Goal: Task Accomplishment & Management: Manage account settings

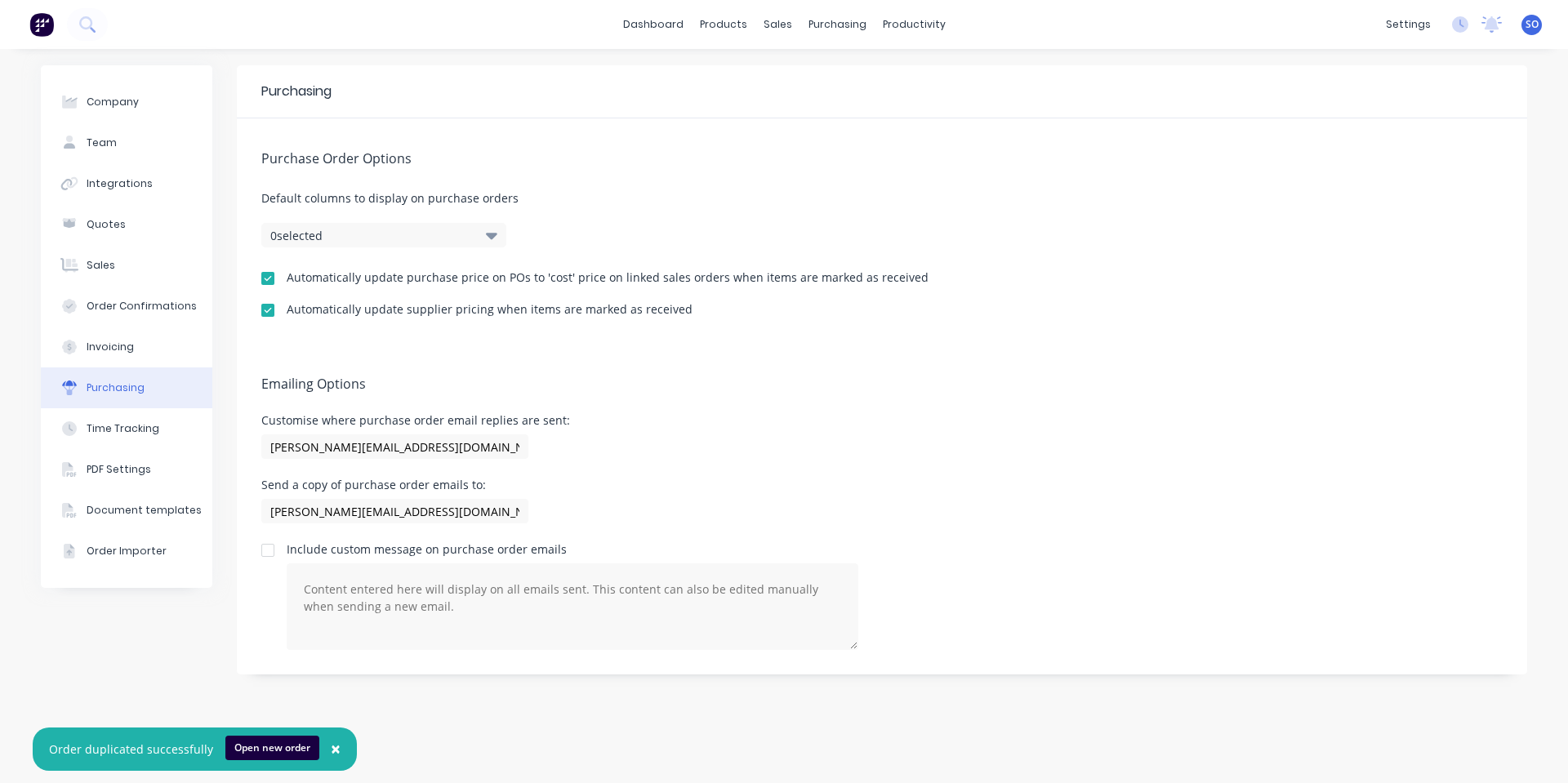
drag, startPoint x: 0, startPoint y: 0, endPoint x: 788, endPoint y: 370, distance: 870.4
click at [788, 370] on div "Emailing Options Customise where purchase order email replies are sent: shane@1…" at bounding box center [882, 509] width 1290 height 331
click at [794, 78] on div at bounding box center [787, 78] width 24 height 15
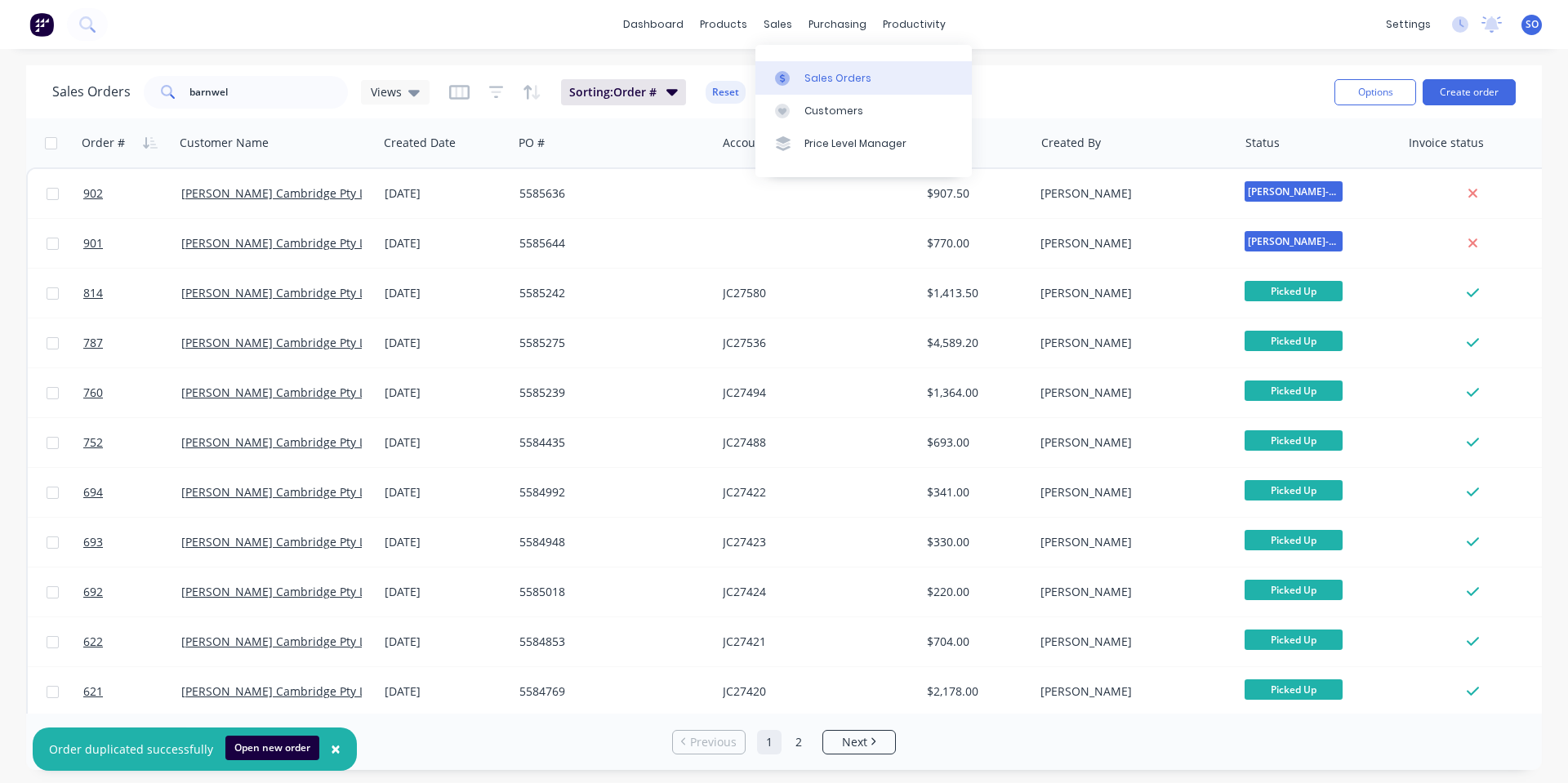
click at [783, 79] on icon at bounding box center [782, 78] width 15 height 15
click at [1213, 95] on div "Sales Orders barnwel Views Sorting: Order # Reset" at bounding box center [686, 92] width 1269 height 40
click at [331, 745] on span "×" at bounding box center [336, 748] width 10 height 23
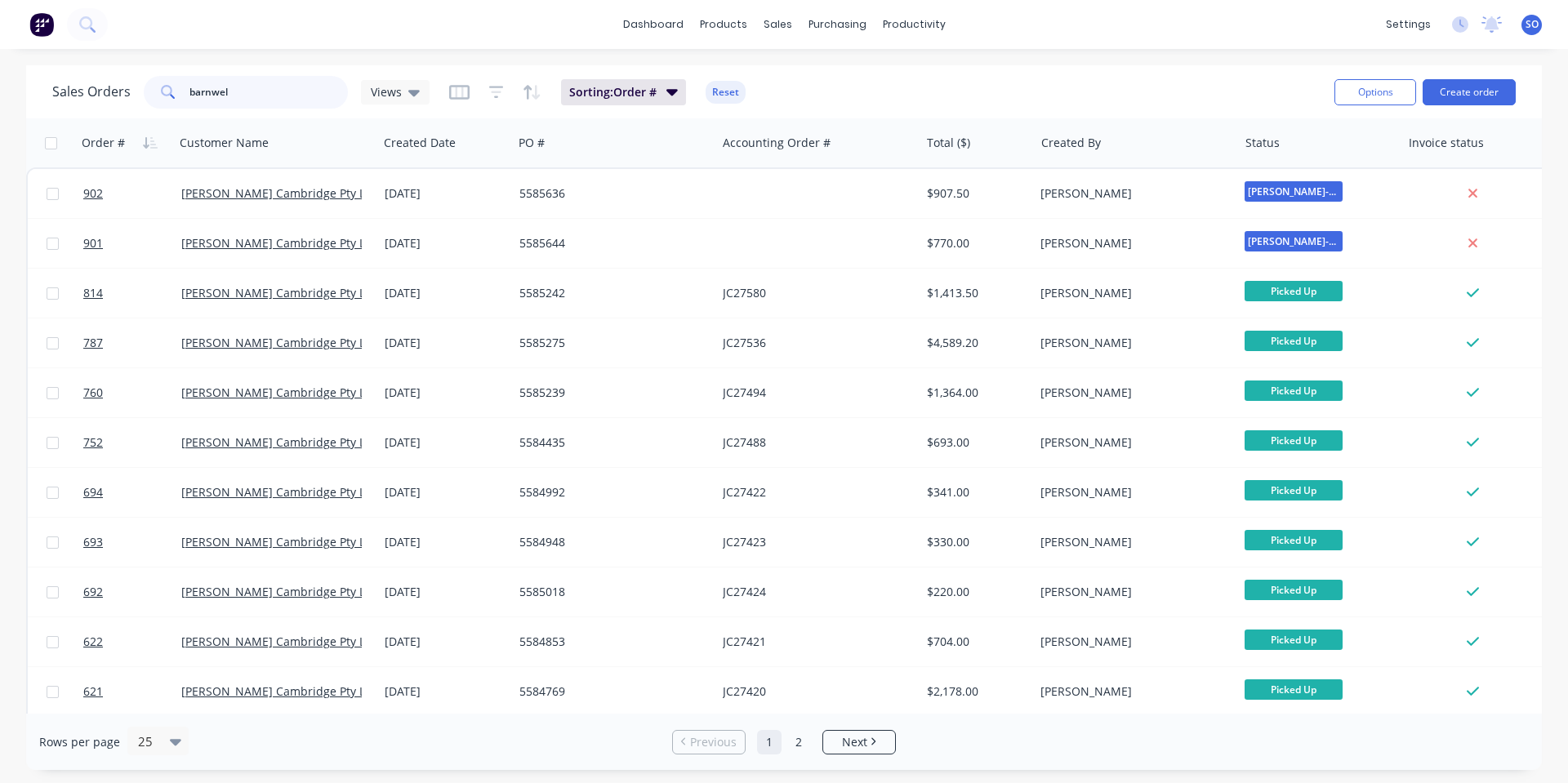
drag, startPoint x: 225, startPoint y: 100, endPoint x: 1, endPoint y: 92, distance: 224.7
click at [1, 92] on div "Sales Orders barnwel Views Sorting: Order # Reset Options Create order Order # …" at bounding box center [784, 417] width 1568 height 705
type input "brian hog"
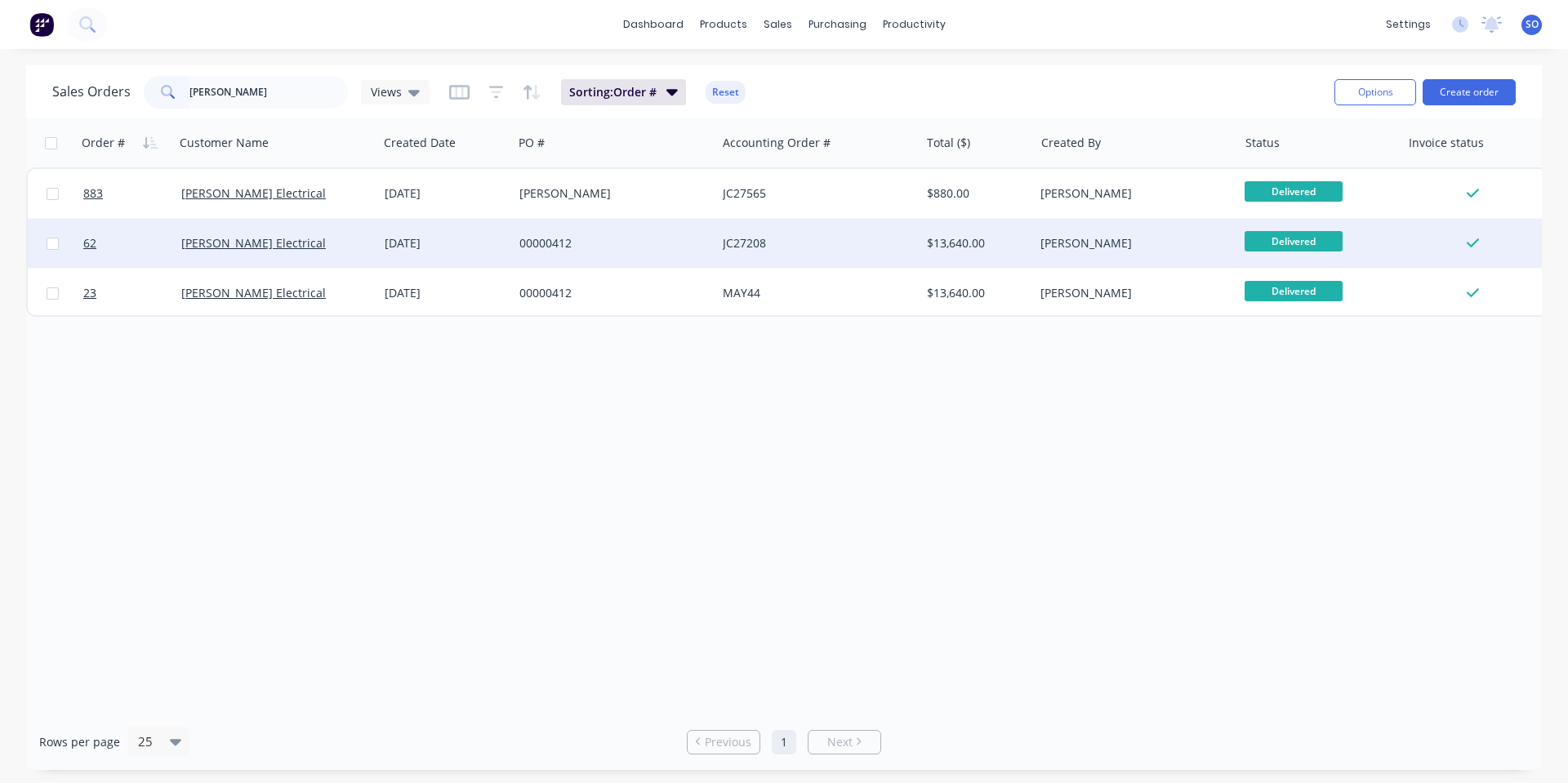
click at [384, 254] on div "28 Mar 2025" at bounding box center [445, 243] width 135 height 49
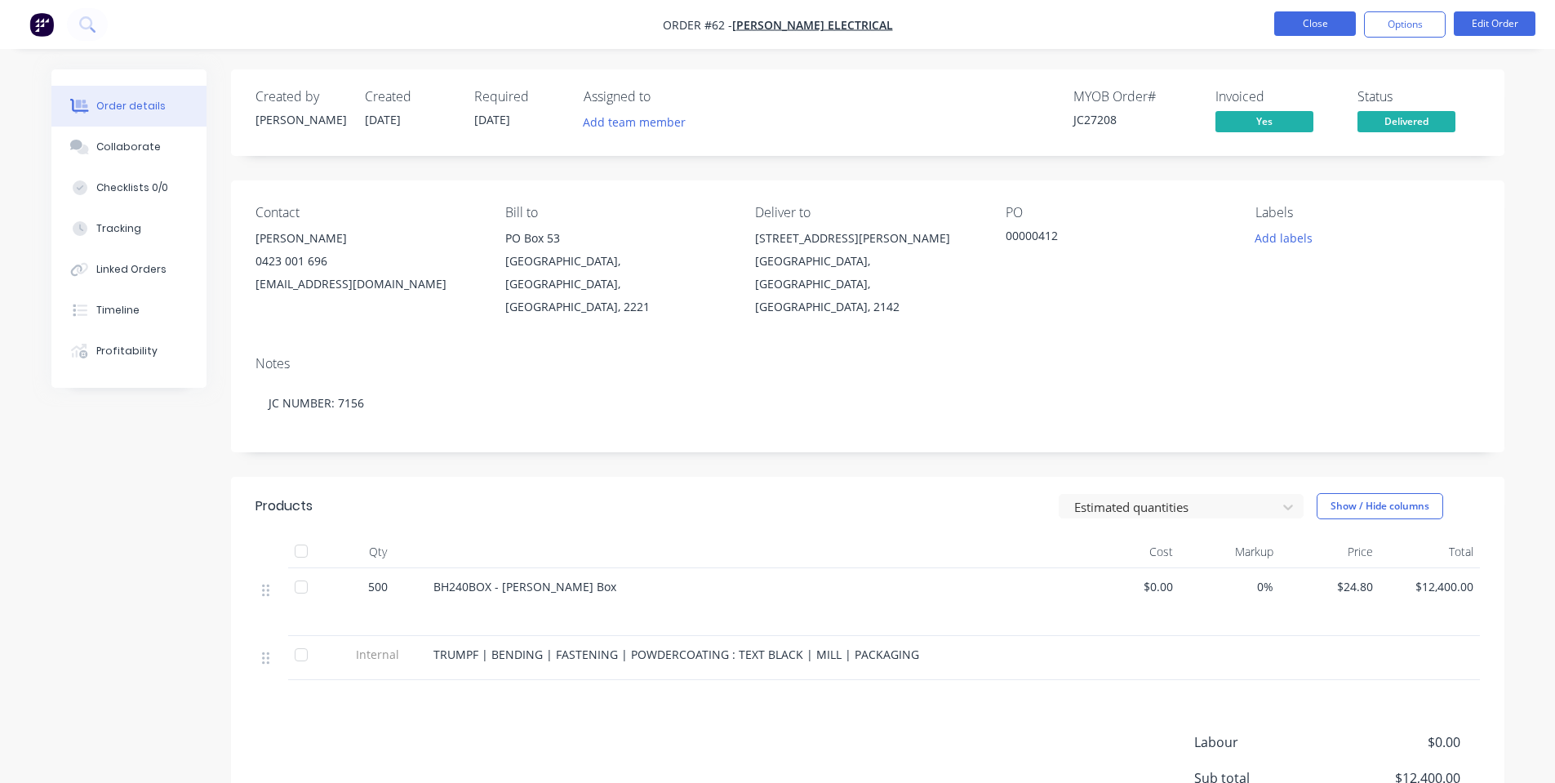
click at [1303, 23] on button "Close" at bounding box center [1316, 23] width 82 height 24
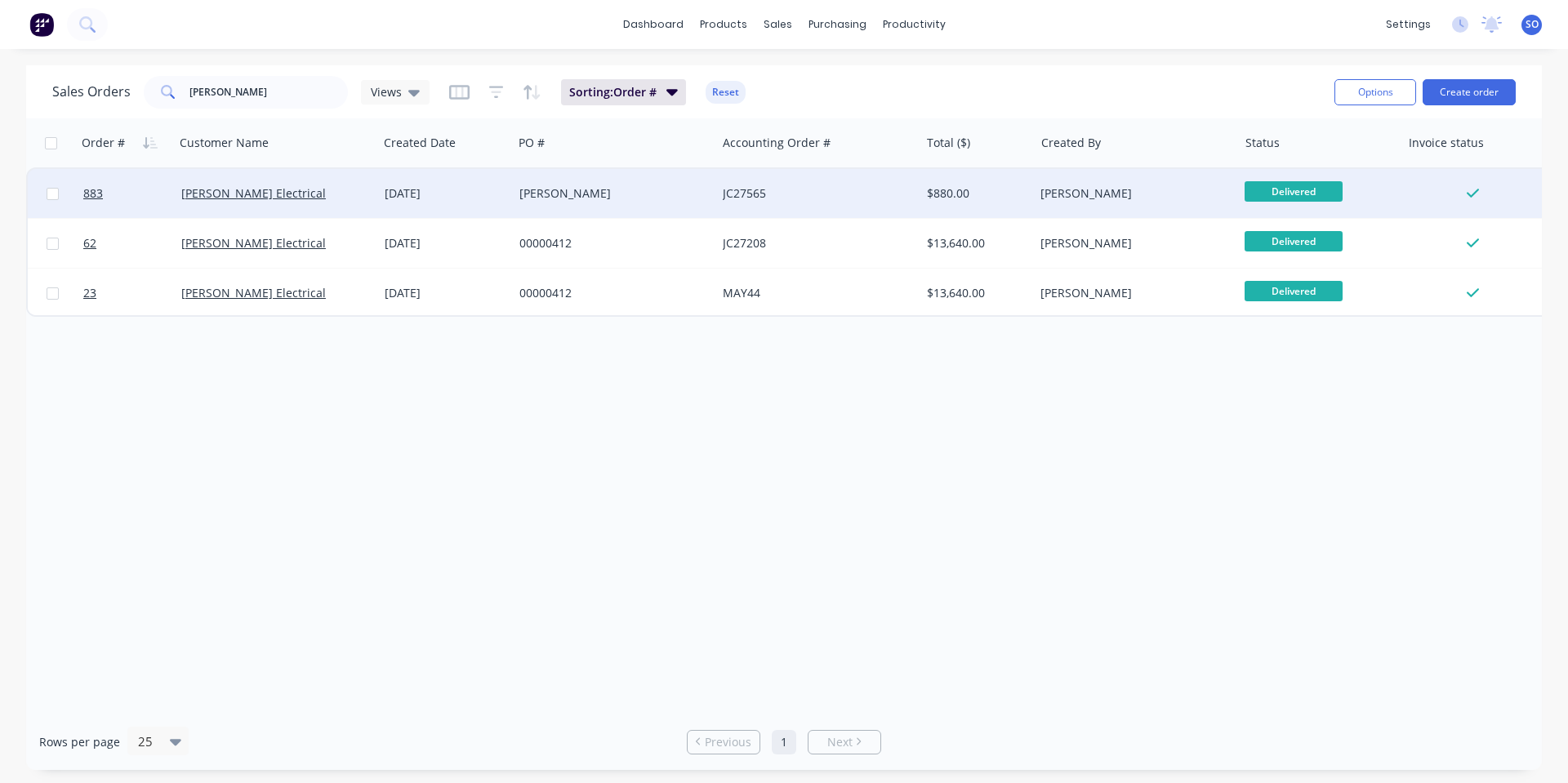
click at [604, 194] on div "Matt" at bounding box center [609, 193] width 181 height 16
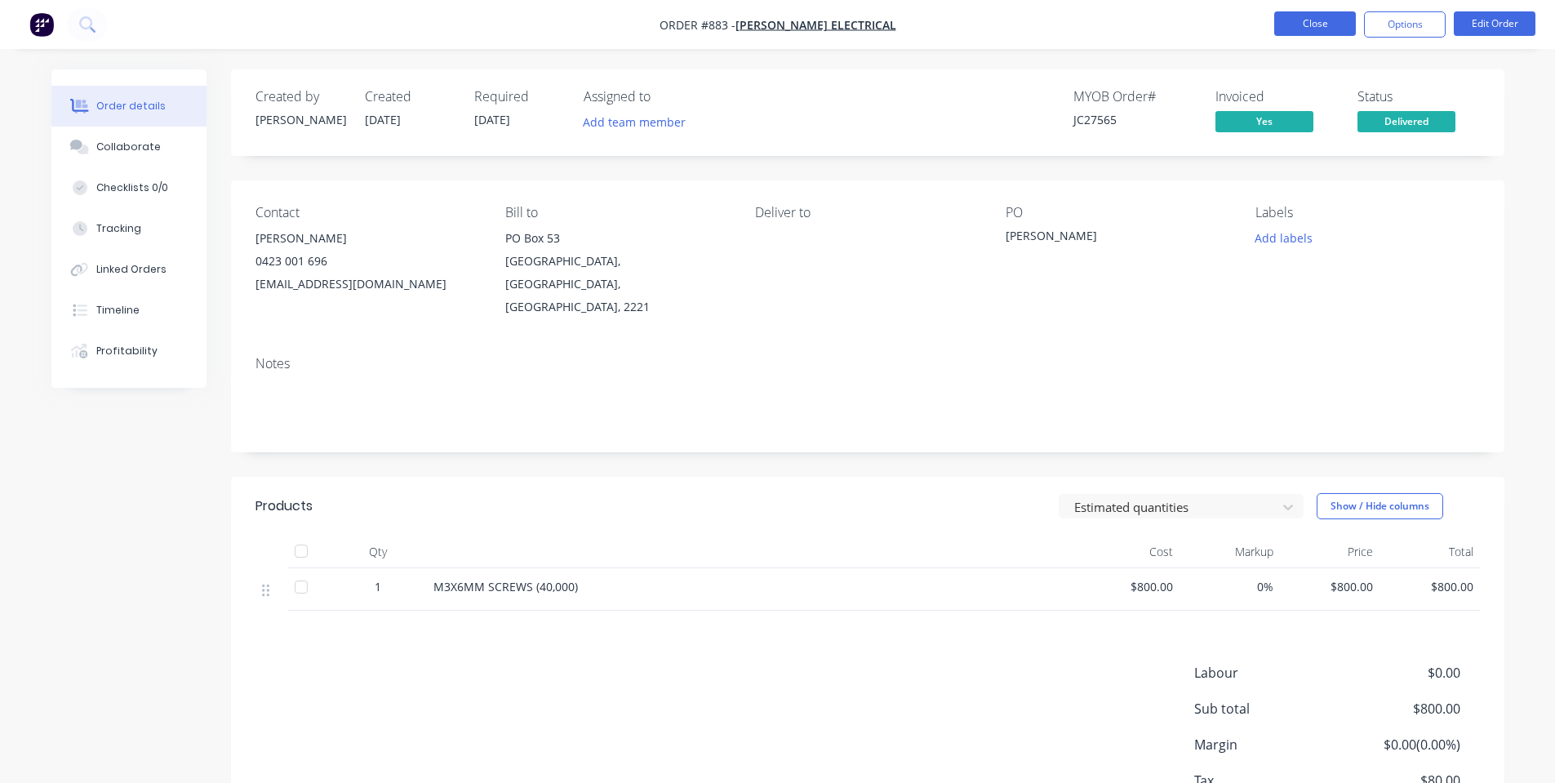
click at [1297, 21] on button "Close" at bounding box center [1316, 23] width 82 height 24
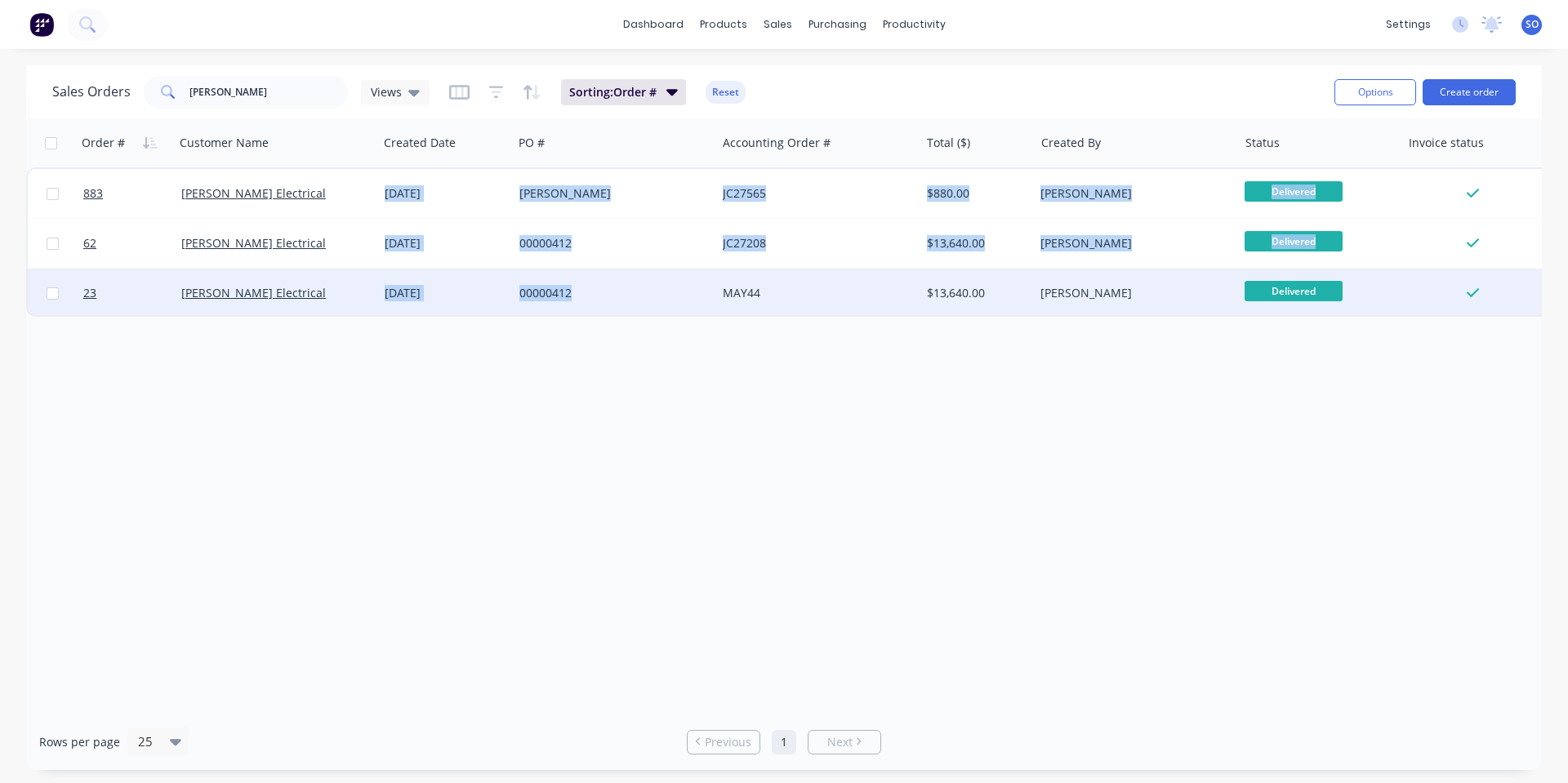
click at [652, 314] on div "883 Brian Hogan Electrical 25 Sep 2025 Matt JC27565 $880.00 William O'Grady Del…" at bounding box center [789, 241] width 1527 height 149
click at [654, 309] on div "00000412" at bounding box center [614, 293] width 203 height 49
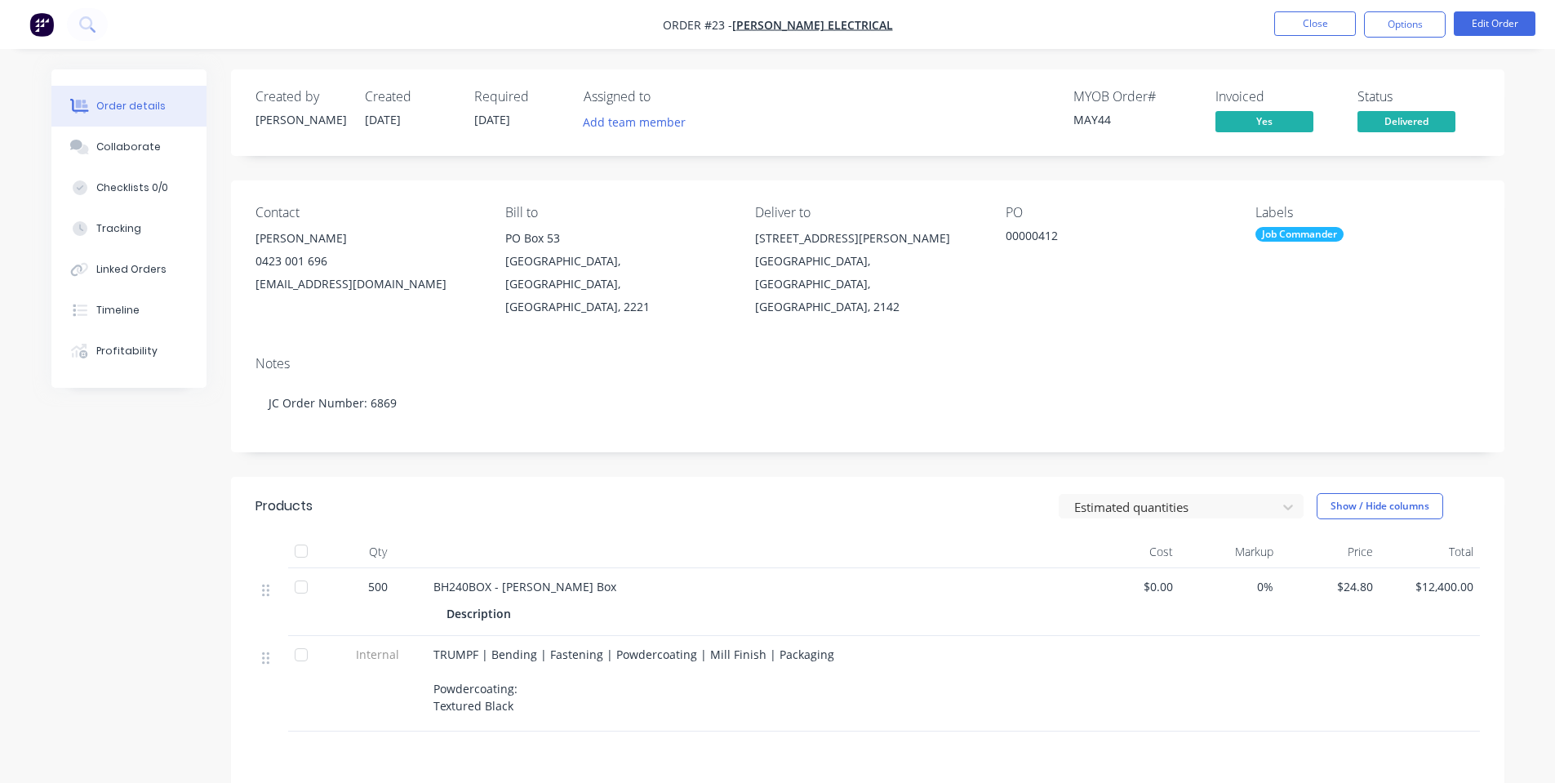
click at [831, 429] on div "Notes JC Order Number: 6869" at bounding box center [868, 397] width 1274 height 109
drag, startPoint x: 1419, startPoint y: 25, endPoint x: 1417, endPoint y: 38, distance: 12.5
click at [1419, 26] on button "Options" at bounding box center [1405, 24] width 82 height 26
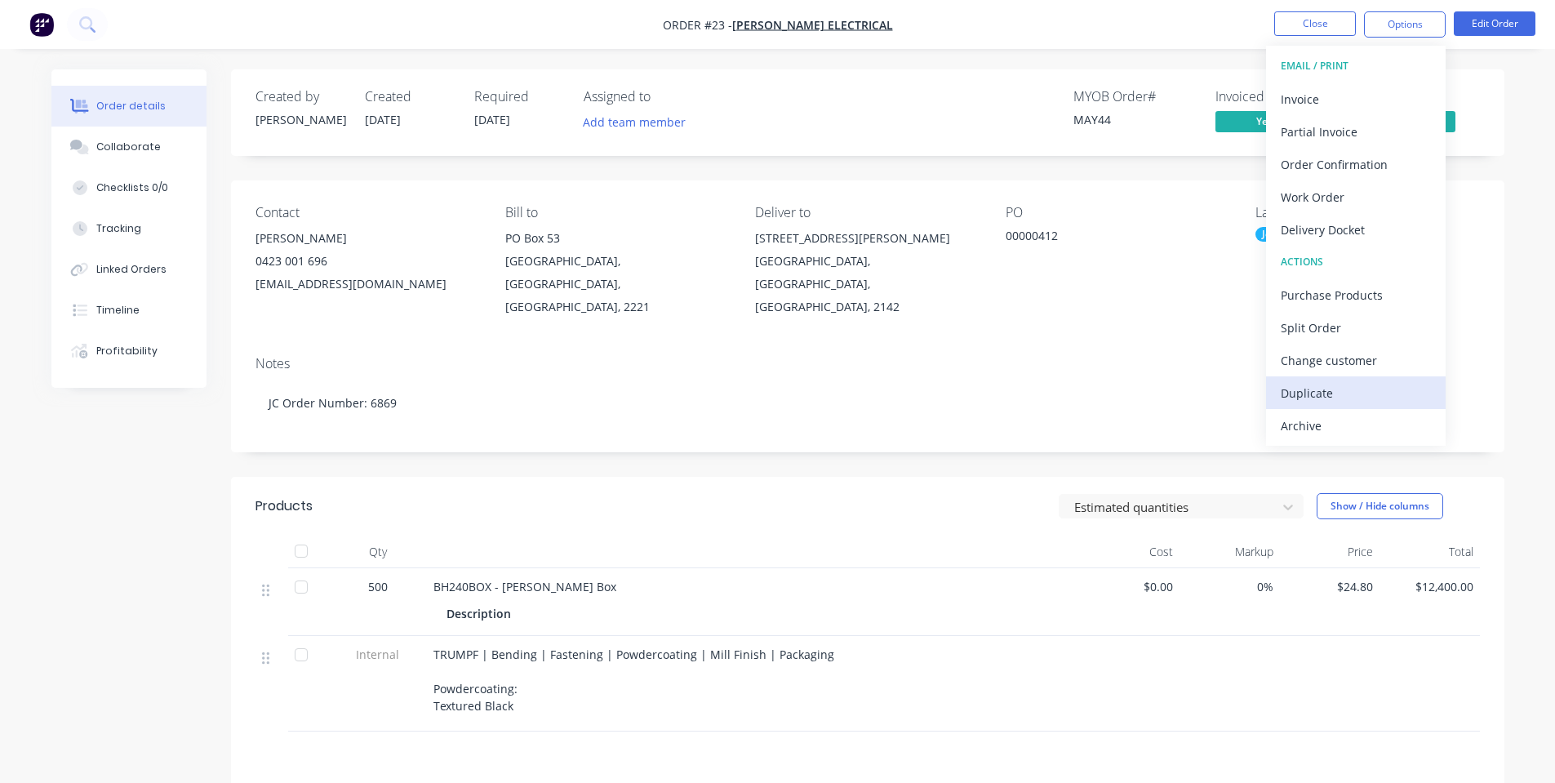
click at [1331, 385] on div "Duplicate" at bounding box center [1356, 393] width 150 height 24
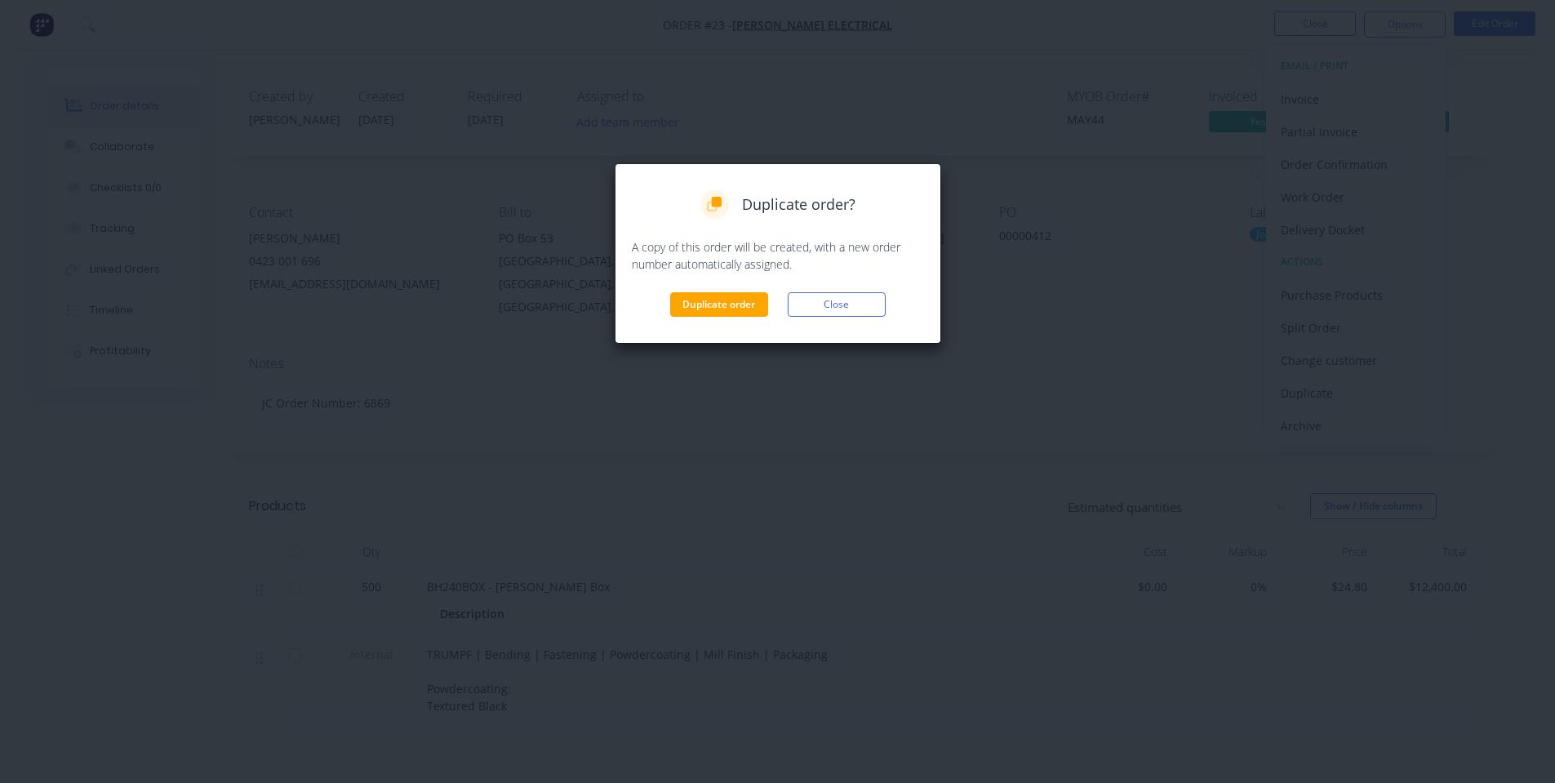
click at [773, 297] on div "Duplicate order Close" at bounding box center [778, 304] width 292 height 24
click at [737, 305] on button "Duplicate order" at bounding box center [719, 304] width 98 height 24
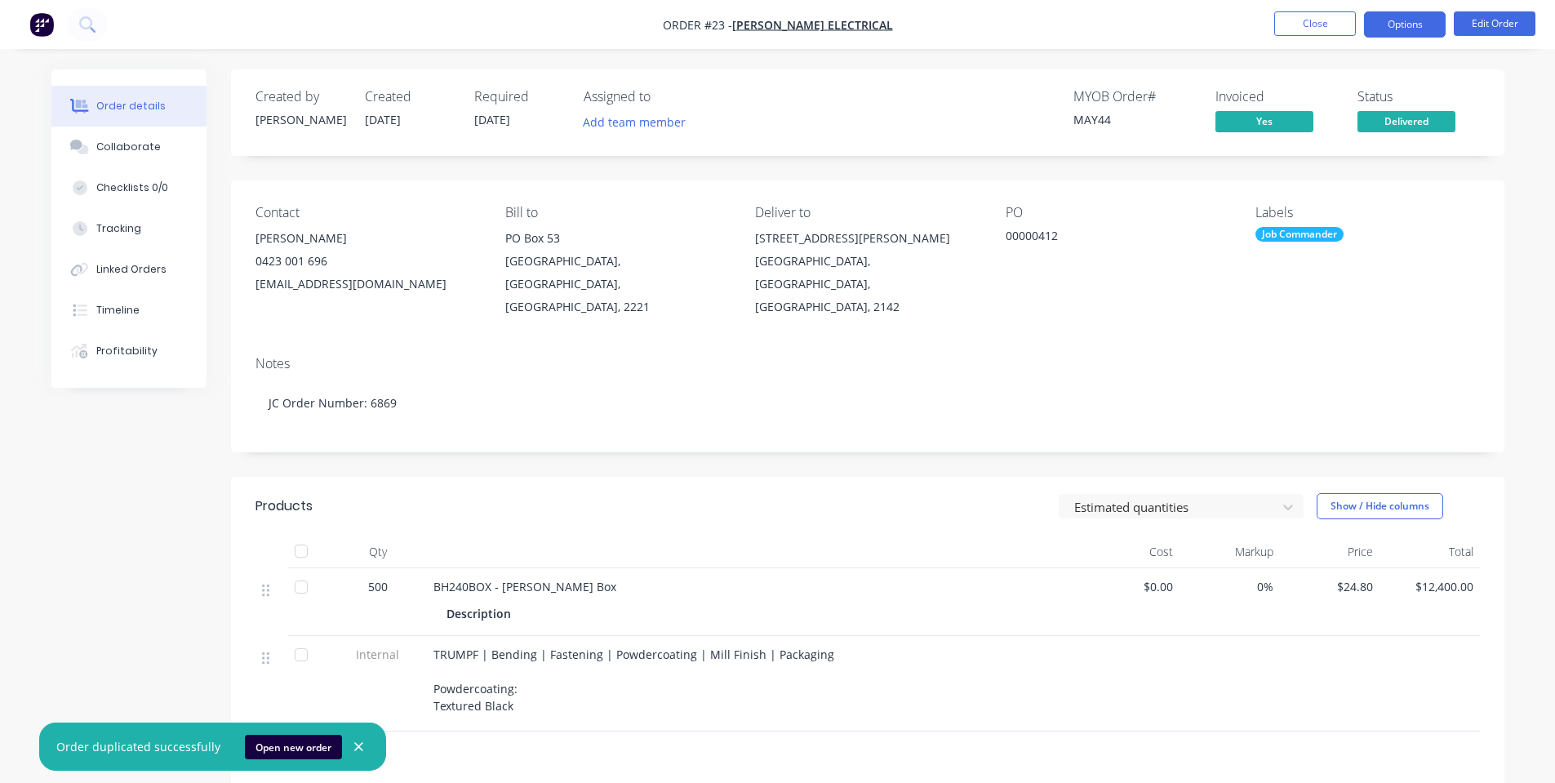
click at [1379, 34] on button "Options" at bounding box center [1405, 24] width 82 height 26
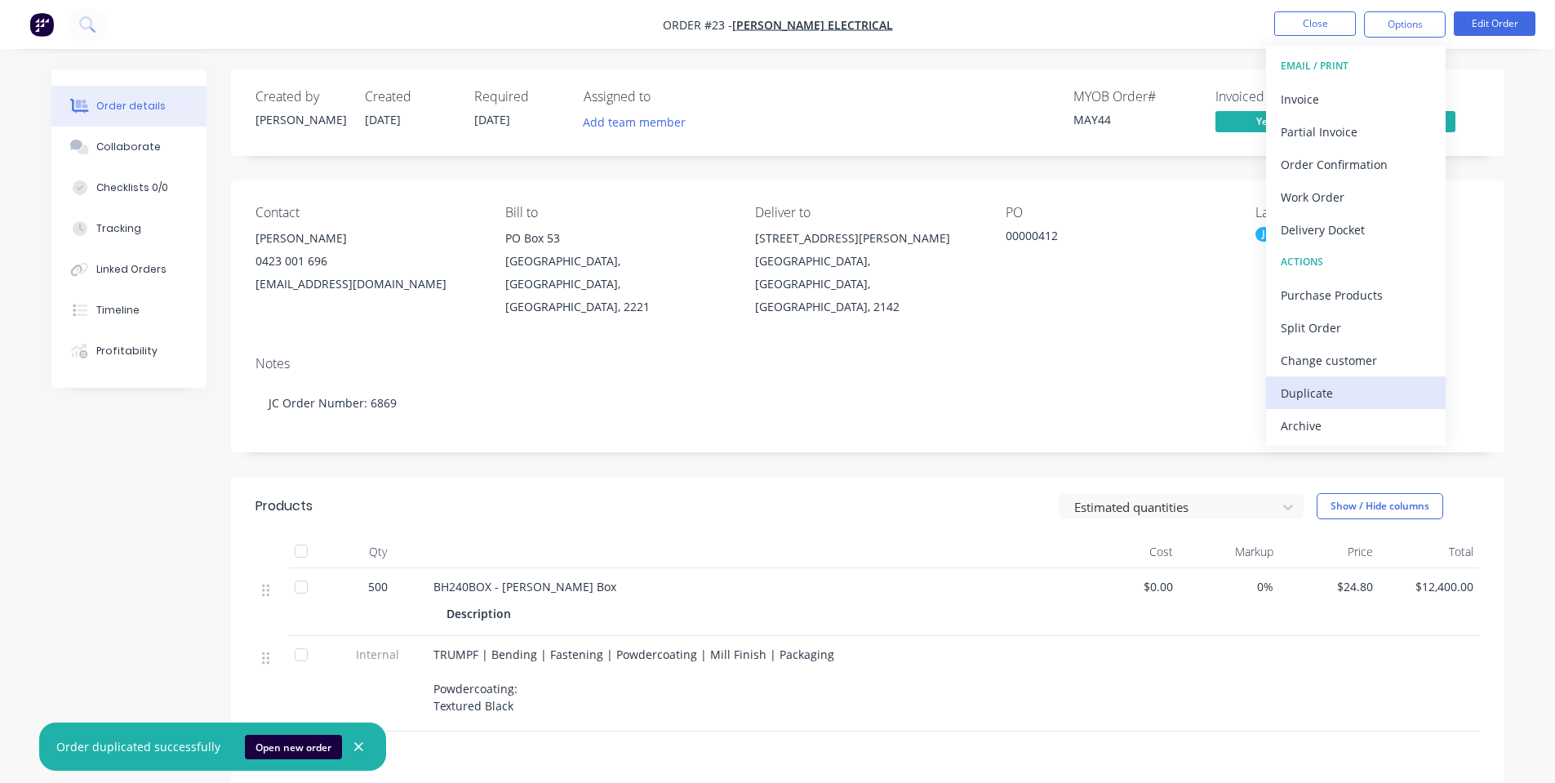
click at [1337, 388] on div "Duplicate" at bounding box center [1356, 393] width 150 height 24
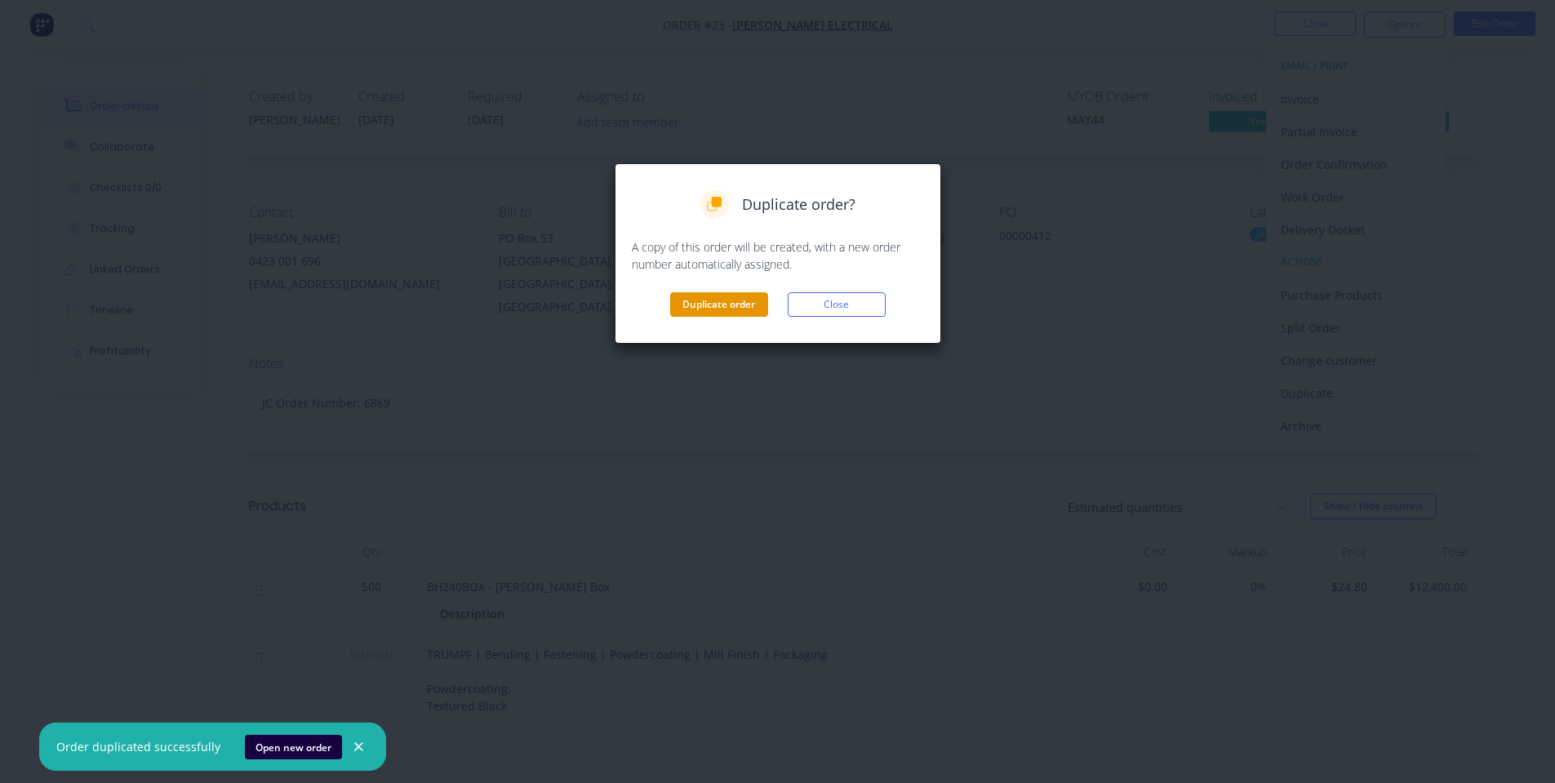
click at [696, 303] on button "Duplicate order" at bounding box center [719, 304] width 98 height 24
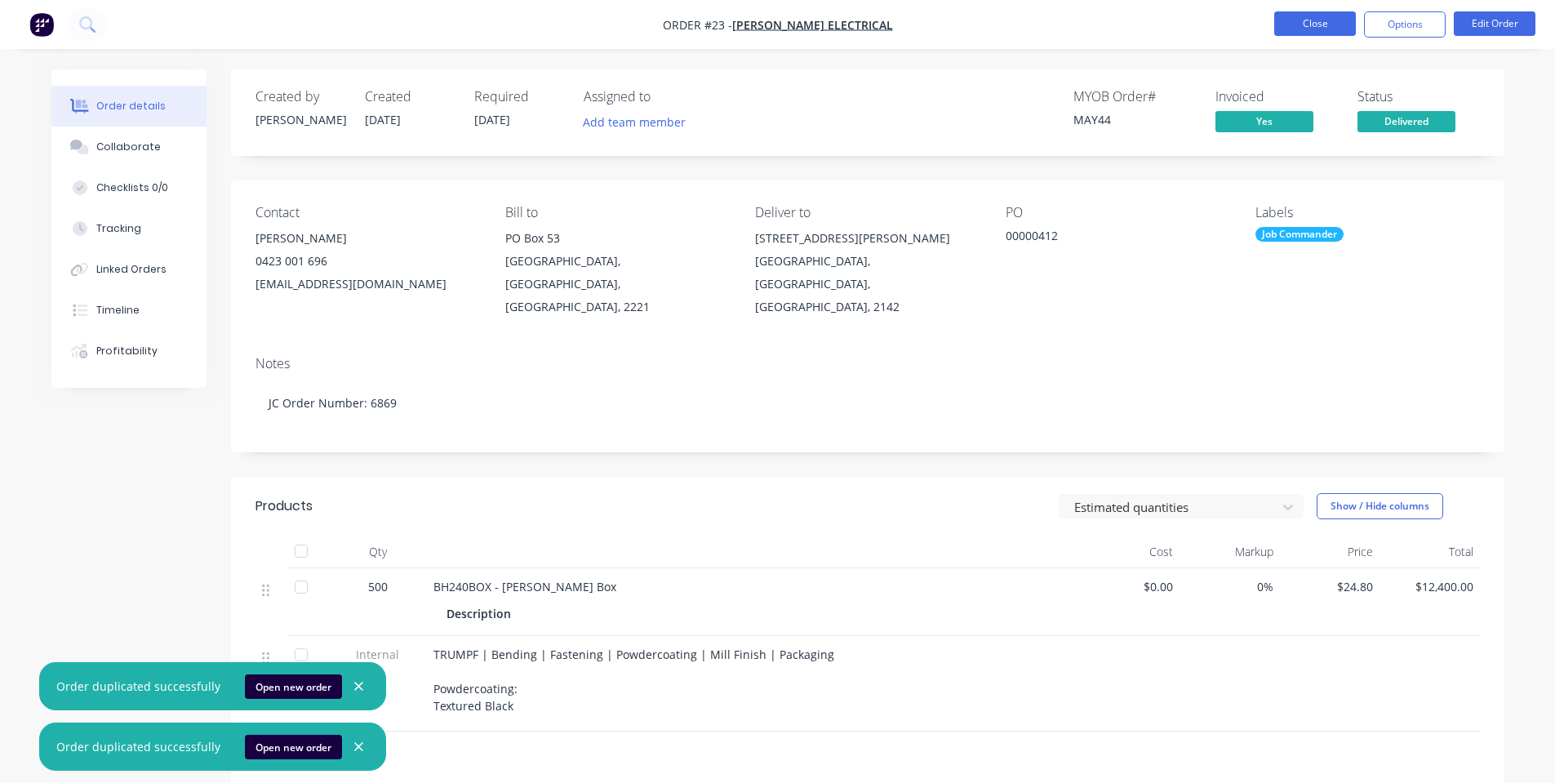
click at [1321, 23] on button "Close" at bounding box center [1316, 23] width 82 height 24
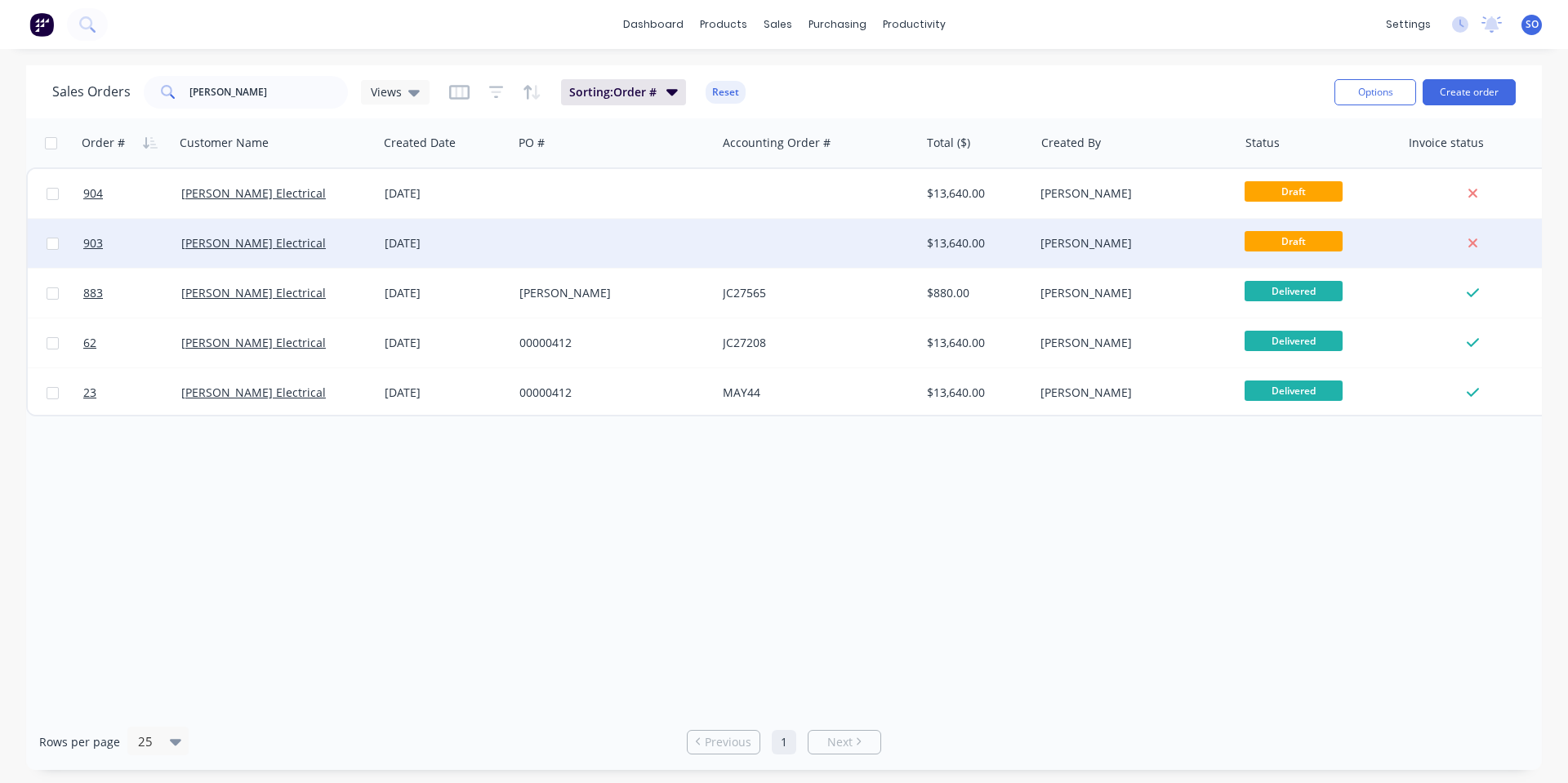
click at [339, 237] on div "[PERSON_NAME] Electrical" at bounding box center [271, 243] width 181 height 16
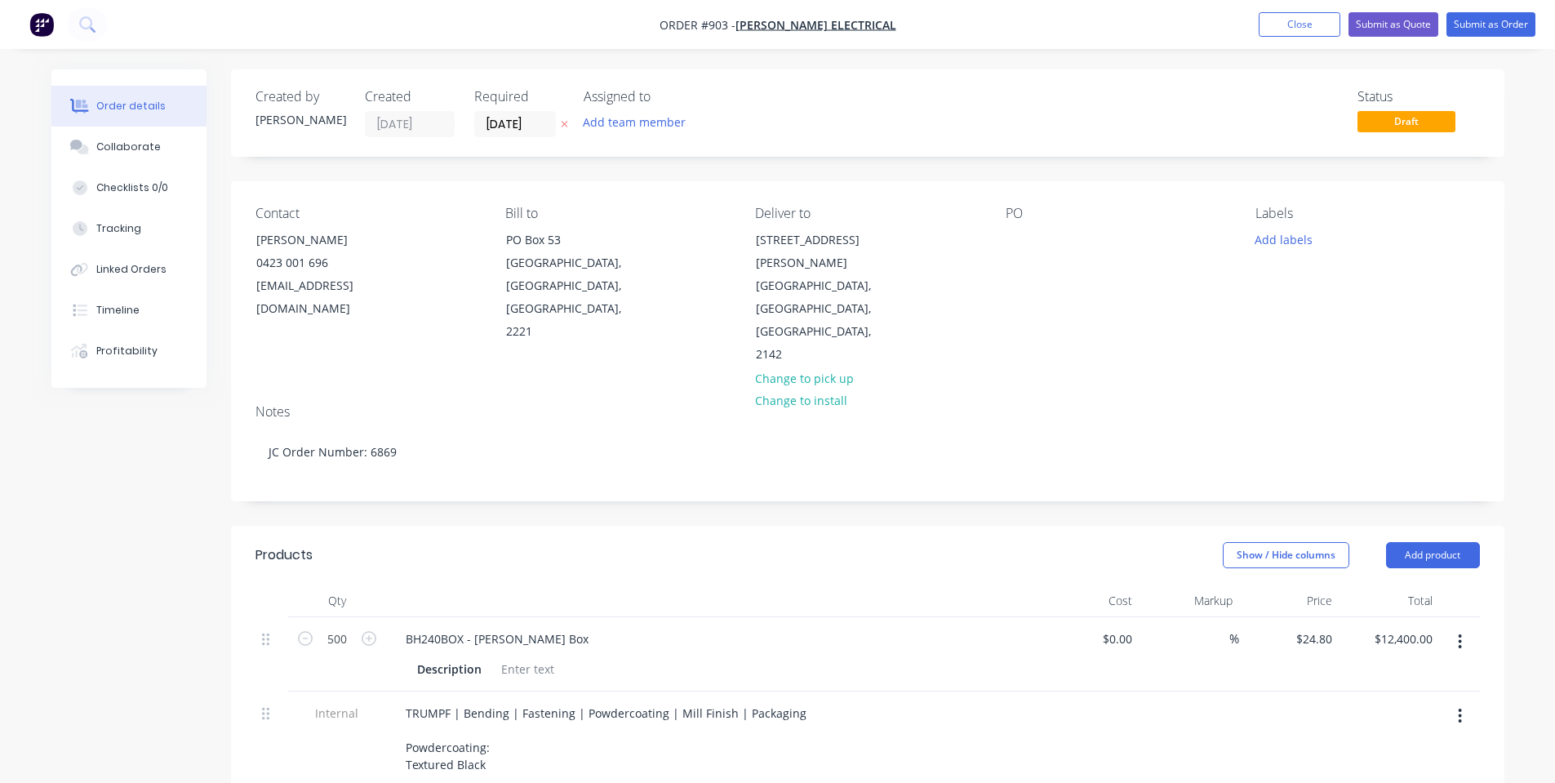
click at [1013, 254] on div "PO" at bounding box center [1118, 286] width 224 height 161
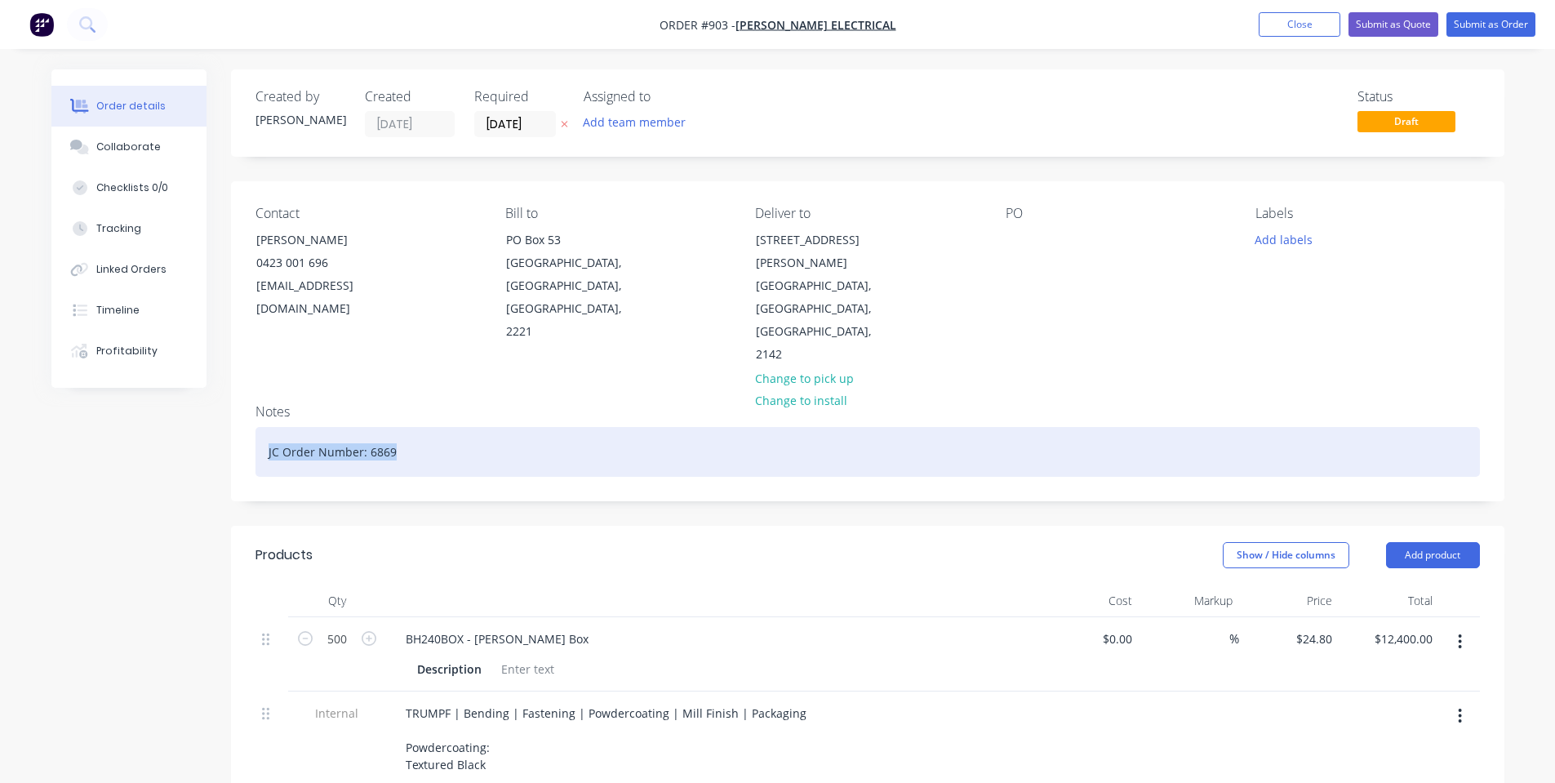
drag, startPoint x: 433, startPoint y: 404, endPoint x: 0, endPoint y: 416, distance: 432.9
click at [0, 416] on div "Order details Collaborate Checklists 0/0 Tracking Linked Orders Timeline Profit…" at bounding box center [777, 631] width 1555 height 1263
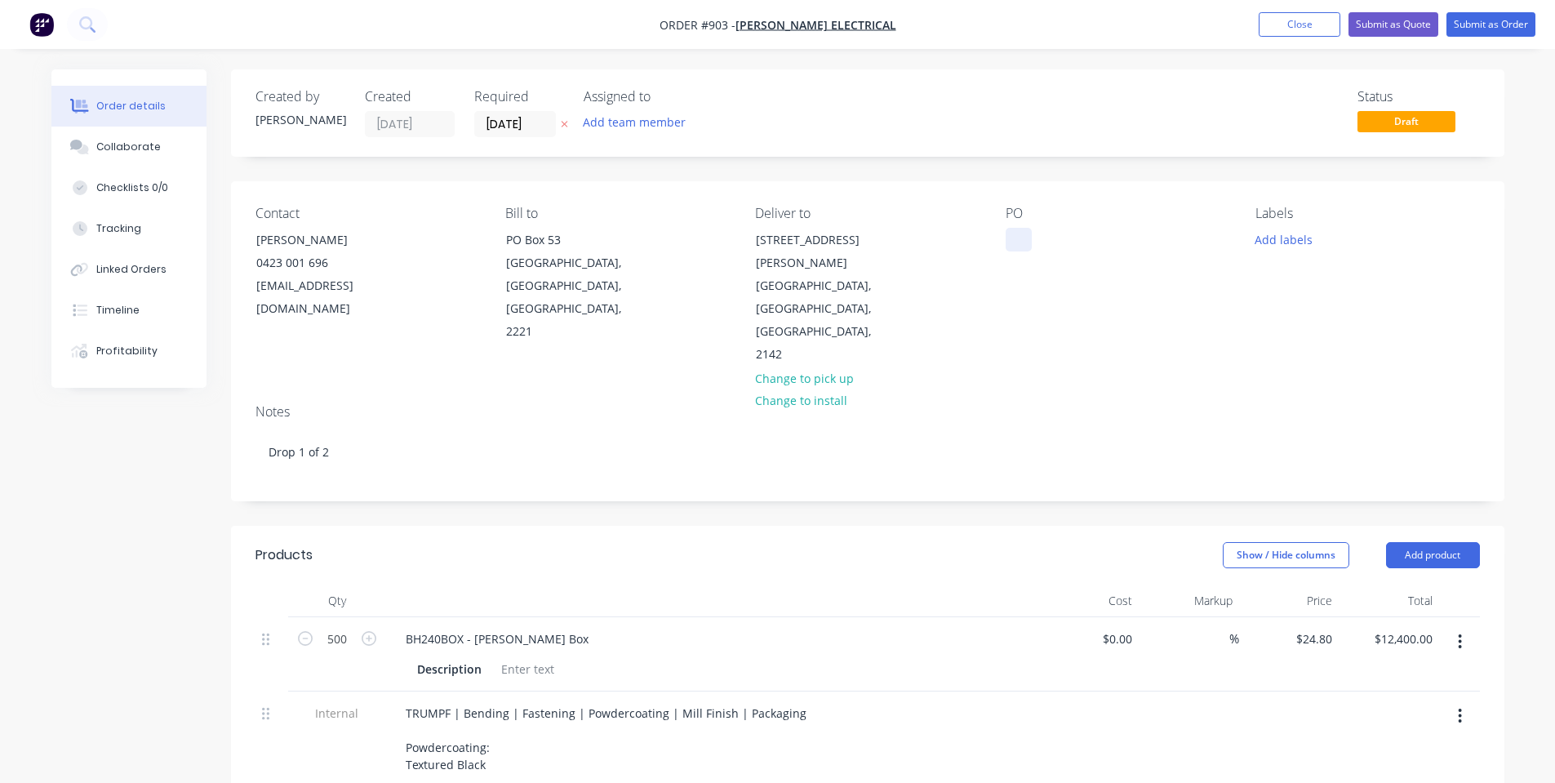
click at [1006, 244] on div at bounding box center [1019, 240] width 26 height 24
click at [1108, 265] on div "PO 00000444" at bounding box center [1118, 286] width 224 height 161
click at [1268, 234] on button "Add labels" at bounding box center [1284, 239] width 75 height 22
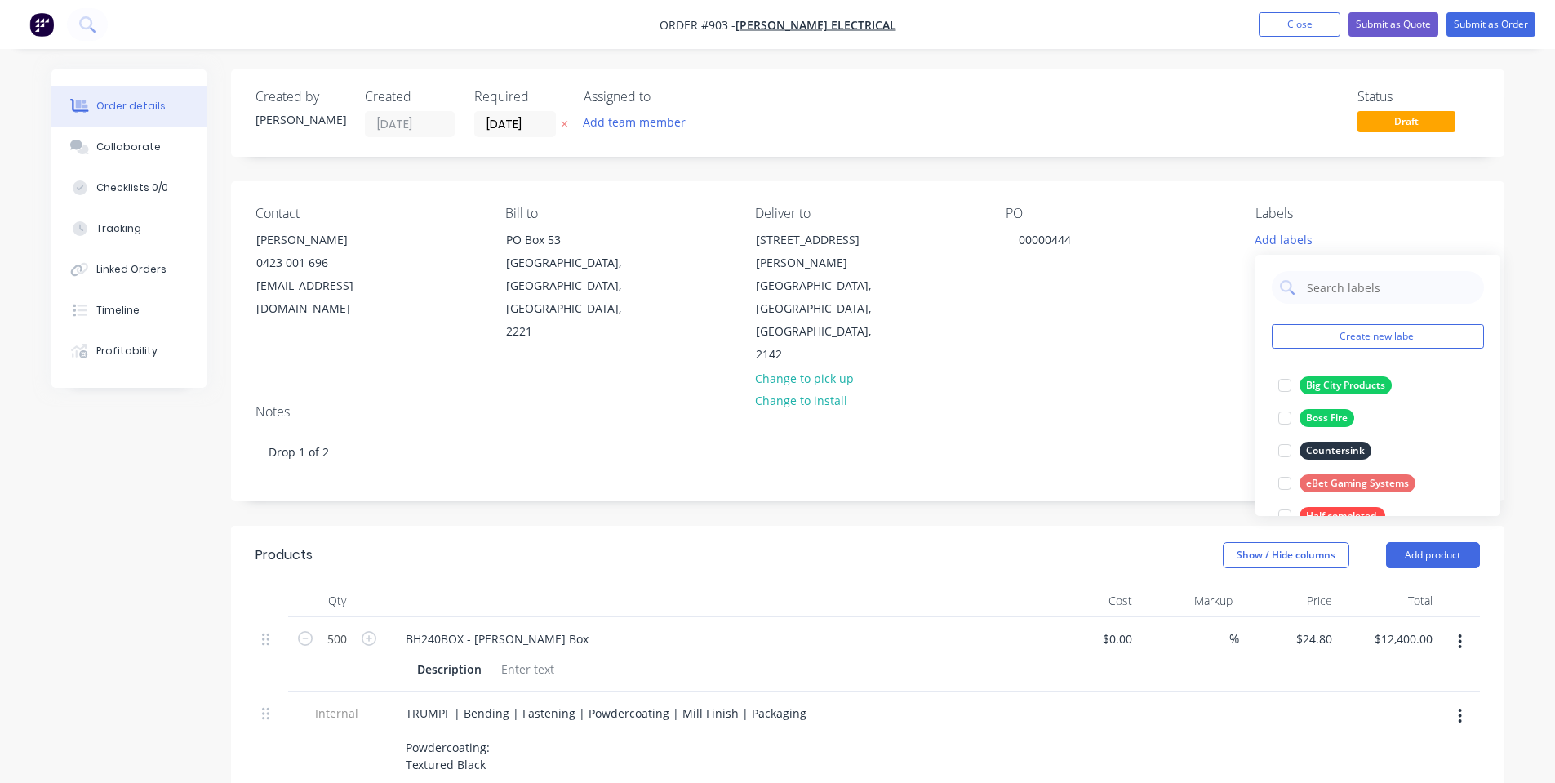
click at [1223, 336] on div "Contact Matthew Burns 0423 001 696 matt@gmjelectronics.com.au Bill to PO Box 53…" at bounding box center [868, 286] width 1274 height 210
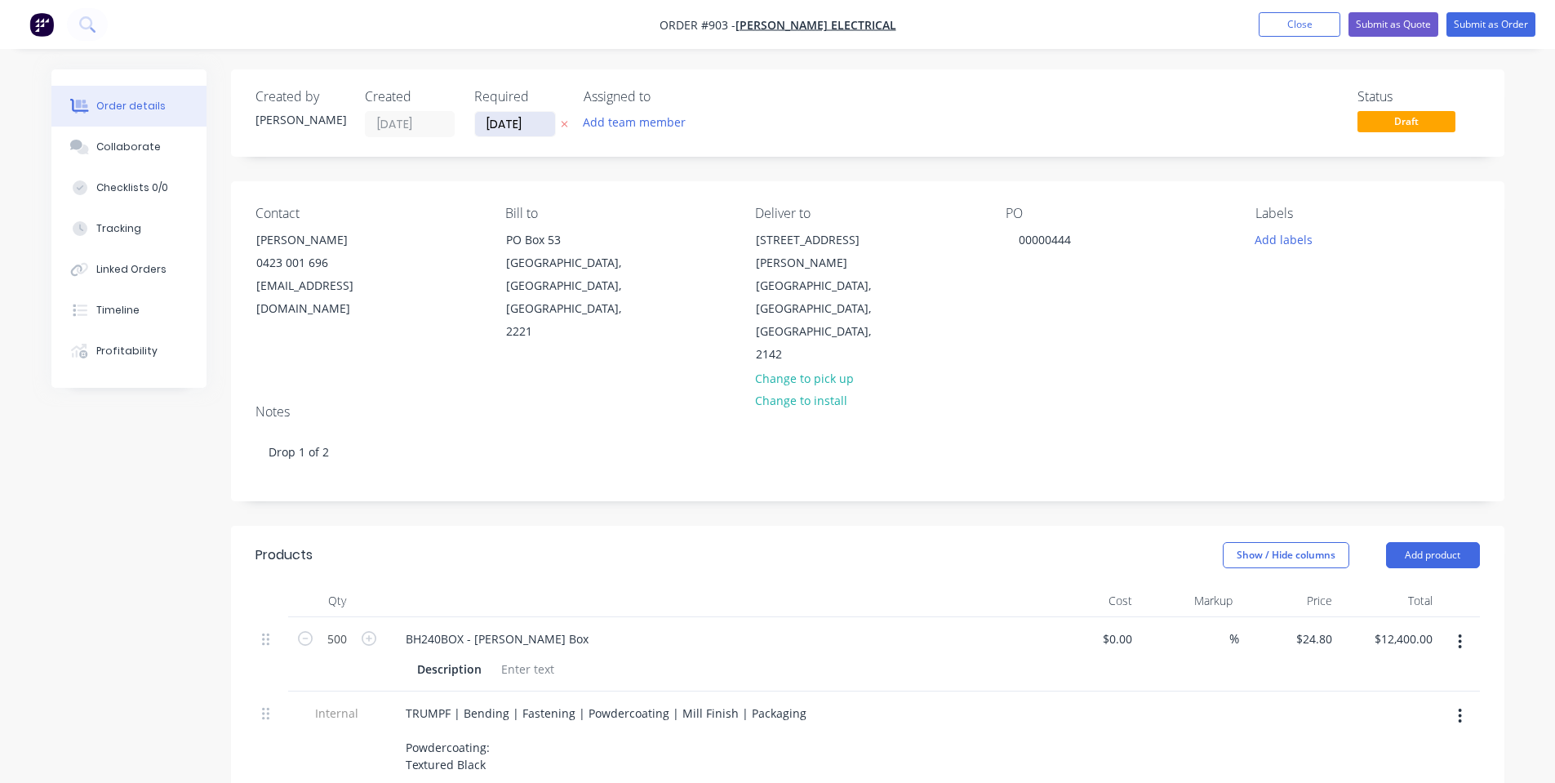
click at [514, 129] on input "[DATE]" at bounding box center [515, 124] width 80 height 24
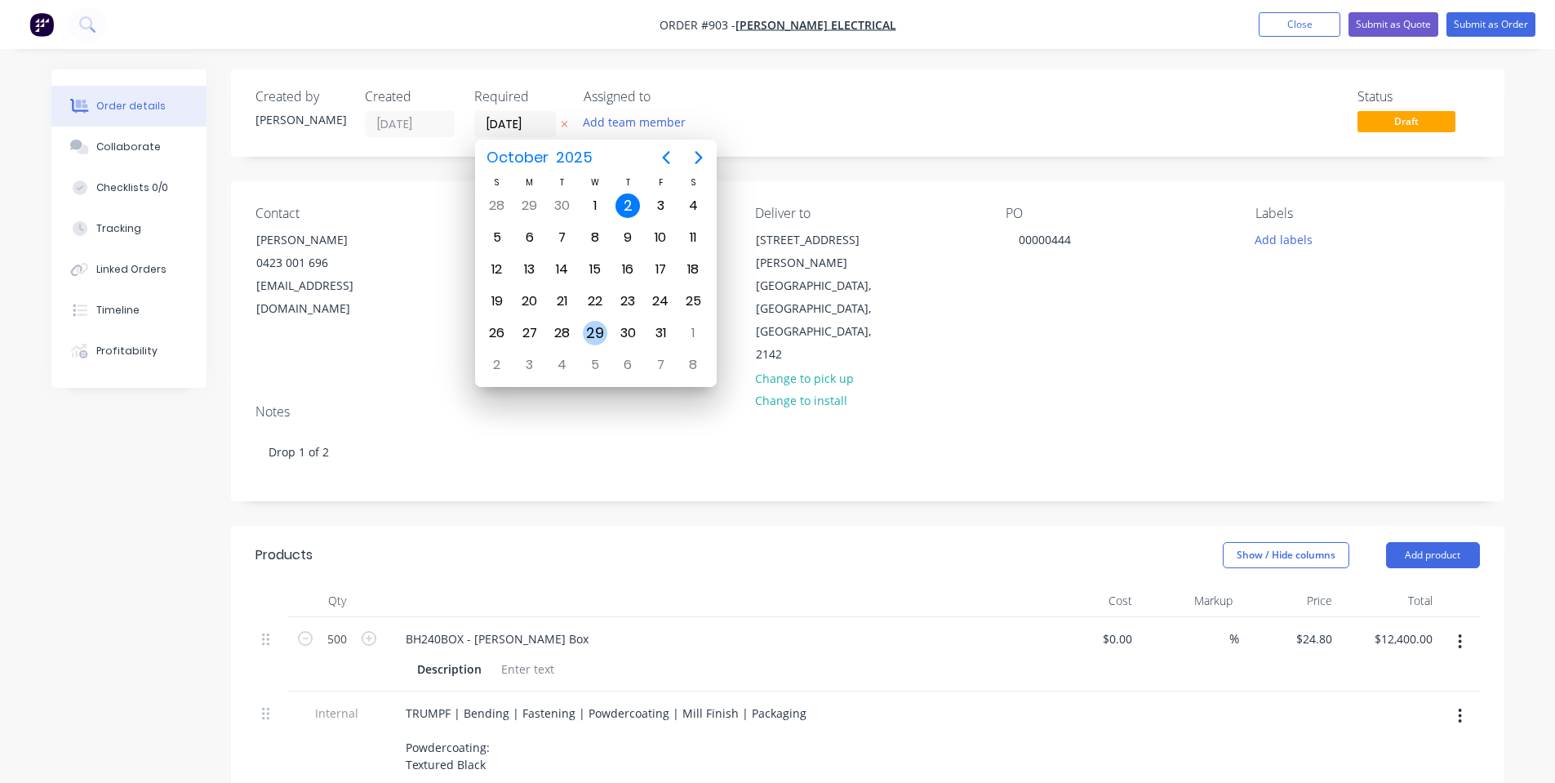
drag, startPoint x: 591, startPoint y: 332, endPoint x: 548, endPoint y: 307, distance: 49.7
click at [592, 332] on div "29" at bounding box center [595, 333] width 24 height 24
type input "29/10/25"
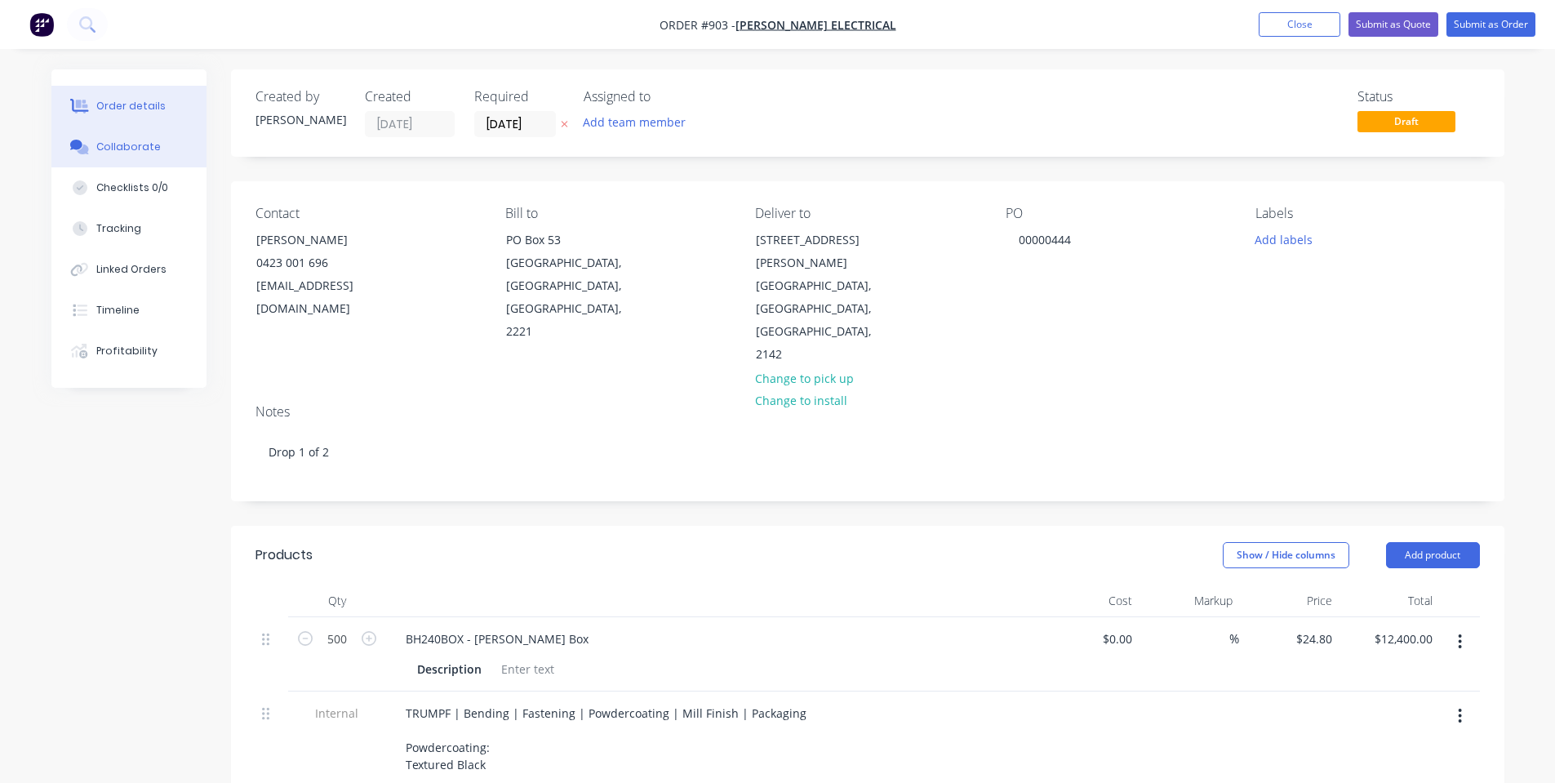
click at [118, 152] on div "Collaborate" at bounding box center [128, 147] width 65 height 15
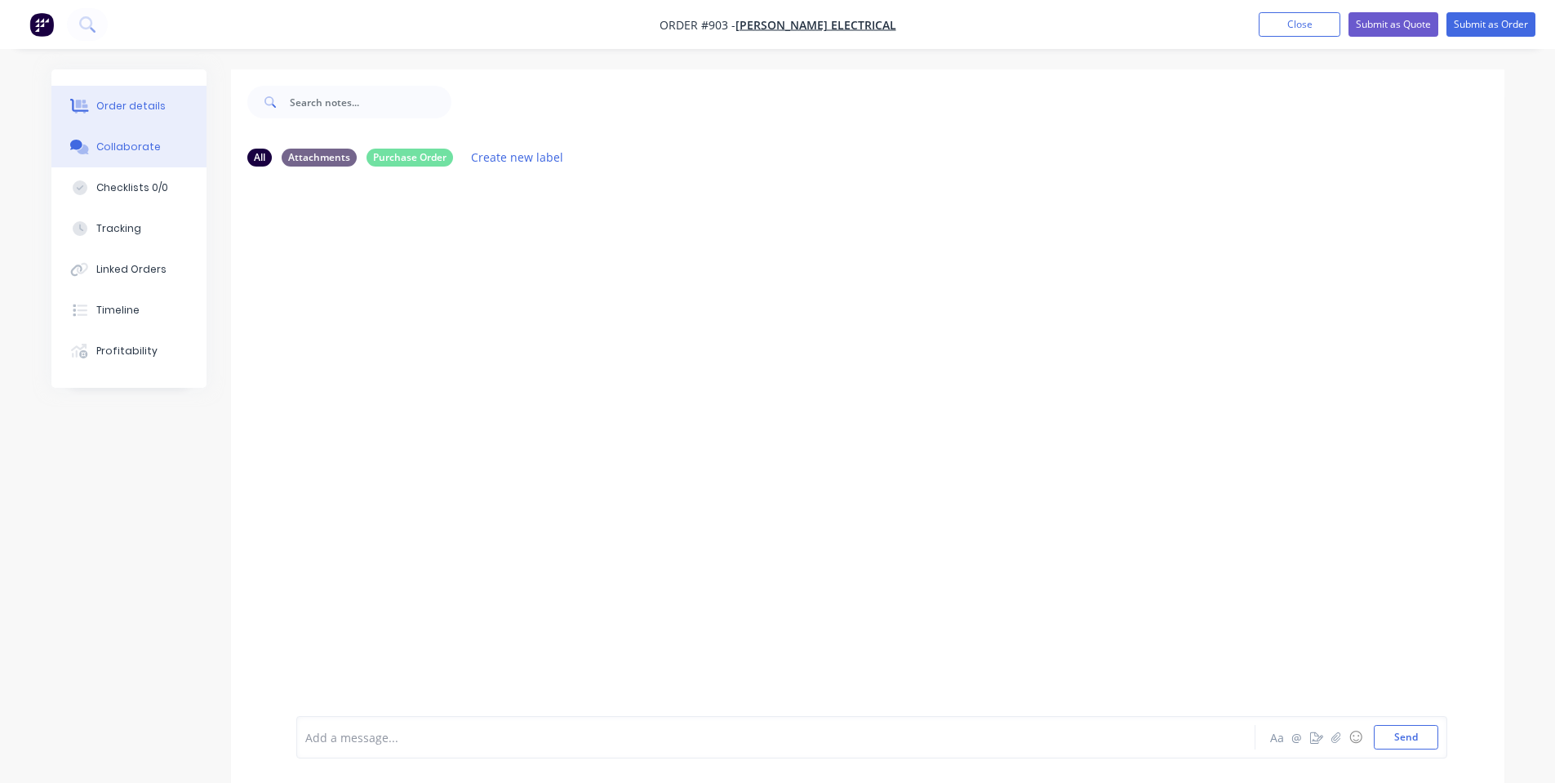
click at [92, 108] on button "Order details" at bounding box center [128, 106] width 155 height 41
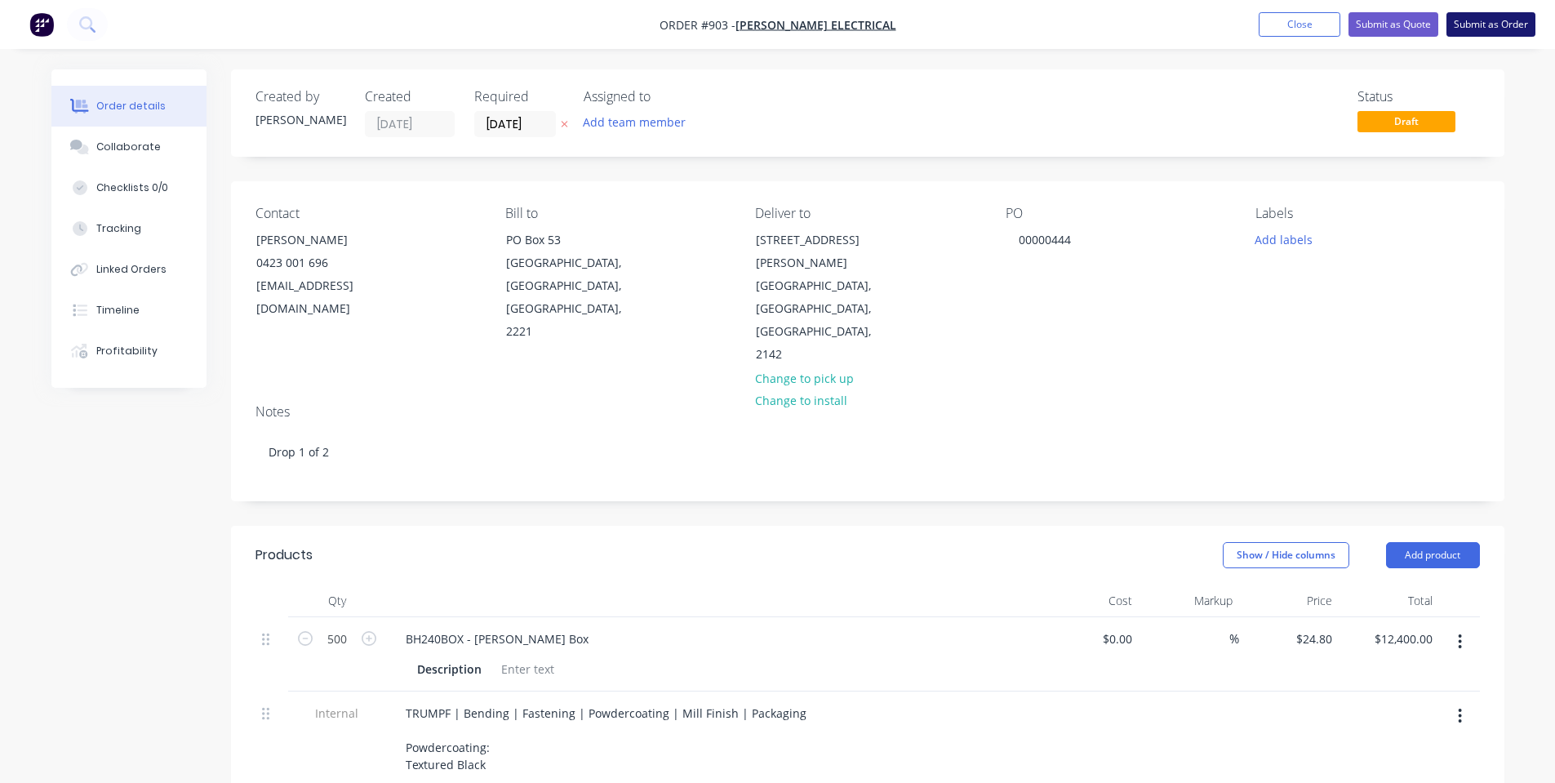
click at [1488, 22] on button "Submit as Order" at bounding box center [1491, 24] width 89 height 24
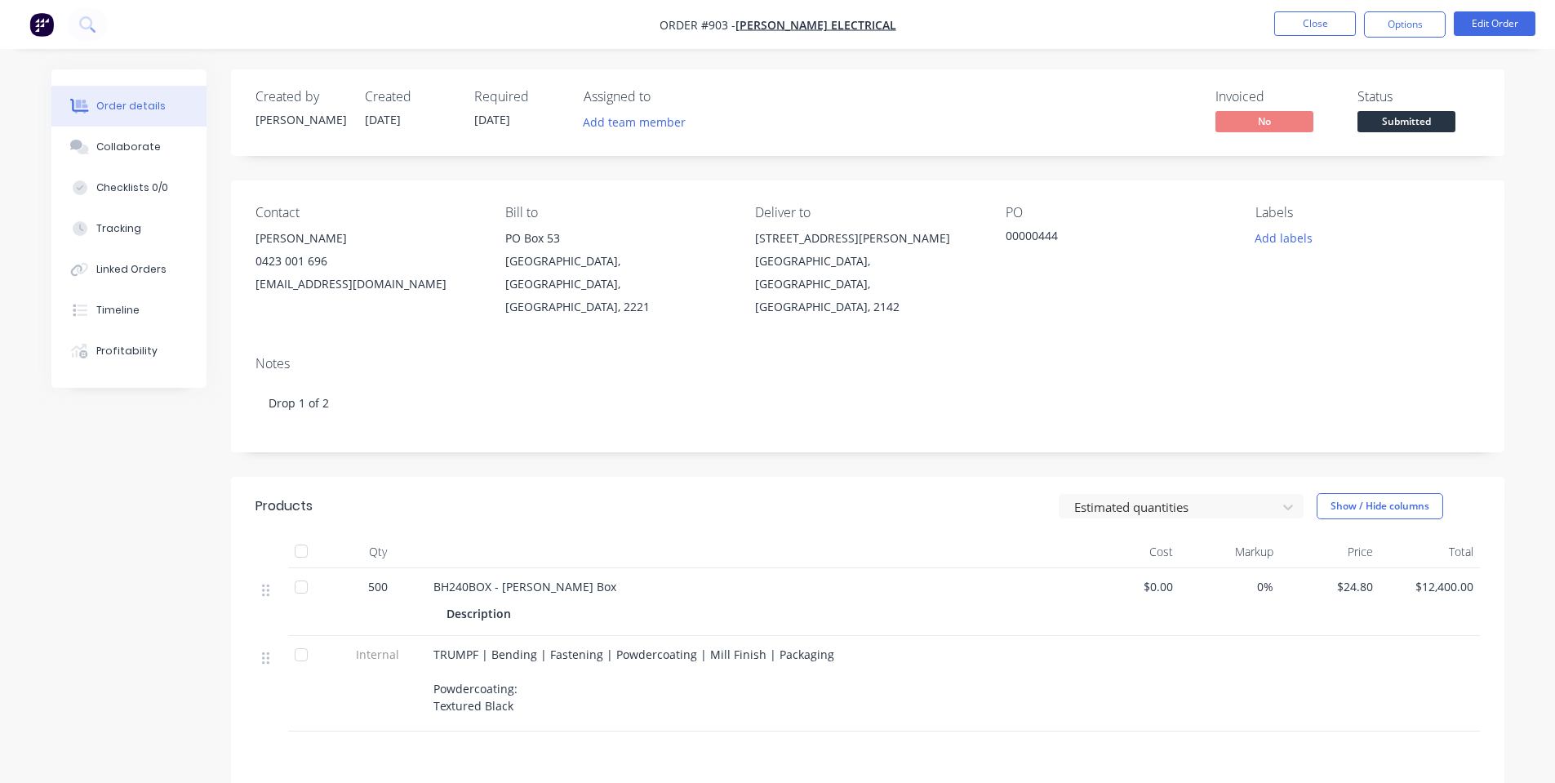
drag, startPoint x: 1441, startPoint y: 29, endPoint x: 1426, endPoint y: 38, distance: 16.8
click at [1440, 29] on button "Options" at bounding box center [1405, 24] width 82 height 26
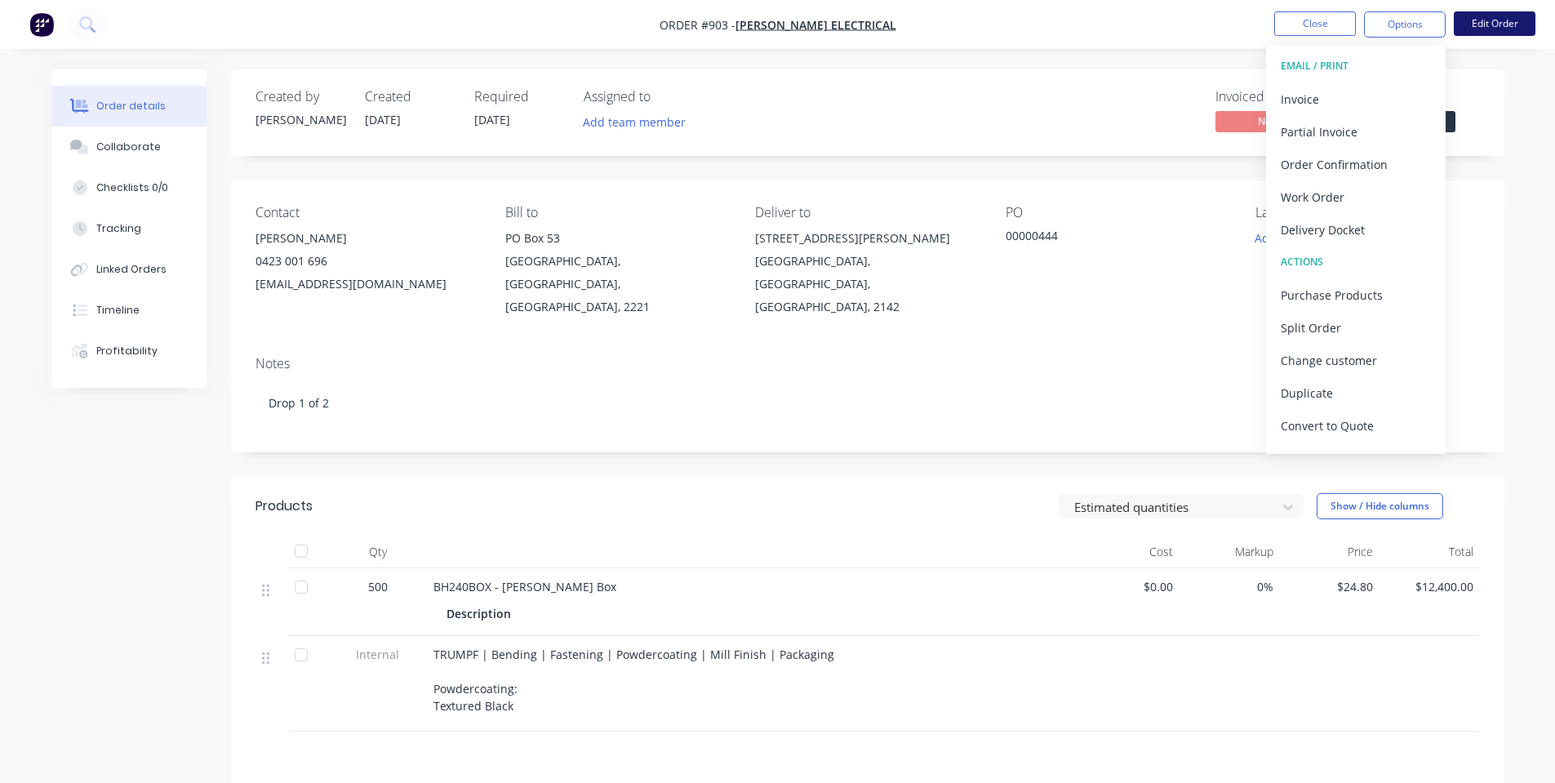
click at [1489, 19] on button "Edit Order" at bounding box center [1495, 23] width 82 height 24
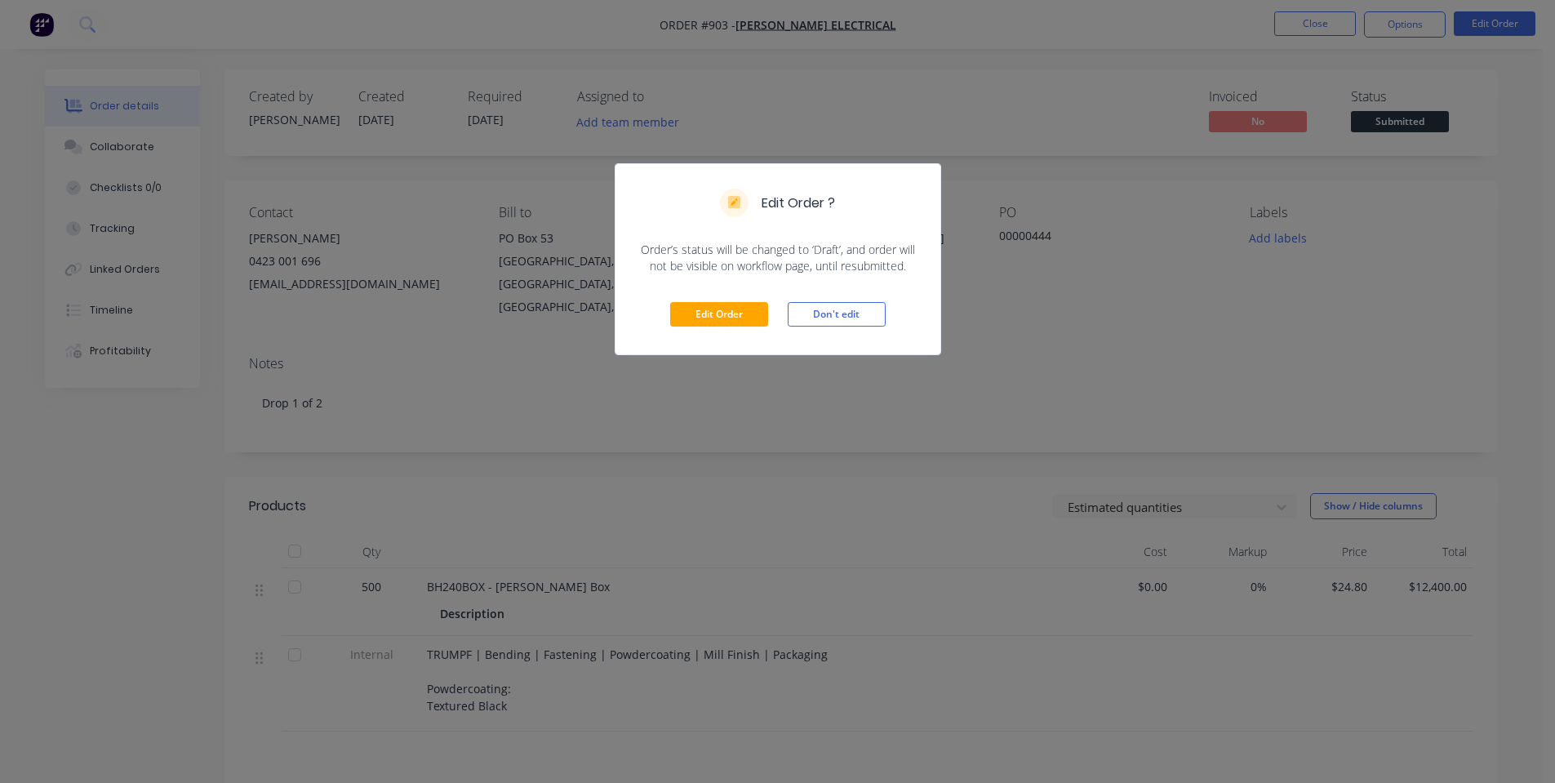
click at [749, 299] on div "Edit Order Don't edit" at bounding box center [778, 314] width 325 height 80
click at [750, 314] on button "Edit Order" at bounding box center [719, 314] width 98 height 24
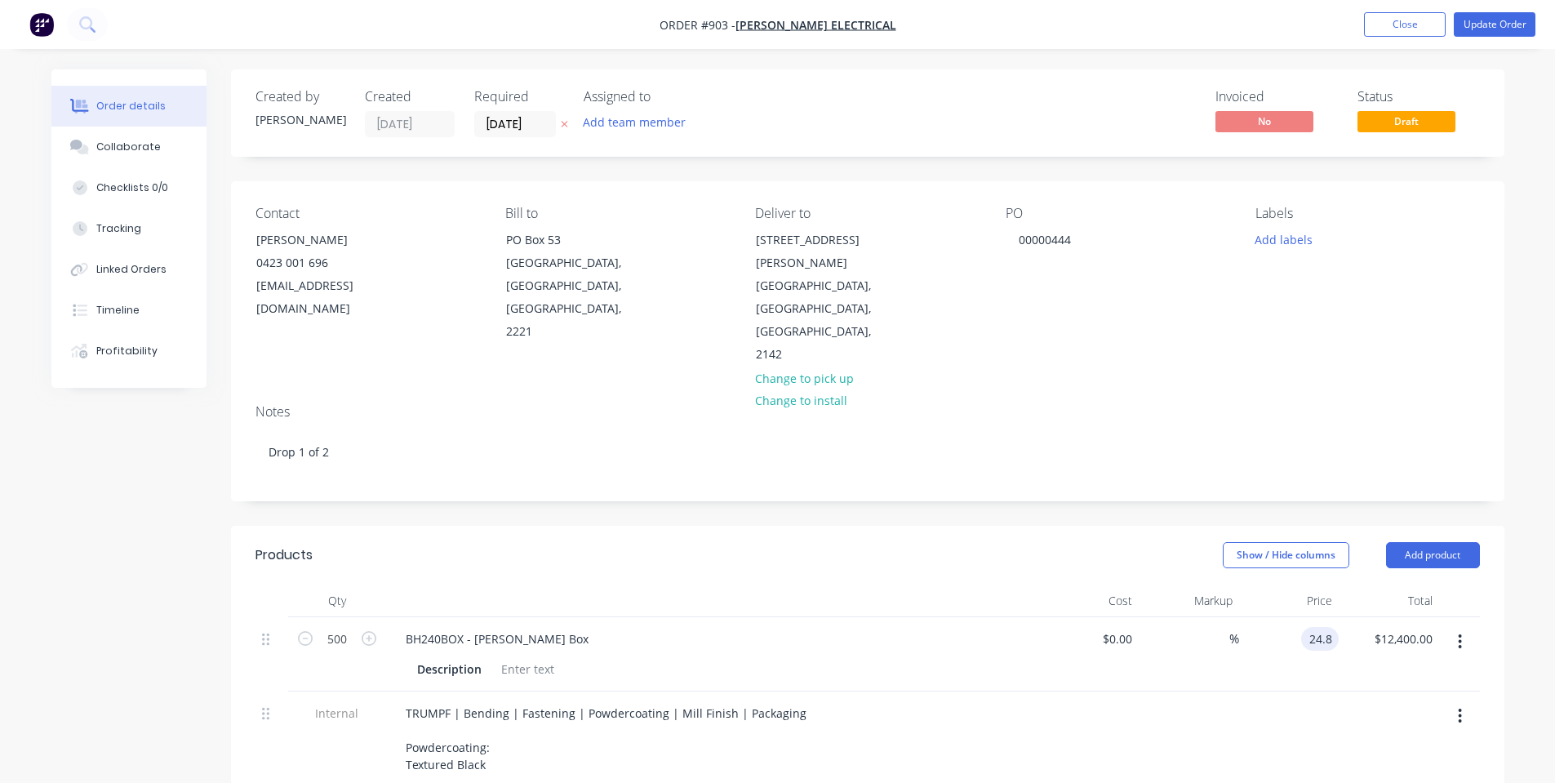
click at [1315, 627] on input "24.8" at bounding box center [1323, 639] width 31 height 24
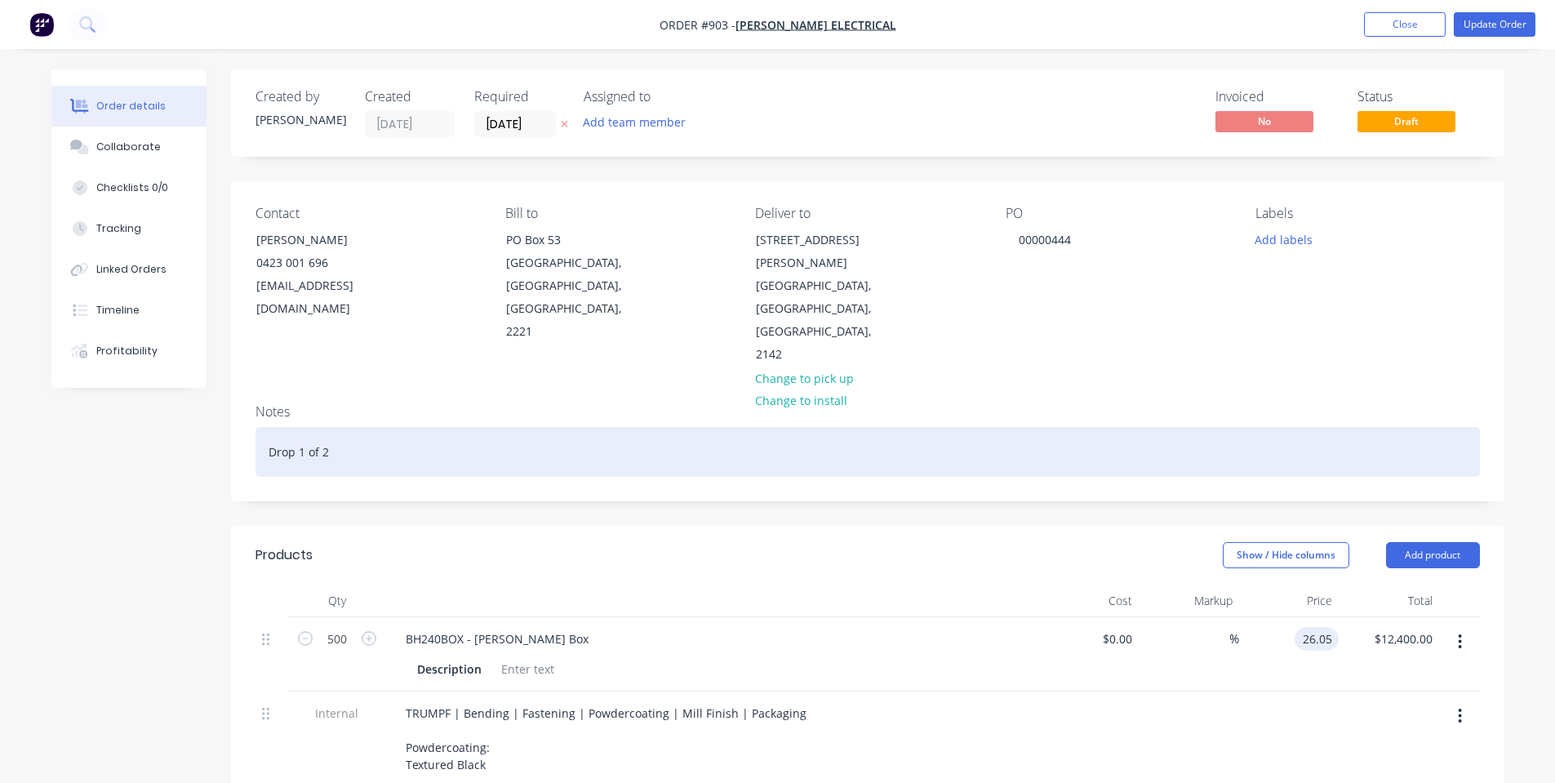
type input "$26.05"
type input "$13,025.00"
click at [1266, 427] on div "Drop 1 of 2" at bounding box center [868, 452] width 1225 height 50
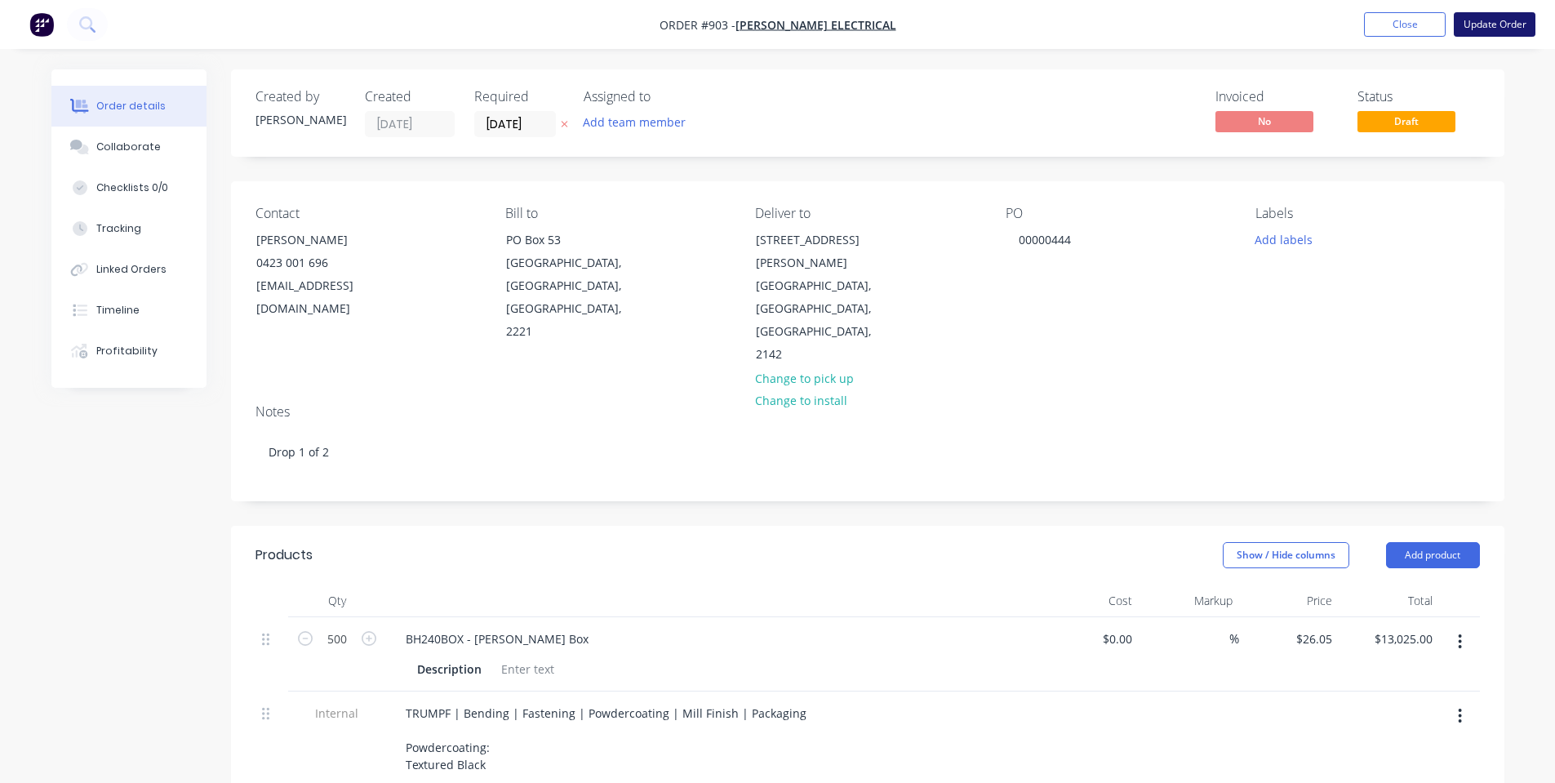
click at [1511, 33] on button "Update Order" at bounding box center [1495, 24] width 82 height 24
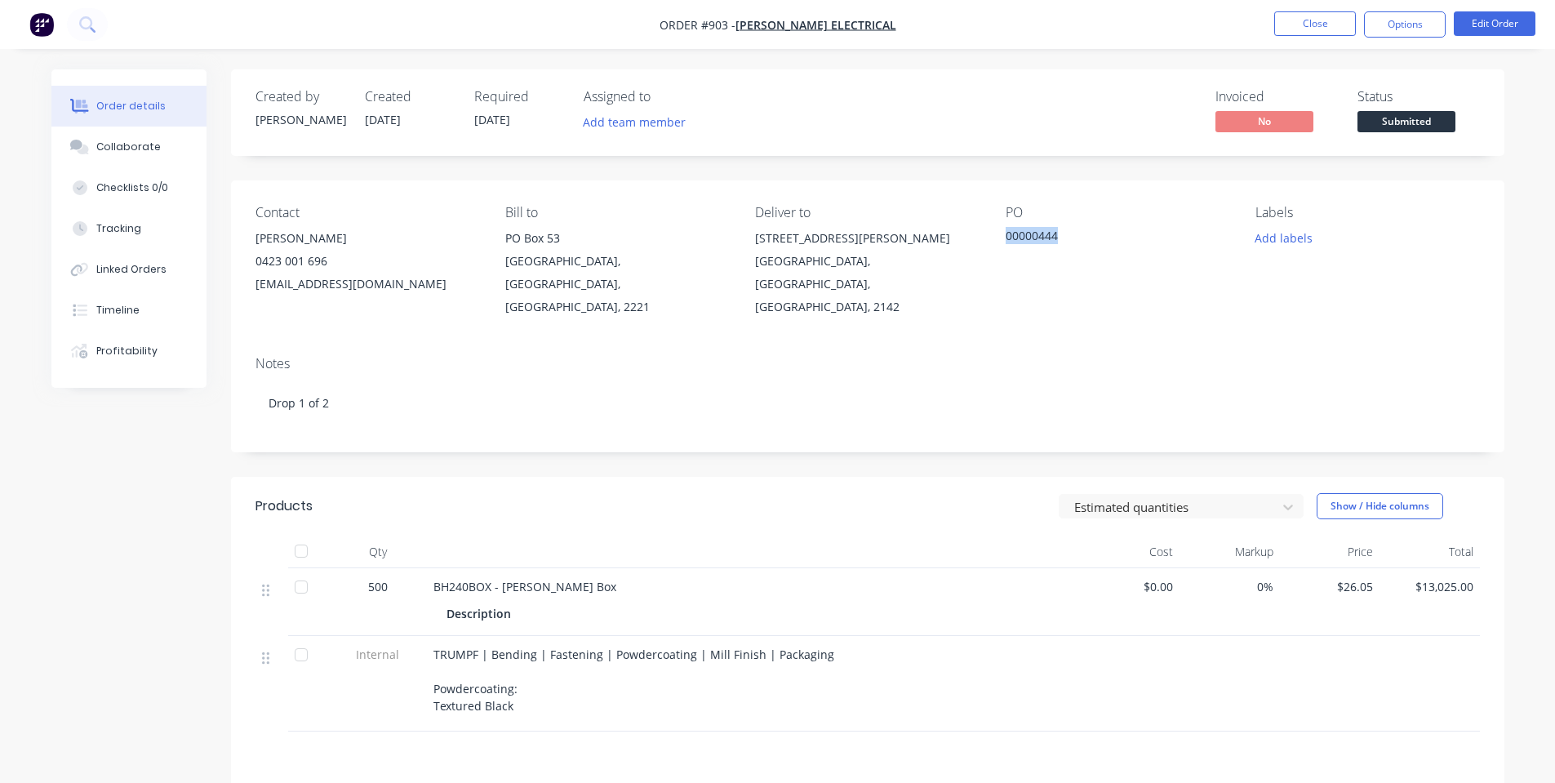
drag, startPoint x: 1059, startPoint y: 238, endPoint x: 999, endPoint y: 238, distance: 60.4
click at [999, 238] on div "Contact Matthew Burns 0423 001 696 matt@gmjelectronics.com.au Bill to PO Box 53…" at bounding box center [868, 261] width 1274 height 162
copy div "00000444"
click at [1295, 29] on button "Close" at bounding box center [1316, 23] width 82 height 24
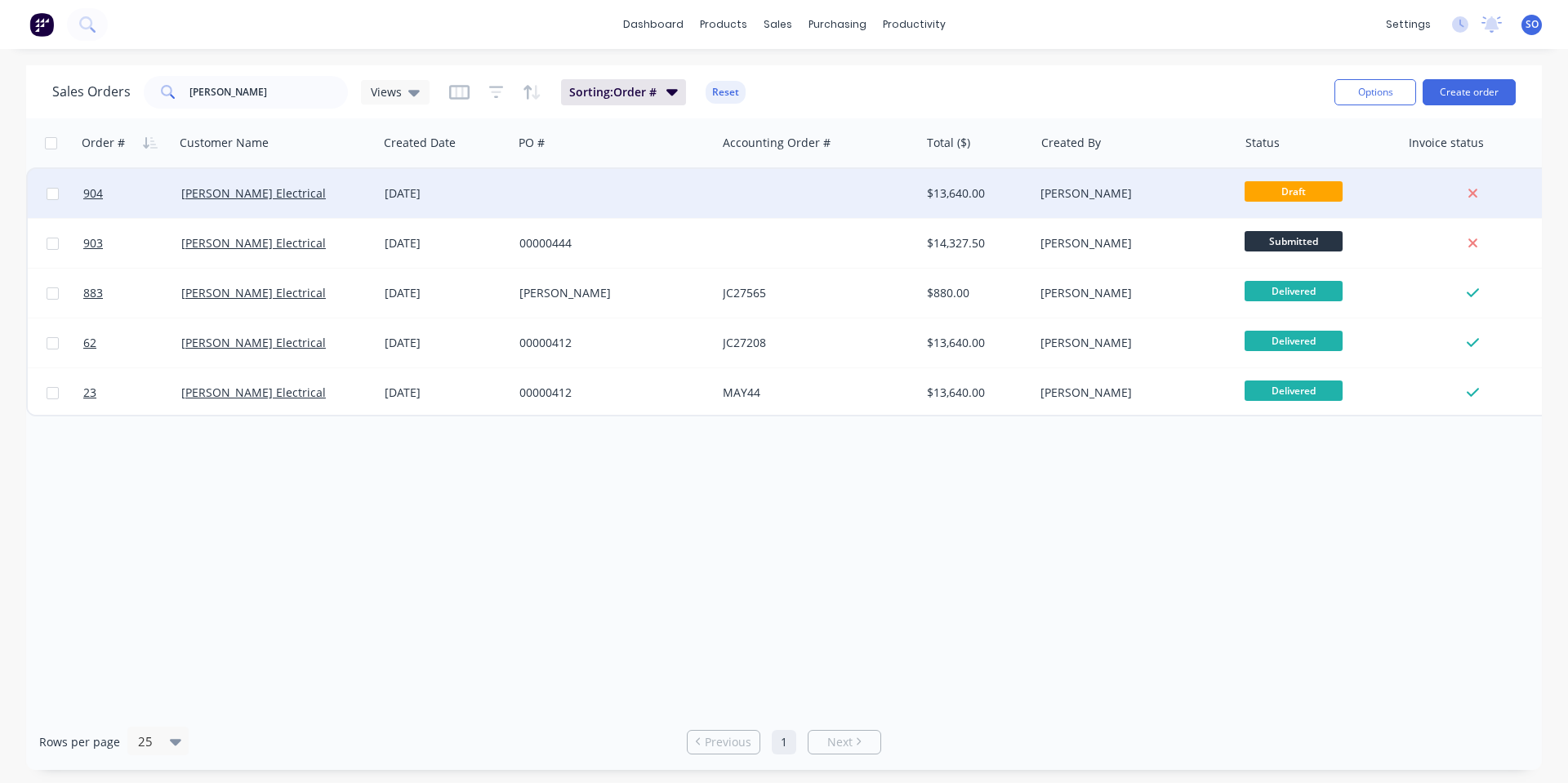
click at [1155, 197] on div "[PERSON_NAME]" at bounding box center [1130, 193] width 181 height 16
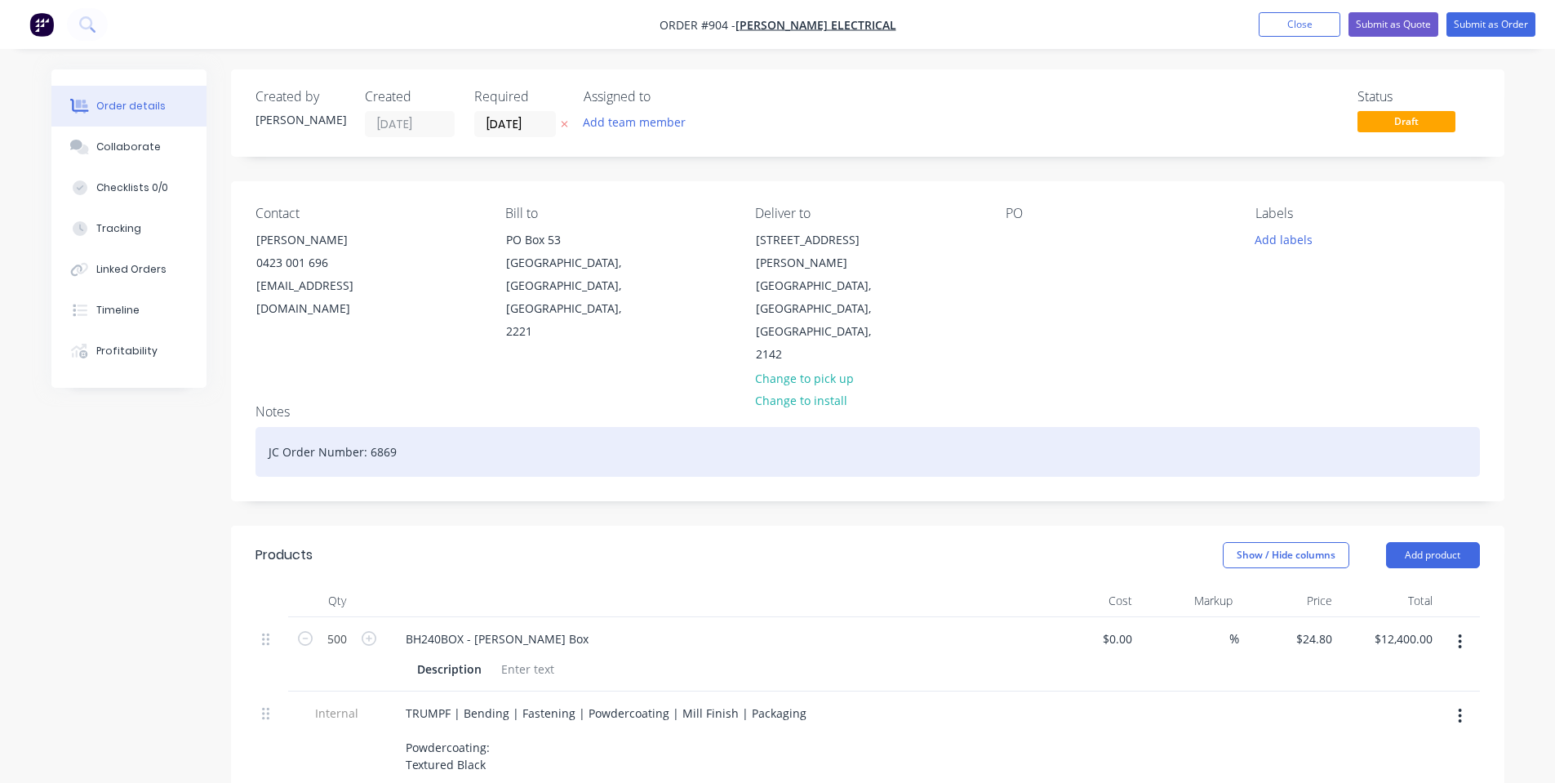
drag, startPoint x: 447, startPoint y: 416, endPoint x: 162, endPoint y: 407, distance: 285.1
click at [178, 418] on div "Created by Shane Created 02/10/25 Required 02/10/25 Assigned to Add team member…" at bounding box center [777, 666] width 1453 height 1194
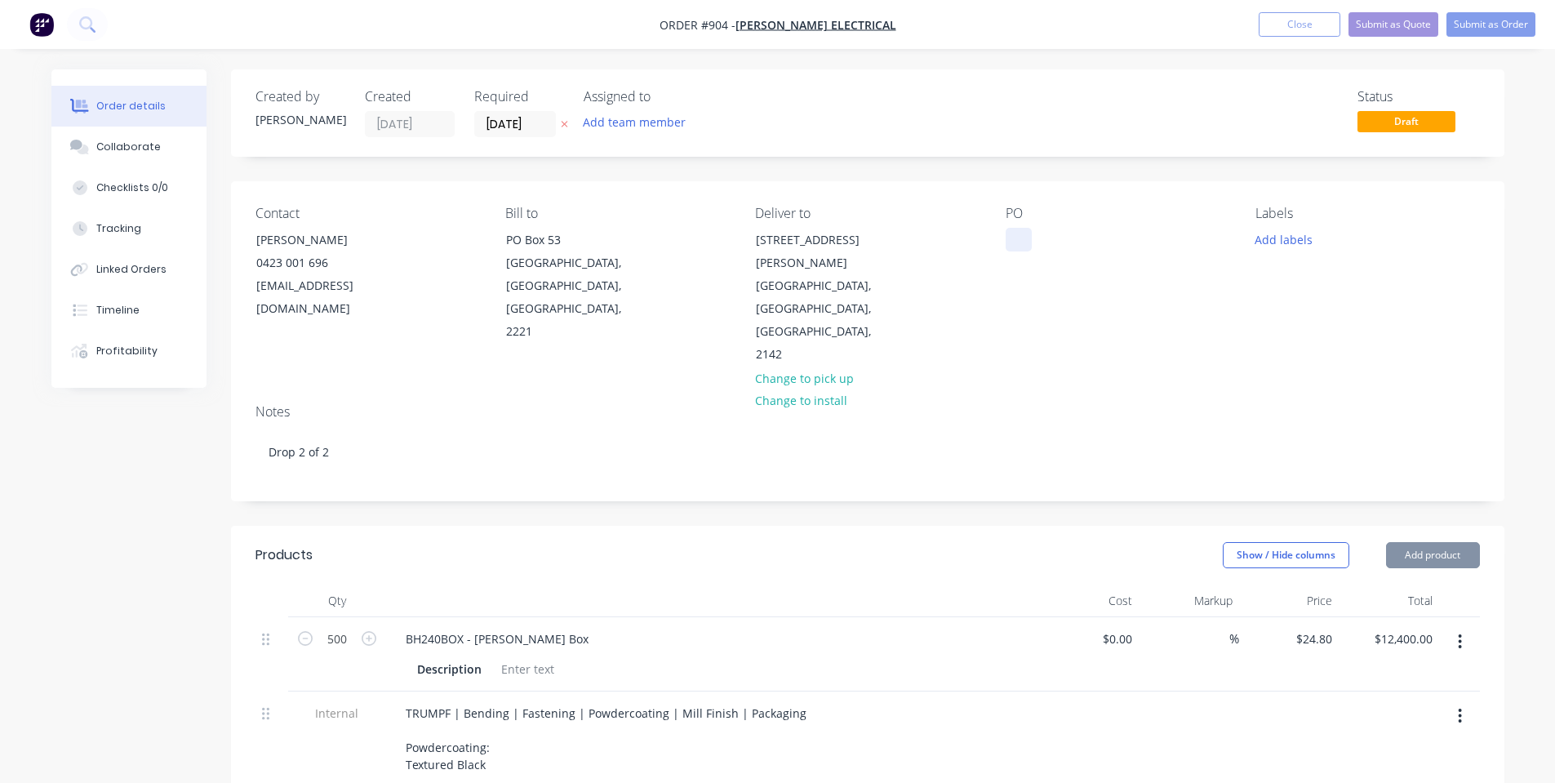
click at [1009, 238] on div at bounding box center [1019, 240] width 26 height 24
paste div
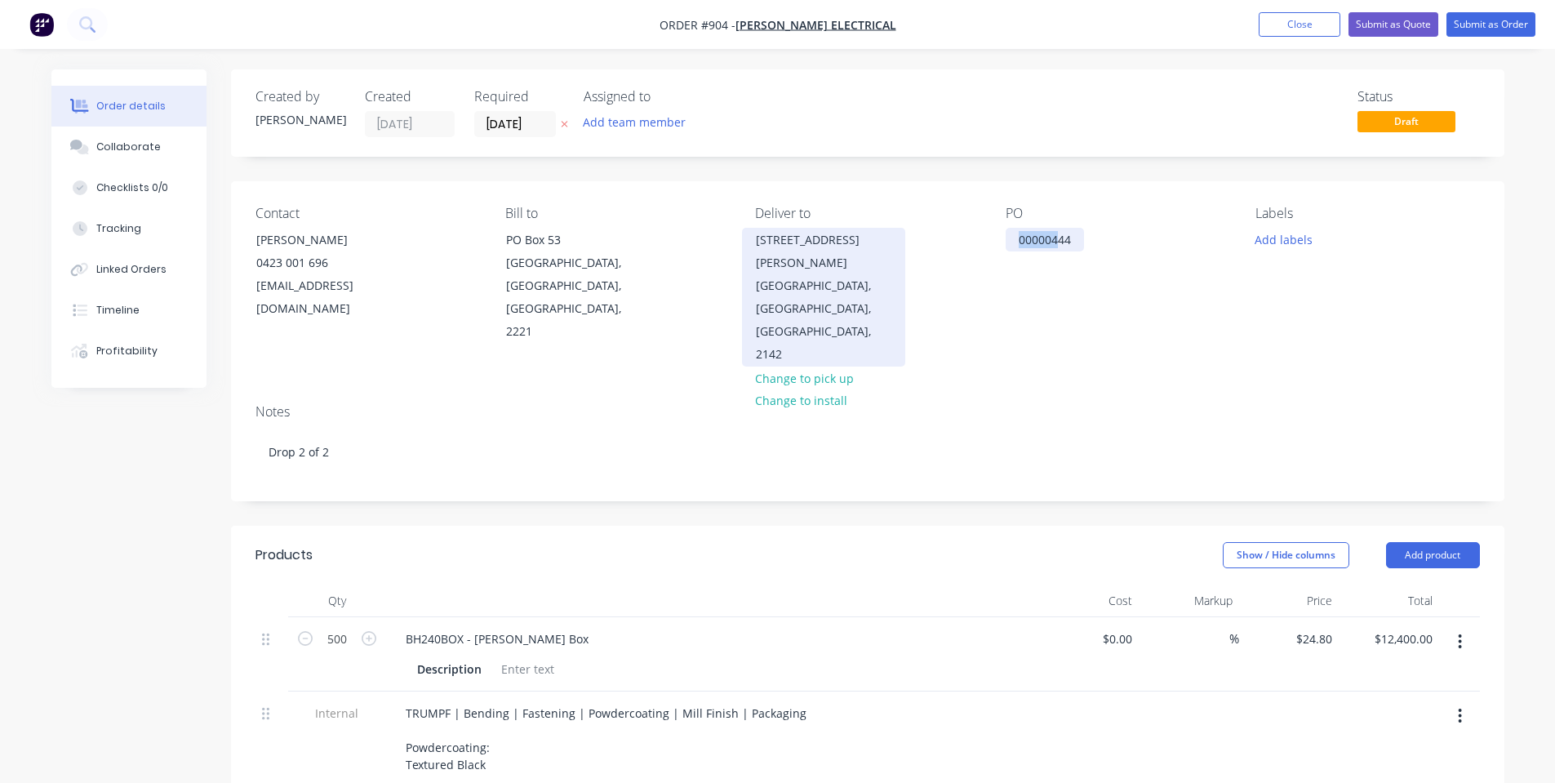
drag, startPoint x: 1061, startPoint y: 243, endPoint x: 847, endPoint y: 249, distance: 214.0
click at [847, 249] on div "Contact Matthew Burns 0423 001 696 matt@gmjelectronics.com.au Bill to PO Box 53…" at bounding box center [868, 286] width 1274 height 210
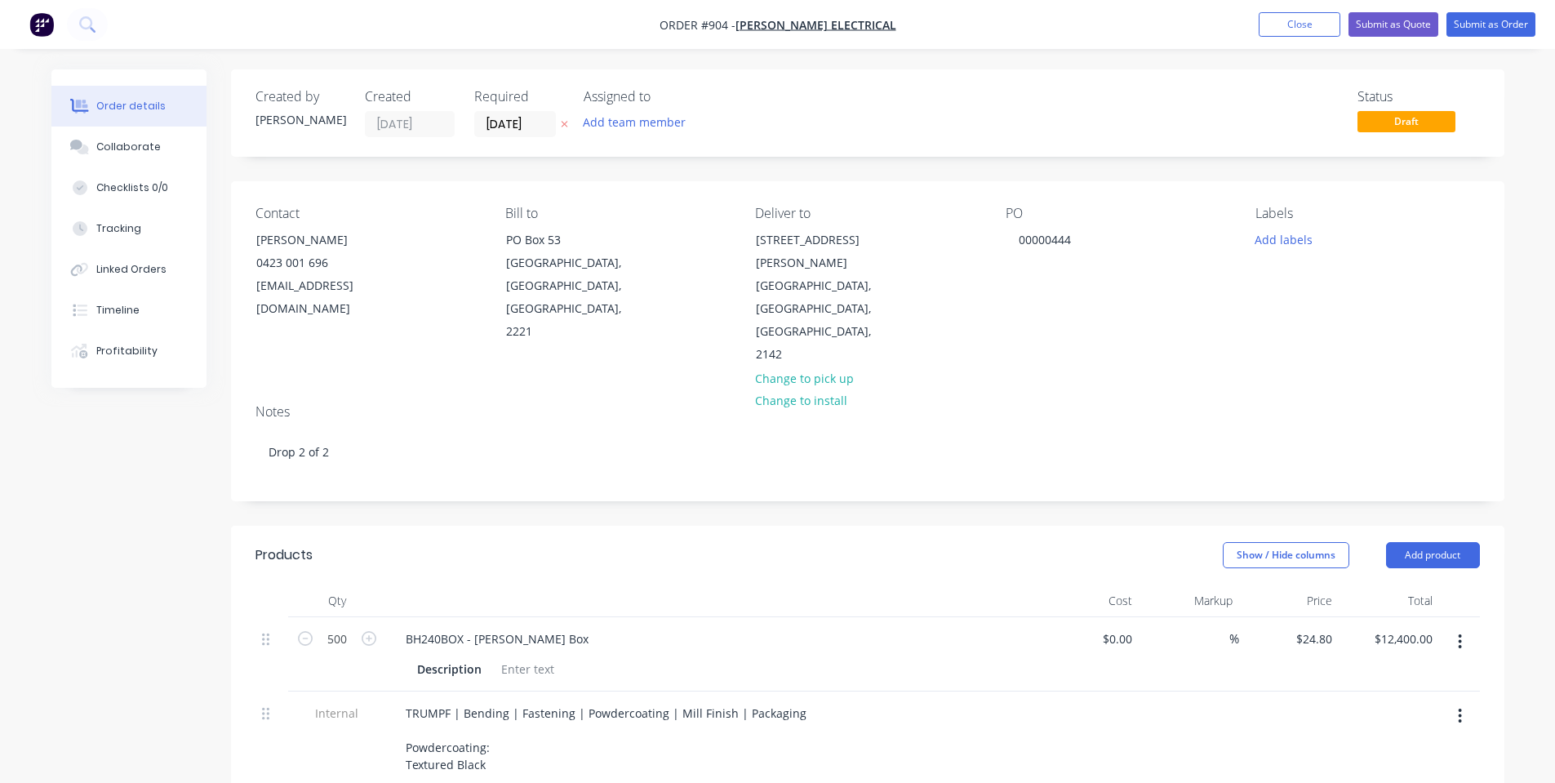
click at [1051, 285] on div "PO 00000444" at bounding box center [1118, 286] width 224 height 161
click at [499, 119] on input "[DATE]" at bounding box center [515, 124] width 80 height 24
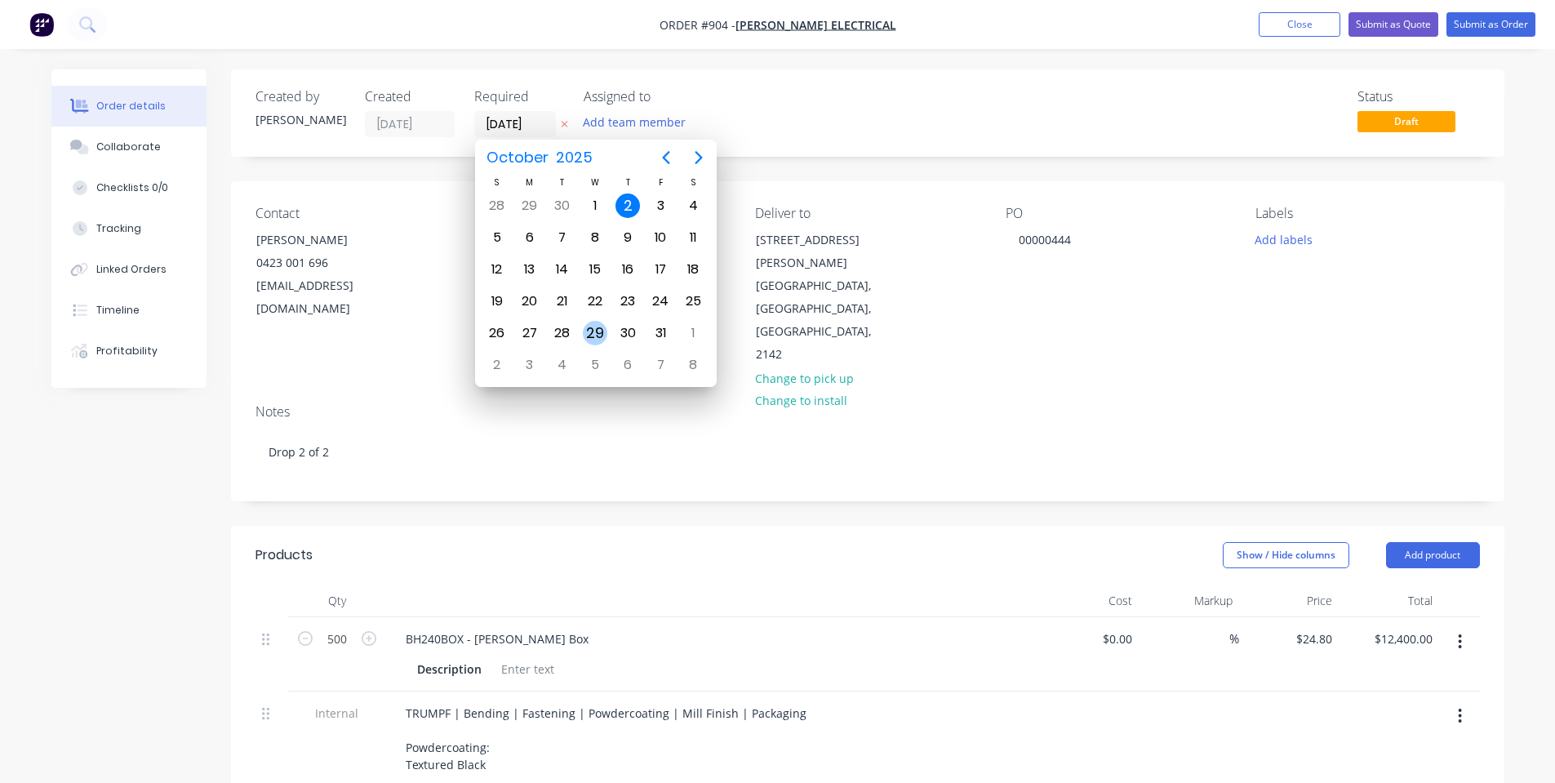
drag, startPoint x: 604, startPoint y: 323, endPoint x: 540, endPoint y: 272, distance: 82.5
click at [605, 323] on div "29" at bounding box center [595, 333] width 33 height 31
type input "29/10/25"
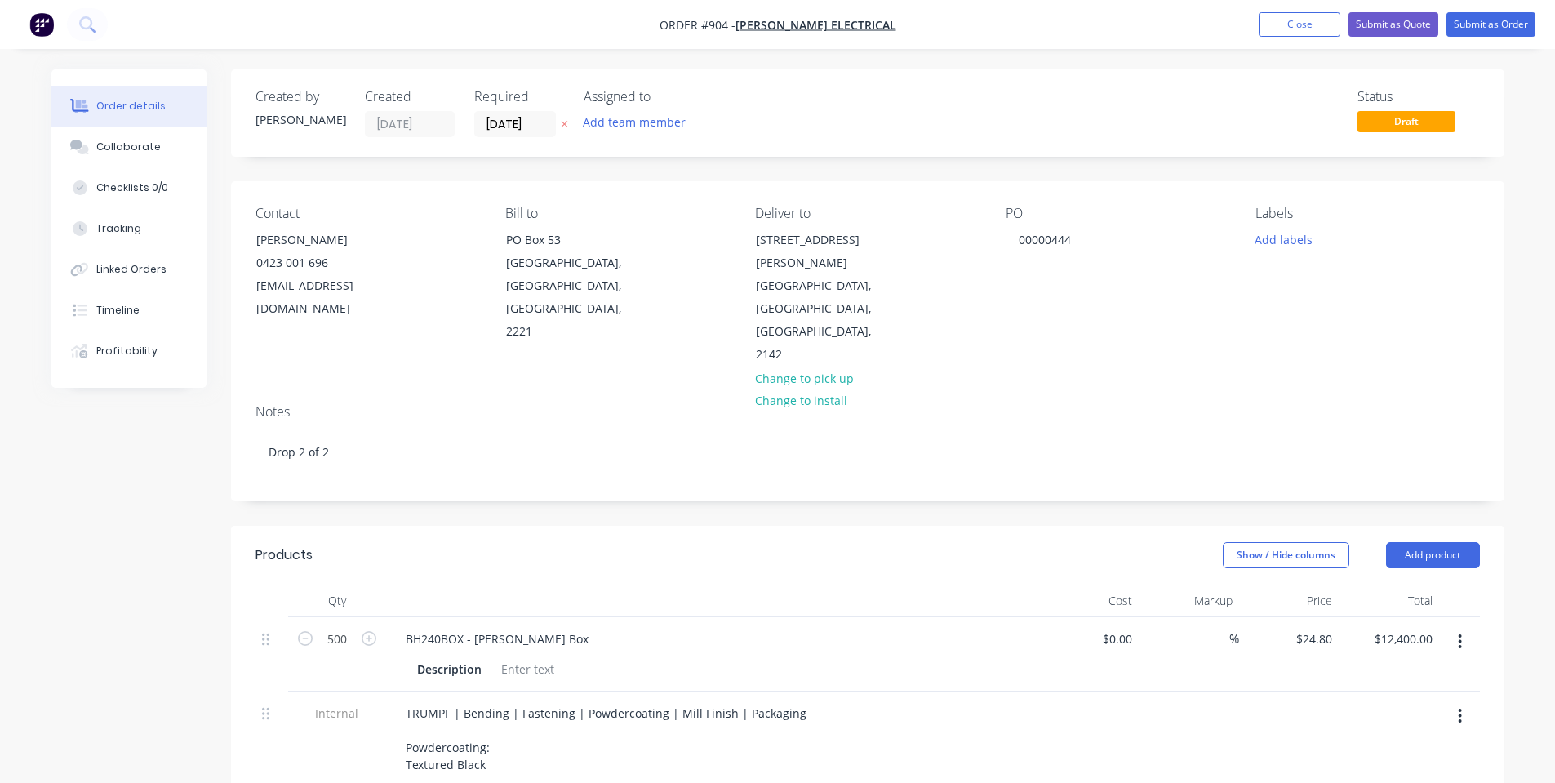
click at [394, 177] on div "Created by Shane Created 02/10/25 Required 29/10/25 Assigned to Add team member…" at bounding box center [868, 653] width 1274 height 1169
click at [113, 158] on button "Collaborate" at bounding box center [128, 147] width 155 height 41
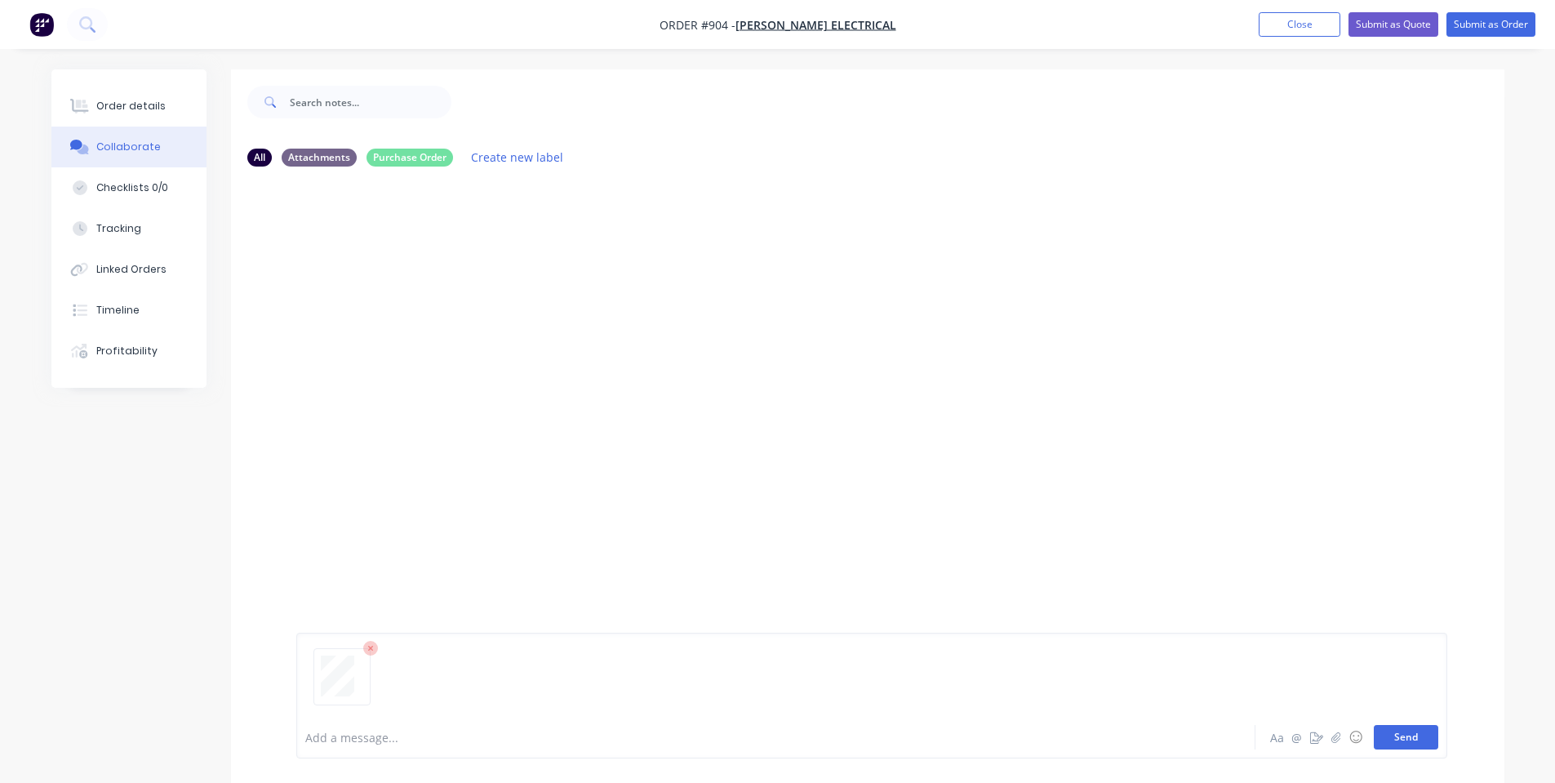
click at [1404, 744] on button "Send" at bounding box center [1406, 737] width 65 height 24
click at [143, 105] on div "Order details" at bounding box center [130, 106] width 69 height 15
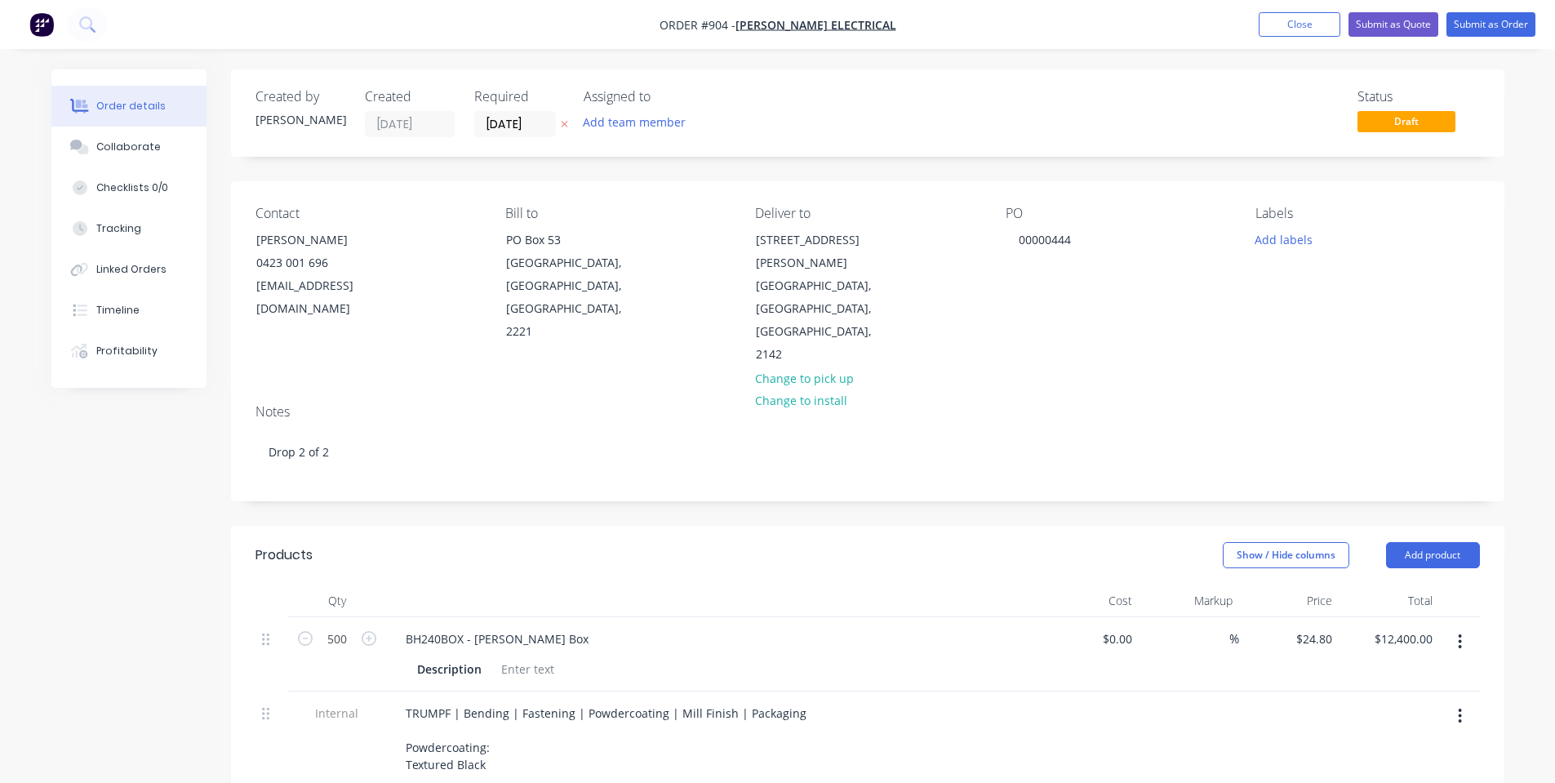
click at [681, 526] on header "Products Show / Hide columns Add product" at bounding box center [868, 555] width 1274 height 59
click at [534, 627] on div "BH240BOX - Brian Hogan Box" at bounding box center [497, 639] width 209 height 24
click at [528, 657] on div at bounding box center [528, 669] width 66 height 24
click at [514, 657] on div at bounding box center [528, 669] width 66 height 24
drag, startPoint x: 484, startPoint y: 617, endPoint x: 316, endPoint y: 629, distance: 168.6
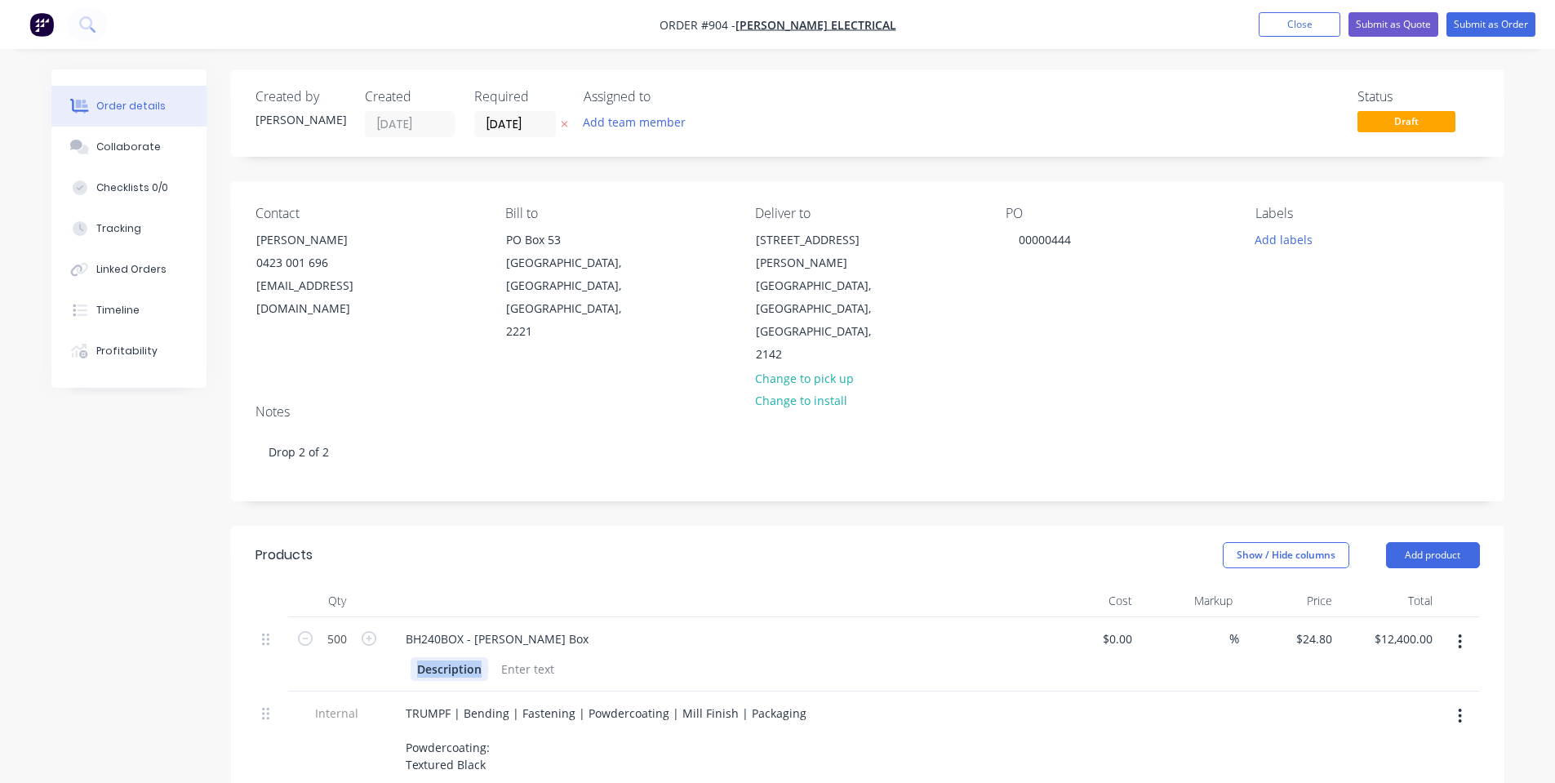
click at [316, 629] on div "500 BH240BOX - Brian Hogan Box Description $0.00 $0.00 % $24.80 $24.80 $12,400.…" at bounding box center [868, 654] width 1225 height 74
drag, startPoint x: 470, startPoint y: 625, endPoint x: 445, endPoint y: 624, distance: 24.6
click at [445, 657] on div "Drop 1 of 2" at bounding box center [710, 669] width 598 height 24
click at [502, 534] on header "Products Show / Hide columns Add product" at bounding box center [868, 555] width 1274 height 59
click at [1472, 29] on button "Submit as Order" at bounding box center [1491, 24] width 89 height 24
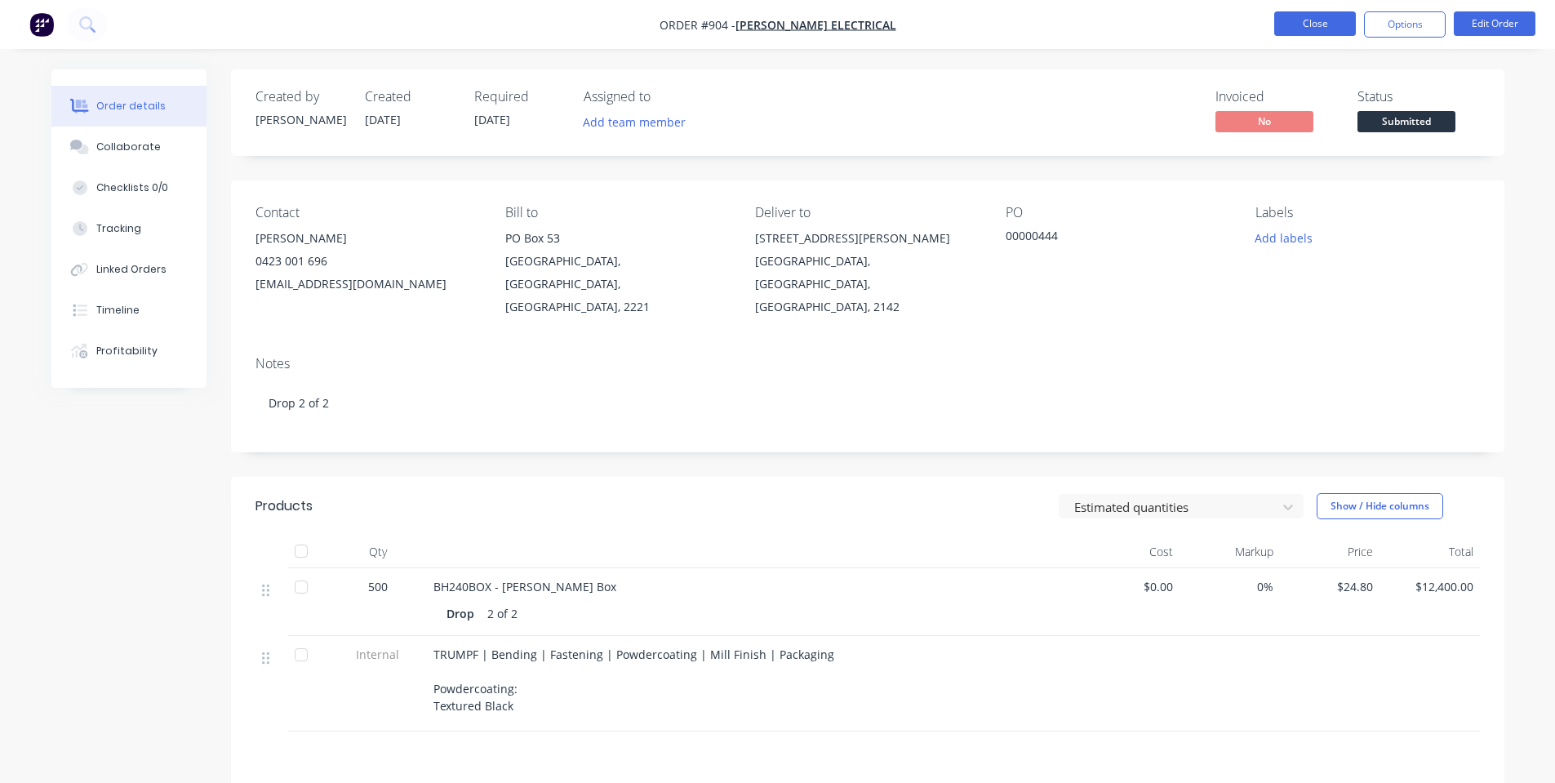
click at [1300, 26] on button "Close" at bounding box center [1316, 23] width 82 height 24
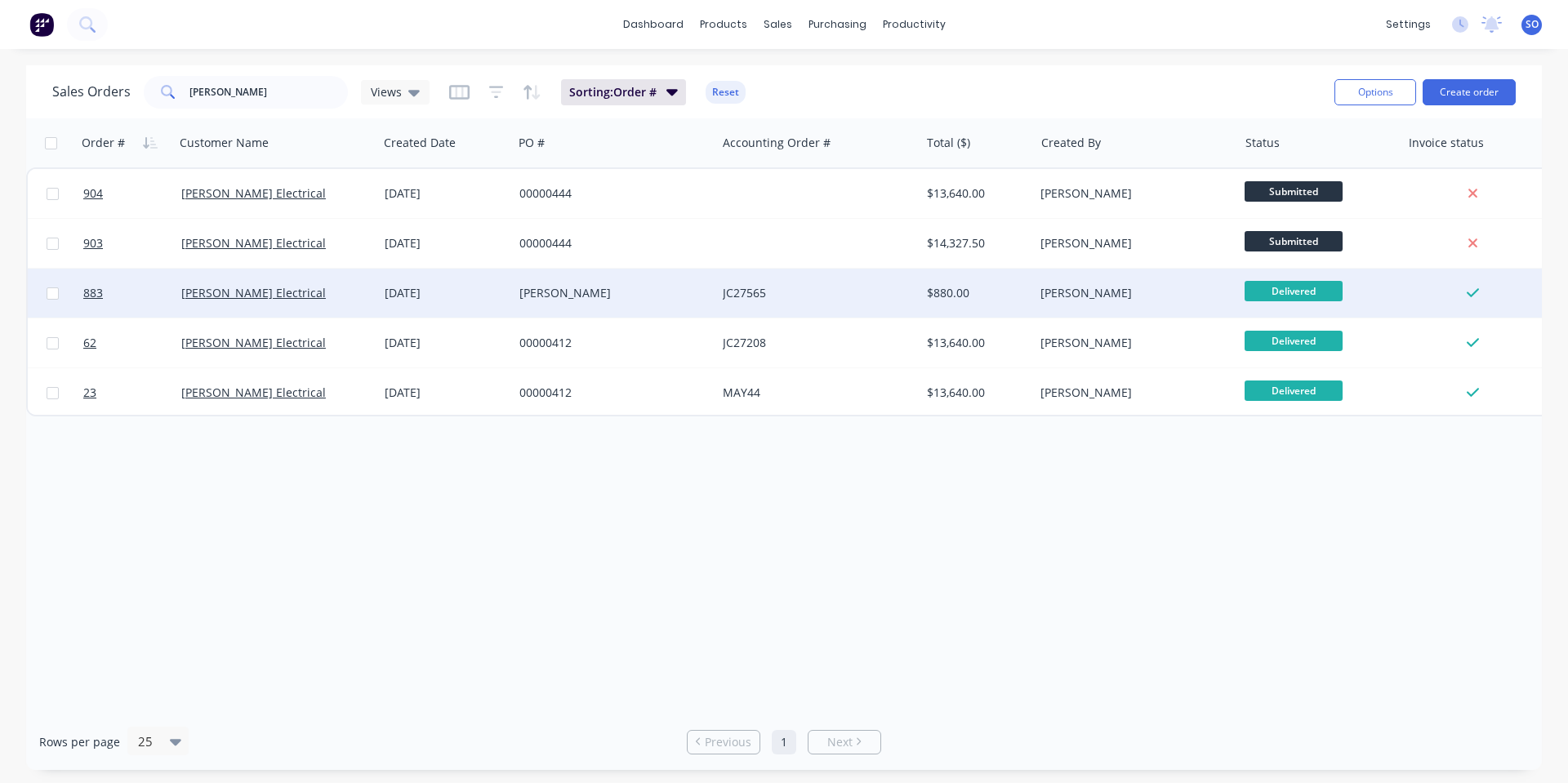
click at [728, 282] on div "JC27565" at bounding box center [817, 293] width 203 height 49
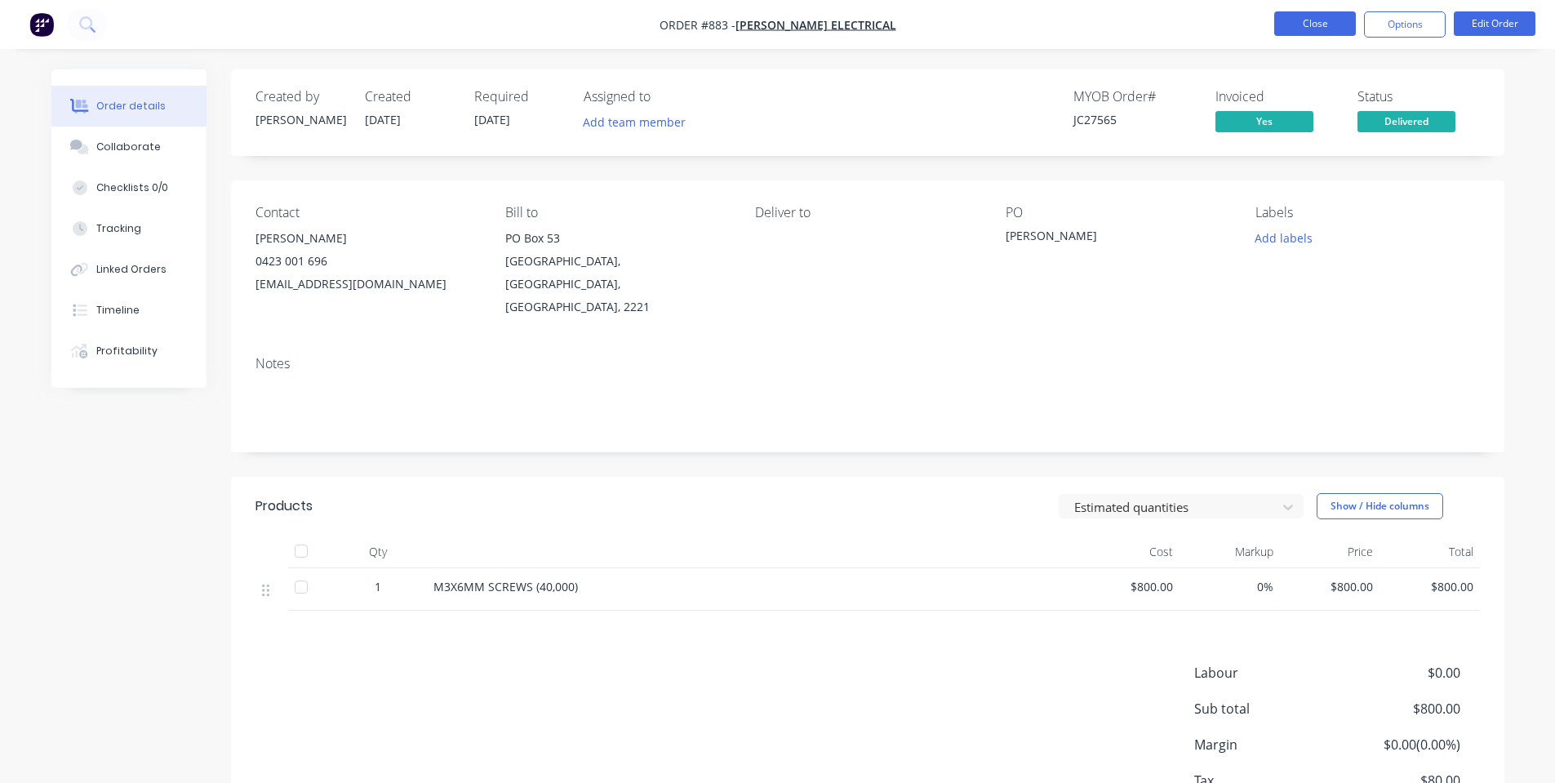
click at [1330, 17] on button "Close" at bounding box center [1316, 23] width 82 height 24
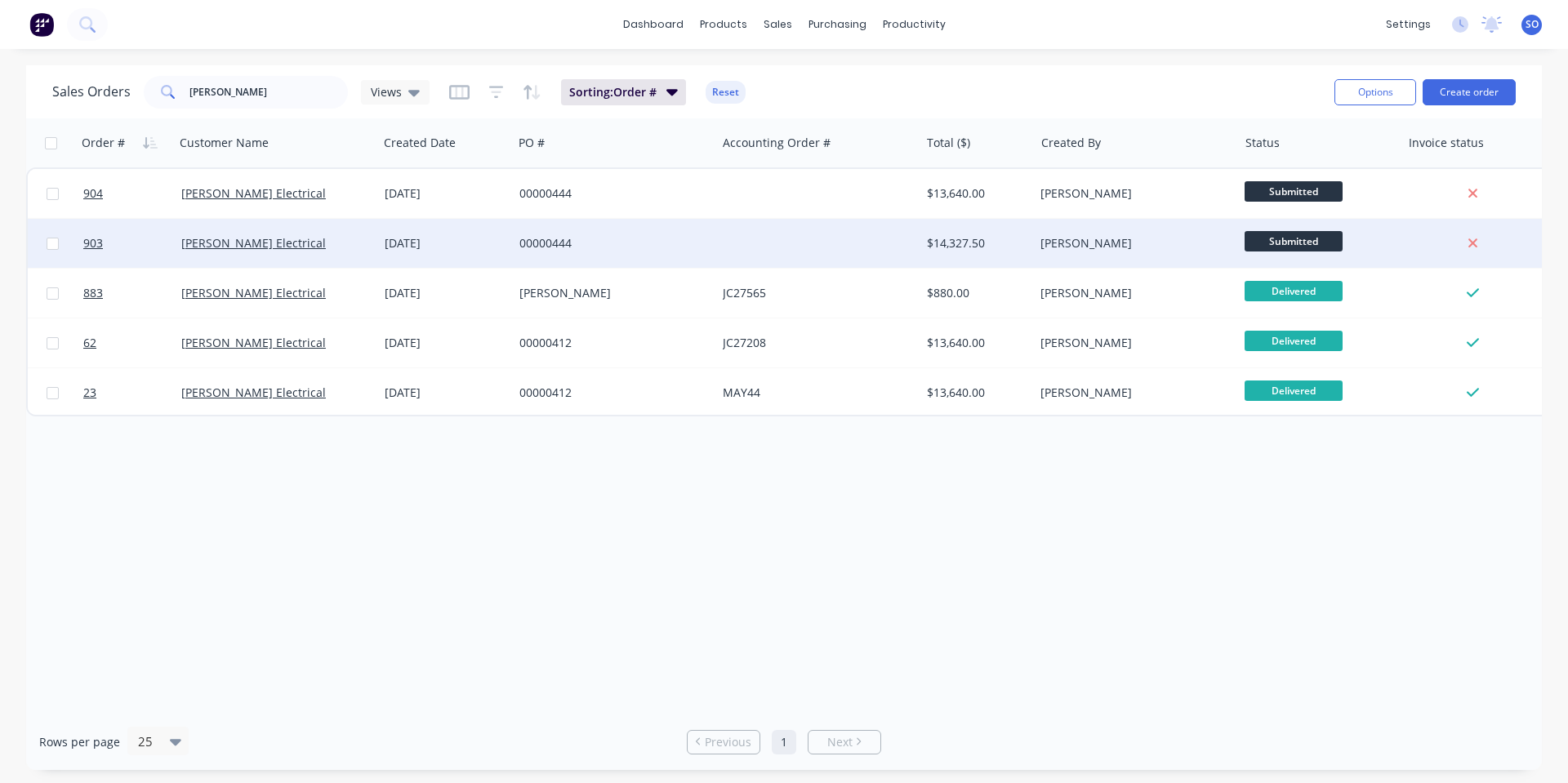
click at [1013, 237] on div "$14,327.50" at bounding box center [975, 243] width 96 height 16
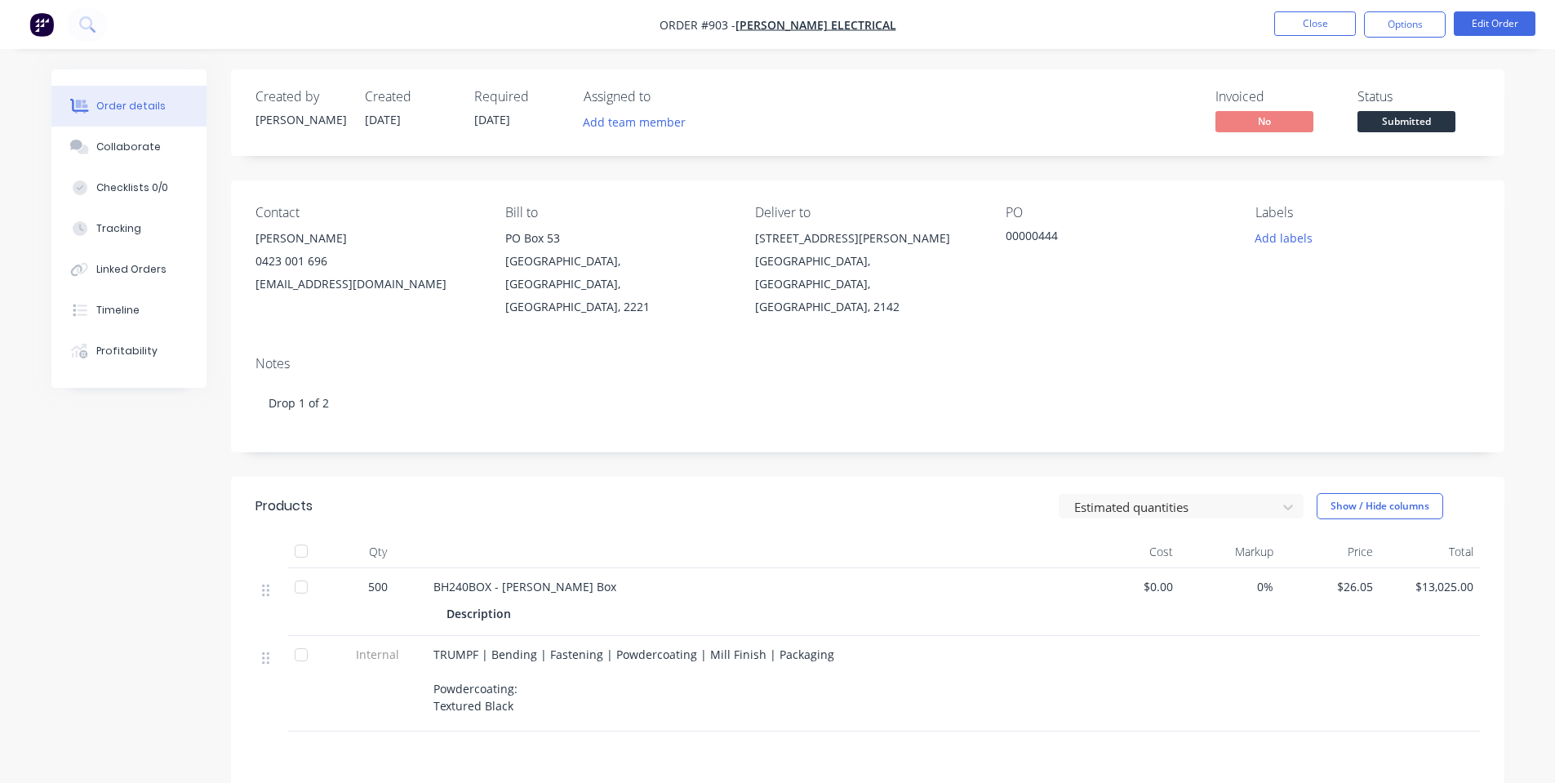
click at [457, 599] on div "Description" at bounding box center [754, 612] width 640 height 27
click at [470, 602] on div "Description" at bounding box center [482, 614] width 71 height 24
drag, startPoint x: 484, startPoint y: 590, endPoint x: 502, endPoint y: 578, distance: 21.3
click at [485, 602] on div "Description" at bounding box center [482, 614] width 71 height 24
click at [1506, 33] on button "Edit Order" at bounding box center [1495, 23] width 82 height 24
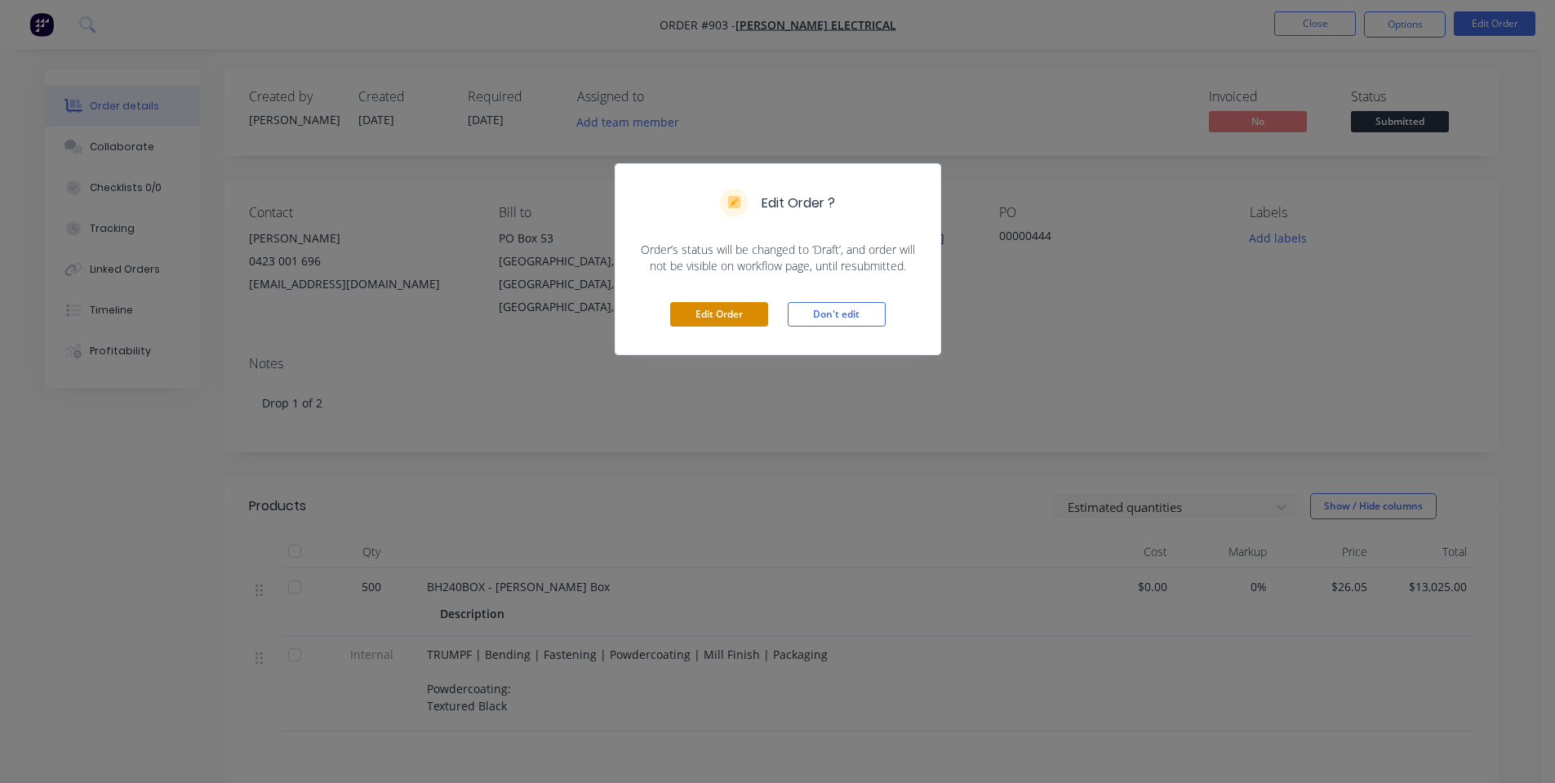
click at [728, 313] on button "Edit Order" at bounding box center [719, 314] width 98 height 24
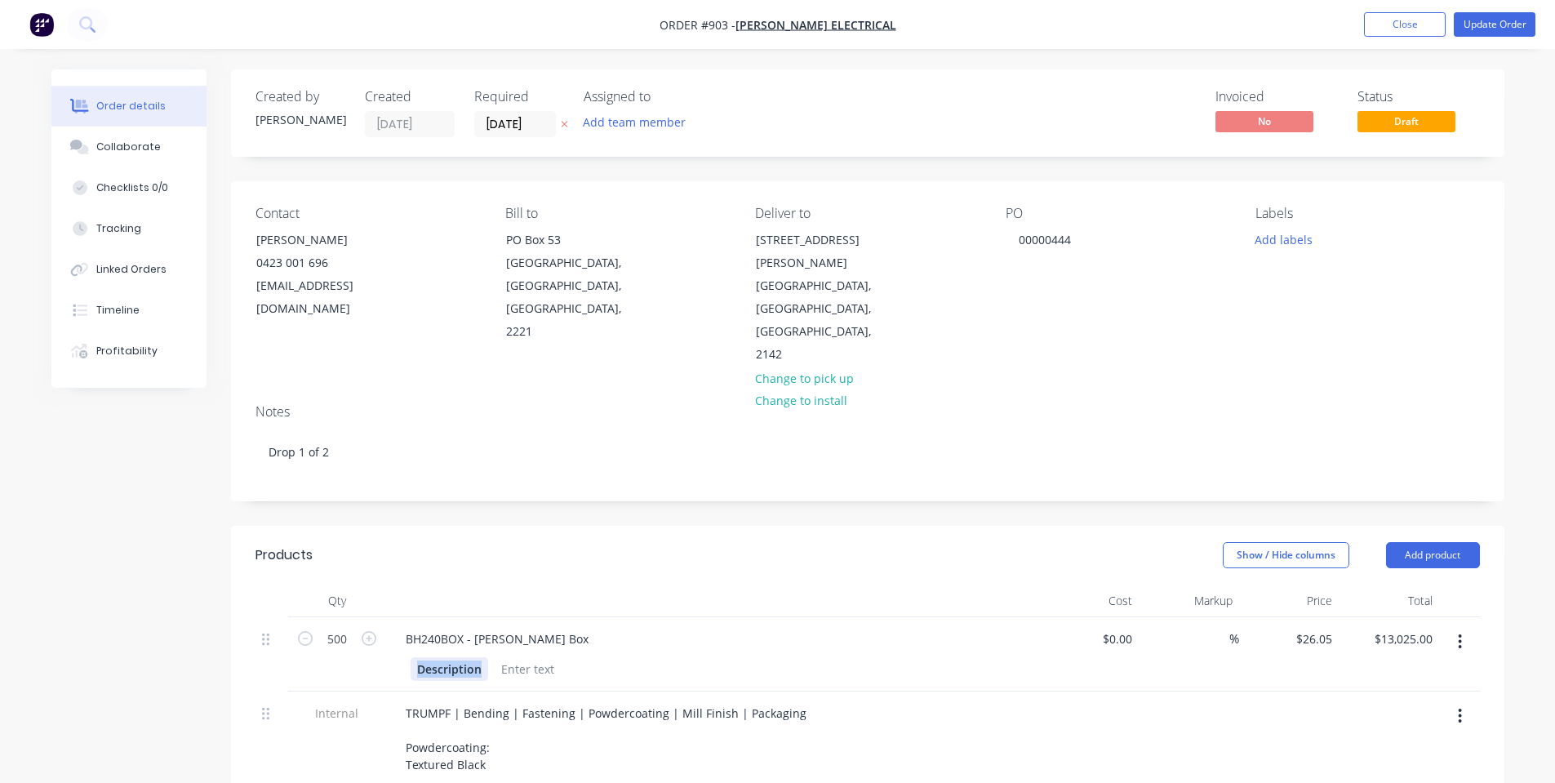
drag, startPoint x: 483, startPoint y: 616, endPoint x: 410, endPoint y: 628, distance: 74.4
click at [411, 657] on div "Description" at bounding box center [450, 669] width 78 height 24
click at [676, 391] on div "Notes Drop 1 of 2" at bounding box center [868, 445] width 1274 height 109
click at [1476, 20] on button "Update Order" at bounding box center [1495, 24] width 82 height 24
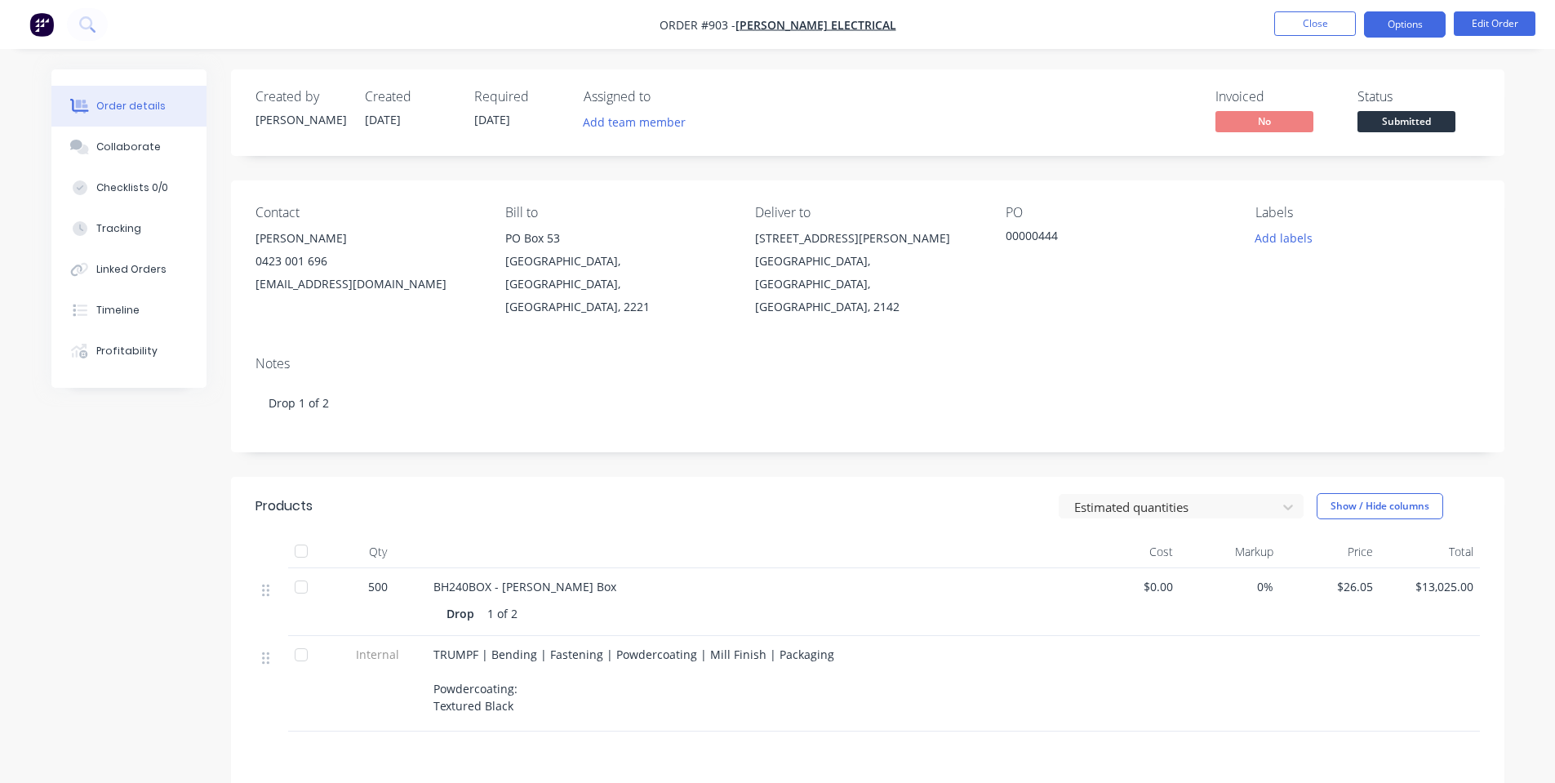
click at [1378, 28] on button "Options" at bounding box center [1405, 24] width 82 height 26
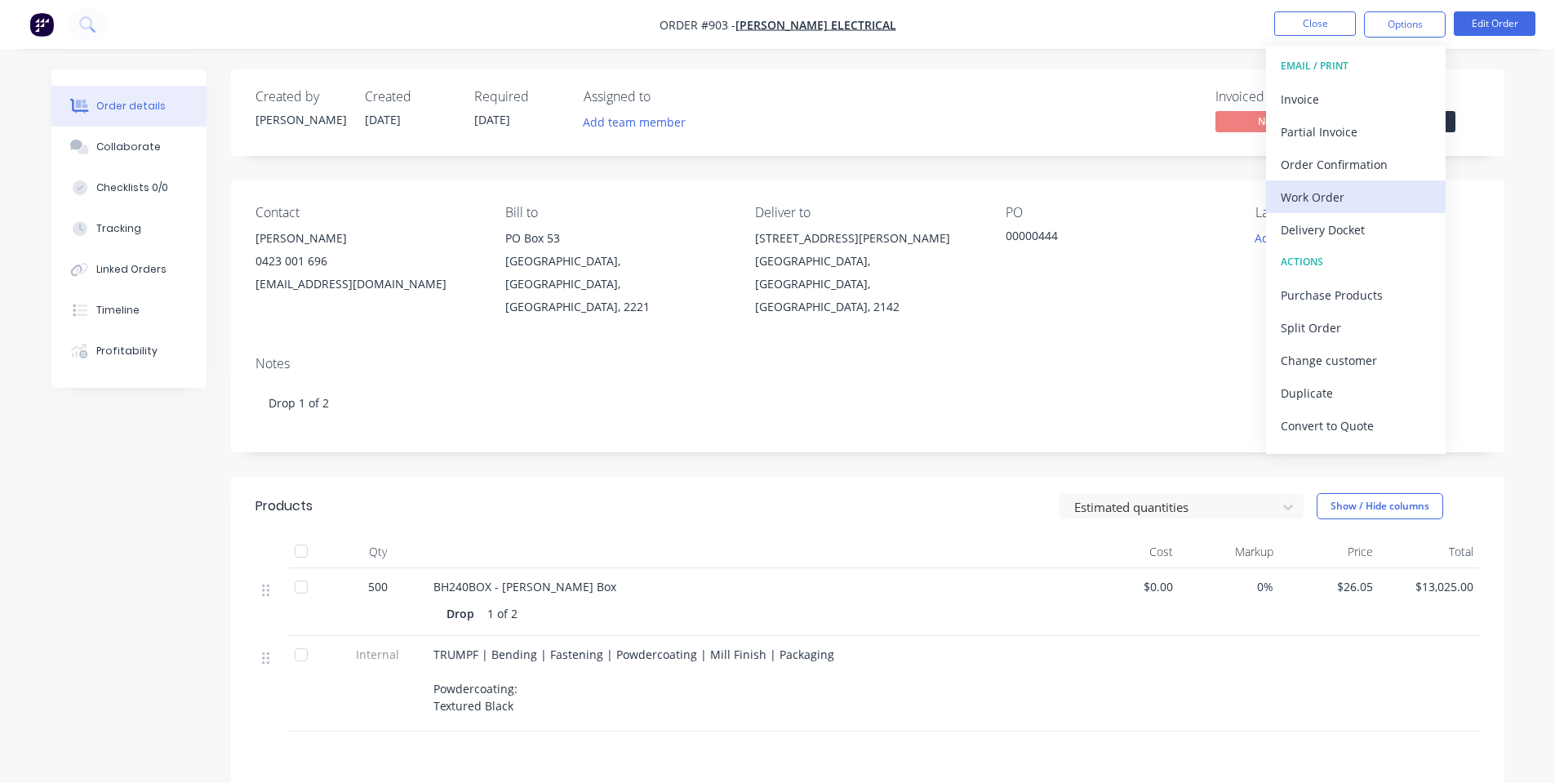
click at [1373, 207] on div "Work Order" at bounding box center [1356, 197] width 150 height 24
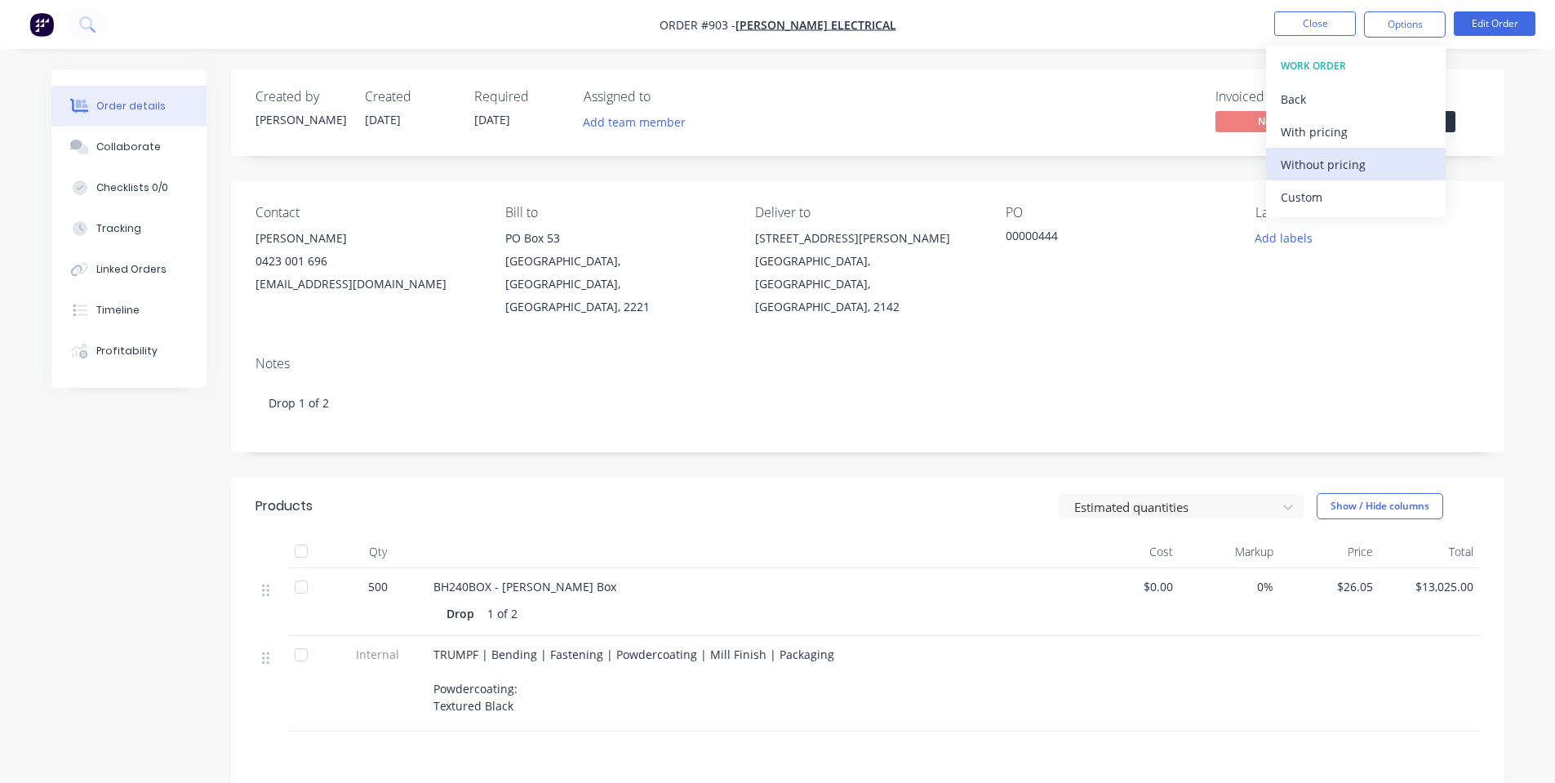
click at [1362, 164] on div "Without pricing" at bounding box center [1356, 165] width 150 height 24
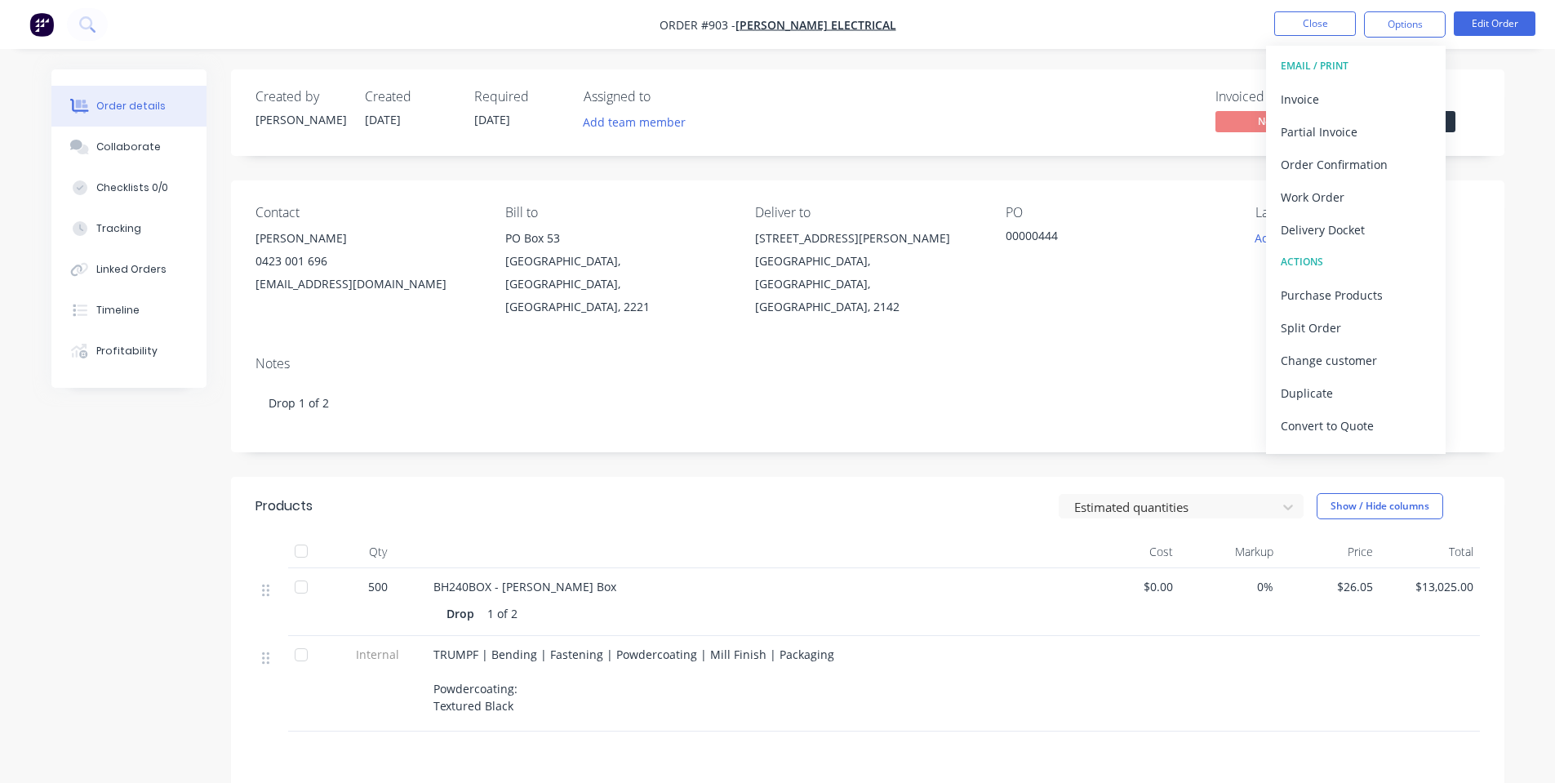
click at [1147, 61] on div "Order details Collaborate Checklists 0/0 Tracking Linked Orders Timeline Profit…" at bounding box center [777, 511] width 1555 height 1022
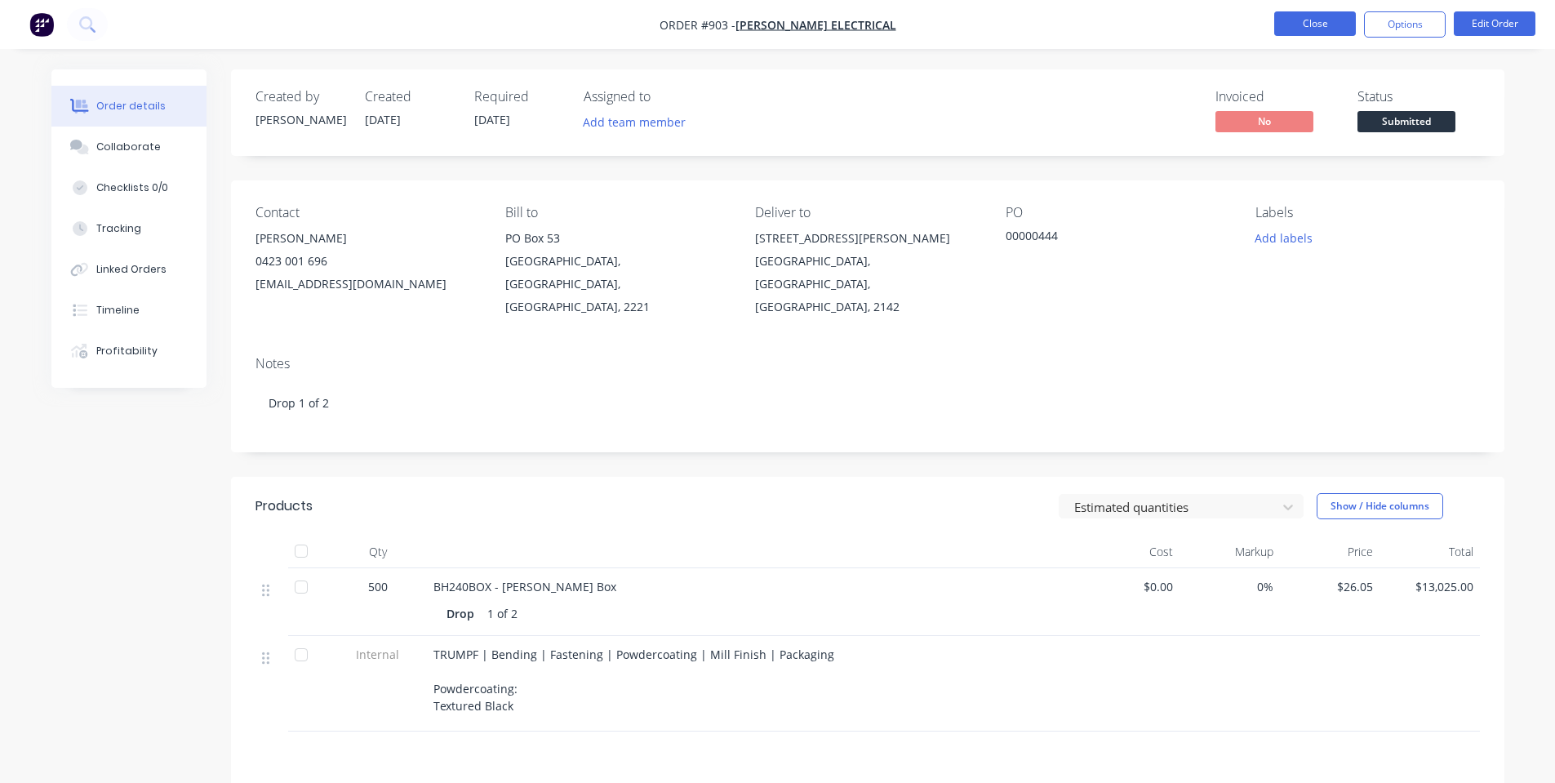
click at [1292, 26] on button "Close" at bounding box center [1316, 23] width 82 height 24
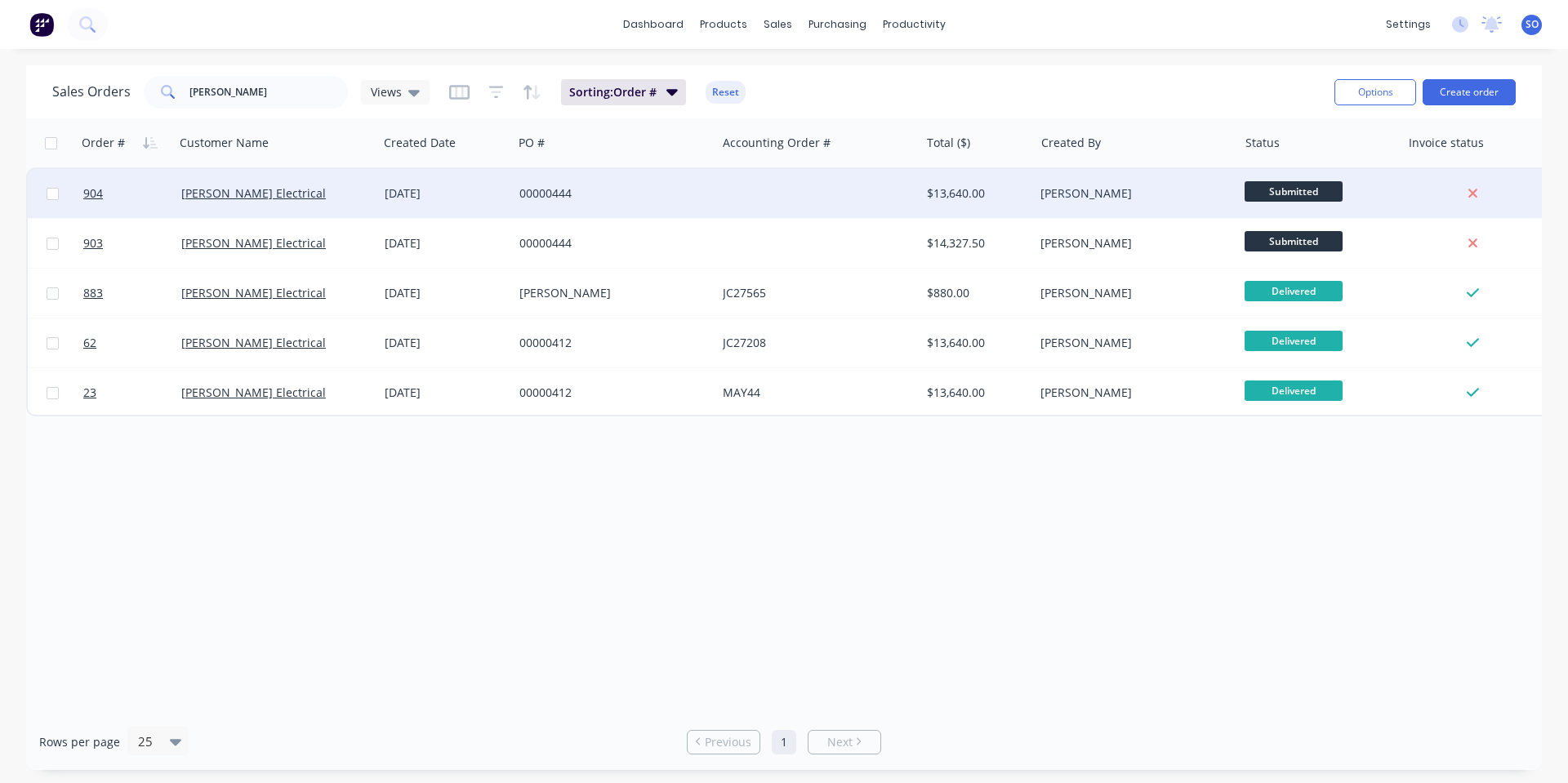
click at [922, 204] on div "$13,640.00" at bounding box center [977, 193] width 114 height 49
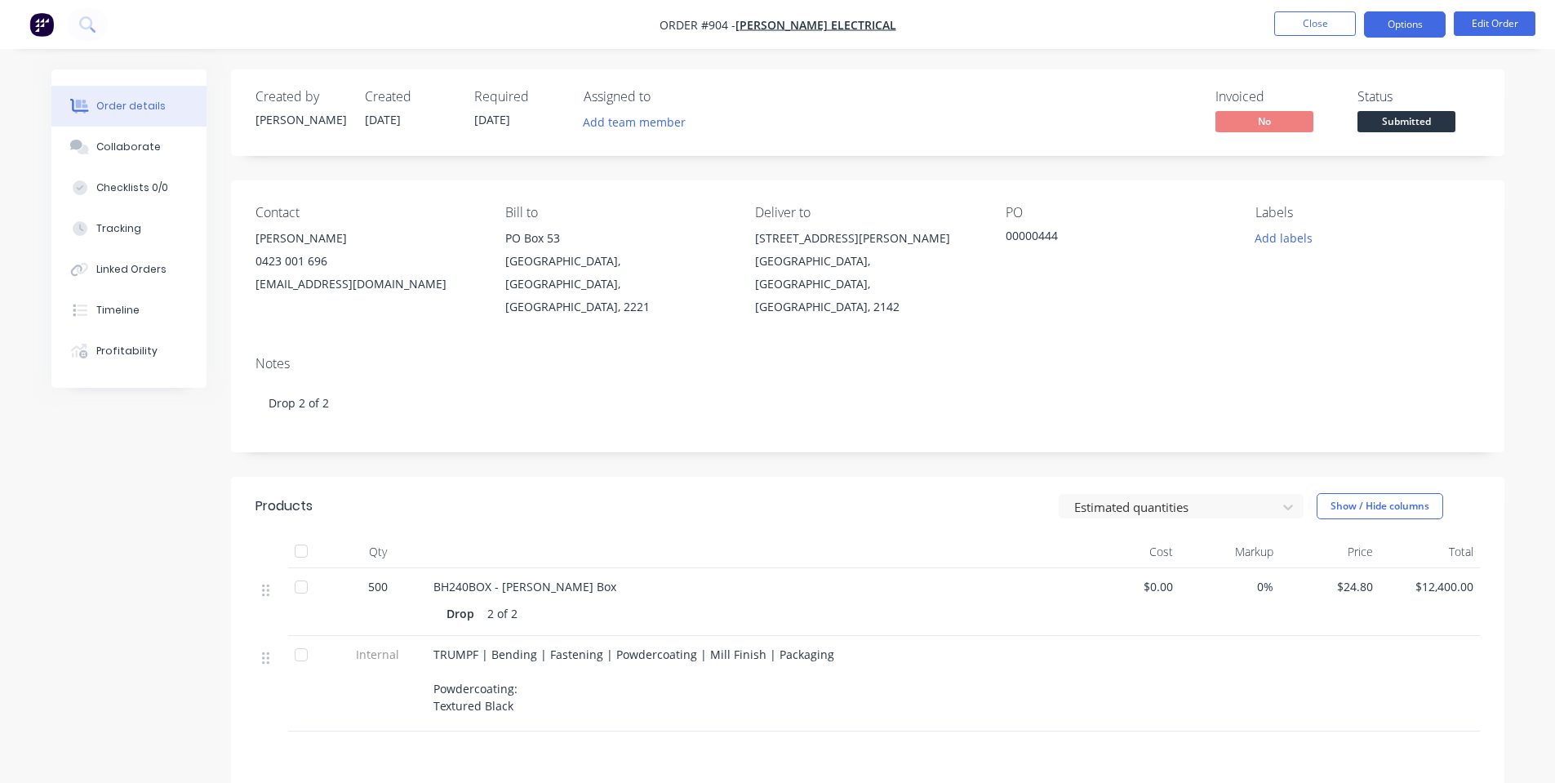
click at [1414, 29] on button "Options" at bounding box center [1405, 24] width 82 height 26
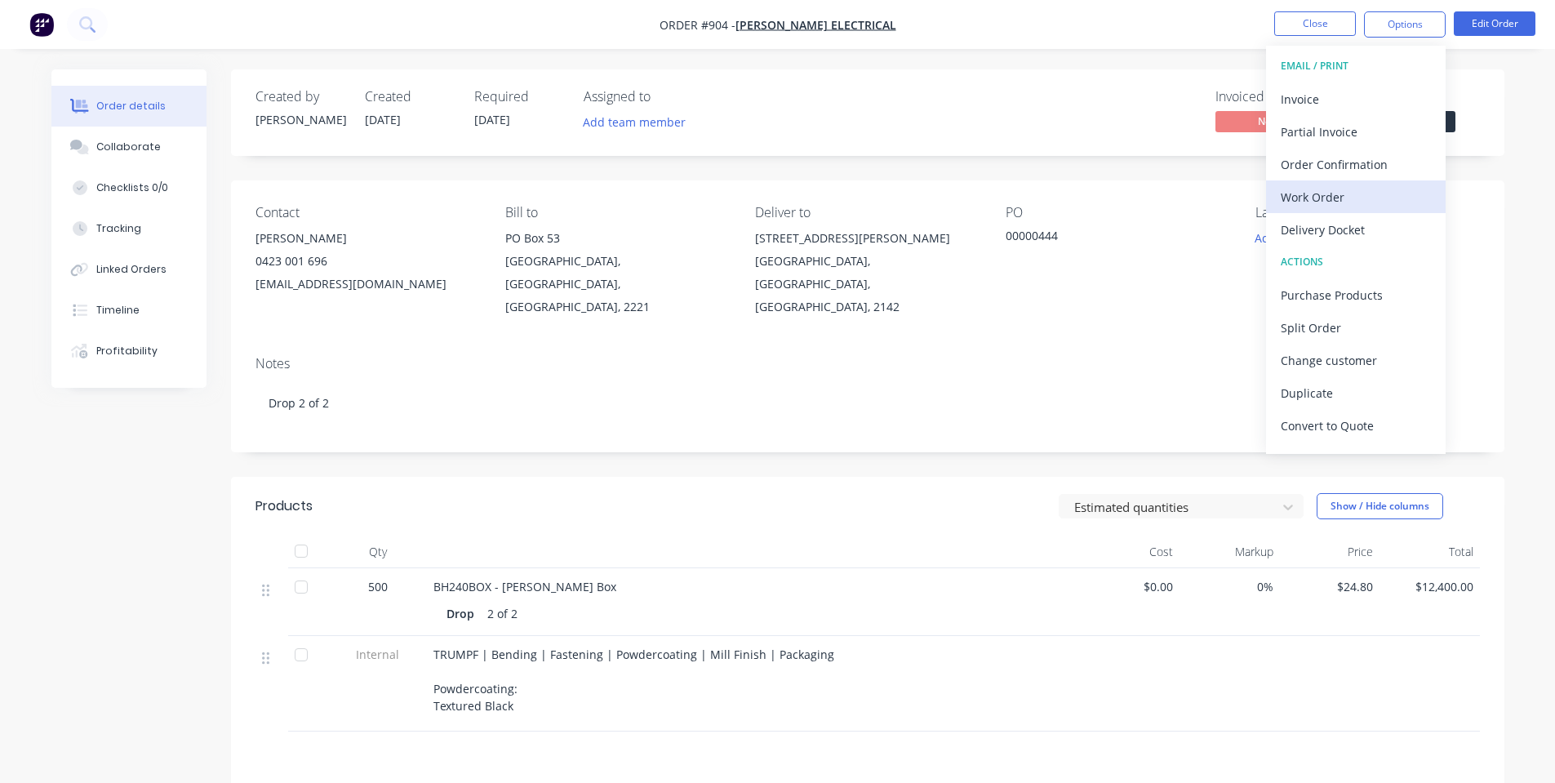
click at [1331, 203] on div "Work Order" at bounding box center [1356, 197] width 150 height 24
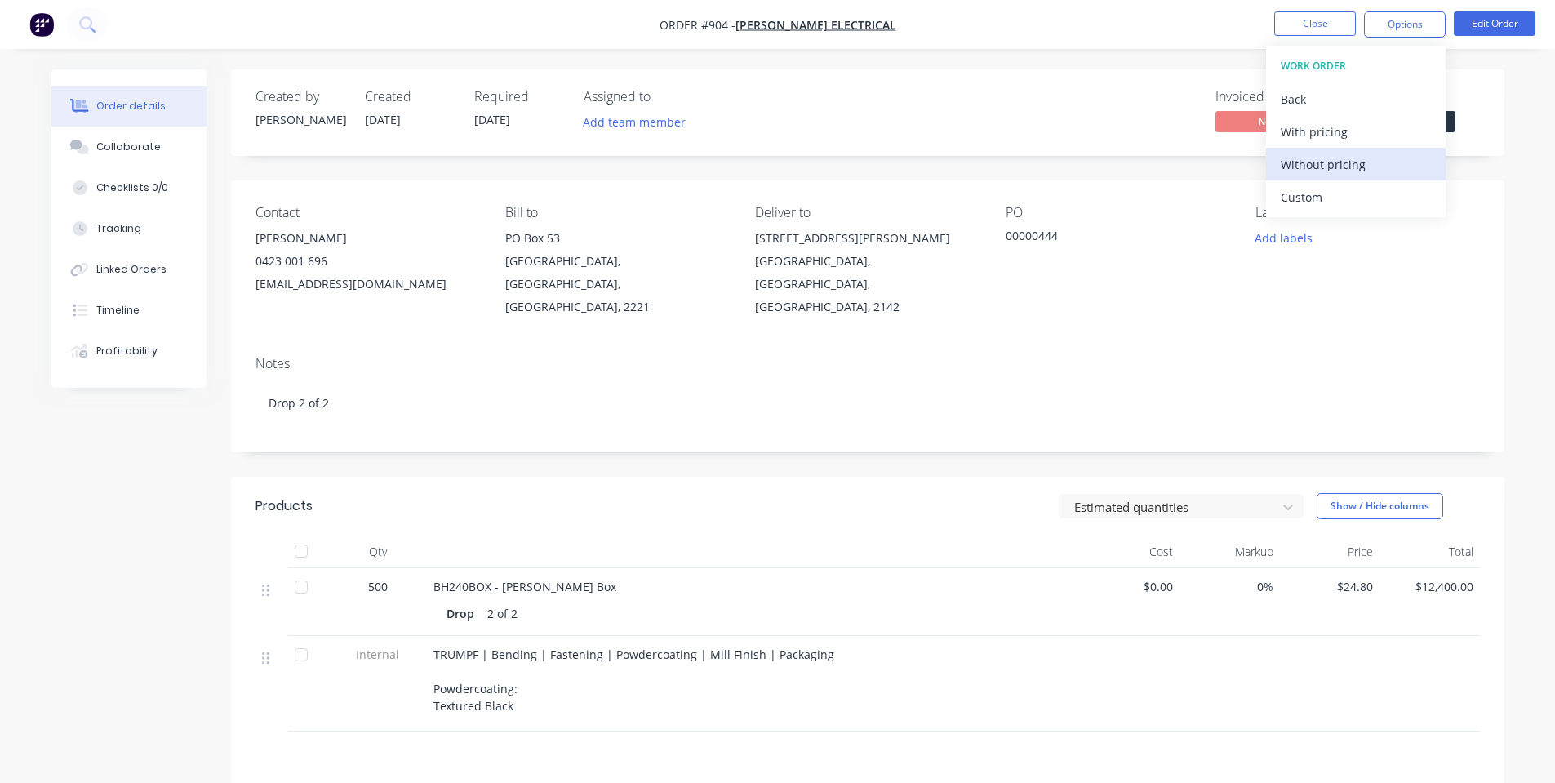
click at [1331, 173] on div "Without pricing" at bounding box center [1356, 165] width 150 height 24
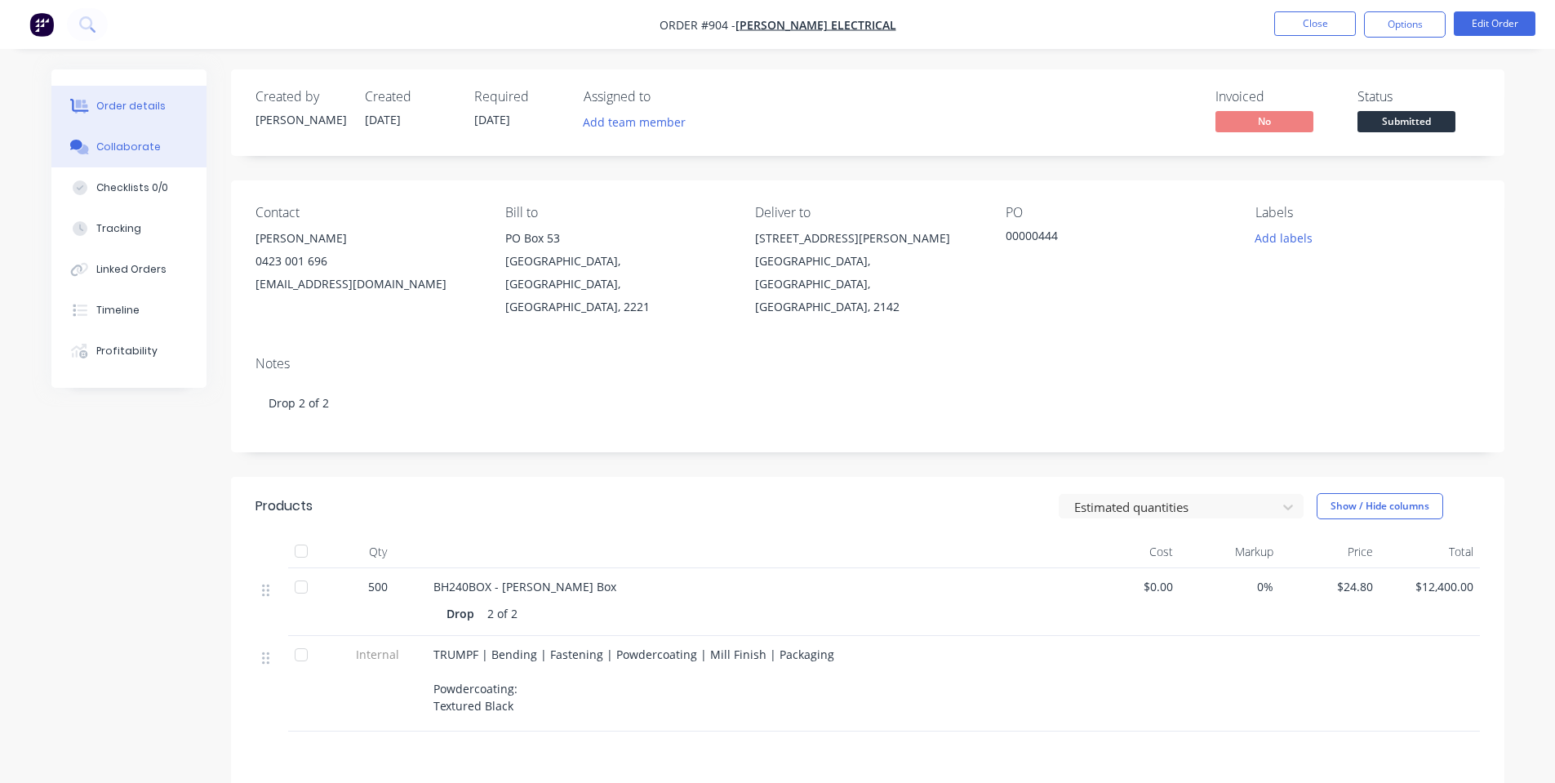
click at [158, 154] on button "Collaborate" at bounding box center [128, 147] width 155 height 41
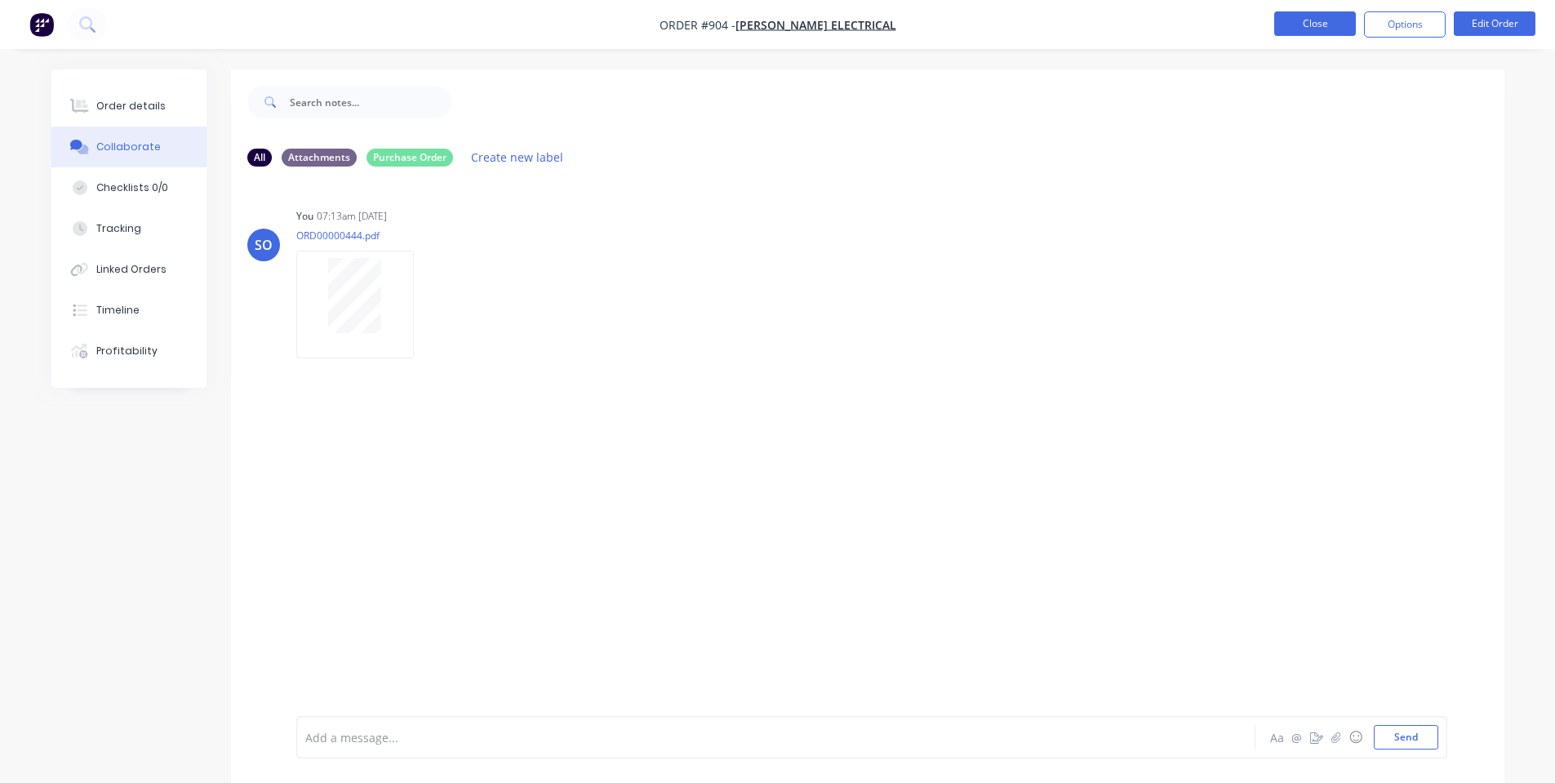
click at [1302, 28] on button "Close" at bounding box center [1316, 23] width 82 height 24
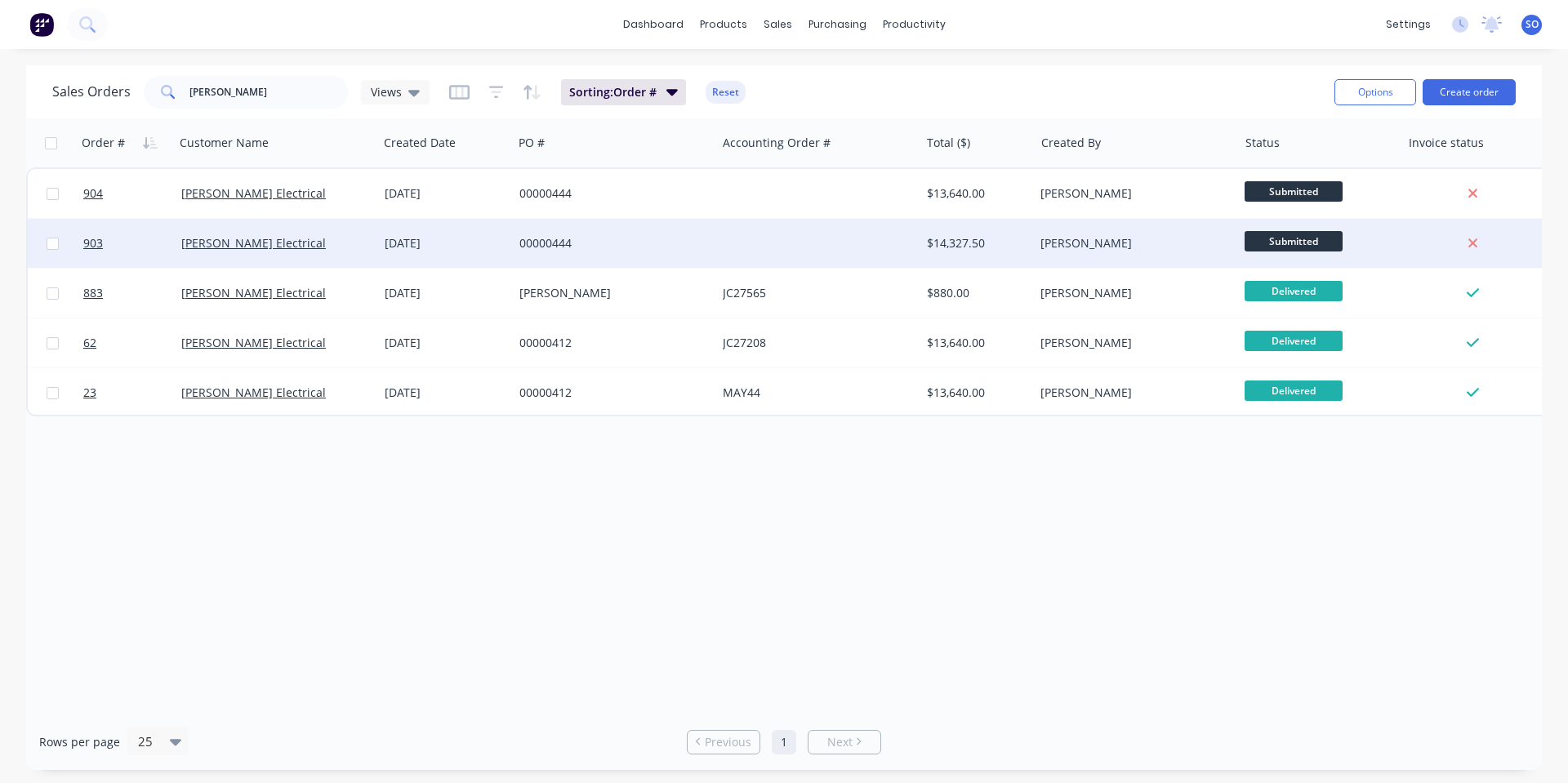
click at [461, 243] on div "[DATE]" at bounding box center [446, 243] width 122 height 16
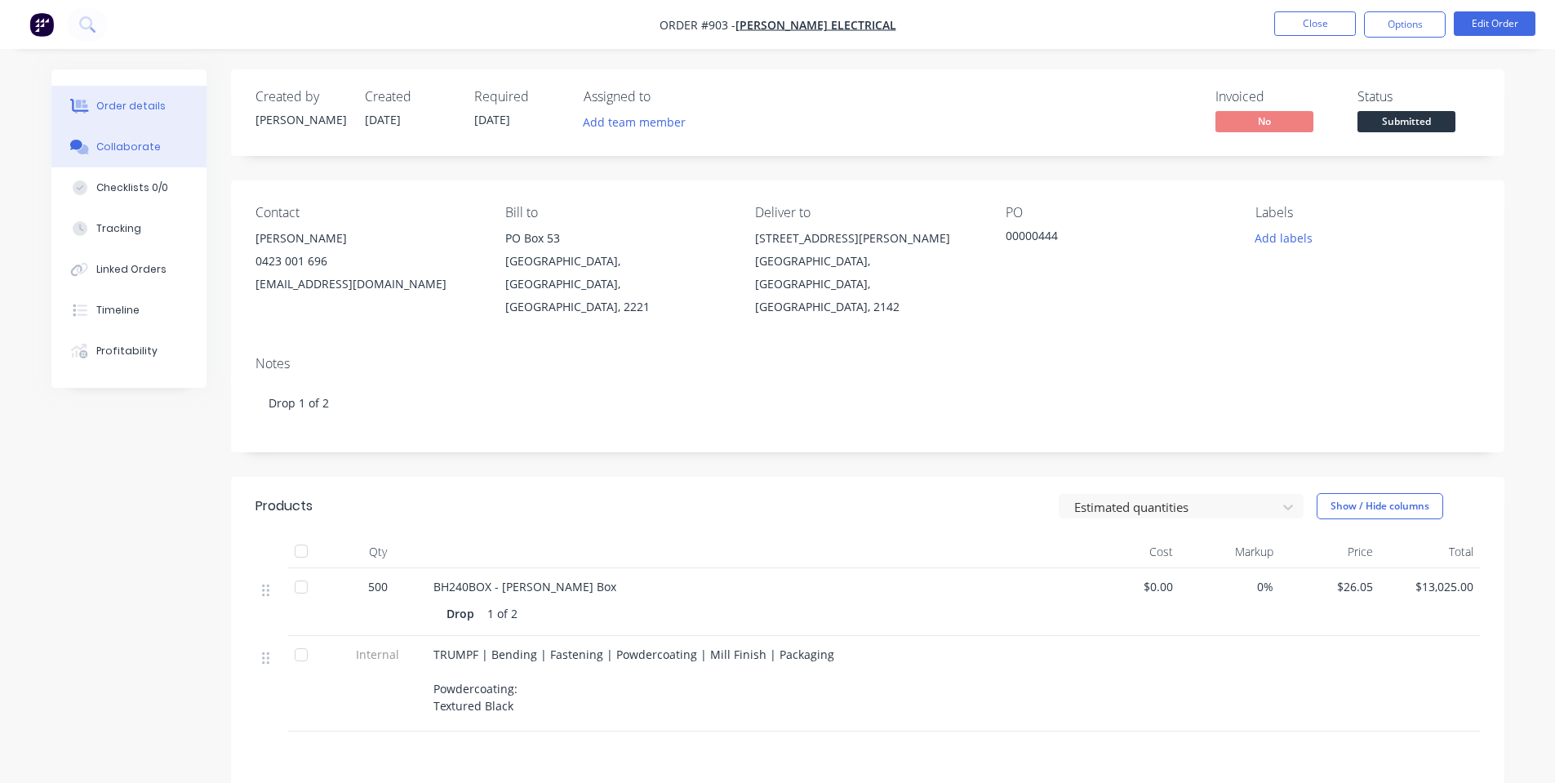
click at [121, 147] on div "Collaborate" at bounding box center [128, 147] width 65 height 15
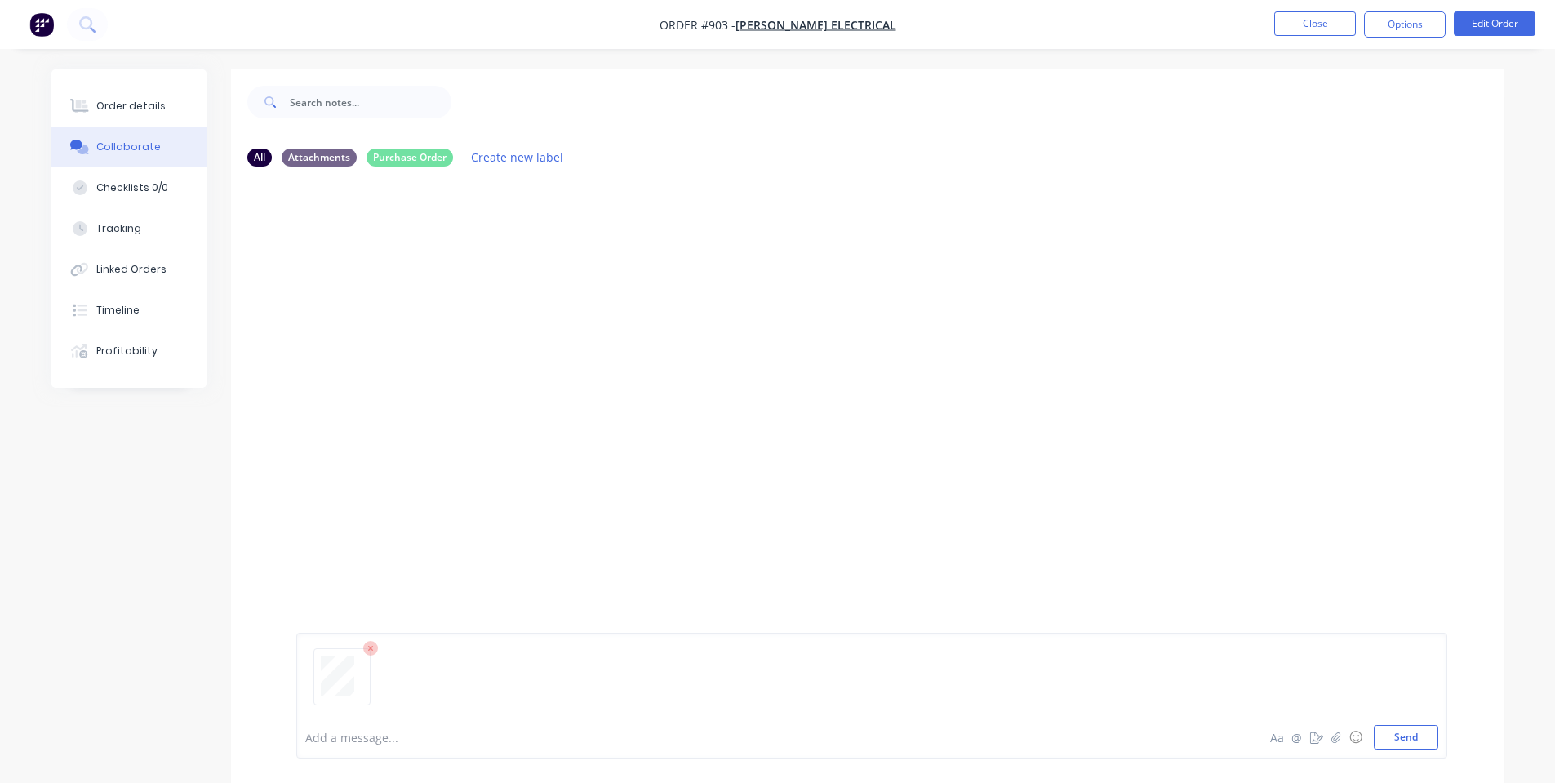
click at [1403, 753] on div "Add a message... Aa @ ☺ Send" at bounding box center [871, 696] width 1151 height 126
click at [1402, 734] on button "Send" at bounding box center [1406, 737] width 65 height 24
click at [1306, 20] on button "Close" at bounding box center [1316, 23] width 82 height 24
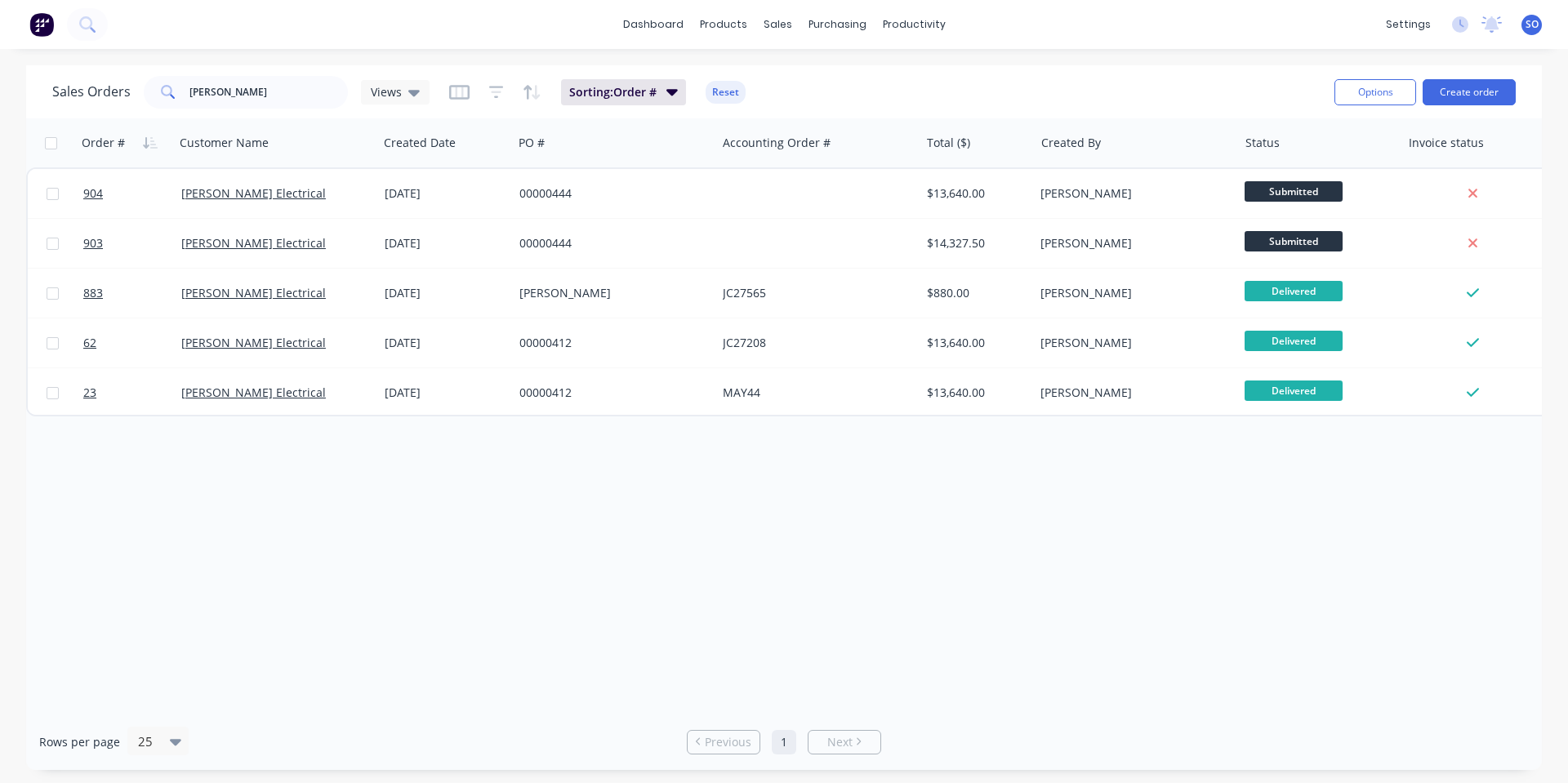
click at [1149, 567] on div "Order # Customer Name Created Date PO # Accounting Order # Total ($) Created By…" at bounding box center [783, 415] width 1515 height 595
click at [843, 69] on link "Purchase Orders" at bounding box center [906, 77] width 216 height 33
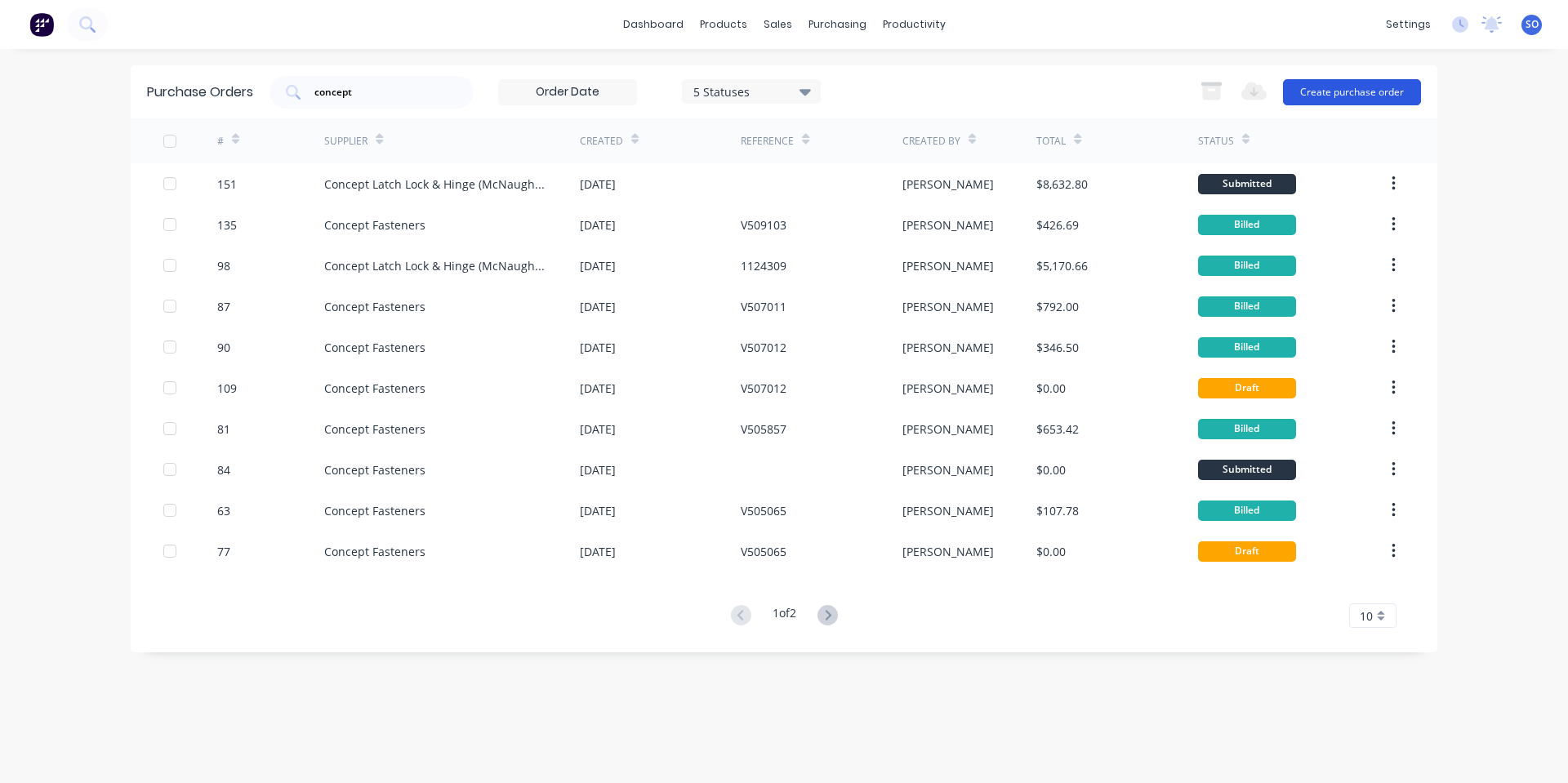
click at [1311, 96] on button "Create purchase order" at bounding box center [1352, 92] width 138 height 26
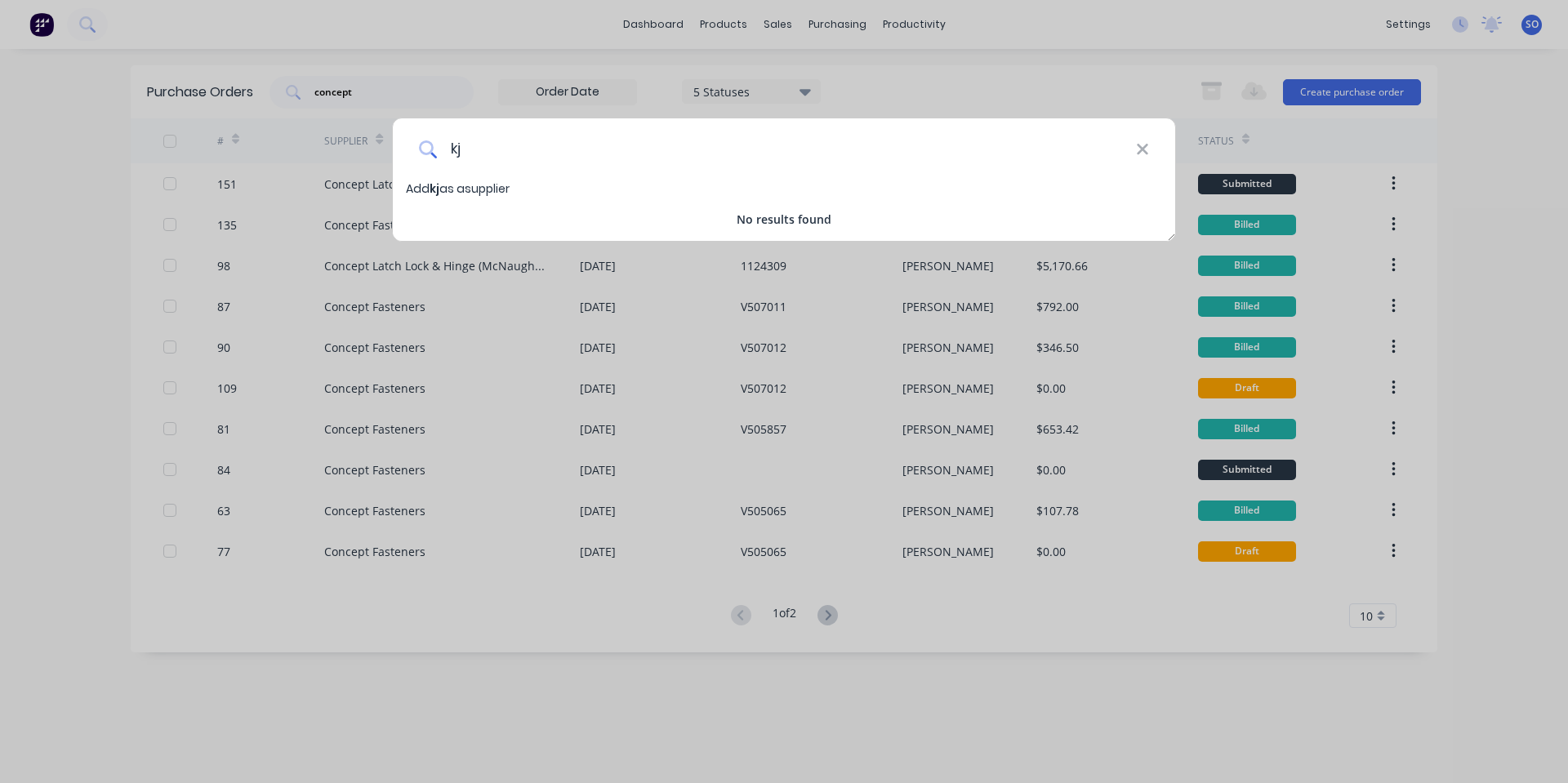
type input "k"
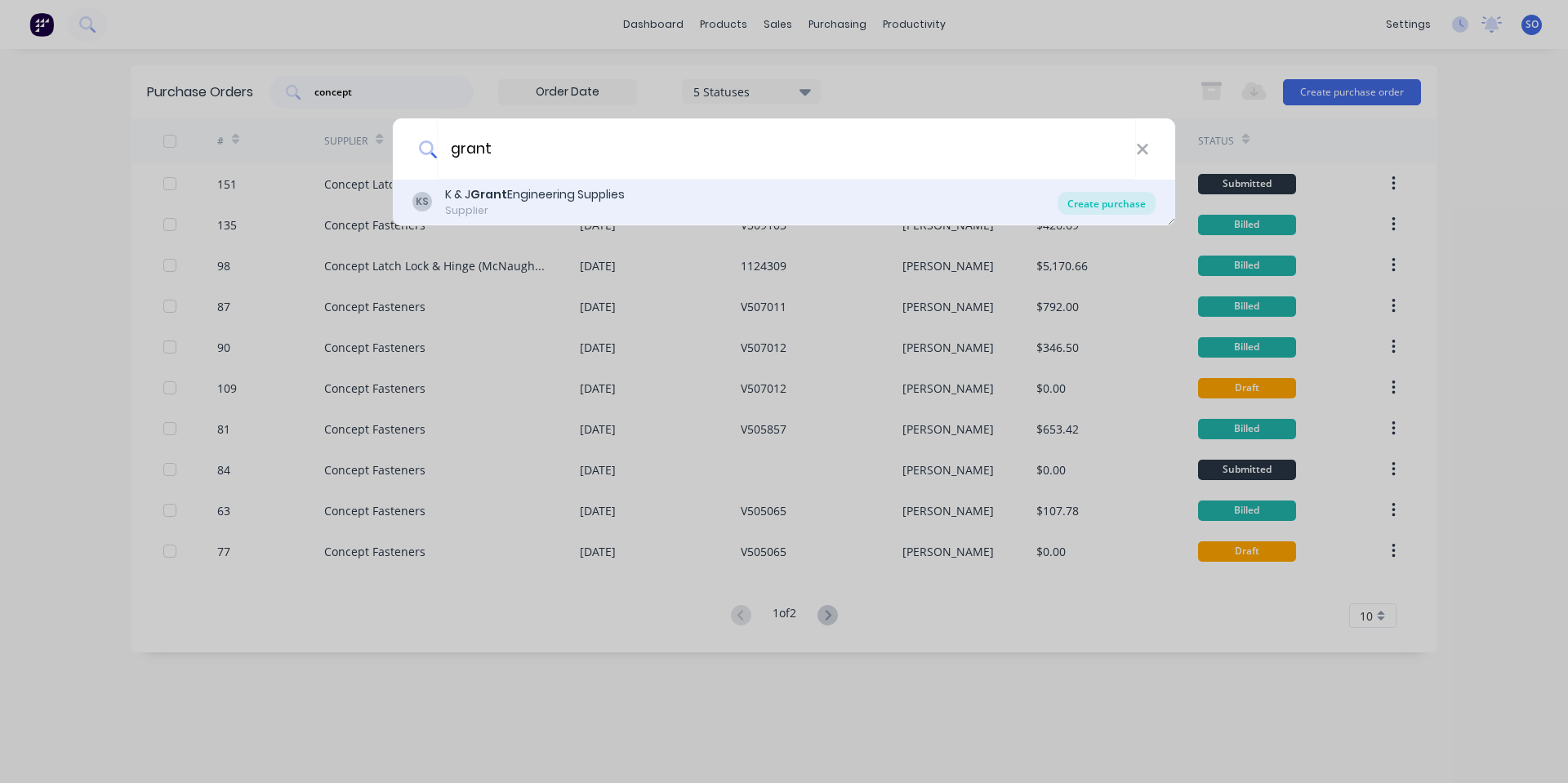
type input "grant"
click at [1124, 203] on div "Create purchase" at bounding box center [1106, 203] width 98 height 23
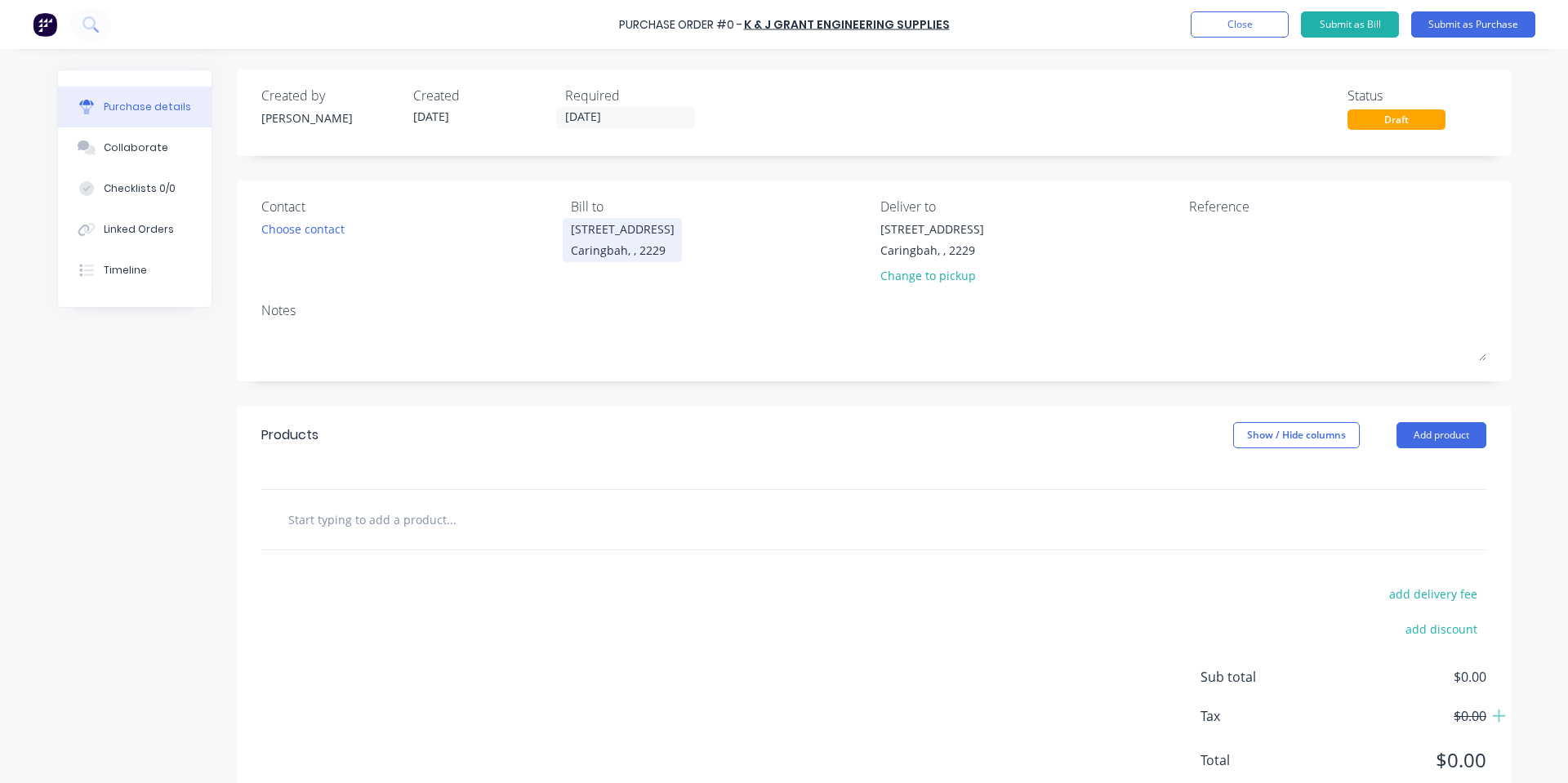
click at [639, 243] on div "Caringbah, , 2229" at bounding box center [623, 250] width 104 height 17
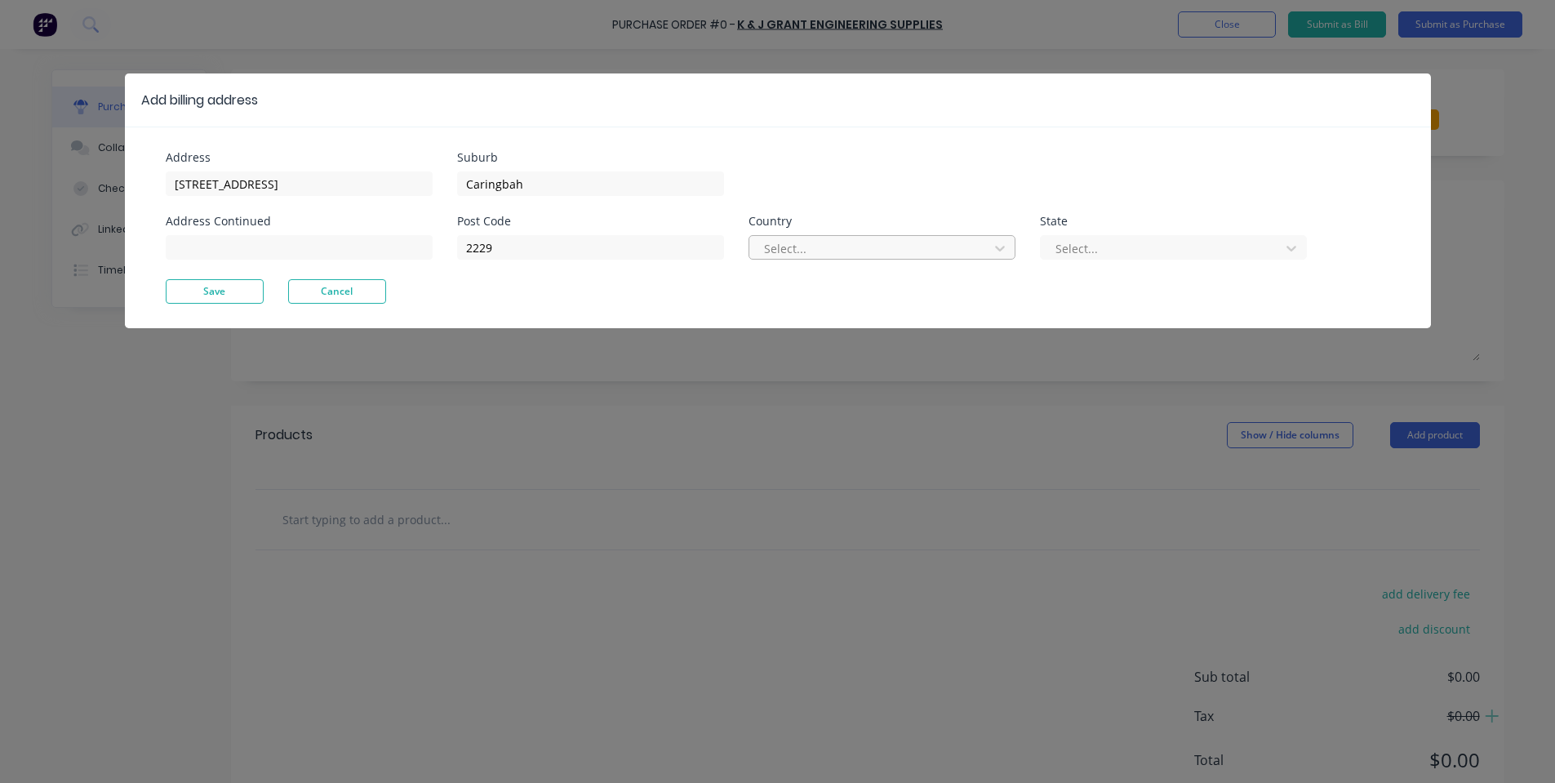
click at [812, 252] on div at bounding box center [872, 248] width 218 height 20
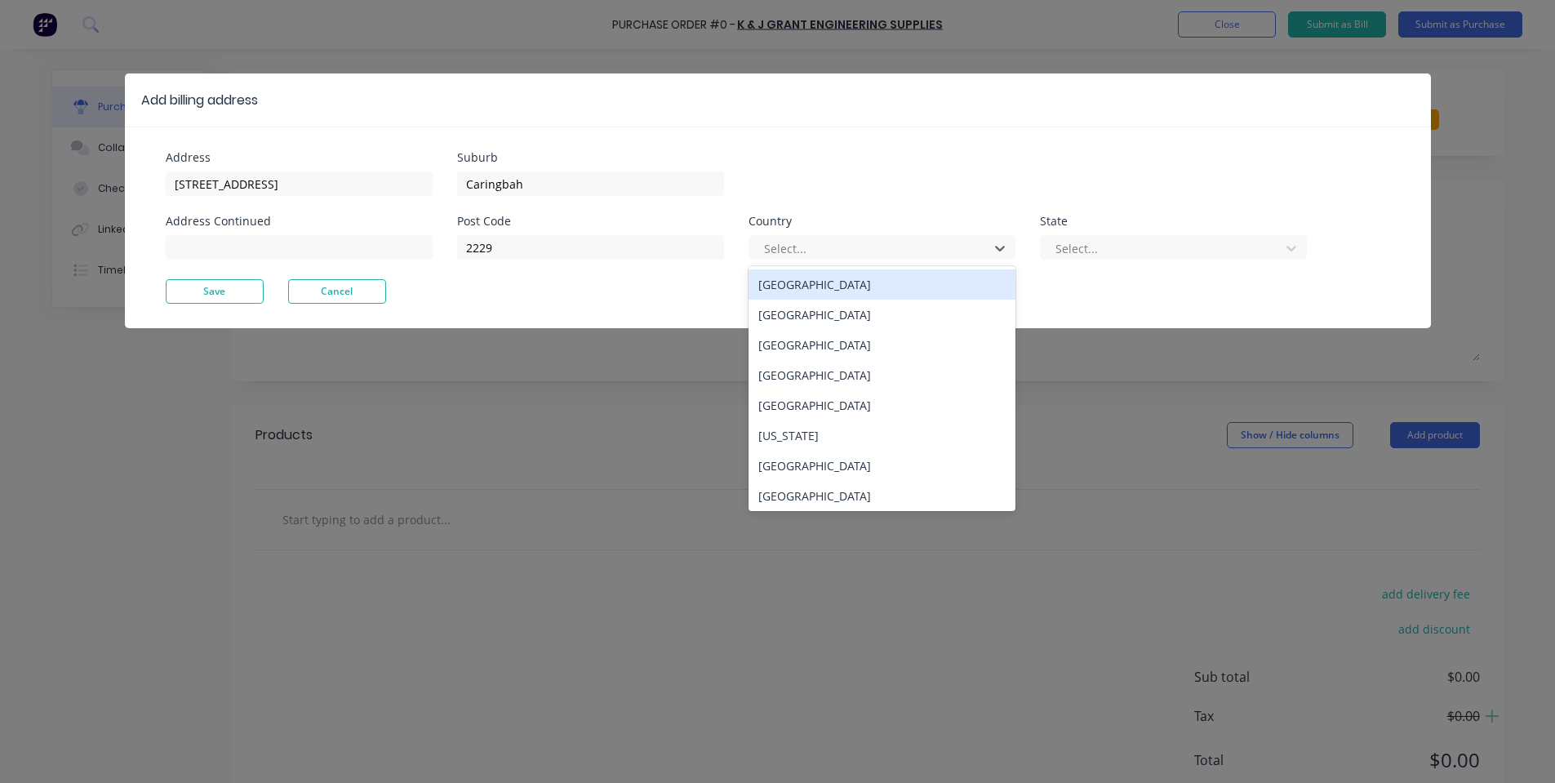
click at [811, 284] on div "[GEOGRAPHIC_DATA]" at bounding box center [882, 284] width 267 height 30
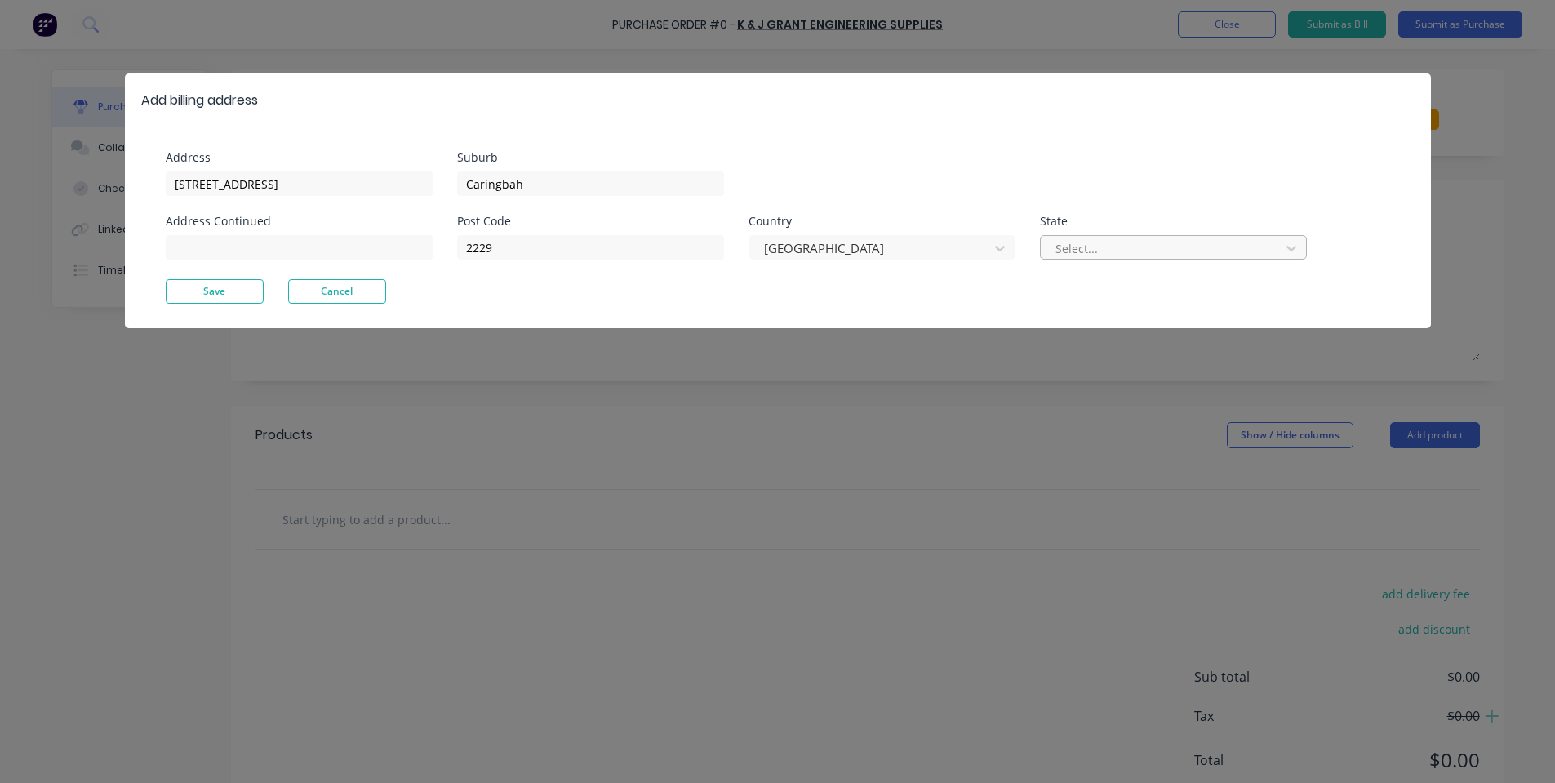
click at [1156, 247] on div at bounding box center [1163, 248] width 218 height 20
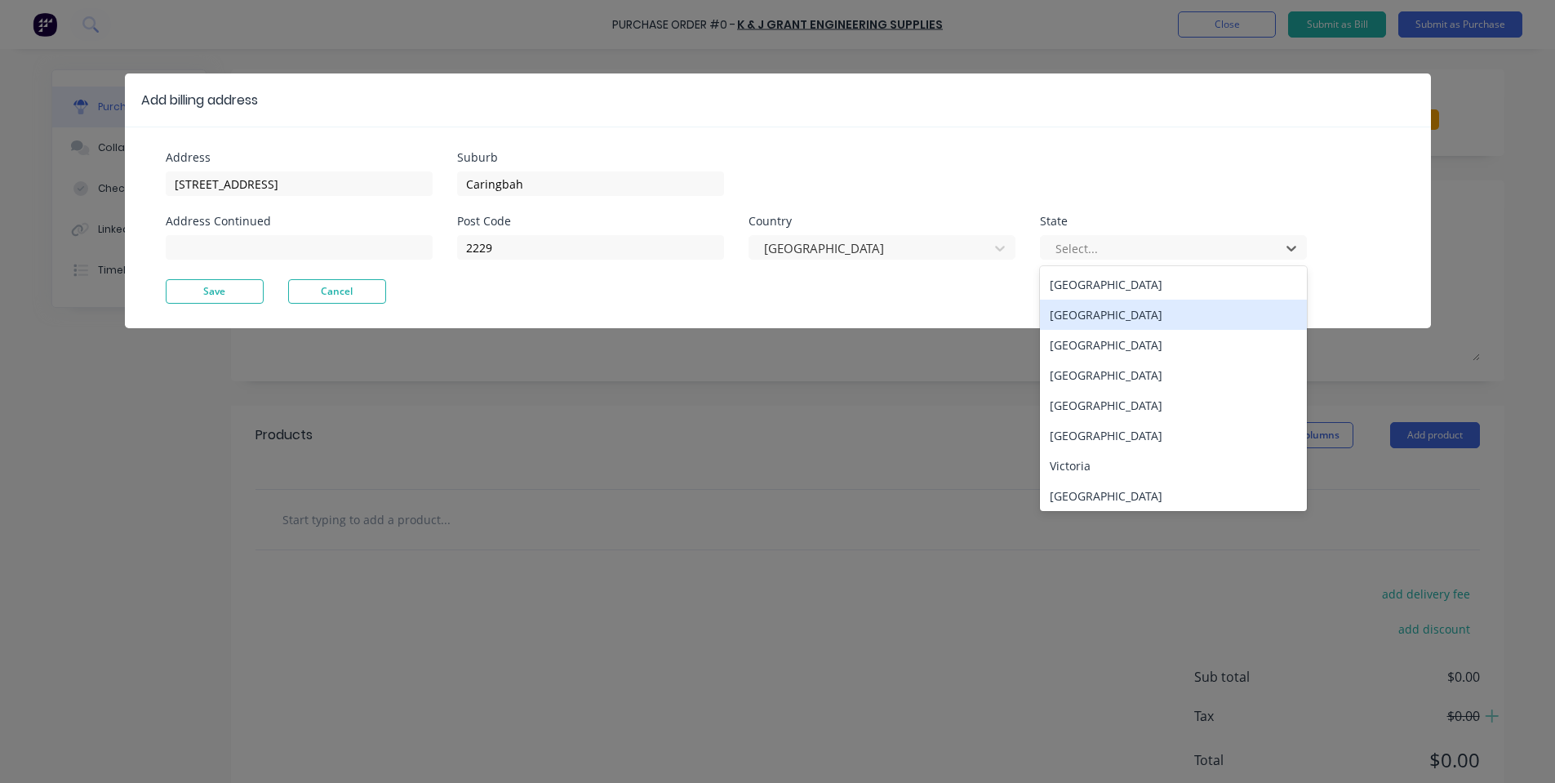
click at [1124, 314] on div "[GEOGRAPHIC_DATA]" at bounding box center [1173, 315] width 267 height 30
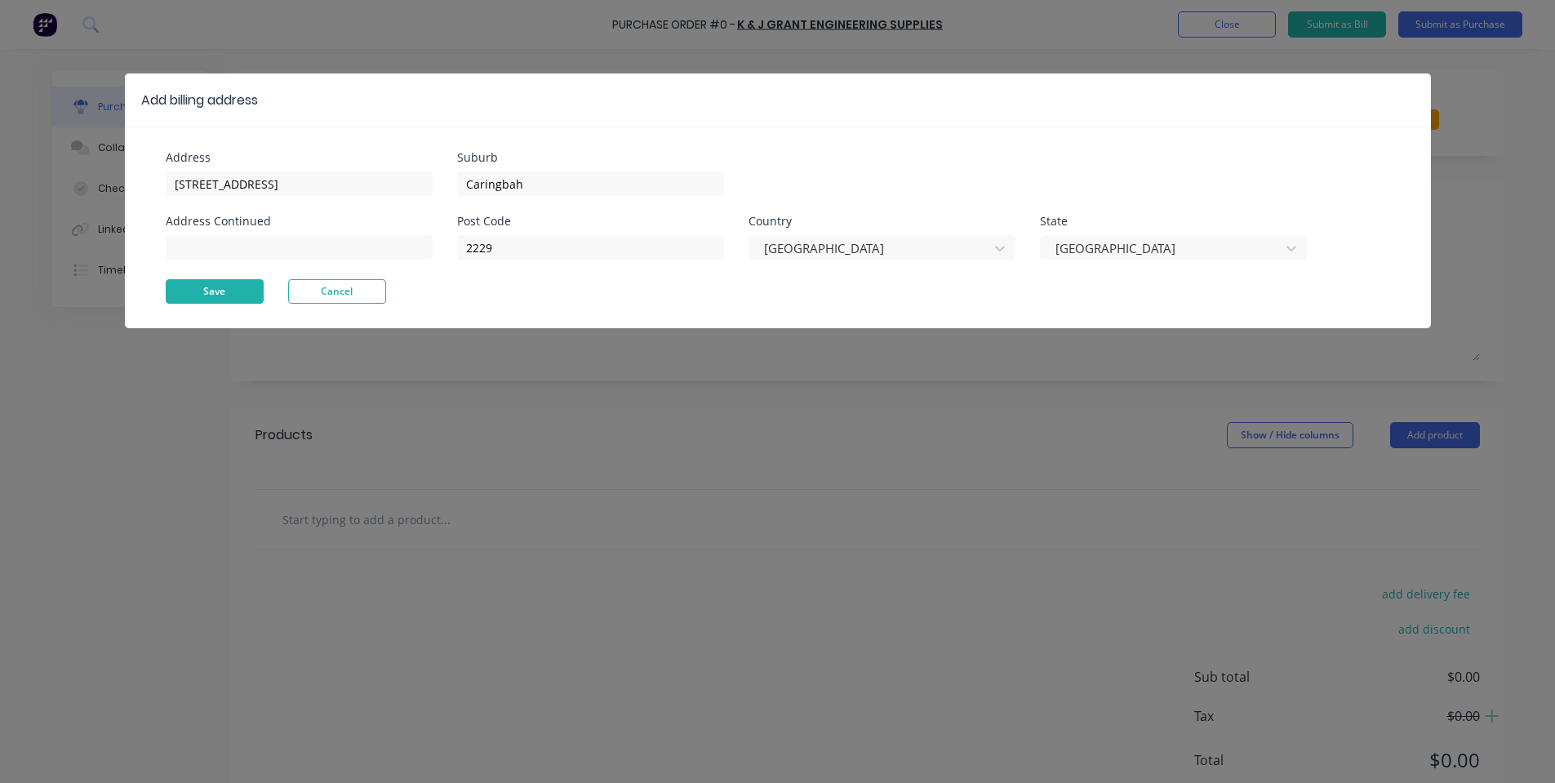
click at [241, 289] on button "Save" at bounding box center [215, 291] width 98 height 24
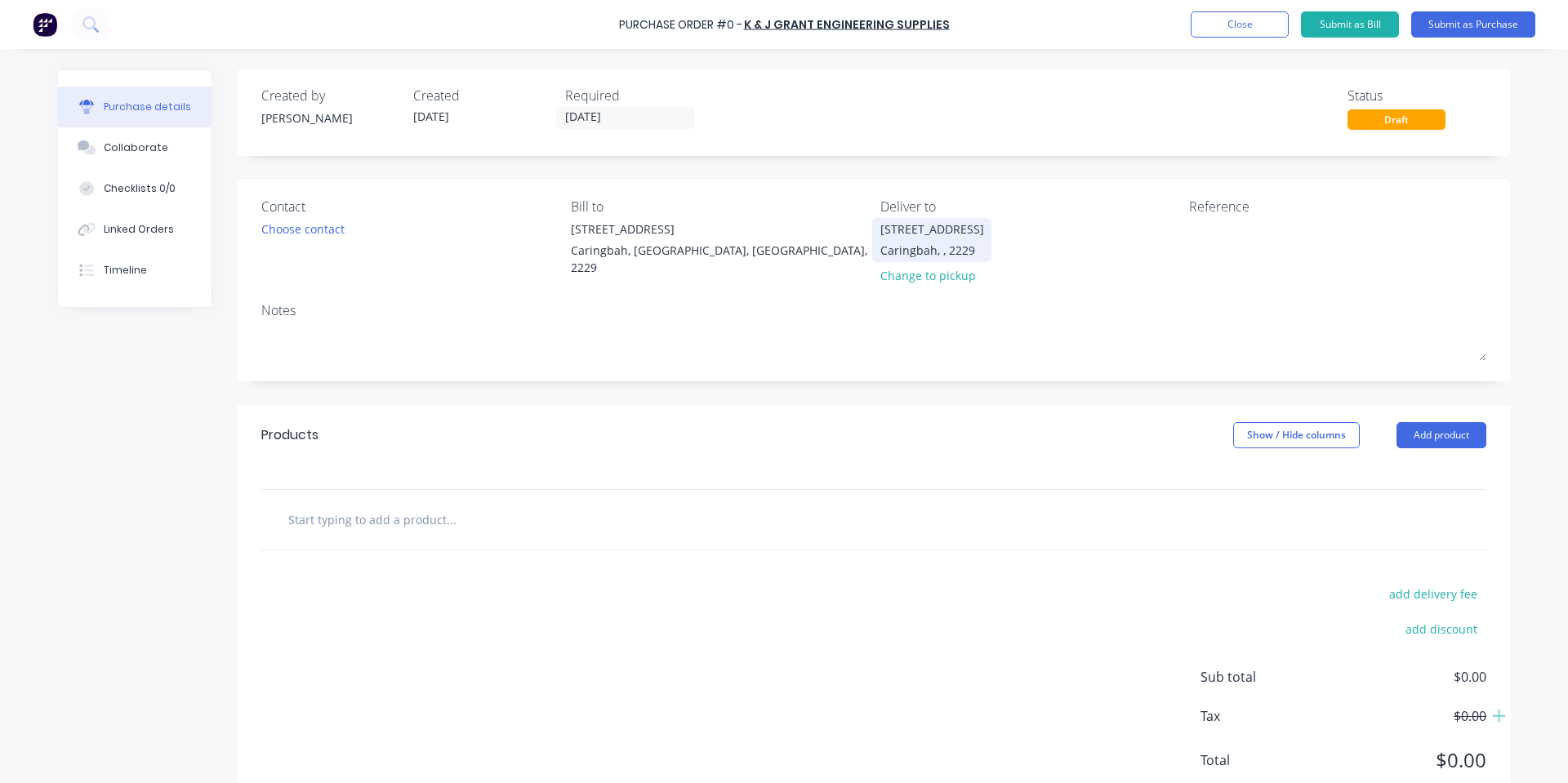
click at [946, 242] on div "Caringbah, , 2229" at bounding box center [932, 250] width 104 height 17
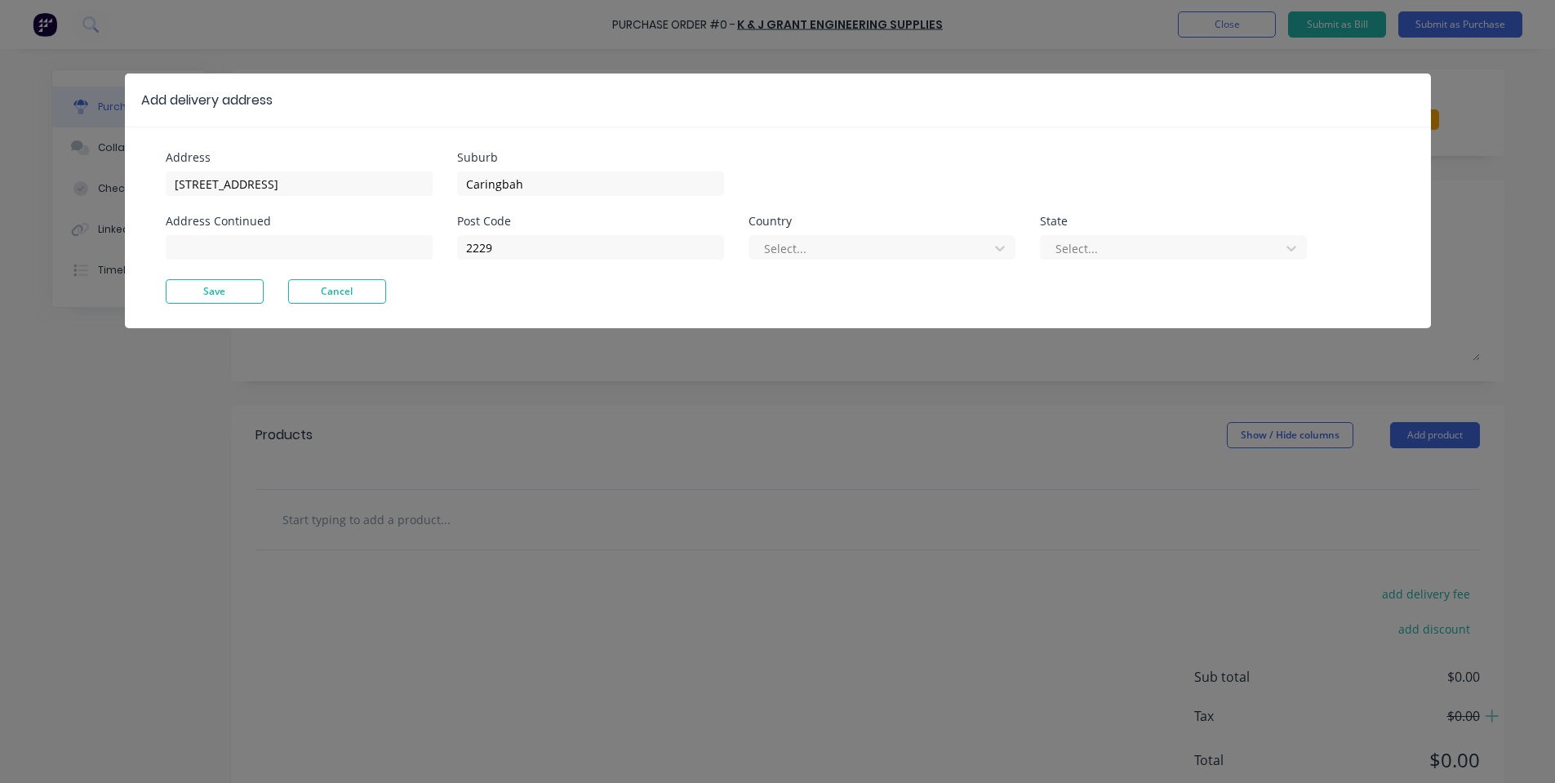
click at [885, 261] on div "Post Code 2229 Country Select... State Select..." at bounding box center [882, 248] width 850 height 64
drag, startPoint x: 893, startPoint y: 247, endPoint x: 892, endPoint y: 259, distance: 12.3
click at [894, 246] on div at bounding box center [872, 248] width 218 height 20
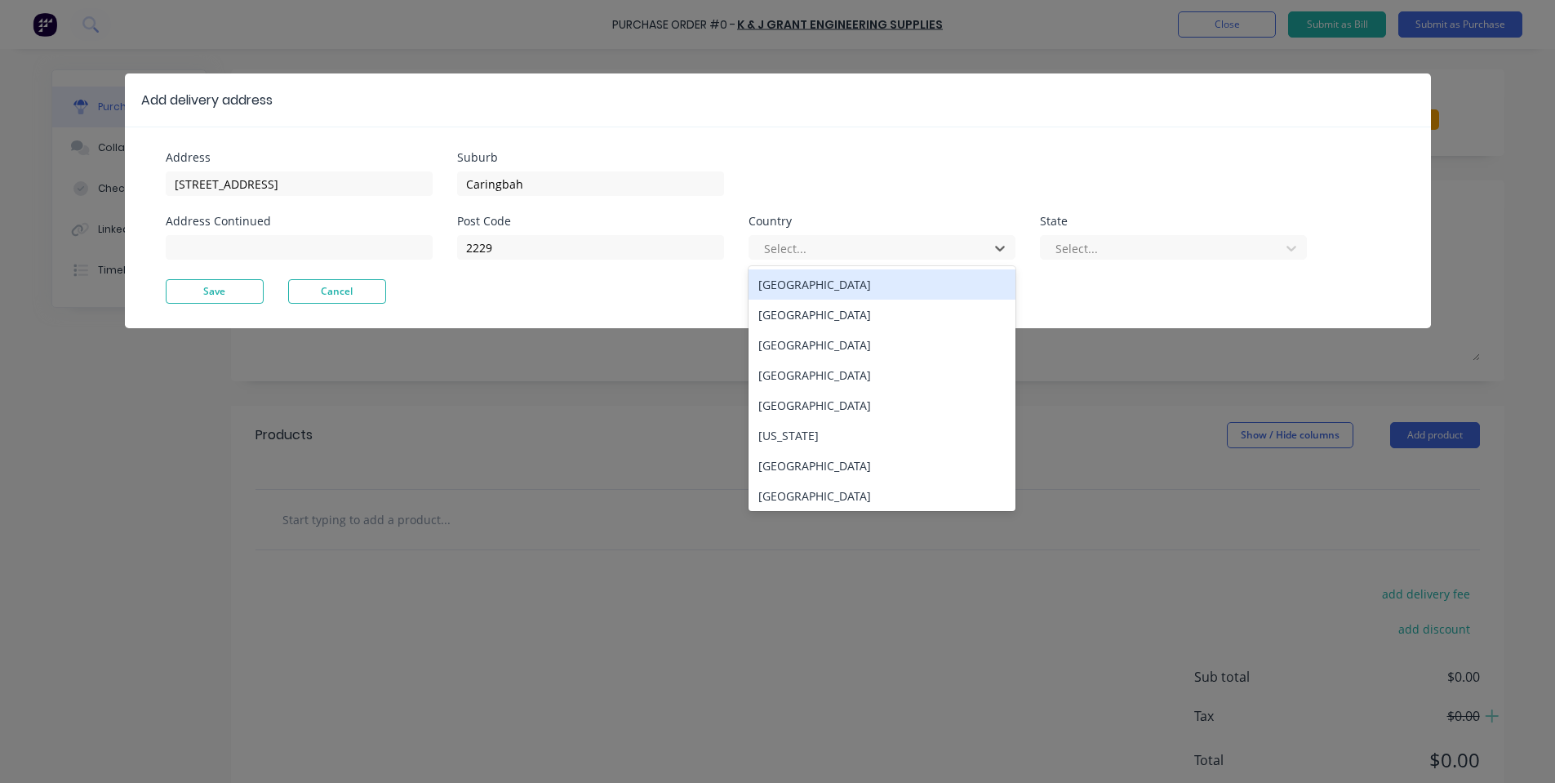
click at [890, 287] on div "[GEOGRAPHIC_DATA]" at bounding box center [882, 284] width 267 height 30
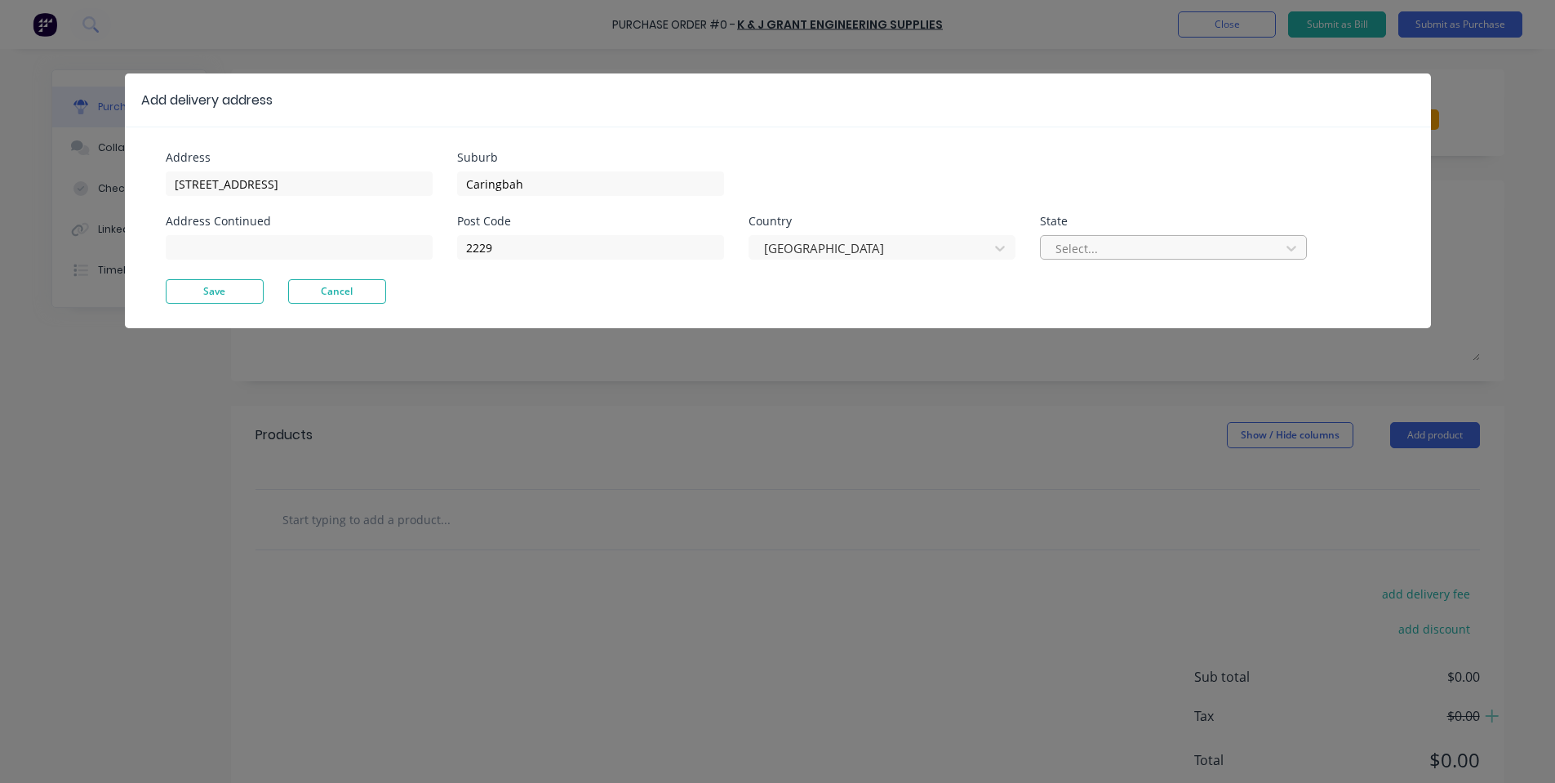
click at [1063, 243] on div at bounding box center [1163, 248] width 218 height 20
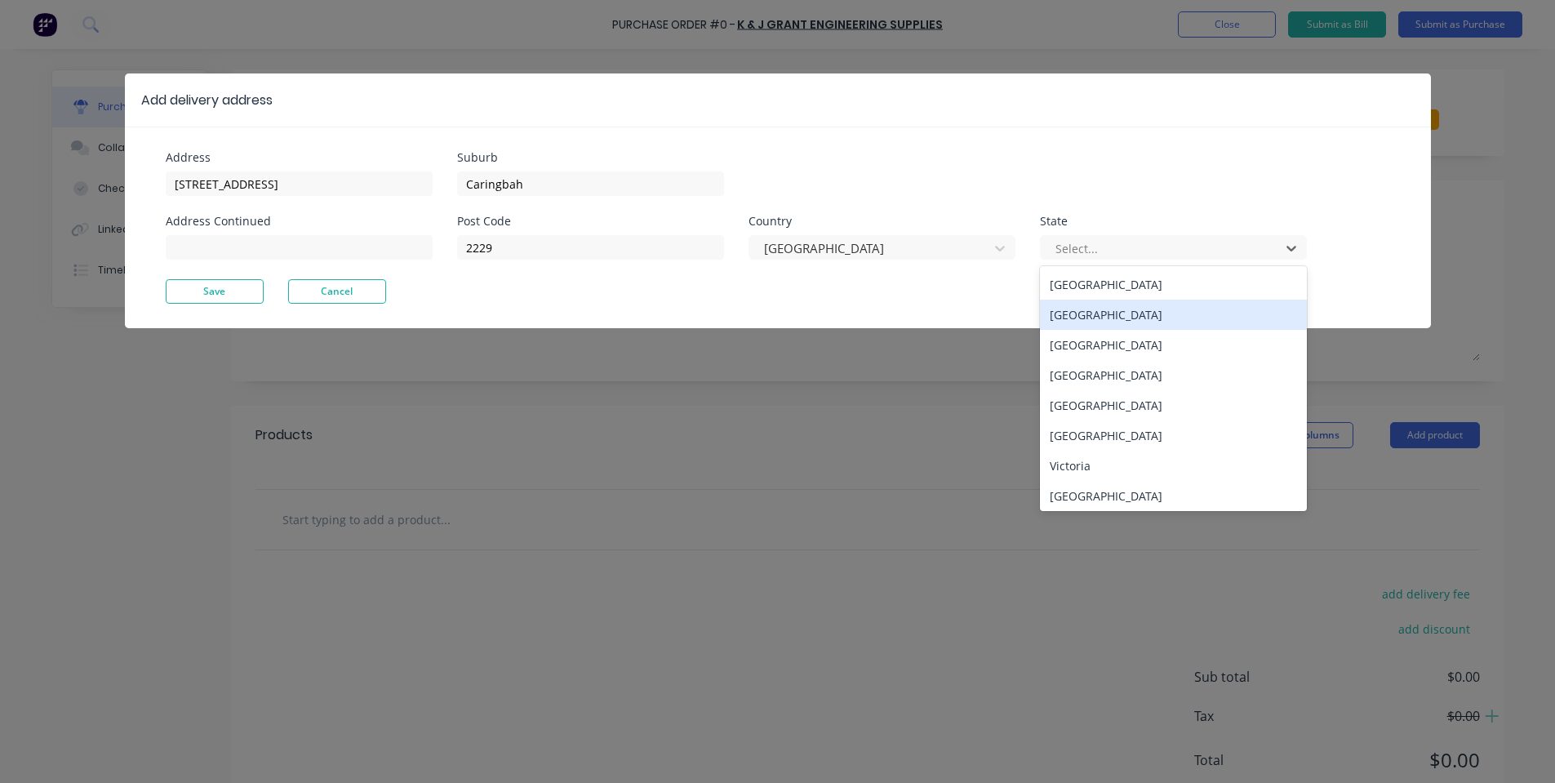
click at [1066, 323] on div "[GEOGRAPHIC_DATA]" at bounding box center [1173, 315] width 267 height 30
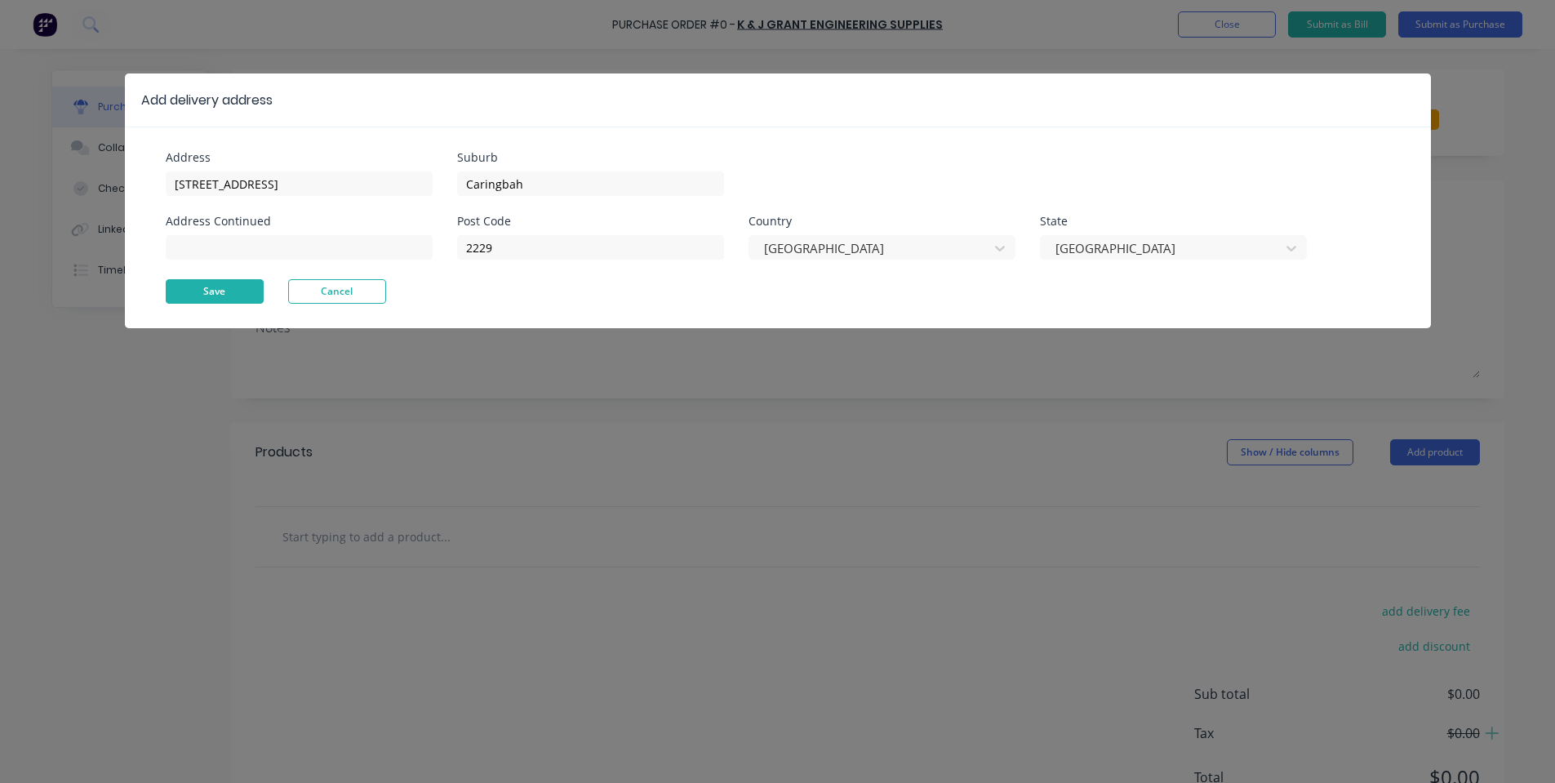
click at [207, 281] on button "Save" at bounding box center [215, 291] width 98 height 24
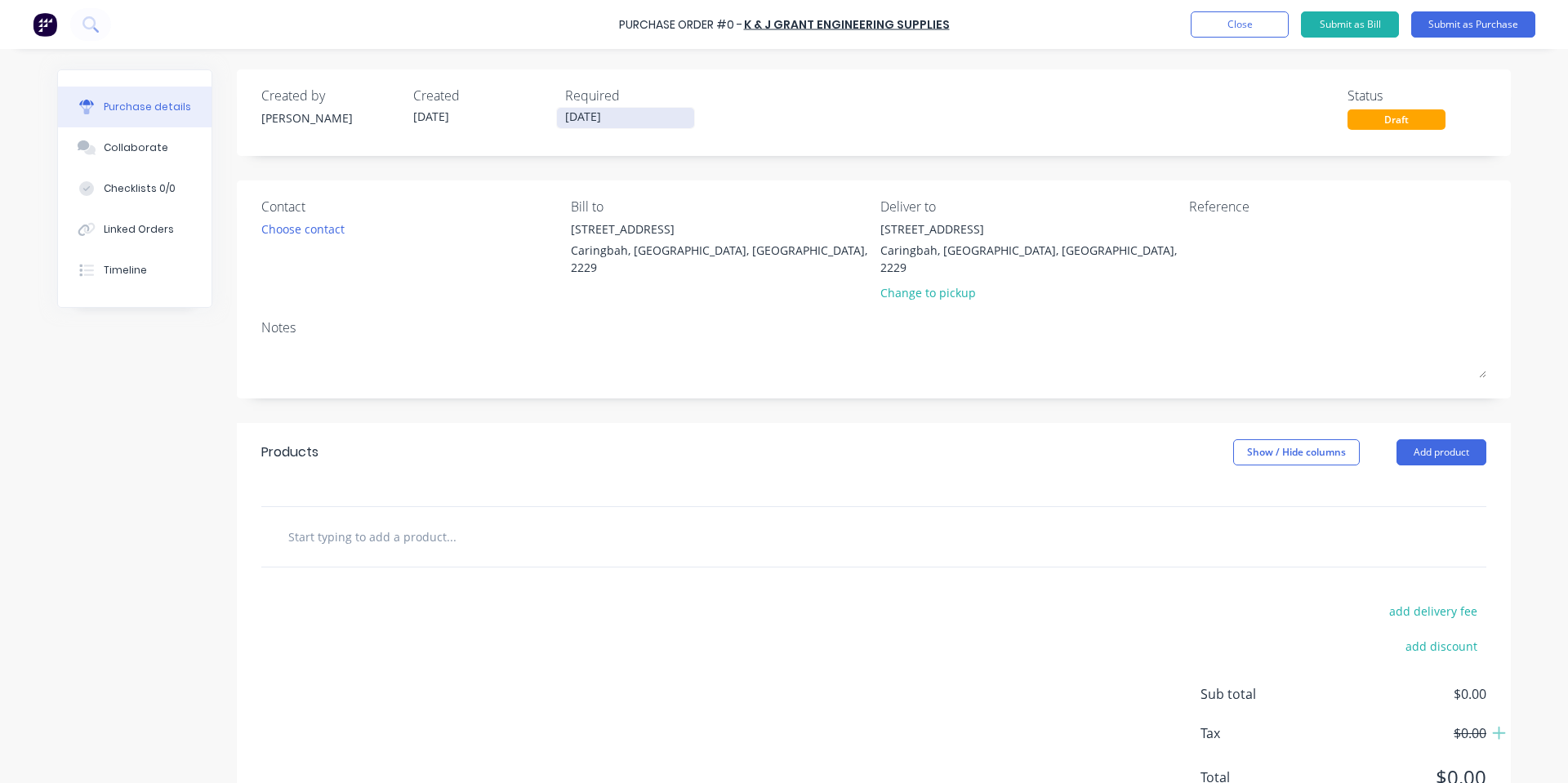
click at [574, 120] on input "[DATE]" at bounding box center [625, 118] width 137 height 20
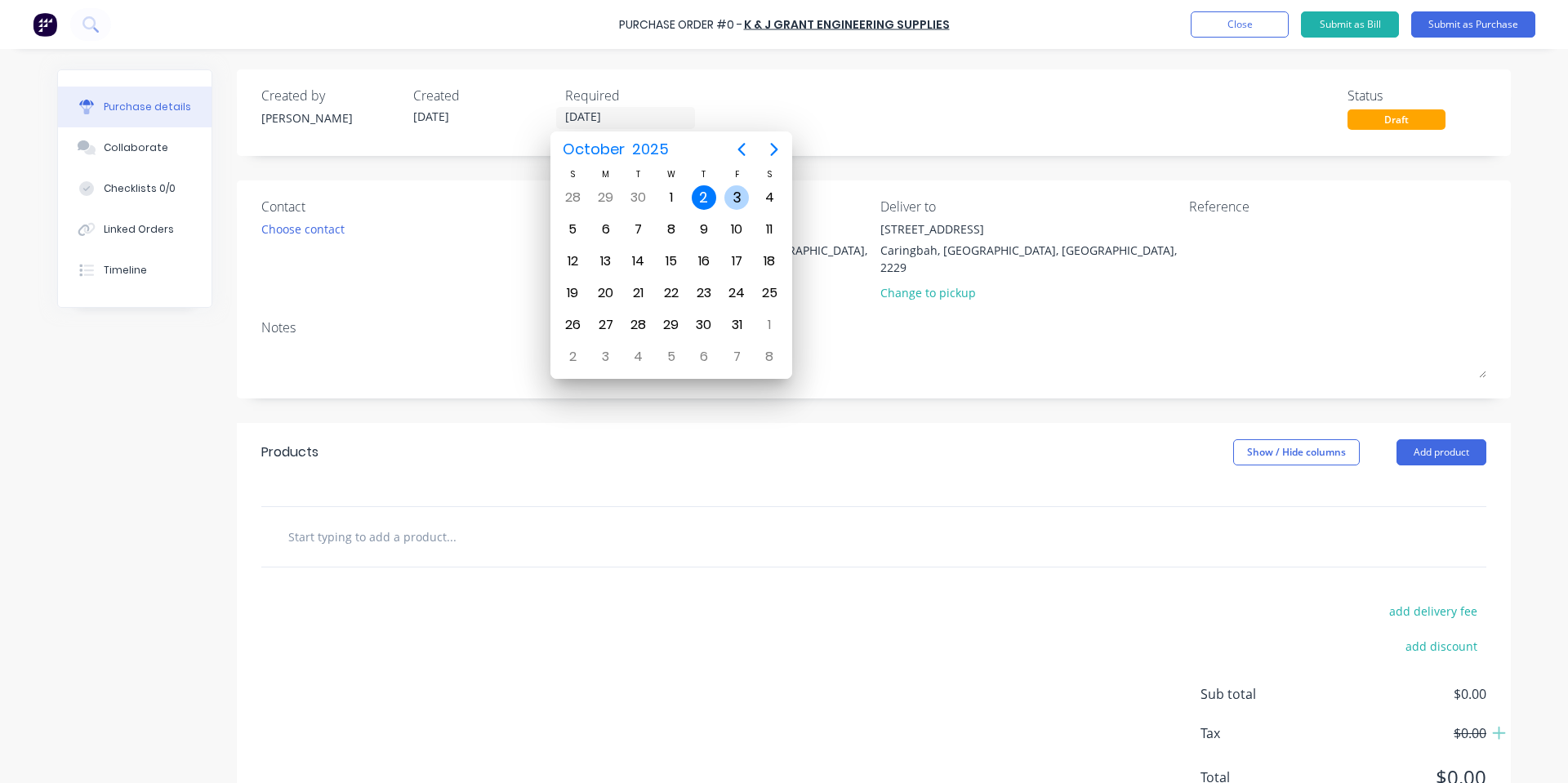
click at [741, 194] on div "3" at bounding box center [736, 197] width 24 height 24
type input "[DATE]"
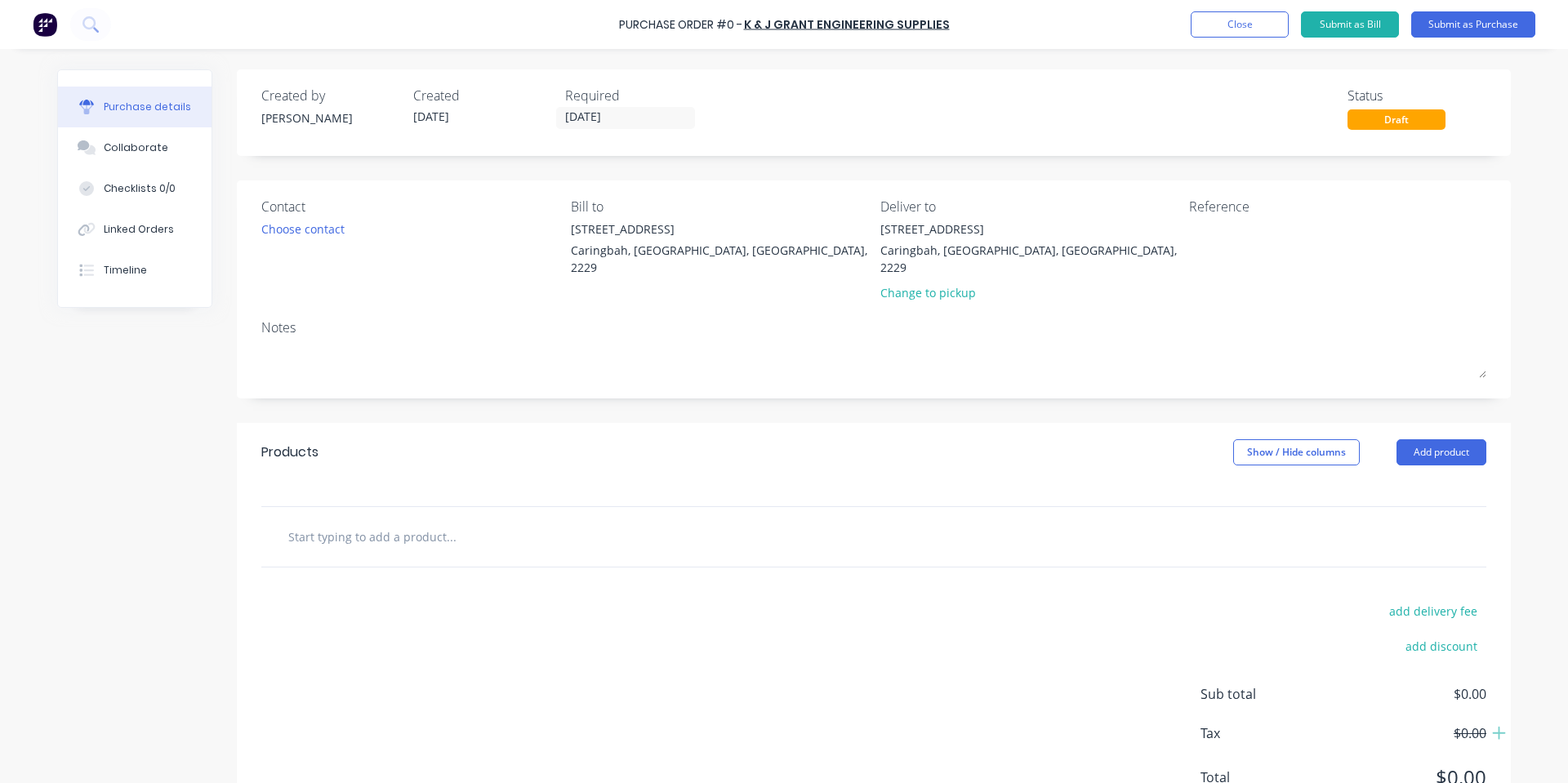
click at [460, 520] on input "text" at bounding box center [450, 536] width 327 height 33
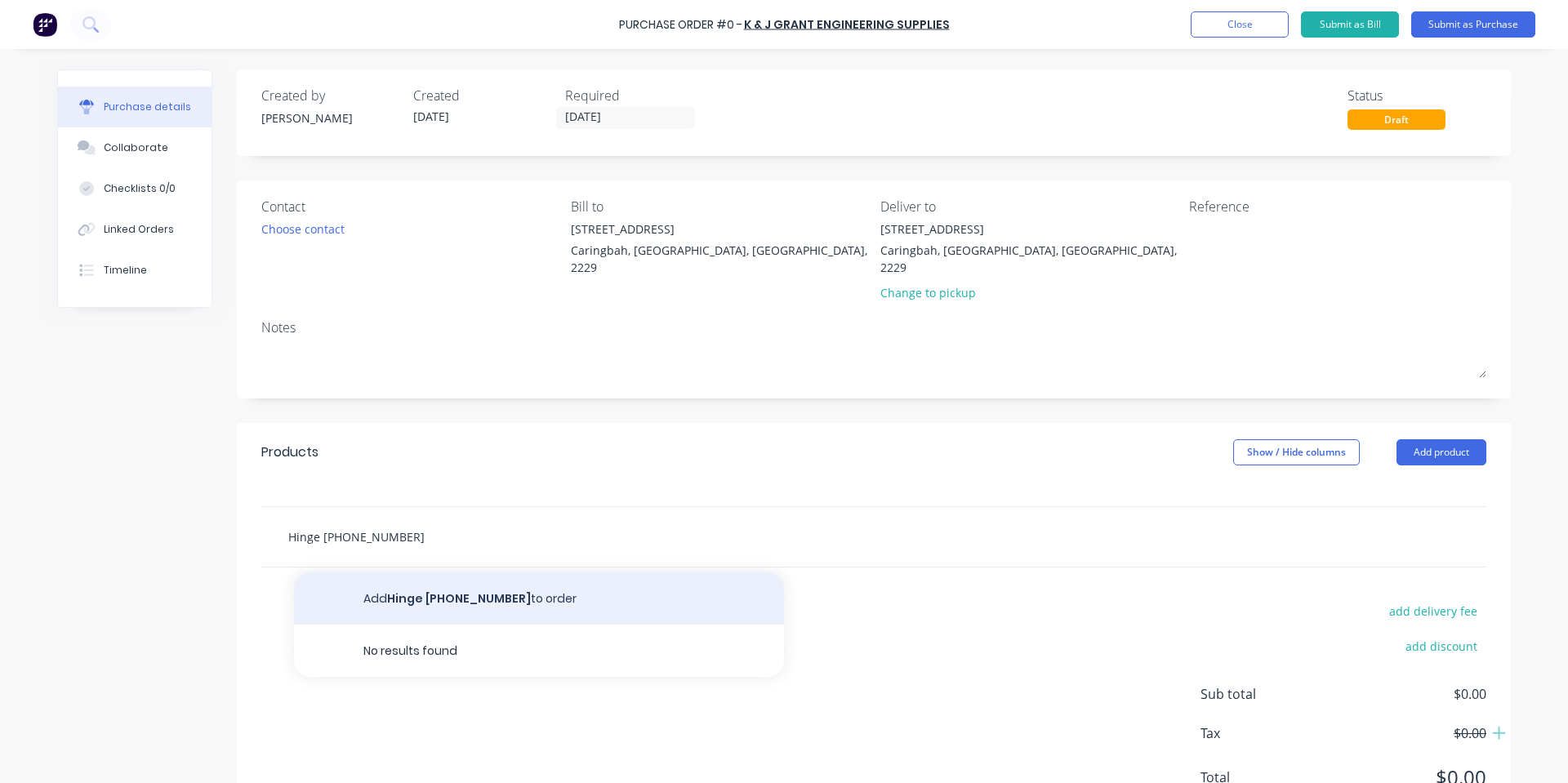
type input "Hinge 2101-400-10"
click at [424, 572] on button "Add Hinge 2101-400-10 to order" at bounding box center [539, 598] width 490 height 52
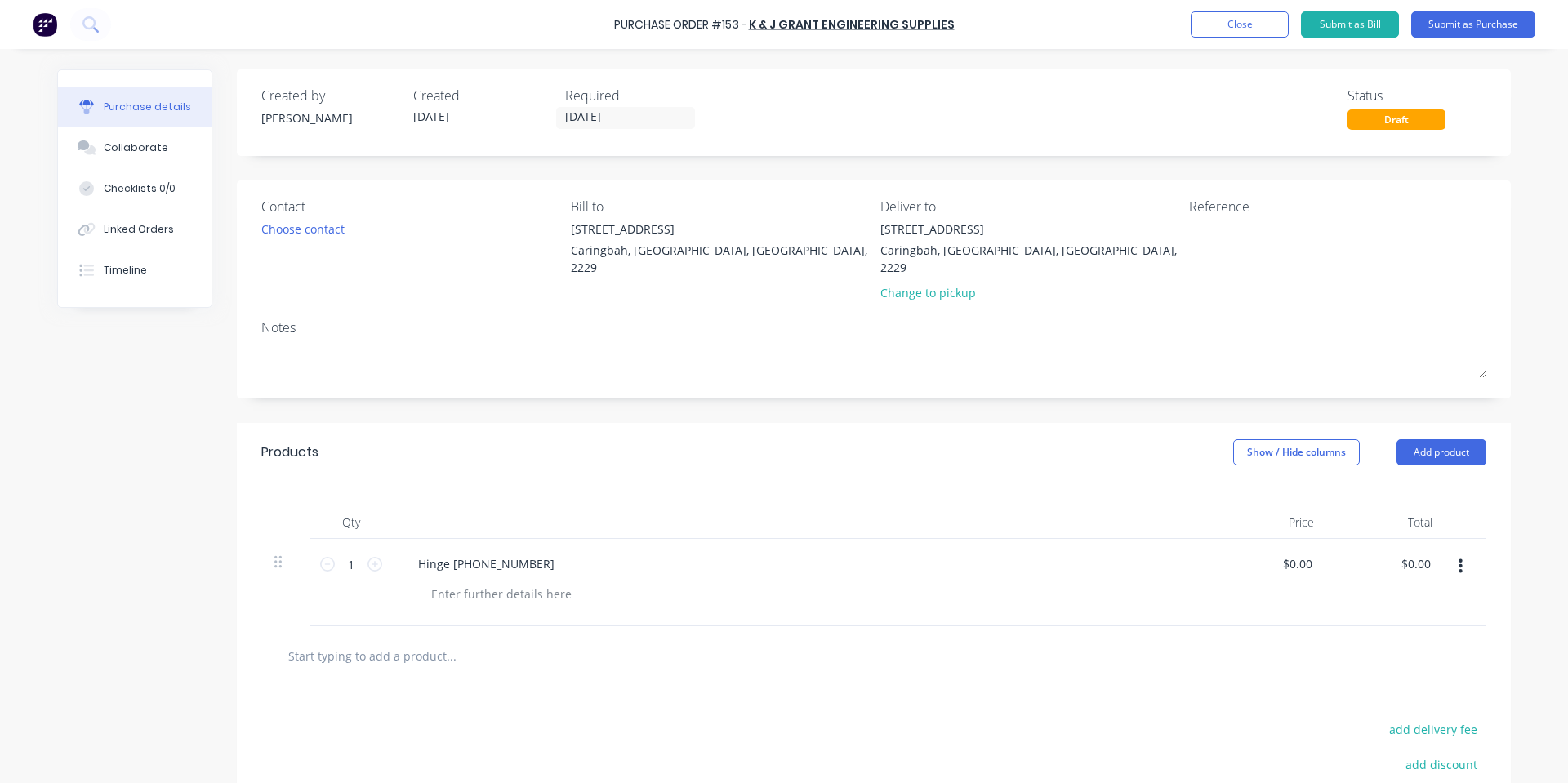
click at [391, 639] on input "text" at bounding box center [450, 655] width 327 height 33
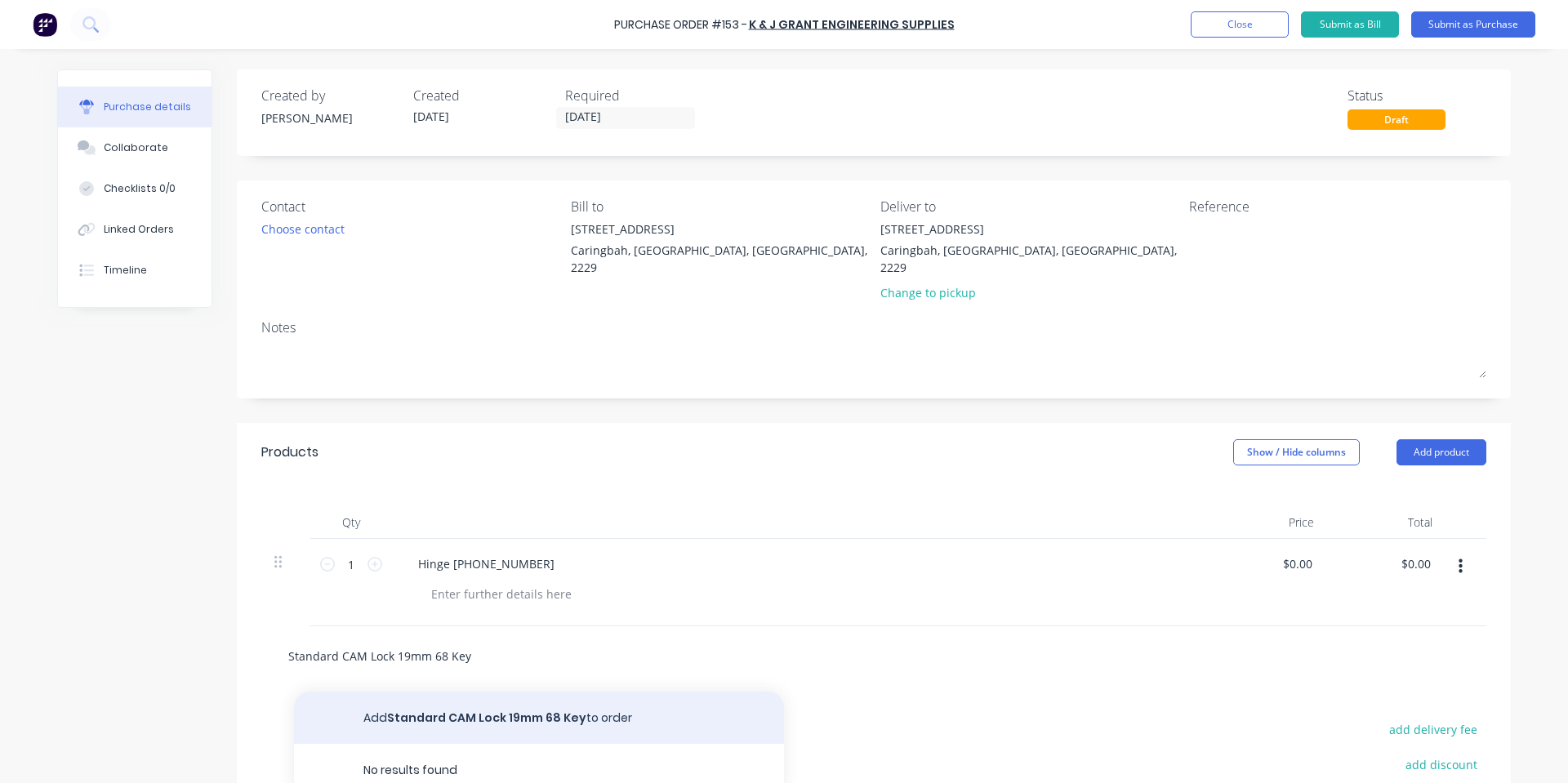
type input "Standard CAM Lock 19mm 68 Key"
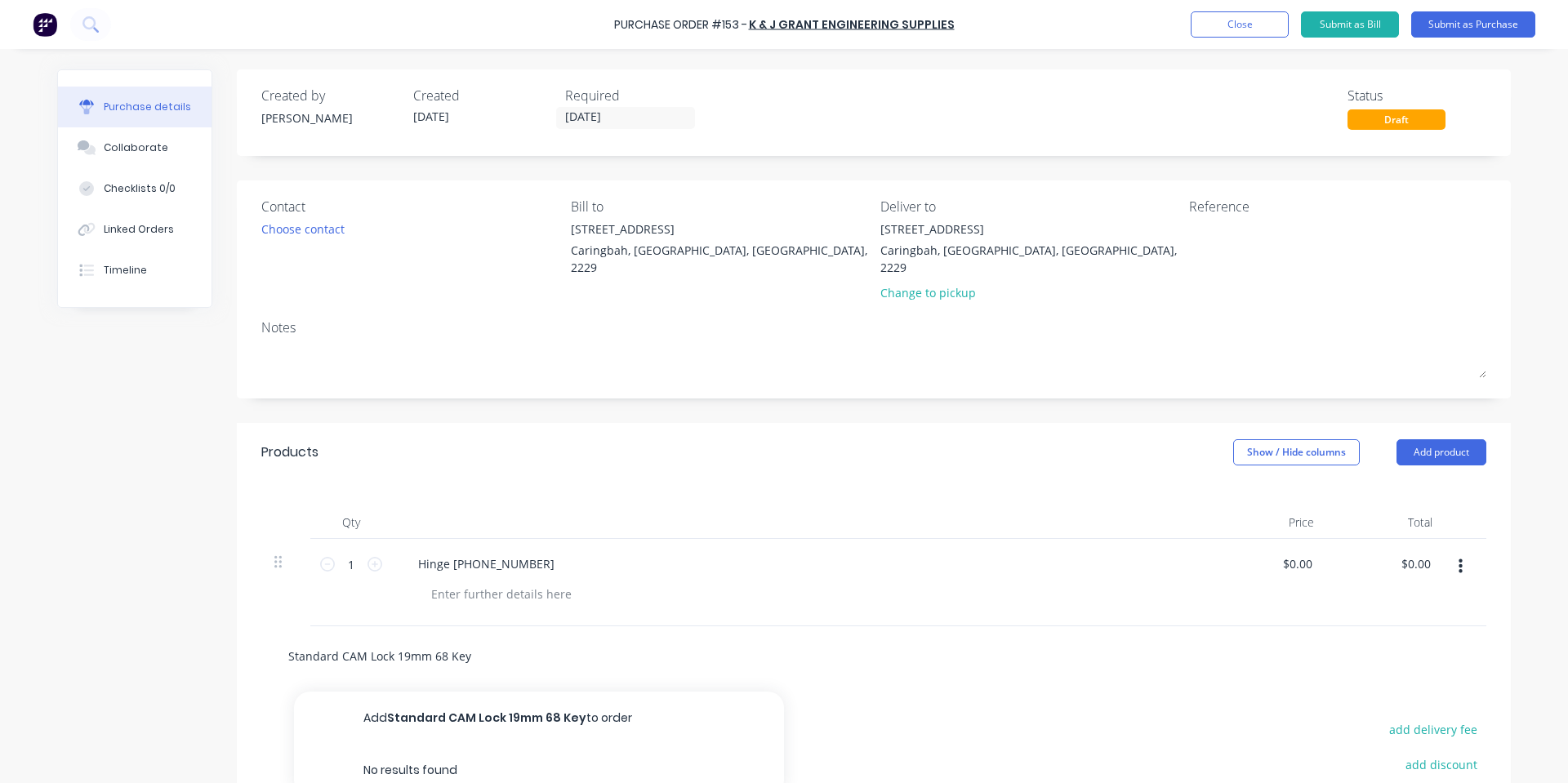
click at [461, 710] on button "Add Standard CAM Lock 19mm 68 Key to order" at bounding box center [539, 718] width 490 height 52
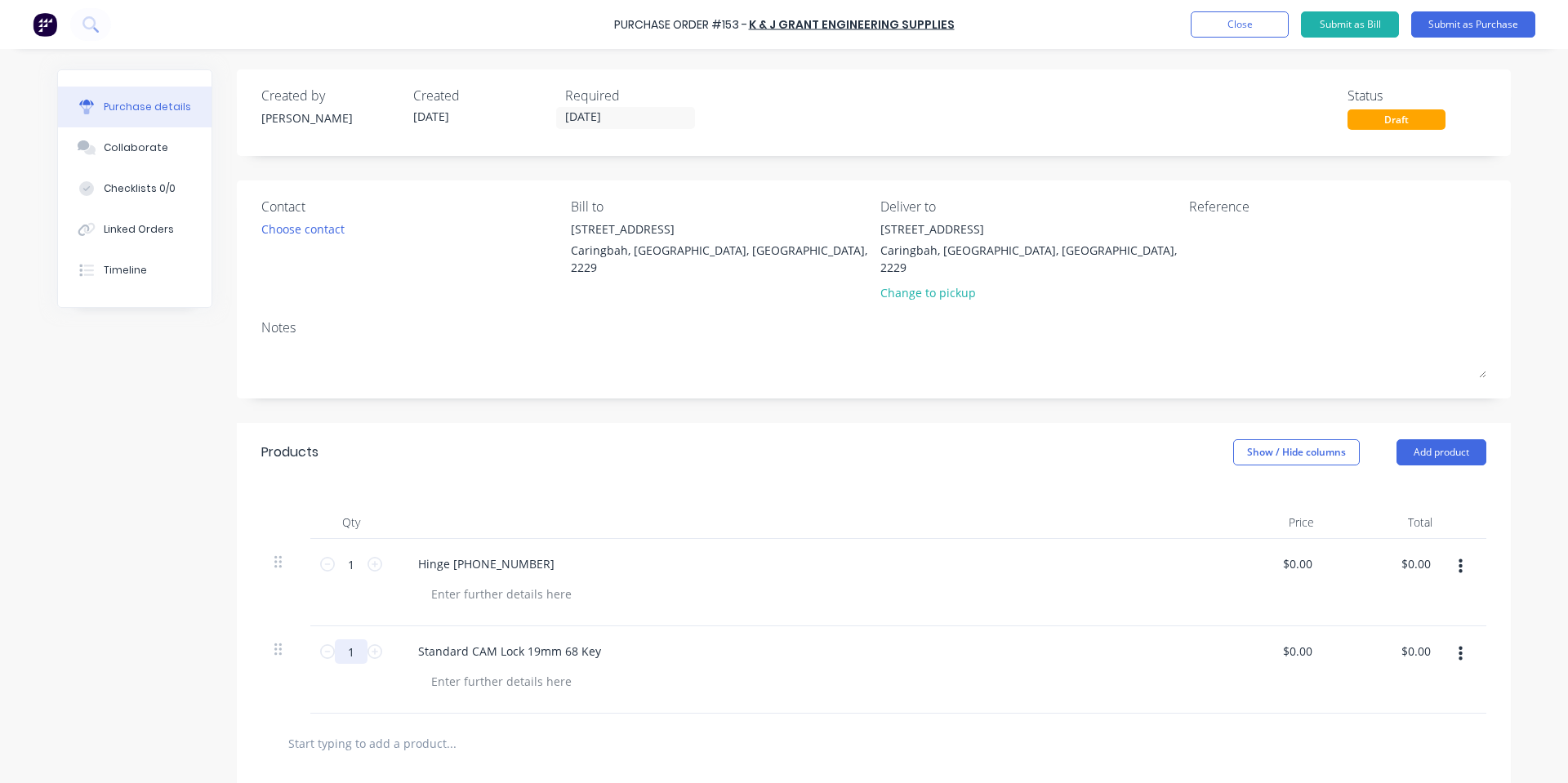
click at [336, 640] on input "1" at bounding box center [351, 651] width 33 height 24
type input "10"
click at [342, 552] on input "1" at bounding box center [351, 564] width 33 height 24
type input "10"
click at [686, 482] on div "Qty Price Total 10 10 Hinge 2101-400-10 $0.00 $0.00 $0.00 $0.00 10 10 Standard …" at bounding box center [874, 598] width 1274 height 232
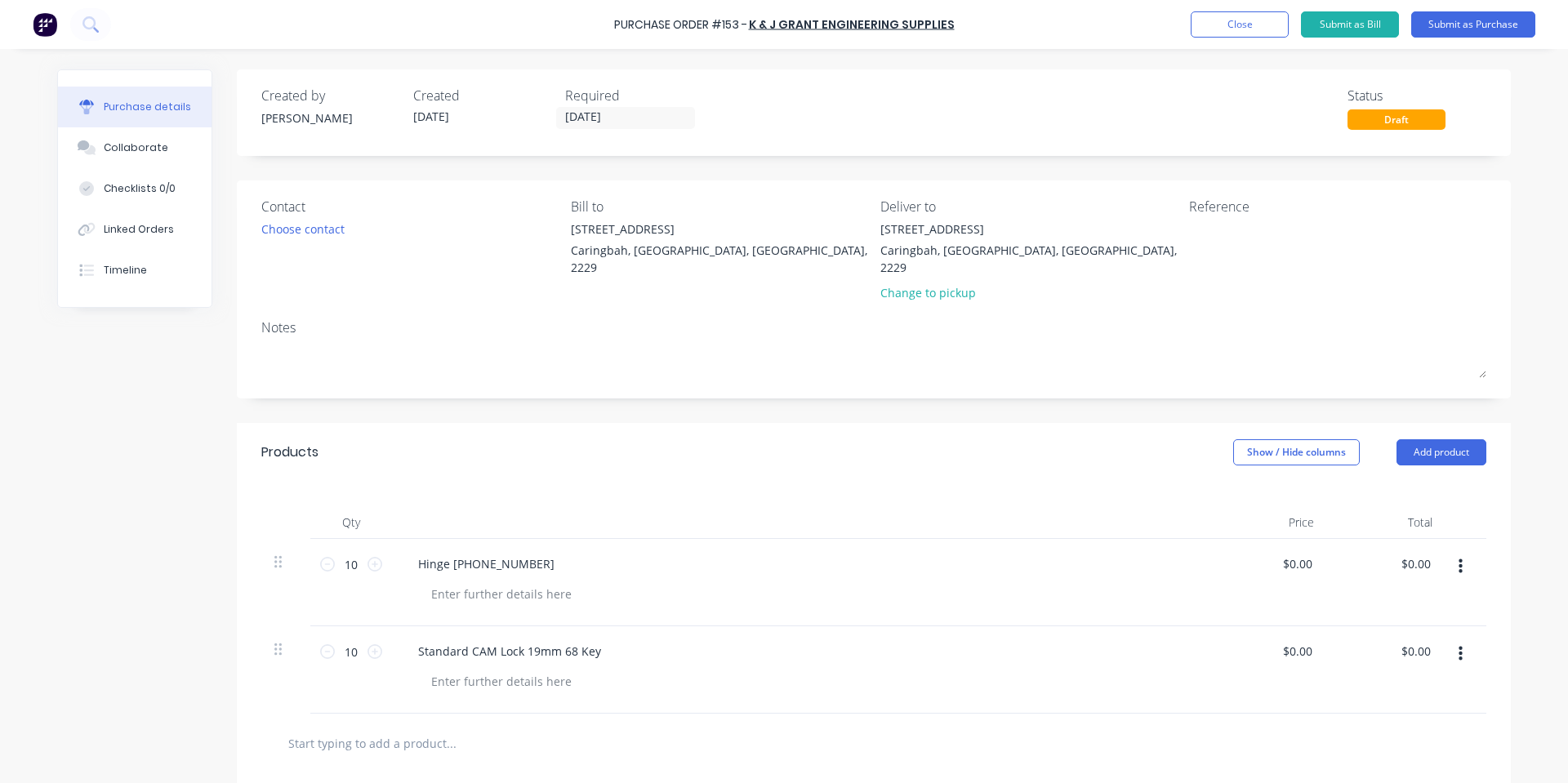
click at [1467, 43] on div "Purchase Order #153 - K & J Grant Engineering Supplies Add product Close Submit…" at bounding box center [784, 24] width 1568 height 49
click at [1471, 29] on button "Submit as Purchase" at bounding box center [1473, 24] width 124 height 26
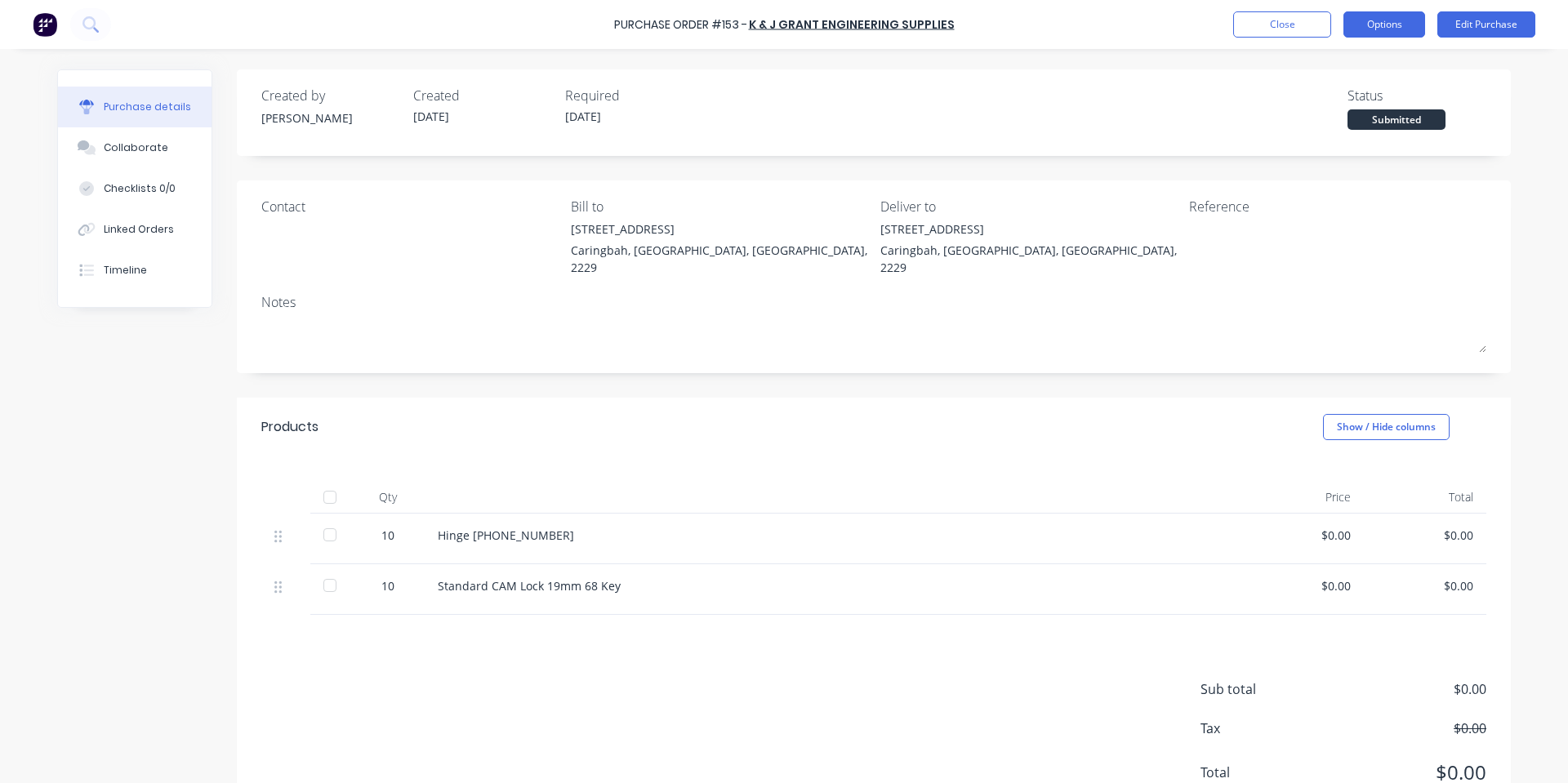
click at [1386, 27] on button "Options" at bounding box center [1384, 24] width 82 height 26
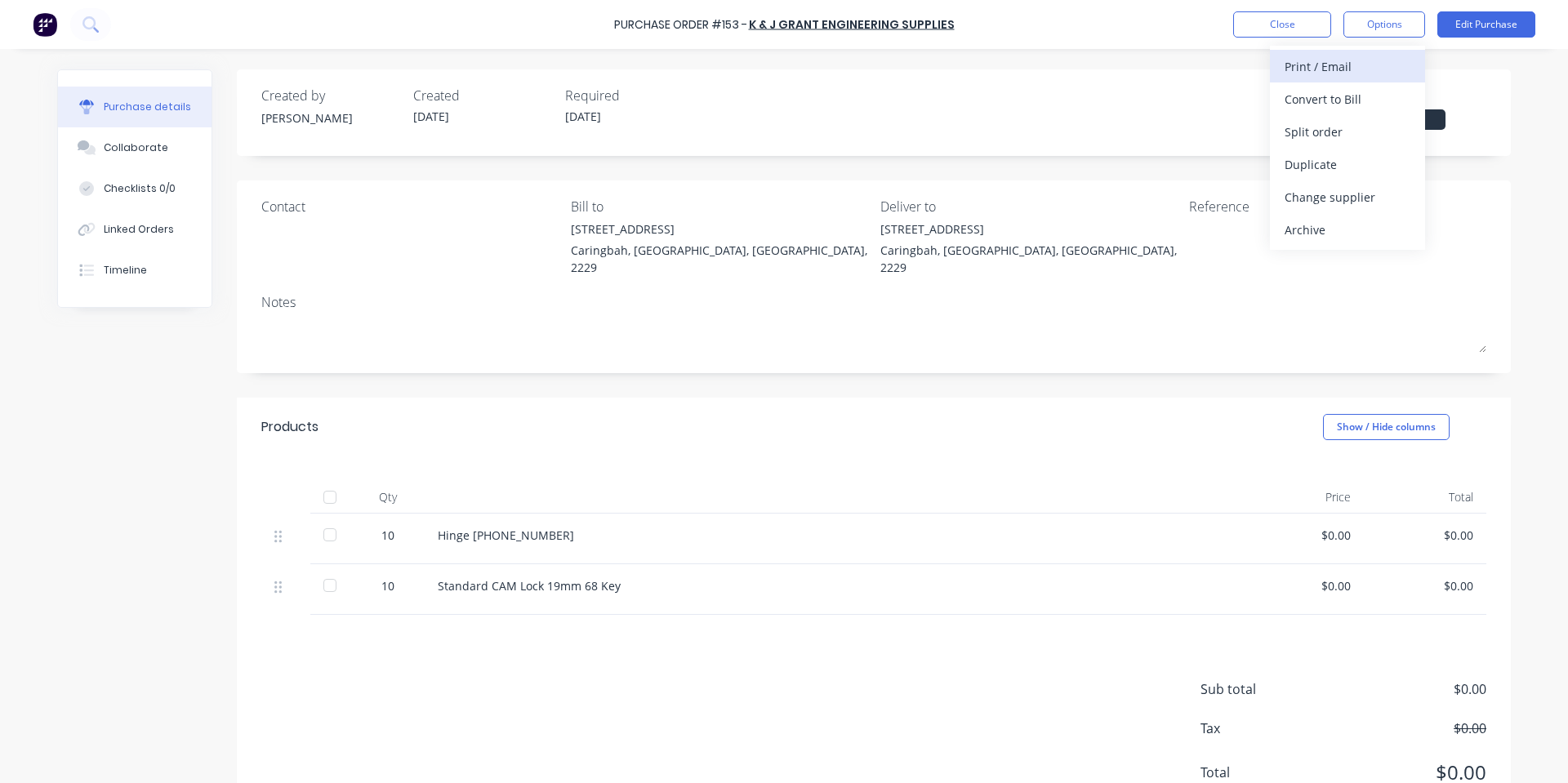
click at [1360, 67] on div "Print / Email" at bounding box center [1347, 67] width 126 height 24
drag, startPoint x: 1341, startPoint y: 104, endPoint x: 1345, endPoint y: 96, distance: 8.4
click at [1345, 96] on div "With pricing" at bounding box center [1347, 99] width 126 height 24
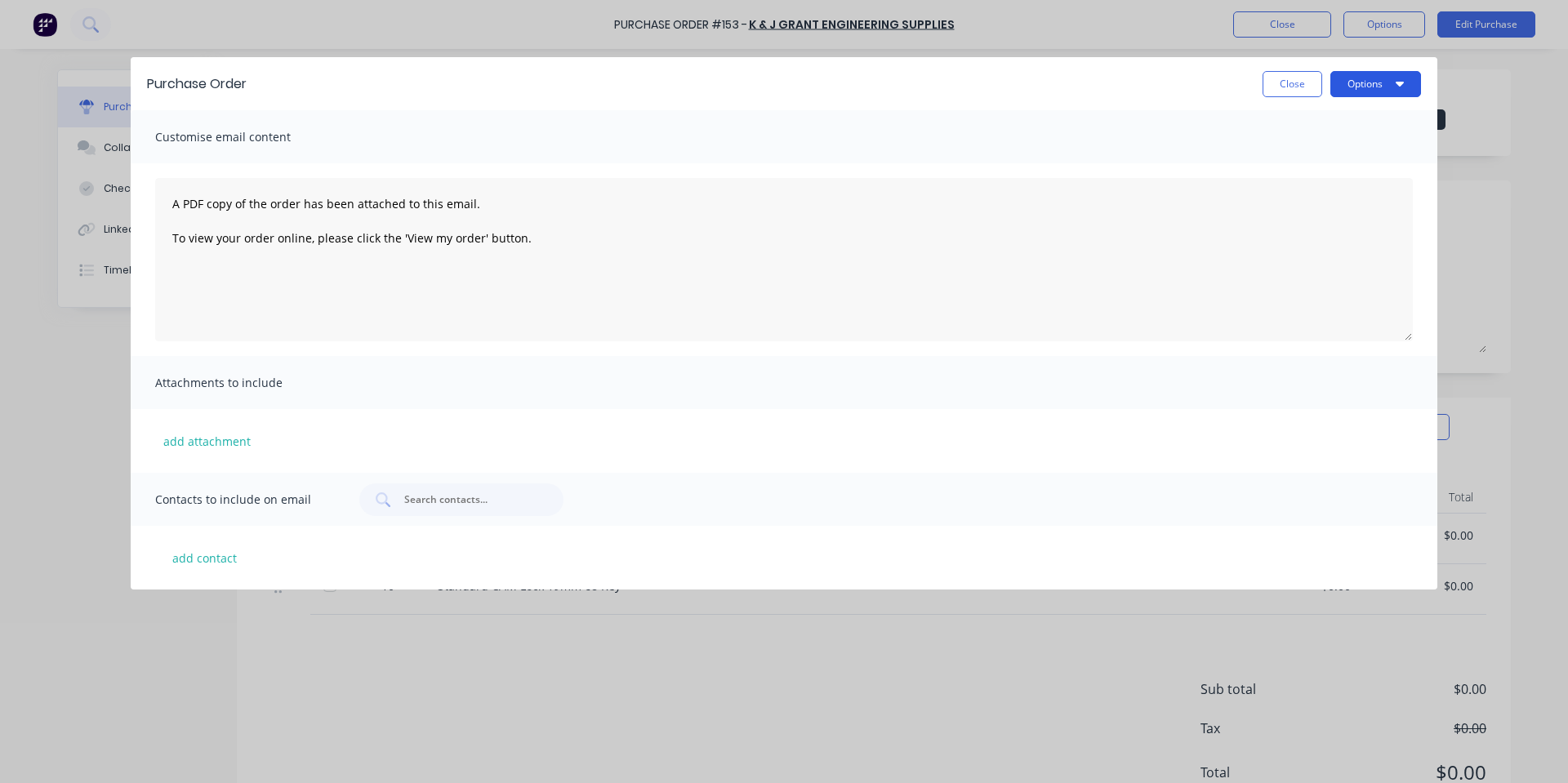
click at [1391, 85] on button "Options" at bounding box center [1375, 84] width 91 height 26
click at [1337, 151] on div "Print" at bounding box center [1343, 158] width 126 height 24
drag, startPoint x: 993, startPoint y: 146, endPoint x: 1213, endPoint y: 111, distance: 223.2
click at [1001, 150] on div "Customise email content" at bounding box center [784, 136] width 1306 height 53
click at [1278, 86] on button "Close" at bounding box center [1292, 84] width 60 height 26
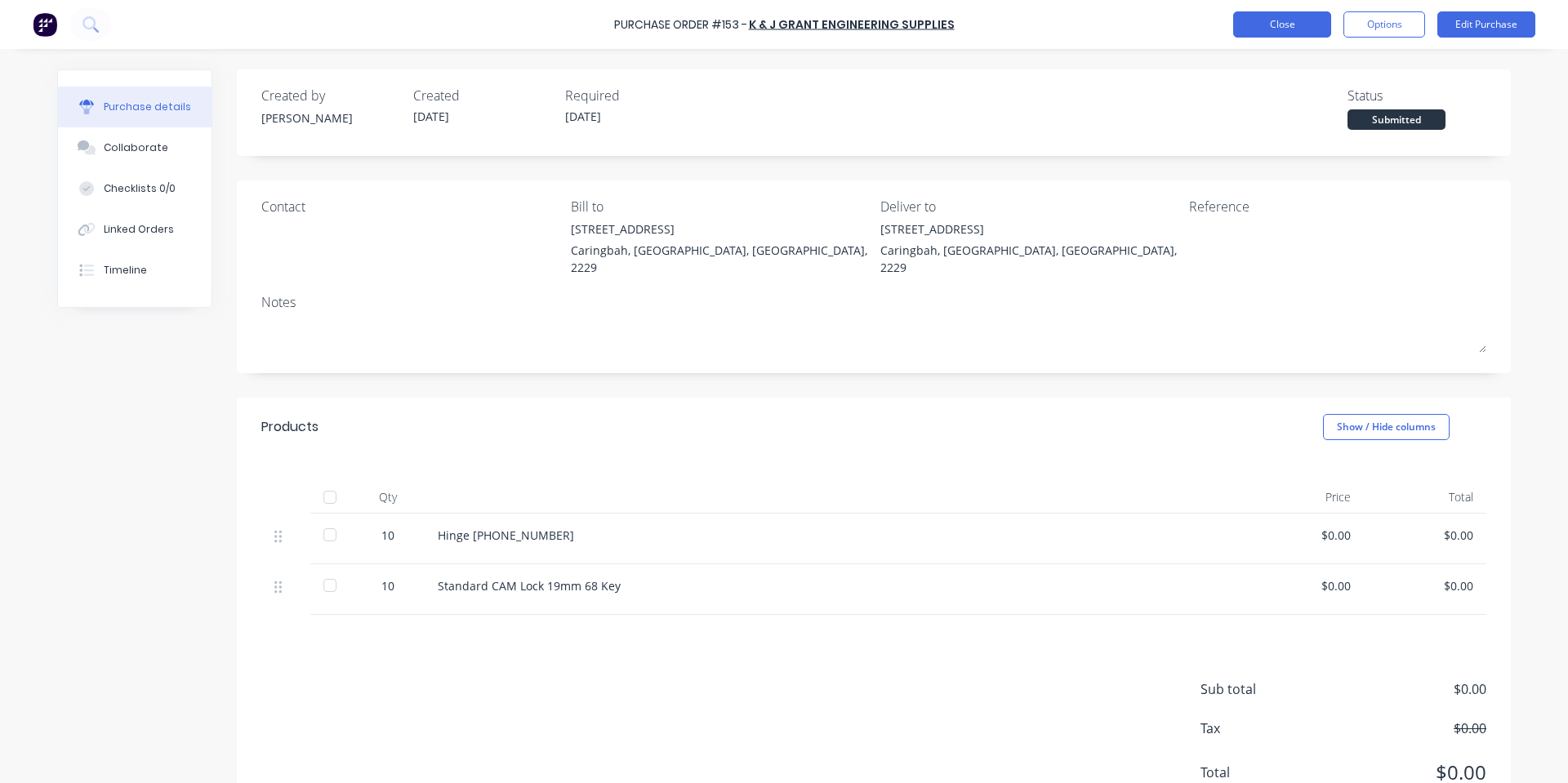
click at [1300, 24] on button "Close" at bounding box center [1282, 24] width 98 height 26
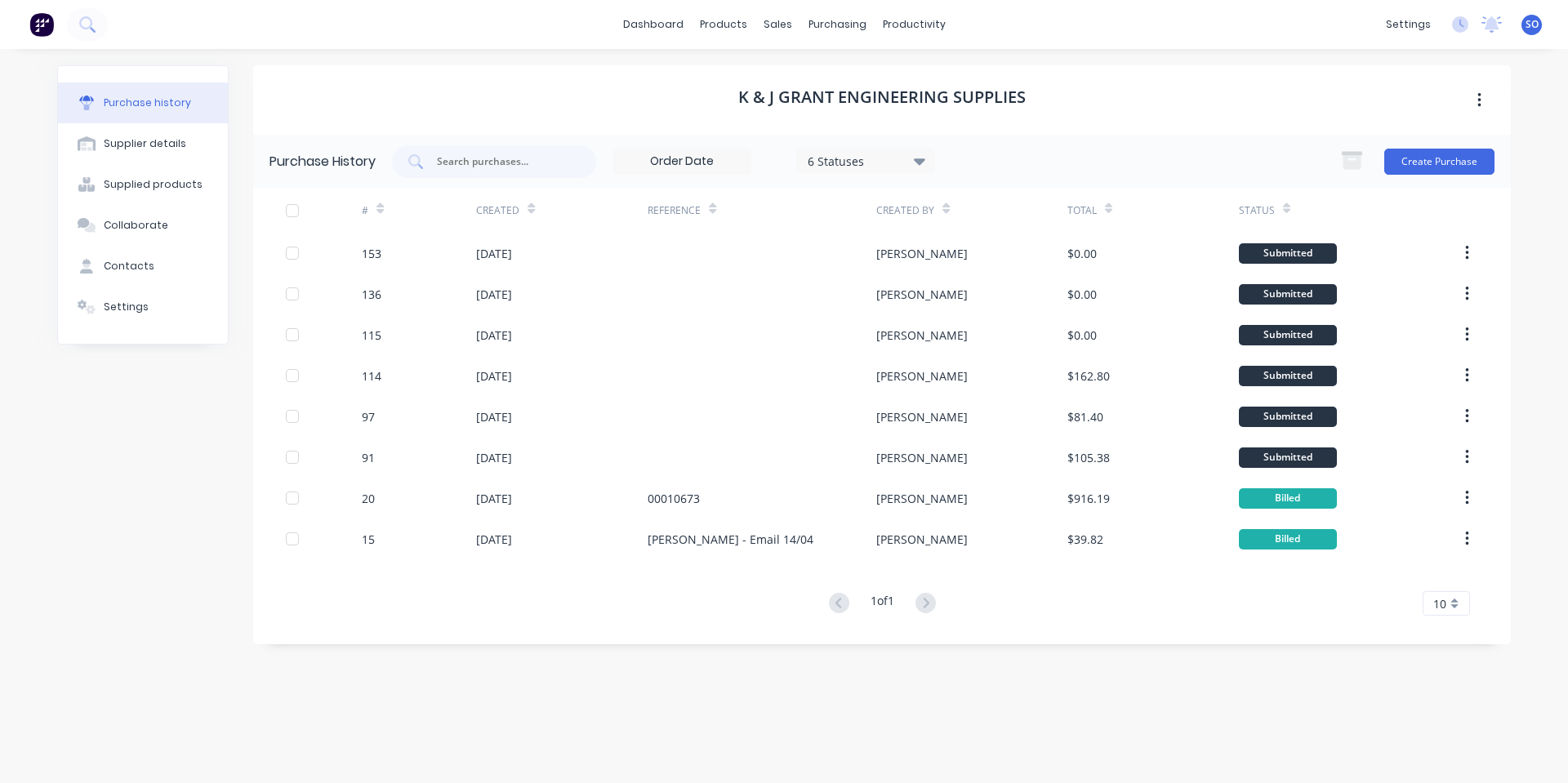
click at [1158, 114] on div "K & J Grant Engineering Supplies" at bounding box center [881, 99] width 1257 height 69
click at [785, 74] on icon at bounding box center [782, 78] width 15 height 15
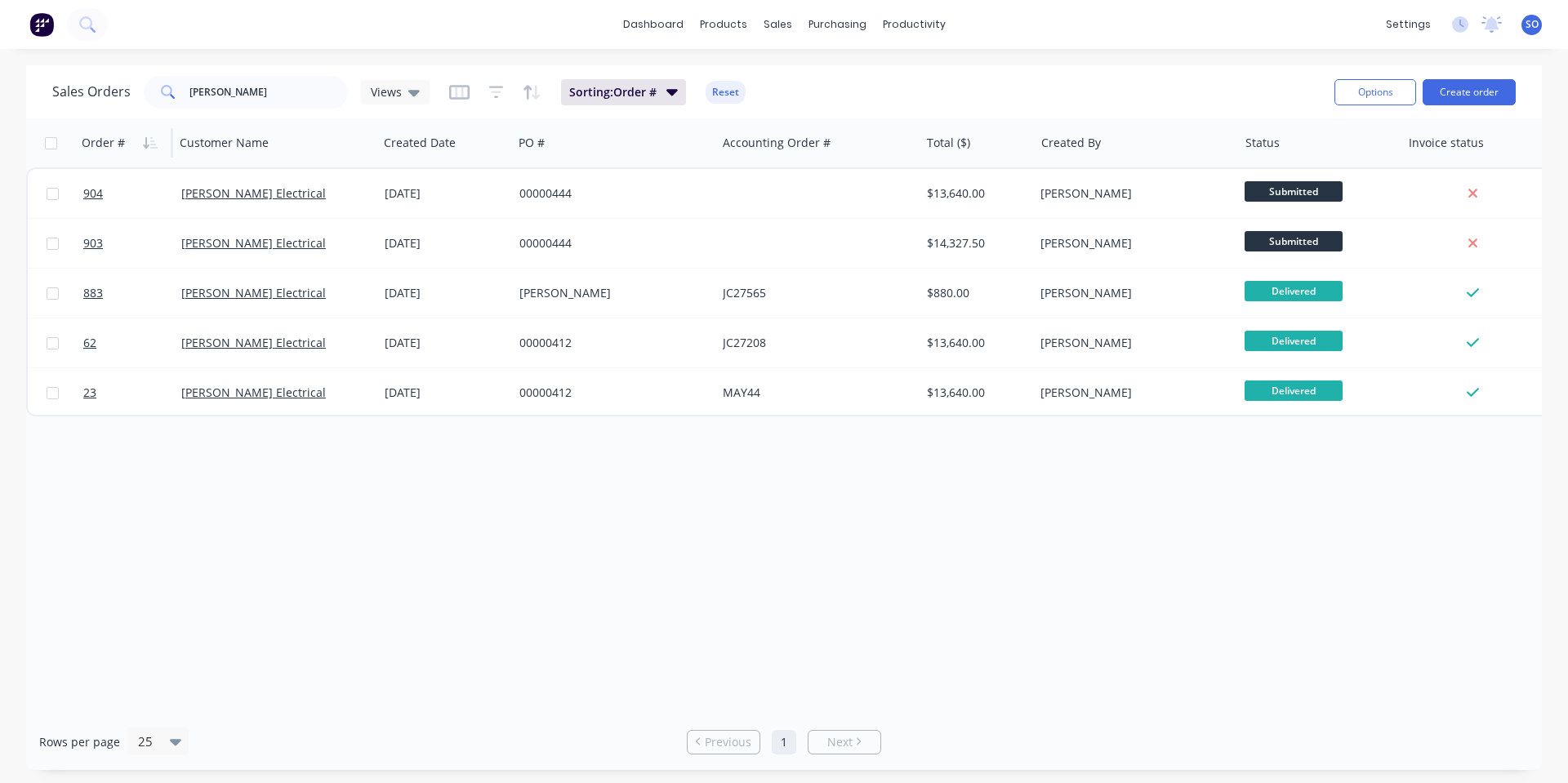
drag, startPoint x: 221, startPoint y: 92, endPoint x: 78, endPoint y: 120, distance: 146.4
click at [105, 114] on div "Sales Orders brian hog Views Sorting: Order # Reset Options Create order" at bounding box center [783, 91] width 1515 height 53
click at [243, 102] on input "brian hog" at bounding box center [268, 92] width 159 height 33
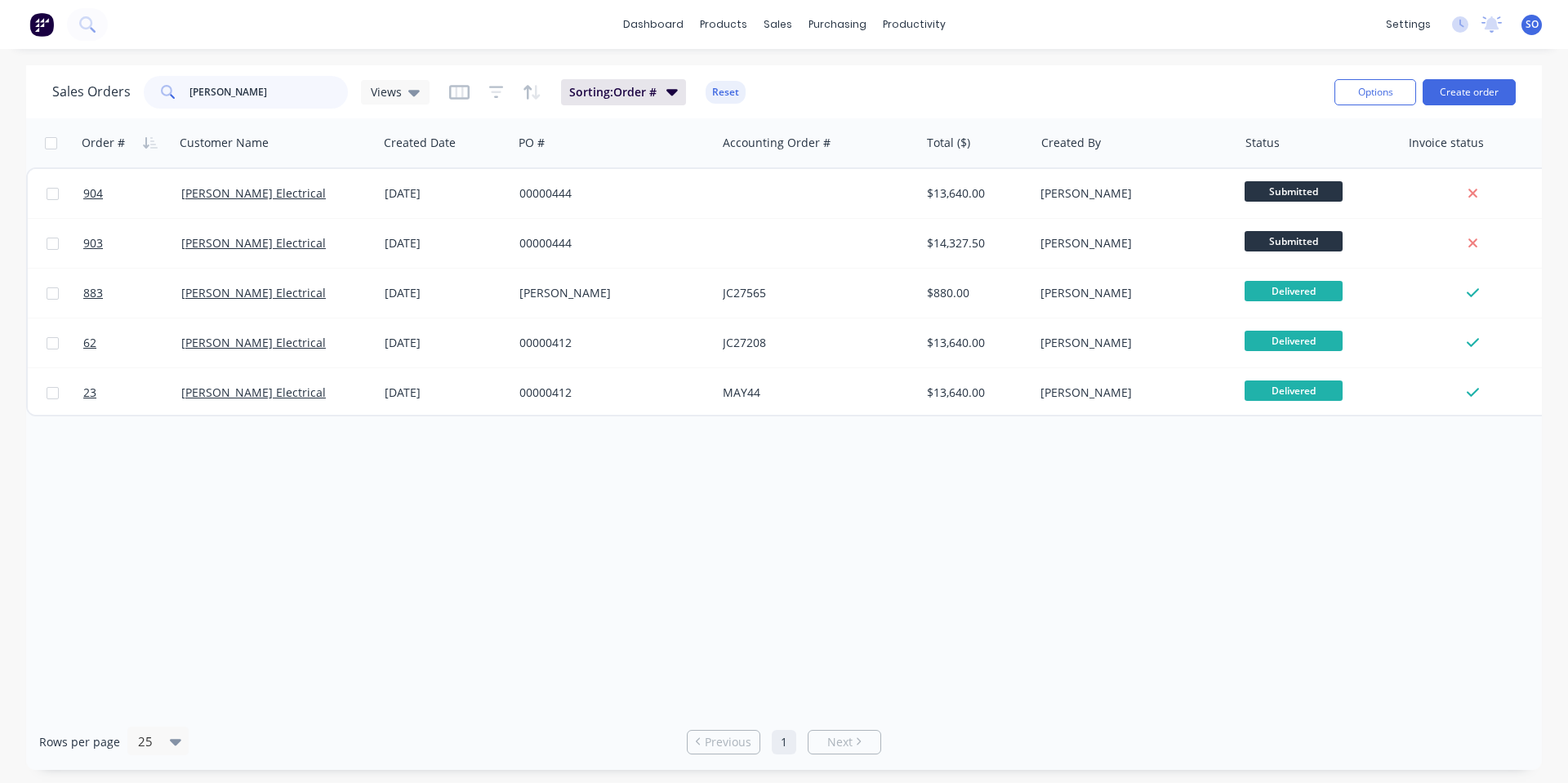
click at [243, 102] on input "brian hog" at bounding box center [268, 92] width 159 height 33
type input "ebet"
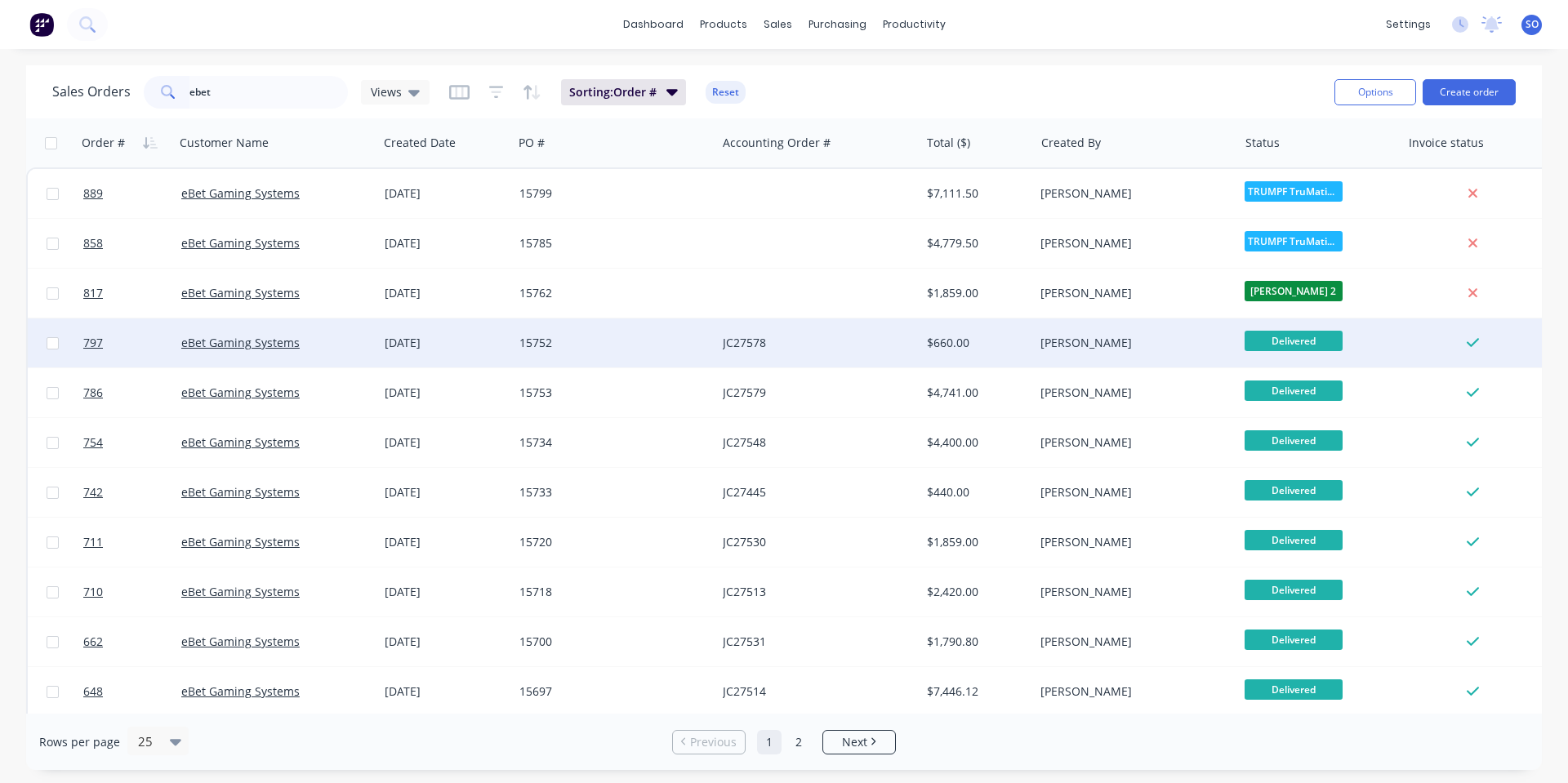
click at [714, 339] on div "15752" at bounding box center [614, 342] width 203 height 49
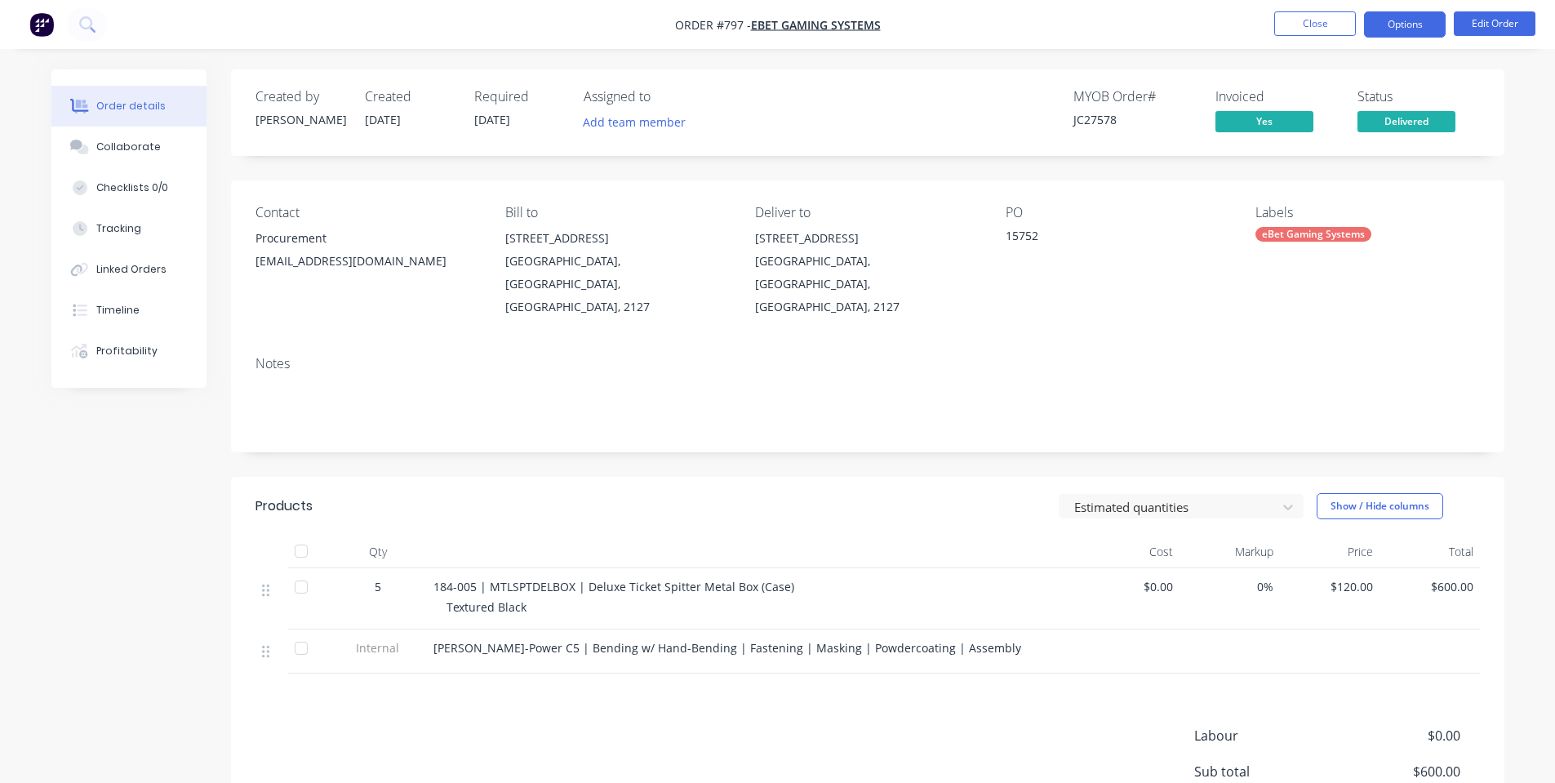
click at [1412, 35] on button "Options" at bounding box center [1405, 24] width 82 height 26
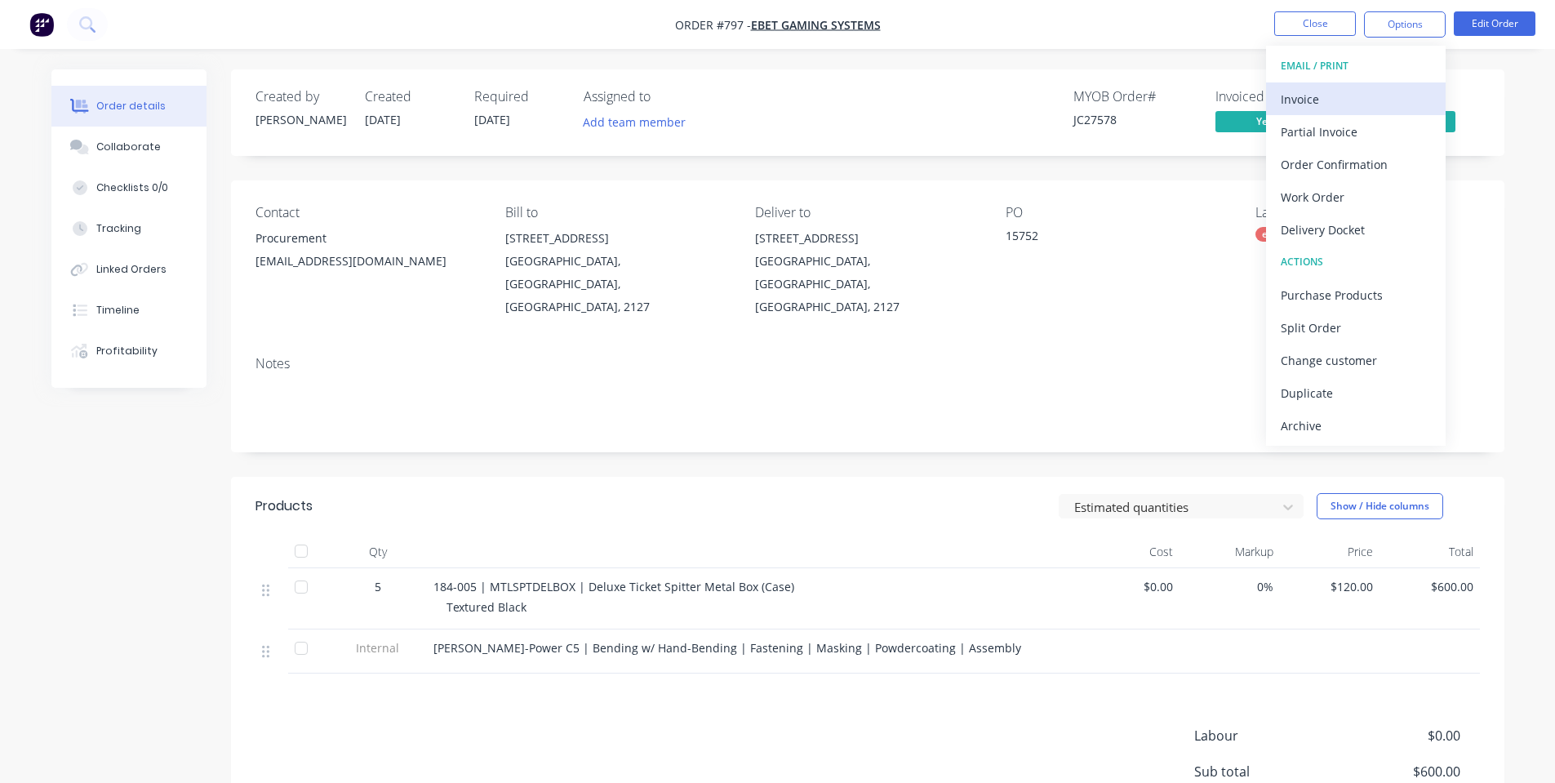
click at [1353, 105] on div "Invoice" at bounding box center [1356, 99] width 150 height 24
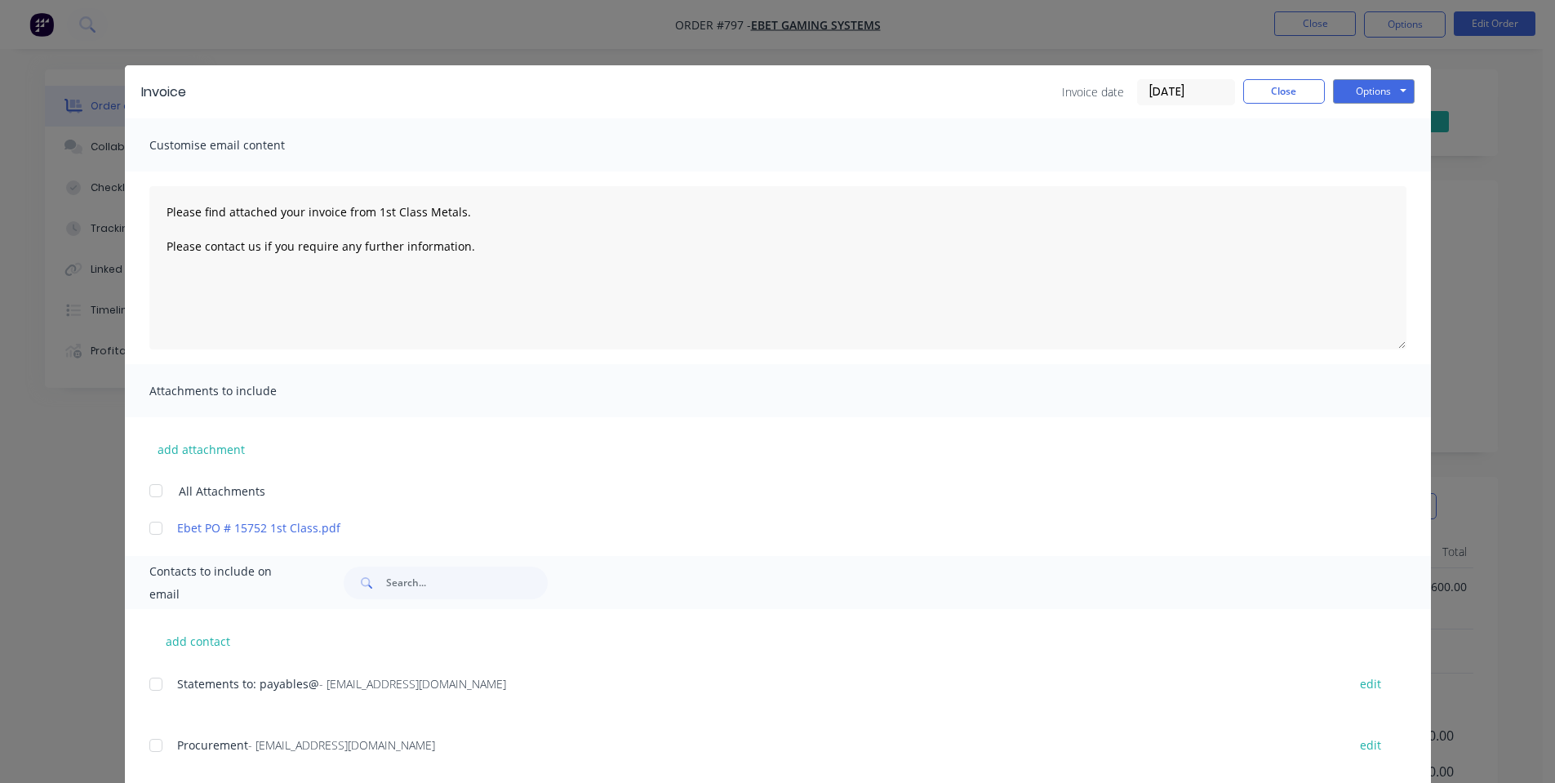
click at [1368, 73] on div "Invoice Invoice date 29/09/25 Close Options Preview Print Email" at bounding box center [778, 91] width 1306 height 53
click at [1368, 90] on button "Options" at bounding box center [1374, 91] width 82 height 24
click at [1376, 123] on button "Preview" at bounding box center [1385, 120] width 105 height 27
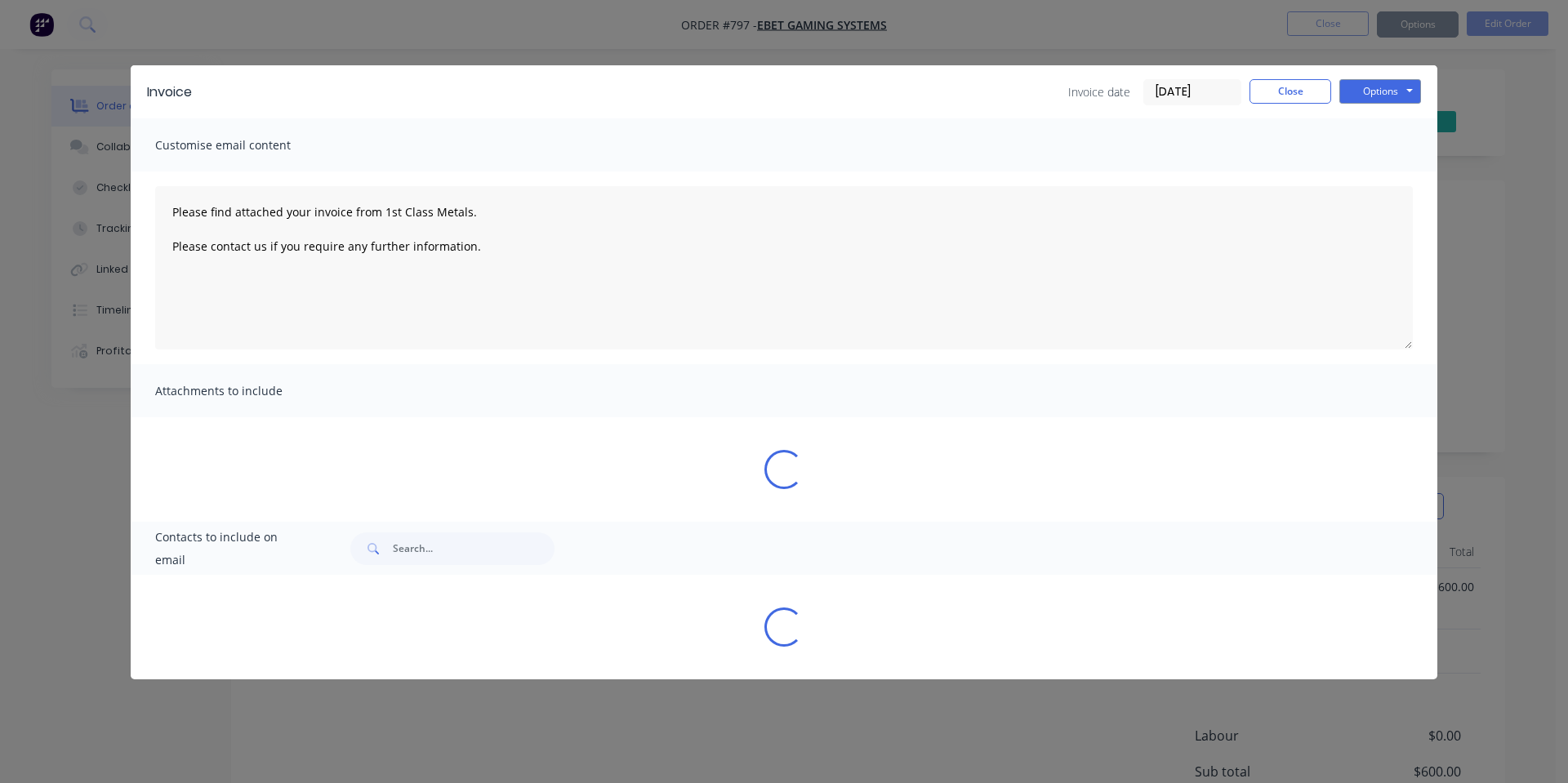
type textarea "Please find attached your invoice from 1st Class Metals. Please contact us if y…"
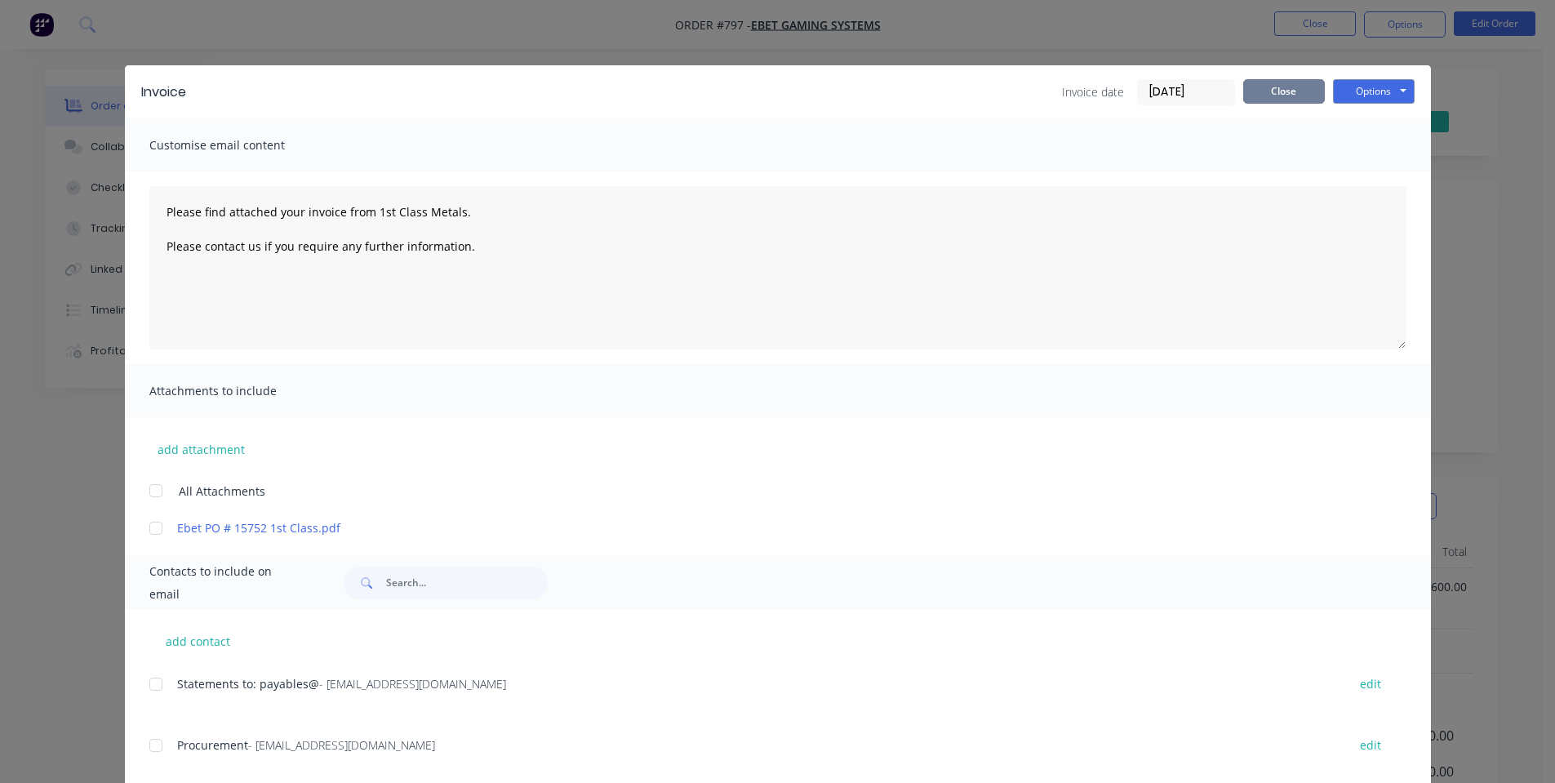
click at [1272, 95] on button "Close" at bounding box center [1285, 91] width 82 height 24
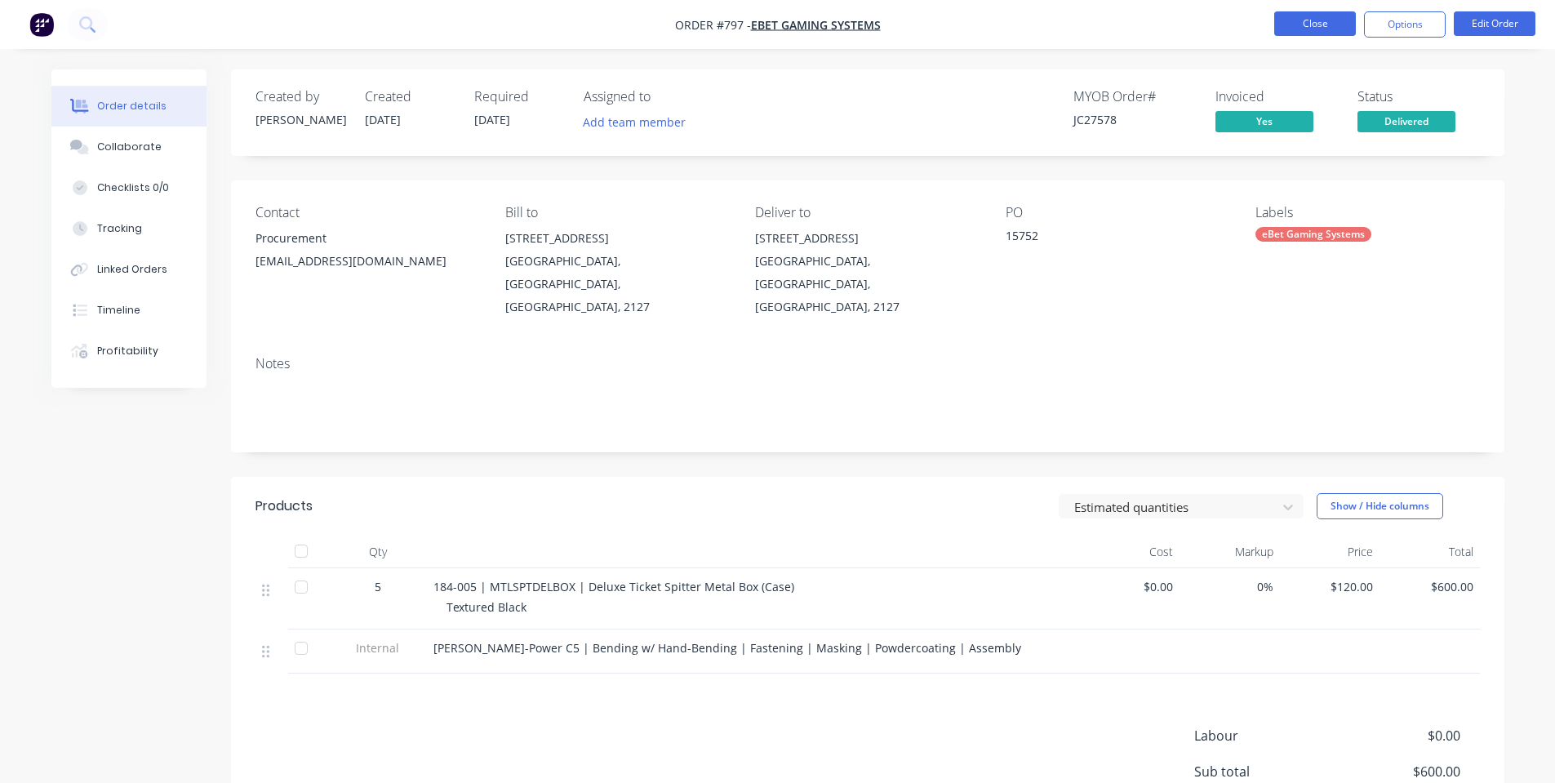
click at [1308, 26] on button "Close" at bounding box center [1316, 23] width 82 height 24
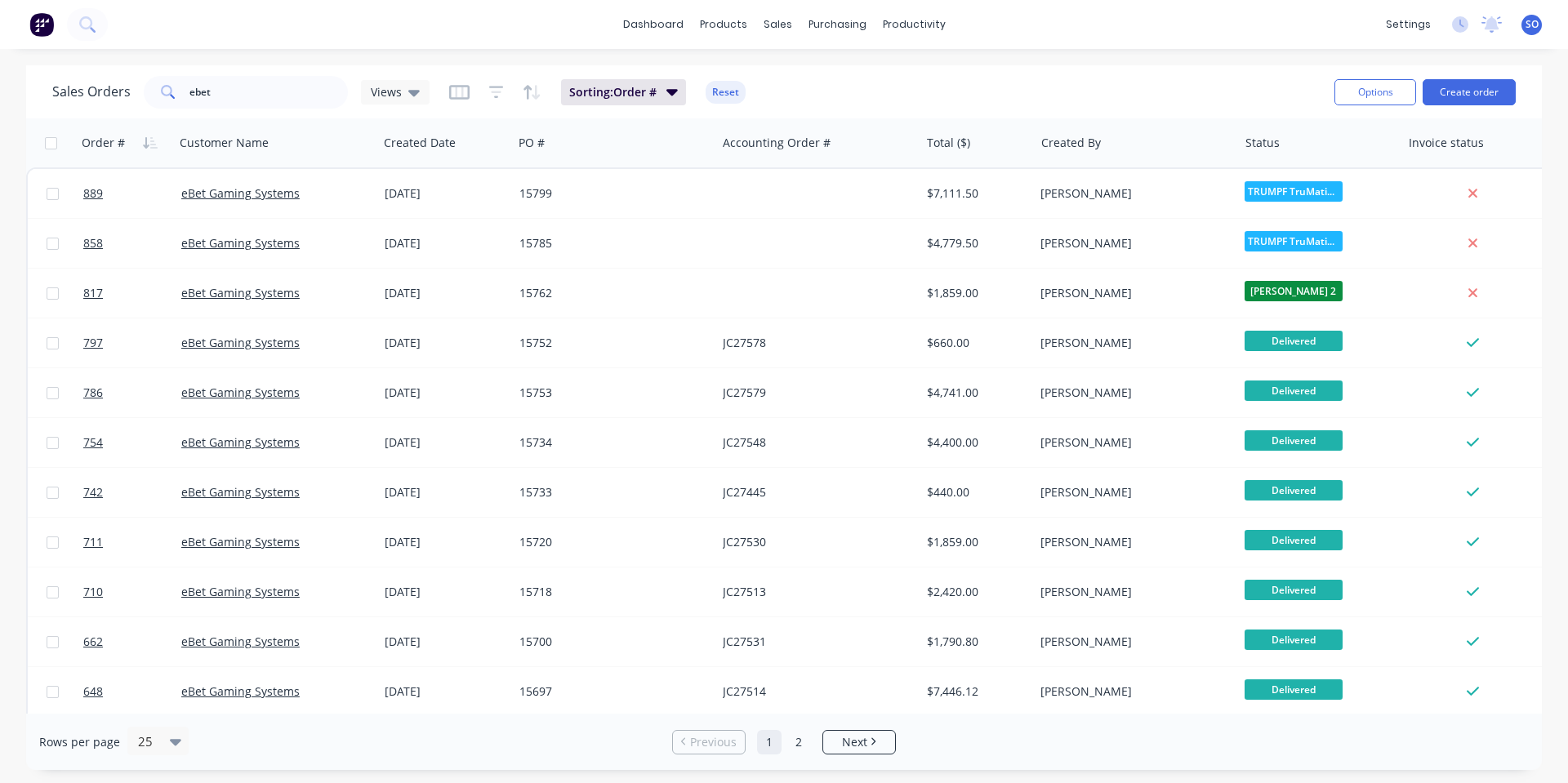
click at [1308, 26] on div "dashboard products sales purchasing productivity dashboard products Product Cat…" at bounding box center [784, 24] width 1568 height 49
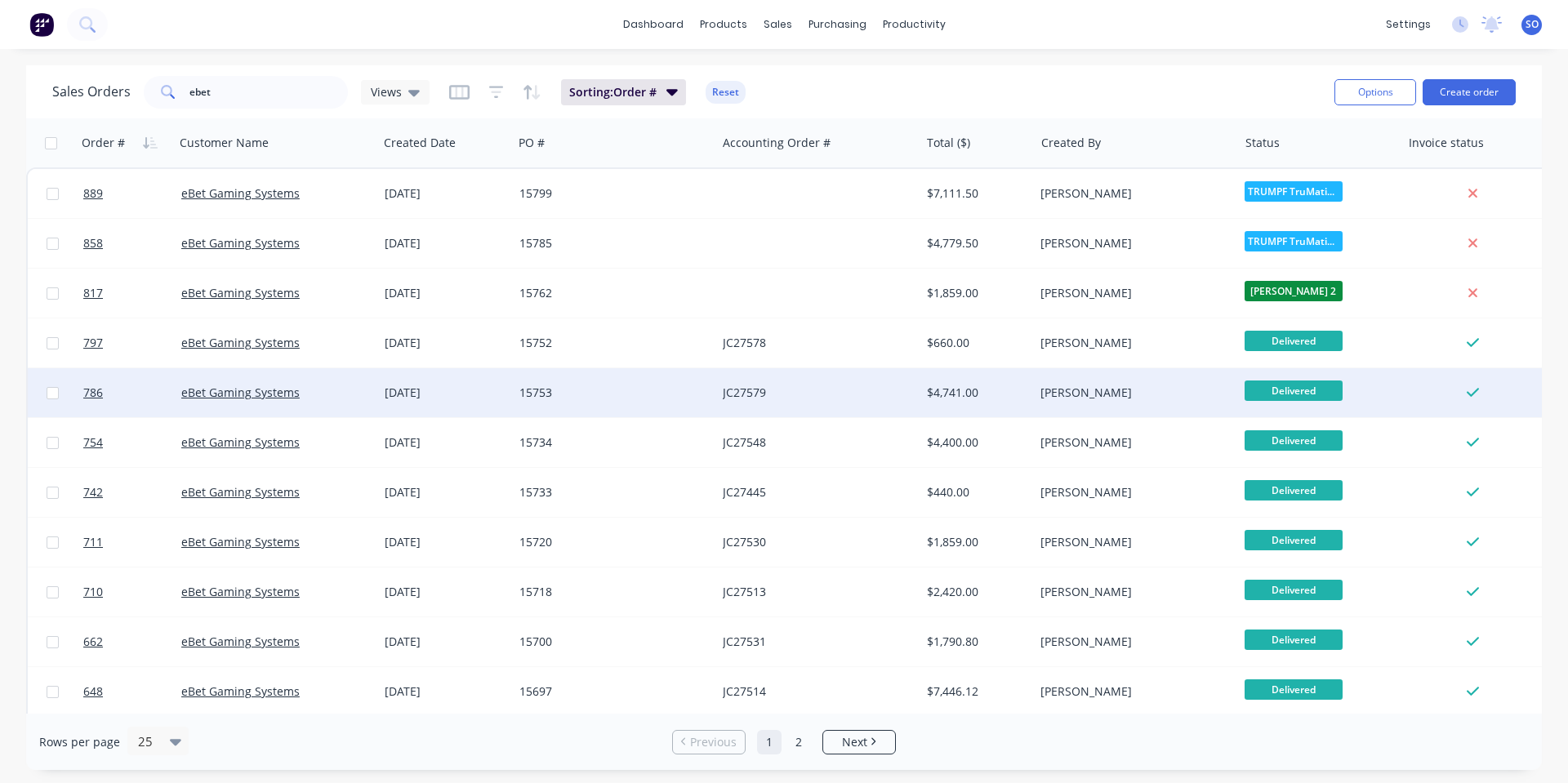
click at [608, 389] on div "15753" at bounding box center [609, 393] width 181 height 16
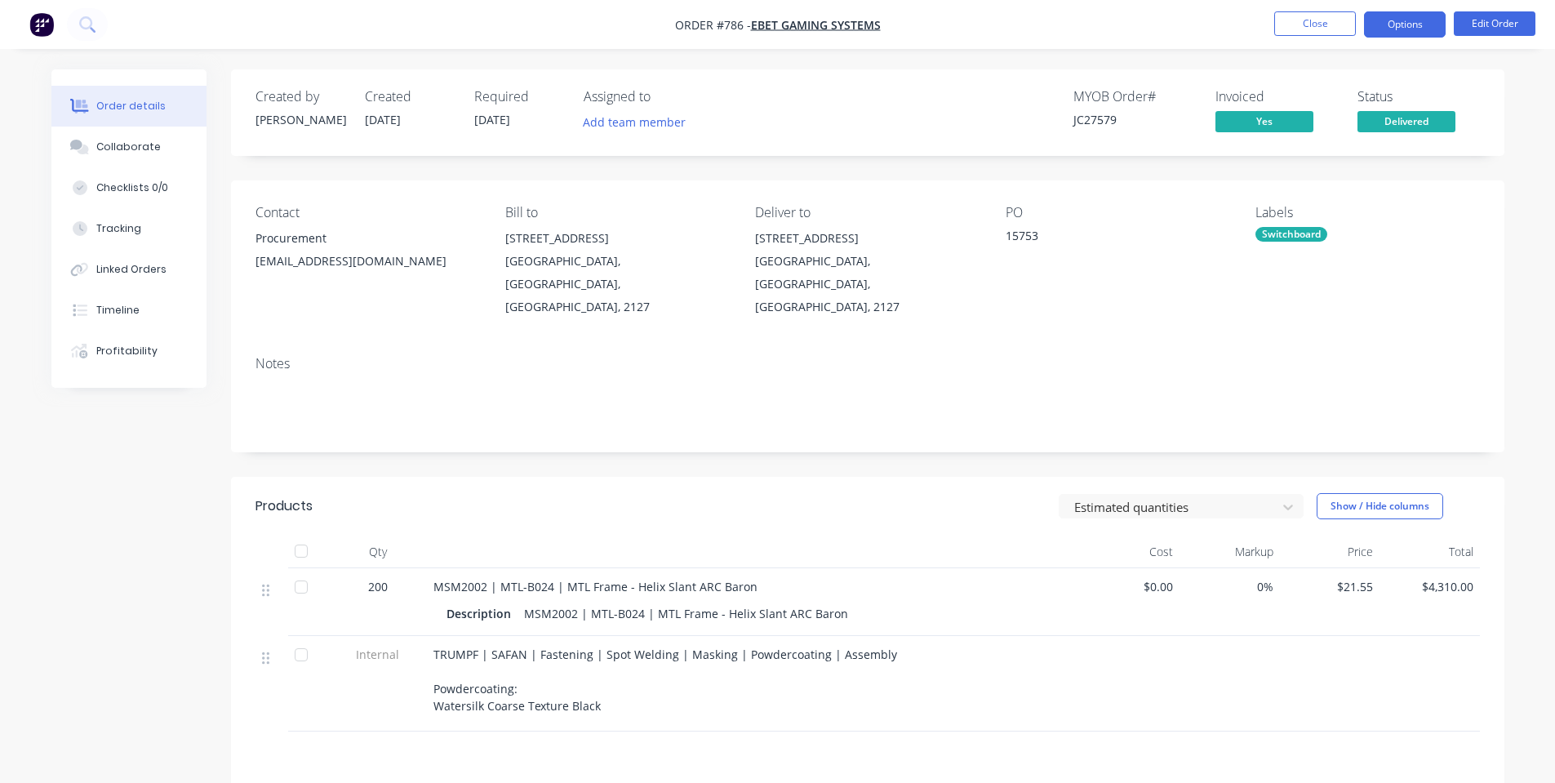
click at [1398, 12] on button "Options" at bounding box center [1405, 24] width 82 height 26
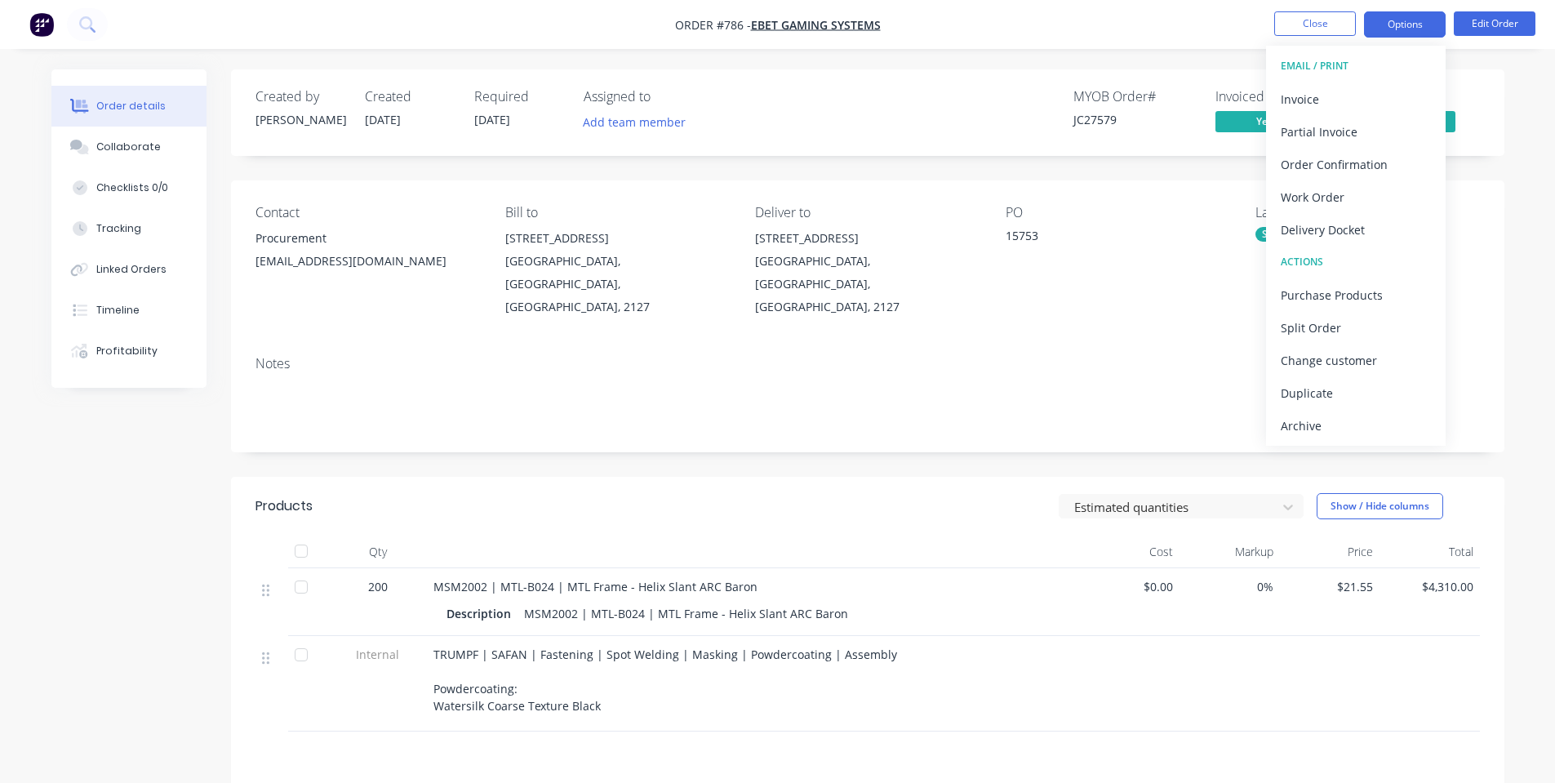
click at [1392, 29] on button "Options" at bounding box center [1405, 24] width 82 height 26
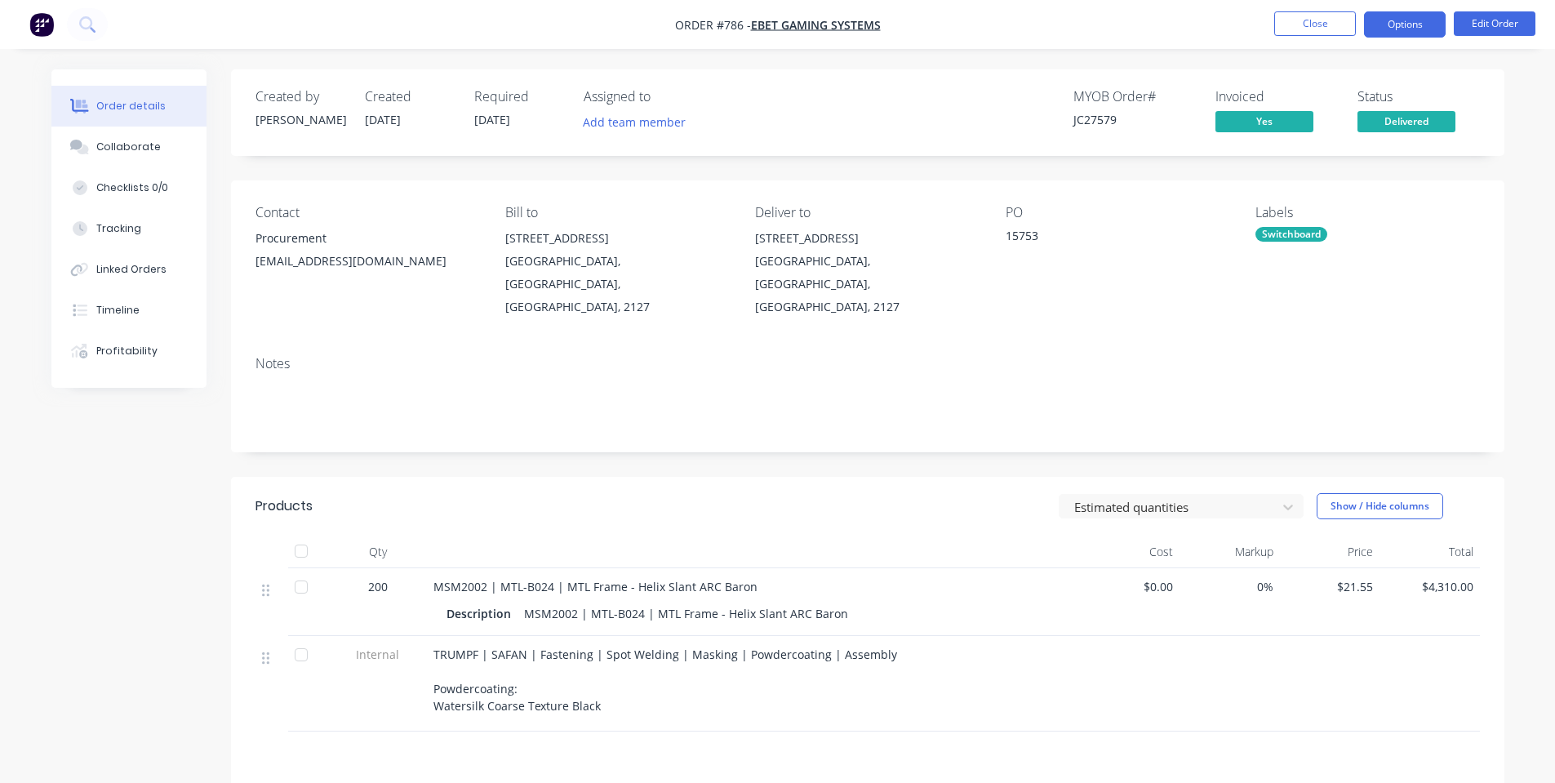
click at [1386, 31] on button "Options" at bounding box center [1405, 24] width 82 height 26
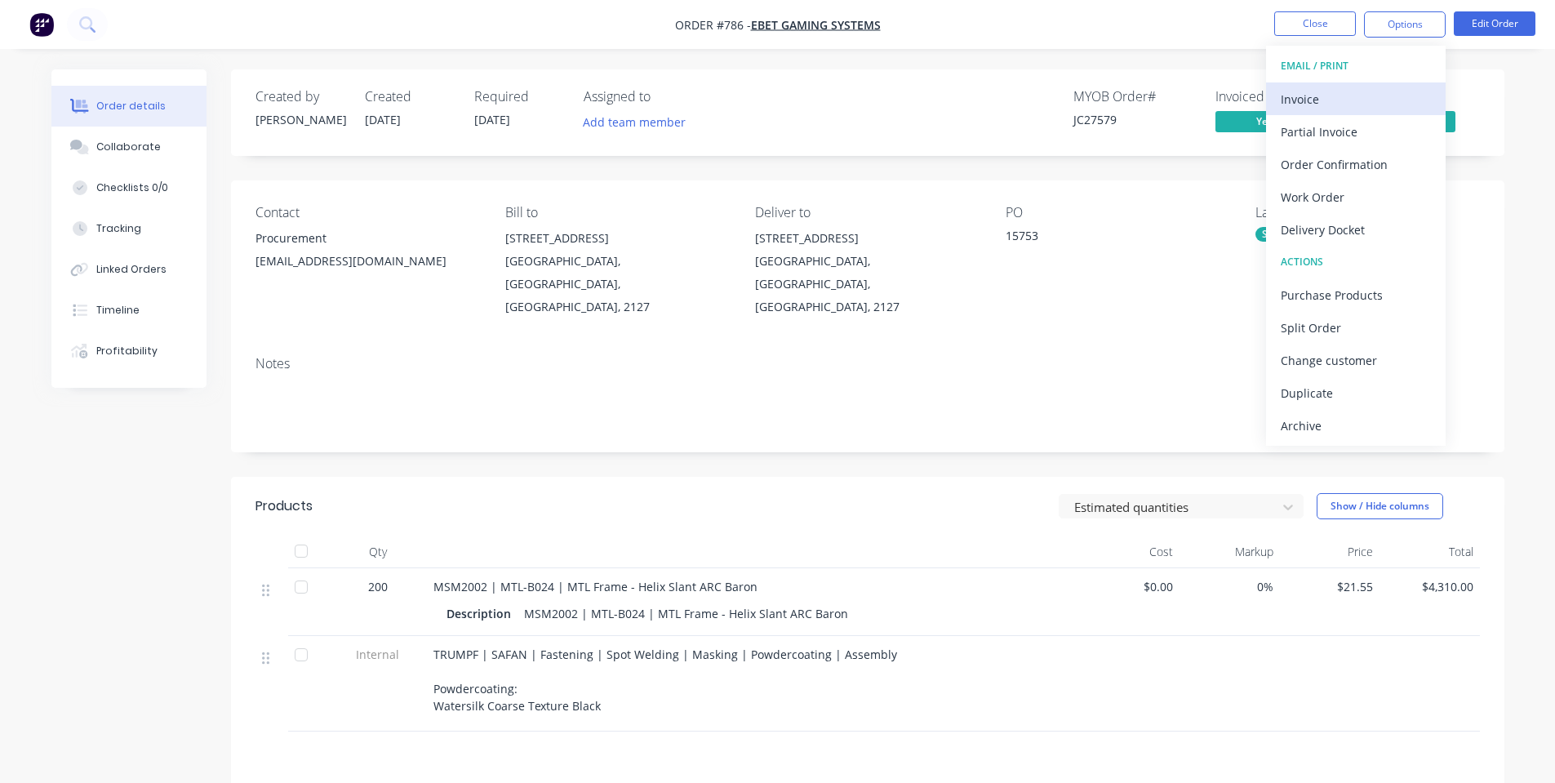
click at [1337, 100] on div "Invoice" at bounding box center [1356, 99] width 150 height 24
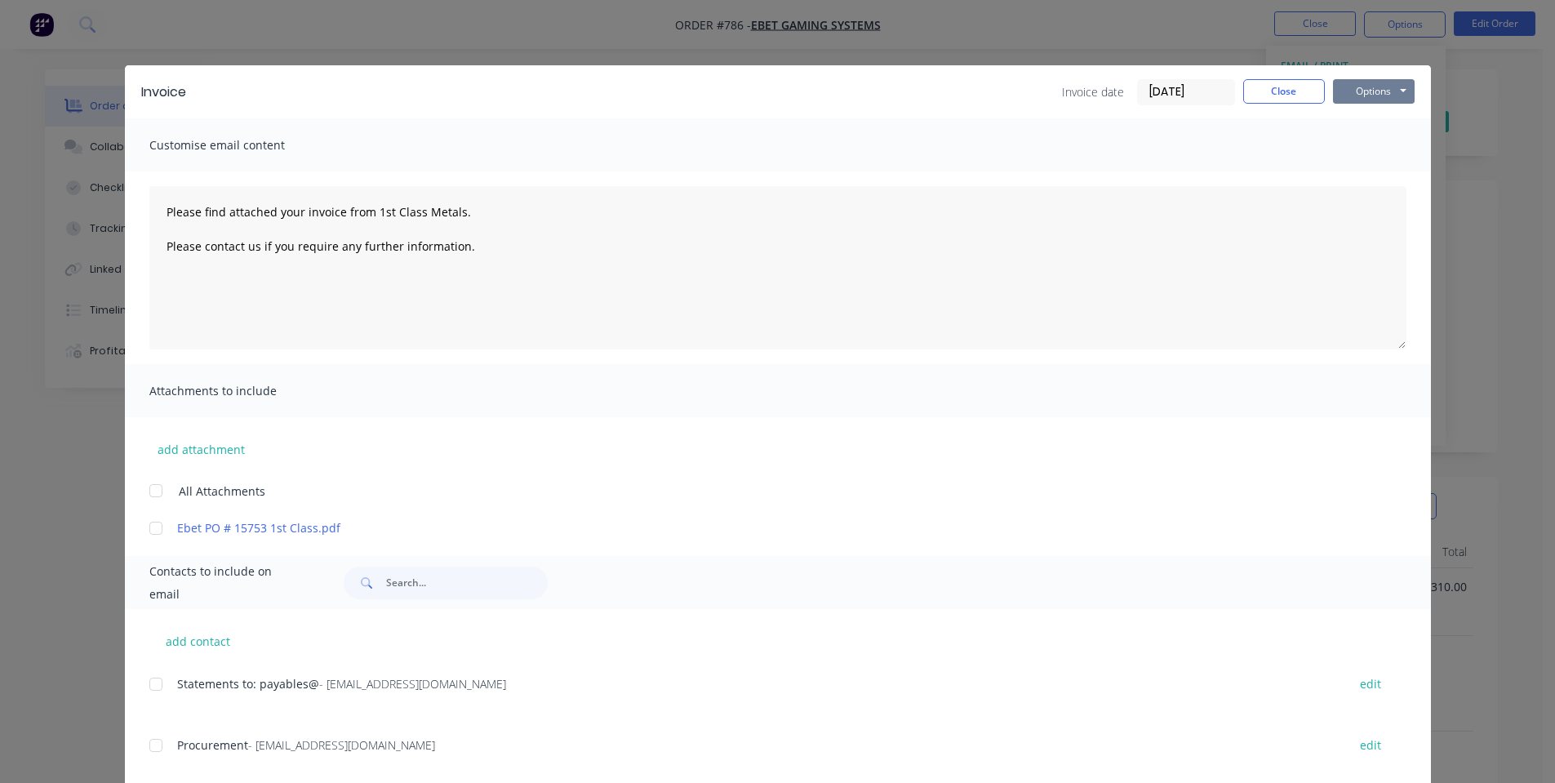
click at [1354, 87] on button "Options" at bounding box center [1374, 91] width 82 height 24
click at [1345, 127] on button "Preview" at bounding box center [1385, 120] width 105 height 27
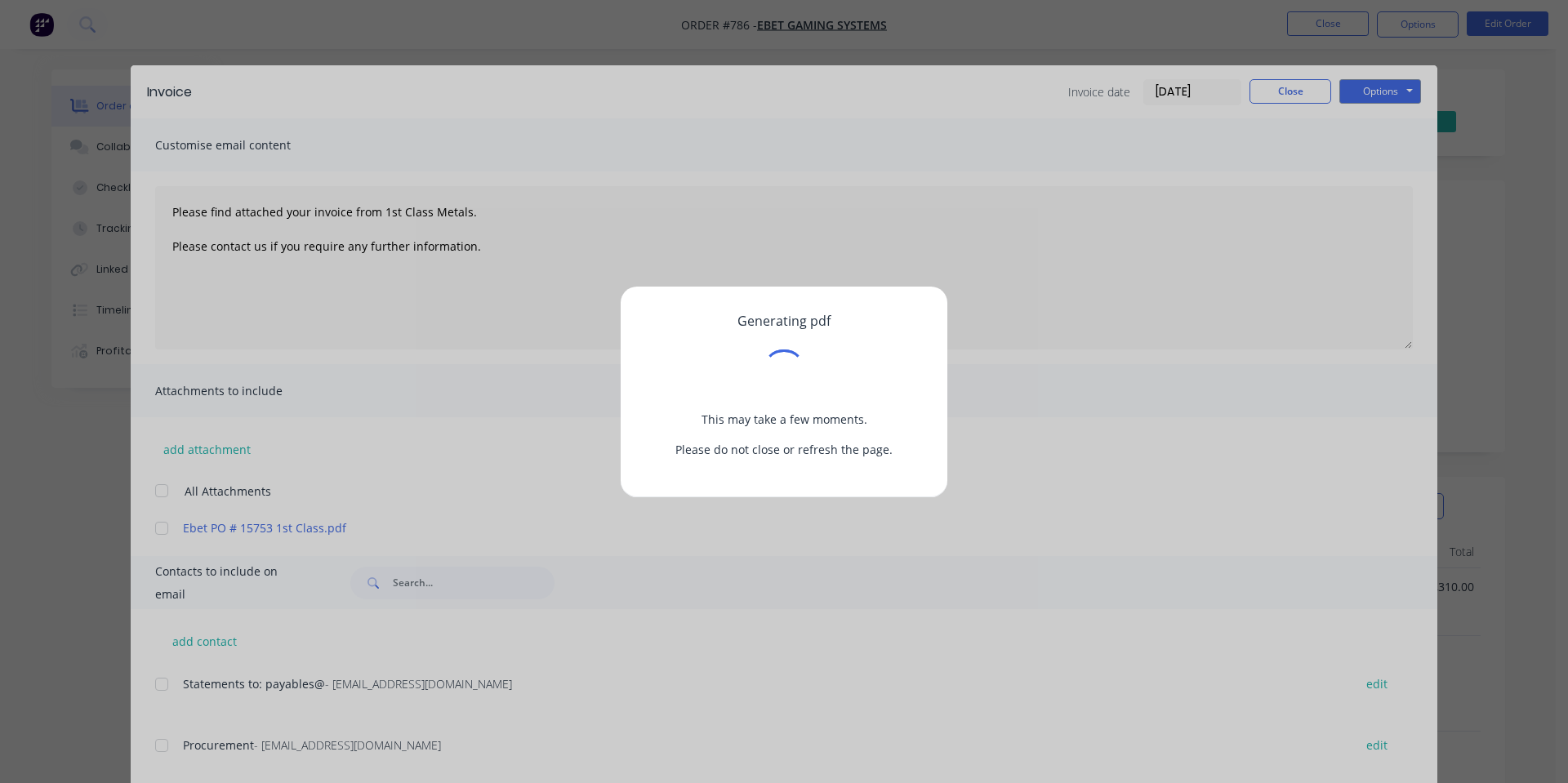
type textarea "Please find attached your invoice from 1st Class Metals. Please contact us if y…"
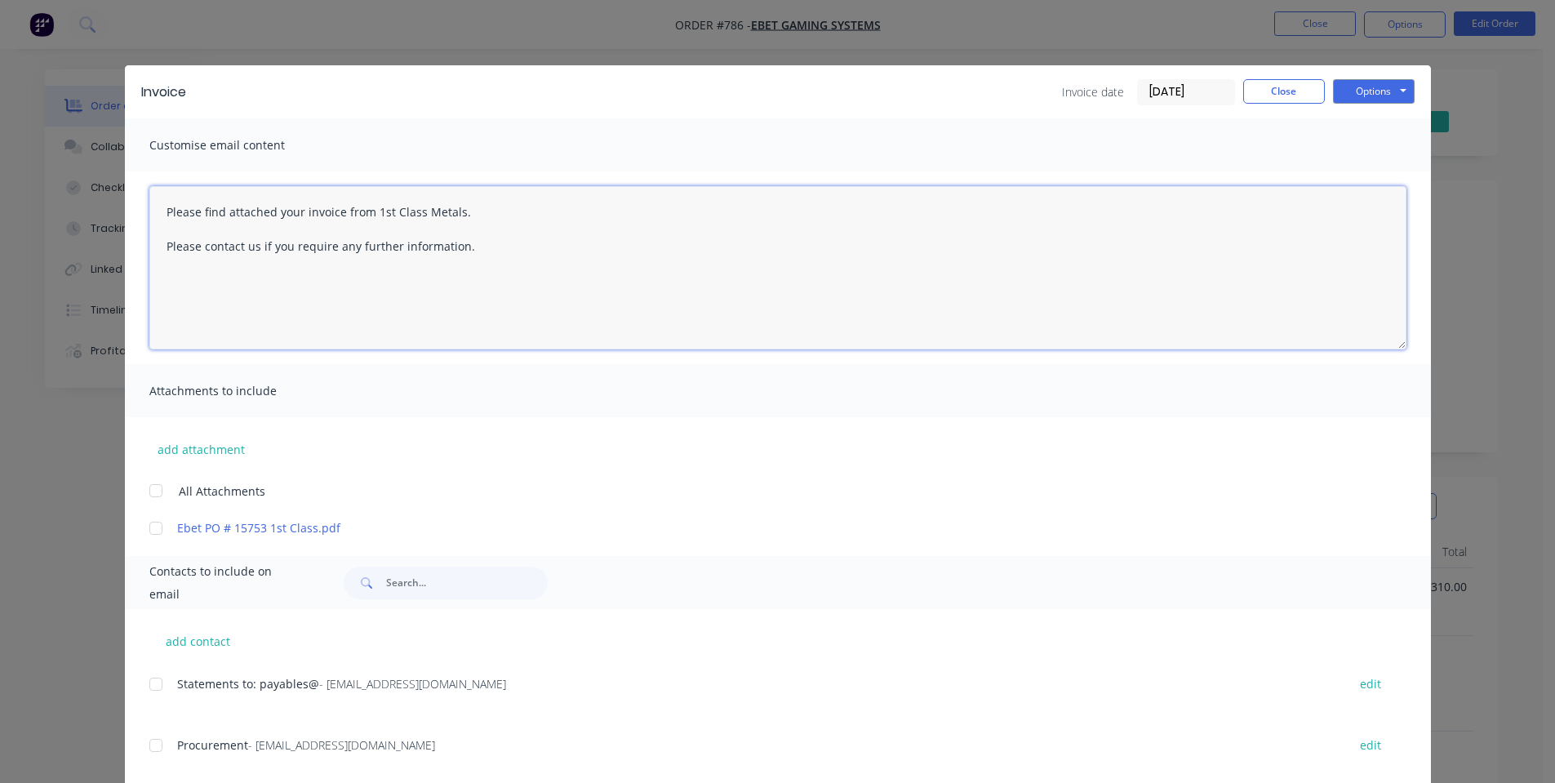
click at [811, 202] on textarea "Please find attached your invoice from 1st Class Metals. Please contact us if y…" at bounding box center [777, 267] width 1257 height 163
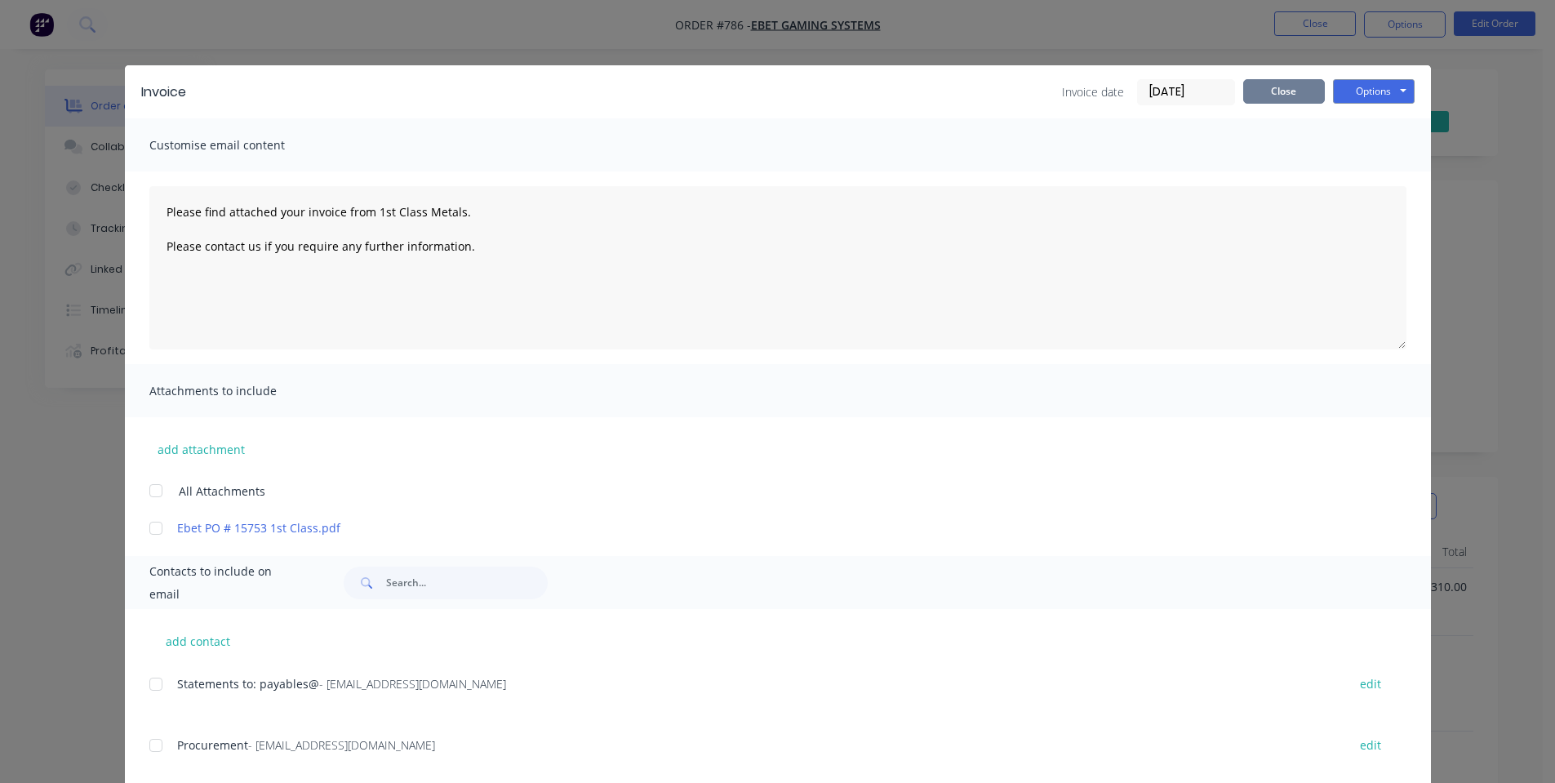
click at [1246, 93] on button "Close" at bounding box center [1285, 91] width 82 height 24
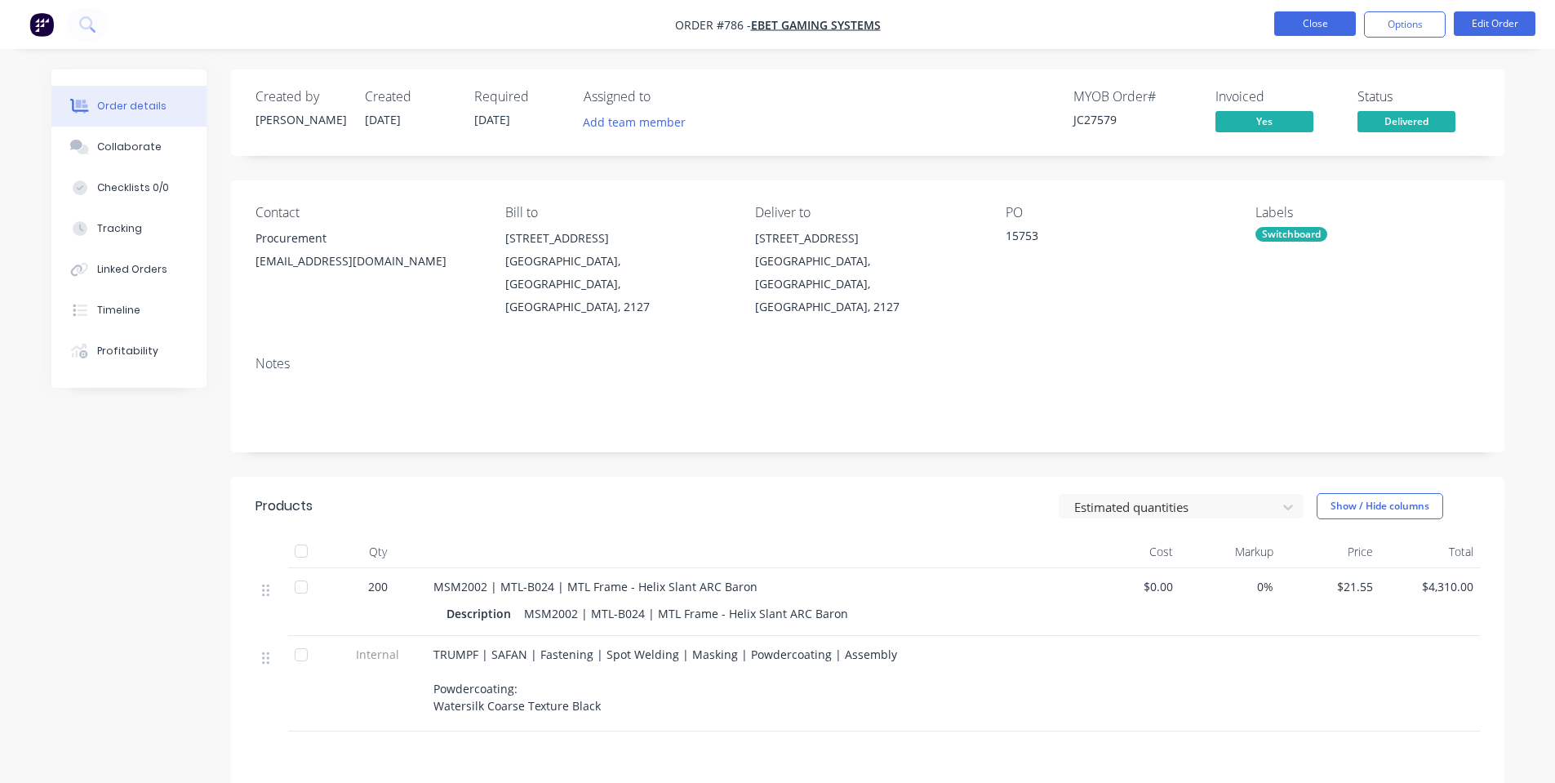
click at [1322, 25] on button "Close" at bounding box center [1316, 23] width 82 height 24
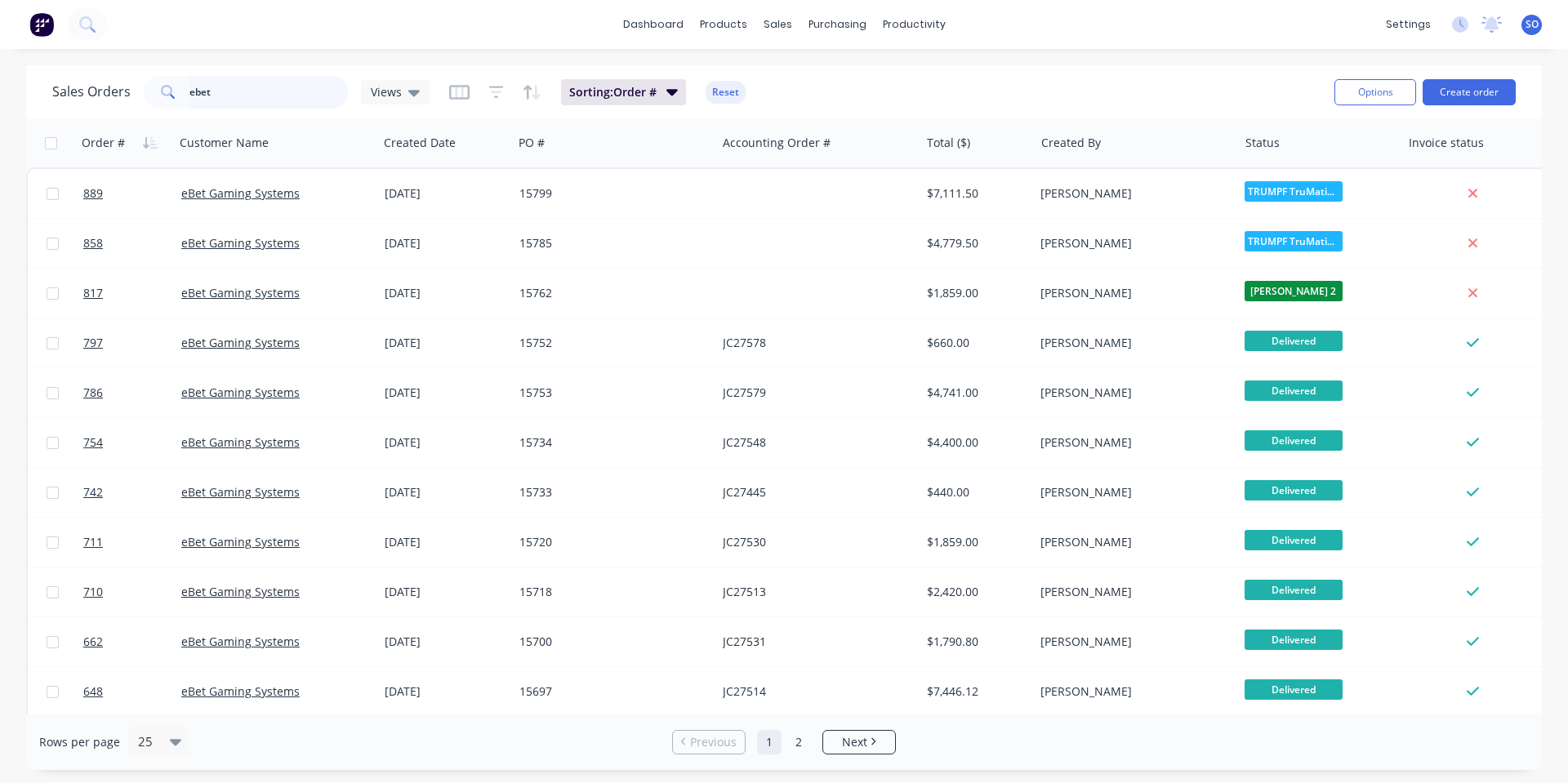
drag, startPoint x: 295, startPoint y: 93, endPoint x: 79, endPoint y: 117, distance: 216.9
click at [159, 112] on div "Sales Orders ebet Views Sorting: Order # Reset Options Create order" at bounding box center [783, 91] width 1515 height 53
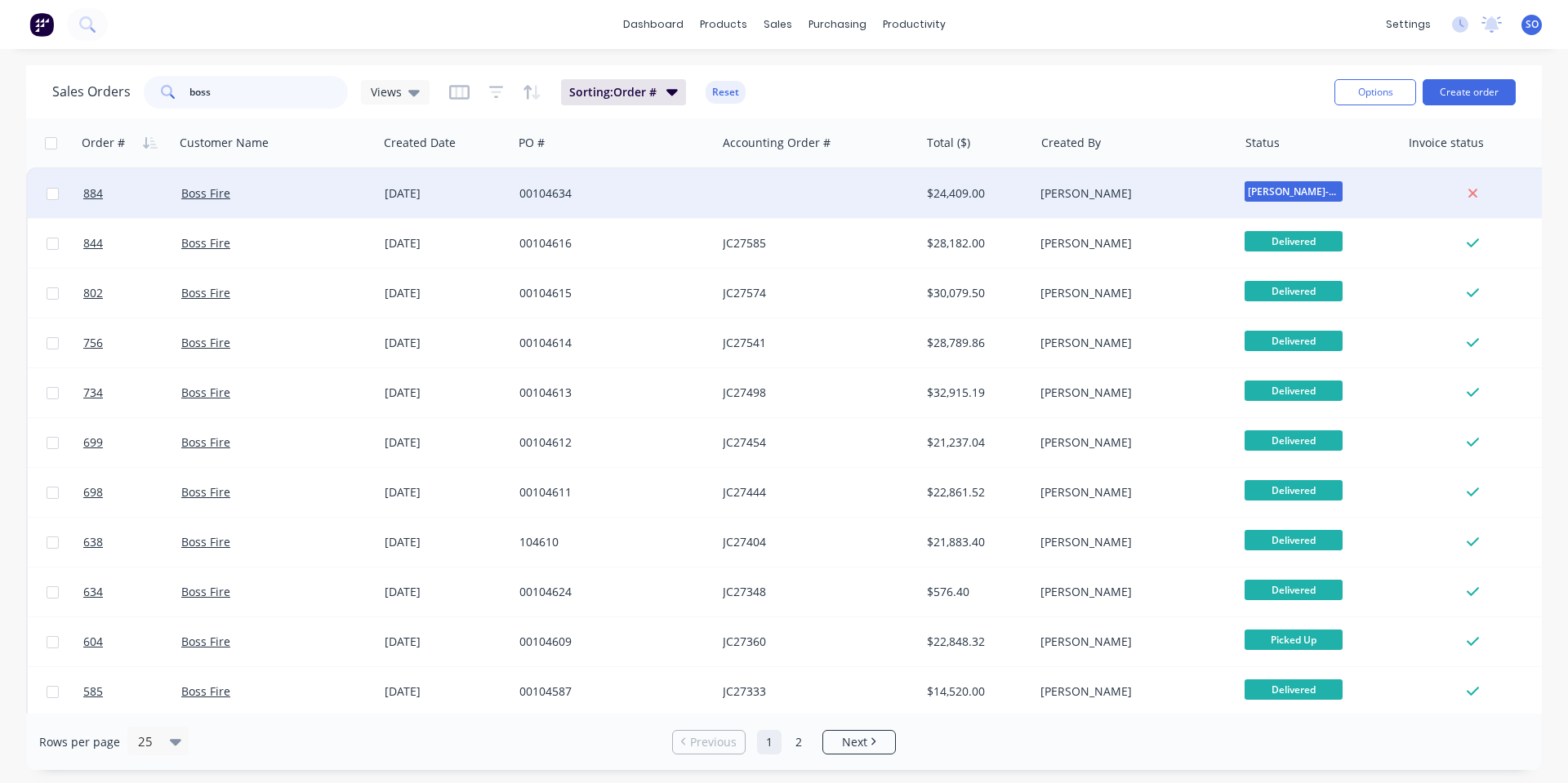
type input "boss"
click at [459, 199] on div "[DATE]" at bounding box center [446, 193] width 122 height 16
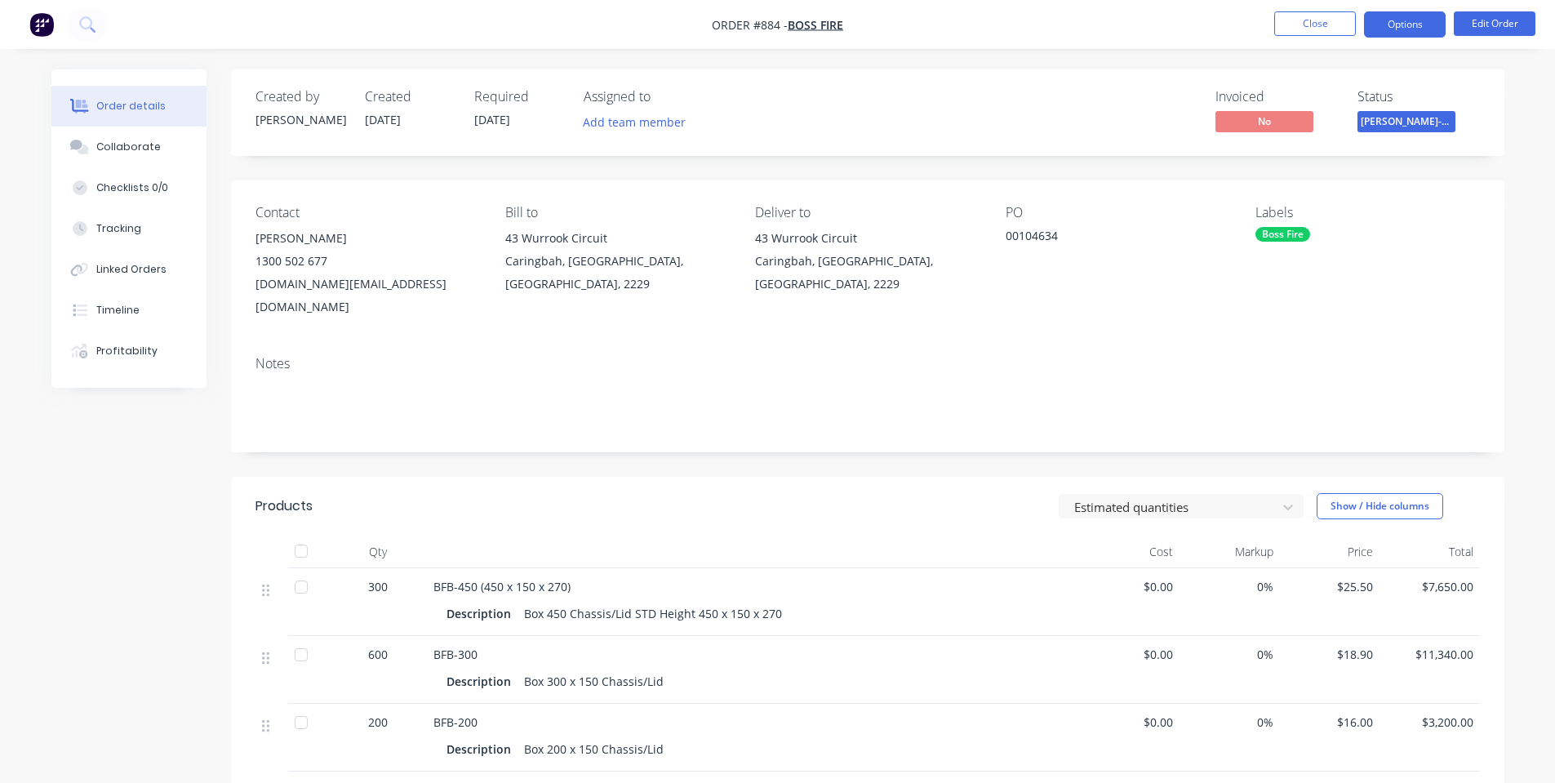
click at [1392, 23] on button "Options" at bounding box center [1405, 24] width 82 height 26
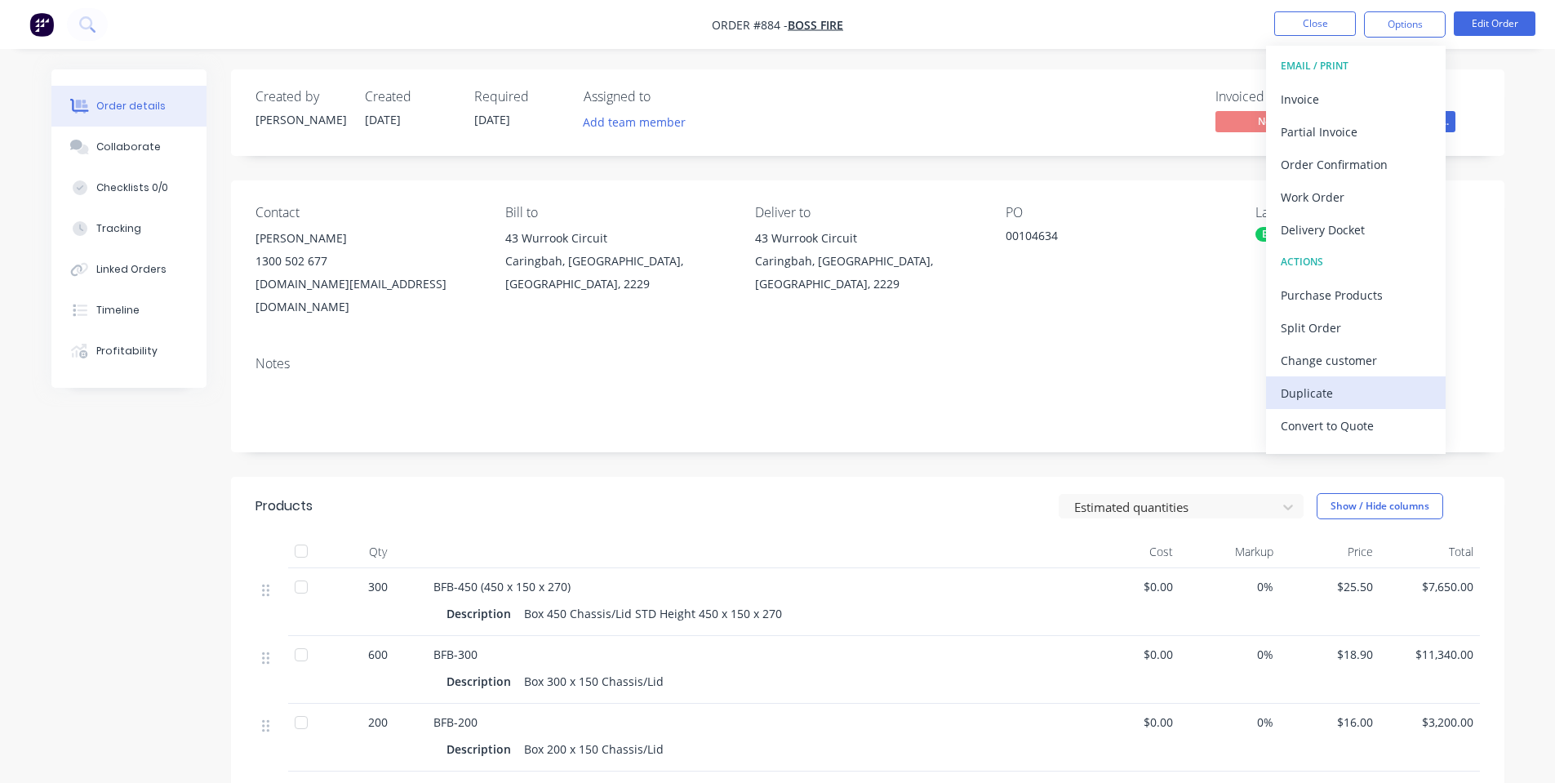
click at [1341, 394] on div "Duplicate" at bounding box center [1356, 393] width 150 height 24
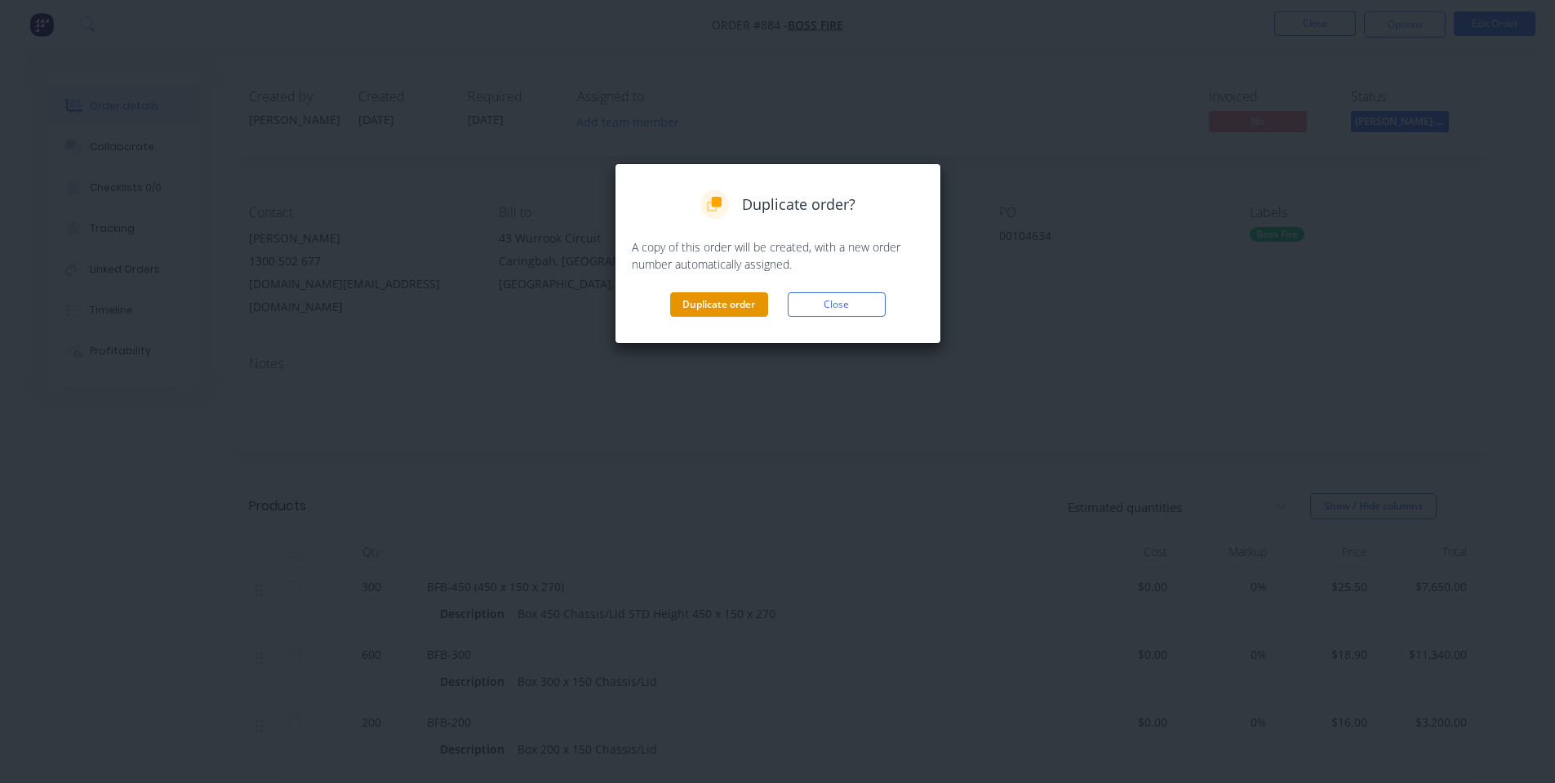
click at [726, 300] on button "Duplicate order" at bounding box center [719, 304] width 98 height 24
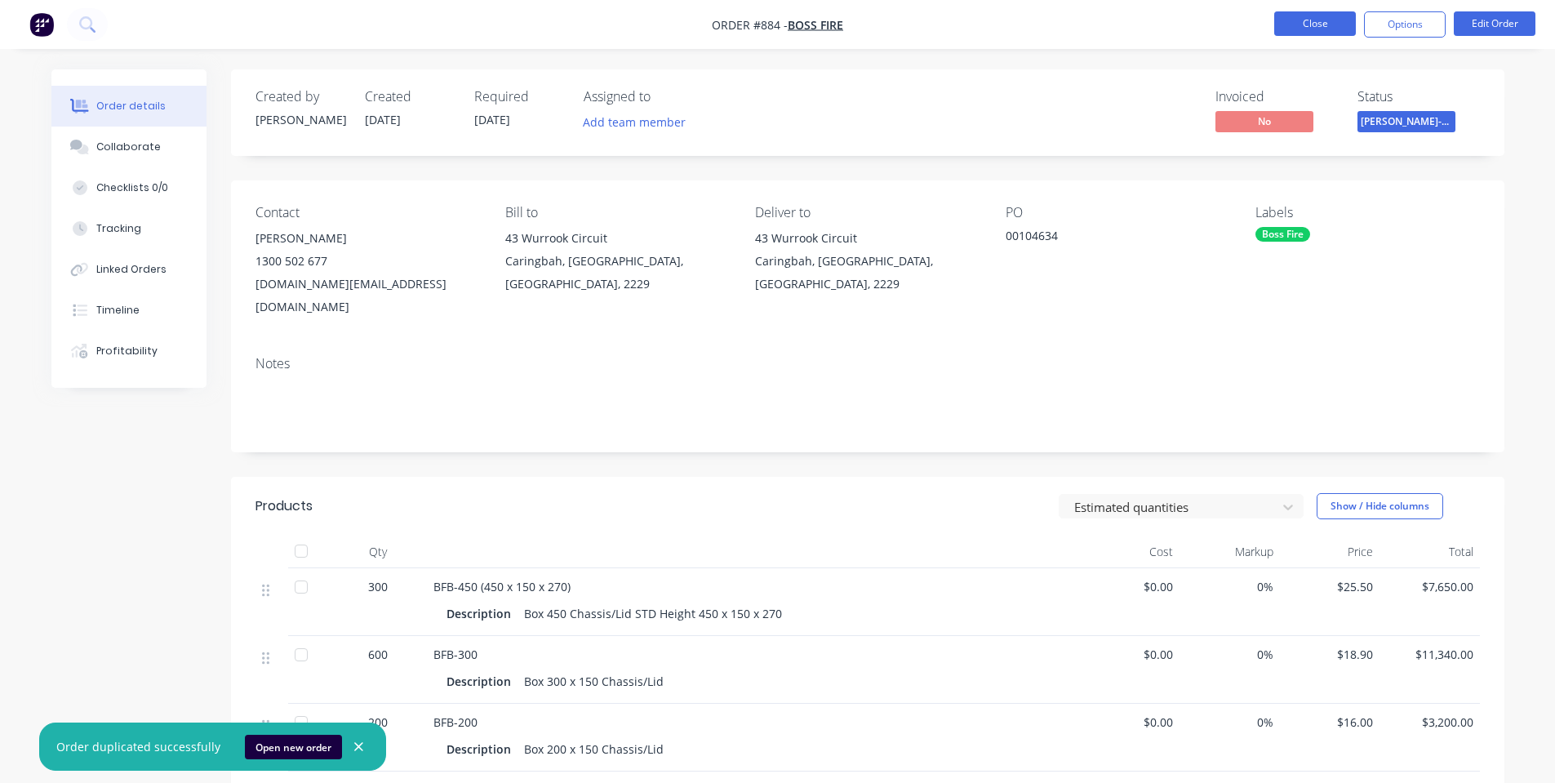
click at [1316, 24] on button "Close" at bounding box center [1316, 23] width 82 height 24
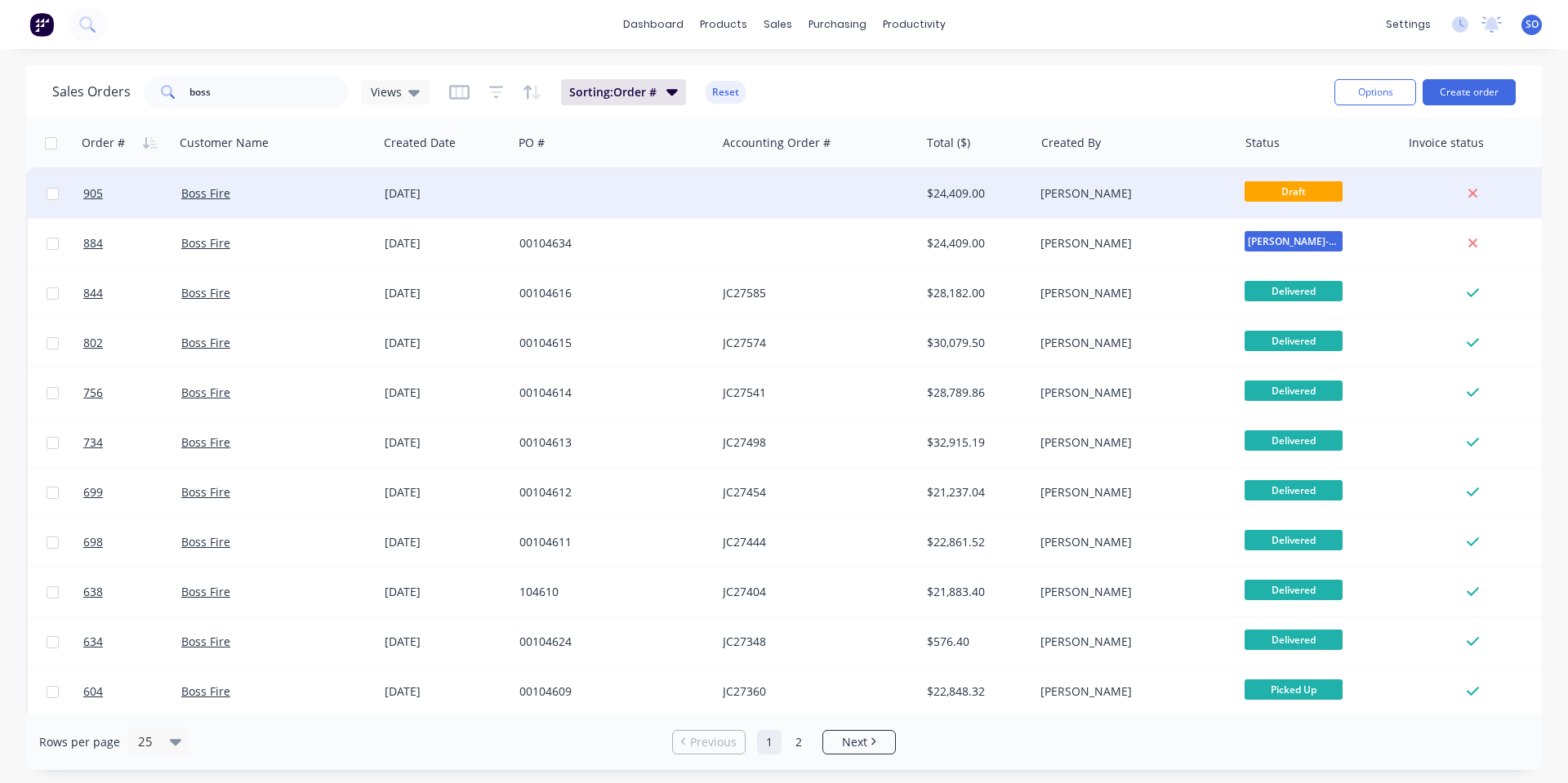
click at [532, 205] on div at bounding box center [614, 193] width 203 height 49
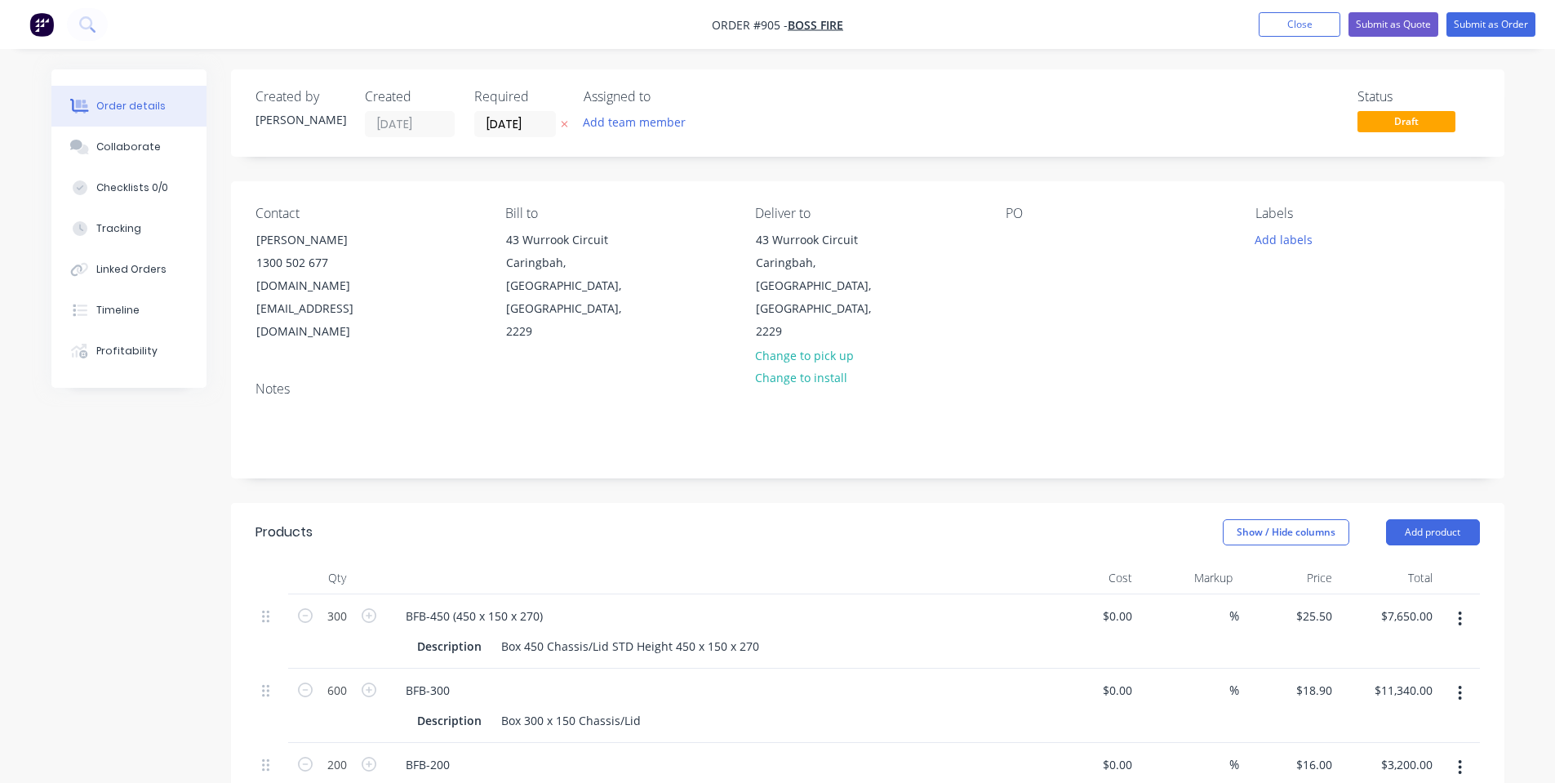
click at [1033, 244] on div "PO" at bounding box center [1118, 275] width 224 height 138
click at [1021, 240] on div at bounding box center [1019, 240] width 26 height 24
click at [1287, 238] on button "Add labels" at bounding box center [1284, 239] width 75 height 22
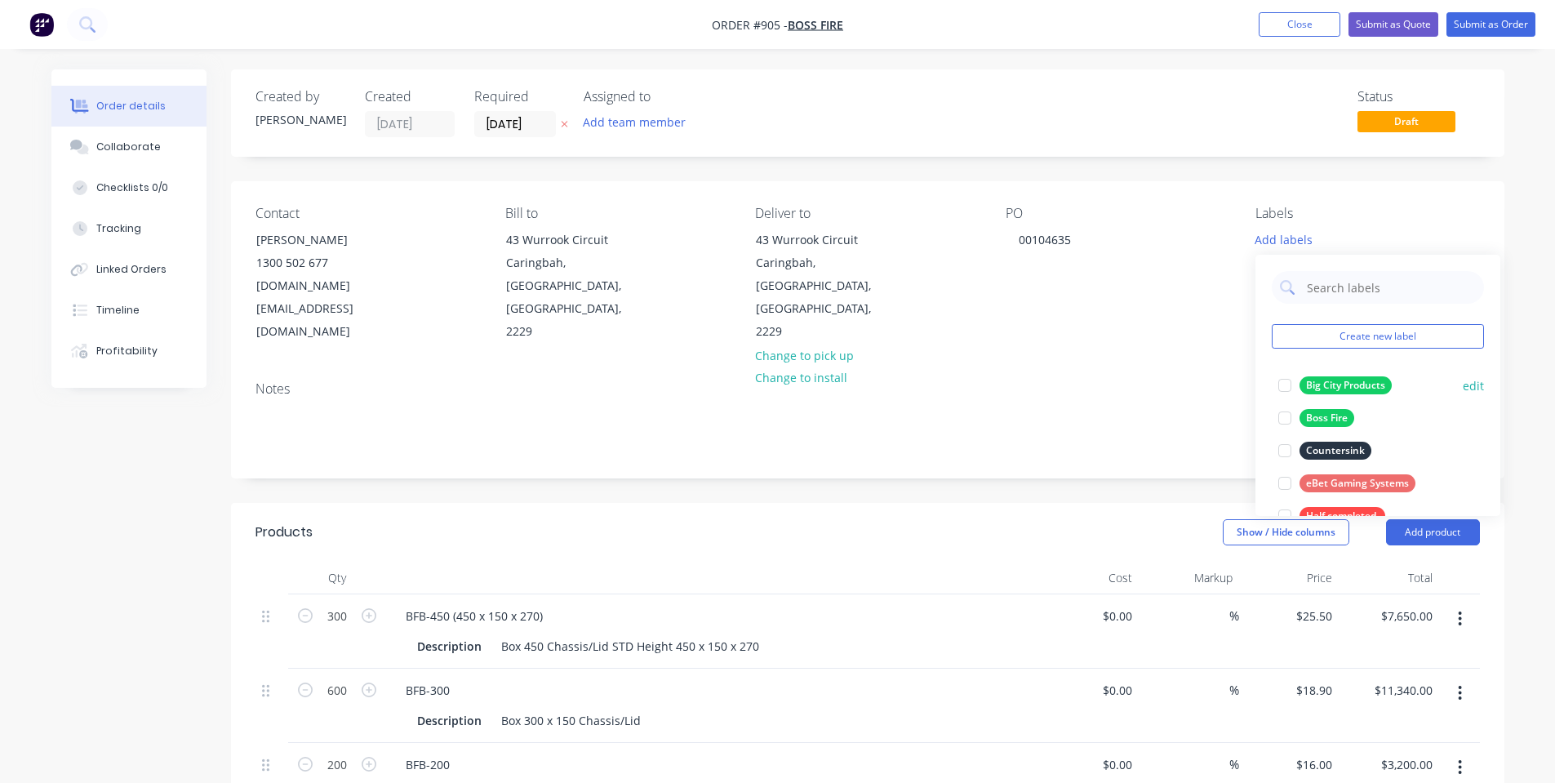
click at [1373, 389] on div "Big City Products" at bounding box center [1346, 385] width 92 height 18
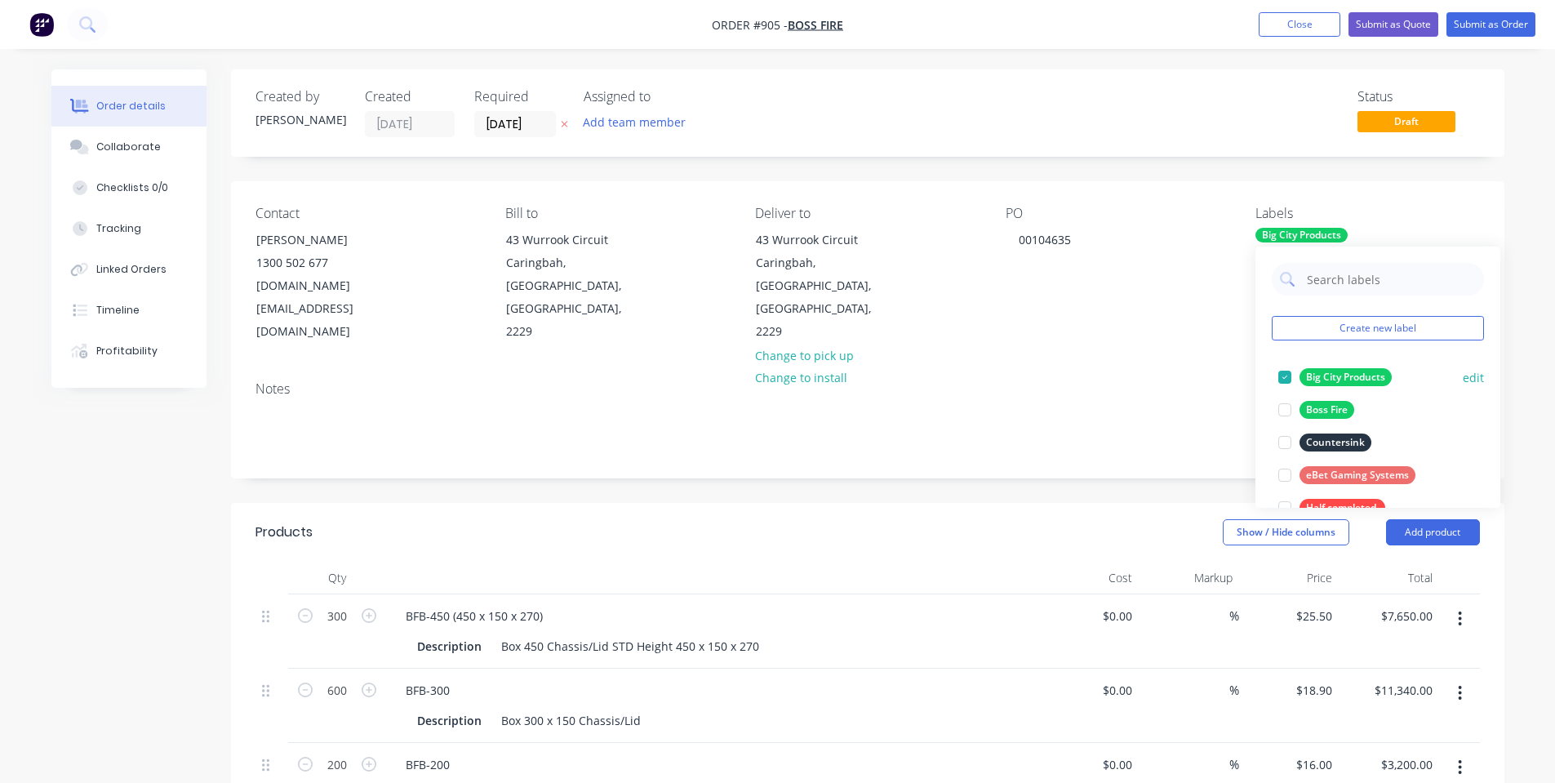
click at [1333, 376] on div "Big City Products" at bounding box center [1346, 377] width 92 height 18
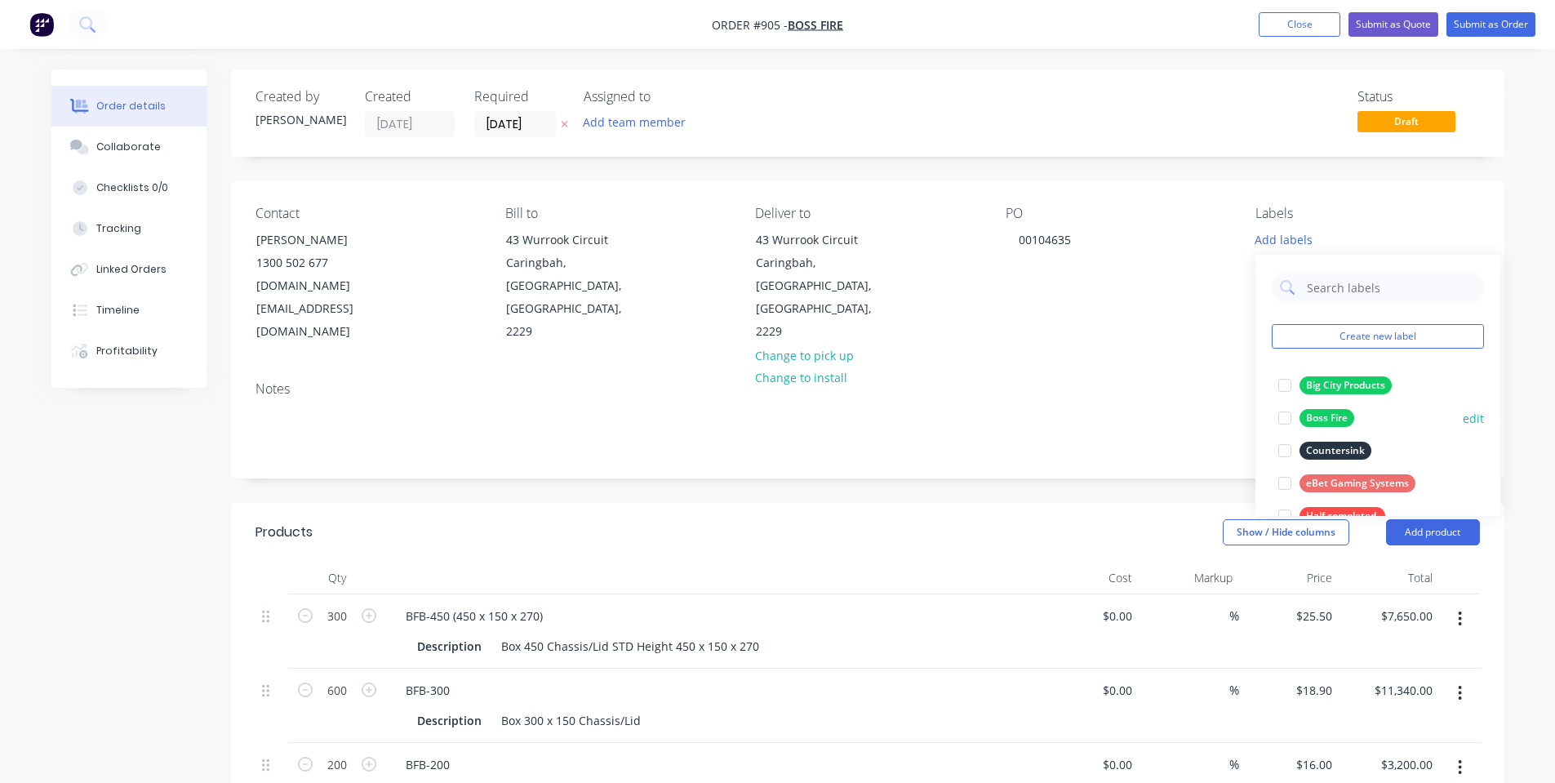
click at [1330, 412] on div "Boss Fire" at bounding box center [1327, 418] width 55 height 18
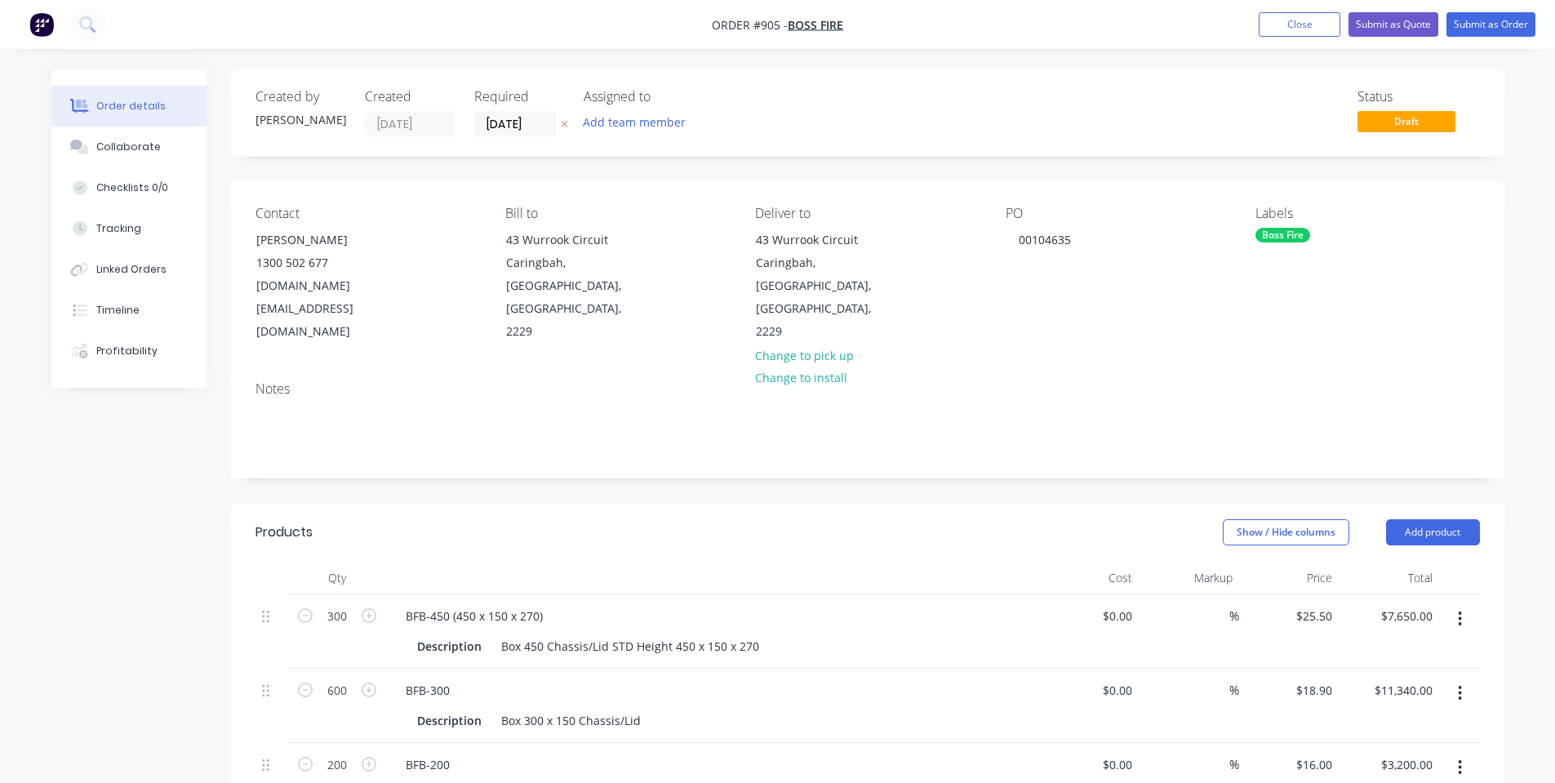
click at [1155, 368] on div "Notes" at bounding box center [868, 422] width 1274 height 109
click at [501, 116] on input "[DATE]" at bounding box center [515, 124] width 80 height 24
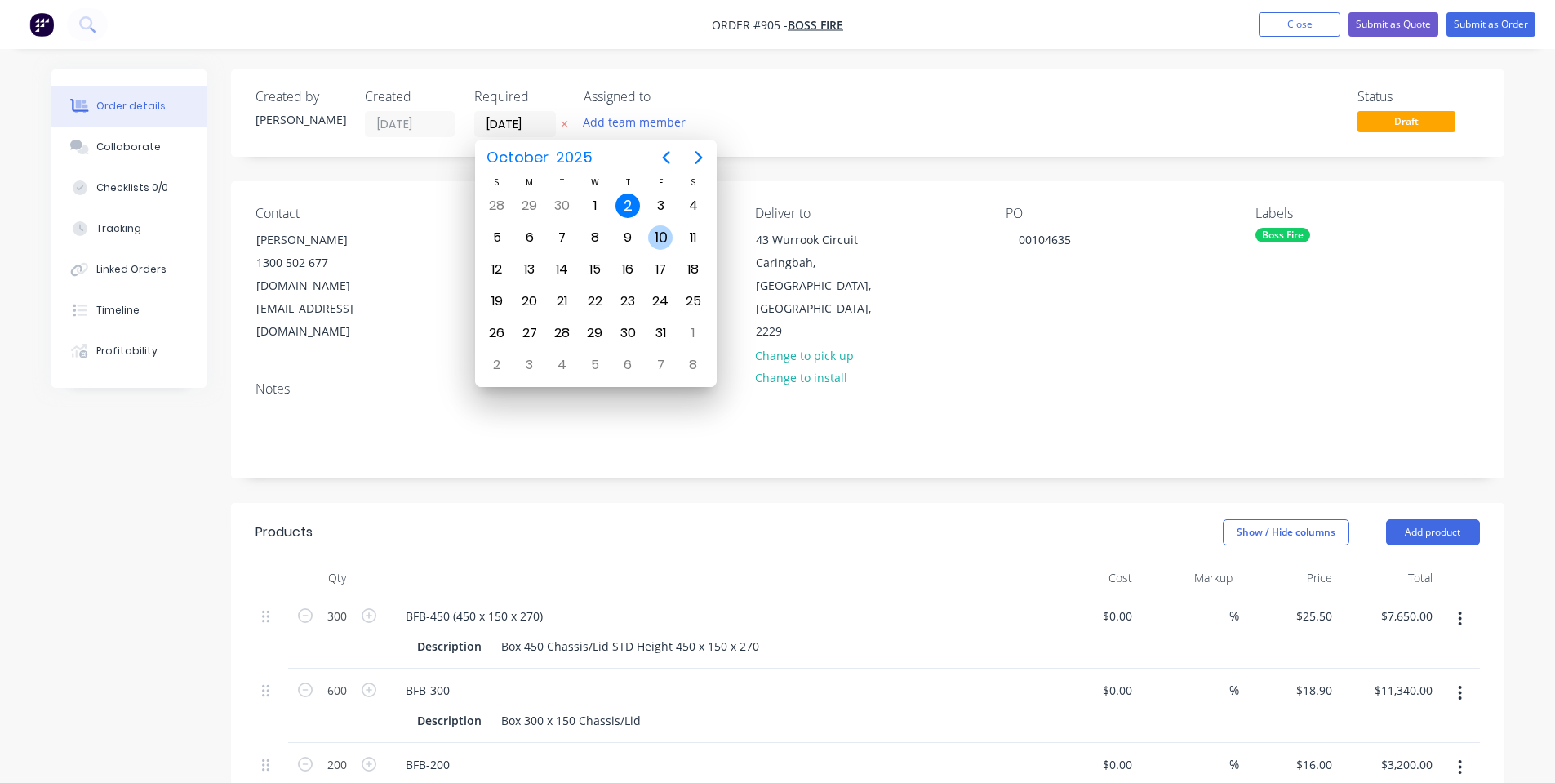
click at [672, 238] on div "10" at bounding box center [660, 237] width 24 height 24
type input "10/10/25"
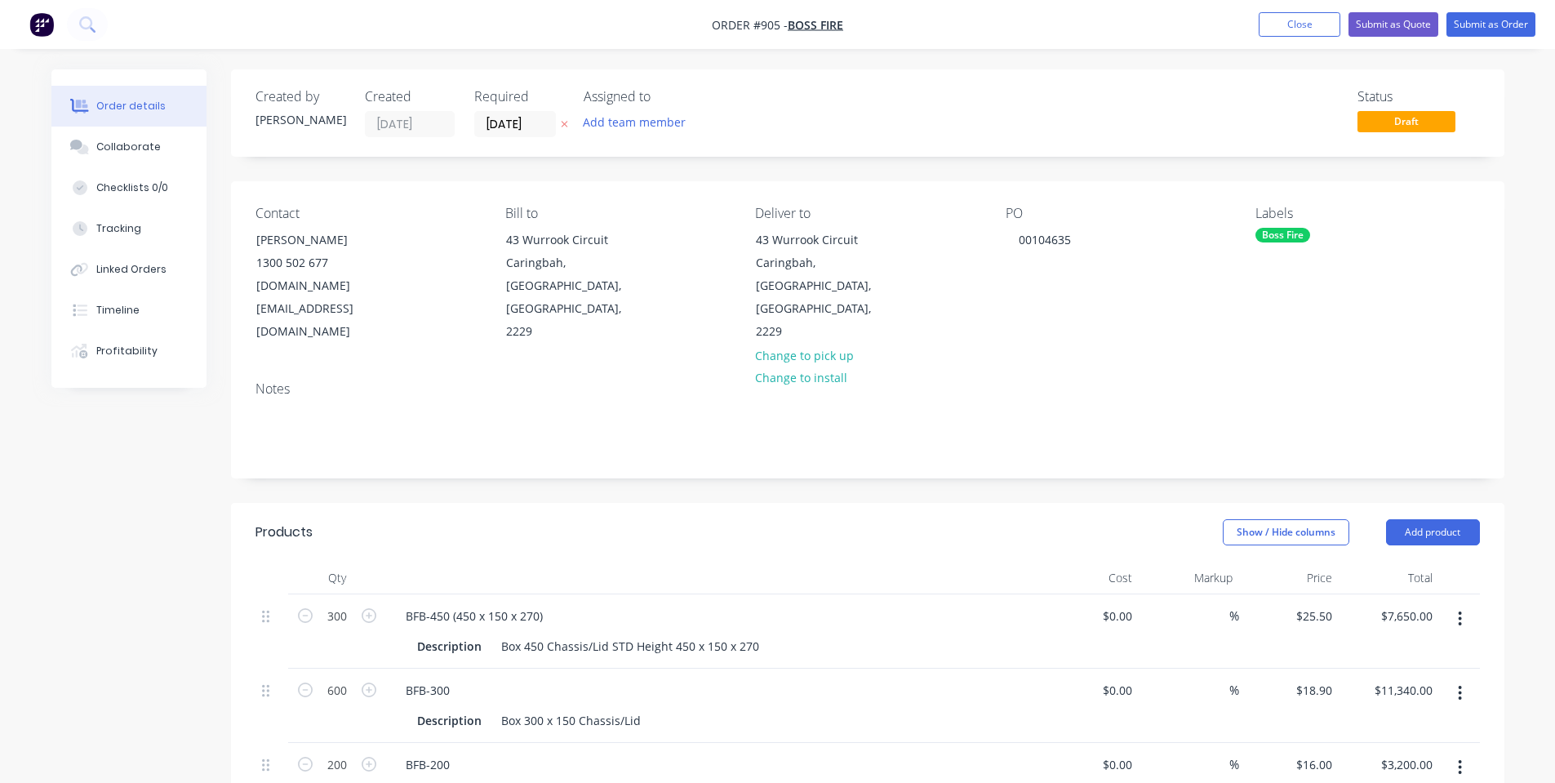
drag, startPoint x: 827, startPoint y: 139, endPoint x: 818, endPoint y: 164, distance: 26.9
click at [829, 138] on div "Created by Shane Created 02/10/25 Required 10/10/25 Assigned to Add team member…" at bounding box center [868, 112] width 1274 height 87
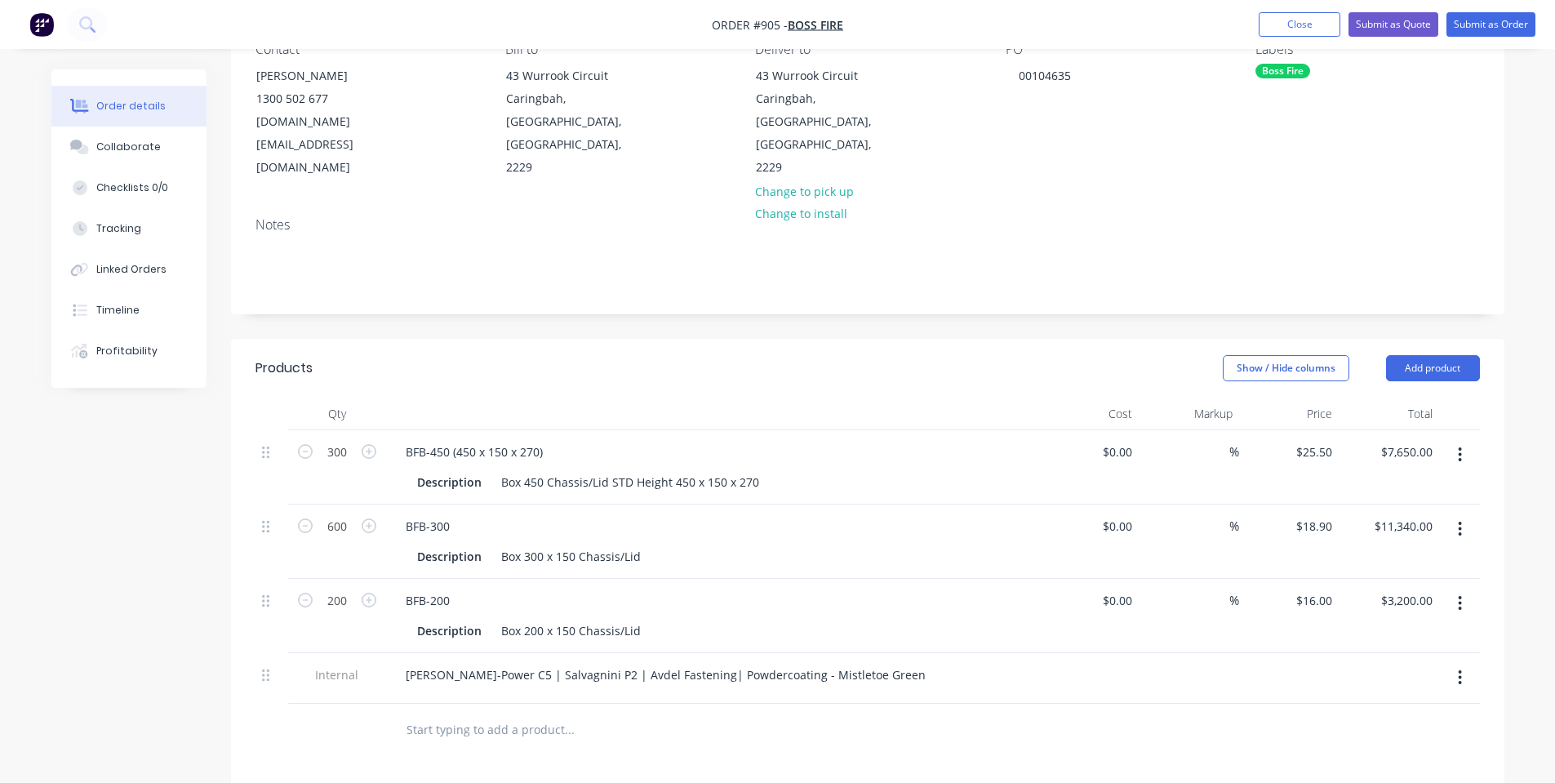
scroll to position [218, 0]
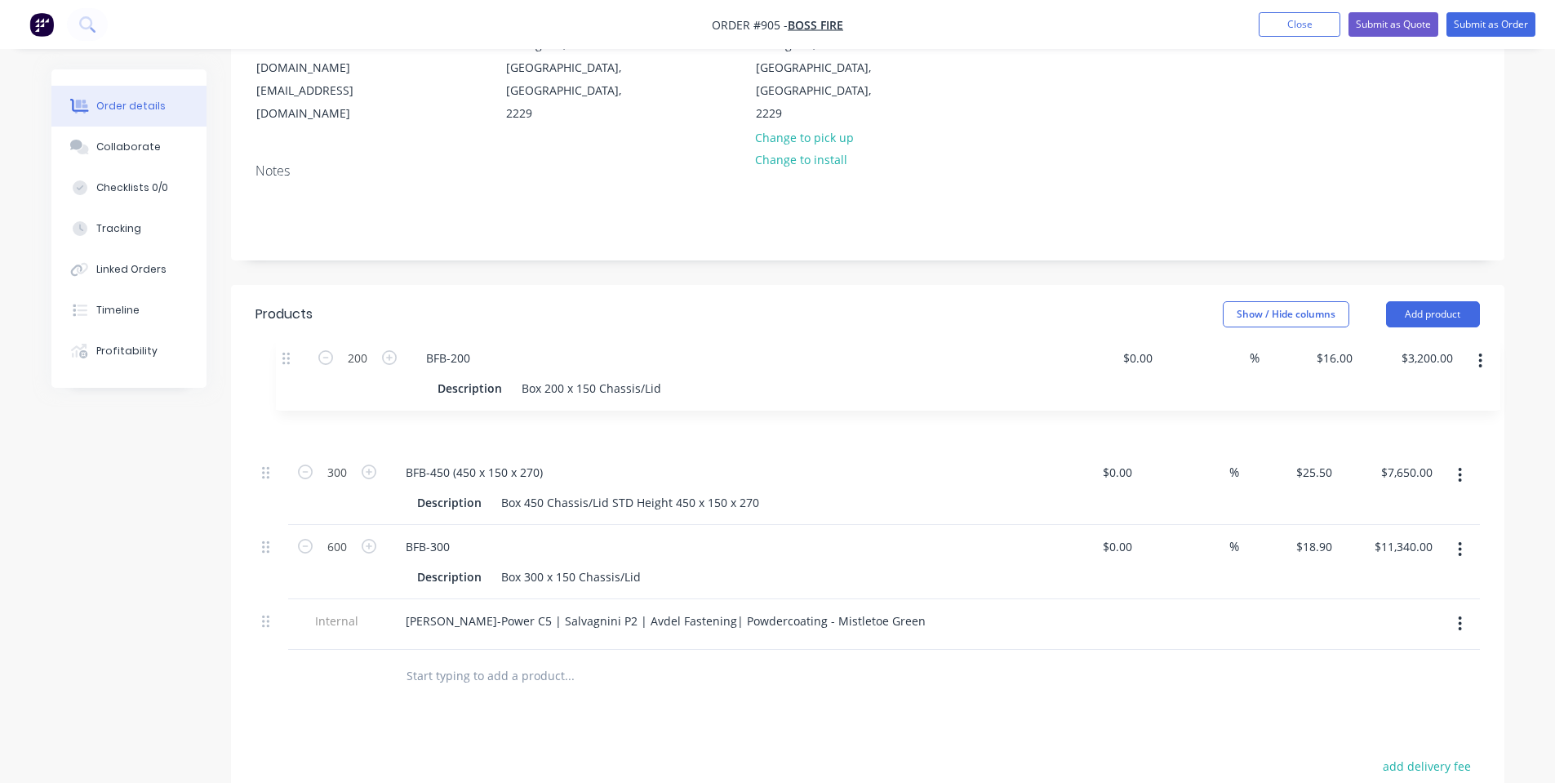
drag, startPoint x: 273, startPoint y: 504, endPoint x: 296, endPoint y: 357, distance: 148.9
click at [296, 376] on div "300 BFB-450 (450 x 150 x 270) Description Box 450 Chassis/Lid STD Height 450 x …" at bounding box center [868, 513] width 1225 height 274
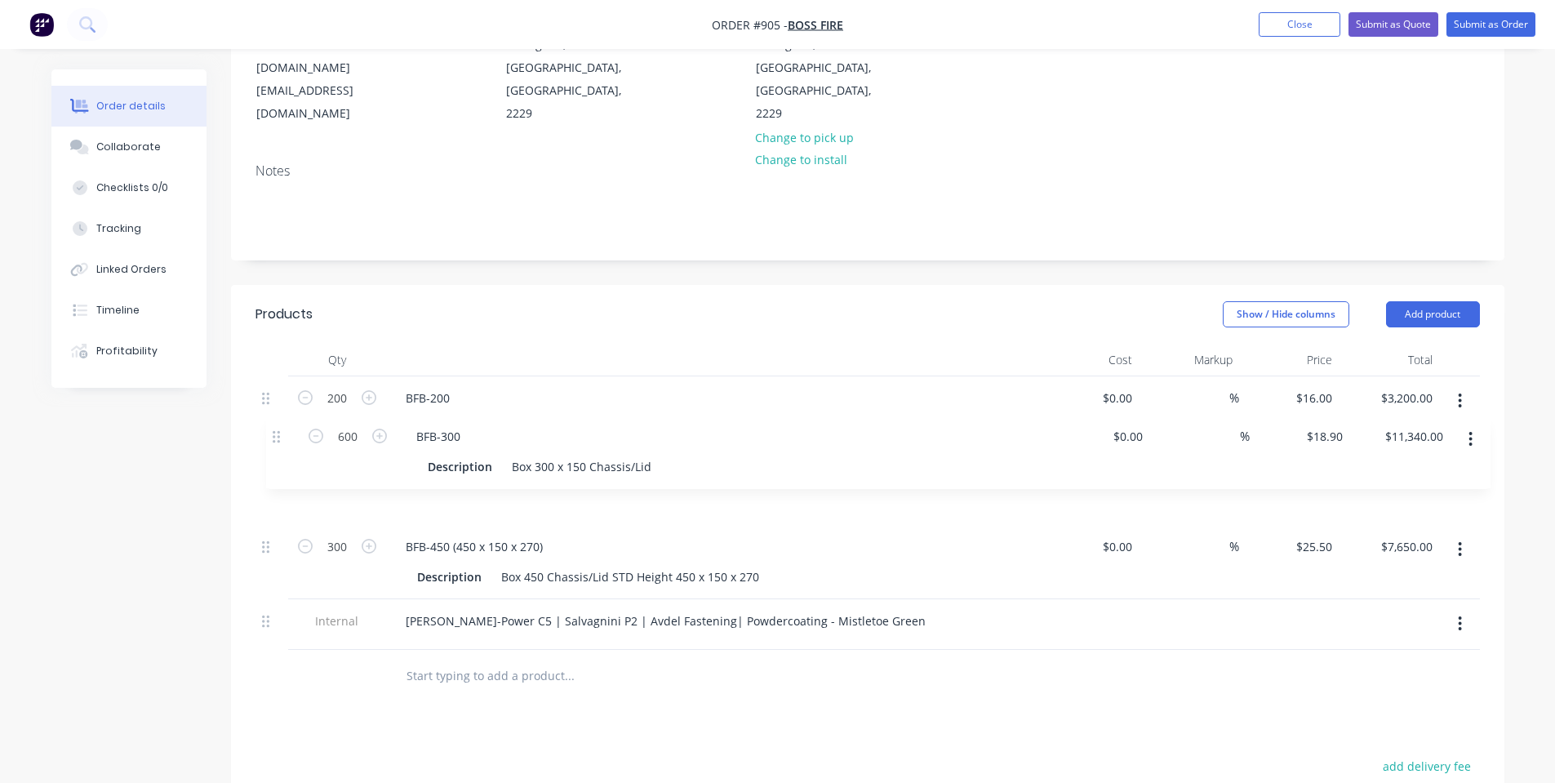
drag, startPoint x: 277, startPoint y: 498, endPoint x: 288, endPoint y: 426, distance: 72.8
click at [288, 426] on div "200 BFB-200 Description Box 200 x 150 Chassis/Lid $0.00 $0.00 % $16.00 $16.00 $…" at bounding box center [868, 513] width 1225 height 274
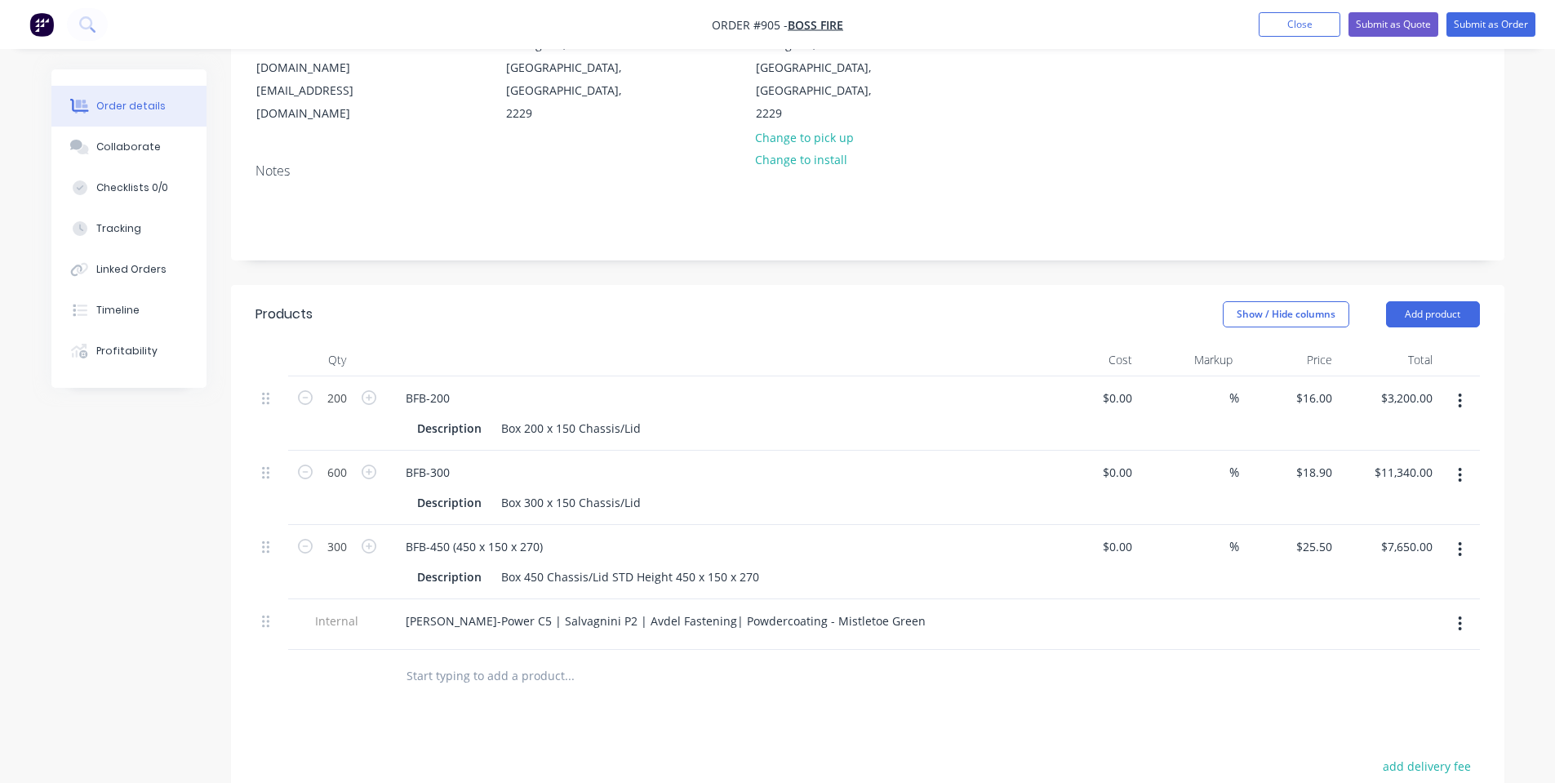
click at [1458, 541] on icon "button" at bounding box center [1460, 550] width 4 height 18
drag, startPoint x: 1435, startPoint y: 643, endPoint x: 1427, endPoint y: 646, distance: 8.5
click at [1435, 679] on div "Delete" at bounding box center [1403, 691] width 126 height 24
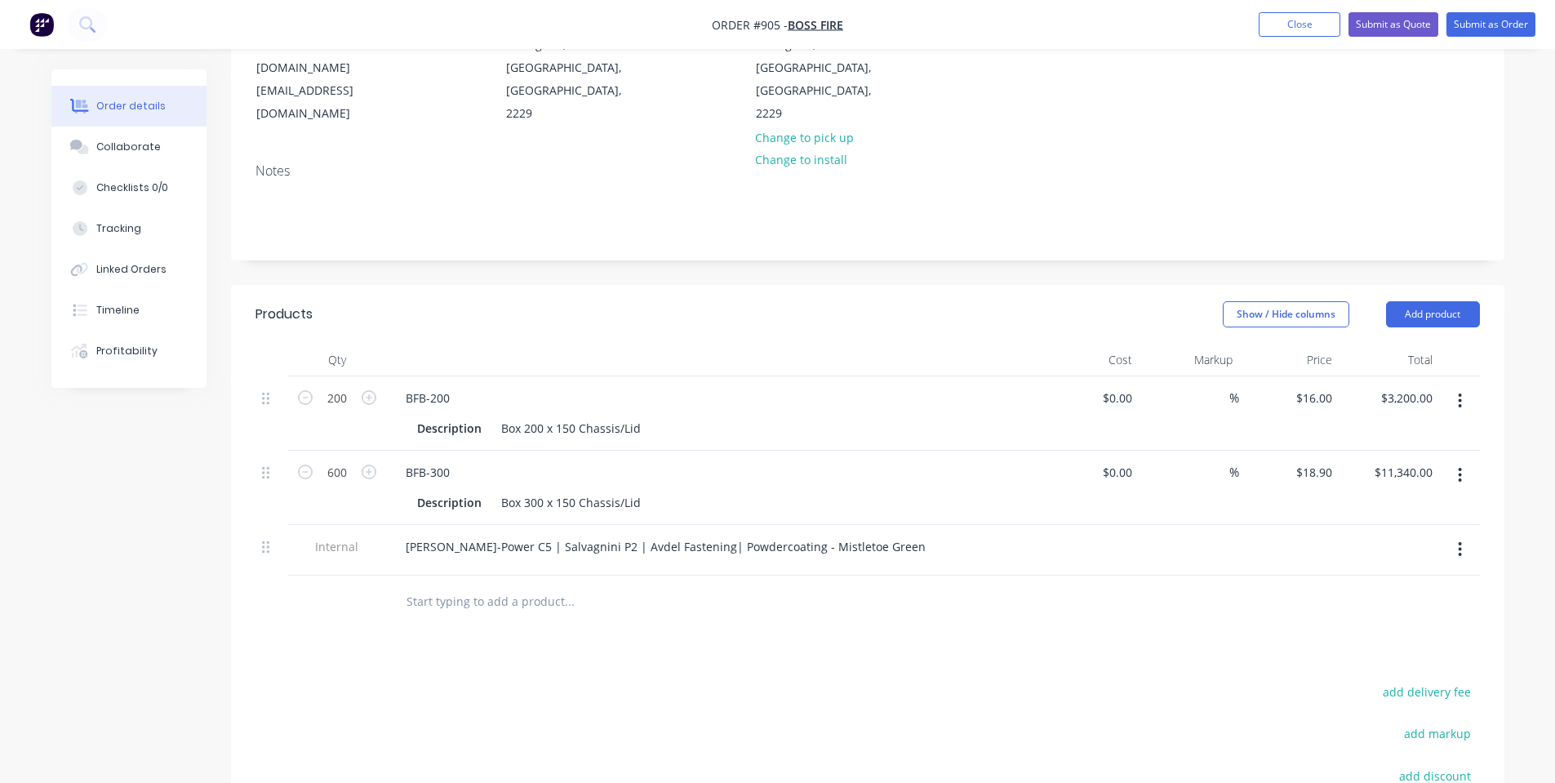
click at [504, 585] on input "text" at bounding box center [569, 601] width 327 height 33
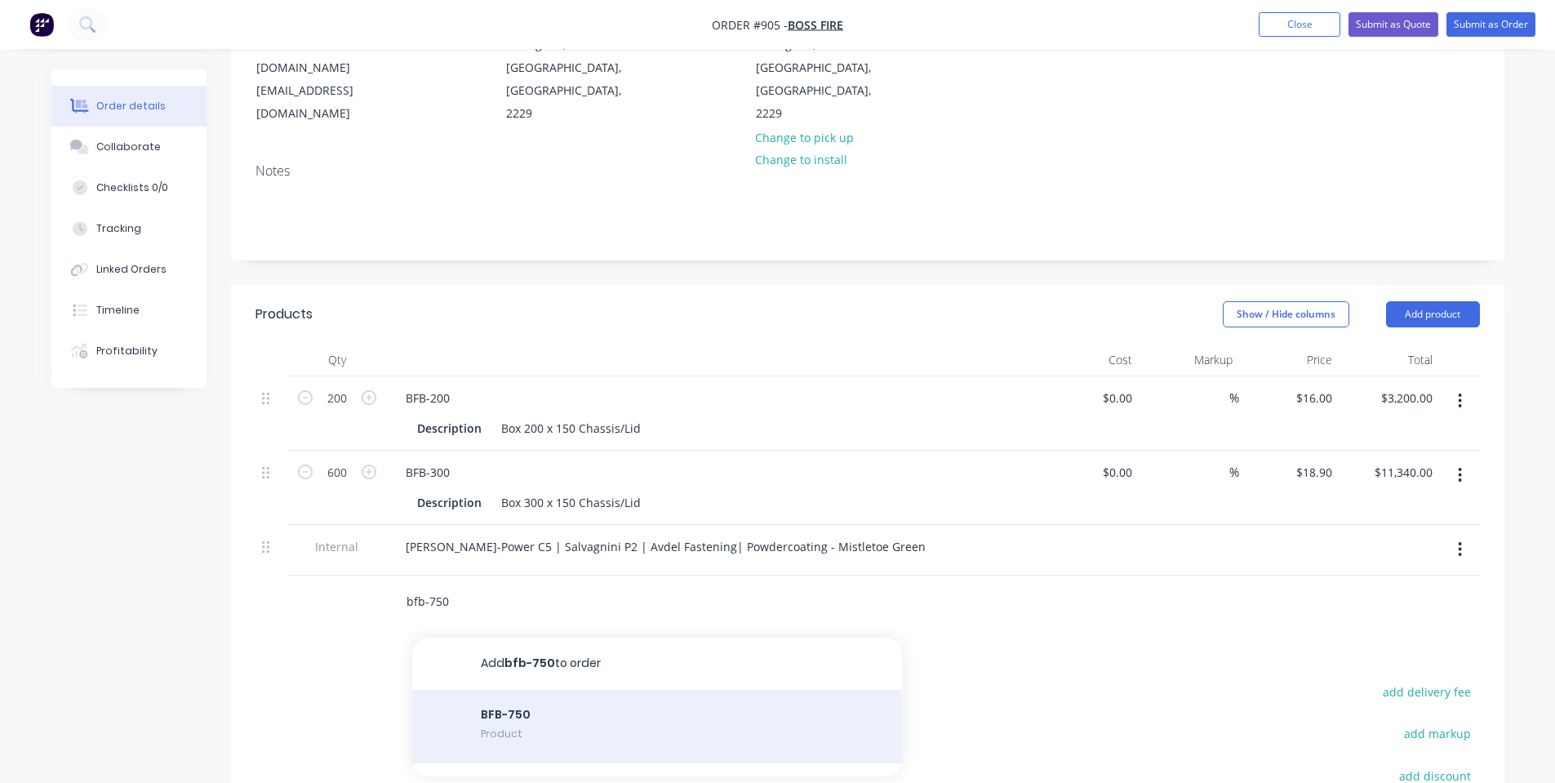
type input "bfb-750"
click at [517, 706] on div "BFB-750 Product" at bounding box center [657, 726] width 490 height 73
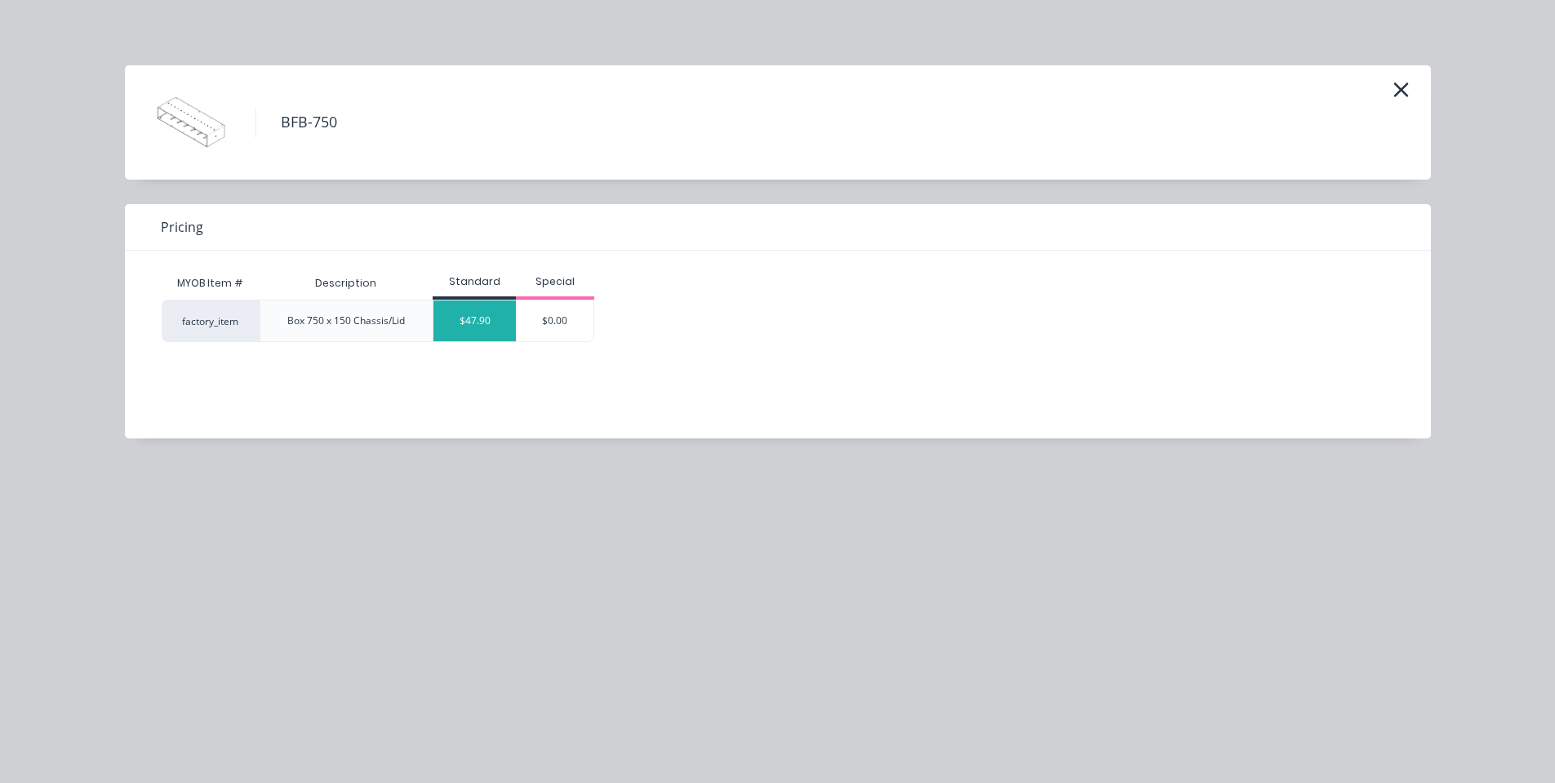
click at [465, 322] on div "$47.90" at bounding box center [475, 320] width 82 height 41
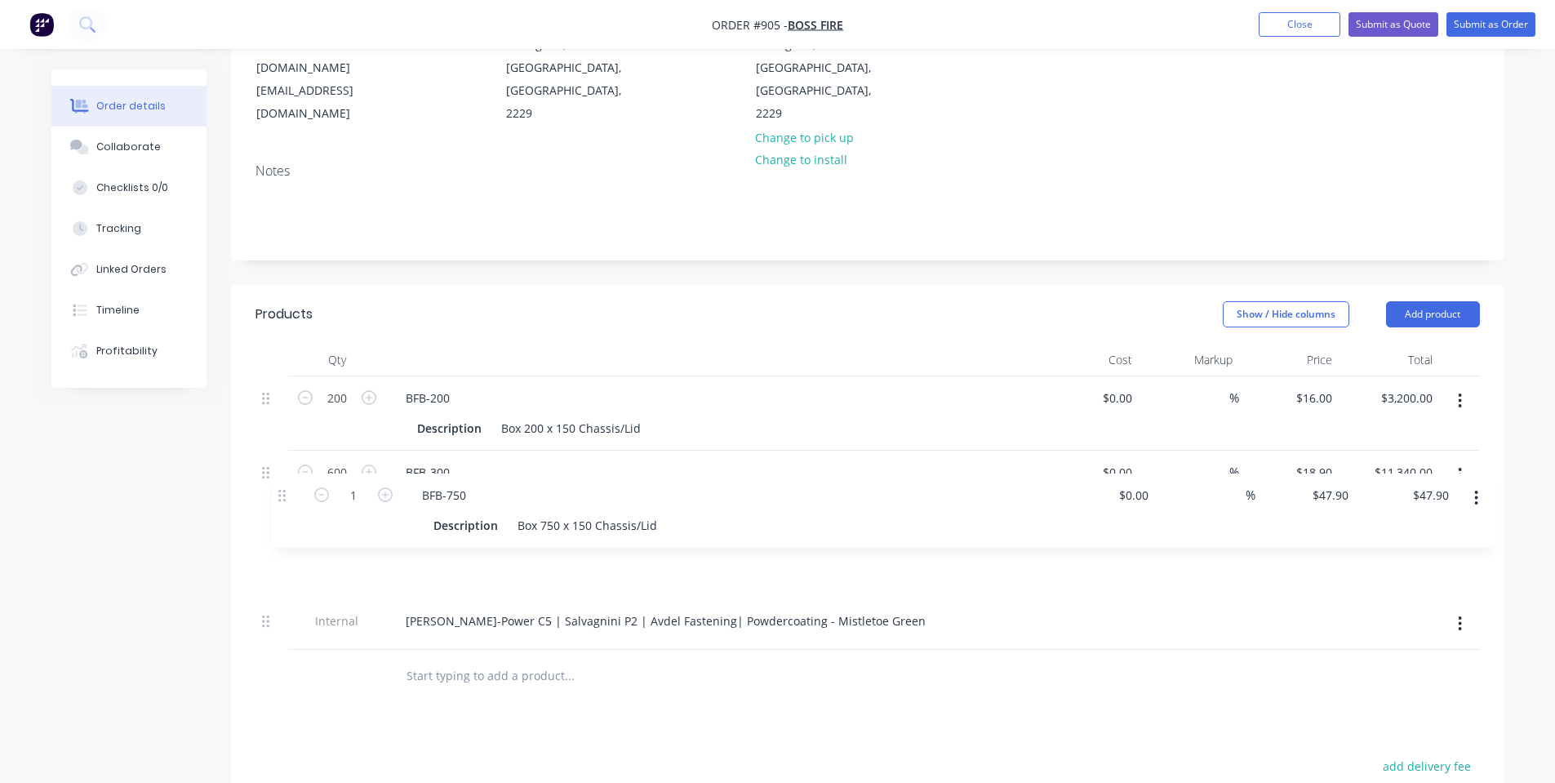
drag, startPoint x: 269, startPoint y: 556, endPoint x: 289, endPoint y: 477, distance: 81.8
click at [289, 477] on div "200 BFB-200 Description Box 200 x 150 Chassis/Lid $0.00 $0.00 % $16.00 $16.00 $…" at bounding box center [868, 513] width 1225 height 274
click at [345, 535] on input "1" at bounding box center [337, 547] width 42 height 24
type input "80"
type input "$3,832.00"
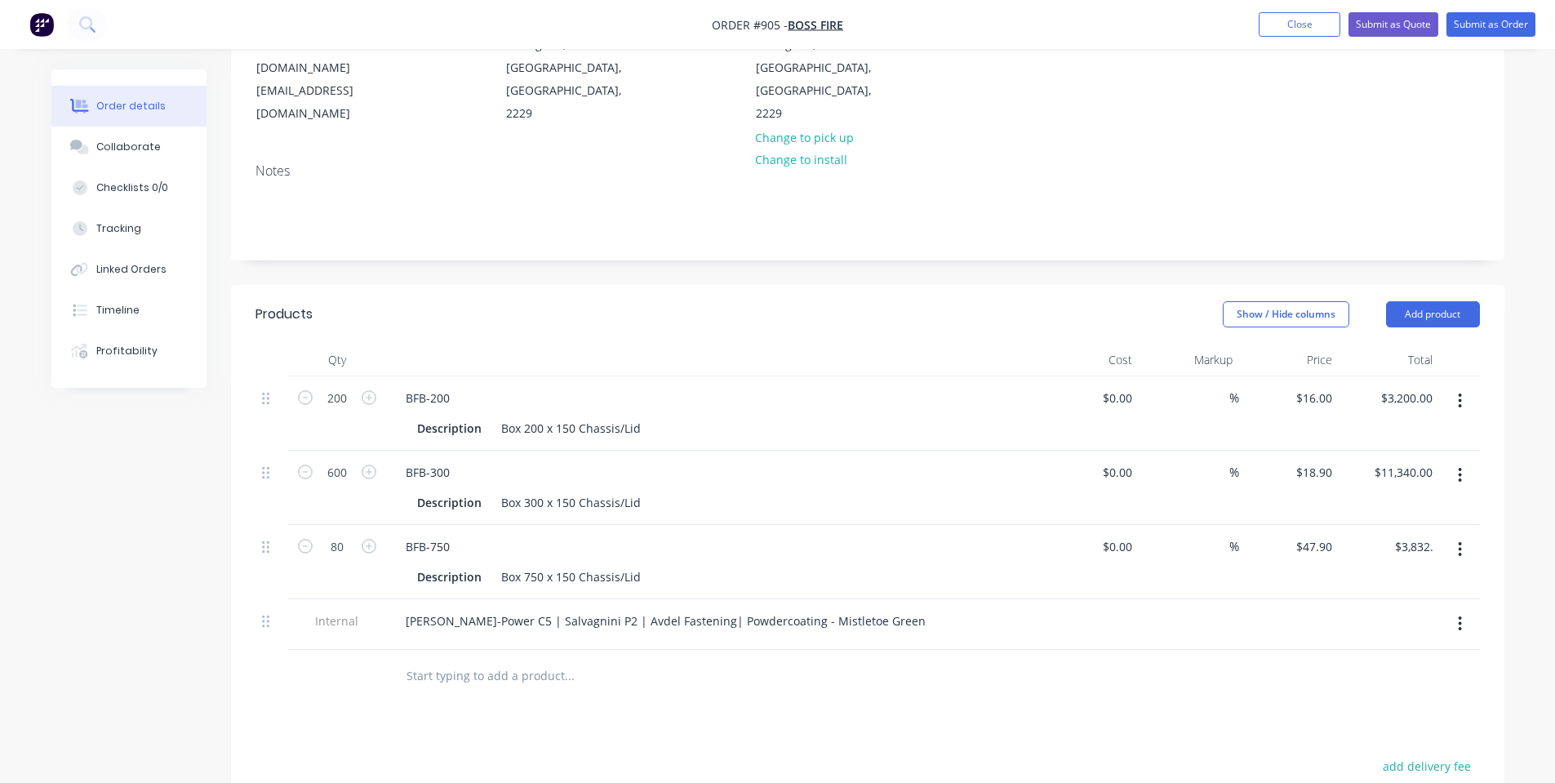
click at [444, 660] on input "text" at bounding box center [569, 676] width 327 height 33
type input "bfb-900"
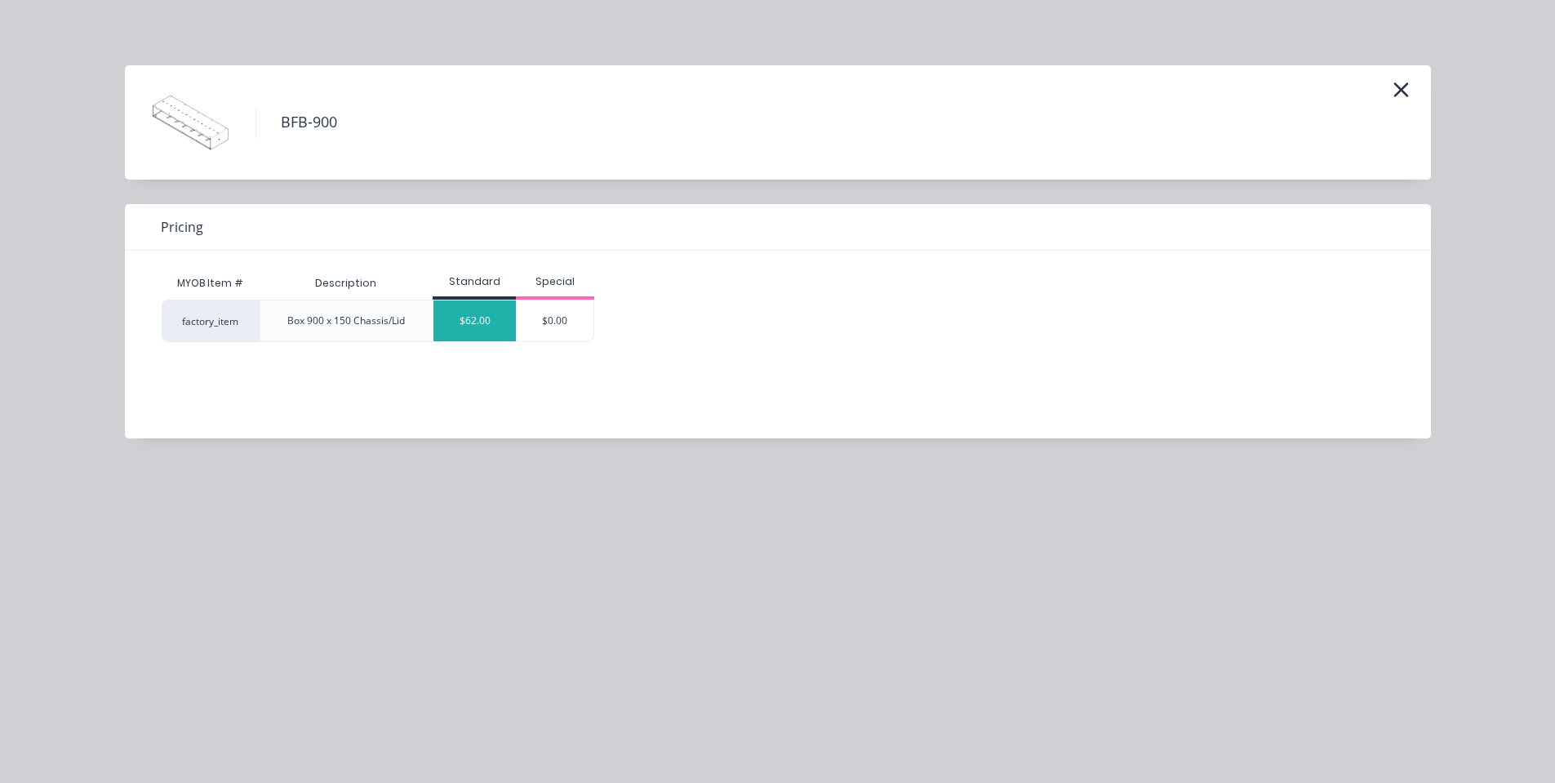
click at [491, 323] on div "$62.00" at bounding box center [475, 320] width 82 height 41
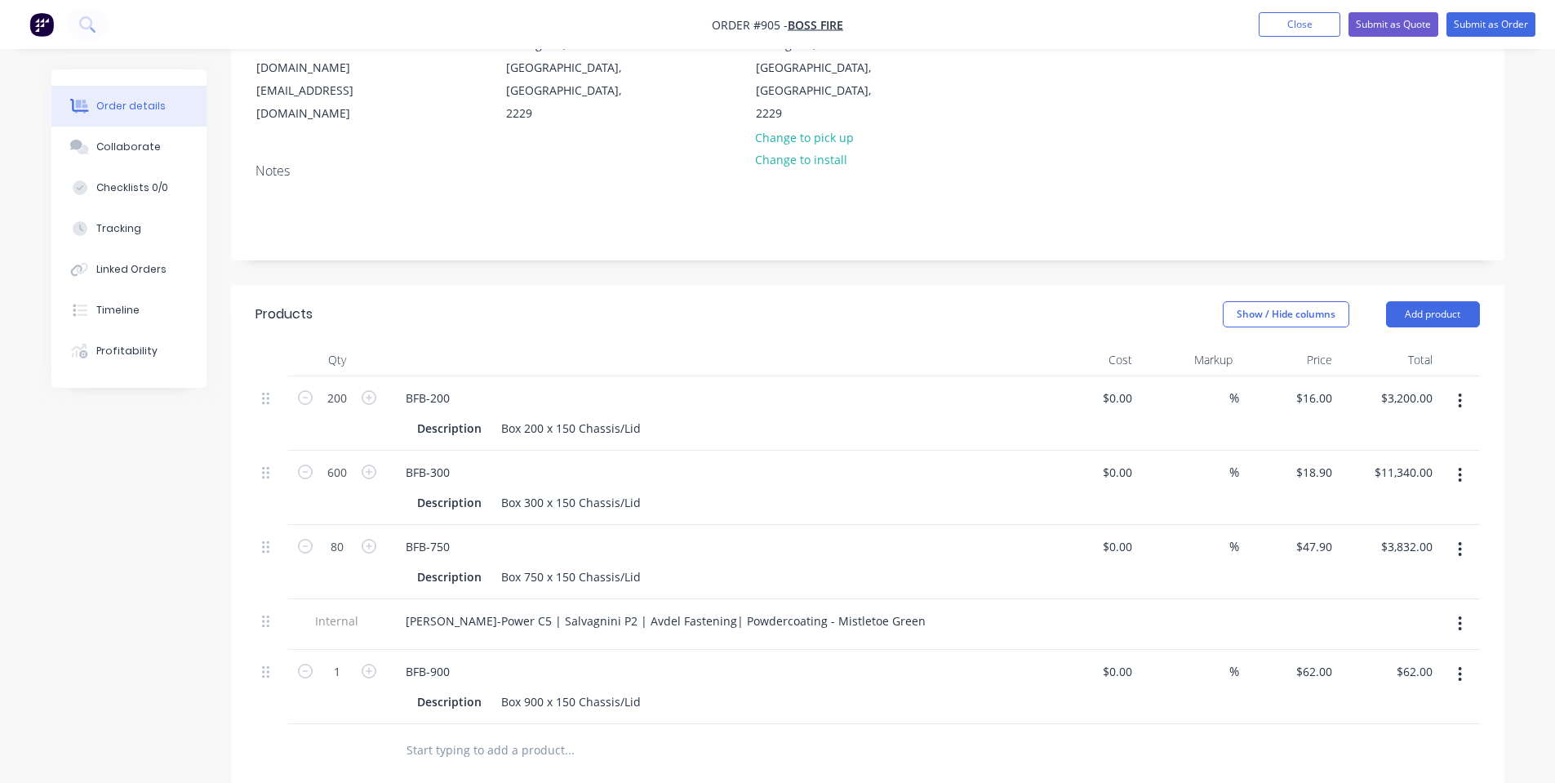
click at [333, 658] on div "1" at bounding box center [337, 670] width 42 height 24
click at [347, 660] on input "1" at bounding box center [337, 672] width 42 height 24
type input "80"
type input "$4,960.00"
drag, startPoint x: 392, startPoint y: 766, endPoint x: 310, endPoint y: 678, distance: 120.2
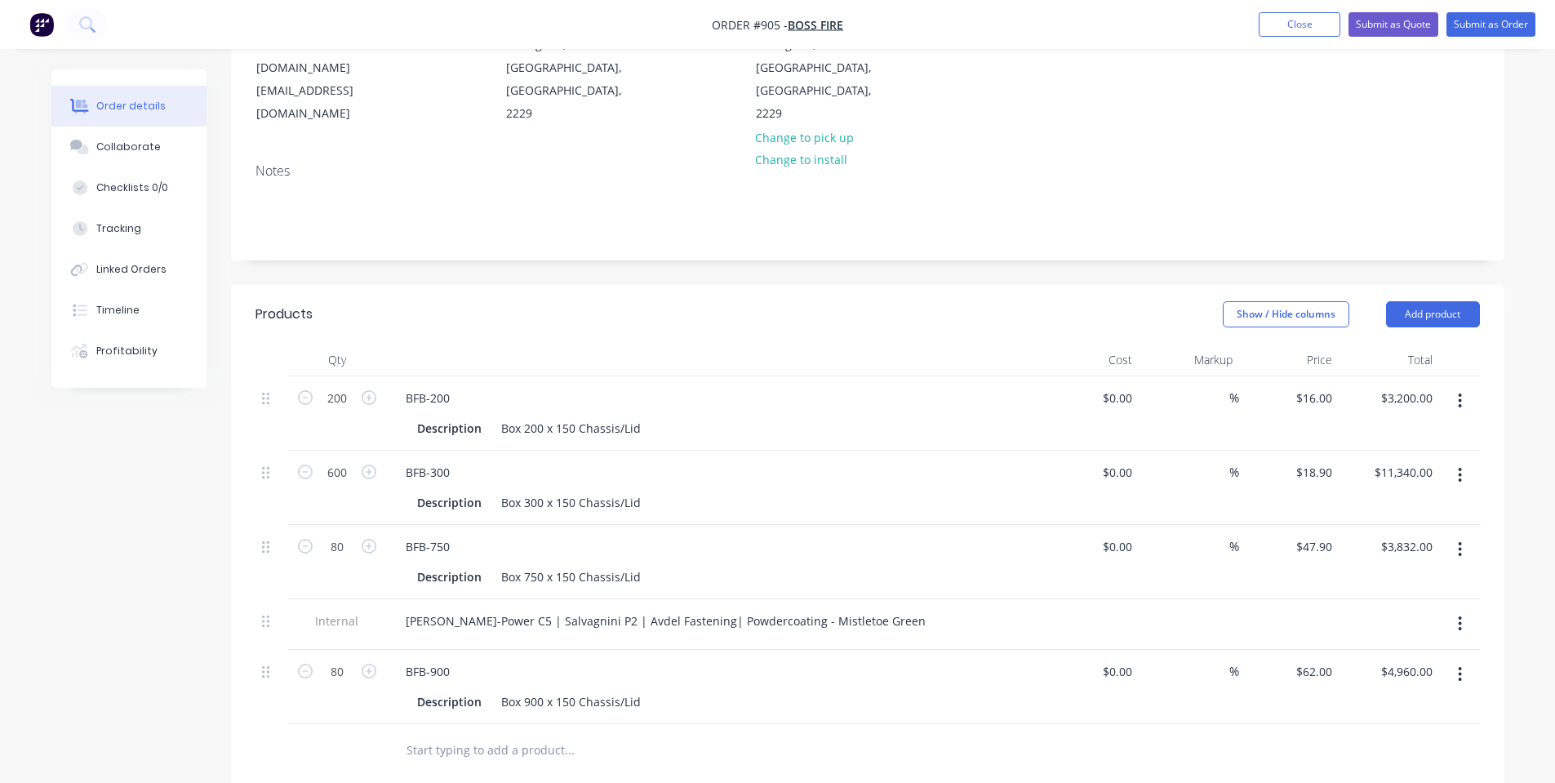
click at [391, 766] on div "Products Show / Hide columns Add product Qty Cost Markup Price Total 200 BFB-20…" at bounding box center [868, 727] width 1274 height 884
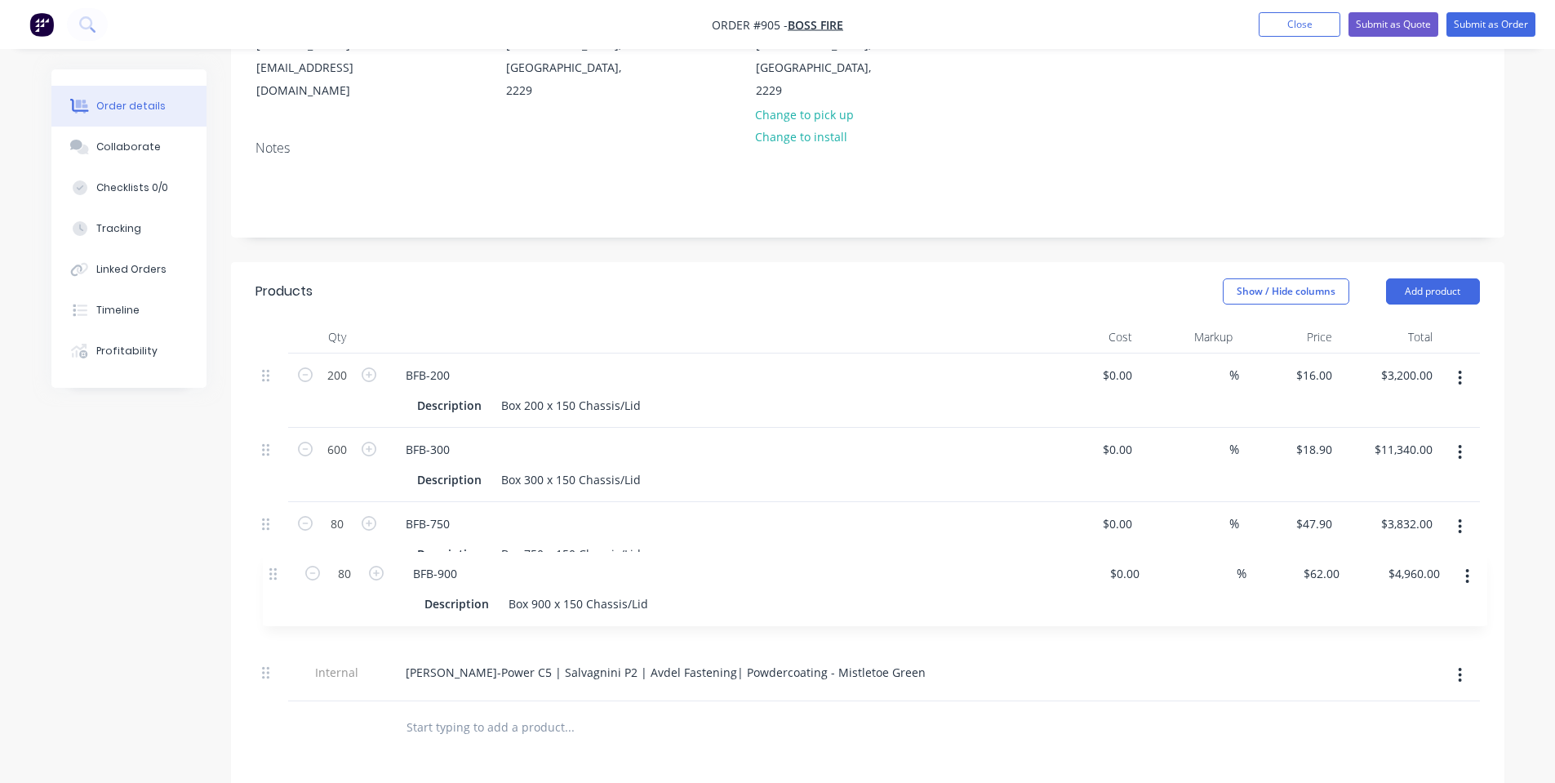
scroll to position [247, 0]
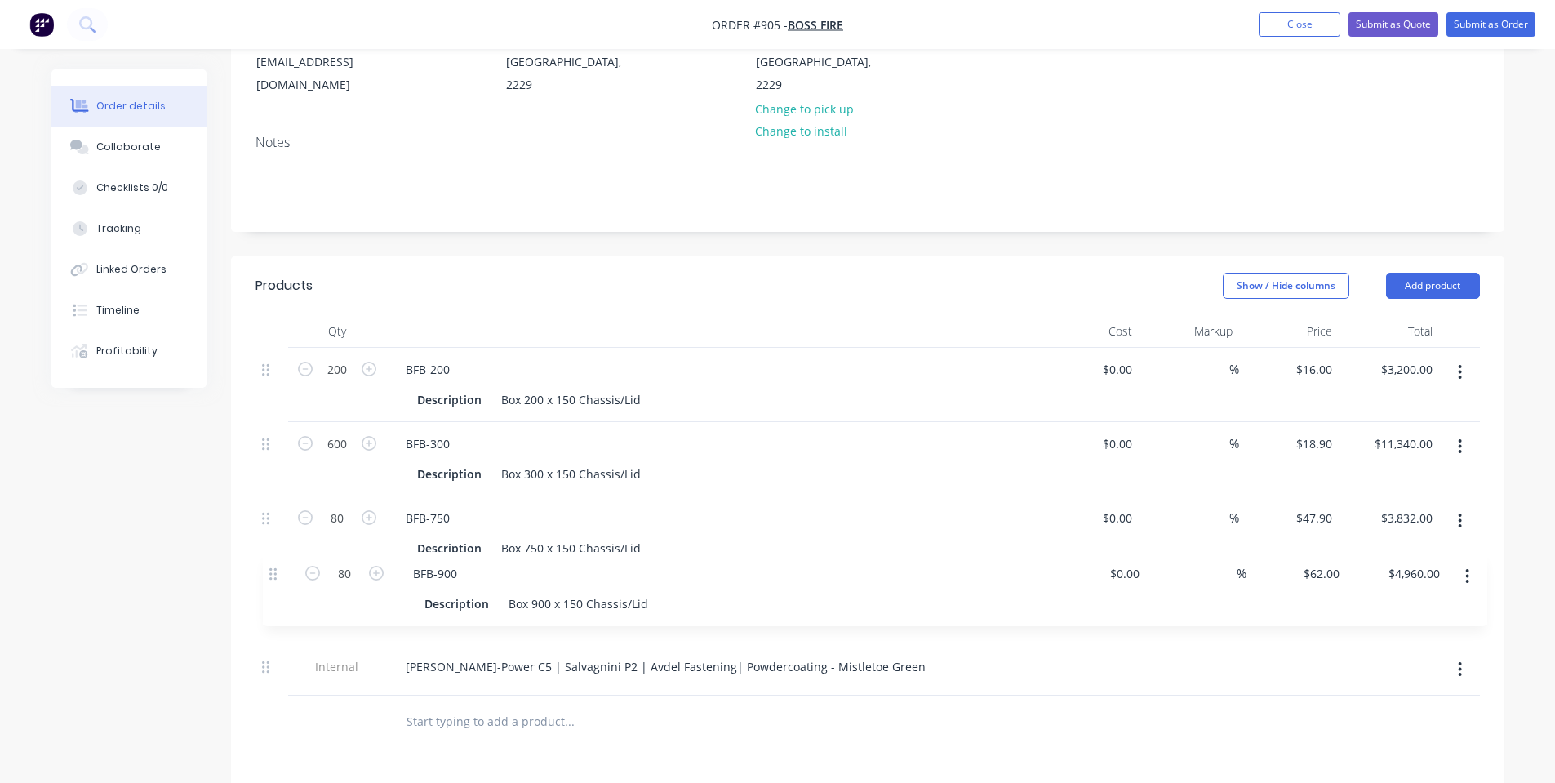
drag, startPoint x: 269, startPoint y: 619, endPoint x: 278, endPoint y: 557, distance: 62.7
click at [278, 559] on div "200 BFB-200 Description Box 200 x 150 Chassis/Lid $0.00 $0.00 % $16.00 $16.00 $…" at bounding box center [868, 522] width 1225 height 348
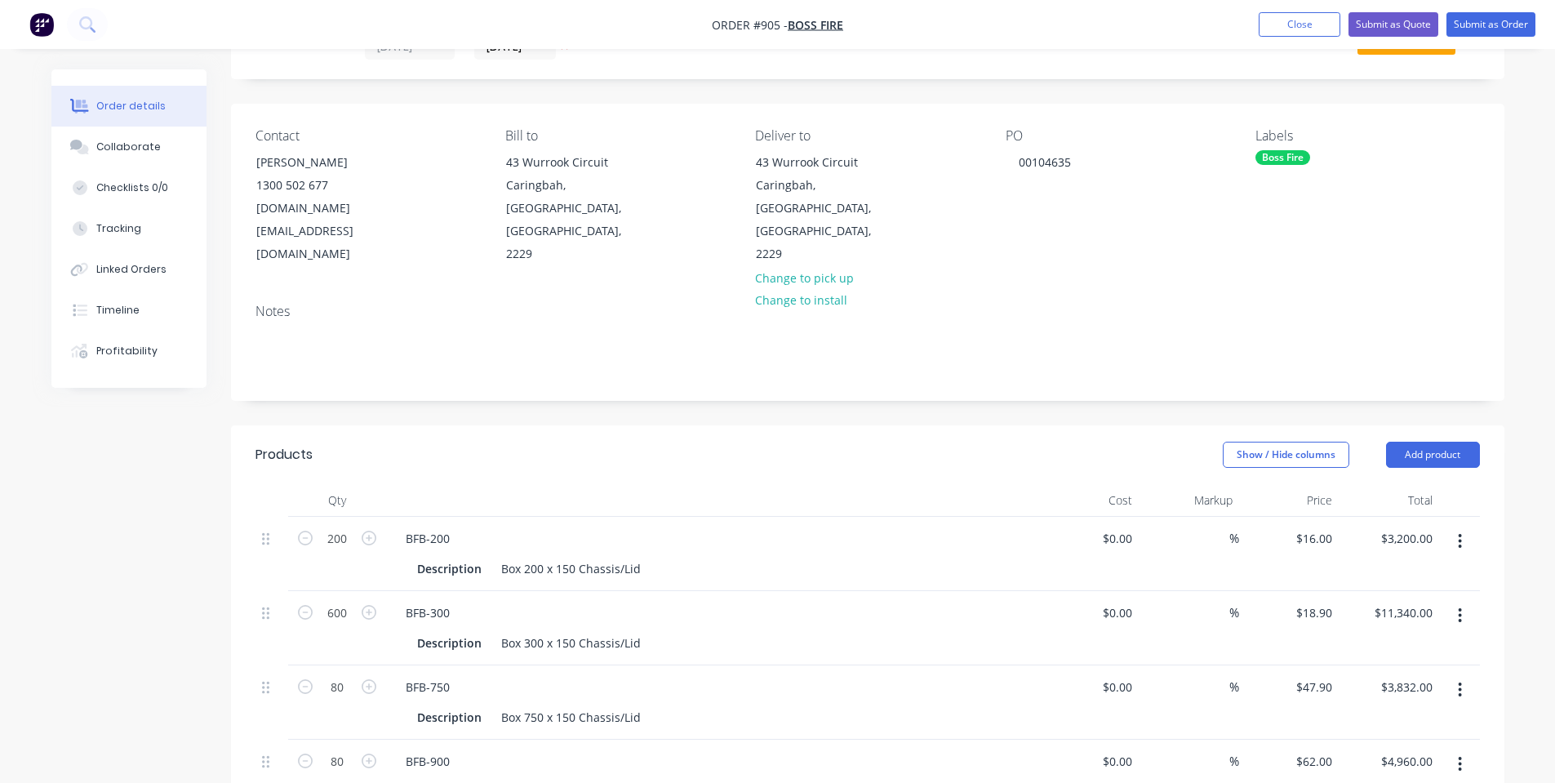
scroll to position [0, 0]
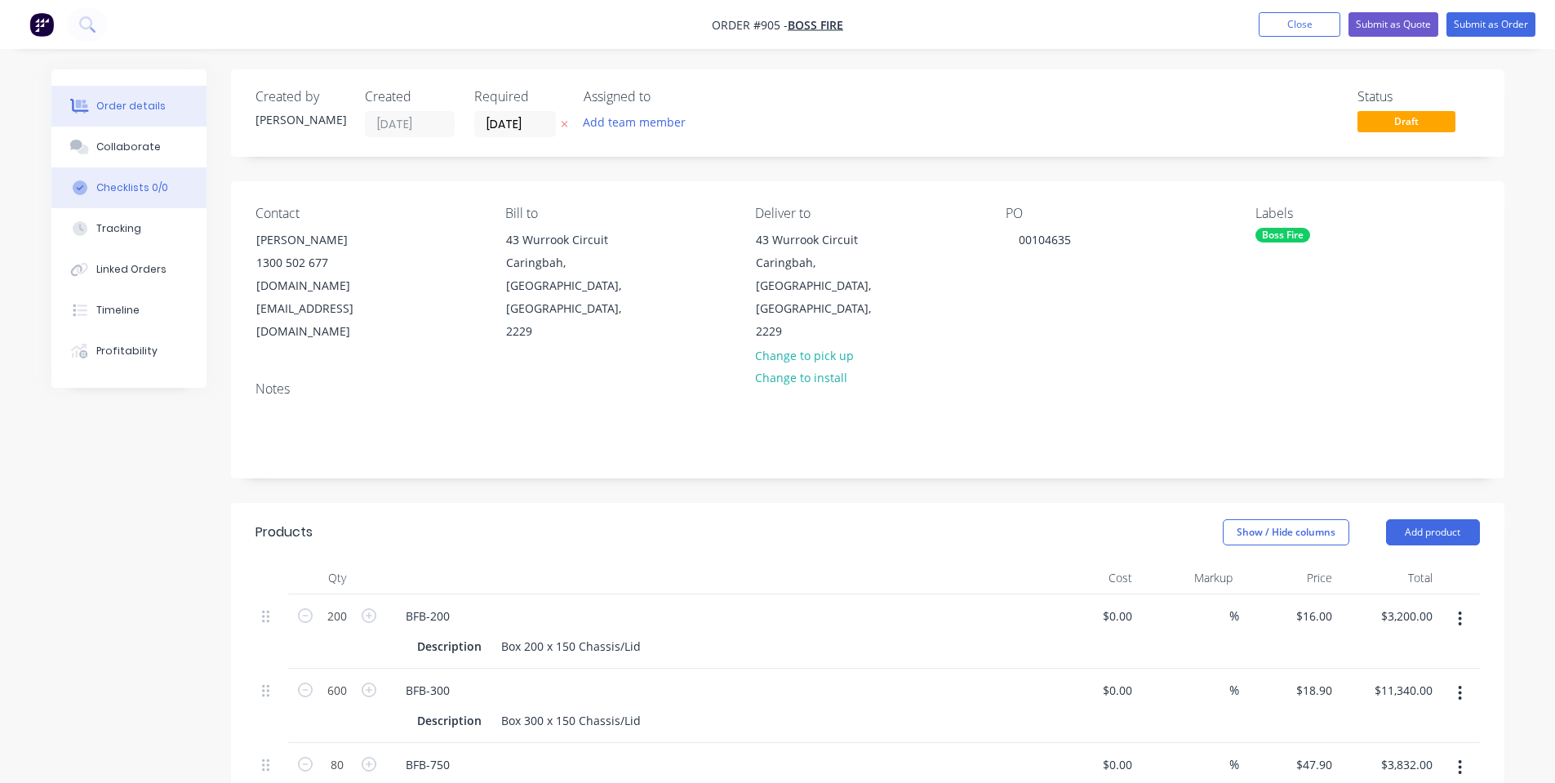
click at [131, 171] on button "Checklists 0/0" at bounding box center [128, 187] width 155 height 41
type textarea "x"
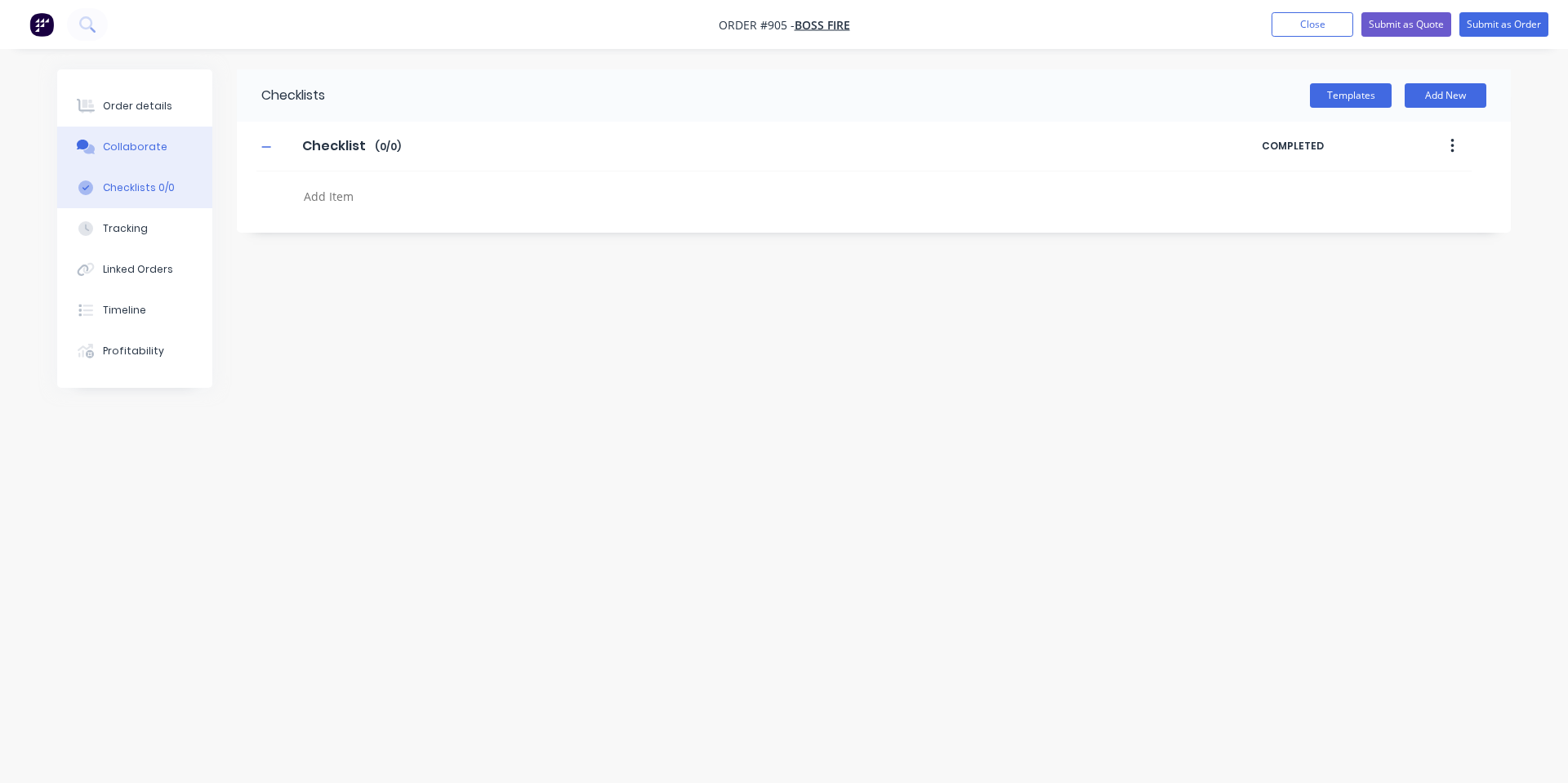
click at [130, 157] on button "Collaborate" at bounding box center [134, 147] width 155 height 41
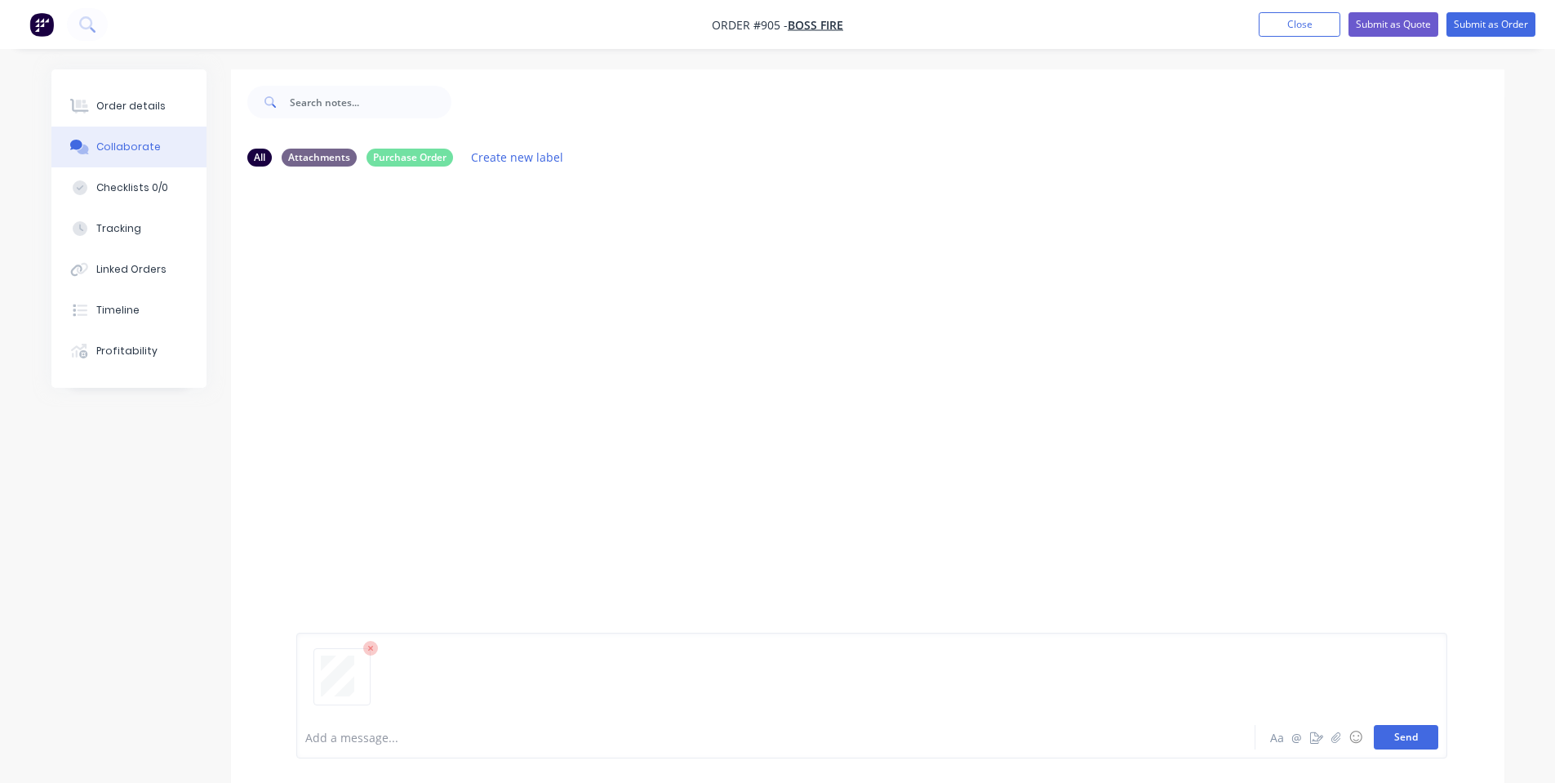
drag, startPoint x: 1419, startPoint y: 737, endPoint x: 1409, endPoint y: 731, distance: 11.3
click at [1411, 731] on button "Send" at bounding box center [1406, 737] width 65 height 24
click at [392, 302] on div at bounding box center [355, 295] width 103 height 75
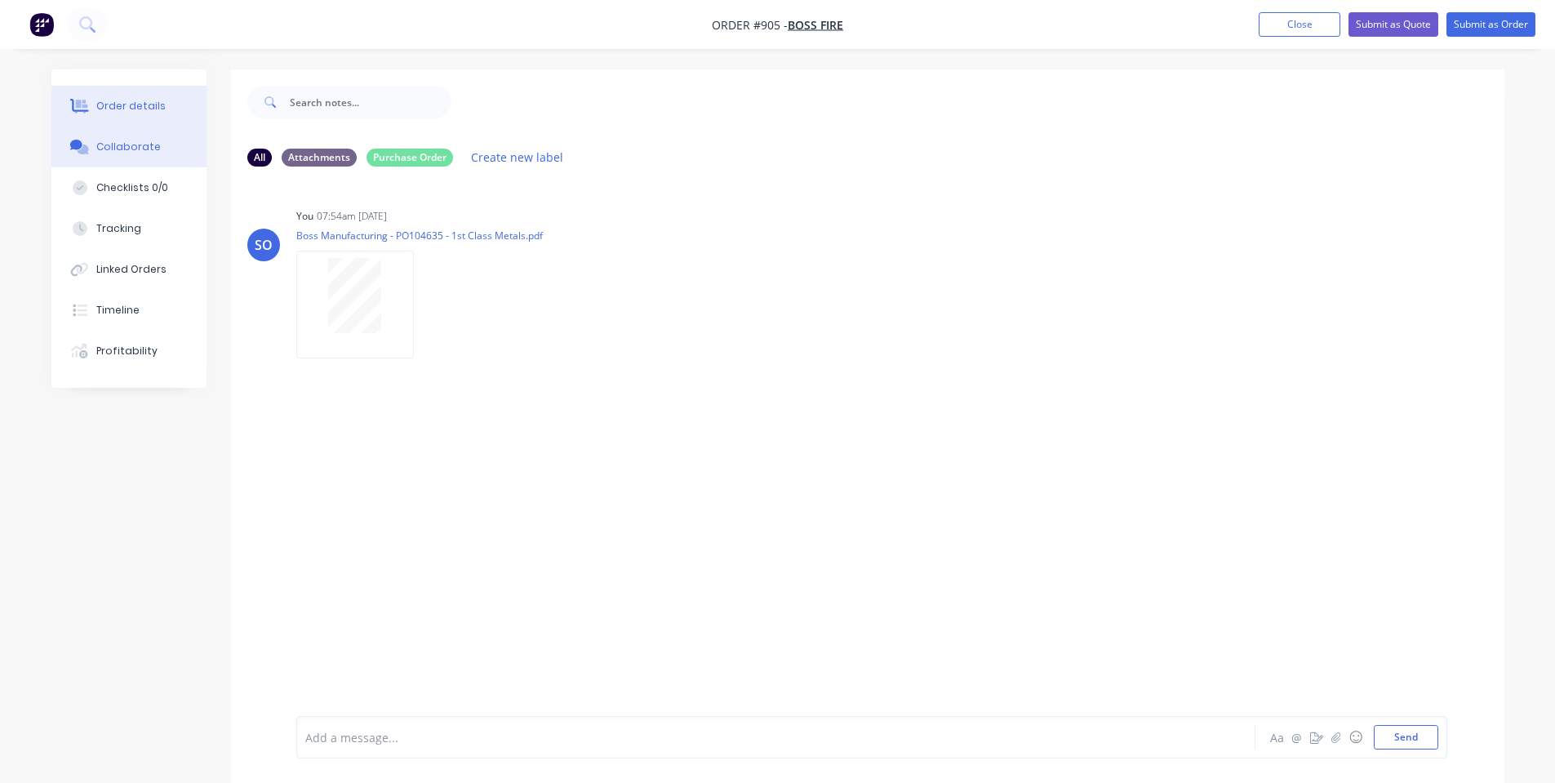
click at [146, 113] on button "Order details" at bounding box center [128, 106] width 155 height 41
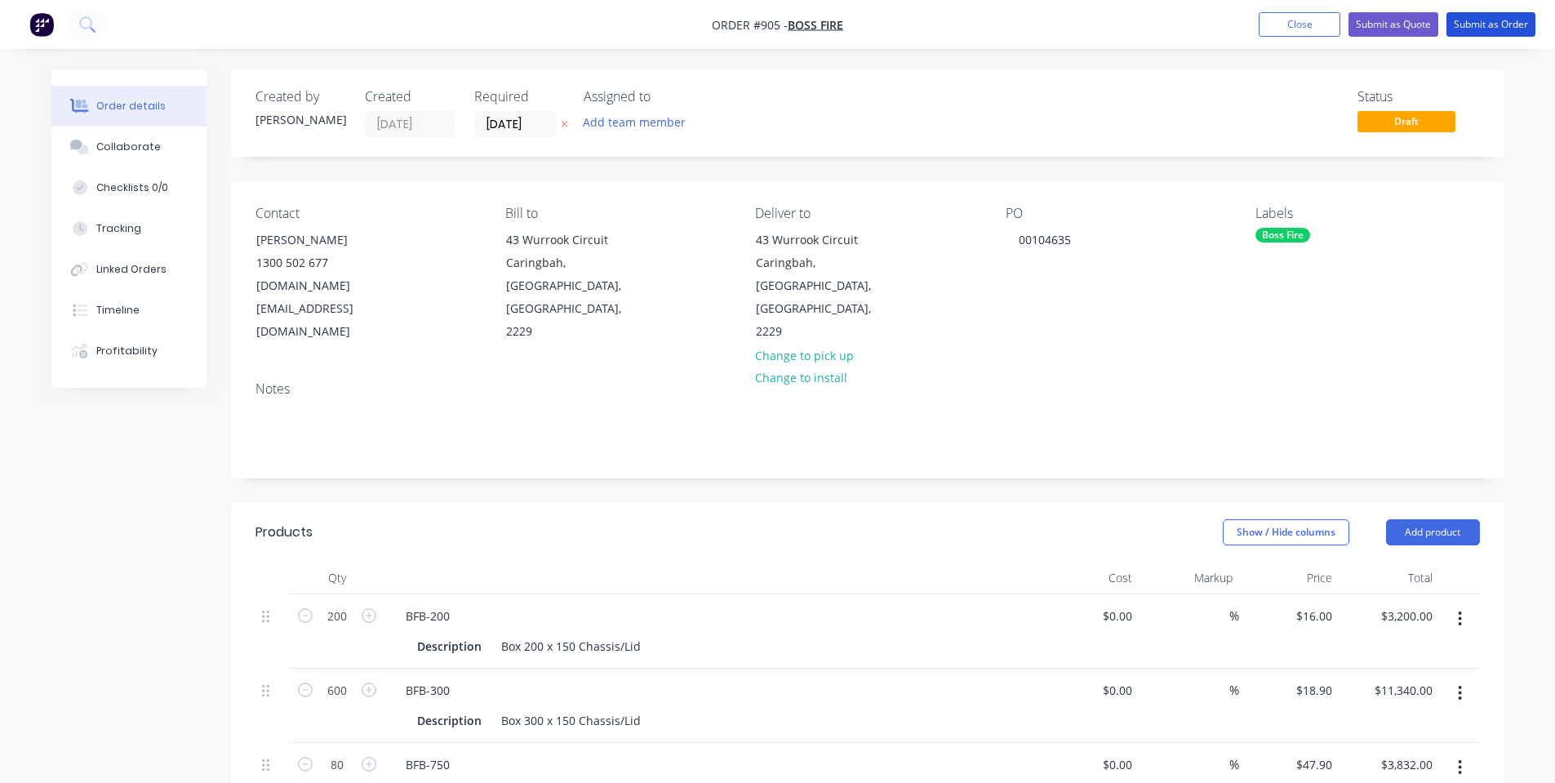
drag, startPoint x: 1504, startPoint y: 19, endPoint x: 1358, endPoint y: 225, distance: 252.4
click at [1506, 23] on button "Submit as Order" at bounding box center [1491, 24] width 89 height 24
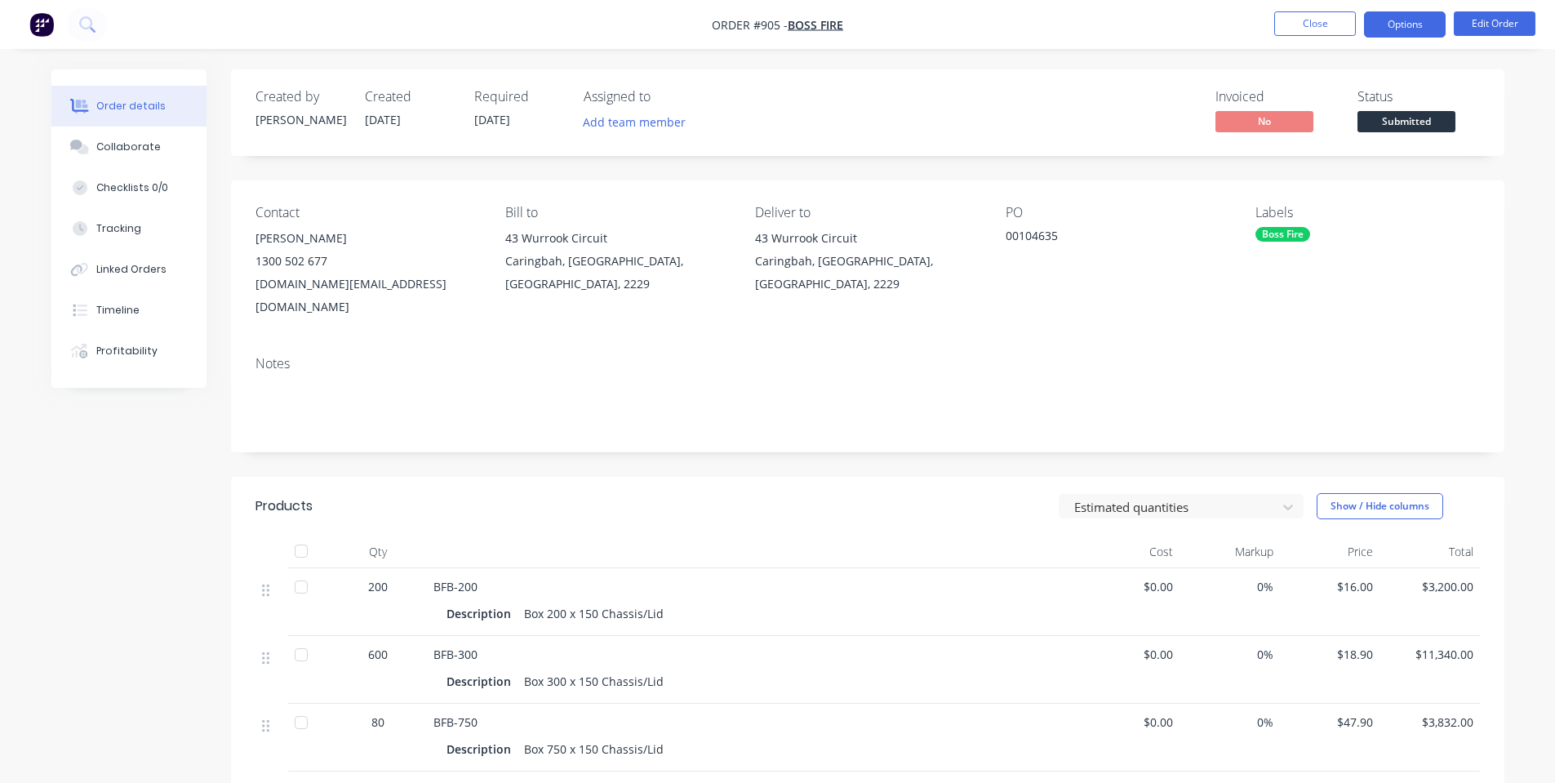
click at [1398, 25] on button "Options" at bounding box center [1405, 24] width 82 height 26
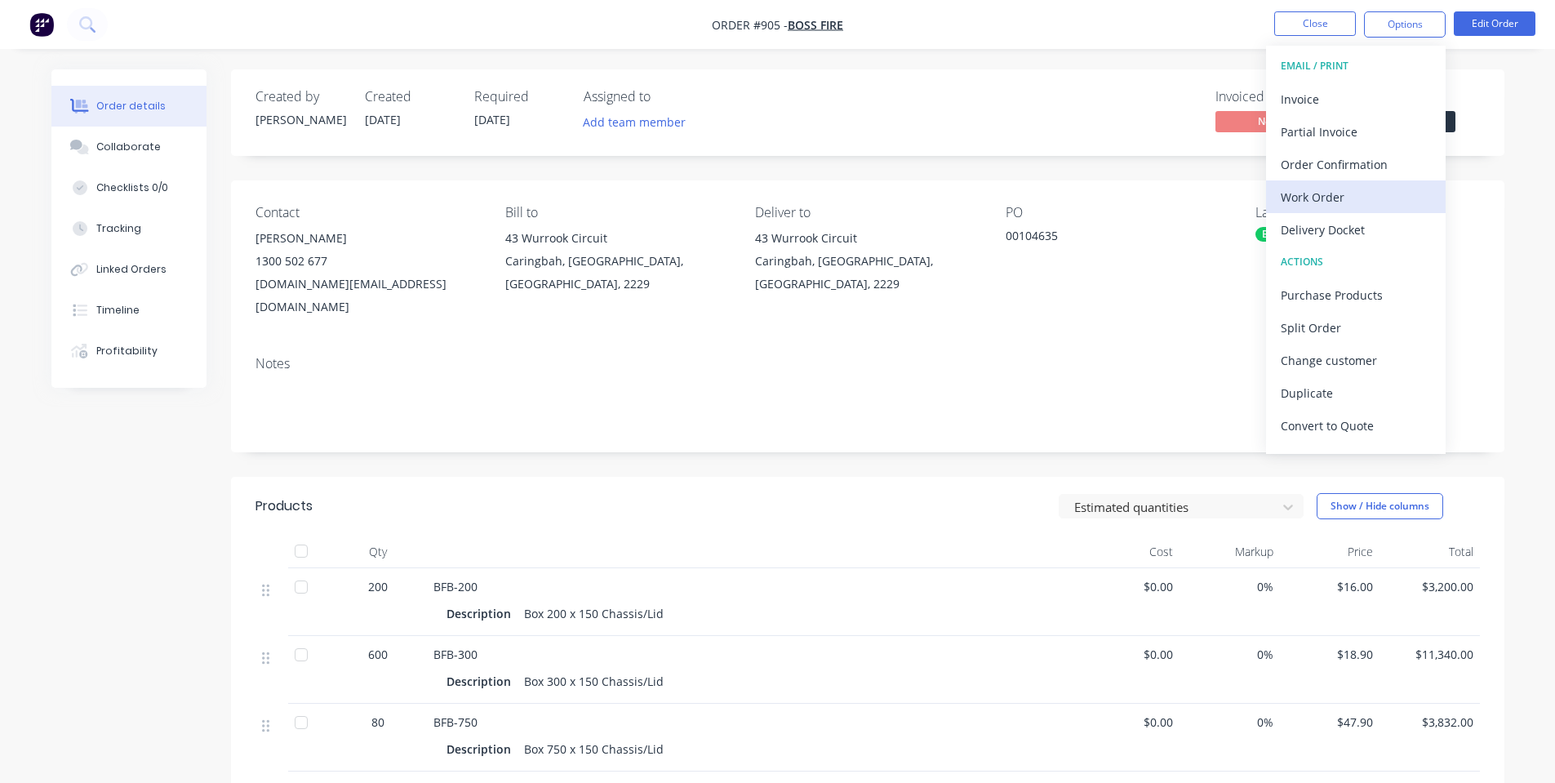
click at [1354, 201] on div "Work Order" at bounding box center [1356, 197] width 150 height 24
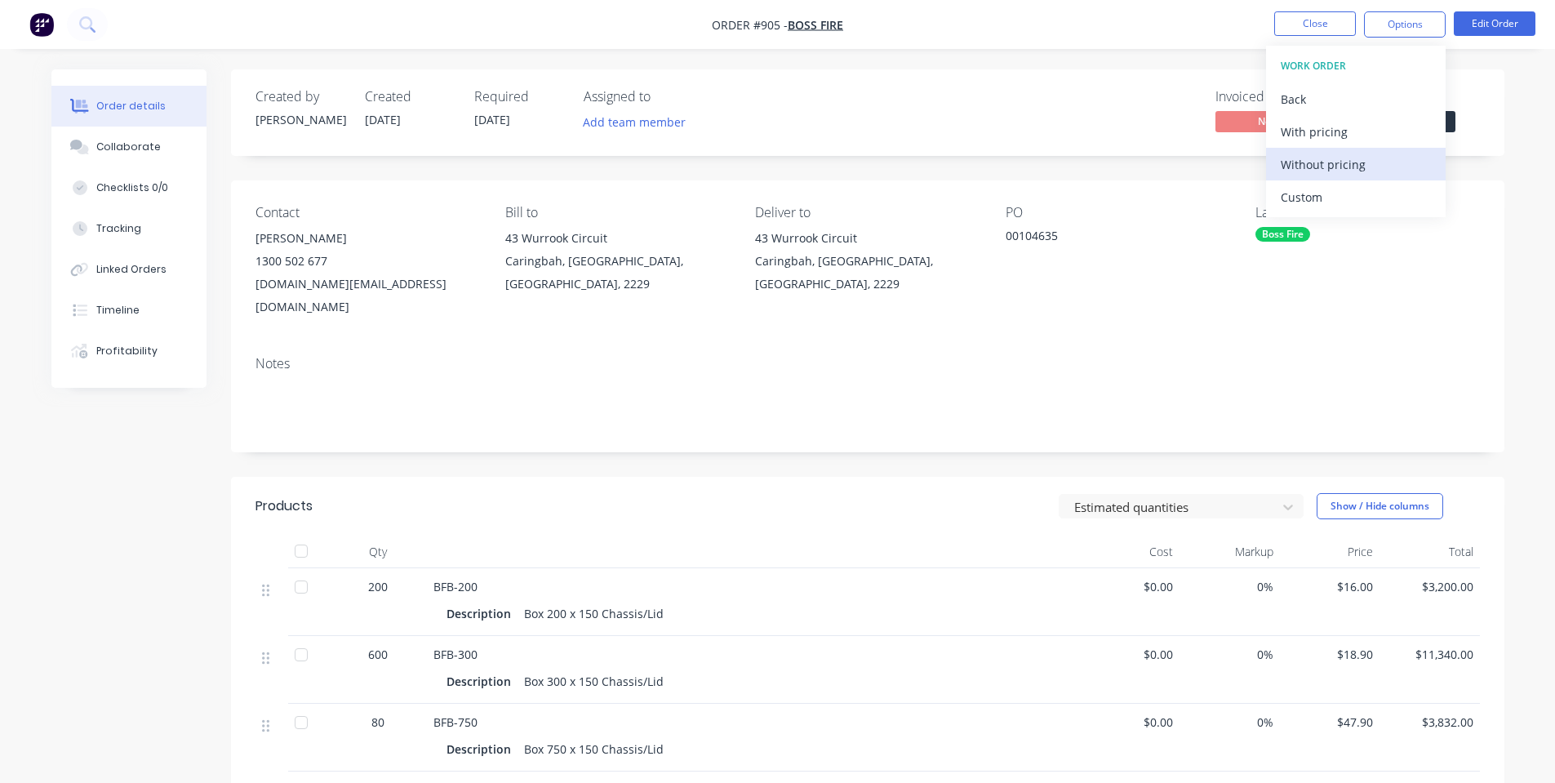
click at [1348, 167] on div "Without pricing" at bounding box center [1356, 165] width 150 height 24
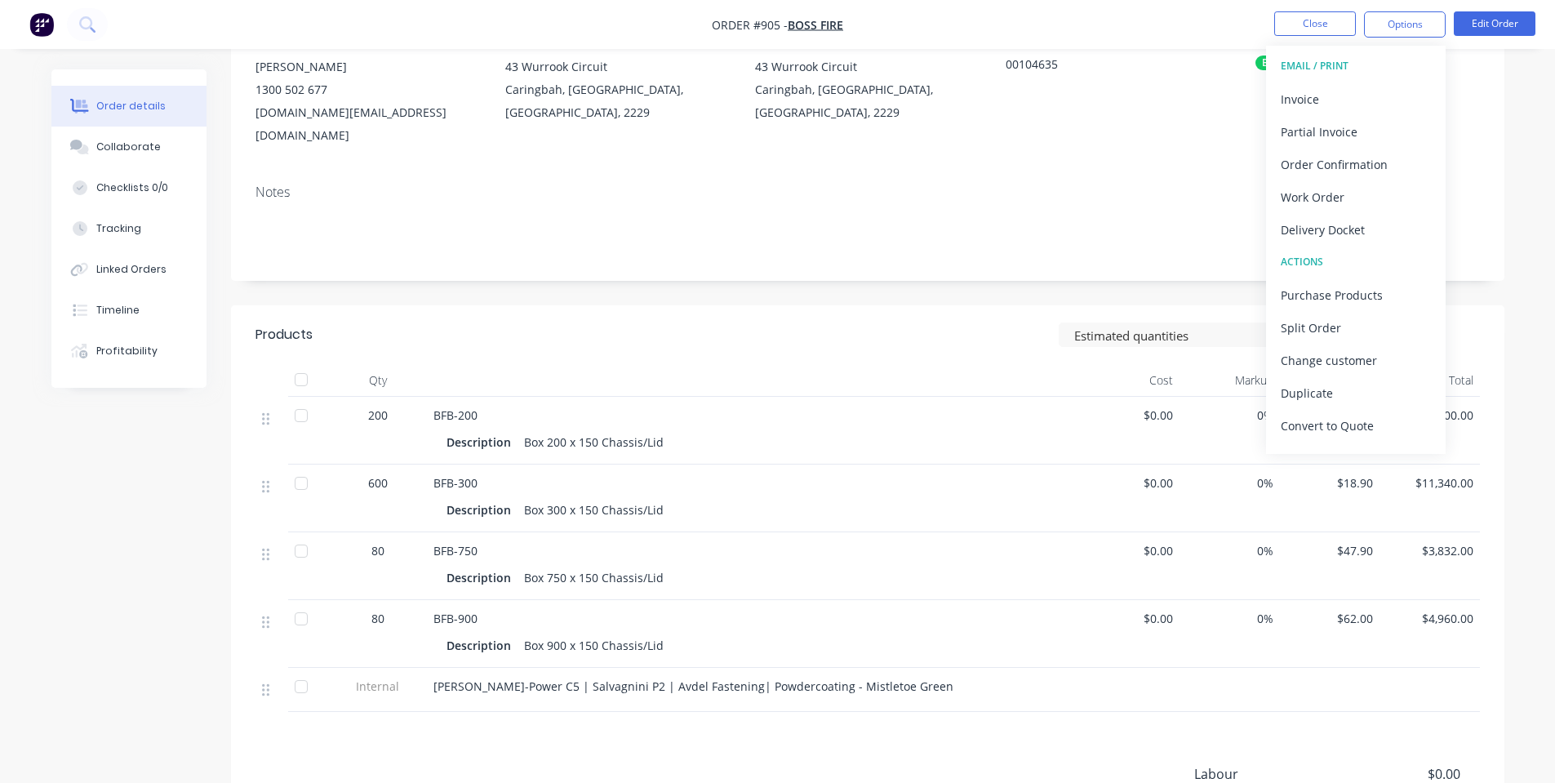
scroll to position [218, 0]
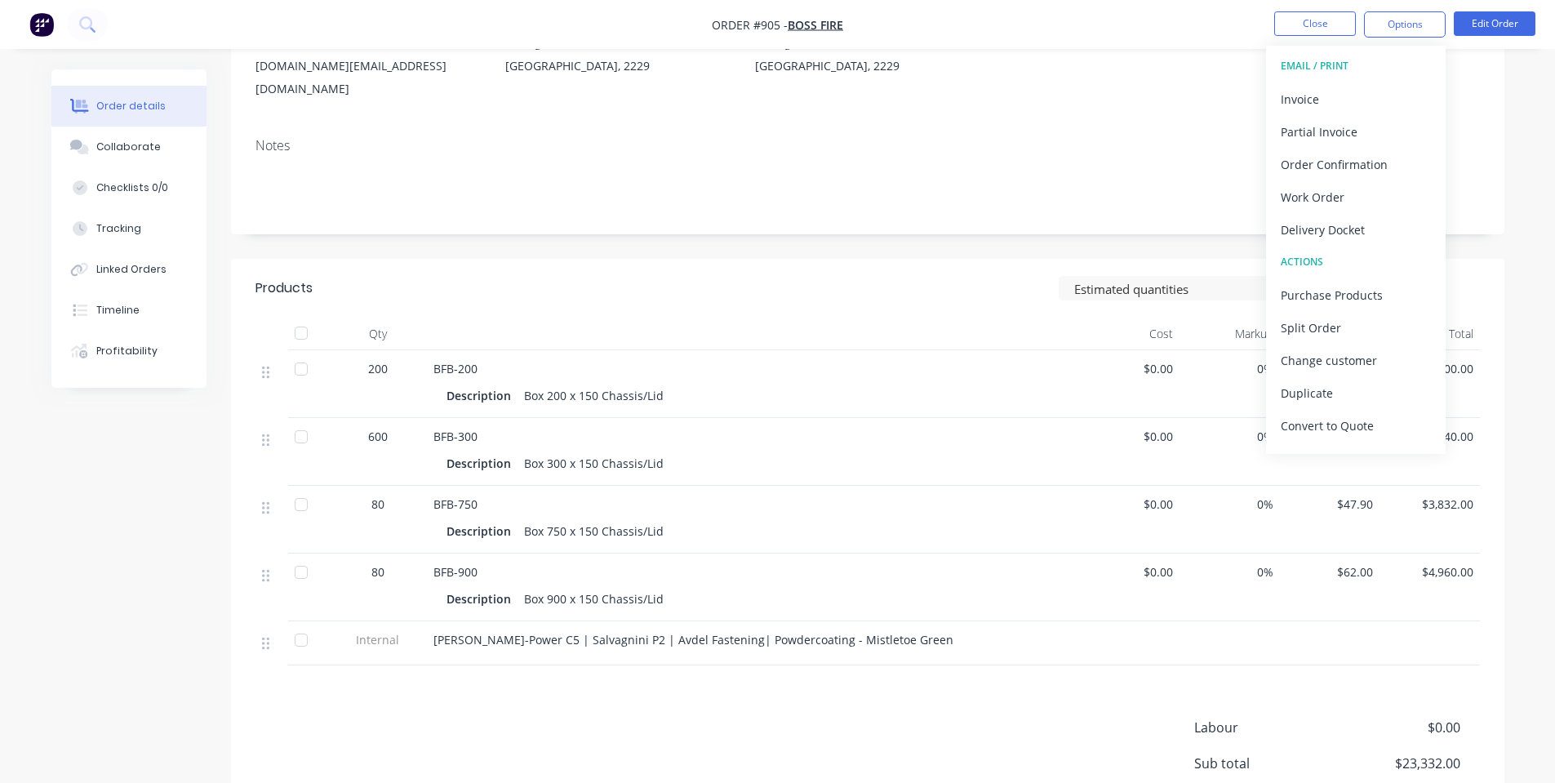
click at [741, 652] on div at bounding box center [754, 653] width 640 height 3
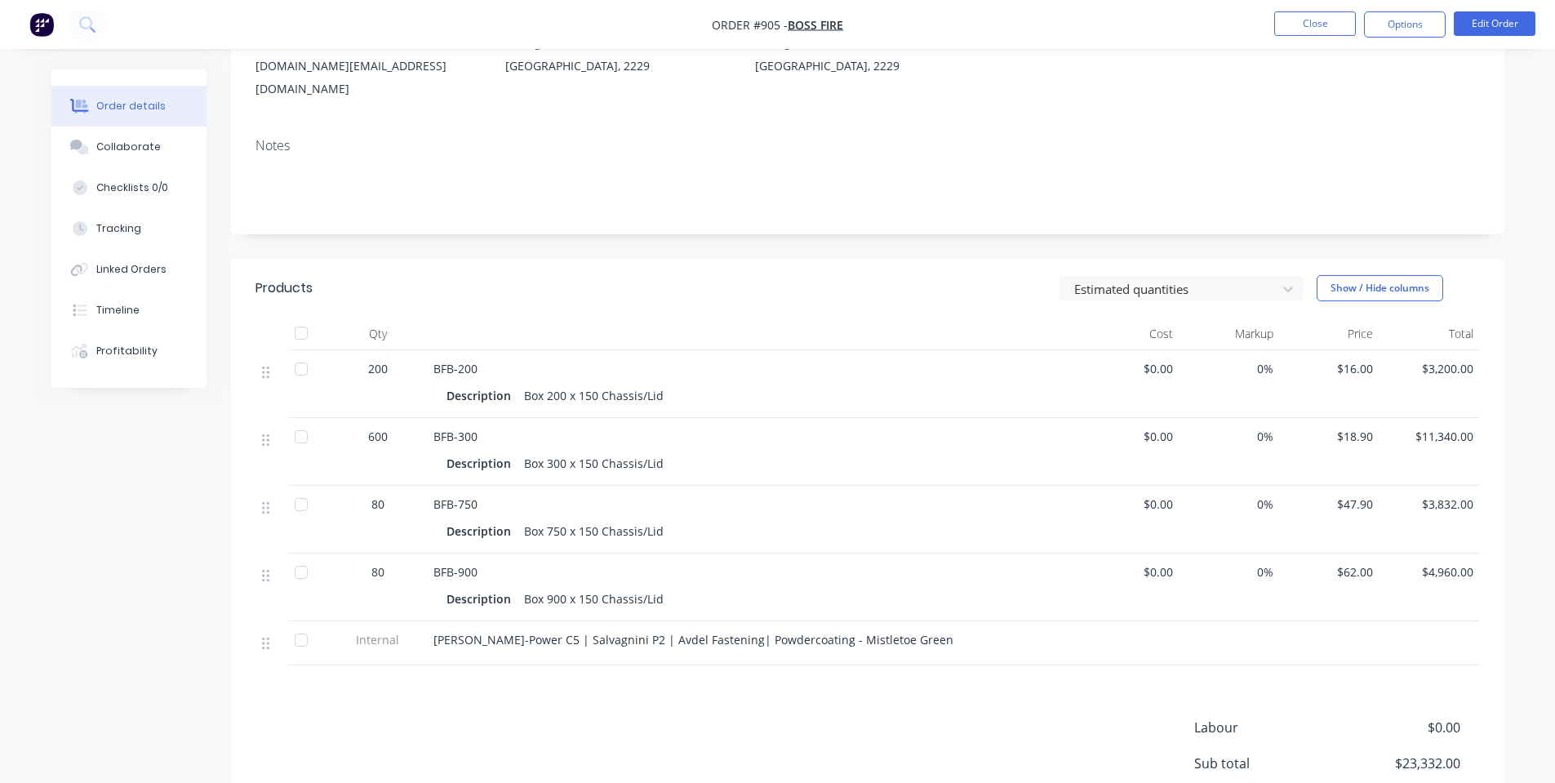
click at [738, 632] on span "Finn-Power C5 | Salvagnini P2 | Avdel Fastening| Powdercoating - Mistletoe Green" at bounding box center [694, 640] width 520 height 16
drag, startPoint x: 701, startPoint y: 617, endPoint x: 686, endPoint y: 617, distance: 15.5
click at [698, 632] on span "Finn-Power C5 | Salvagnini P2 | Avdel Fastening| Powdercoating - Mistletoe Green" at bounding box center [694, 640] width 520 height 16
click at [686, 632] on span "Finn-Power C5 | Salvagnini P2 | Avdel Fastening| Powdercoating - Mistletoe Green" at bounding box center [694, 640] width 520 height 16
drag, startPoint x: 694, startPoint y: 617, endPoint x: 715, endPoint y: 600, distance: 27.3
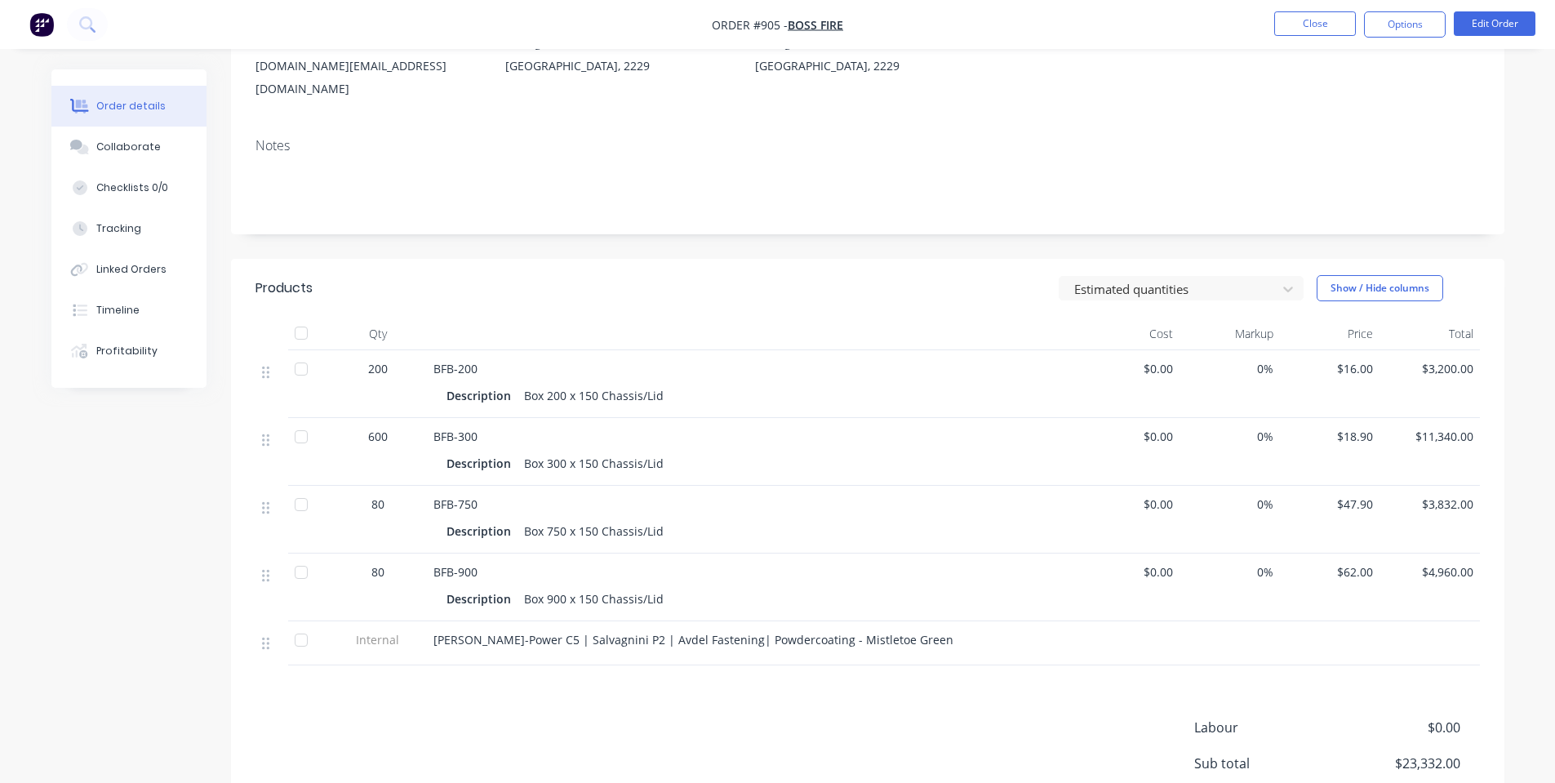
click at [695, 632] on span "Finn-Power C5 | Salvagnini P2 | Avdel Fastening| Powdercoating - Mistletoe Green" at bounding box center [694, 640] width 520 height 16
click at [1497, 27] on button "Edit Order" at bounding box center [1495, 23] width 82 height 24
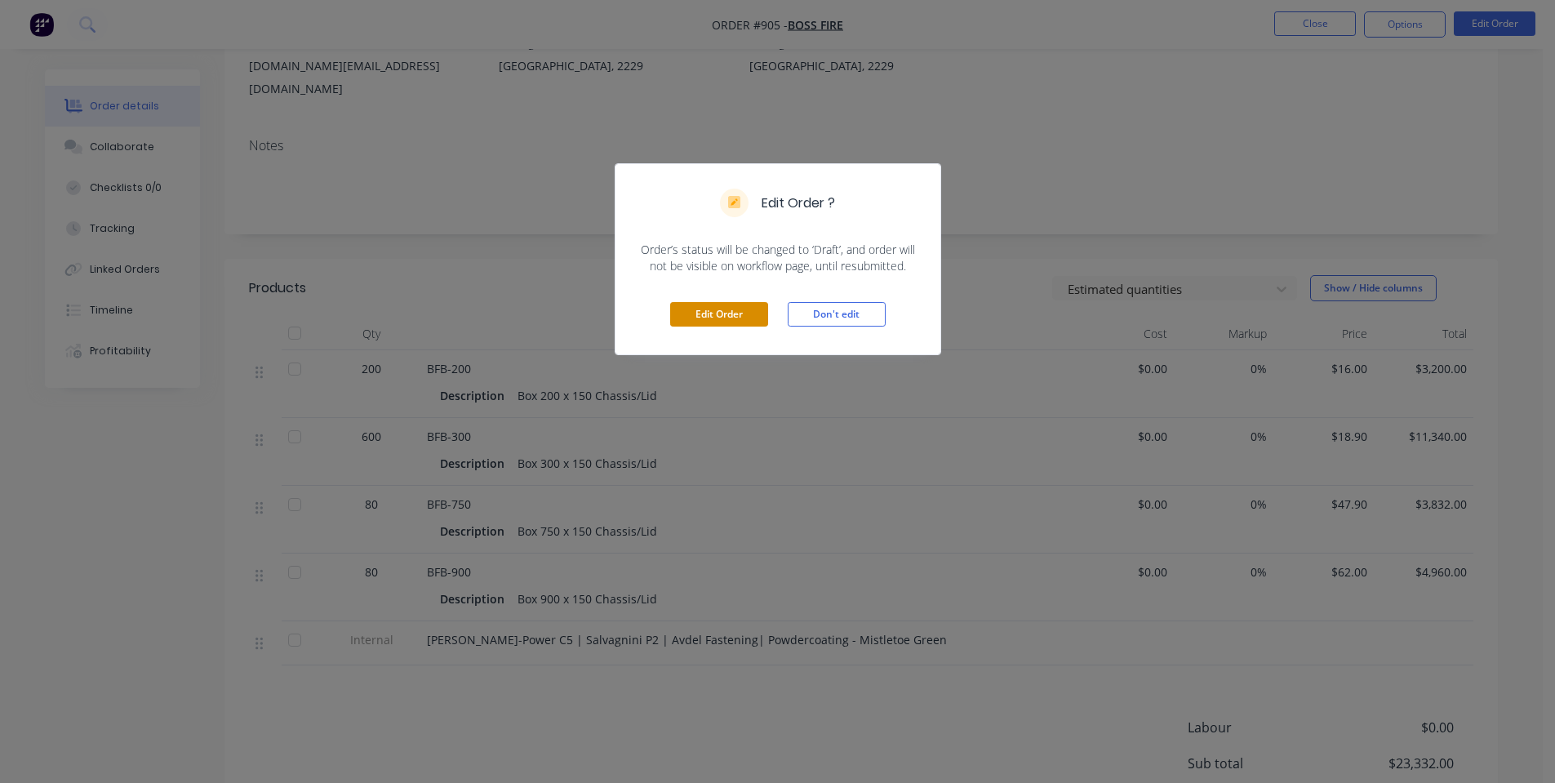
click at [723, 311] on button "Edit Order" at bounding box center [719, 314] width 98 height 24
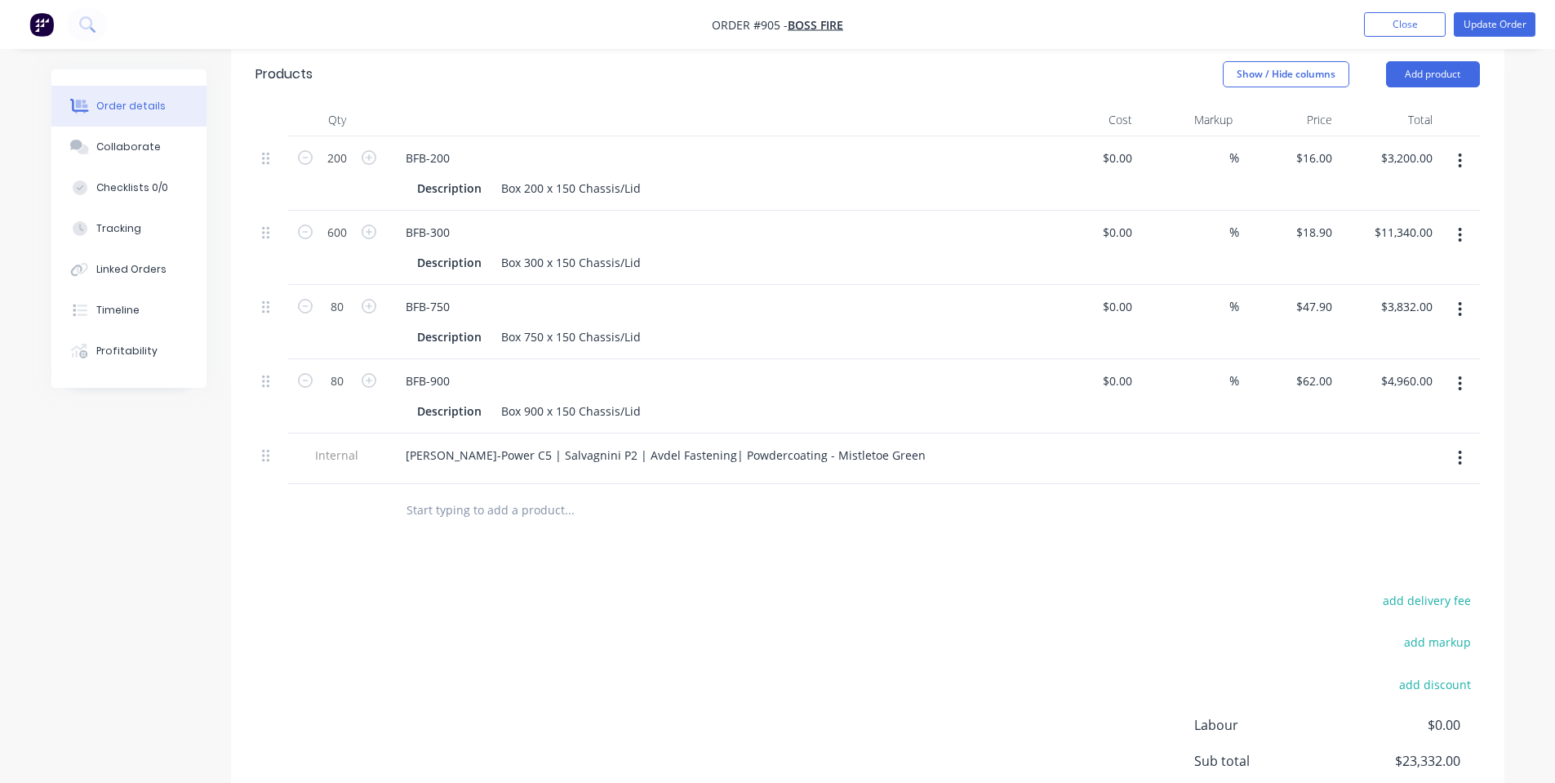
scroll to position [583, 0]
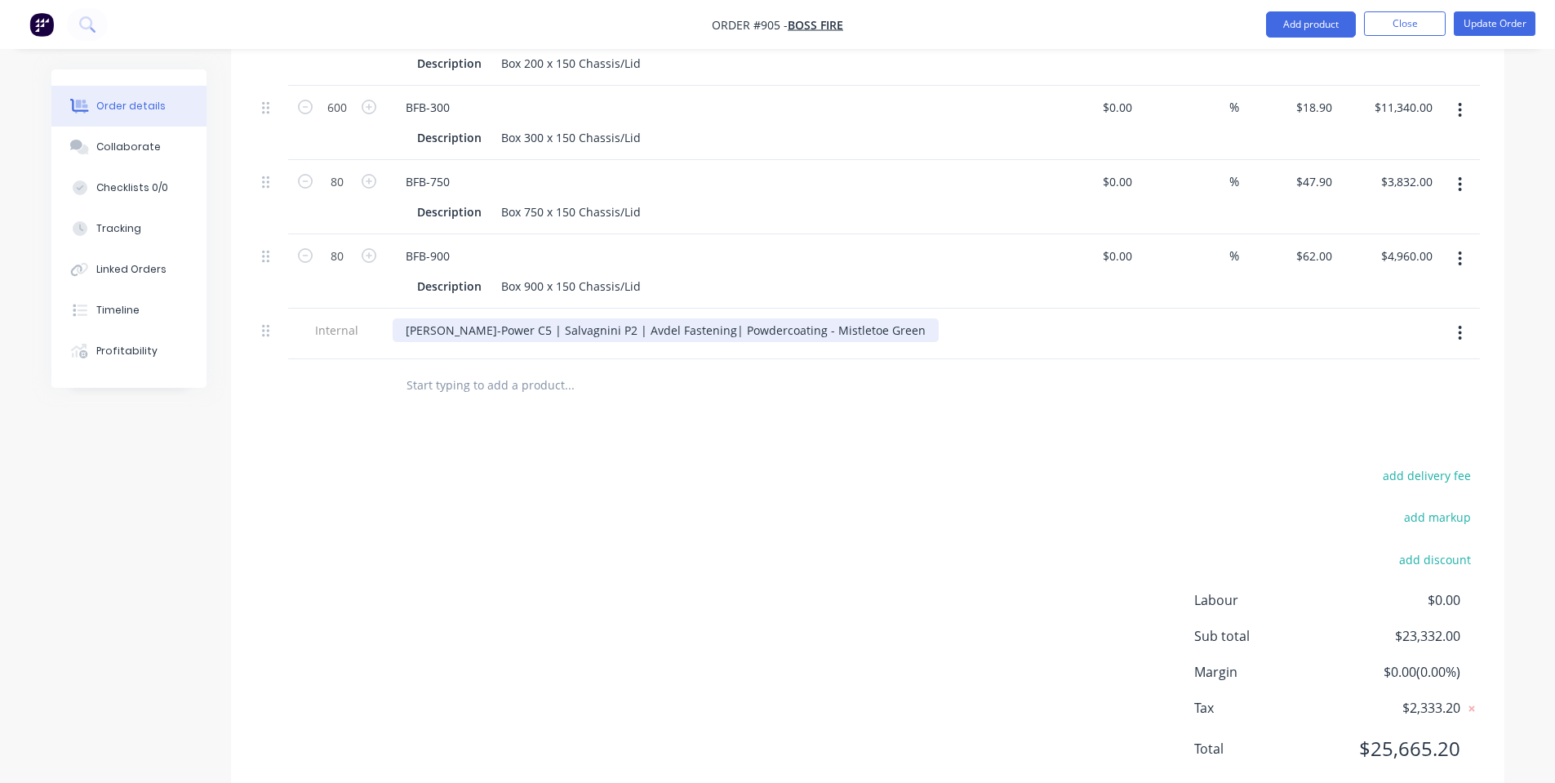
click at [664, 318] on div "Finn-Power C5 | Salvagnini P2 | Avdel Fastening| Powdercoating - Mistletoe Green" at bounding box center [666, 330] width 546 height 24
click at [910, 465] on div "add delivery fee add markup add discount Labour $0.00 Sub total $23,332.00 Marg…" at bounding box center [868, 622] width 1225 height 315
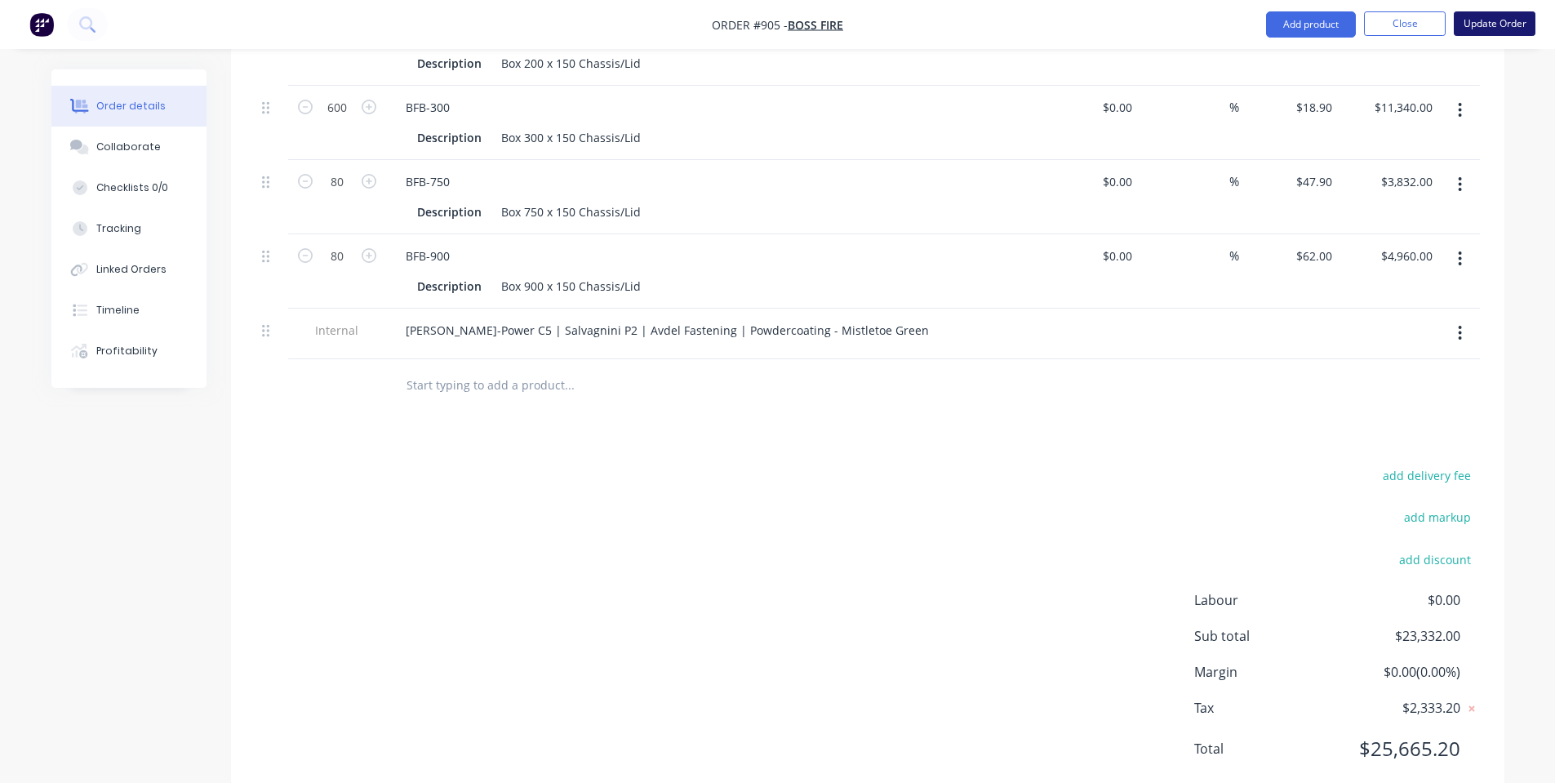
click at [1489, 21] on button "Update Order" at bounding box center [1495, 23] width 82 height 24
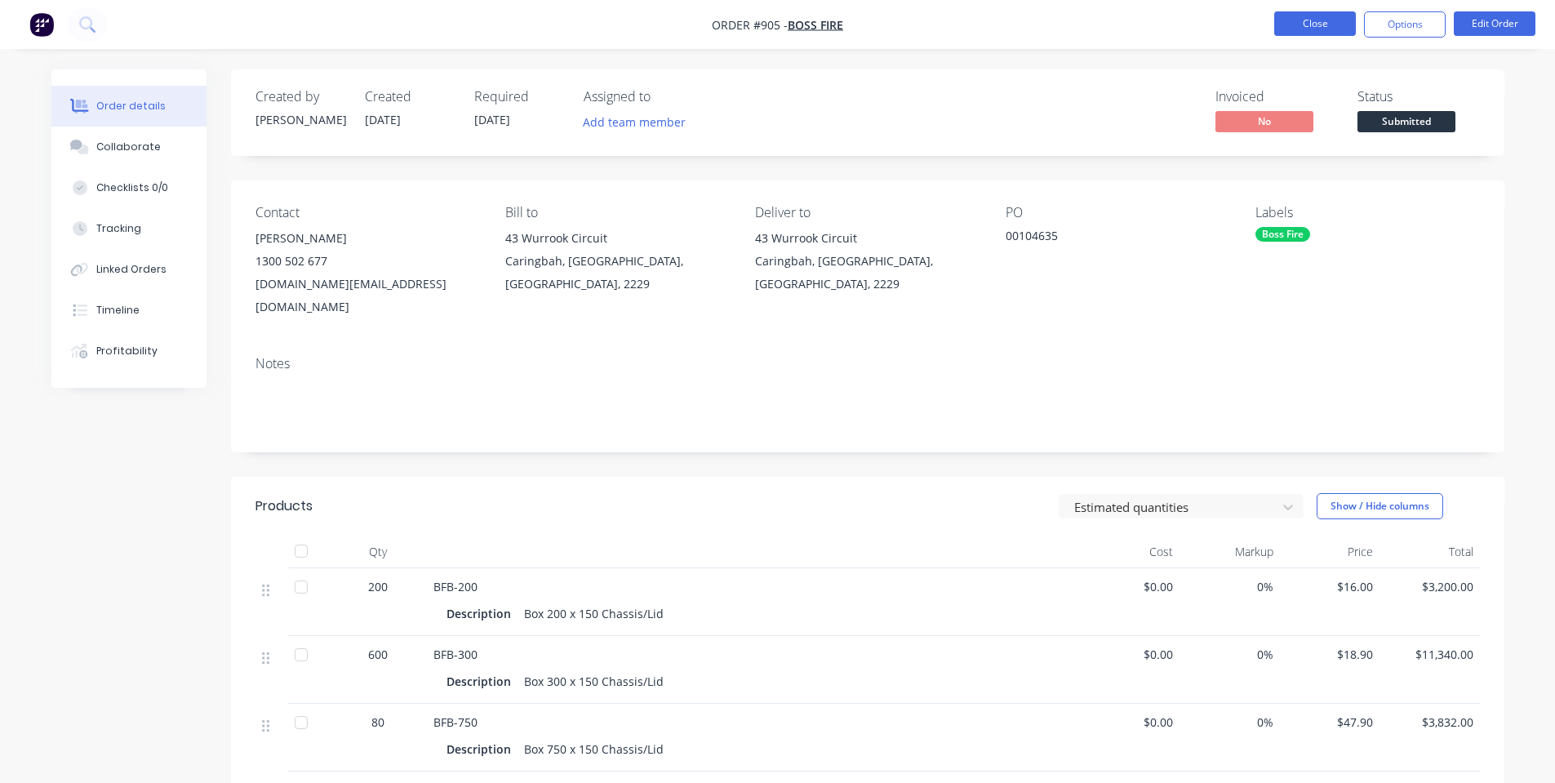
click at [1315, 28] on button "Close" at bounding box center [1316, 23] width 82 height 24
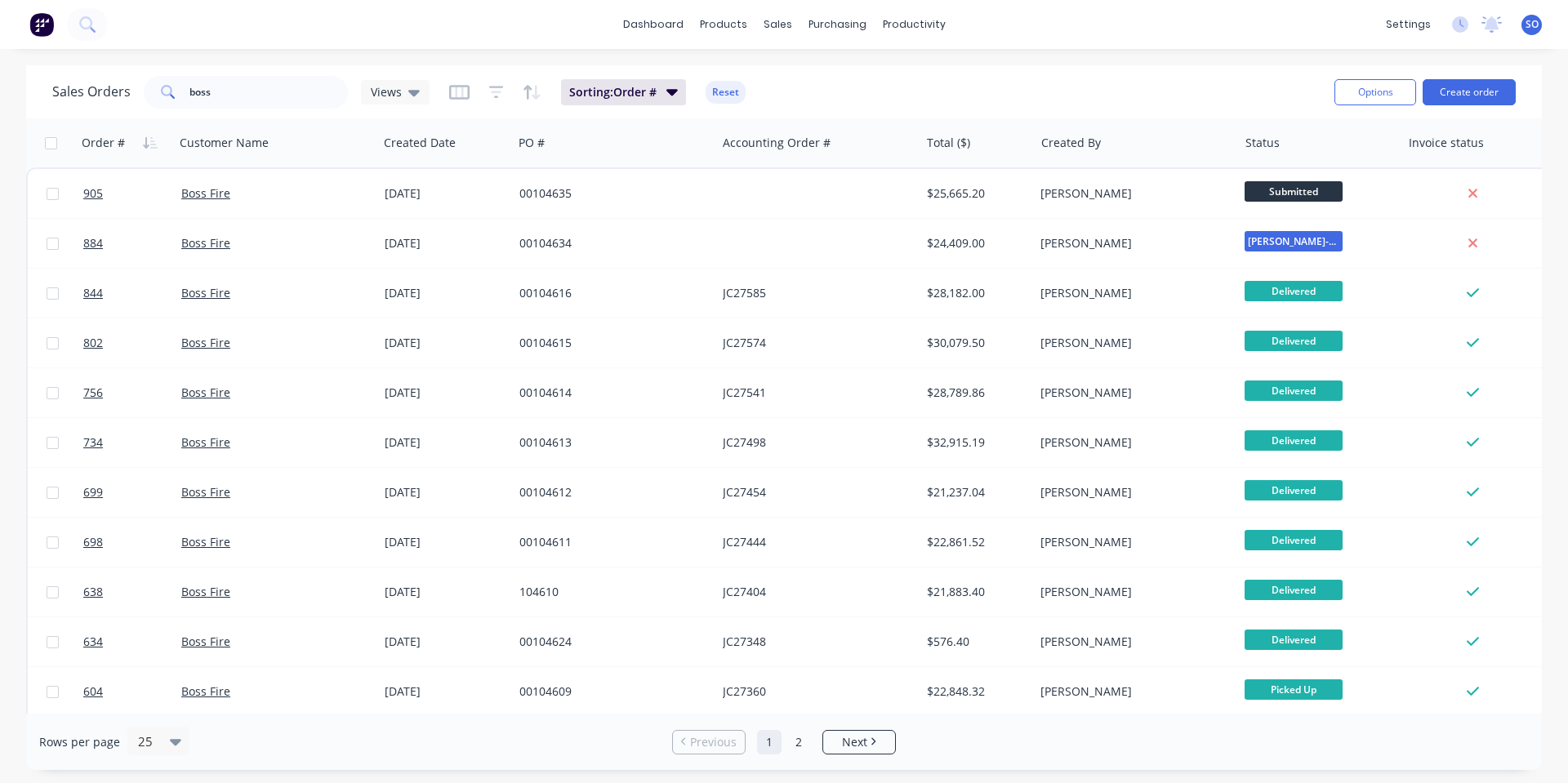
click at [1044, 68] on div "Sales Orders boss Views Sorting: Order # Reset Options Create order" at bounding box center [783, 91] width 1515 height 53
drag, startPoint x: 790, startPoint y: 66, endPoint x: 392, endPoint y: 107, distance: 400.6
click at [791, 67] on link "Sales Orders" at bounding box center [863, 77] width 216 height 33
drag, startPoint x: 286, startPoint y: 96, endPoint x: 0, endPoint y: 87, distance: 285.9
click at [0, 93] on div "Sales Orders boss Views Sorting: Order # Reset Options Create order Order # Cus…" at bounding box center [784, 417] width 1568 height 705
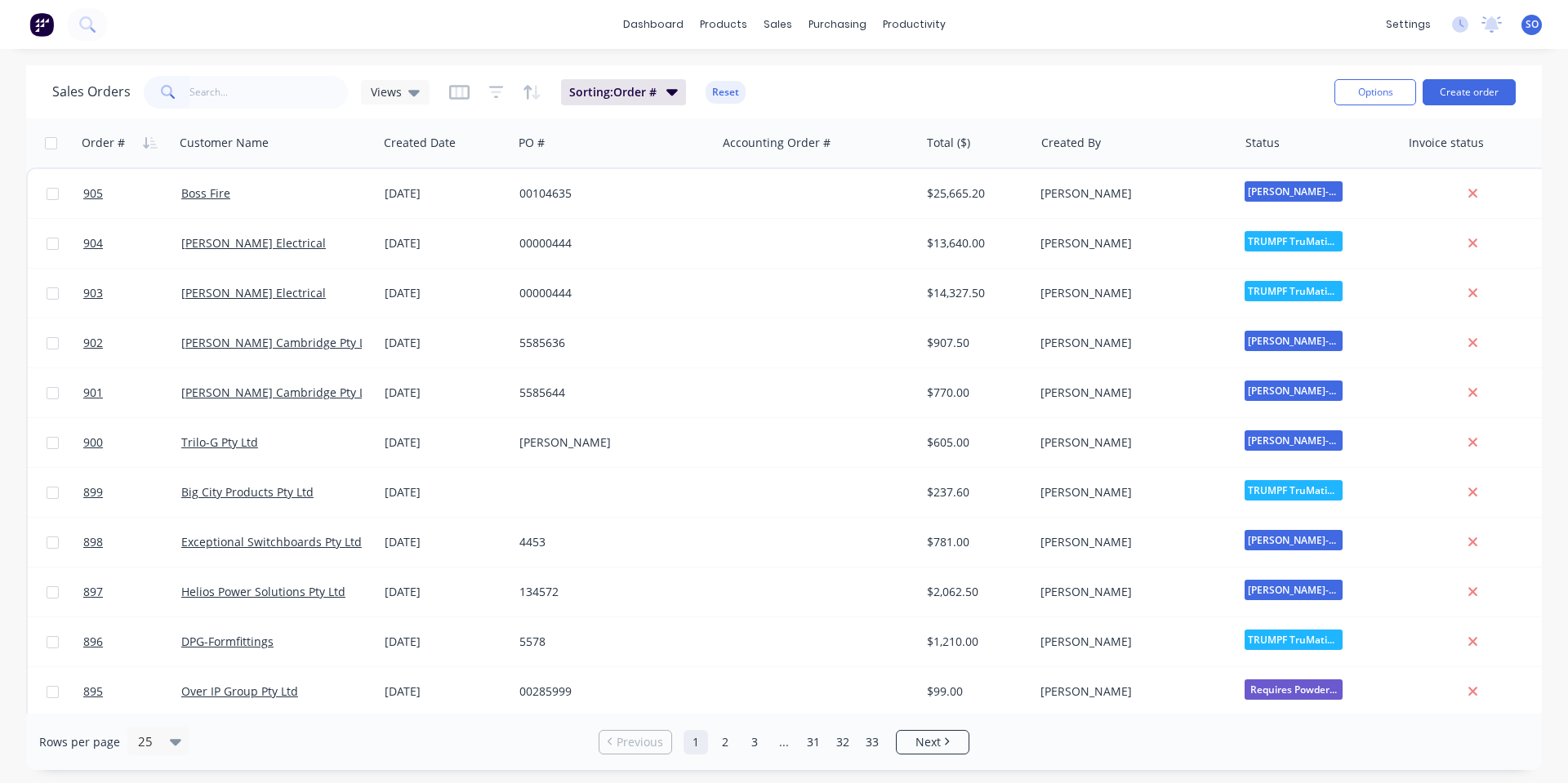
click at [1167, 70] on div "Sales Orders Views Sorting: Order # Reset Options Create order" at bounding box center [783, 91] width 1515 height 53
click at [1468, 92] on button "Create order" at bounding box center [1468, 92] width 93 height 26
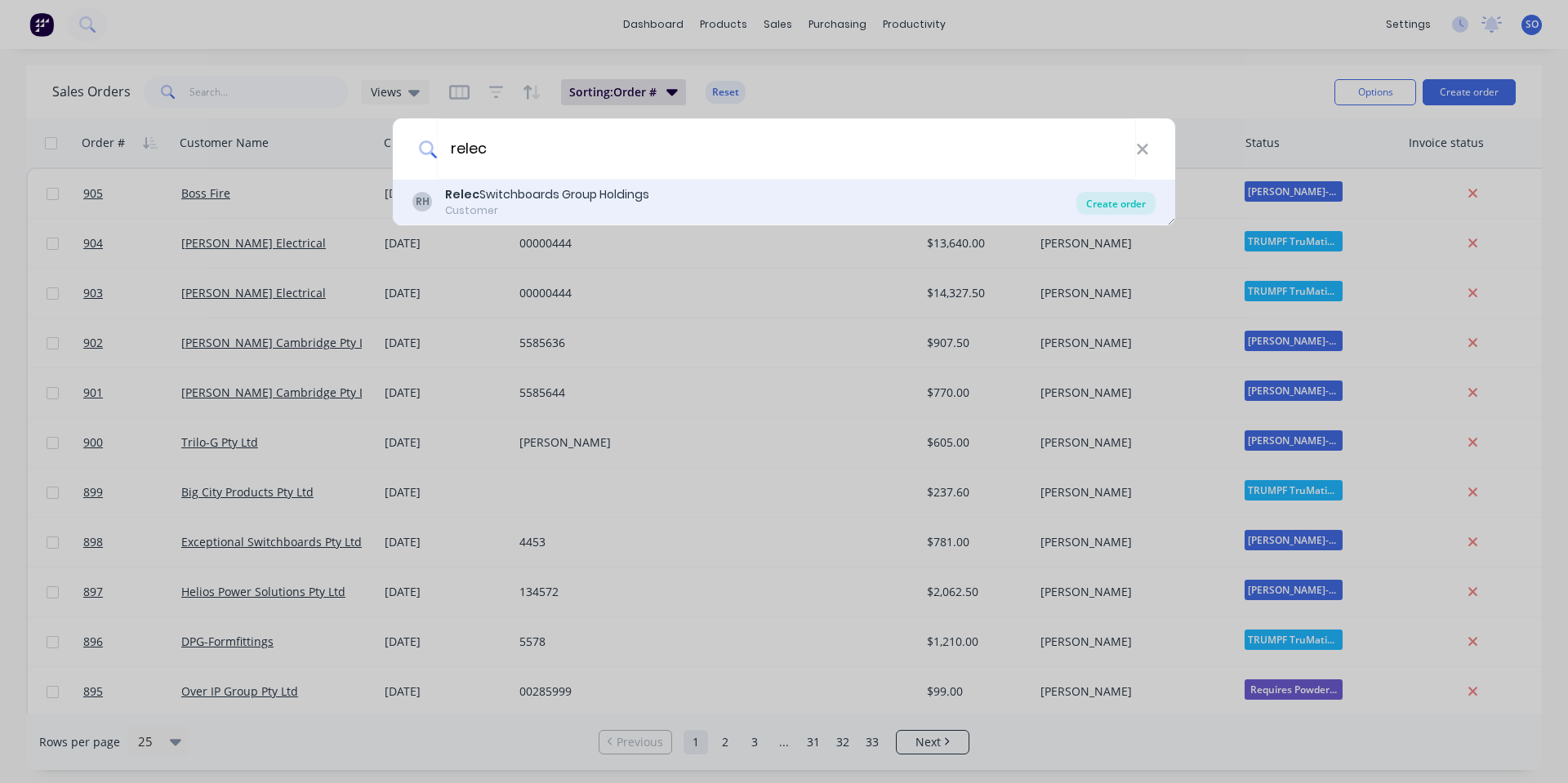
type input "relec"
click at [1102, 201] on div "Create order" at bounding box center [1115, 203] width 79 height 23
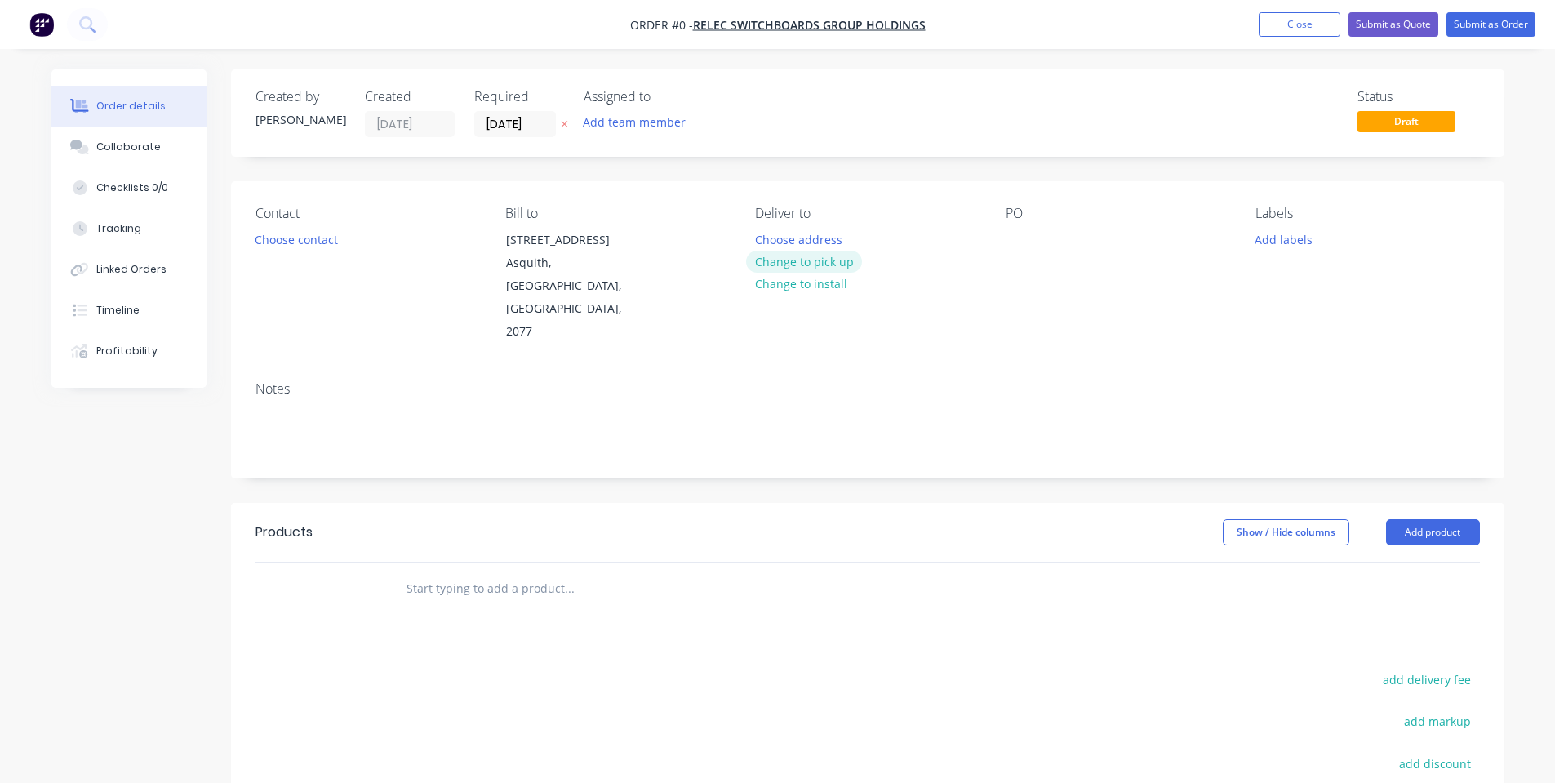
click at [813, 255] on button "Change to pick up" at bounding box center [804, 262] width 116 height 22
click at [335, 238] on button "Choose contact" at bounding box center [296, 239] width 100 height 22
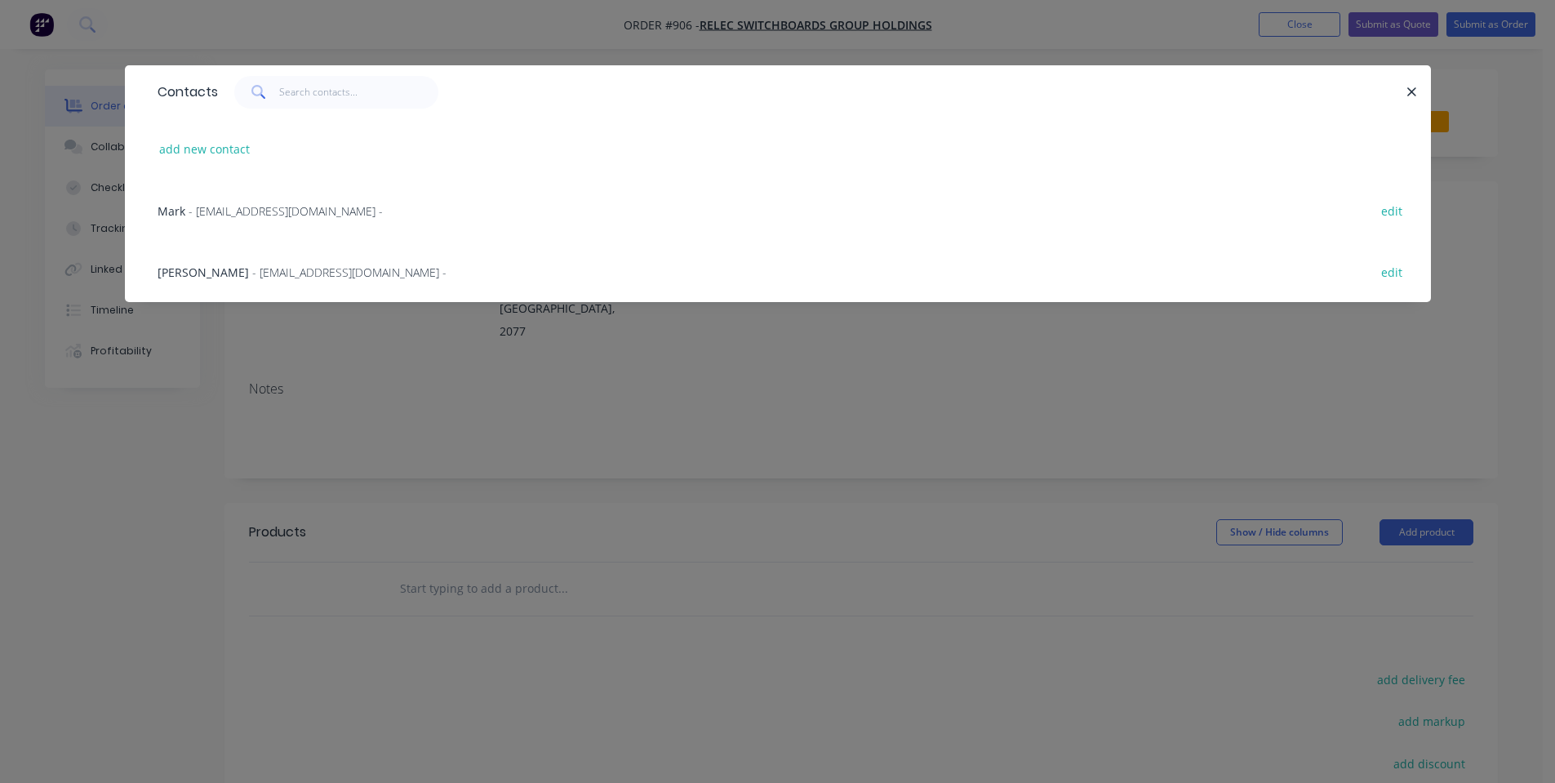
click at [256, 287] on div "Jon Byrne - CAD@relec.com.au - edit" at bounding box center [777, 271] width 1257 height 61
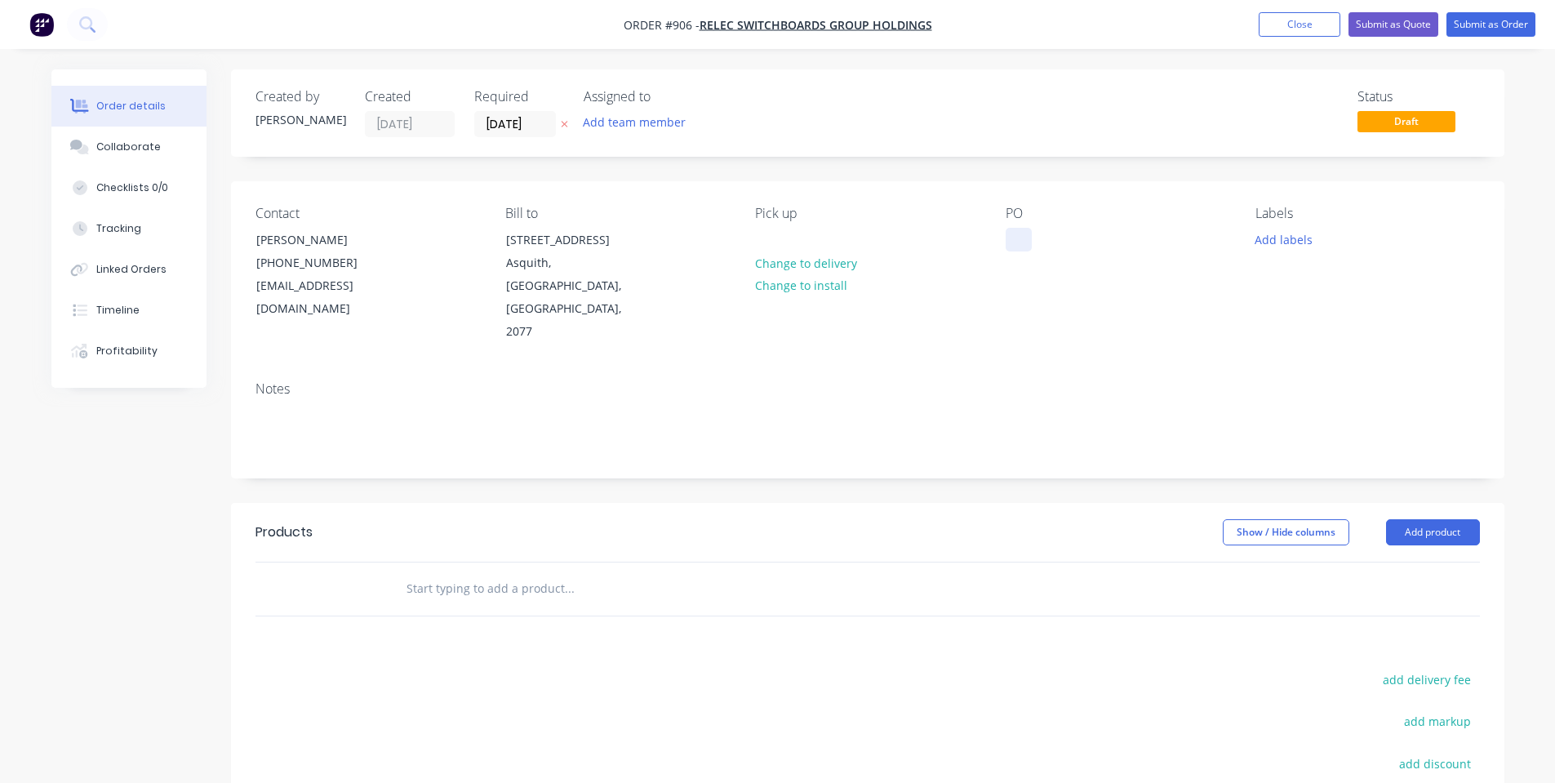
click at [1015, 250] on div at bounding box center [1019, 240] width 26 height 24
click at [1027, 238] on div at bounding box center [1019, 240] width 26 height 24
click at [1291, 242] on button "Add labels" at bounding box center [1284, 239] width 75 height 22
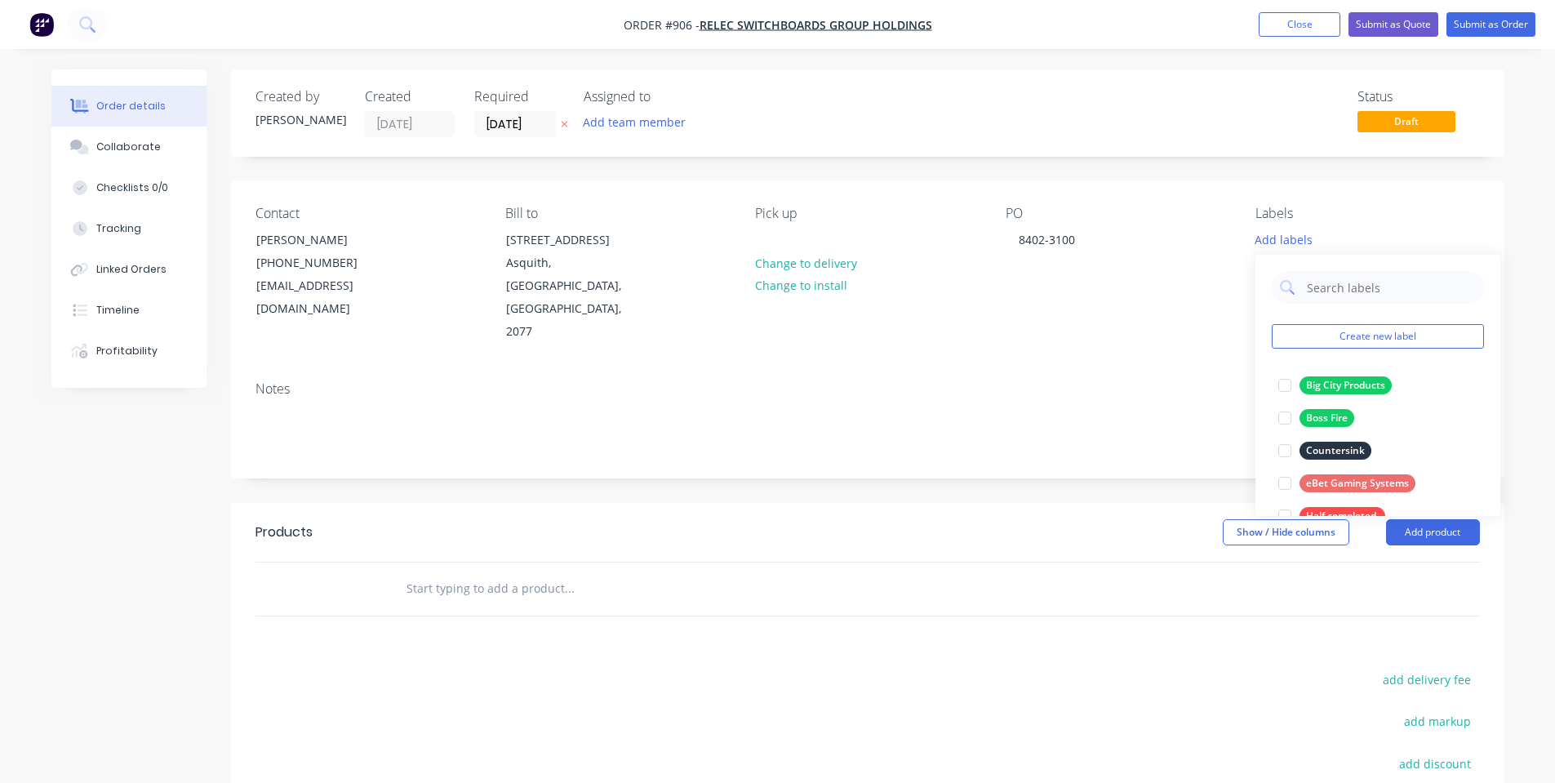
scroll to position [457, 0]
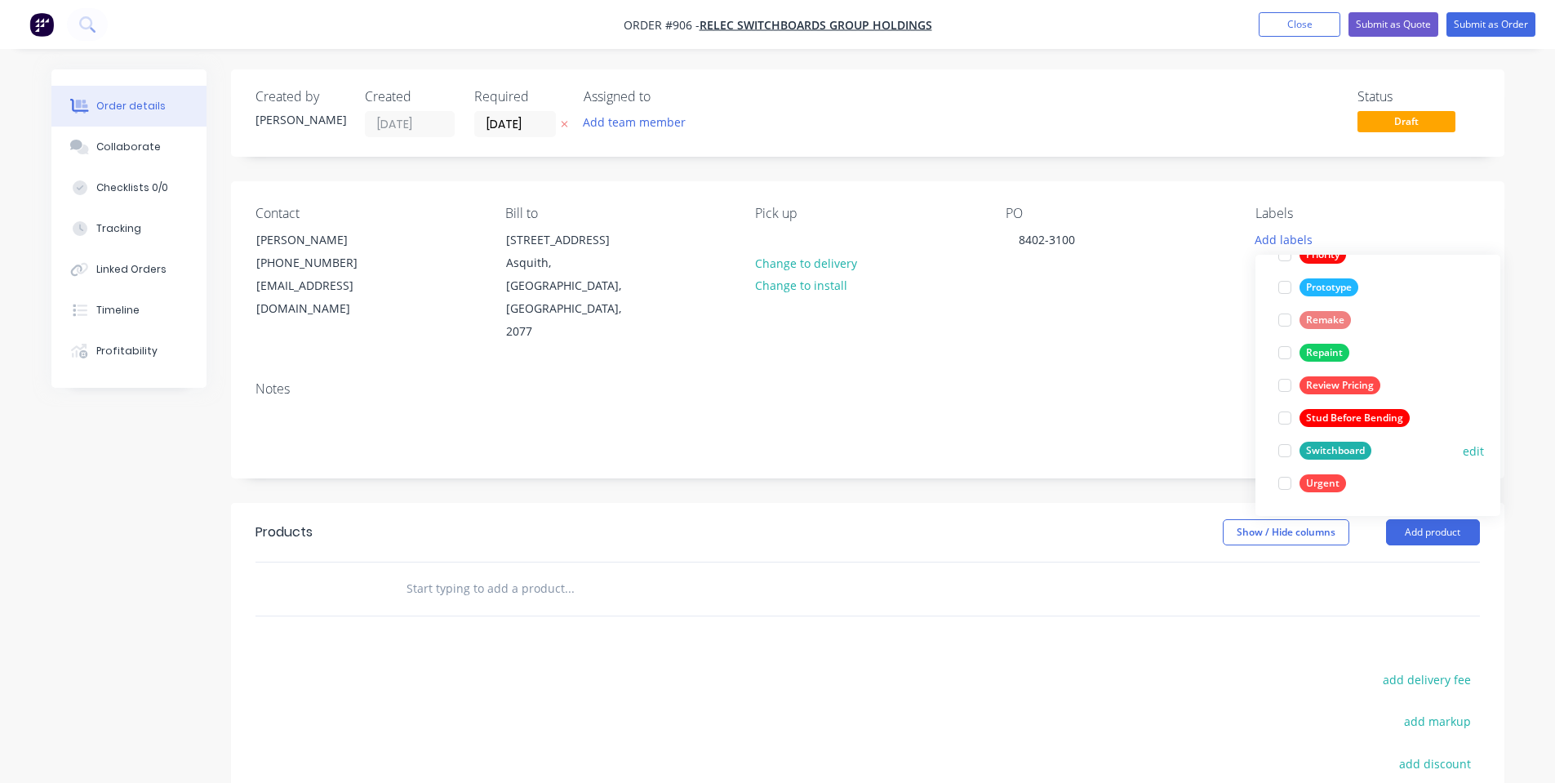
click at [1342, 443] on div "Switchboard" at bounding box center [1336, 451] width 72 height 18
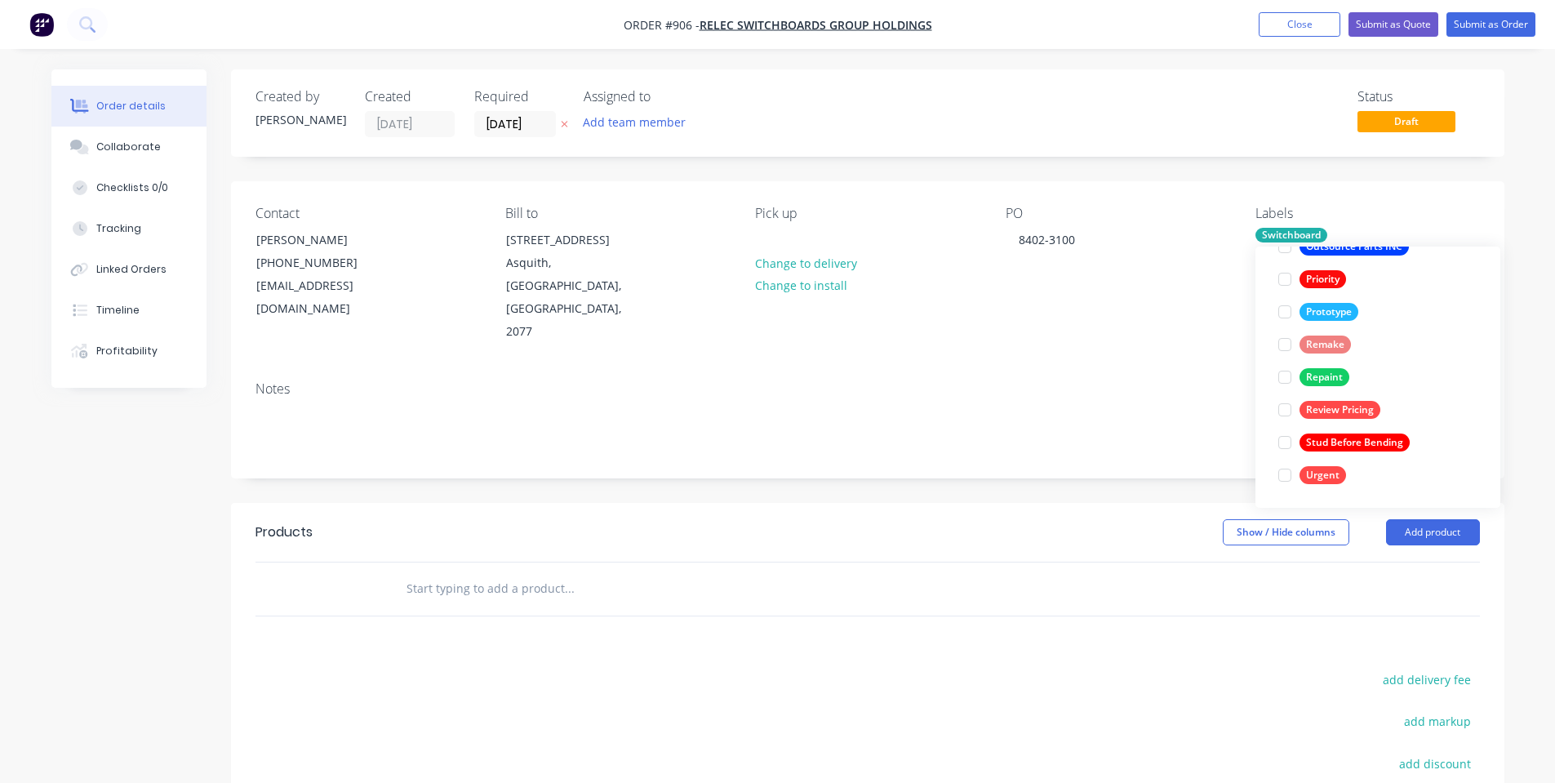
scroll to position [0, 0]
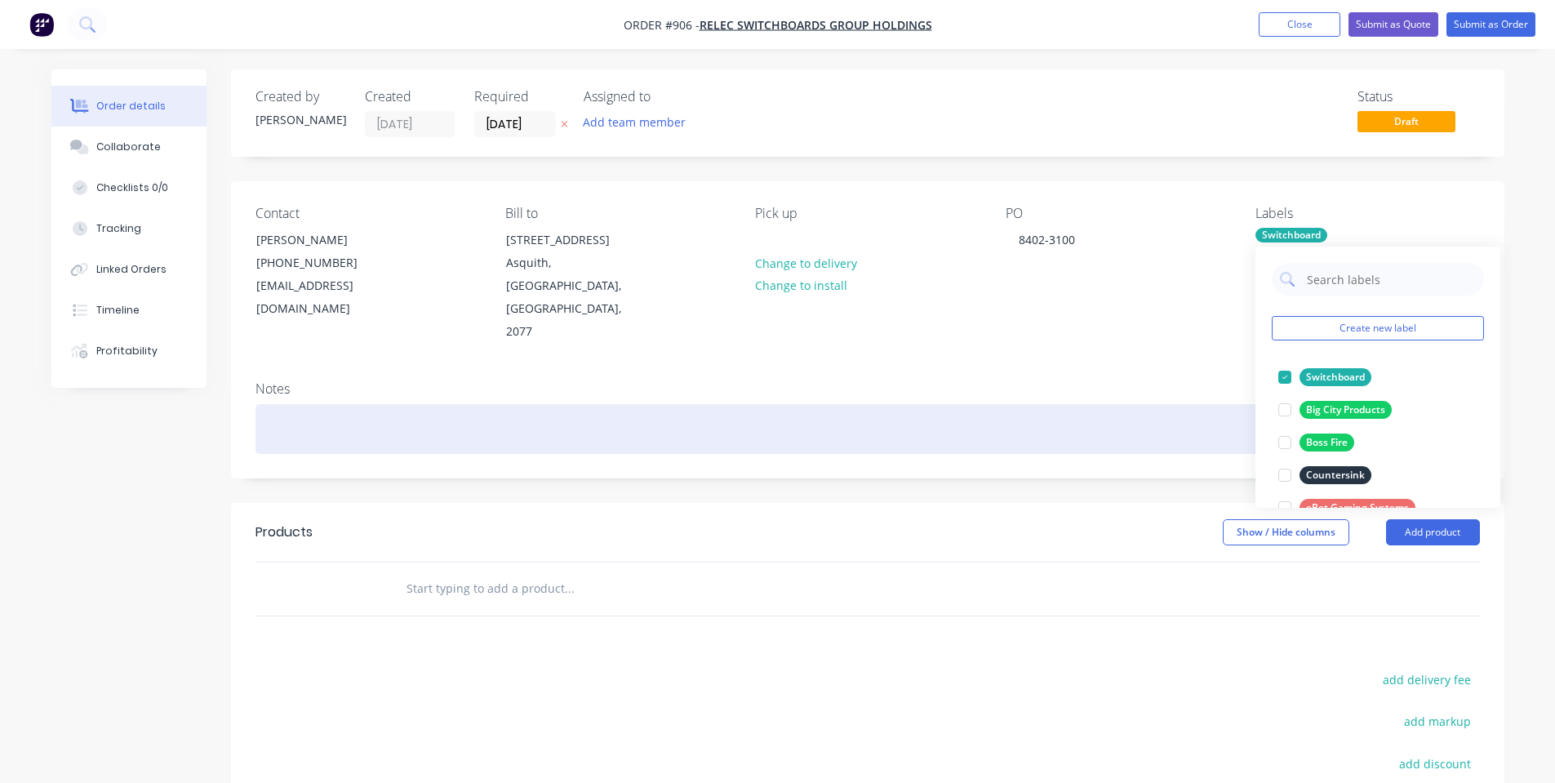
click at [1133, 404] on div at bounding box center [868, 429] width 1225 height 50
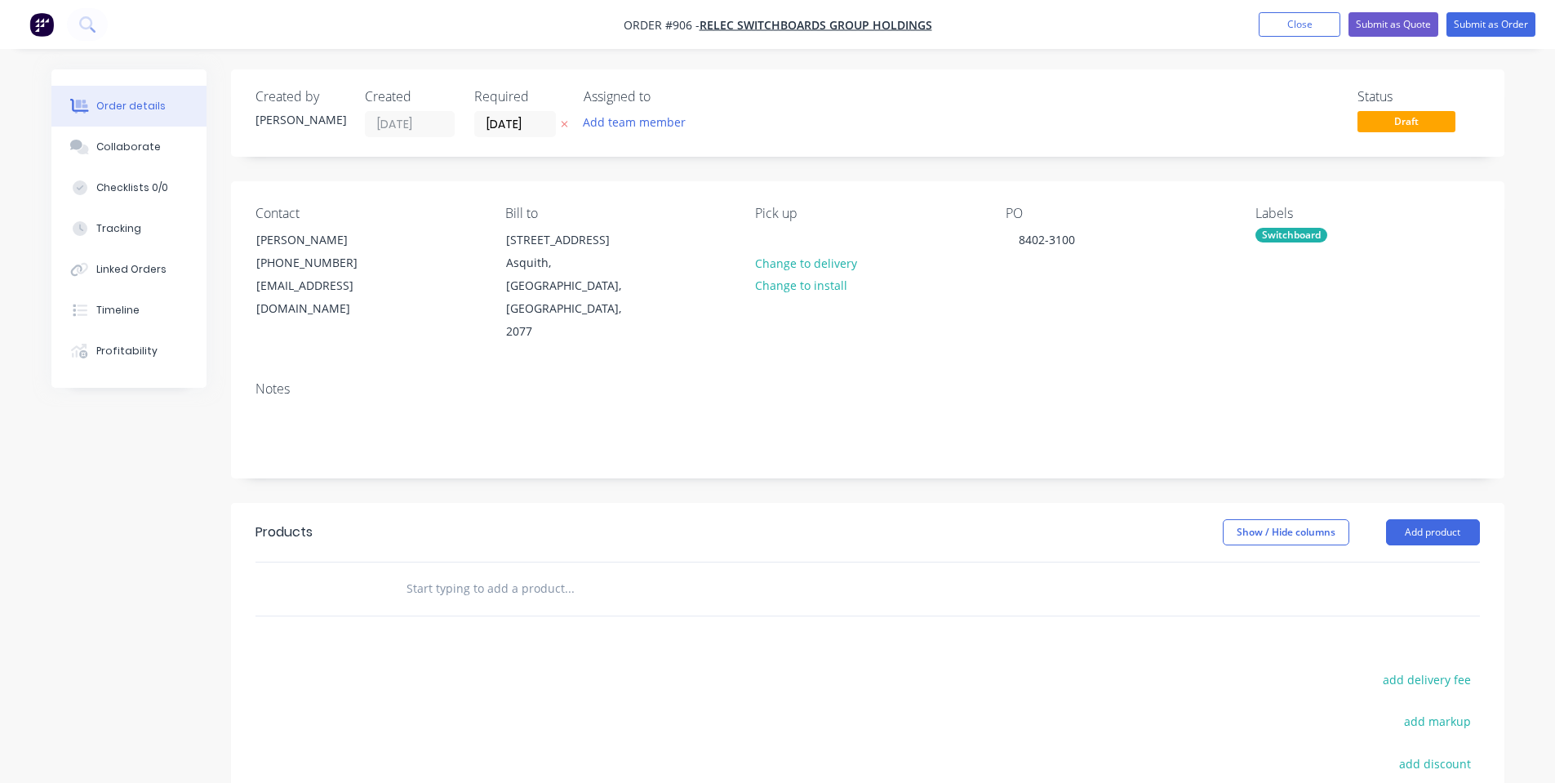
click at [1066, 368] on div "Notes" at bounding box center [868, 422] width 1274 height 109
click at [115, 159] on button "Collaborate" at bounding box center [128, 147] width 155 height 41
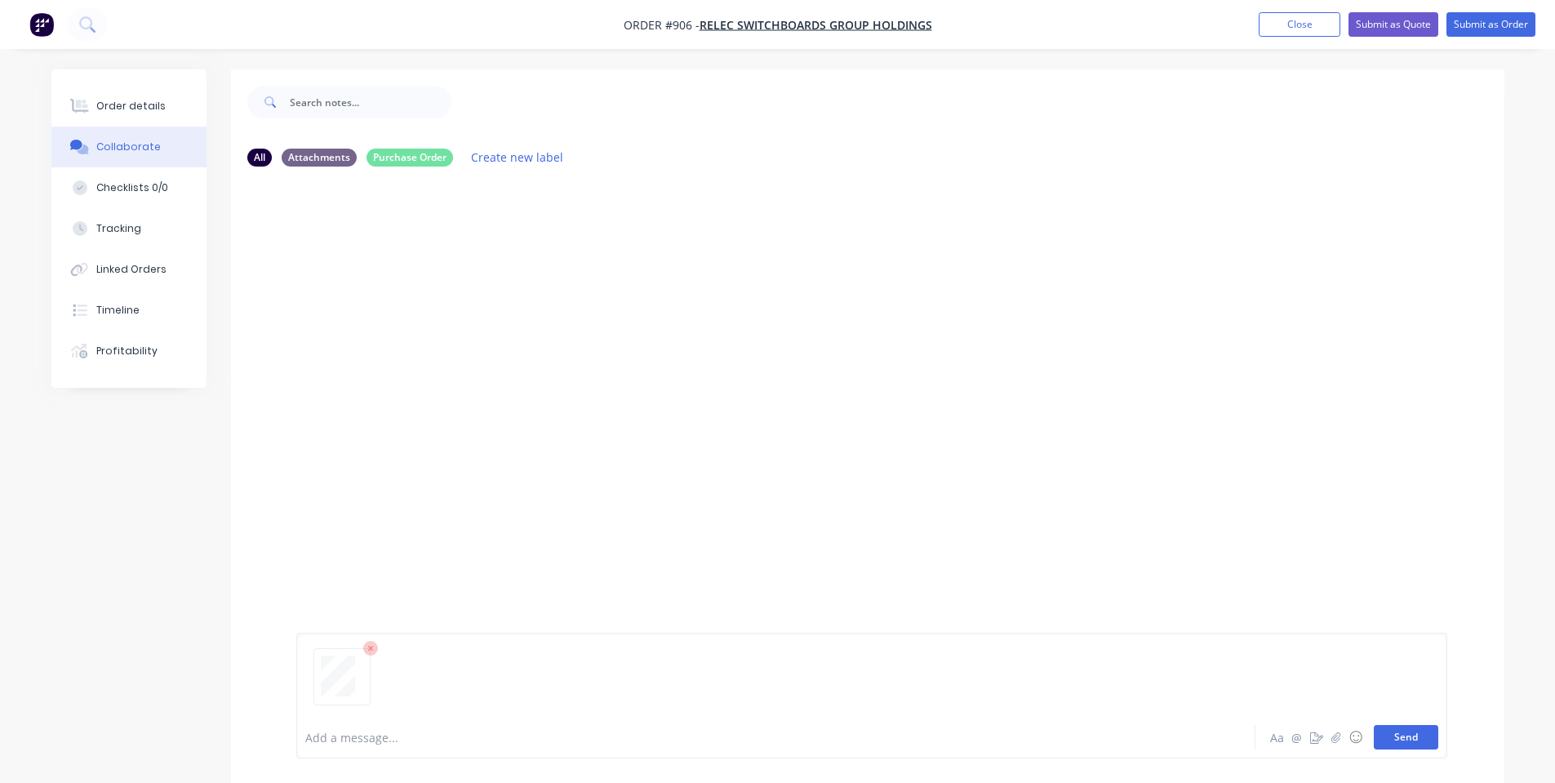
click at [1403, 736] on button "Send" at bounding box center [1406, 737] width 65 height 24
click at [105, 103] on div "Order details" at bounding box center [130, 106] width 69 height 15
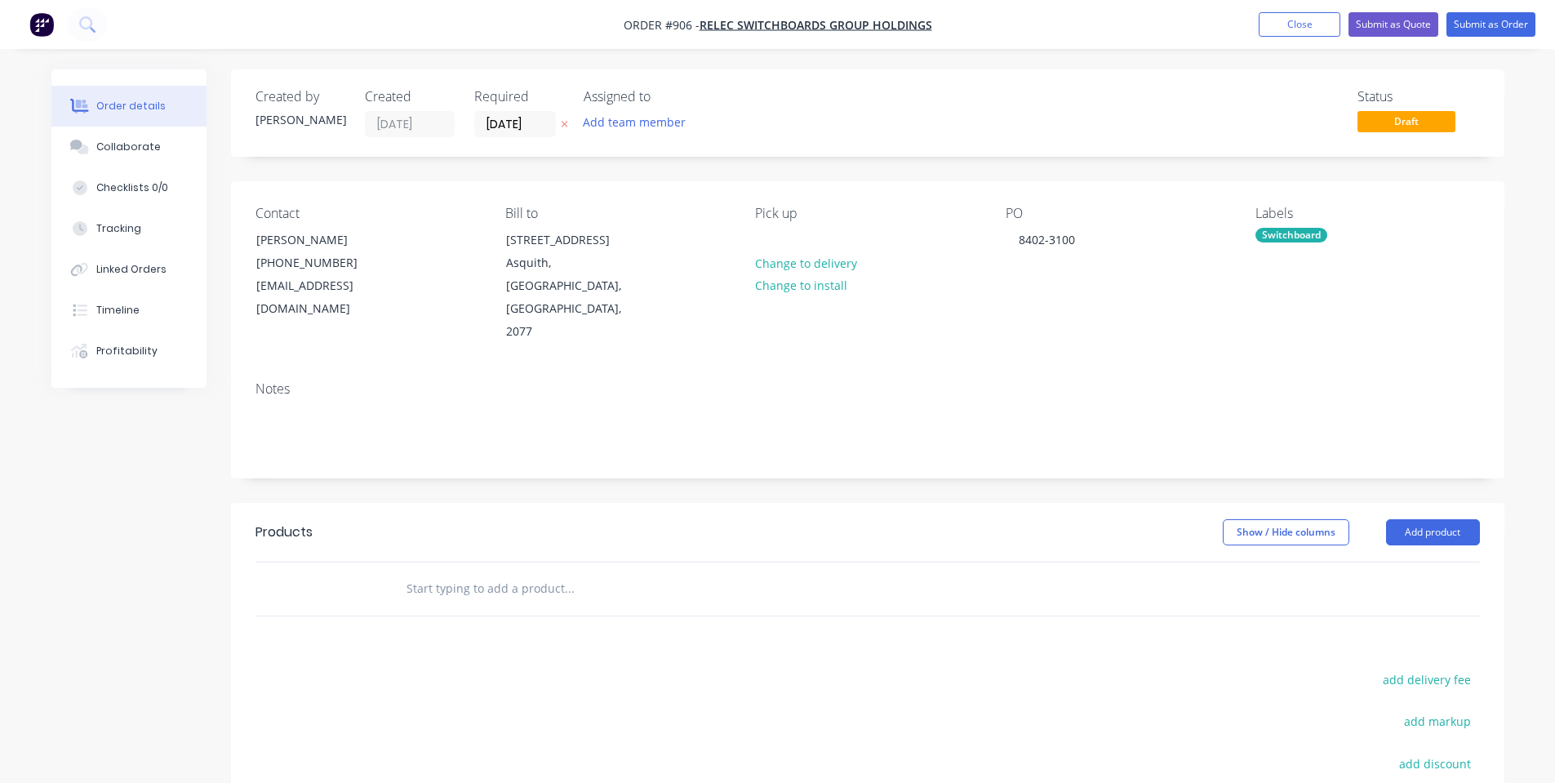
click at [550, 572] on input "text" at bounding box center [569, 588] width 327 height 33
paste input "RCP-8-NW-INFILL~L"
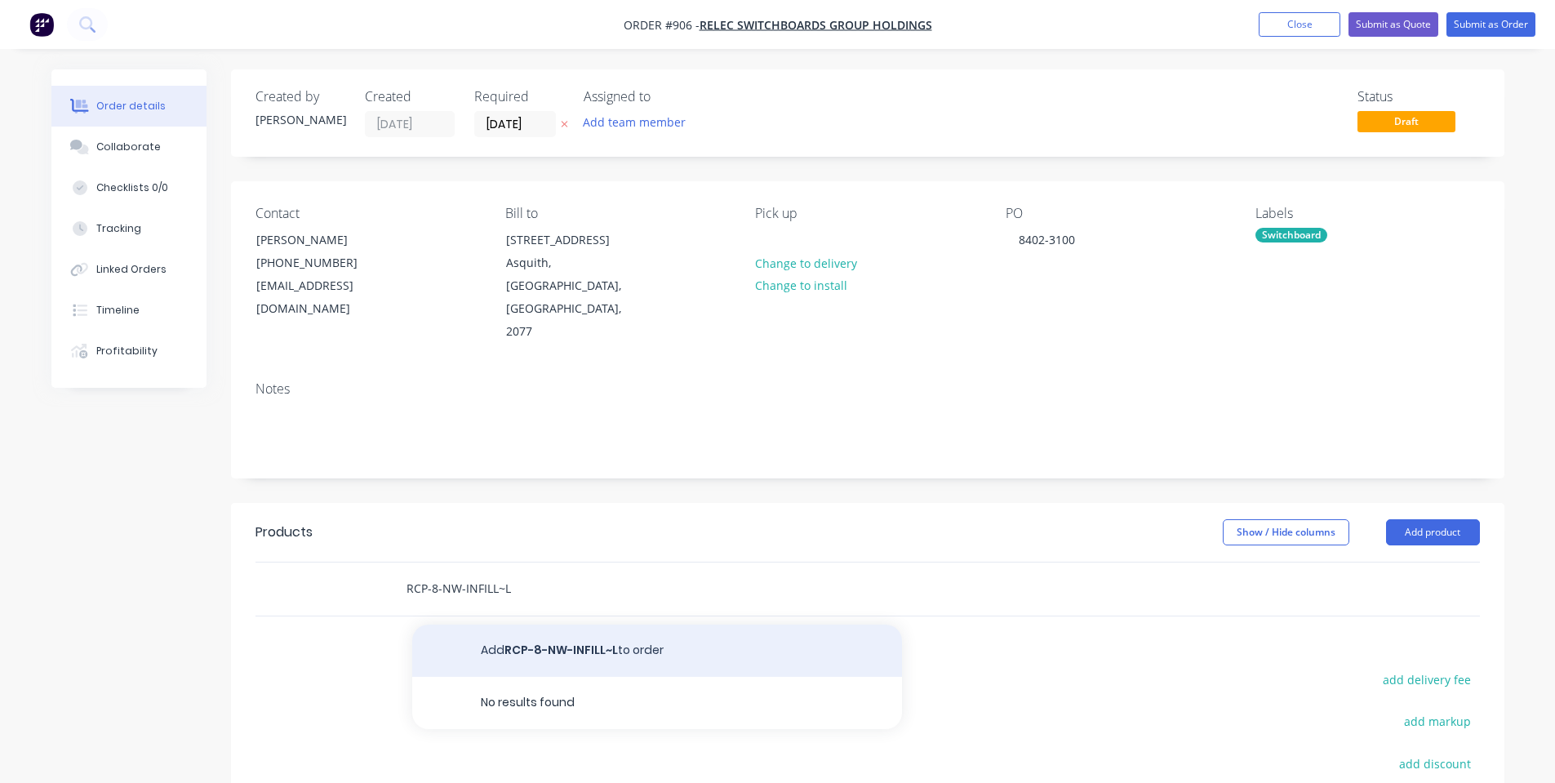
type input "RCP-8-NW-INFILL~L"
click at [525, 625] on button "Add RCP-8-NW-INFILL~L to order" at bounding box center [657, 651] width 490 height 52
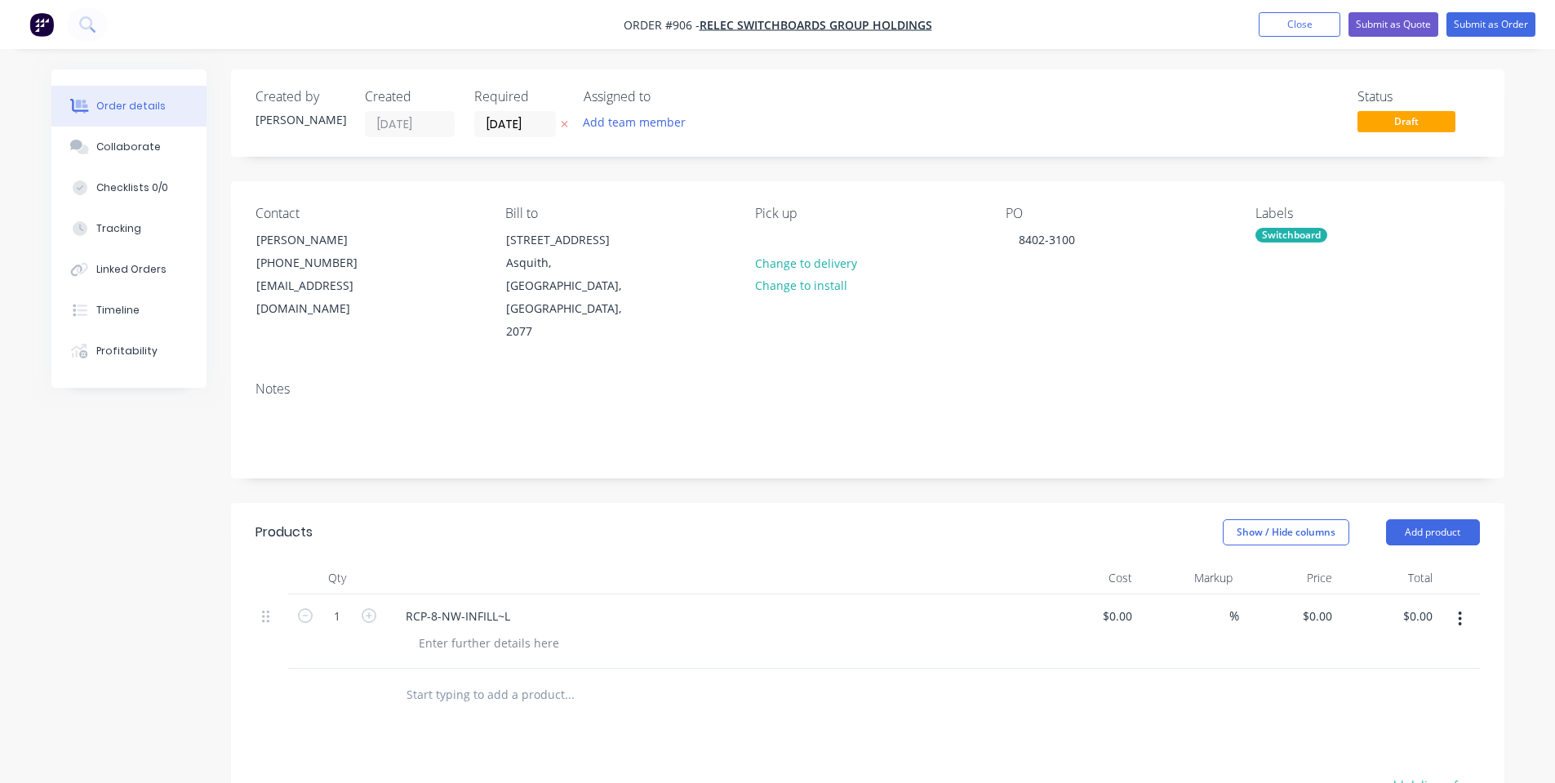
click at [550, 679] on input "text" at bounding box center [569, 695] width 327 height 33
paste input "RCP-8-NW-INFILL~R"
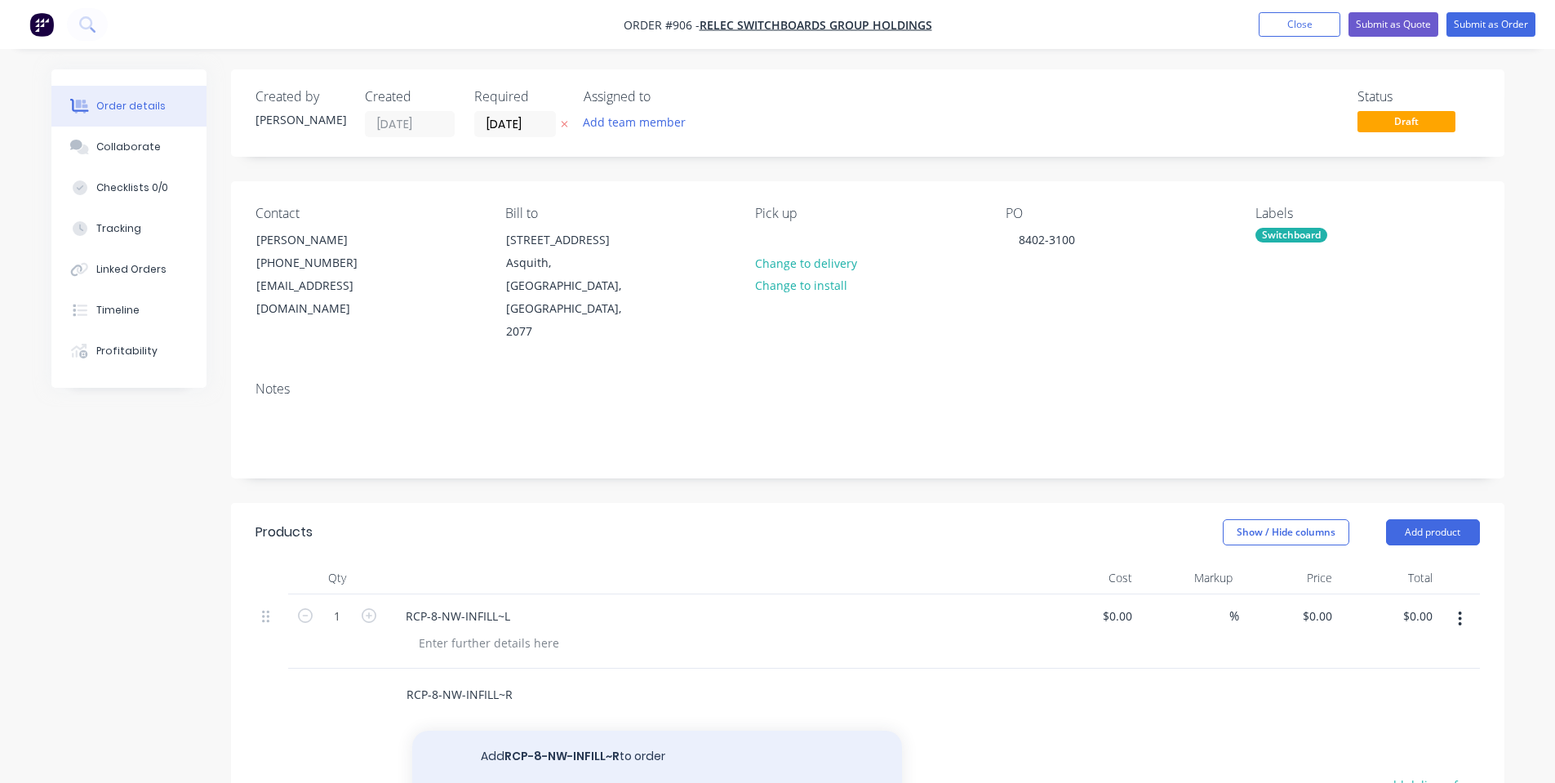
type input "RCP-8-NW-INFILL~R"
click at [536, 731] on button "Add RCP-8-NW-INFILL~R to order" at bounding box center [657, 757] width 490 height 52
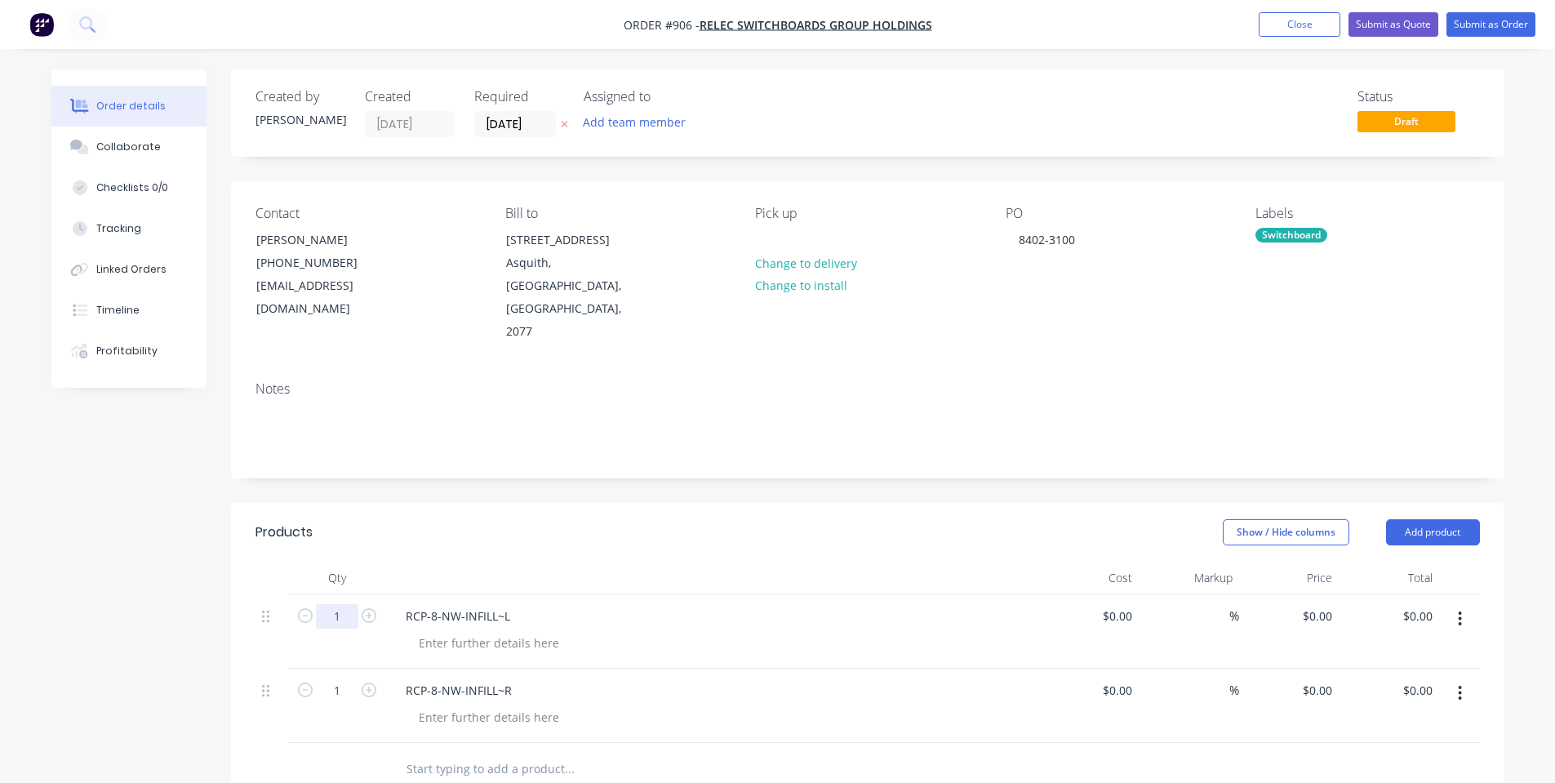
click at [354, 604] on input "1" at bounding box center [337, 616] width 42 height 24
type input "3"
click at [347, 679] on input "1" at bounding box center [337, 691] width 42 height 24
type input "3"
click at [456, 631] on div at bounding box center [489, 643] width 167 height 24
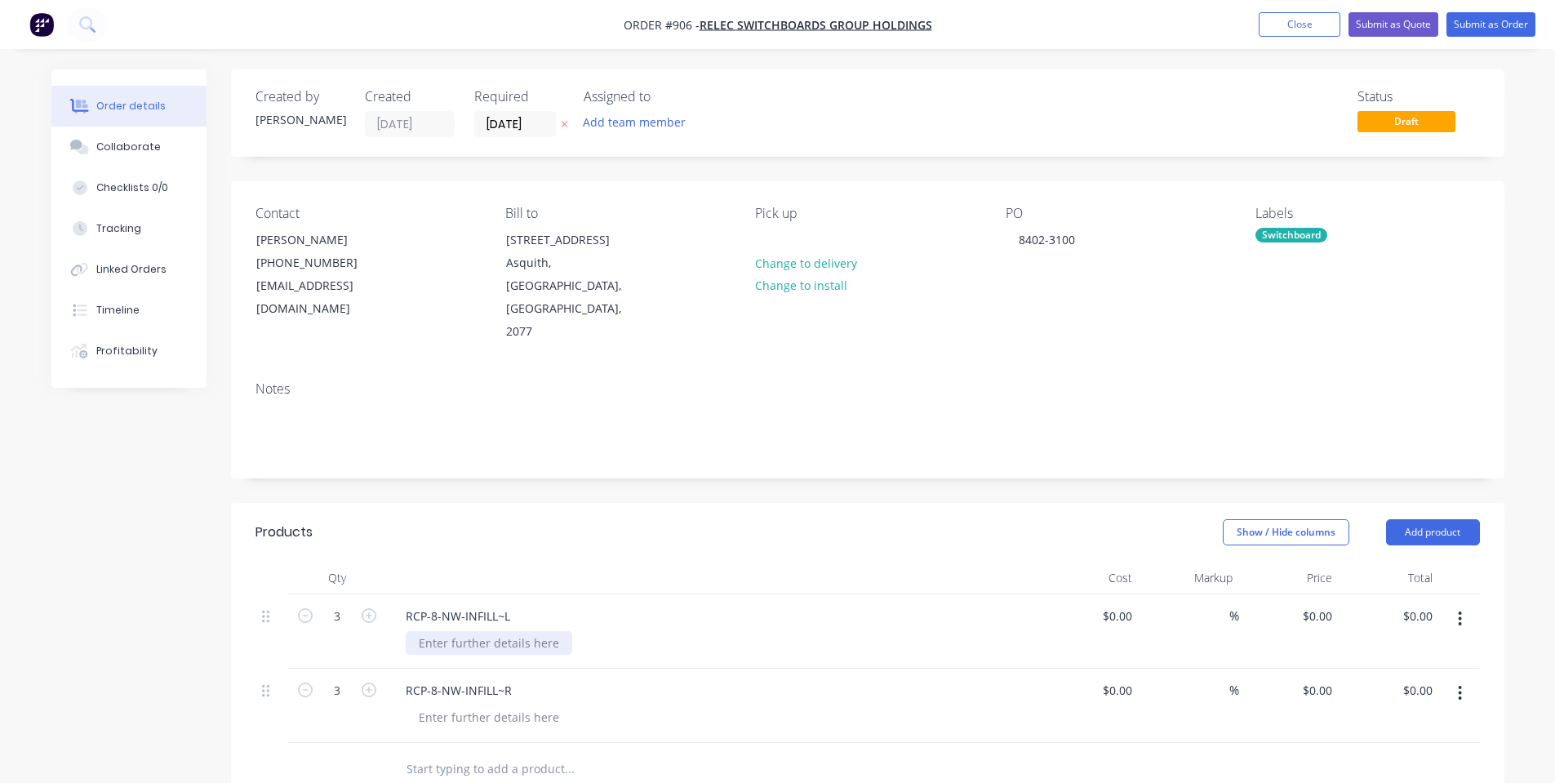
click at [450, 631] on div at bounding box center [489, 643] width 167 height 24
copy div "Gloss White"
click at [492, 705] on div at bounding box center [489, 717] width 167 height 24
paste div
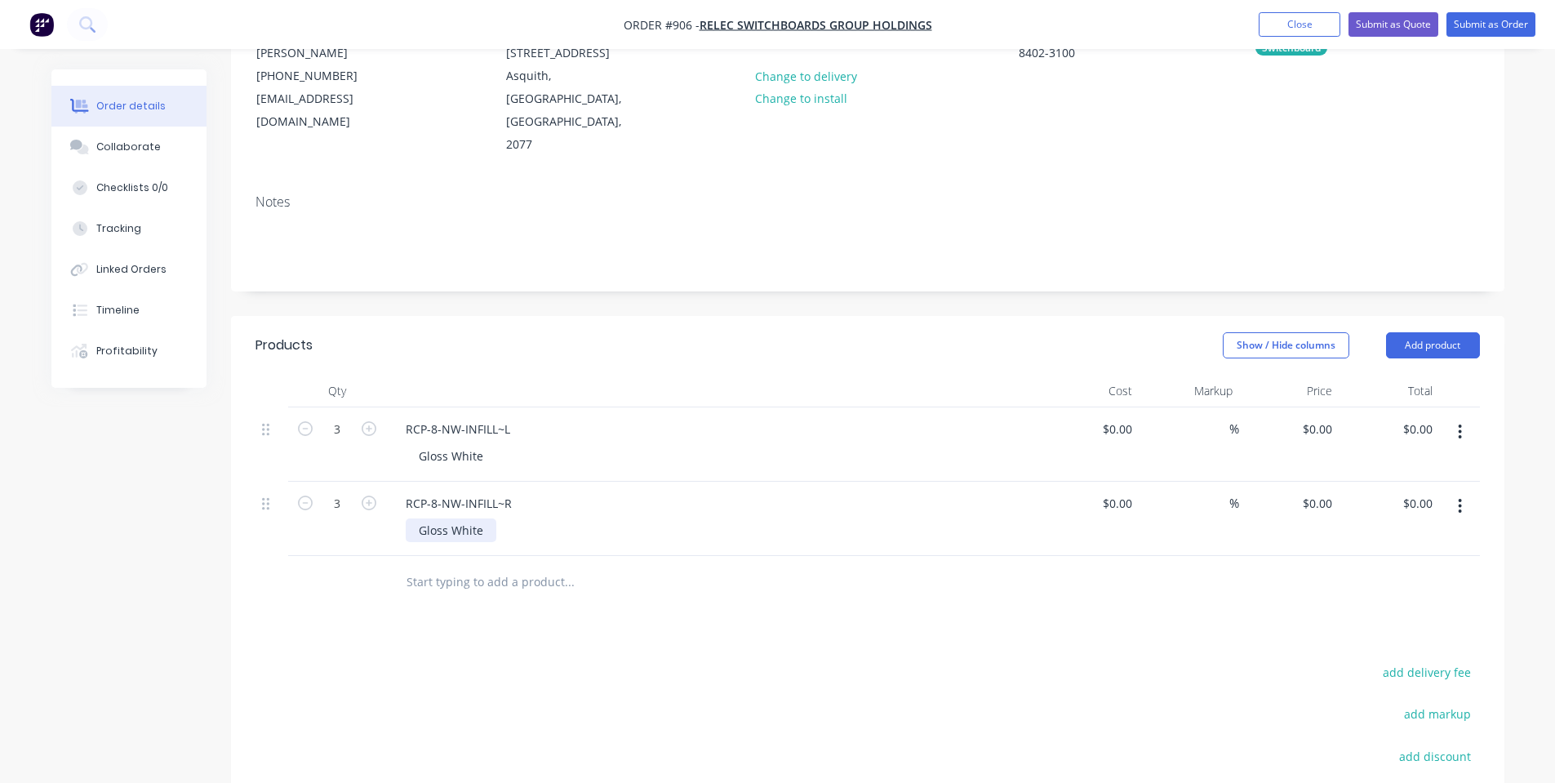
scroll to position [218, 0]
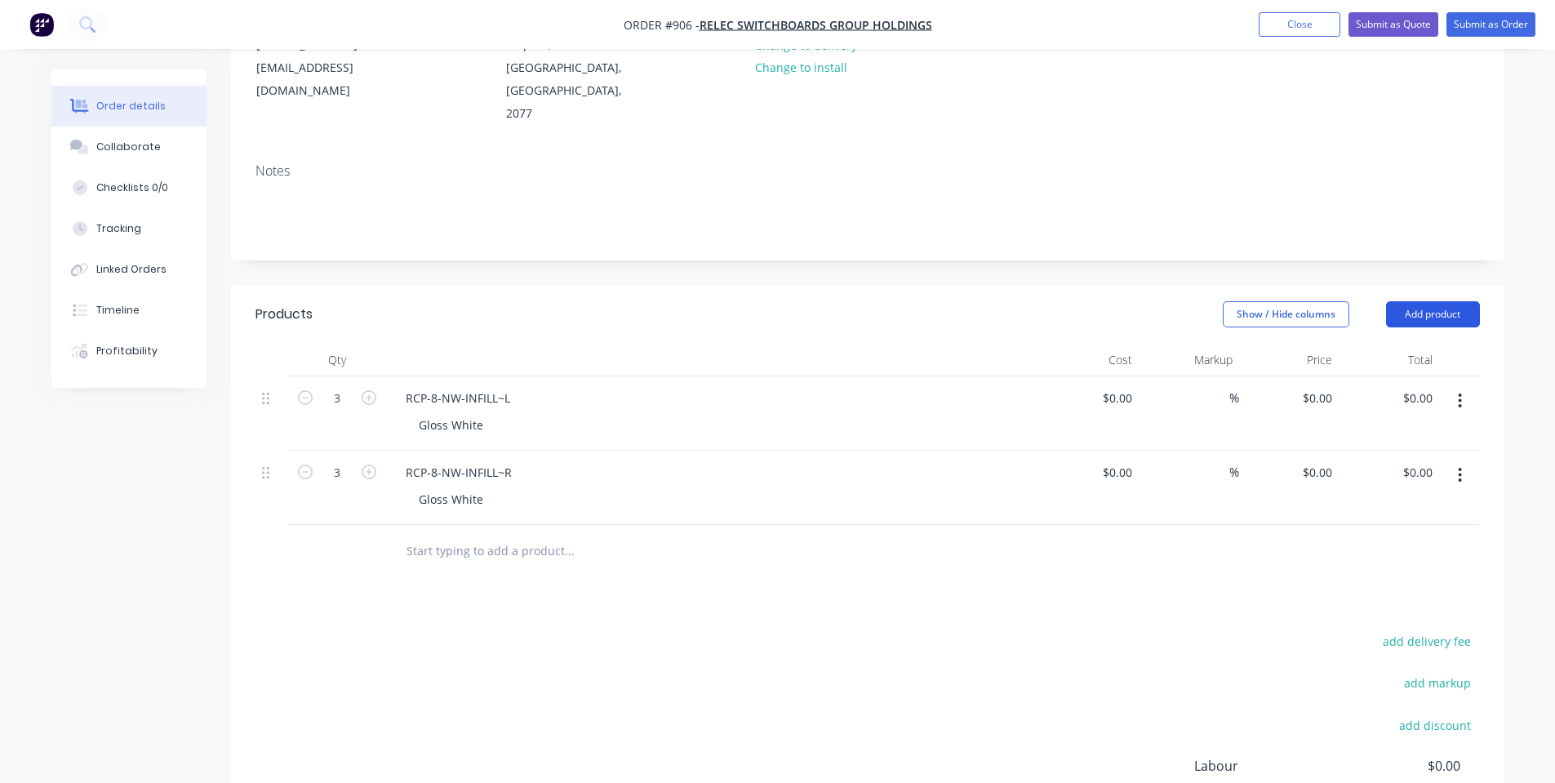
click at [1417, 301] on button "Add product" at bounding box center [1433, 314] width 94 height 26
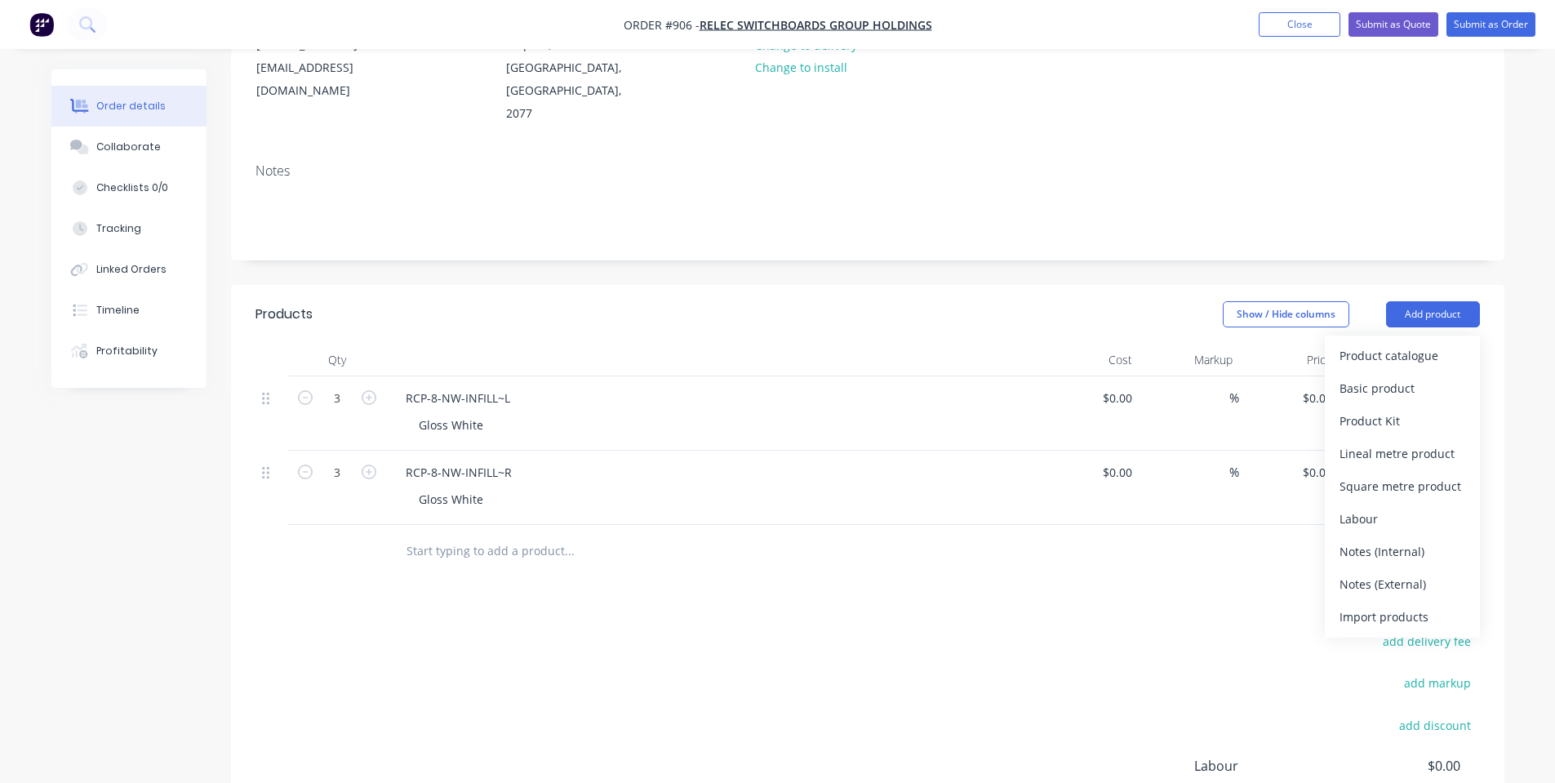
drag, startPoint x: 1388, startPoint y: 517, endPoint x: 1278, endPoint y: 534, distance: 111.6
click at [1389, 540] on div "Notes (Internal)" at bounding box center [1403, 552] width 126 height 24
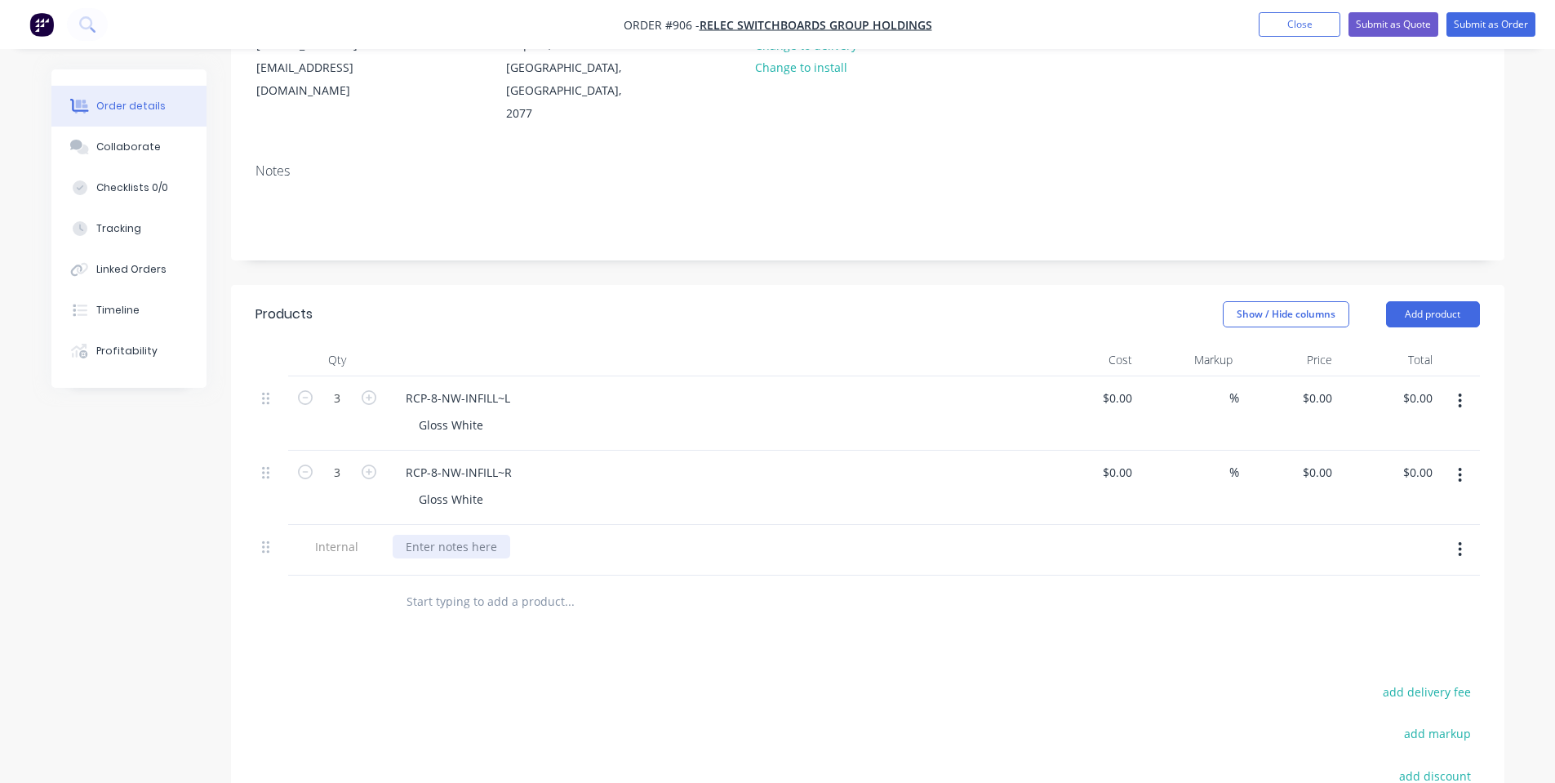
click at [469, 535] on div at bounding box center [452, 547] width 118 height 24
click at [498, 525] on div "[PERSON_NAME]-Power C5 |" at bounding box center [712, 550] width 653 height 51
click at [496, 535] on div "[PERSON_NAME]-Power C5 |" at bounding box center [484, 547] width 182 height 24
click at [438, 585] on input "text" at bounding box center [569, 601] width 327 height 33
click at [123, 135] on button "Collaborate" at bounding box center [128, 147] width 155 height 41
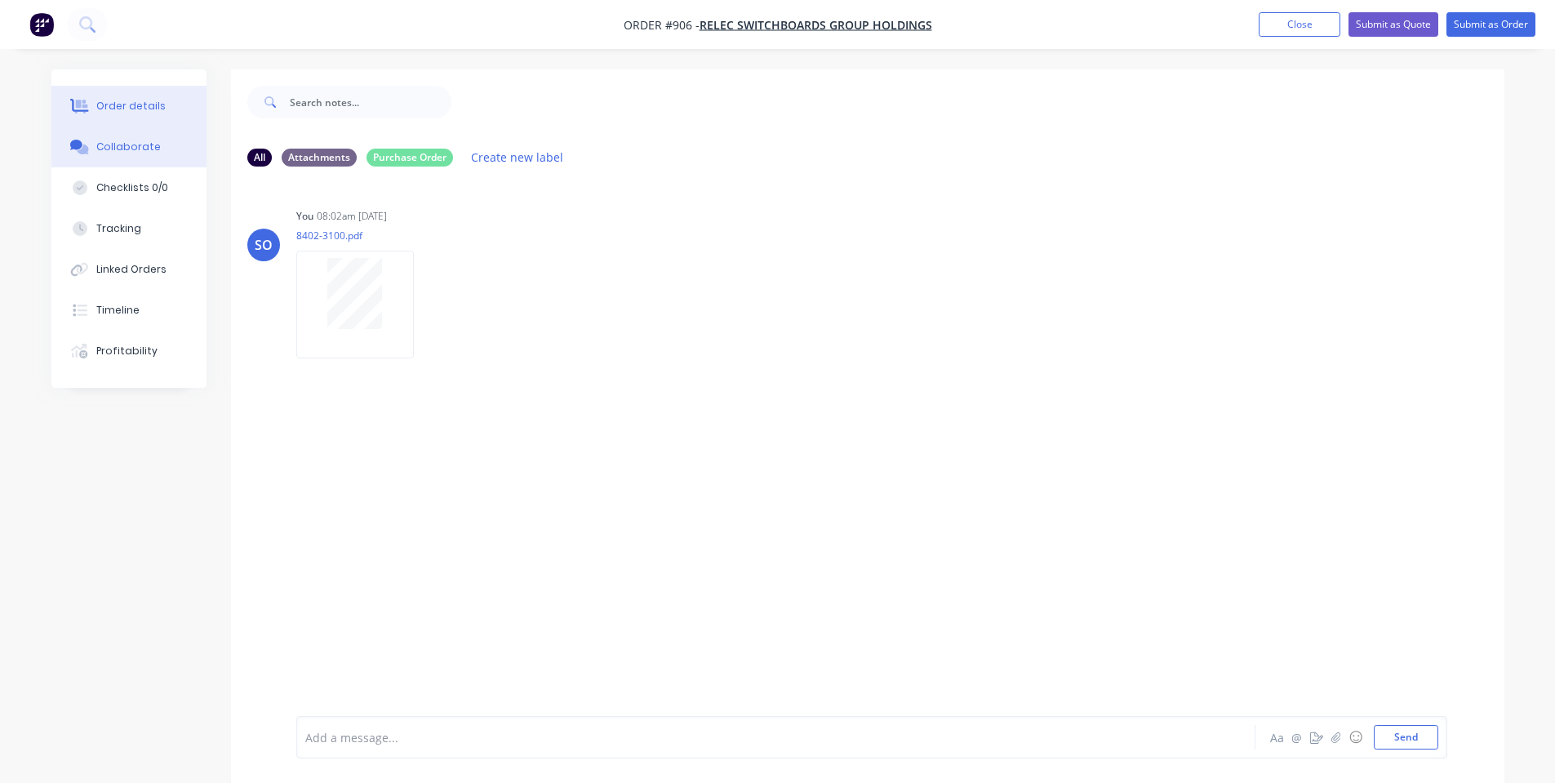
click at [125, 116] on button "Order details" at bounding box center [128, 106] width 155 height 41
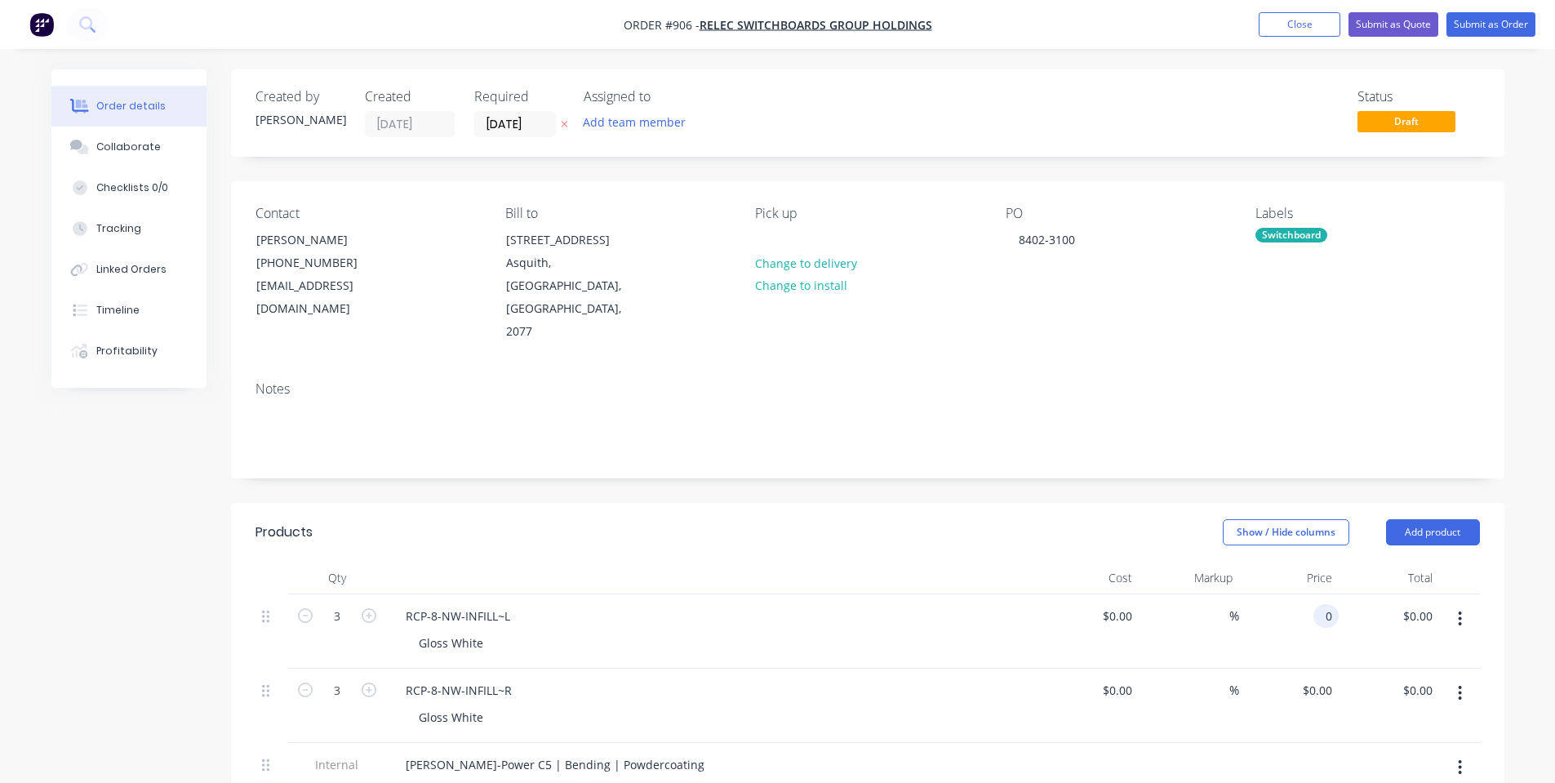
click at [1320, 604] on input "0" at bounding box center [1329, 616] width 19 height 24
type input "$55.00"
type input "$165.00"
click at [1326, 679] on input "0" at bounding box center [1321, 691] width 38 height 24
type input "2"
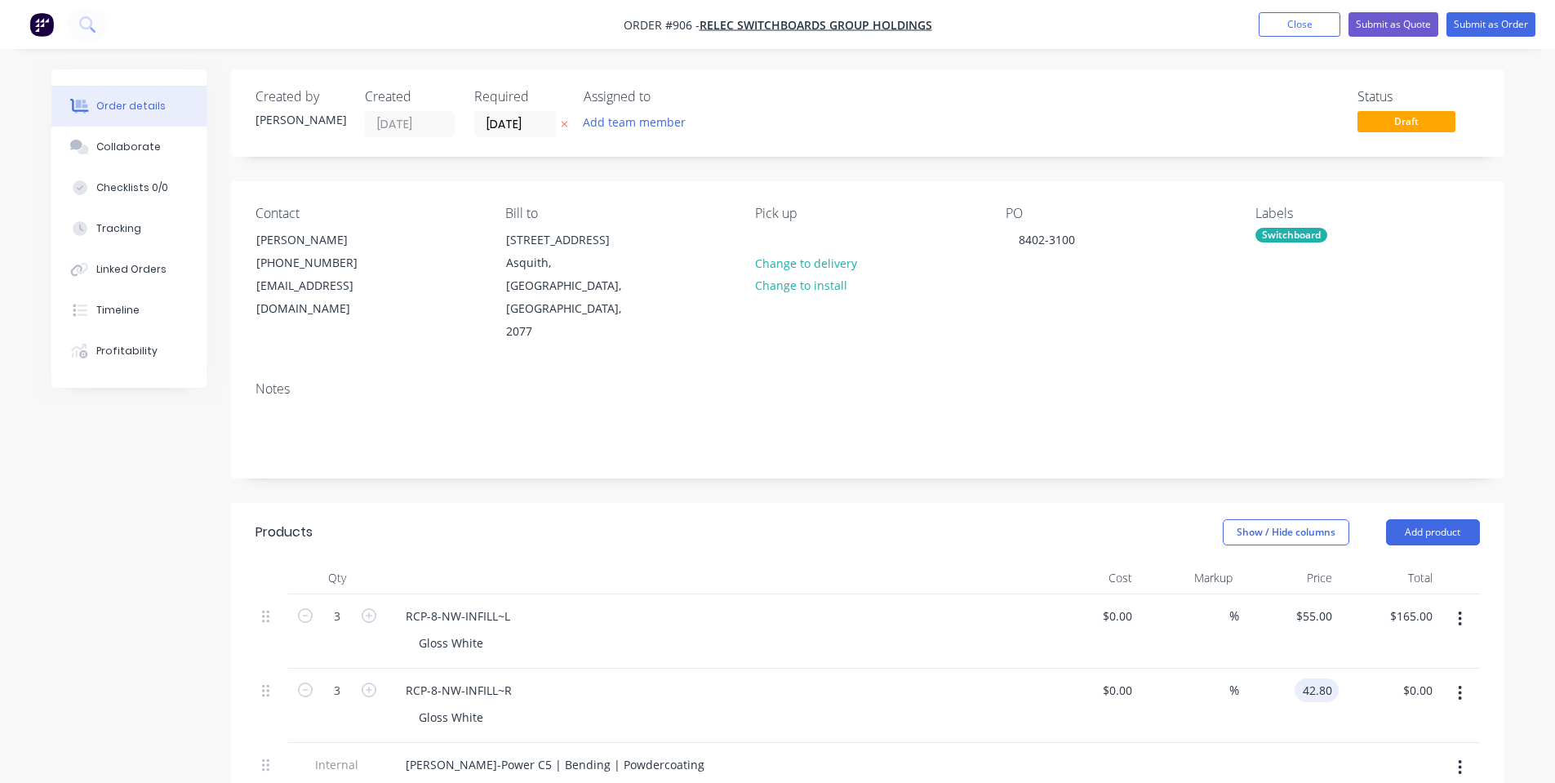
type input "$42.80"
type input "$128.40"
click at [840, 562] on div at bounding box center [712, 578] width 653 height 33
click at [141, 137] on button "Collaborate" at bounding box center [128, 147] width 155 height 41
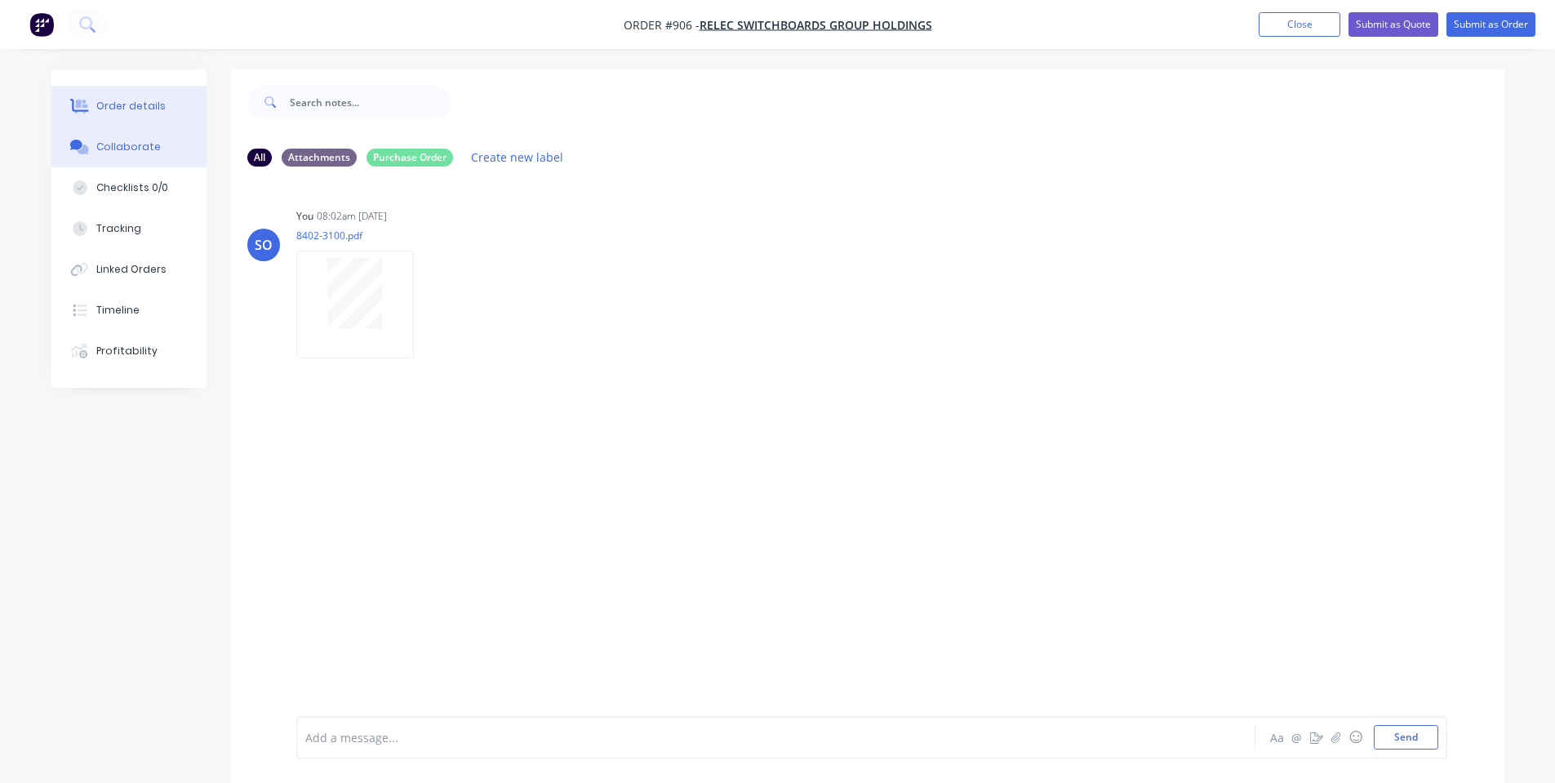
click at [145, 113] on button "Order details" at bounding box center [128, 106] width 155 height 41
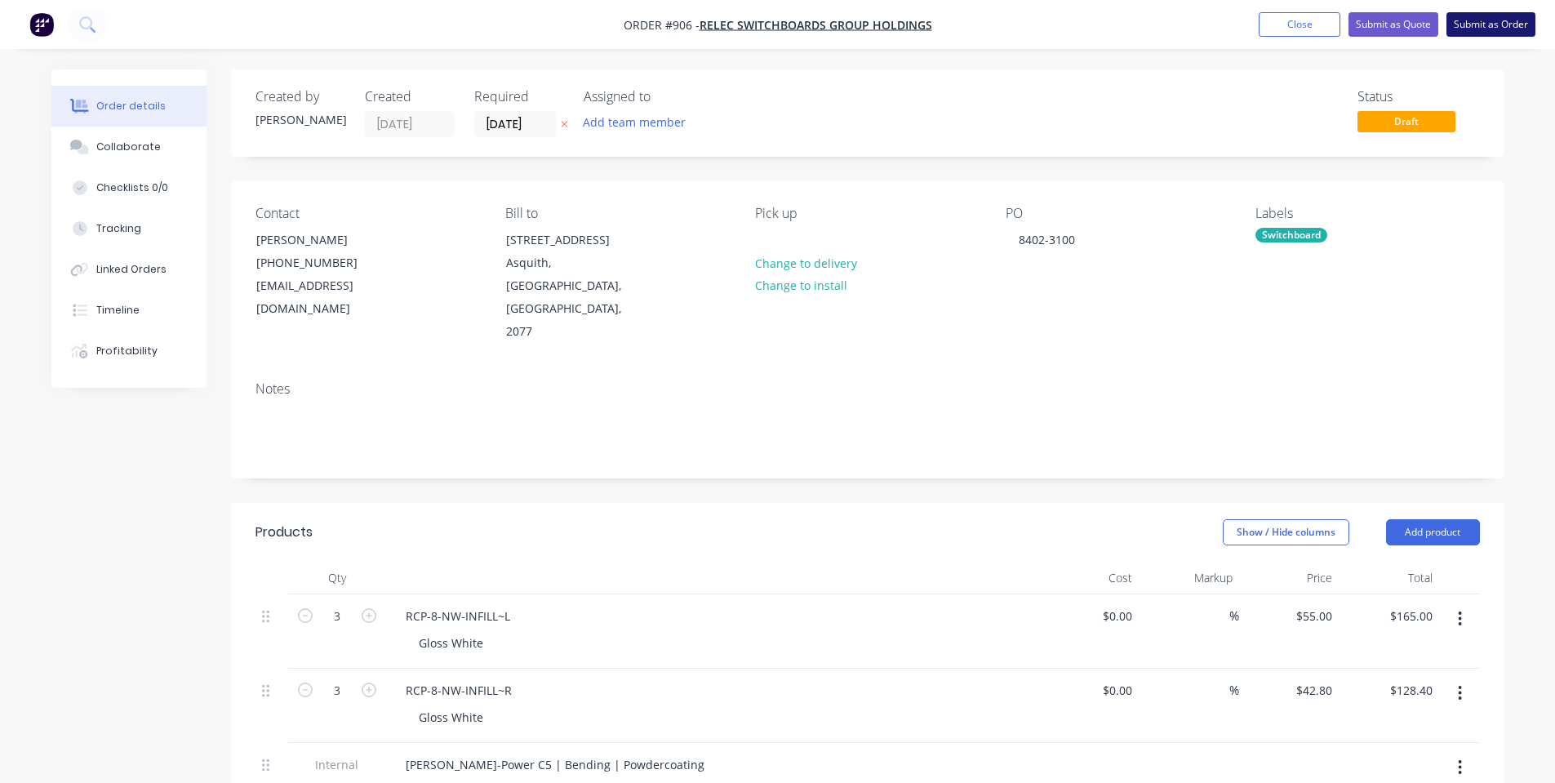
click at [1477, 29] on button "Submit as Order" at bounding box center [1491, 24] width 89 height 24
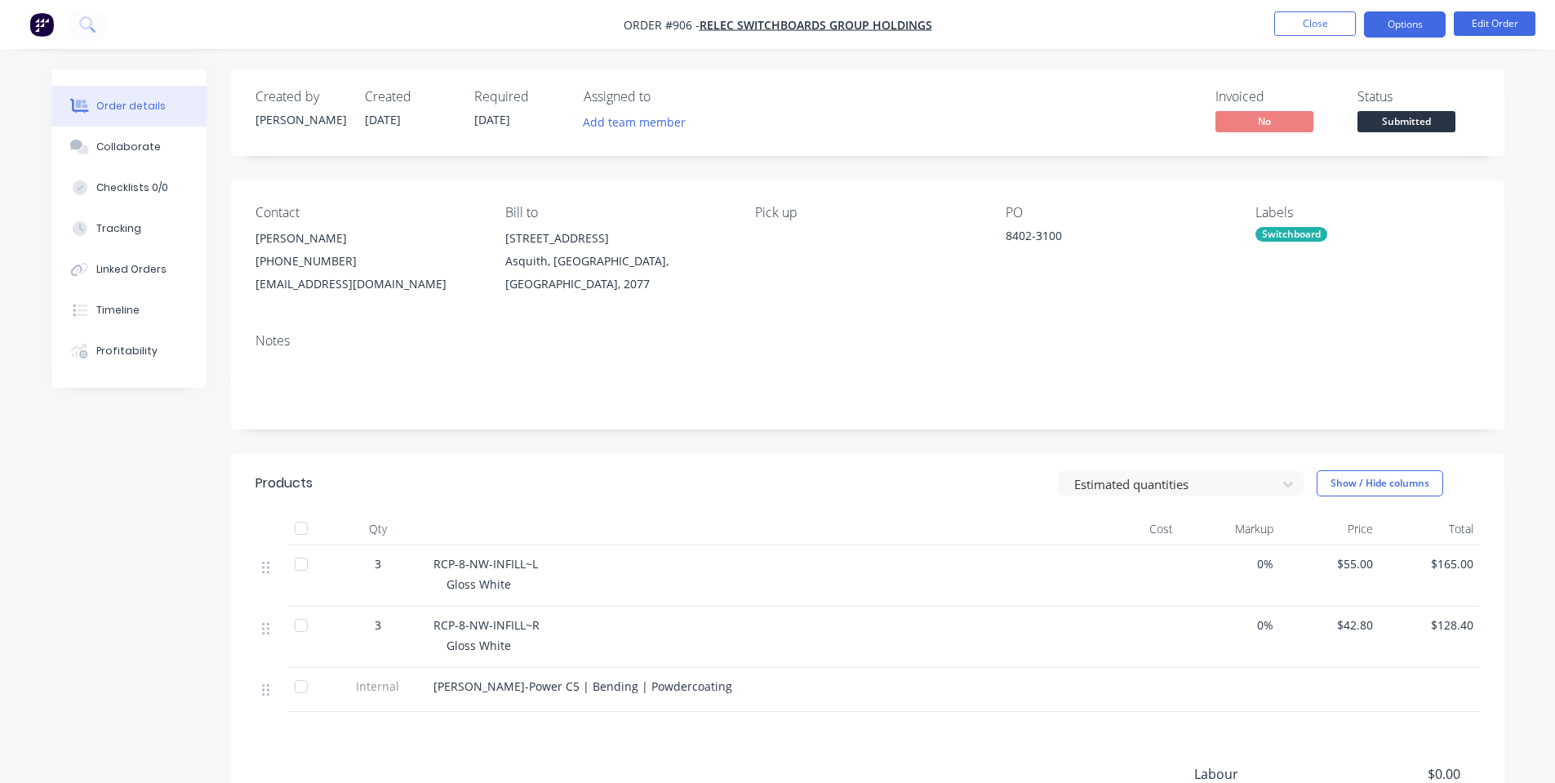
click at [1413, 26] on button "Options" at bounding box center [1405, 24] width 82 height 26
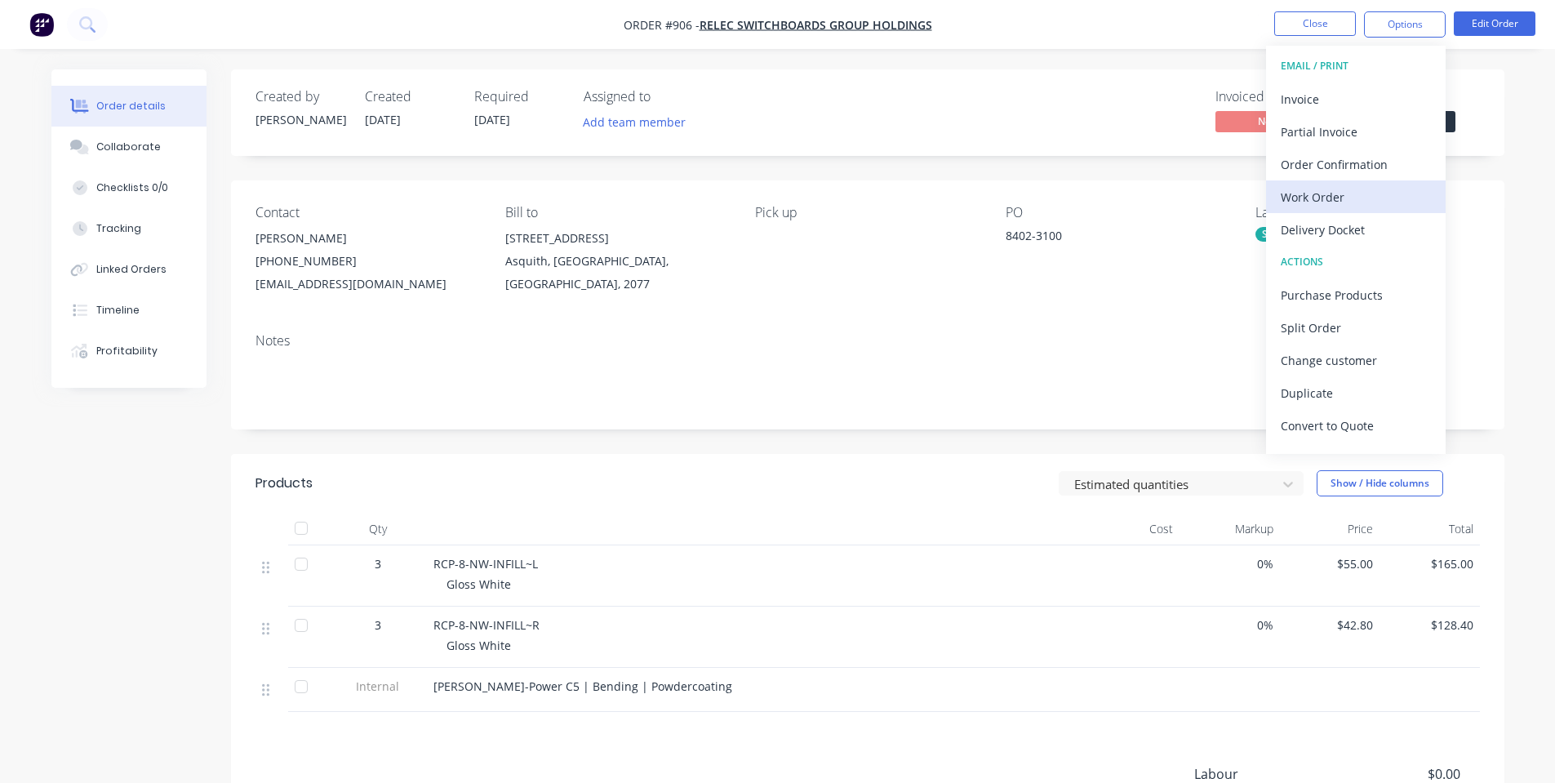
click at [1373, 184] on button "Work Order" at bounding box center [1356, 196] width 180 height 33
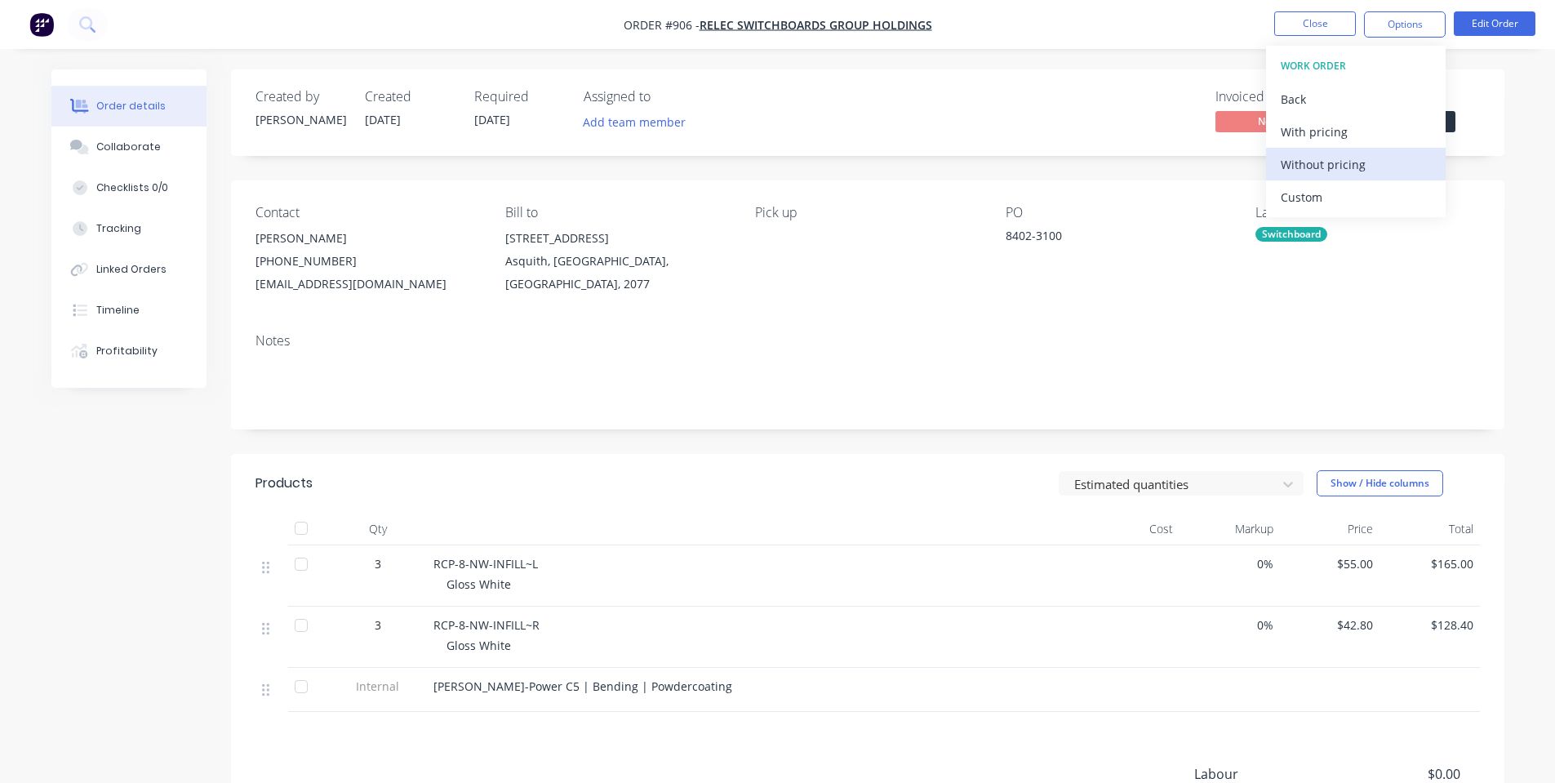
click at [1360, 168] on div "Without pricing" at bounding box center [1356, 165] width 150 height 24
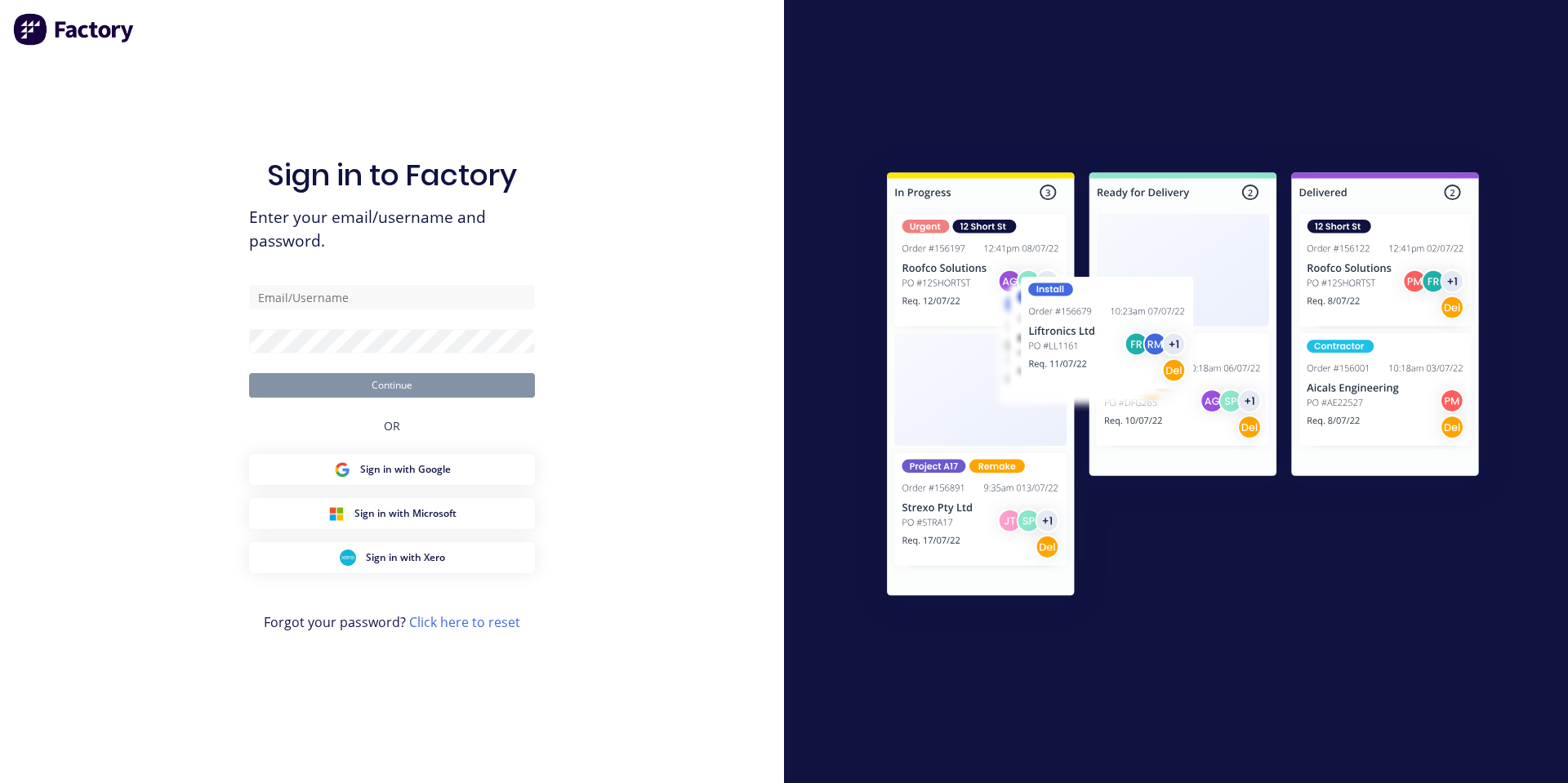
click at [355, 313] on form "Continue" at bounding box center [392, 341] width 286 height 113
click at [358, 307] on input "text" at bounding box center [392, 297] width 286 height 24
click at [0, 782] on com-1password-button at bounding box center [0, 783] width 0 height 0
type input "shane@1stclassmetals.com.au"
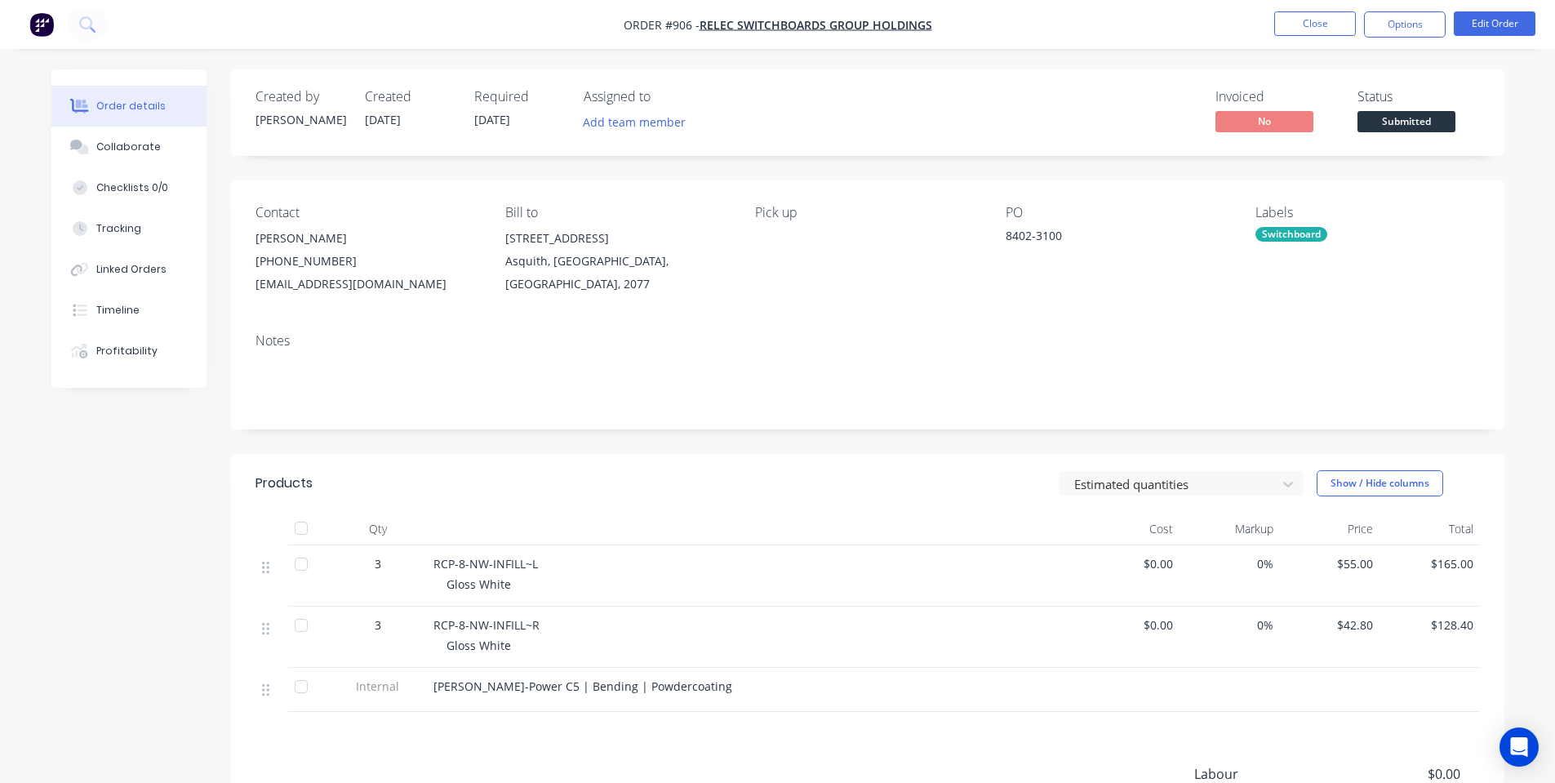
click at [1399, 127] on span "Submitted" at bounding box center [1407, 121] width 98 height 20
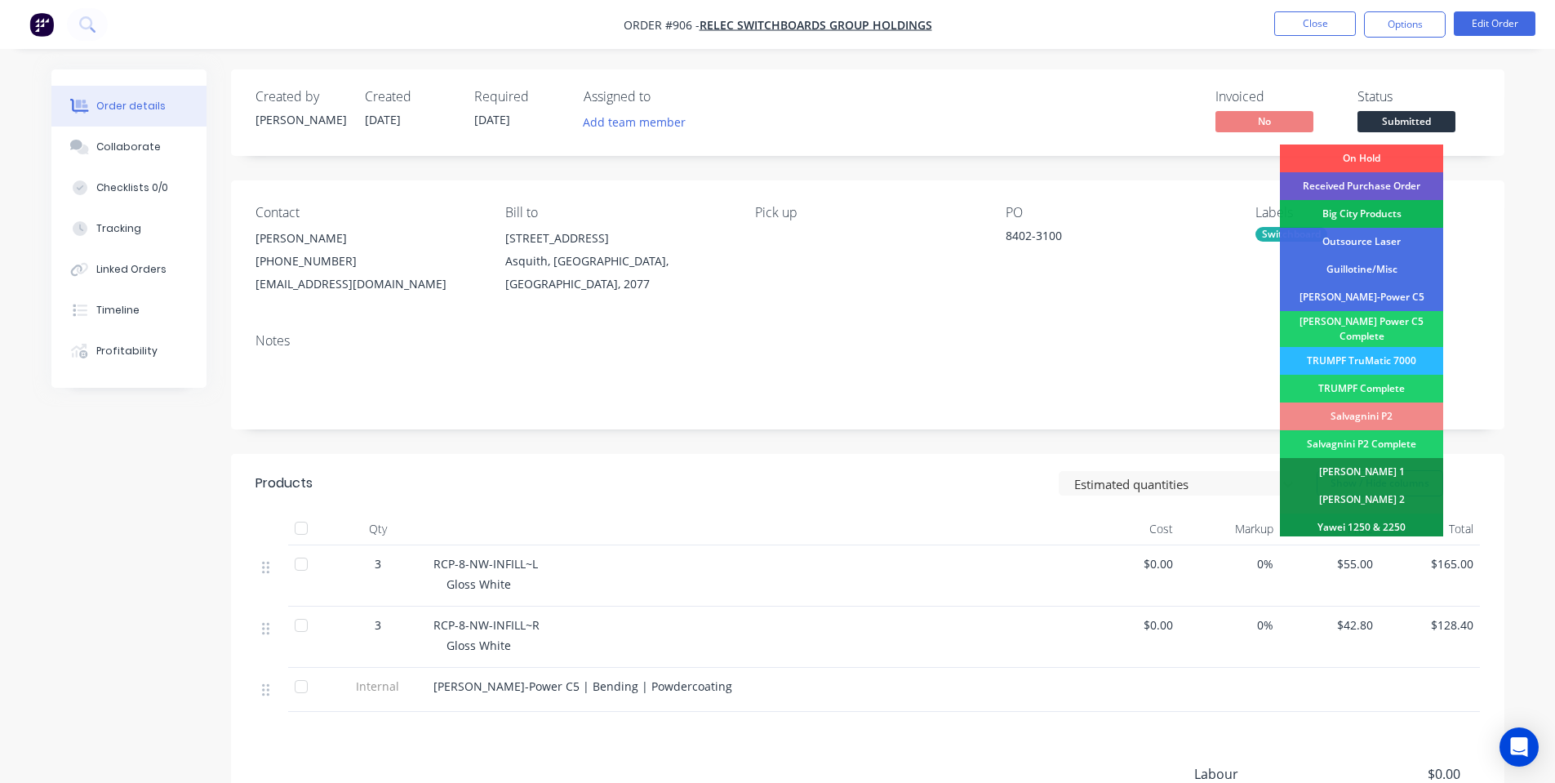
click at [1406, 184] on div "Received Purchase Order" at bounding box center [1361, 186] width 163 height 28
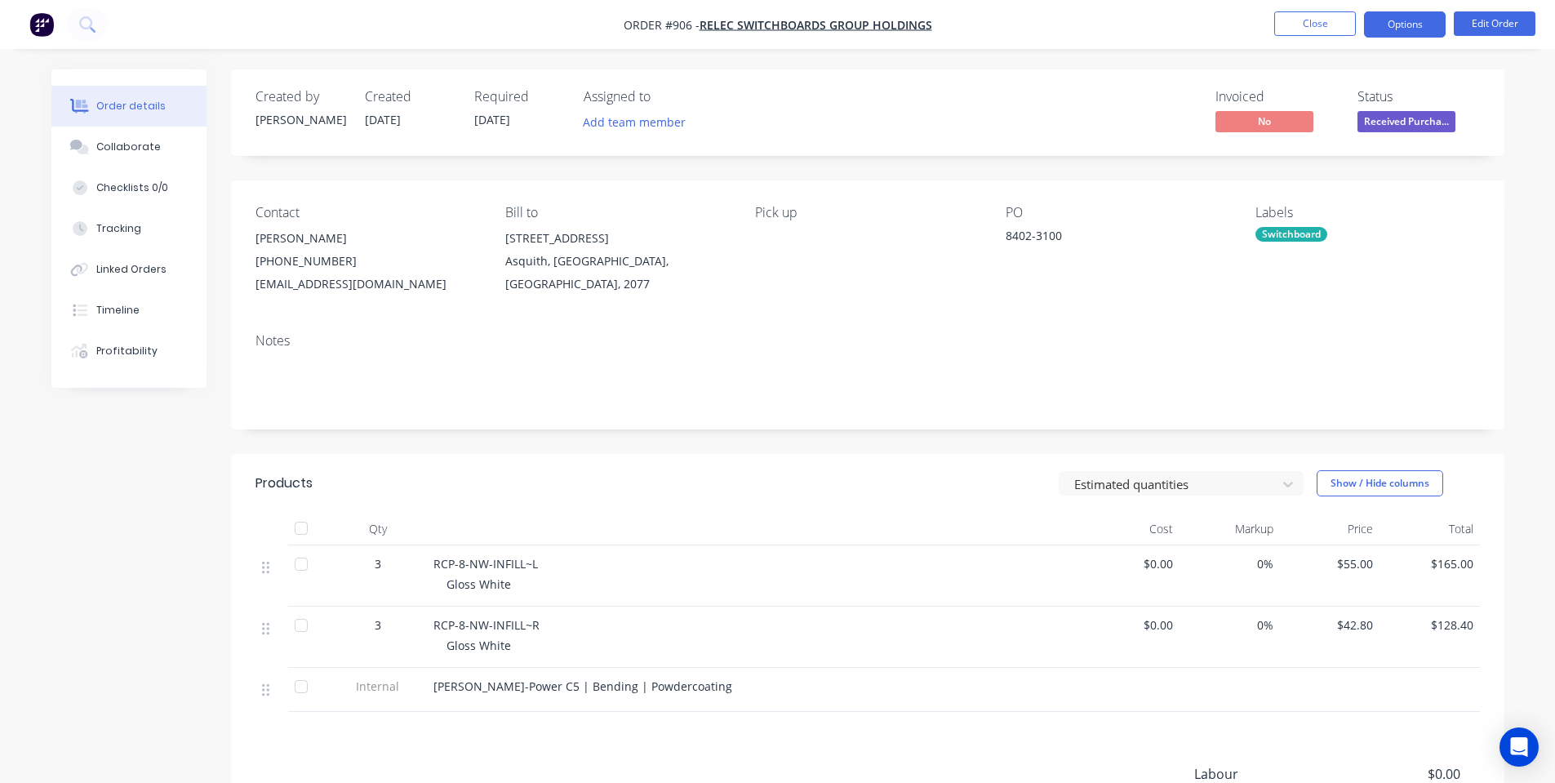
click at [1404, 27] on button "Options" at bounding box center [1405, 24] width 82 height 26
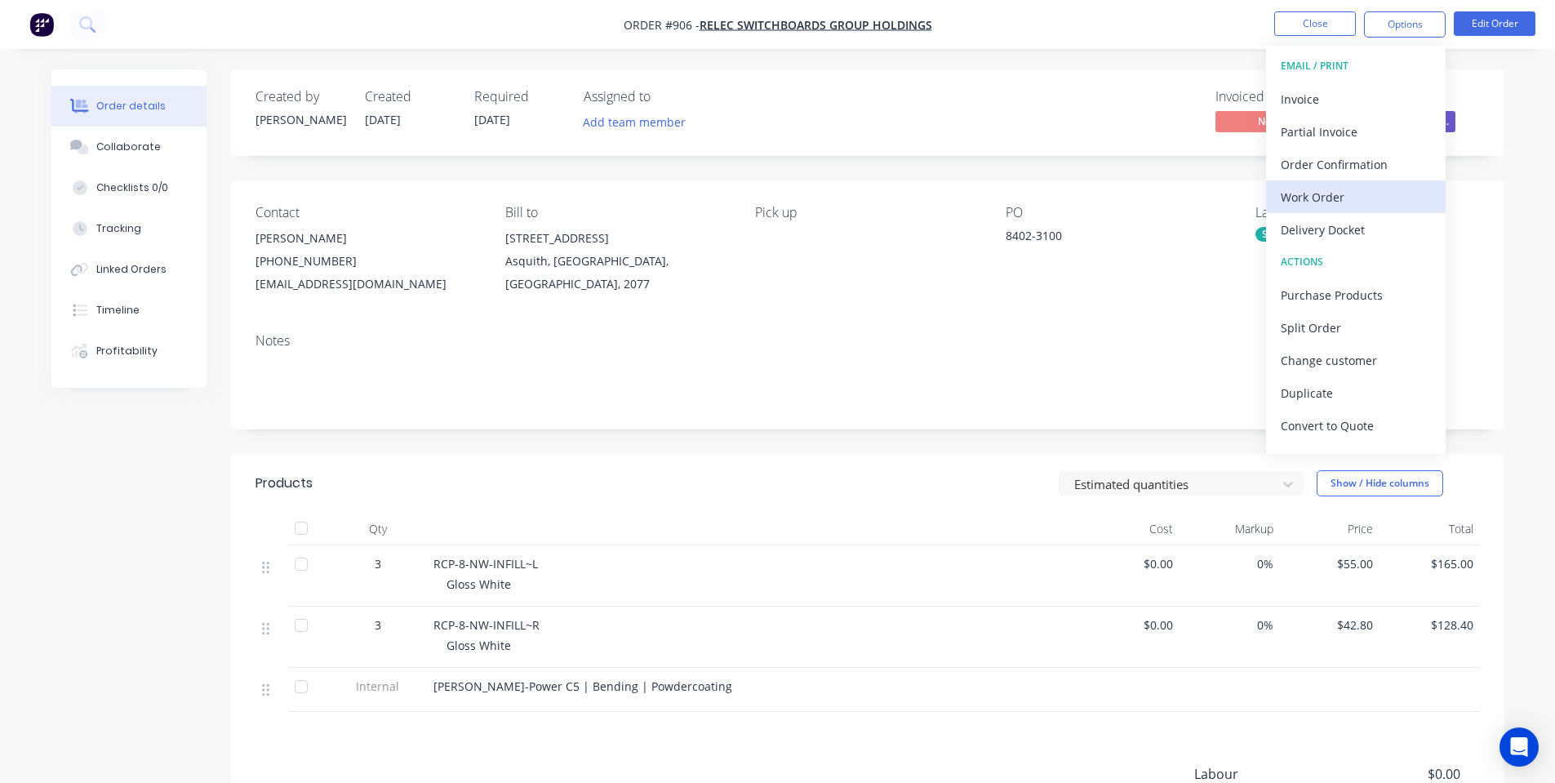
click at [1333, 198] on div "Work Order" at bounding box center [1356, 197] width 150 height 24
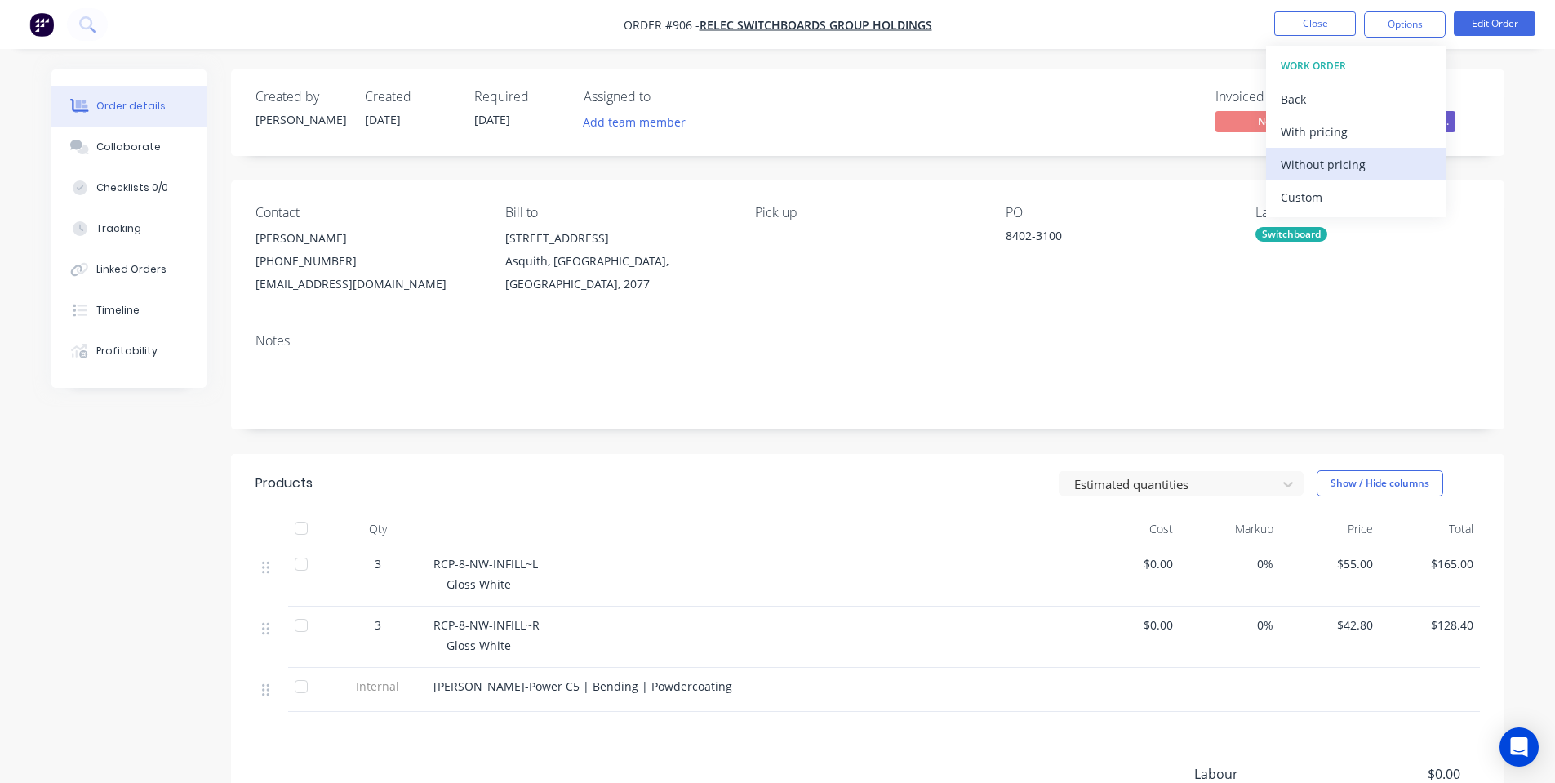
click at [1315, 163] on div "Without pricing" at bounding box center [1356, 165] width 150 height 24
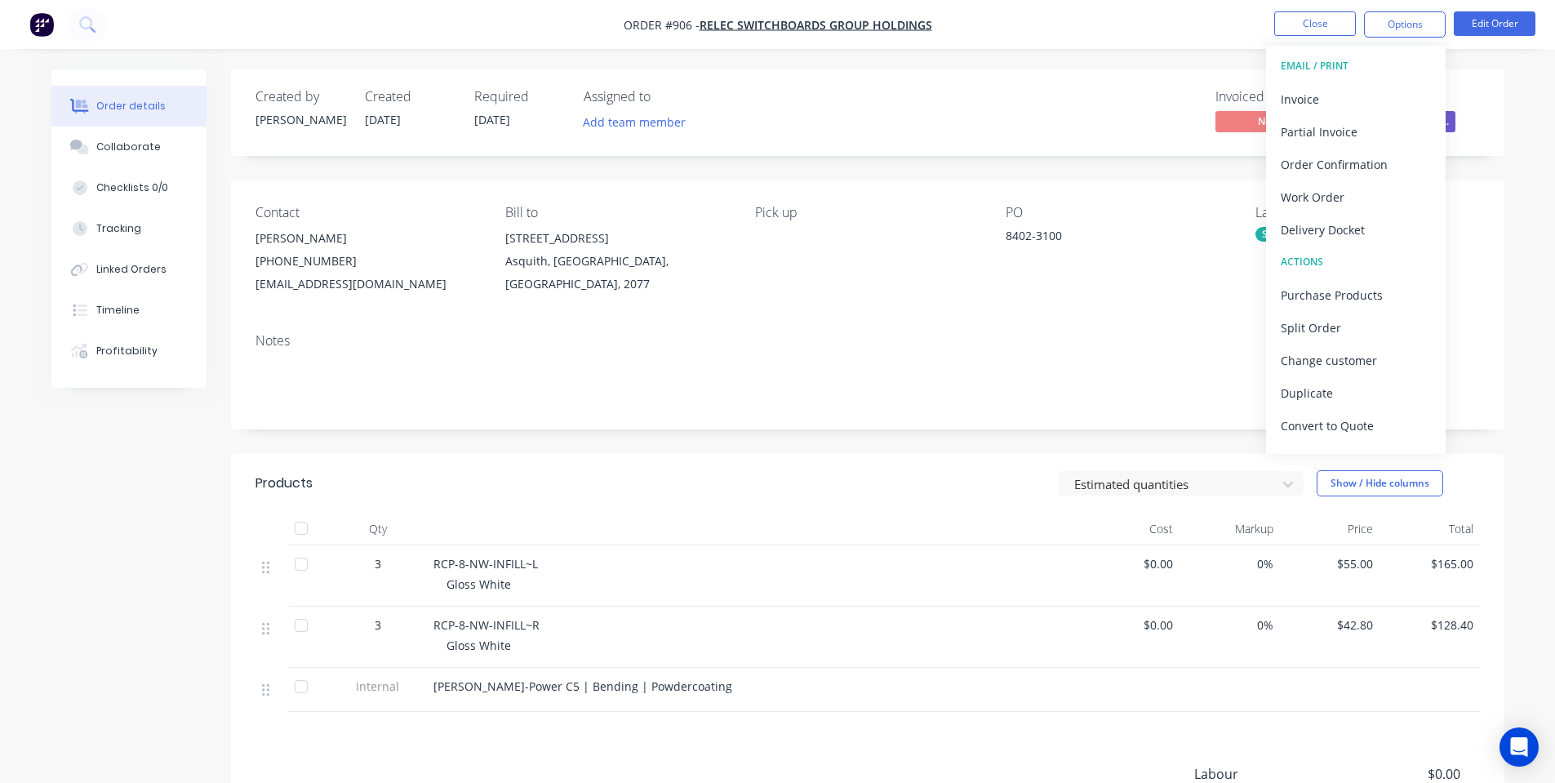
click at [1057, 129] on div "Invoiced No Status Received Purcha..." at bounding box center [1113, 112] width 733 height 47
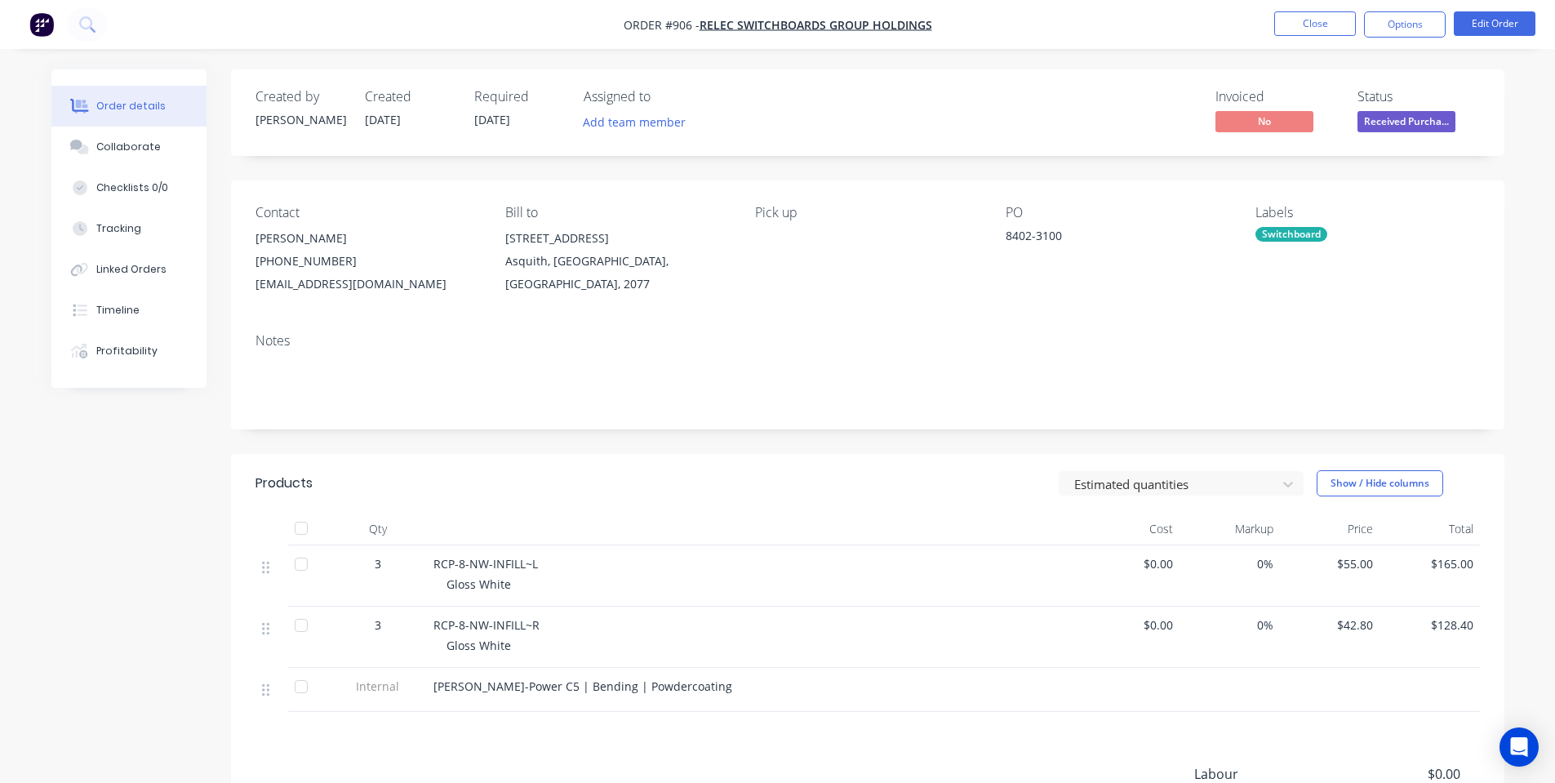
click at [1337, 8] on nav "Order #906 - Relec Switchboards Group Holdings Close Options Edit Order" at bounding box center [777, 24] width 1555 height 49
click at [1293, 29] on button "Close" at bounding box center [1316, 23] width 82 height 24
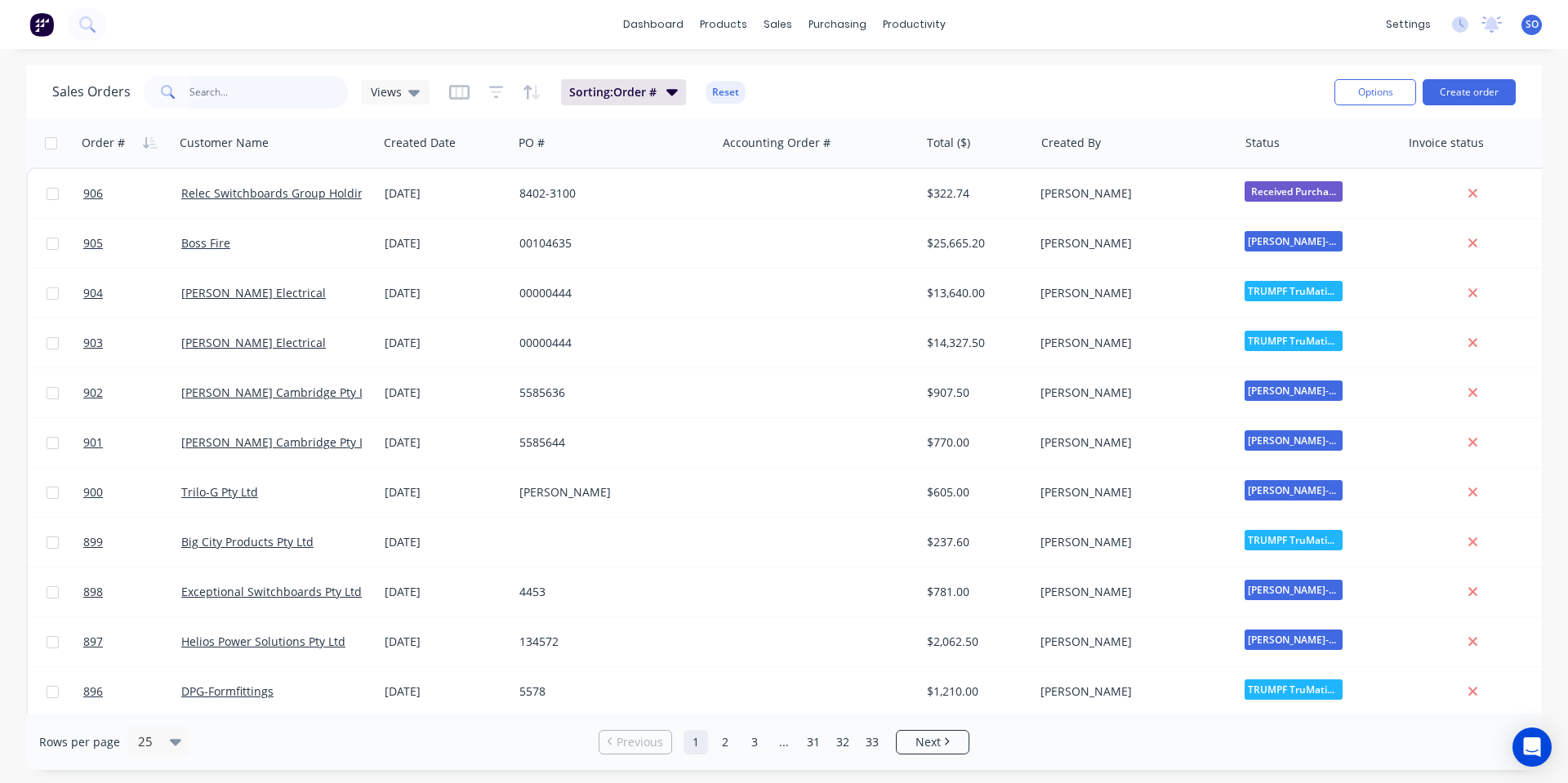
click at [210, 91] on input "text" at bounding box center [268, 92] width 159 height 33
click at [214, 90] on input "text" at bounding box center [268, 92] width 159 height 33
type input "2403-1"
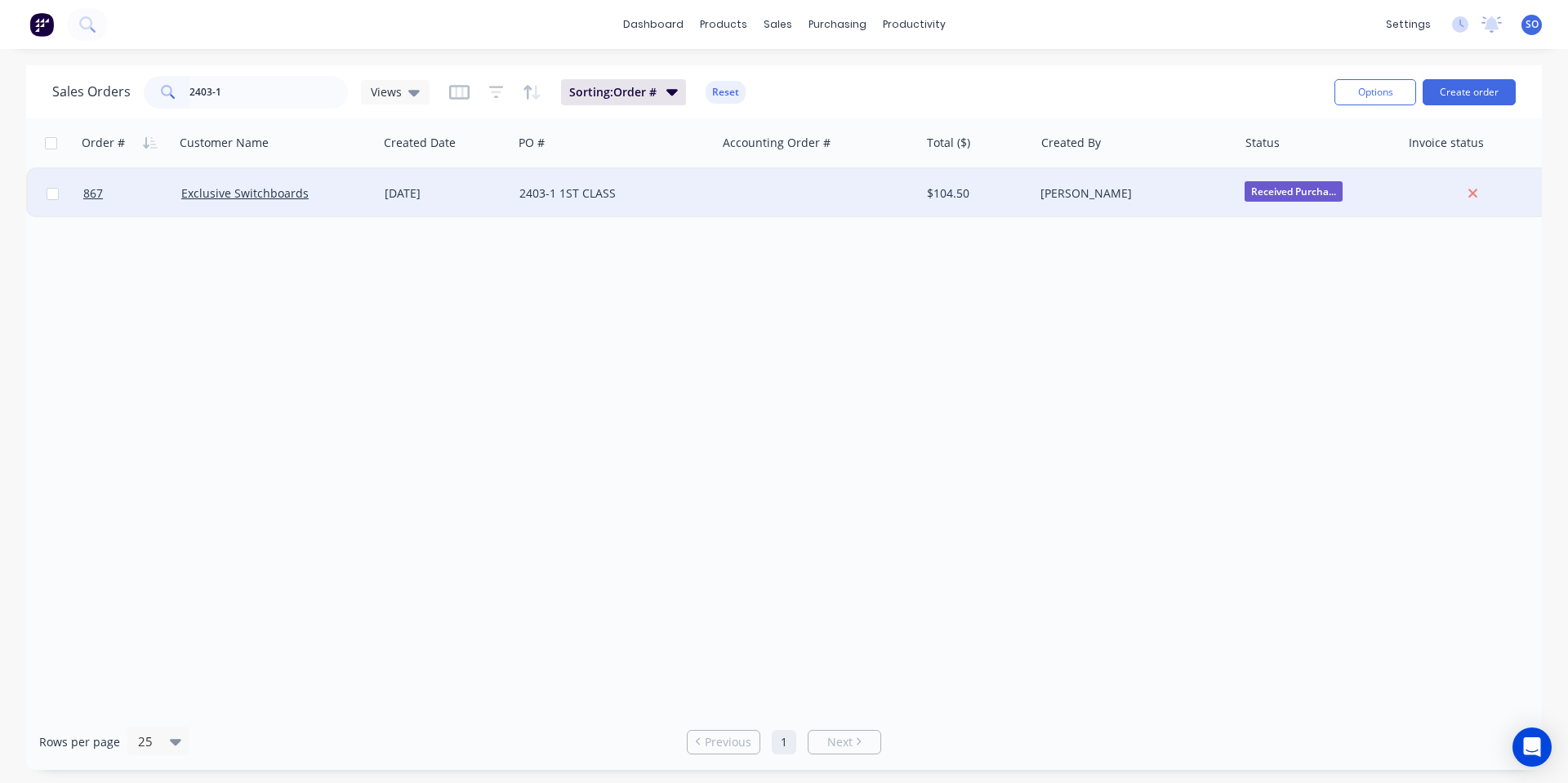
click at [525, 194] on div "2403-1 1ST CLASS" at bounding box center [609, 193] width 181 height 16
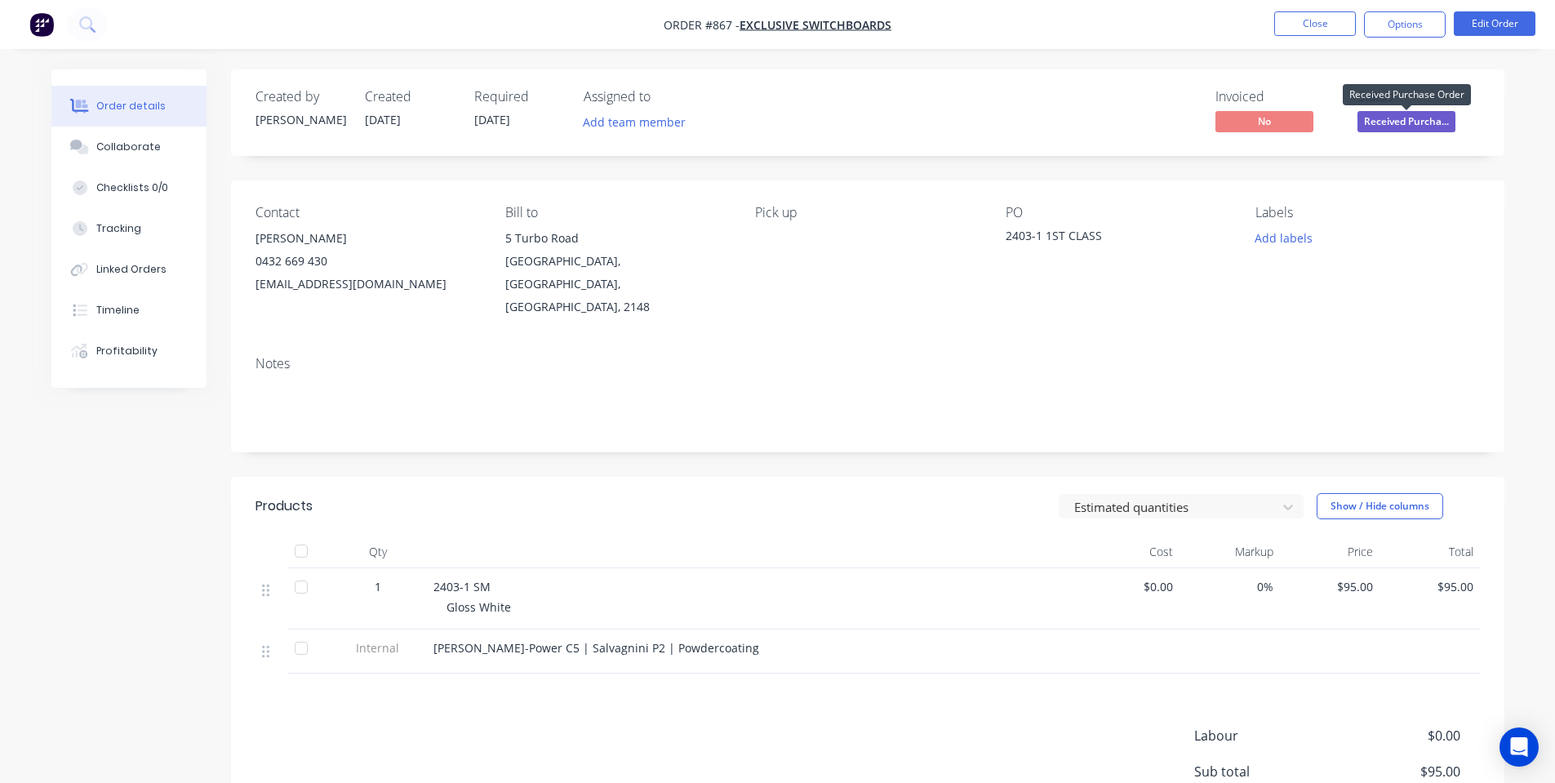
click at [1404, 118] on span "Received Purcha..." at bounding box center [1407, 121] width 98 height 20
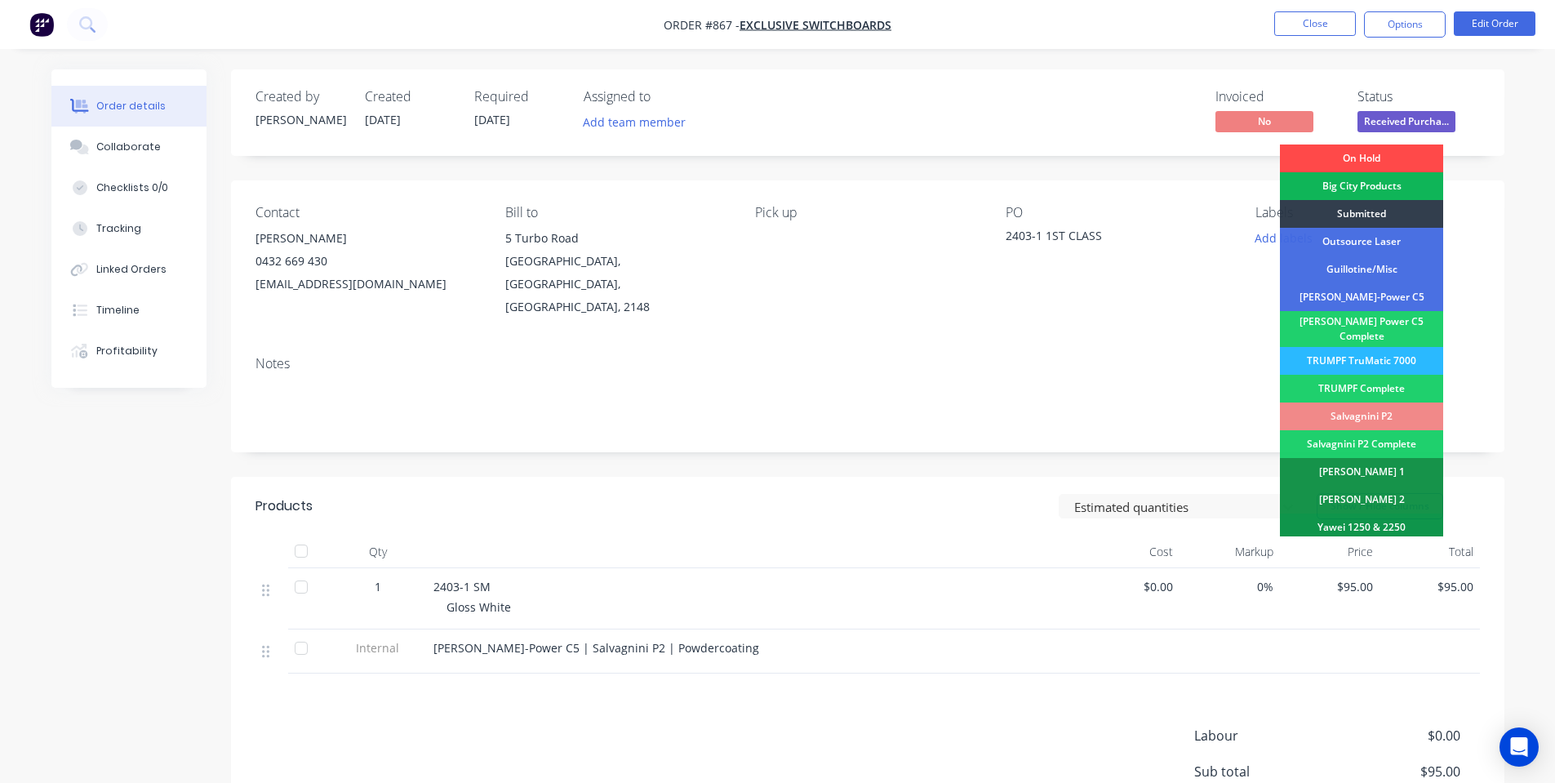
click at [1394, 149] on div "On Hold" at bounding box center [1361, 159] width 163 height 28
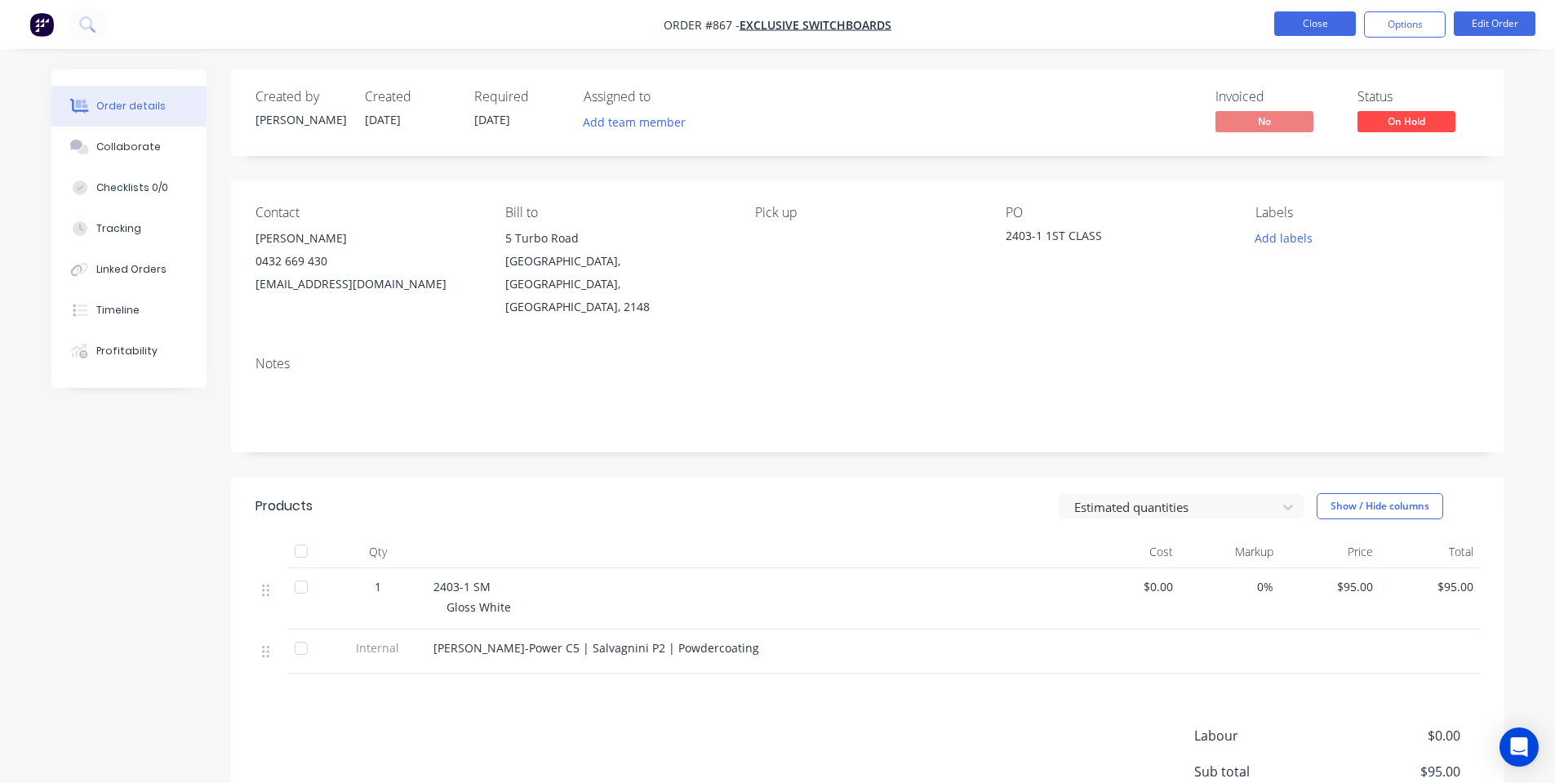
click at [1310, 35] on button "Close" at bounding box center [1316, 23] width 82 height 24
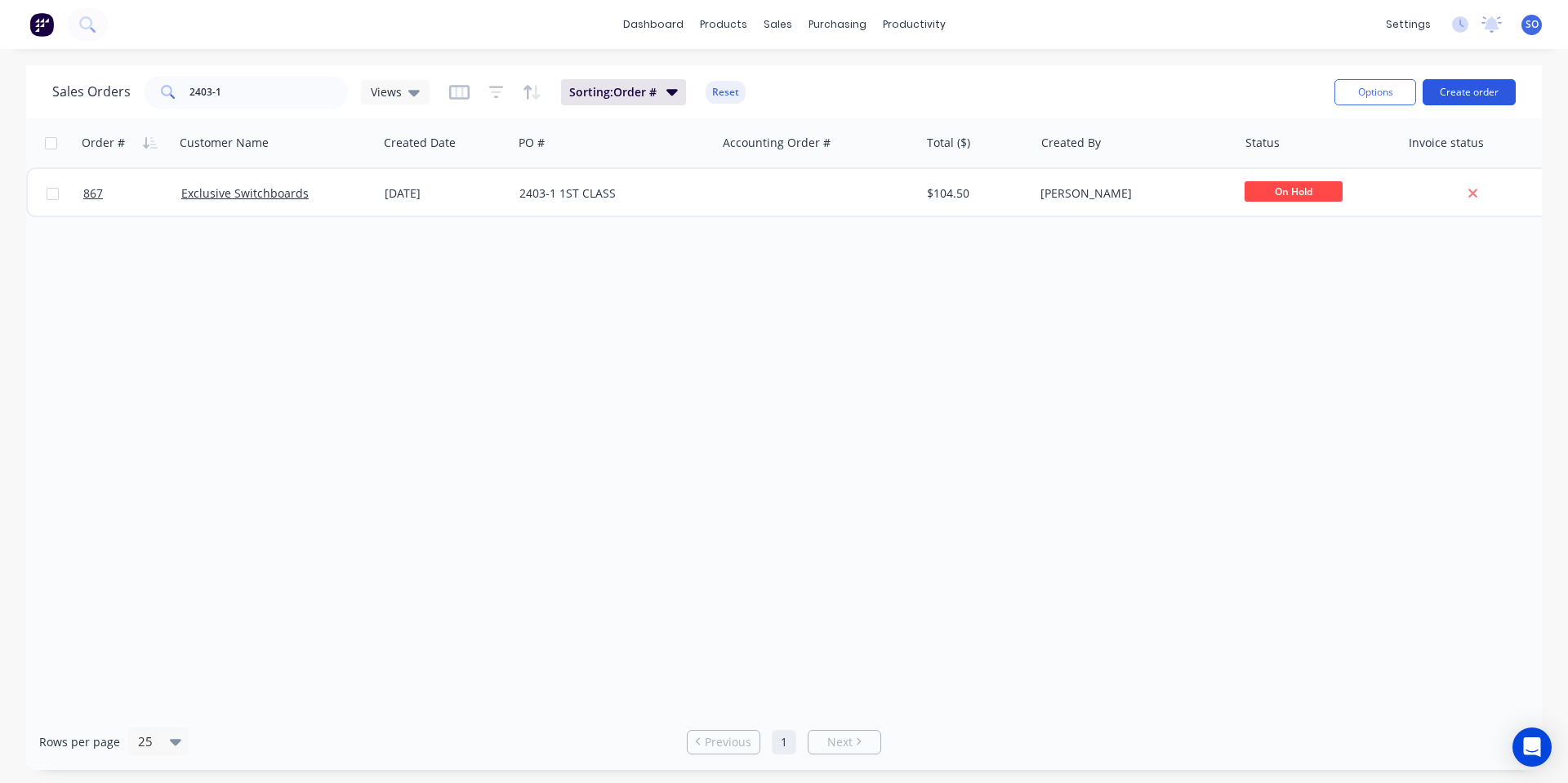
click at [1466, 89] on button "Create order" at bounding box center [1468, 92] width 93 height 26
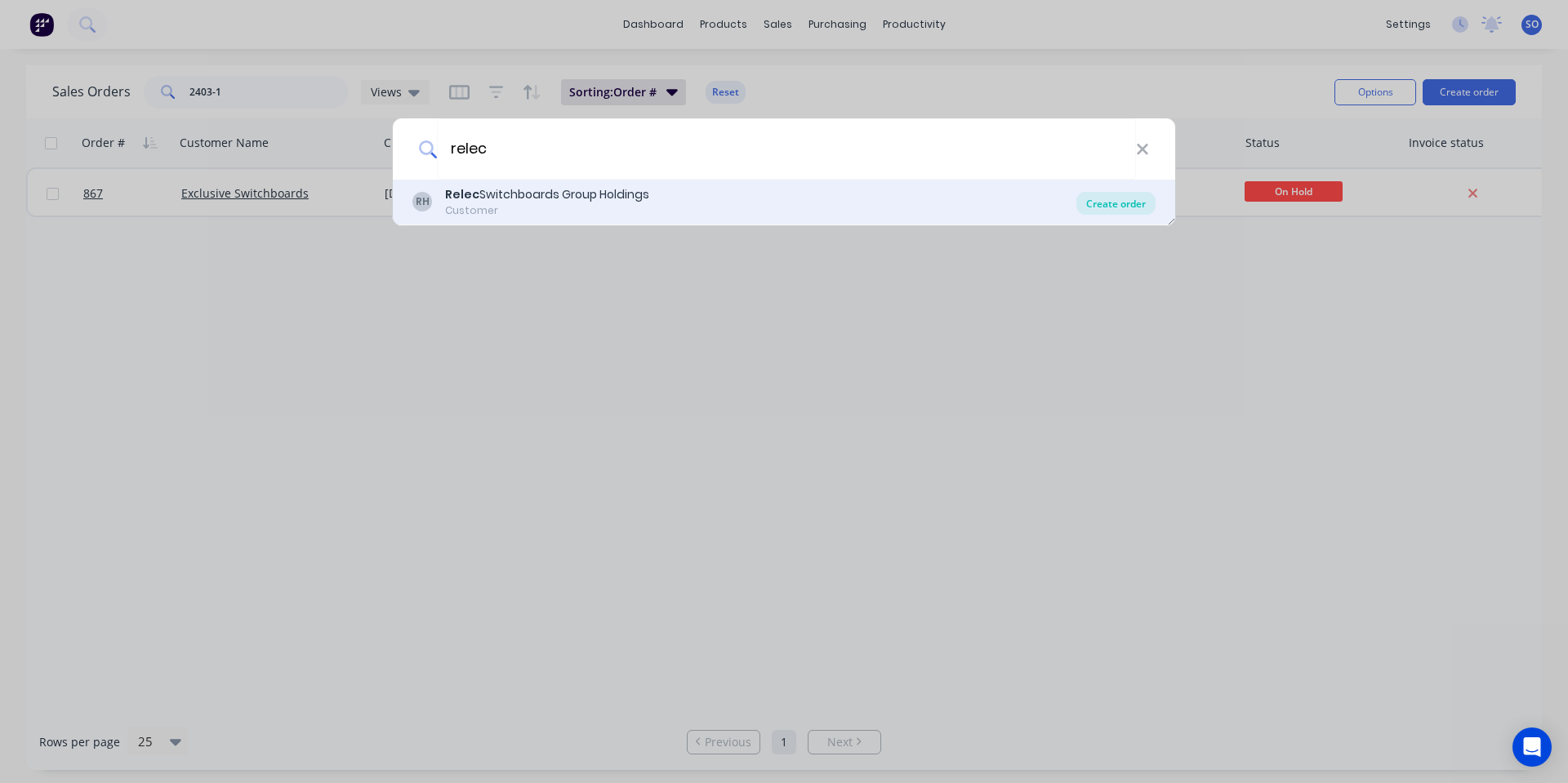
type input "relec"
click at [1133, 204] on div "Create order" at bounding box center [1115, 203] width 79 height 23
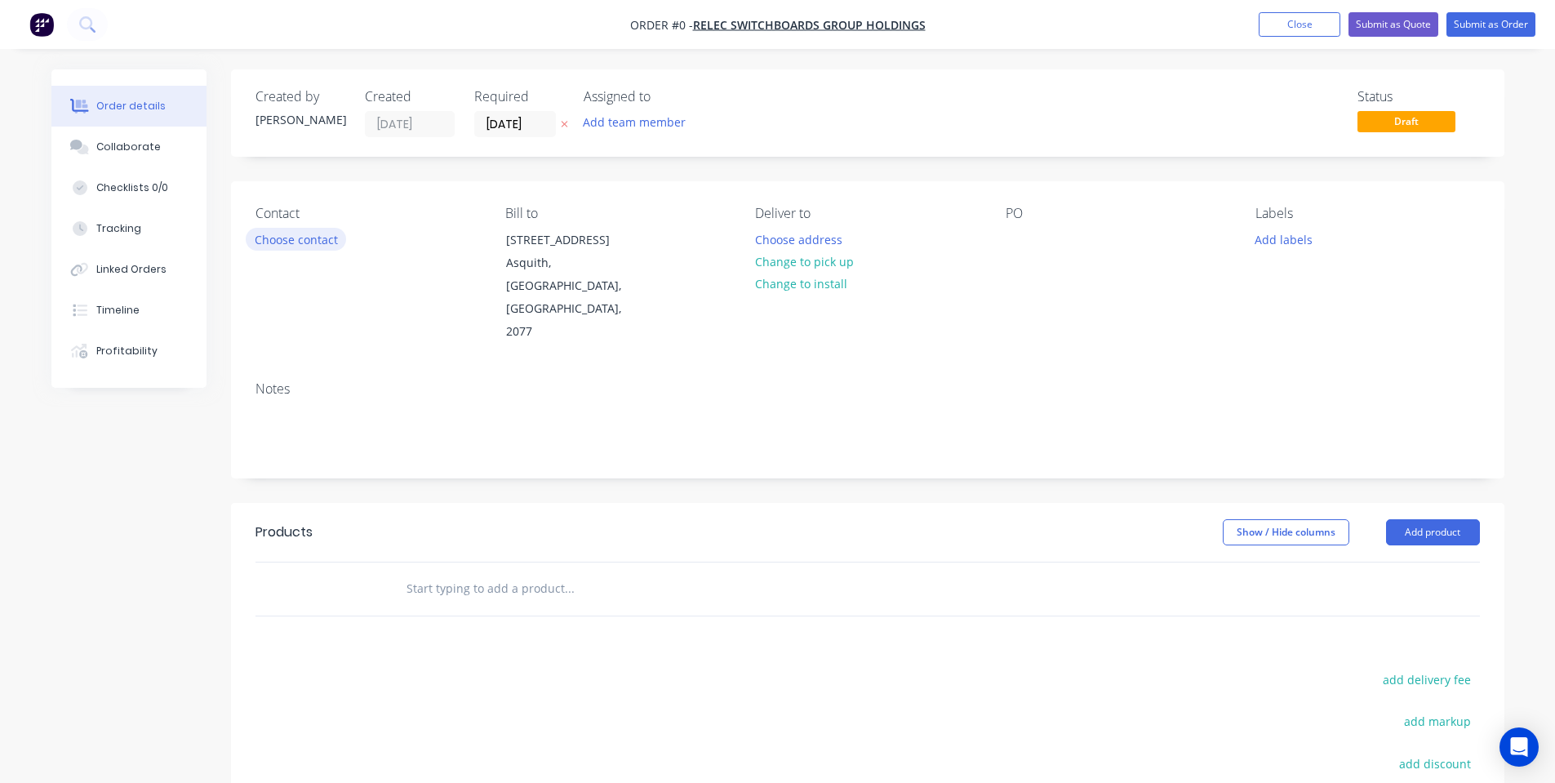
click at [263, 242] on button "Choose contact" at bounding box center [296, 239] width 100 height 22
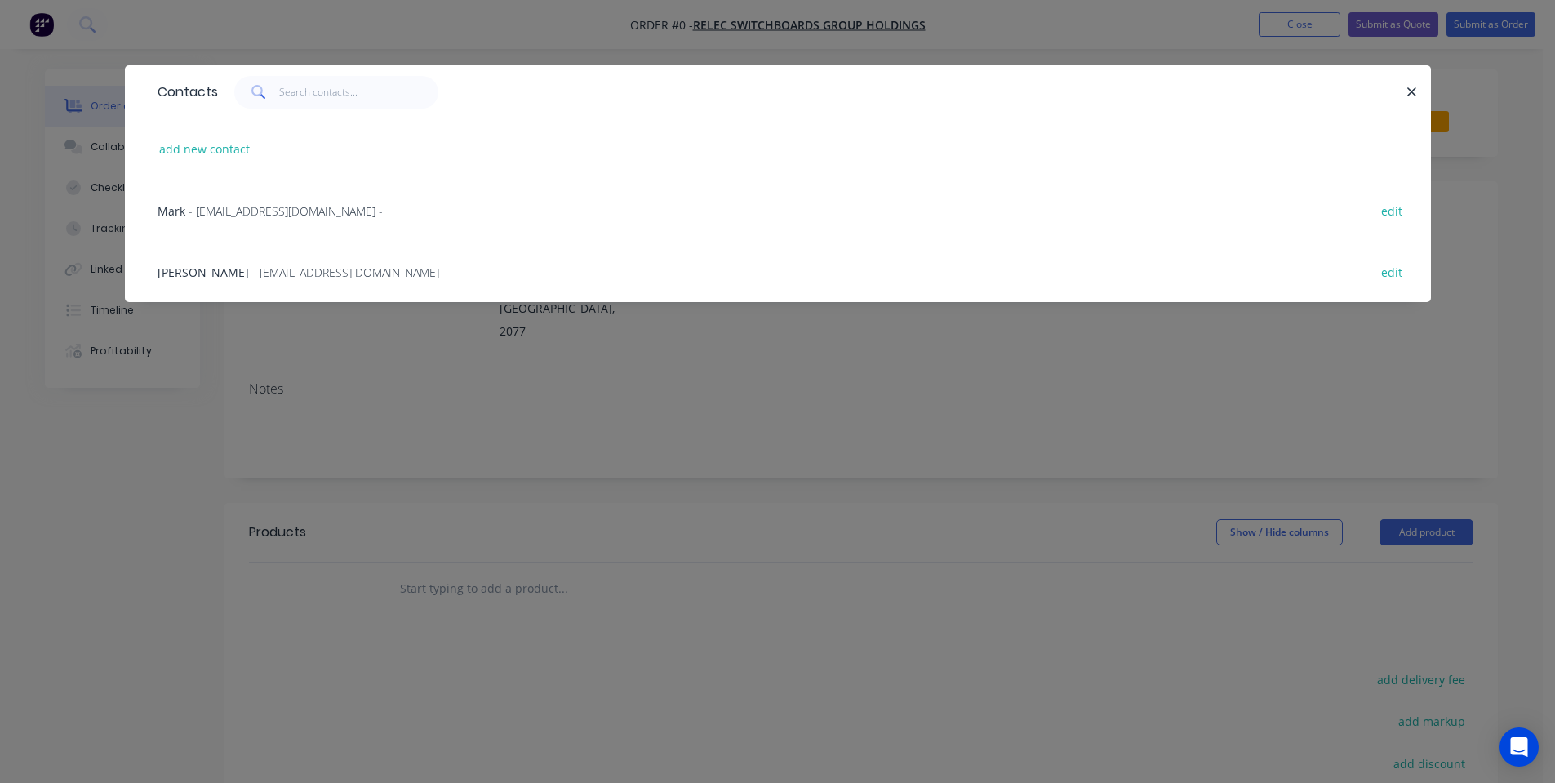
click at [276, 266] on span "- CAD@relec.com.au -" at bounding box center [349, 273] width 194 height 16
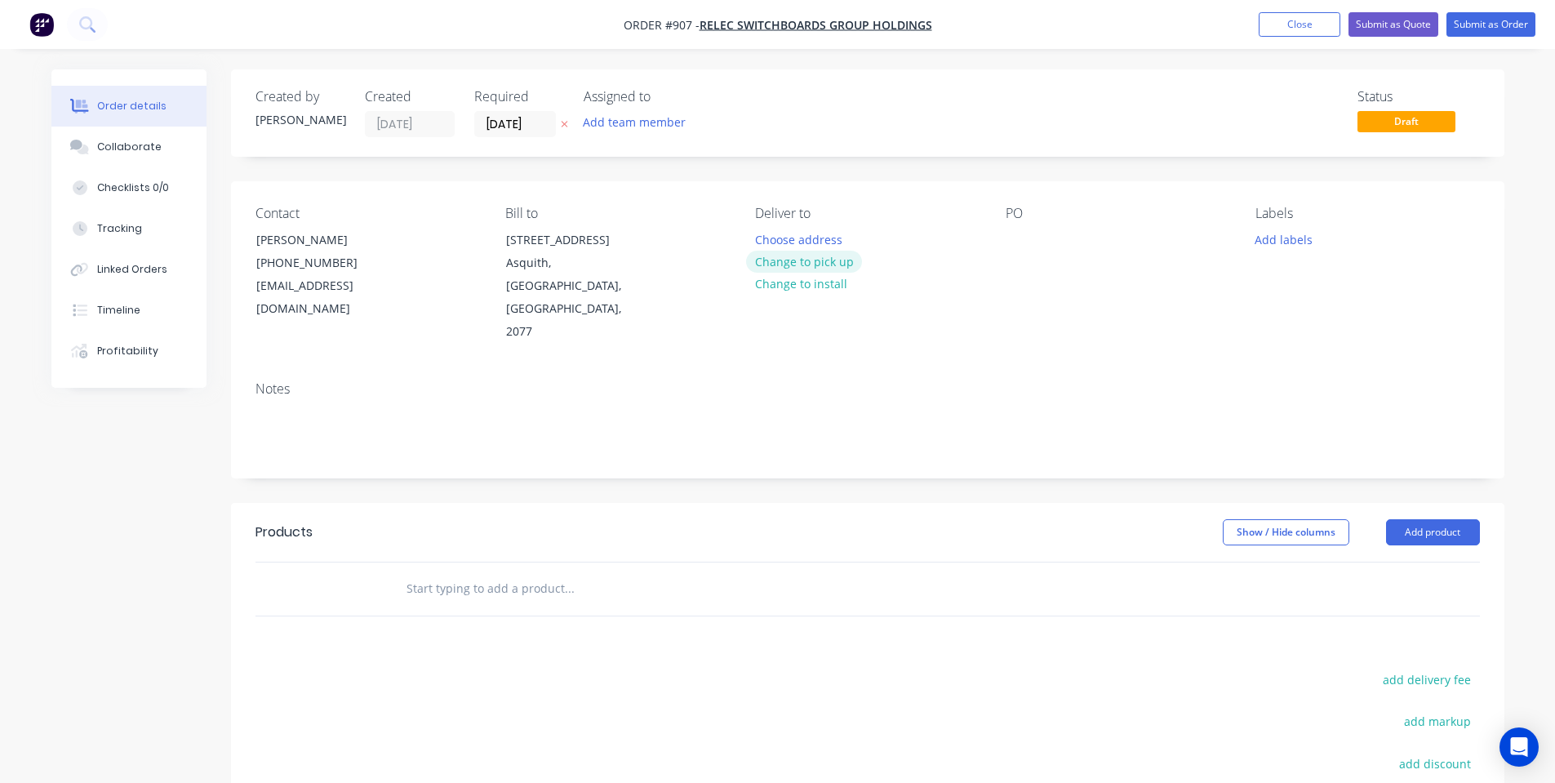
click at [819, 263] on button "Change to pick up" at bounding box center [804, 262] width 116 height 22
click at [1000, 233] on div "Contact Jon Byrne (02) 9482 1799 CAD@relec.com.au Bill to 25 Salisbury Rd Asqui…" at bounding box center [868, 274] width 1274 height 187
click at [1015, 234] on div at bounding box center [1019, 240] width 26 height 24
click at [1113, 277] on div "PO 8407-3023" at bounding box center [1118, 275] width 224 height 138
click at [1266, 252] on div "Labels Add labels" at bounding box center [1368, 275] width 224 height 138
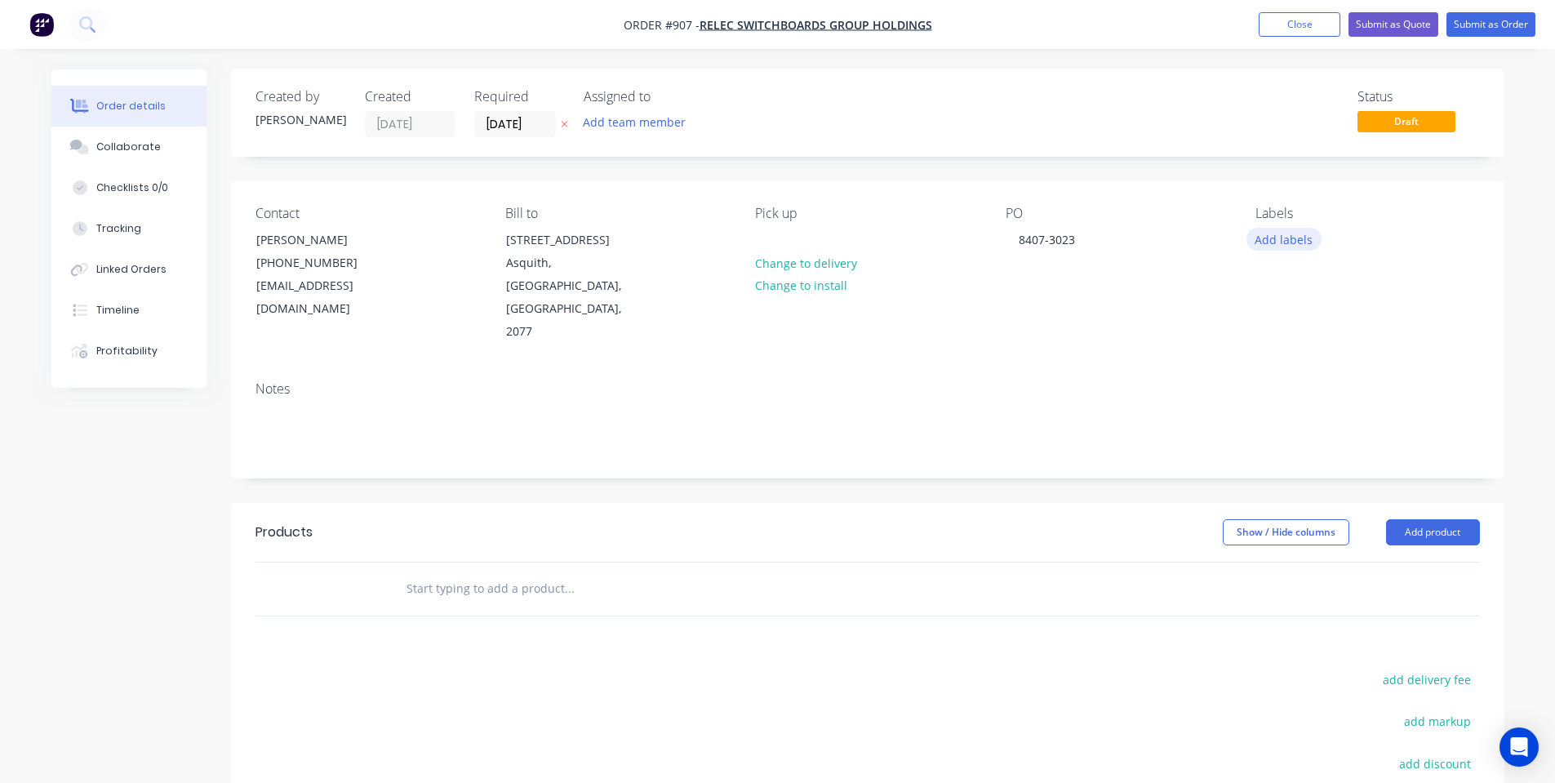
click at [1267, 240] on button "Add labels" at bounding box center [1284, 239] width 75 height 22
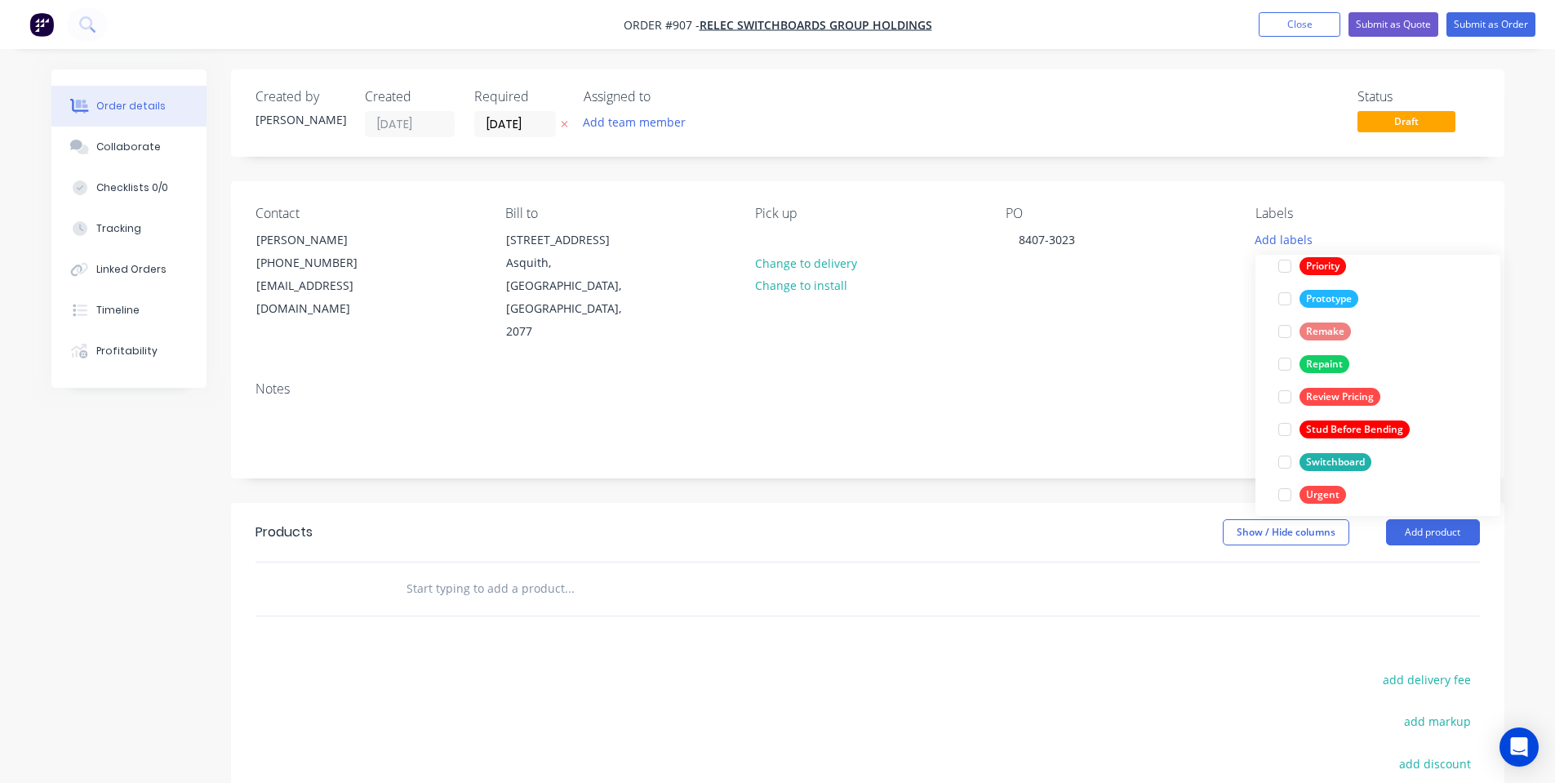
scroll to position [457, 0]
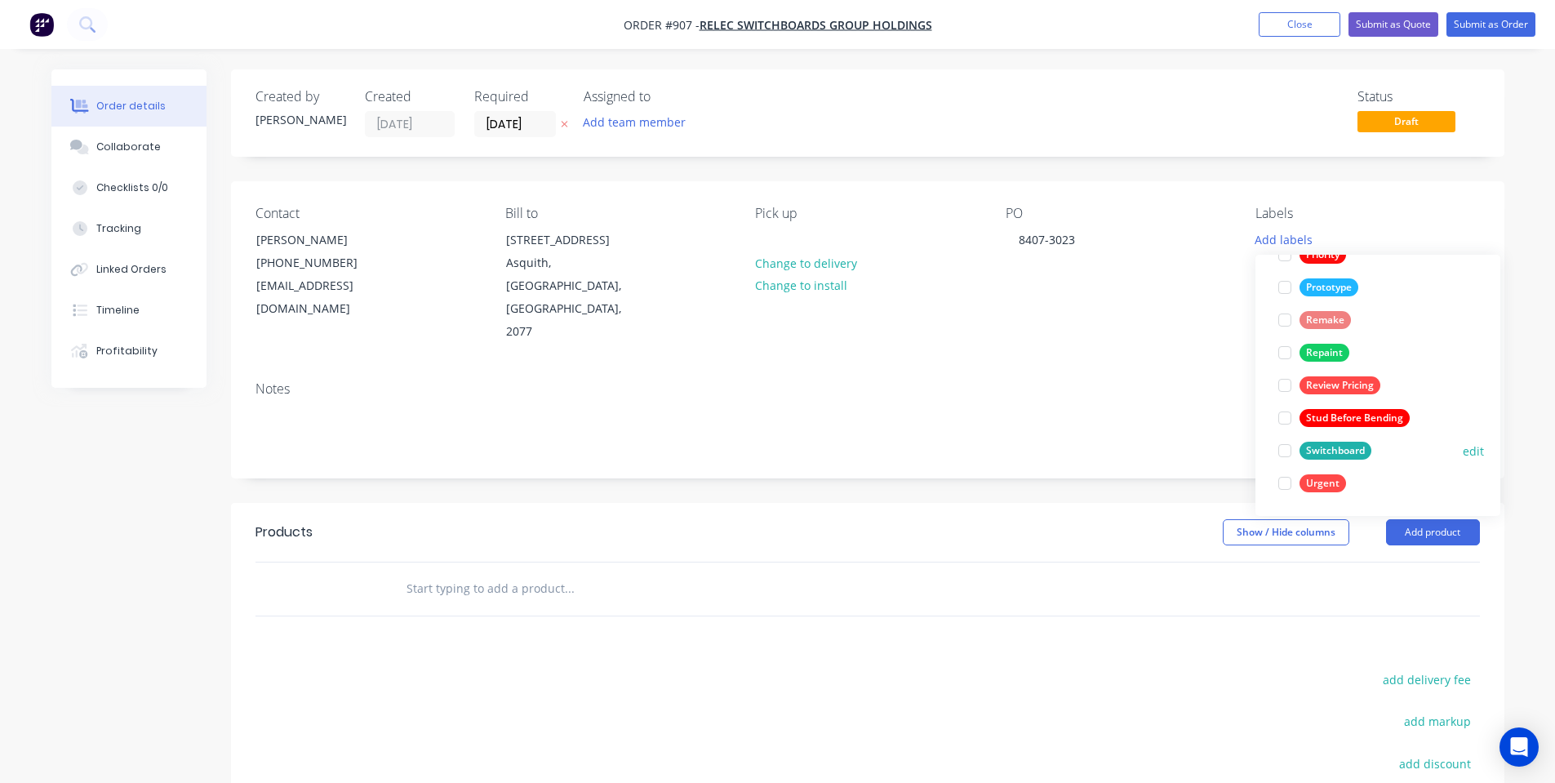
click at [1312, 449] on div "Switchboard" at bounding box center [1336, 451] width 72 height 18
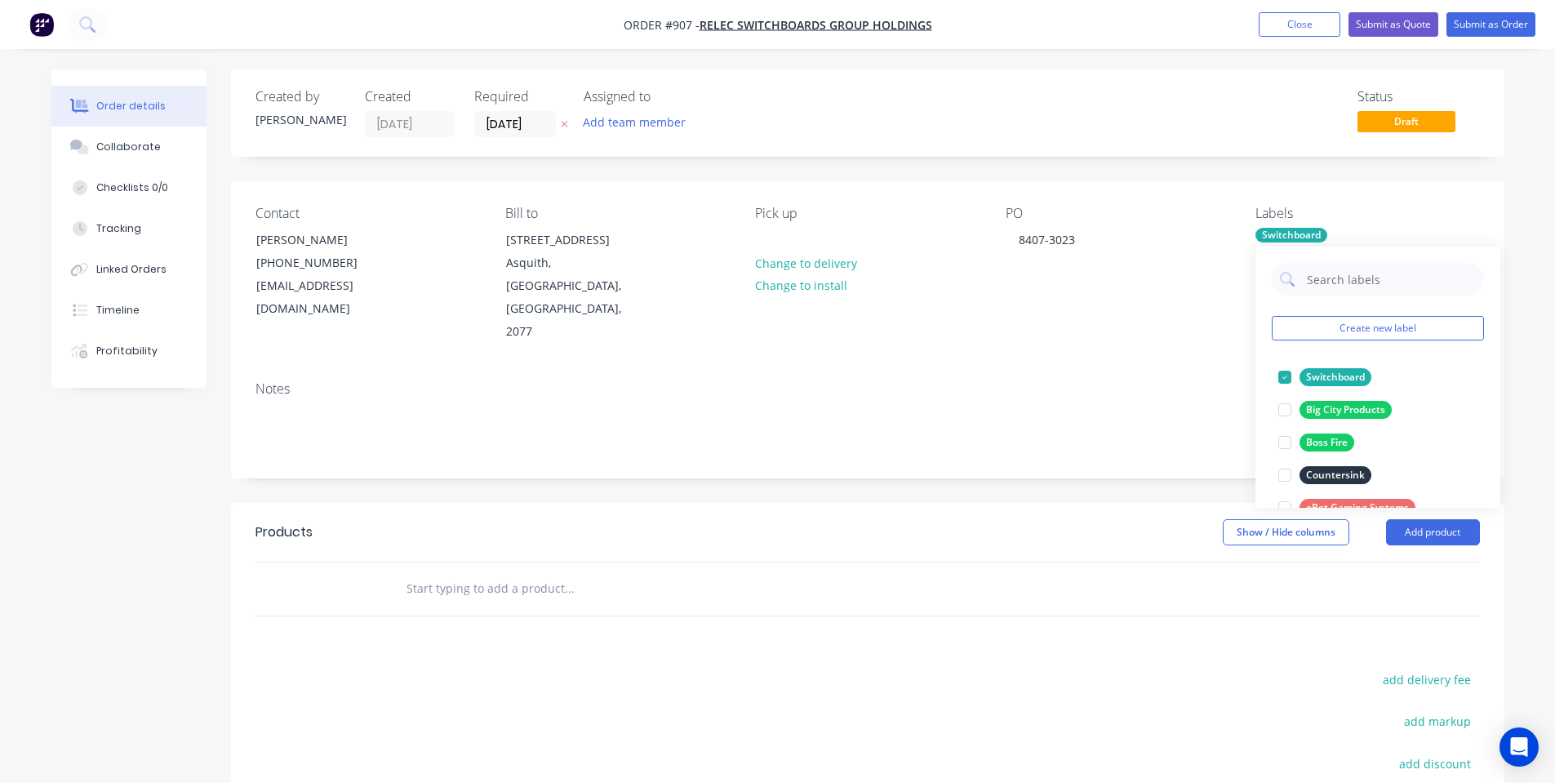
click at [915, 381] on div "Notes" at bounding box center [868, 389] width 1225 height 16
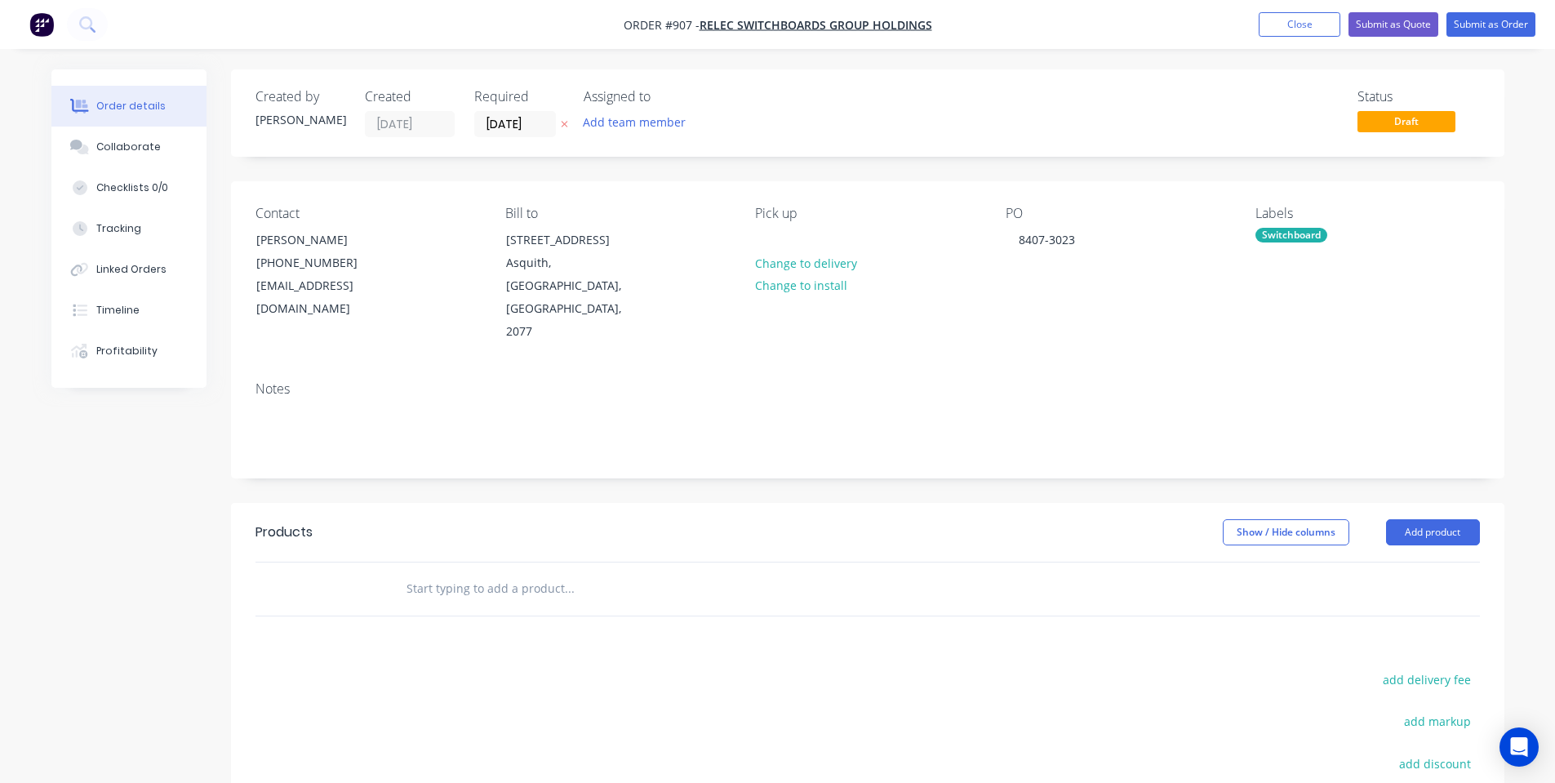
click at [482, 572] on input "text" at bounding box center [569, 588] width 327 height 33
paste input "000-01-MP2125-02 2125mm SIDE WALL LEFT HAND"
type input "000-01-MP2125-02 2125mm SIDE WALL LEFT HAND"
click at [492, 616] on div "Products Show / Hide columns Add product 000-01-MP2125-02 2125mm SIDE WALL LEFT…" at bounding box center [868, 755] width 1274 height 505
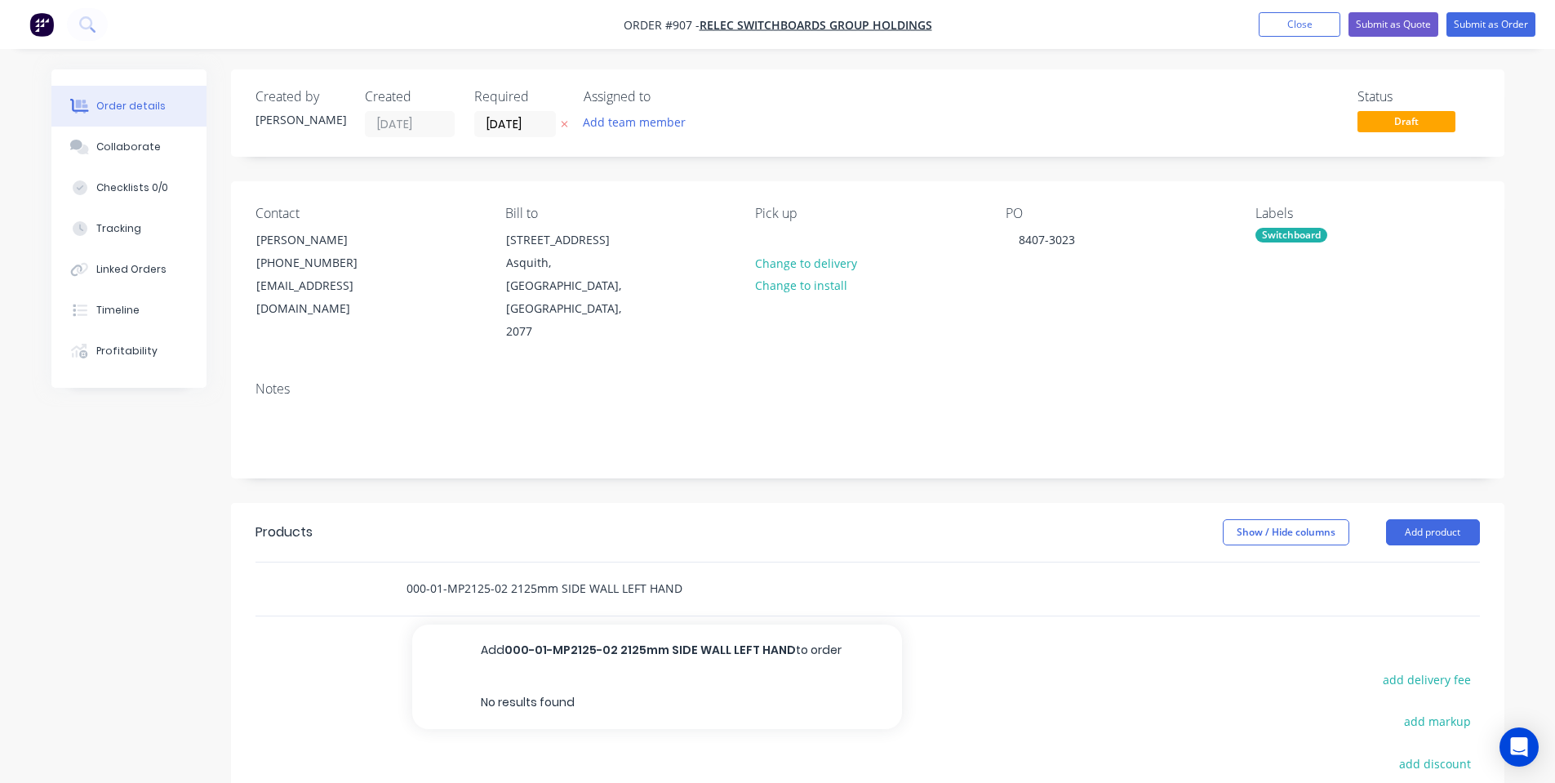
click at [692, 572] on input "000-01-MP2125-02 2125mm SIDE WALL LEFT HAND" at bounding box center [569, 588] width 327 height 33
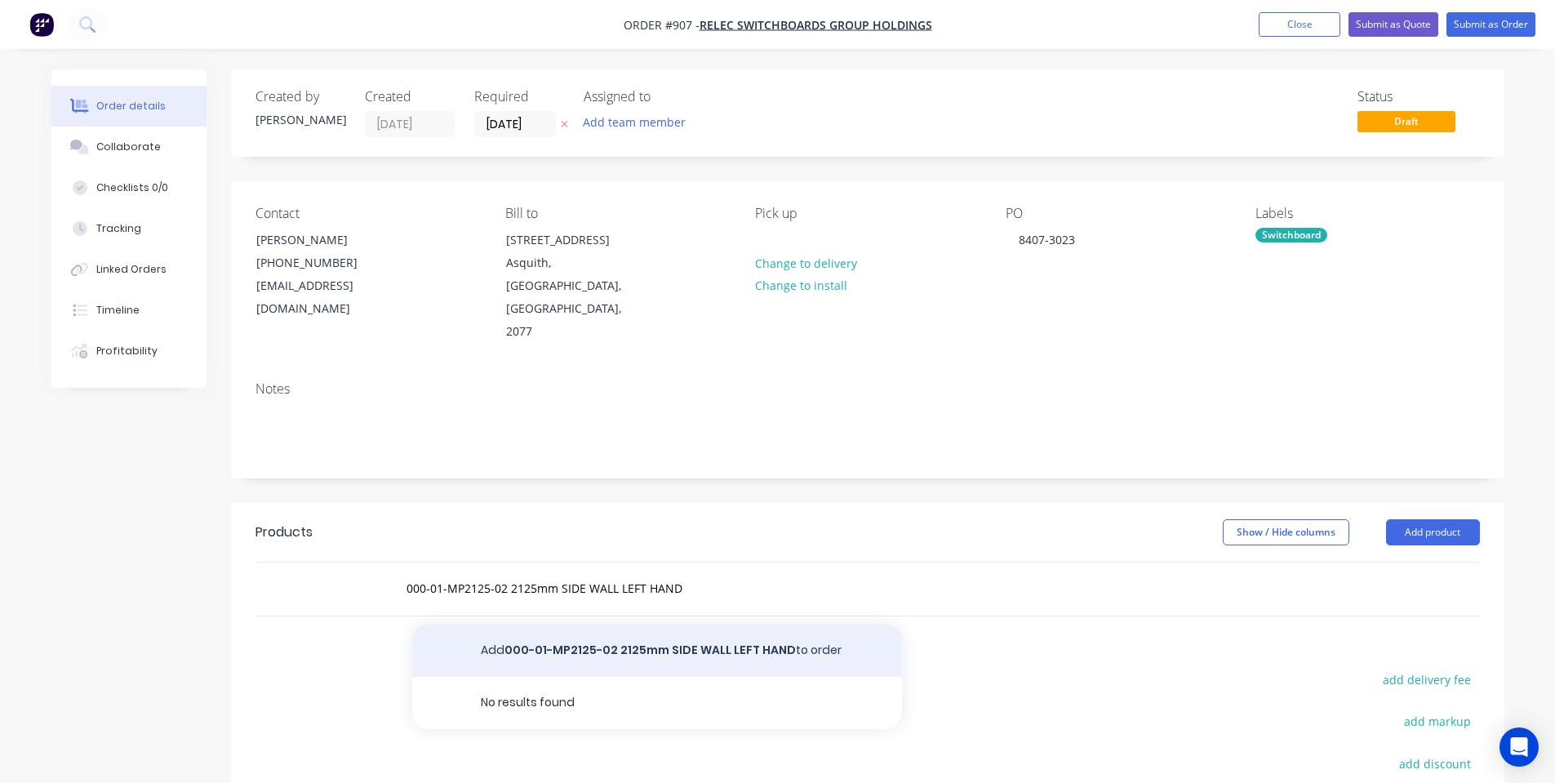
click at [692, 625] on button "Add 000-01-MP2125-02 2125mm SIDE WALL LEFT HAND to order" at bounding box center [657, 651] width 490 height 52
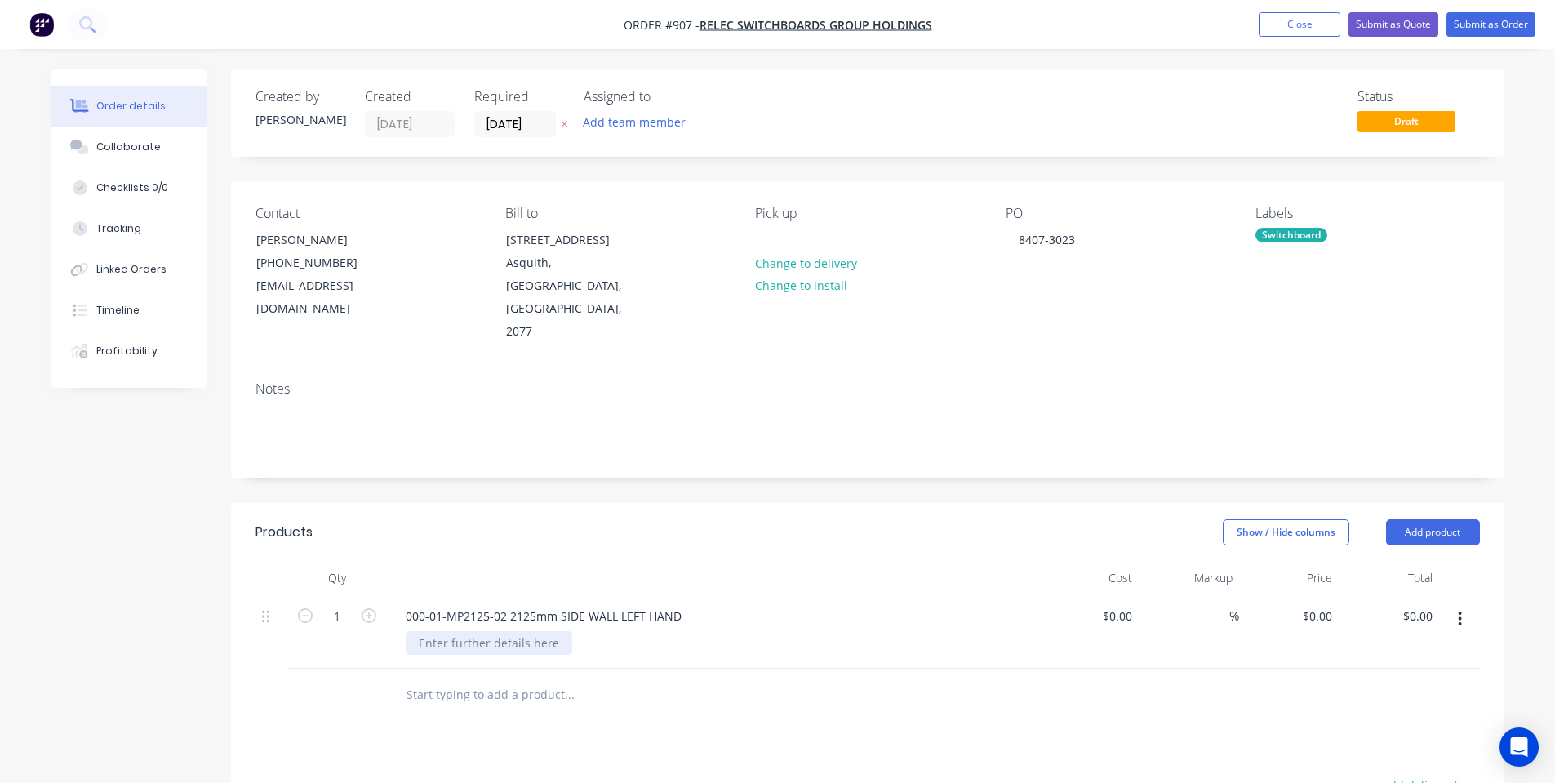
click at [515, 631] on div at bounding box center [489, 643] width 167 height 24
click at [121, 144] on div "Collaborate" at bounding box center [128, 147] width 65 height 15
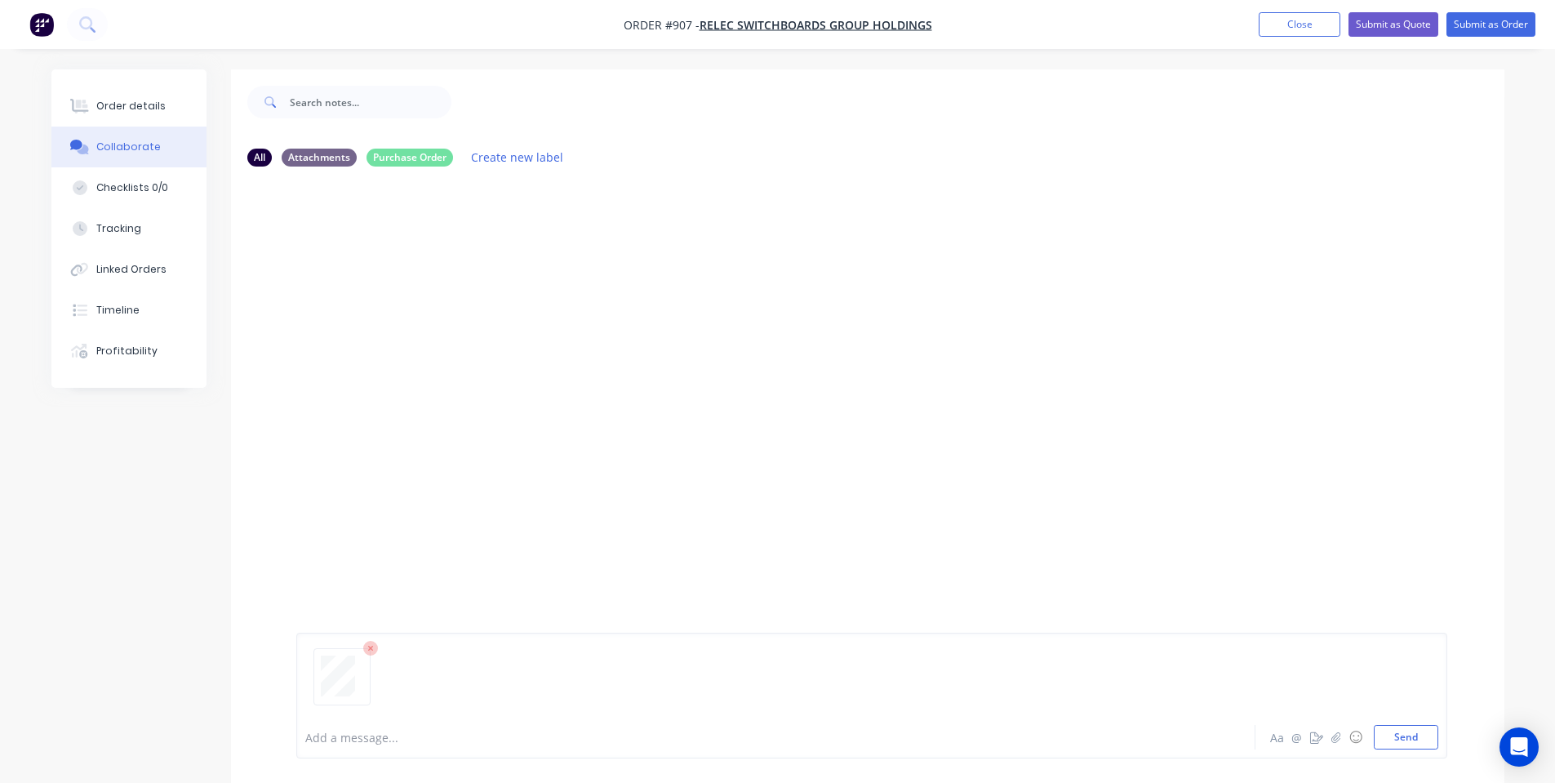
drag, startPoint x: 1391, startPoint y: 737, endPoint x: 1329, endPoint y: 714, distance: 65.9
click at [1392, 736] on button "Send" at bounding box center [1406, 737] width 65 height 24
click at [163, 96] on button "Order details" at bounding box center [128, 106] width 155 height 41
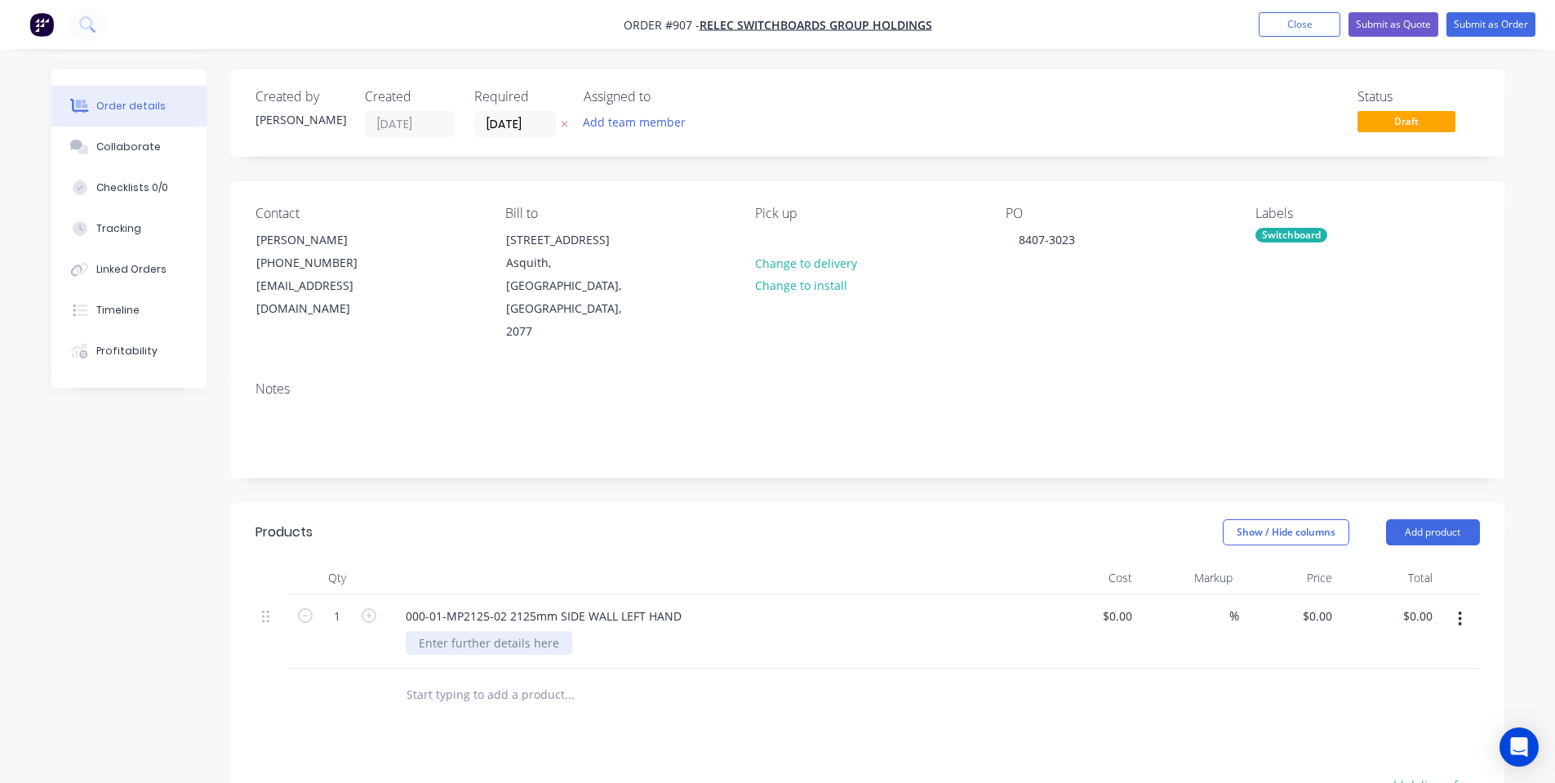
click at [534, 631] on div at bounding box center [489, 643] width 167 height 24
click at [542, 510] on header "Products Show / Hide columns Add product" at bounding box center [868, 532] width 1274 height 59
click at [332, 604] on input "1" at bounding box center [337, 616] width 42 height 24
type input "2"
click at [553, 511] on header "Products Show / Hide columns Add product" at bounding box center [868, 532] width 1274 height 59
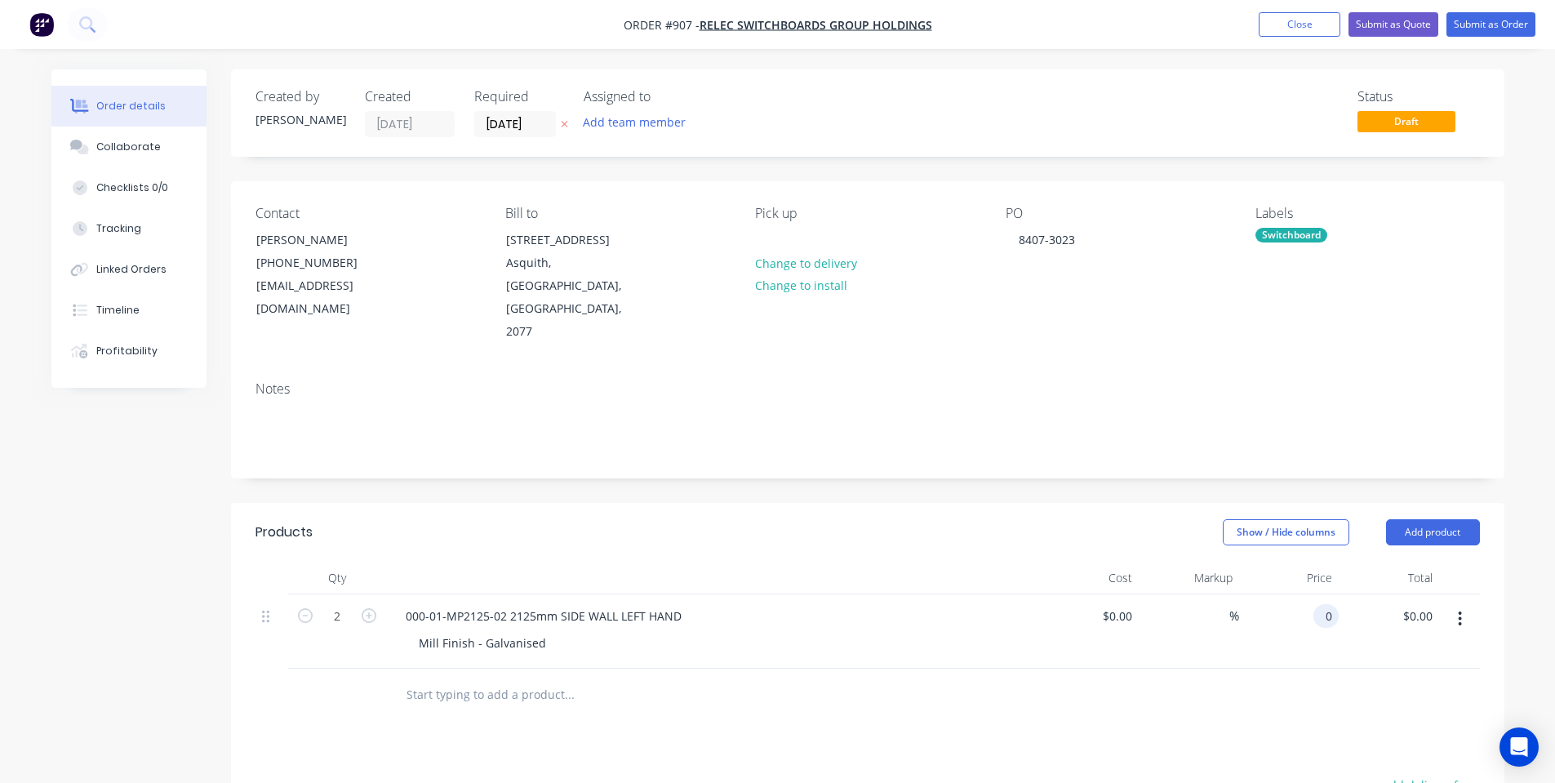
click at [1318, 604] on div "0 0" at bounding box center [1326, 616] width 25 height 24
type input "$110.00"
type input "$220.00"
click at [1205, 669] on div at bounding box center [868, 695] width 1225 height 53
click at [802, 519] on div "Show / Hide columns Add product" at bounding box center [997, 532] width 964 height 26
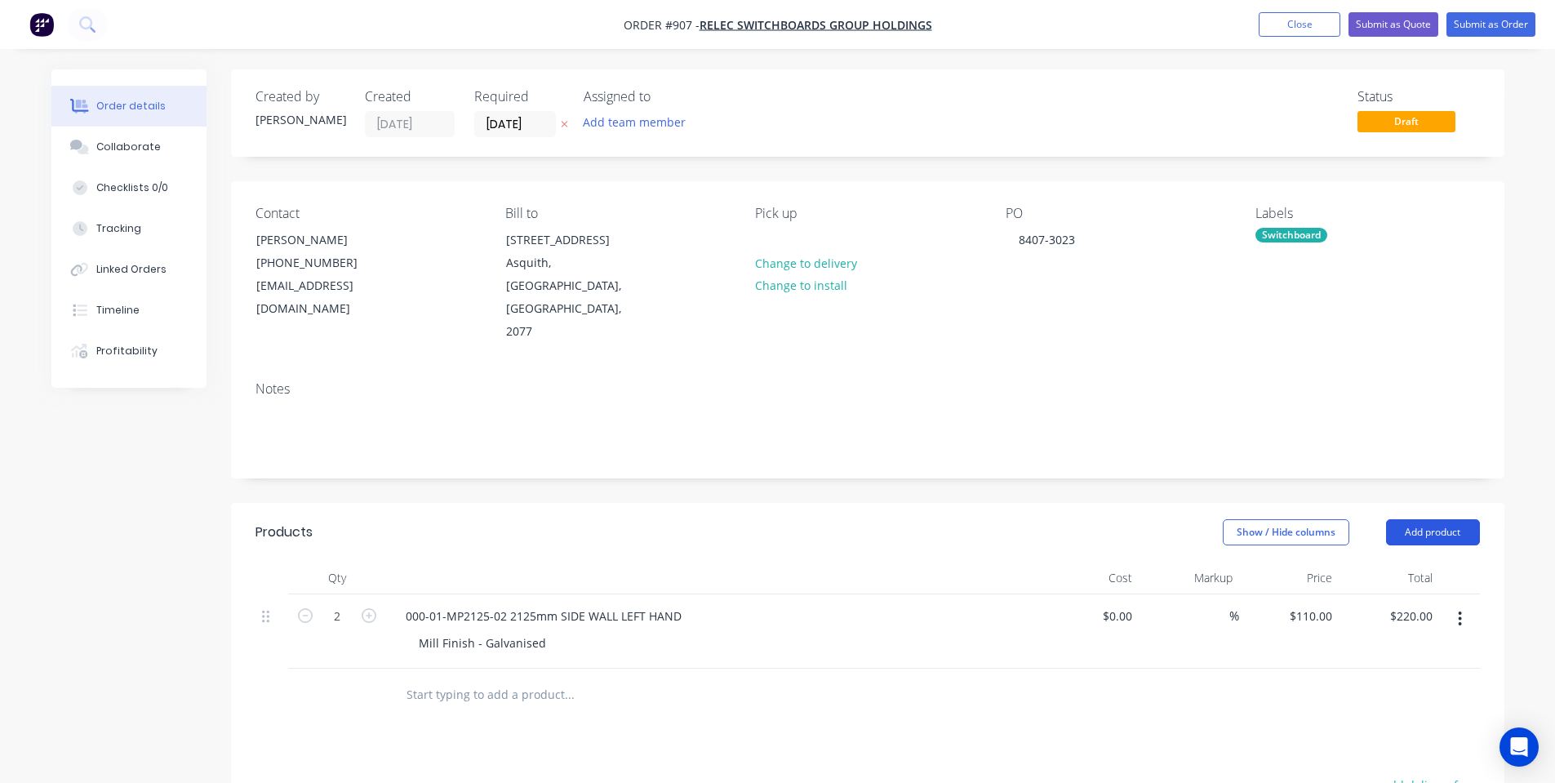
click at [1404, 519] on button "Add product" at bounding box center [1433, 532] width 94 height 26
click at [1418, 758] on div "Notes (Internal)" at bounding box center [1403, 770] width 126 height 24
click at [492, 669] on div at bounding box center [712, 694] width 653 height 51
click at [496, 679] on div at bounding box center [452, 691] width 118 height 24
click at [680, 729] on input "text" at bounding box center [569, 745] width 327 height 33
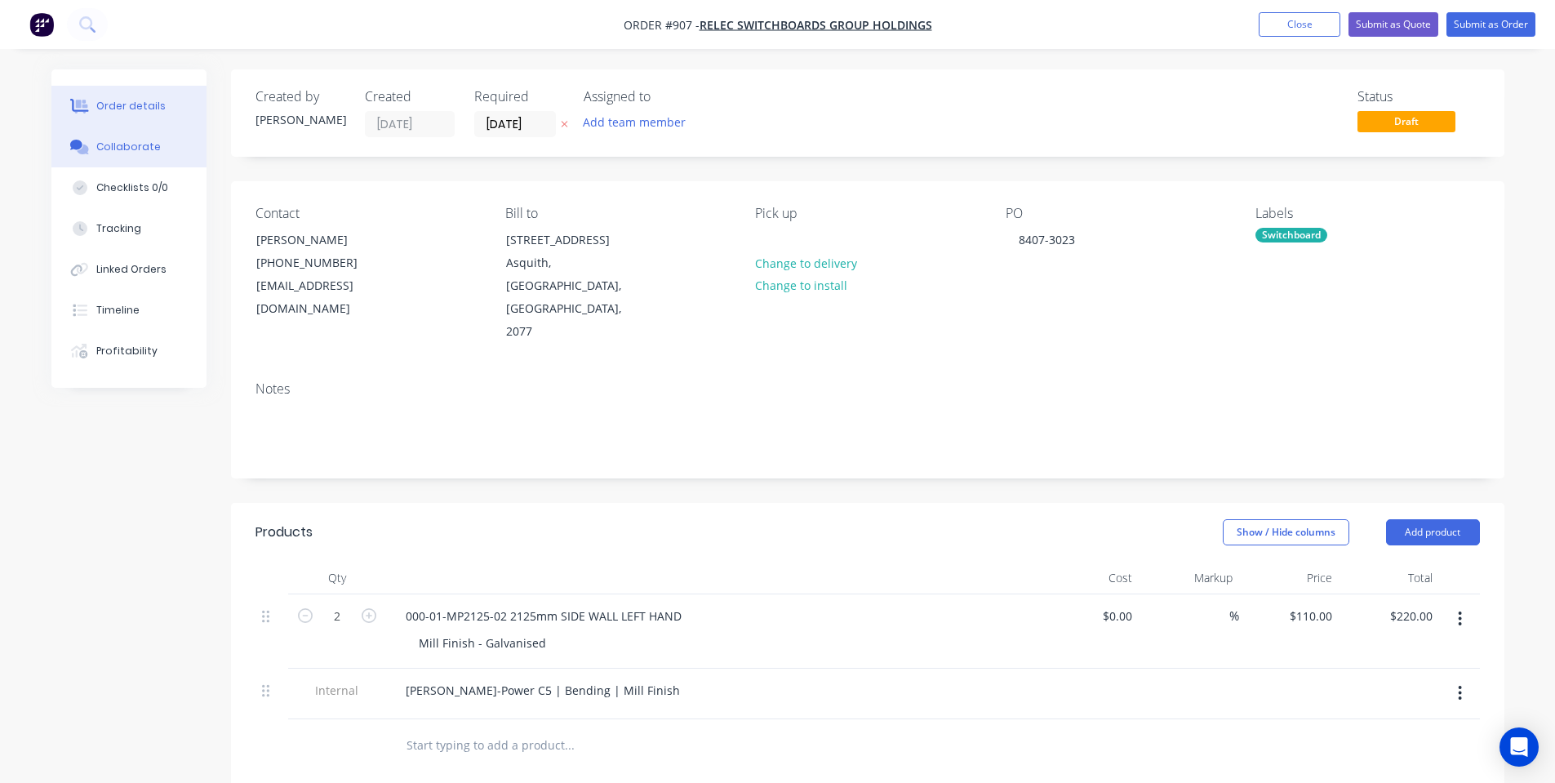
click at [65, 140] on button "Collaborate" at bounding box center [128, 147] width 155 height 41
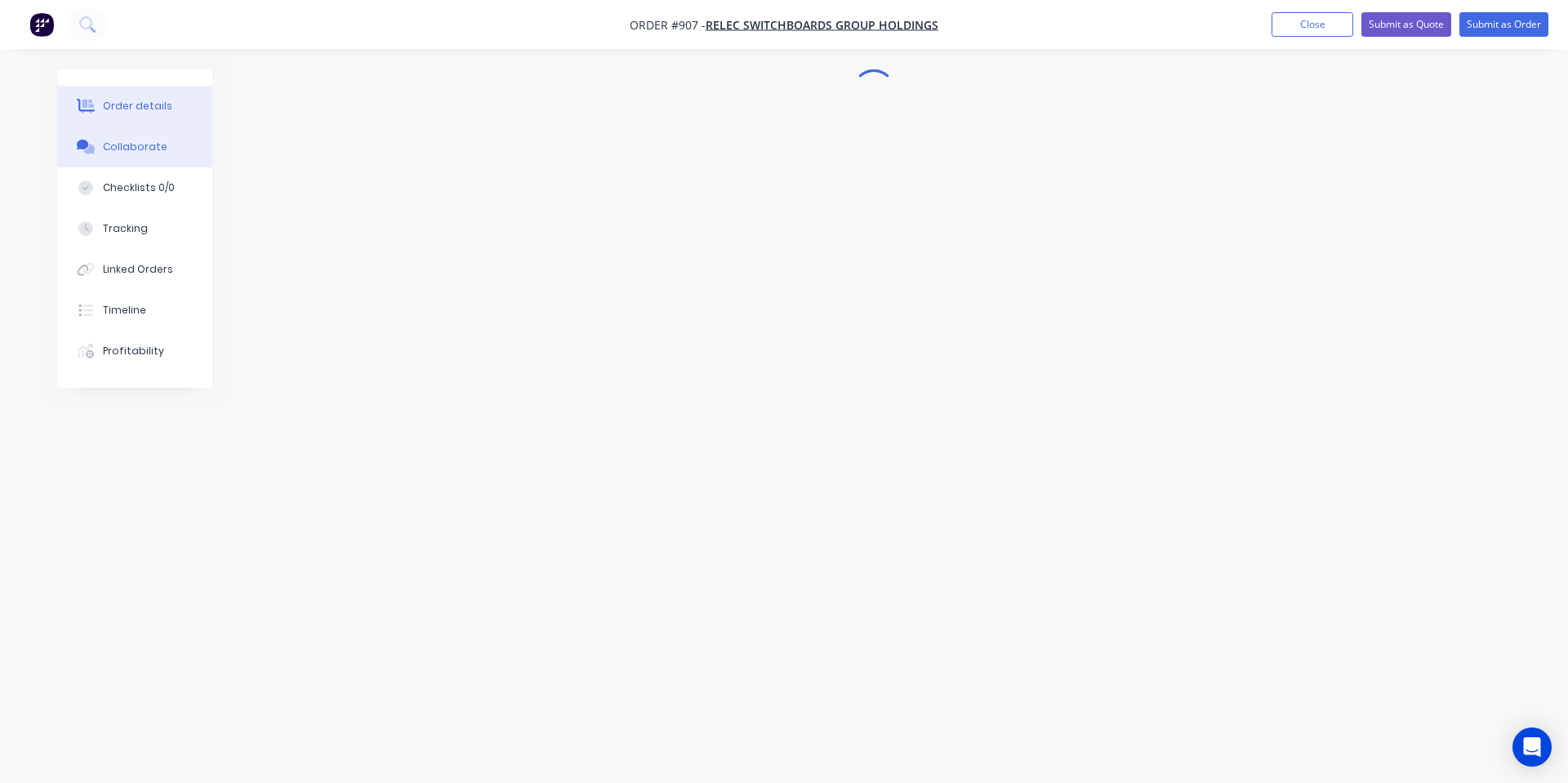
click at [95, 99] on icon at bounding box center [86, 106] width 19 height 15
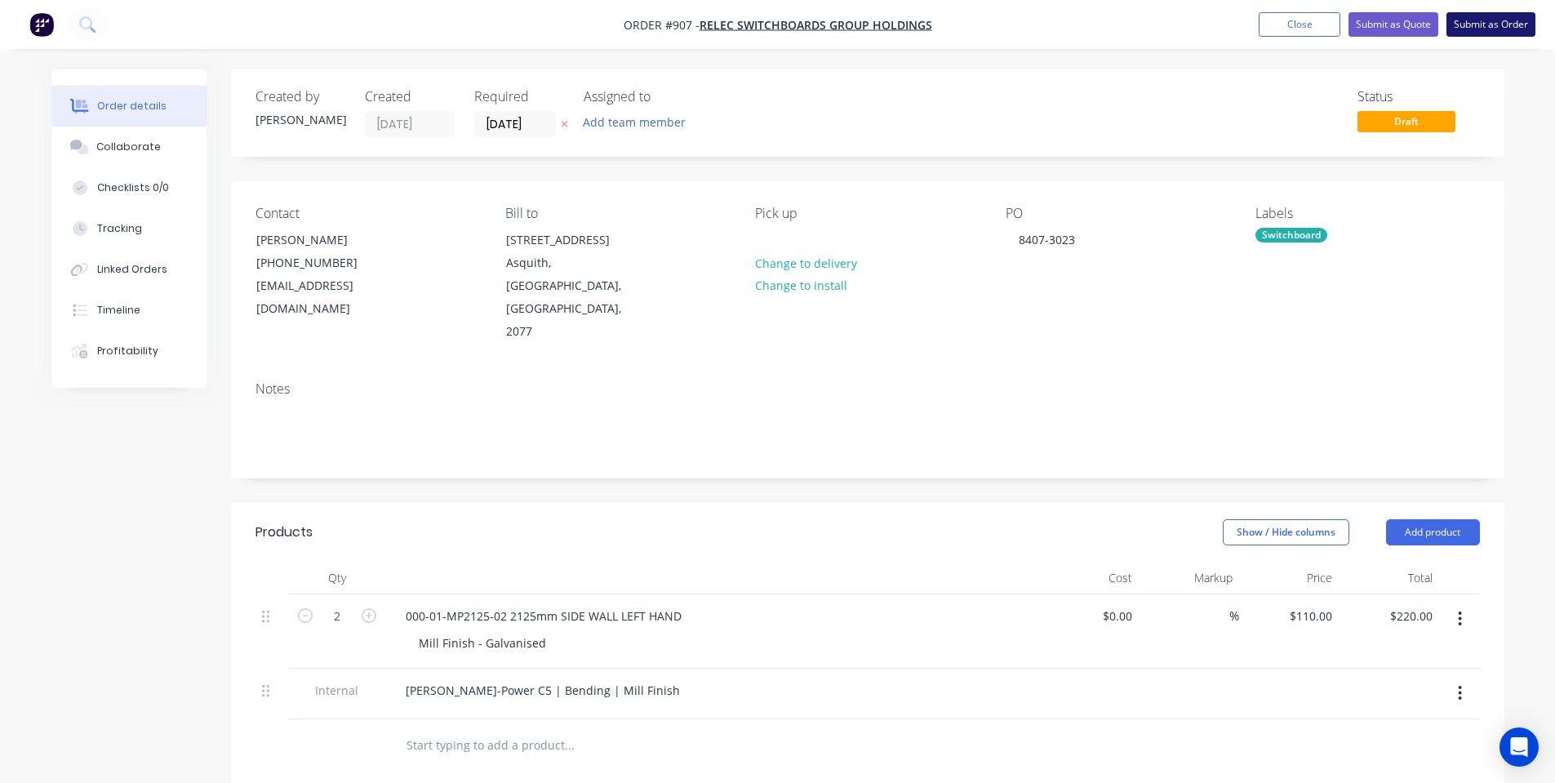
click at [1475, 33] on button "Submit as Order" at bounding box center [1491, 24] width 89 height 24
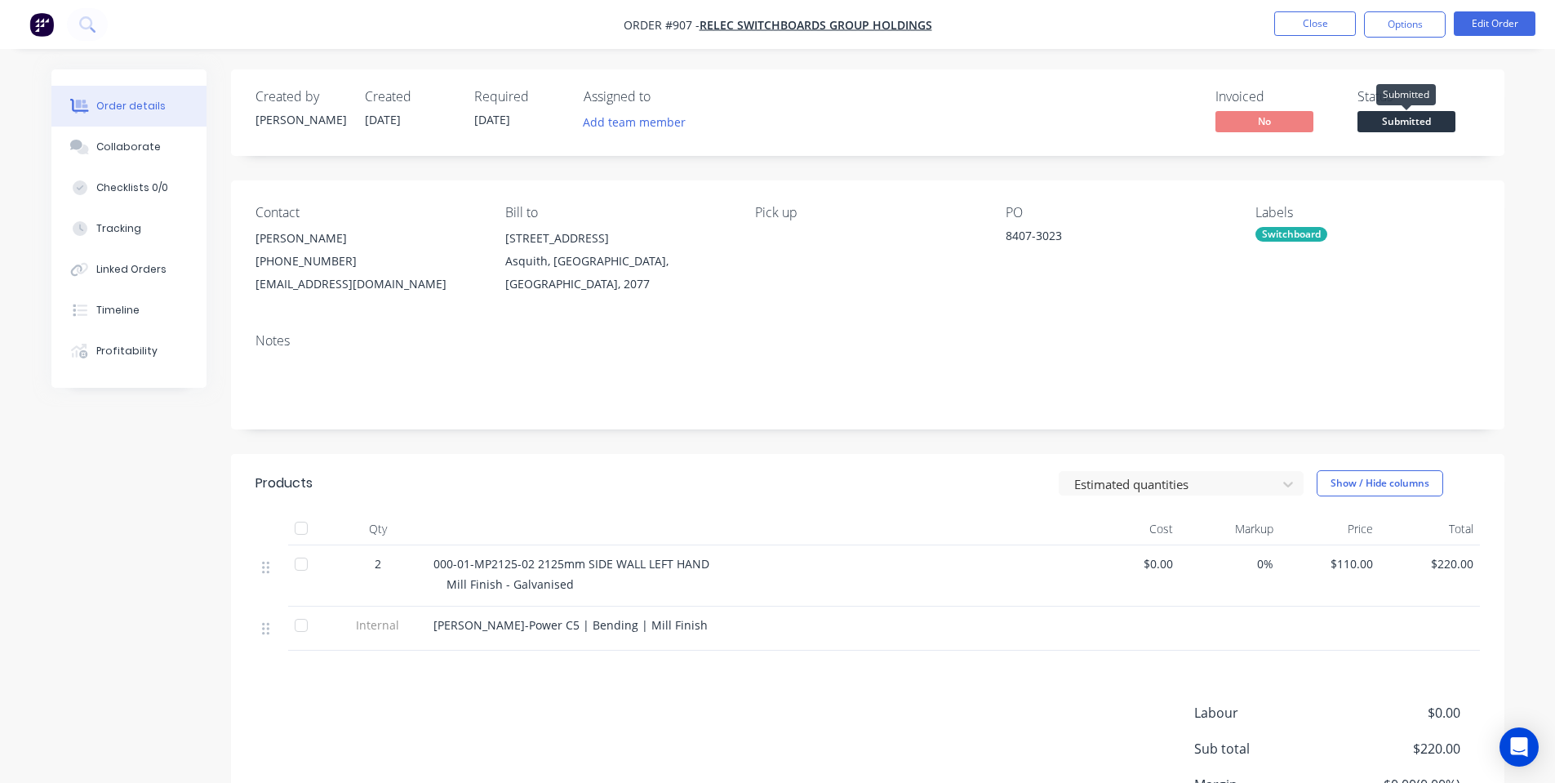
click at [1423, 116] on span "Submitted" at bounding box center [1407, 121] width 98 height 20
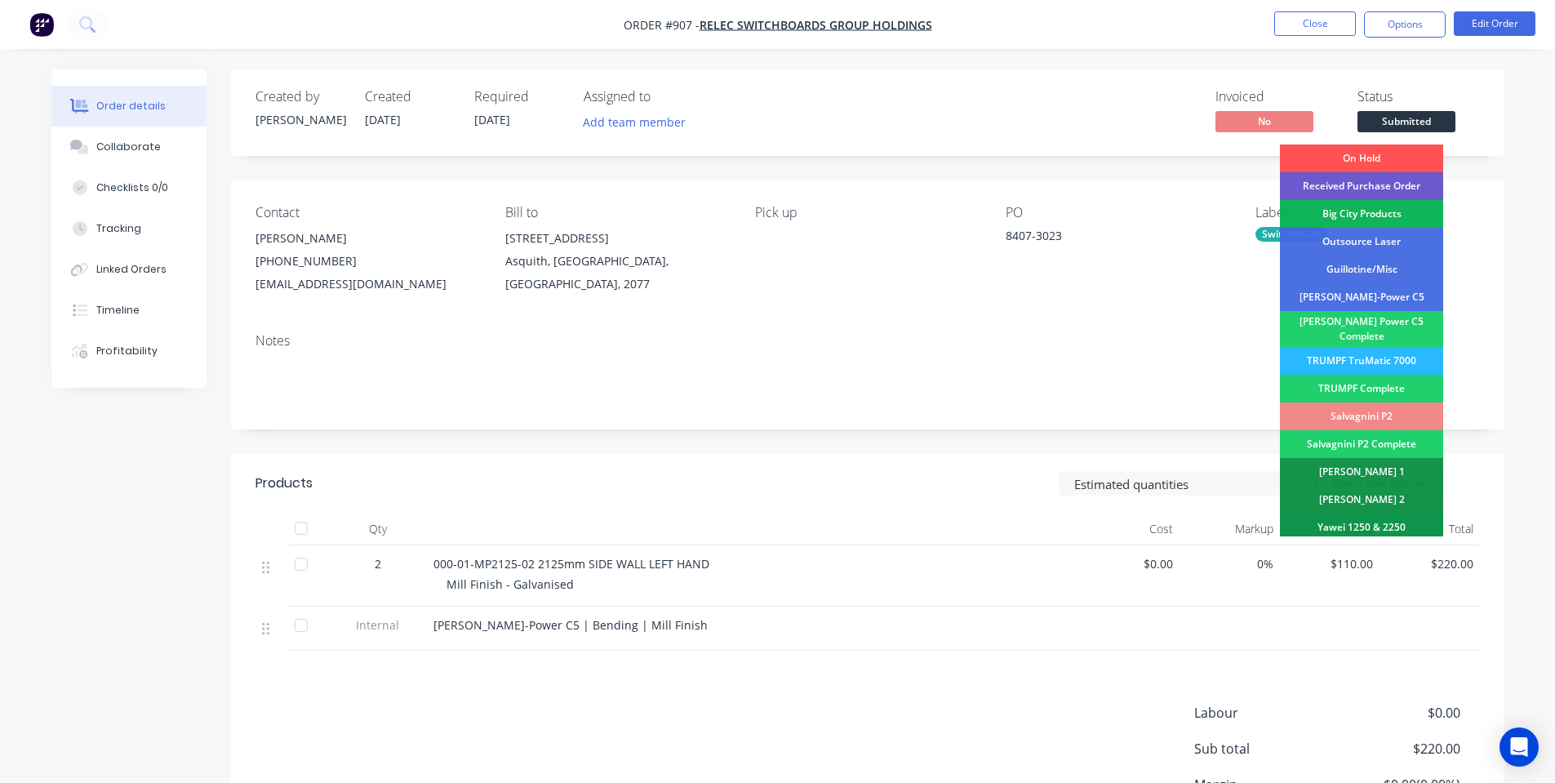
click at [1400, 189] on div "Received Purchase Order" at bounding box center [1361, 186] width 163 height 28
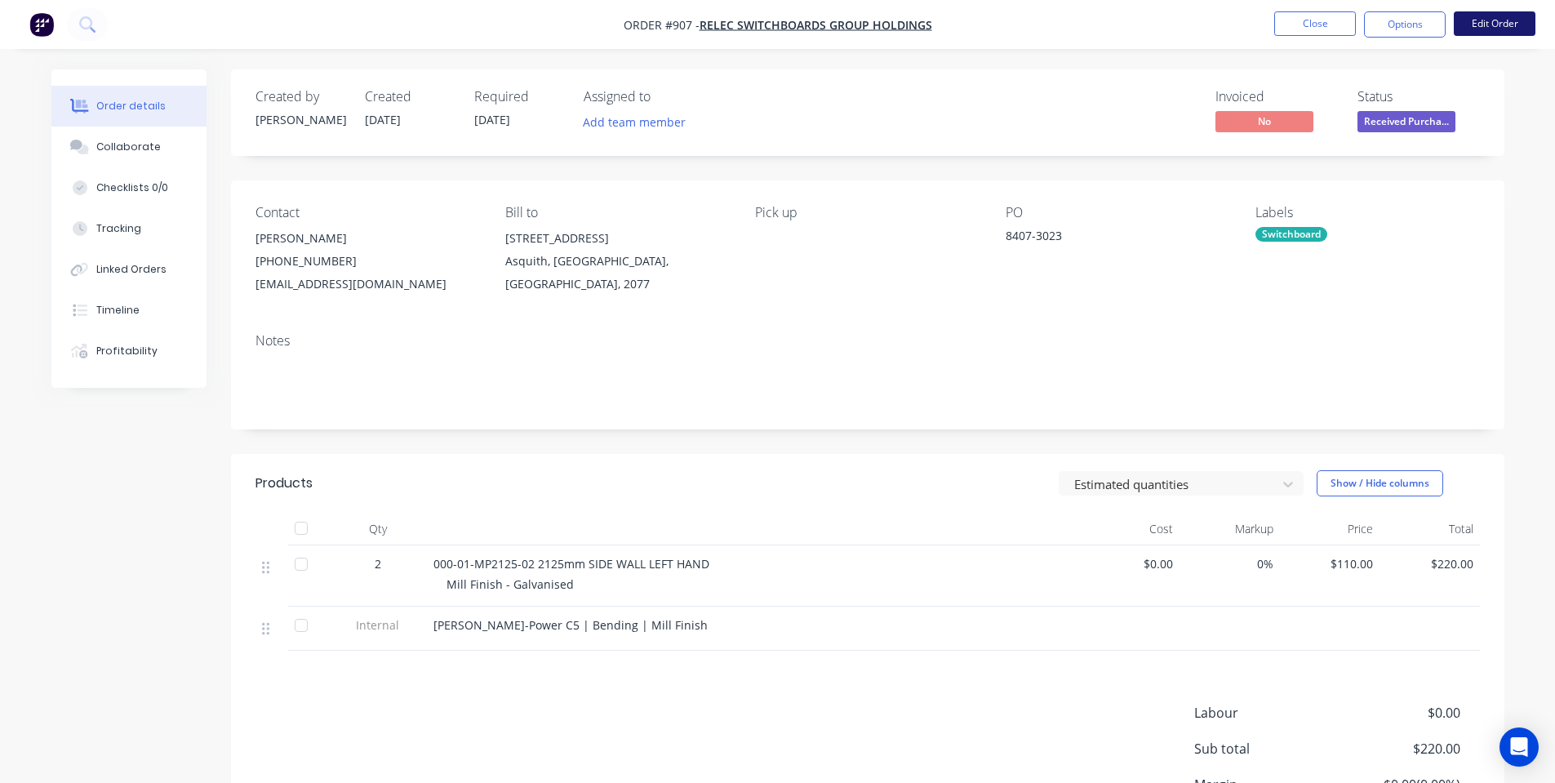
click at [1497, 30] on button "Edit Order" at bounding box center [1495, 23] width 82 height 24
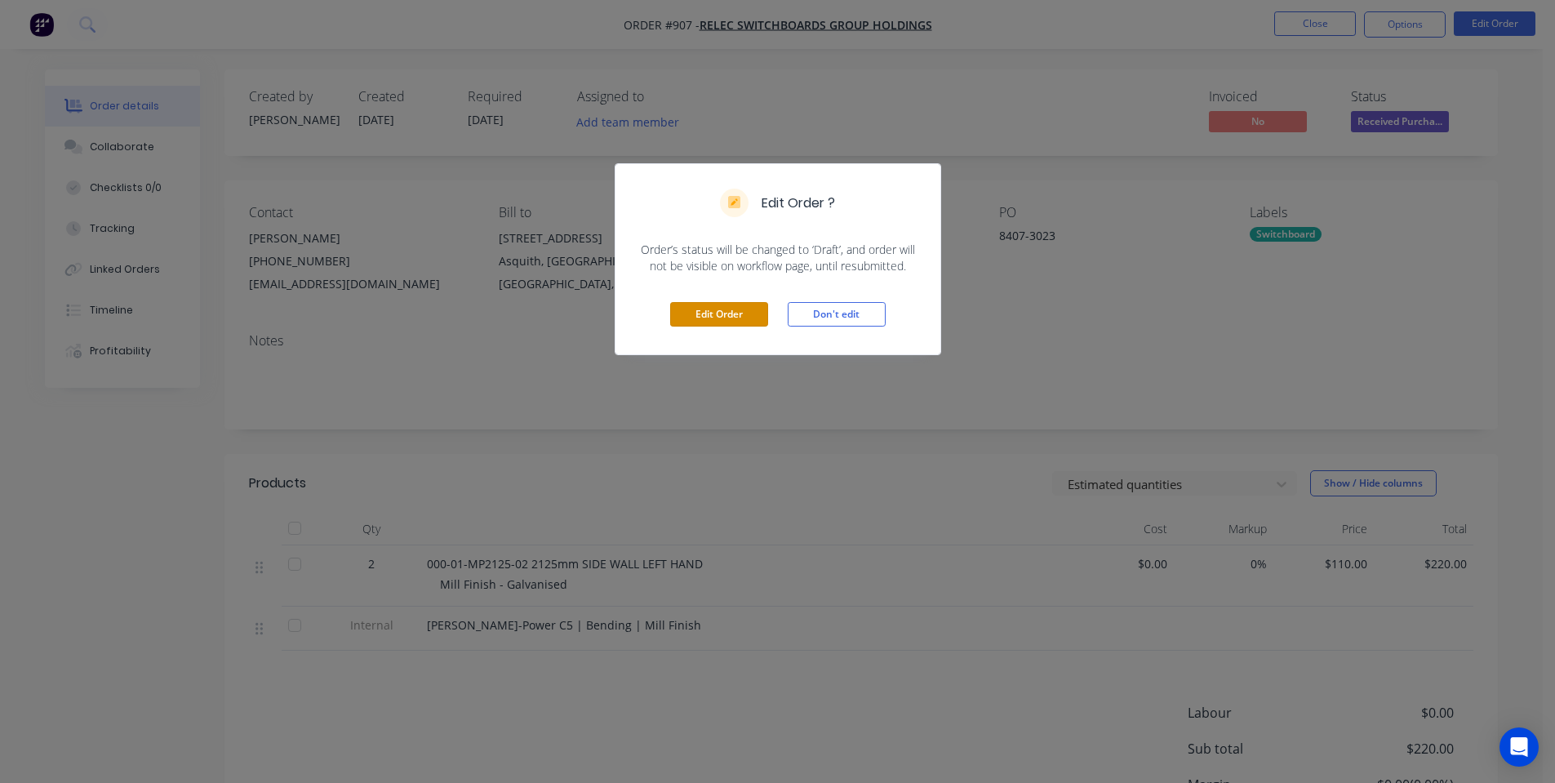
drag, startPoint x: 745, startPoint y: 317, endPoint x: 656, endPoint y: 292, distance: 91.7
click at [745, 315] on button "Edit Order" at bounding box center [719, 314] width 98 height 24
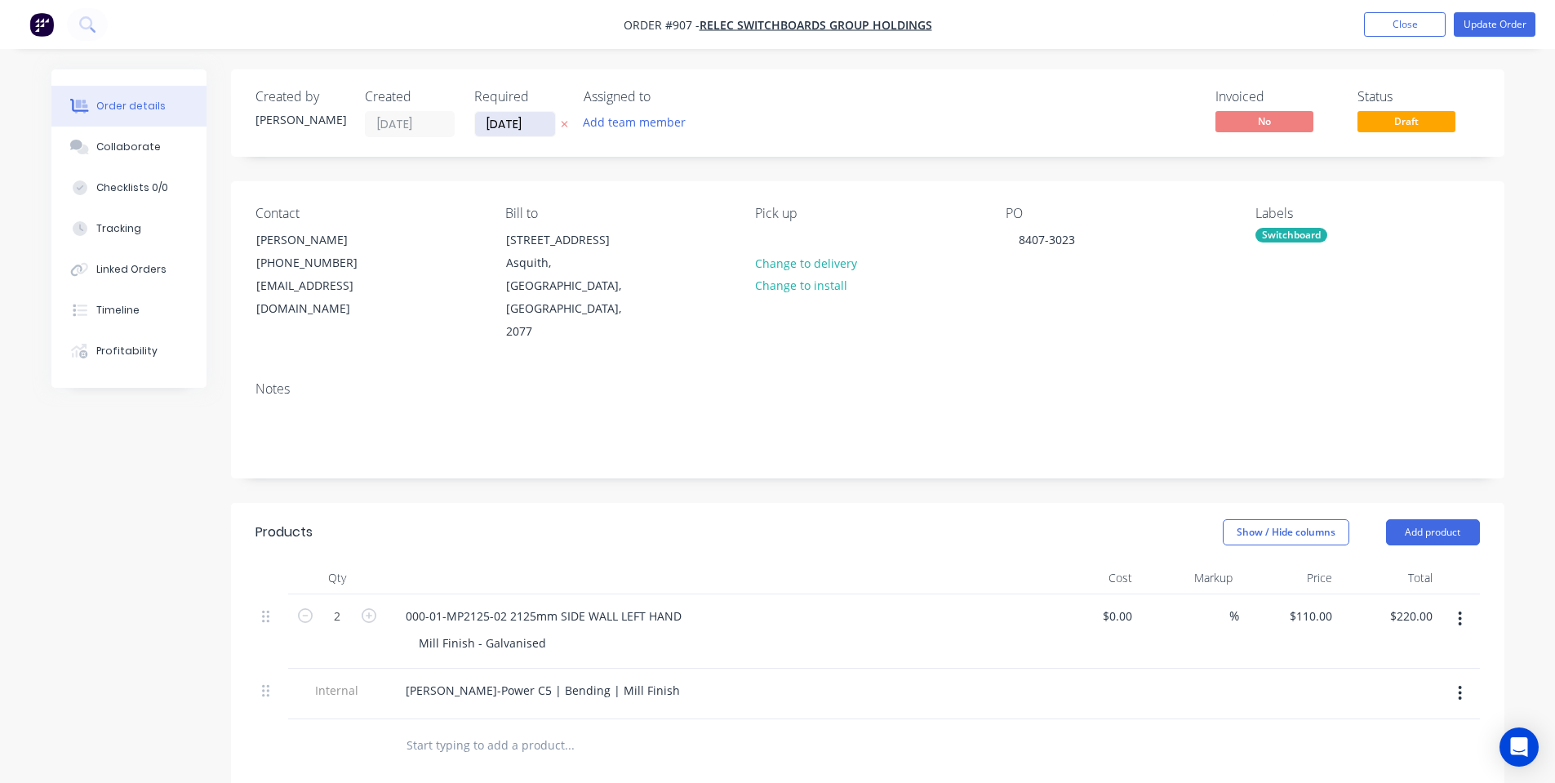
drag, startPoint x: 484, startPoint y: 123, endPoint x: 492, endPoint y: 126, distance: 8.5
click at [487, 123] on input "[DATE]" at bounding box center [515, 124] width 80 height 24
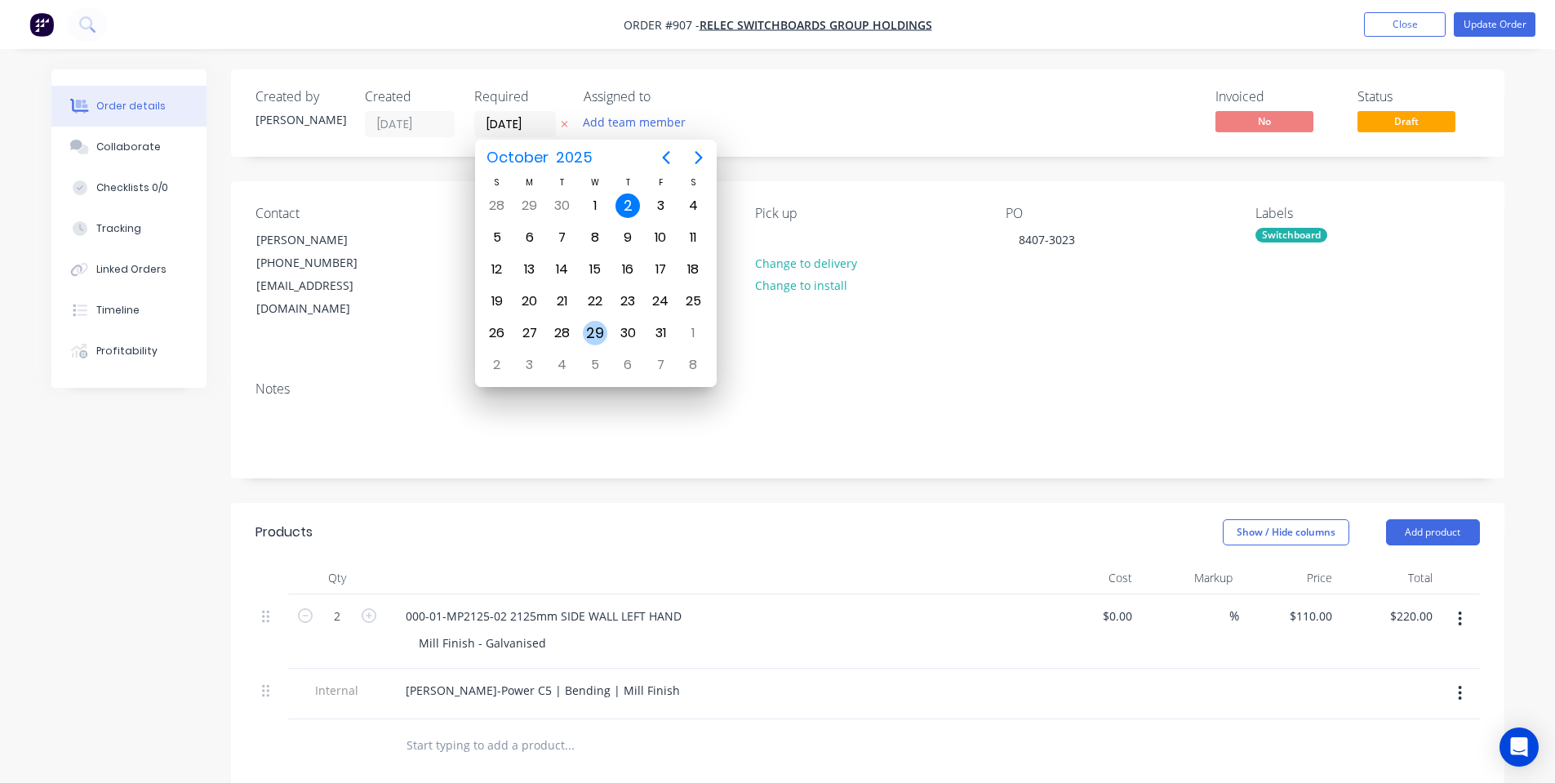
click at [603, 328] on div "29" at bounding box center [595, 333] width 24 height 24
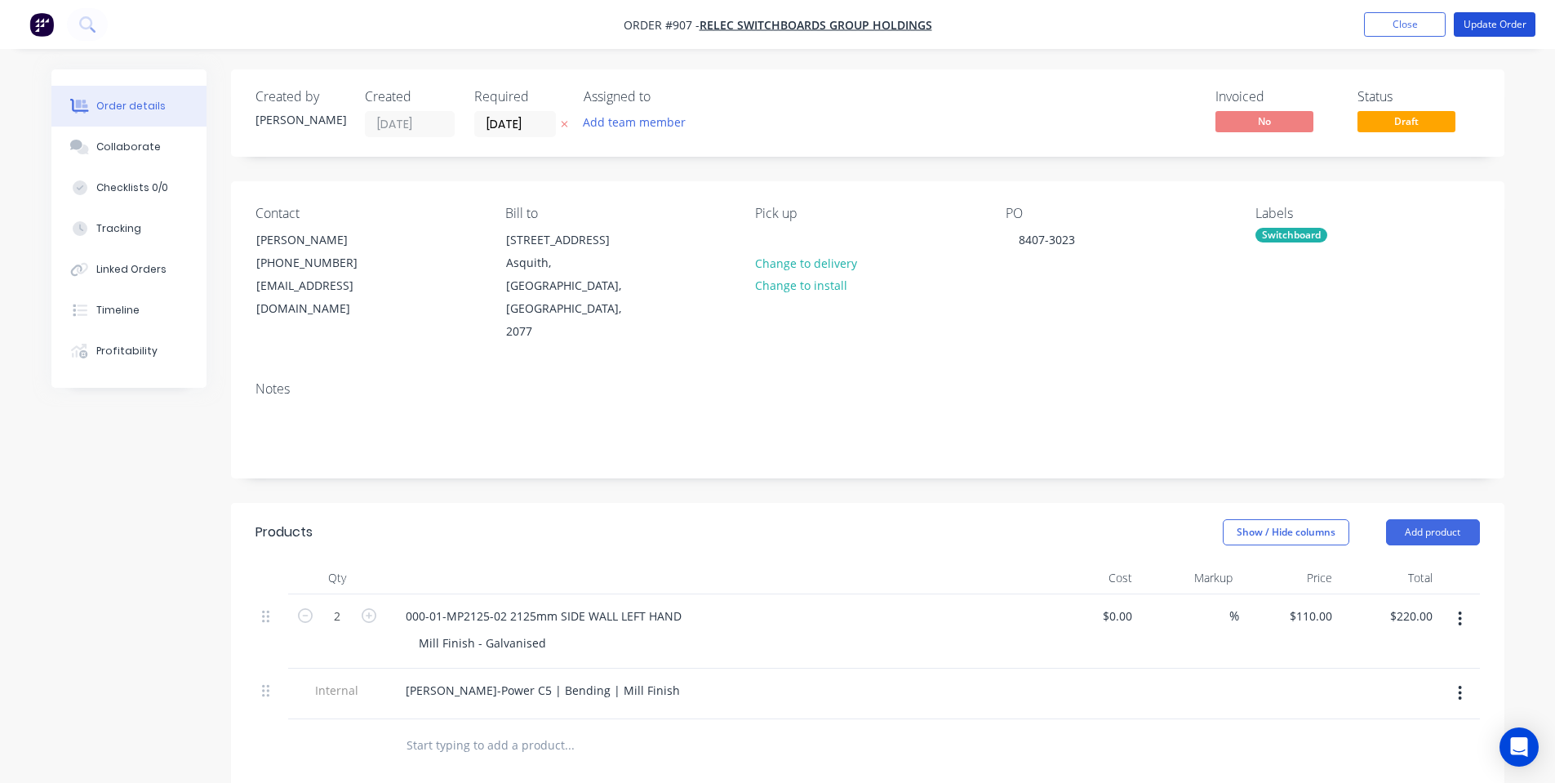
drag, startPoint x: 1492, startPoint y: 23, endPoint x: 1344, endPoint y: 50, distance: 150.2
click at [1316, 56] on div "Order #907 - Relec Switchboards Group Holdings Add product Close Update Order O…" at bounding box center [777, 594] width 1555 height 1189
click at [470, 121] on div "Created by Shane Created 02/10/25 Required 29/10/25 Assigned to Add team member" at bounding box center [502, 113] width 492 height 48
click at [494, 128] on input "29/10/25" at bounding box center [515, 124] width 80 height 24
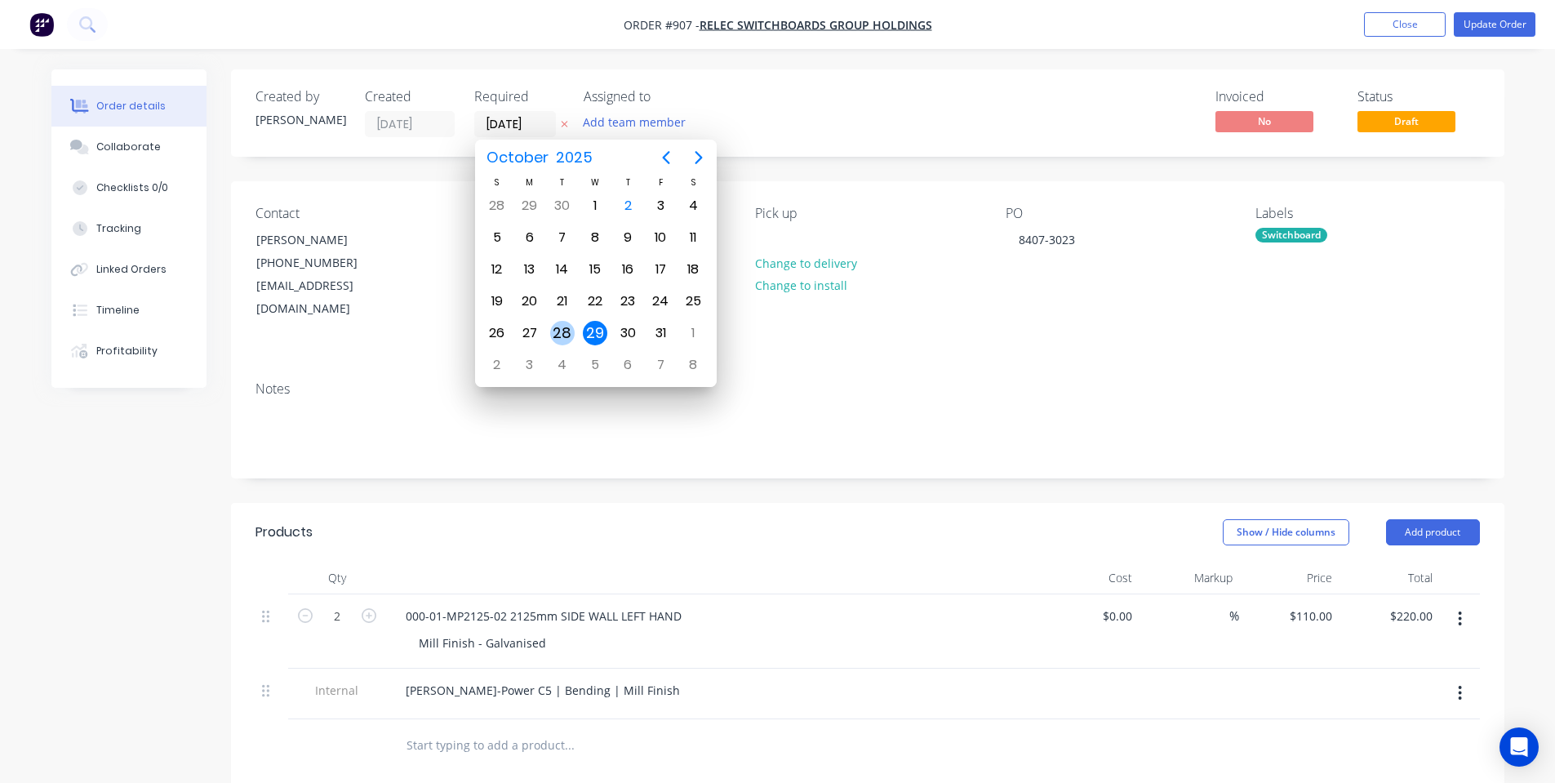
click at [567, 331] on div "28" at bounding box center [562, 333] width 24 height 24
type input "28/10/25"
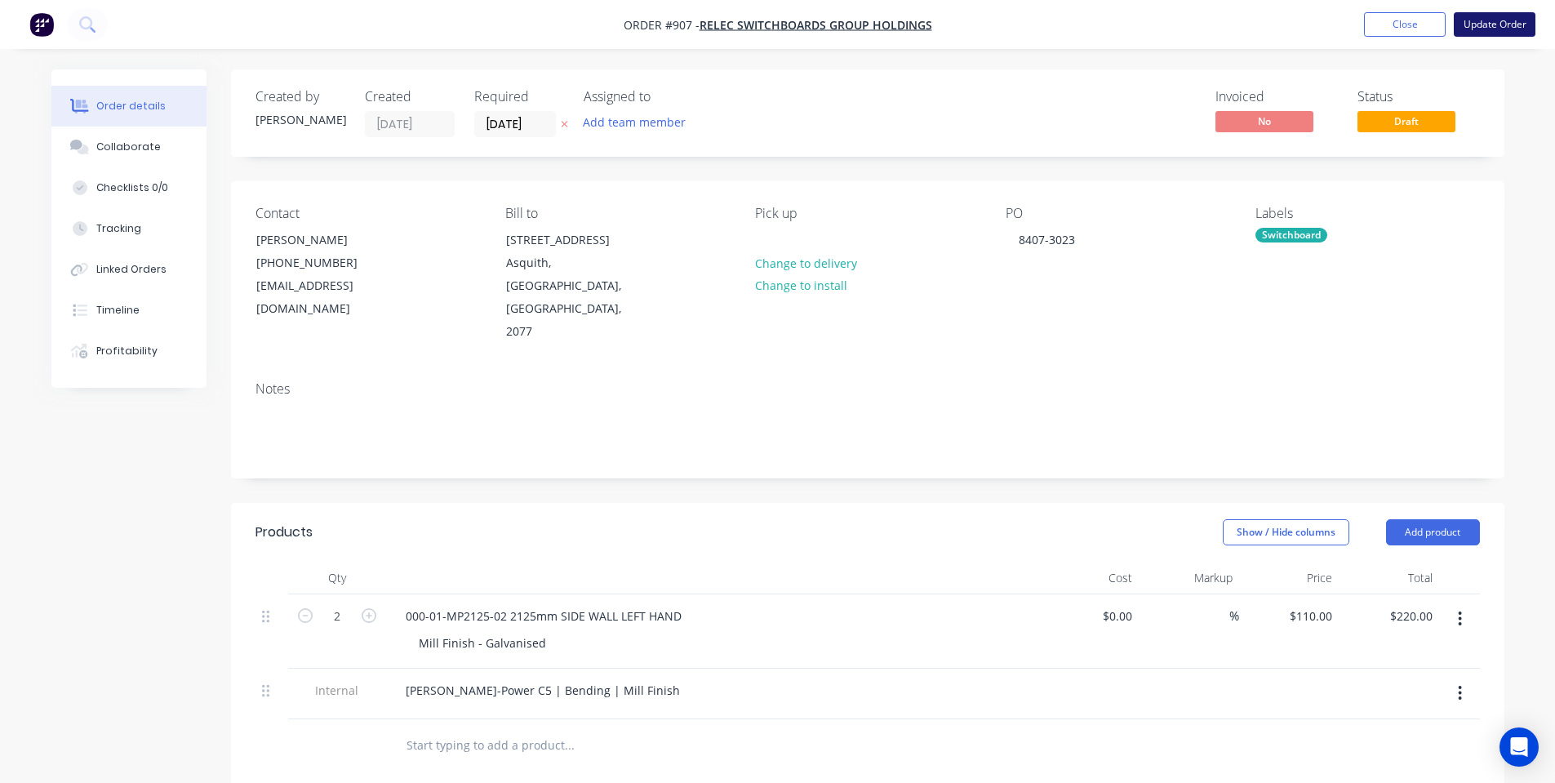
drag, startPoint x: 1525, startPoint y: 10, endPoint x: 1522, endPoint y: 18, distance: 8.8
click at [1524, 13] on nav "Order #907 - Relec Switchboards Group Holdings Add product Close Update Order" at bounding box center [777, 24] width 1555 height 49
click at [1521, 23] on button "Update Order" at bounding box center [1495, 24] width 82 height 24
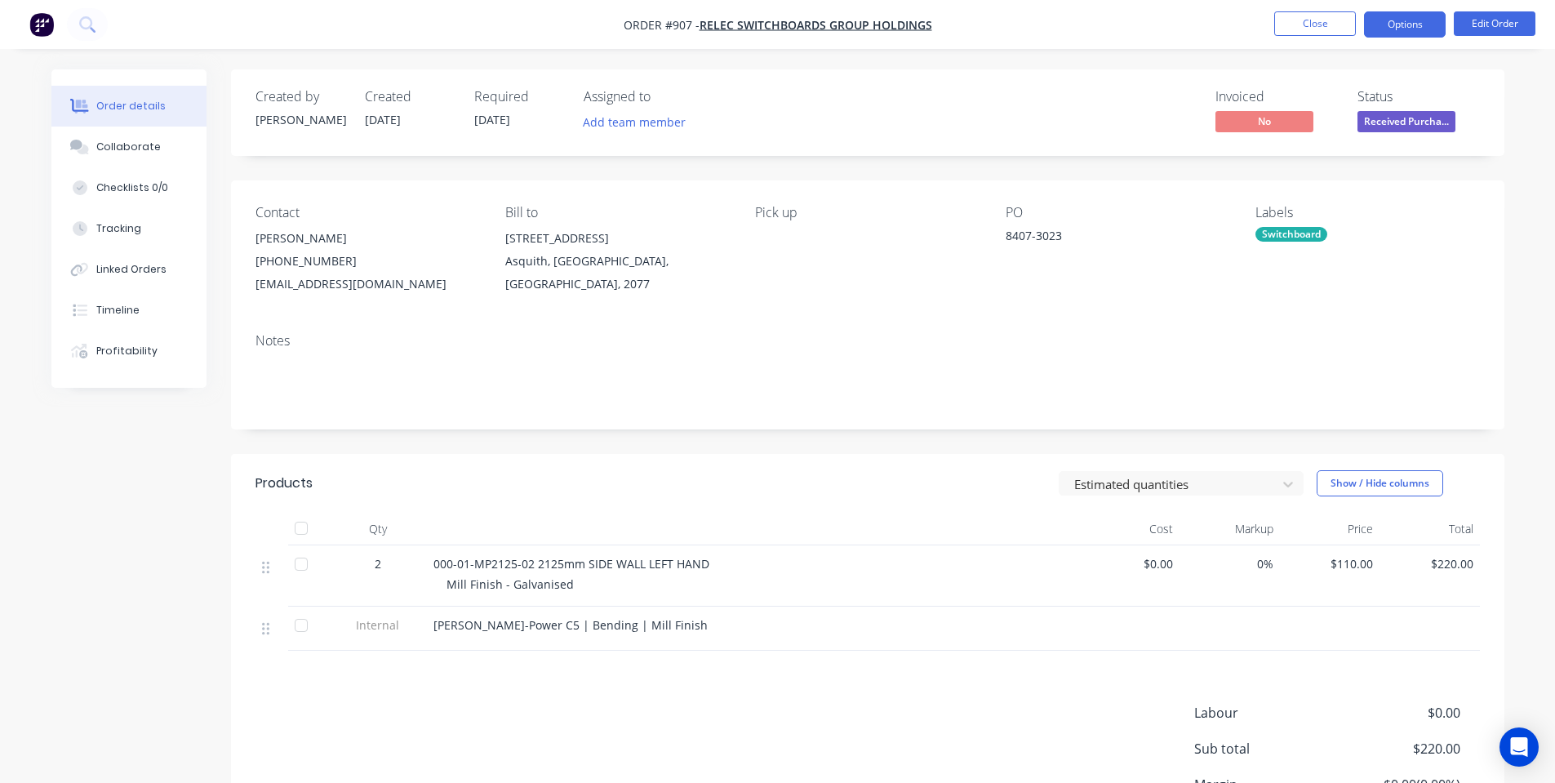
click at [1402, 33] on button "Options" at bounding box center [1405, 24] width 82 height 26
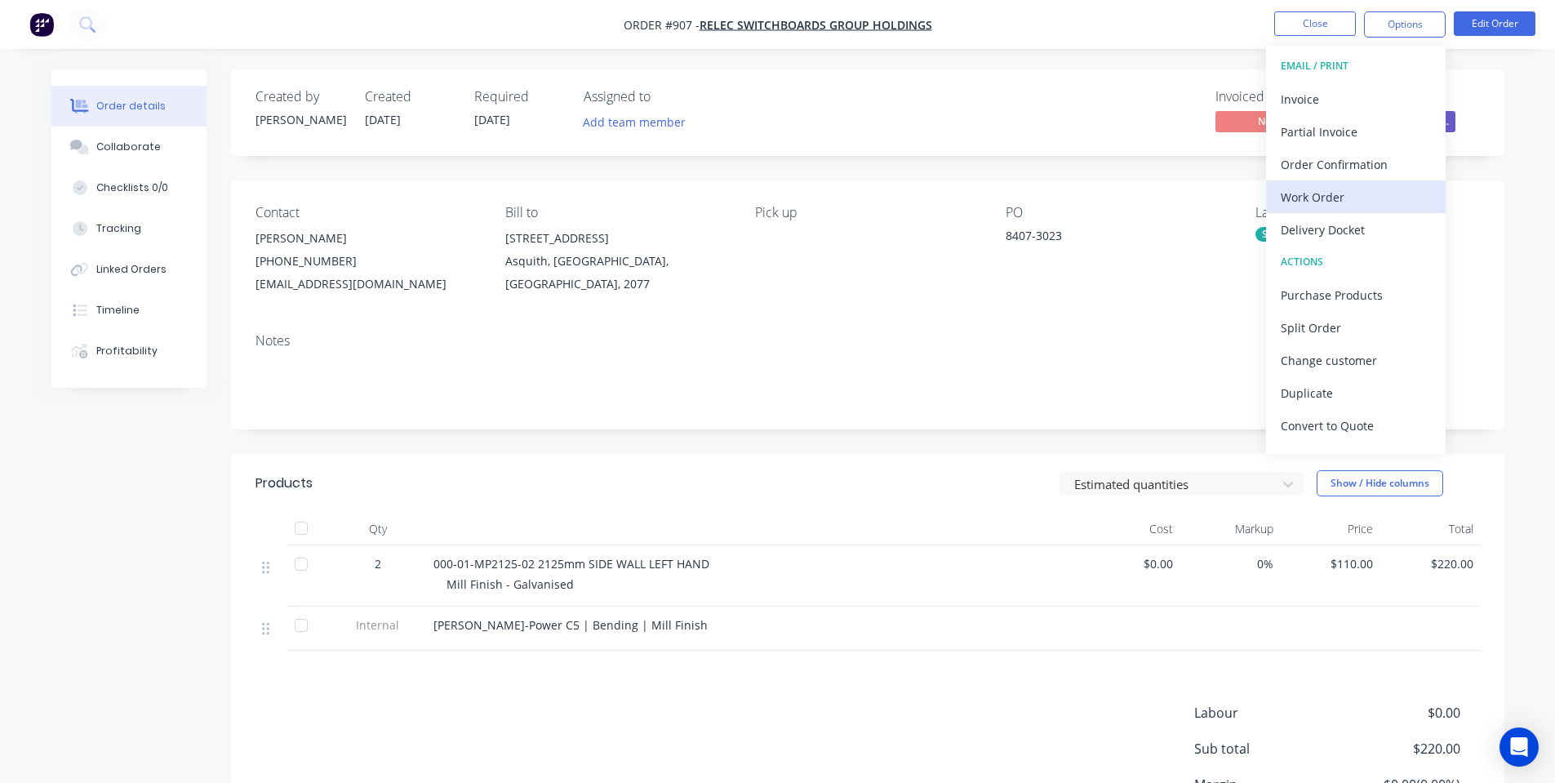
click at [1353, 193] on div "Work Order" at bounding box center [1356, 197] width 150 height 24
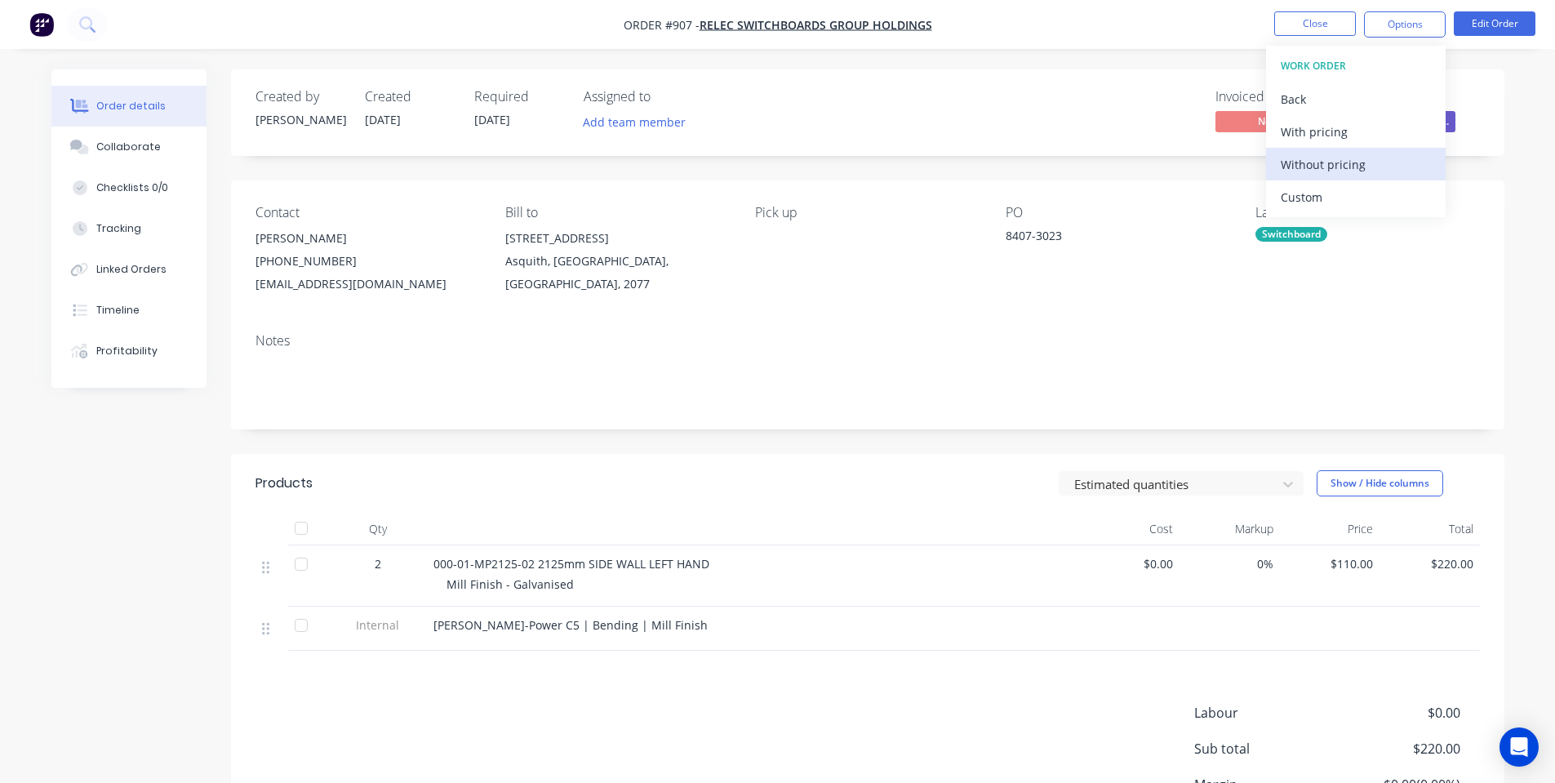
click at [1355, 171] on div "Without pricing" at bounding box center [1356, 165] width 150 height 24
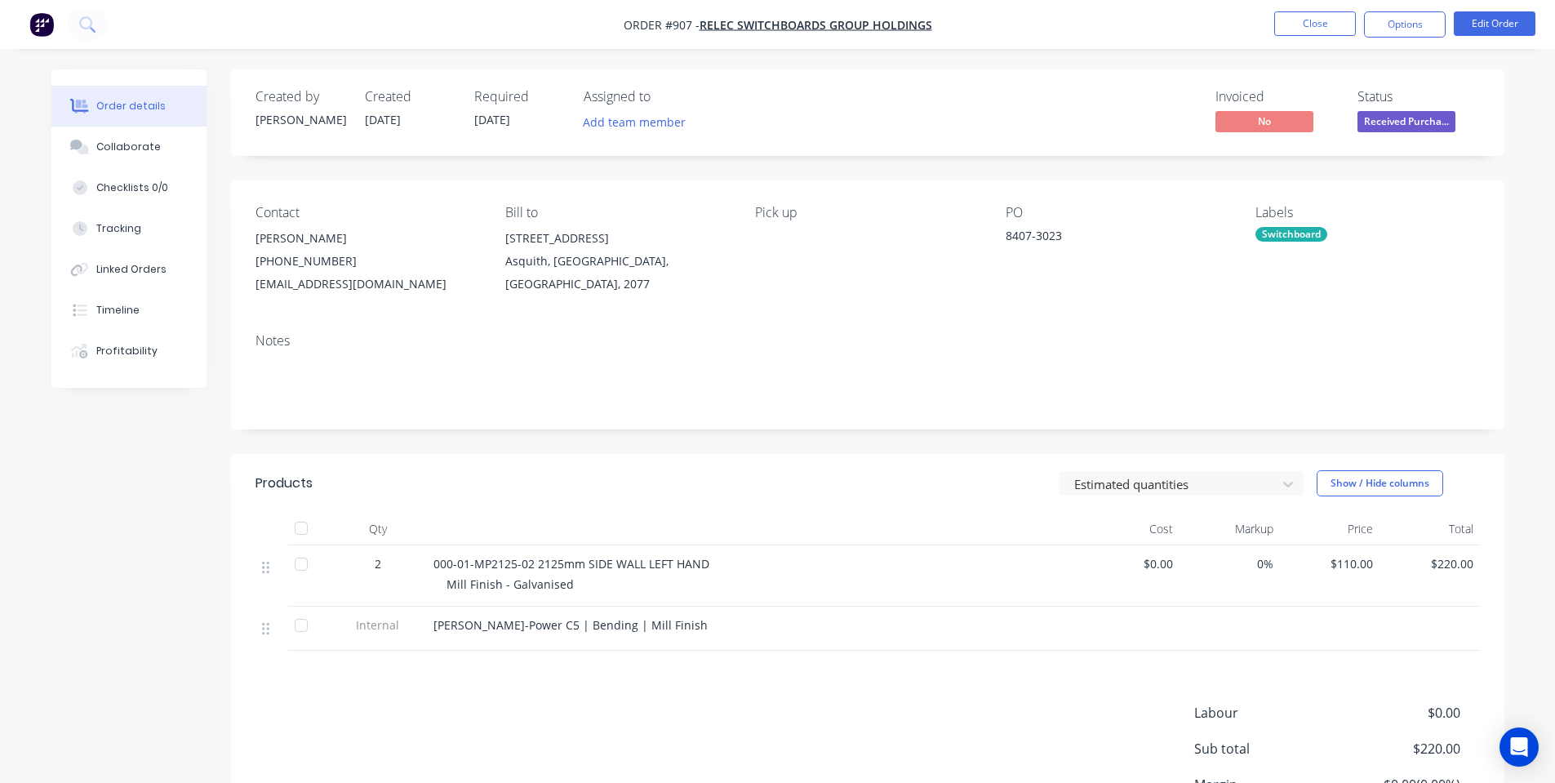
click at [929, 352] on div "Notes" at bounding box center [868, 374] width 1274 height 109
click at [1298, 30] on button "Close" at bounding box center [1316, 23] width 82 height 24
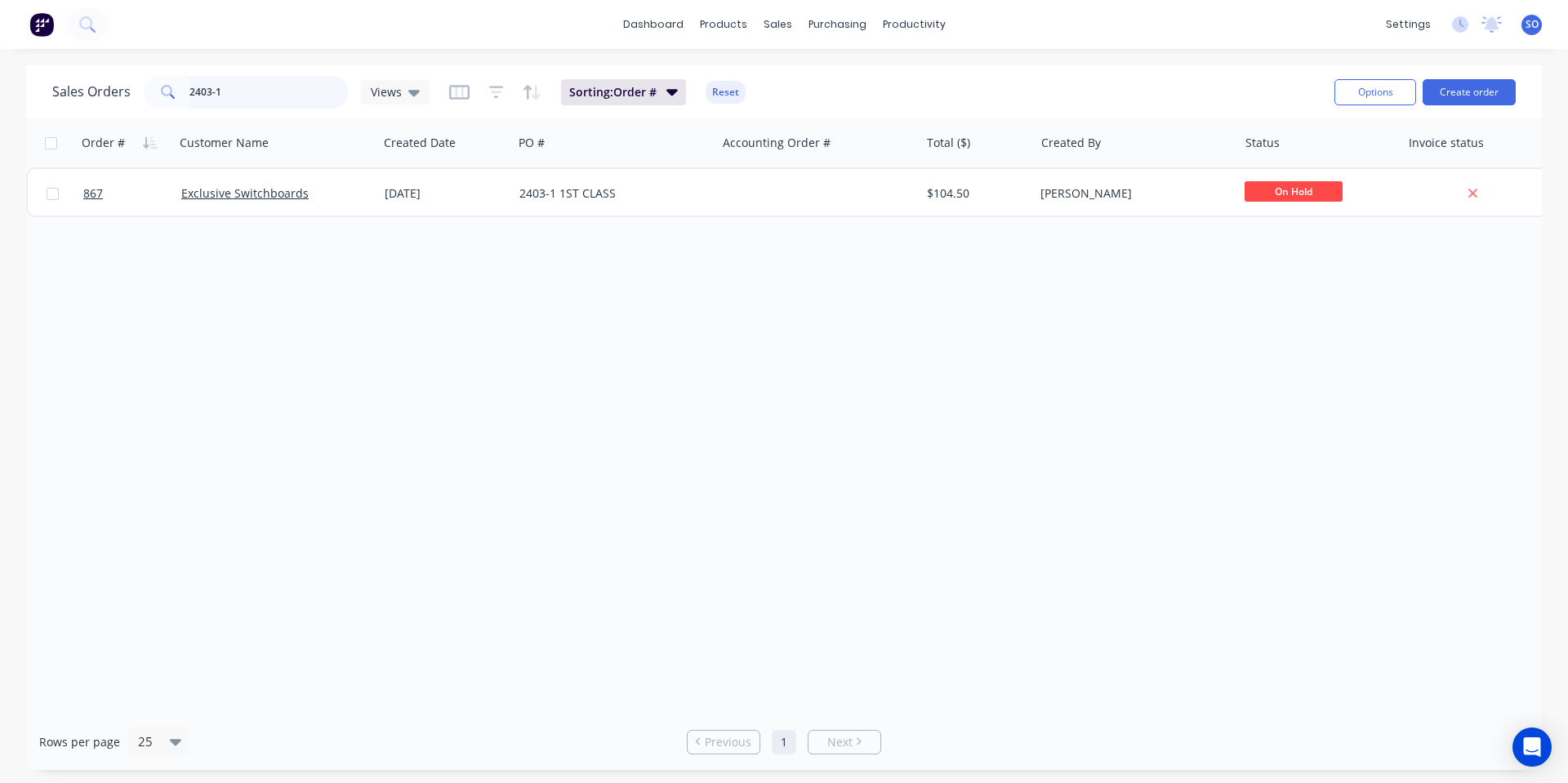
drag, startPoint x: 276, startPoint y: 96, endPoint x: 0, endPoint y: 105, distance: 276.1
click at [0, 96] on div "Sales Orders 2403-1 Views Sorting: Order # Reset Options Create order Order # C…" at bounding box center [784, 417] width 1568 height 705
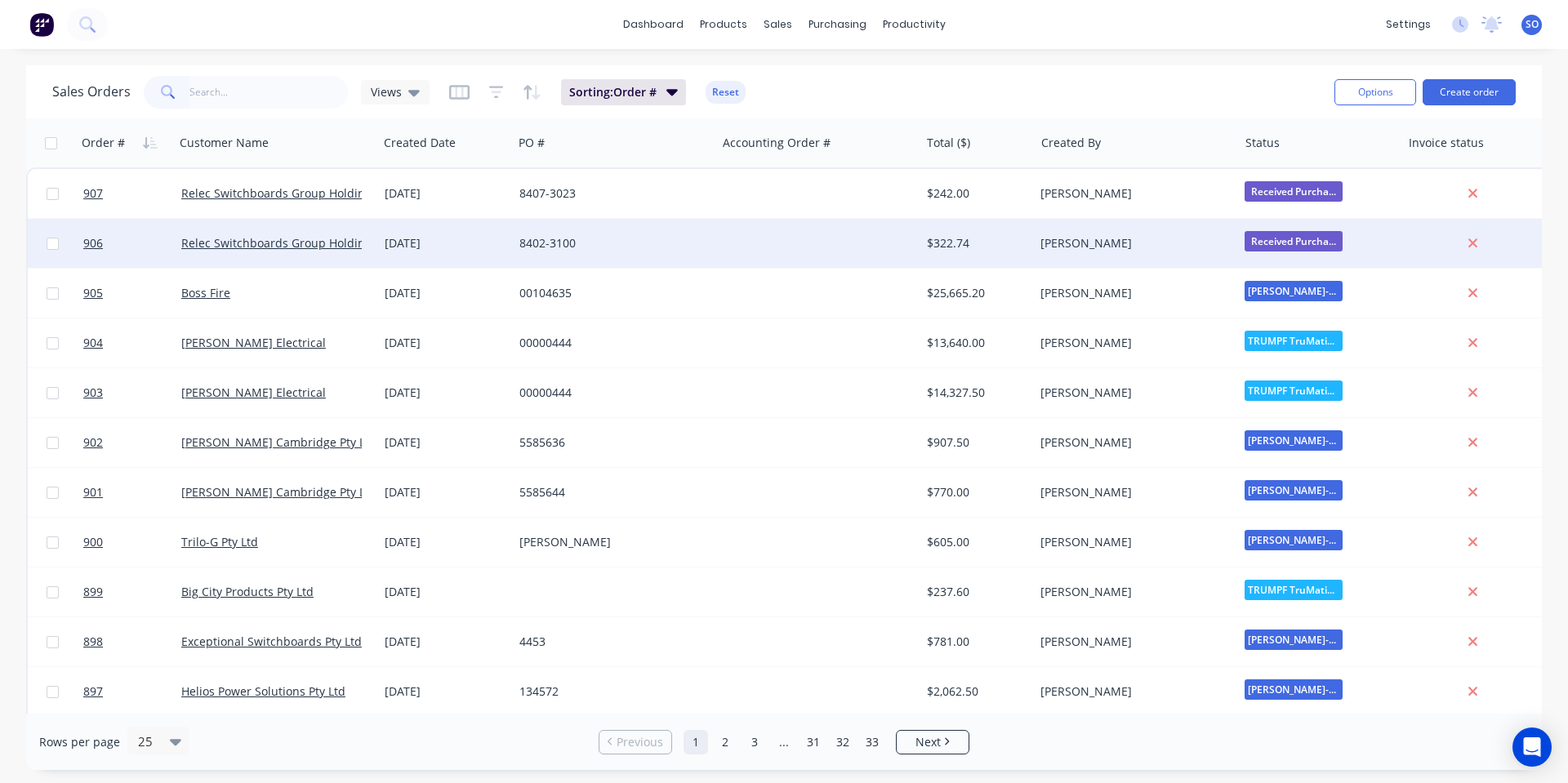
click at [815, 243] on div at bounding box center [817, 243] width 203 height 49
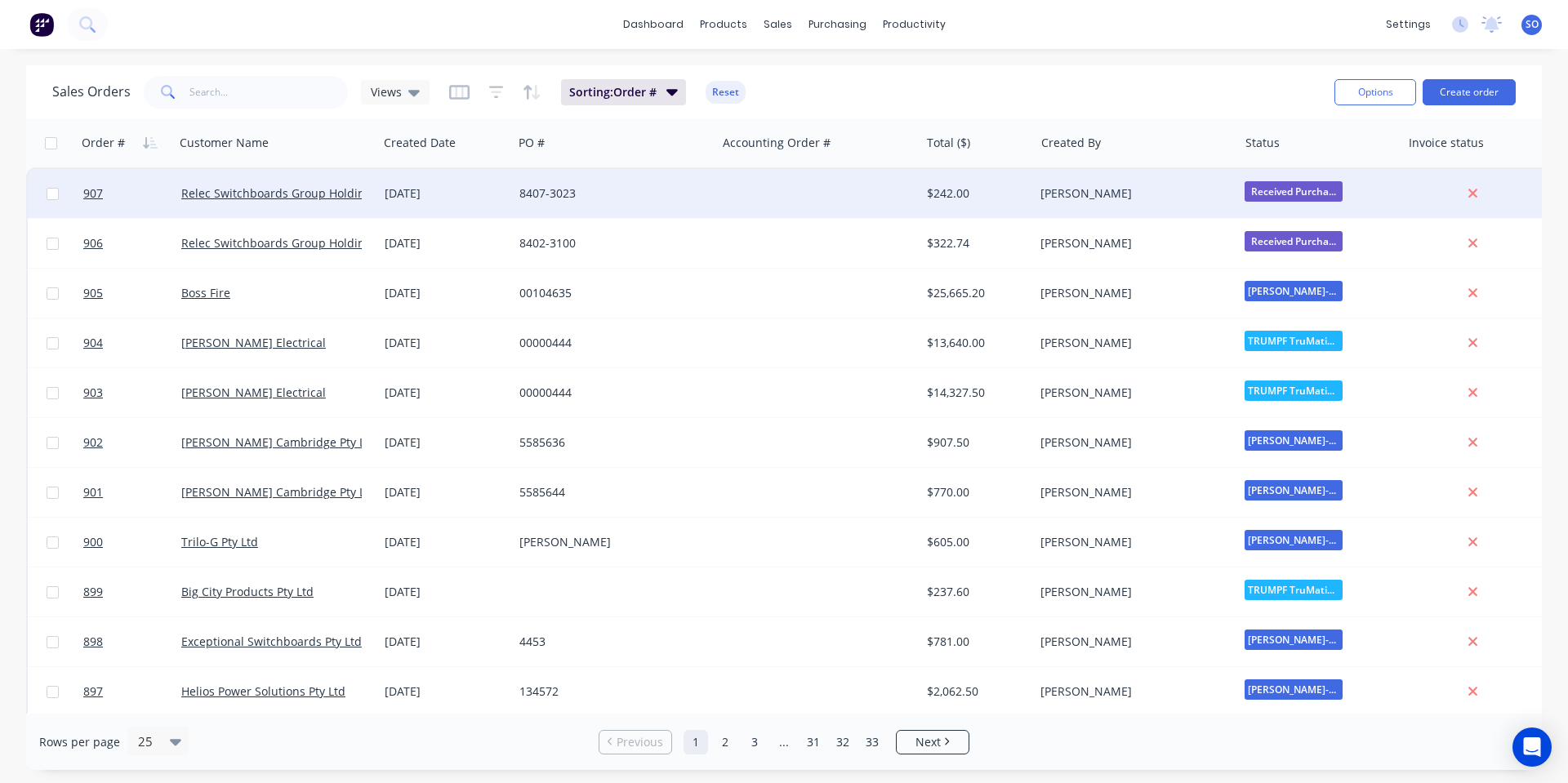
click at [494, 202] on div "[DATE]" at bounding box center [445, 193] width 135 height 49
click at [679, 197] on div "8407-3023" at bounding box center [609, 193] width 181 height 16
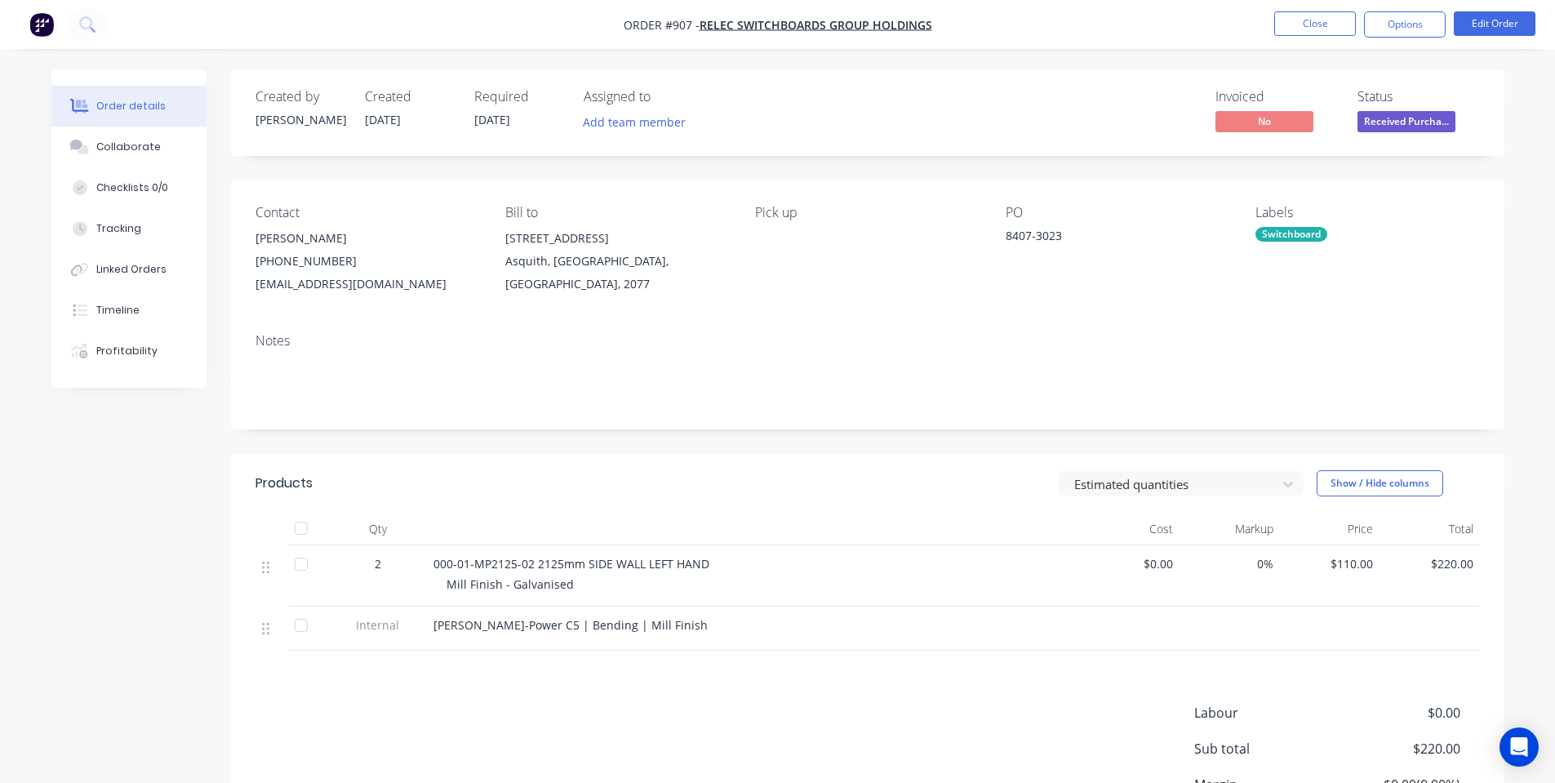
click at [1404, 114] on span "Received Purcha..." at bounding box center [1407, 121] width 98 height 20
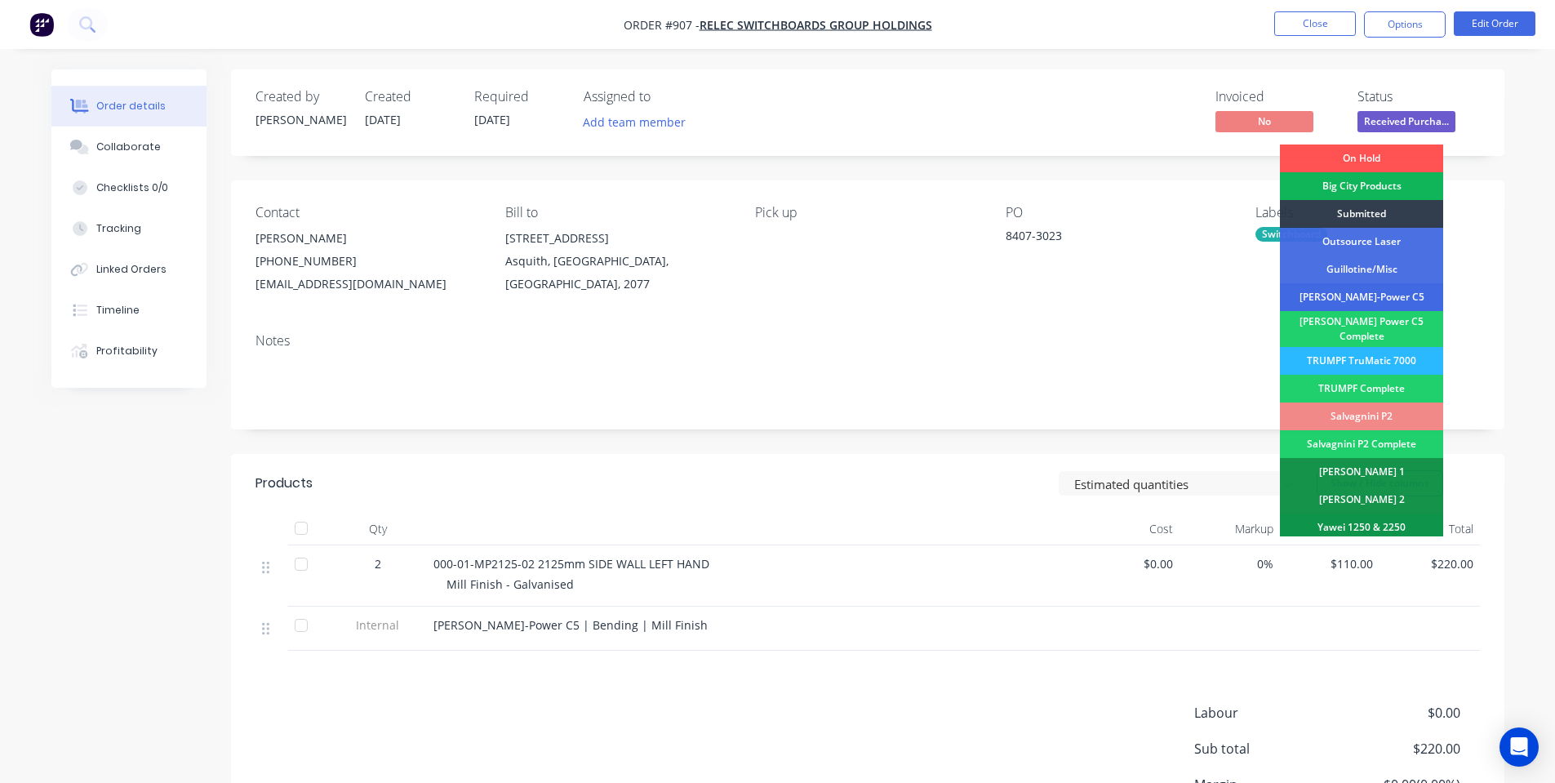
click at [1373, 300] on div "[PERSON_NAME]-Power C5" at bounding box center [1361, 297] width 163 height 28
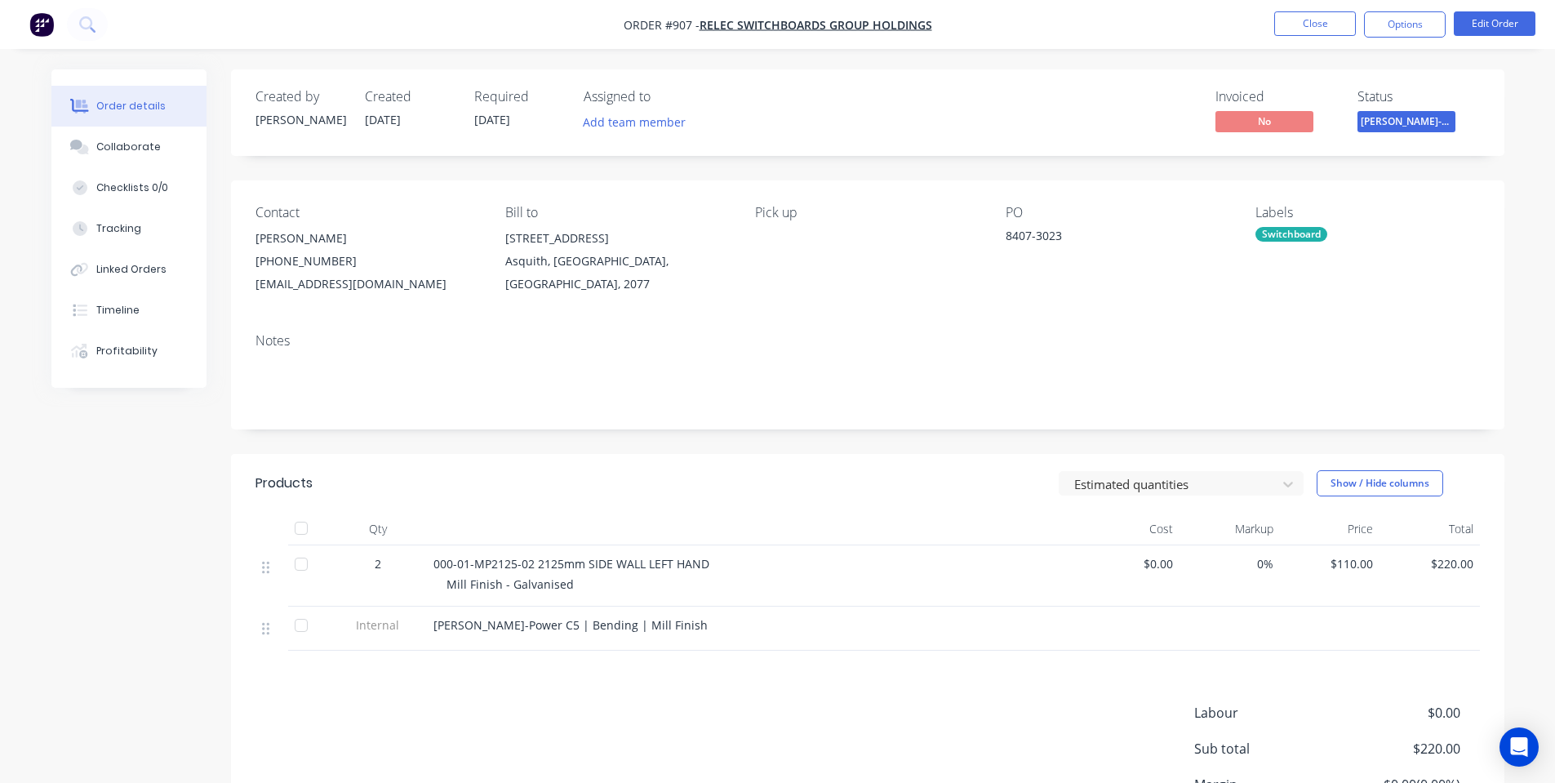
click at [1286, 236] on div "Switchboard" at bounding box center [1292, 234] width 72 height 15
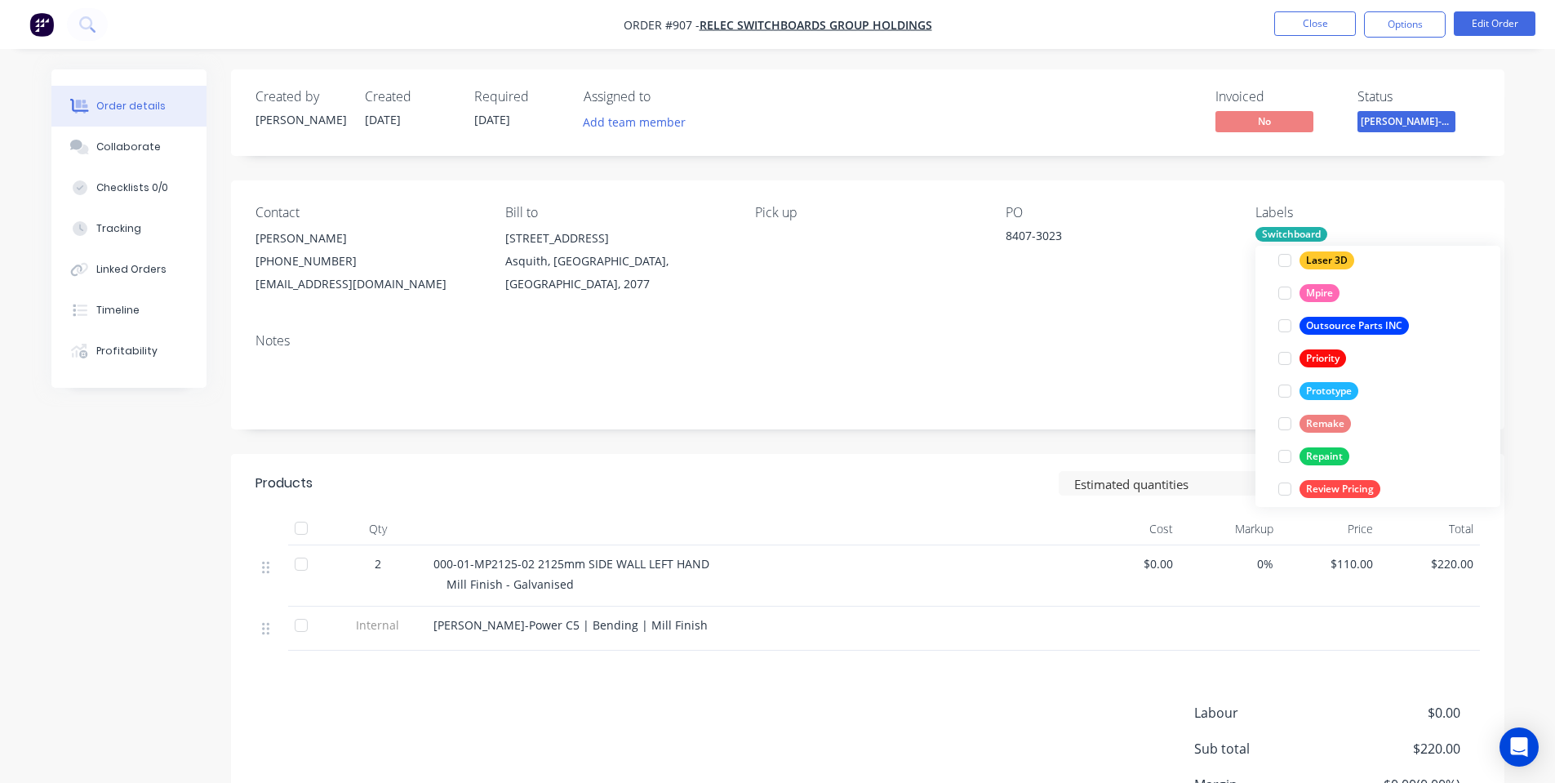
scroll to position [457, 0]
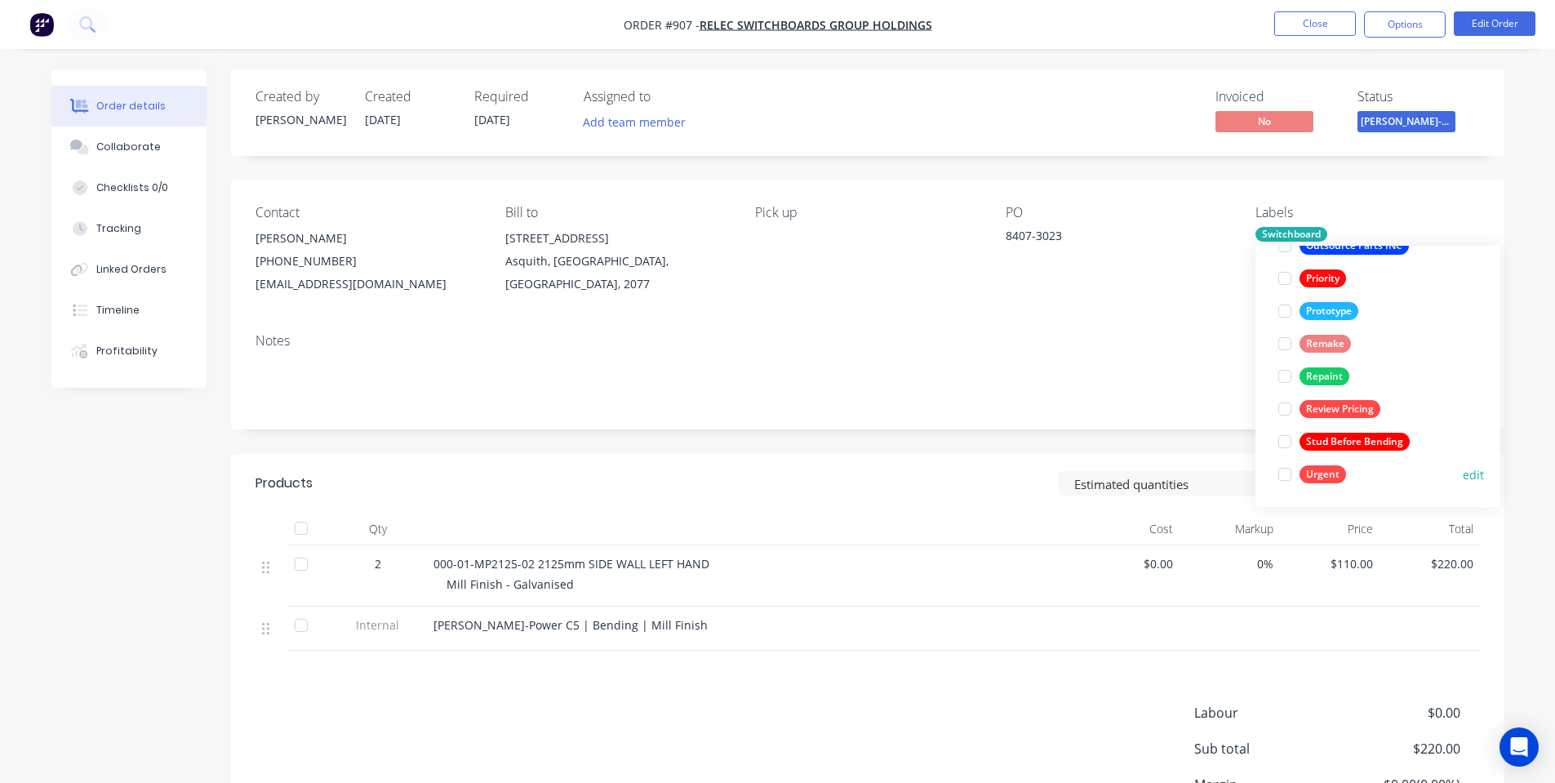
click at [1327, 471] on div "Urgent" at bounding box center [1323, 474] width 47 height 18
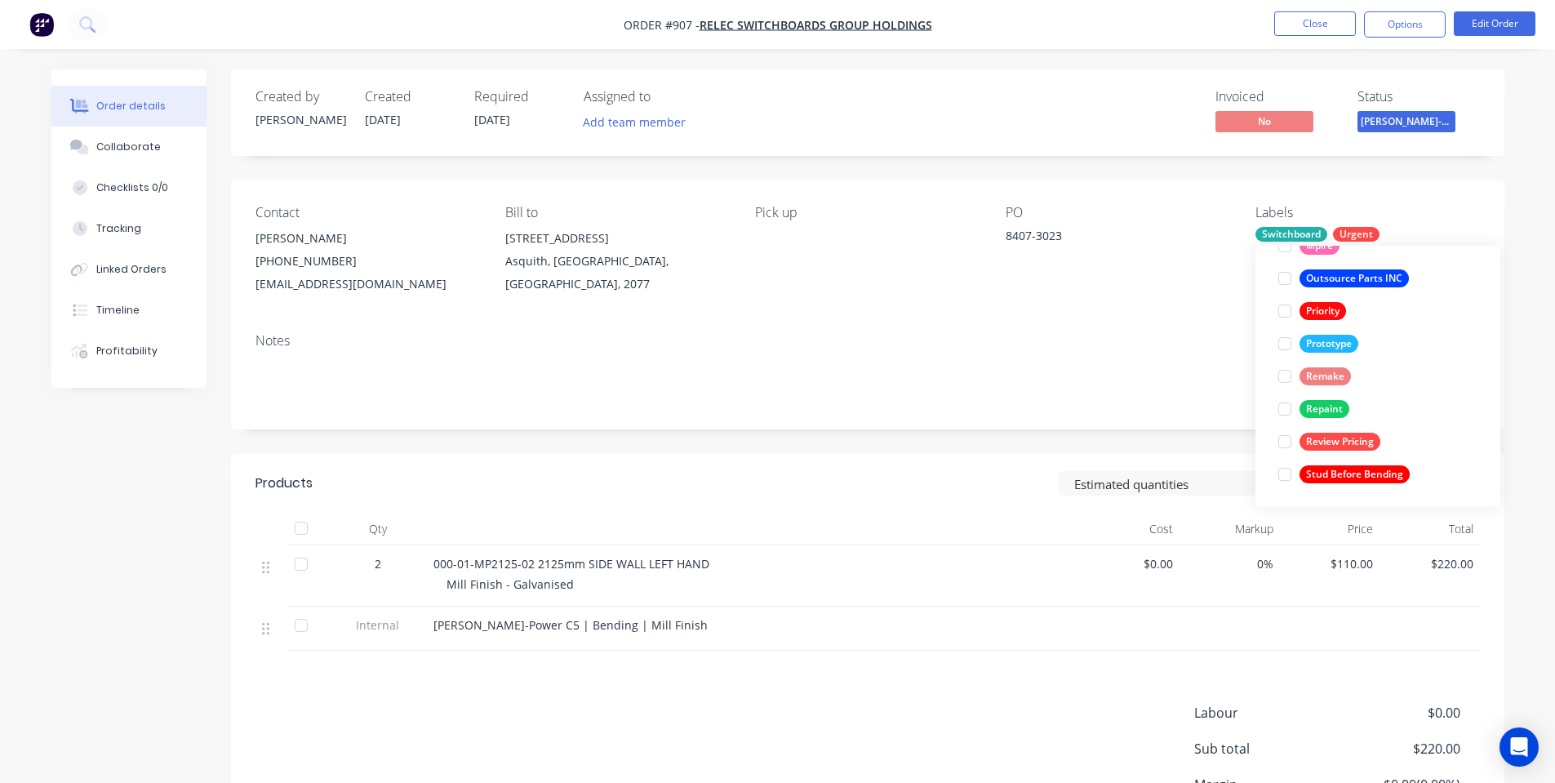
scroll to position [0, 0]
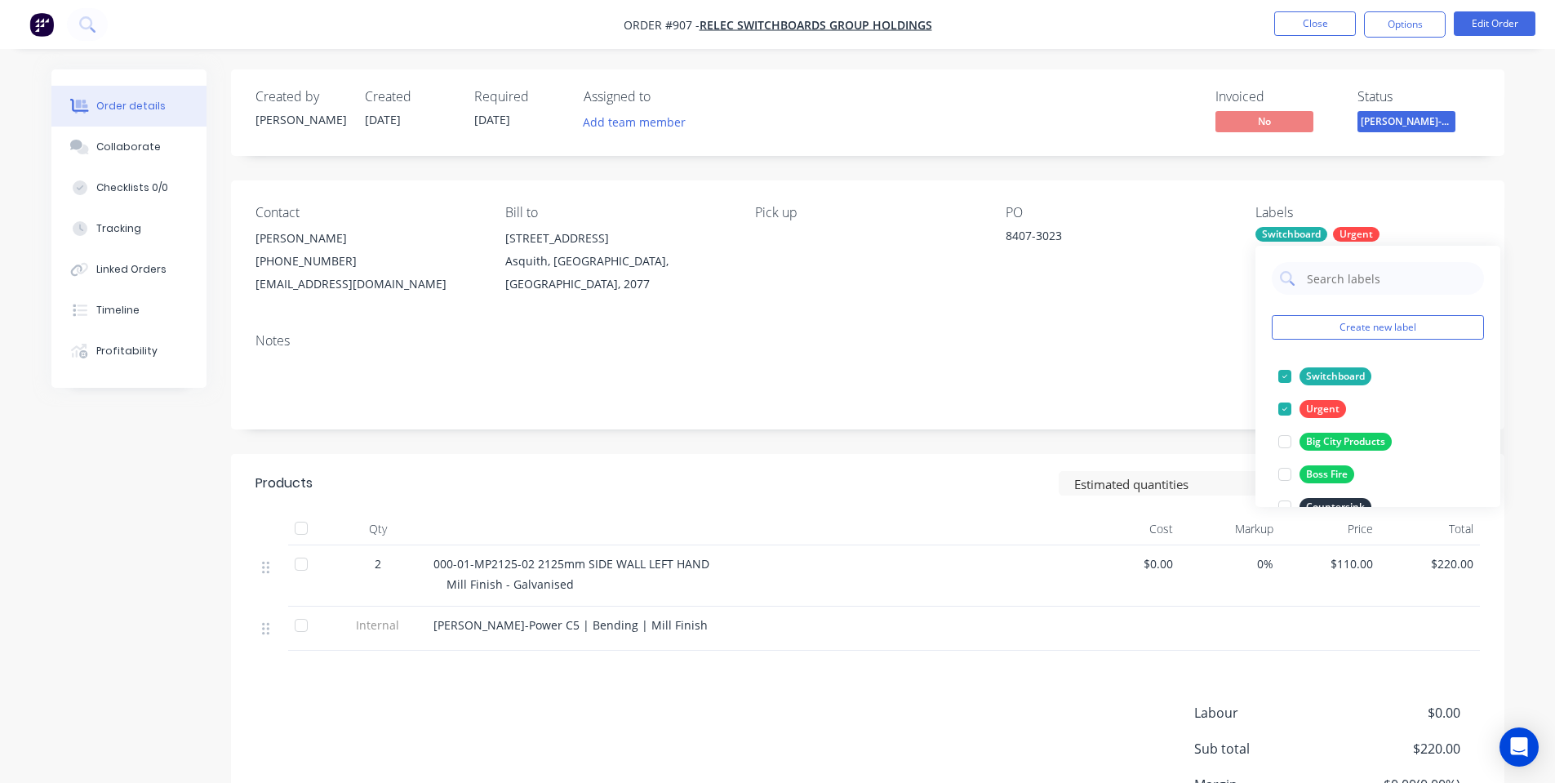
click at [1020, 348] on div "Notes" at bounding box center [868, 341] width 1225 height 16
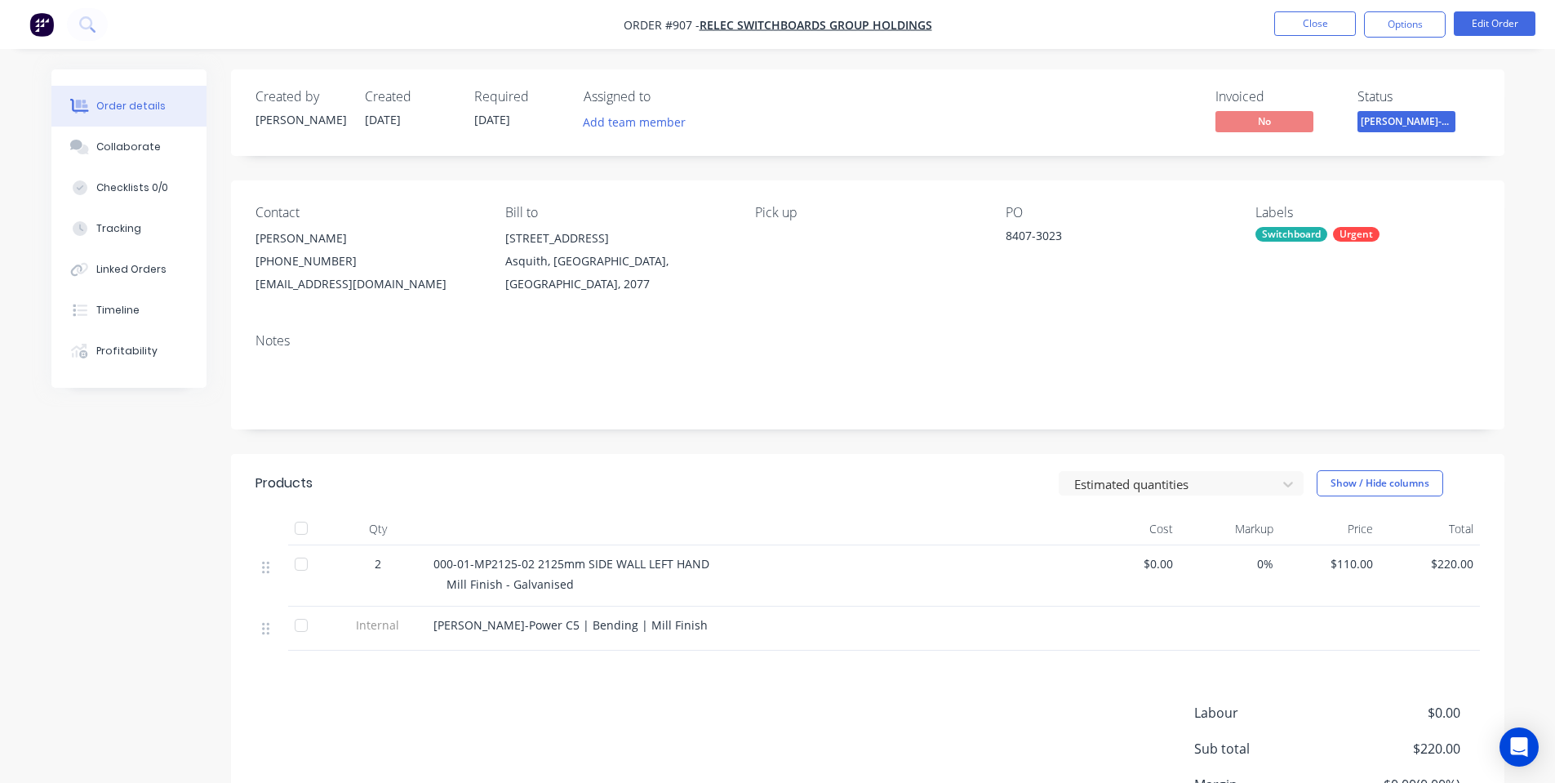
click at [1409, 114] on span "[PERSON_NAME]-Power C5" at bounding box center [1407, 121] width 98 height 20
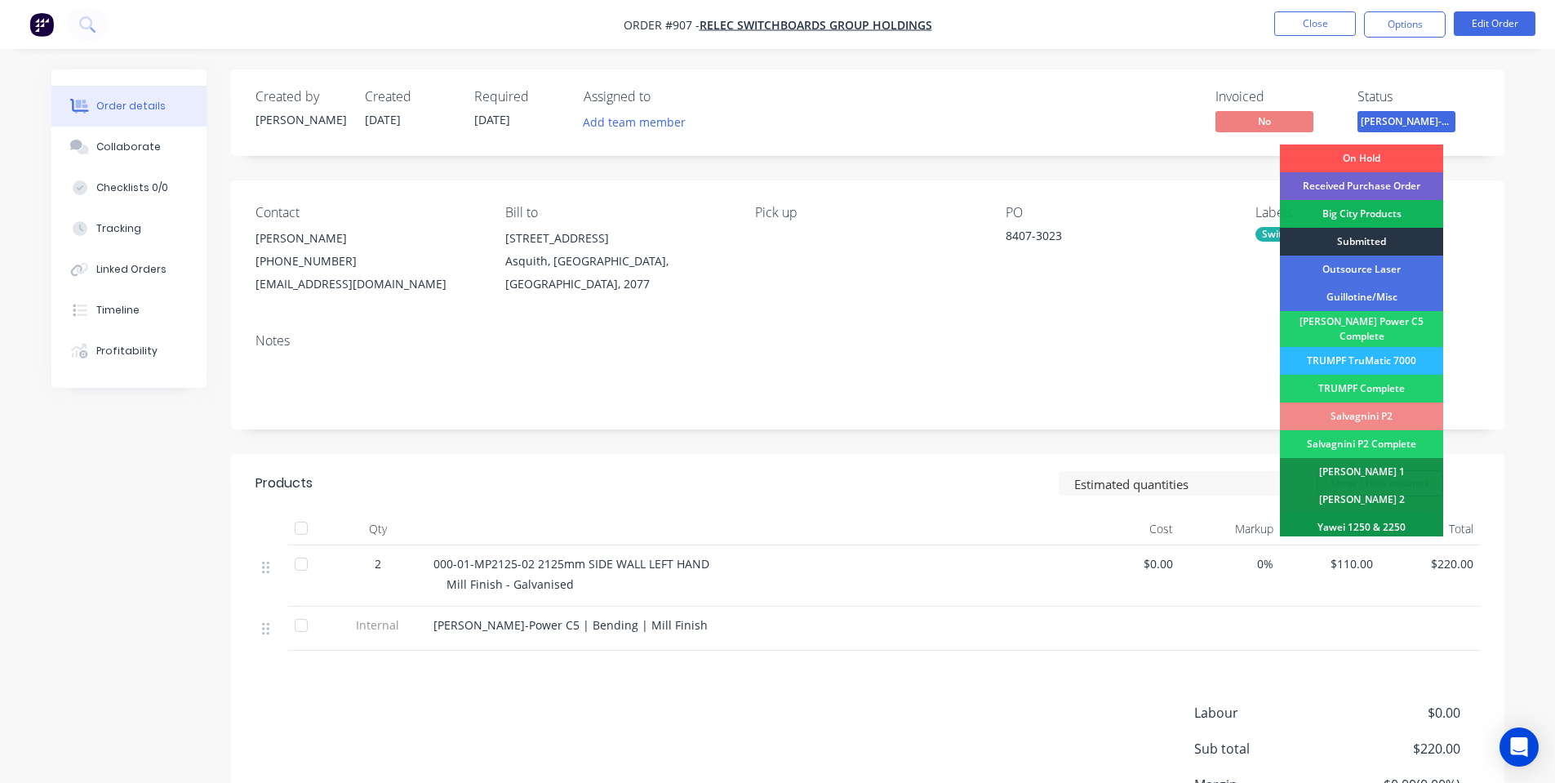
click at [1377, 234] on div "Submitted" at bounding box center [1361, 242] width 163 height 28
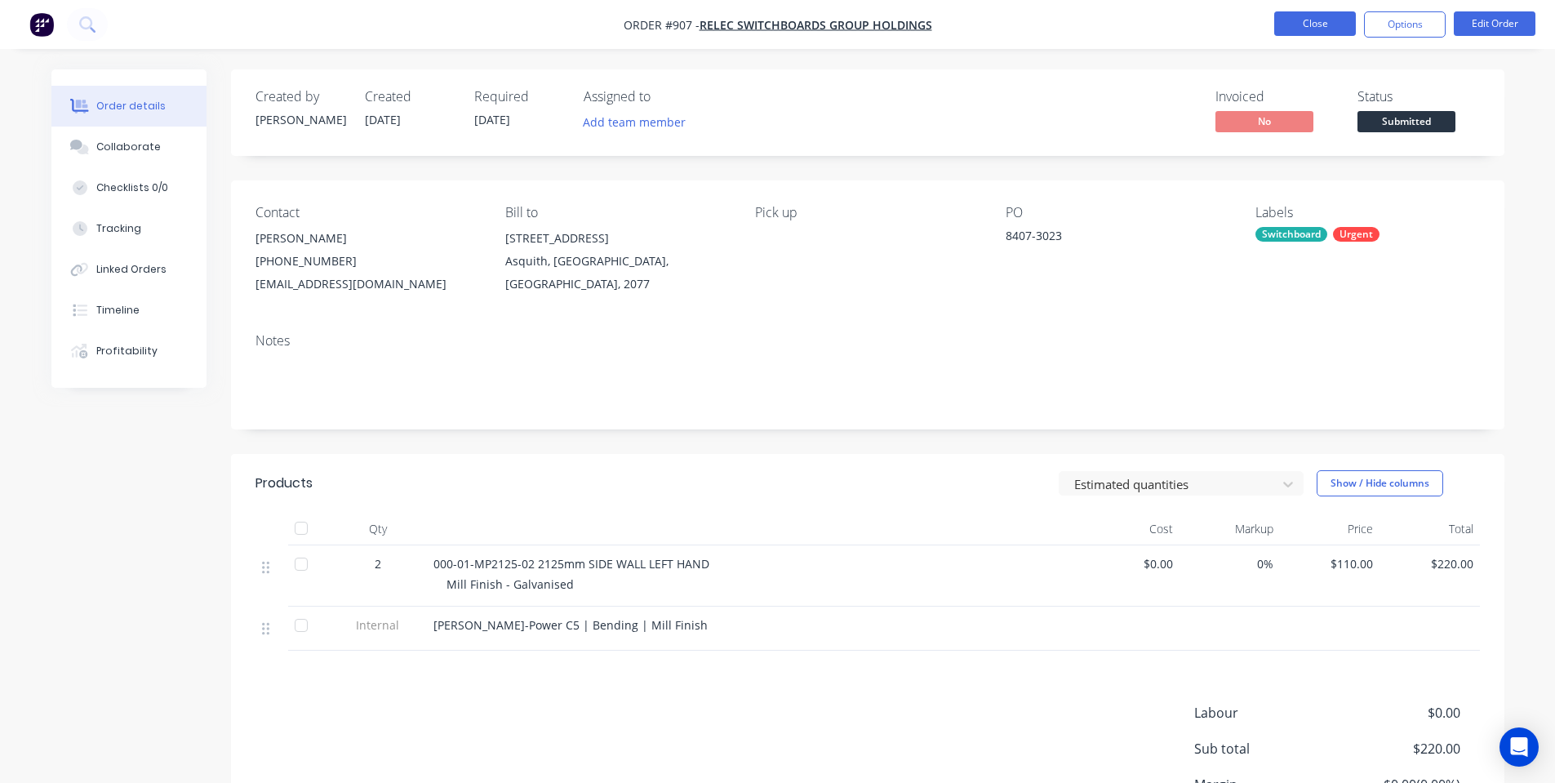
click at [1297, 29] on button "Close" at bounding box center [1316, 23] width 82 height 24
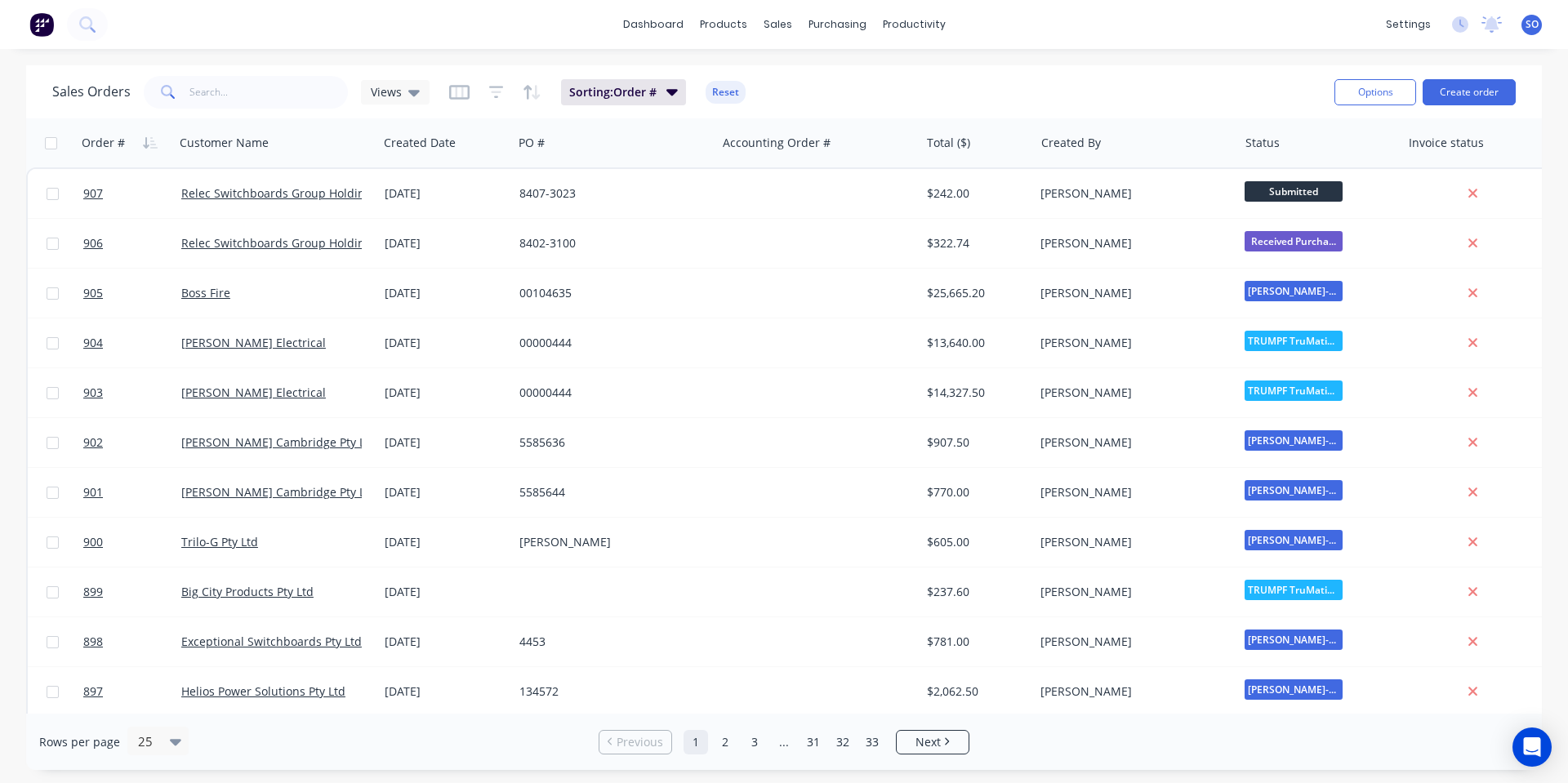
click at [1102, 71] on div "Sales Orders Views Sorting: Order # Reset Options Create order" at bounding box center [783, 91] width 1515 height 53
click at [1464, 87] on button "Create order" at bounding box center [1468, 92] width 93 height 26
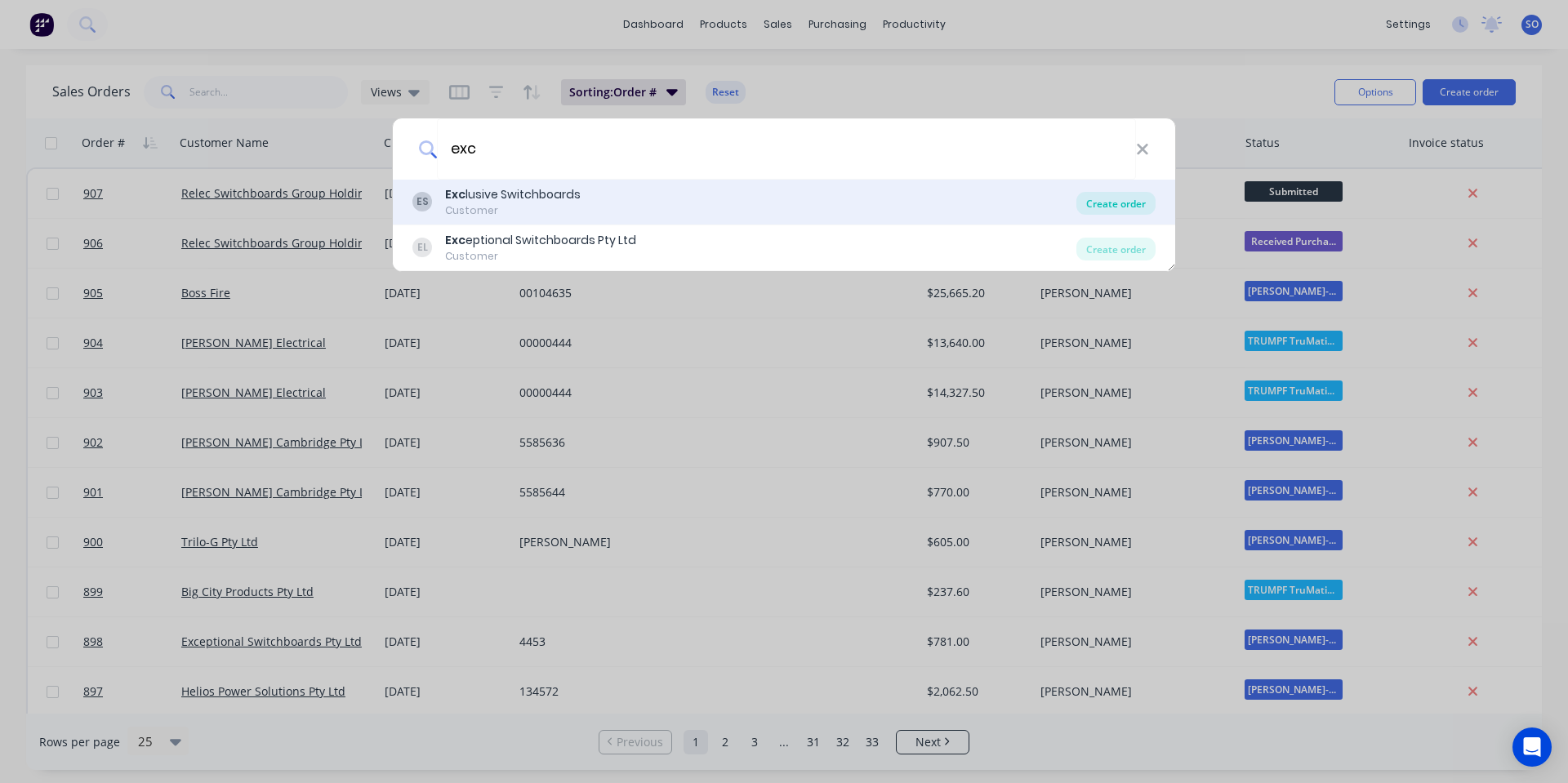
type input "exc"
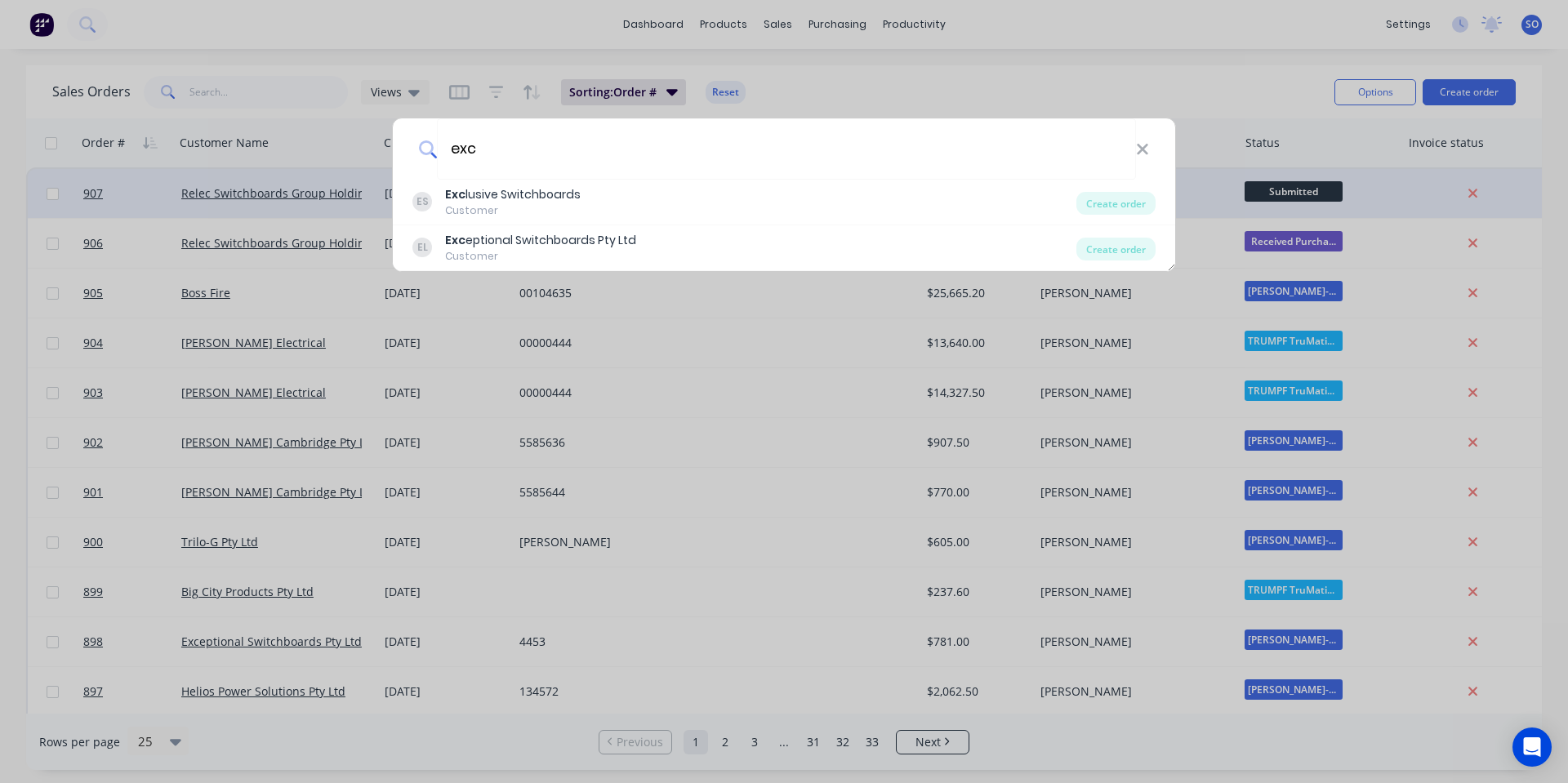
drag, startPoint x: 1115, startPoint y: 202, endPoint x: 1081, endPoint y: 208, distance: 34.0
click at [1116, 202] on div "Create order" at bounding box center [1115, 203] width 79 height 23
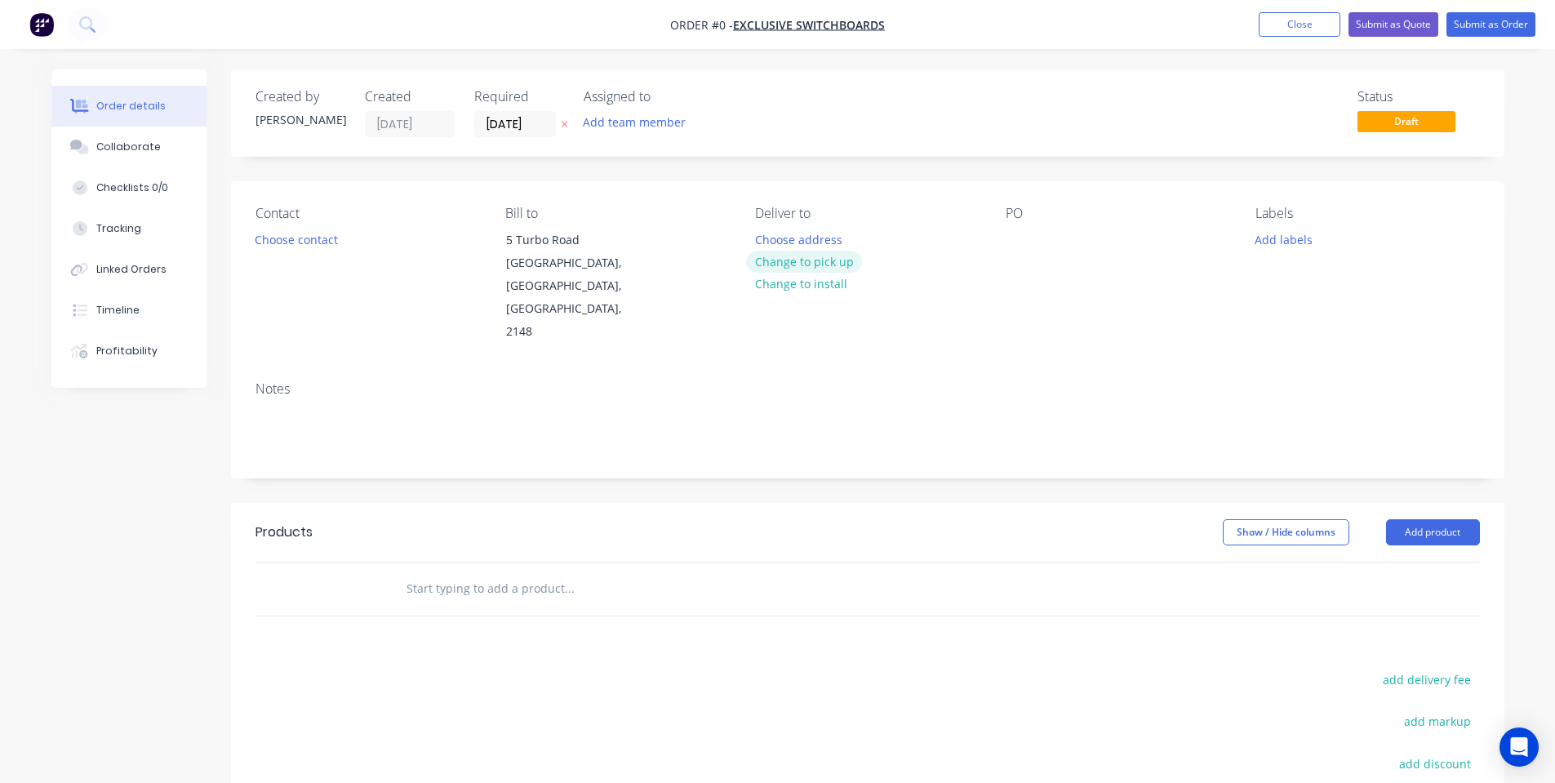
click at [786, 256] on button "Change to pick up" at bounding box center [804, 262] width 116 height 22
click at [314, 245] on button "Choose contact" at bounding box center [296, 239] width 100 height 22
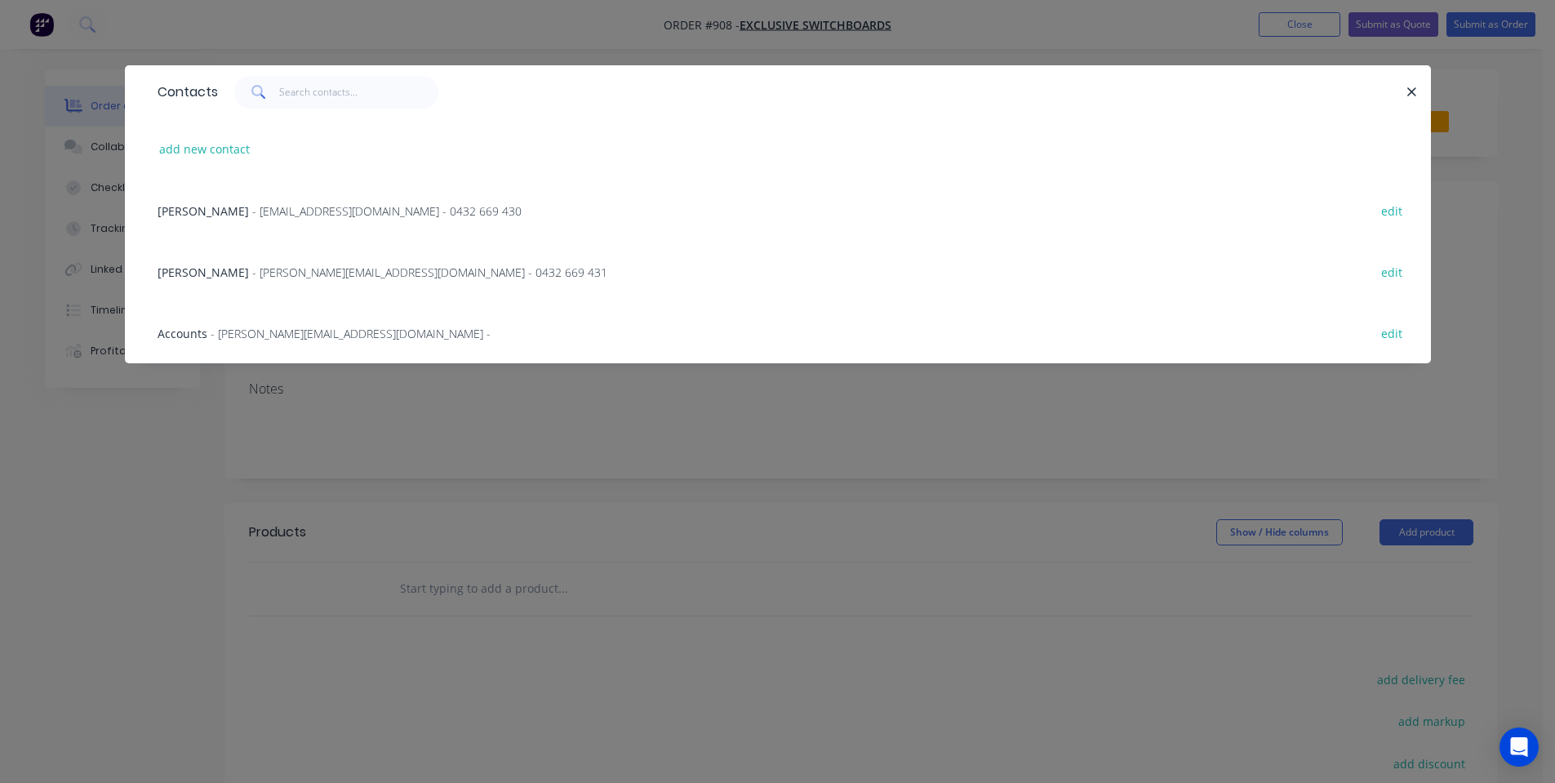
click at [297, 219] on div "[PERSON_NAME] - [EMAIL_ADDRESS][DOMAIN_NAME] - 0432 669 430 edit" at bounding box center [777, 210] width 1257 height 61
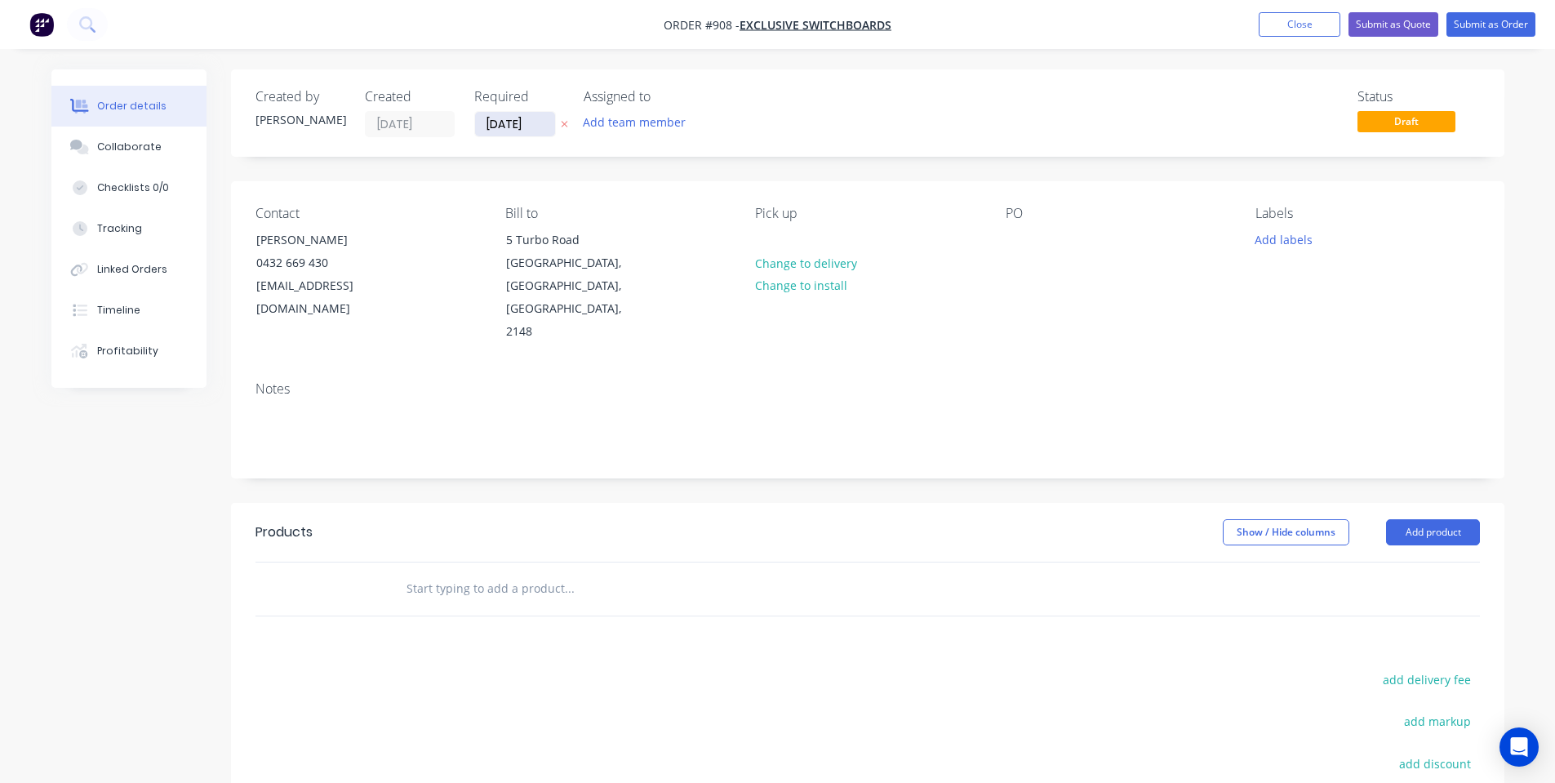
click at [494, 126] on input "[DATE]" at bounding box center [515, 124] width 80 height 24
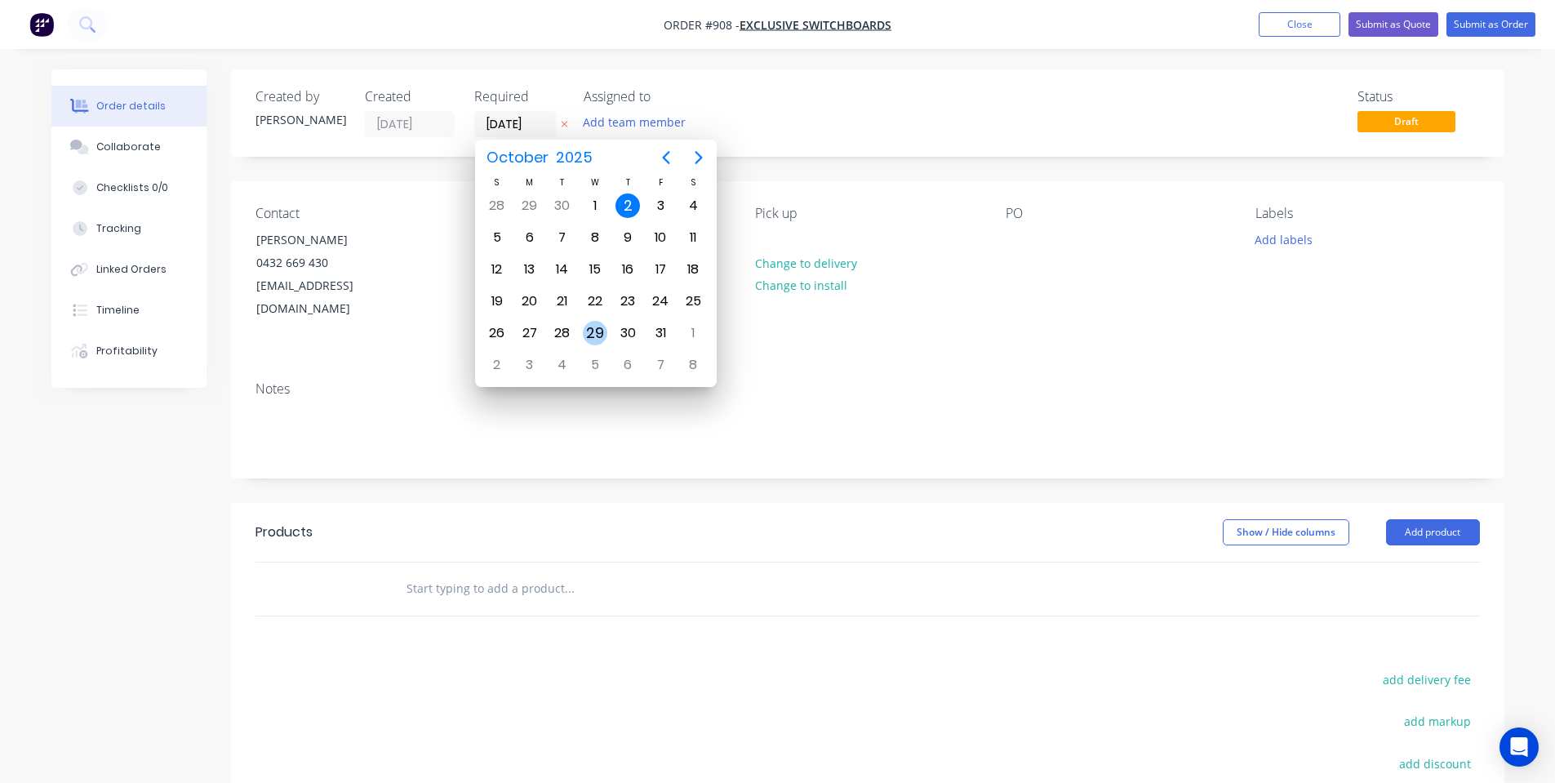
drag, startPoint x: 597, startPoint y: 324, endPoint x: 678, endPoint y: 314, distance: 81.5
click at [598, 324] on div "29" at bounding box center [595, 333] width 24 height 24
type input "29/10/25"
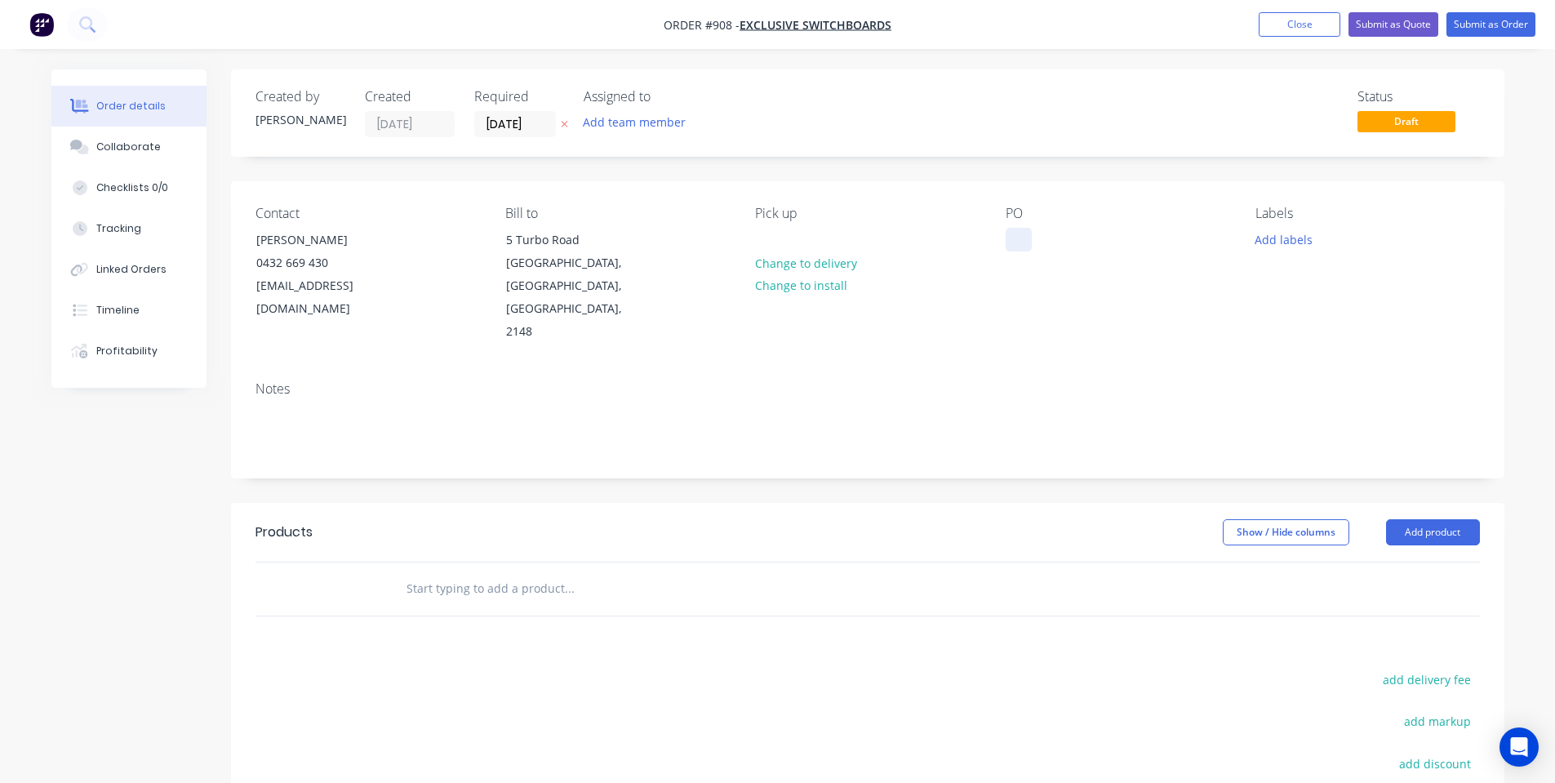
click at [1030, 234] on div at bounding box center [1019, 240] width 26 height 24
click at [1019, 236] on div at bounding box center [1019, 240] width 26 height 24
paste div
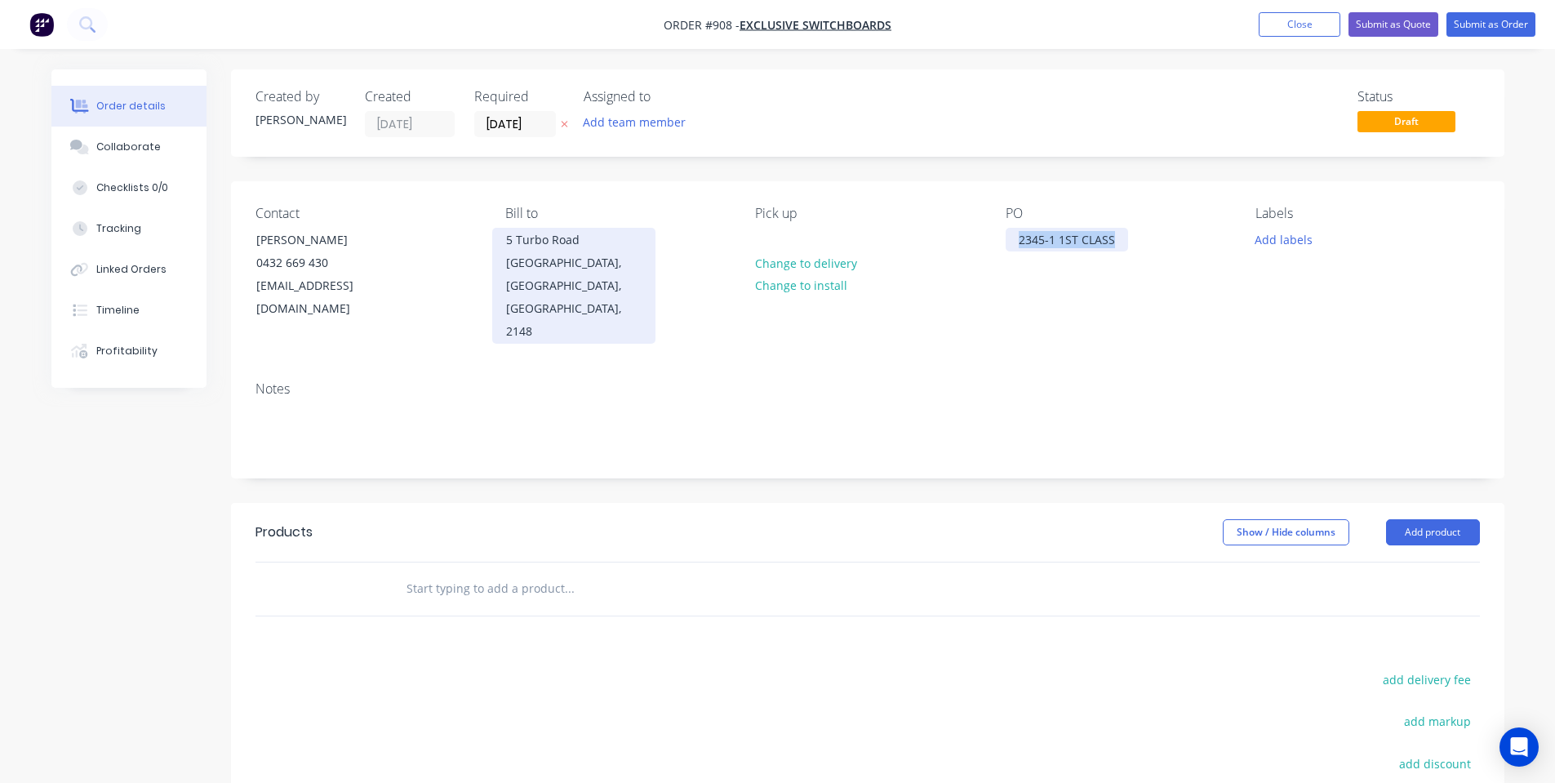
drag, startPoint x: 1119, startPoint y: 234, endPoint x: 905, endPoint y: 309, distance: 226.7
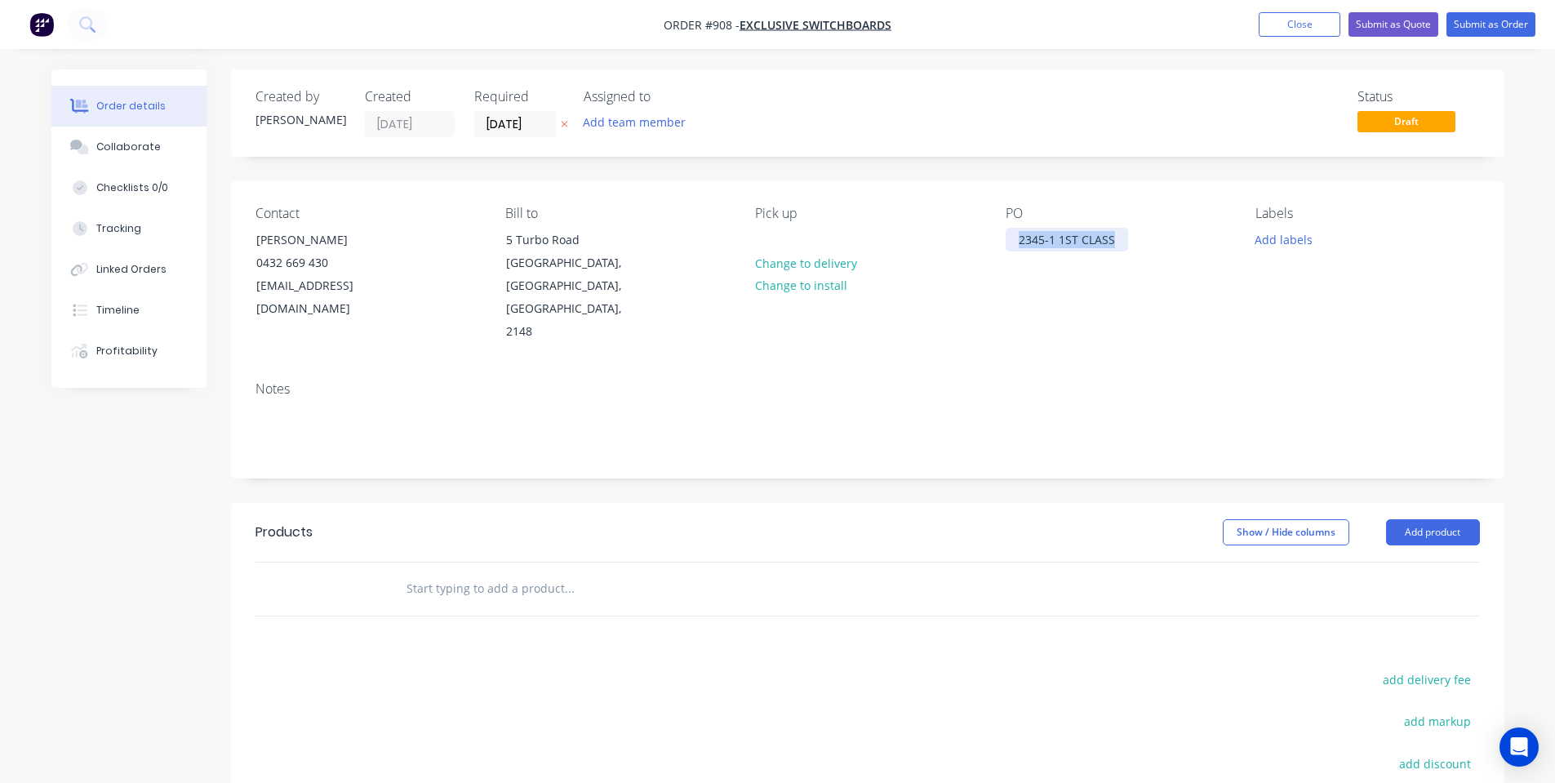
click at [528, 292] on div "Contact Will Harris 0432 669 430 will@exclusiveswitchboards.com.au Bill to 5 Tu…" at bounding box center [868, 274] width 1274 height 187
click at [1085, 286] on div "PO 2345-1 1ST CLASS" at bounding box center [1118, 275] width 224 height 138
drag, startPoint x: 1260, startPoint y: 235, endPoint x: 1266, endPoint y: 241, distance: 8.7
click at [1263, 236] on button "Add labels" at bounding box center [1284, 239] width 75 height 22
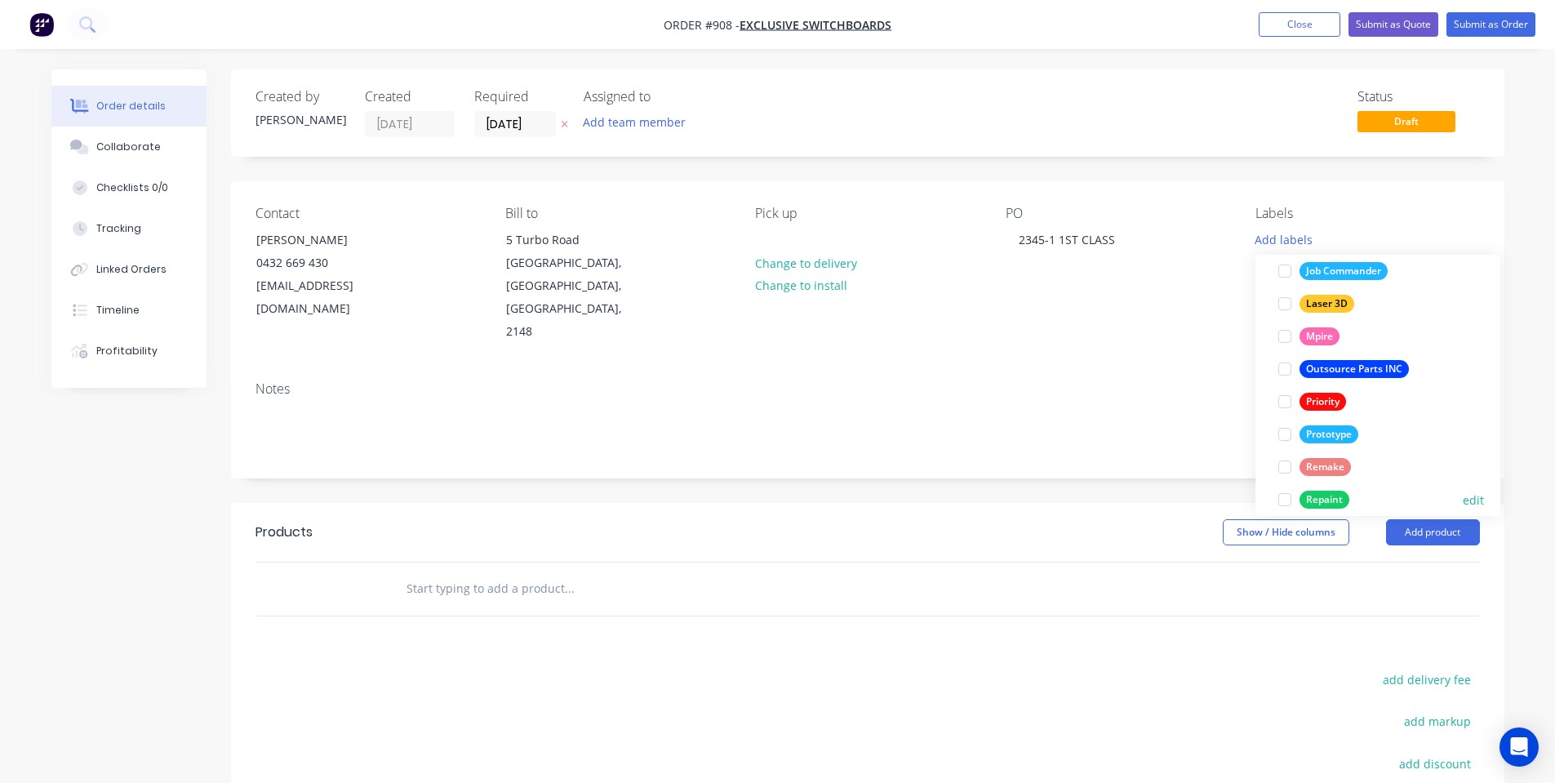
scroll to position [457, 0]
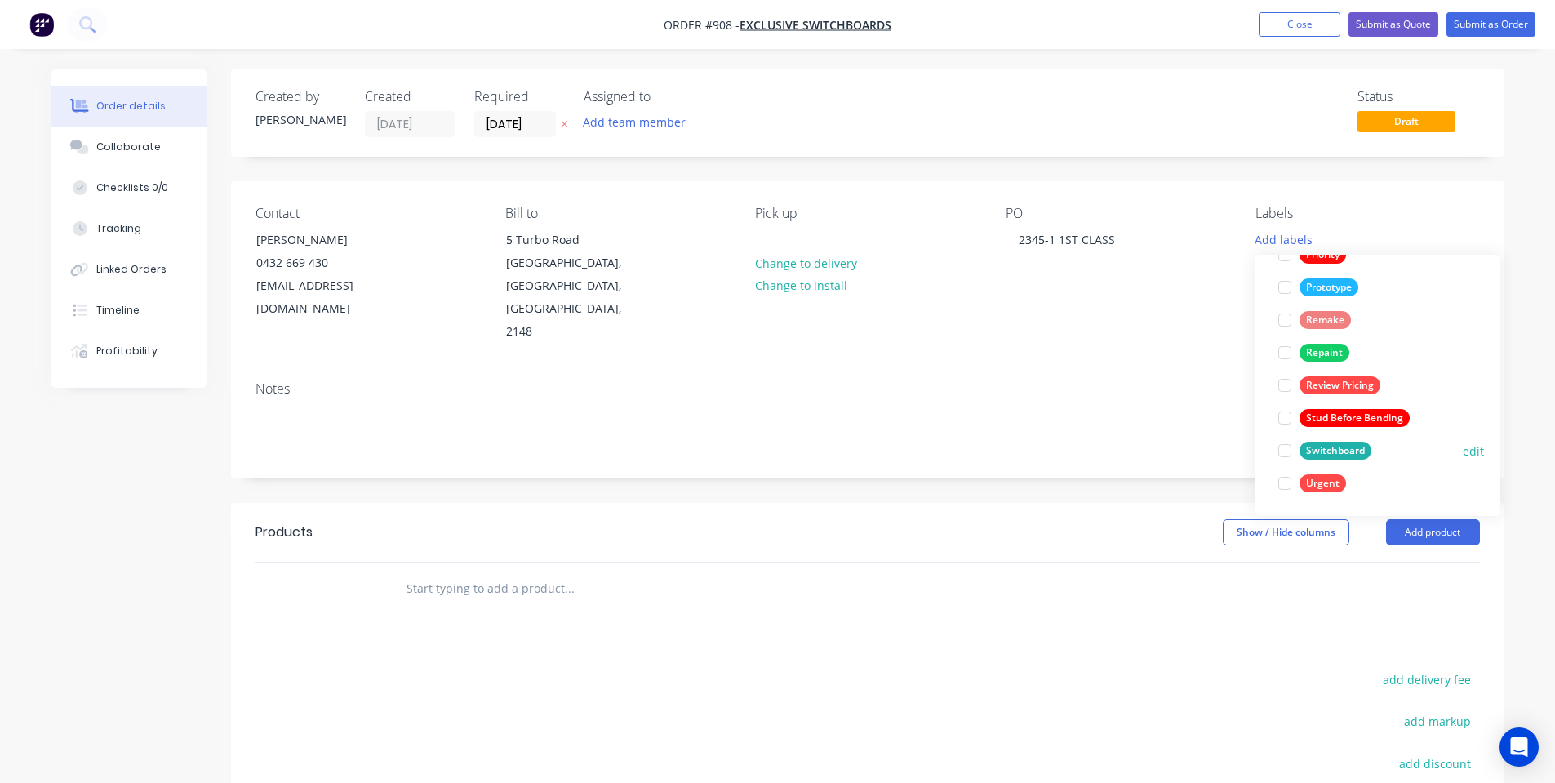
click at [1311, 448] on div "Switchboard" at bounding box center [1336, 451] width 72 height 18
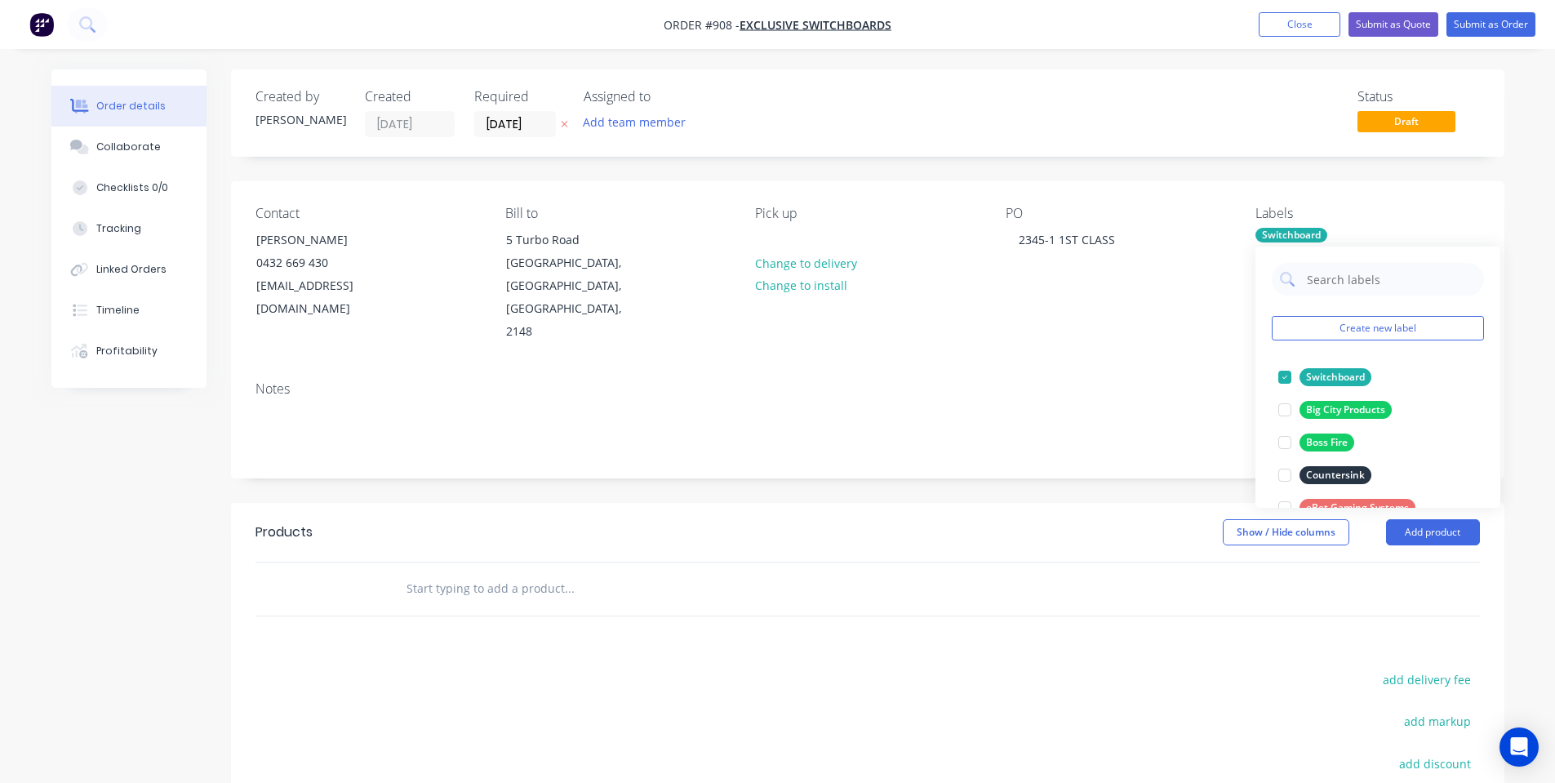
click at [735, 305] on div "Contact Will Harris 0432 669 430 will@exclusiveswitchboards.com.au Bill to 5 Tu…" at bounding box center [868, 274] width 1274 height 187
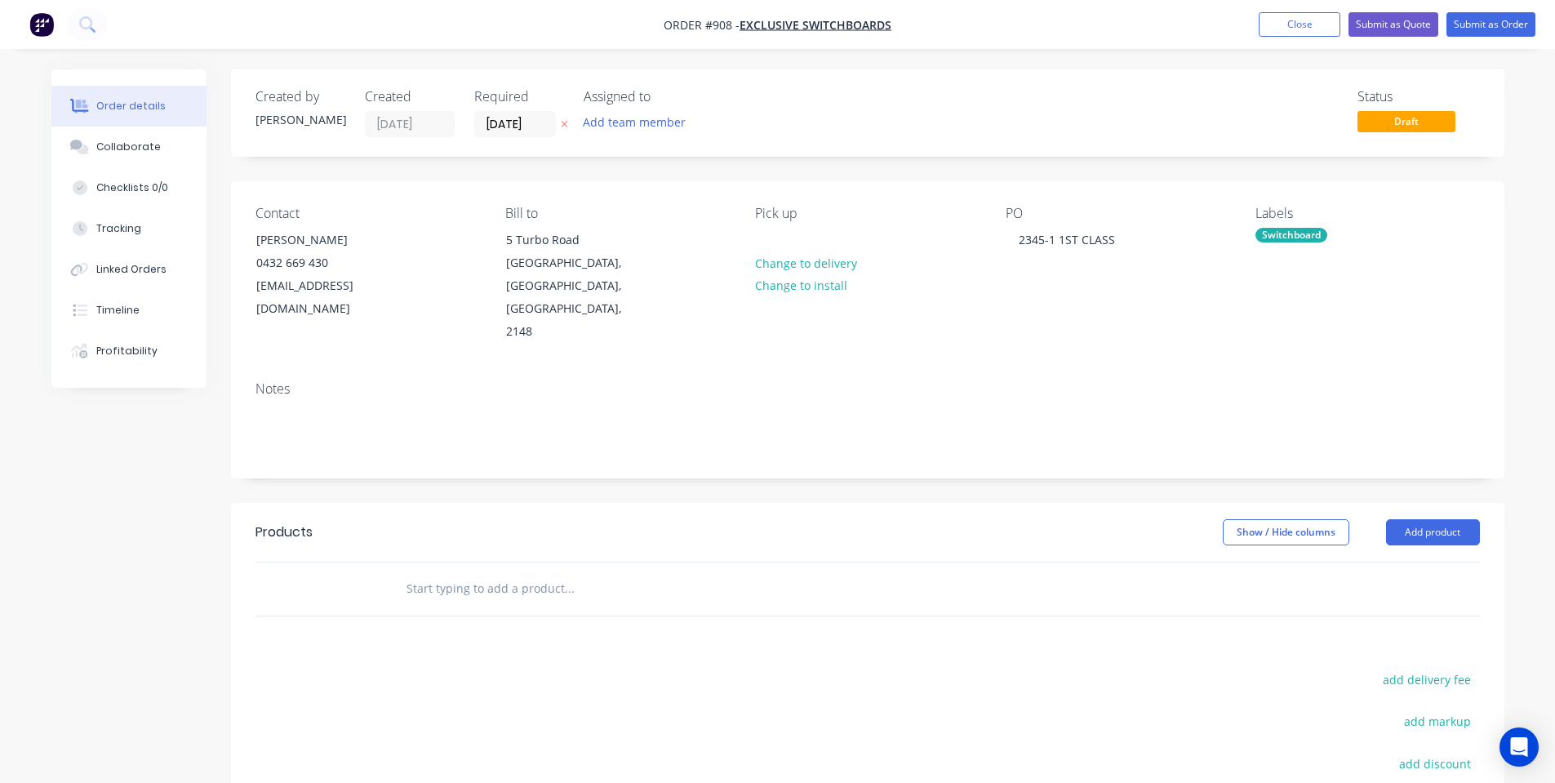
click at [476, 572] on input "text" at bounding box center [569, 588] width 327 height 33
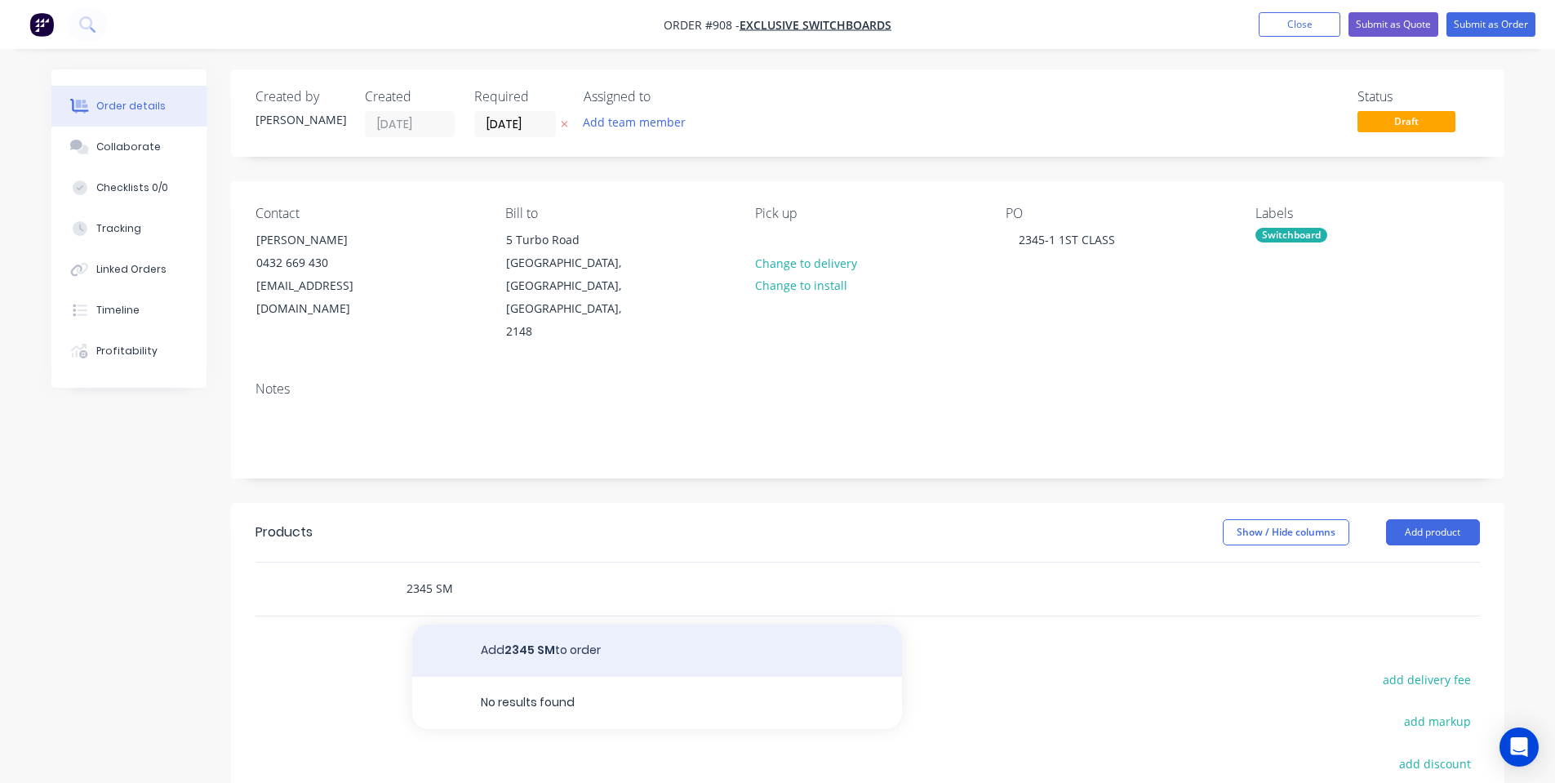
type input "2345 SM"
click at [603, 625] on button "Add 2345 SM to order" at bounding box center [657, 651] width 490 height 52
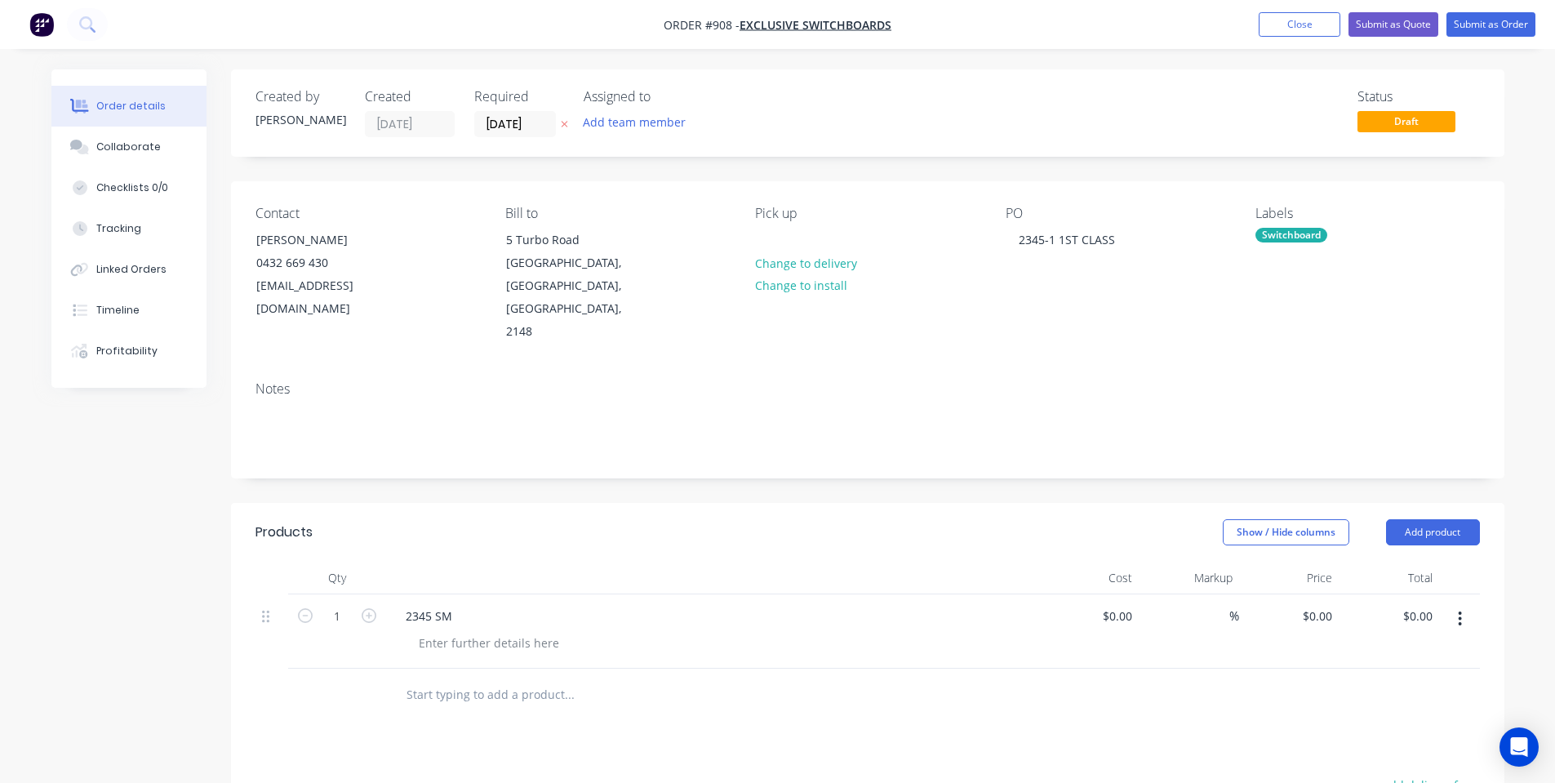
click at [572, 562] on div at bounding box center [712, 578] width 653 height 33
click at [449, 631] on div at bounding box center [489, 643] width 167 height 24
click at [1324, 604] on div "0 $0.00" at bounding box center [1321, 616] width 38 height 24
type input "$835.00"
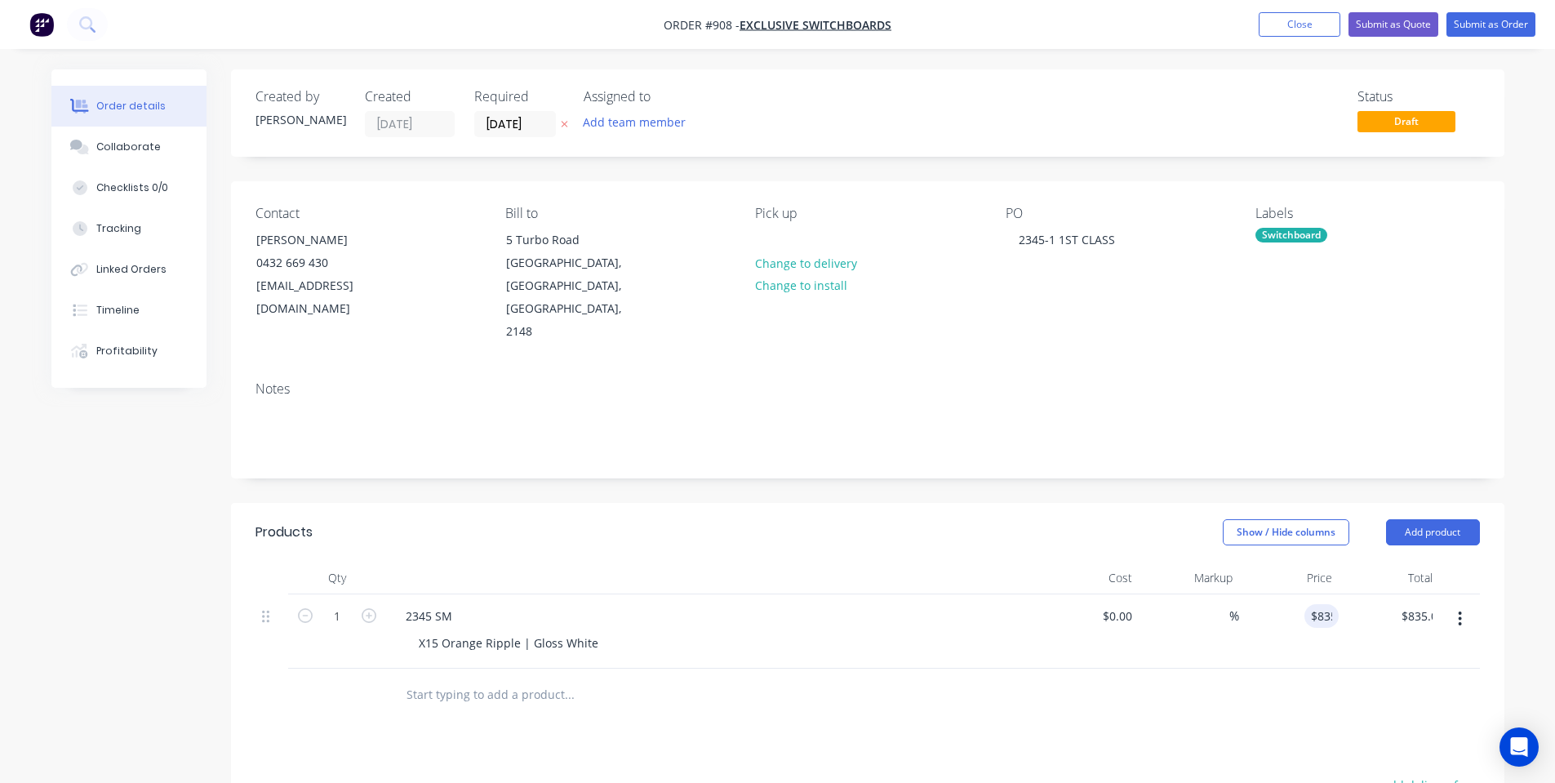
drag, startPoint x: 946, startPoint y: 486, endPoint x: 934, endPoint y: 483, distance: 11.9
click at [945, 519] on div "Show / Hide columns Add product" at bounding box center [997, 532] width 964 height 26
drag, startPoint x: 135, startPoint y: 154, endPoint x: 136, endPoint y: 146, distance: 8.2
click at [135, 154] on button "Collaborate" at bounding box center [128, 147] width 155 height 41
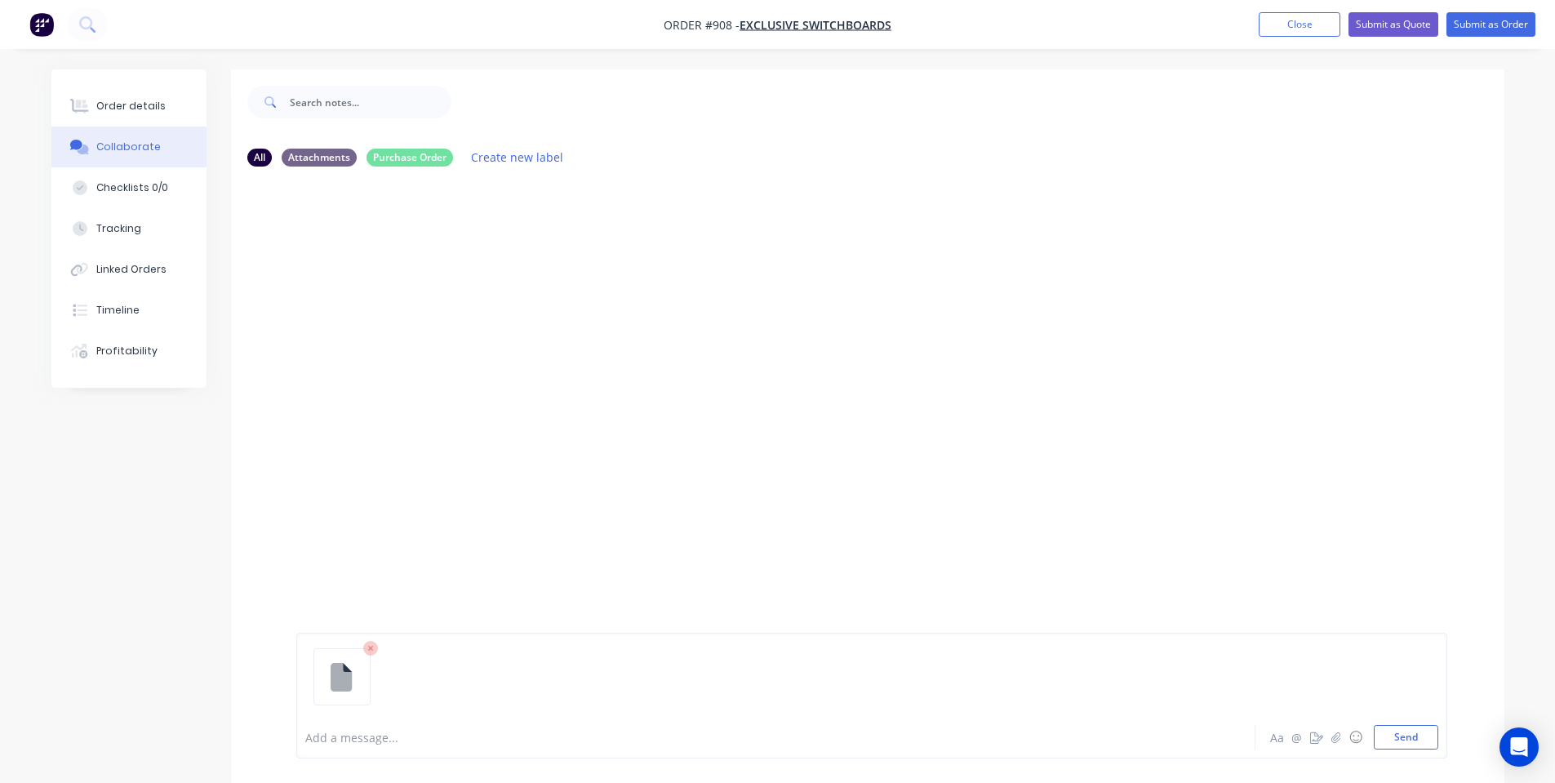
click at [1406, 751] on div "Add a message... Aa @ ☺ Send" at bounding box center [871, 696] width 1151 height 126
drag, startPoint x: 1405, startPoint y: 734, endPoint x: 1230, endPoint y: 723, distance: 175.9
click at [1405, 733] on button "Send" at bounding box center [1406, 737] width 65 height 24
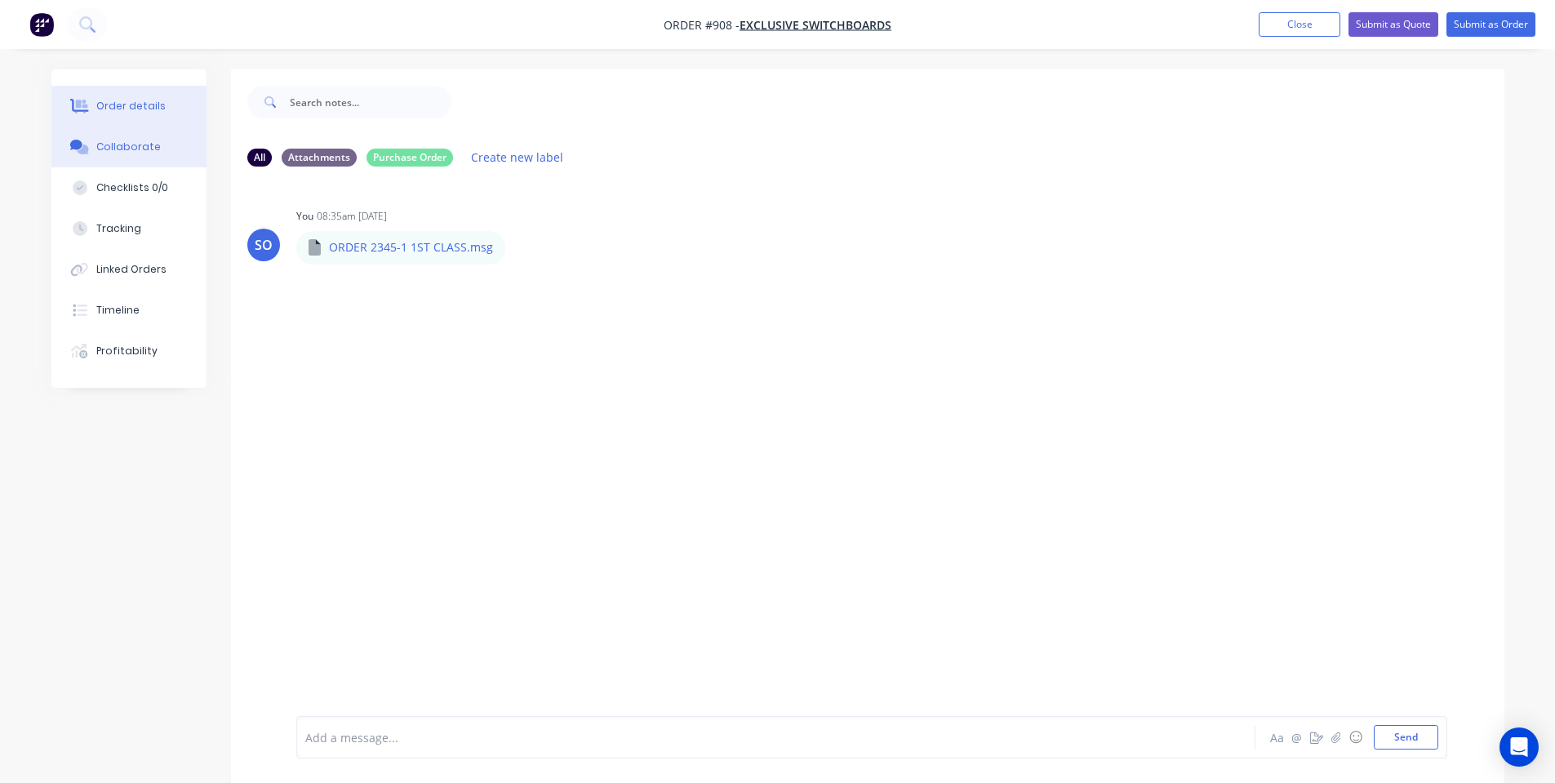
drag, startPoint x: 109, startPoint y: 96, endPoint x: 129, endPoint y: 126, distance: 35.3
click at [110, 98] on button "Order details" at bounding box center [128, 106] width 155 height 41
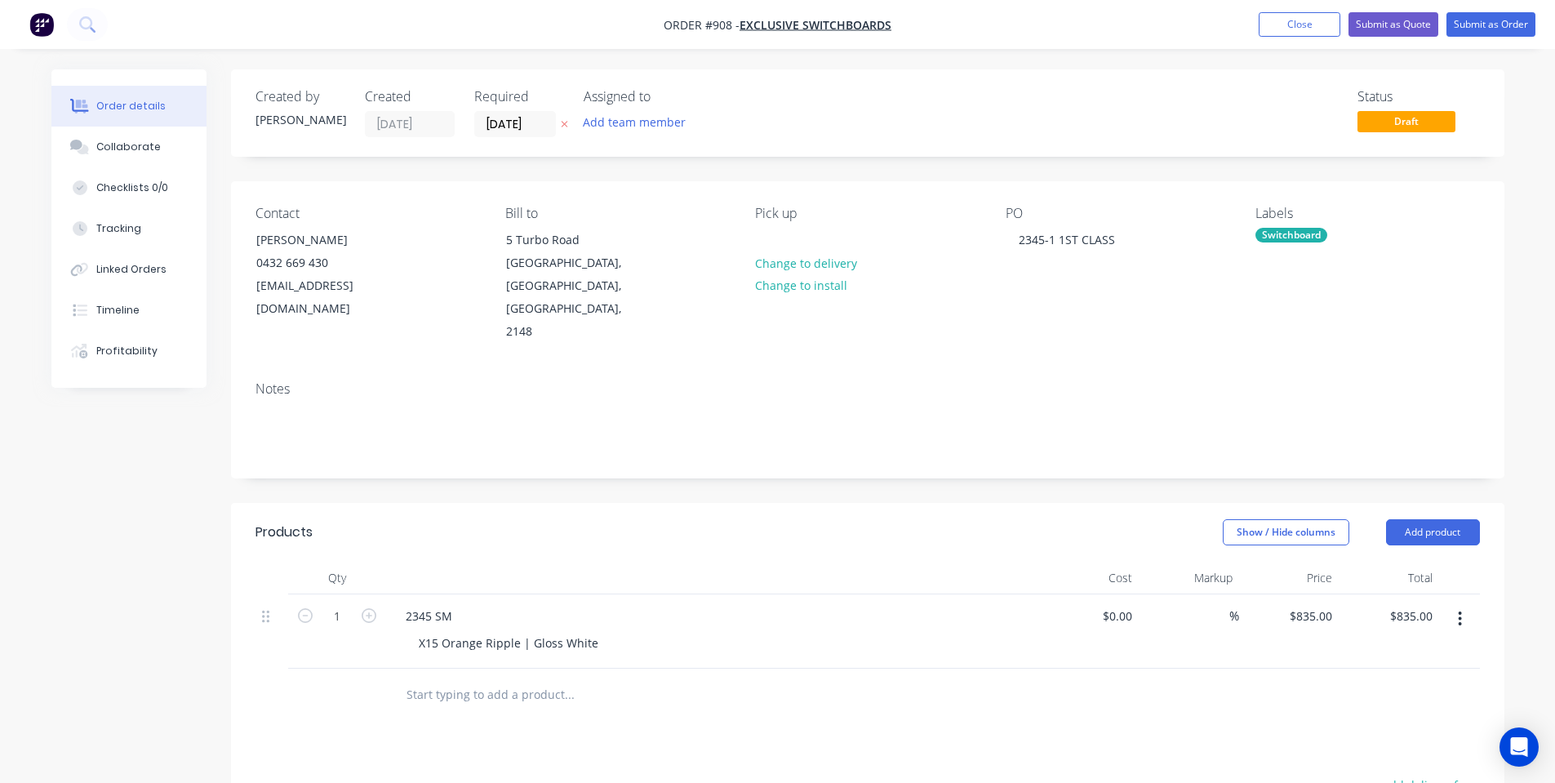
drag, startPoint x: 842, startPoint y: 475, endPoint x: 996, endPoint y: 581, distance: 186.8
click at [844, 519] on div "Show / Hide columns Add product" at bounding box center [997, 532] width 964 height 26
click at [1465, 519] on button "Add product" at bounding box center [1433, 532] width 94 height 26
click at [1367, 758] on div "Notes (Internal)" at bounding box center [1403, 770] width 126 height 24
click at [448, 679] on div at bounding box center [452, 691] width 118 height 24
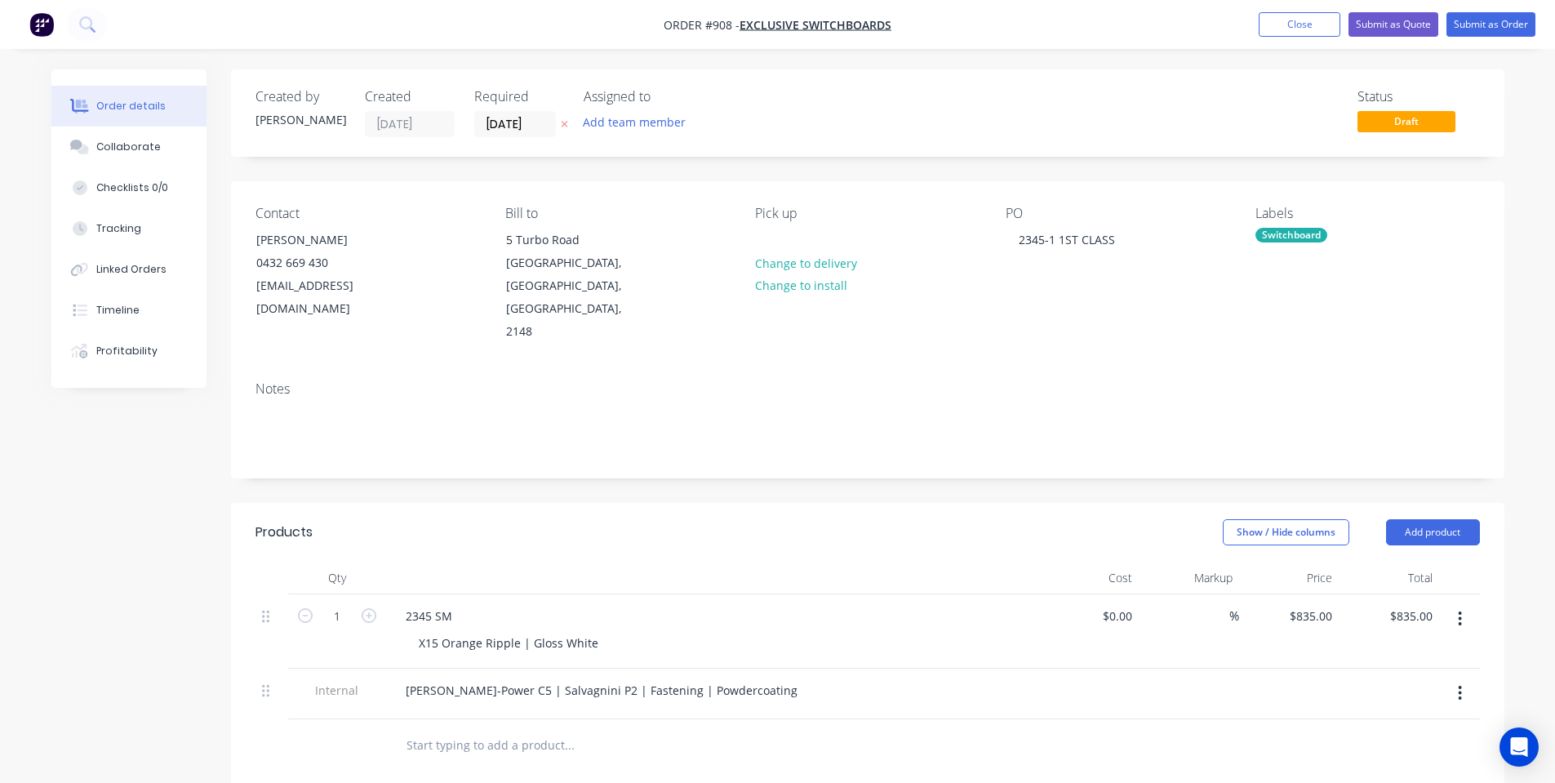
click at [740, 519] on div "Show / Hide columns Add product" at bounding box center [997, 532] width 964 height 26
click at [1487, 22] on button "Submit as Order" at bounding box center [1491, 24] width 89 height 24
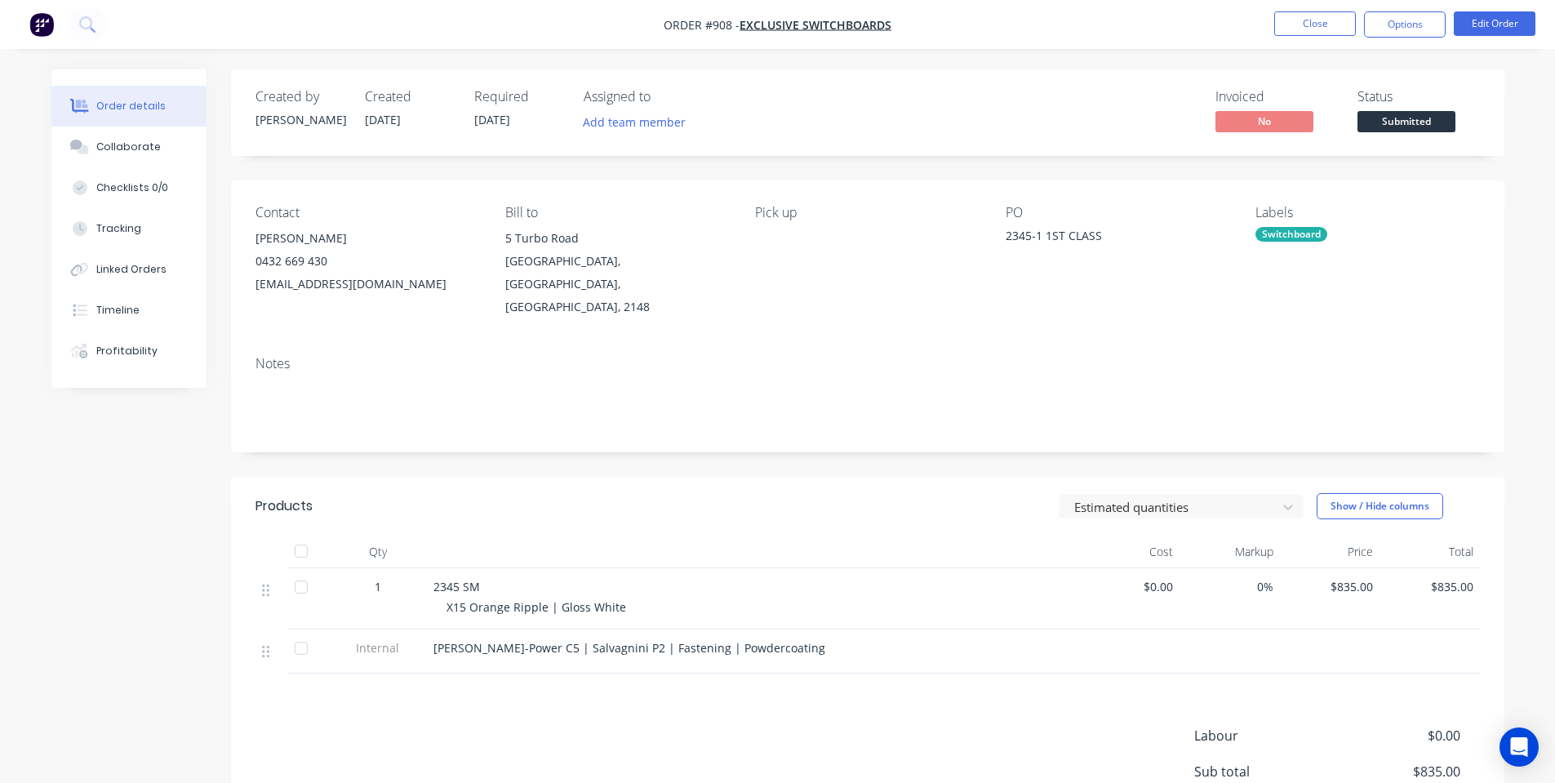
click at [94, 115] on button "Order details" at bounding box center [128, 106] width 155 height 41
click at [96, 140] on button "Collaborate" at bounding box center [128, 147] width 155 height 41
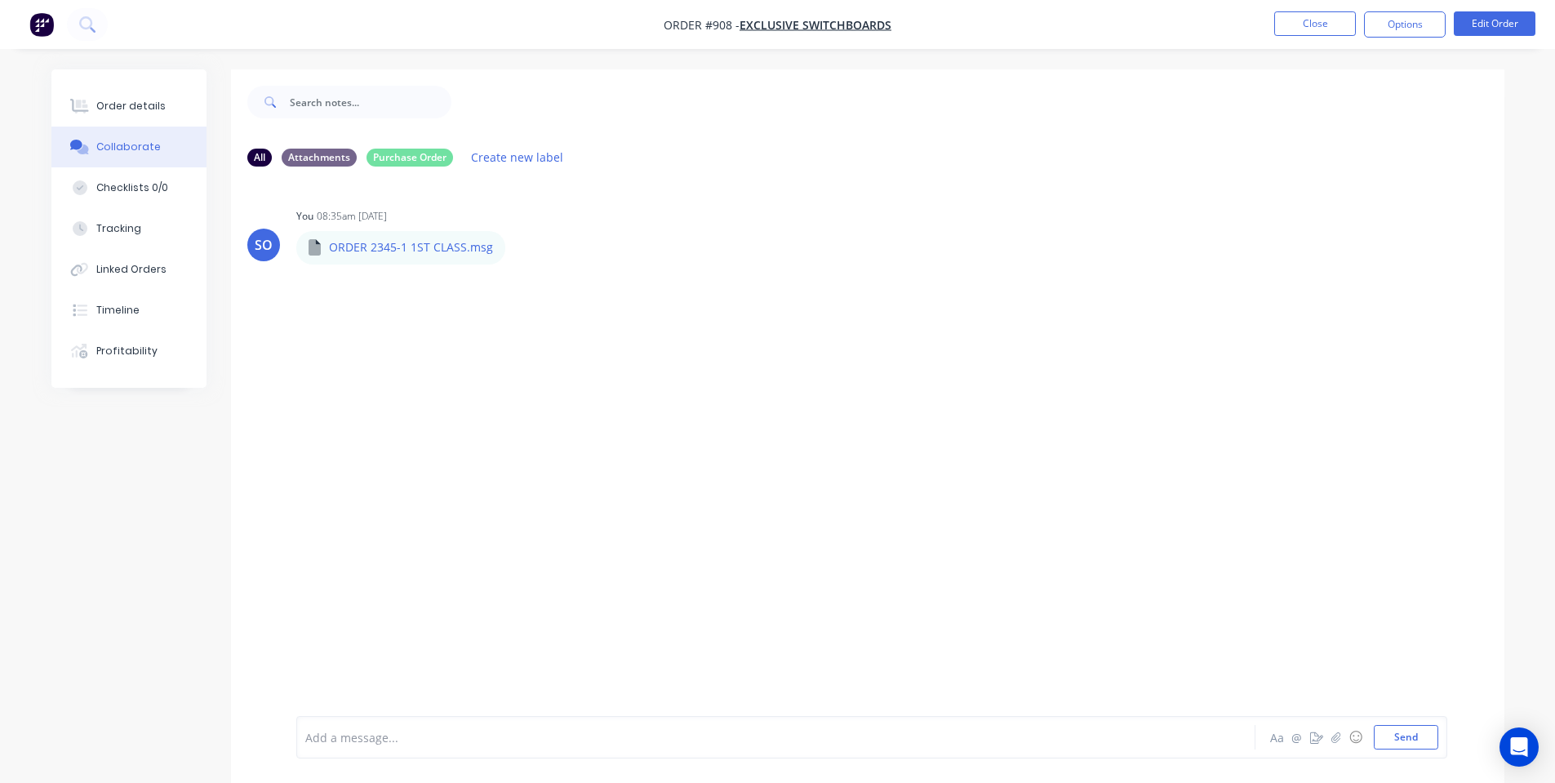
click at [428, 739] on div at bounding box center [730, 737] width 849 height 17
click at [118, 106] on div "Order details" at bounding box center [130, 106] width 69 height 15
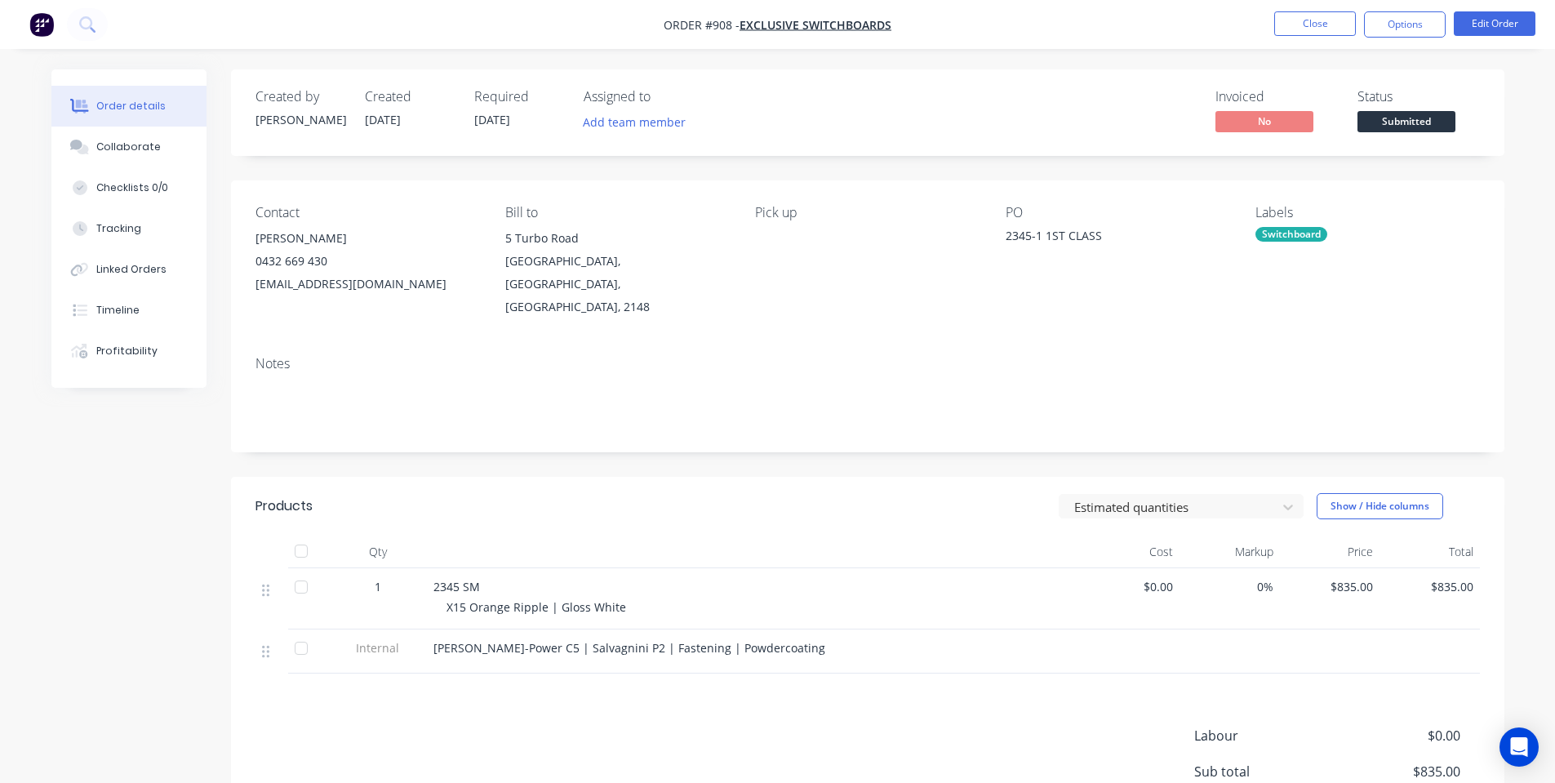
drag, startPoint x: 1306, startPoint y: 26, endPoint x: 1377, endPoint y: 47, distance: 74.9
click at [1369, 49] on div "Order #908 - Exclusive Switchboards Close Options Edit Order Order details Coll…" at bounding box center [777, 482] width 1555 height 964
click at [1400, 29] on button "Options" at bounding box center [1405, 24] width 82 height 26
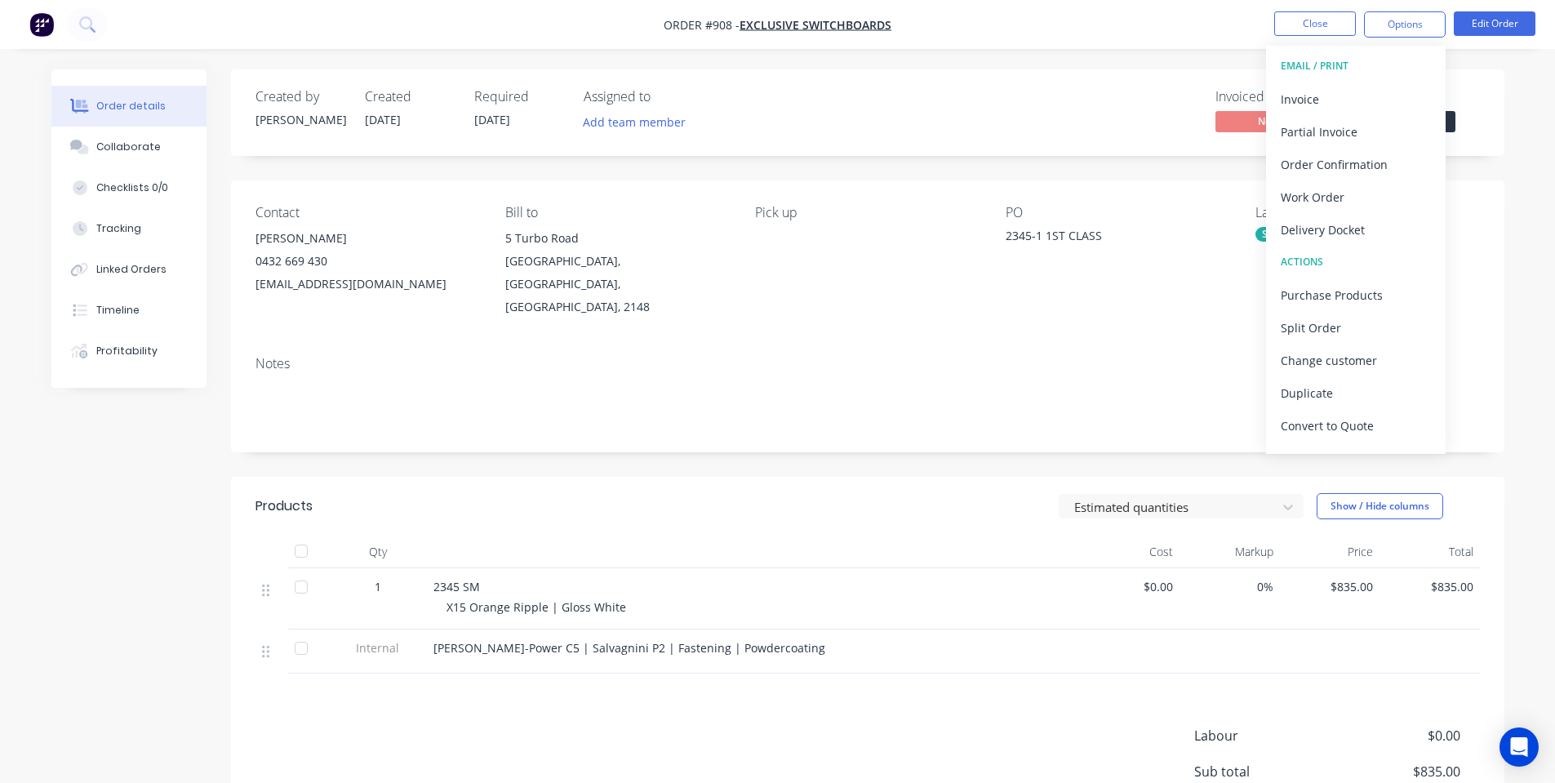
click at [1451, 128] on span "Submitted" at bounding box center [1407, 121] width 98 height 20
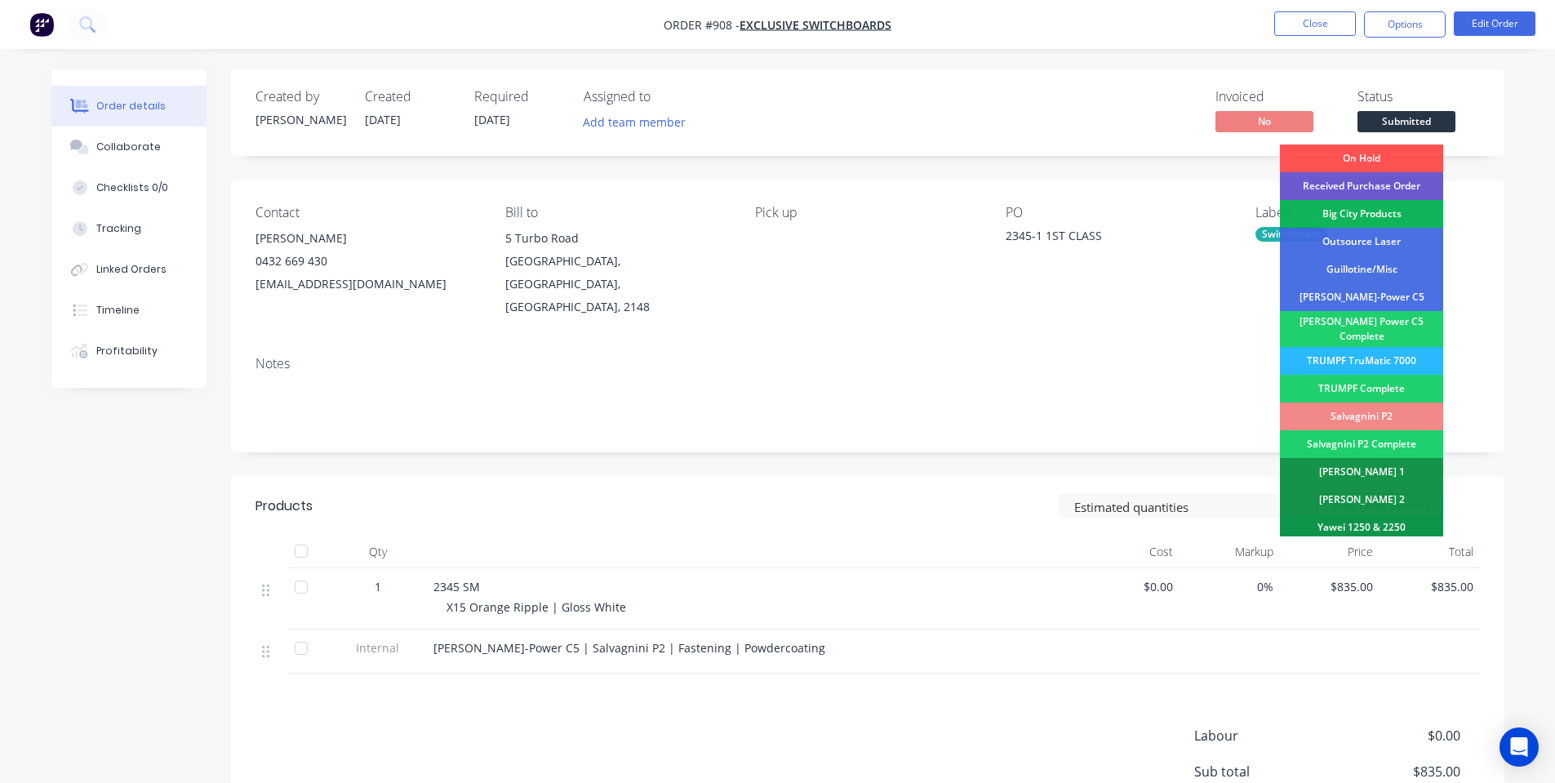
click at [1396, 192] on div "Received Purchase Order" at bounding box center [1361, 186] width 163 height 28
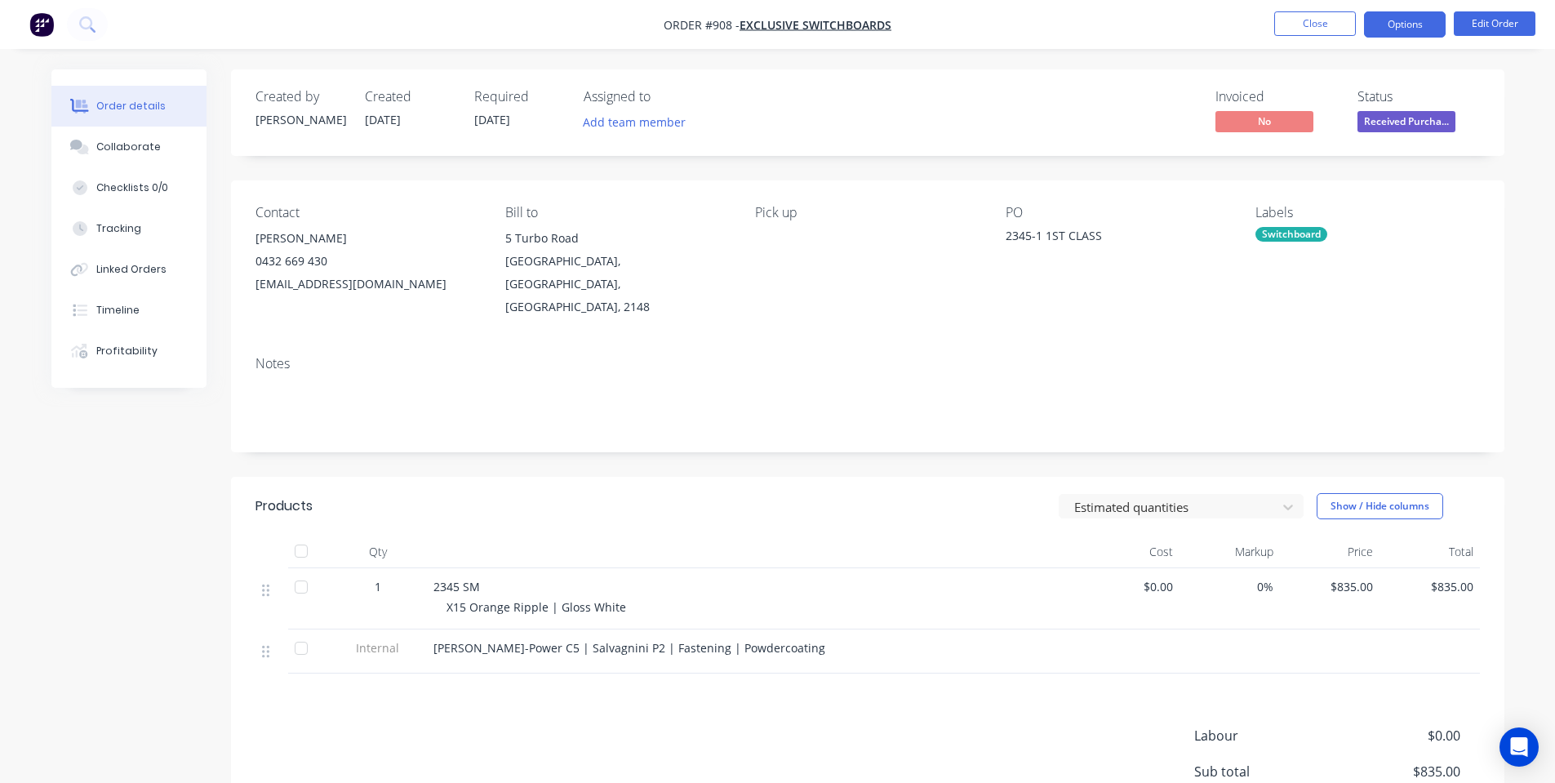
click at [1422, 25] on button "Options" at bounding box center [1405, 24] width 82 height 26
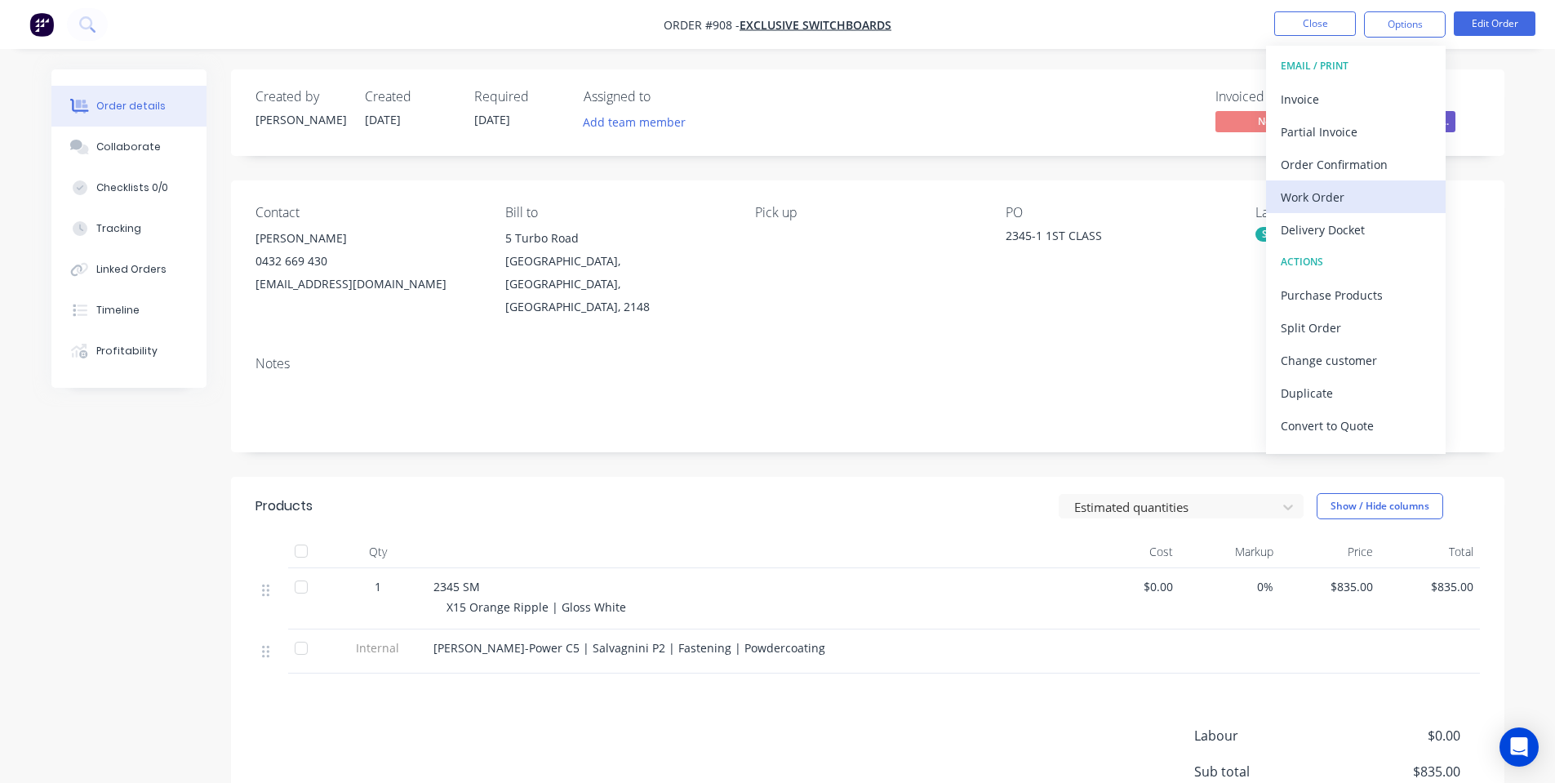
click at [1369, 191] on div "Work Order" at bounding box center [1356, 197] width 150 height 24
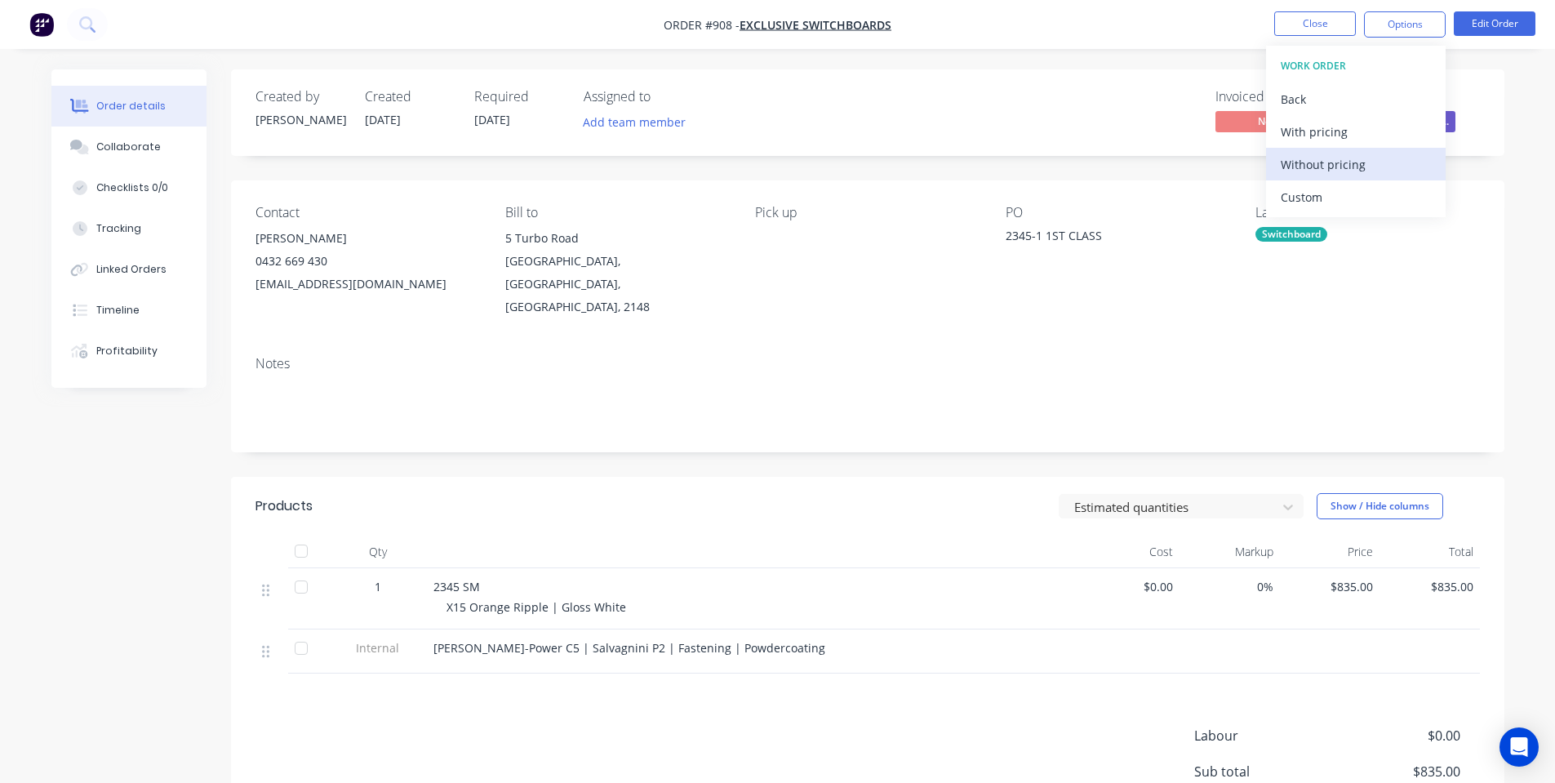
click at [1346, 171] on div "Without pricing" at bounding box center [1356, 165] width 150 height 24
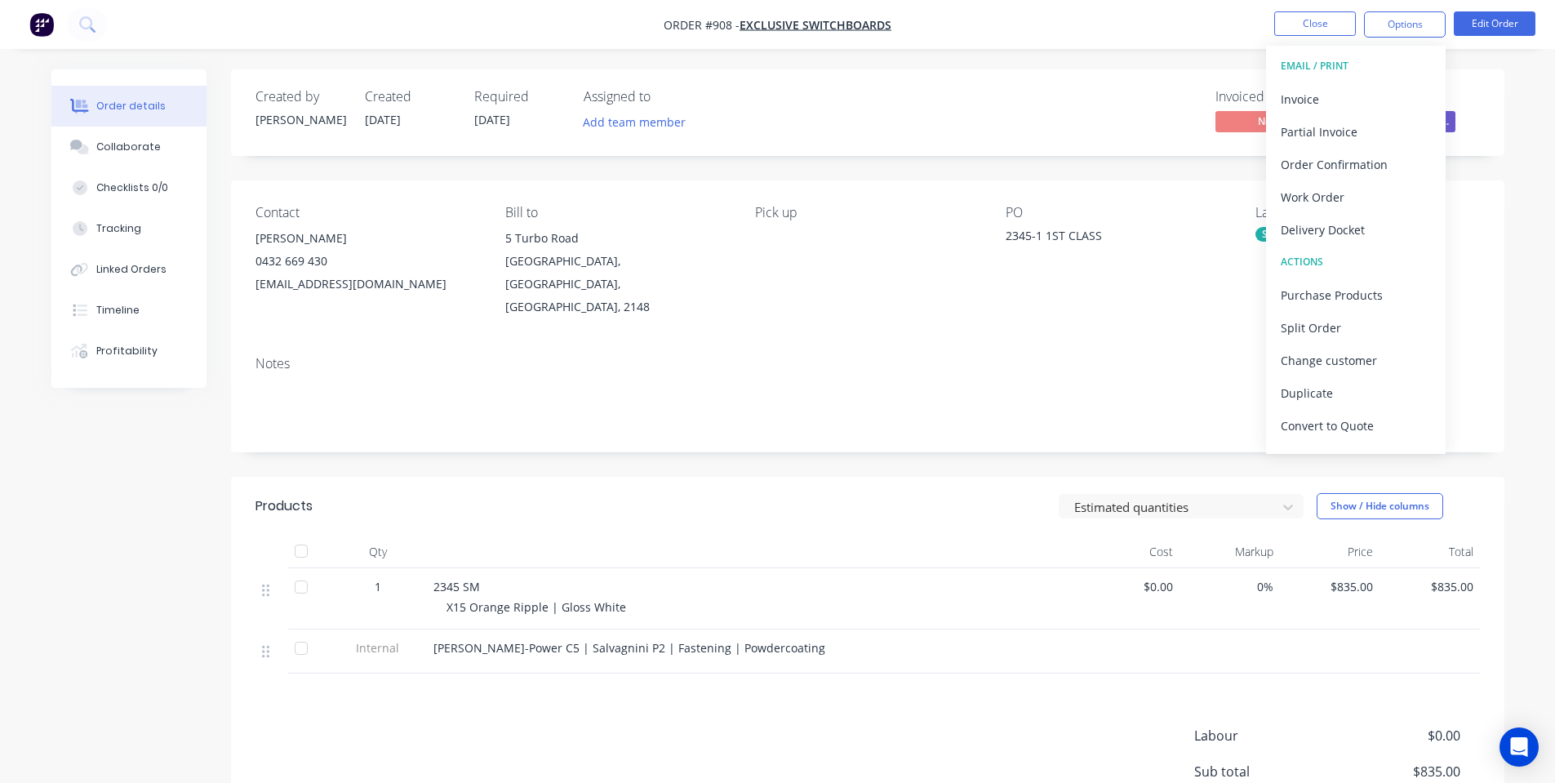
click at [673, 343] on div "Notes" at bounding box center [868, 397] width 1274 height 109
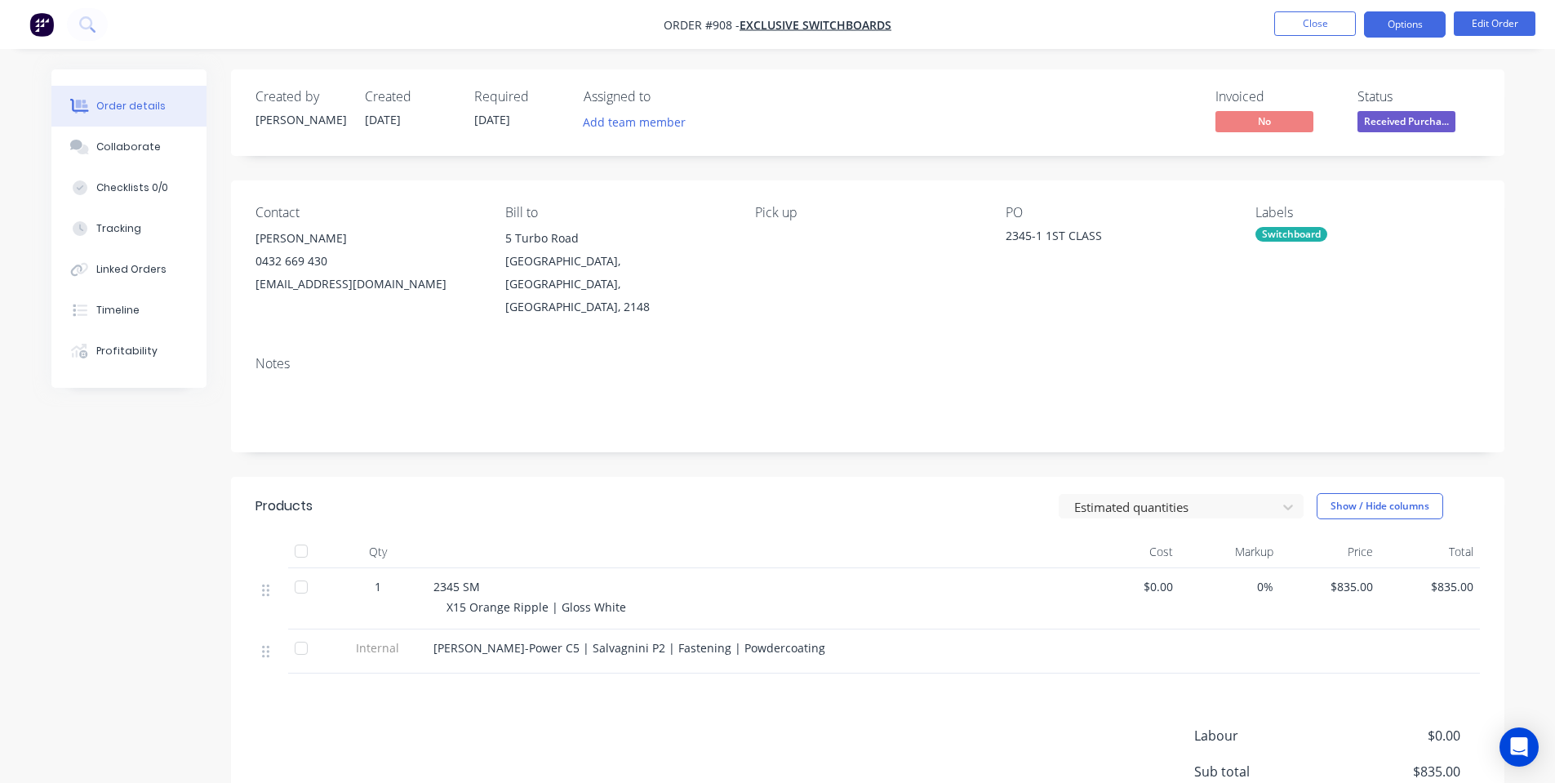
click at [1375, 16] on button "Options" at bounding box center [1405, 24] width 82 height 26
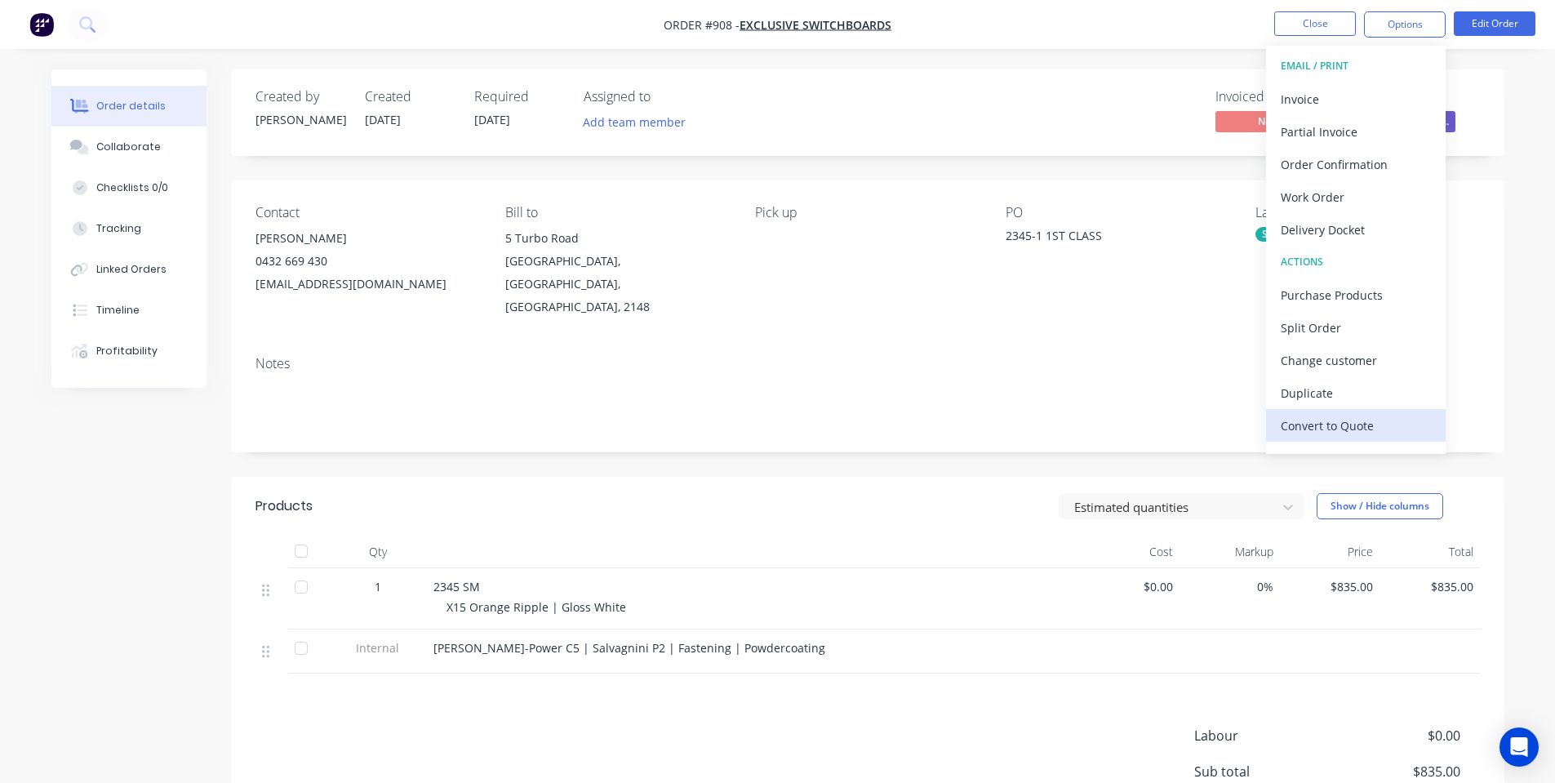
click at [1337, 412] on button "Convert to Quote" at bounding box center [1356, 425] width 180 height 33
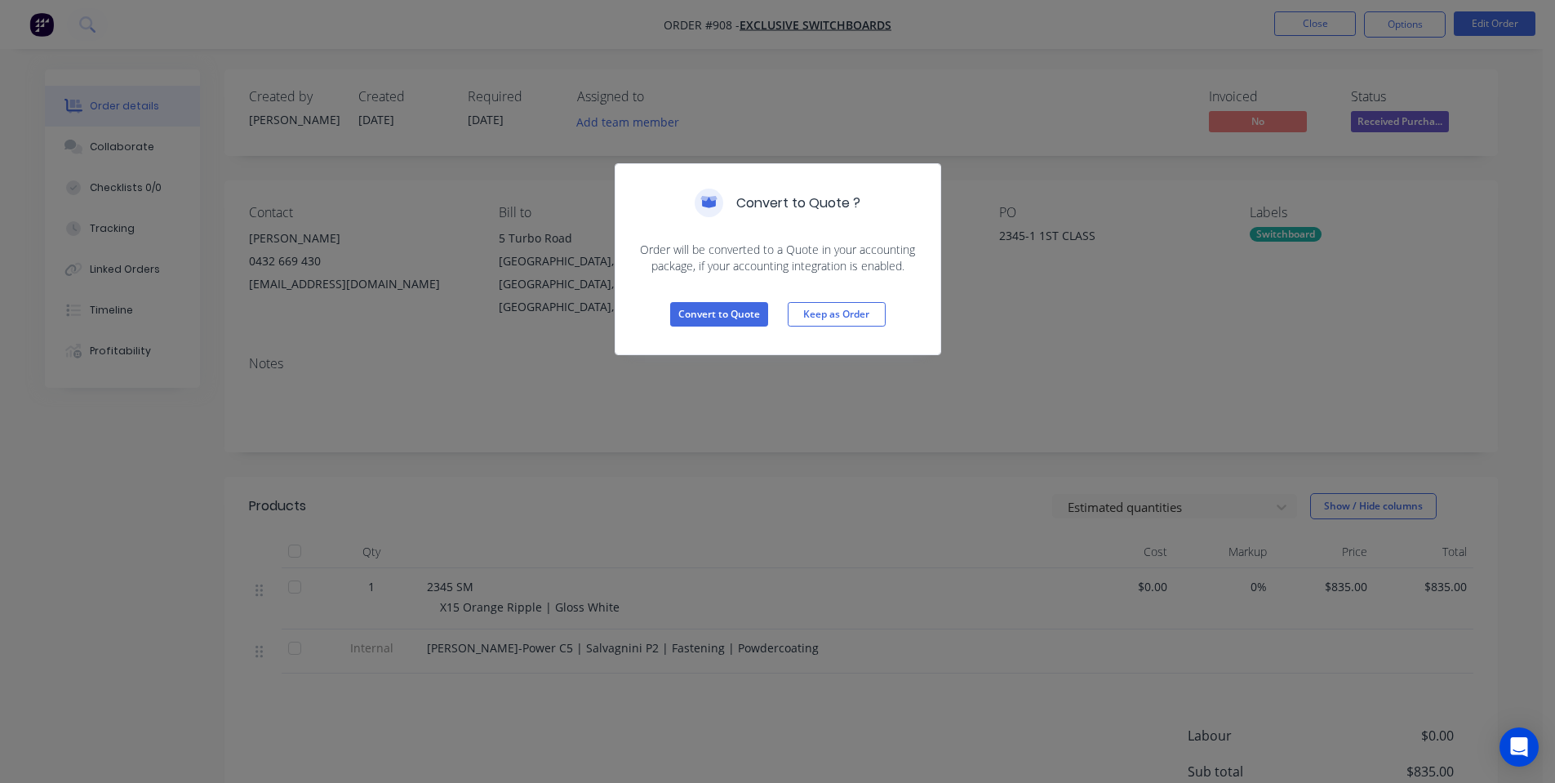
click at [1340, 412] on div "Convert to Quote ? Order will be converted to a Quote in your accounting packag…" at bounding box center [777, 391] width 1555 height 783
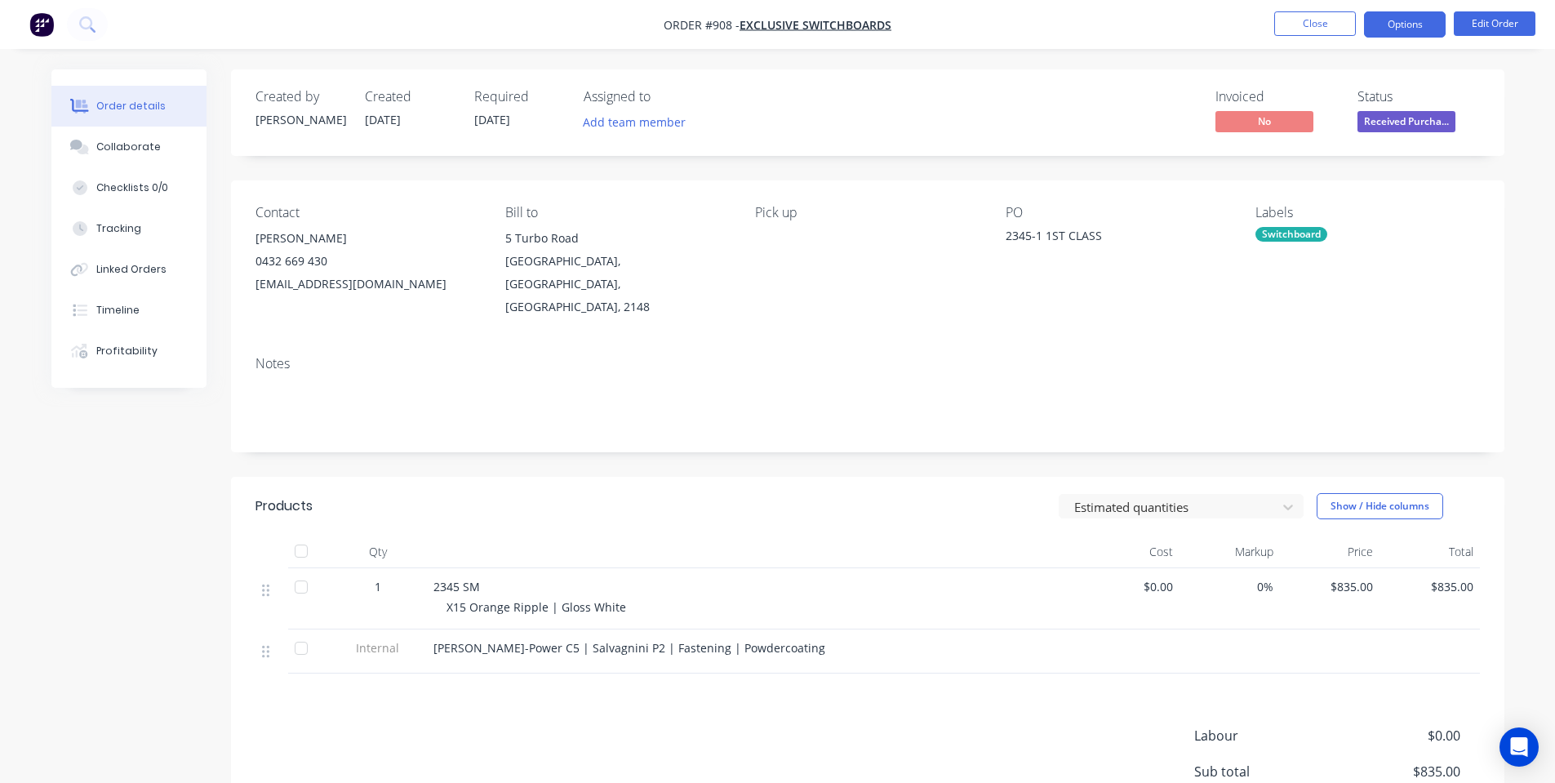
click at [1384, 35] on button "Options" at bounding box center [1405, 24] width 82 height 26
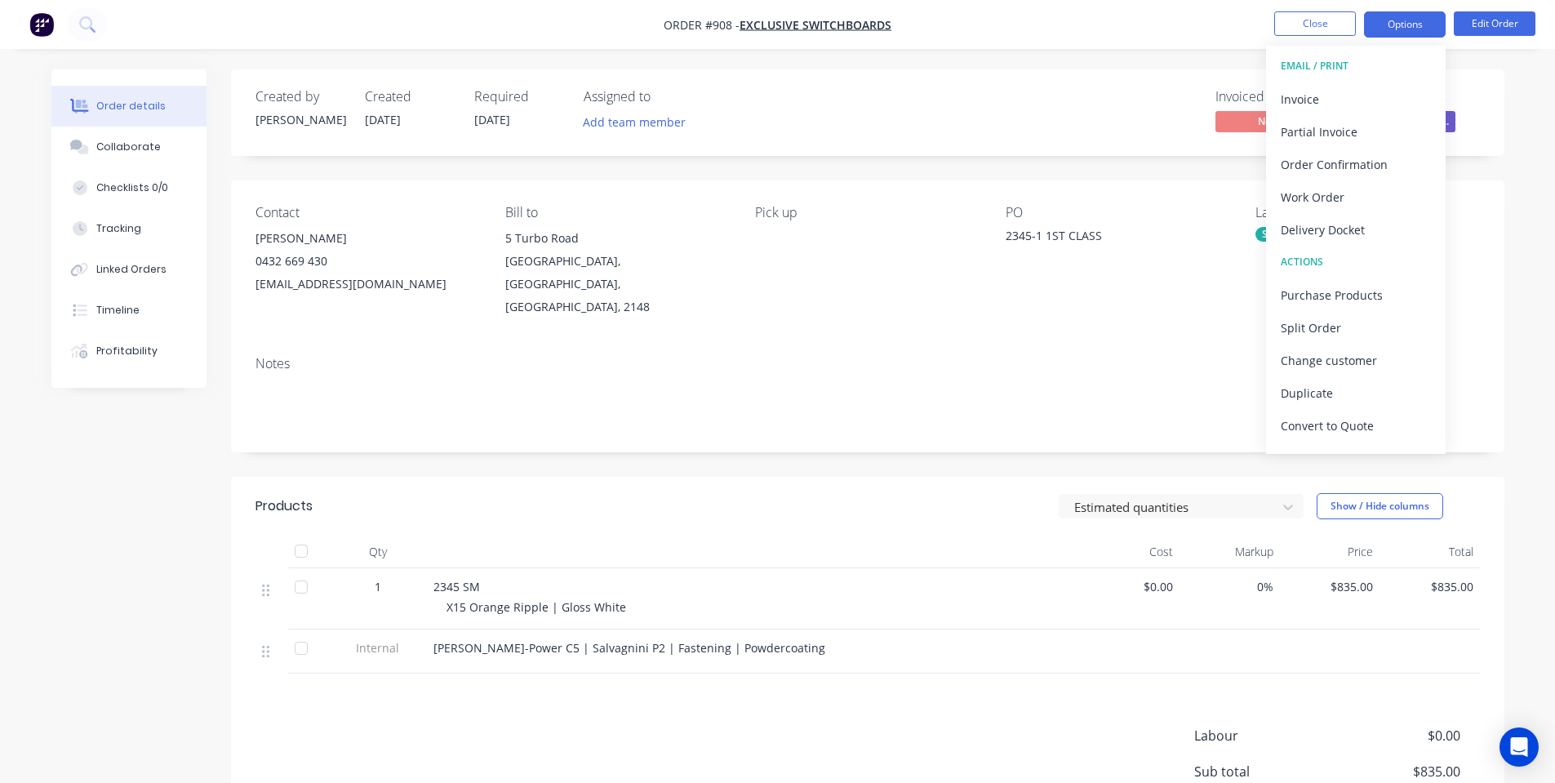
click at [1394, 21] on button "Options" at bounding box center [1405, 24] width 82 height 26
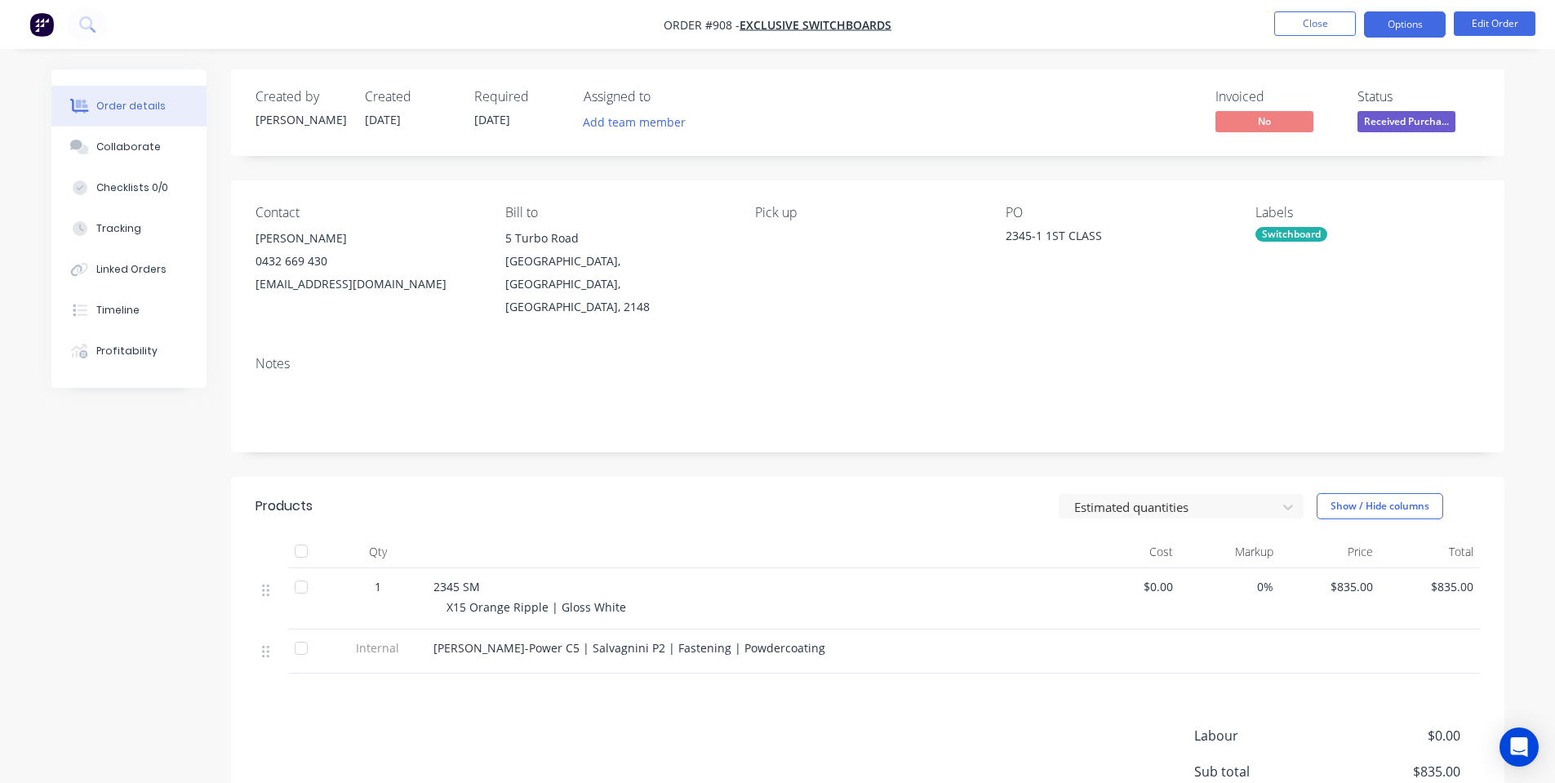
click at [1414, 31] on button "Options" at bounding box center [1405, 24] width 82 height 26
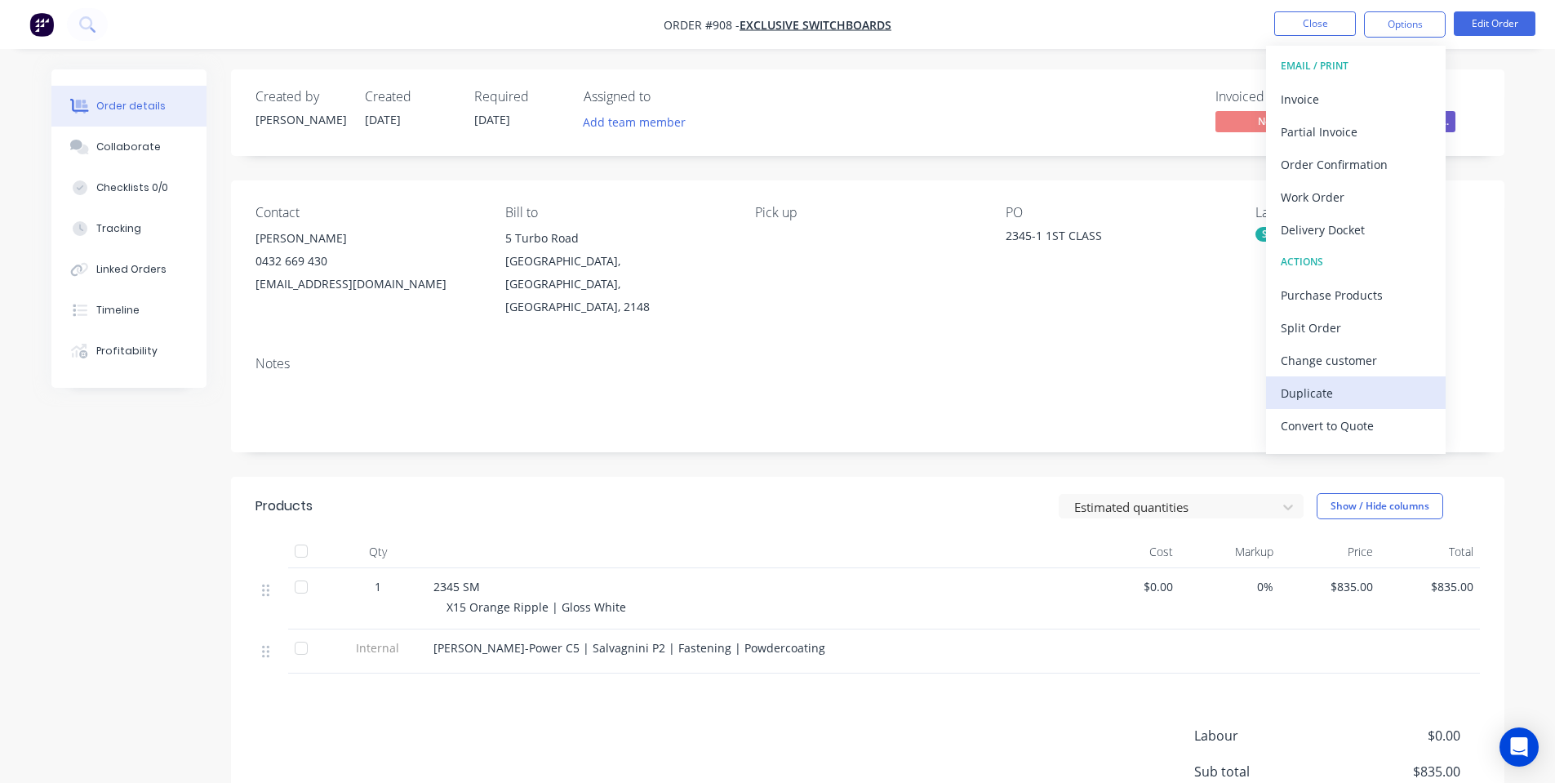
click at [1333, 385] on div "Duplicate" at bounding box center [1356, 393] width 150 height 24
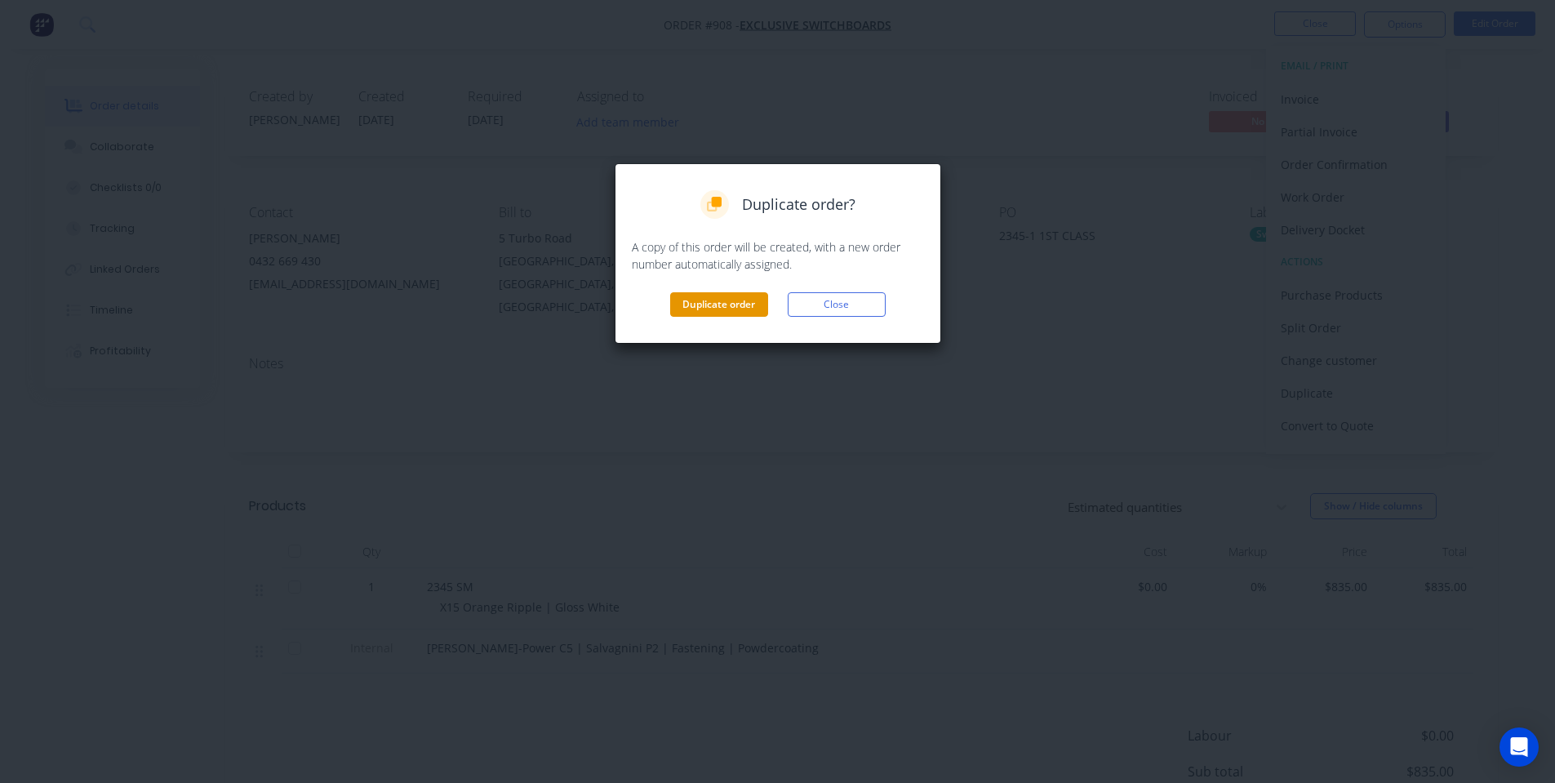
click at [741, 305] on button "Duplicate order" at bounding box center [719, 304] width 98 height 24
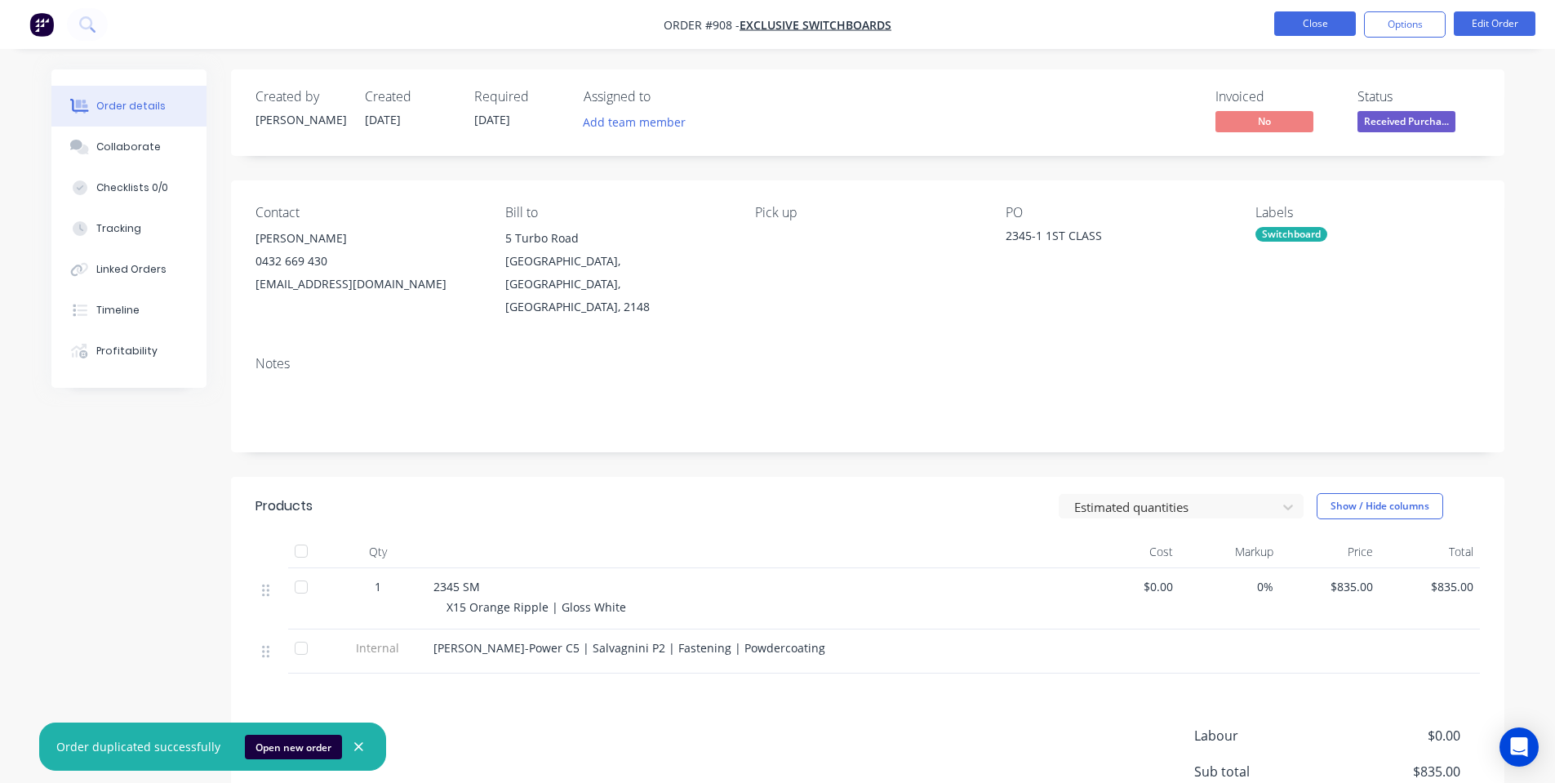
click at [1298, 26] on button "Close" at bounding box center [1316, 23] width 82 height 24
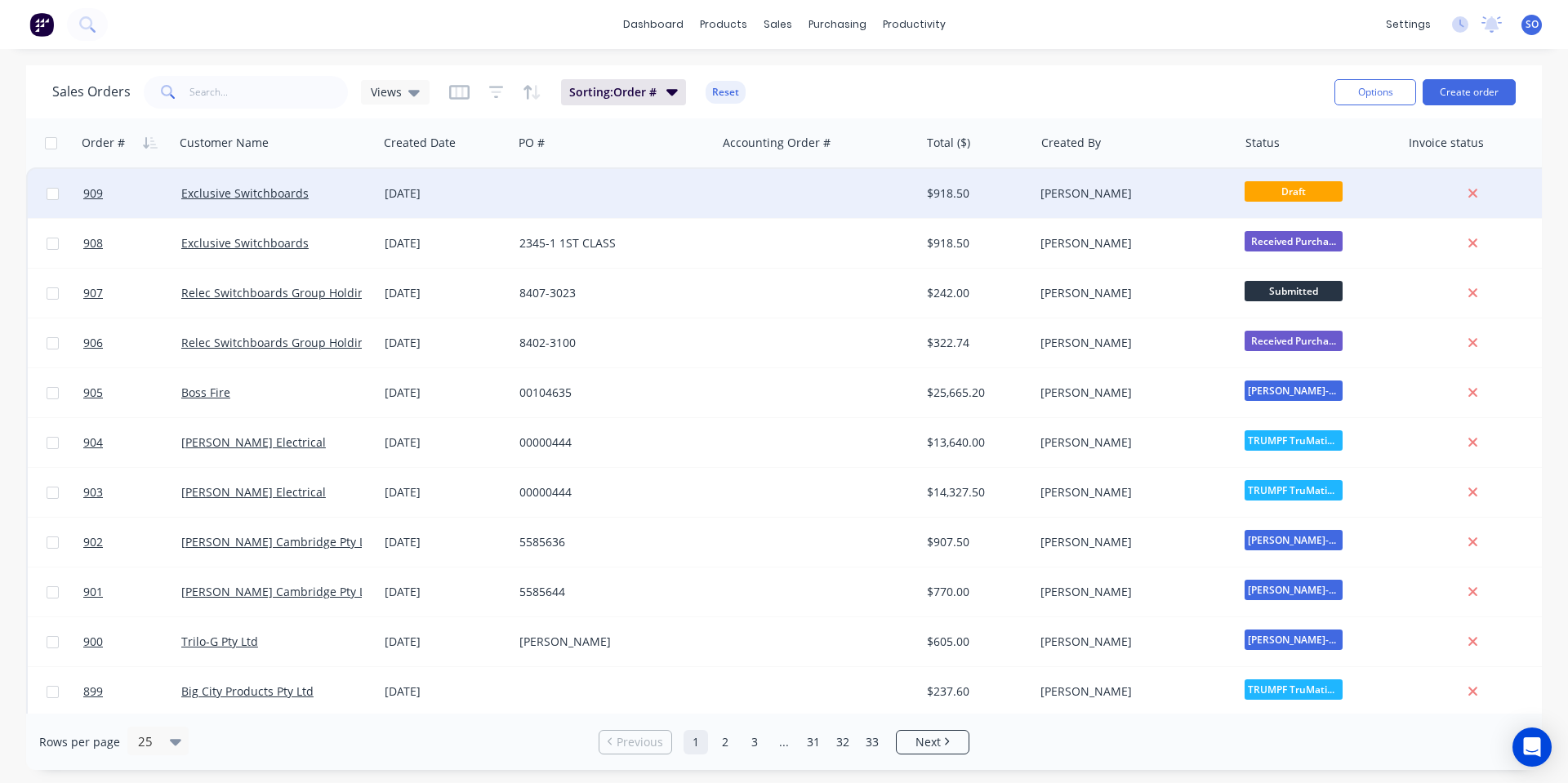
click at [1236, 185] on div "[PERSON_NAME]" at bounding box center [1135, 193] width 203 height 49
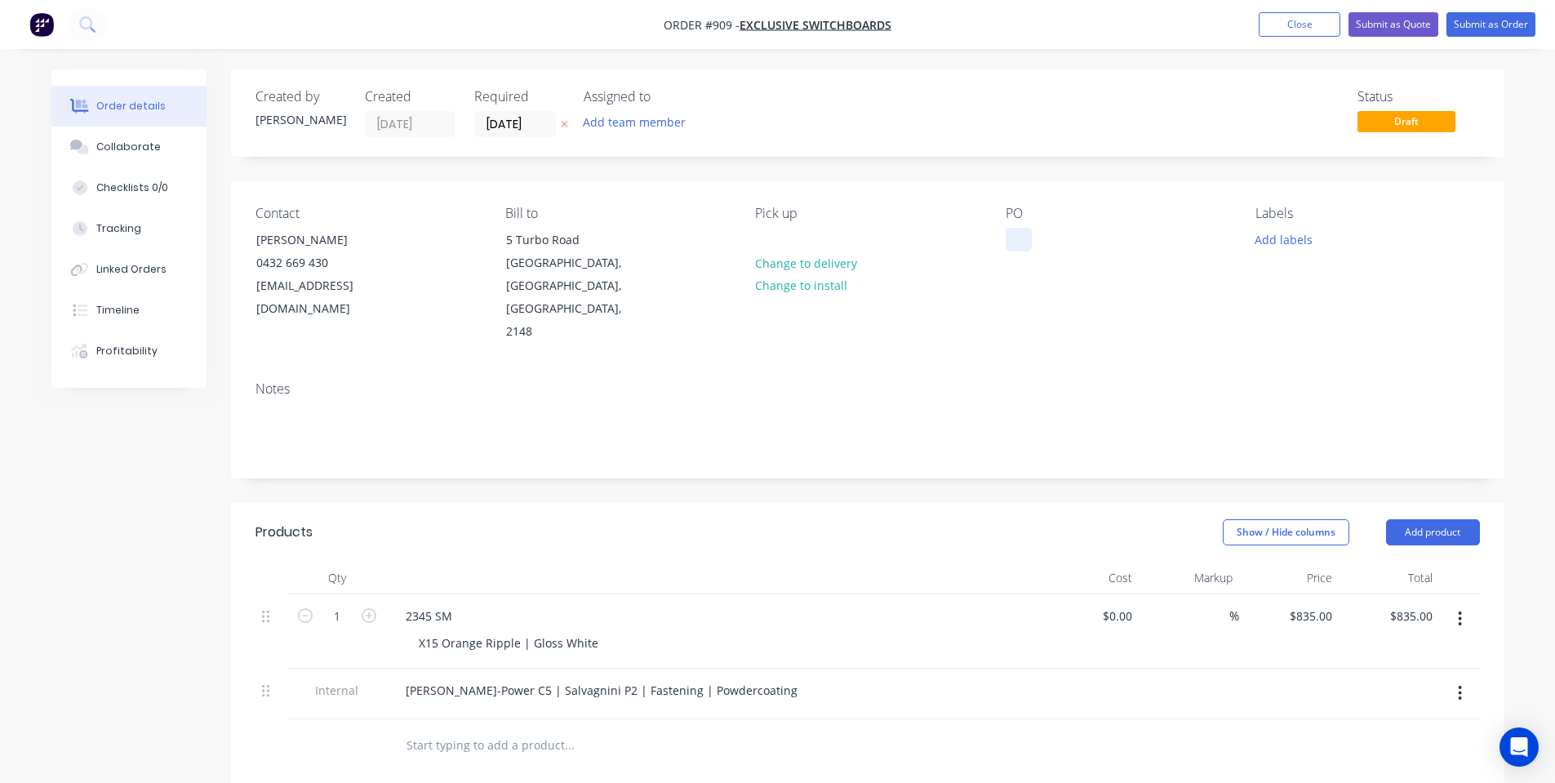
click at [1029, 243] on div "PO" at bounding box center [1118, 275] width 224 height 138
click at [1027, 243] on div at bounding box center [1019, 240] width 26 height 24
paste div
click at [1274, 234] on button "Add labels" at bounding box center [1284, 239] width 75 height 22
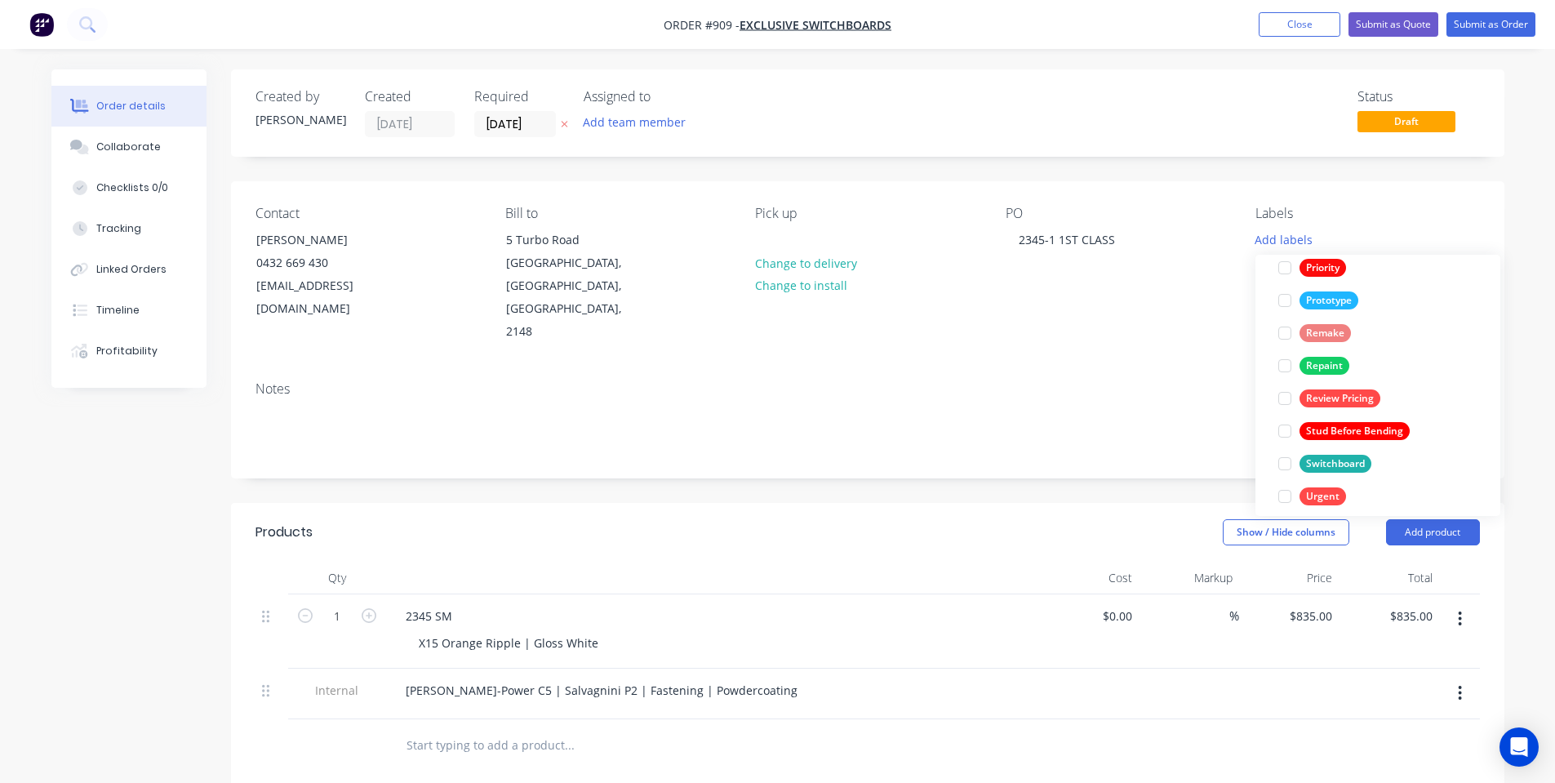
scroll to position [457, 0]
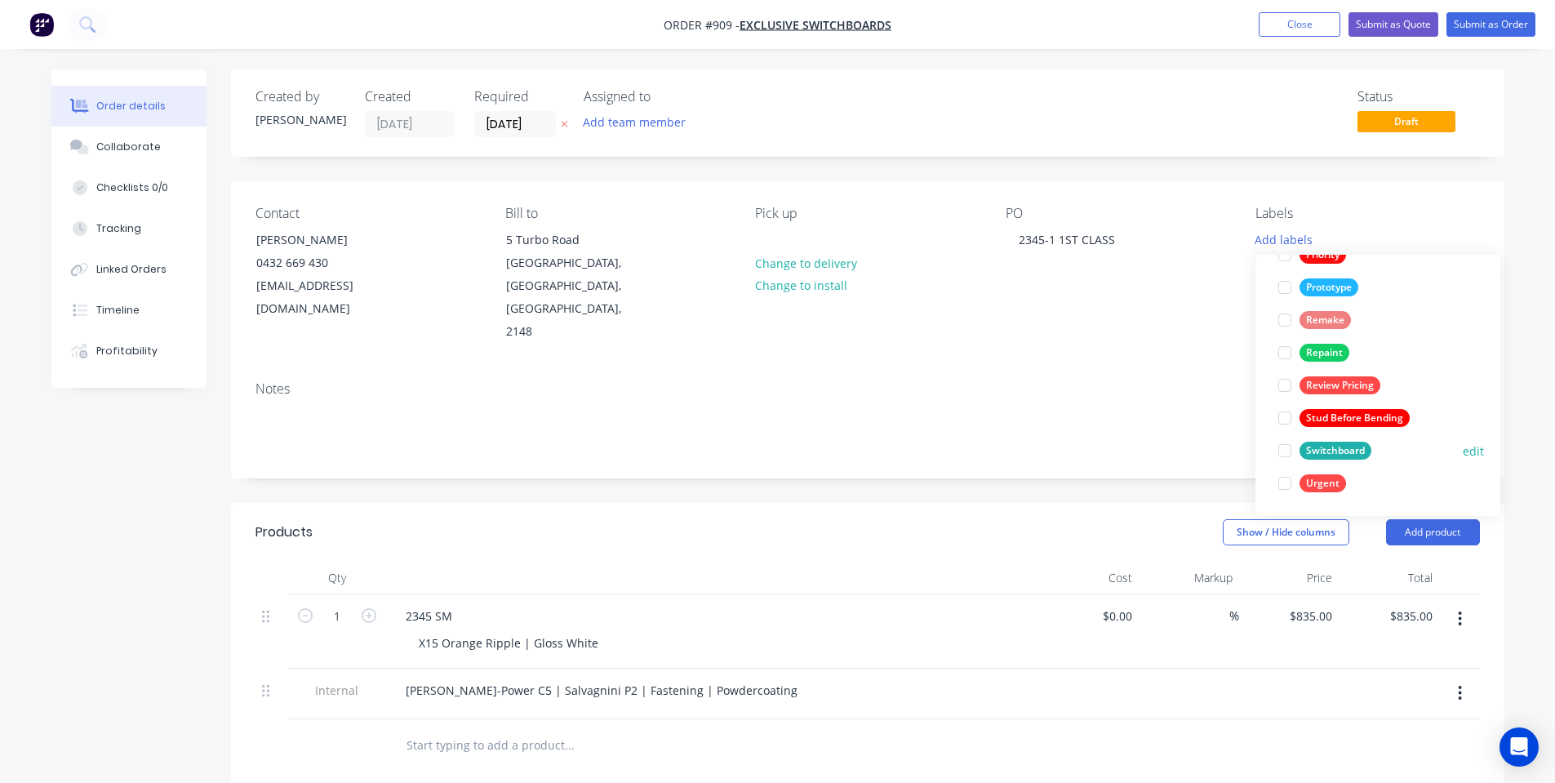
click at [1306, 453] on div "Switchboard" at bounding box center [1336, 451] width 72 height 18
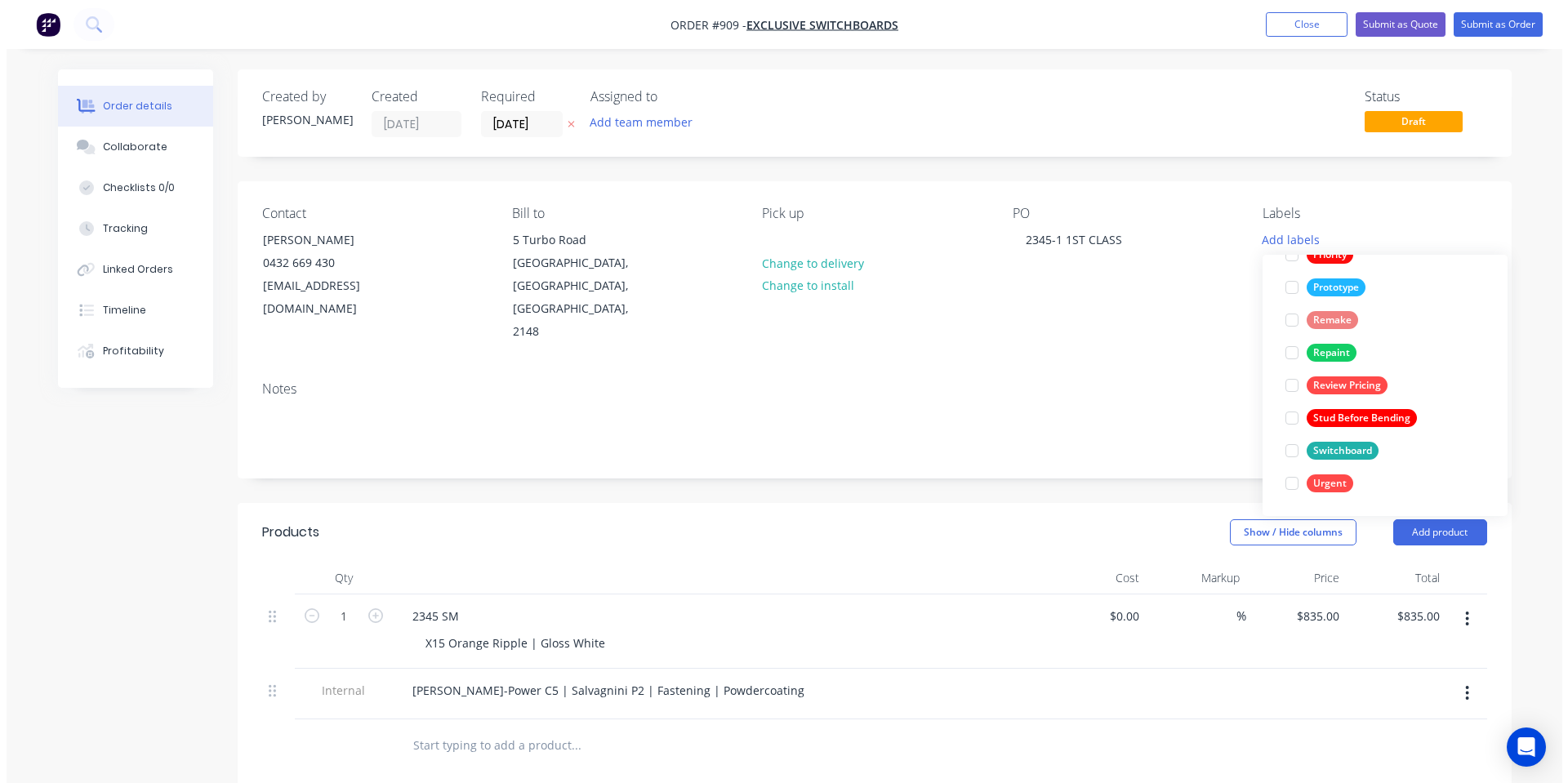
scroll to position [0, 0]
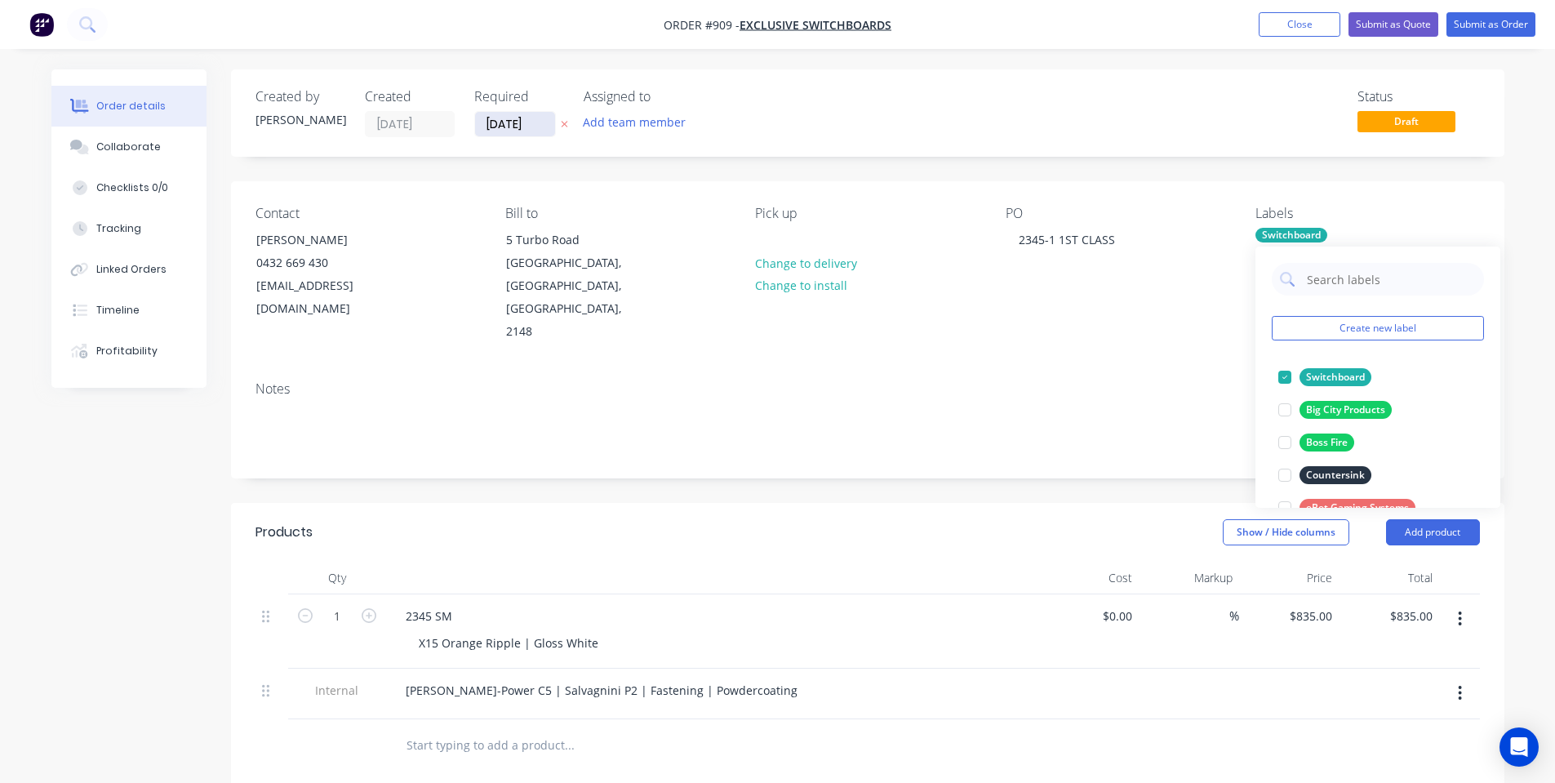
click at [529, 131] on input "[DATE]" at bounding box center [515, 124] width 80 height 24
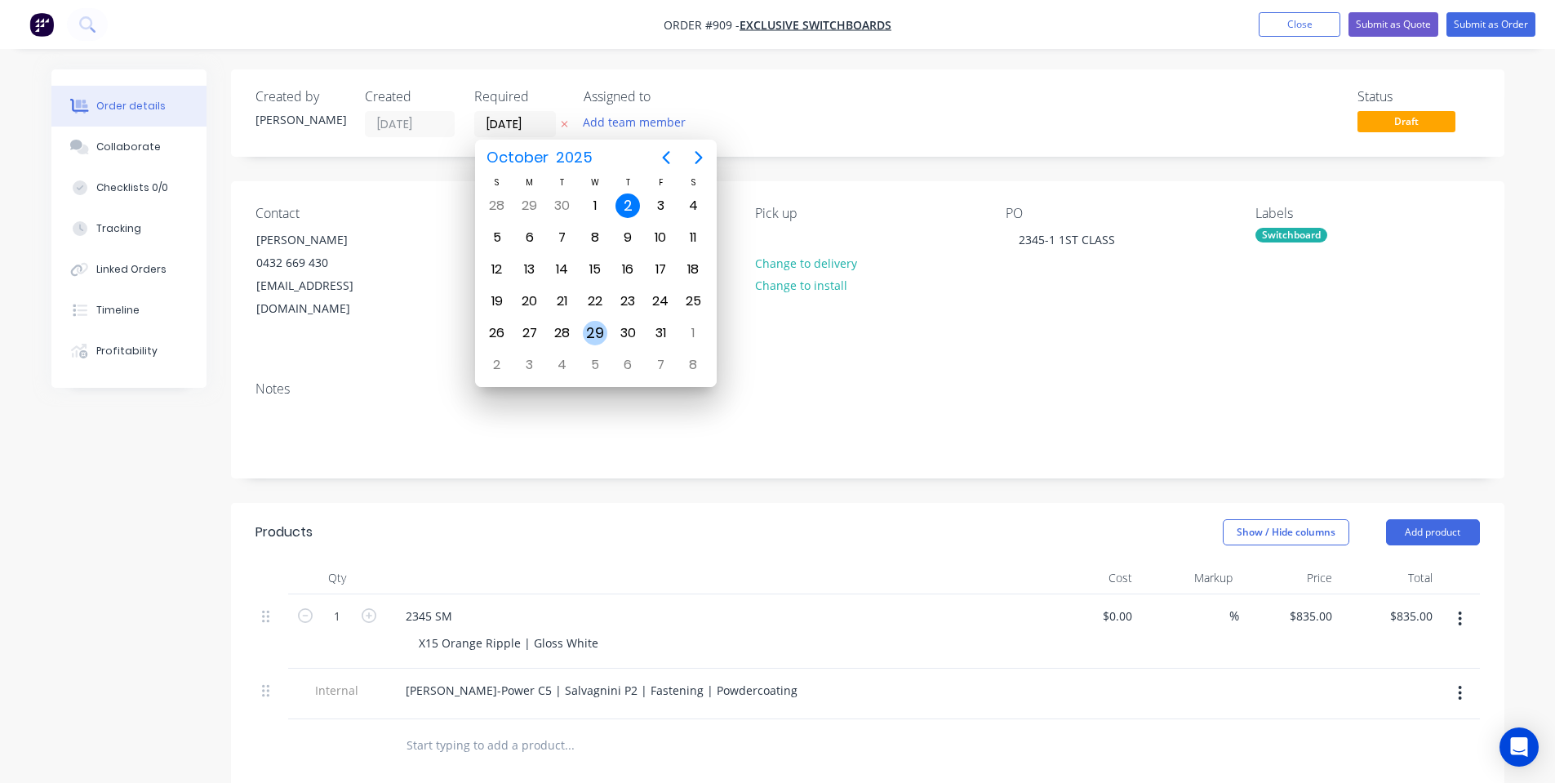
click at [600, 320] on div "29" at bounding box center [595, 333] width 33 height 31
type input "29/10/25"
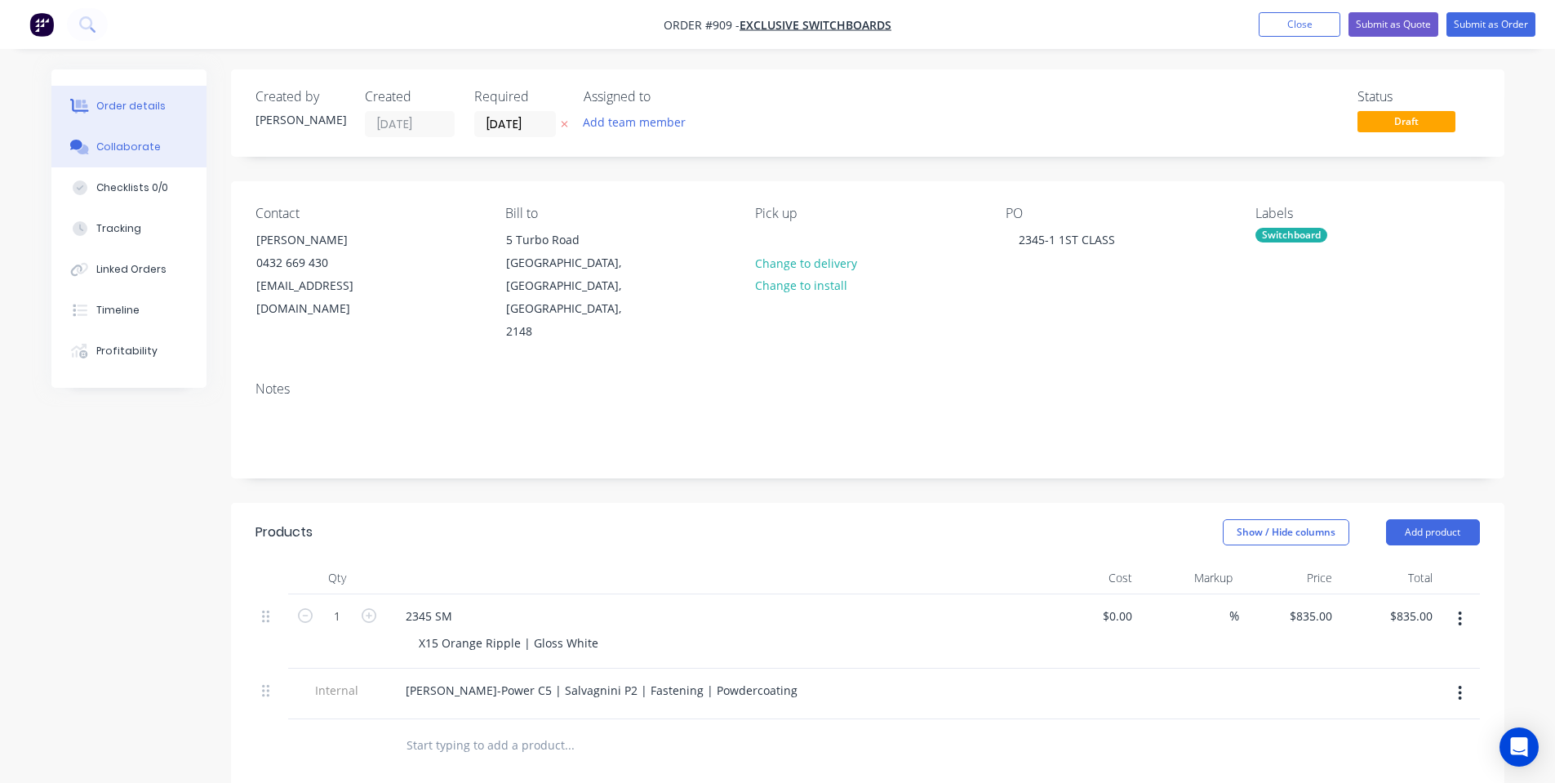
click at [105, 148] on div "Collaborate" at bounding box center [128, 147] width 65 height 15
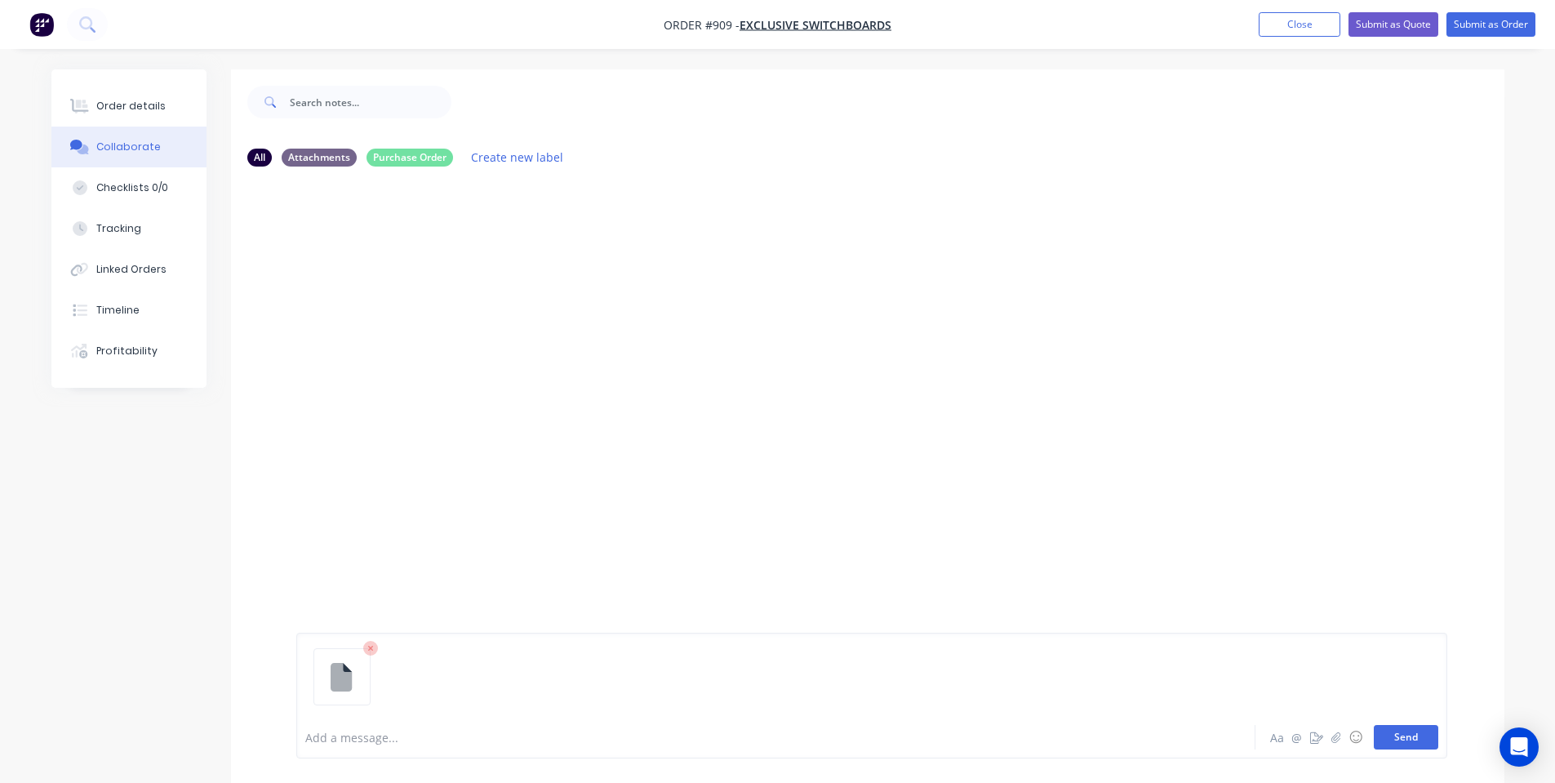
click at [1424, 738] on button "Send" at bounding box center [1406, 737] width 65 height 24
click at [347, 743] on div at bounding box center [730, 737] width 849 height 17
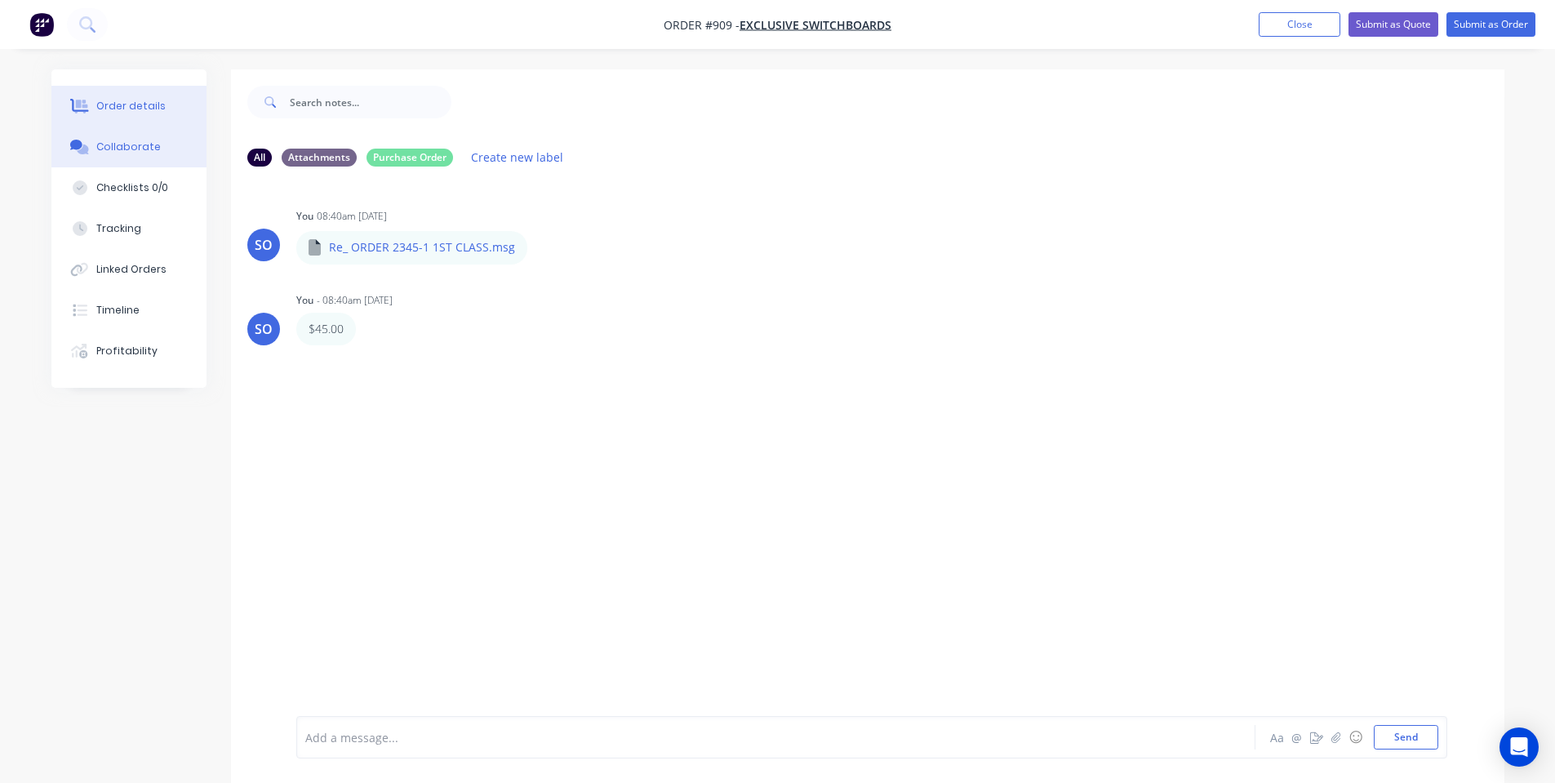
click at [87, 122] on div "Order details Collaborate Checklists 0/0 Tracking Linked Orders Timeline Profit…" at bounding box center [128, 228] width 155 height 318
click at [90, 117] on button "Order details" at bounding box center [128, 106] width 155 height 41
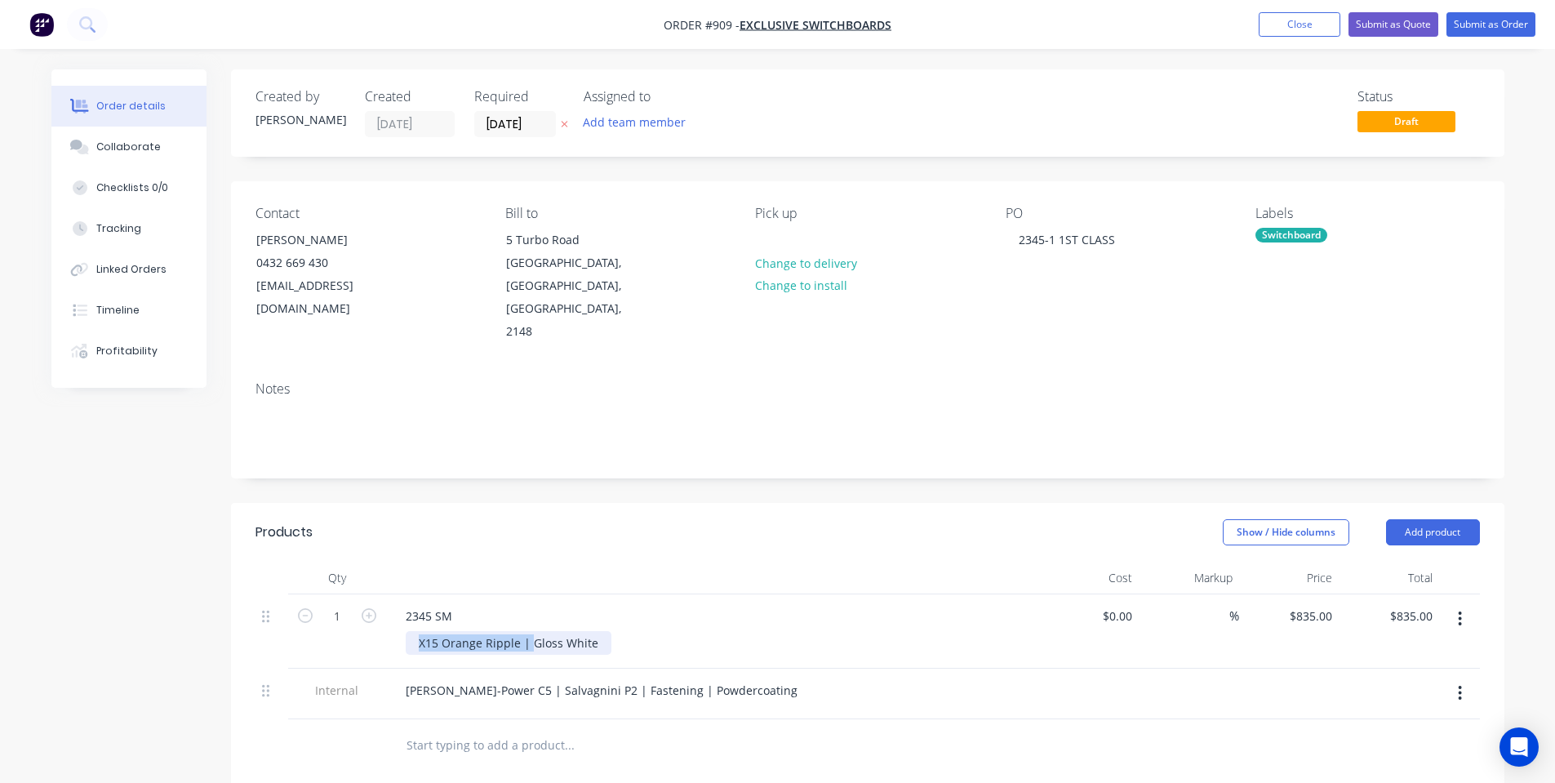
drag, startPoint x: 529, startPoint y: 598, endPoint x: 480, endPoint y: 590, distance: 49.7
click at [408, 631] on div "X15 Orange Ripple | Gloss White" at bounding box center [509, 643] width 206 height 24
drag, startPoint x: 626, startPoint y: 643, endPoint x: 490, endPoint y: 643, distance: 136.4
click at [490, 679] on div "[PERSON_NAME]-Power C5 | Salvagnini P2 | Fastening | Powdercoating" at bounding box center [602, 691] width 418 height 24
click at [742, 519] on div "Show / Hide columns Add product" at bounding box center [997, 532] width 964 height 26
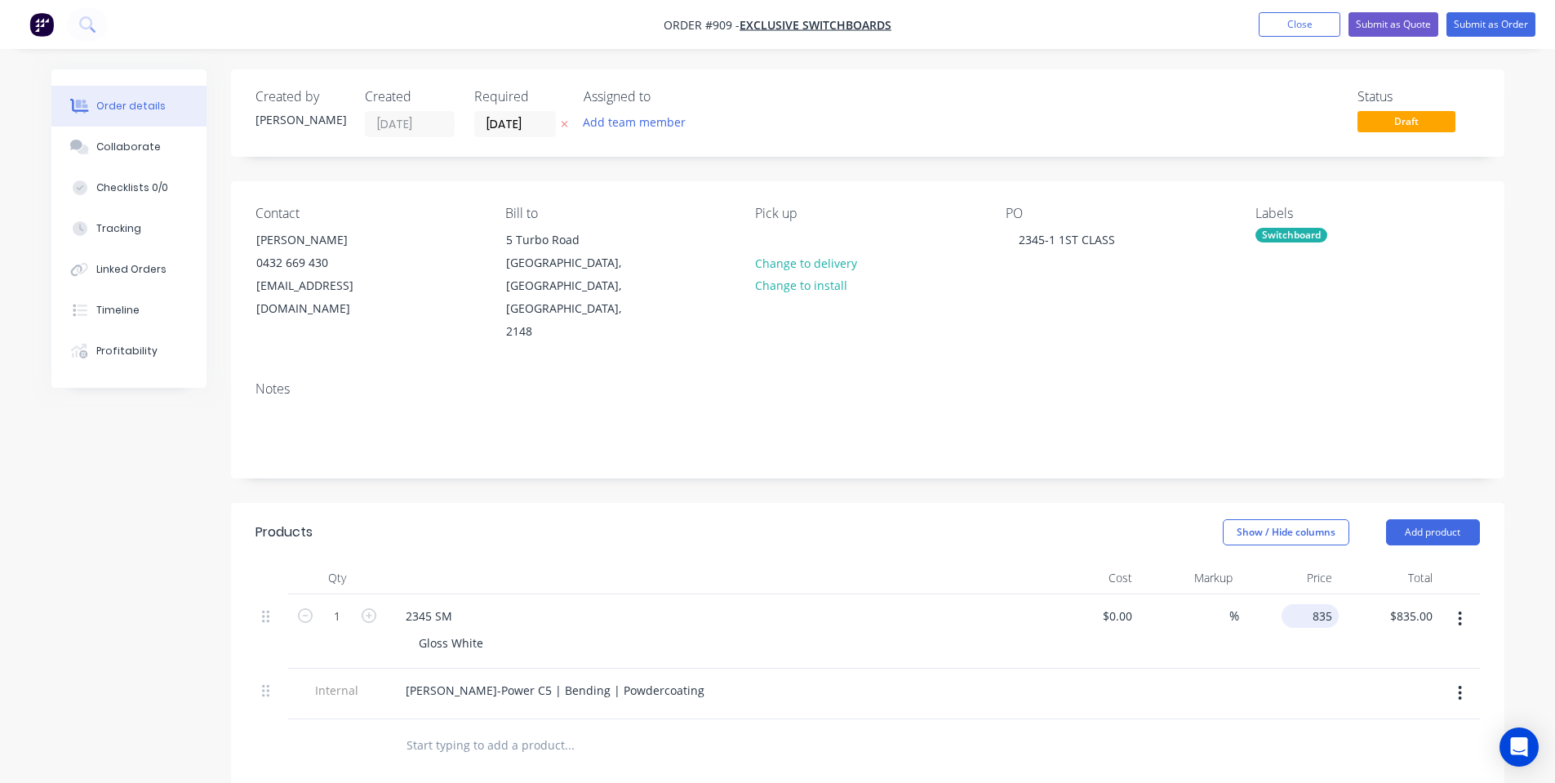
drag, startPoint x: 1316, startPoint y: 563, endPoint x: 1307, endPoint y: 567, distance: 10.2
click at [1317, 604] on input "835" at bounding box center [1313, 616] width 51 height 24
type input "$45.00"
click at [1115, 503] on header "Products Show / Hide columns Add product" at bounding box center [868, 532] width 1274 height 59
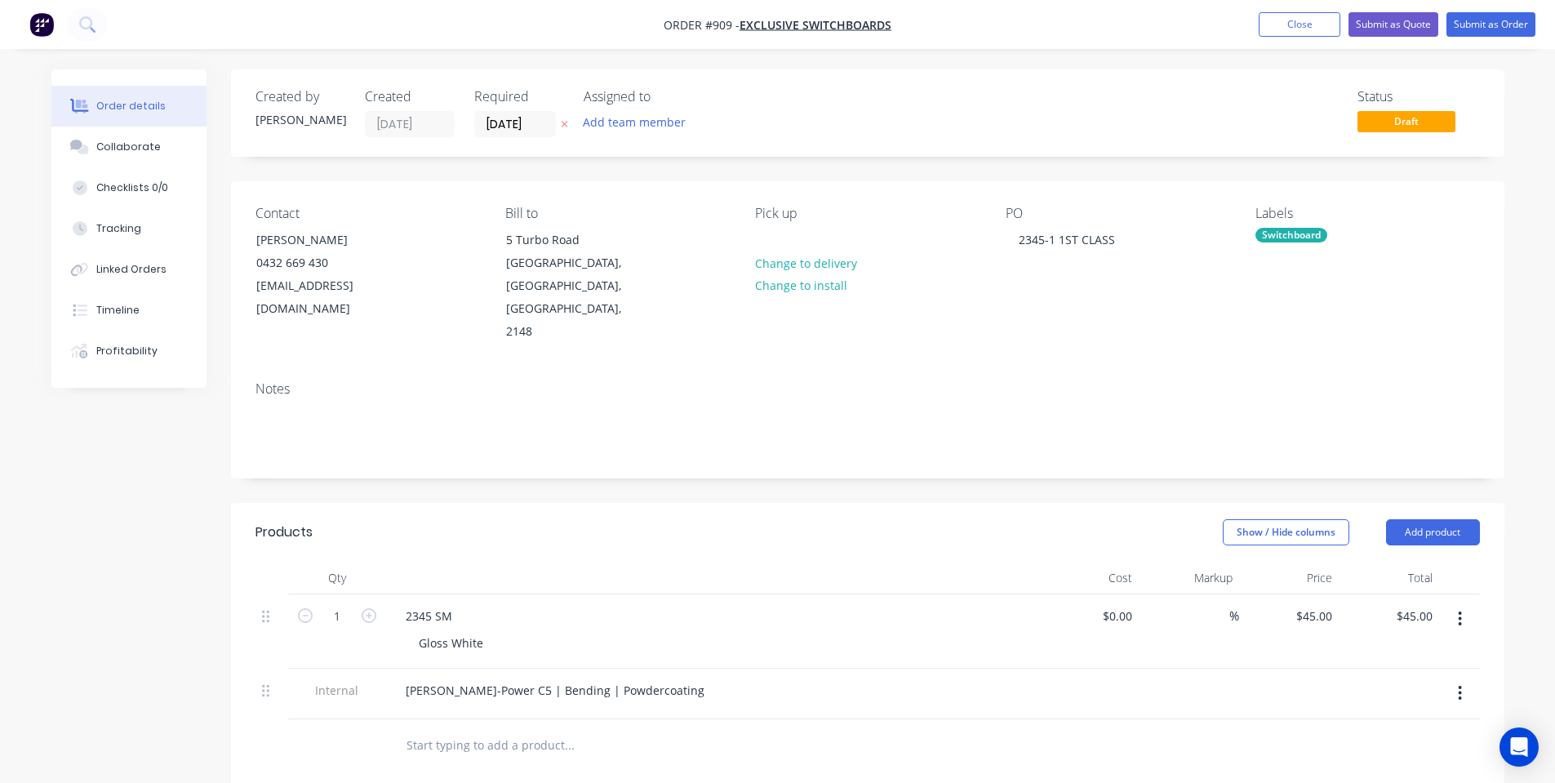
click at [647, 562] on div at bounding box center [712, 578] width 653 height 33
click at [794, 381] on div "Notes" at bounding box center [868, 389] width 1225 height 16
click at [1479, 13] on button "Submit as Order" at bounding box center [1491, 24] width 89 height 24
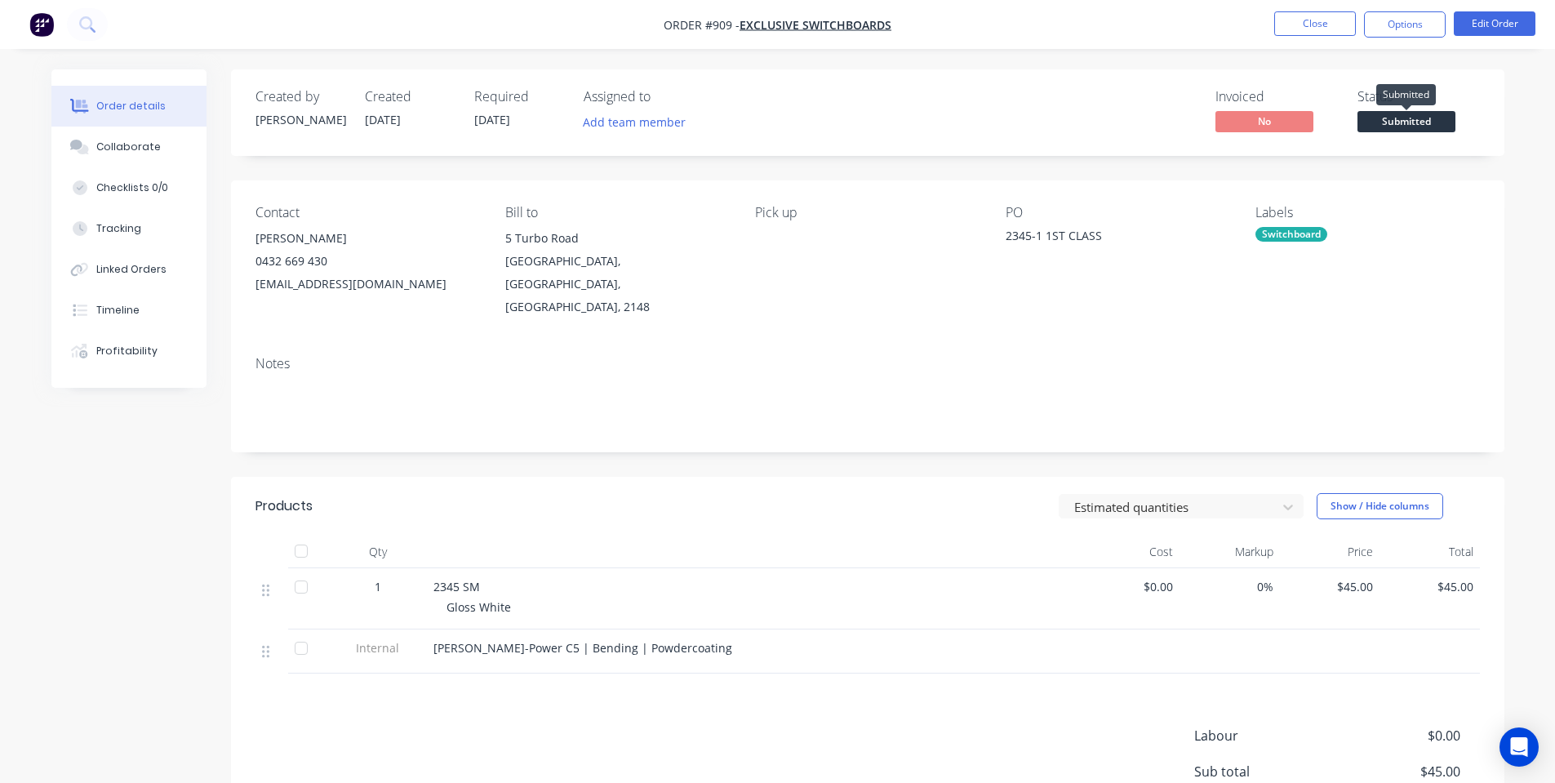
click at [1408, 113] on span "Submitted" at bounding box center [1407, 121] width 98 height 20
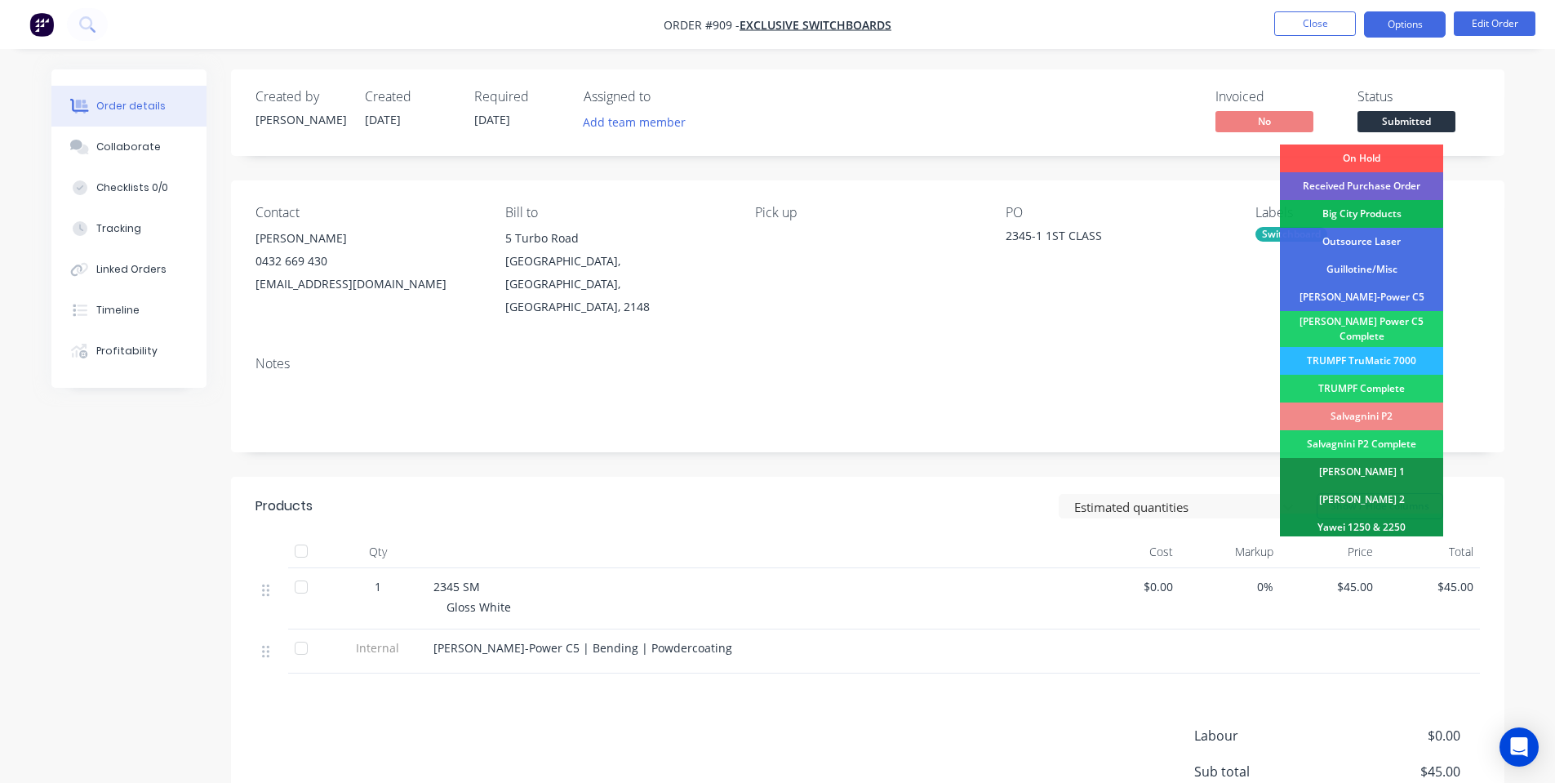
click at [1410, 22] on button "Options" at bounding box center [1405, 24] width 82 height 26
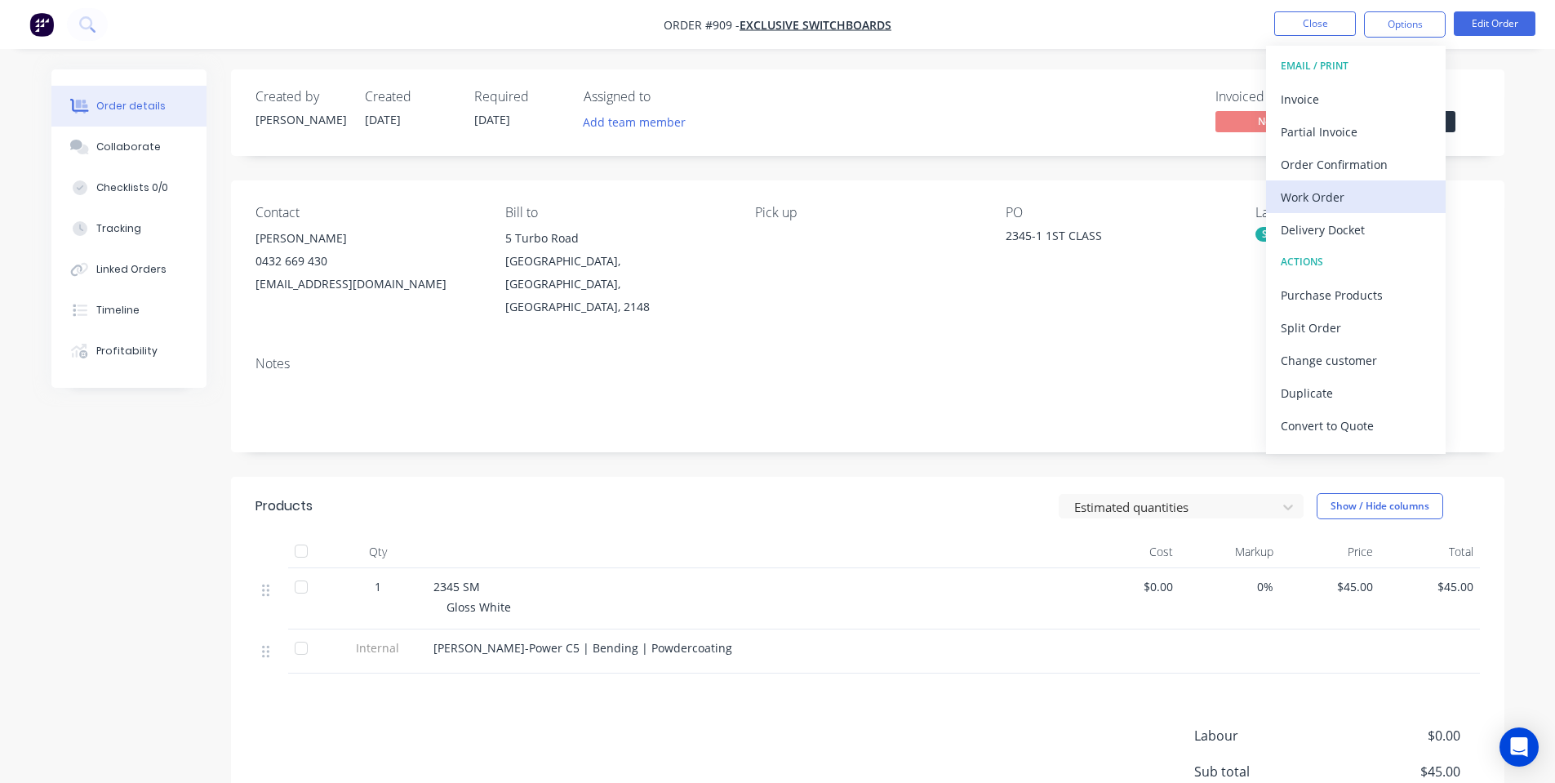
click at [1364, 202] on div "Work Order" at bounding box center [1356, 197] width 150 height 24
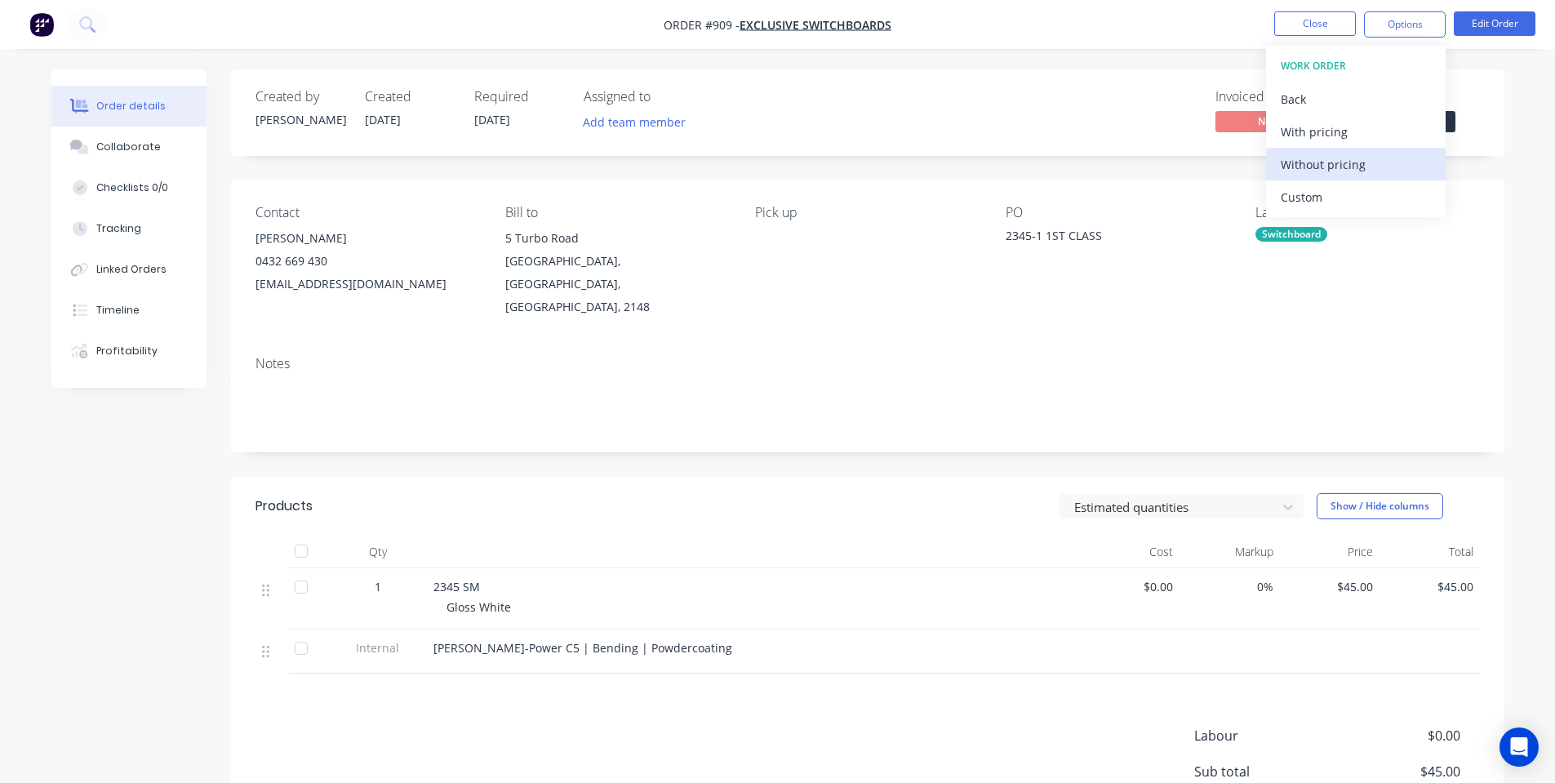
click at [1367, 162] on div "Without pricing" at bounding box center [1356, 165] width 150 height 24
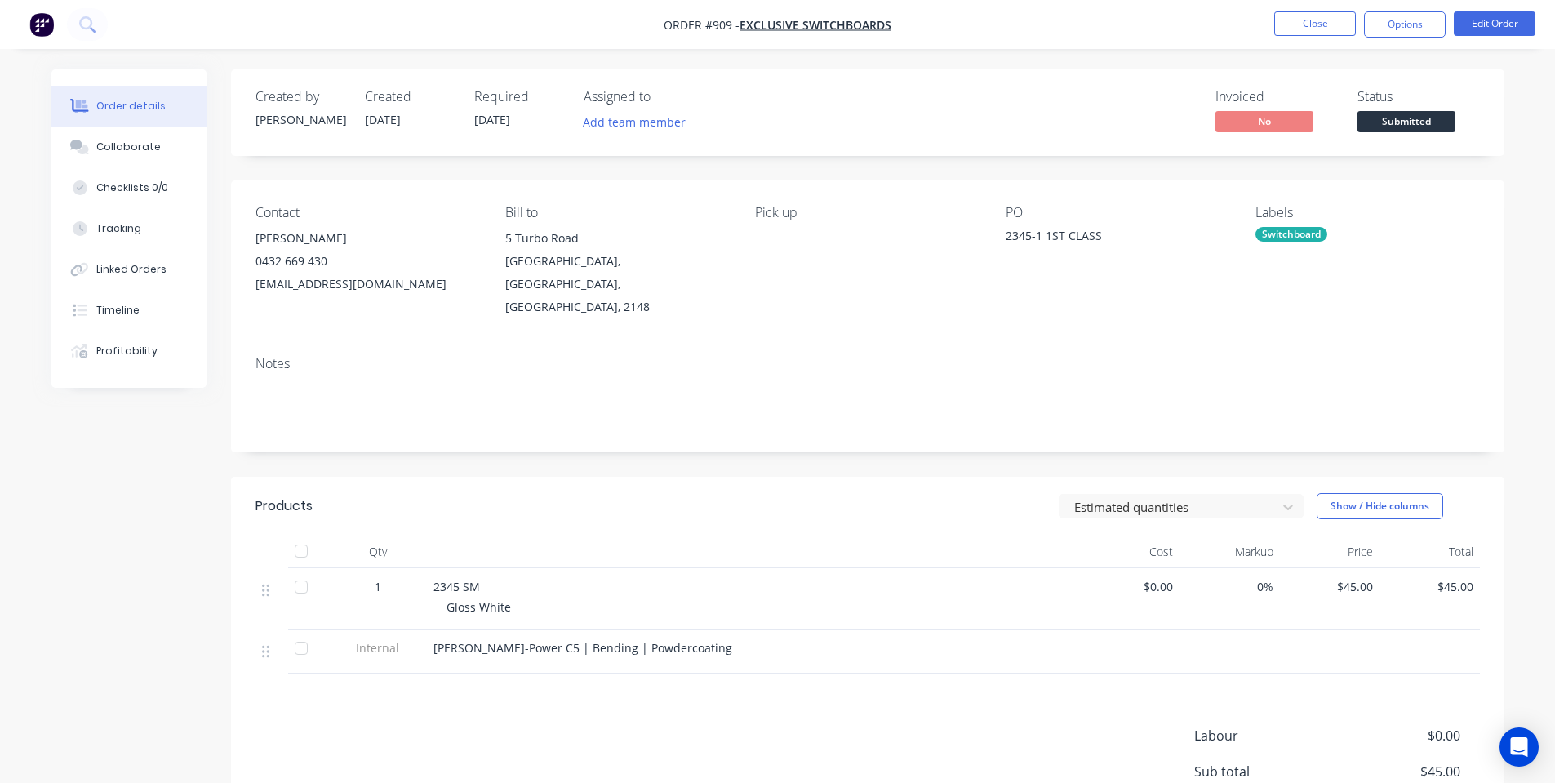
click at [1081, 160] on div "Created by Shane Created 02/10/25 Required 29/10/25 Assigned to Add team member…" at bounding box center [868, 504] width 1274 height 870
click at [1372, 129] on span "Submitted" at bounding box center [1407, 121] width 98 height 20
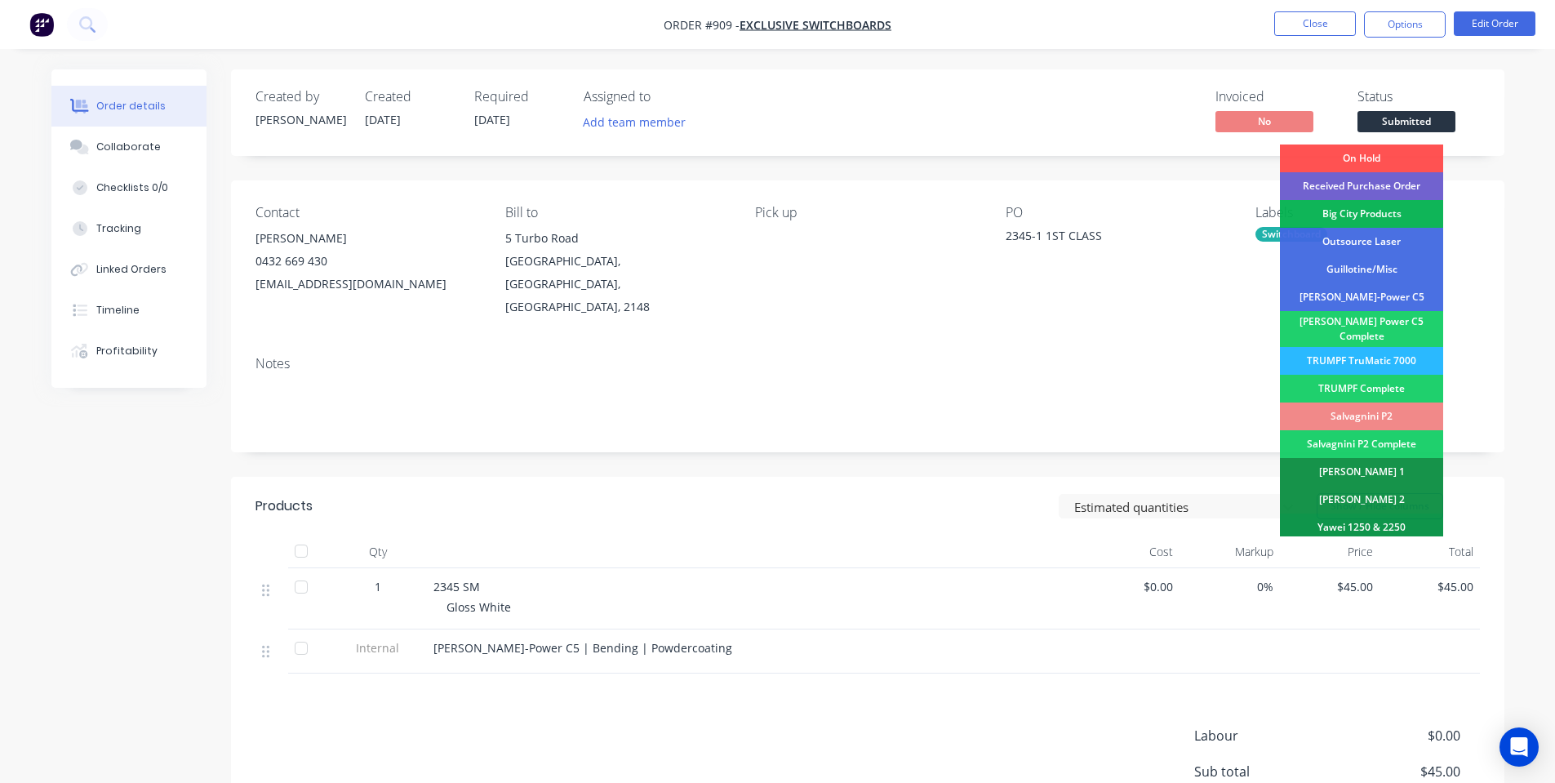
click at [1353, 189] on div "Received Purchase Order" at bounding box center [1361, 186] width 163 height 28
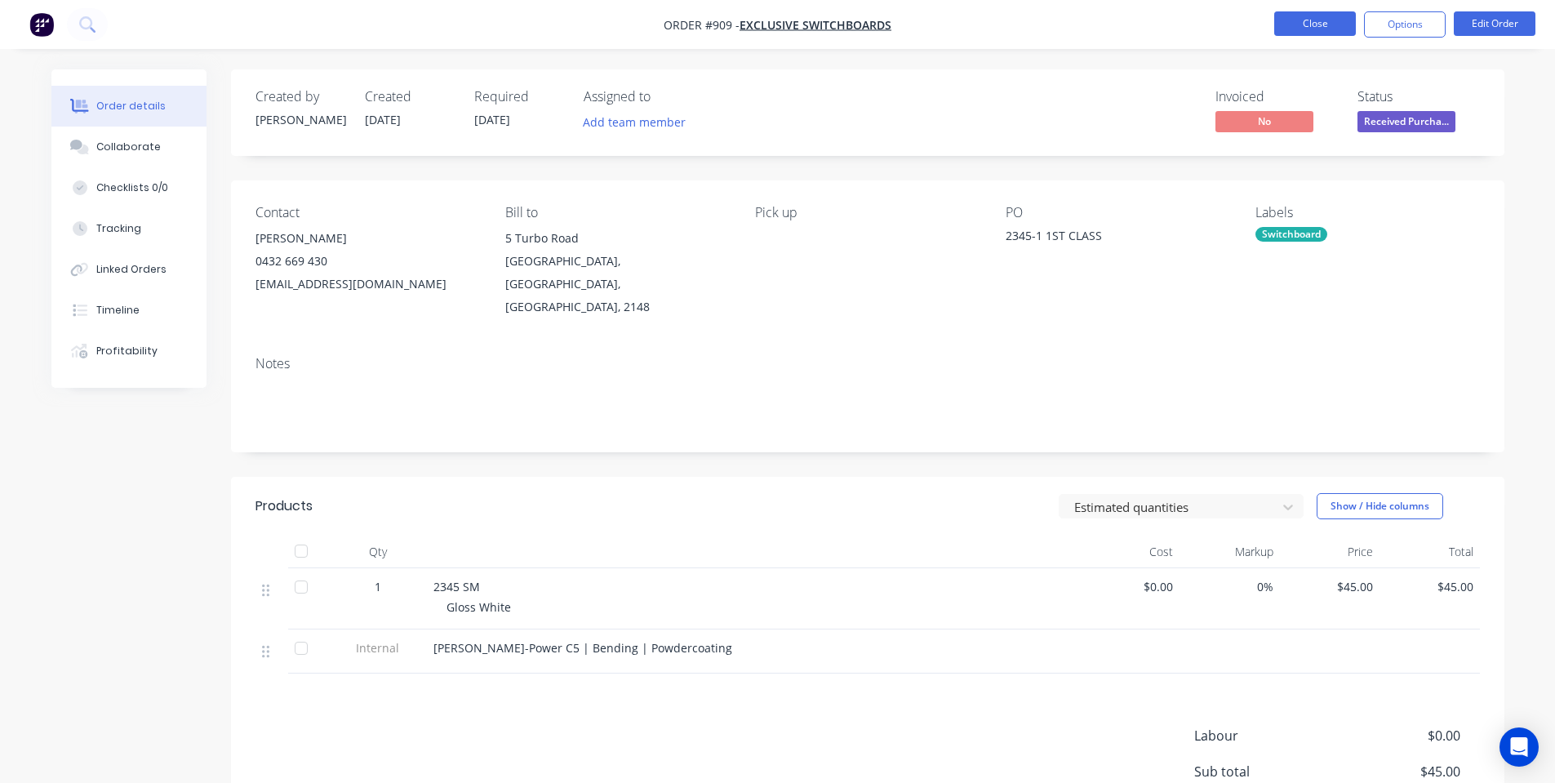
click at [1290, 23] on button "Close" at bounding box center [1316, 23] width 82 height 24
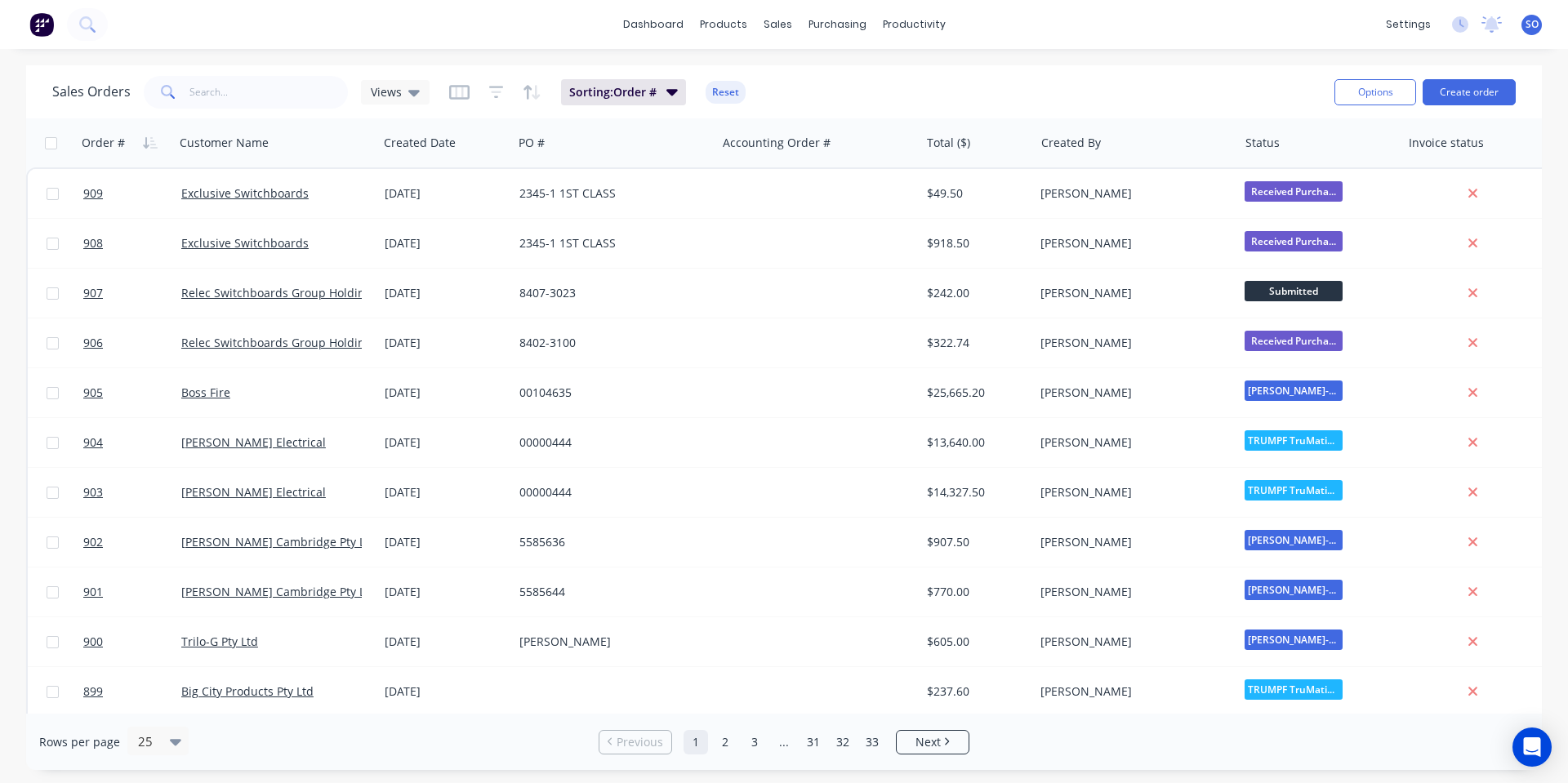
click at [1244, 741] on div "Rows per page 25 Previous 1 2 3 ... 31 32 33 Next" at bounding box center [783, 742] width 1515 height 56
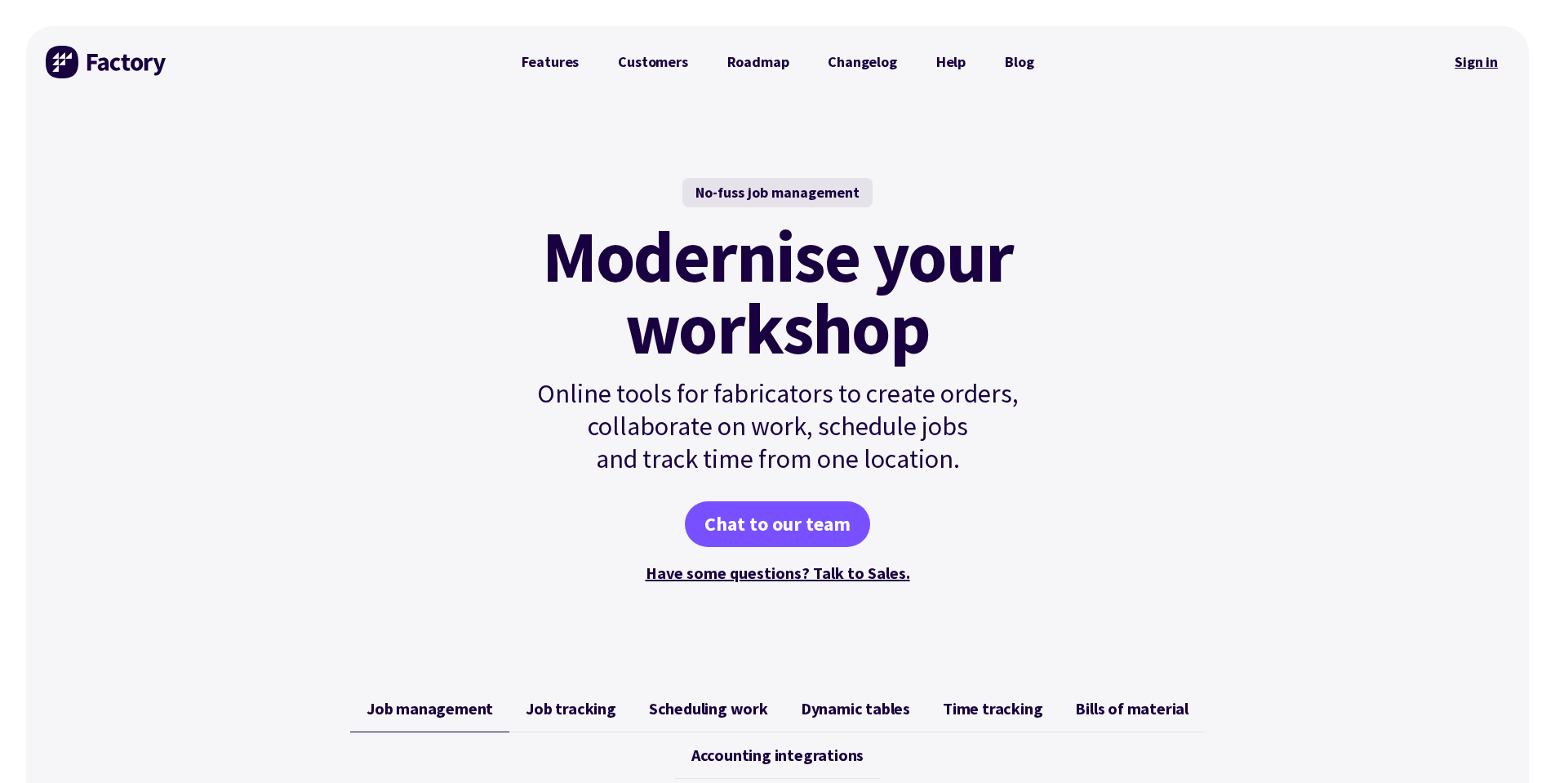
click at [1479, 55] on link "Sign in" at bounding box center [1477, 62] width 66 height 38
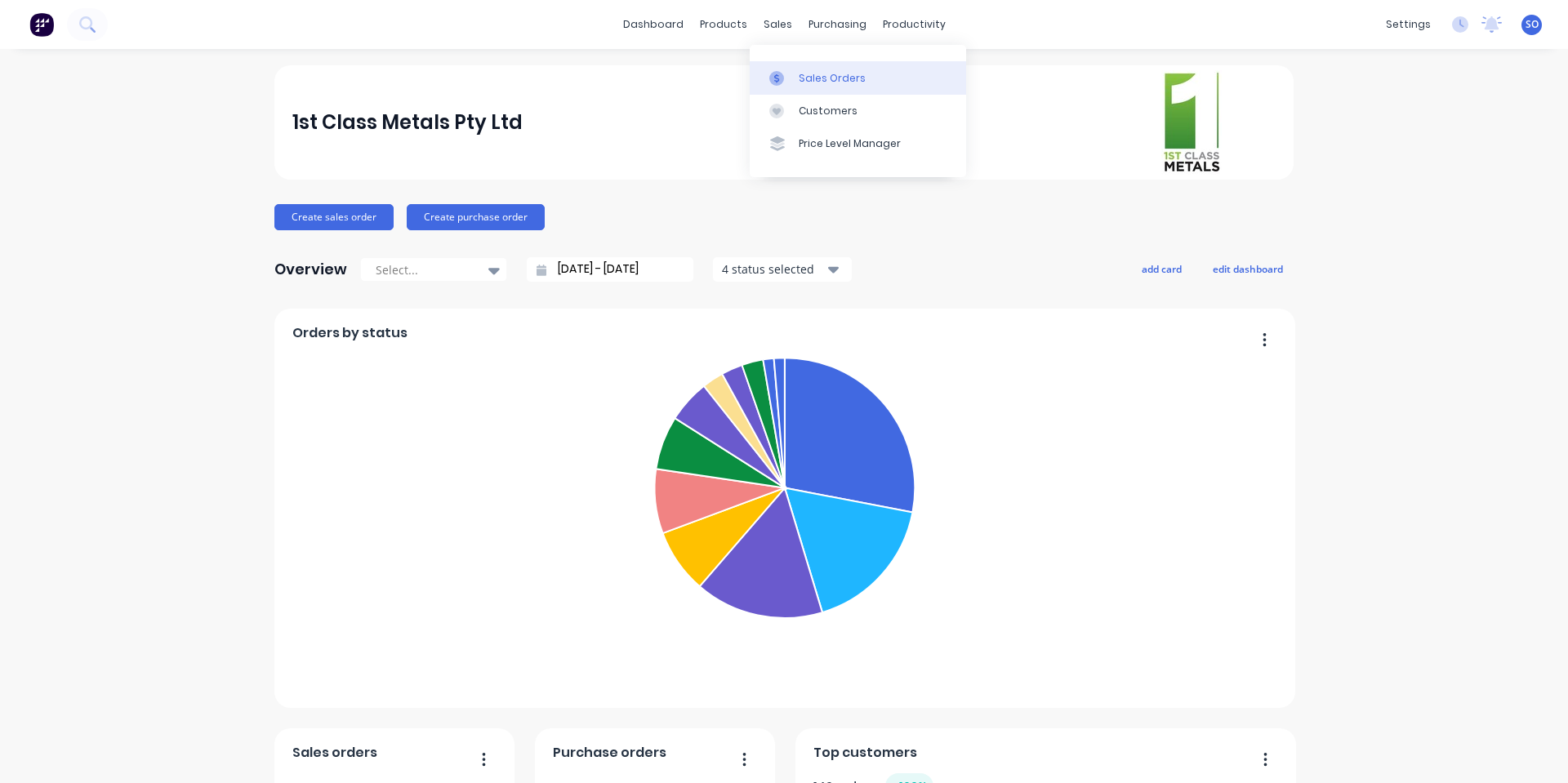
click at [778, 68] on link "Sales Orders" at bounding box center [858, 77] width 216 height 33
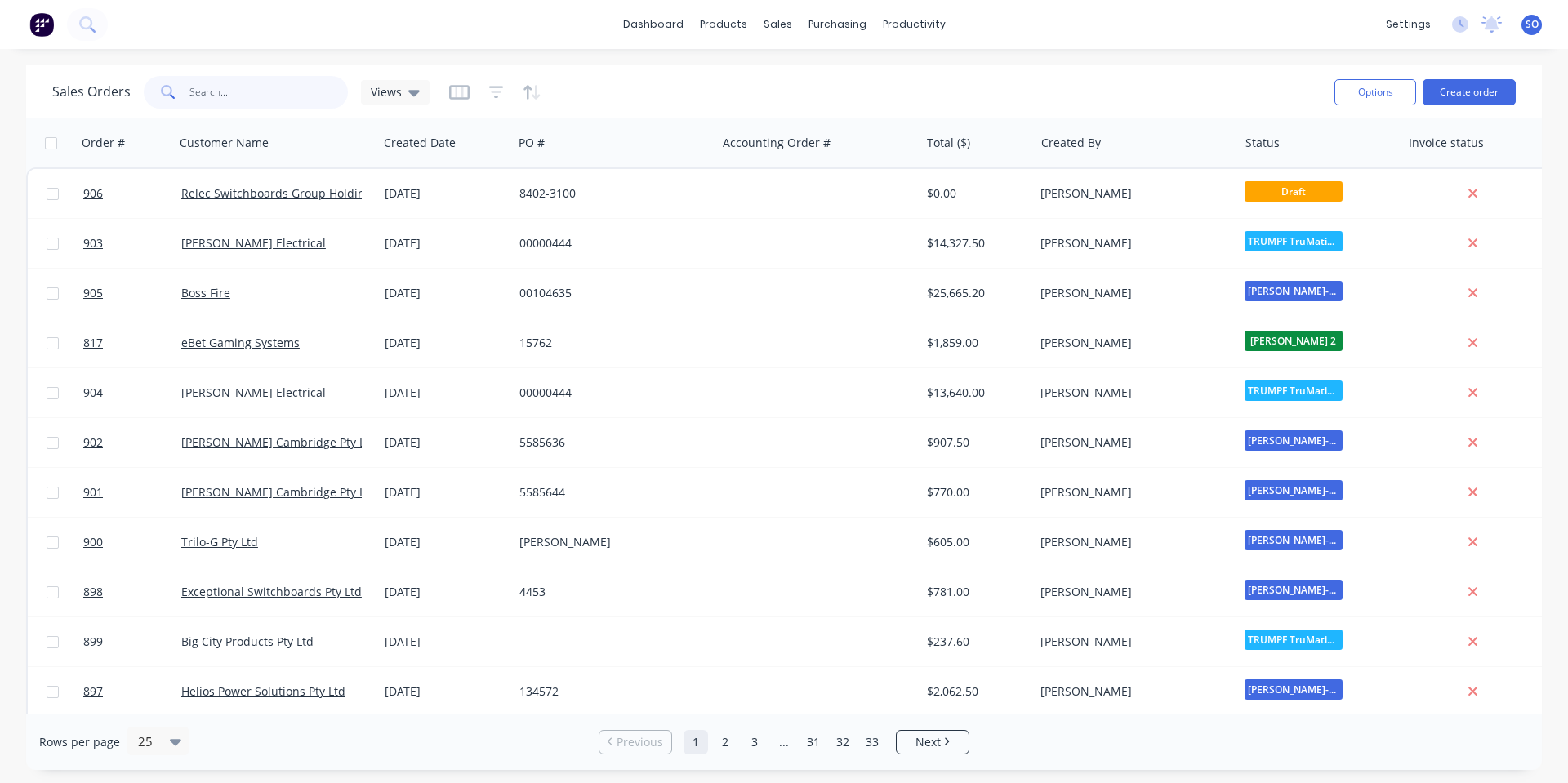
click at [251, 87] on input "text" at bounding box center [268, 92] width 159 height 33
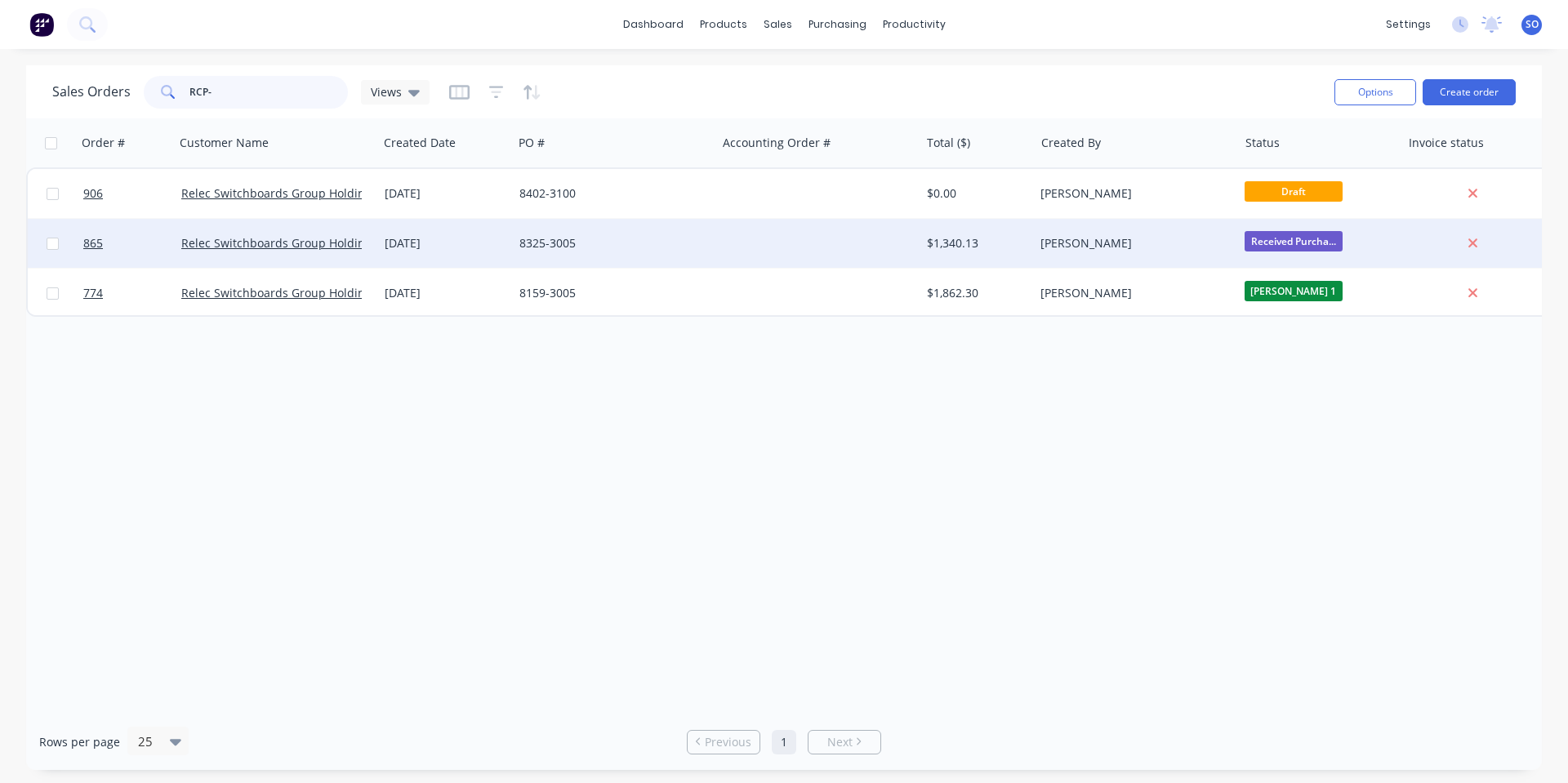
type input "RCP-"
click at [608, 247] on div "8325-3005" at bounding box center [609, 243] width 181 height 16
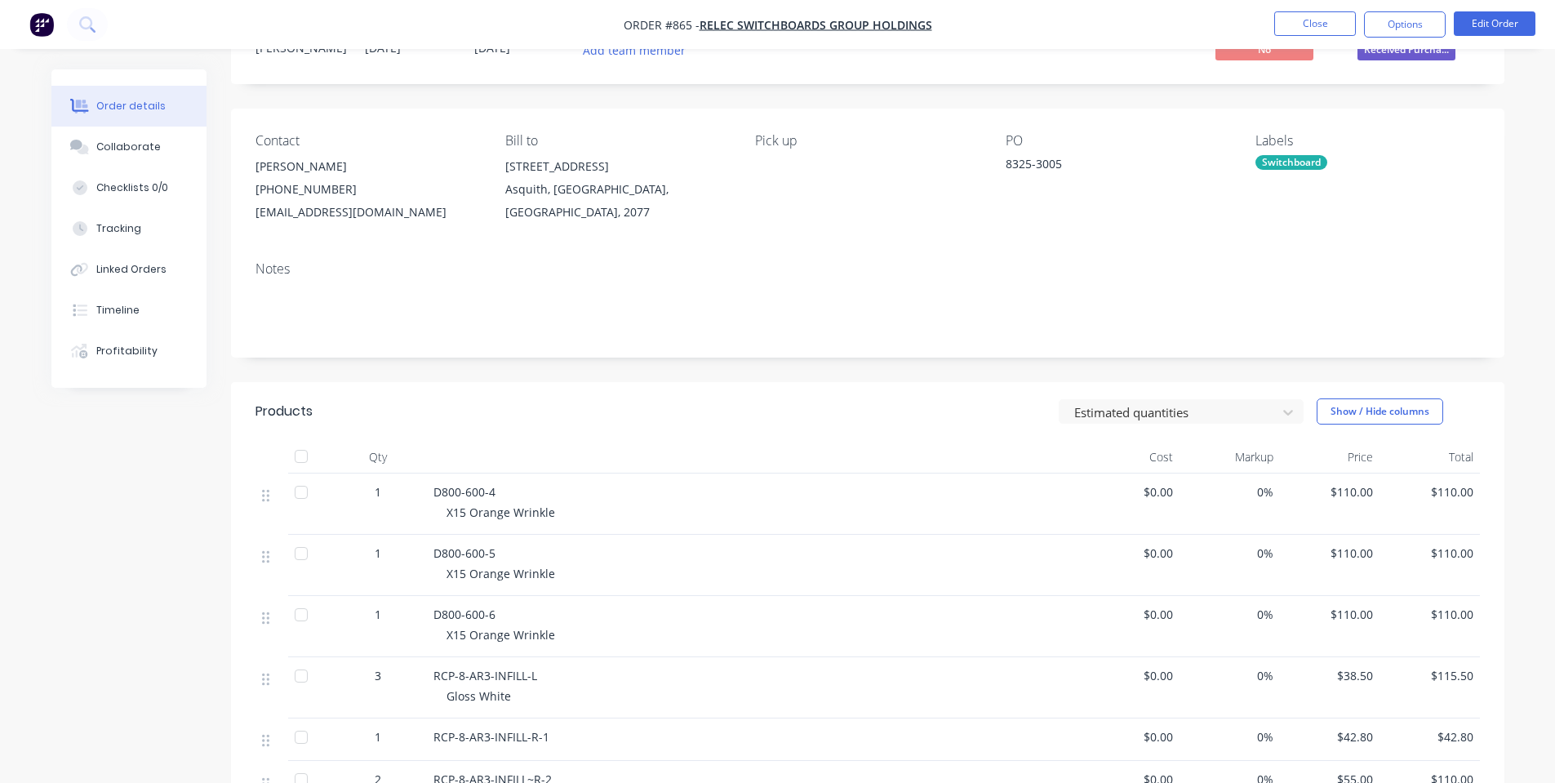
scroll to position [289, 0]
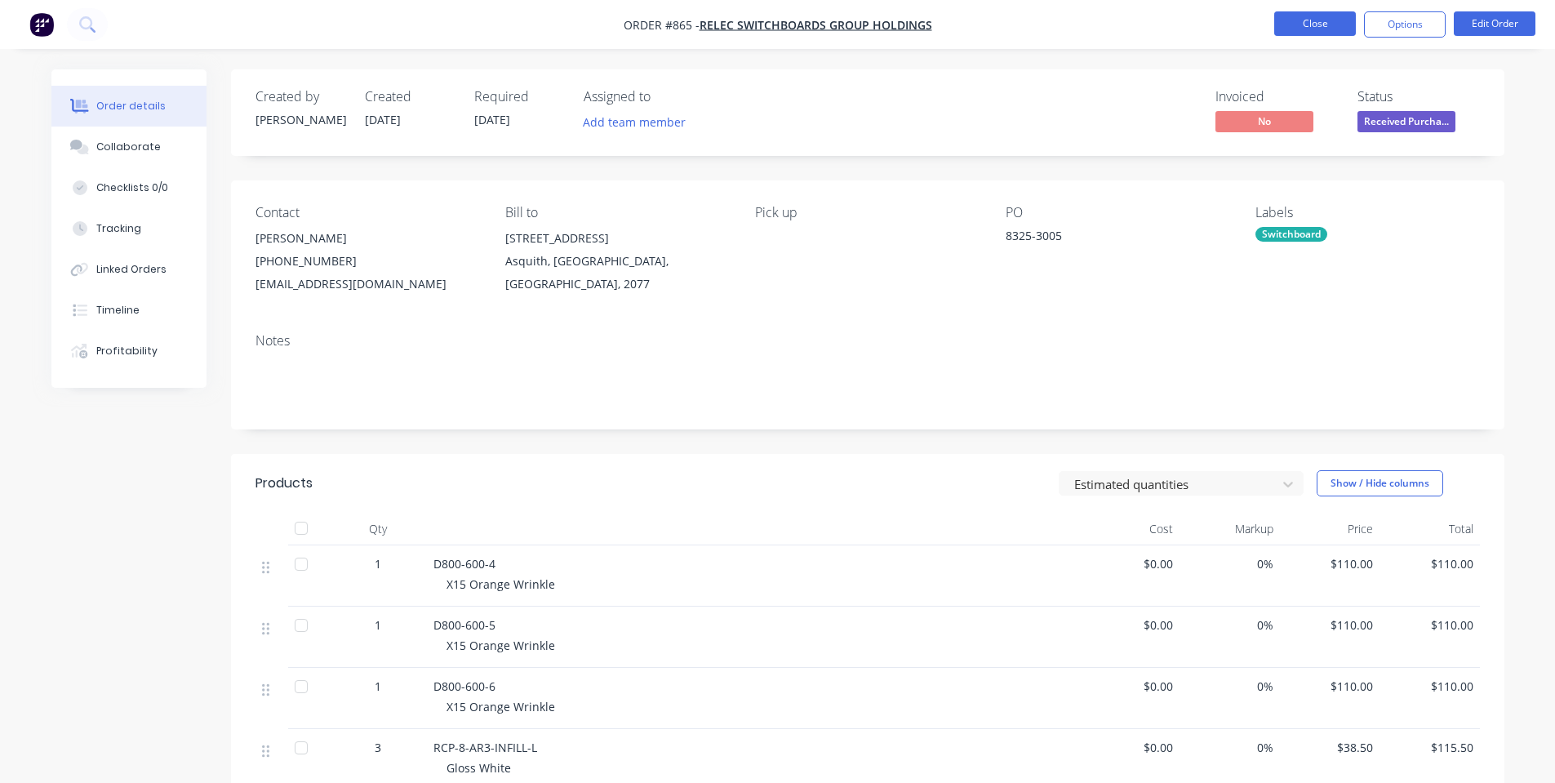
click at [1294, 27] on button "Close" at bounding box center [1316, 23] width 82 height 24
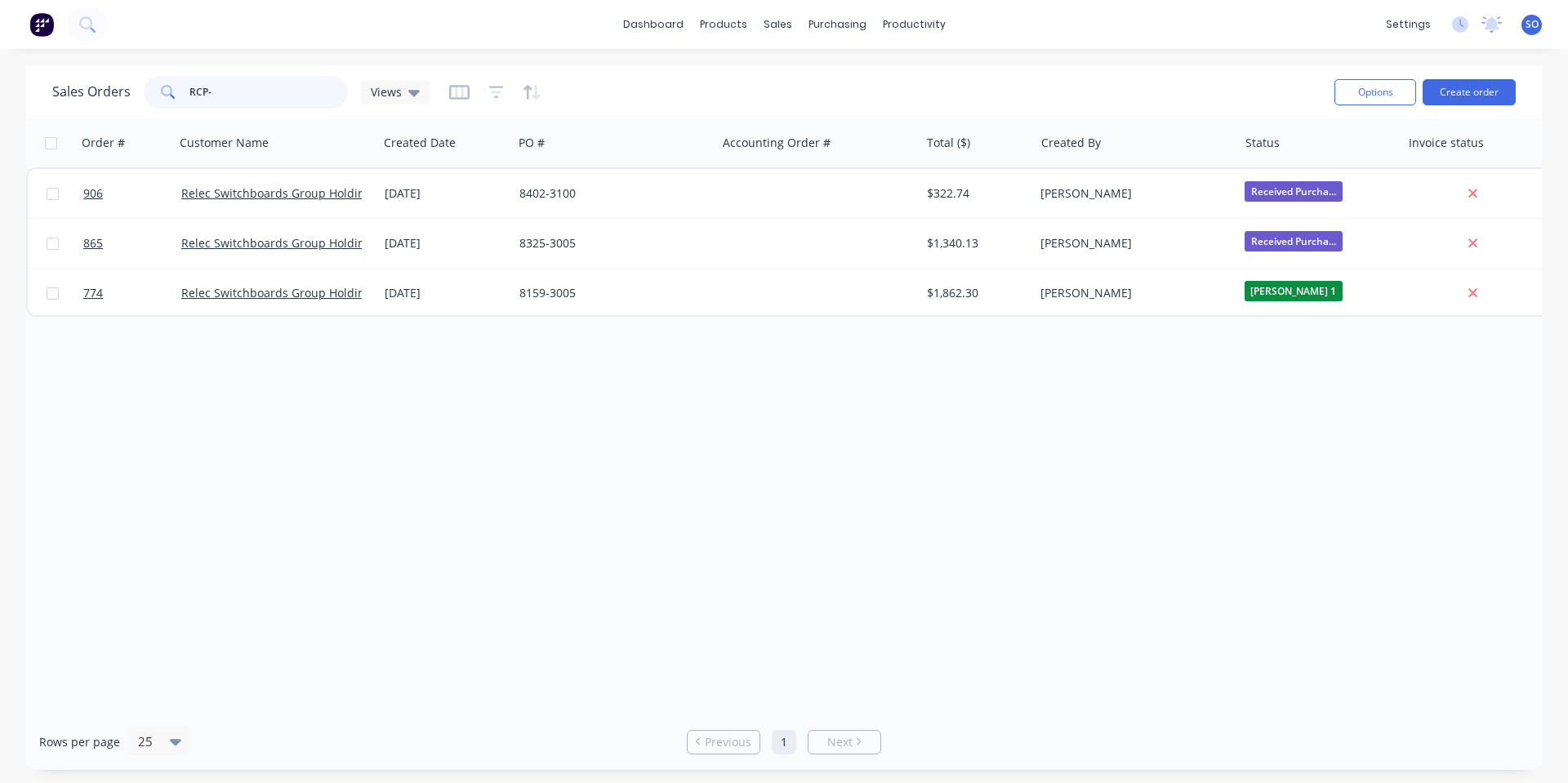
drag, startPoint x: 269, startPoint y: 78, endPoint x: 264, endPoint y: 97, distance: 19.4
click at [269, 81] on input "RCP-" at bounding box center [268, 92] width 159 height 33
click at [264, 97] on input "RCP-" at bounding box center [268, 92] width 159 height 33
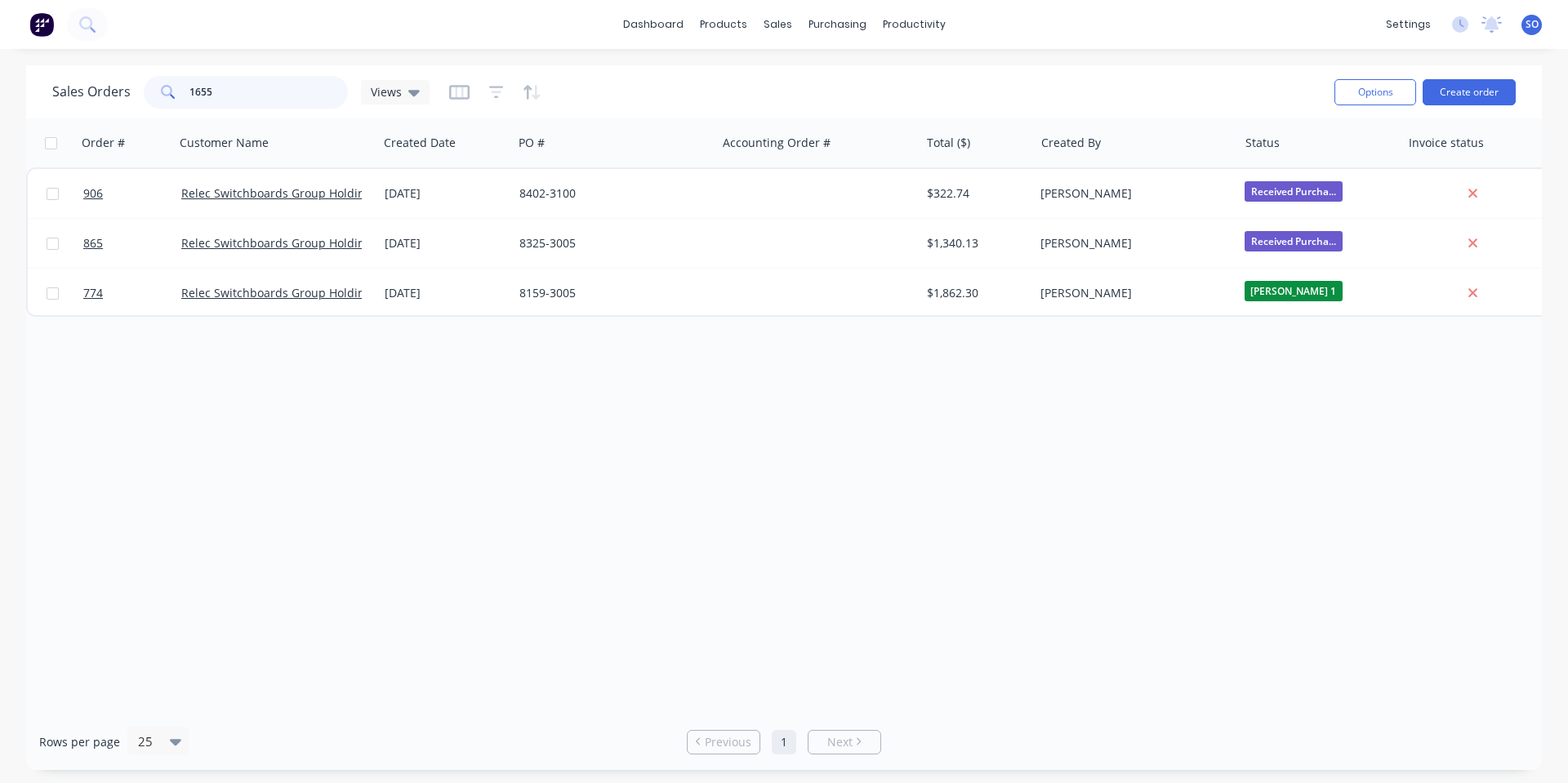
type input "1655"
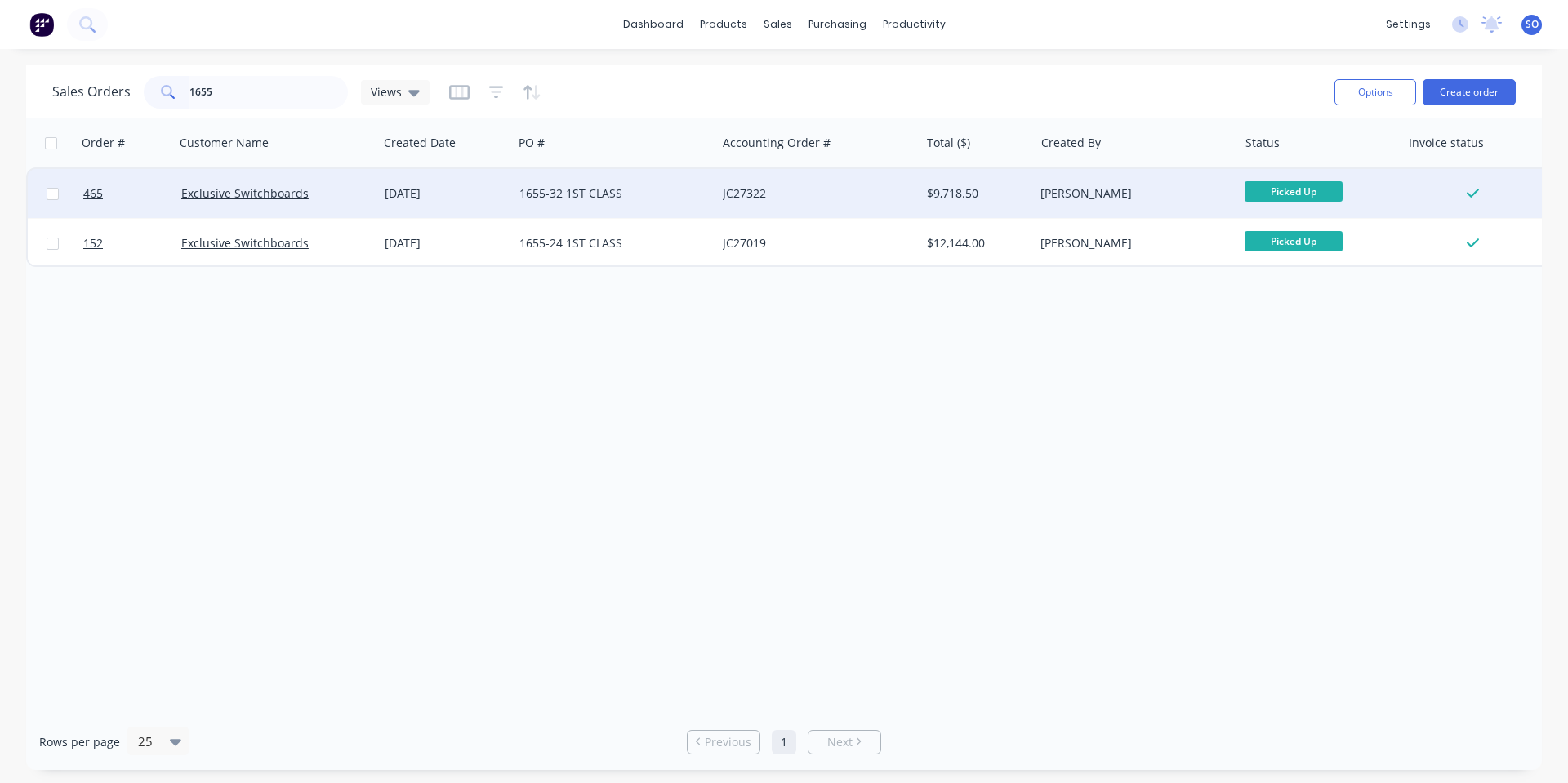
click at [652, 198] on div "1655-32 1ST CLASS" at bounding box center [609, 193] width 181 height 16
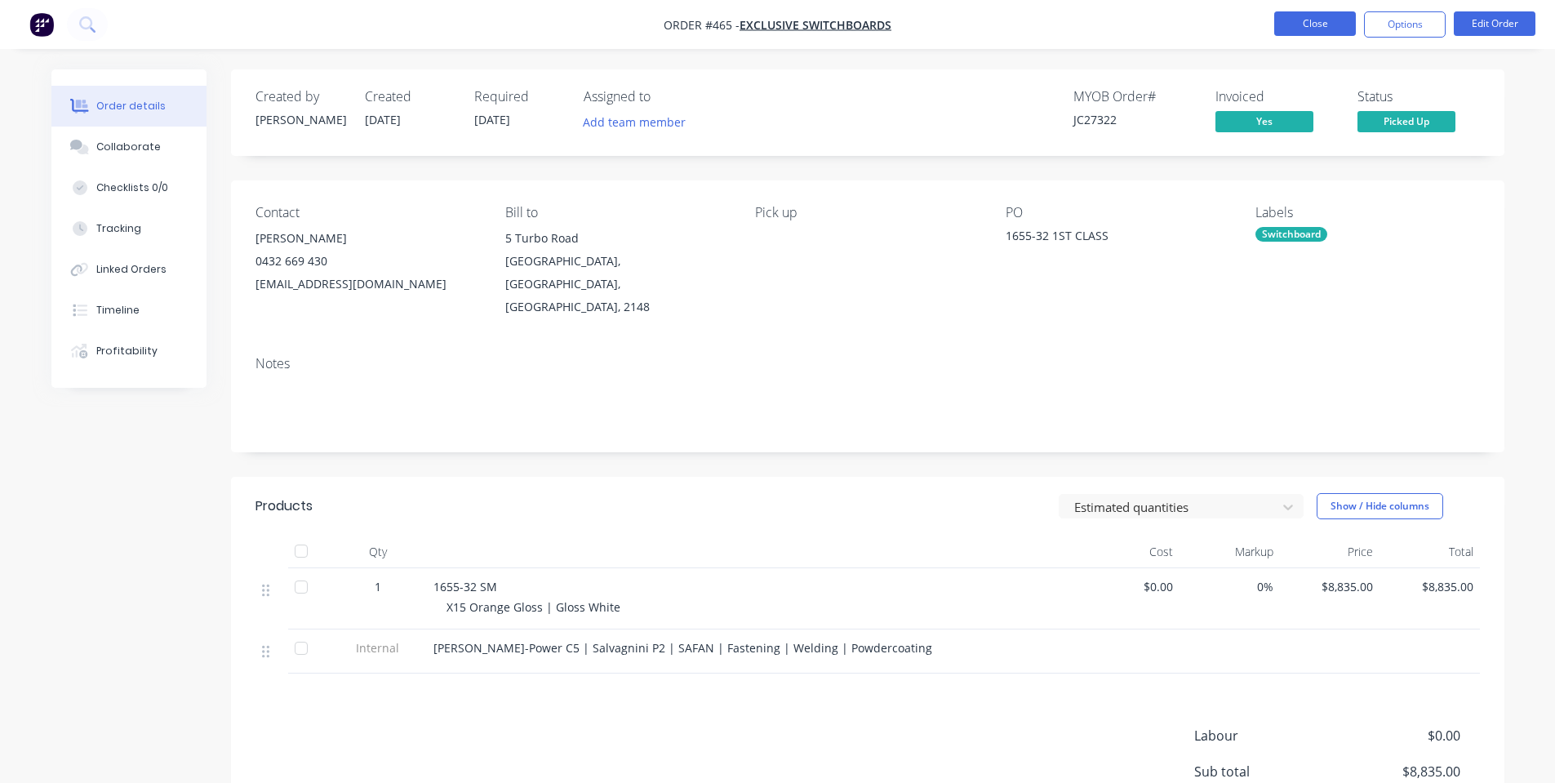
click at [1339, 16] on button "Close" at bounding box center [1316, 23] width 82 height 24
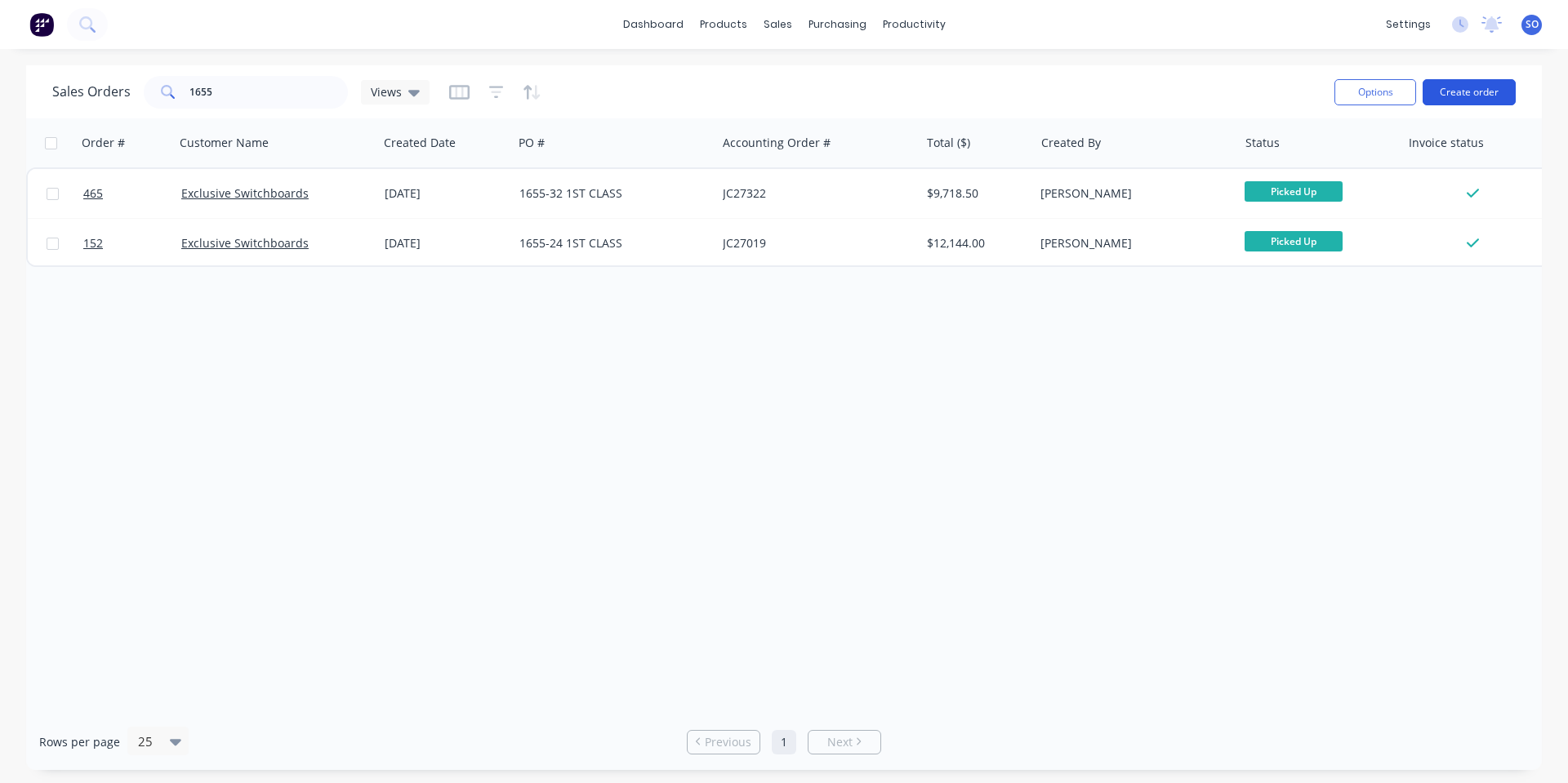
click at [1485, 84] on button "Create order" at bounding box center [1468, 92] width 93 height 26
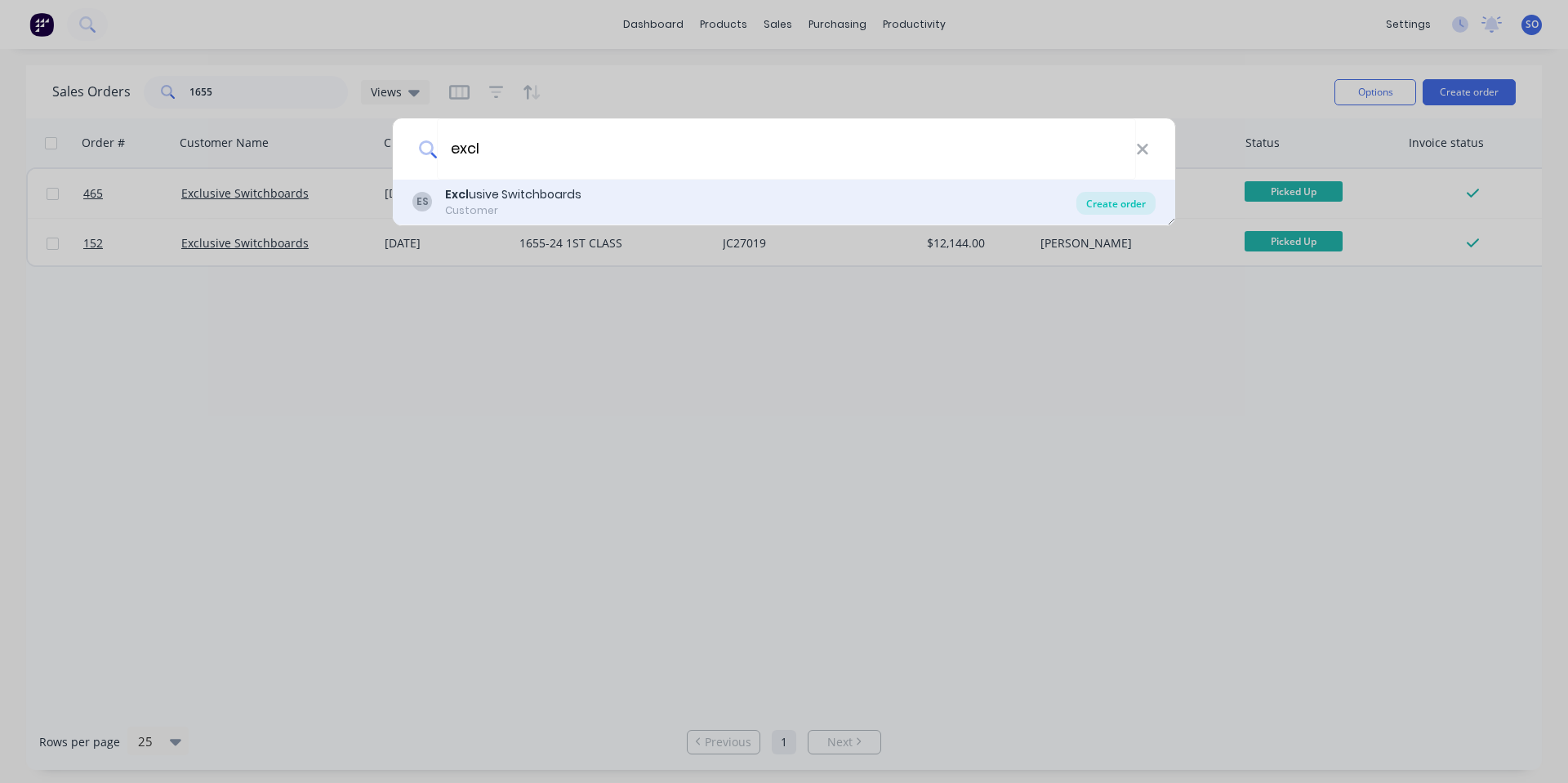
type input "excl"
click at [1139, 195] on div "Create order" at bounding box center [1115, 203] width 79 height 23
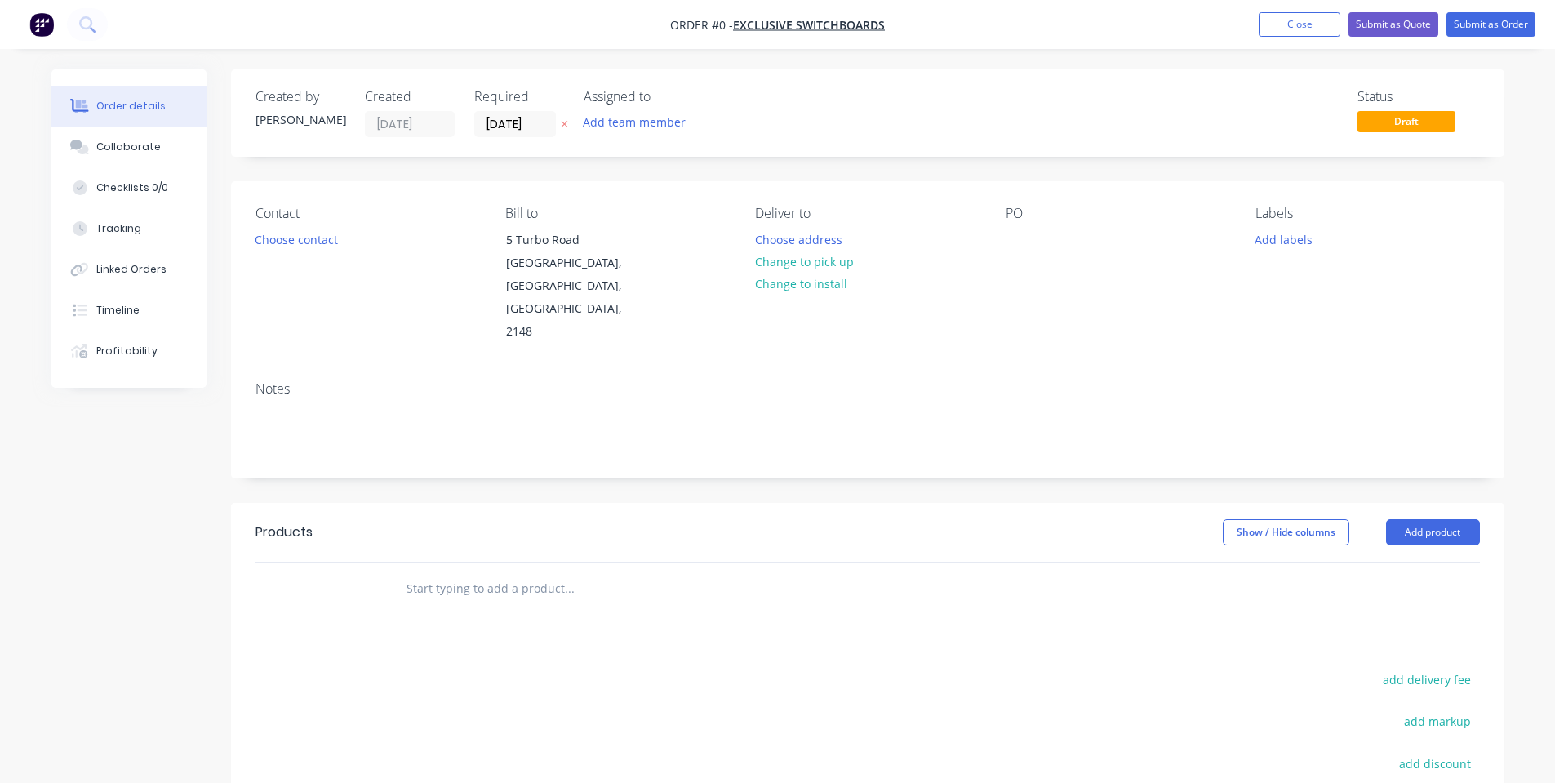
click at [801, 563] on div at bounding box center [680, 589] width 588 height 53
drag, startPoint x: 633, startPoint y: 545, endPoint x: 1542, endPoint y: 194, distance: 974.3
click at [635, 572] on input "text" at bounding box center [569, 588] width 327 height 33
click at [1026, 234] on div at bounding box center [1019, 240] width 26 height 24
paste div
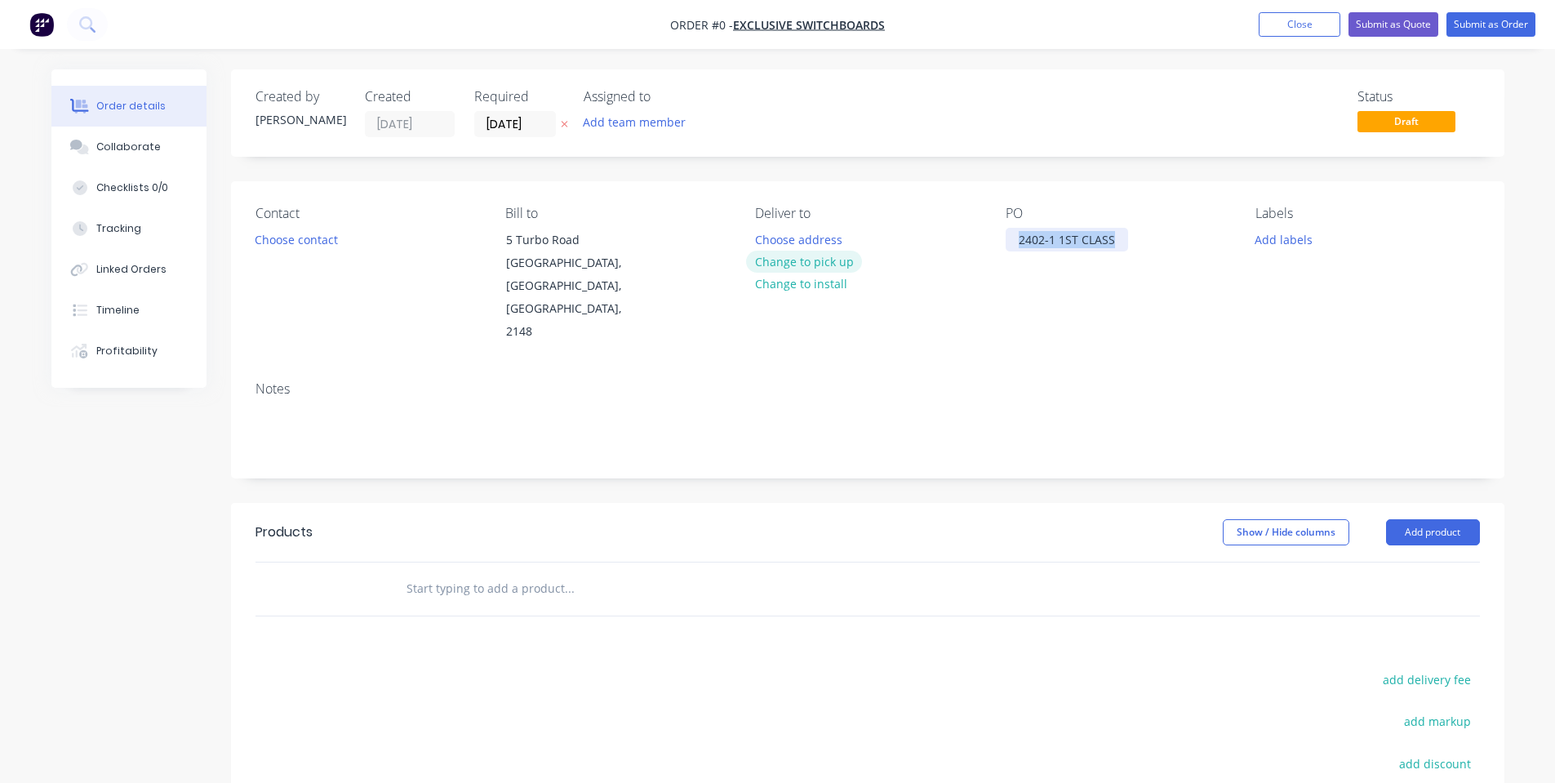
drag, startPoint x: 1124, startPoint y: 236, endPoint x: 823, endPoint y: 257, distance: 302.0
click at [823, 255] on div "Contact Choose contact Bill to [STREET_ADDRESS] Deliver to Choose address Chang…" at bounding box center [868, 274] width 1274 height 187
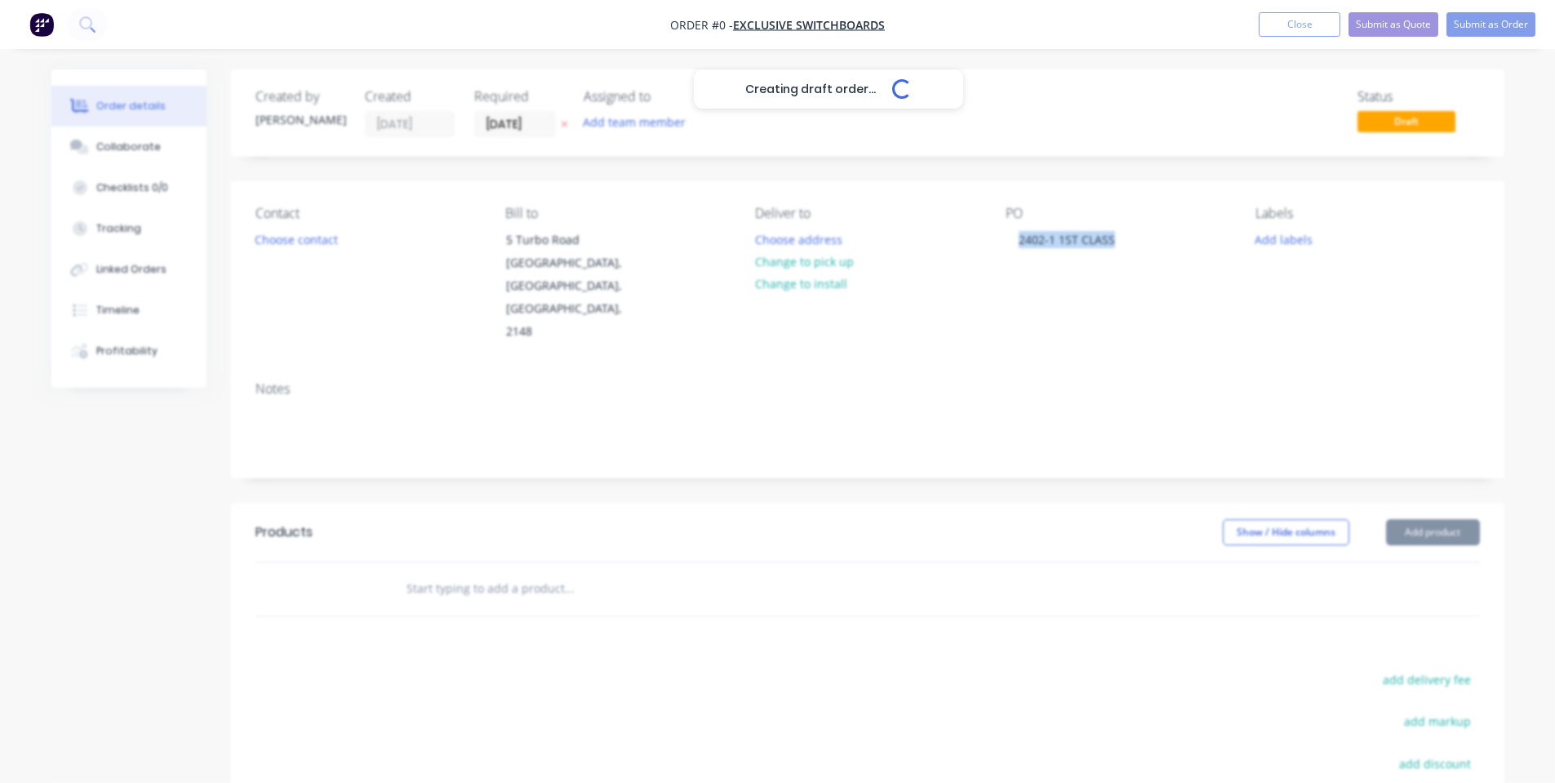
click at [939, 299] on div "Creating draft order... Loading... Order details Collaborate Checklists 0/0 Tra…" at bounding box center [778, 551] width 1486 height 964
click at [824, 265] on button "Change to pick up" at bounding box center [804, 262] width 116 height 22
click at [824, 265] on button "Change to delivery" at bounding box center [805, 262] width 119 height 22
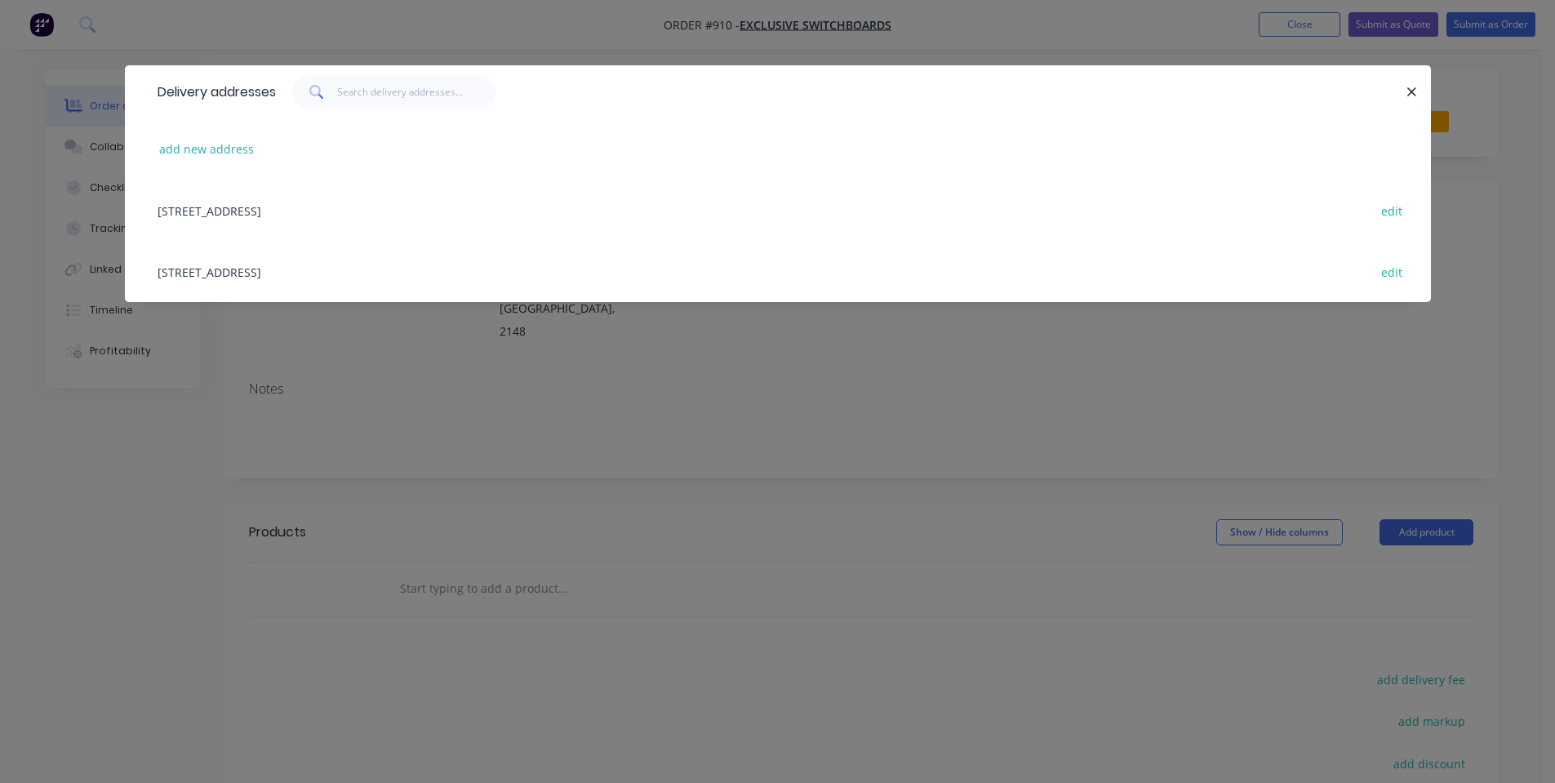
click at [879, 390] on div "Delivery addresses add new address [STREET_ADDRESS] [STREET_ADDRESS] edit" at bounding box center [777, 391] width 1555 height 783
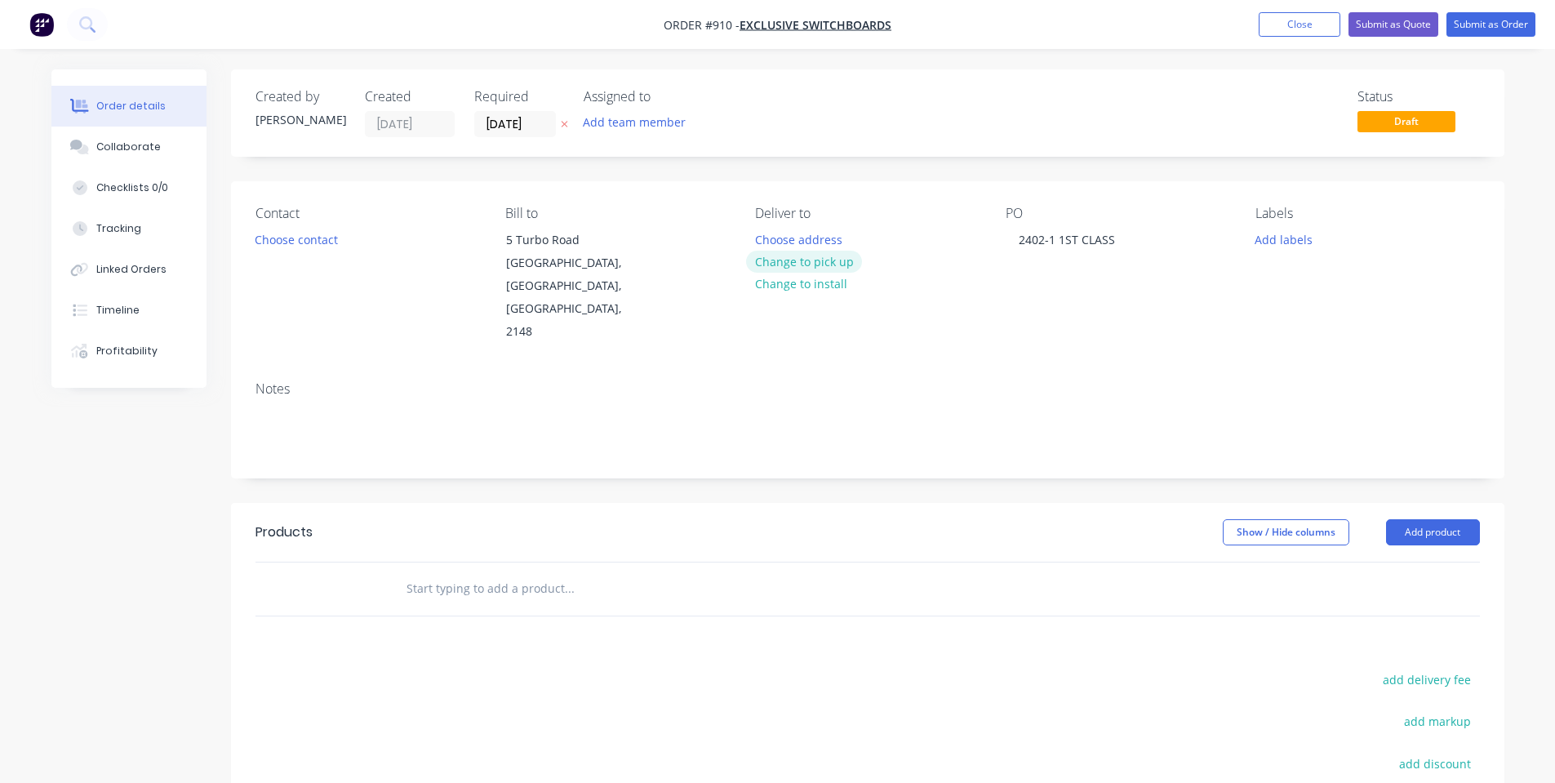
click at [796, 255] on button "Change to pick up" at bounding box center [804, 262] width 116 height 22
click at [330, 245] on button "Choose contact" at bounding box center [296, 239] width 100 height 22
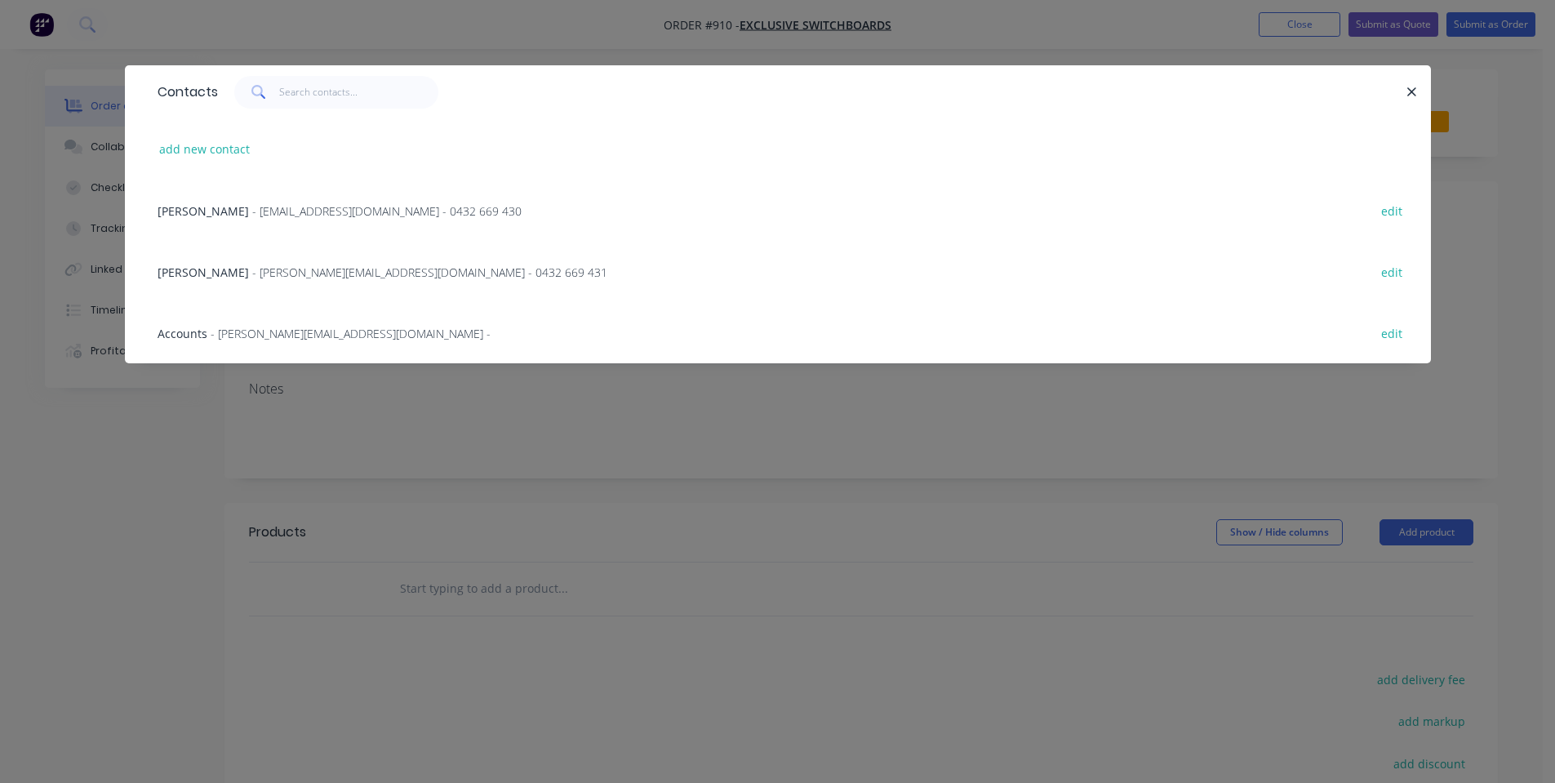
drag, startPoint x: 327, startPoint y: 216, endPoint x: 456, endPoint y: 234, distance: 130.1
click at [331, 216] on span "- [EMAIL_ADDRESS][DOMAIN_NAME] - 0432 669 430" at bounding box center [386, 211] width 269 height 16
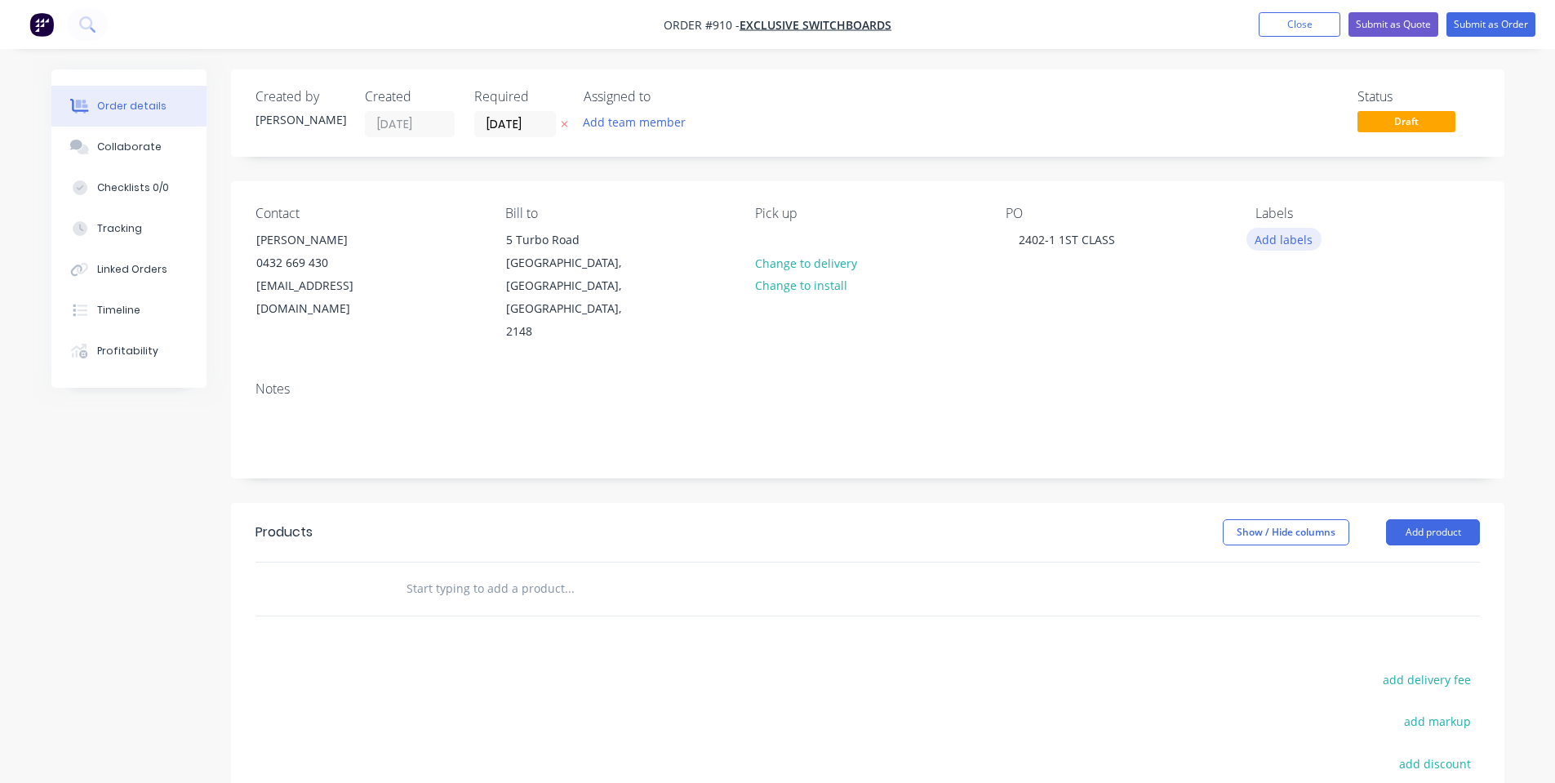
drag, startPoint x: 1297, startPoint y: 236, endPoint x: 1297, endPoint y: 247, distance: 10.6
click at [1297, 238] on button "Add labels" at bounding box center [1284, 239] width 75 height 22
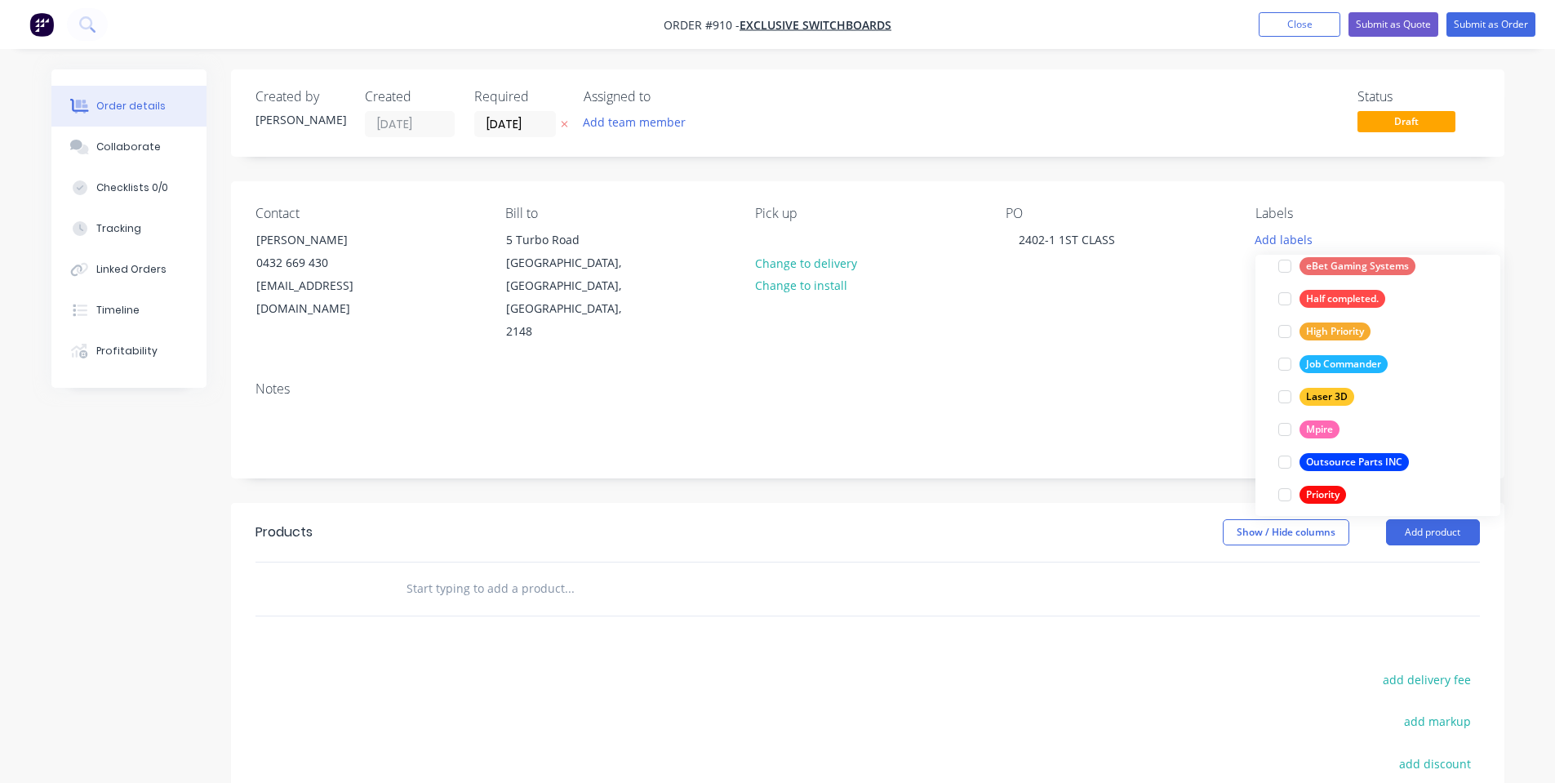
scroll to position [435, 0]
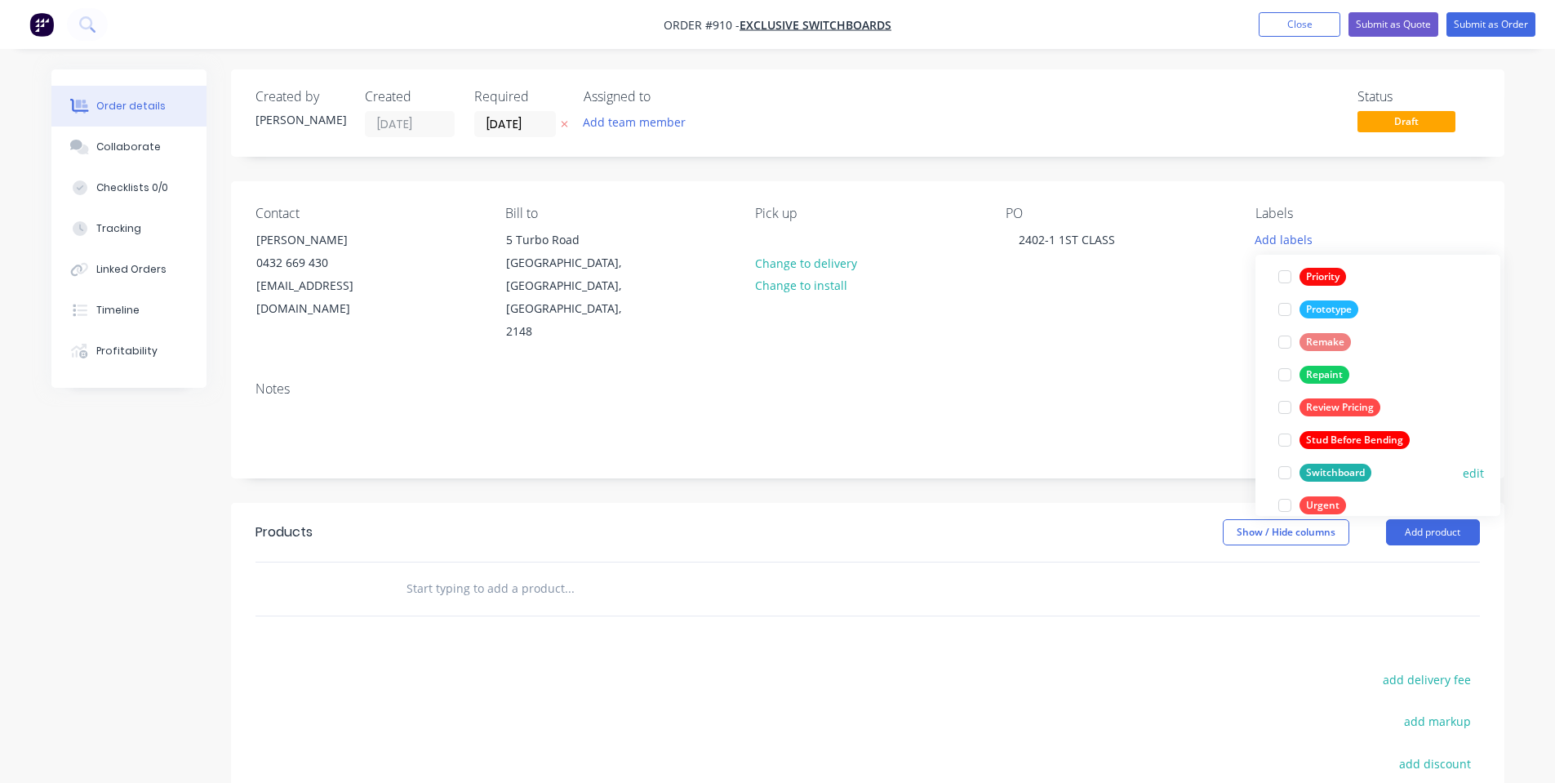
click at [1352, 464] on div "Switchboard" at bounding box center [1336, 473] width 72 height 18
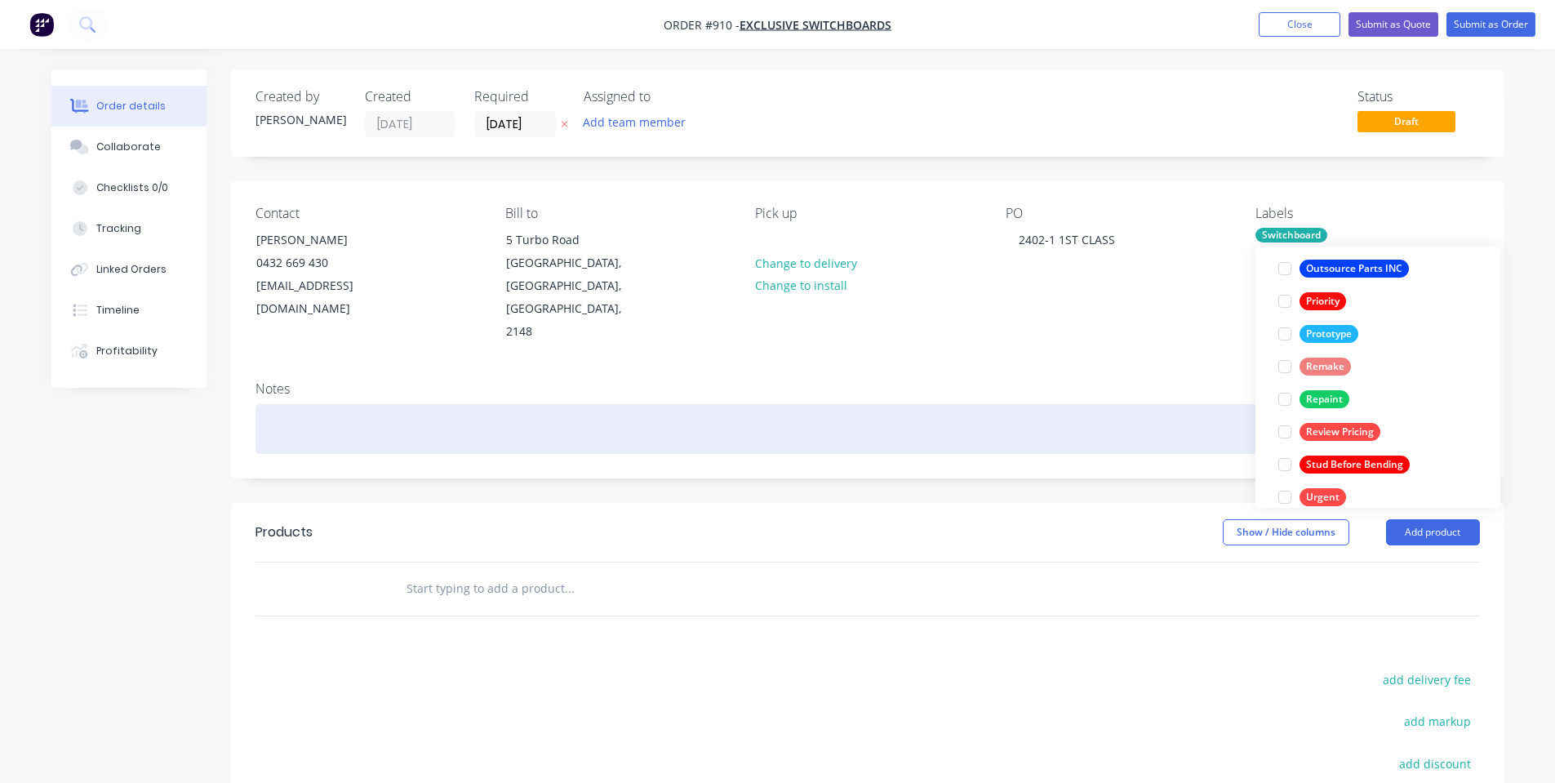
scroll to position [0, 0]
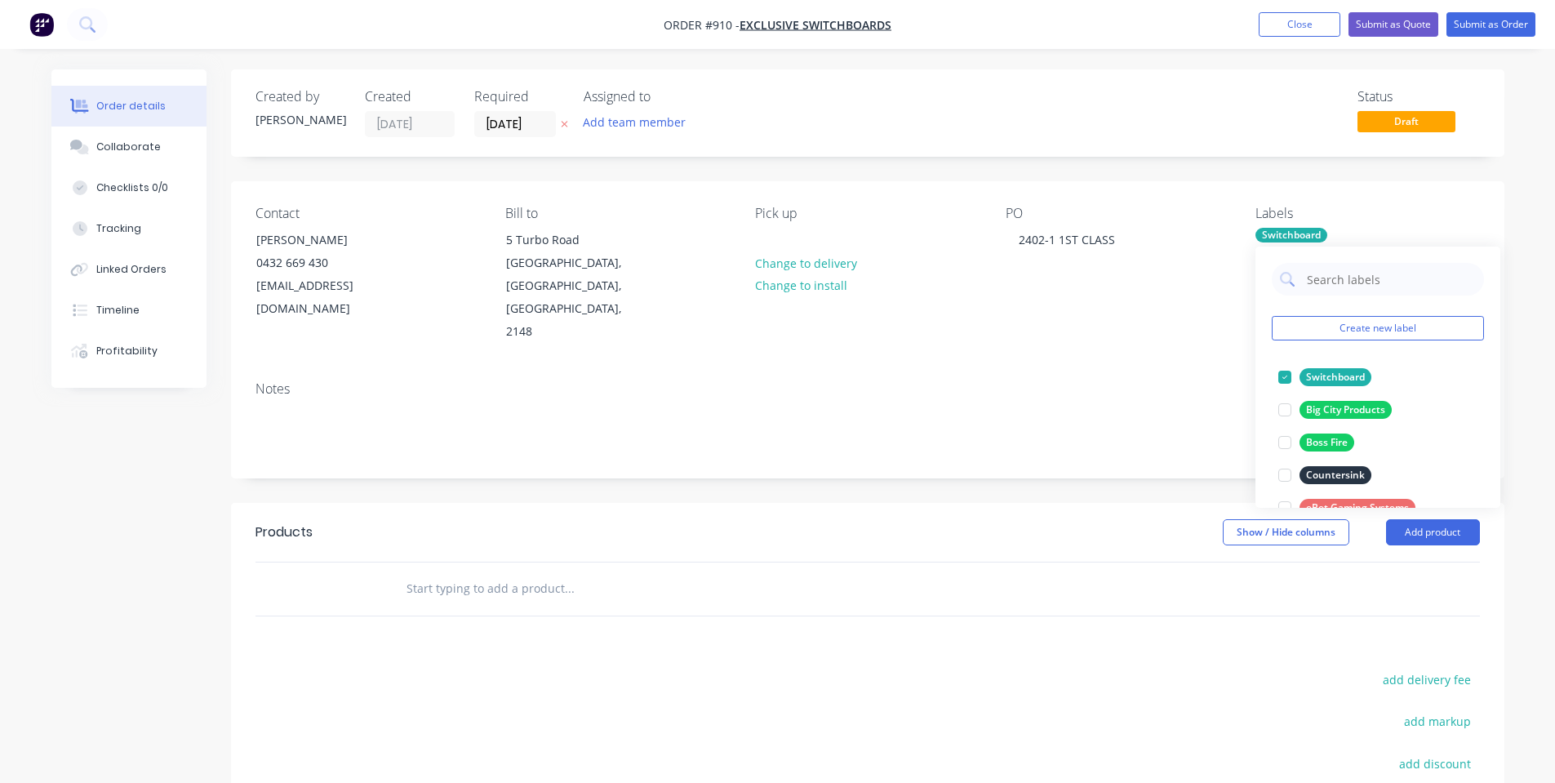
click at [1143, 319] on div "Contact [PERSON_NAME] [PHONE_NUMBER] [EMAIL_ADDRESS][DOMAIN_NAME] Bill to [STRE…" at bounding box center [868, 274] width 1274 height 187
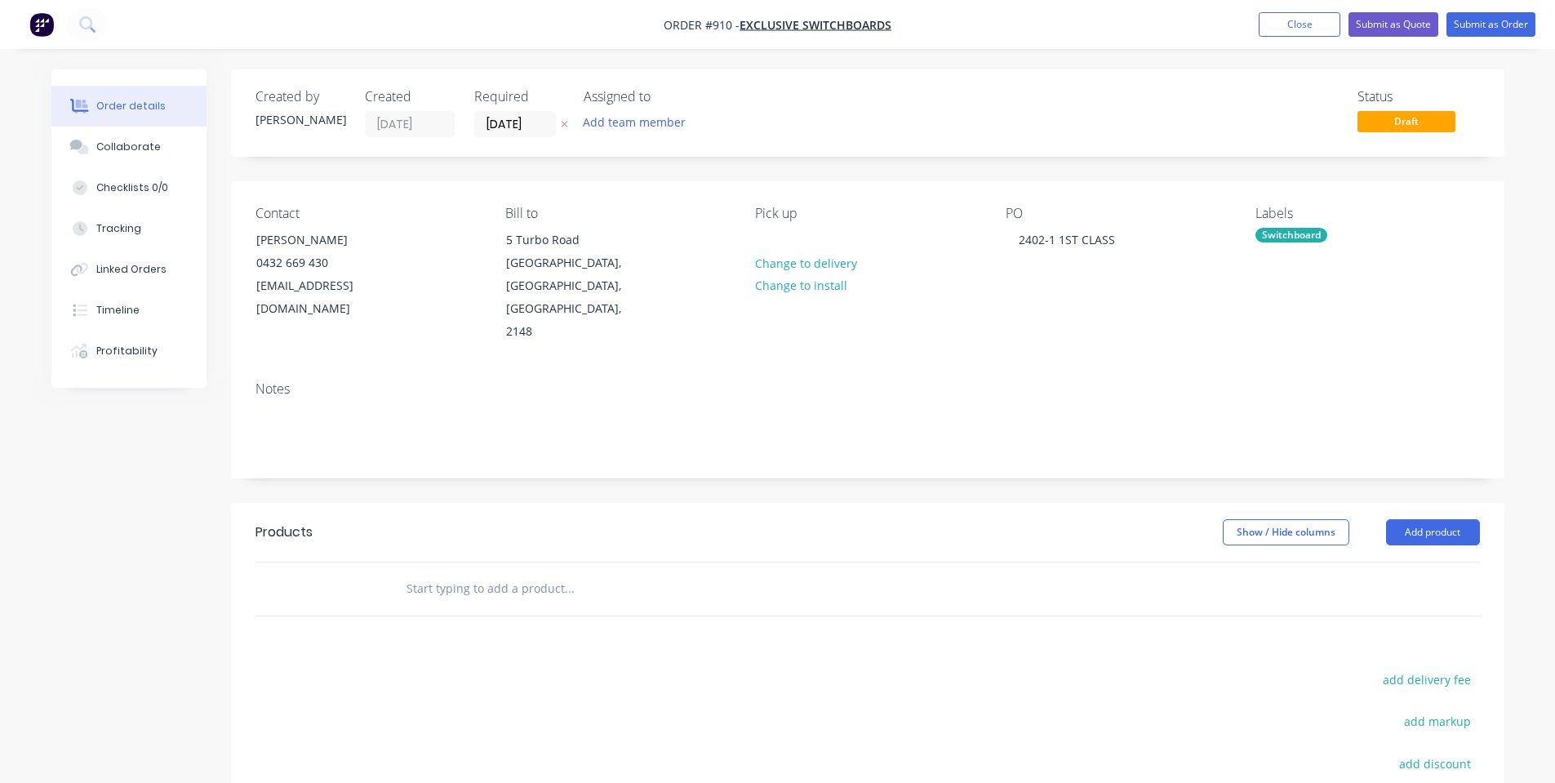
click at [504, 112] on label "[DATE]" at bounding box center [515, 124] width 82 height 26
click at [504, 112] on input "[DATE]" at bounding box center [515, 124] width 80 height 24
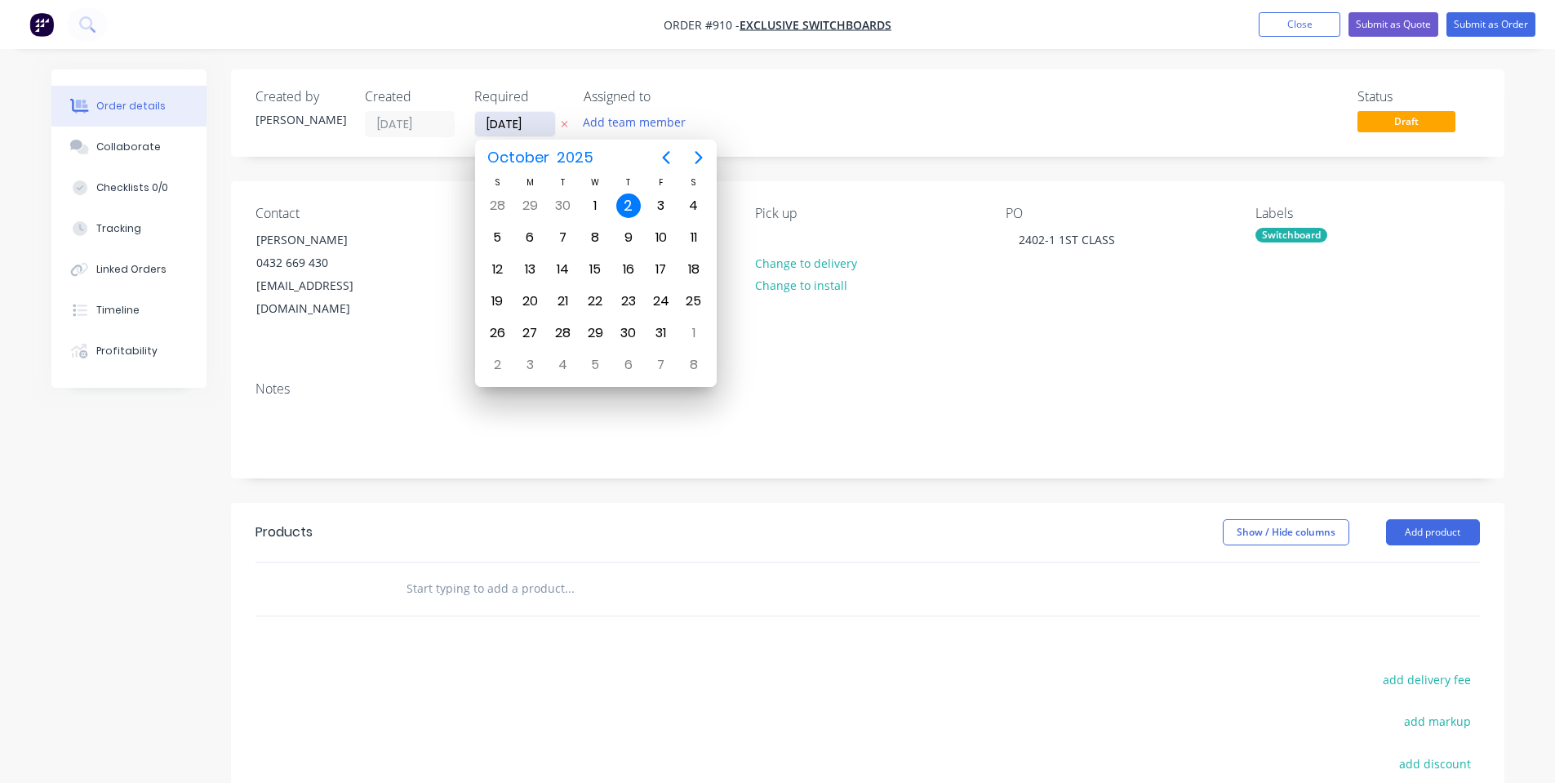
click at [505, 131] on input "[DATE]" at bounding box center [515, 124] width 80 height 24
click at [602, 300] on div "22" at bounding box center [595, 301] width 24 height 24
type input "[DATE]"
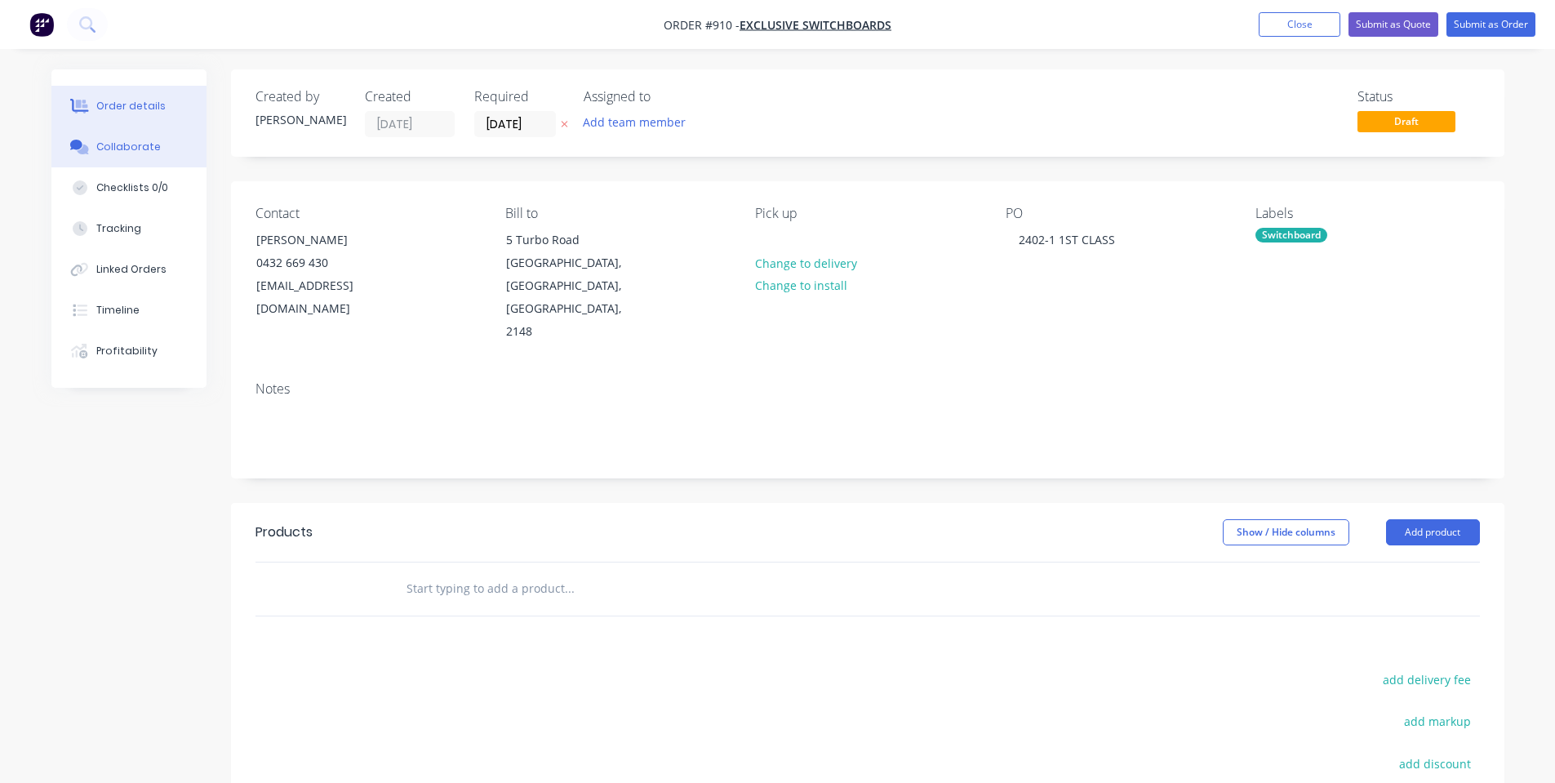
click at [131, 150] on div "Collaborate" at bounding box center [128, 147] width 65 height 15
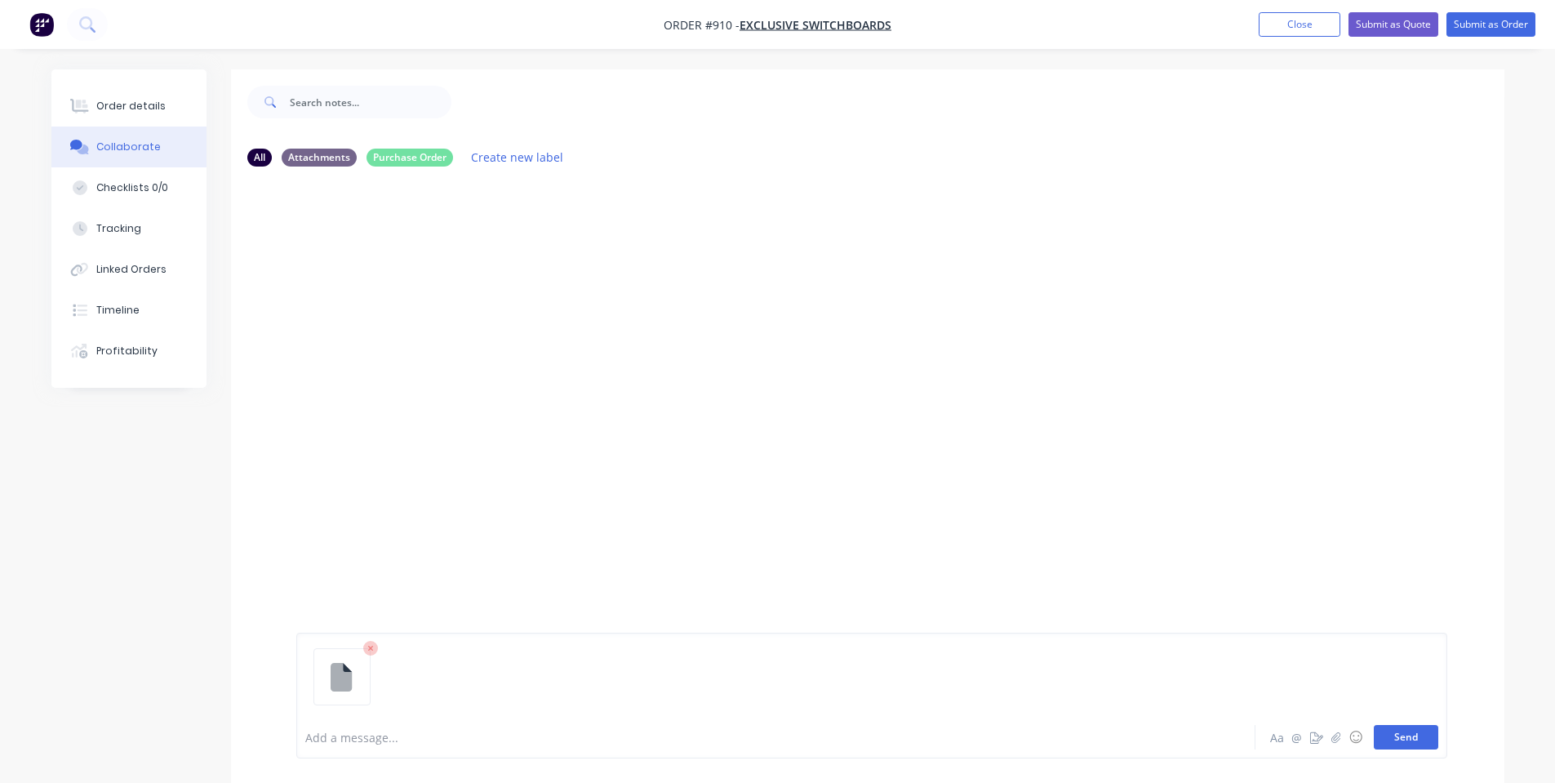
click at [1393, 731] on button "Send" at bounding box center [1406, 737] width 65 height 24
click at [475, 745] on div at bounding box center [730, 737] width 849 height 17
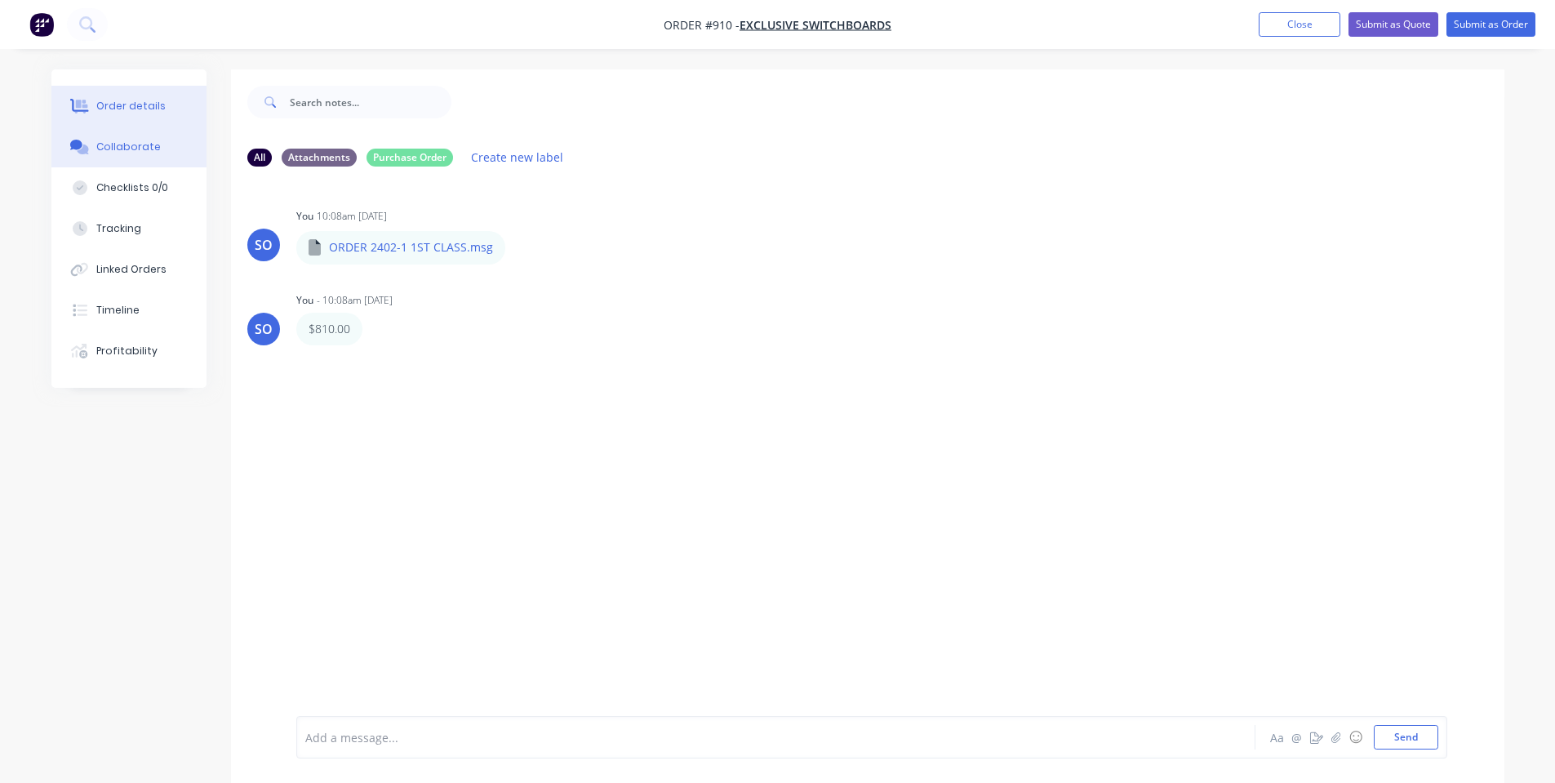
click at [110, 121] on button "Order details" at bounding box center [128, 106] width 155 height 41
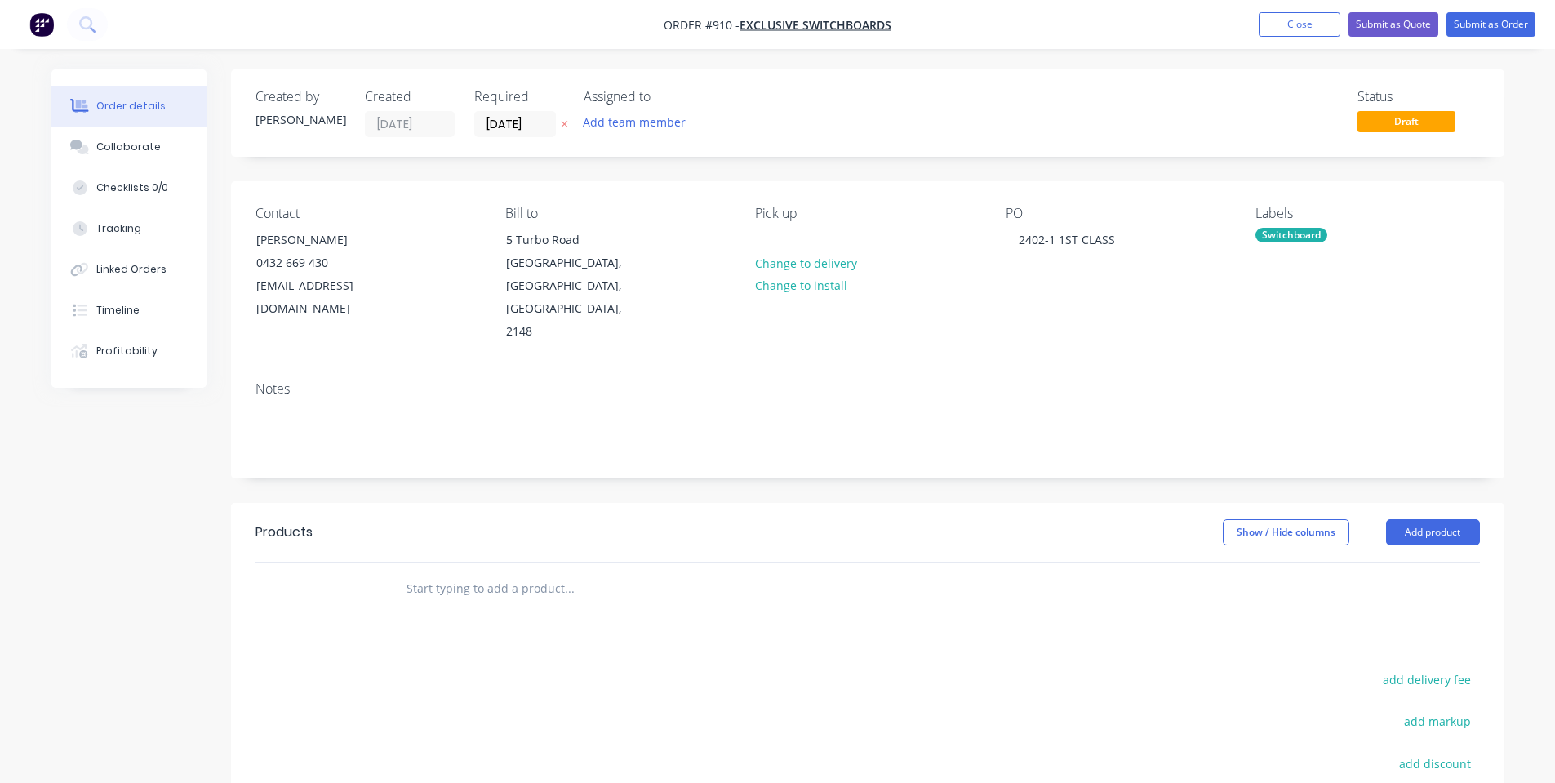
drag, startPoint x: 414, startPoint y: 525, endPoint x: 436, endPoint y: 539, distance: 26.1
click at [434, 563] on div at bounding box center [680, 589] width 588 height 53
click at [492, 572] on input "text" at bounding box center [569, 588] width 327 height 33
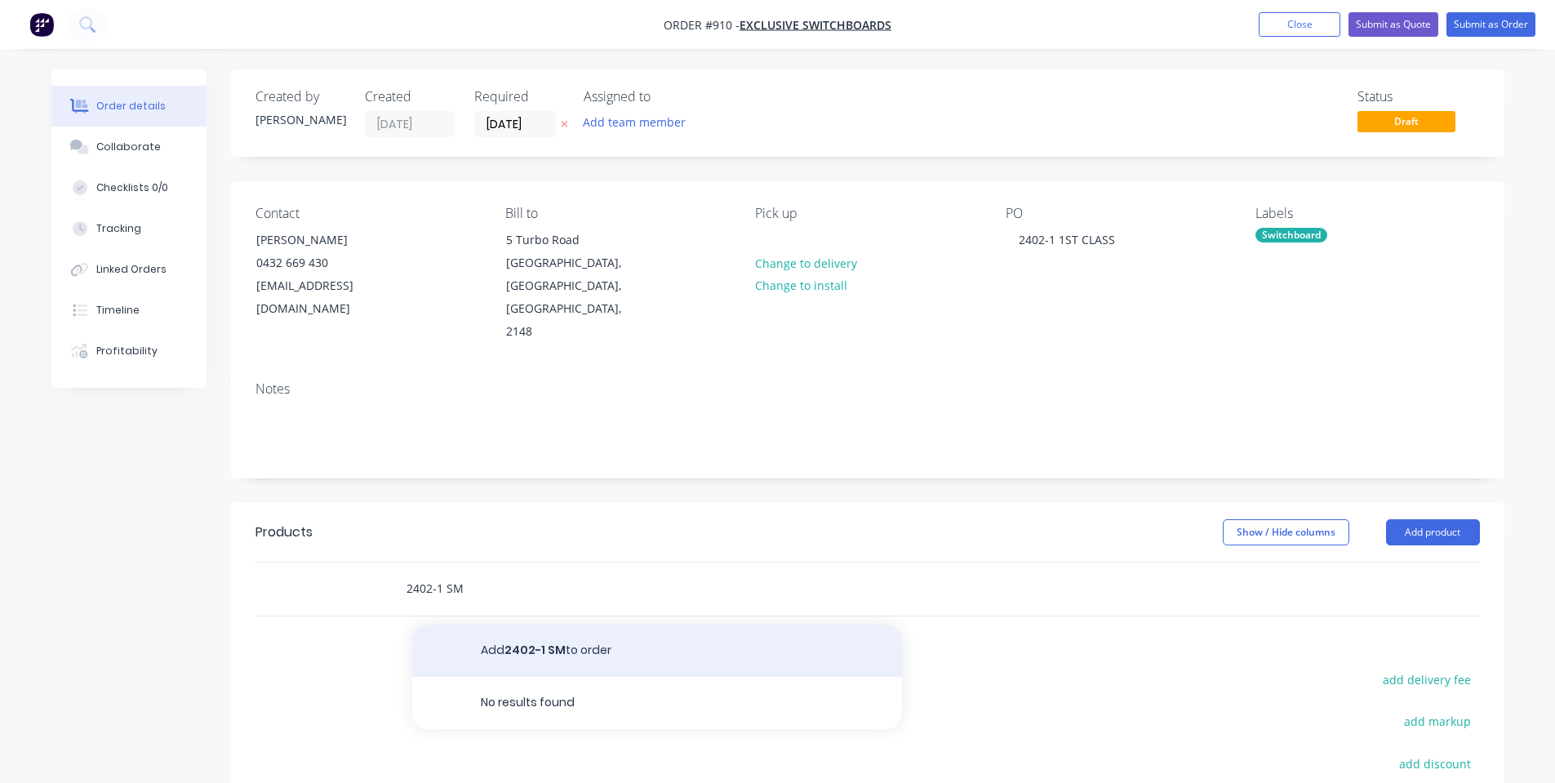
type input "2402-1 SM"
click at [496, 625] on button "Add 2402-1 SM to order" at bounding box center [657, 651] width 490 height 52
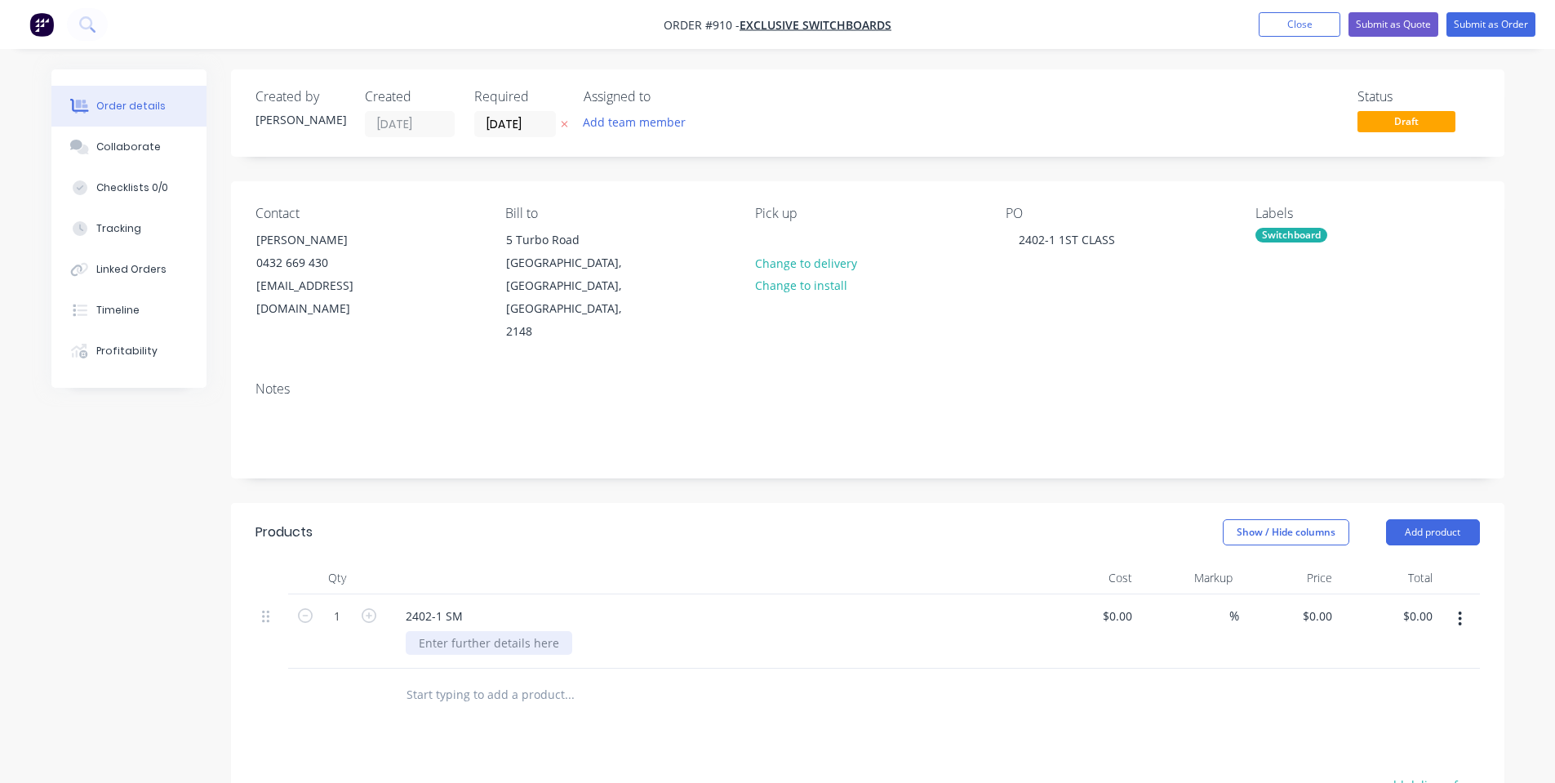
click at [465, 631] on div at bounding box center [489, 643] width 167 height 24
type input "0"
click at [1306, 594] on div "0 $0.00" at bounding box center [1289, 631] width 100 height 74
type input "$810.00"
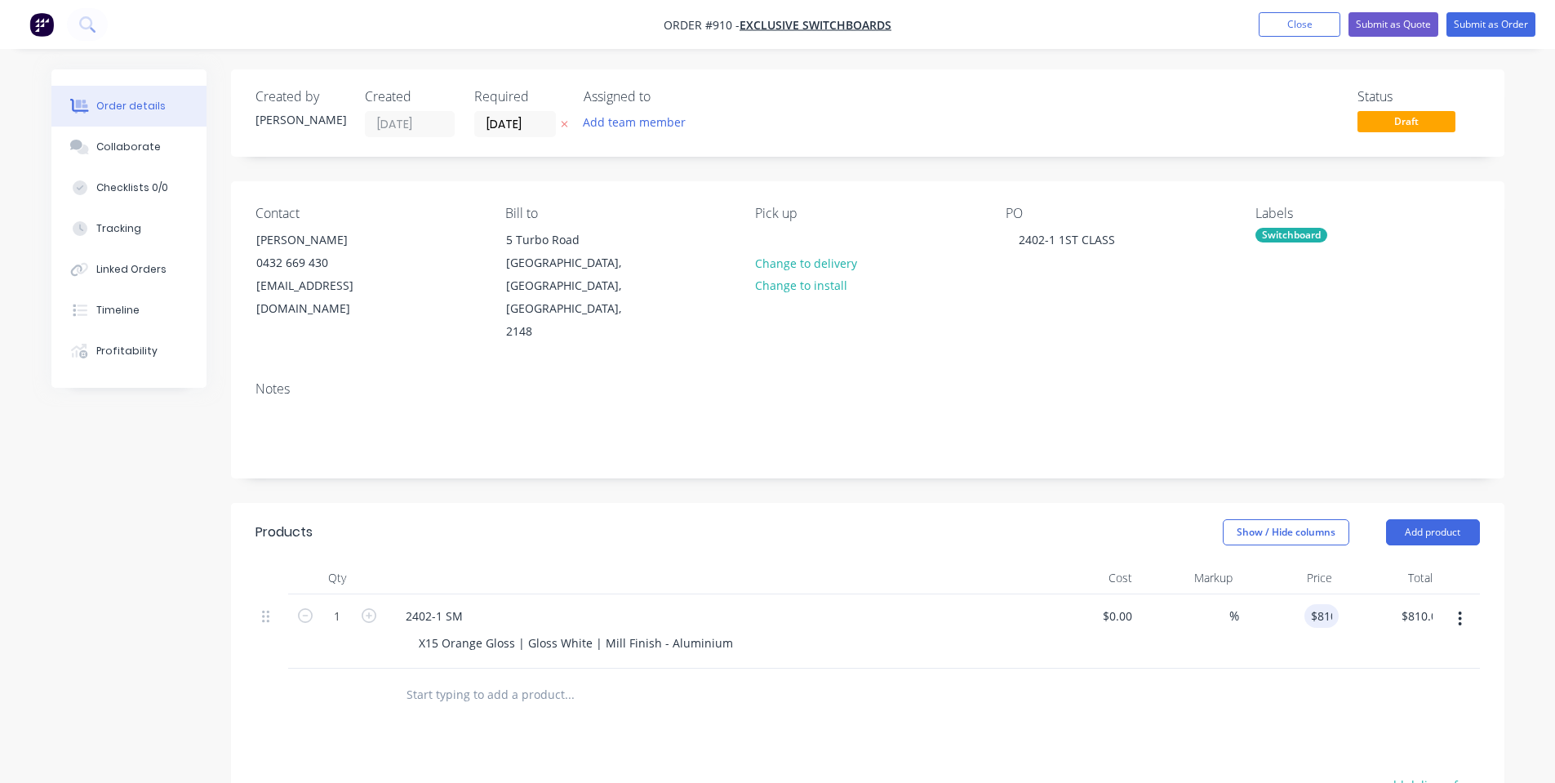
drag, startPoint x: 1354, startPoint y: 578, endPoint x: 1514, endPoint y: 779, distance: 256.8
click at [1415, 661] on div "Qty Cost Markup Price Total 1 2402-1 SM X15 Orange Gloss | Gloss White | Mill F…" at bounding box center [868, 642] width 1274 height 160
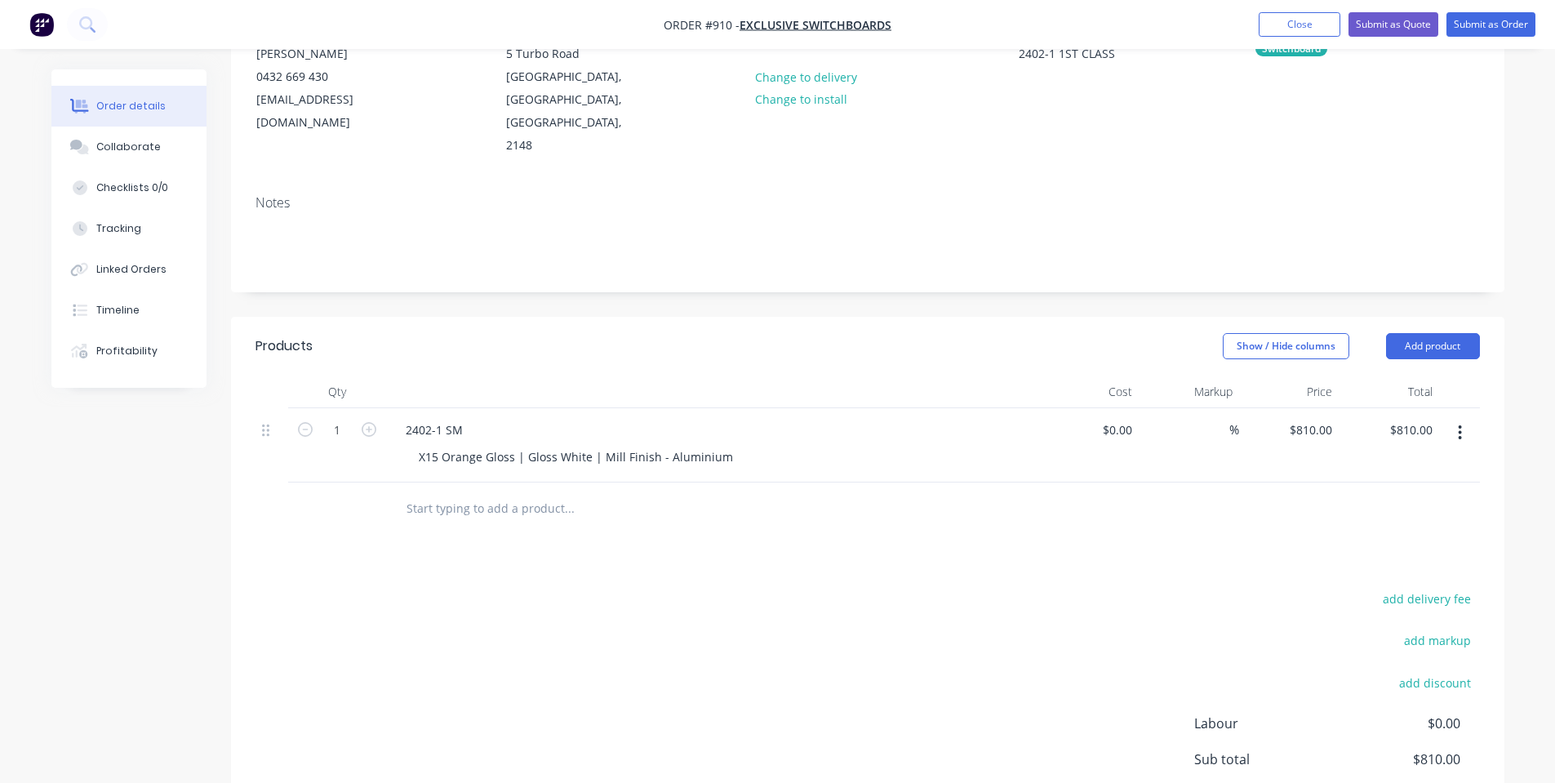
scroll to position [218, 0]
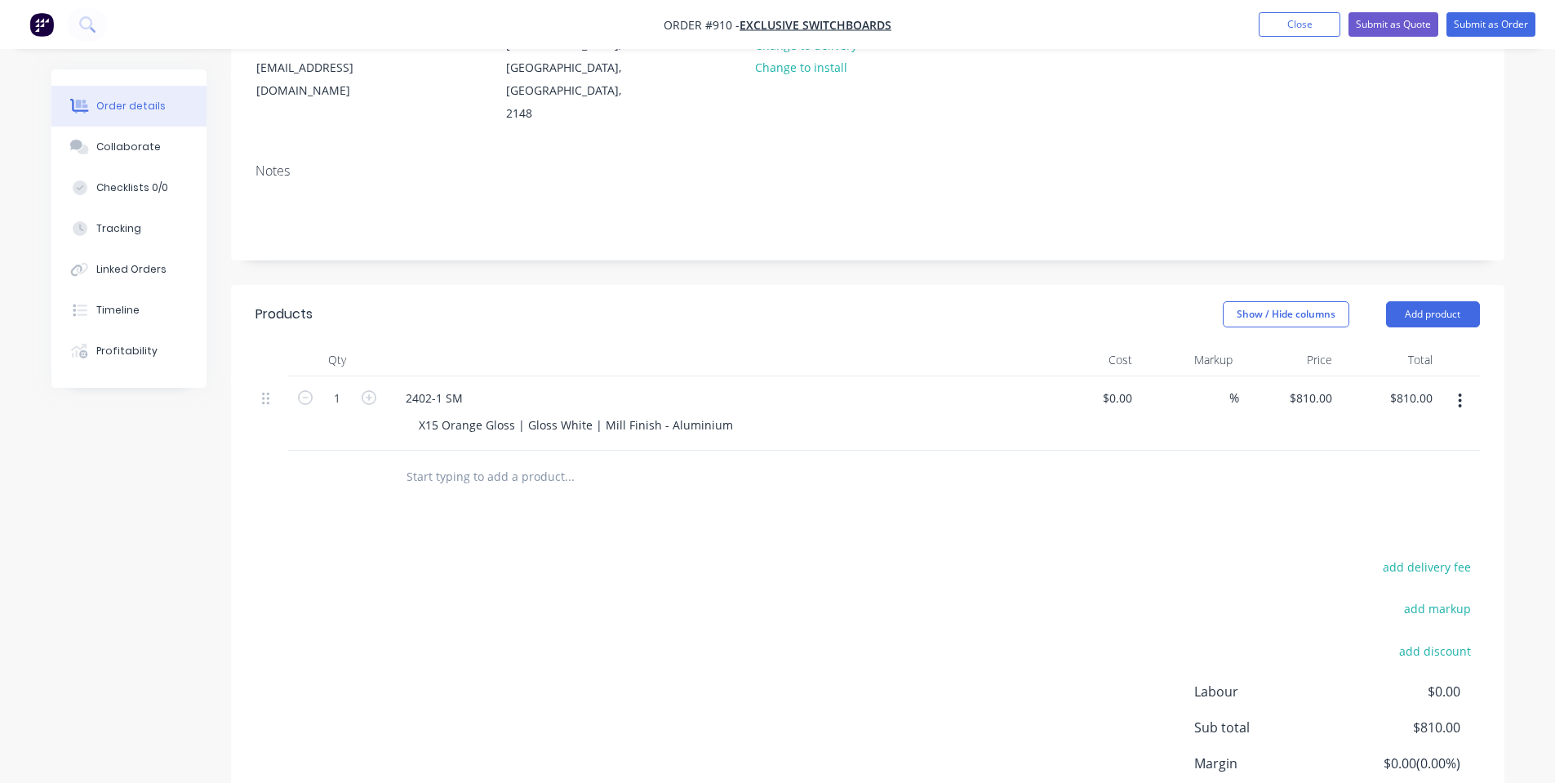
click at [804, 344] on div at bounding box center [712, 360] width 653 height 33
click at [1399, 301] on button "Add product" at bounding box center [1433, 314] width 94 height 26
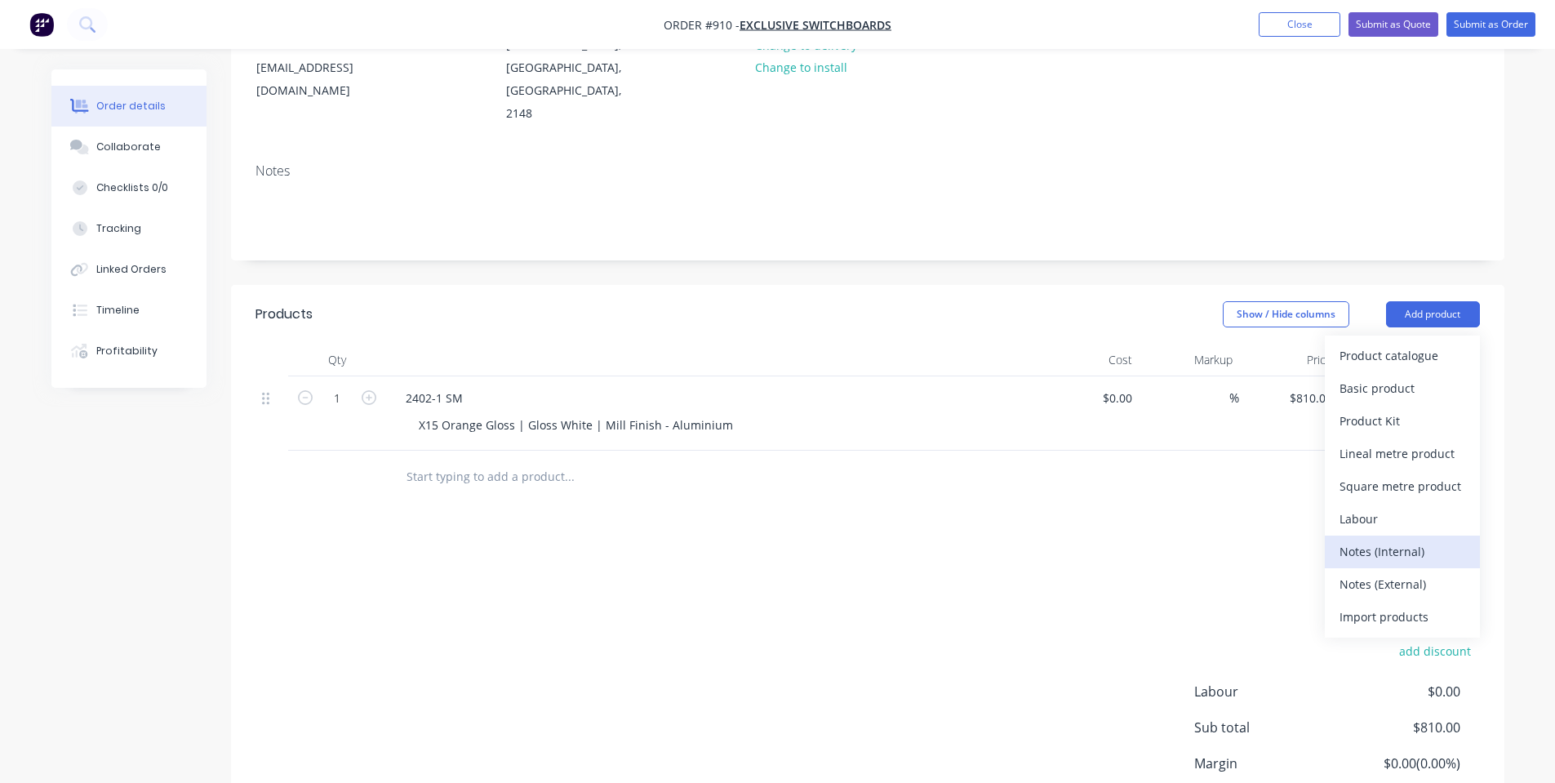
click at [1441, 540] on div "Notes (Internal)" at bounding box center [1403, 552] width 126 height 24
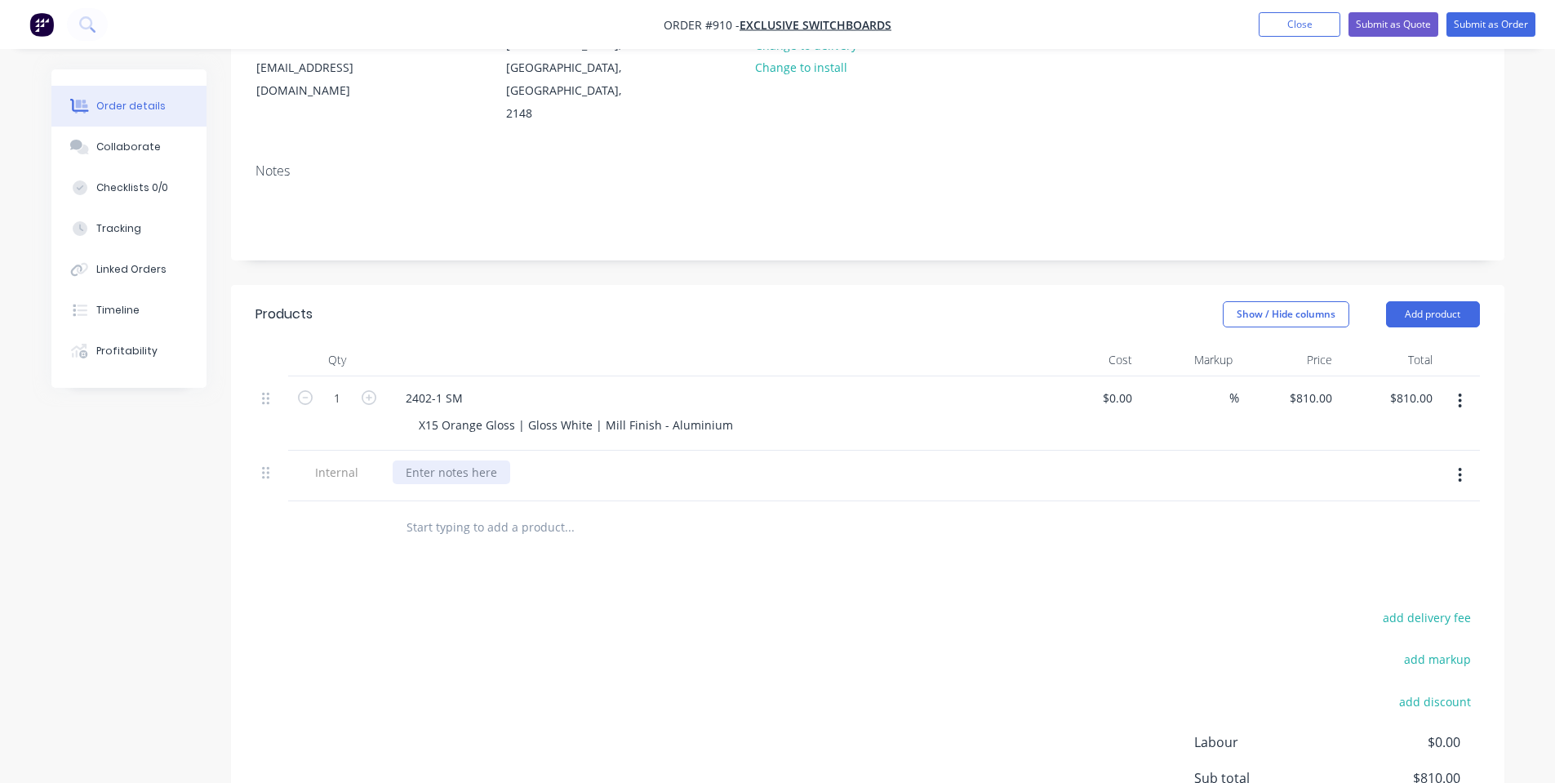
click at [478, 461] on div at bounding box center [452, 473] width 118 height 24
click at [717, 614] on div "add delivery fee add markup add discount Labour $0.00 Sub total $810.00 Margin …" at bounding box center [868, 764] width 1225 height 315
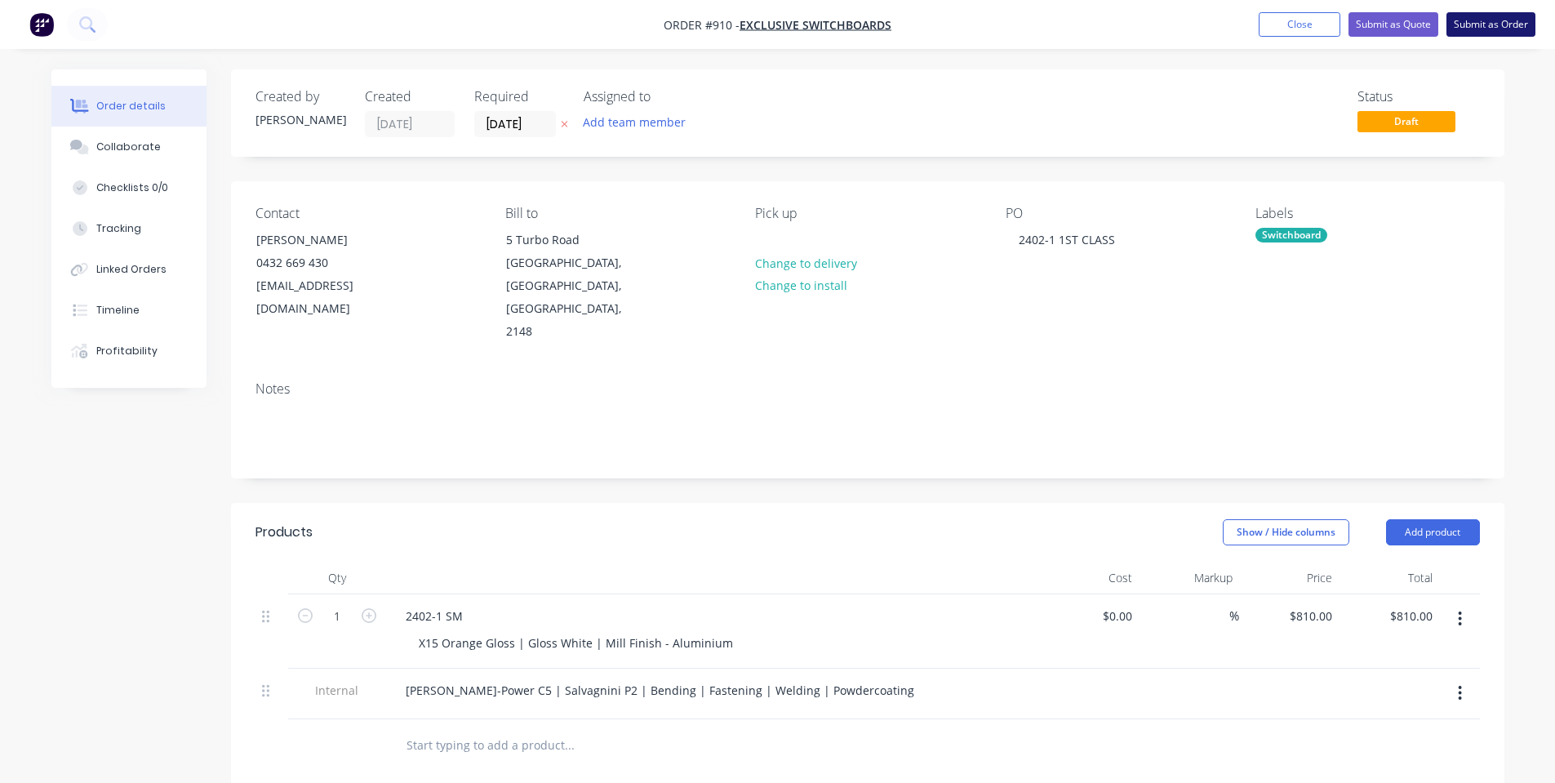
drag, startPoint x: 1476, startPoint y: 18, endPoint x: 1468, endPoint y: 24, distance: 10.5
click at [1478, 18] on button "Submit as Order" at bounding box center [1491, 24] width 89 height 24
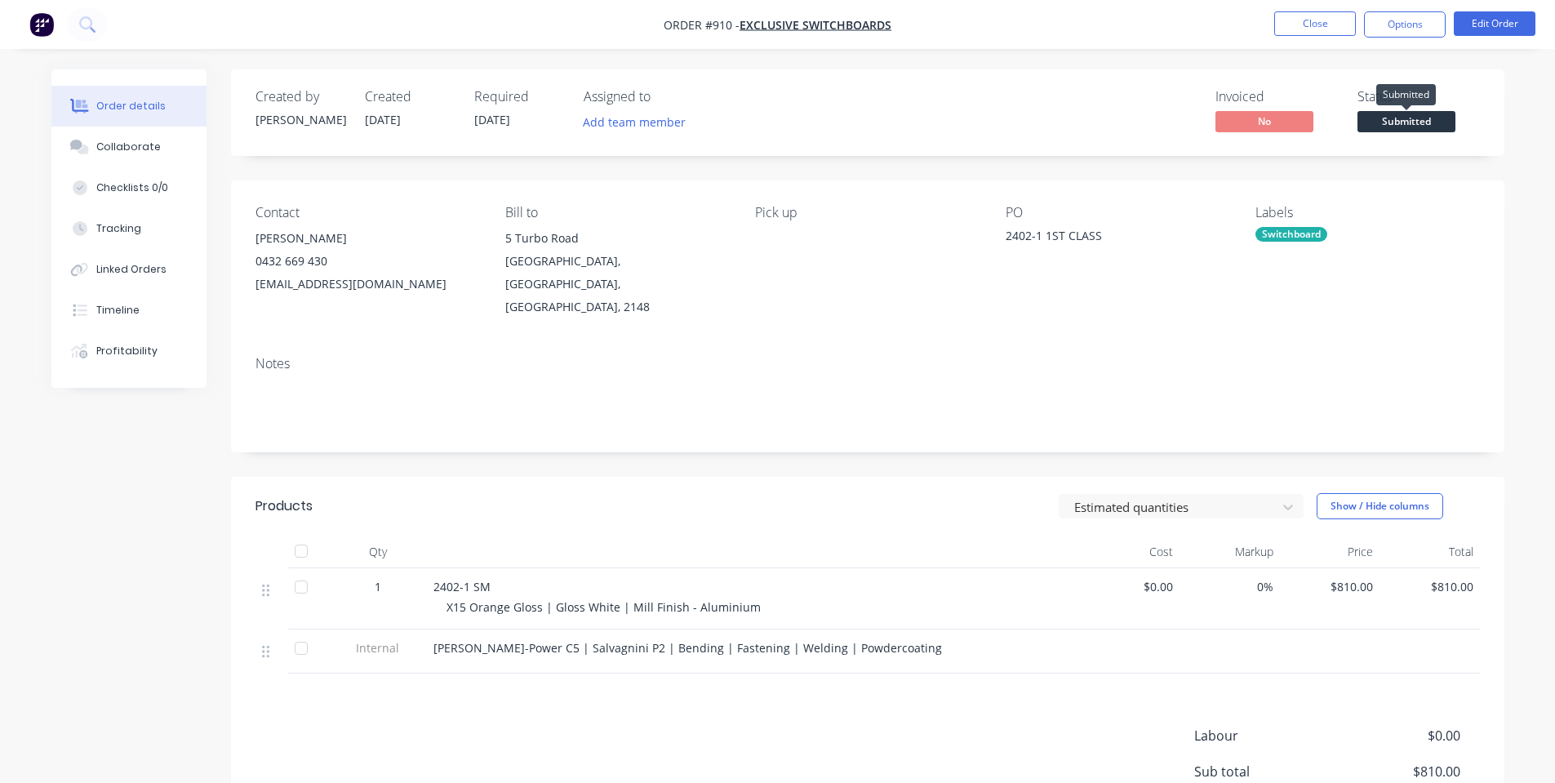
click at [1422, 122] on span "Submitted" at bounding box center [1407, 121] width 98 height 20
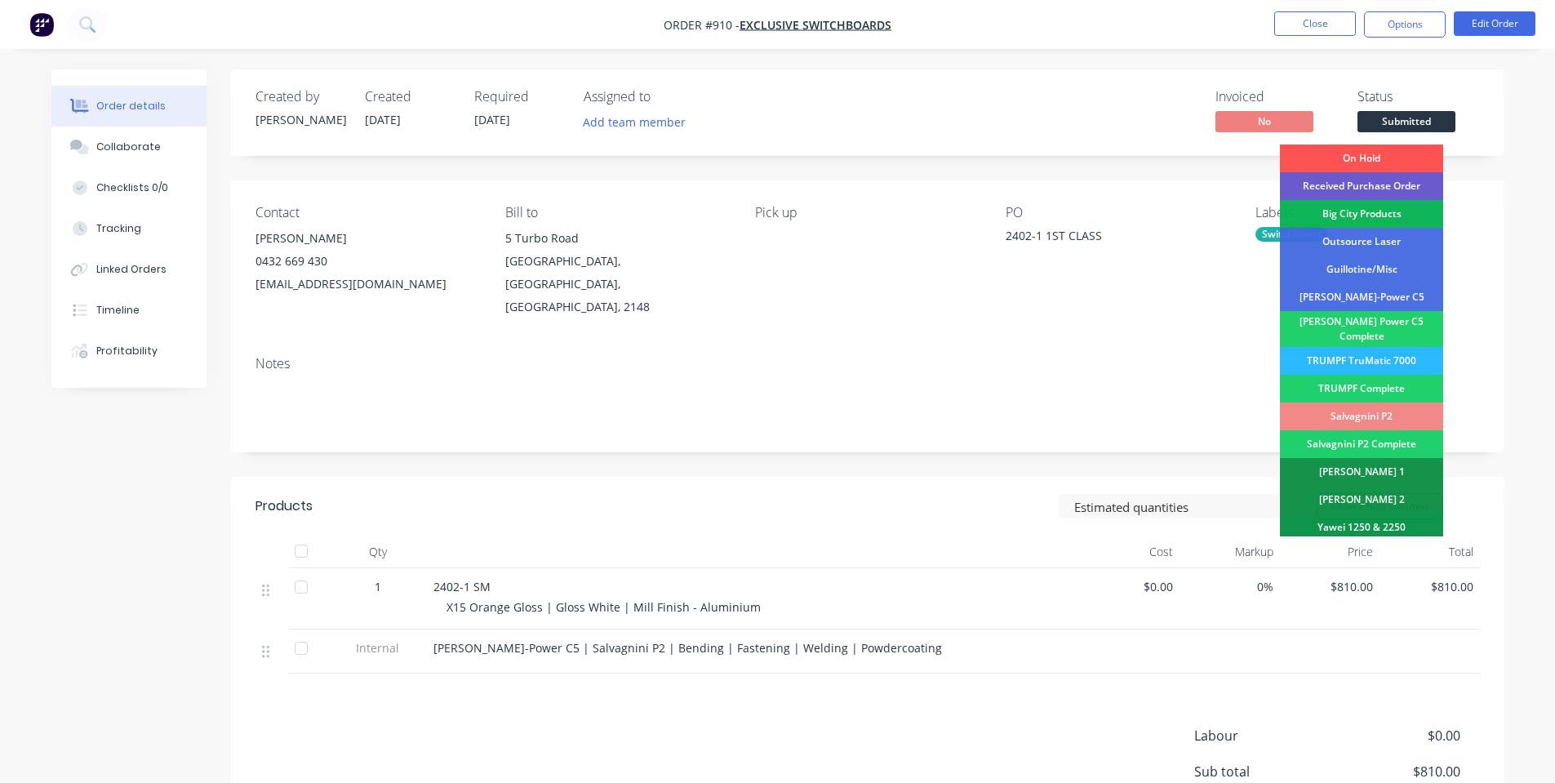
click at [1415, 180] on div "Received Purchase Order" at bounding box center [1361, 186] width 163 height 28
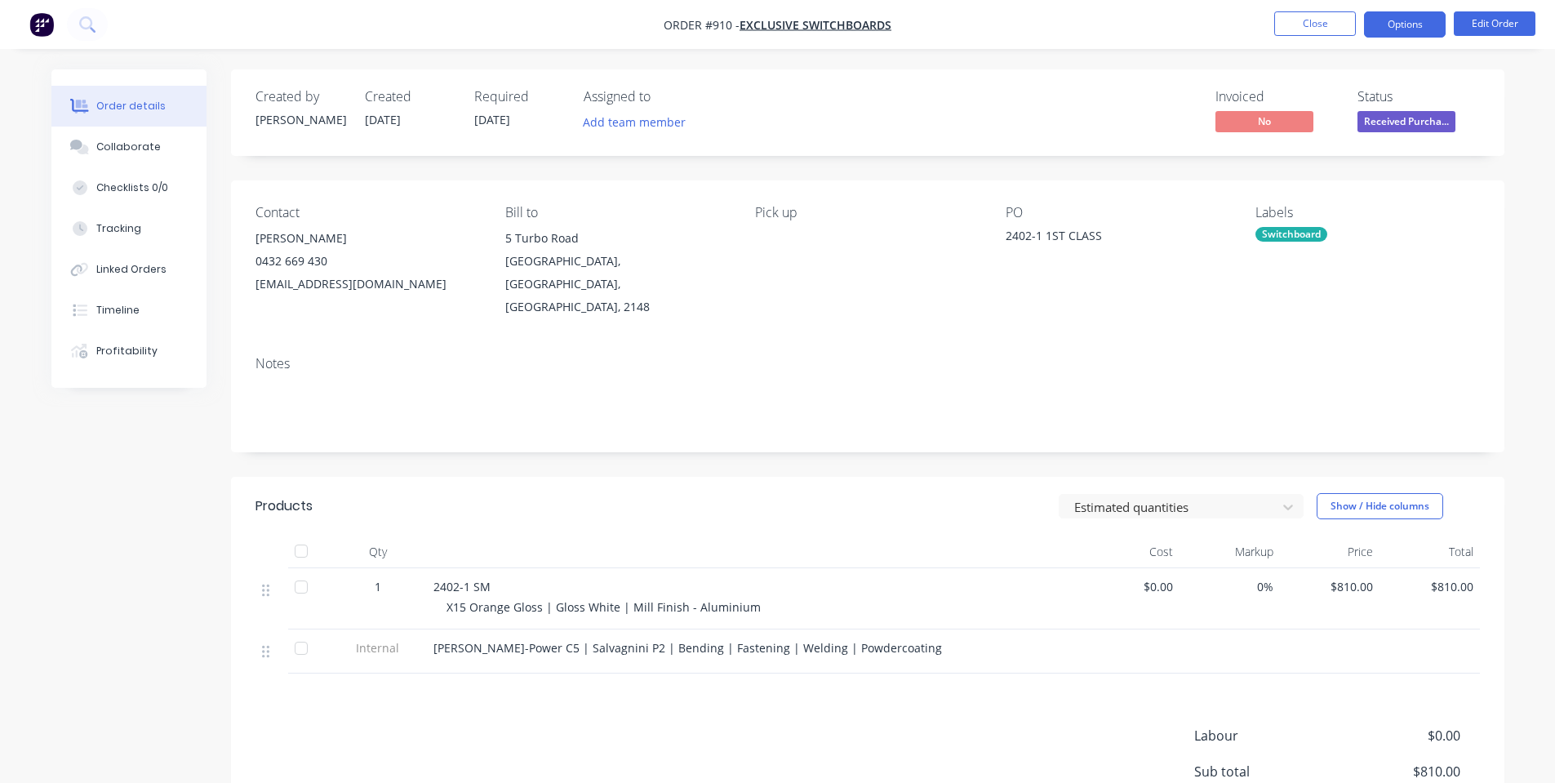
click at [1398, 20] on button "Options" at bounding box center [1405, 24] width 82 height 26
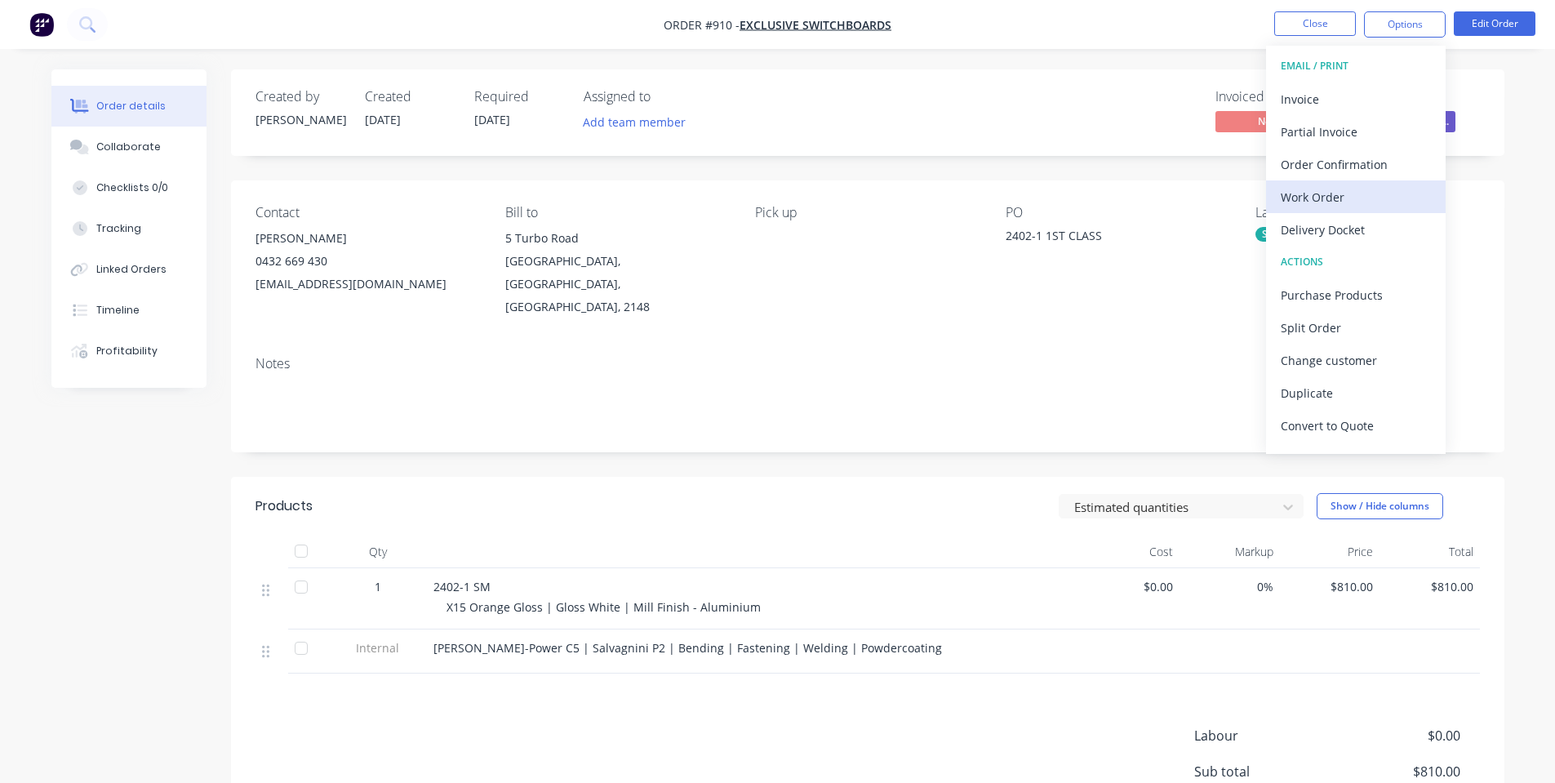
click at [1392, 188] on div "Work Order" at bounding box center [1356, 197] width 150 height 24
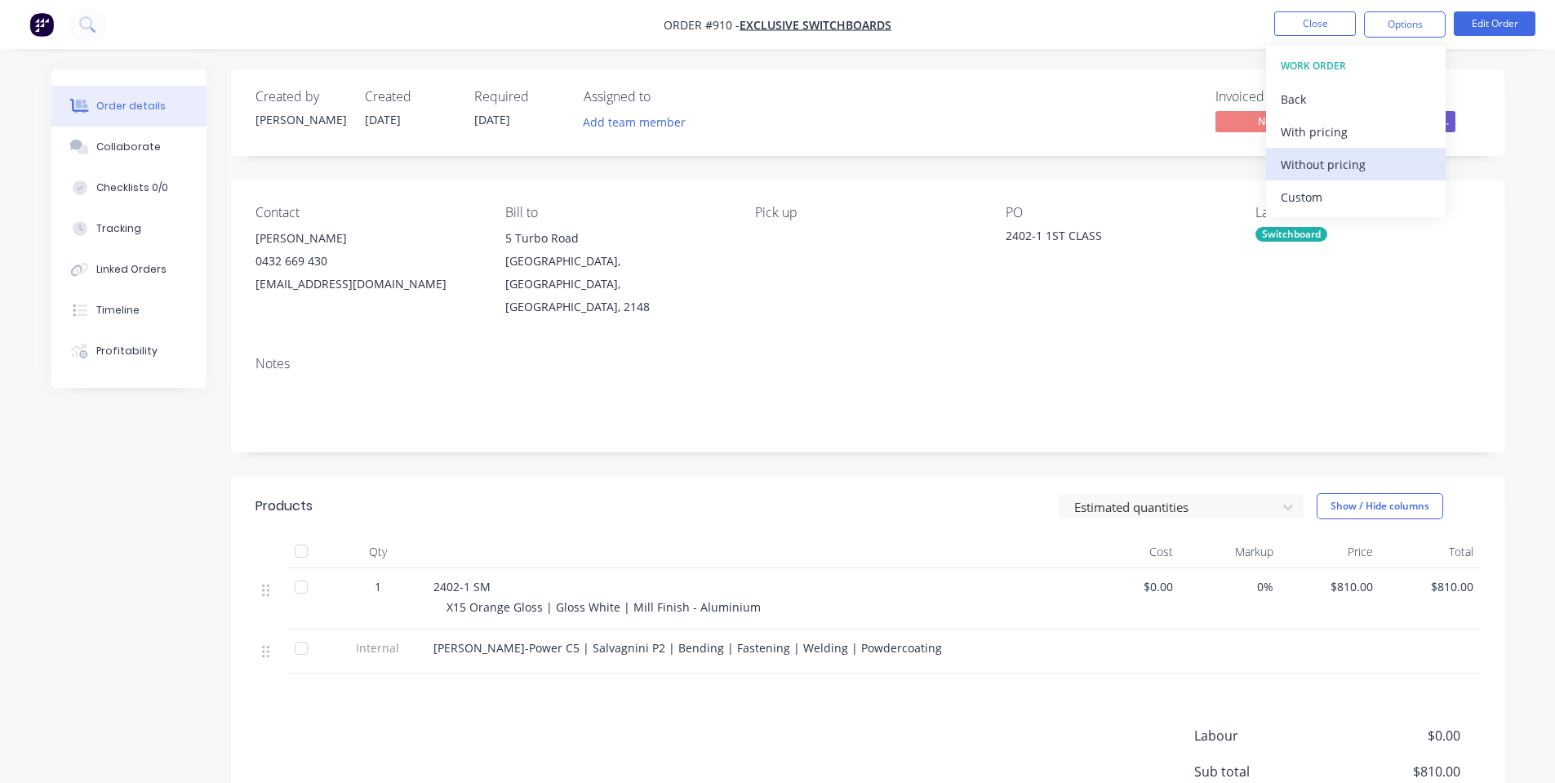
click at [1373, 163] on div "Without pricing" at bounding box center [1356, 165] width 150 height 24
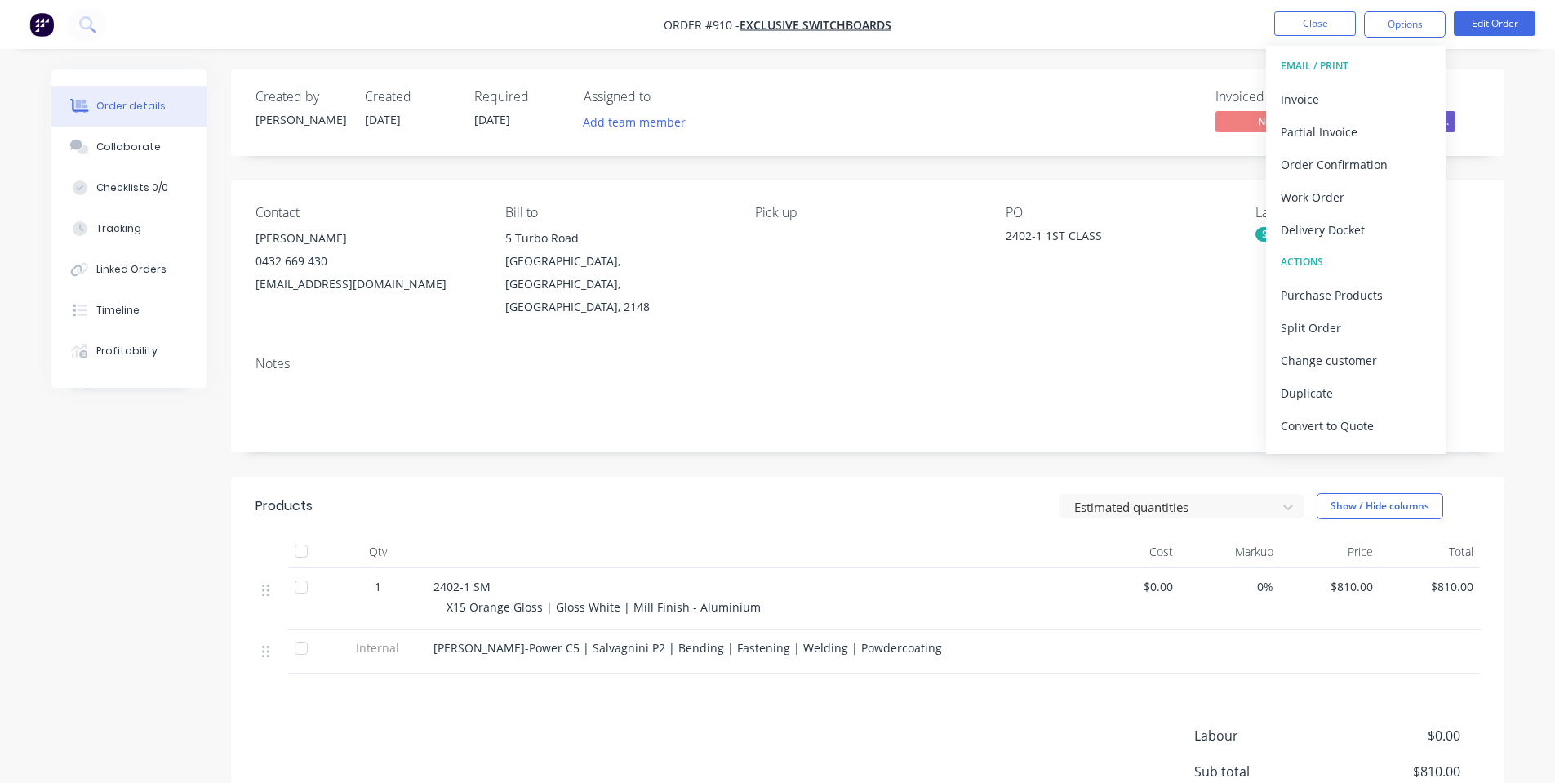
drag, startPoint x: 883, startPoint y: 290, endPoint x: 899, endPoint y: 283, distance: 16.8
click at [886, 290] on div "Pick up" at bounding box center [867, 261] width 224 height 113
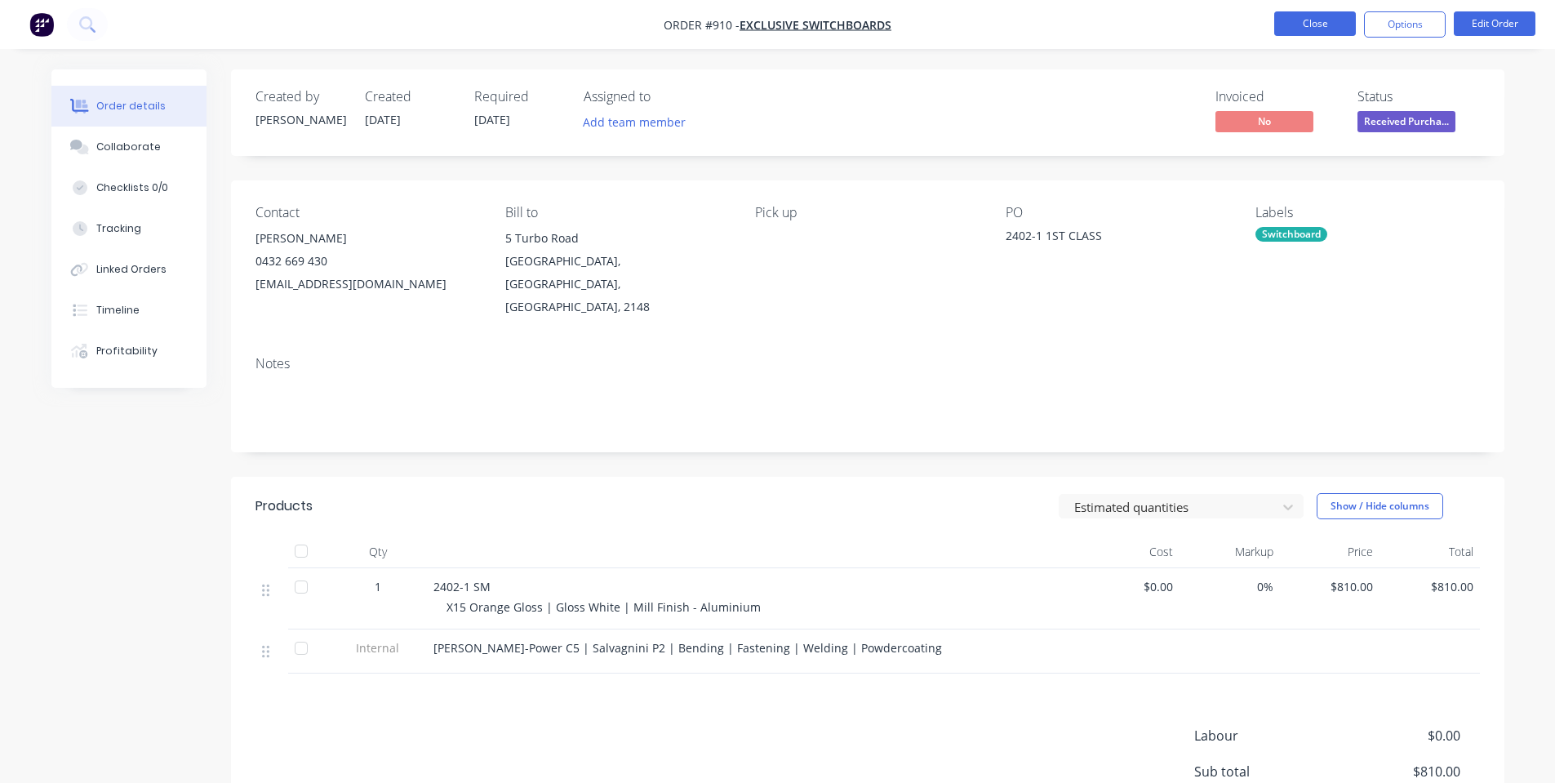
click at [1328, 22] on button "Close" at bounding box center [1316, 23] width 82 height 24
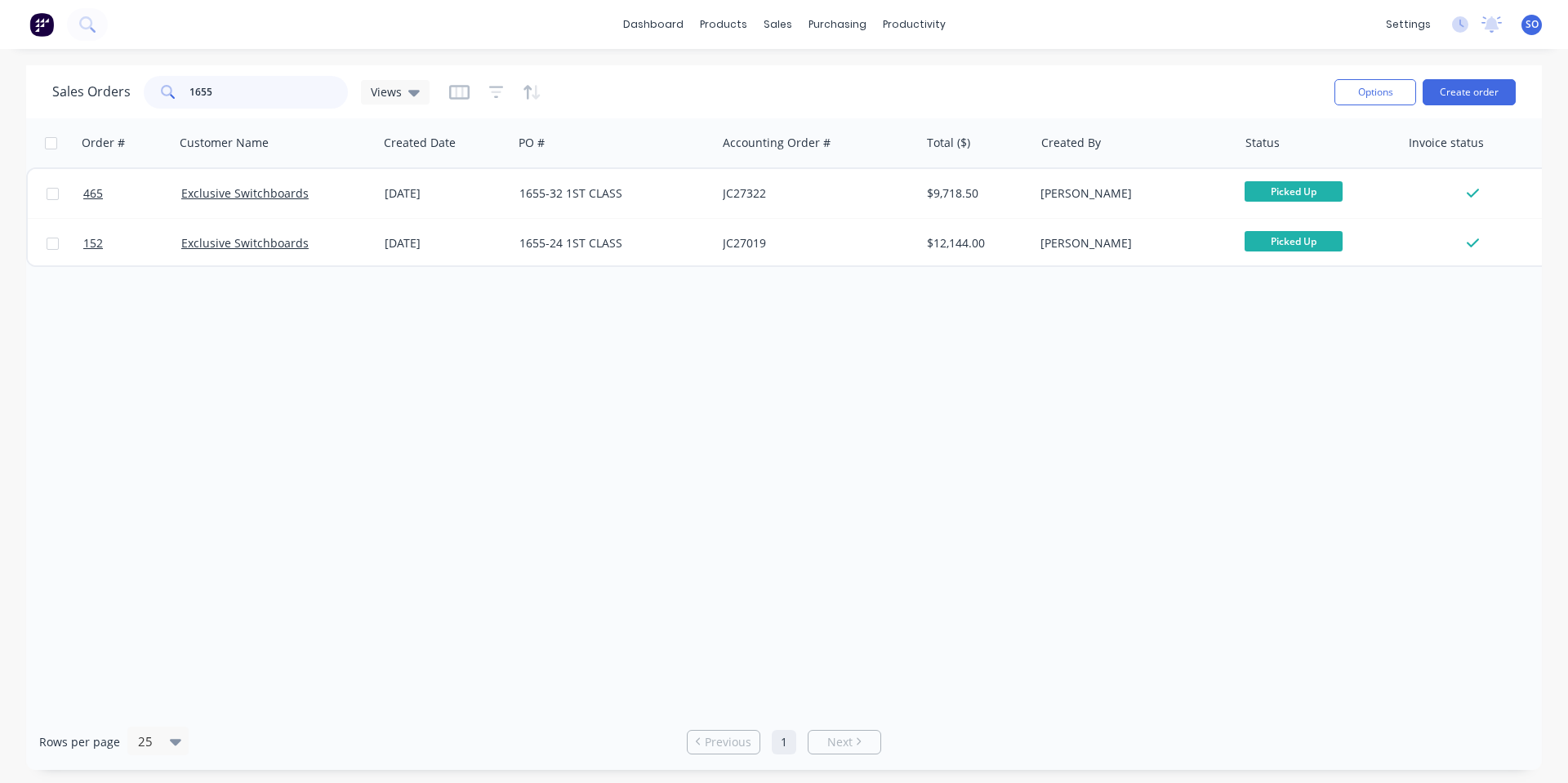
drag, startPoint x: 297, startPoint y: 92, endPoint x: 0, endPoint y: 106, distance: 297.5
click at [0, 108] on div "Sales Orders 1655 Views Options Create order Order # Customer Name Created Date…" at bounding box center [784, 417] width 1568 height 705
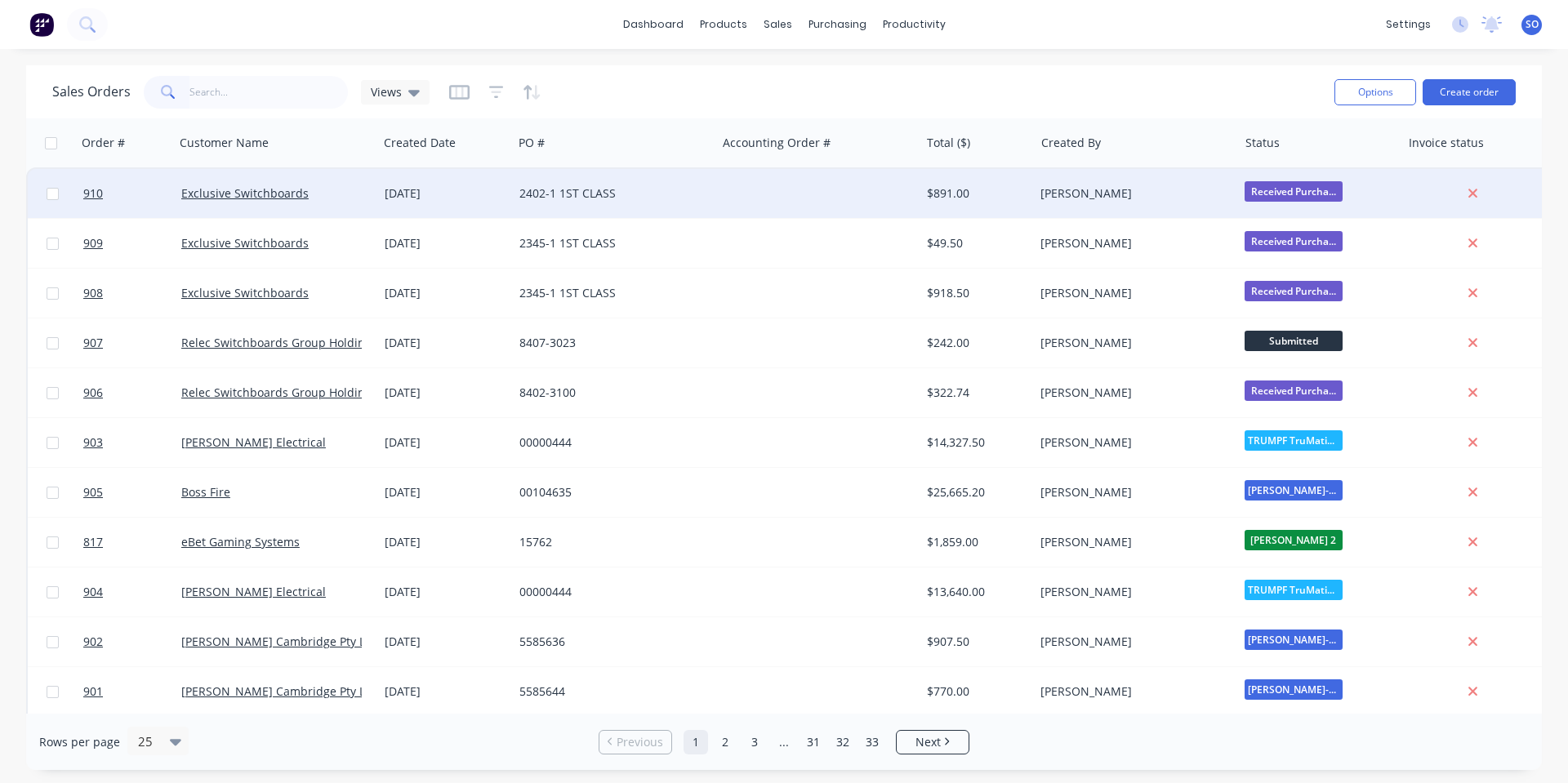
click at [468, 195] on div "[DATE]" at bounding box center [446, 193] width 122 height 16
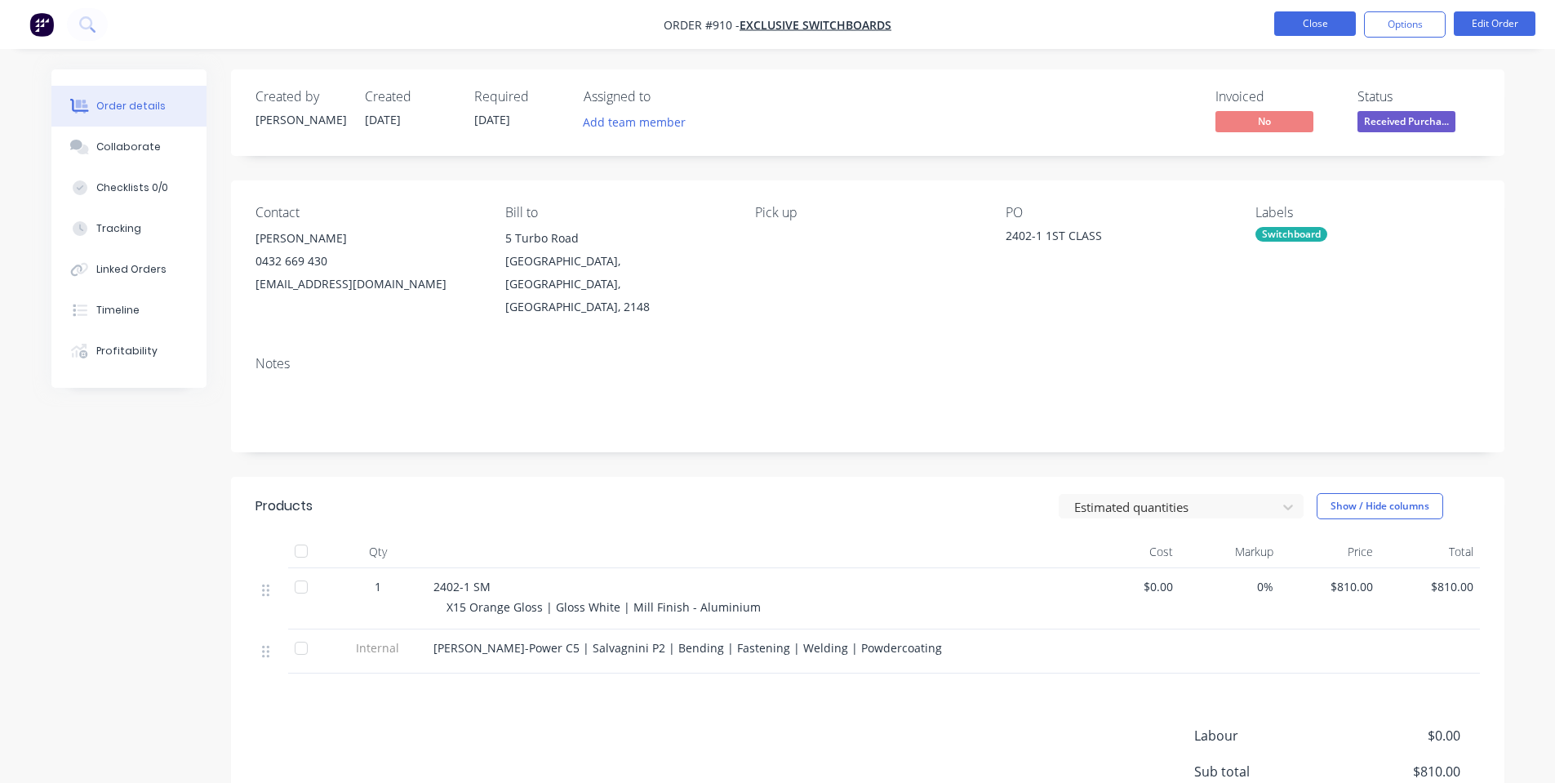
click at [1346, 24] on button "Close" at bounding box center [1316, 23] width 82 height 24
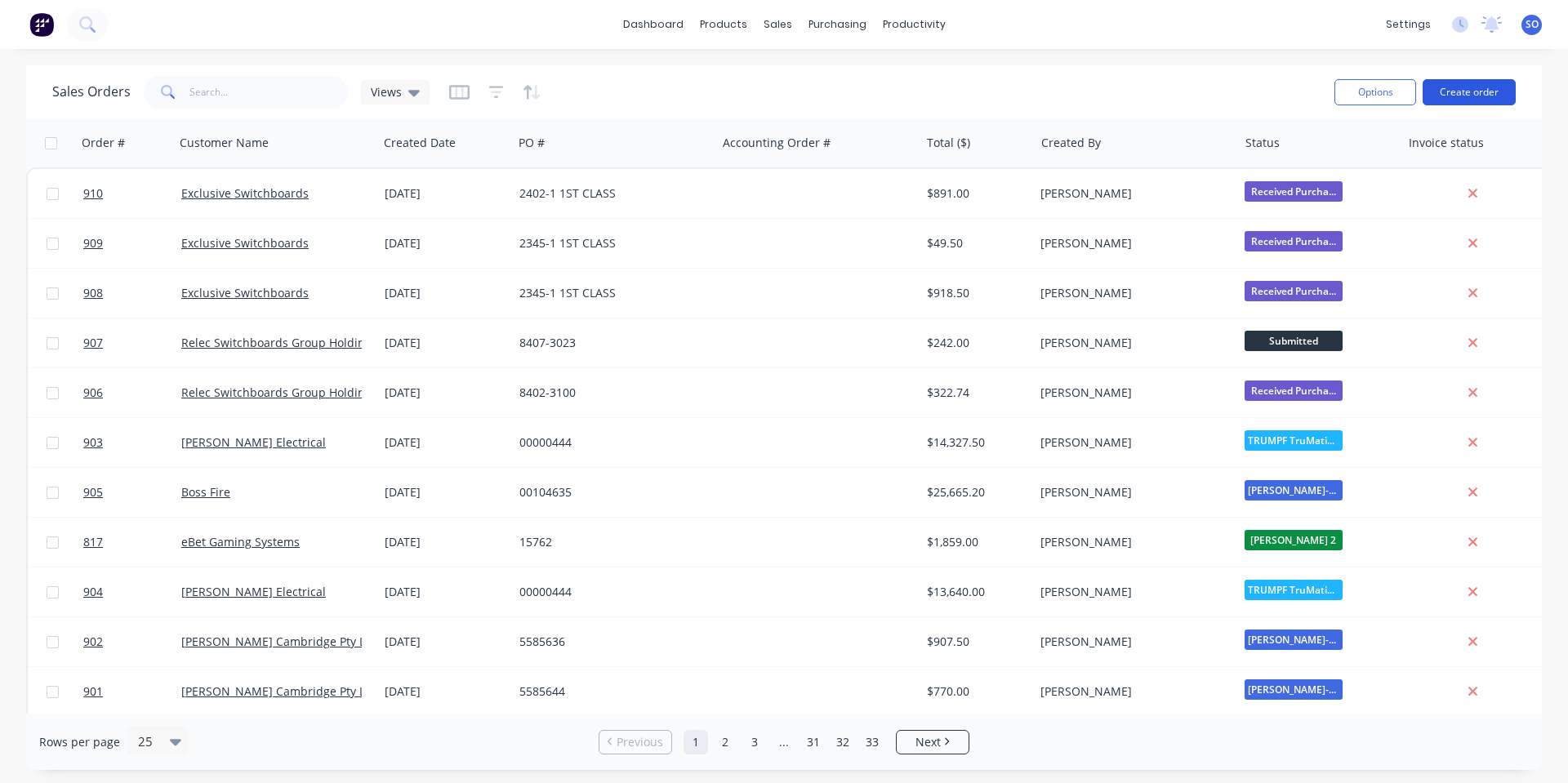
click at [1458, 86] on button "Create order" at bounding box center [1468, 92] width 93 height 26
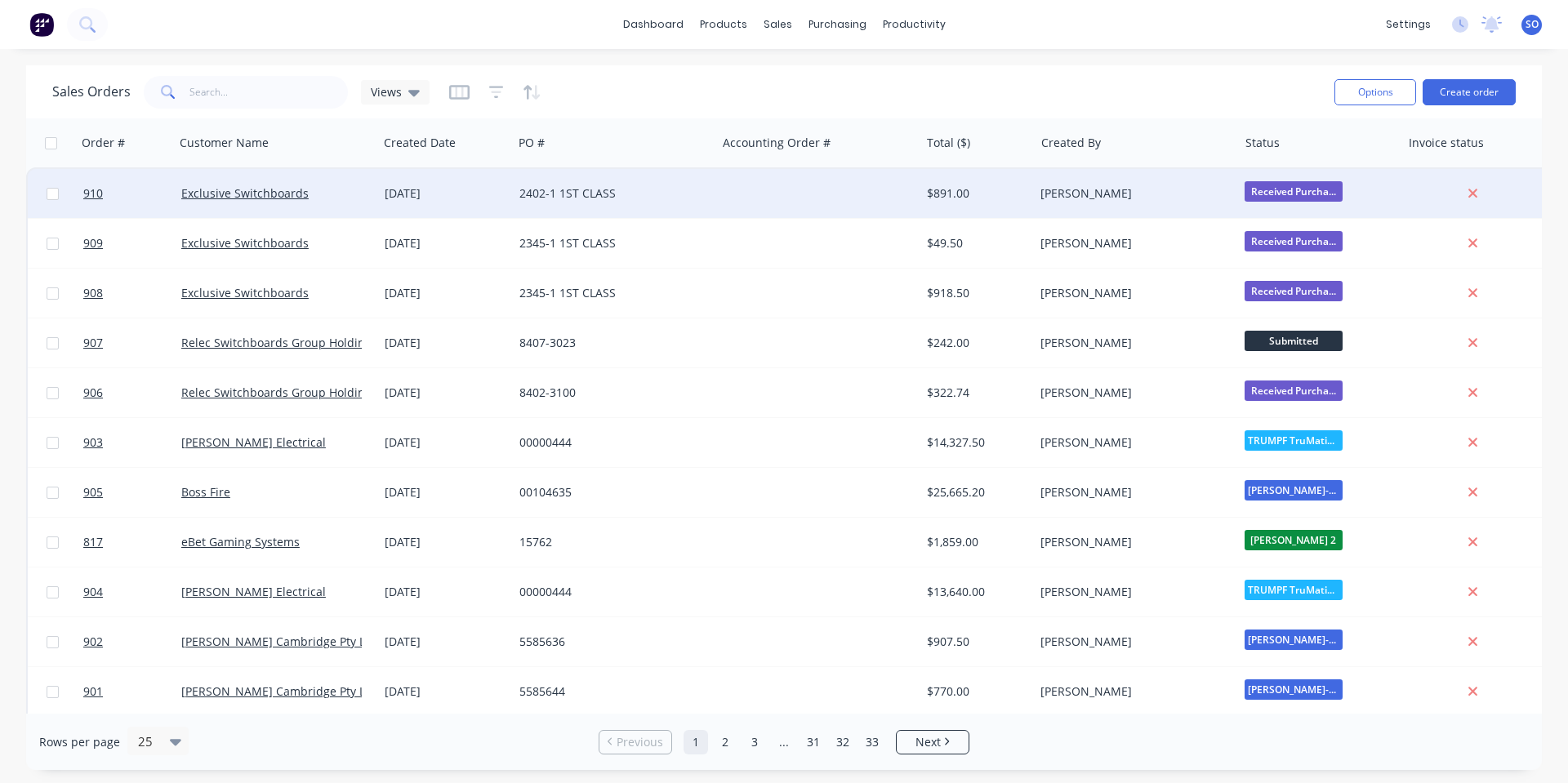
drag, startPoint x: 979, startPoint y: 199, endPoint x: 987, endPoint y: 198, distance: 8.2
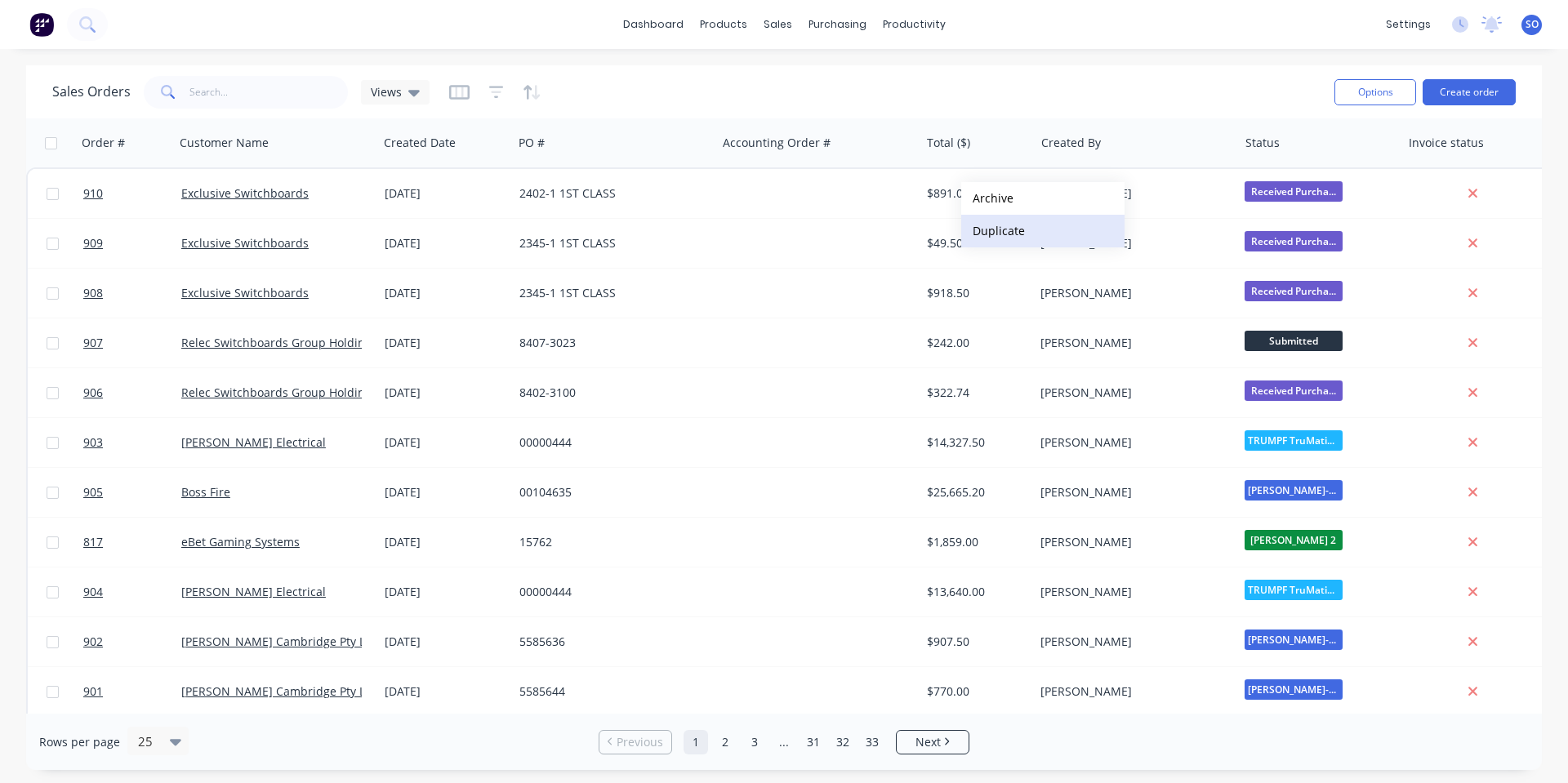
click at [972, 225] on button "Duplicate" at bounding box center [1042, 231] width 163 height 33
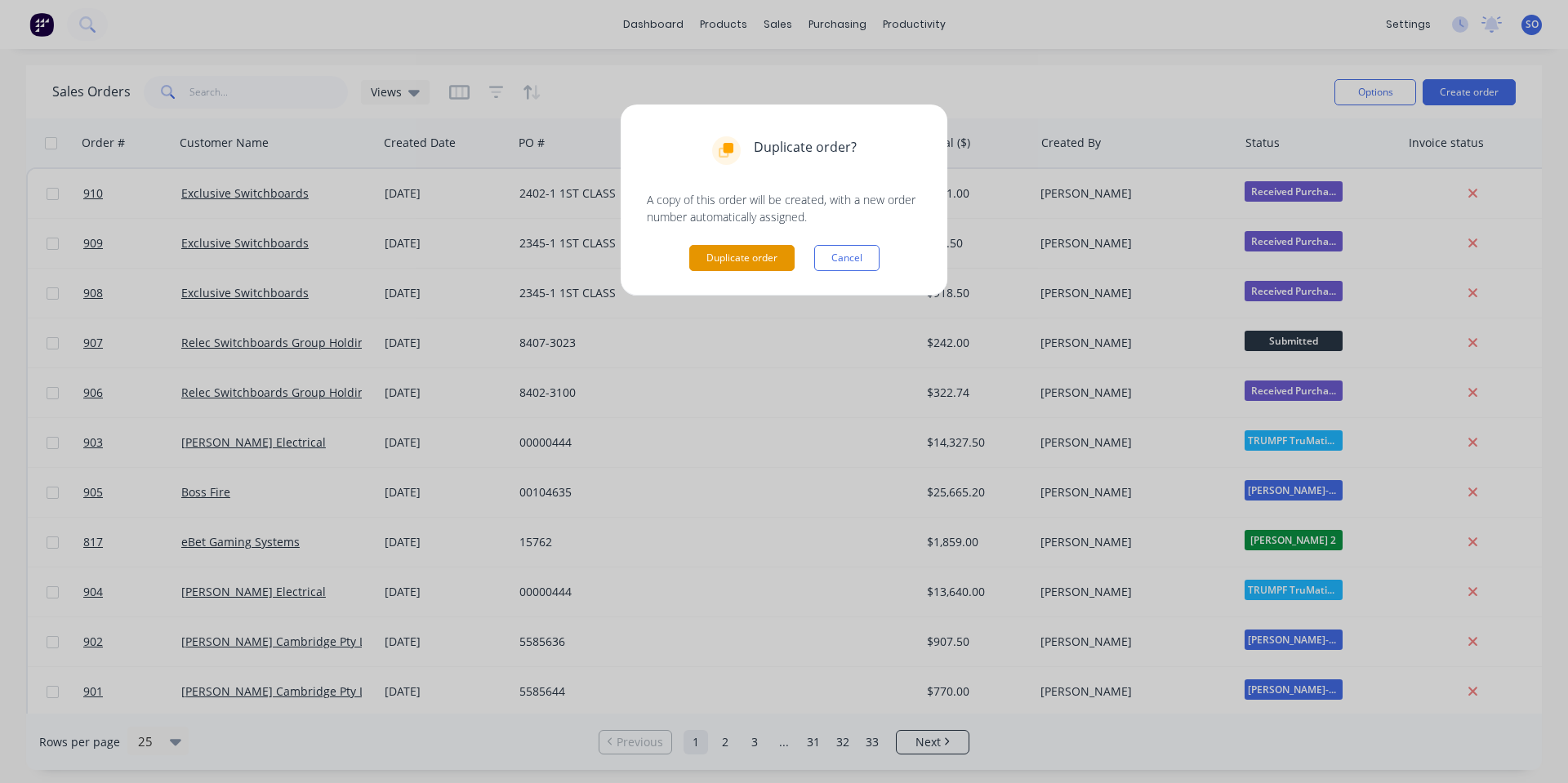
click at [693, 256] on button "Duplicate order" at bounding box center [741, 258] width 105 height 26
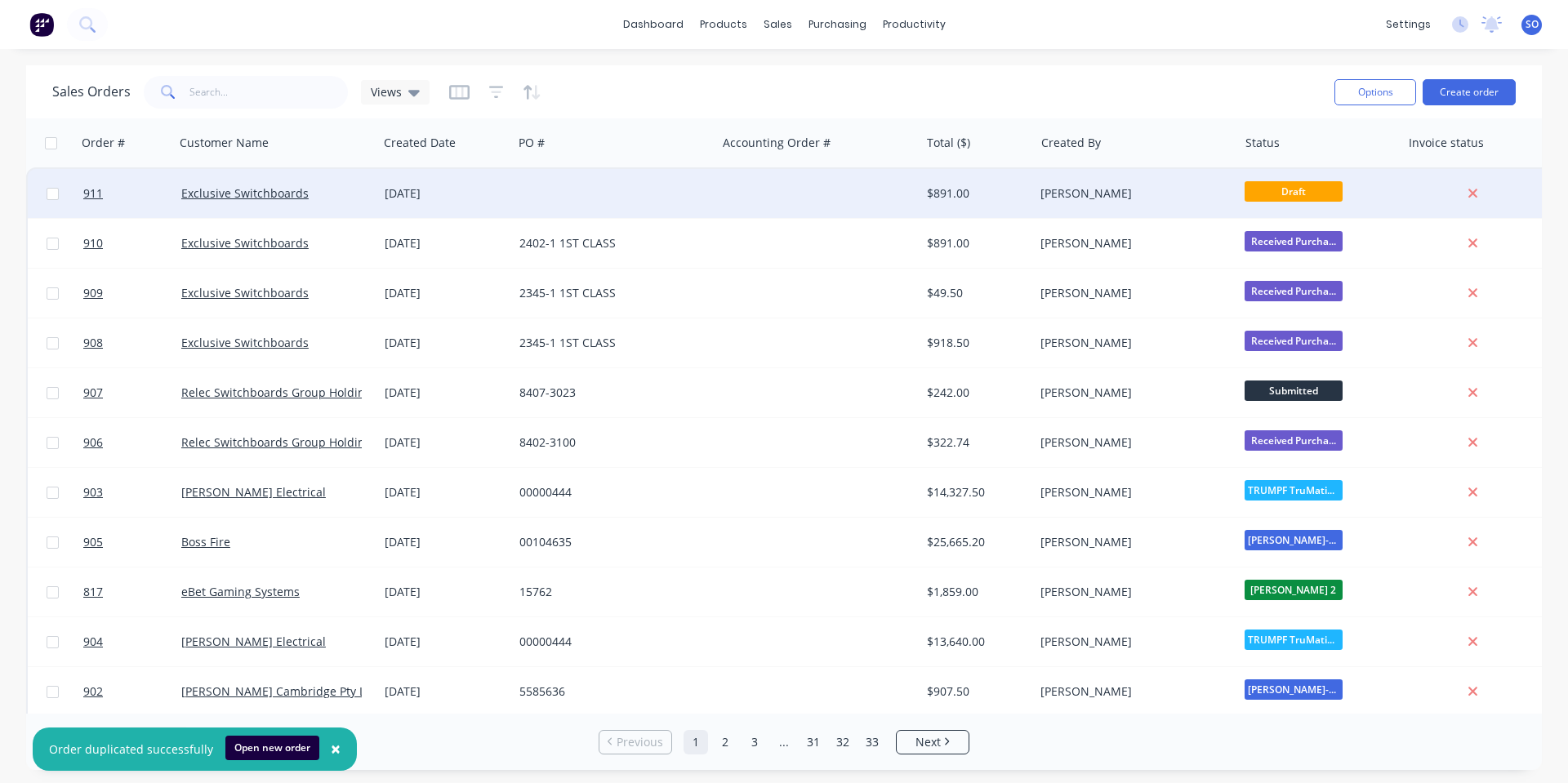
click at [780, 201] on div at bounding box center [817, 193] width 203 height 49
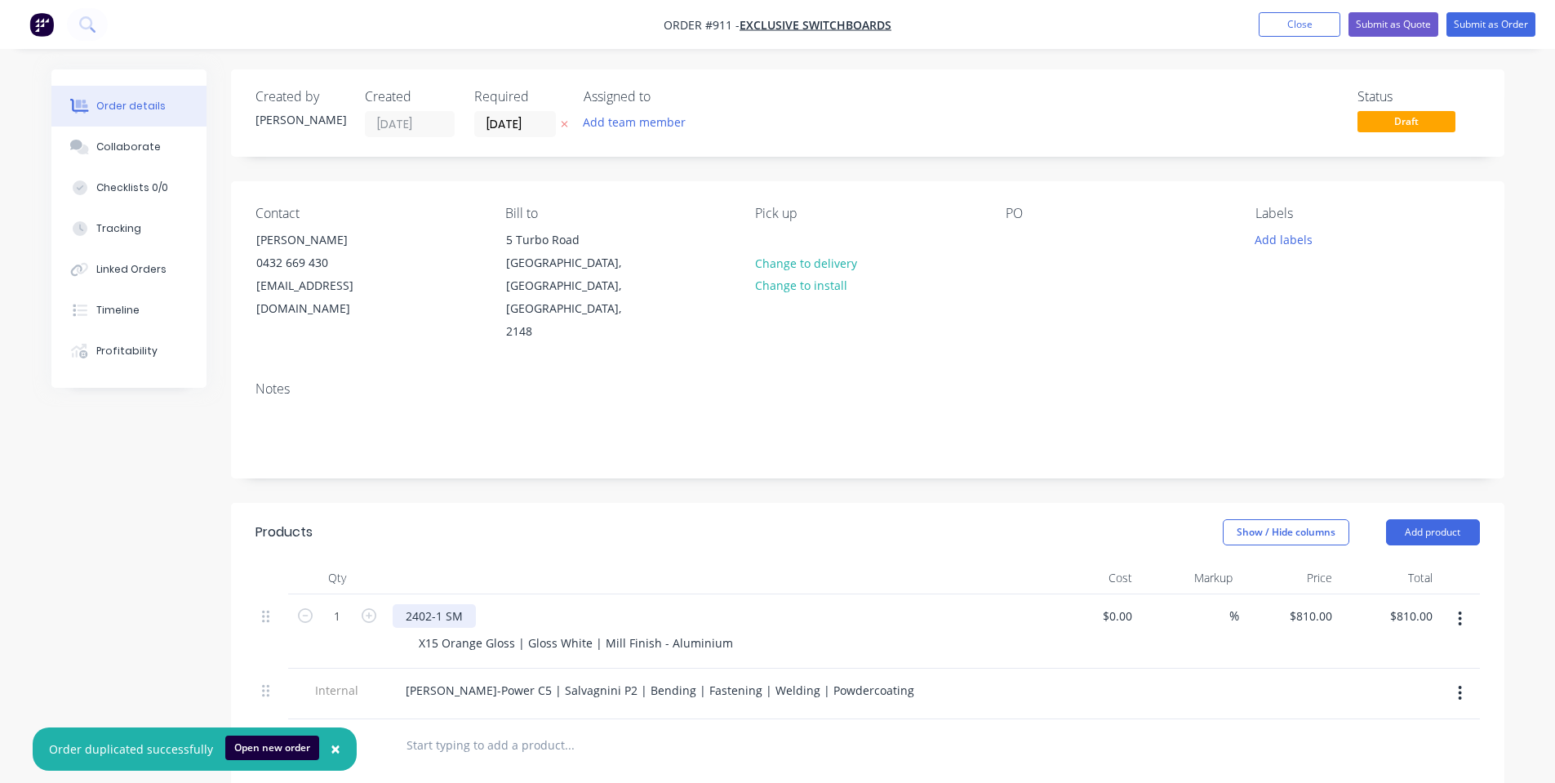
drag, startPoint x: 478, startPoint y: 566, endPoint x: 452, endPoint y: 574, distance: 28.2
click at [462, 604] on div "2402-1 SM" at bounding box center [713, 616] width 640 height 24
click at [452, 604] on div "2402-1 SM" at bounding box center [434, 616] width 83 height 24
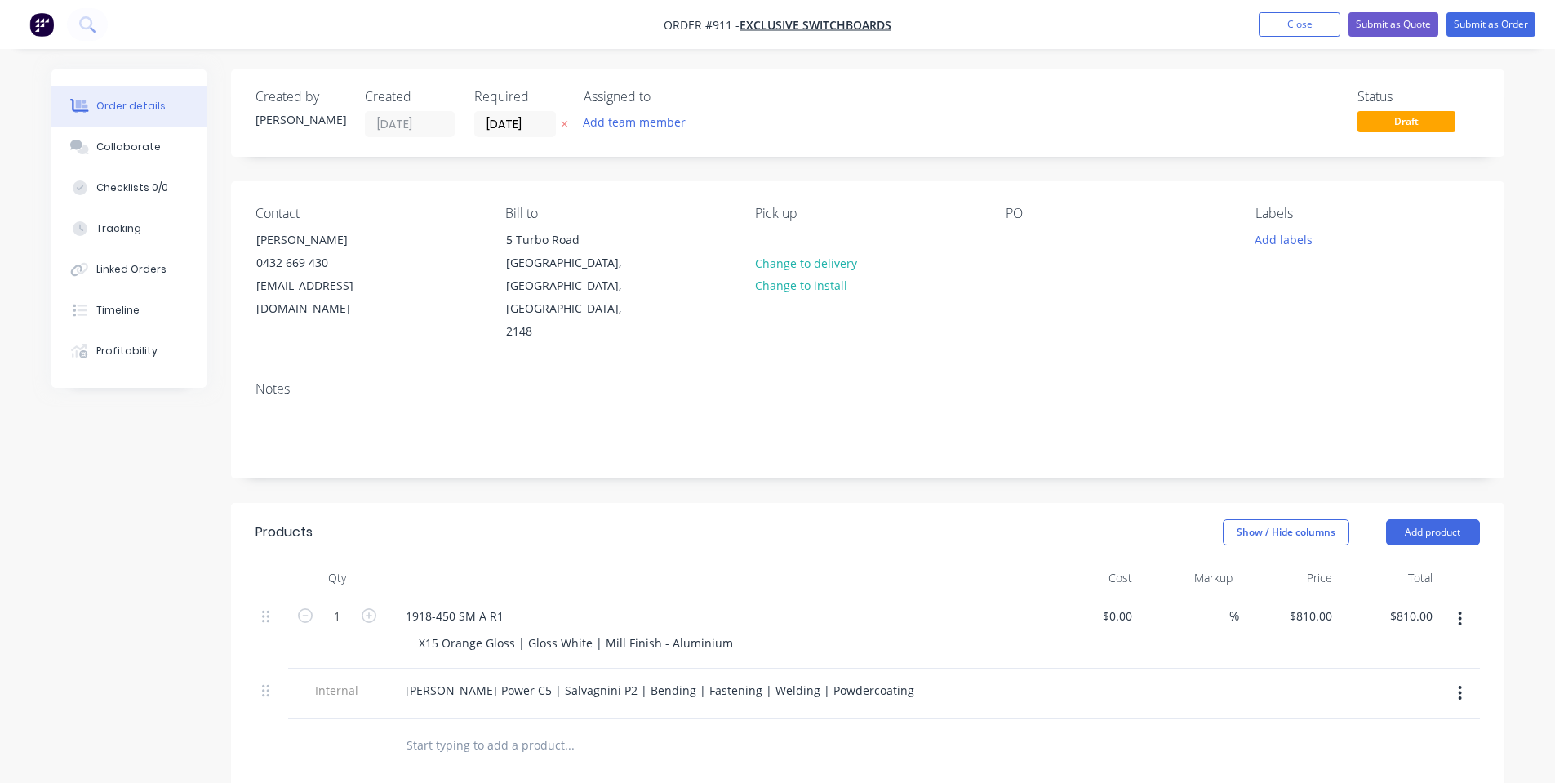
click at [520, 562] on div at bounding box center [712, 578] width 653 height 33
click at [1309, 604] on div "810 810" at bounding box center [1322, 616] width 34 height 24
type input "$1,460.00"
click at [959, 519] on div "Show / Hide columns Add product" at bounding box center [997, 532] width 964 height 26
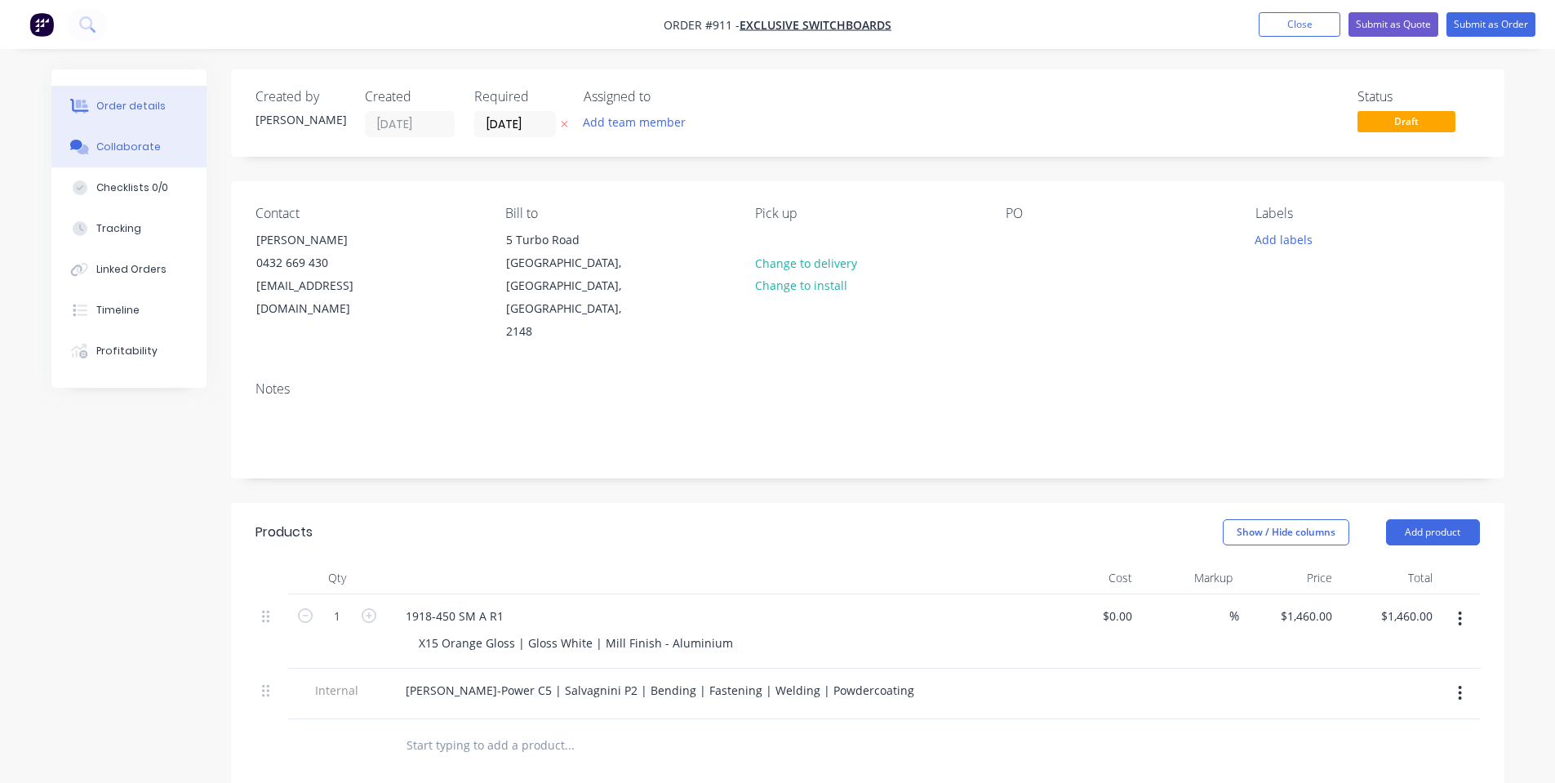
click at [108, 145] on div "Collaborate" at bounding box center [128, 147] width 65 height 15
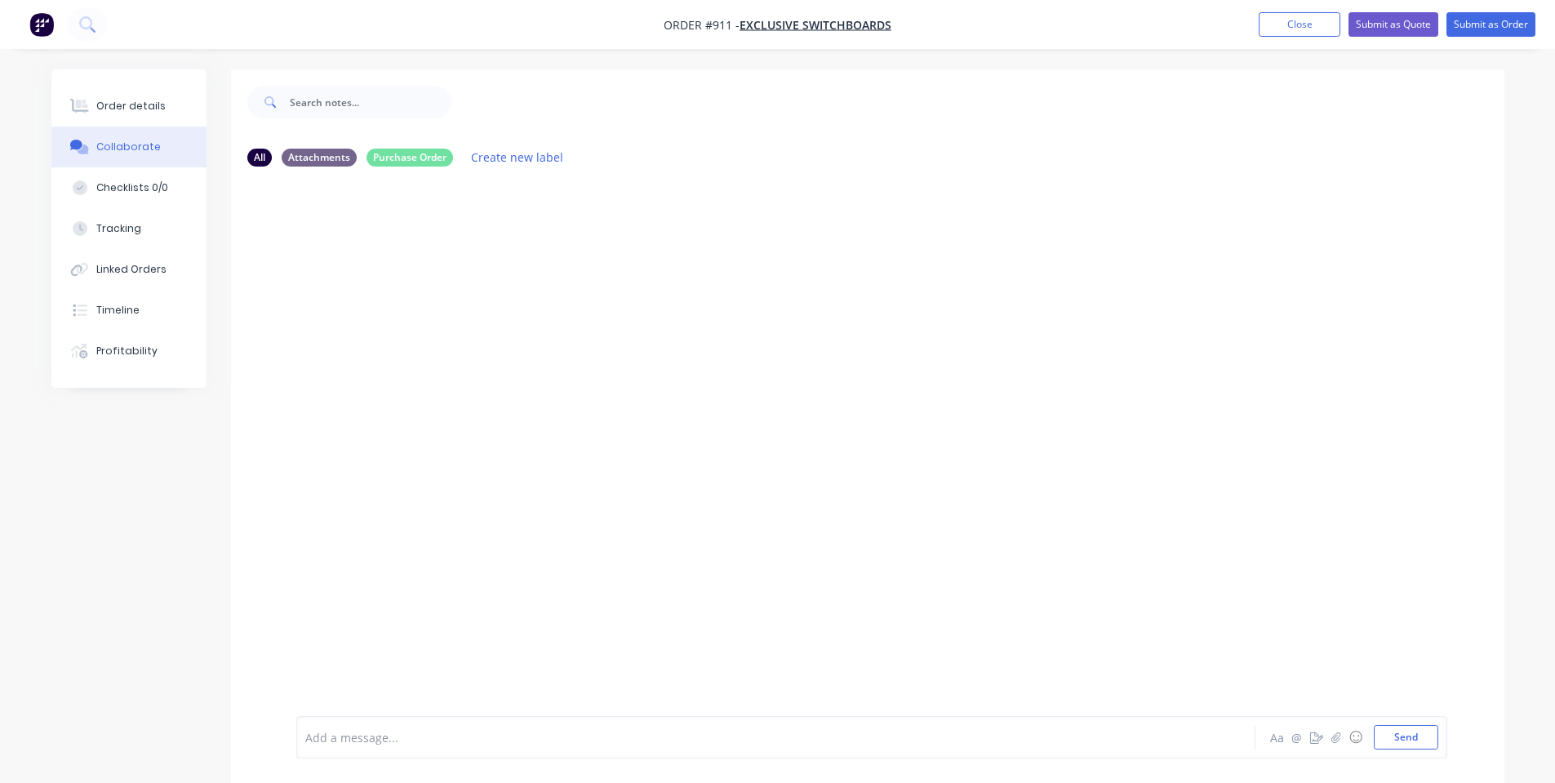
click at [390, 751] on div "Add a message... Aa @ ☺ Send" at bounding box center [871, 737] width 1151 height 42
click at [401, 749] on div "Add a message..." at bounding box center [730, 737] width 850 height 24
click at [1387, 730] on button "Send" at bounding box center [1406, 737] width 65 height 24
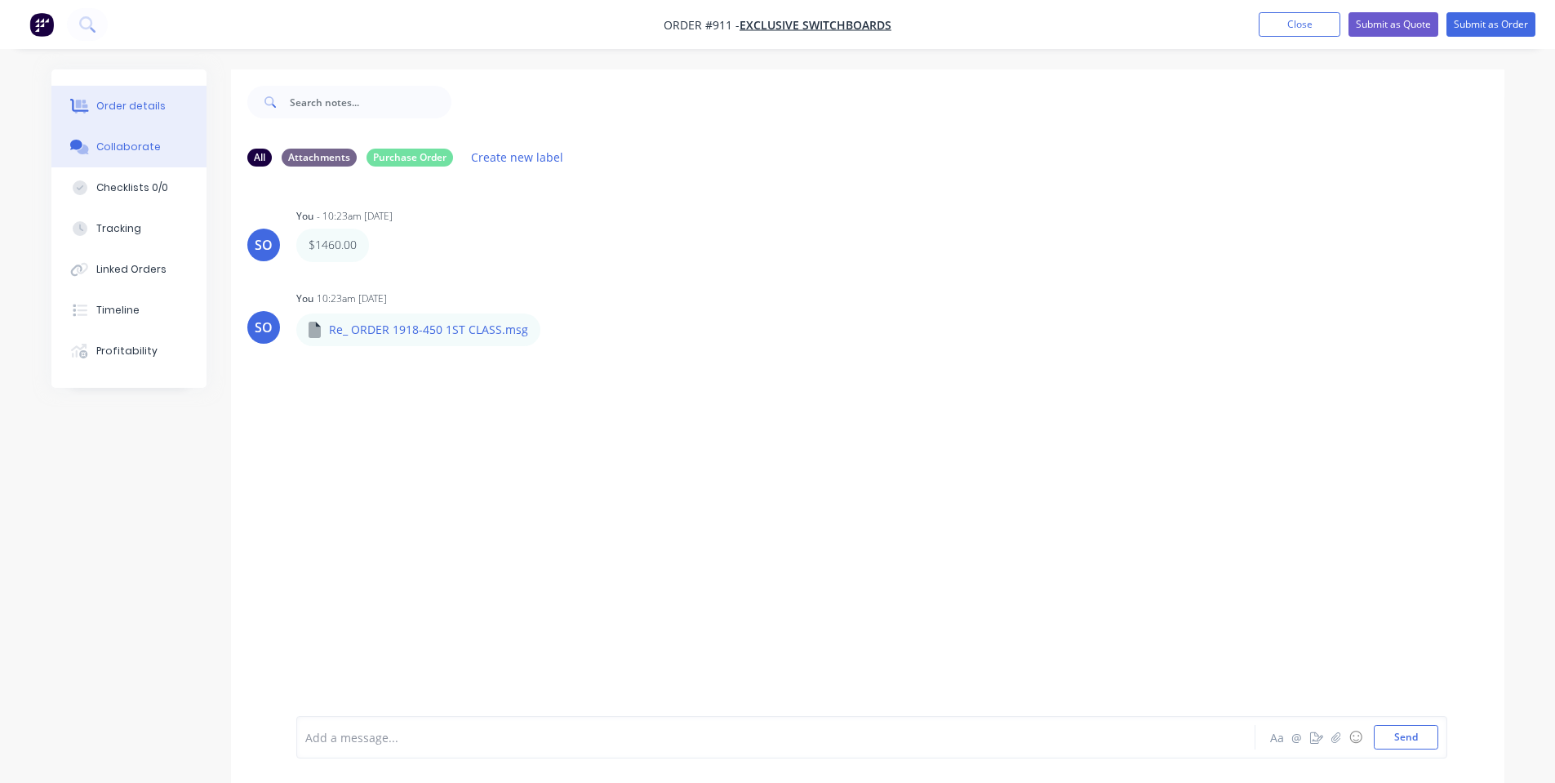
click at [116, 118] on button "Order details" at bounding box center [128, 106] width 155 height 41
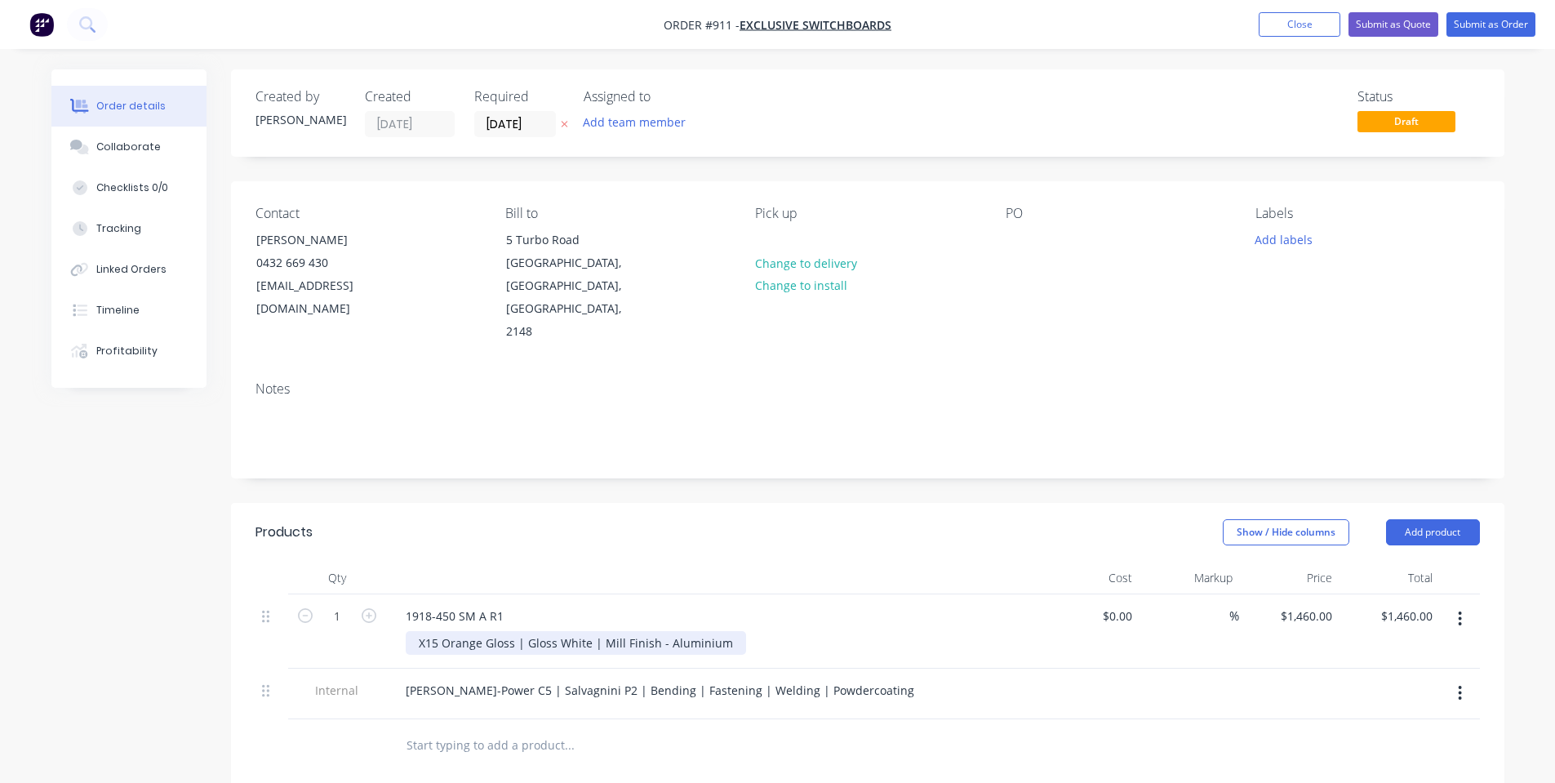
click at [504, 631] on div "X15 Orange Gloss | Gloss White | Mill Finish - Aluminium" at bounding box center [576, 643] width 340 height 24
drag, startPoint x: 657, startPoint y: 594, endPoint x: 778, endPoint y: 587, distance: 121.0
click at [778, 631] on div "X15 Orange Gloss | Gloss White | Mill Finish - Aluminium" at bounding box center [719, 643] width 627 height 24
drag, startPoint x: 517, startPoint y: 598, endPoint x: 527, endPoint y: 599, distance: 9.9
click at [520, 631] on div "X15 Orange Gloss | Gloss White" at bounding box center [506, 643] width 200 height 24
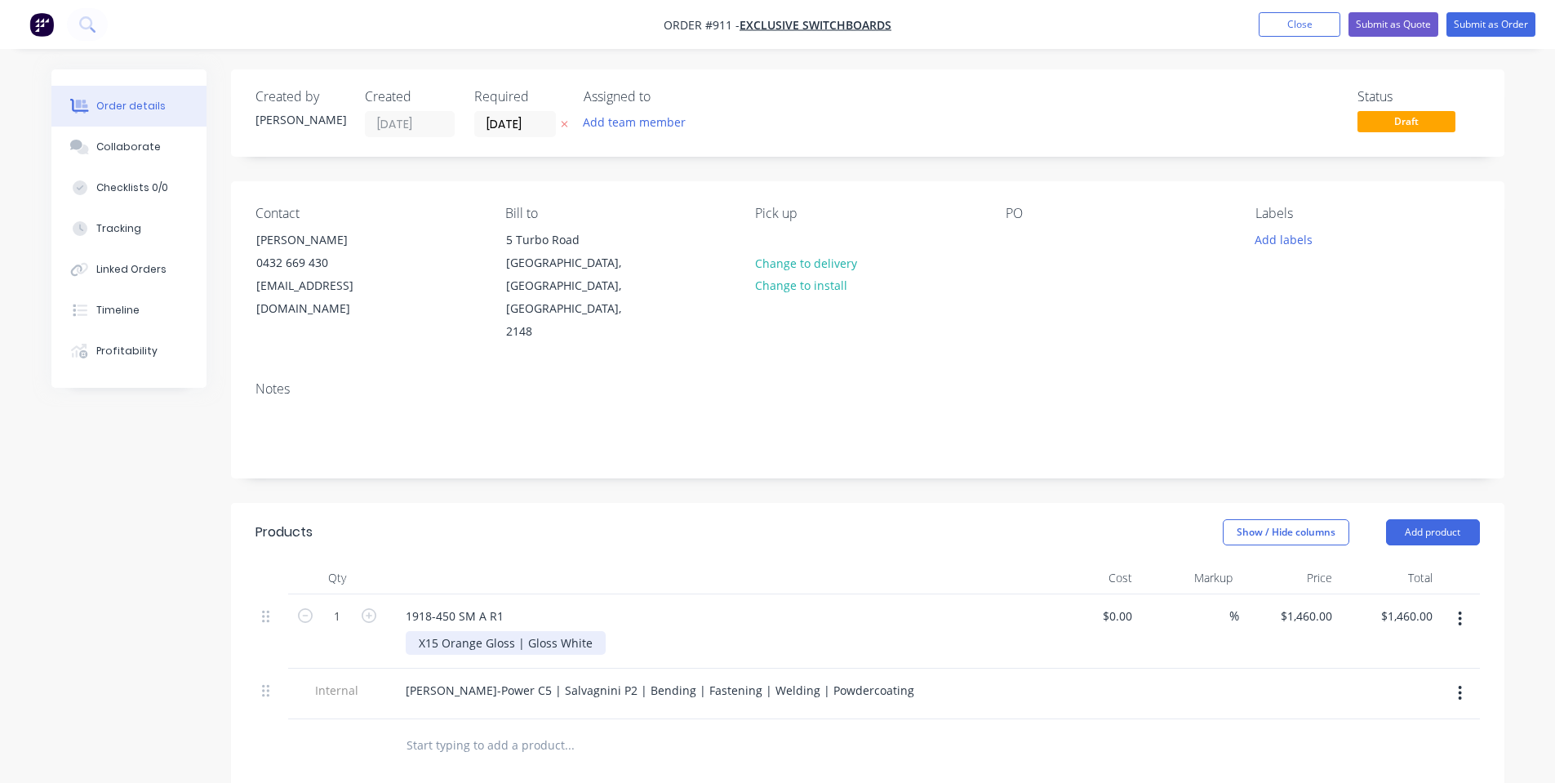
click at [530, 631] on div "X15 Orange Gloss | Gloss White" at bounding box center [506, 643] width 200 height 24
drag, startPoint x: 527, startPoint y: 596, endPoint x: 174, endPoint y: 638, distance: 356.0
click at [176, 636] on div "Created by [PERSON_NAME] Created [DATE] Required [DATE] Assigned to Add team me…" at bounding box center [777, 628] width 1453 height 1119
drag, startPoint x: 574, startPoint y: 641, endPoint x: 631, endPoint y: 643, distance: 57.2
click at [631, 679] on div "[PERSON_NAME]-Power C5 | Salvagnini P2 | Bending | Fastening | Welding | Powder…" at bounding box center [660, 691] width 535 height 24
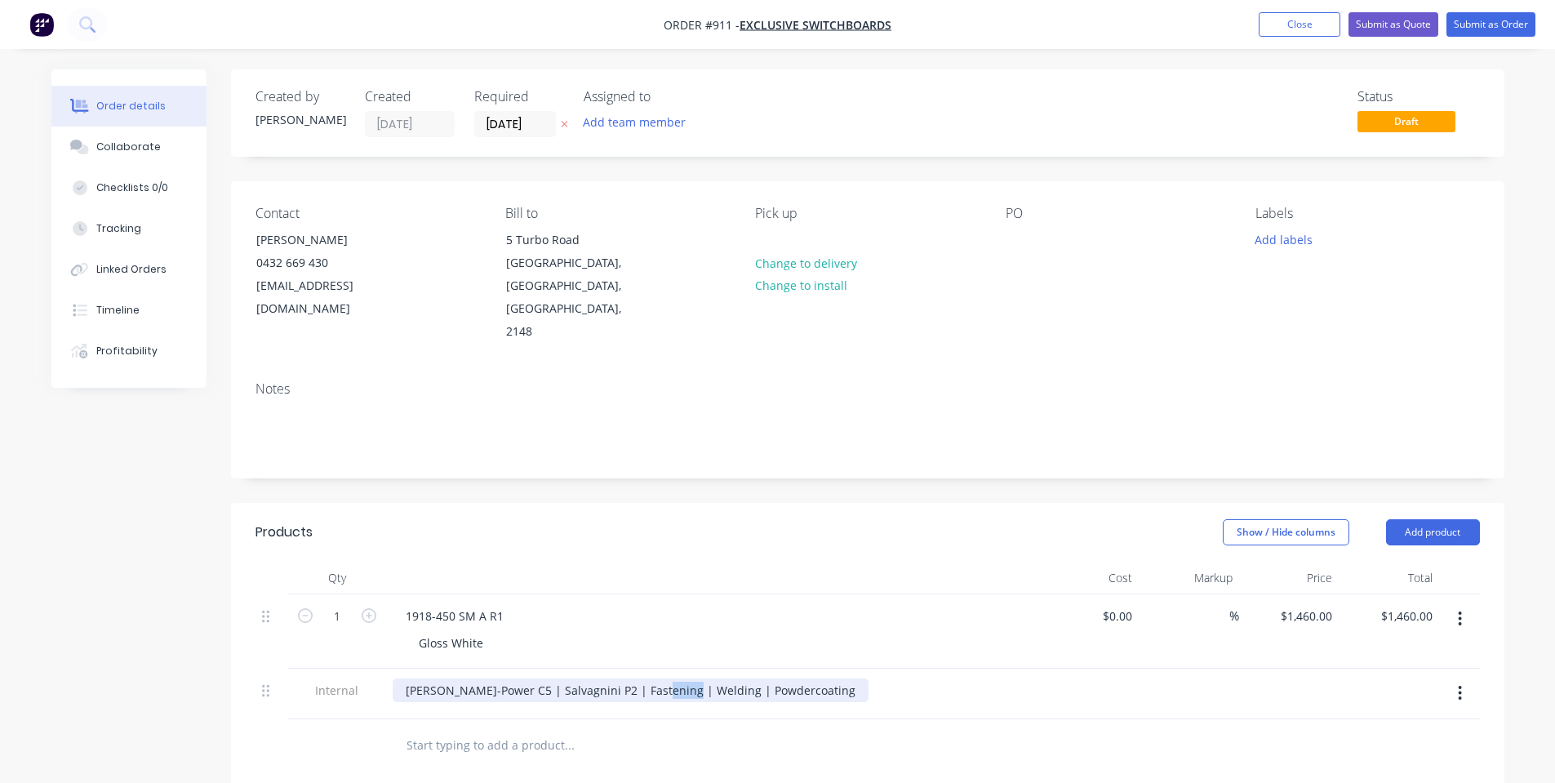
drag, startPoint x: 677, startPoint y: 642, endPoint x: 641, endPoint y: 645, distance: 36.1
click at [643, 679] on div "[PERSON_NAME]-Power C5 | Salvagnini P2 | Fastening | Welding | Powdercoating" at bounding box center [631, 691] width 476 height 24
click at [728, 729] on input "text" at bounding box center [569, 745] width 327 height 33
click at [744, 729] on div at bounding box center [638, 745] width 490 height 33
click at [496, 122] on input "[DATE]" at bounding box center [515, 124] width 80 height 24
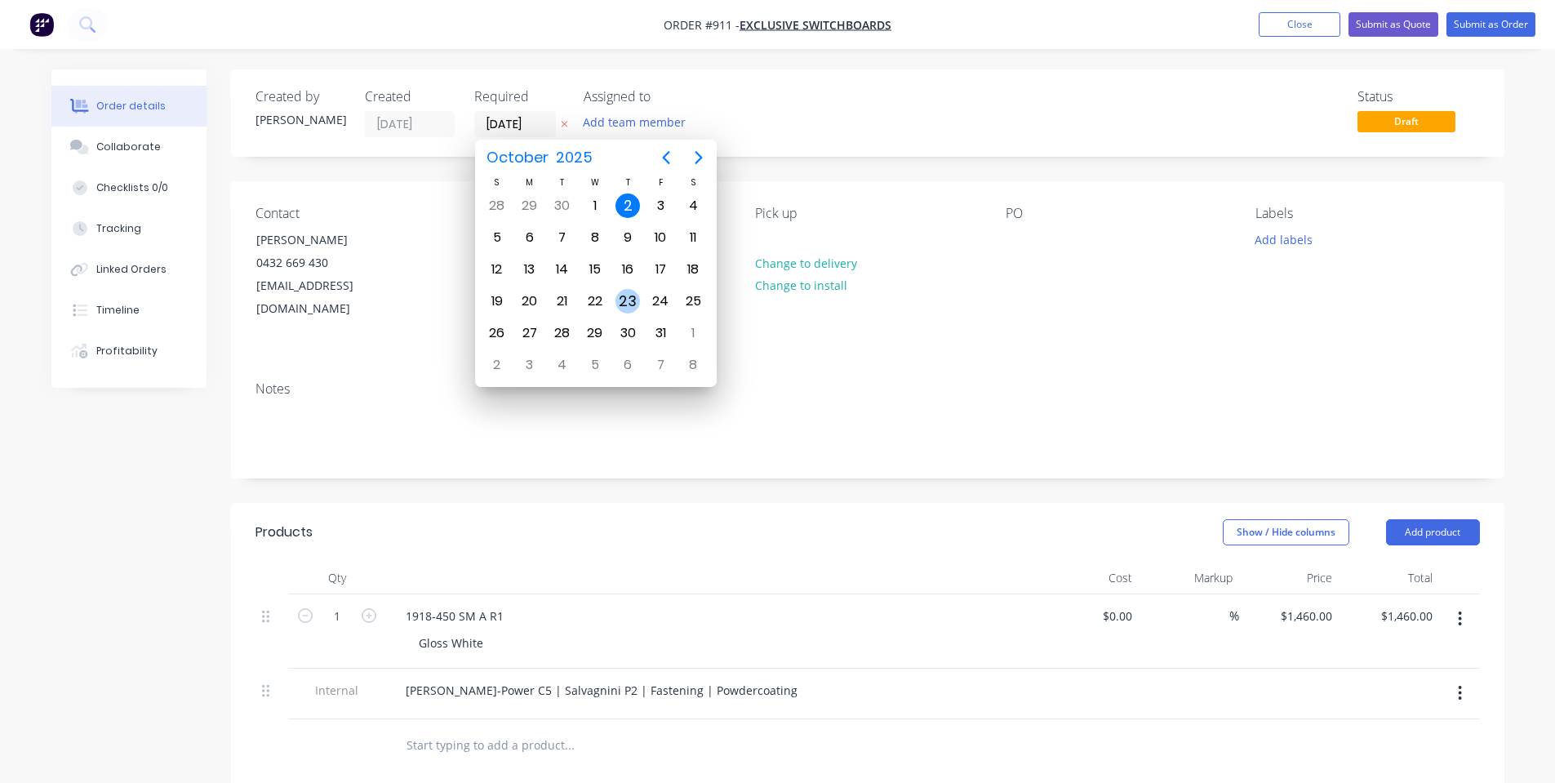
click at [633, 309] on div "23" at bounding box center [628, 301] width 24 height 24
type input "[DATE]"
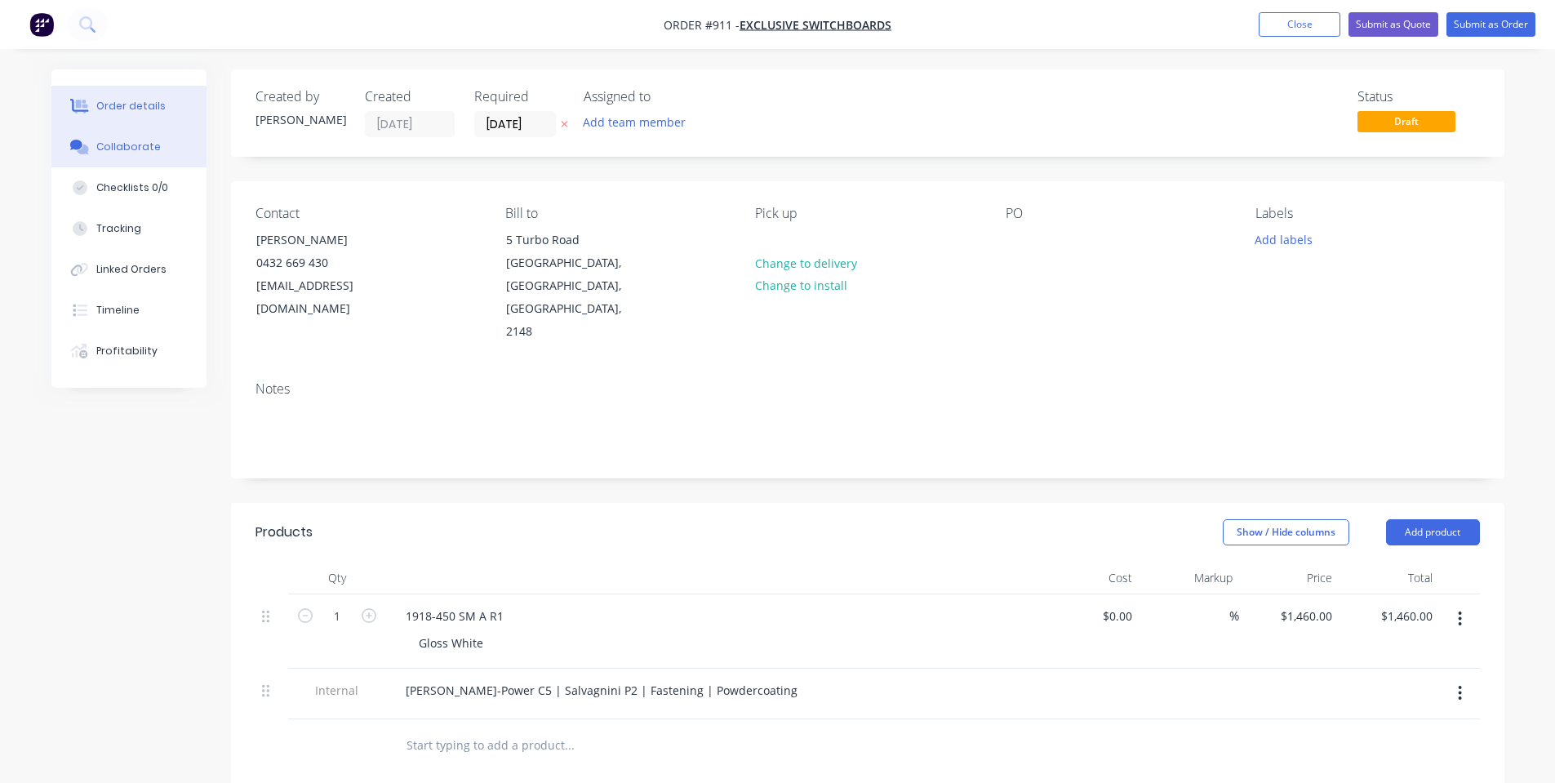
click at [187, 145] on button "Collaborate" at bounding box center [128, 147] width 155 height 41
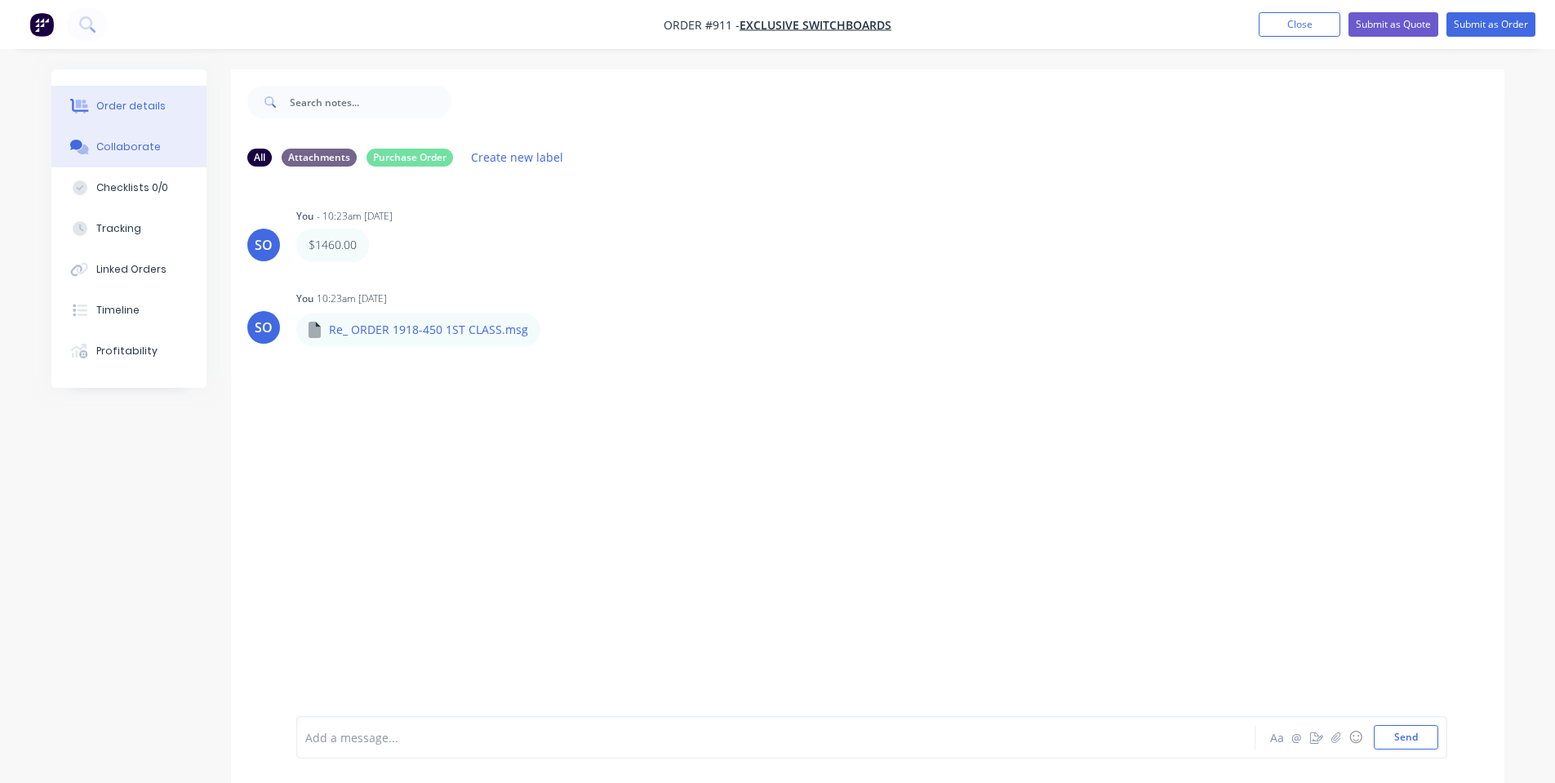
click at [161, 110] on button "Order details" at bounding box center [128, 106] width 155 height 41
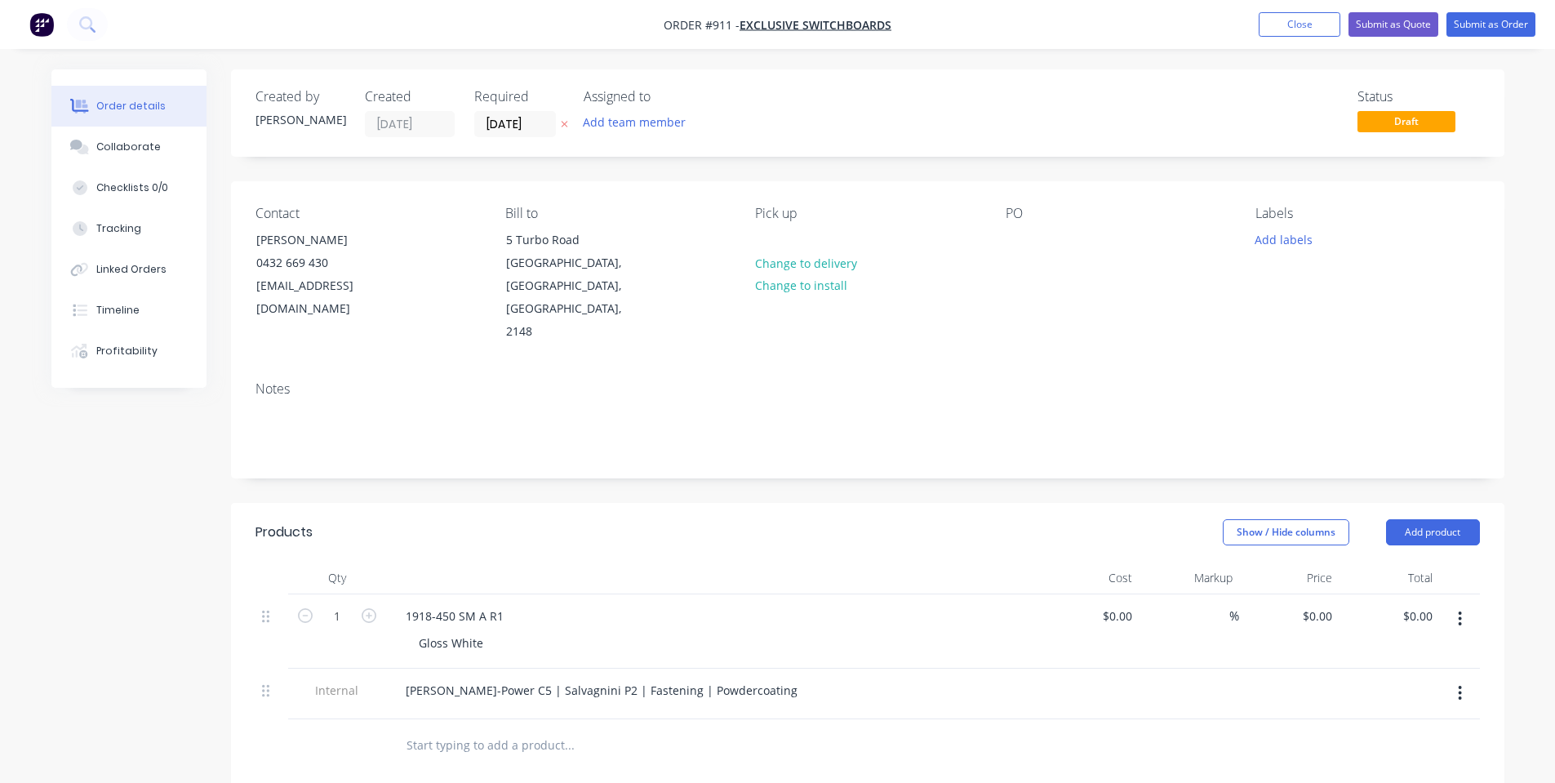
type input "$1,460.00"
click at [1018, 244] on div at bounding box center [1019, 240] width 26 height 24
paste div
click at [1306, 243] on button "Add labels" at bounding box center [1284, 239] width 75 height 22
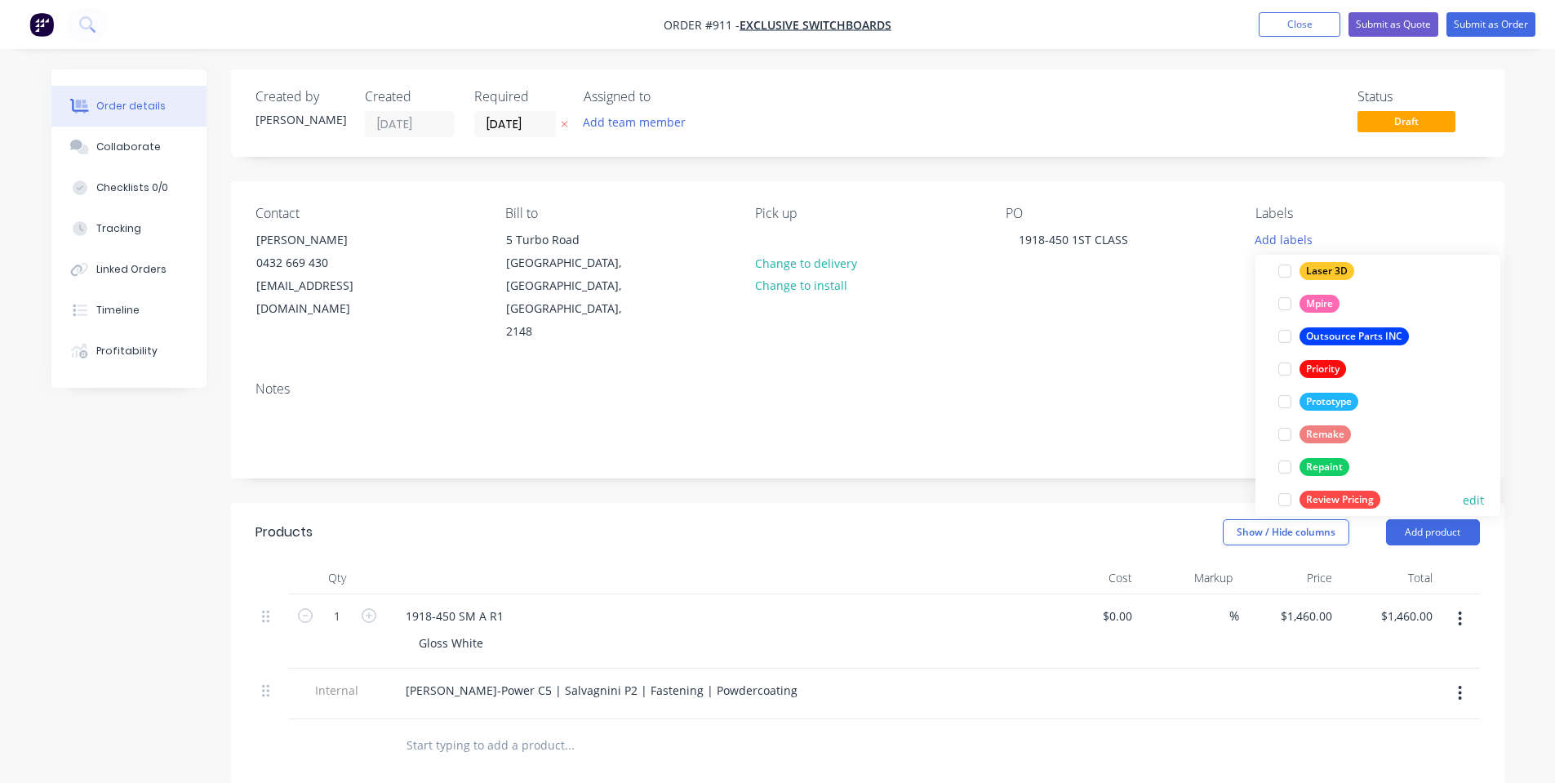
scroll to position [457, 0]
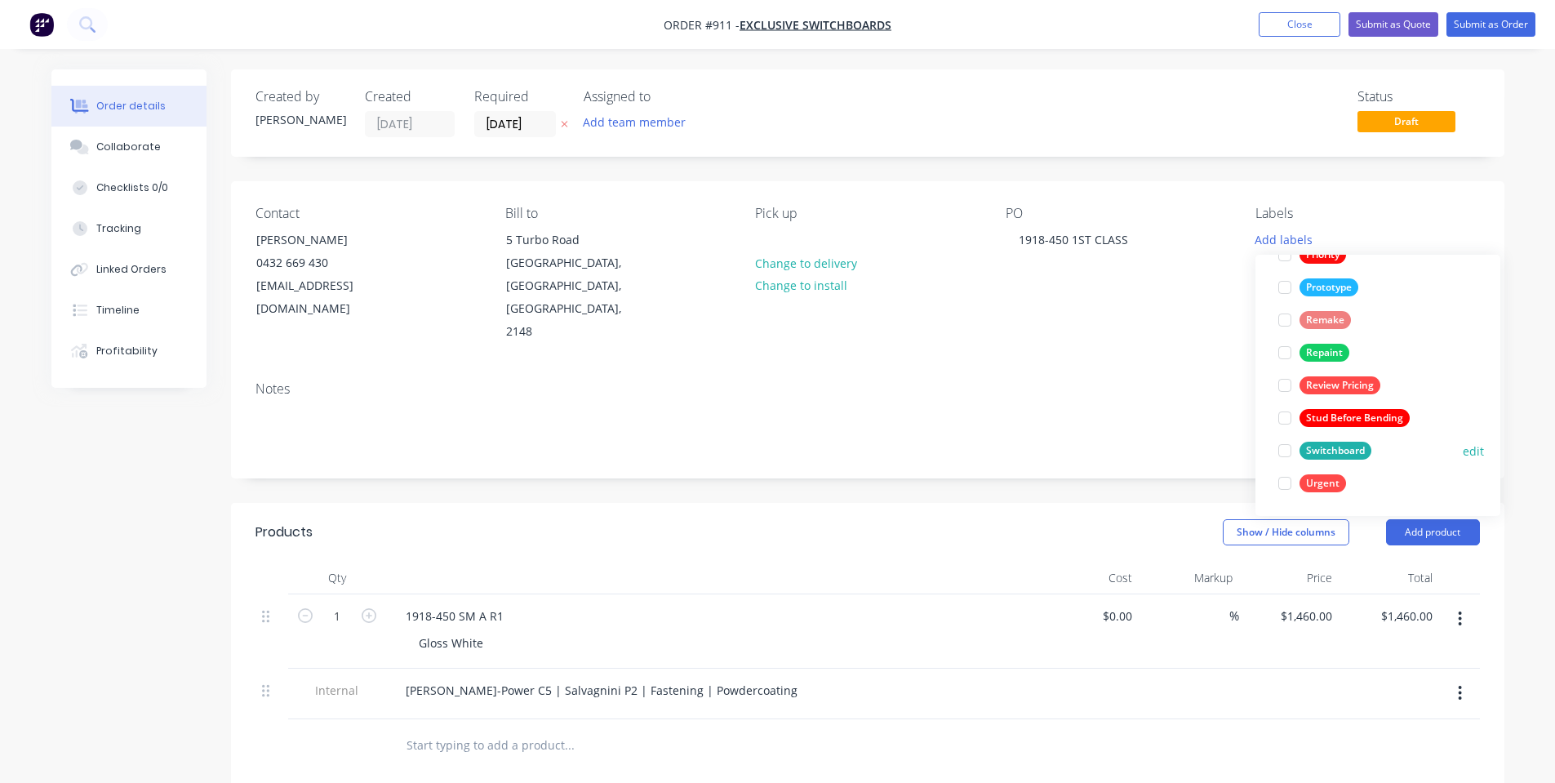
click at [1300, 453] on div at bounding box center [1285, 450] width 33 height 33
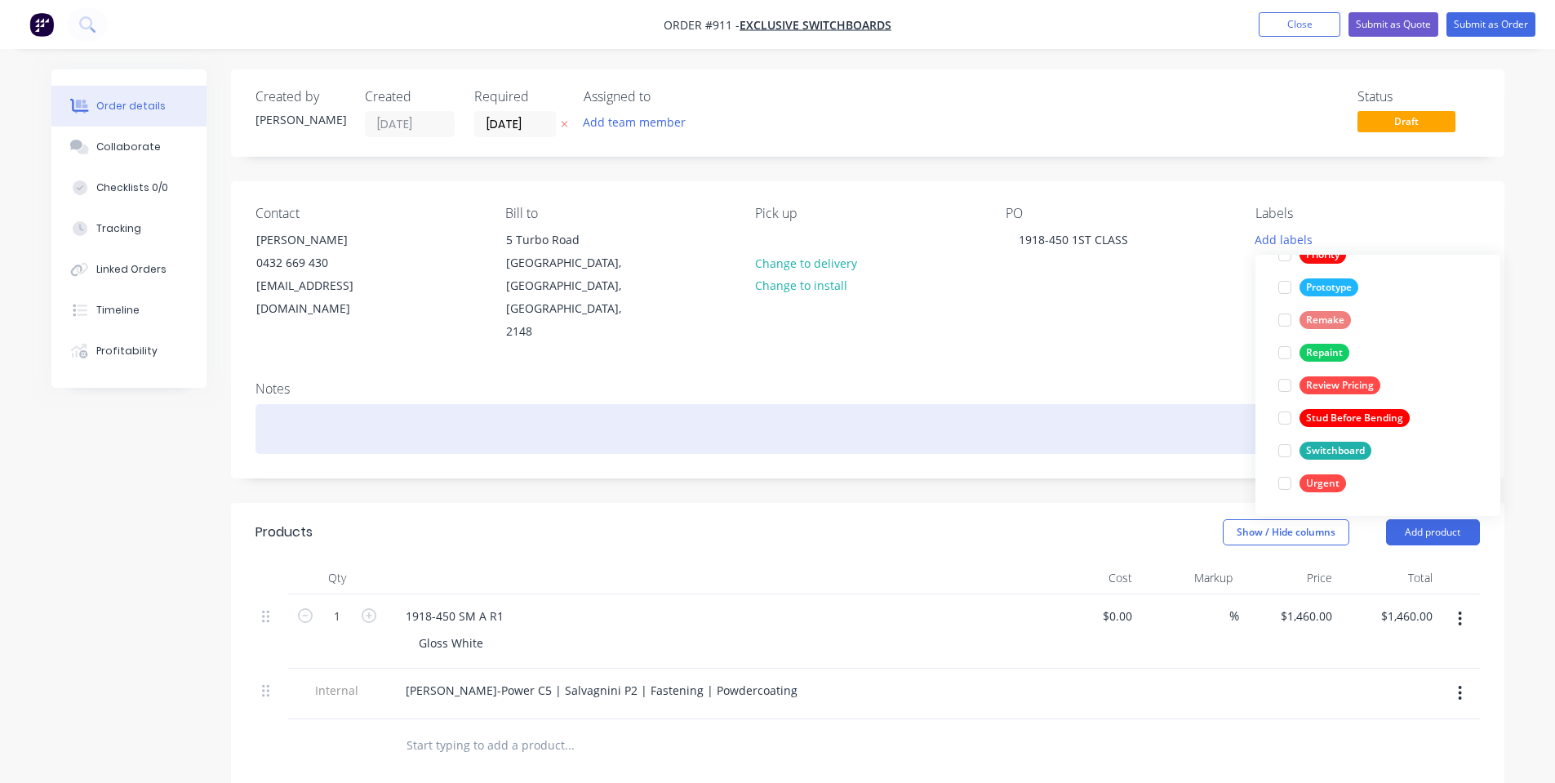
scroll to position [0, 0]
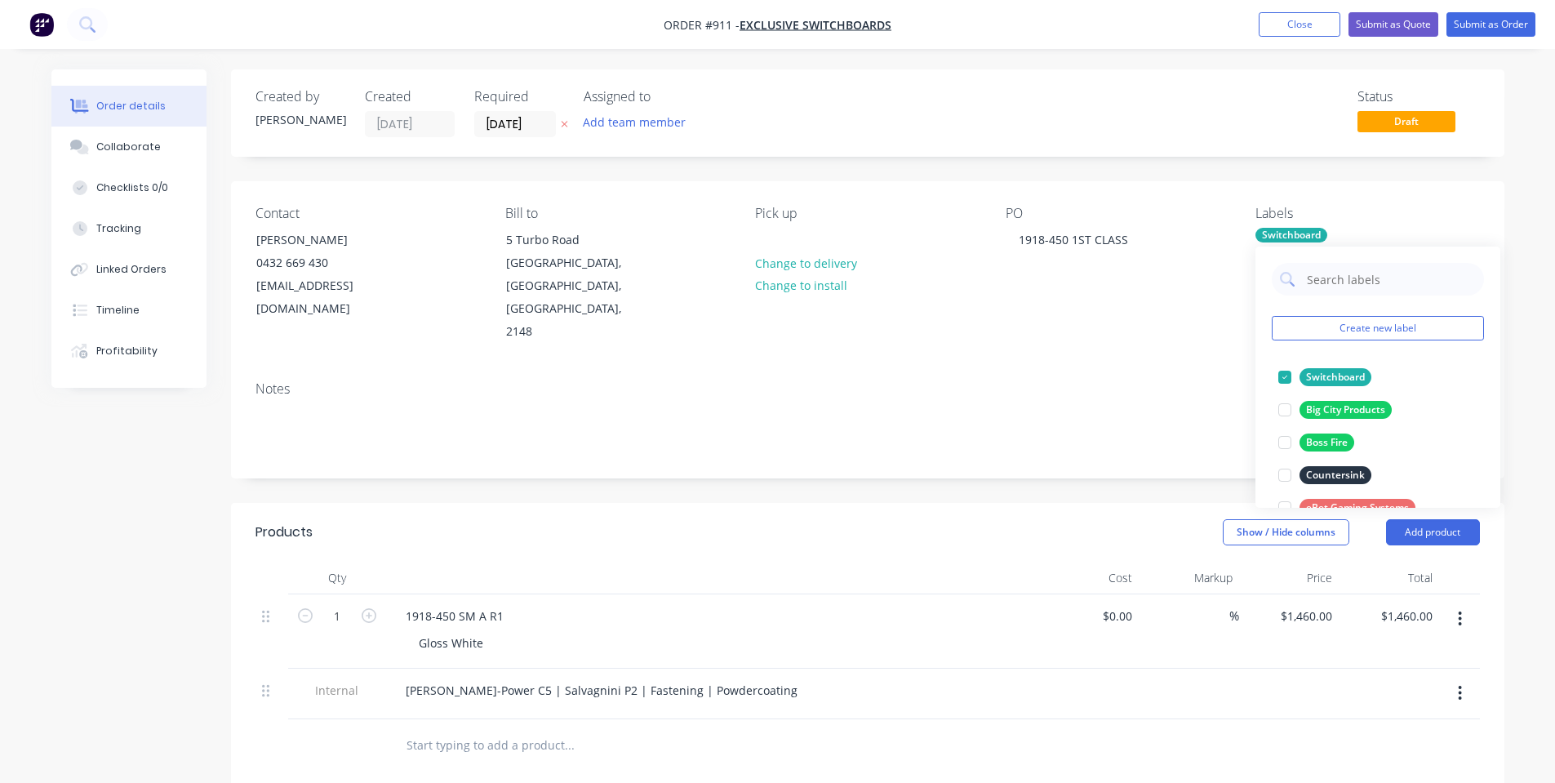
click at [1128, 368] on div "Notes" at bounding box center [868, 422] width 1274 height 109
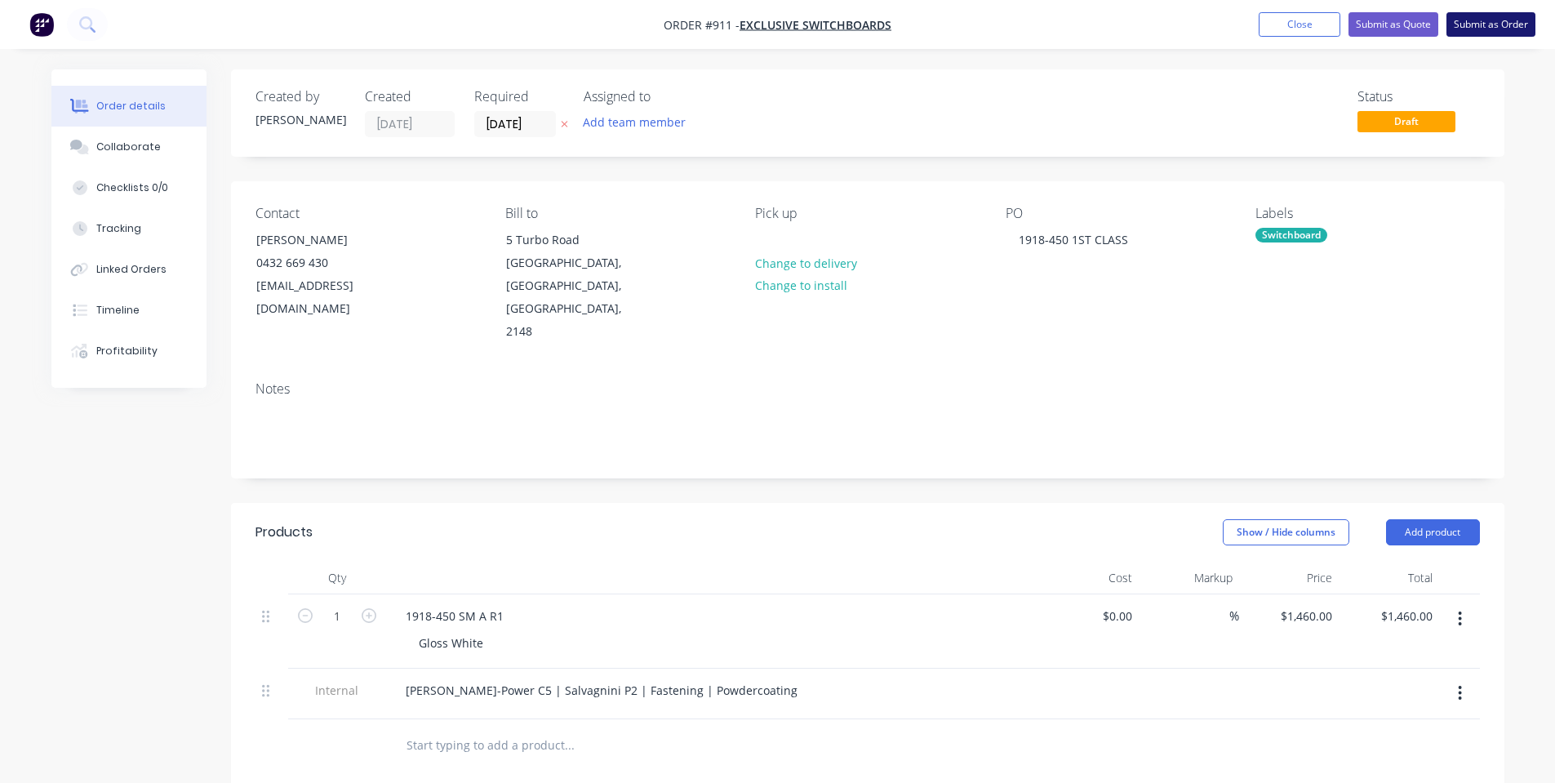
click at [1502, 28] on button "Submit as Order" at bounding box center [1491, 24] width 89 height 24
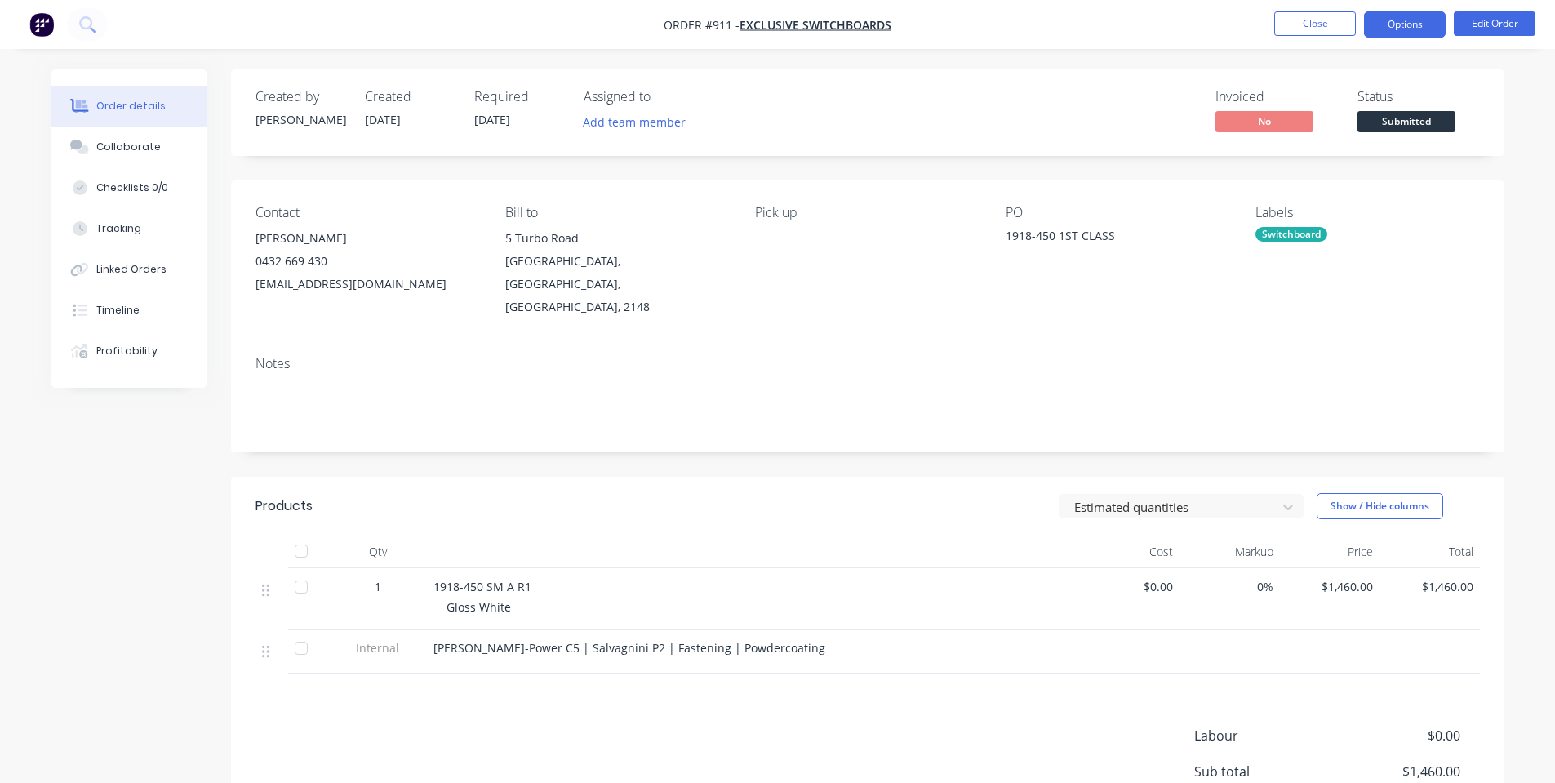
click at [1368, 37] on button "Options" at bounding box center [1405, 24] width 82 height 26
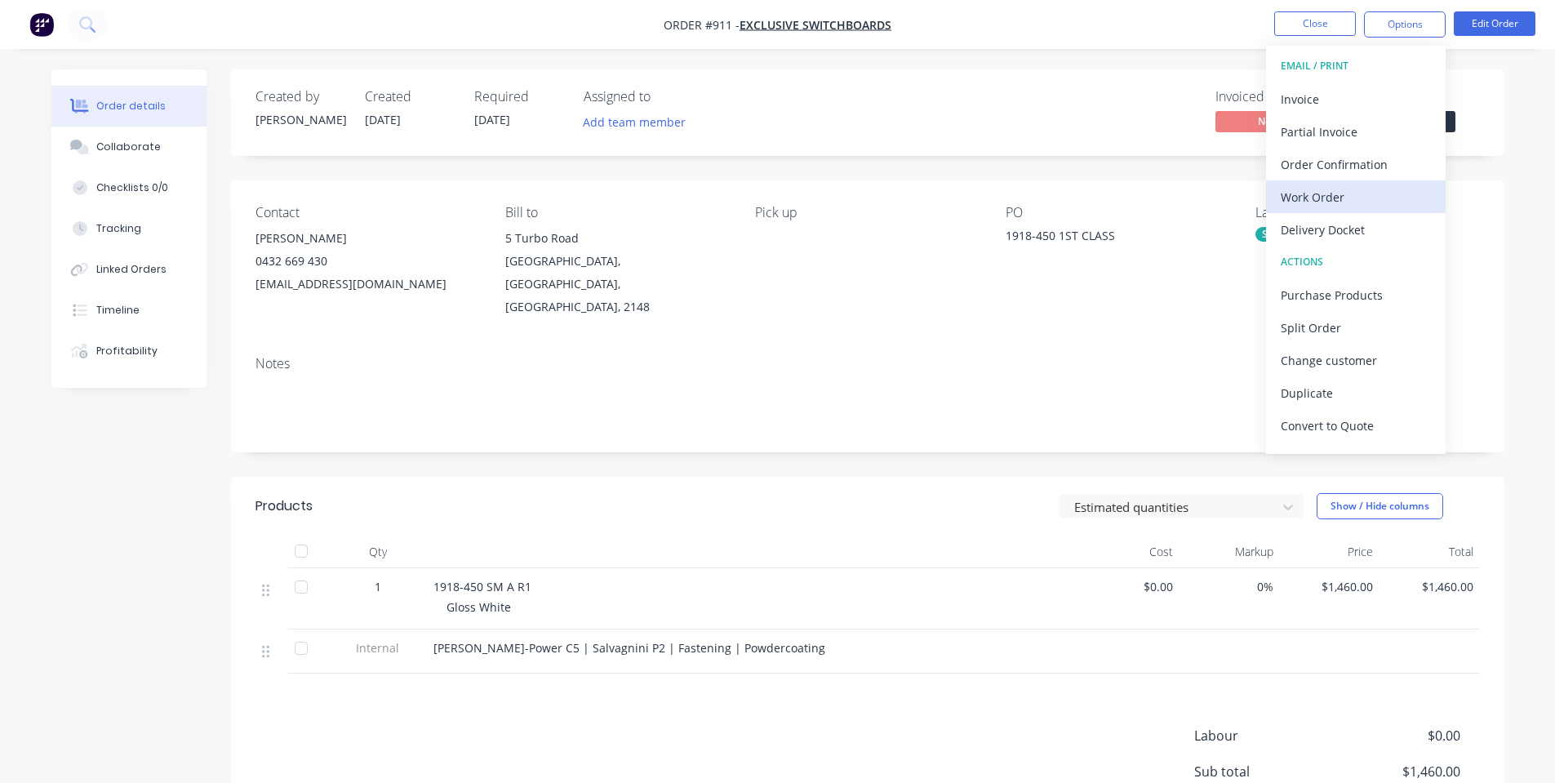
click at [1357, 200] on div "Work Order" at bounding box center [1356, 197] width 150 height 24
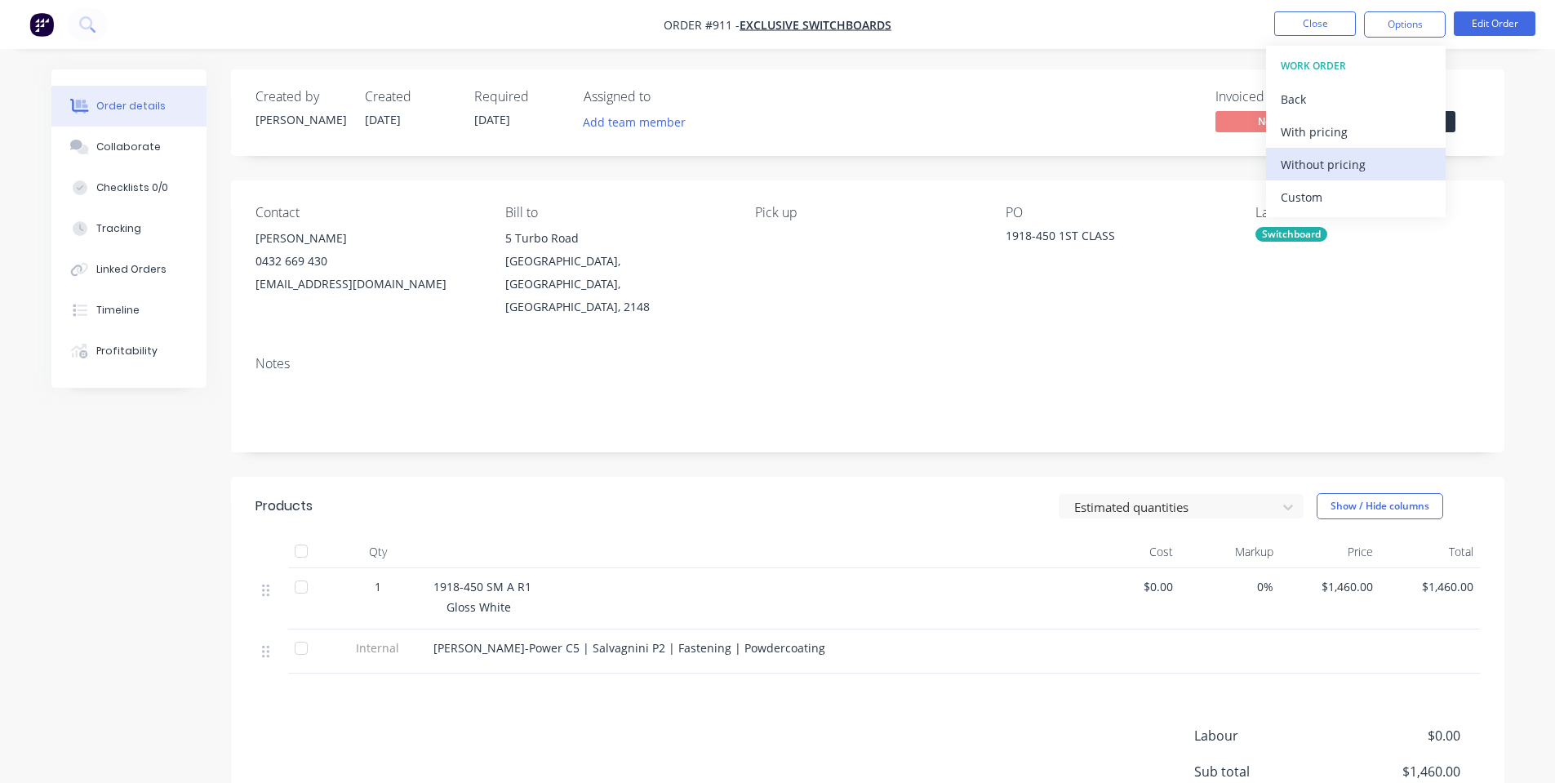
click at [1346, 157] on div "Without pricing" at bounding box center [1356, 165] width 150 height 24
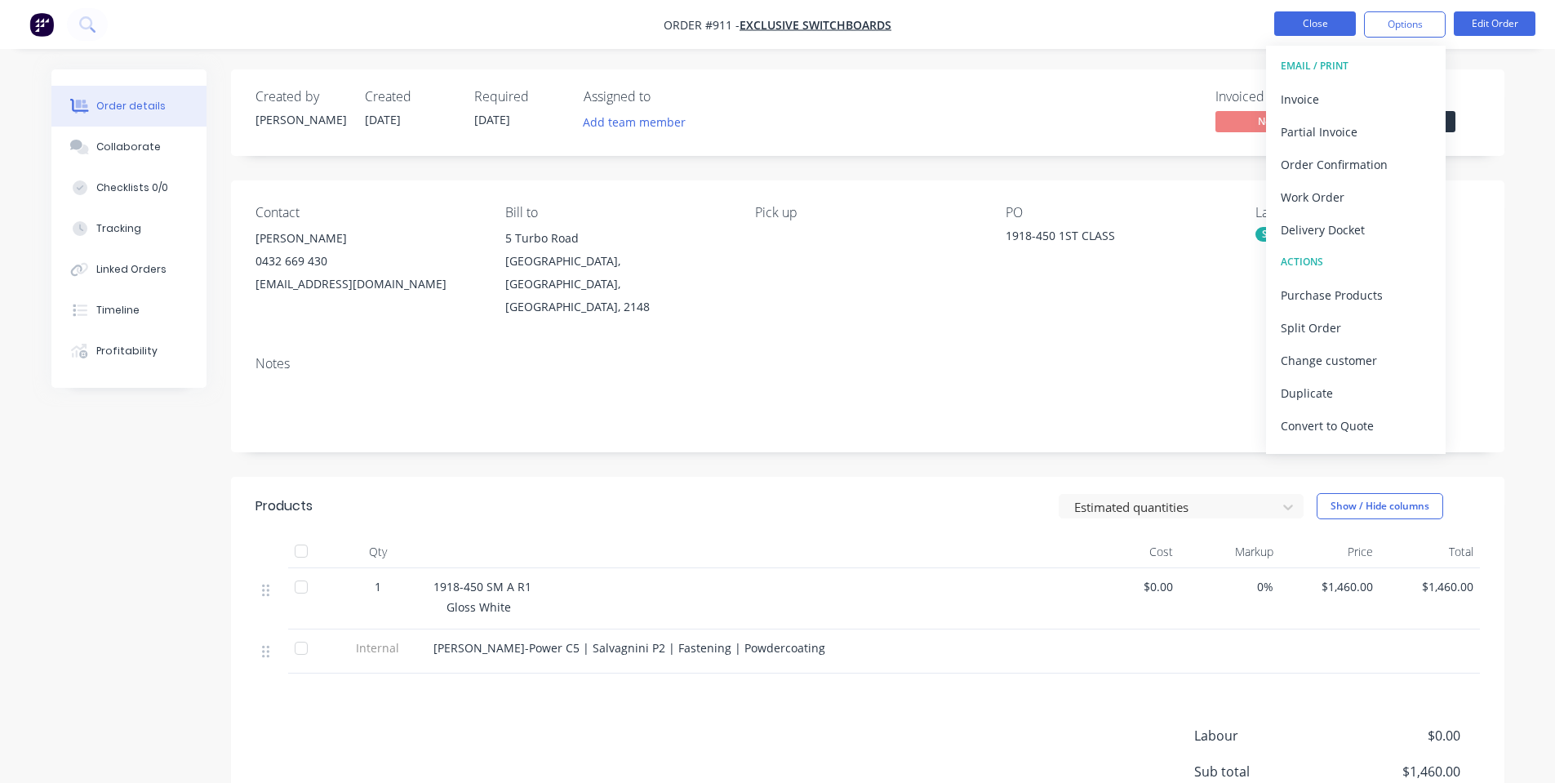
click at [1342, 20] on button "Close" at bounding box center [1316, 23] width 82 height 24
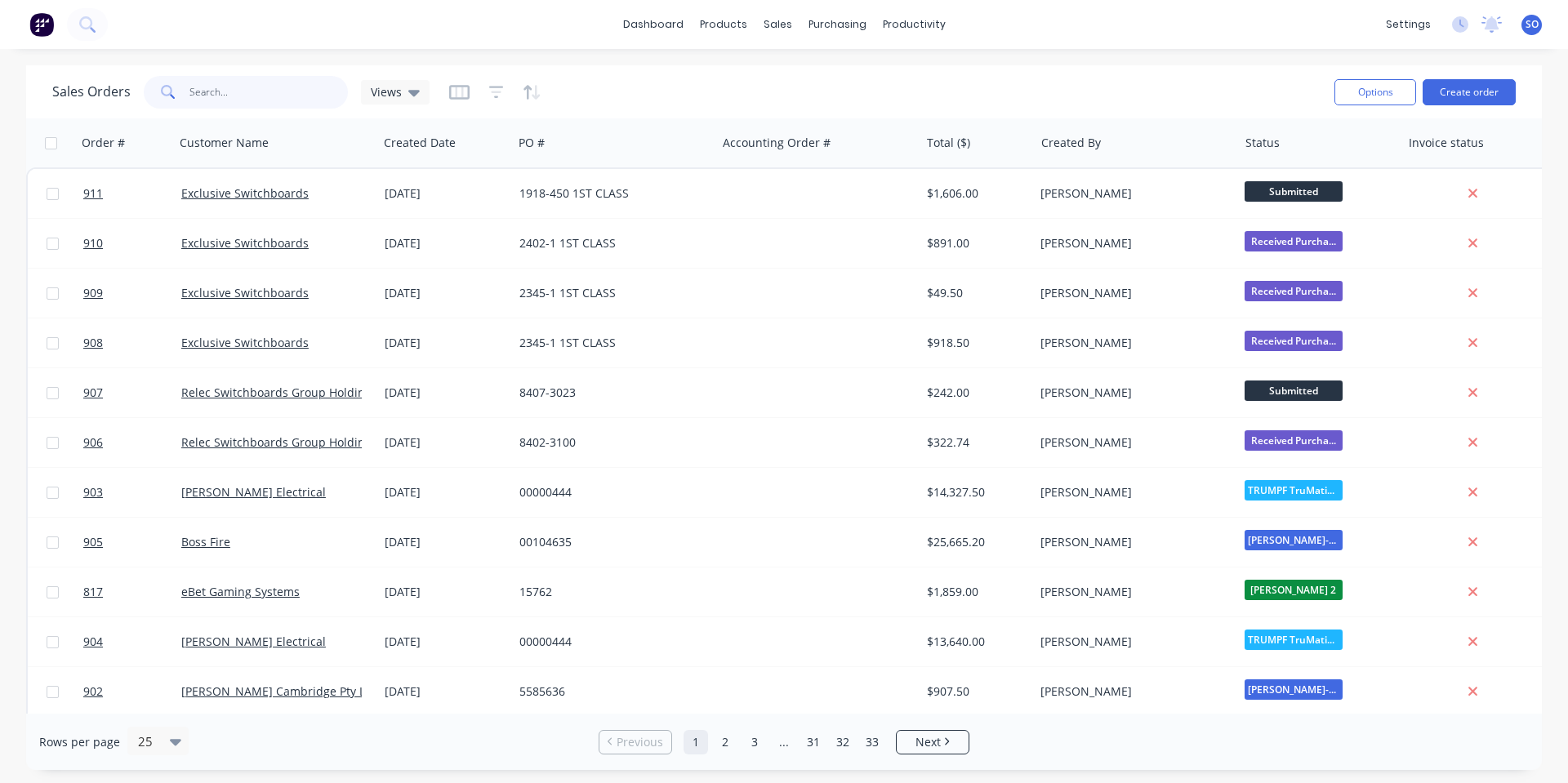
click at [309, 92] on input "text" at bounding box center [268, 92] width 159 height 33
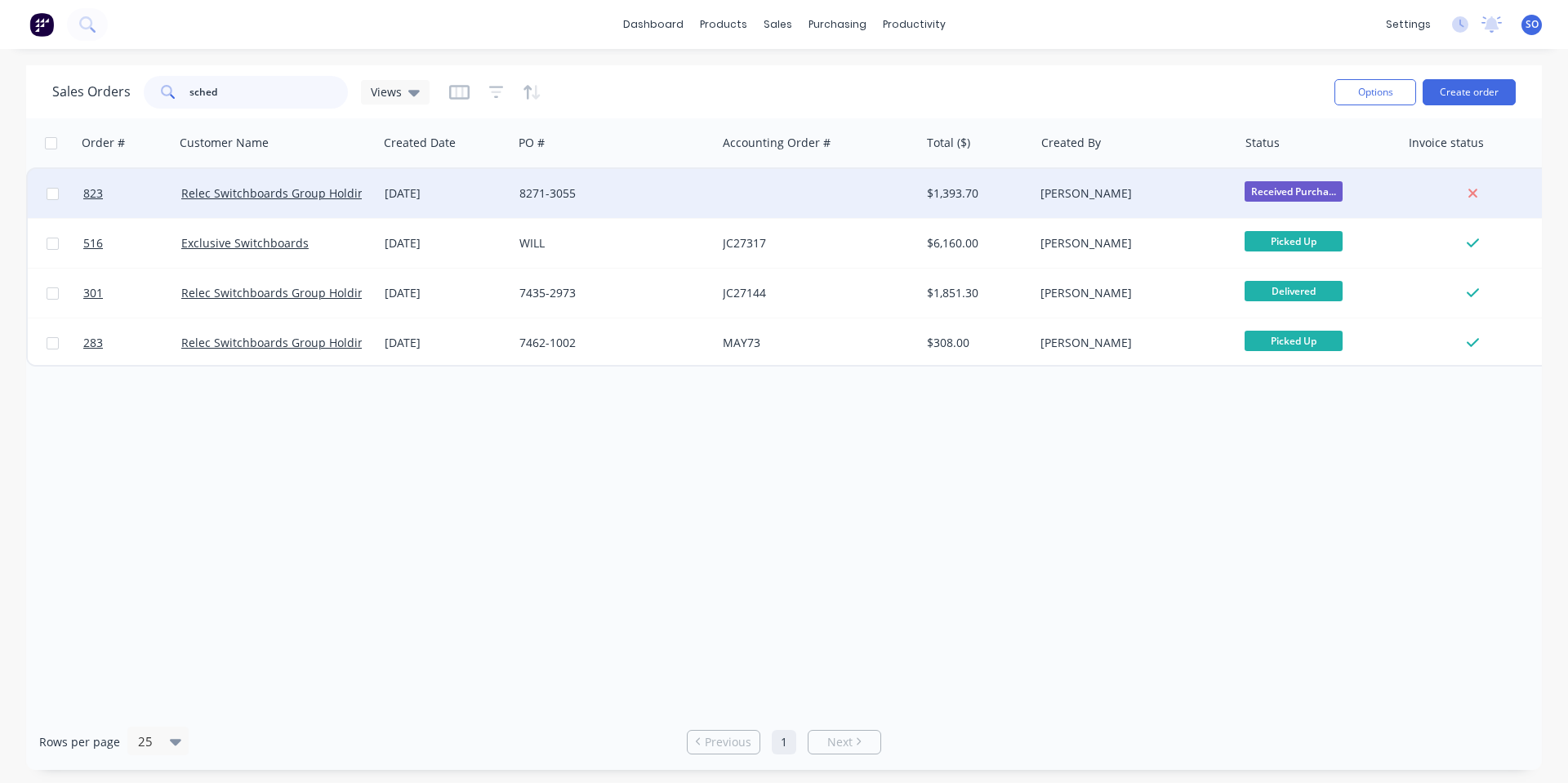
type input "sched"
click at [434, 193] on div "[DATE]" at bounding box center [446, 193] width 122 height 16
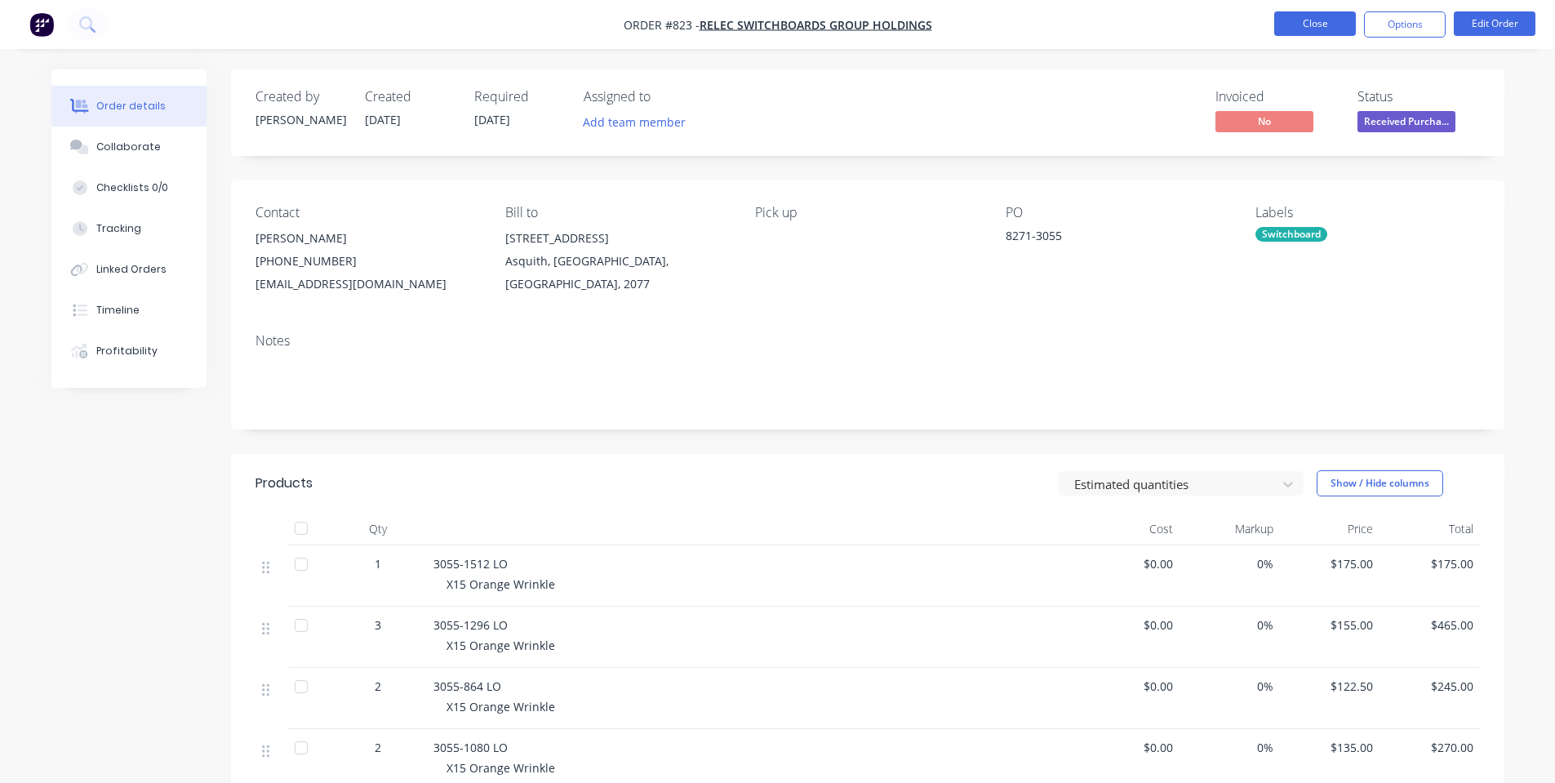
click at [1314, 16] on button "Close" at bounding box center [1316, 23] width 82 height 24
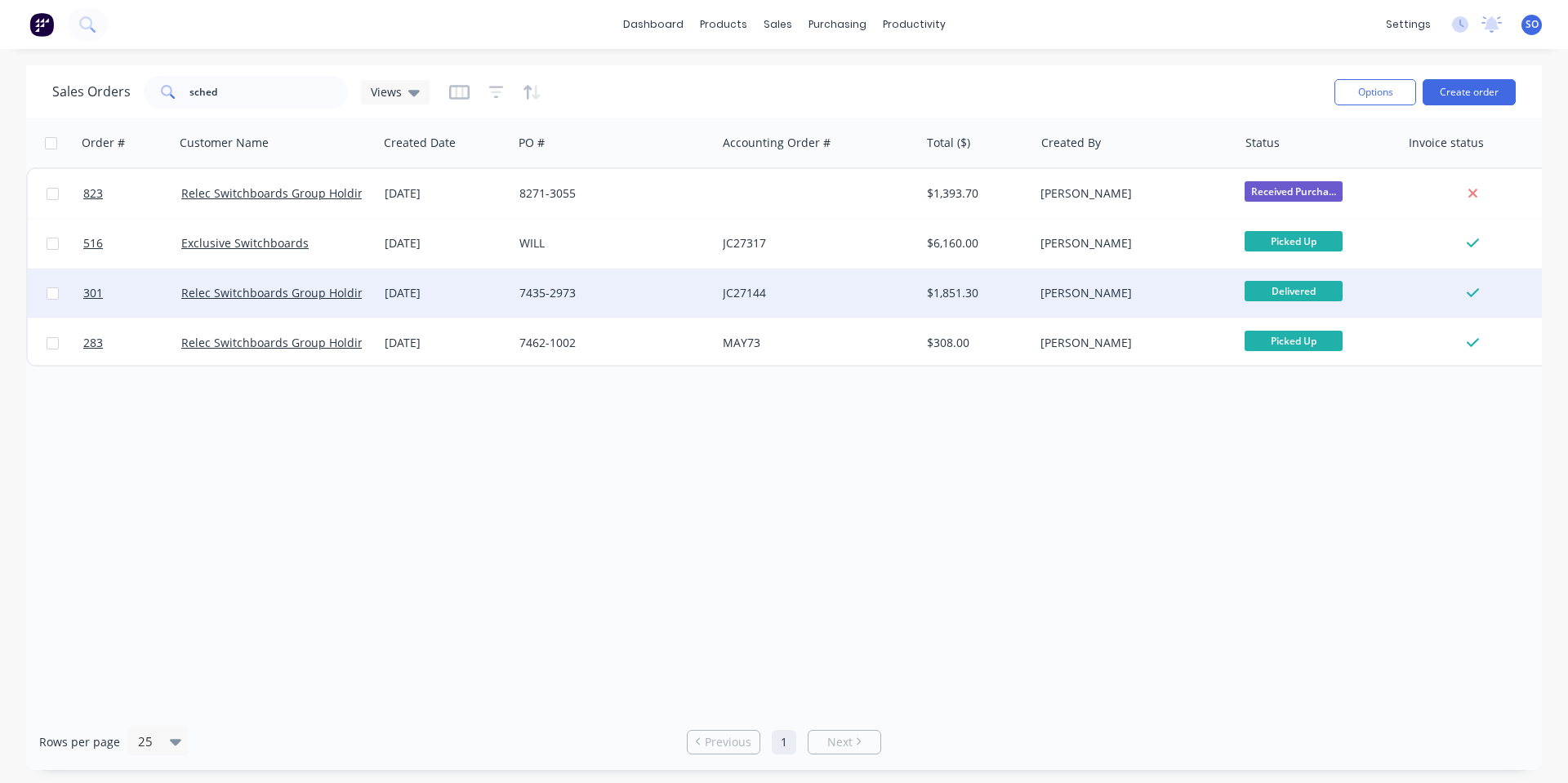
click at [500, 302] on div "[DATE]" at bounding box center [445, 293] width 135 height 49
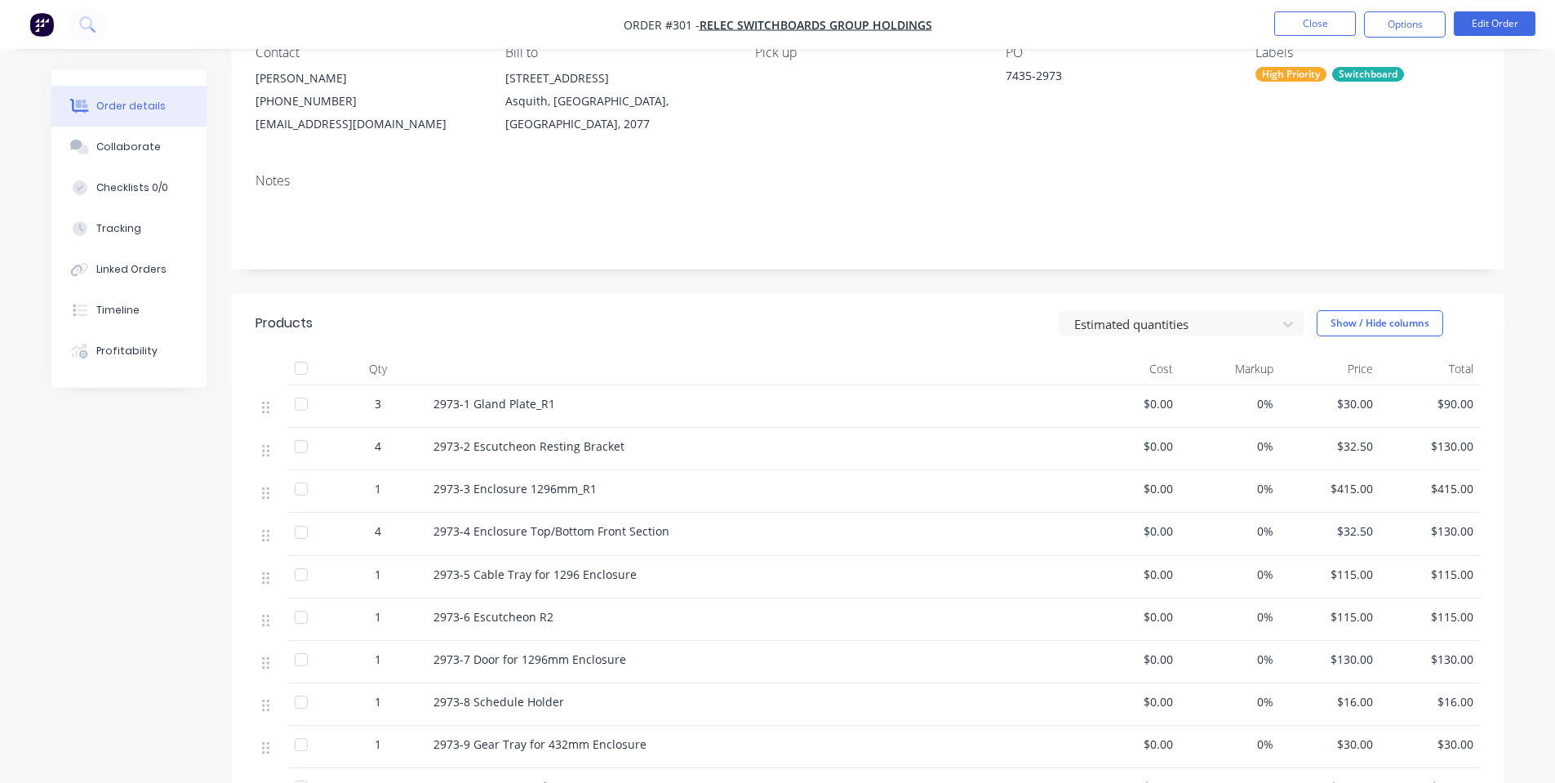
scroll to position [435, 0]
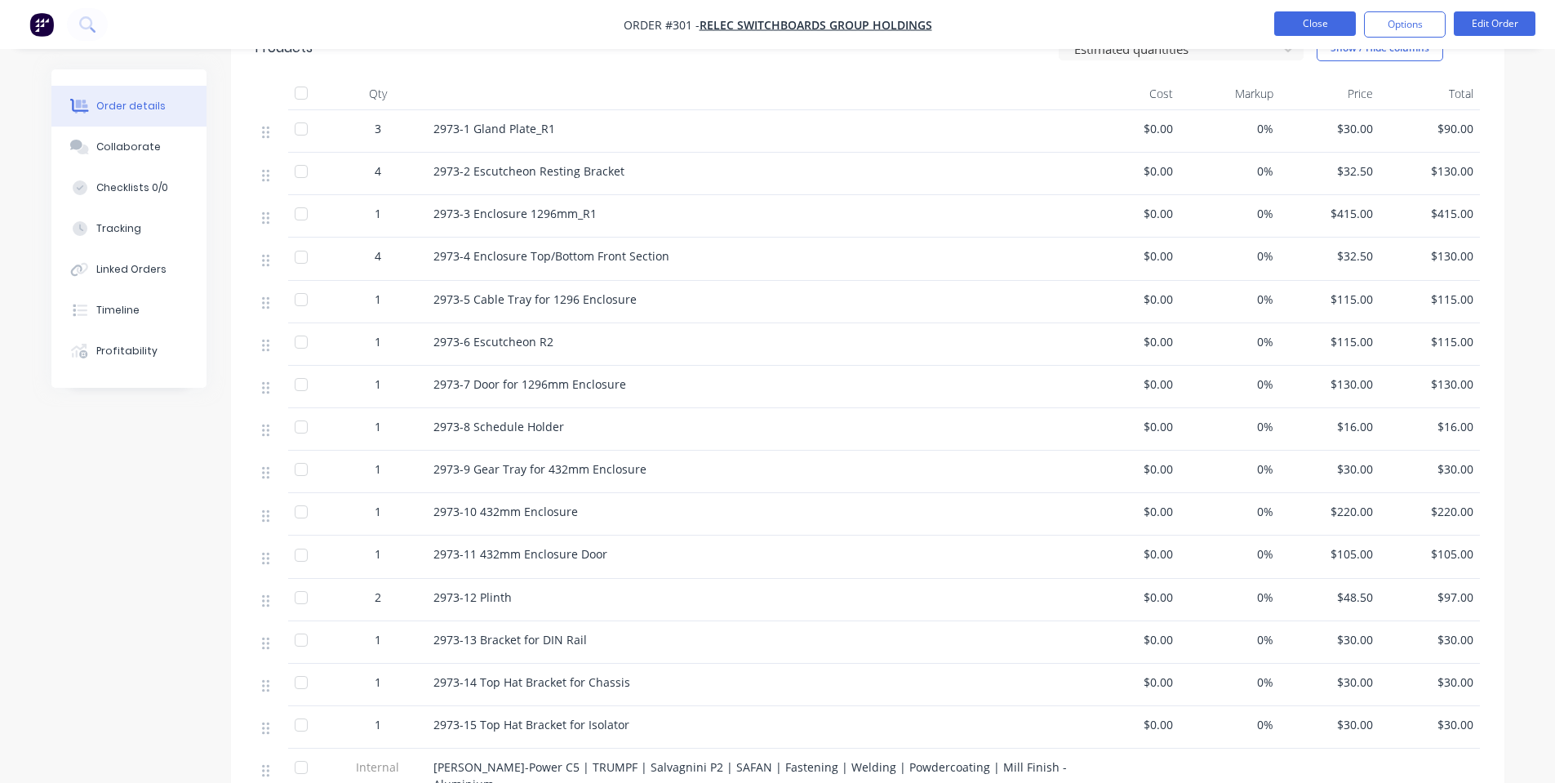
click at [1281, 20] on button "Close" at bounding box center [1316, 23] width 82 height 24
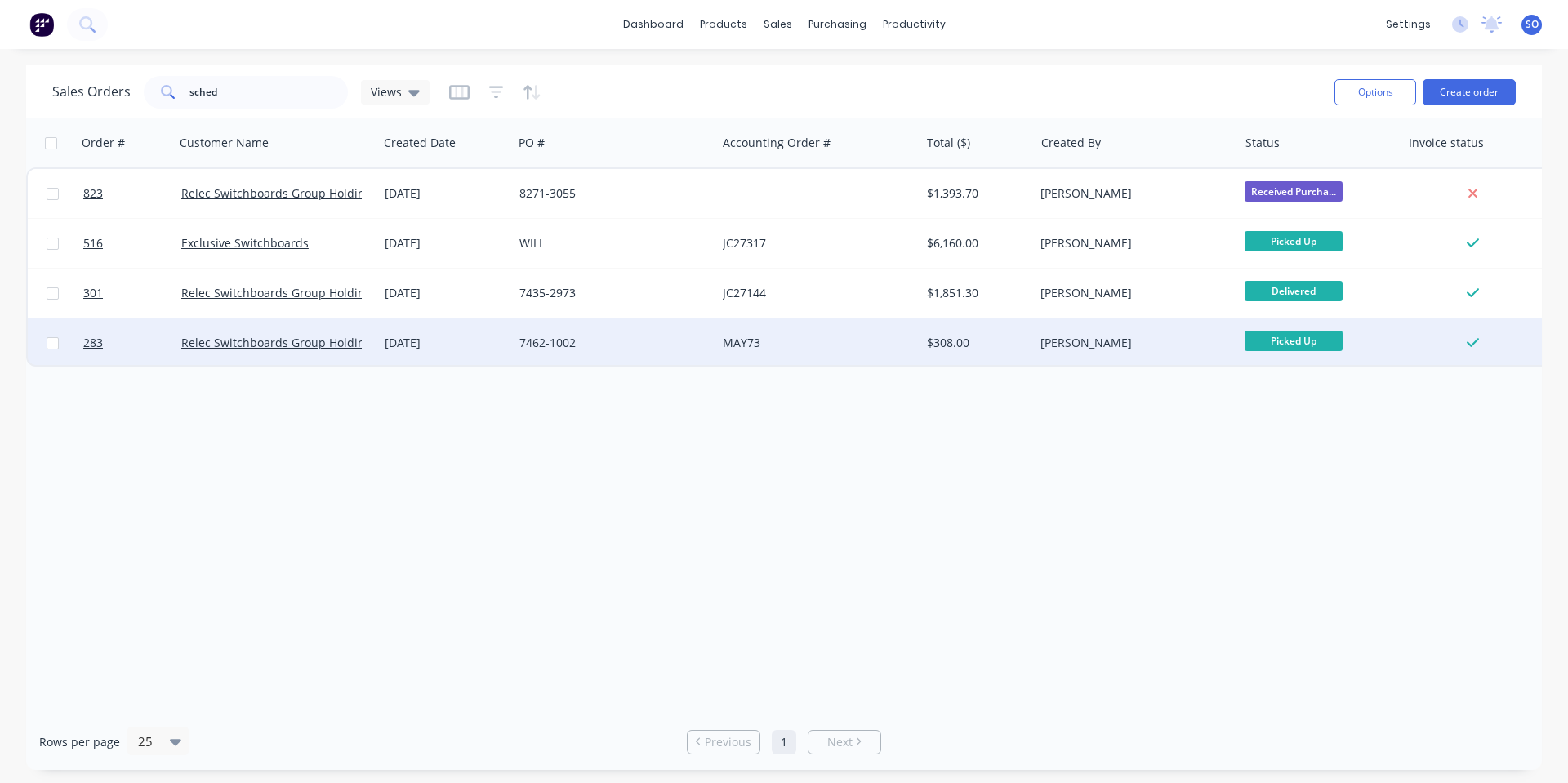
click at [485, 342] on div "[DATE]" at bounding box center [446, 343] width 122 height 16
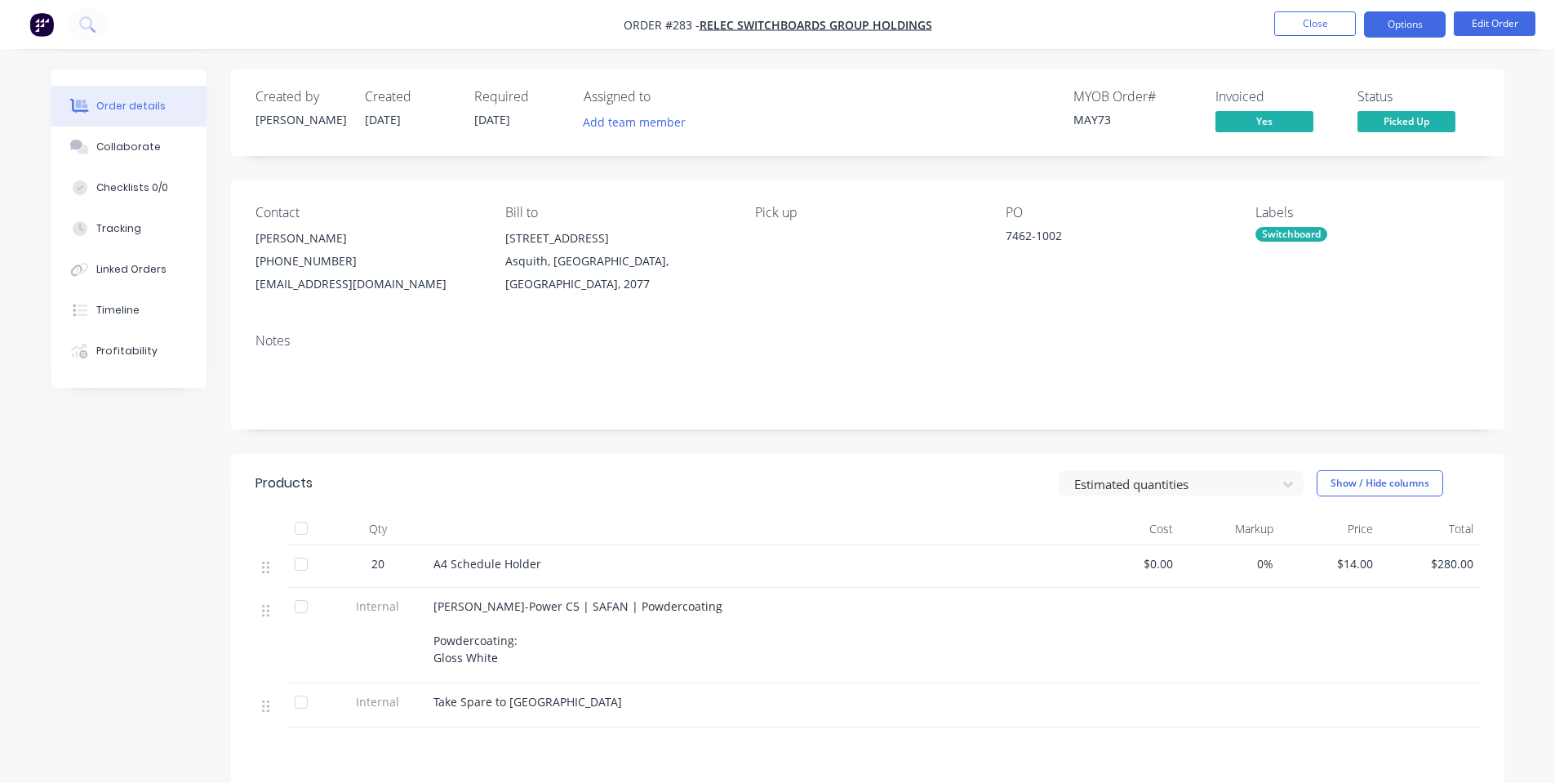
click at [1415, 27] on button "Options" at bounding box center [1405, 24] width 82 height 26
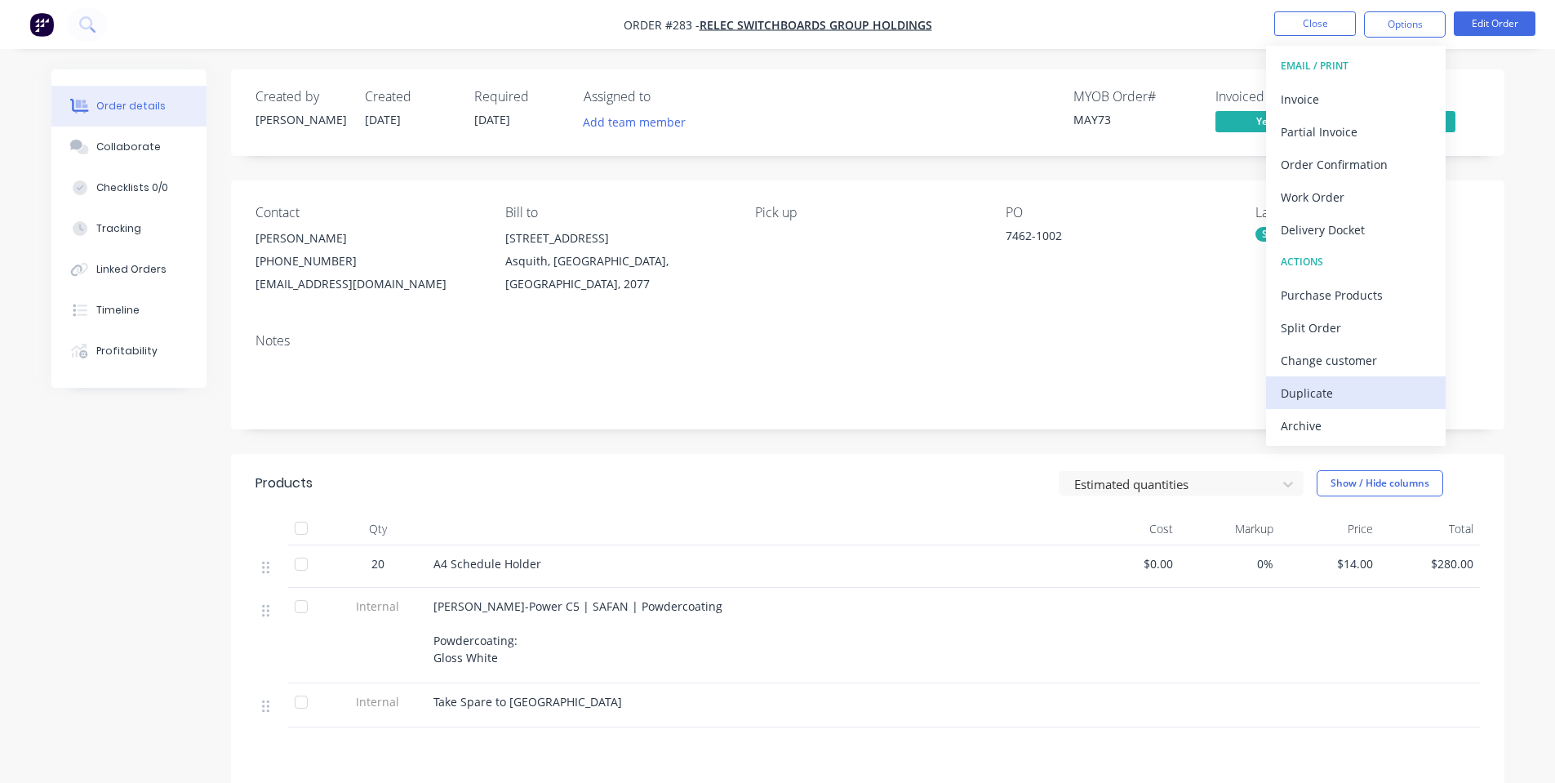
click at [1333, 387] on div "Duplicate" at bounding box center [1356, 393] width 150 height 24
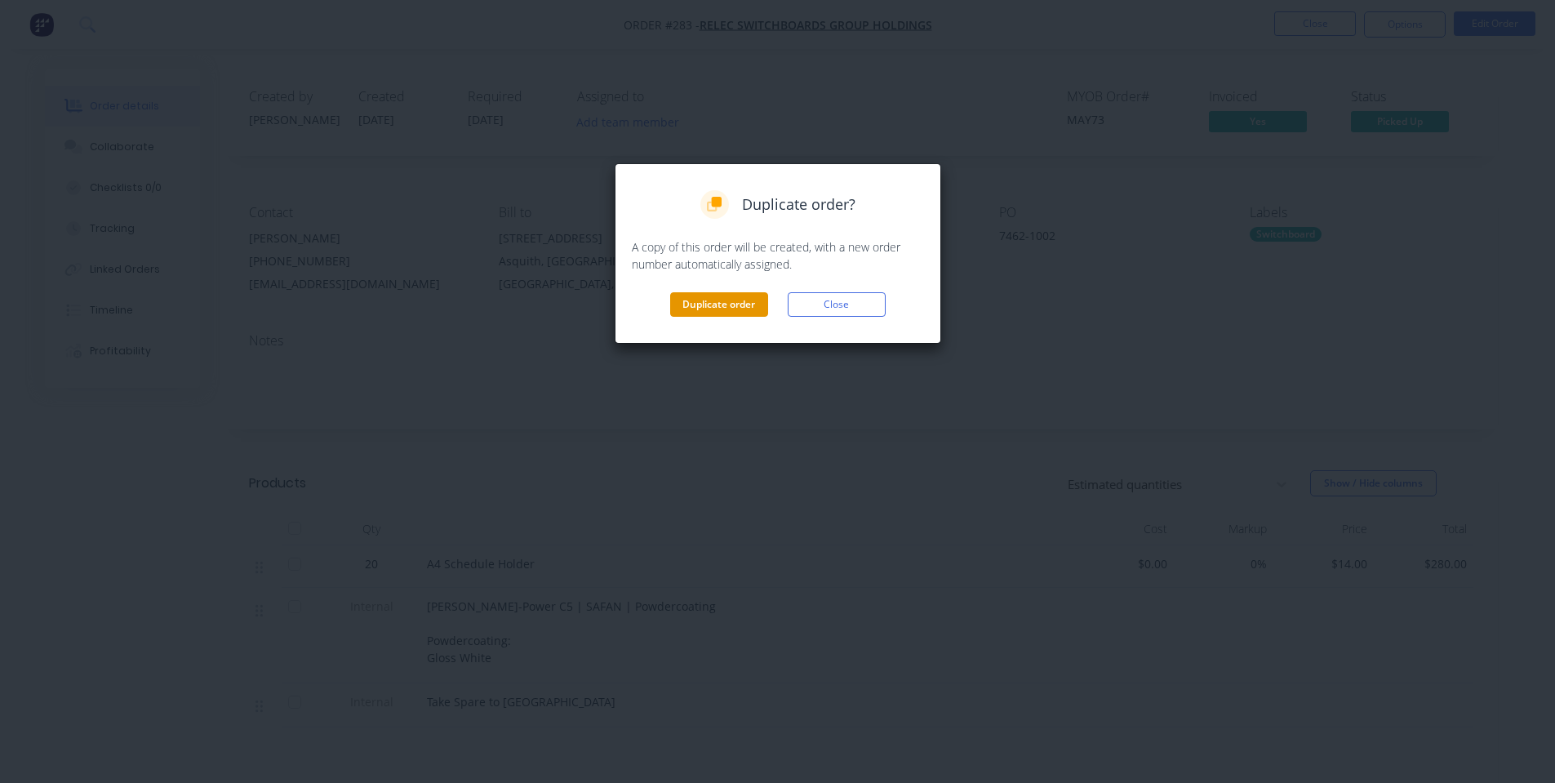
click at [737, 307] on button "Duplicate order" at bounding box center [719, 304] width 98 height 24
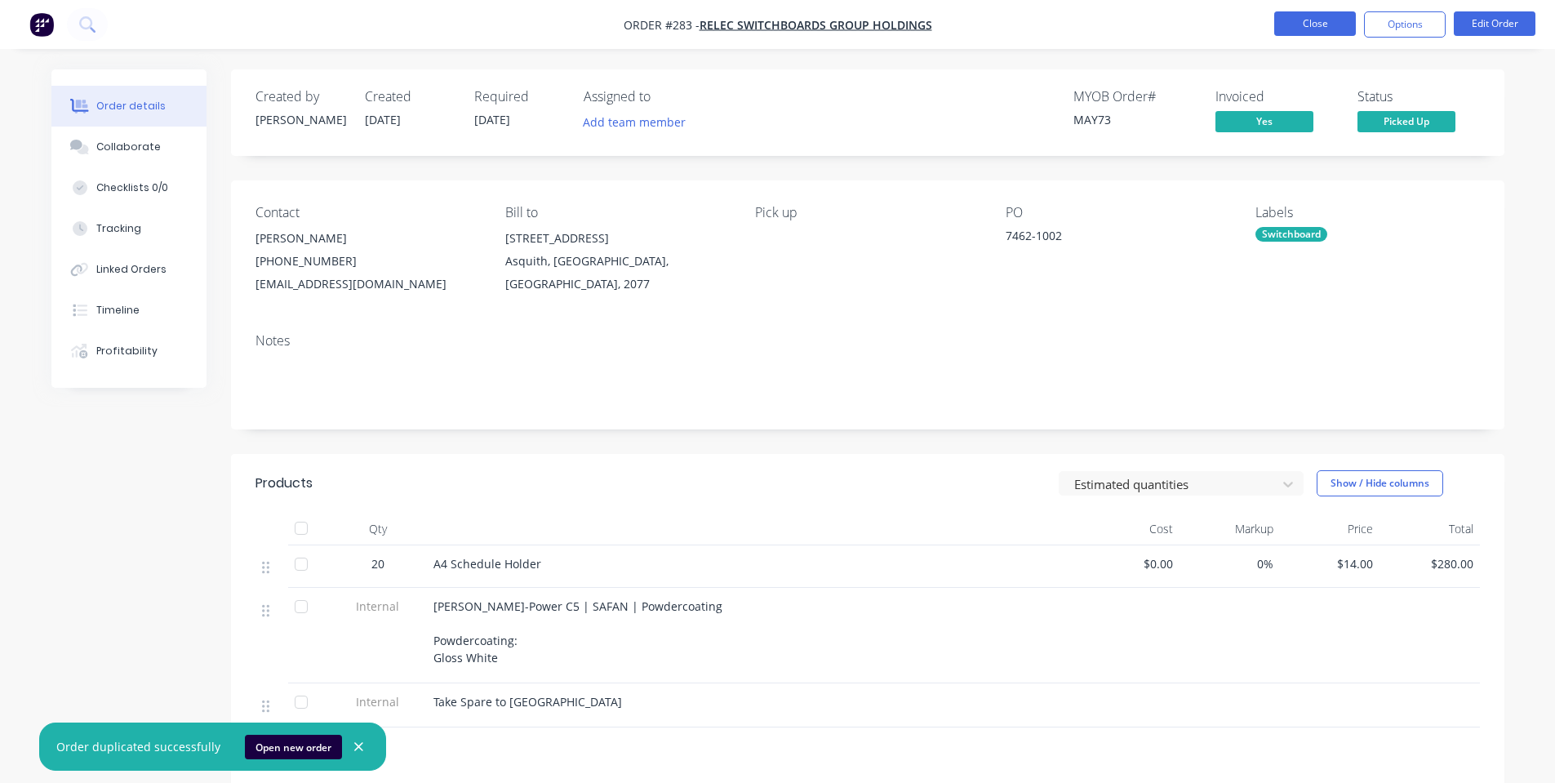
click at [1292, 29] on button "Close" at bounding box center [1316, 23] width 82 height 24
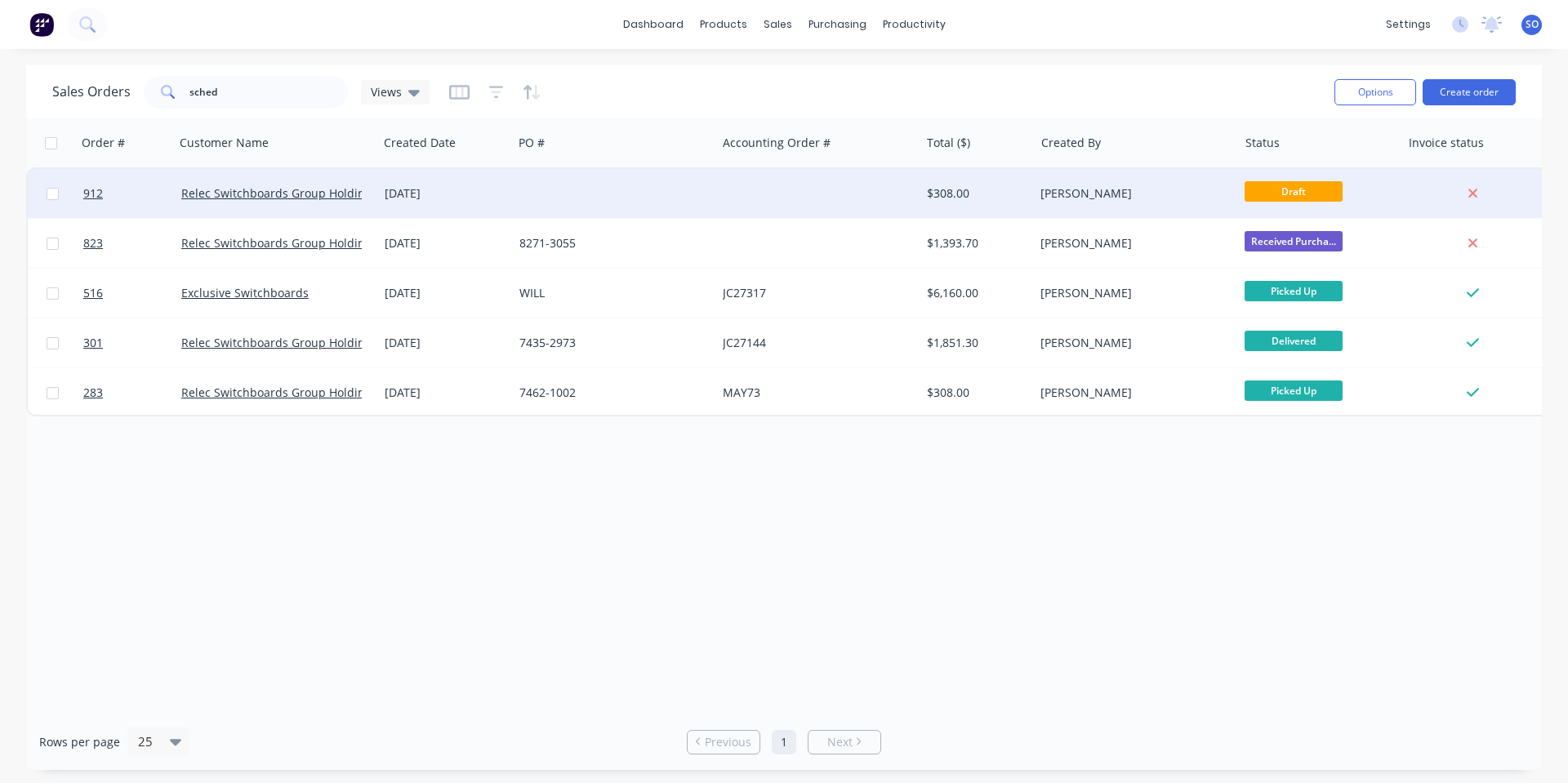
click at [1028, 197] on div "$308.00" at bounding box center [977, 193] width 114 height 49
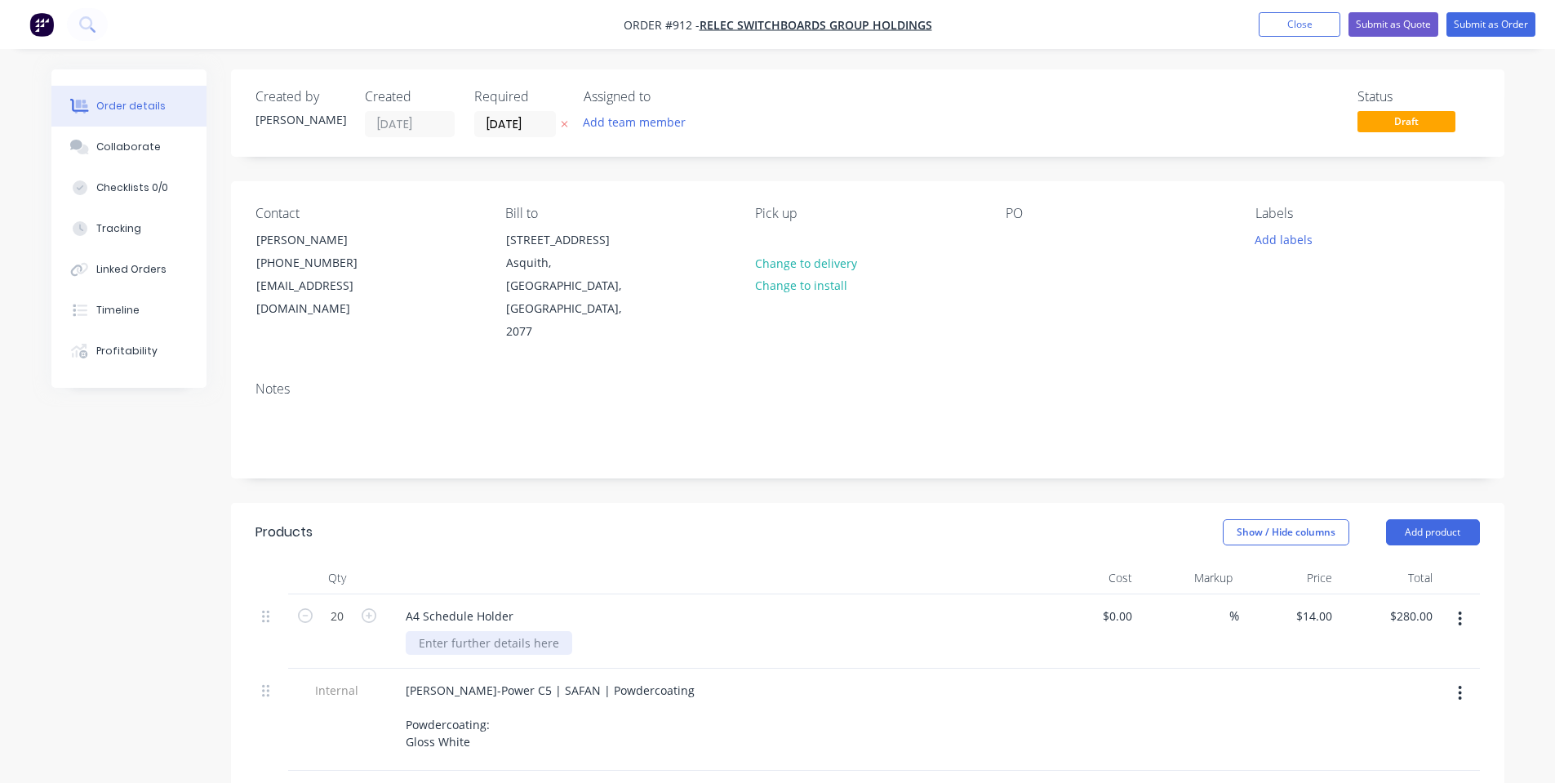
click at [490, 631] on div at bounding box center [489, 643] width 167 height 24
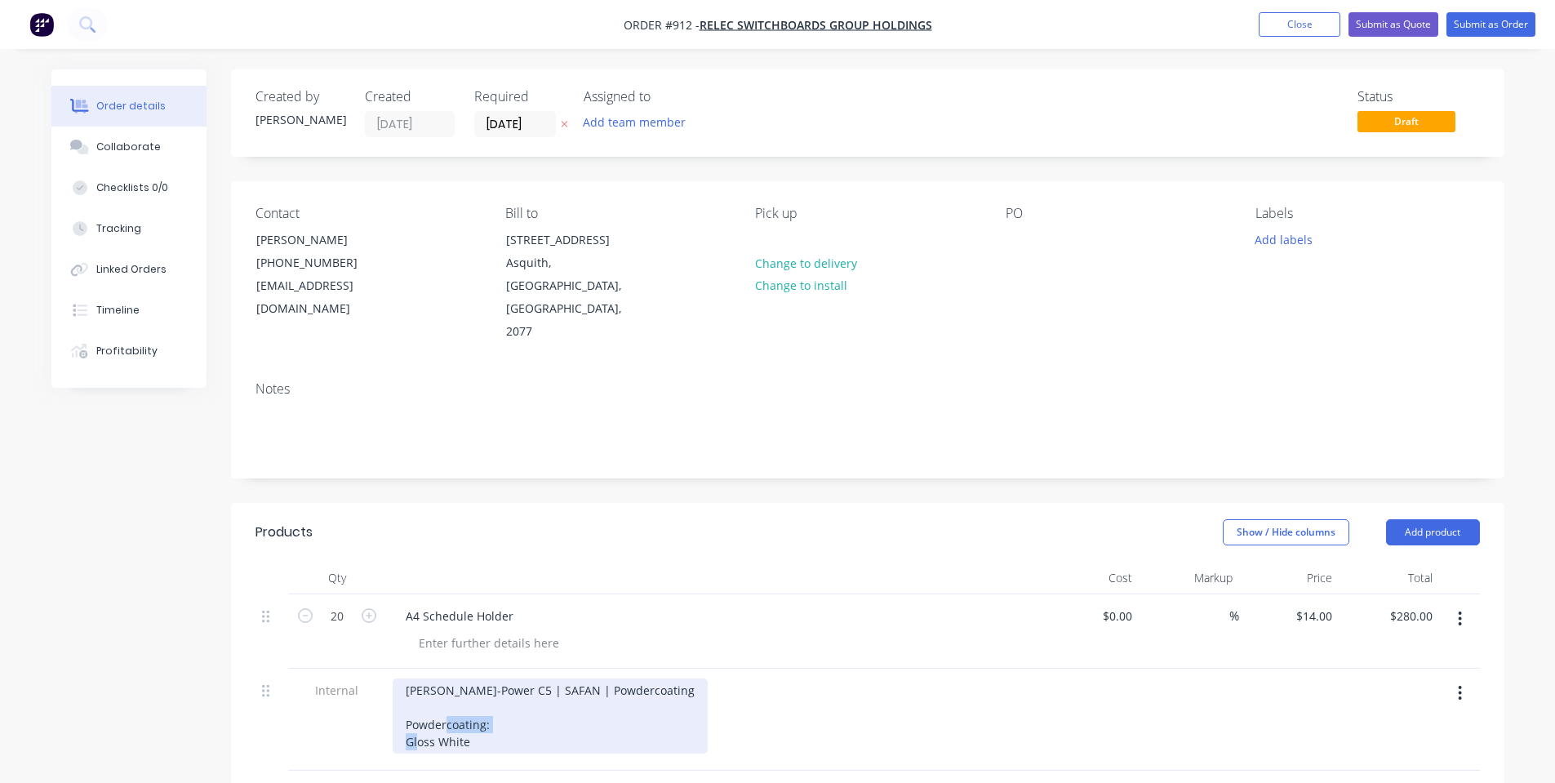
drag, startPoint x: 466, startPoint y: 696, endPoint x: 364, endPoint y: 688, distance: 102.4
click at [365, 688] on div "Internal [PERSON_NAME]-Power C5 | SAFAN | Powdercoating Powdercoating: Gloss Wh…" at bounding box center [868, 720] width 1225 height 102
click at [481, 679] on div "[PERSON_NAME]-Power C5 | SAFAN | Powdercoating Powdercoating: Gloss White" at bounding box center [550, 716] width 315 height 75
drag, startPoint x: 468, startPoint y: 704, endPoint x: 342, endPoint y: 716, distance: 126.3
click at [342, 716] on div "Internal [PERSON_NAME]-Power C5 | SAFAN | Powdercoating Powdercoating: Gloss Wh…" at bounding box center [868, 720] width 1225 height 102
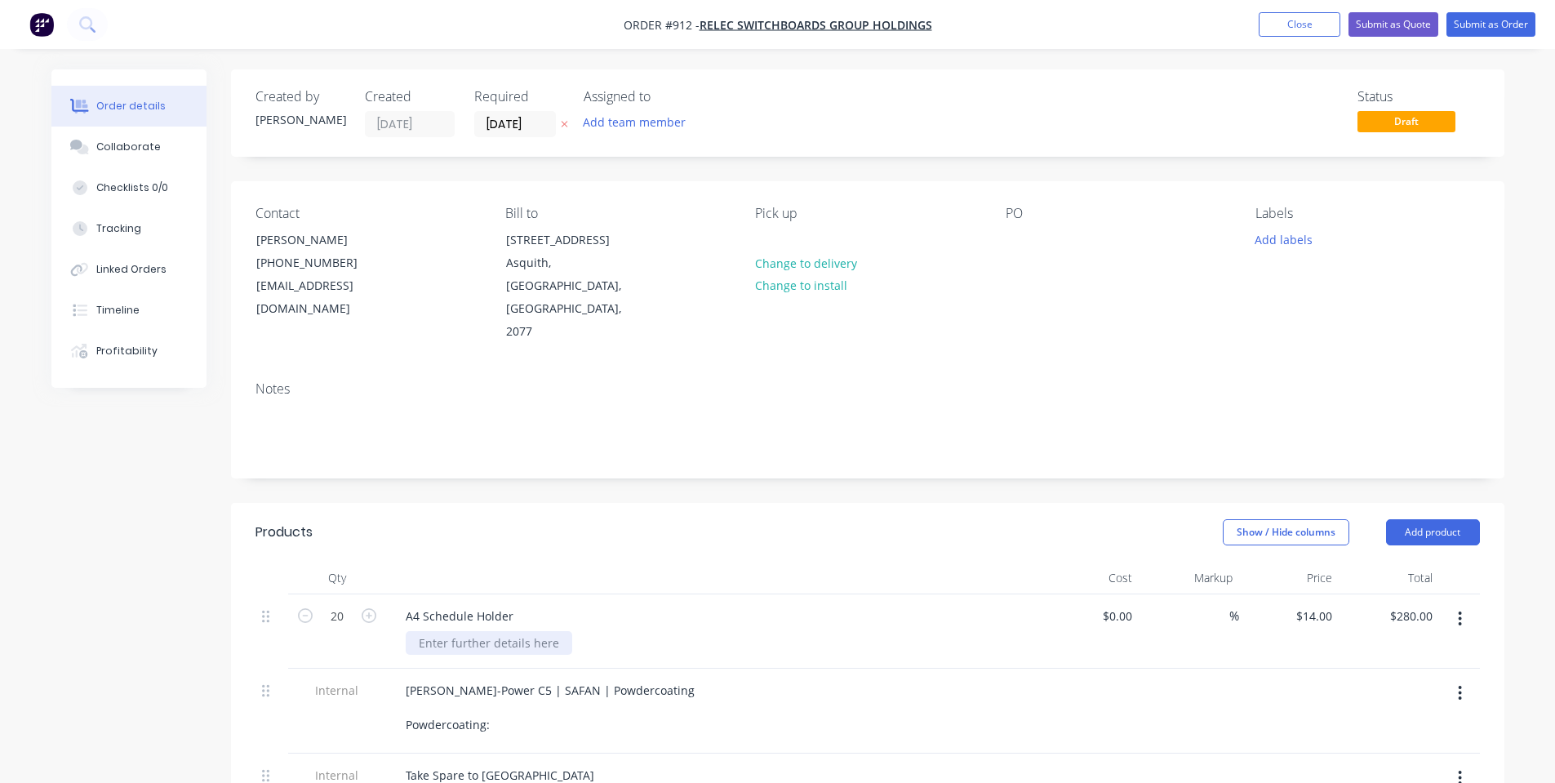
drag, startPoint x: 445, startPoint y: 612, endPoint x: 452, endPoint y: 603, distance: 11.8
click at [447, 610] on div "A4 Schedule Holder" at bounding box center [712, 631] width 653 height 74
click at [457, 631] on div at bounding box center [489, 643] width 167 height 24
paste div
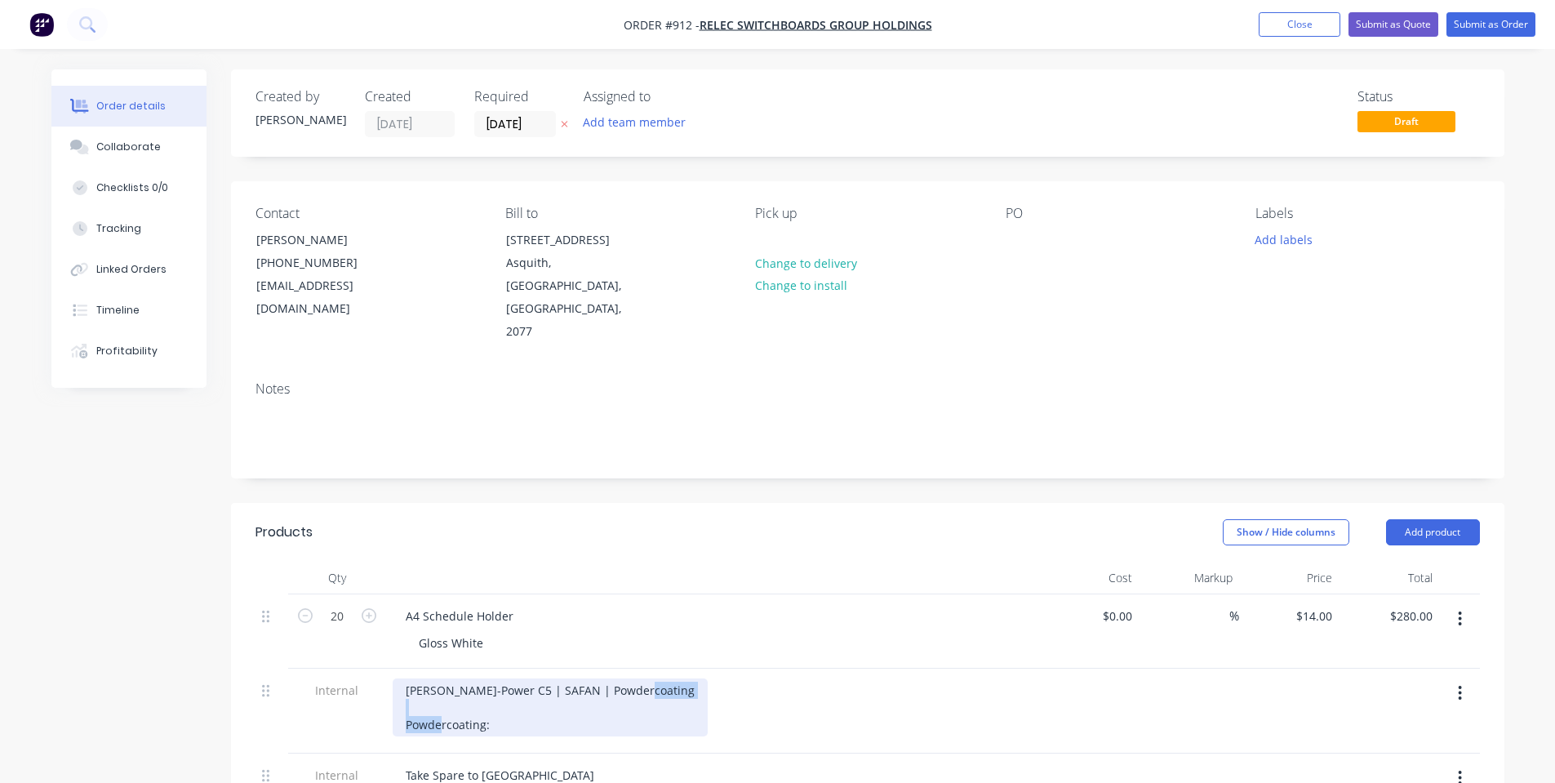
drag, startPoint x: 495, startPoint y: 674, endPoint x: 255, endPoint y: 683, distance: 240.2
click at [256, 683] on div "Internal [PERSON_NAME]-Power C5 | SAFAN | Powdercoating Powdercoating:" at bounding box center [868, 711] width 1225 height 85
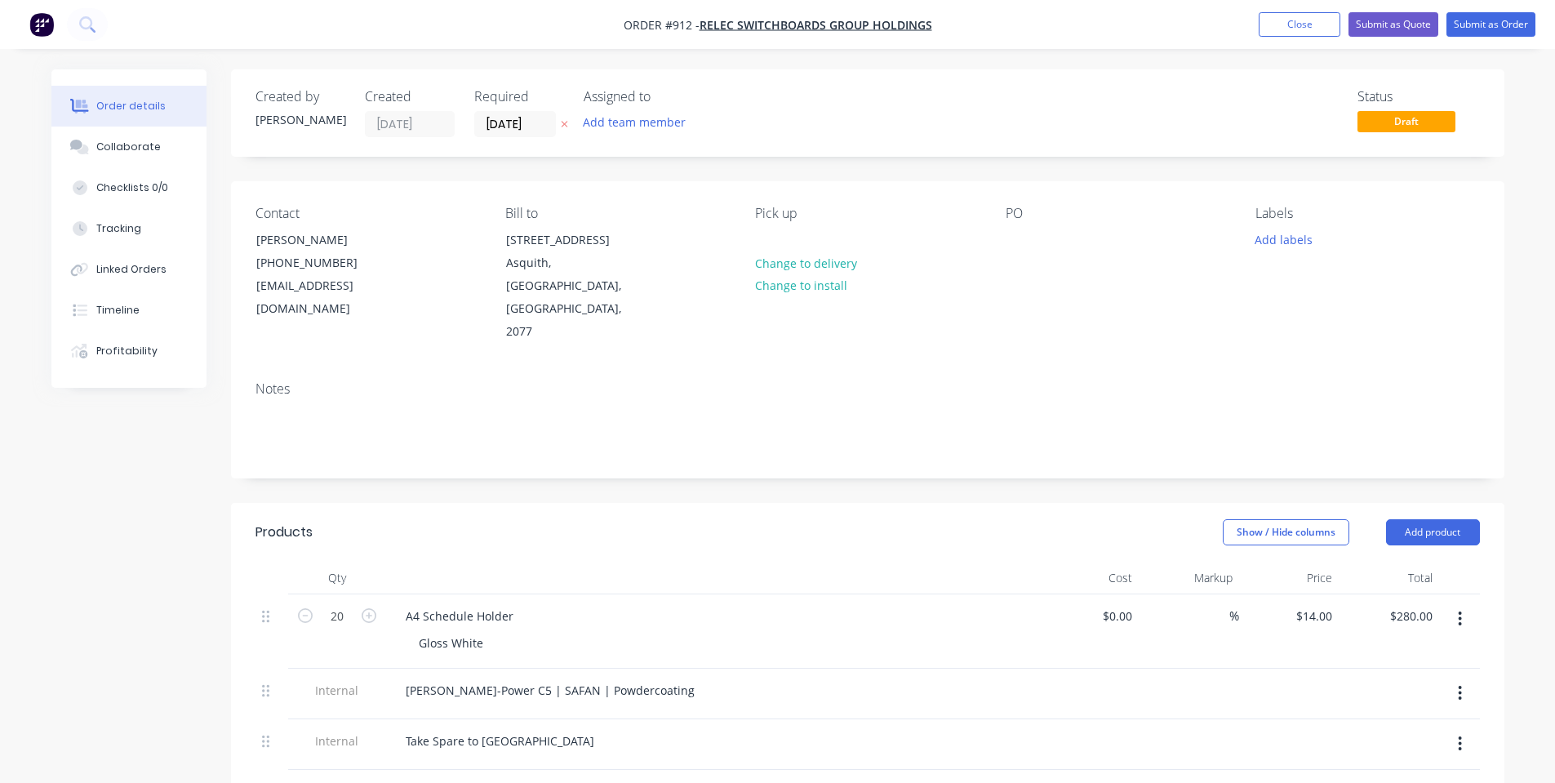
click at [669, 519] on div "Show / Hide columns Add product" at bounding box center [997, 532] width 964 height 26
click at [1453, 729] on button "button" at bounding box center [1460, 743] width 38 height 29
click at [609, 445] on div "Created by [PERSON_NAME] Created [DATE] Required [DATE] Assigned to Add team me…" at bounding box center [868, 642] width 1274 height 1146
click at [108, 153] on div "Collaborate" at bounding box center [128, 147] width 65 height 15
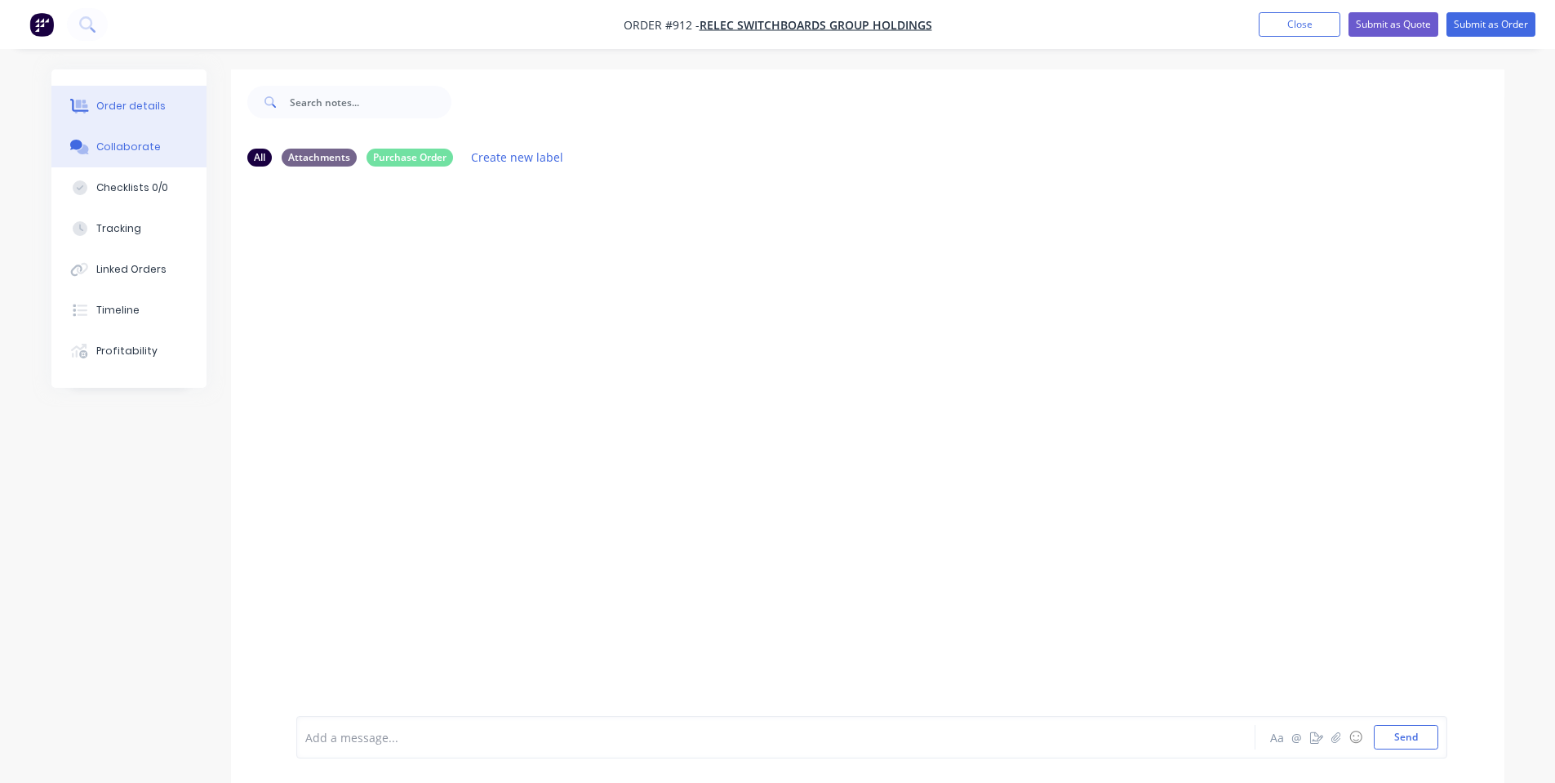
click at [123, 116] on button "Order details" at bounding box center [128, 106] width 155 height 41
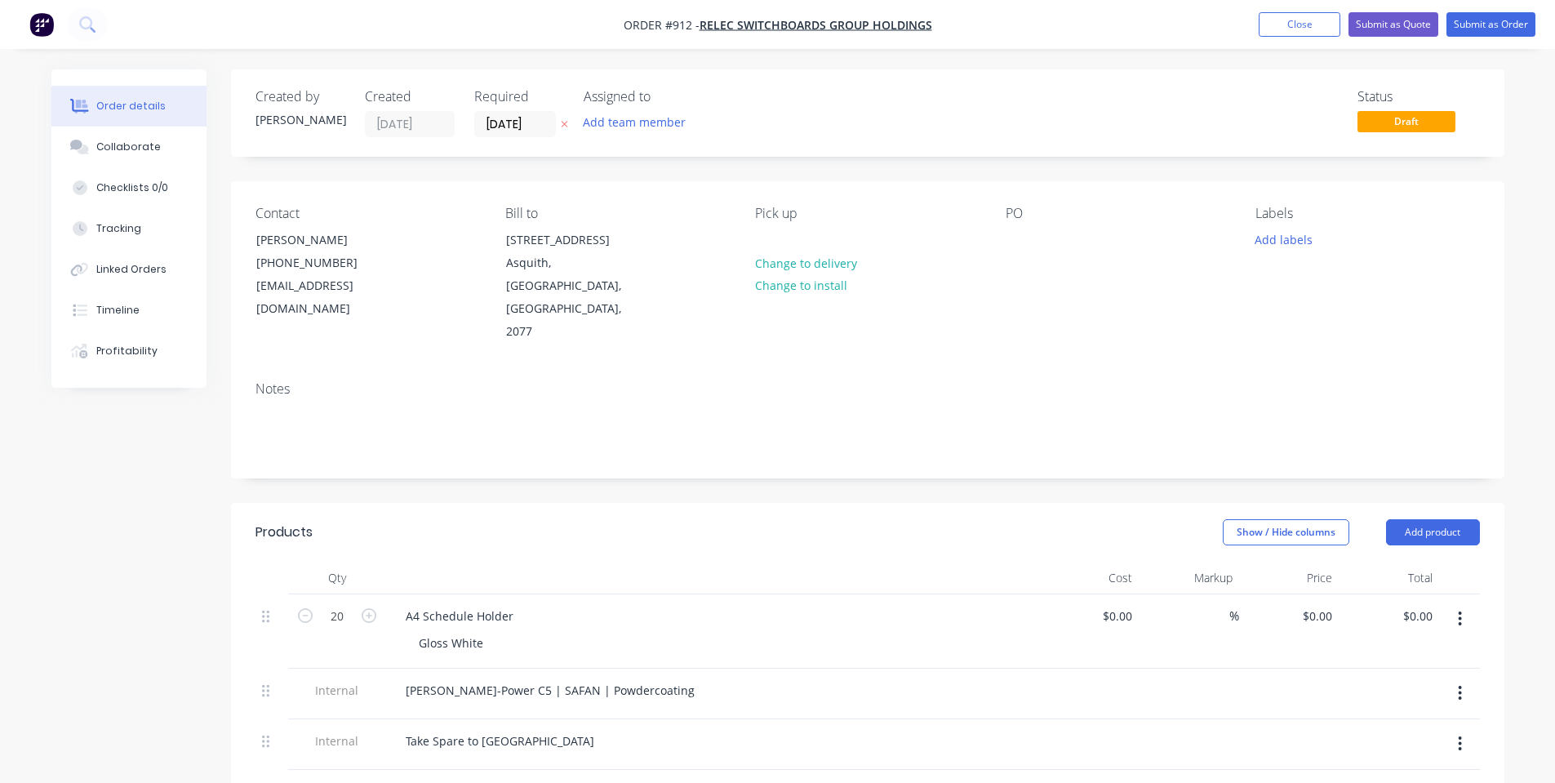
type input "$14.00"
type input "$280.00"
drag, startPoint x: 102, startPoint y: 108, endPoint x: 110, endPoint y: 121, distance: 15.4
click at [106, 114] on button "Order details" at bounding box center [128, 106] width 155 height 41
click at [119, 137] on button "Collaborate" at bounding box center [128, 147] width 155 height 41
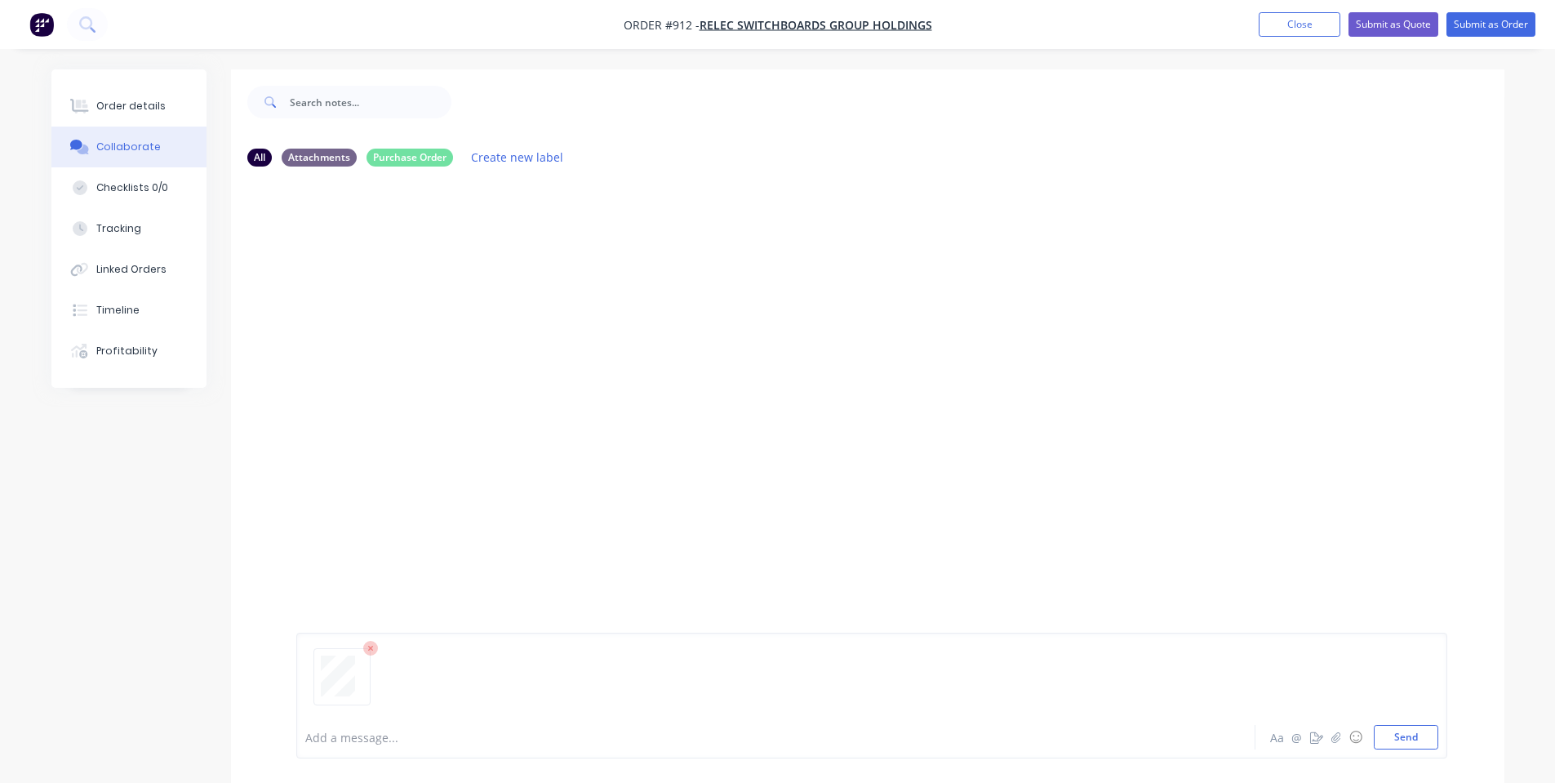
drag, startPoint x: 406, startPoint y: 719, endPoint x: 426, endPoint y: 746, distance: 34.5
click at [411, 723] on div at bounding box center [871, 683] width 1133 height 83
click at [428, 746] on div "Add a message..." at bounding box center [730, 737] width 850 height 24
drag, startPoint x: 358, startPoint y: 233, endPoint x: 362, endPoint y: 252, distance: 20.0
click at [358, 236] on div "$14.00 Labels Edit Delete" at bounding box center [551, 245] width 510 height 33
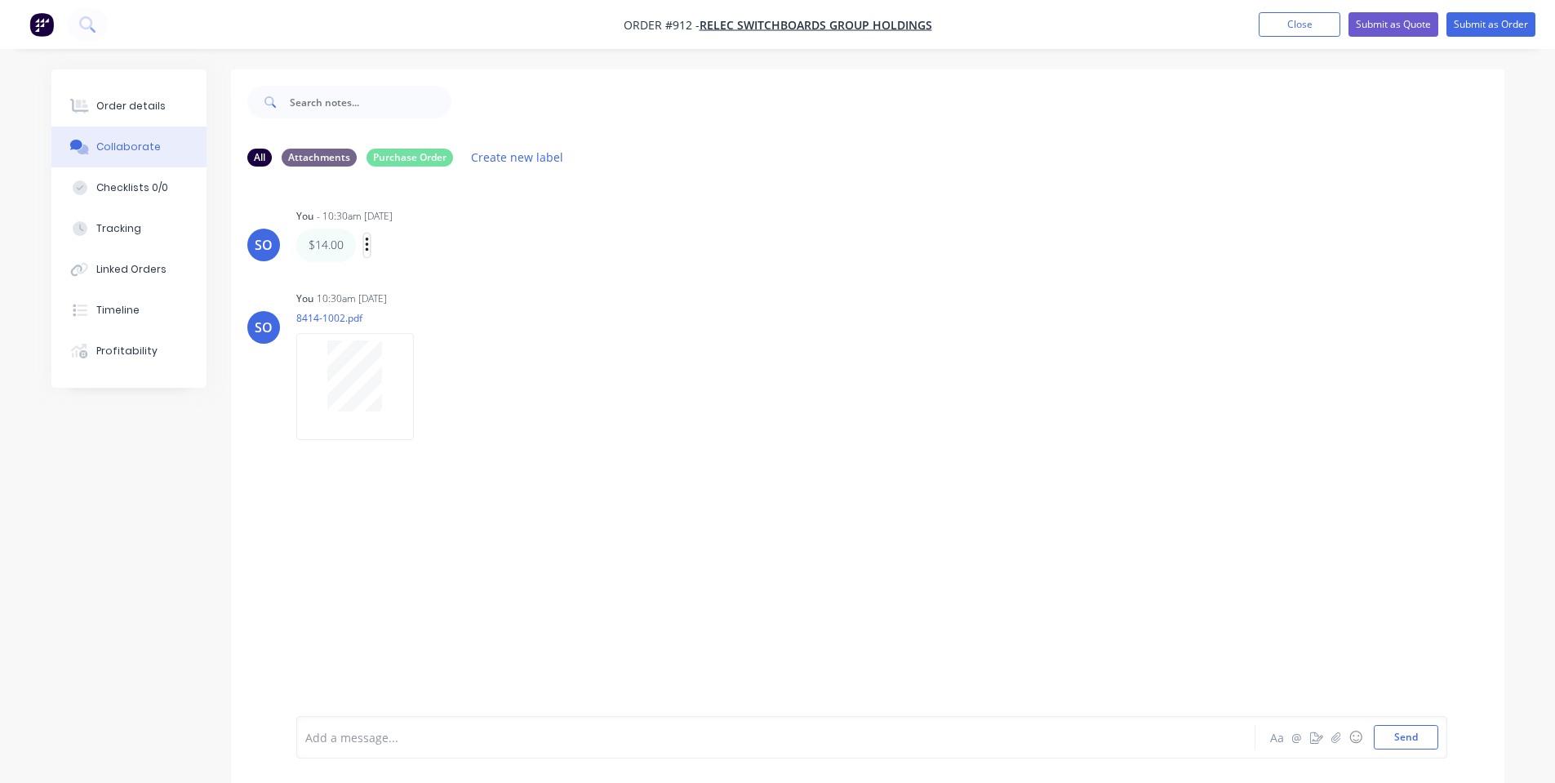
click at [369, 256] on button "button" at bounding box center [367, 246] width 7 height 24
click at [407, 276] on button "Edit" at bounding box center [426, 274] width 103 height 27
click at [406, 276] on div "SO You - 10:30am [DATE] $14.00 Each Labels Edit Delete SO You 10:30am [DATE][PH…" at bounding box center [868, 448] width 1274 height 536
click at [109, 96] on button "Order details" at bounding box center [128, 106] width 155 height 41
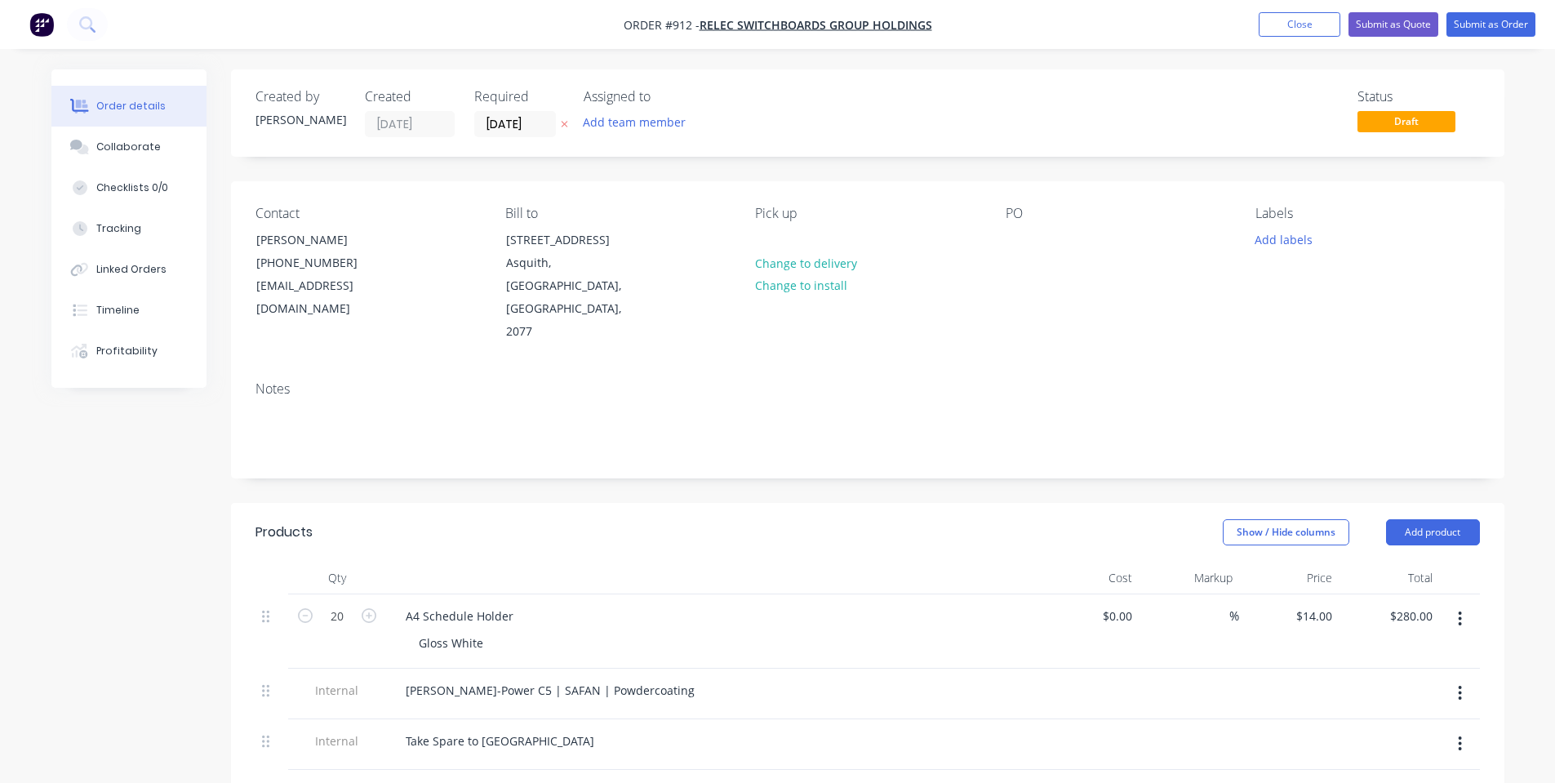
click at [696, 519] on div "Show / Hide columns Add product" at bounding box center [997, 532] width 964 height 26
click at [1464, 729] on button "button" at bounding box center [1460, 743] width 38 height 29
click at [981, 562] on div at bounding box center [712, 578] width 653 height 33
click at [953, 503] on header "Products Show / Hide columns Add product" at bounding box center [868, 532] width 1274 height 59
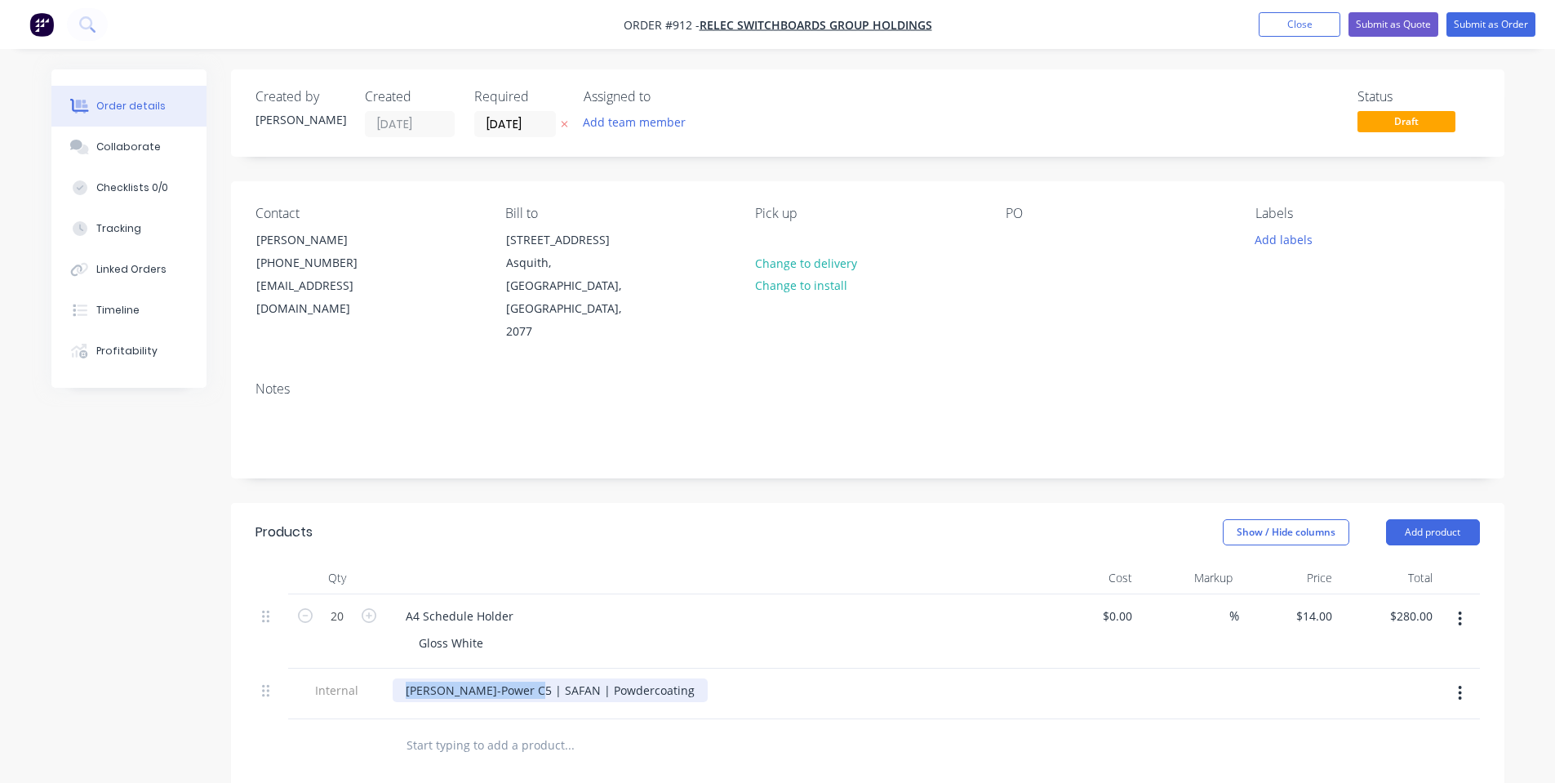
drag, startPoint x: 529, startPoint y: 651, endPoint x: 297, endPoint y: 645, distance: 232.0
click at [300, 669] on div "Internal [PERSON_NAME]-Power C5 | SAFAN | Powdercoating" at bounding box center [868, 694] width 1225 height 51
click at [620, 679] on div "[PERSON_NAME]-Power C5 | SAFAN | Powdercoating" at bounding box center [550, 691] width 315 height 24
click at [901, 431] on div "Notes" at bounding box center [868, 422] width 1274 height 109
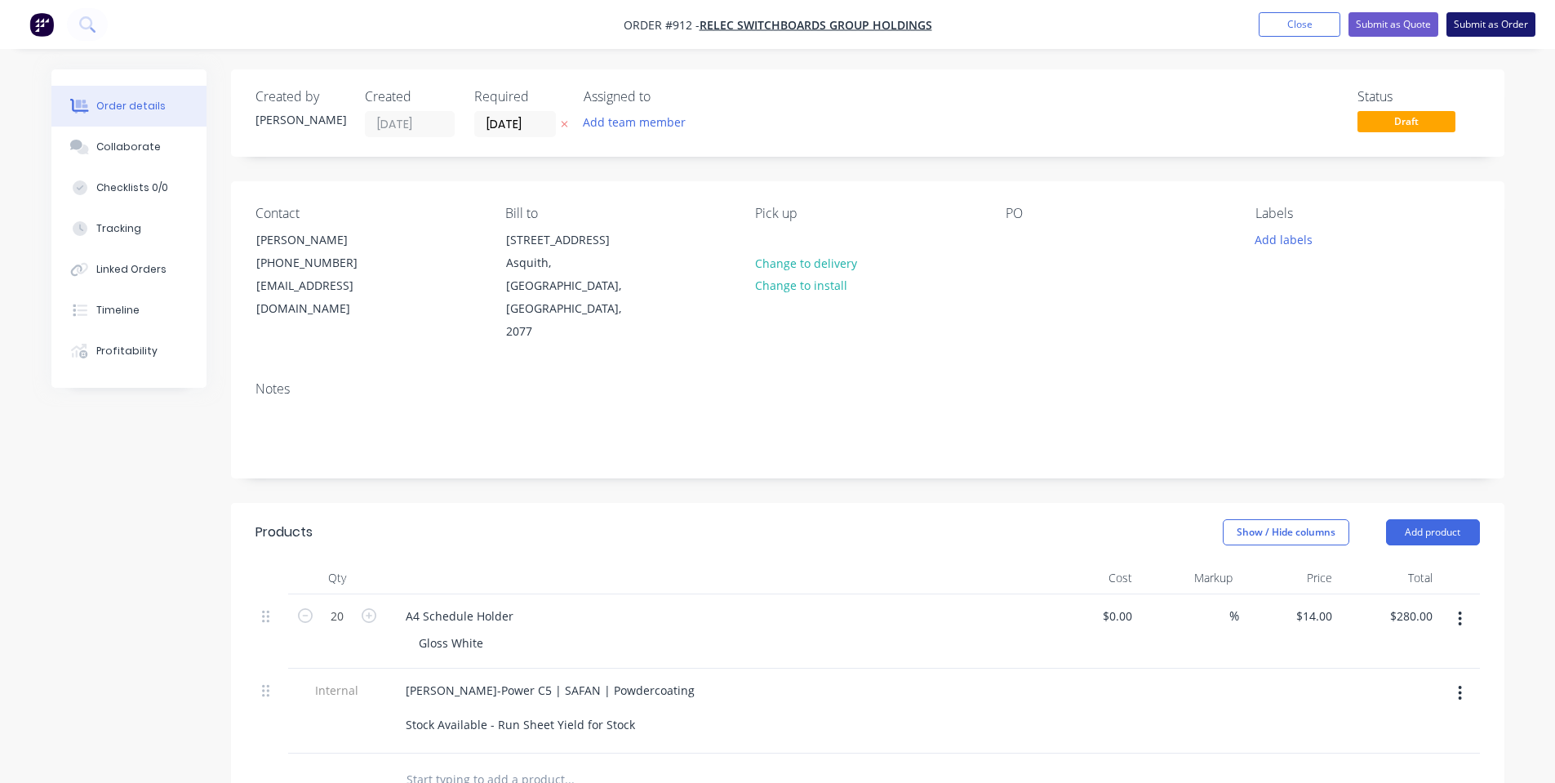
click at [1464, 20] on button "Submit as Order" at bounding box center [1491, 24] width 89 height 24
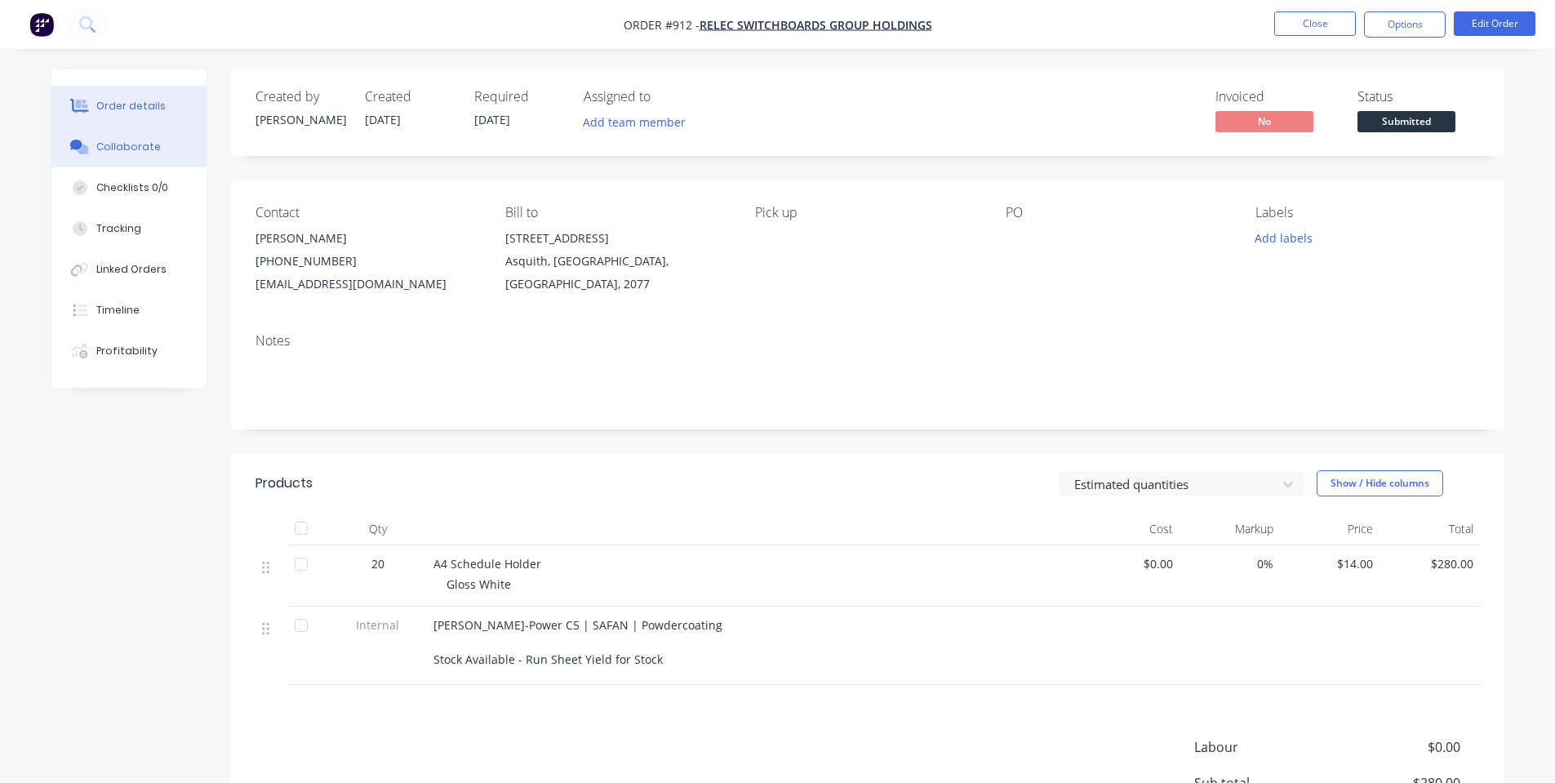
click at [127, 142] on div "Collaborate" at bounding box center [128, 147] width 65 height 15
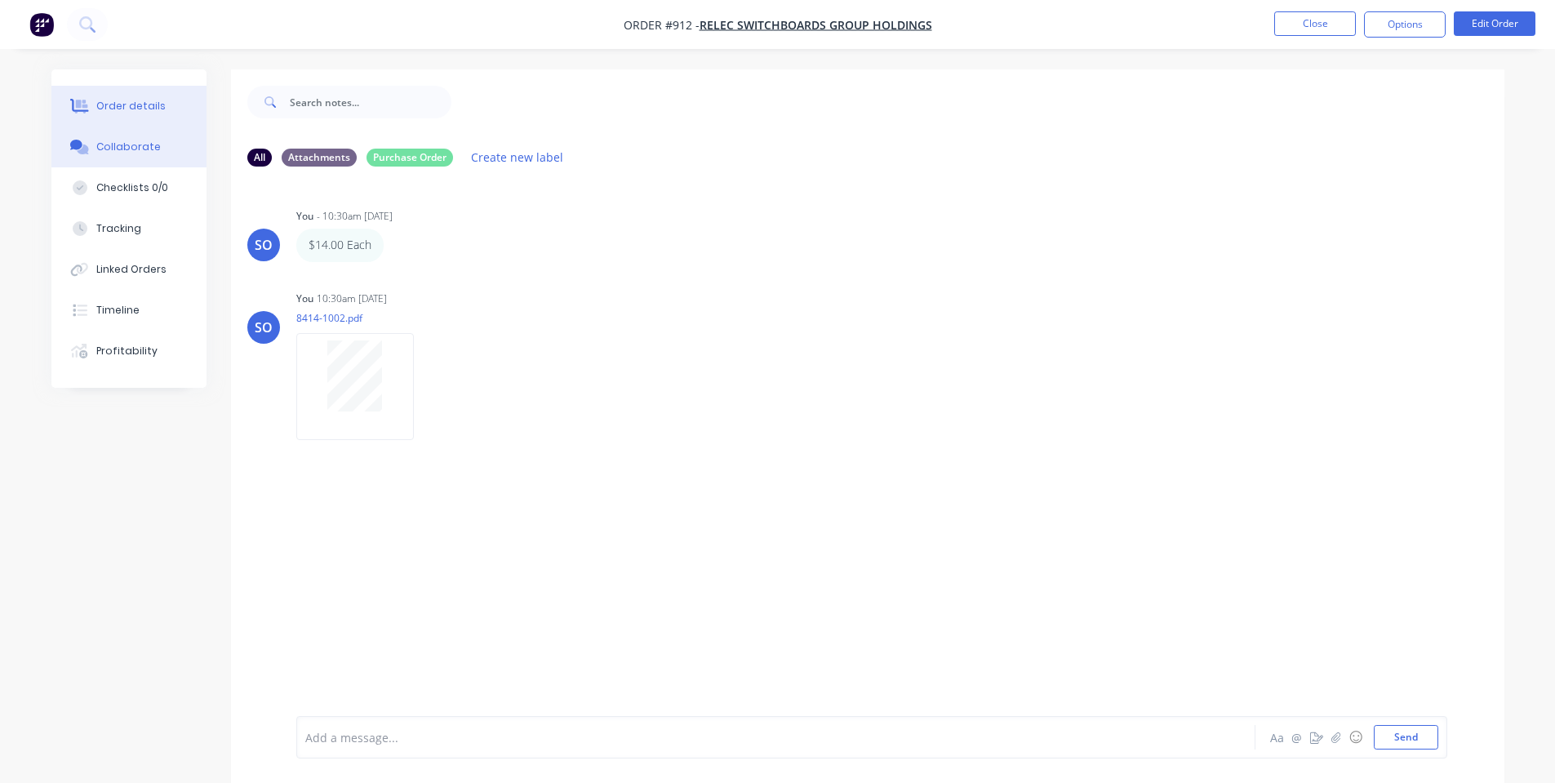
click at [140, 105] on div "Order details" at bounding box center [130, 106] width 69 height 15
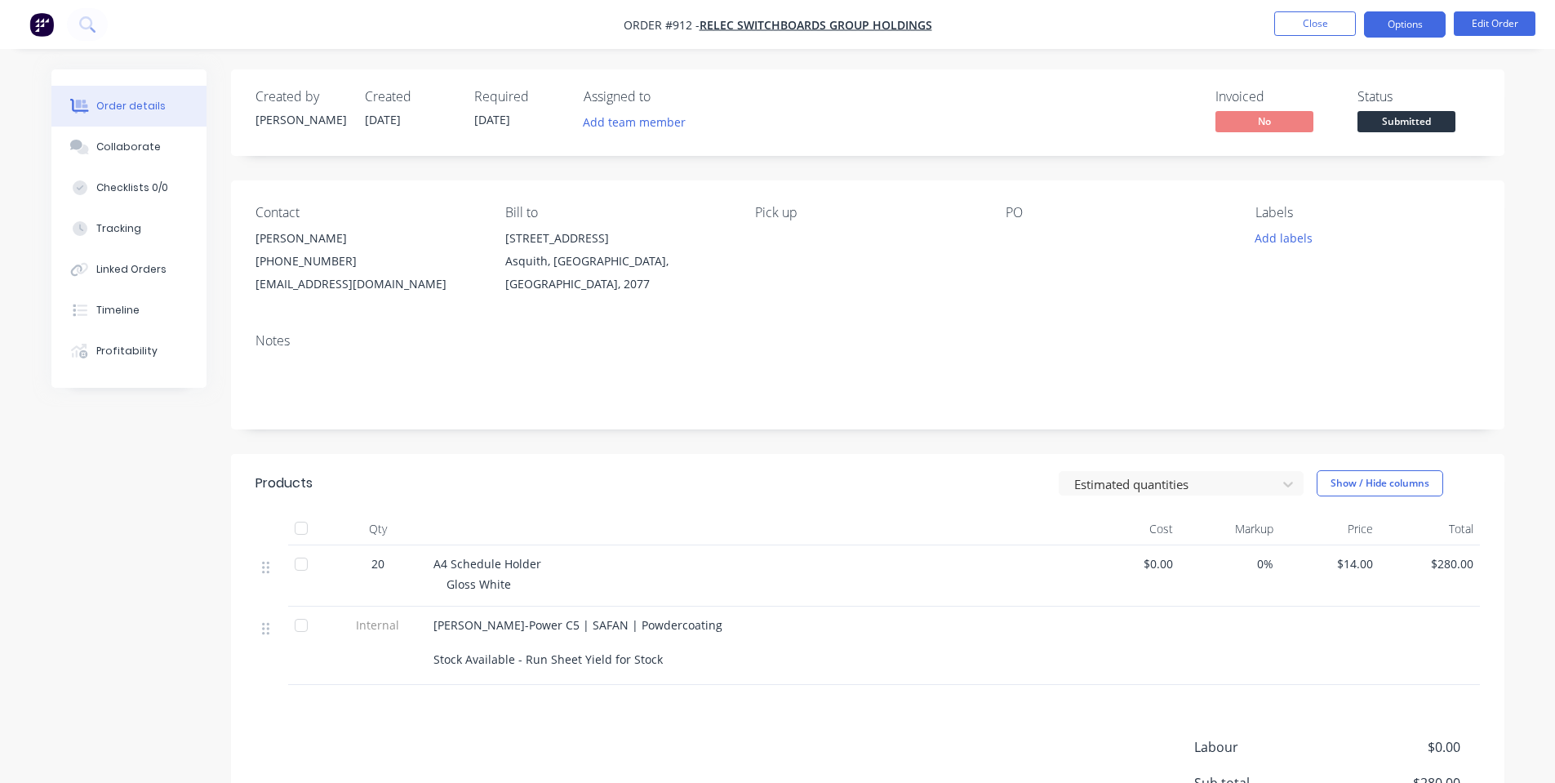
click at [1408, 24] on button "Options" at bounding box center [1405, 24] width 82 height 26
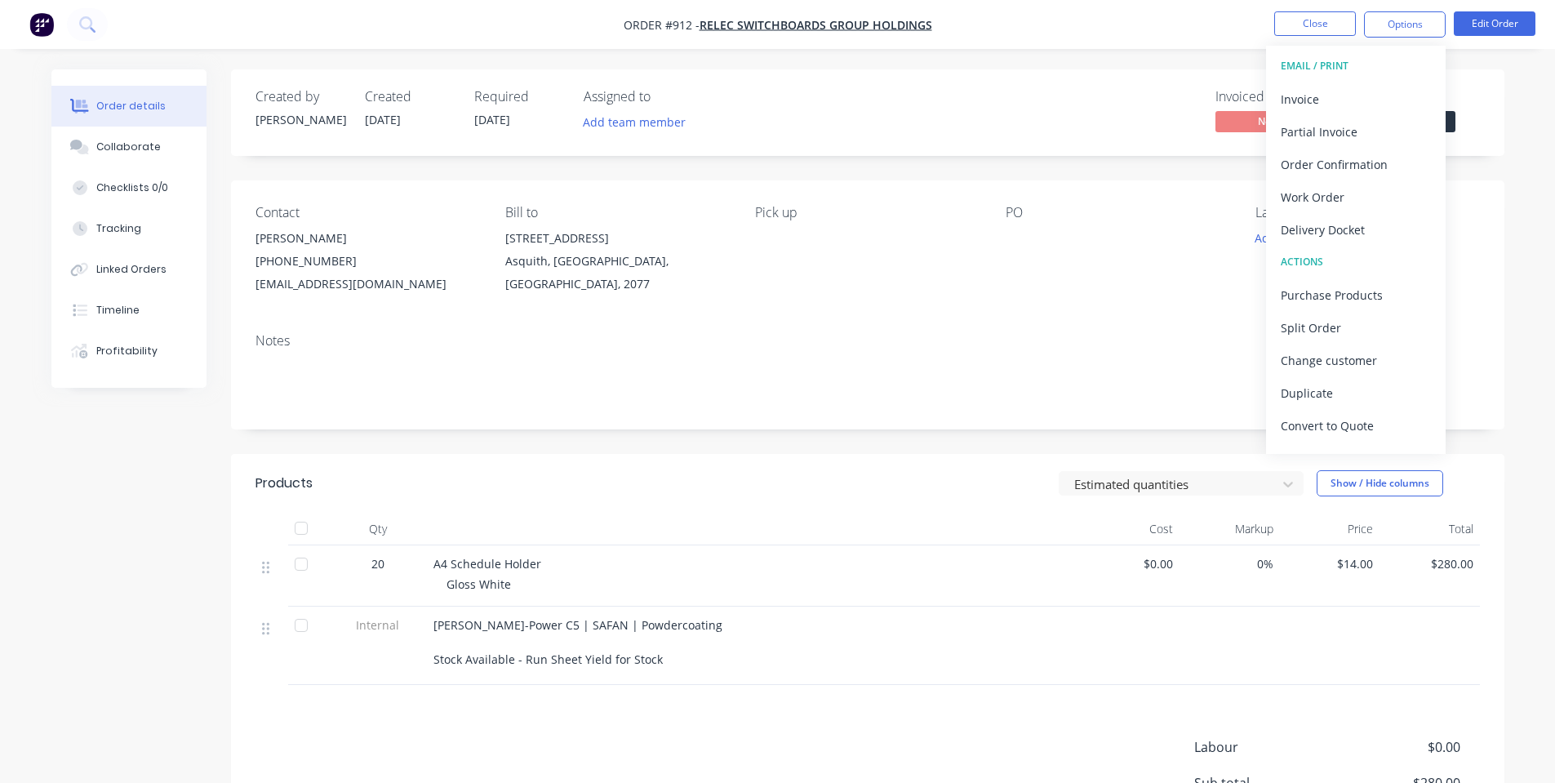
click at [1187, 100] on div "Invoiced No Status Submitted" at bounding box center [1113, 112] width 733 height 47
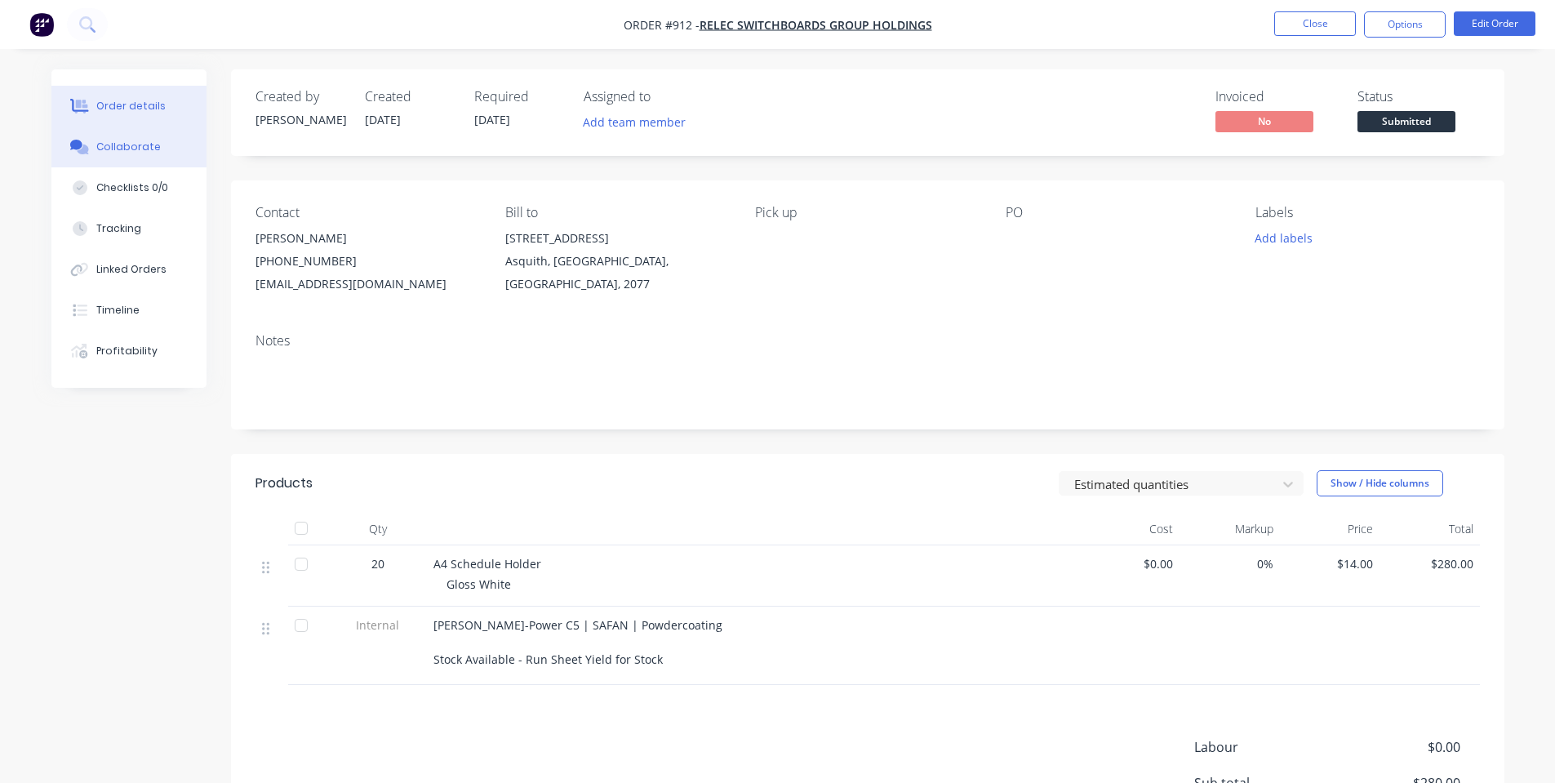
click at [105, 161] on button "Collaborate" at bounding box center [128, 147] width 155 height 41
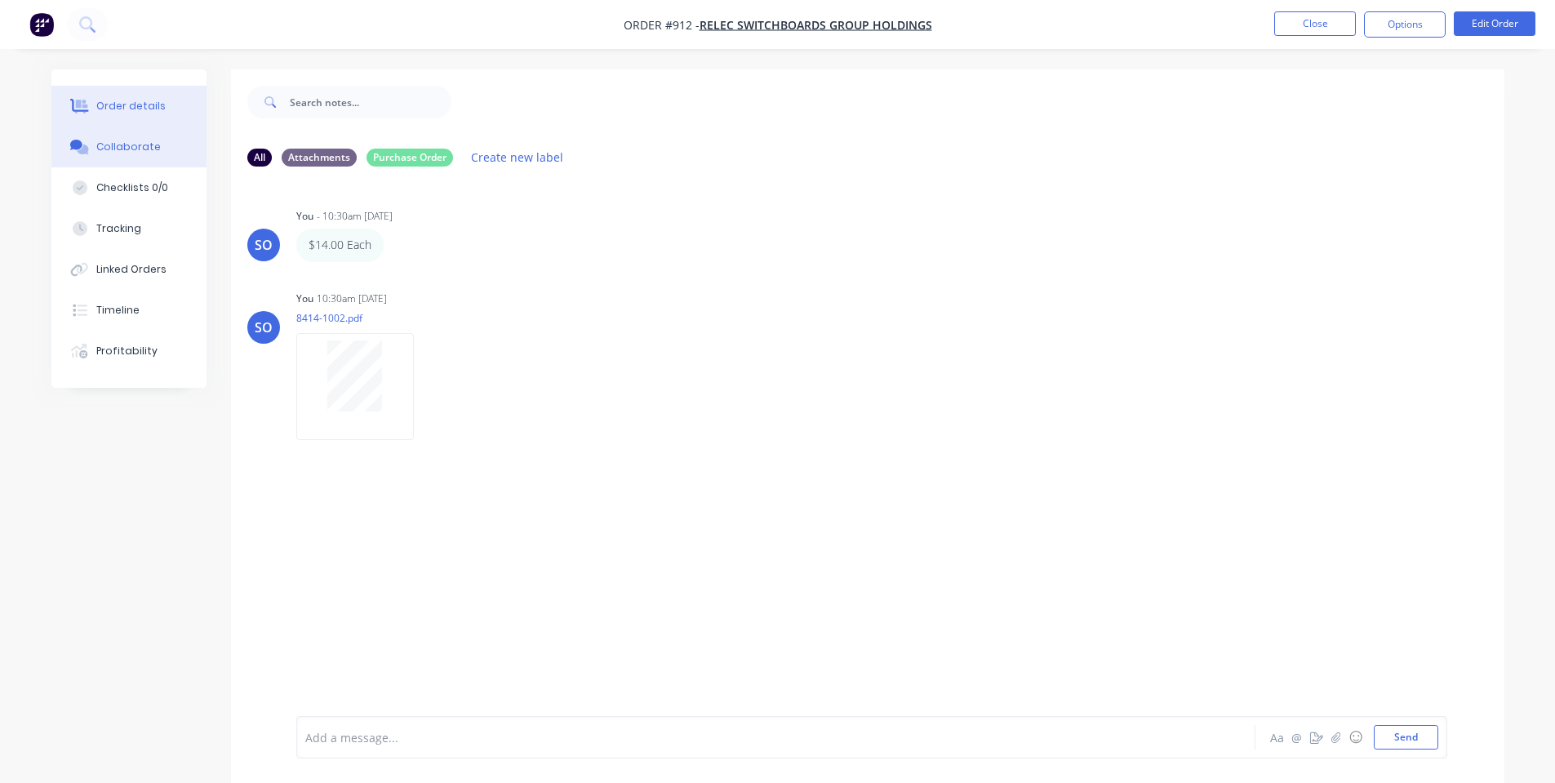
drag, startPoint x: 121, startPoint y: 104, endPoint x: 186, endPoint y: 109, distance: 65.6
click at [121, 104] on div "Order details" at bounding box center [130, 106] width 69 height 15
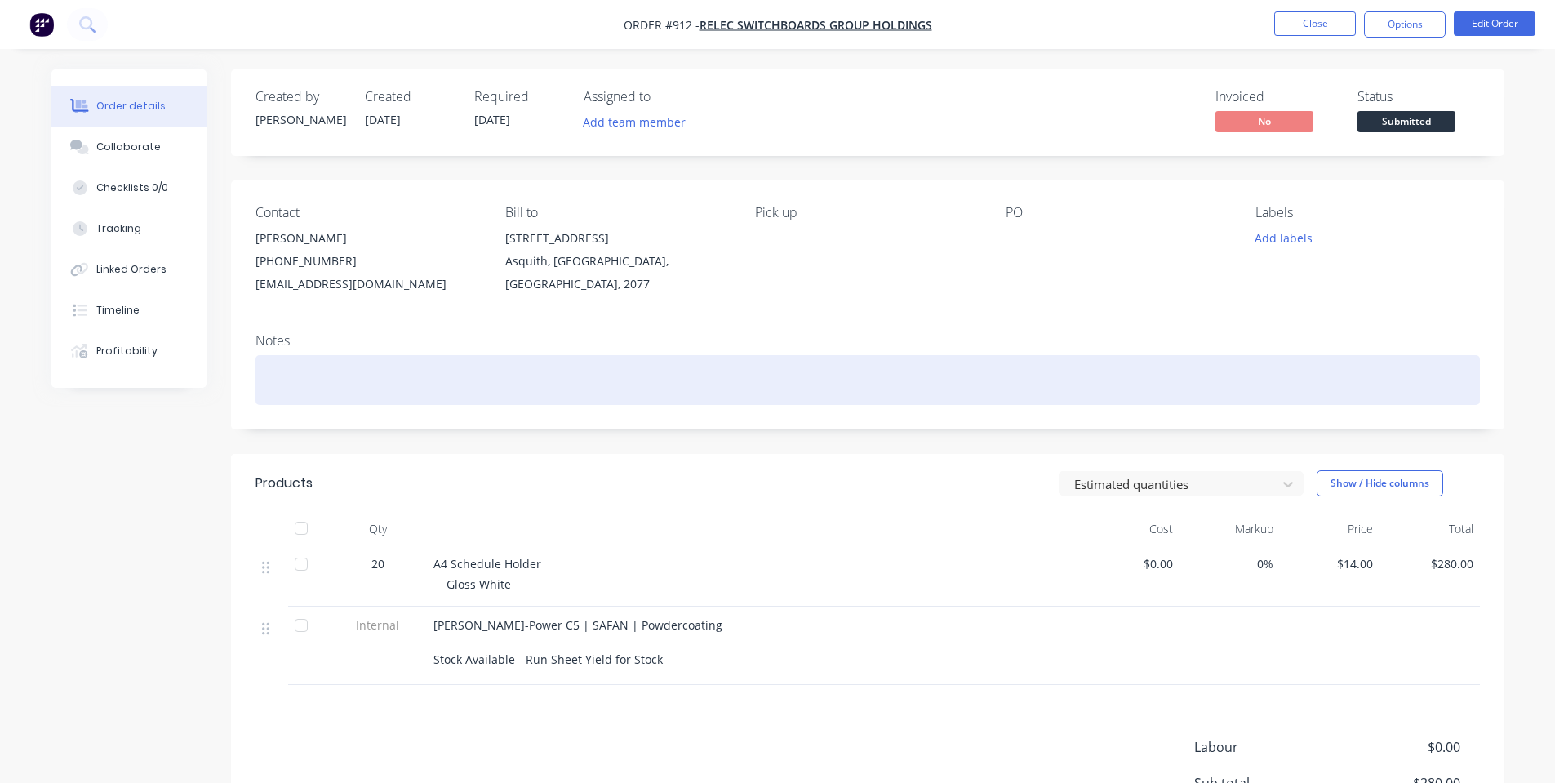
drag, startPoint x: 705, startPoint y: 387, endPoint x: 698, endPoint y: 394, distance: 9.2
click at [706, 387] on div at bounding box center [868, 380] width 1225 height 50
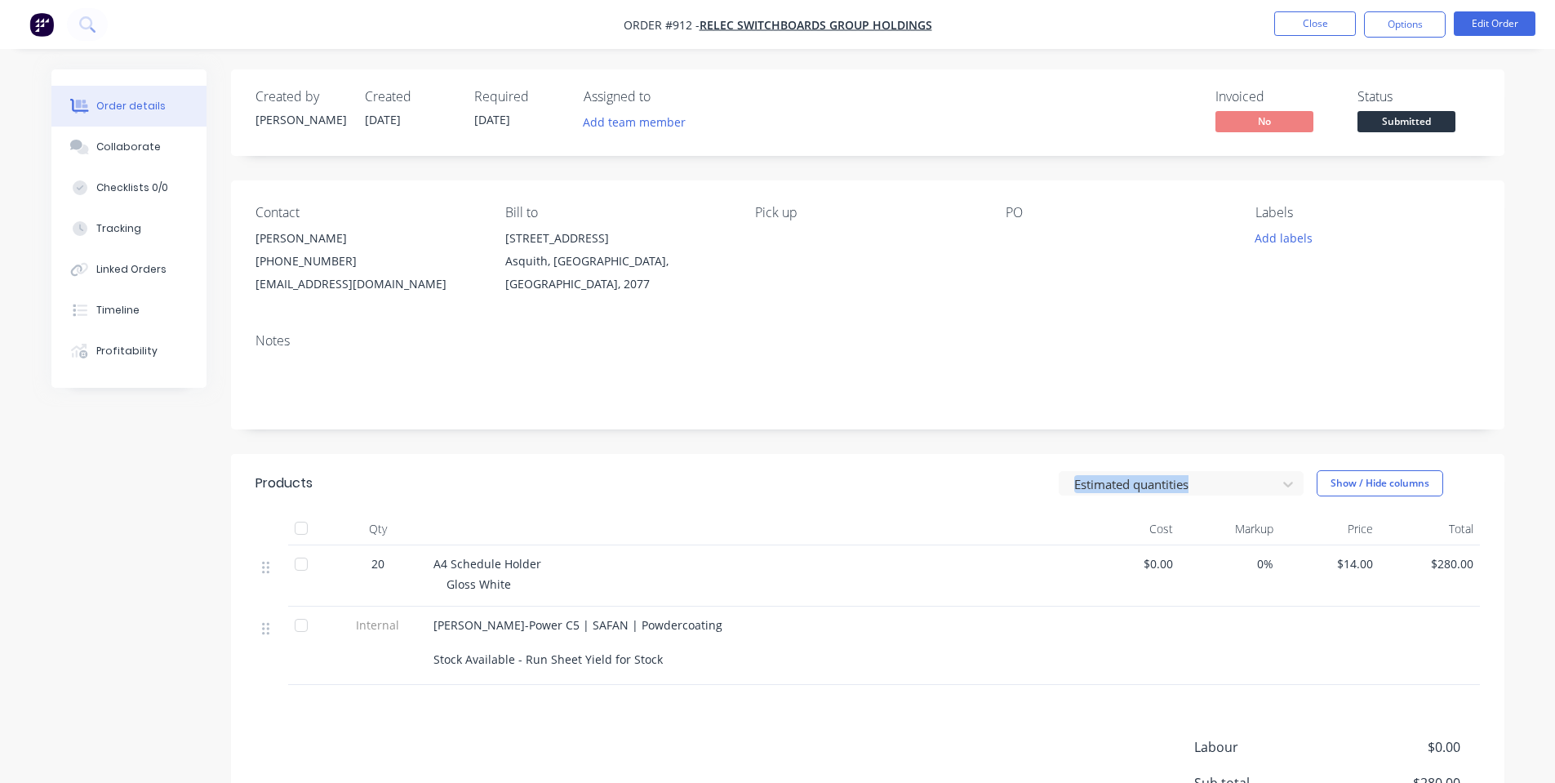
drag, startPoint x: 515, startPoint y: 483, endPoint x: 519, endPoint y: 476, distance: 8.4
click at [517, 479] on header "Products Estimated quantities Show / Hide columns" at bounding box center [868, 483] width 1274 height 59
click at [1292, 244] on button "Add labels" at bounding box center [1284, 238] width 75 height 22
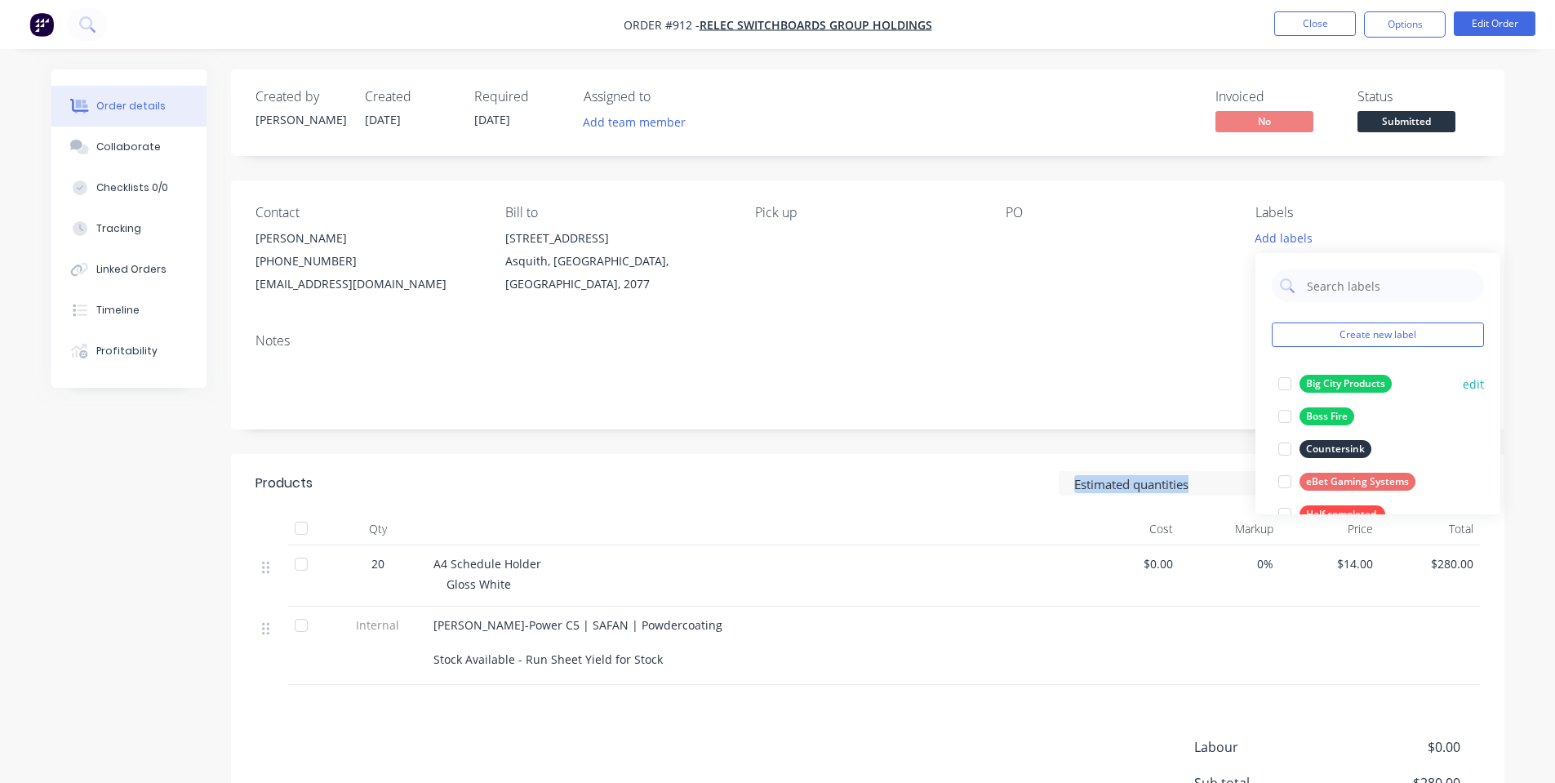
scroll to position [457, 0]
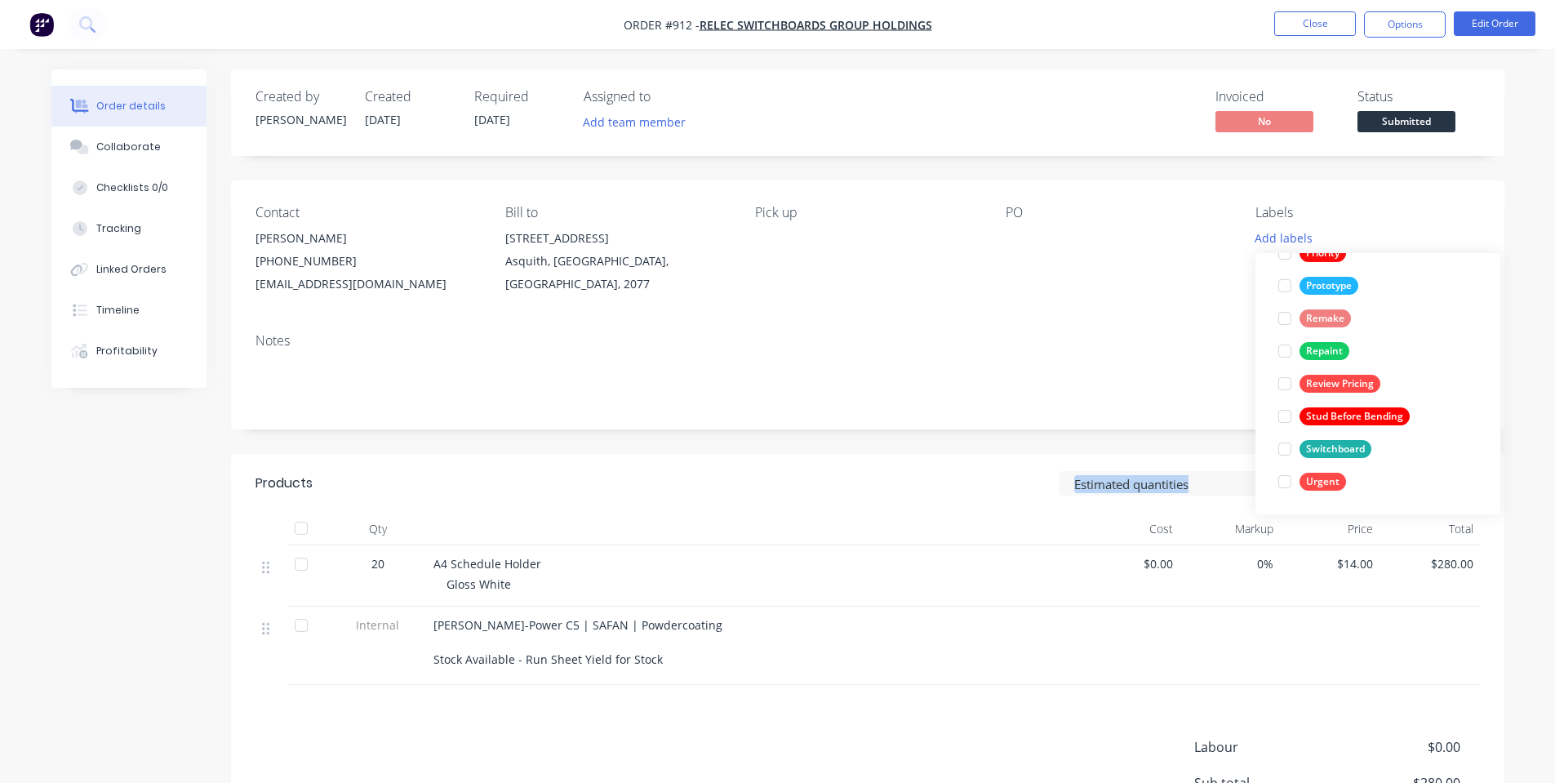
click at [1324, 455] on div "Switchboard" at bounding box center [1336, 449] width 72 height 18
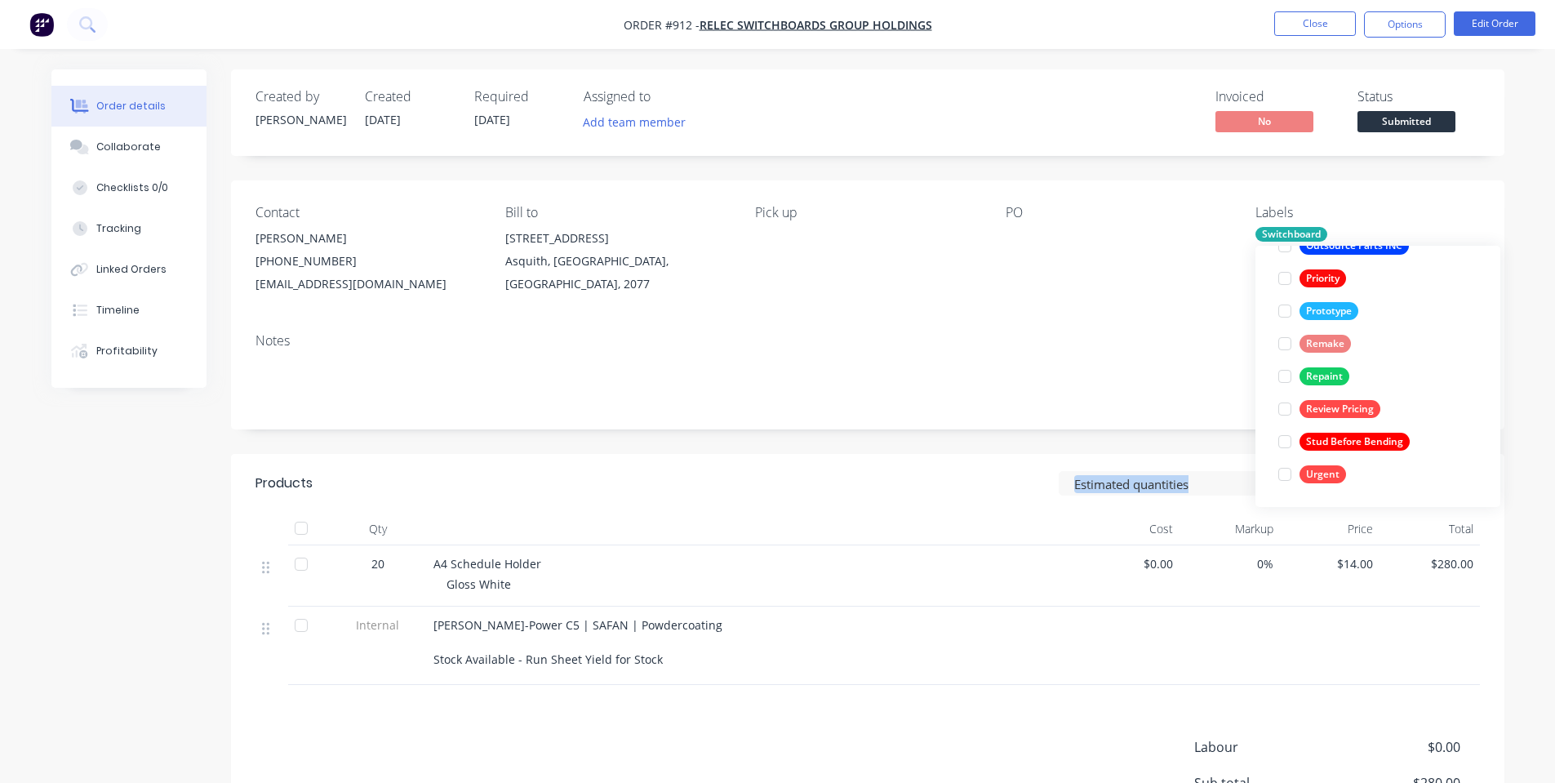
scroll to position [0, 0]
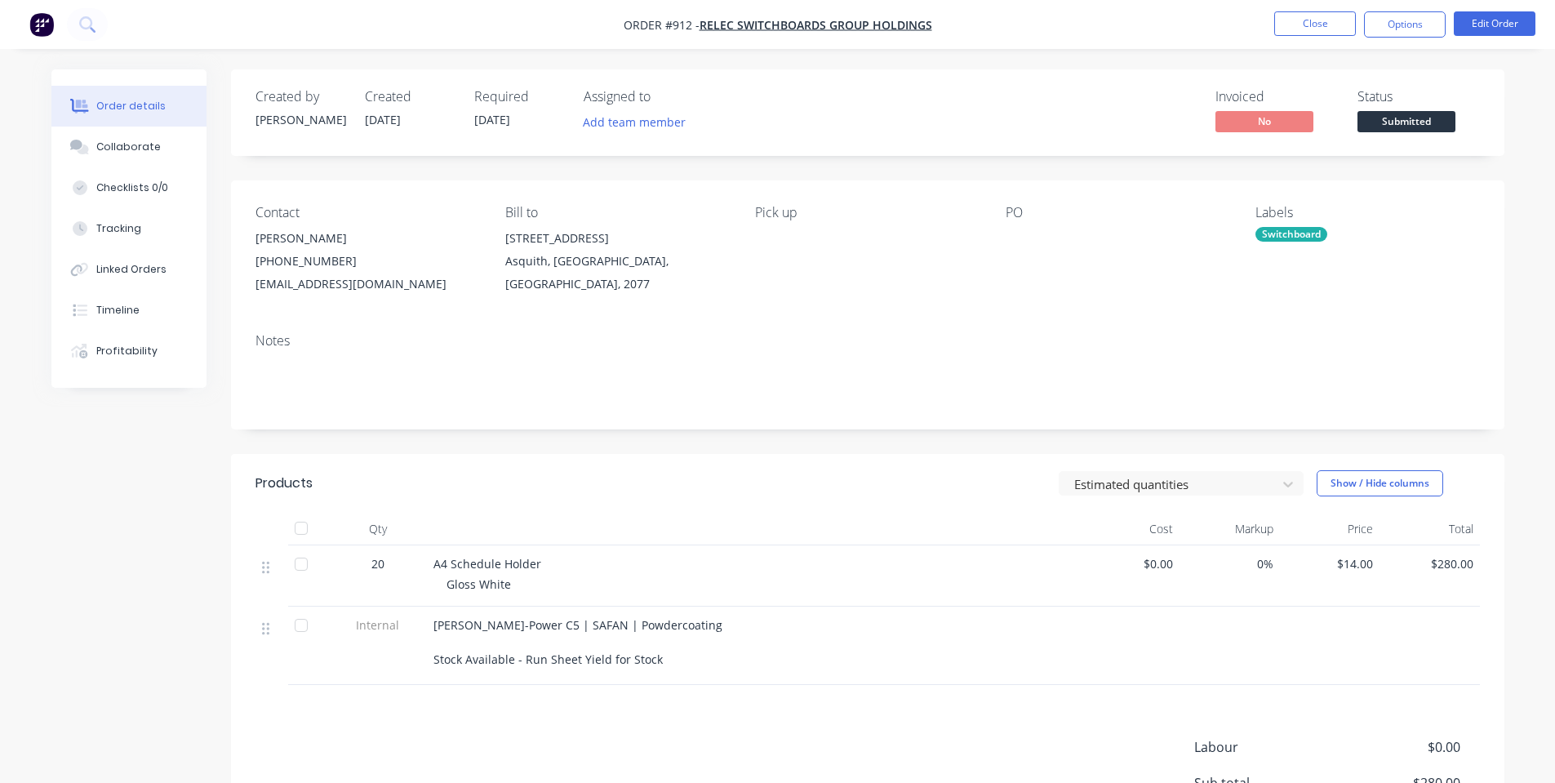
click at [1146, 301] on div "Contact [PERSON_NAME] [PHONE_NUMBER] [EMAIL_ADDRESS][DOMAIN_NAME] Bill to [STRE…" at bounding box center [868, 250] width 1274 height 140
click at [1020, 243] on div at bounding box center [1108, 238] width 204 height 23
drag, startPoint x: 1021, startPoint y: 231, endPoint x: 1016, endPoint y: 219, distance: 13.2
click at [1019, 225] on div "PO" at bounding box center [1118, 250] width 224 height 91
click at [1016, 219] on div "PO" at bounding box center [1118, 213] width 224 height 16
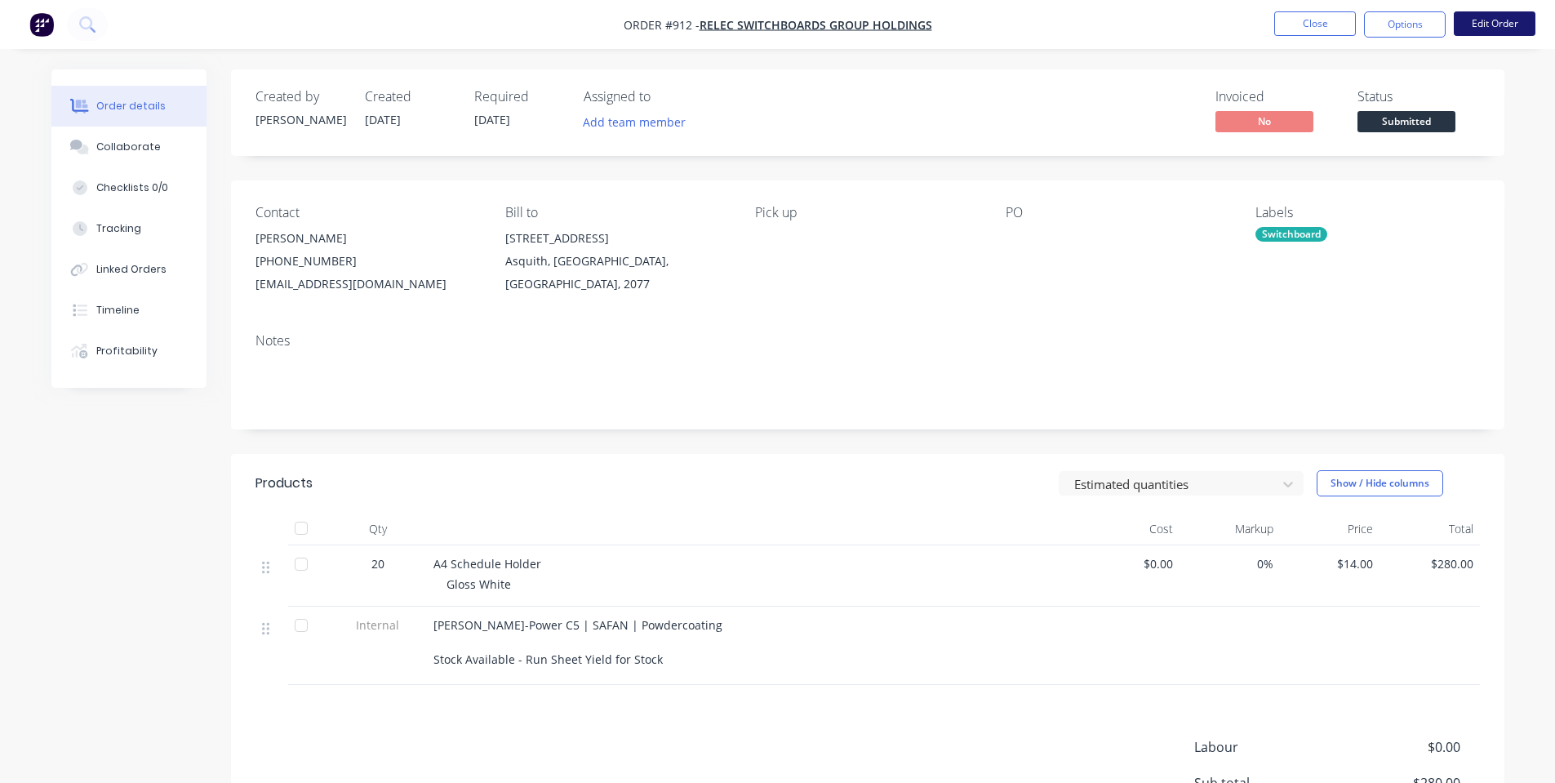
click at [1478, 22] on button "Edit Order" at bounding box center [1495, 23] width 82 height 24
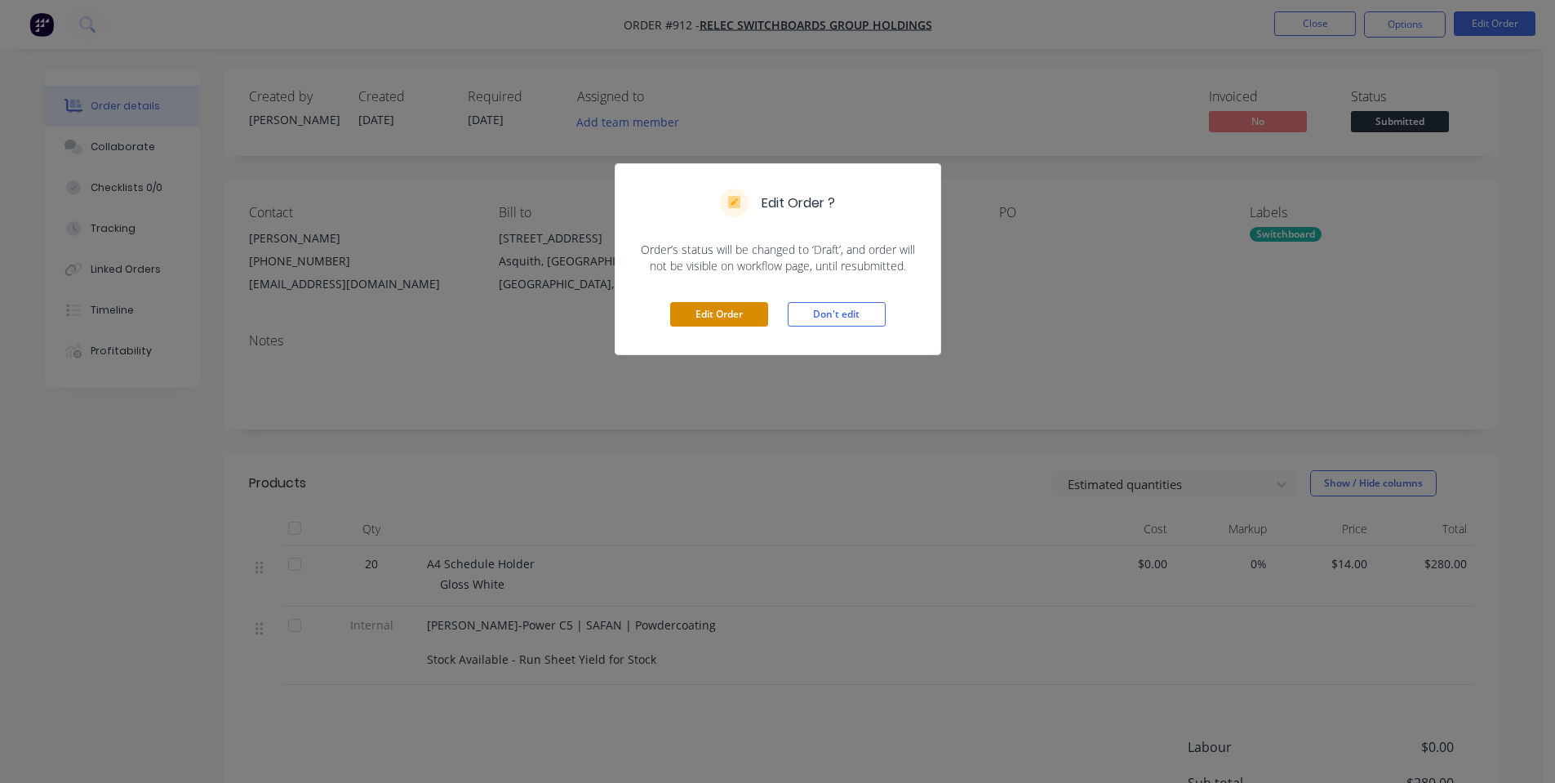
click at [714, 311] on button "Edit Order" at bounding box center [719, 314] width 98 height 24
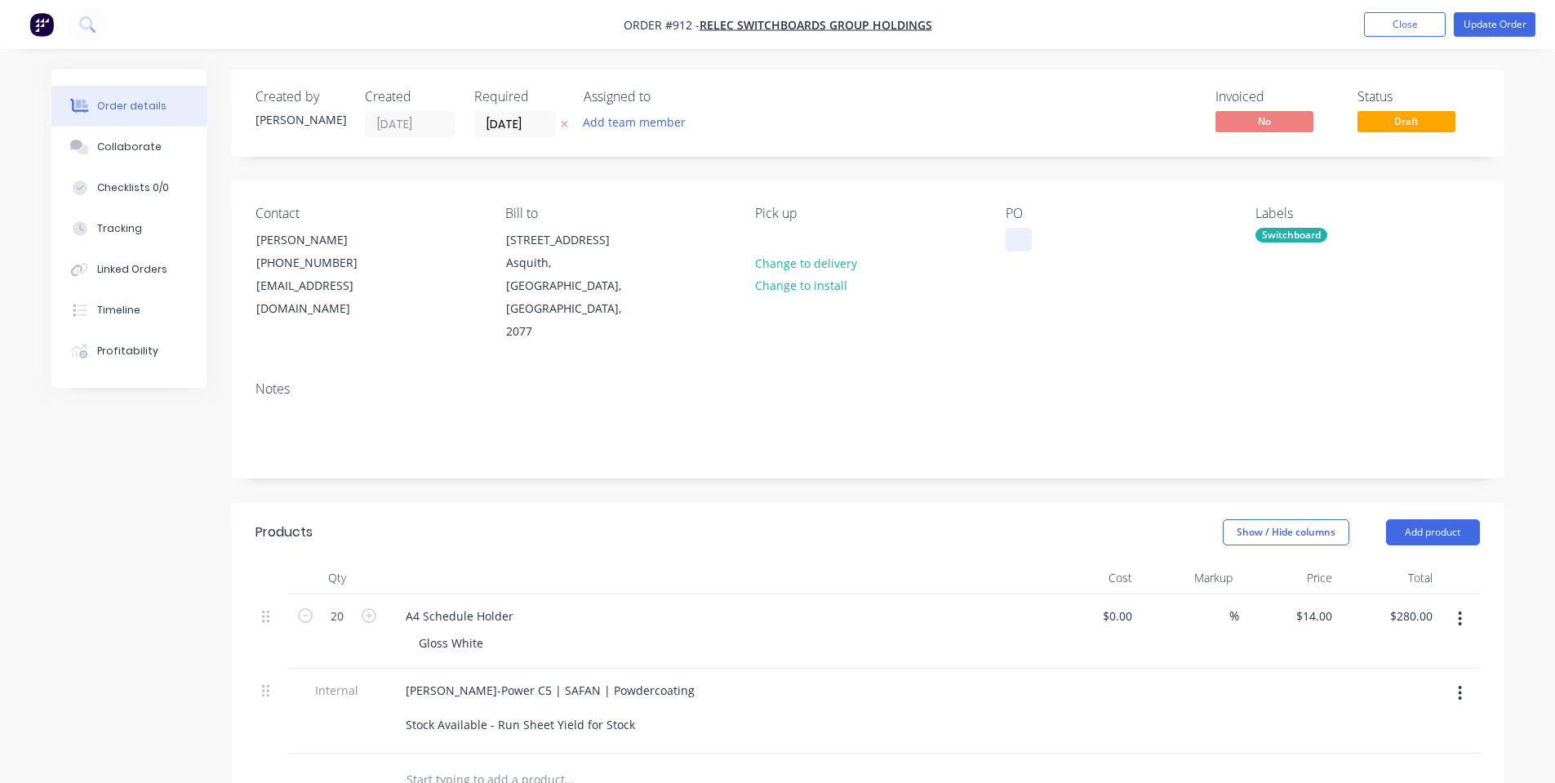
click at [1008, 248] on div "Contact [PERSON_NAME] [PHONE_NUMBER] [EMAIL_ADDRESS][DOMAIN_NAME] Bill to [STRE…" at bounding box center [868, 274] width 1274 height 187
click at [1012, 243] on div at bounding box center [1019, 240] width 26 height 24
click at [1020, 241] on div at bounding box center [1019, 240] width 26 height 24
drag, startPoint x: 1023, startPoint y: 296, endPoint x: 1031, endPoint y: 296, distance: 8.2
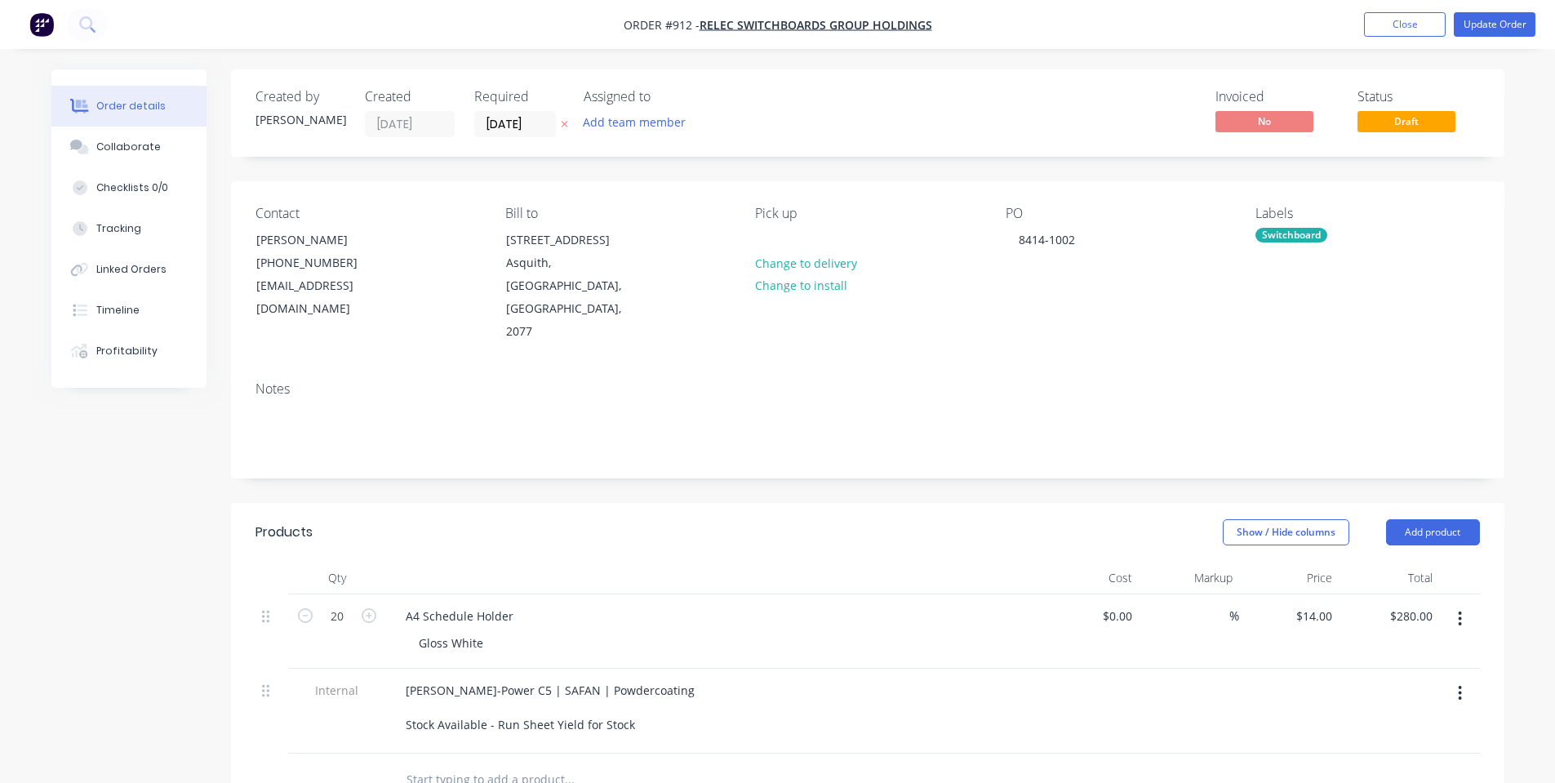
click at [1031, 296] on div "PO 8414-1002" at bounding box center [1118, 275] width 224 height 138
click at [527, 133] on input "[DATE]" at bounding box center [515, 124] width 80 height 24
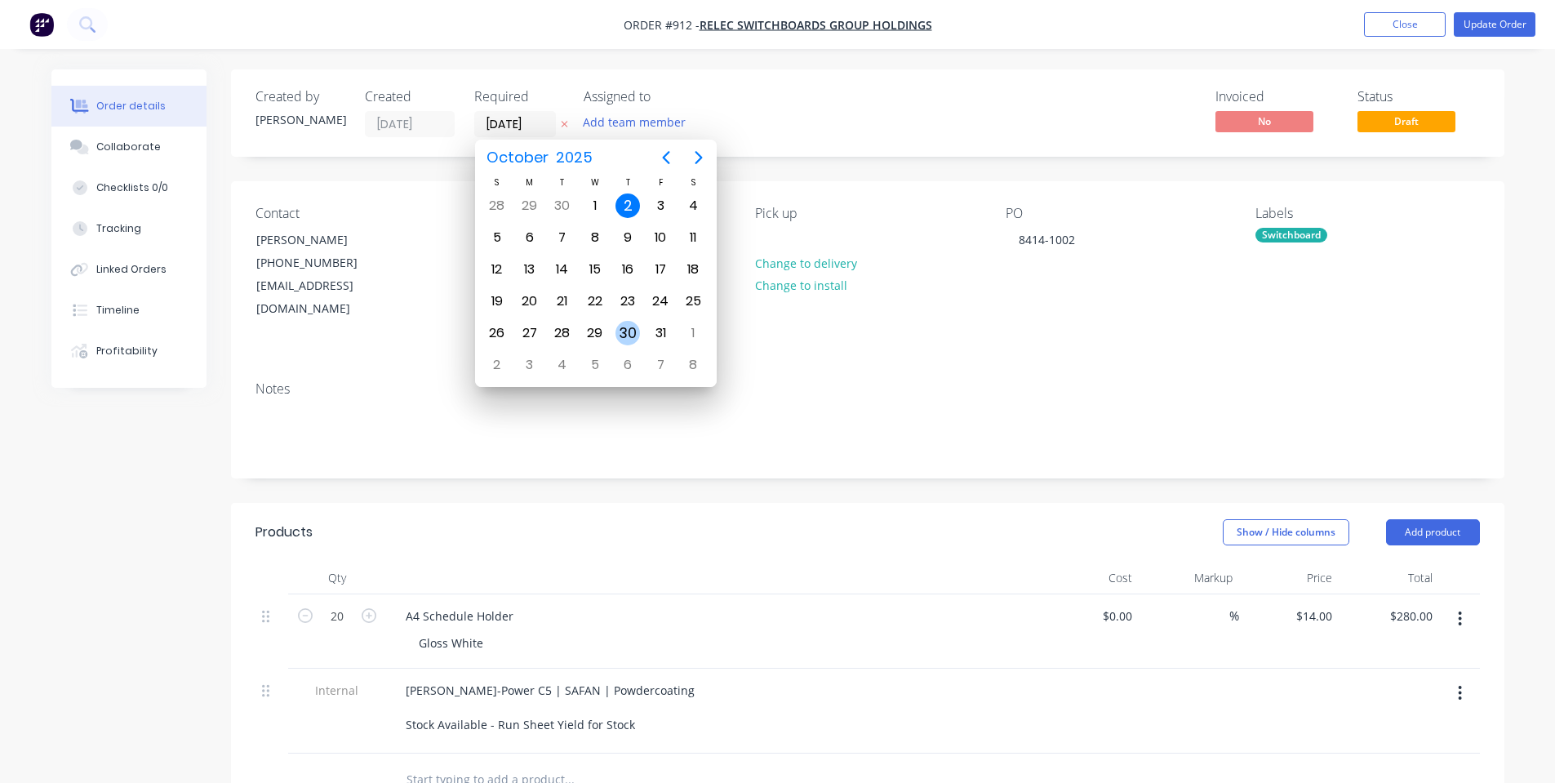
click at [628, 335] on div "30" at bounding box center [628, 333] width 24 height 24
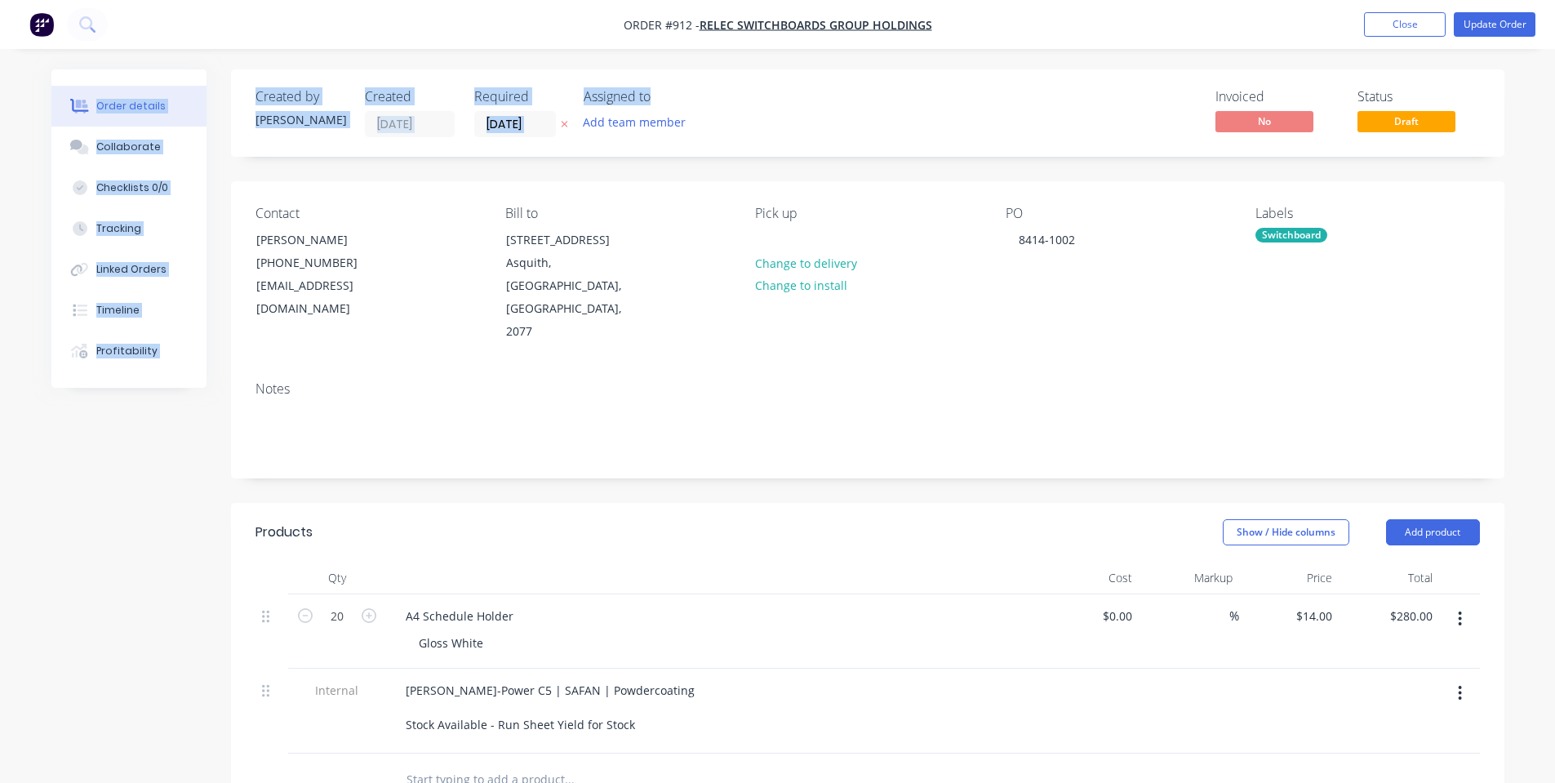
drag, startPoint x: 1493, startPoint y: 11, endPoint x: 603, endPoint y: 82, distance: 892.0
click at [636, 82] on div "Order #912 - Relec Switchboards Group Holdings Add product Close Update Order O…" at bounding box center [777, 611] width 1555 height 1223
click at [521, 119] on input "[DATE]" at bounding box center [515, 124] width 80 height 24
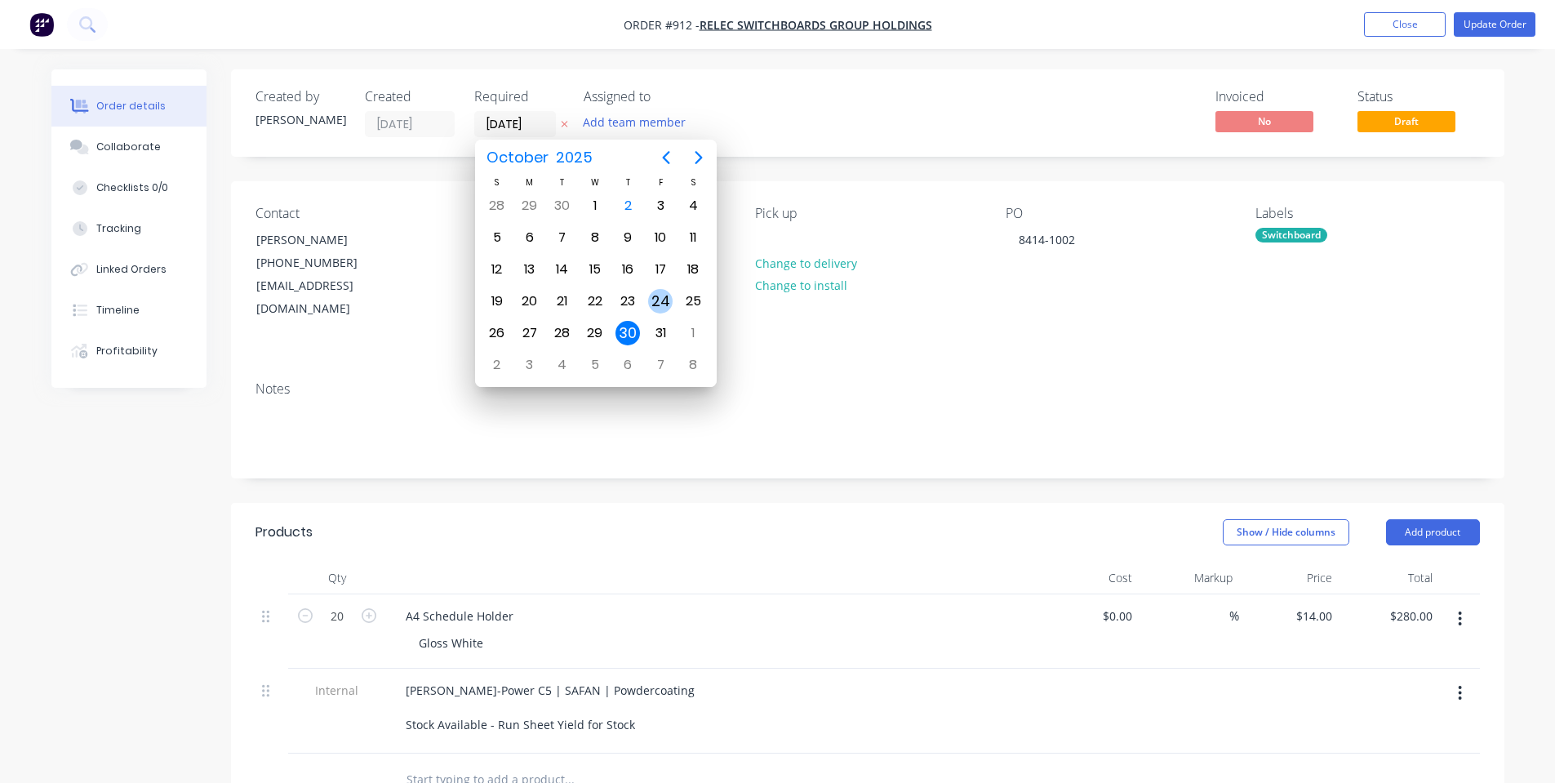
click at [648, 300] on div "24" at bounding box center [660, 301] width 33 height 31
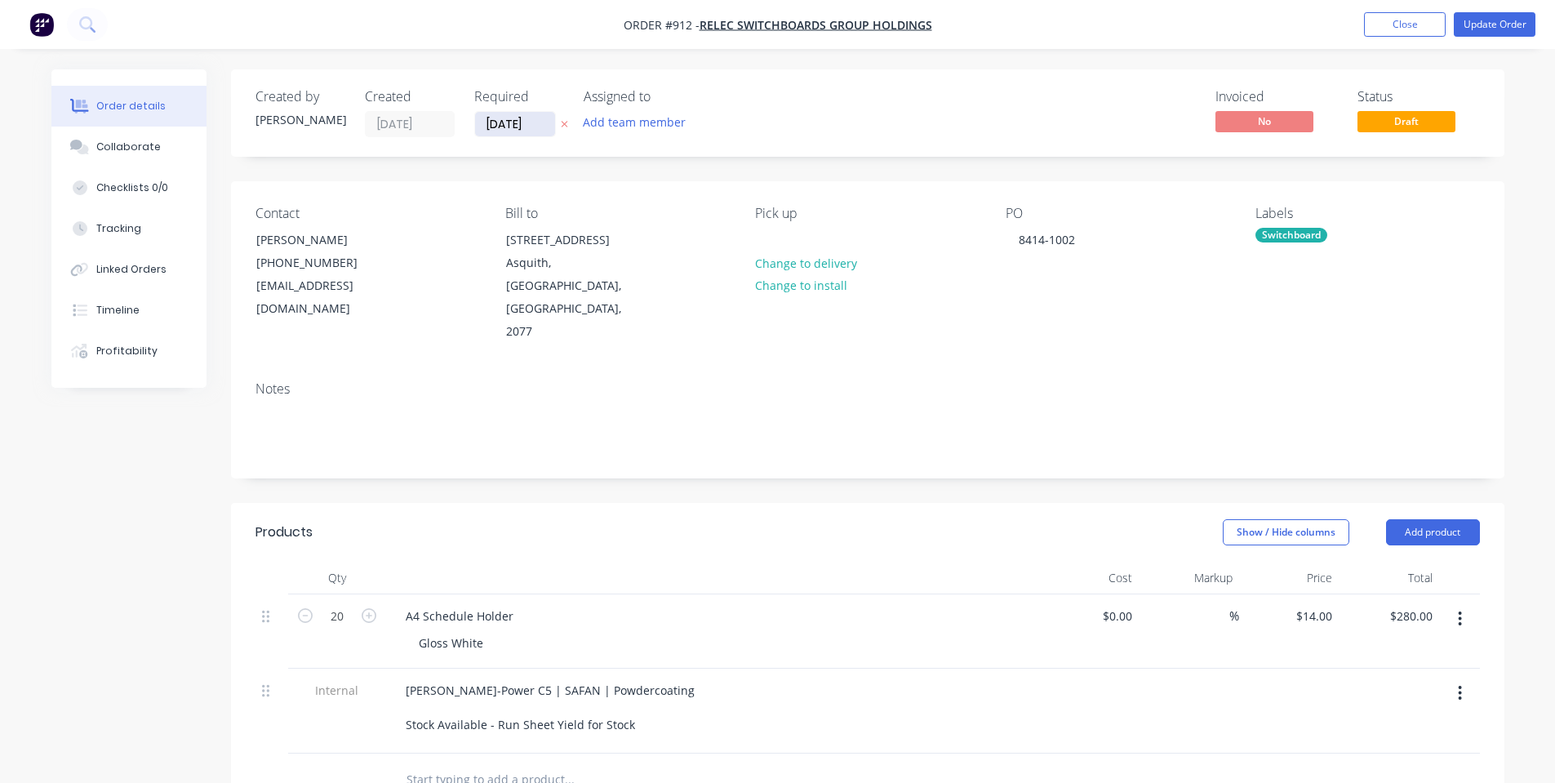
click at [518, 120] on input "[DATE]" at bounding box center [515, 124] width 80 height 24
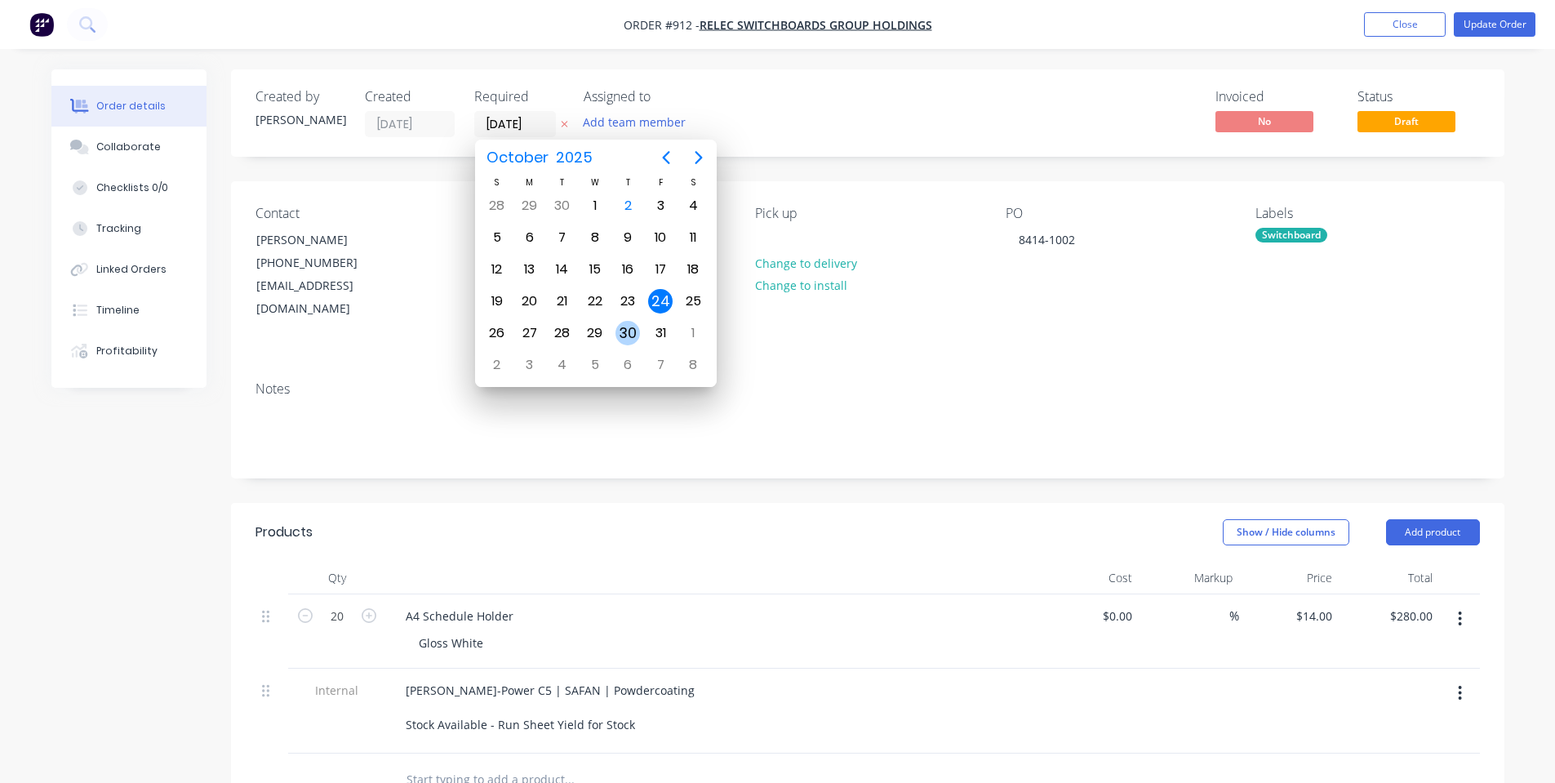
click at [628, 299] on div "23" at bounding box center [628, 301] width 24 height 24
type input "[DATE]"
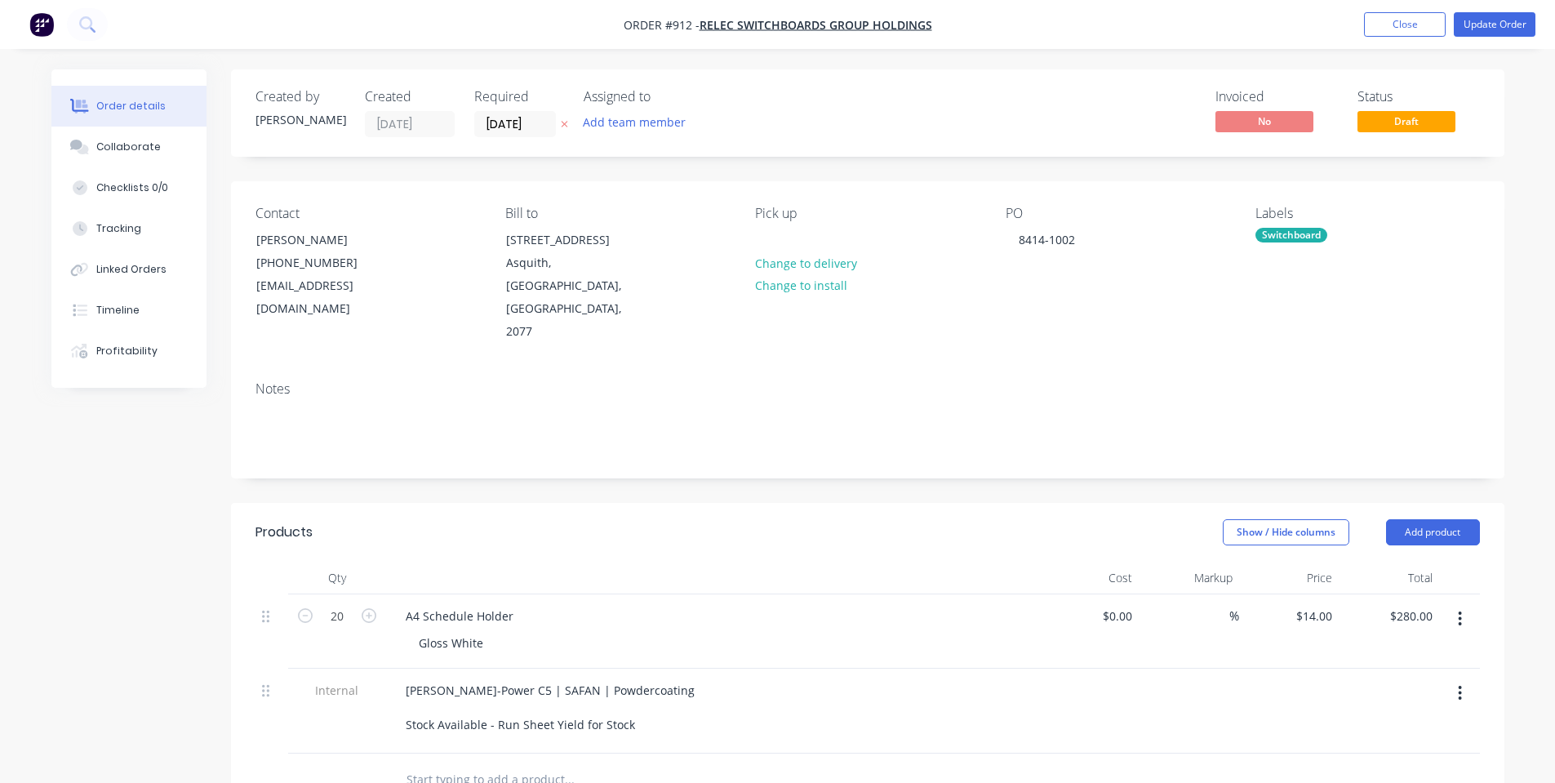
click at [843, 114] on div "Invoiced No Status Draft" at bounding box center [1113, 113] width 733 height 48
click at [1489, 25] on button "Update Order" at bounding box center [1495, 24] width 82 height 24
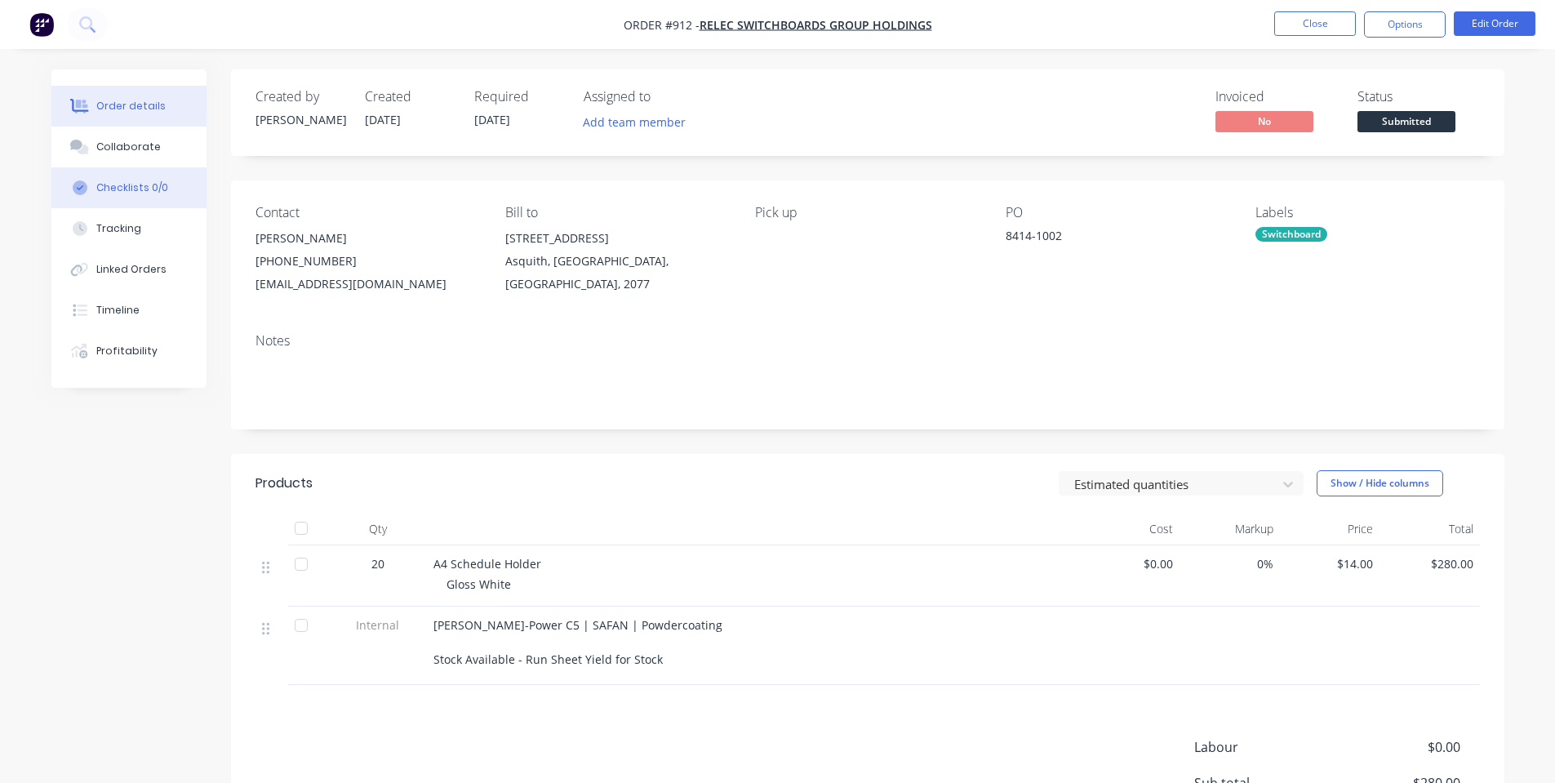
click at [133, 171] on button "Checklists 0/0" at bounding box center [128, 187] width 155 height 41
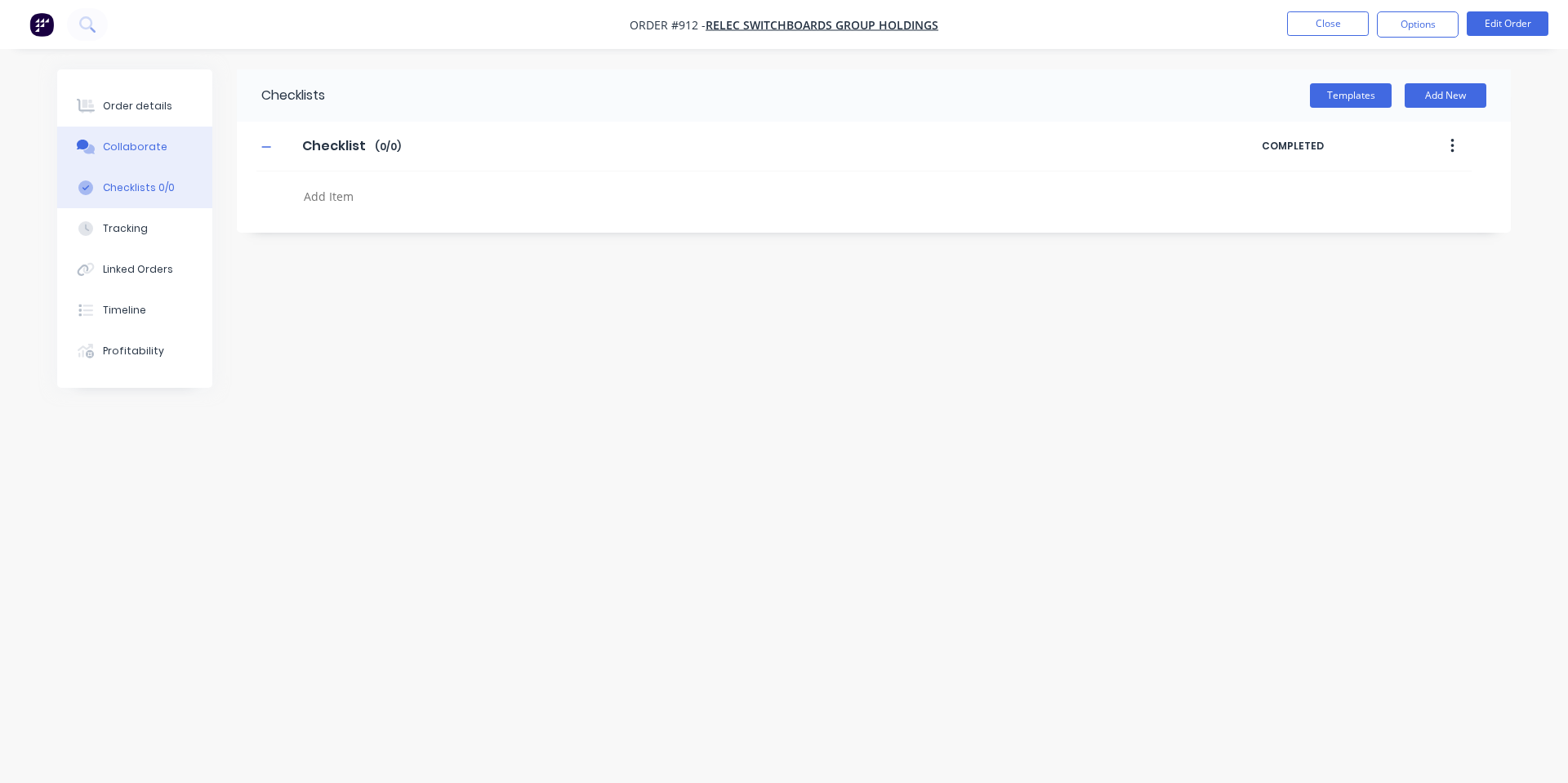
click at [136, 147] on div "Collaborate" at bounding box center [135, 147] width 65 height 15
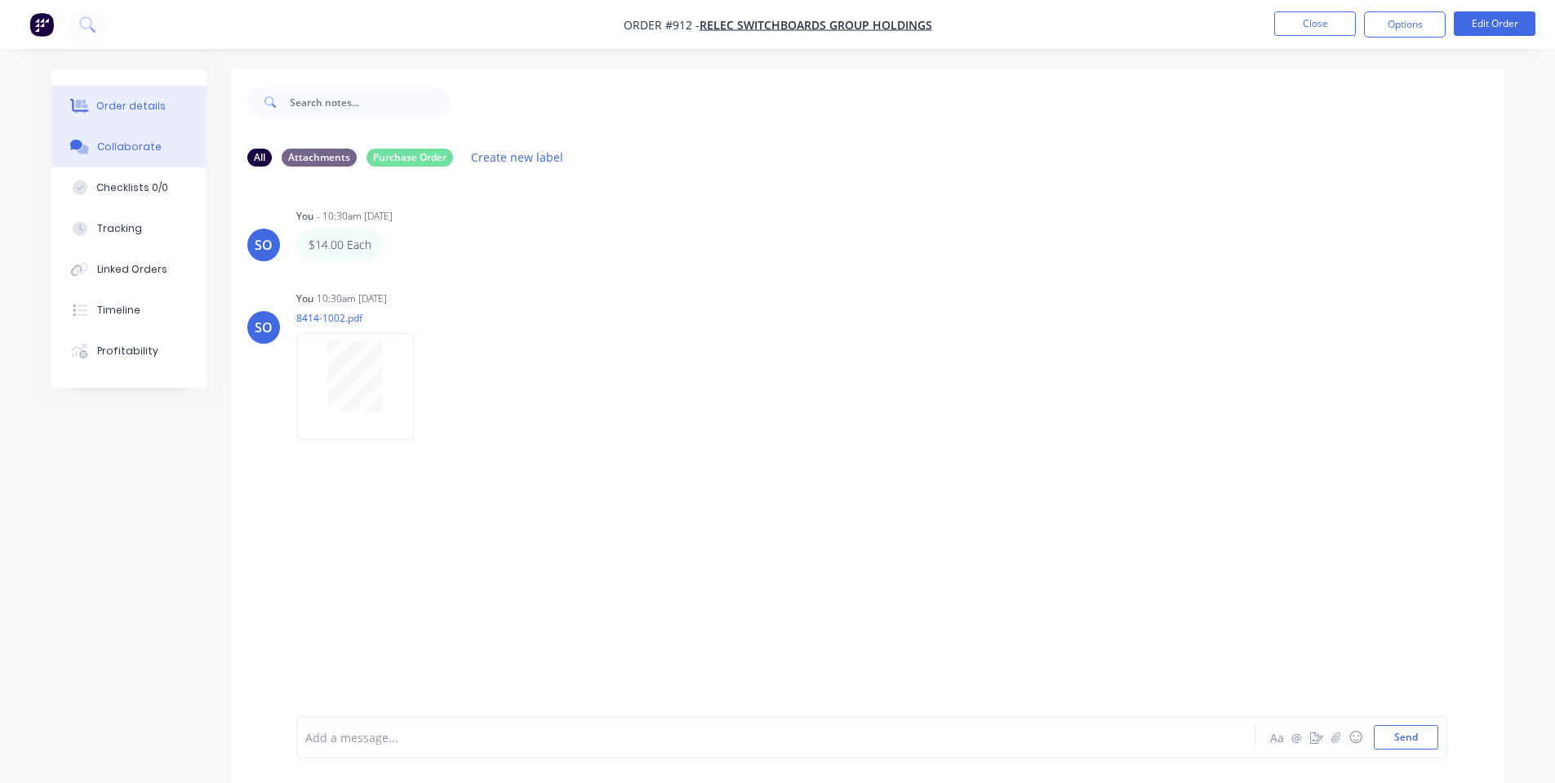
click at [134, 118] on button "Order details" at bounding box center [128, 106] width 155 height 41
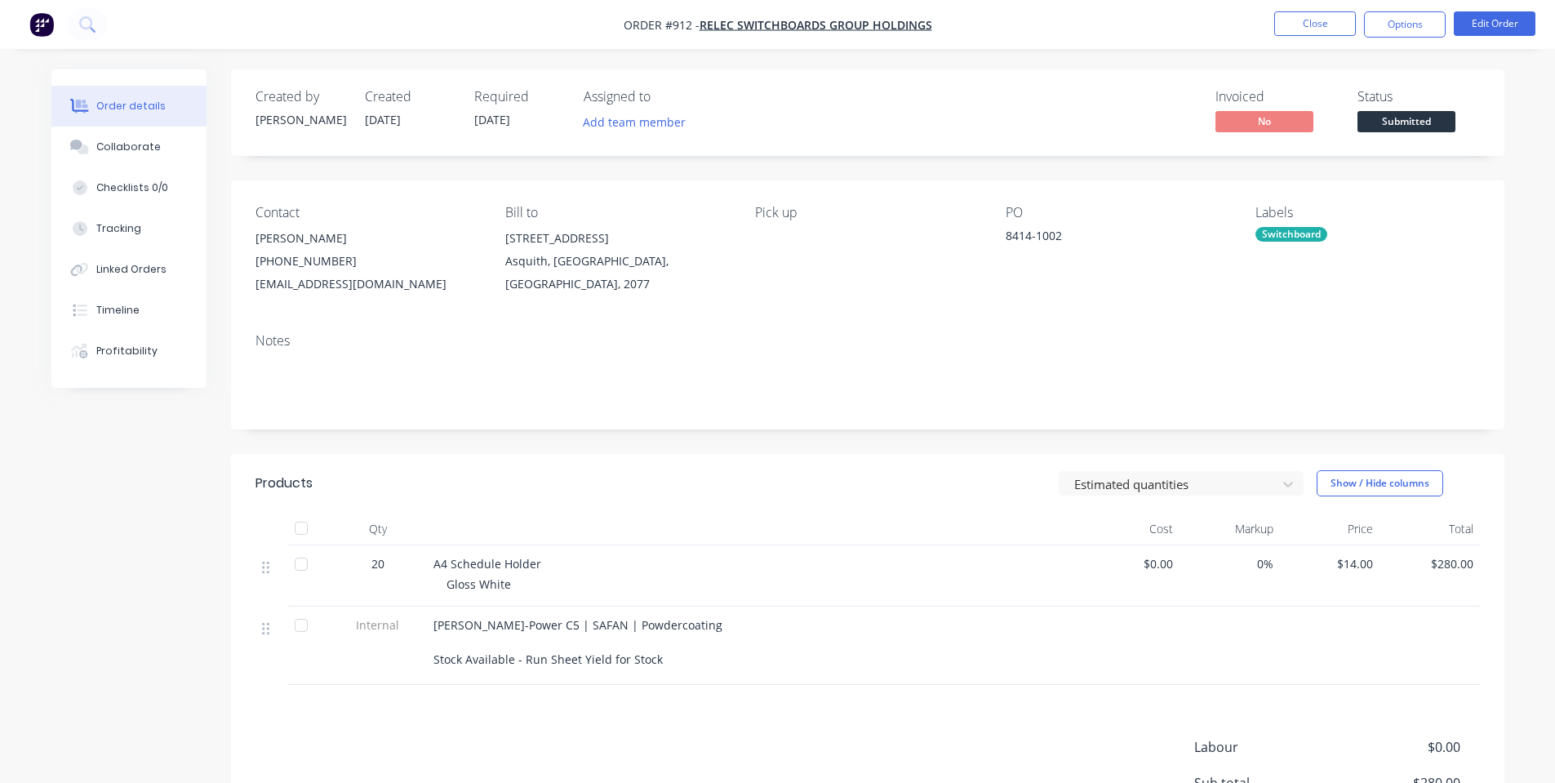
click at [1415, 134] on button "Submitted" at bounding box center [1407, 123] width 98 height 24
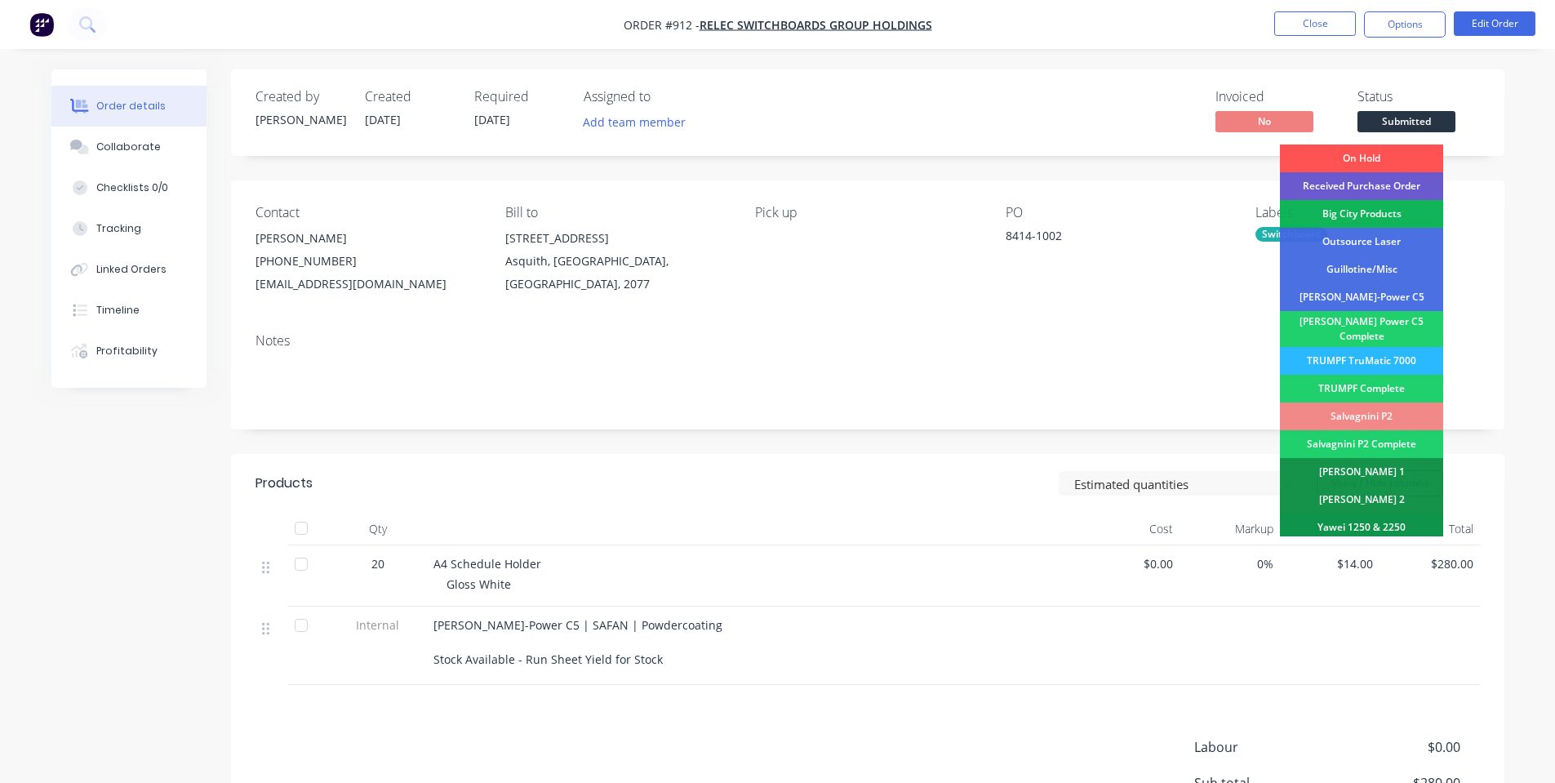
click at [1389, 187] on div "Received Purchase Order" at bounding box center [1361, 186] width 163 height 28
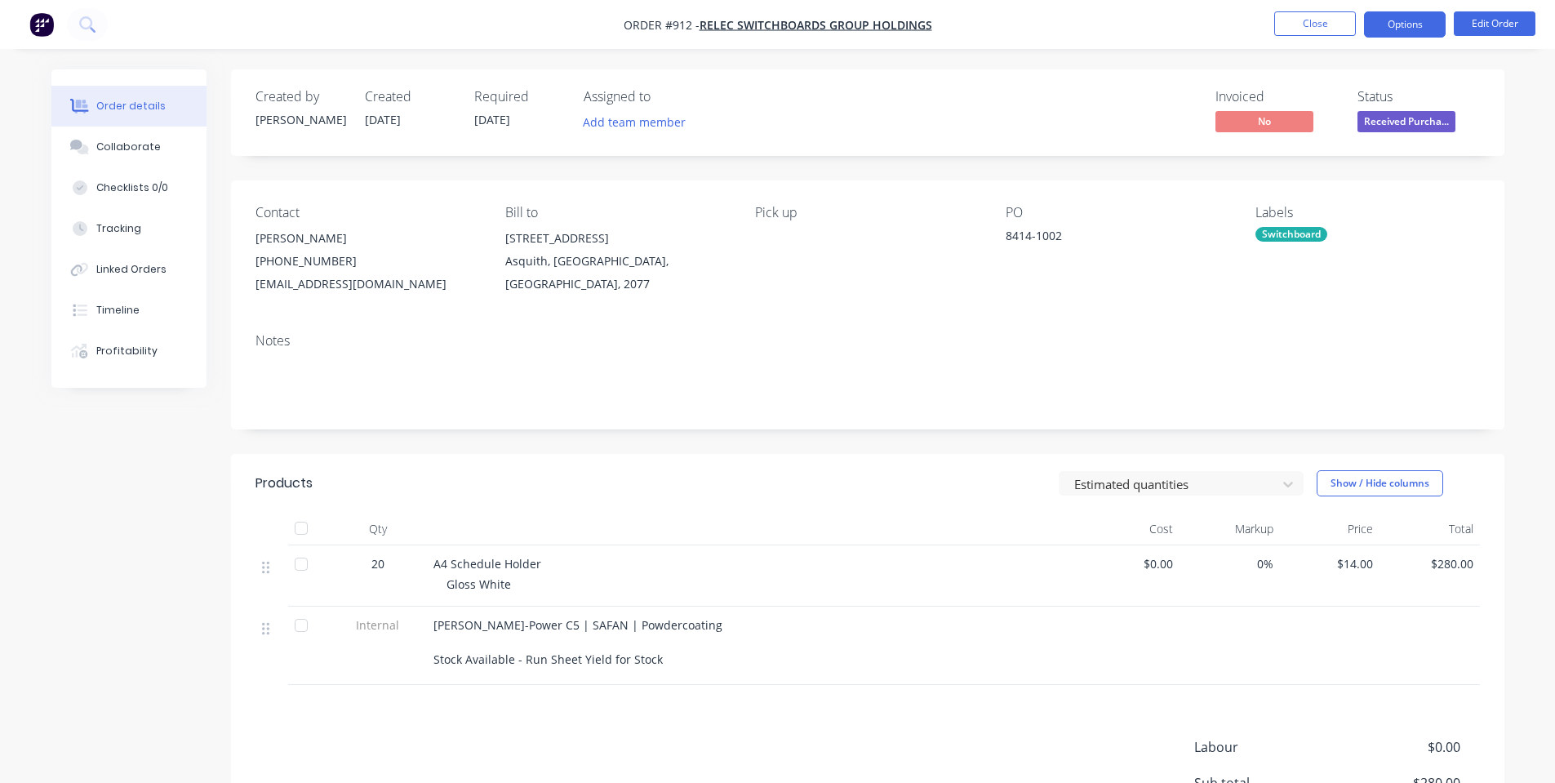
click at [1404, 20] on button "Options" at bounding box center [1405, 24] width 82 height 26
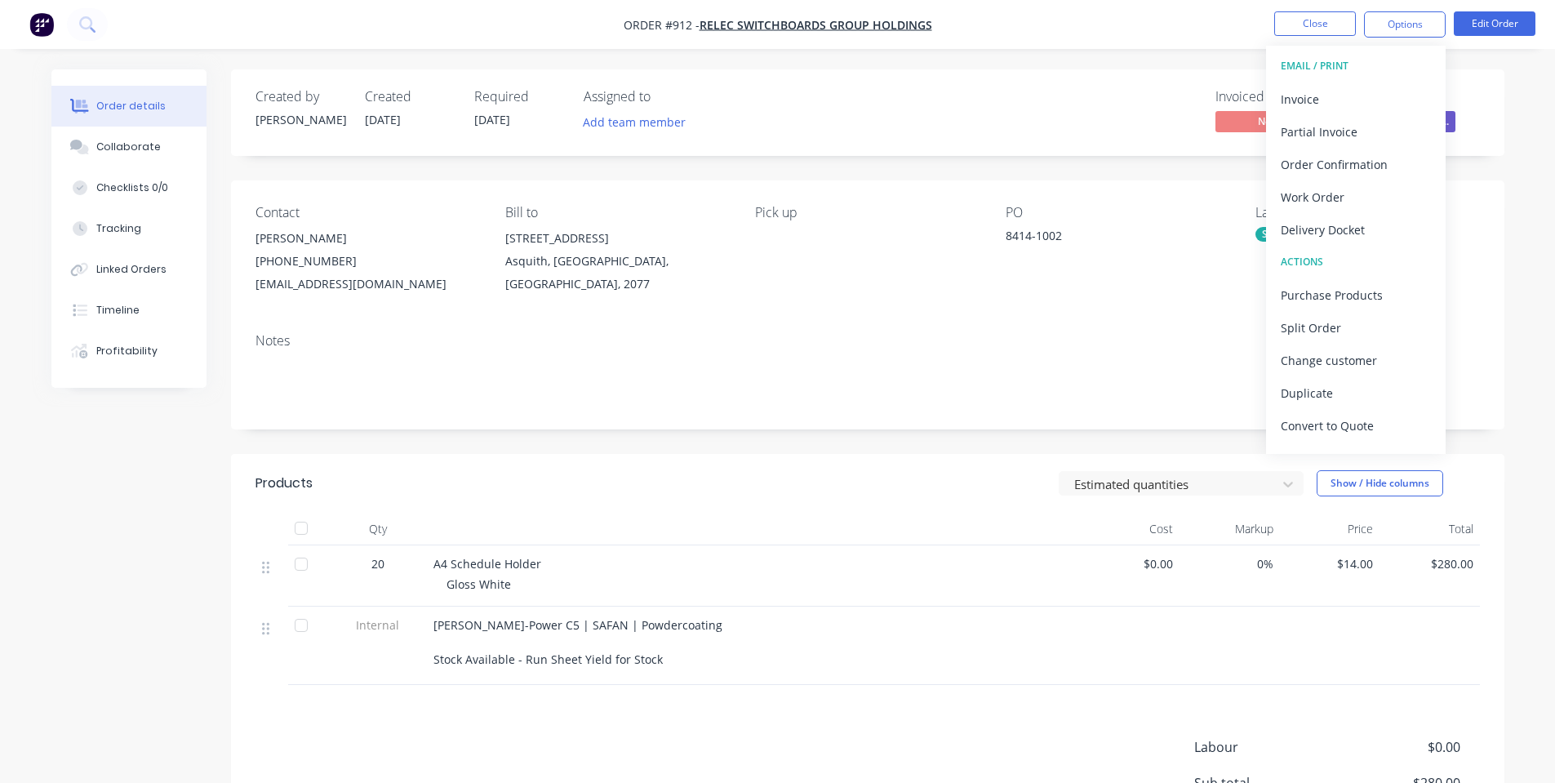
click at [1456, 100] on div "Status" at bounding box center [1419, 97] width 122 height 16
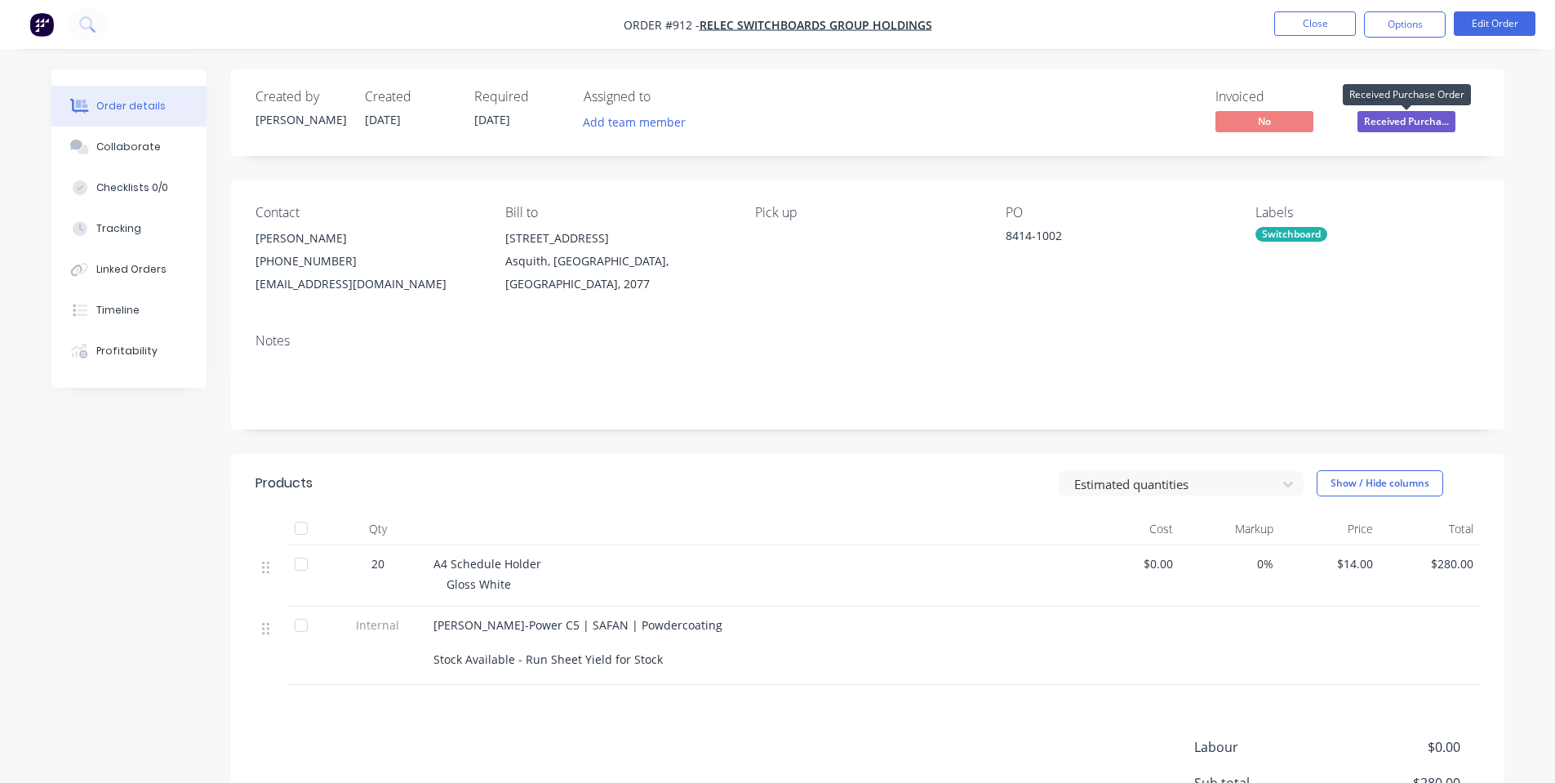
click at [1412, 121] on span "Received Purcha..." at bounding box center [1407, 121] width 98 height 20
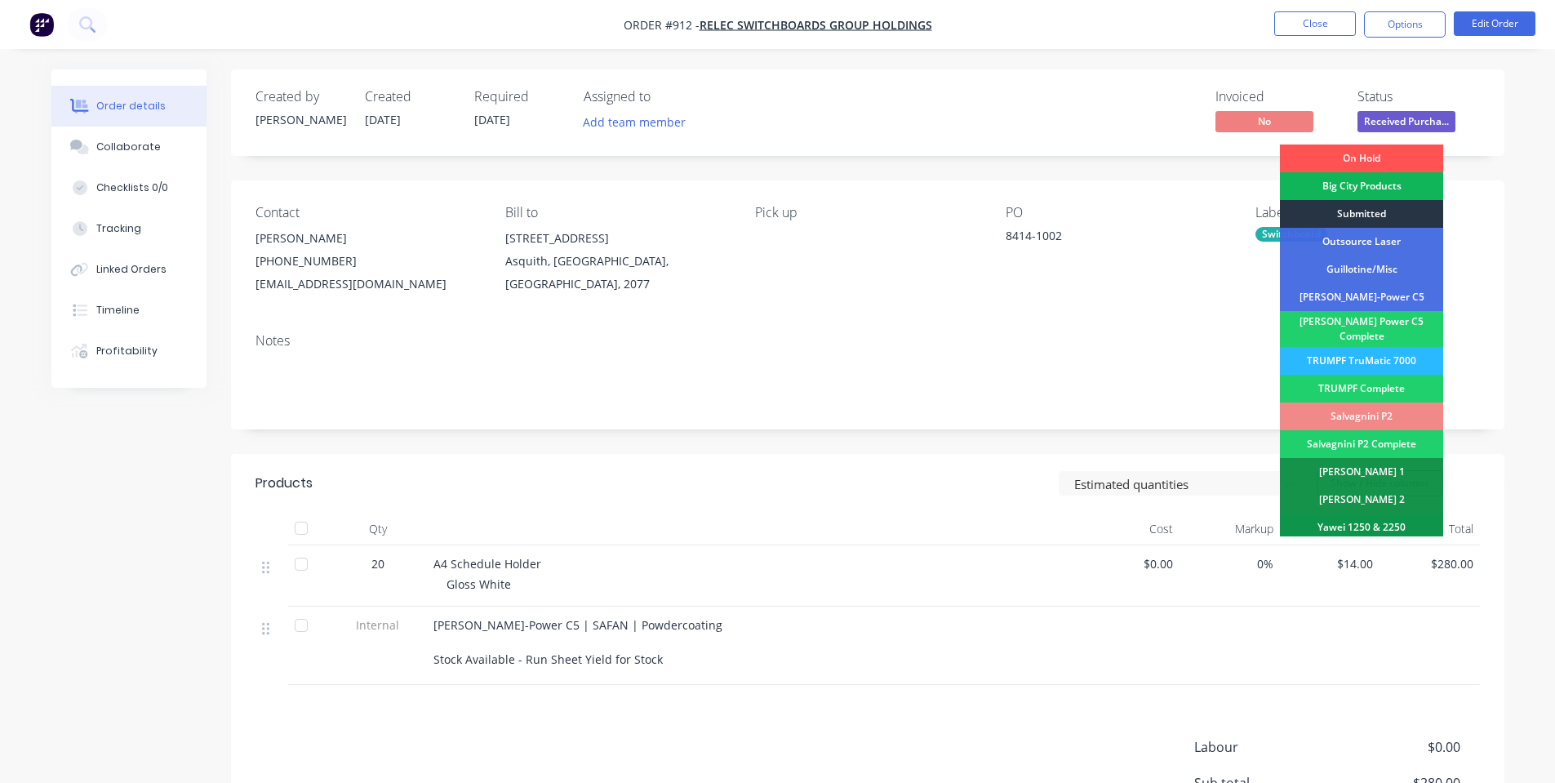
click at [1372, 217] on div "Submitted" at bounding box center [1361, 214] width 163 height 28
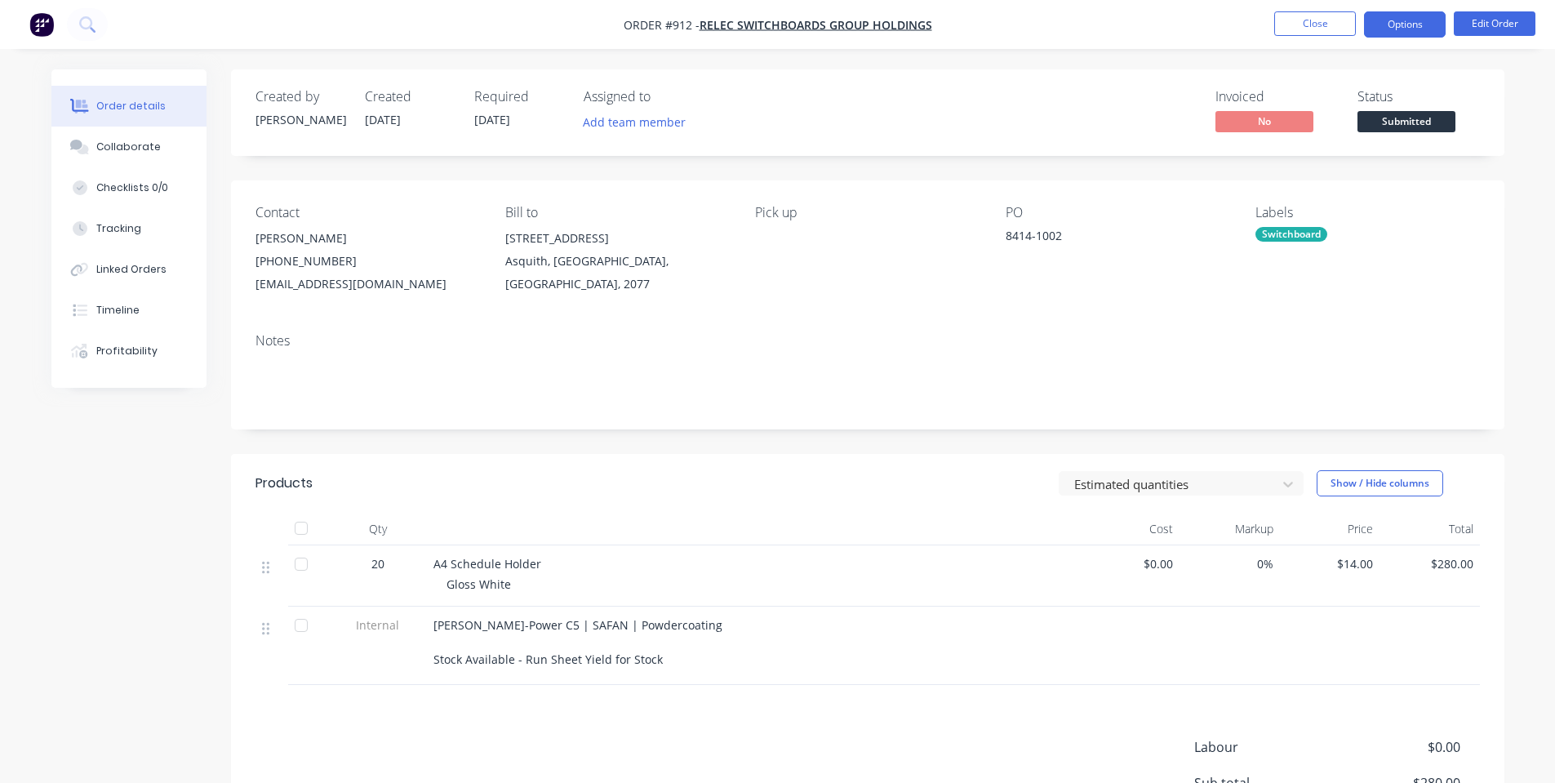
drag, startPoint x: 1432, startPoint y: 13, endPoint x: 1425, endPoint y: 38, distance: 25.6
click at [1432, 14] on button "Options" at bounding box center [1405, 24] width 82 height 26
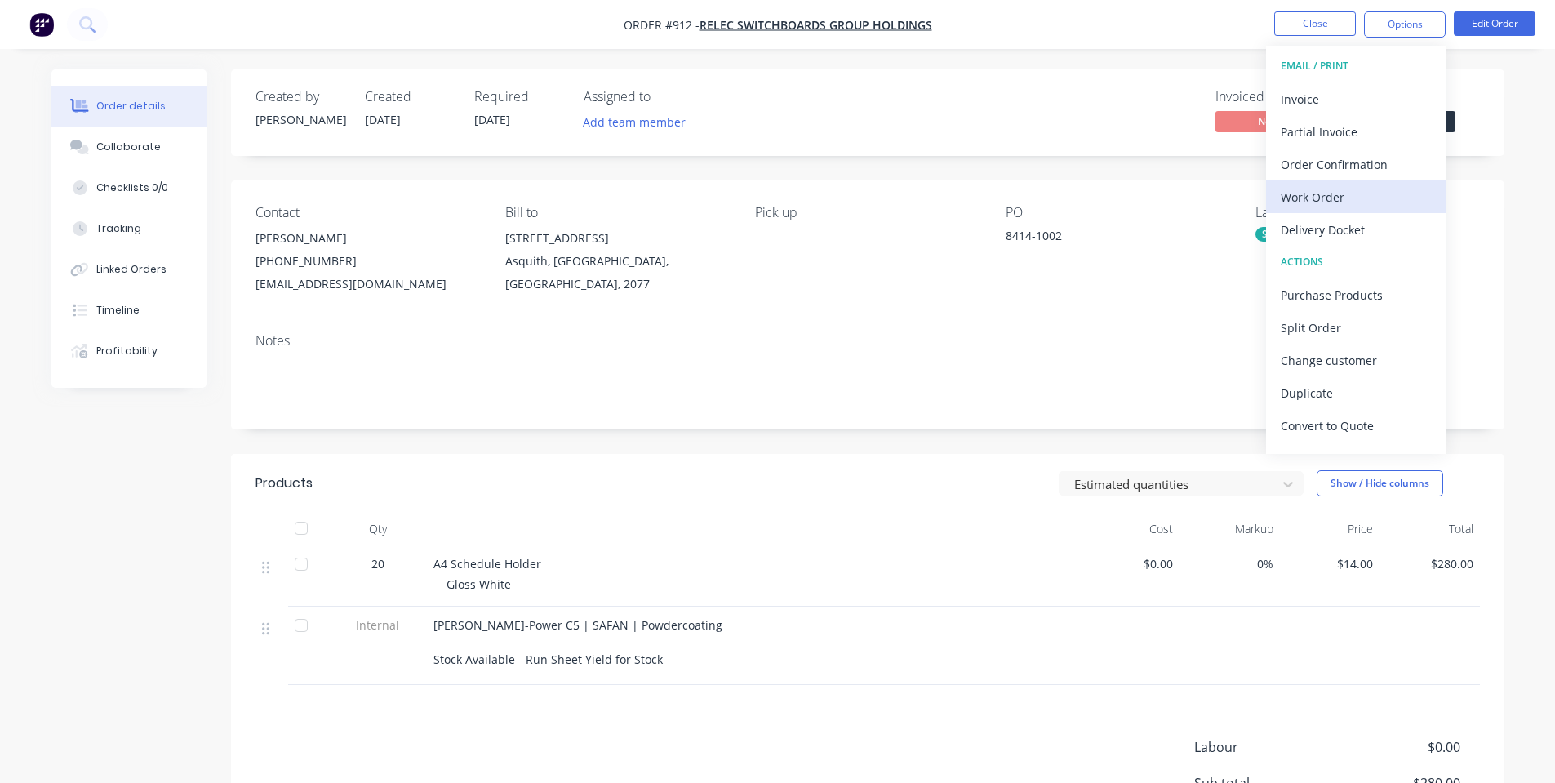
click at [1324, 206] on div "Work Order" at bounding box center [1356, 197] width 150 height 24
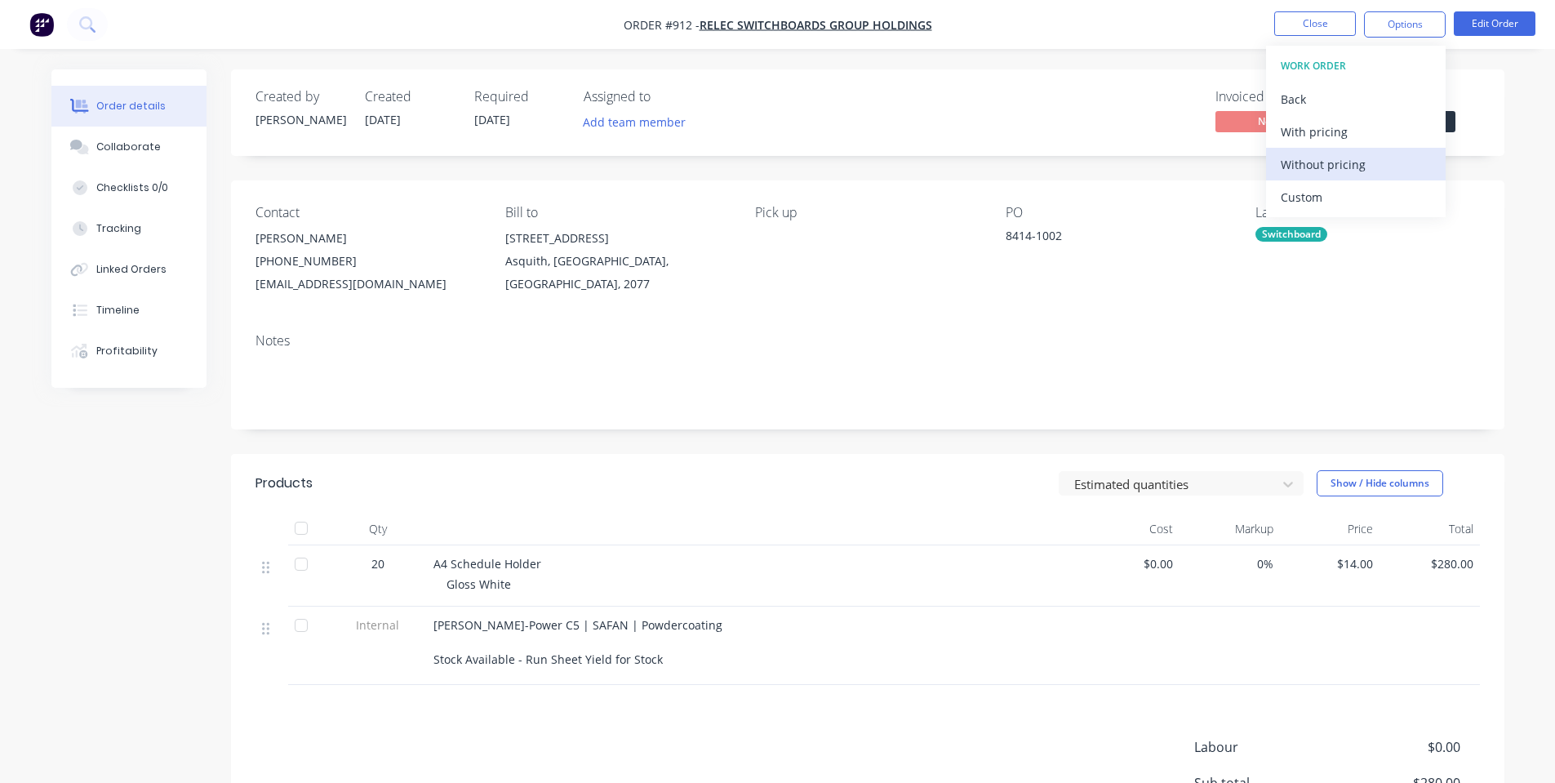
click at [1296, 161] on div "Without pricing" at bounding box center [1356, 165] width 150 height 24
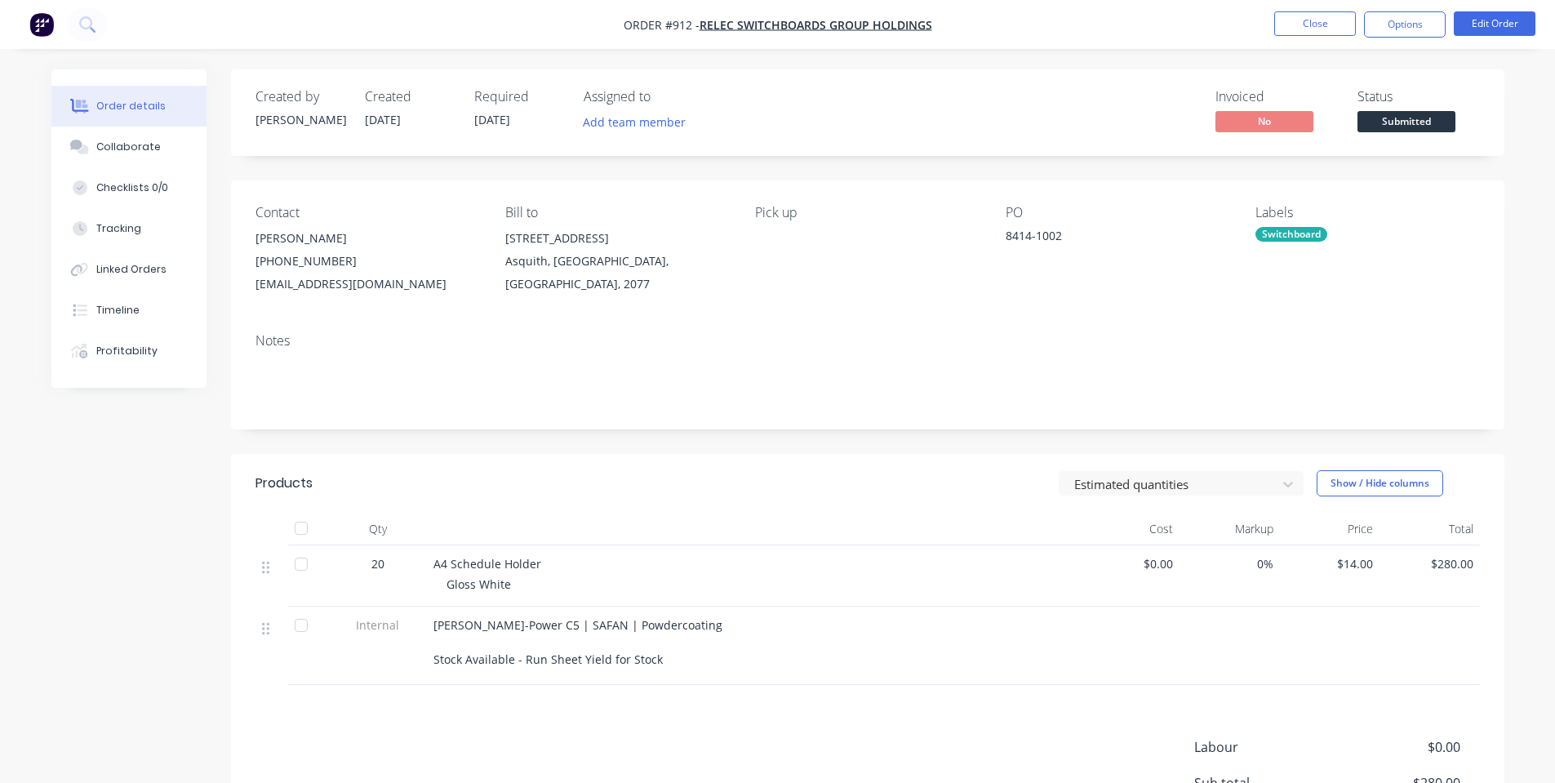
click at [956, 189] on div "Contact [PERSON_NAME] [PHONE_NUMBER] [EMAIL_ADDRESS][DOMAIN_NAME] Bill to [STRE…" at bounding box center [868, 250] width 1274 height 140
click at [1338, 29] on button "Close" at bounding box center [1316, 23] width 82 height 24
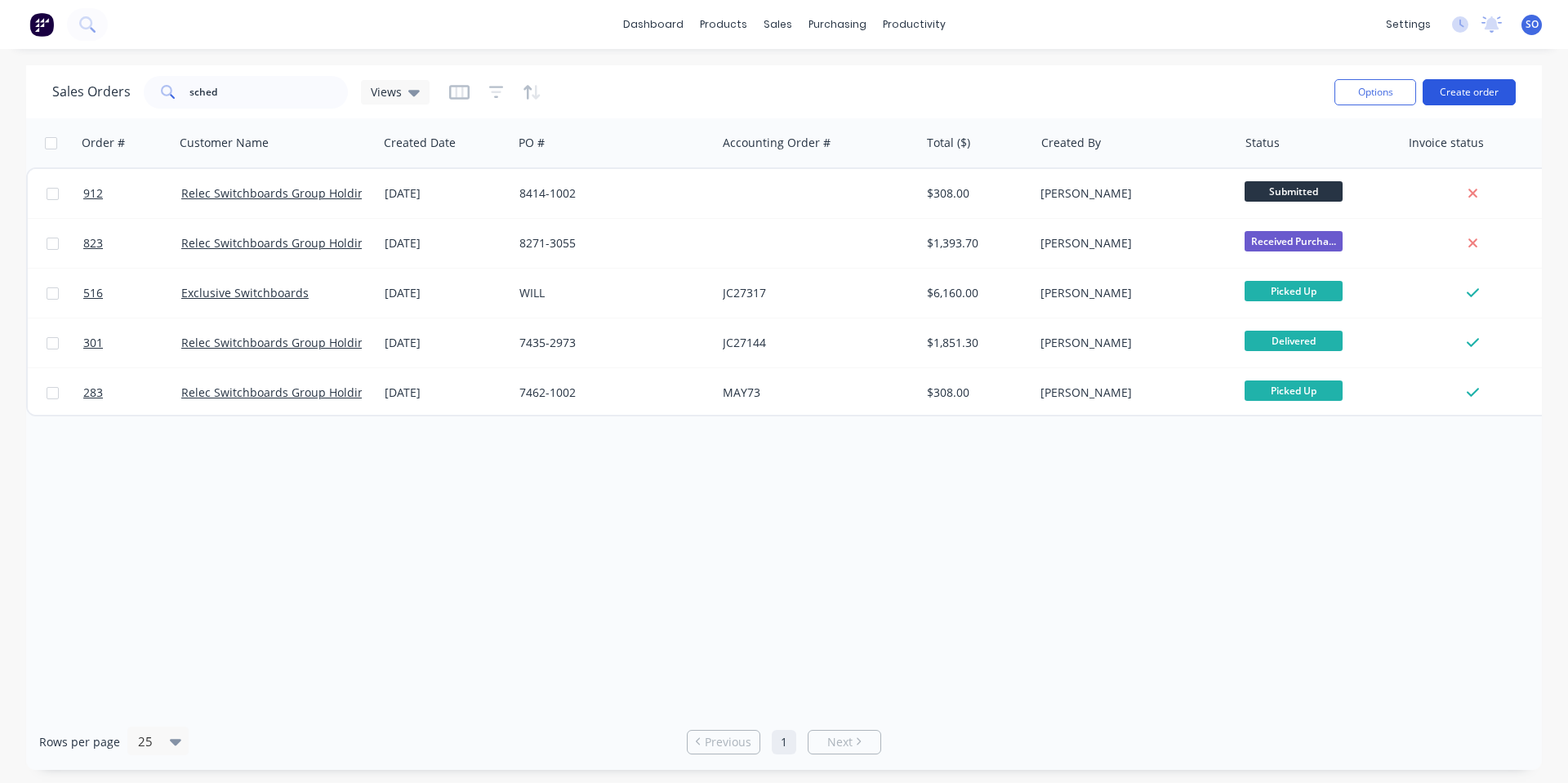
click at [1467, 88] on button "Create order" at bounding box center [1468, 92] width 93 height 26
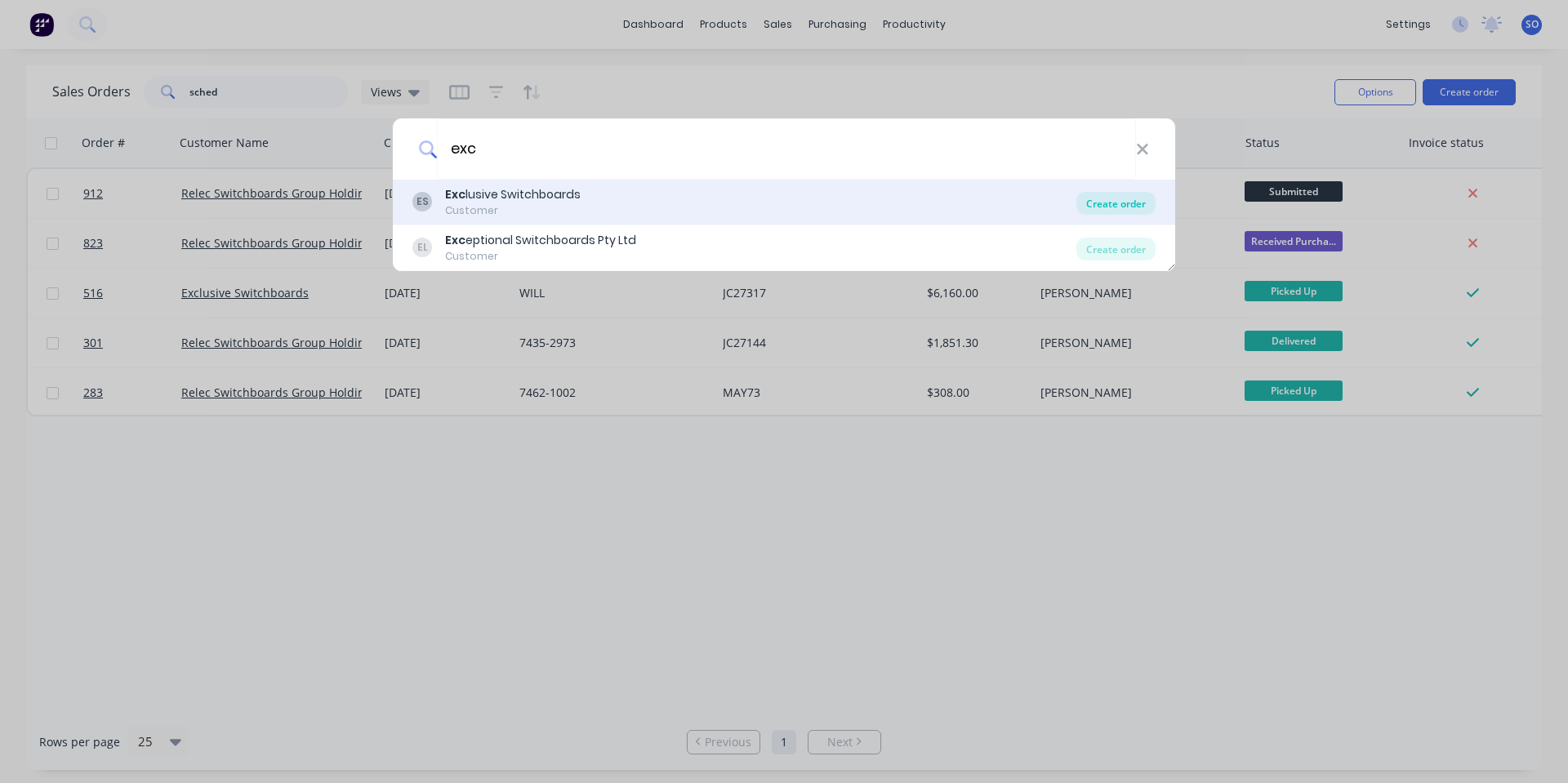
type input "exc"
click at [1119, 195] on div "Create order" at bounding box center [1115, 203] width 79 height 23
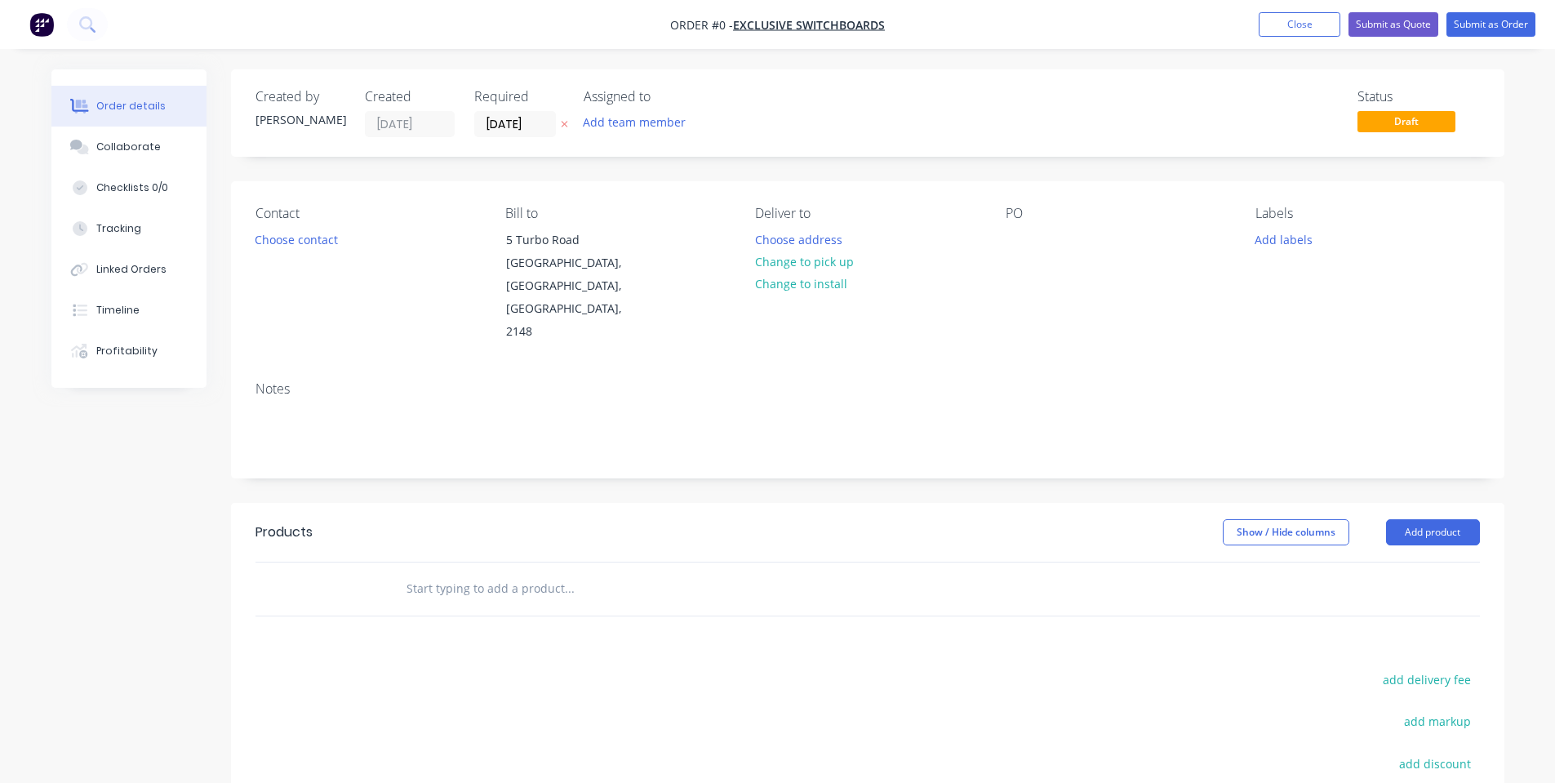
click at [1383, 129] on span "Draft" at bounding box center [1407, 121] width 98 height 20
click at [853, 259] on button "Change to pick up" at bounding box center [804, 262] width 116 height 22
click at [294, 262] on div "Contact Choose contact" at bounding box center [368, 275] width 224 height 138
click at [304, 249] on button "Choose contact" at bounding box center [296, 239] width 100 height 22
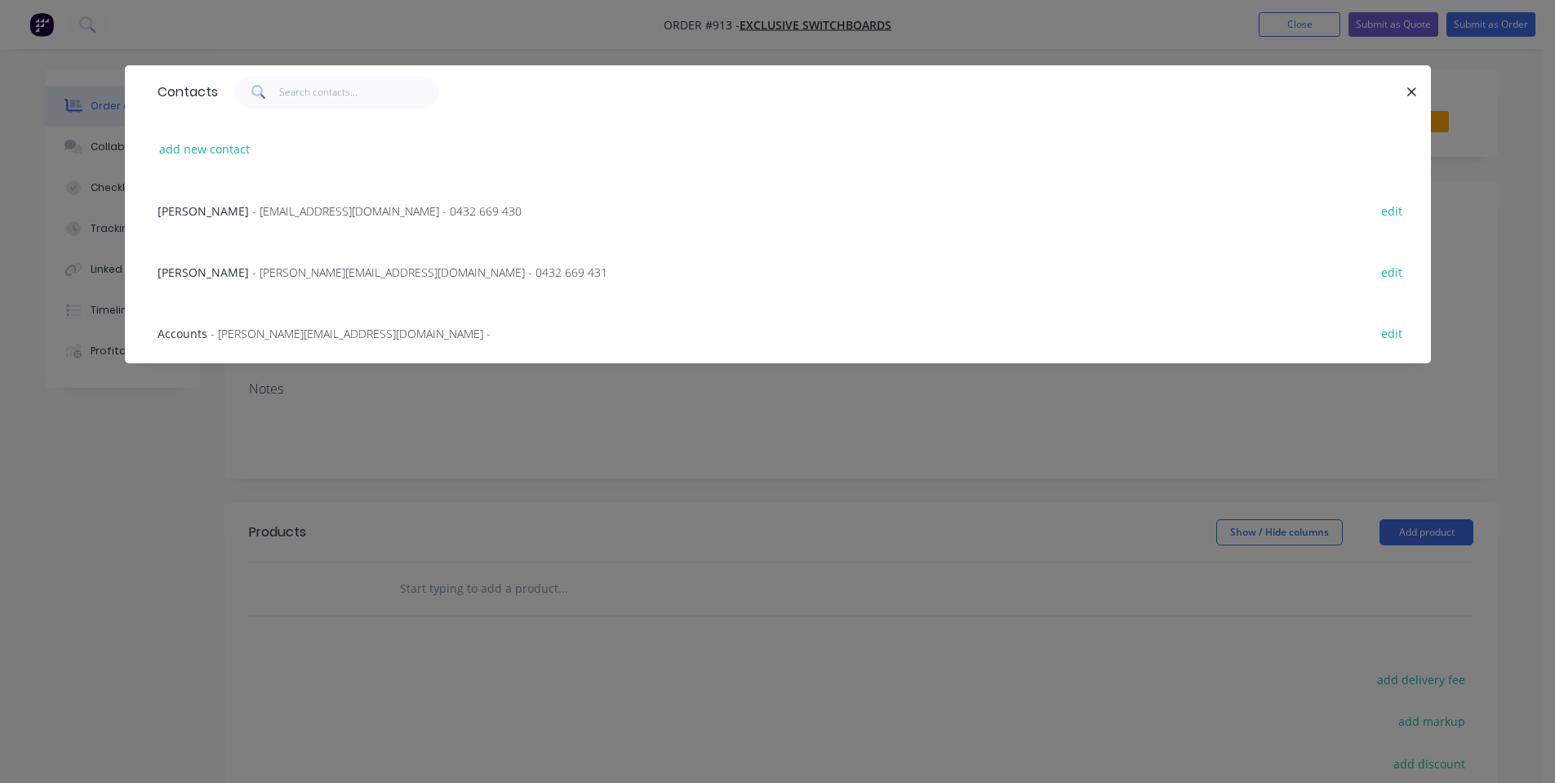
click at [261, 226] on div "[PERSON_NAME] - [EMAIL_ADDRESS][DOMAIN_NAME] - 0432 669 430 edit" at bounding box center [777, 210] width 1257 height 61
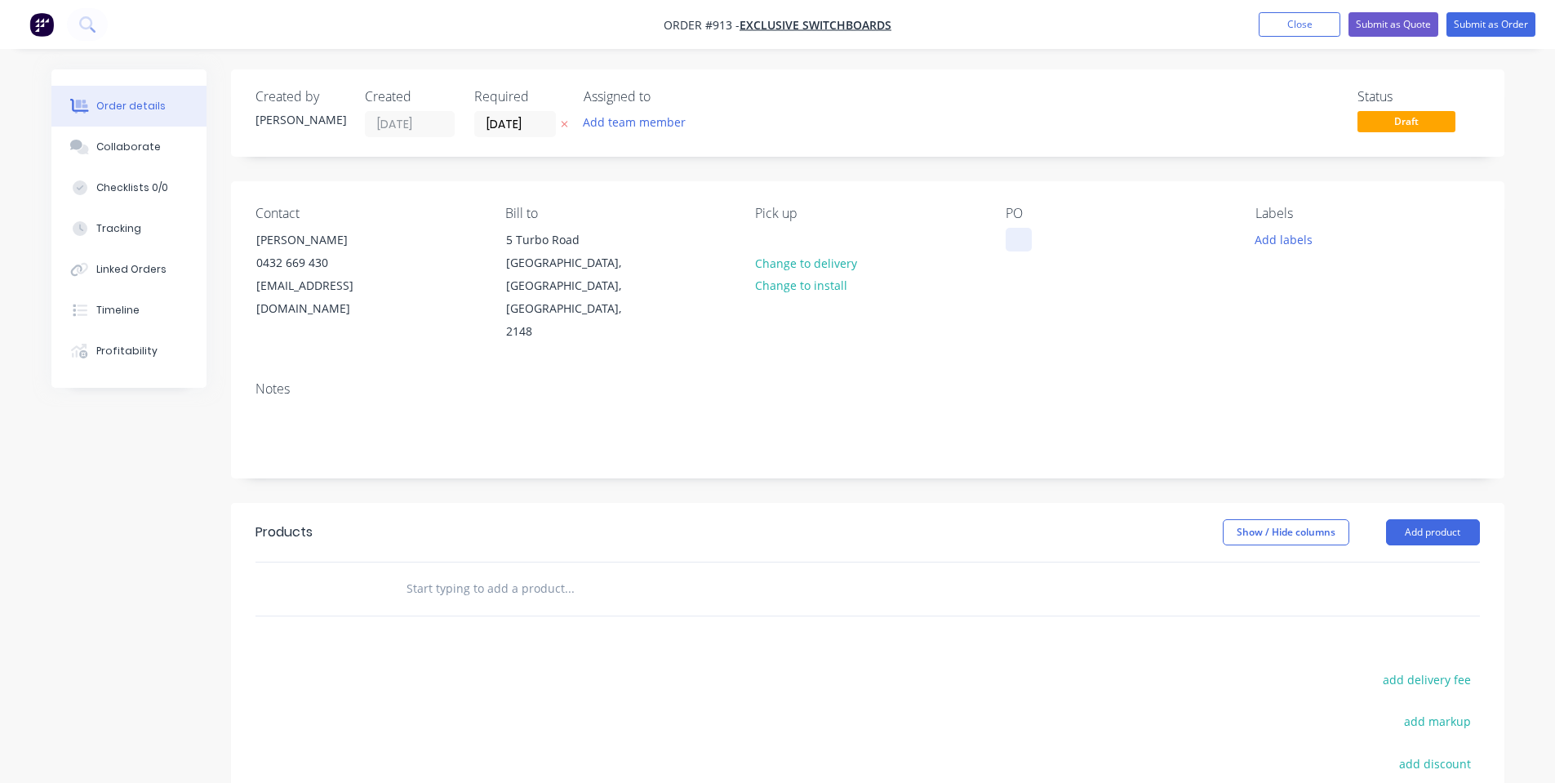
click at [1018, 233] on div at bounding box center [1019, 240] width 26 height 24
drag, startPoint x: 1291, startPoint y: 238, endPoint x: 1275, endPoint y: 247, distance: 18.3
click at [1288, 238] on button "Add labels" at bounding box center [1284, 239] width 75 height 22
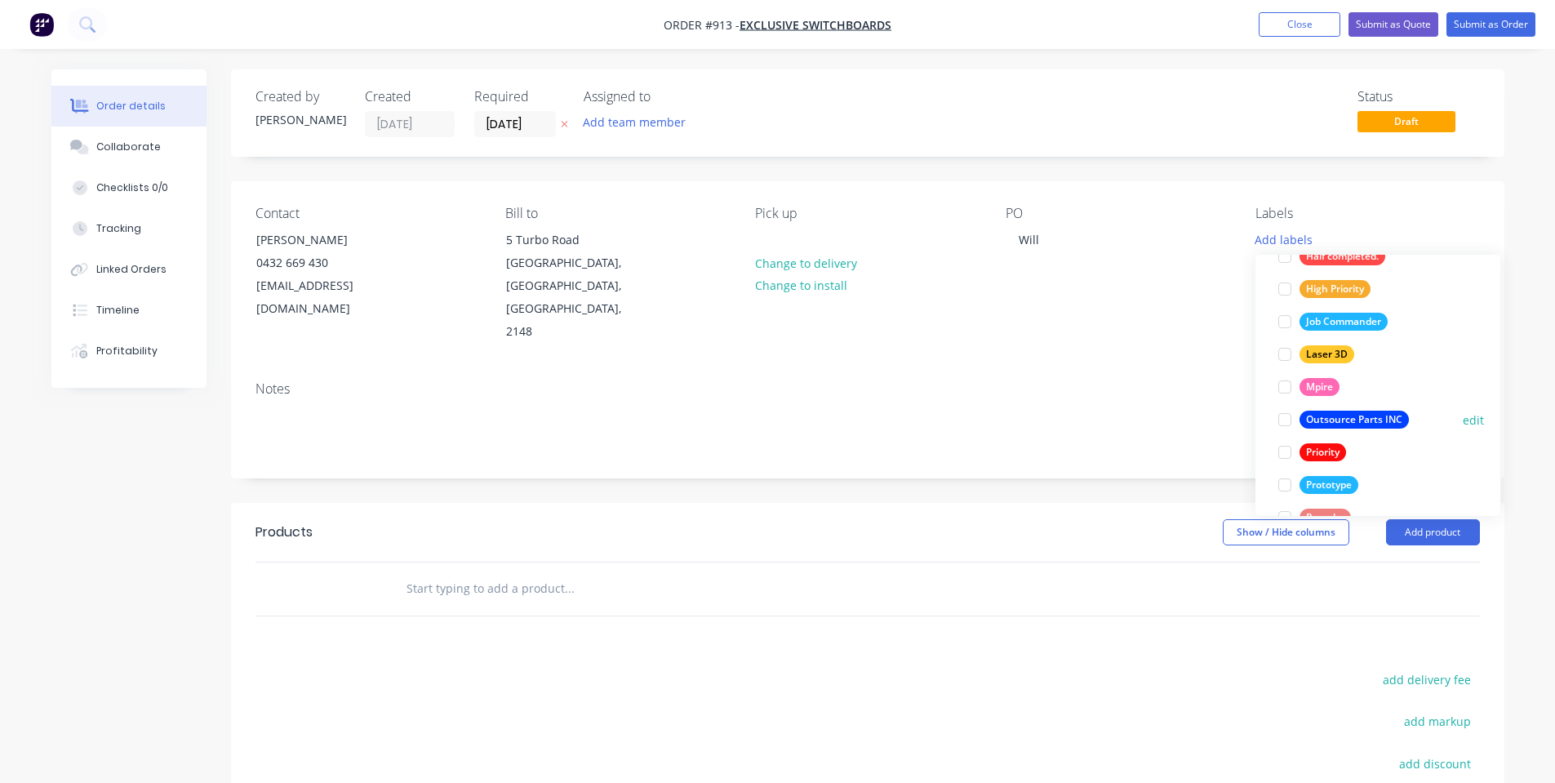
scroll to position [457, 0]
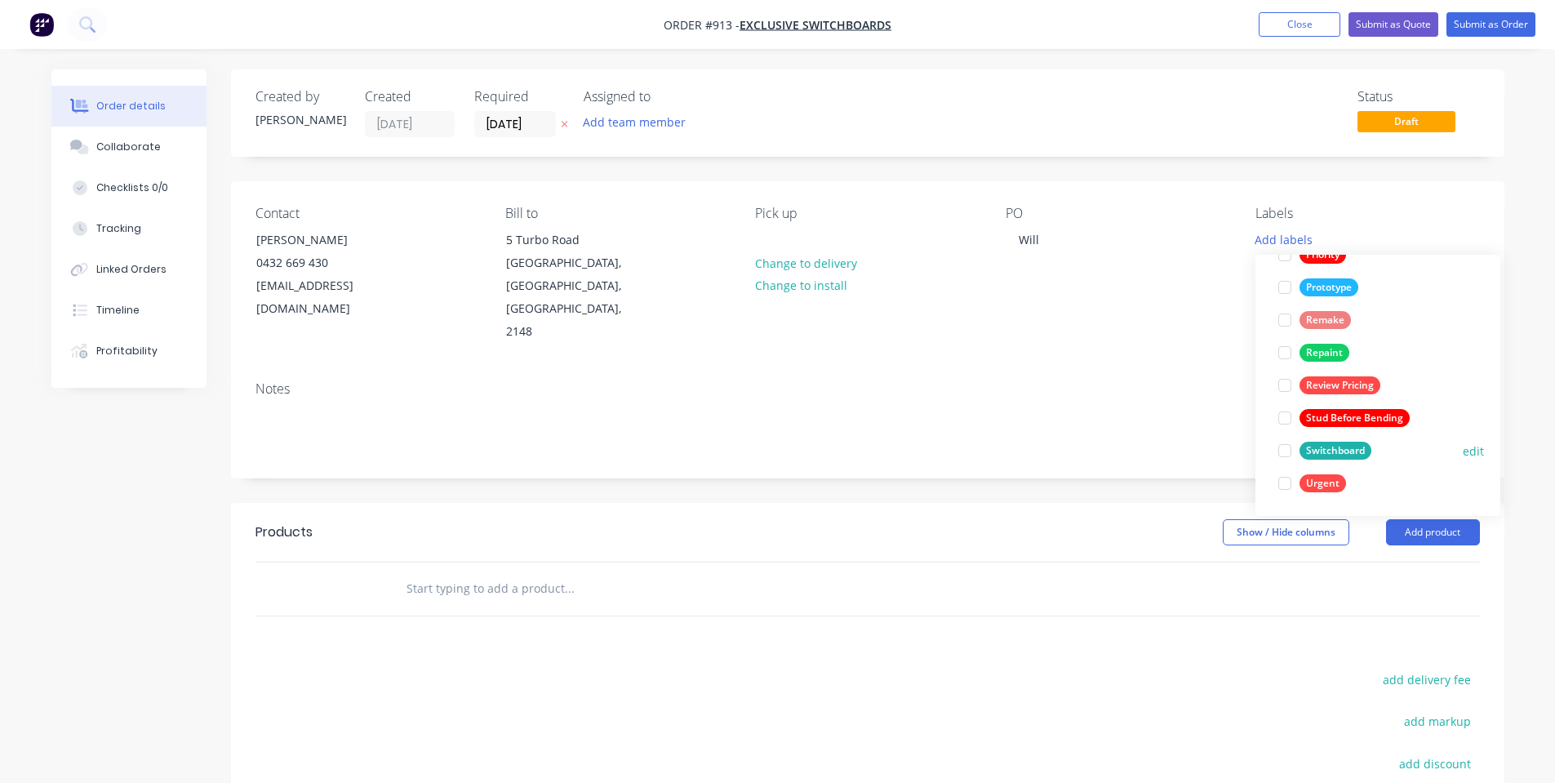
click at [1296, 453] on div at bounding box center [1285, 450] width 33 height 33
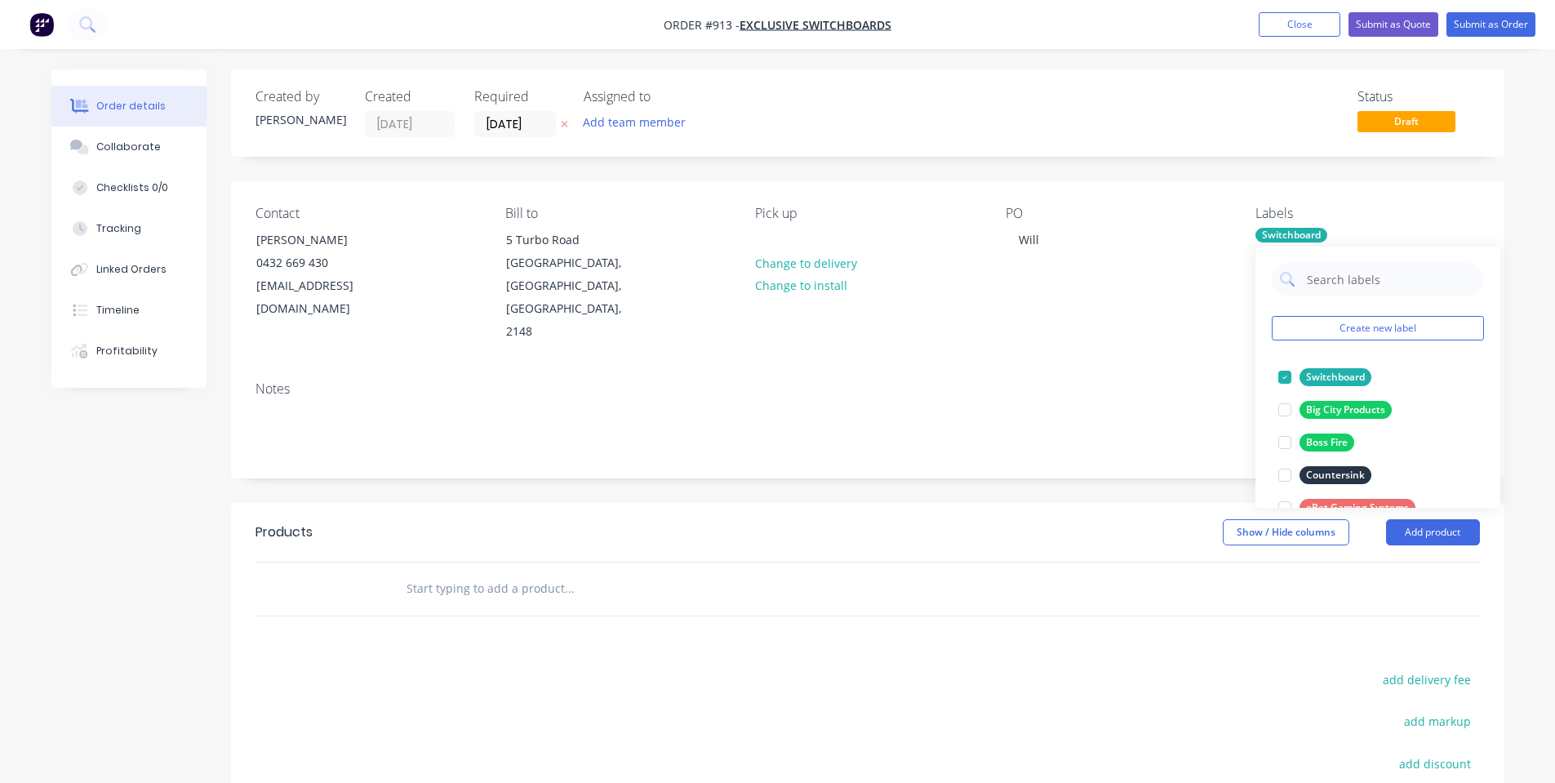
drag, startPoint x: 1006, startPoint y: 311, endPoint x: 996, endPoint y: 333, distance: 24.1
click at [1006, 312] on div "Contact [PERSON_NAME] [PHONE_NUMBER] [EMAIL_ADDRESS][DOMAIN_NAME] Bill to [STRE…" at bounding box center [868, 274] width 1274 height 187
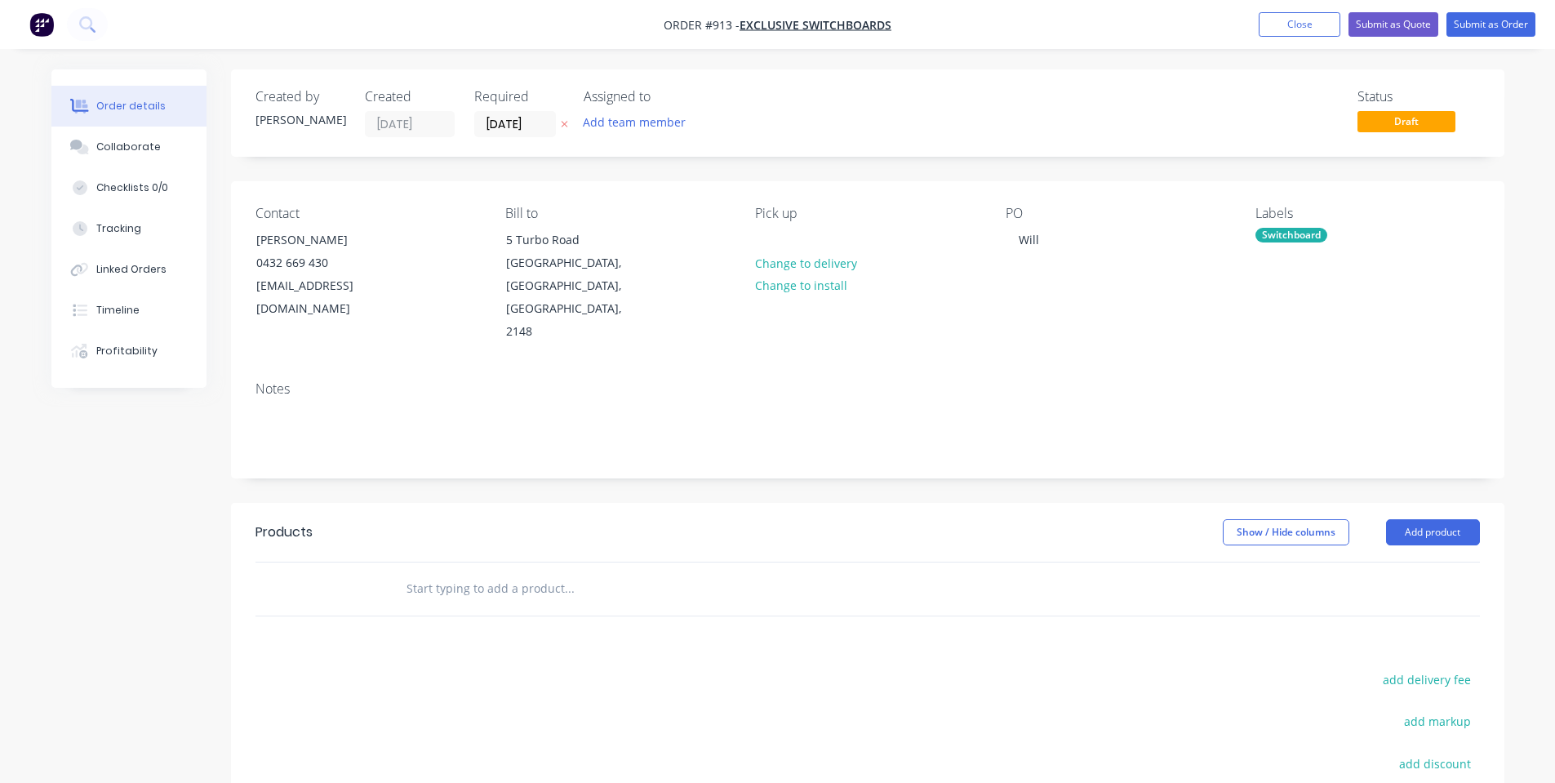
drag, startPoint x: 1281, startPoint y: 232, endPoint x: 1286, endPoint y: 243, distance: 12.4
click at [1283, 232] on div "Switchboard" at bounding box center [1292, 235] width 72 height 15
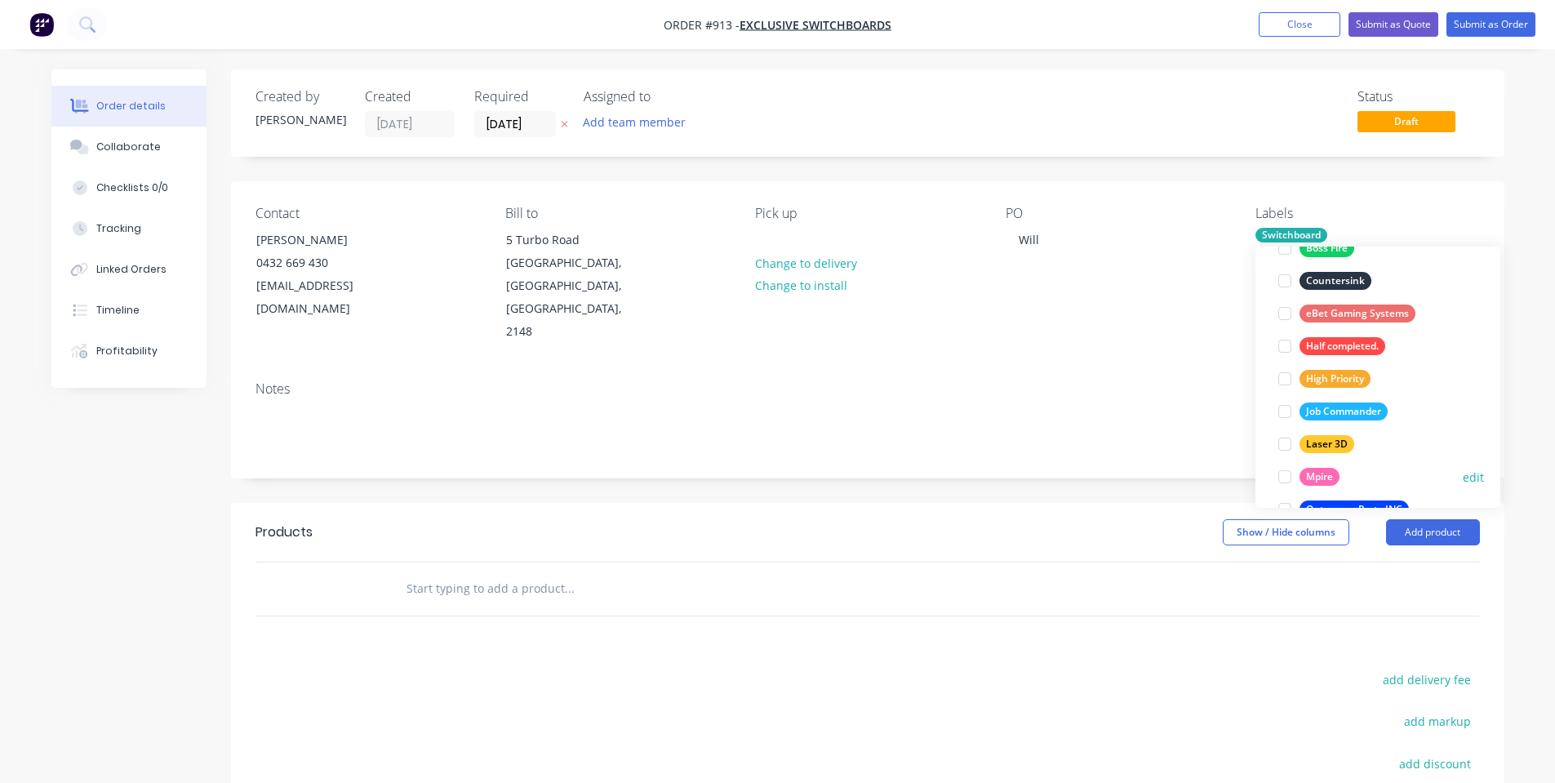
scroll to position [457, 0]
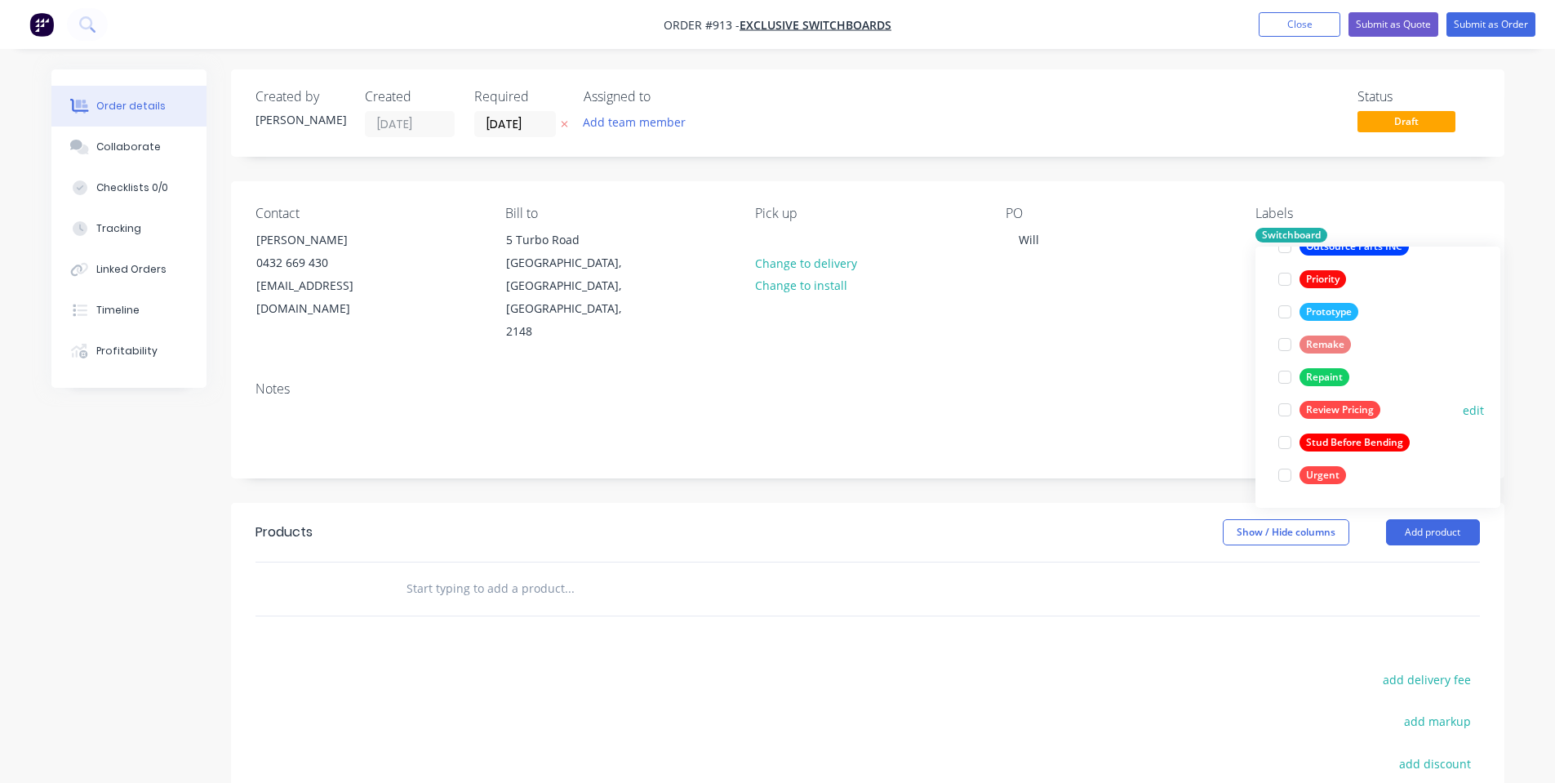
click at [1338, 417] on div "Review Pricing" at bounding box center [1340, 410] width 81 height 18
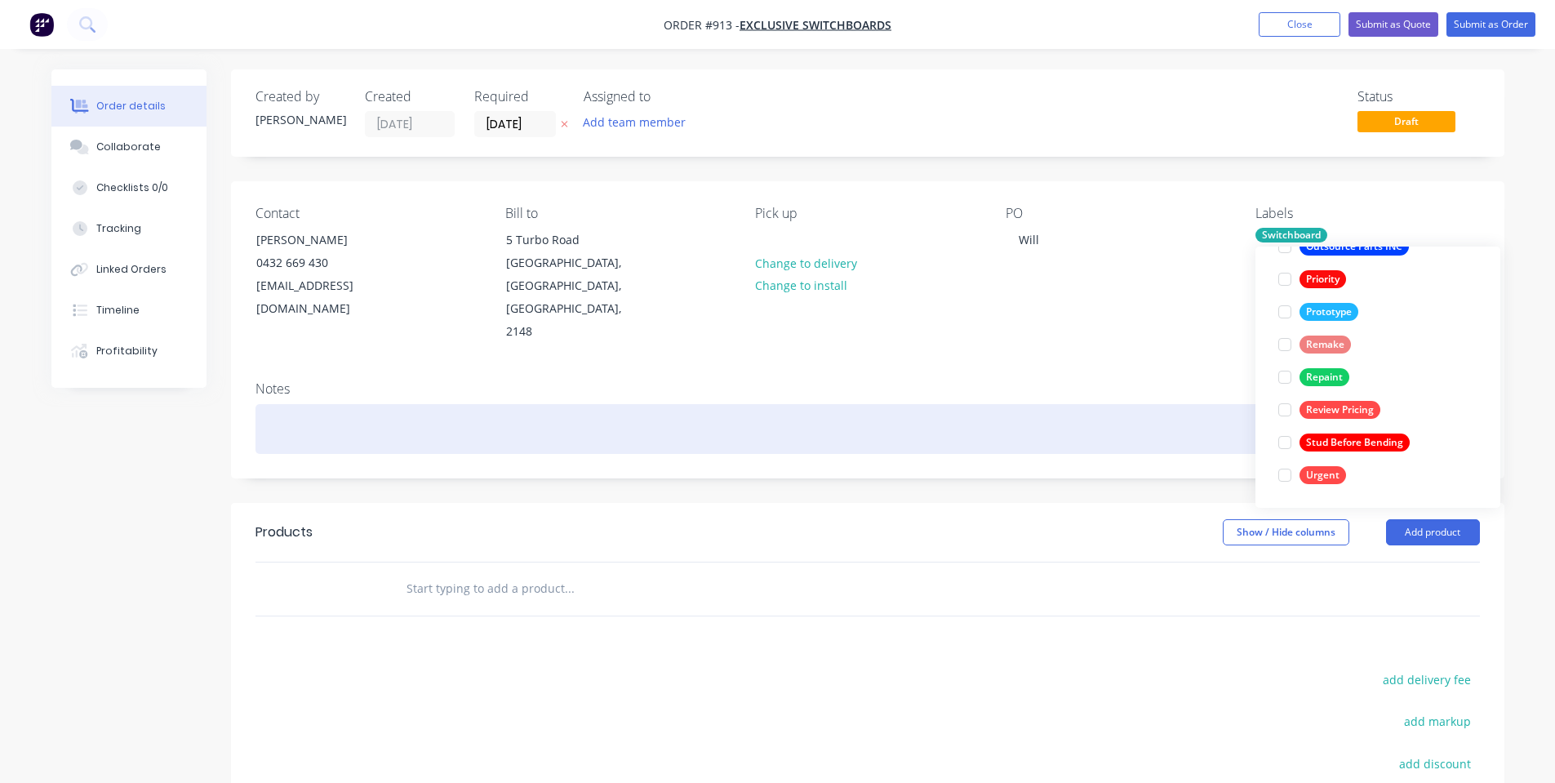
scroll to position [0, 0]
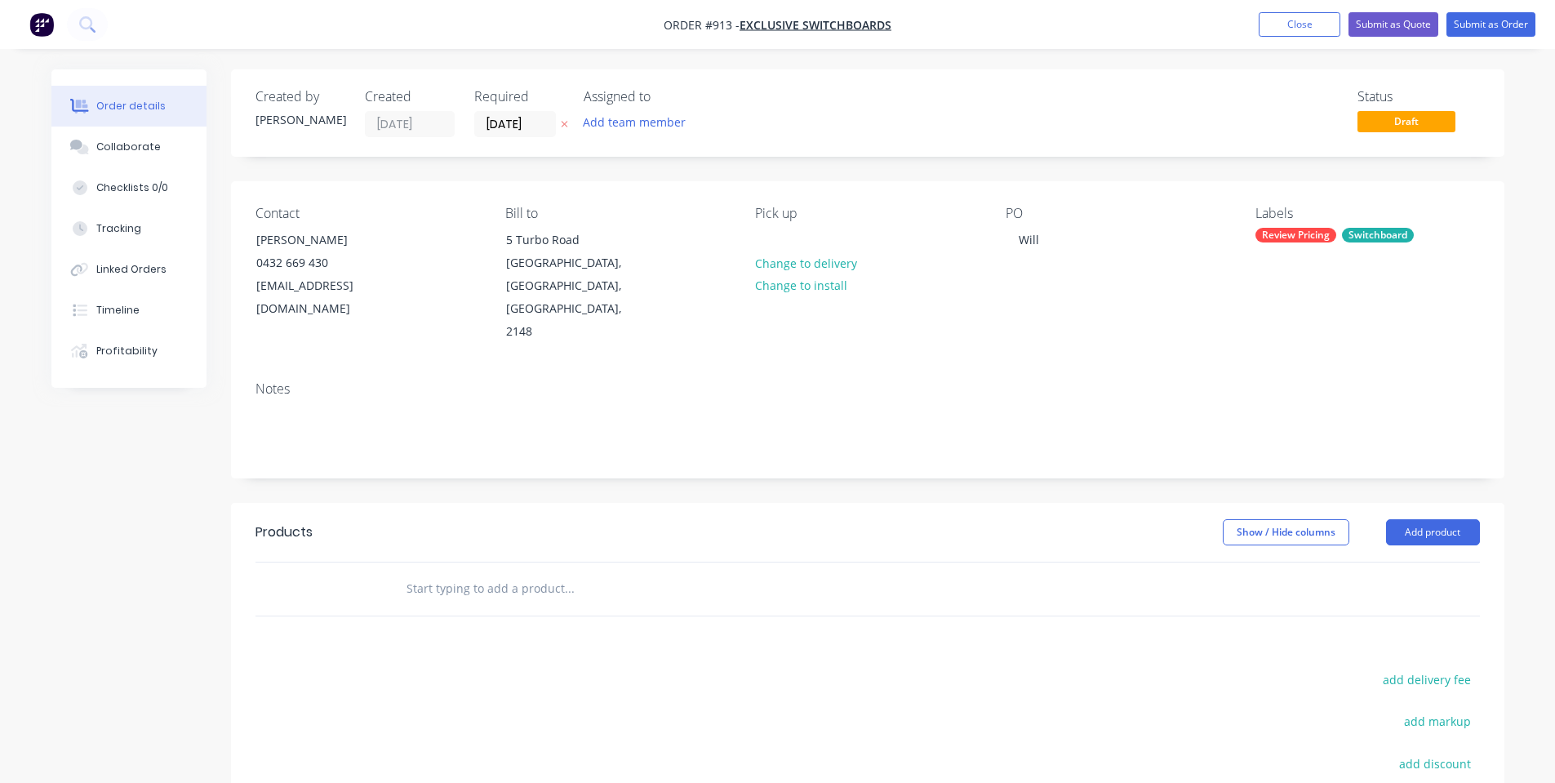
drag, startPoint x: 989, startPoint y: 337, endPoint x: 0, endPoint y: 198, distance: 998.6
click at [988, 381] on div "Notes" at bounding box center [868, 389] width 1225 height 16
drag, startPoint x: 89, startPoint y: 140, endPoint x: 201, endPoint y: 147, distance: 112.1
click at [91, 140] on div at bounding box center [80, 147] width 24 height 15
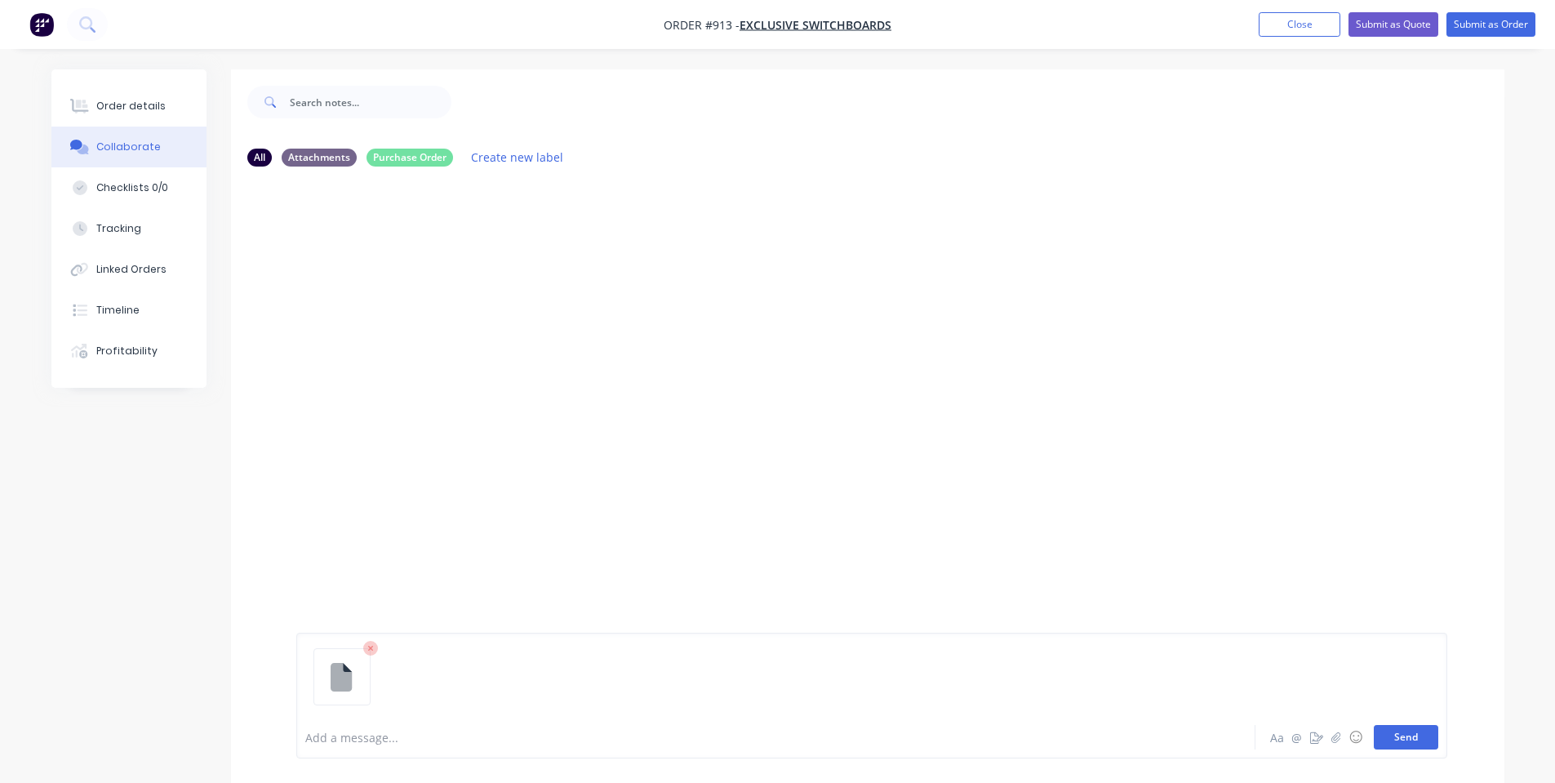
click at [1410, 738] on button "Send" at bounding box center [1406, 737] width 65 height 24
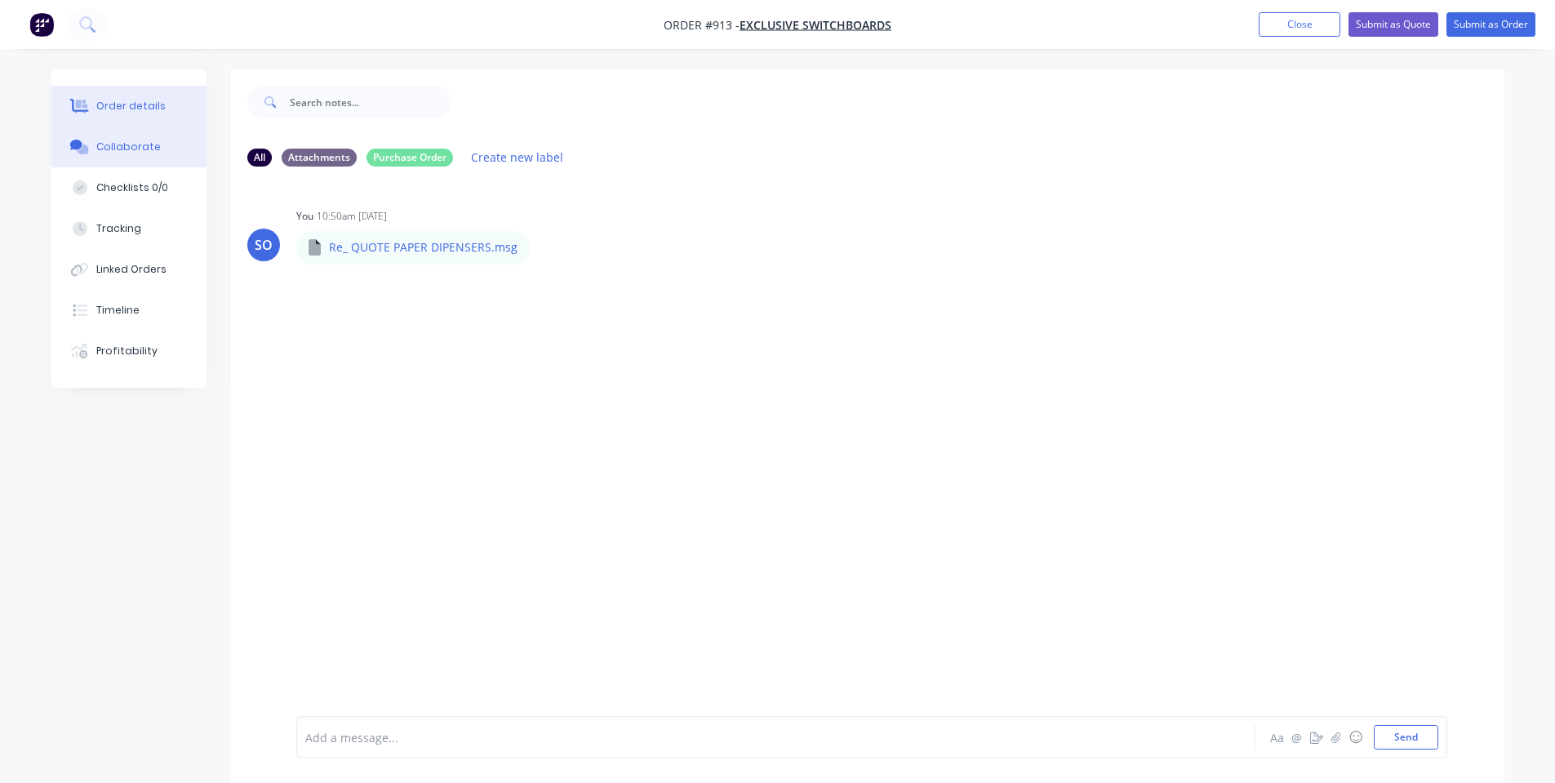
drag, startPoint x: 97, startPoint y: 97, endPoint x: 193, endPoint y: 260, distance: 188.5
click at [99, 99] on button "Order details" at bounding box center [128, 106] width 155 height 41
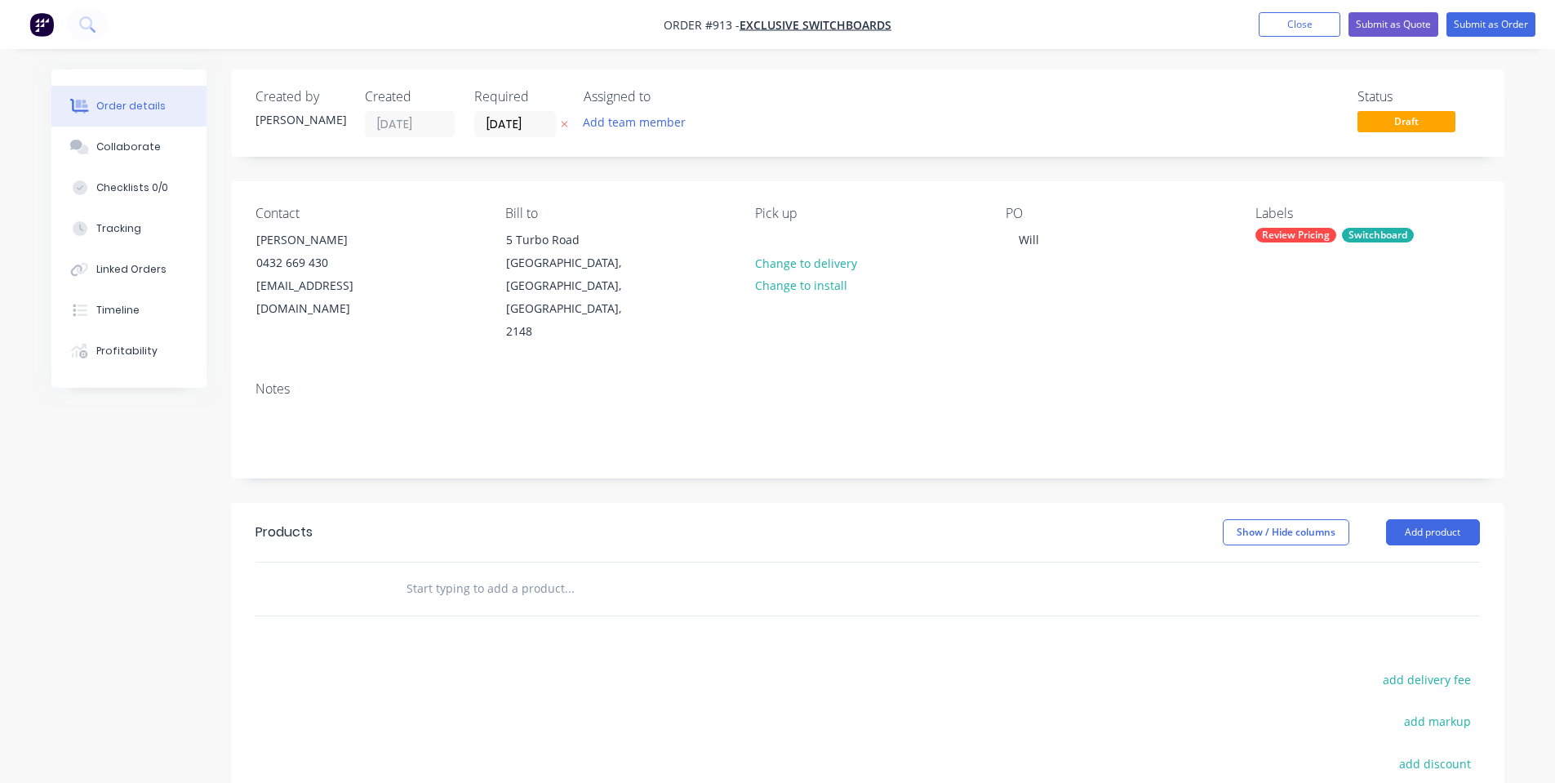
click at [429, 572] on input "text" at bounding box center [569, 588] width 327 height 33
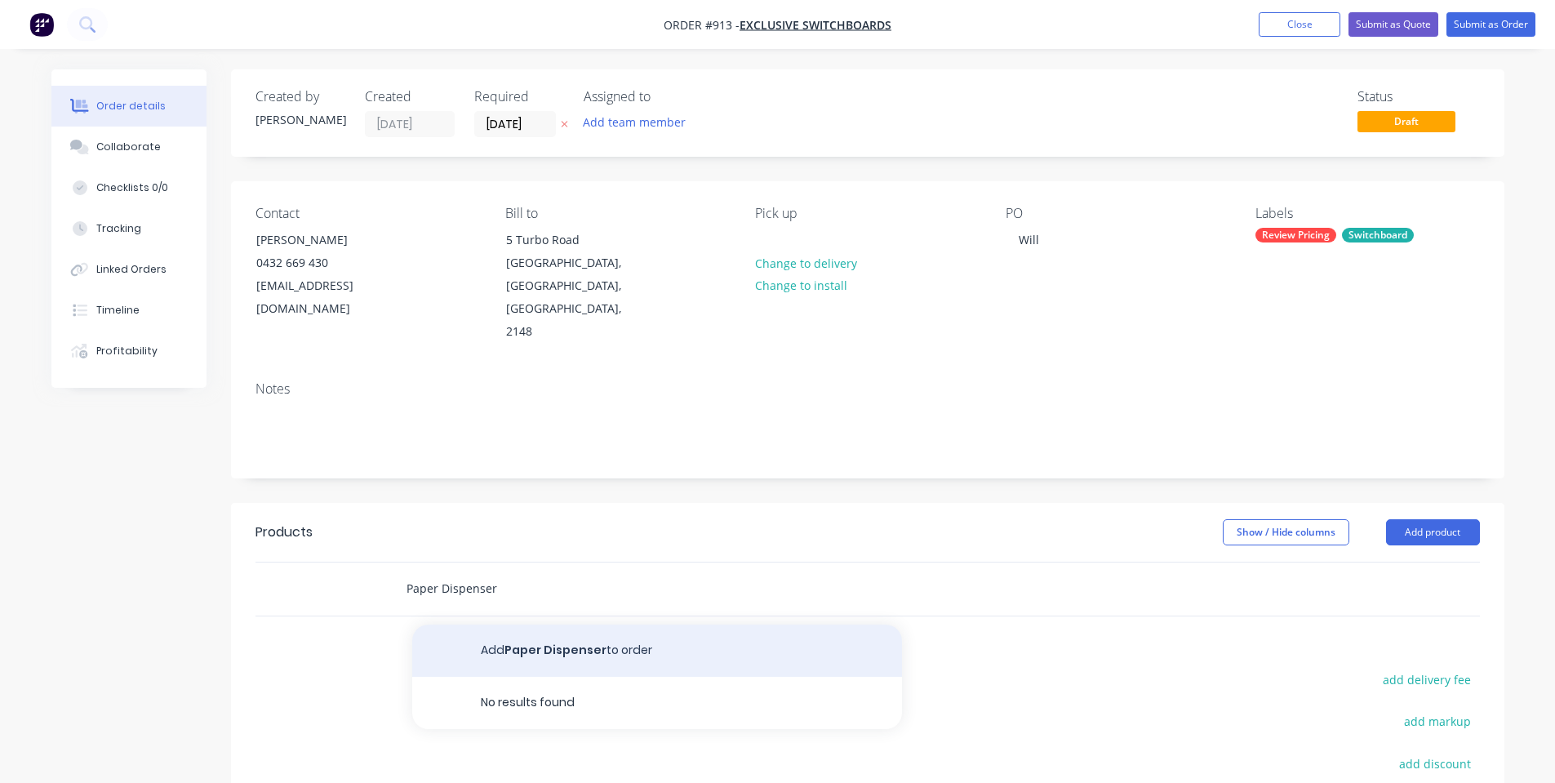
type input "Paper Dispenser"
click at [531, 625] on button "Add Paper Dispenser to order" at bounding box center [657, 651] width 490 height 52
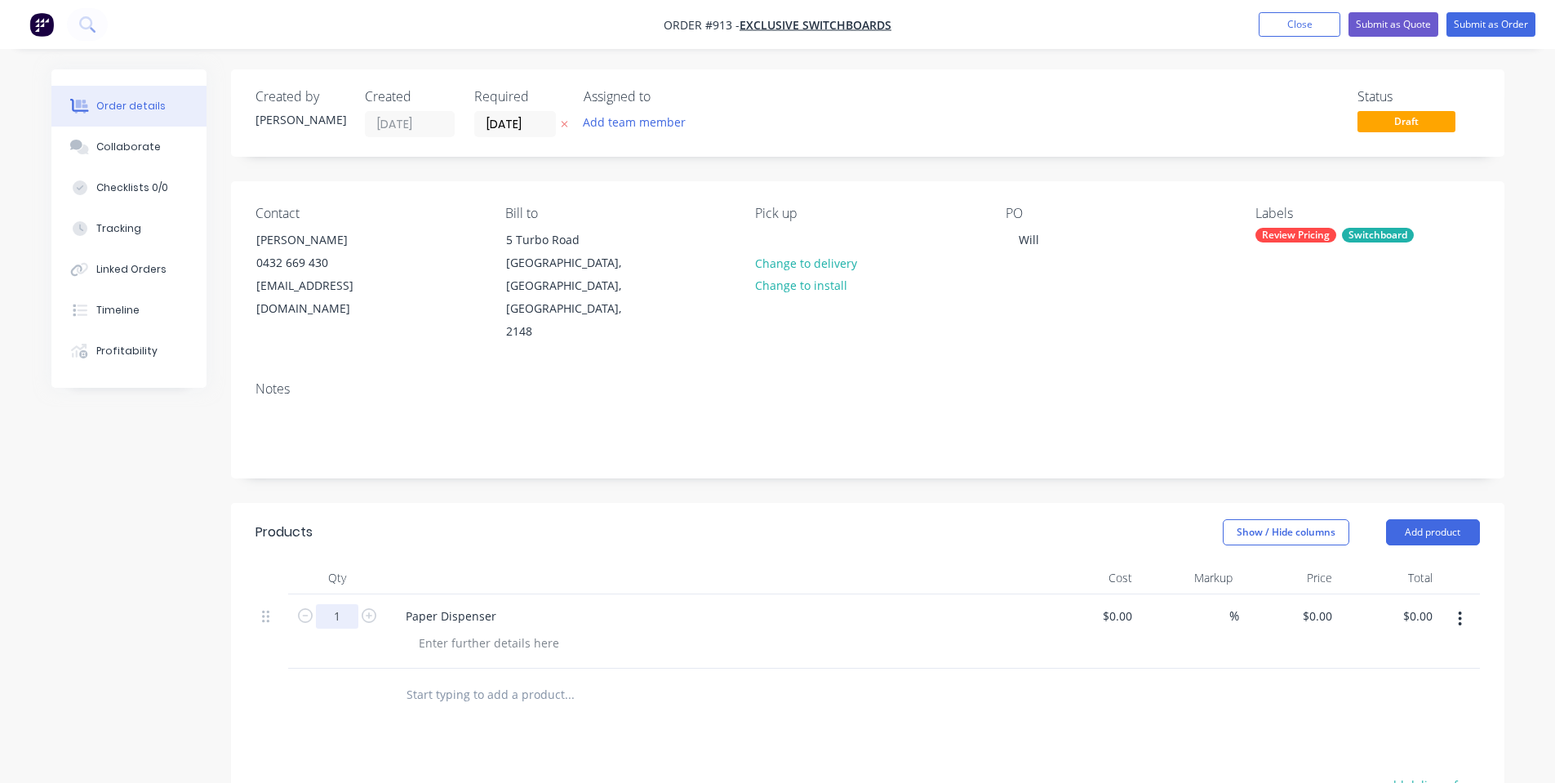
click at [331, 604] on input "1" at bounding box center [337, 616] width 42 height 24
type input "18"
click at [438, 631] on div at bounding box center [489, 643] width 167 height 24
click at [460, 631] on div at bounding box center [489, 643] width 167 height 24
click at [572, 519] on div "Show / Hide columns Add product" at bounding box center [997, 532] width 964 height 26
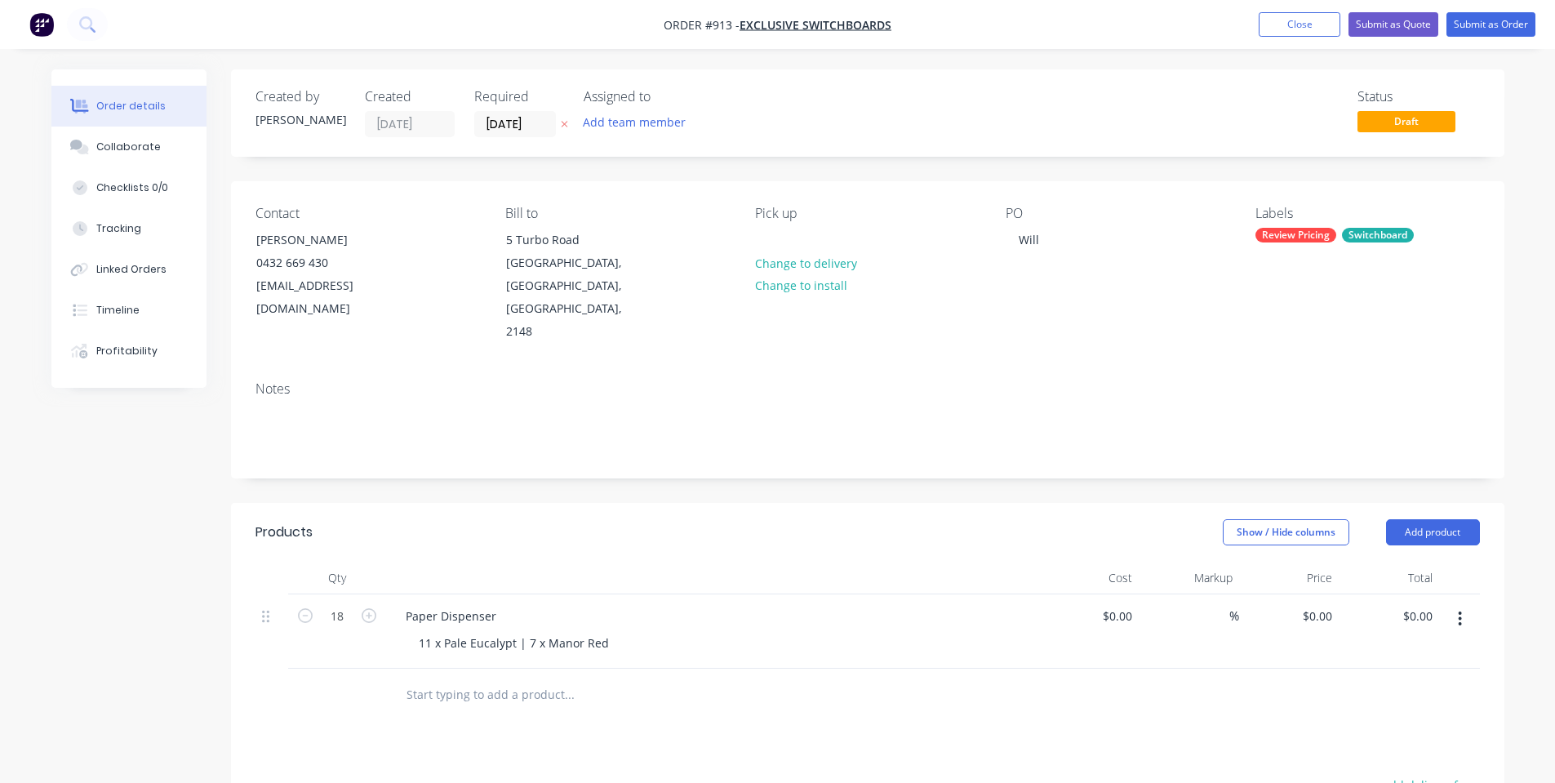
scroll to position [218, 0]
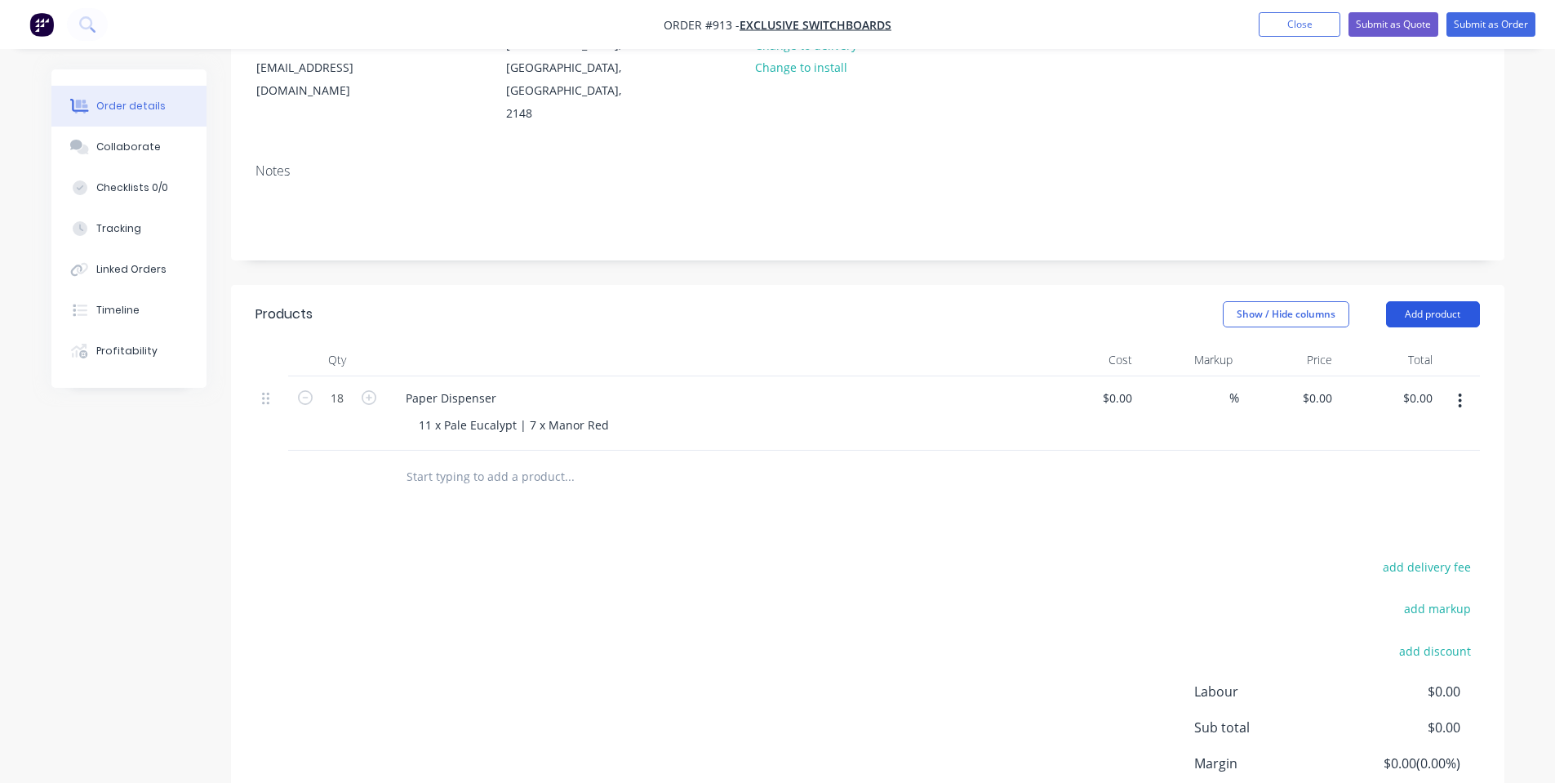
click at [1422, 301] on button "Add product" at bounding box center [1433, 314] width 94 height 26
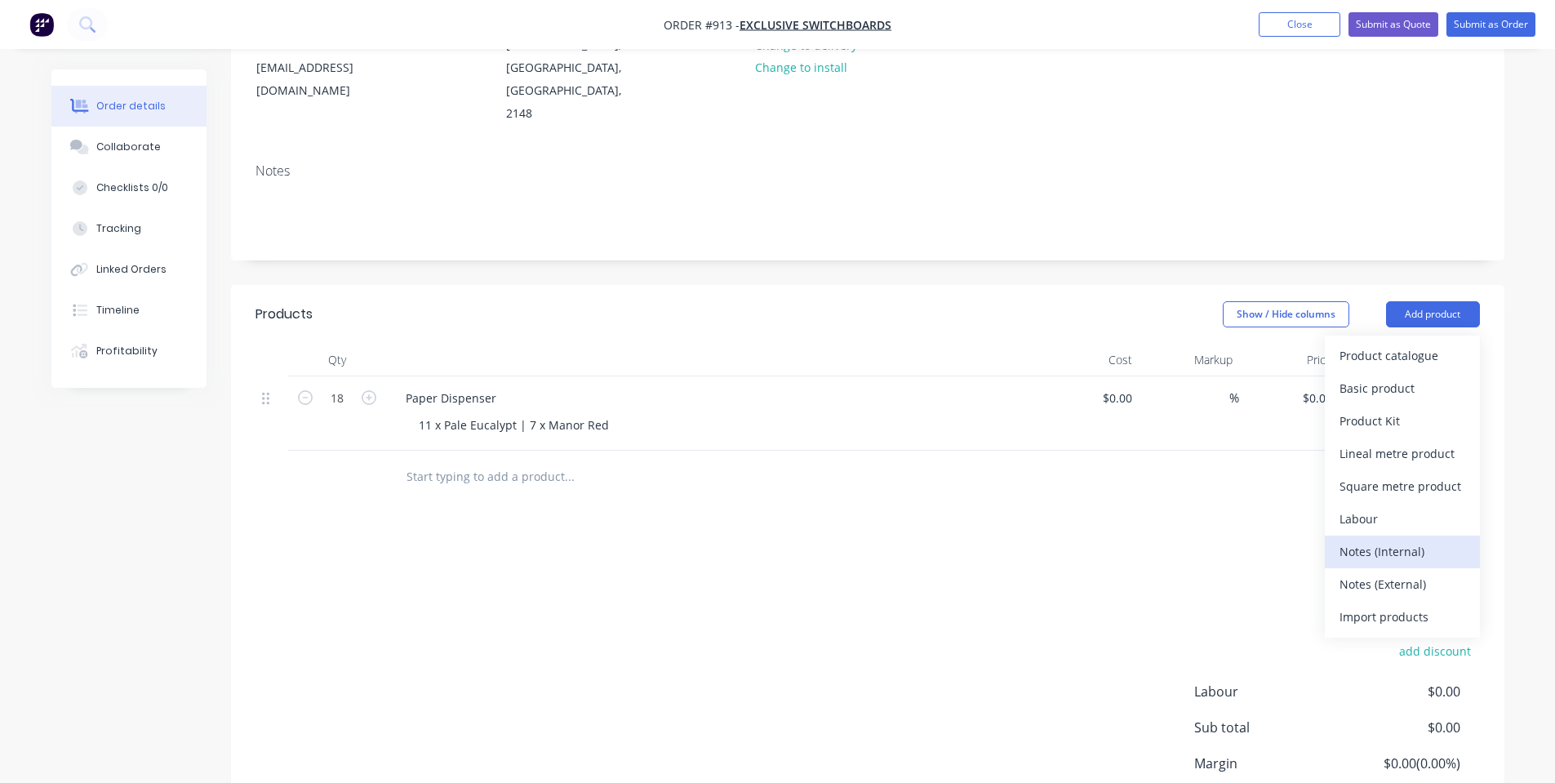
click at [1427, 540] on div "Notes (Internal)" at bounding box center [1403, 552] width 126 height 24
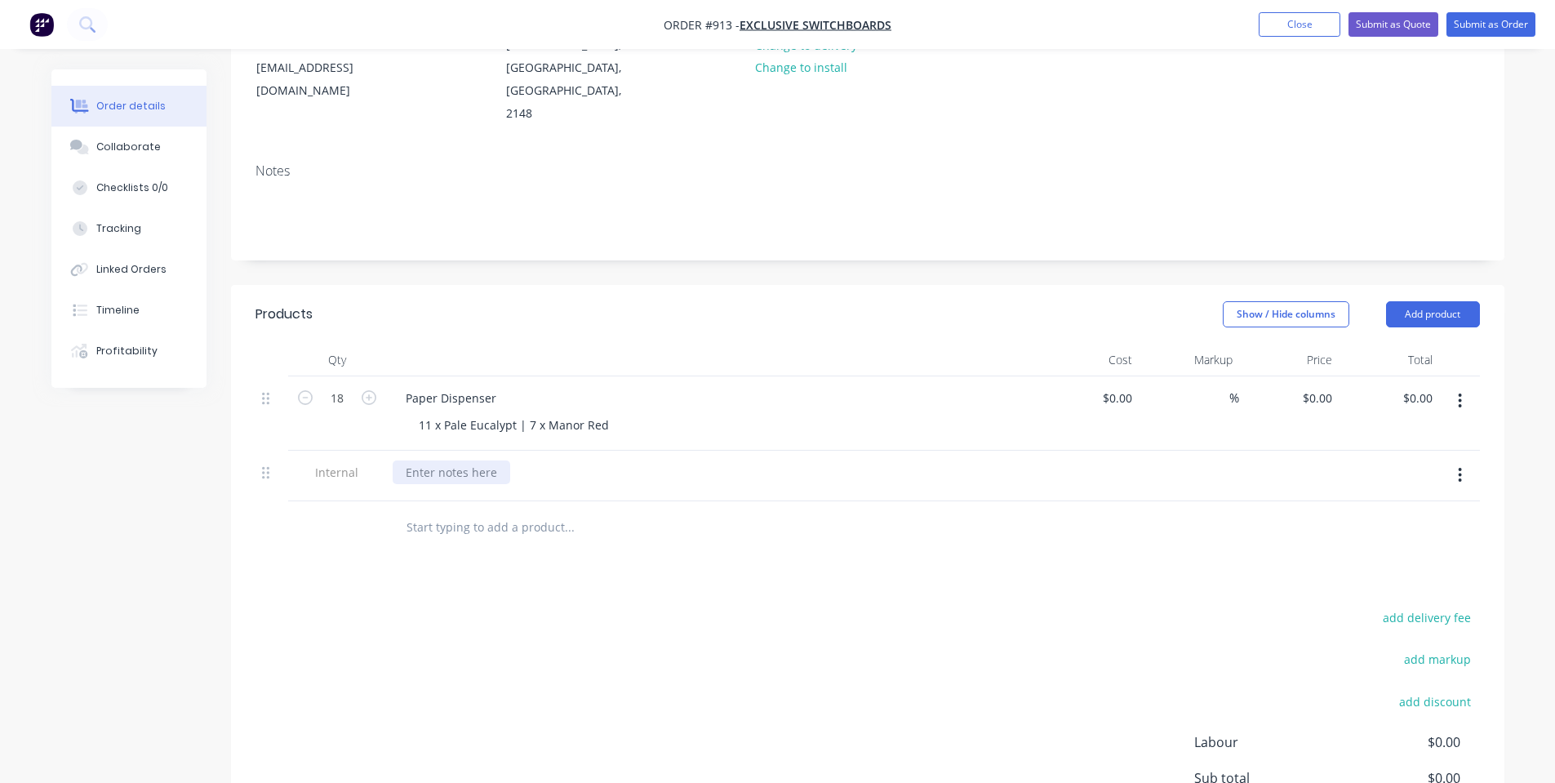
click at [436, 461] on div at bounding box center [452, 473] width 118 height 24
click at [487, 206] on div "Notes" at bounding box center [868, 204] width 1274 height 109
click at [1471, 461] on button "button" at bounding box center [1460, 475] width 38 height 29
click at [1397, 539] on div "Delete" at bounding box center [1403, 551] width 126 height 24
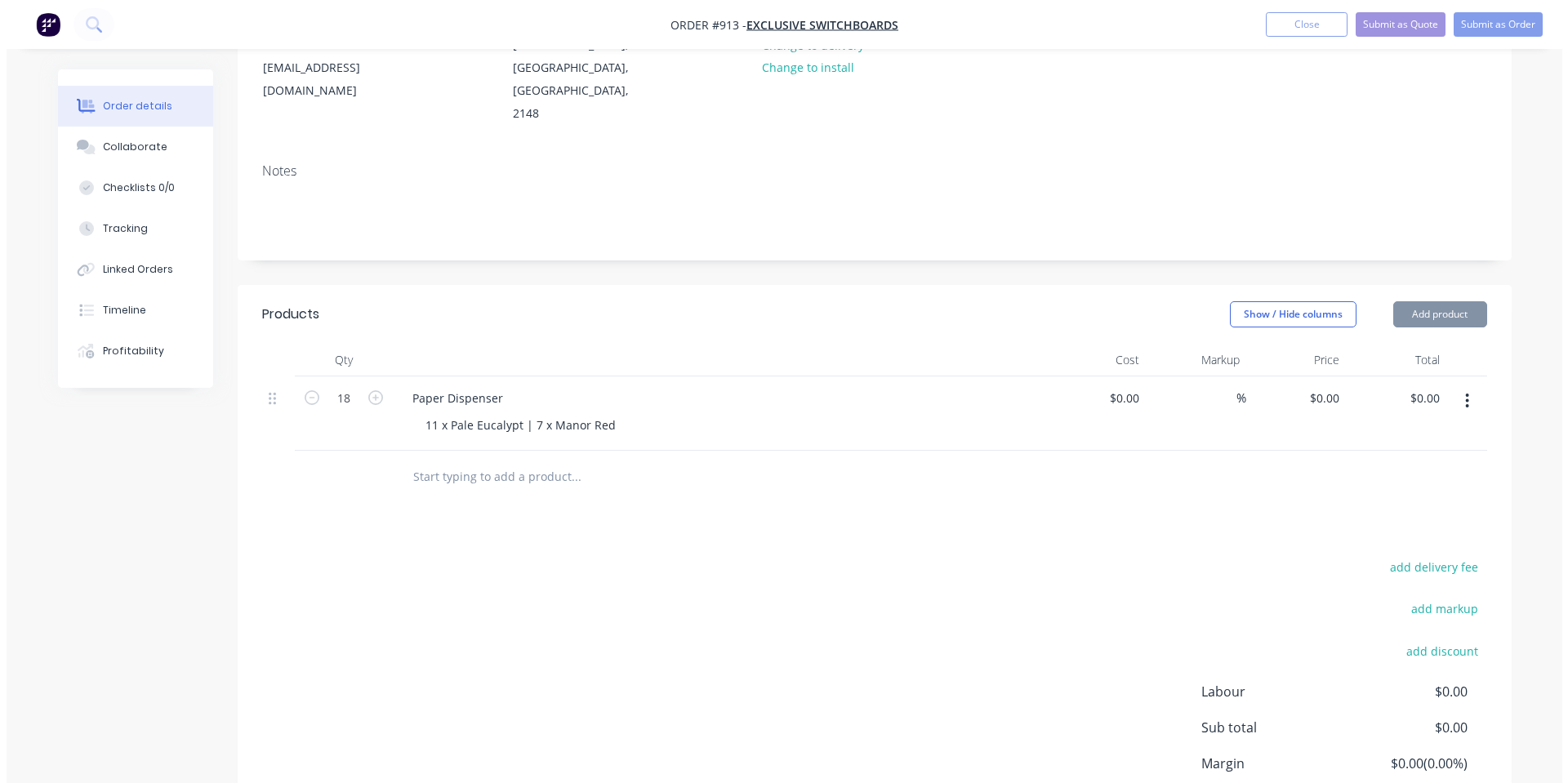
scroll to position [0, 0]
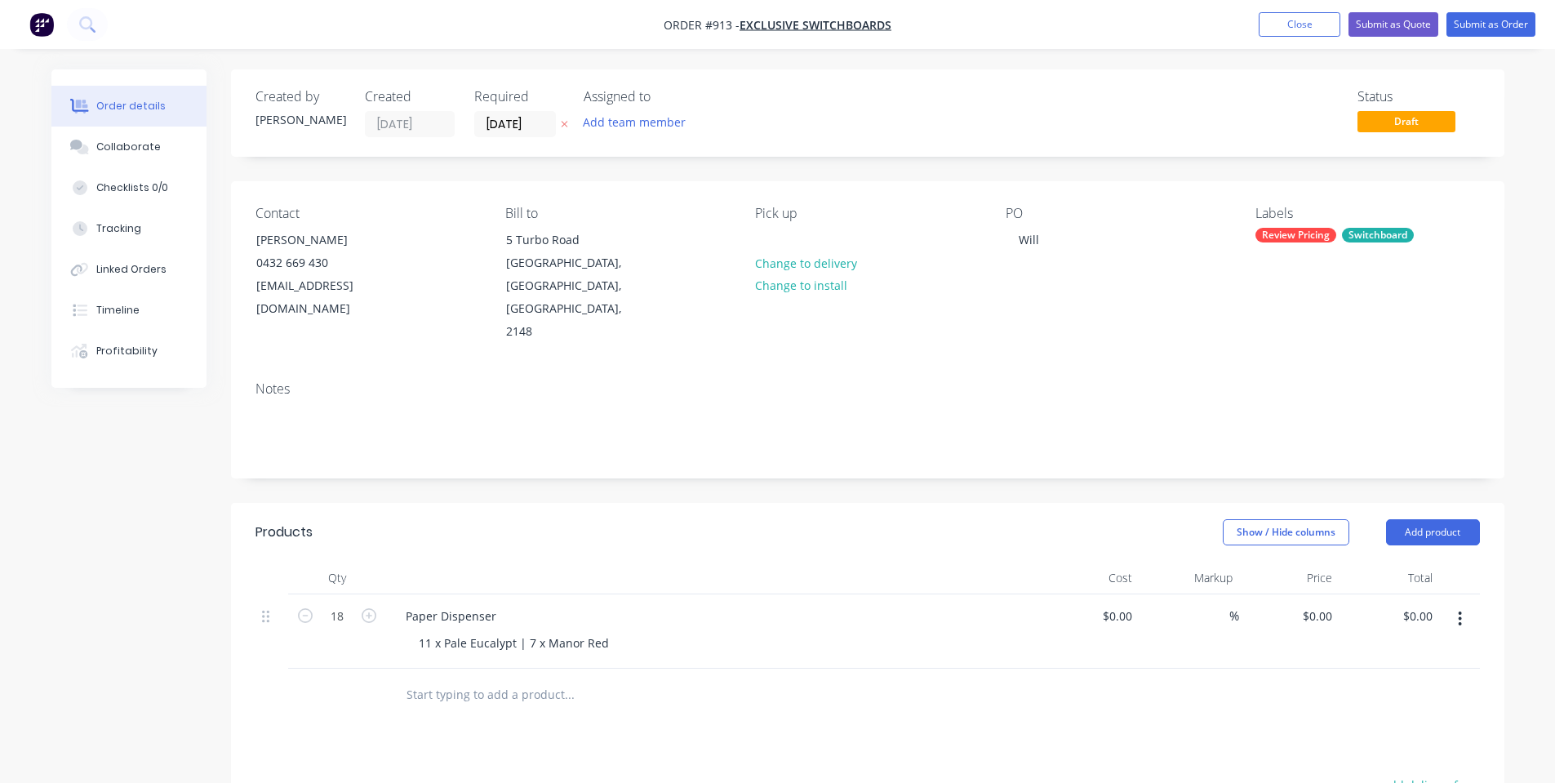
click at [1106, 307] on div "Contact [PERSON_NAME] [PHONE_NUMBER] [EMAIL_ADDRESS][DOMAIN_NAME] Bill to [STRE…" at bounding box center [868, 274] width 1274 height 187
click at [514, 116] on input "[DATE]" at bounding box center [515, 124] width 80 height 24
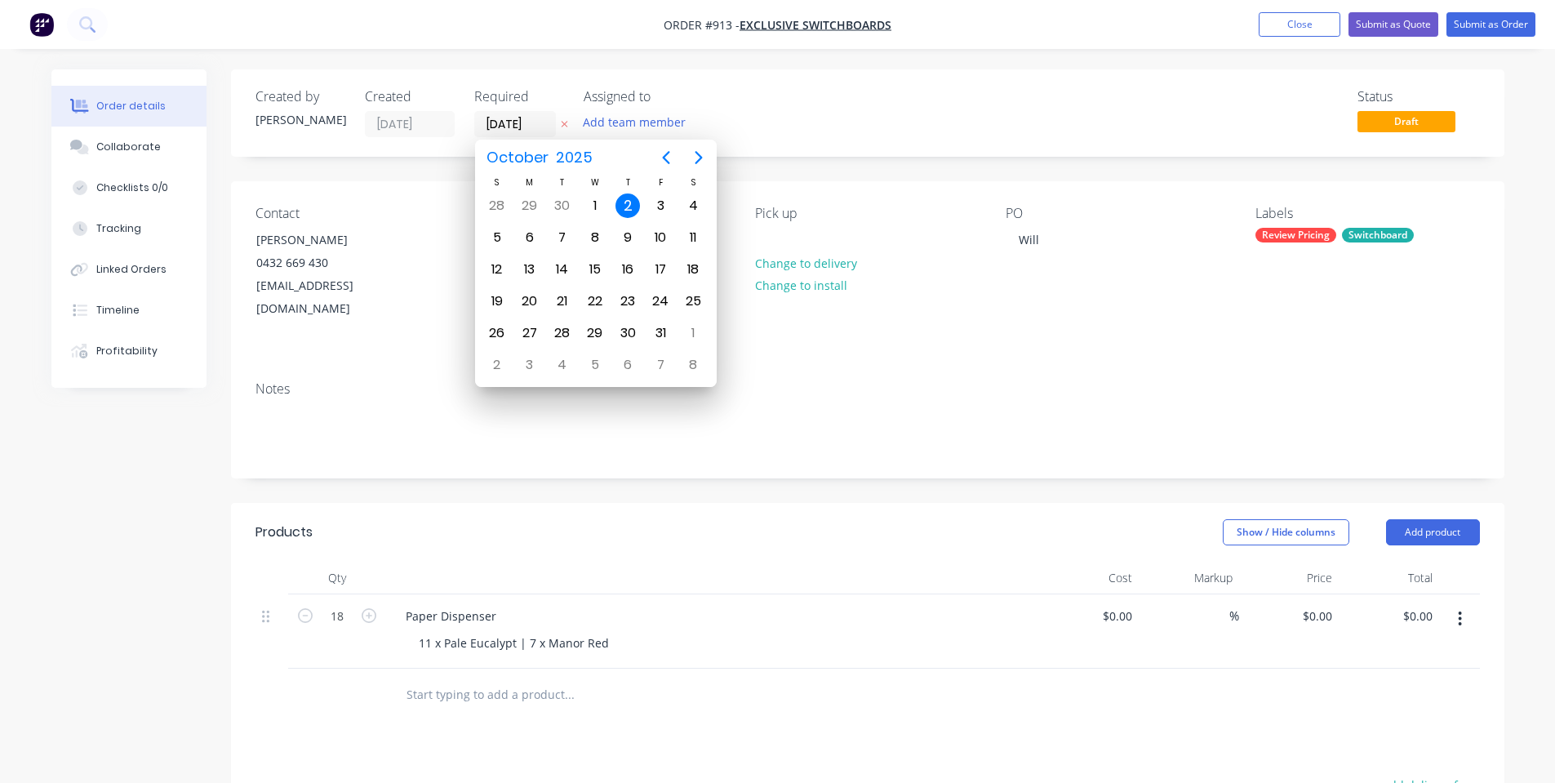
click at [1078, 72] on div "Created by [PERSON_NAME] Created [DATE] Required [DATE] Assigned to Add team me…" at bounding box center [868, 112] width 1274 height 87
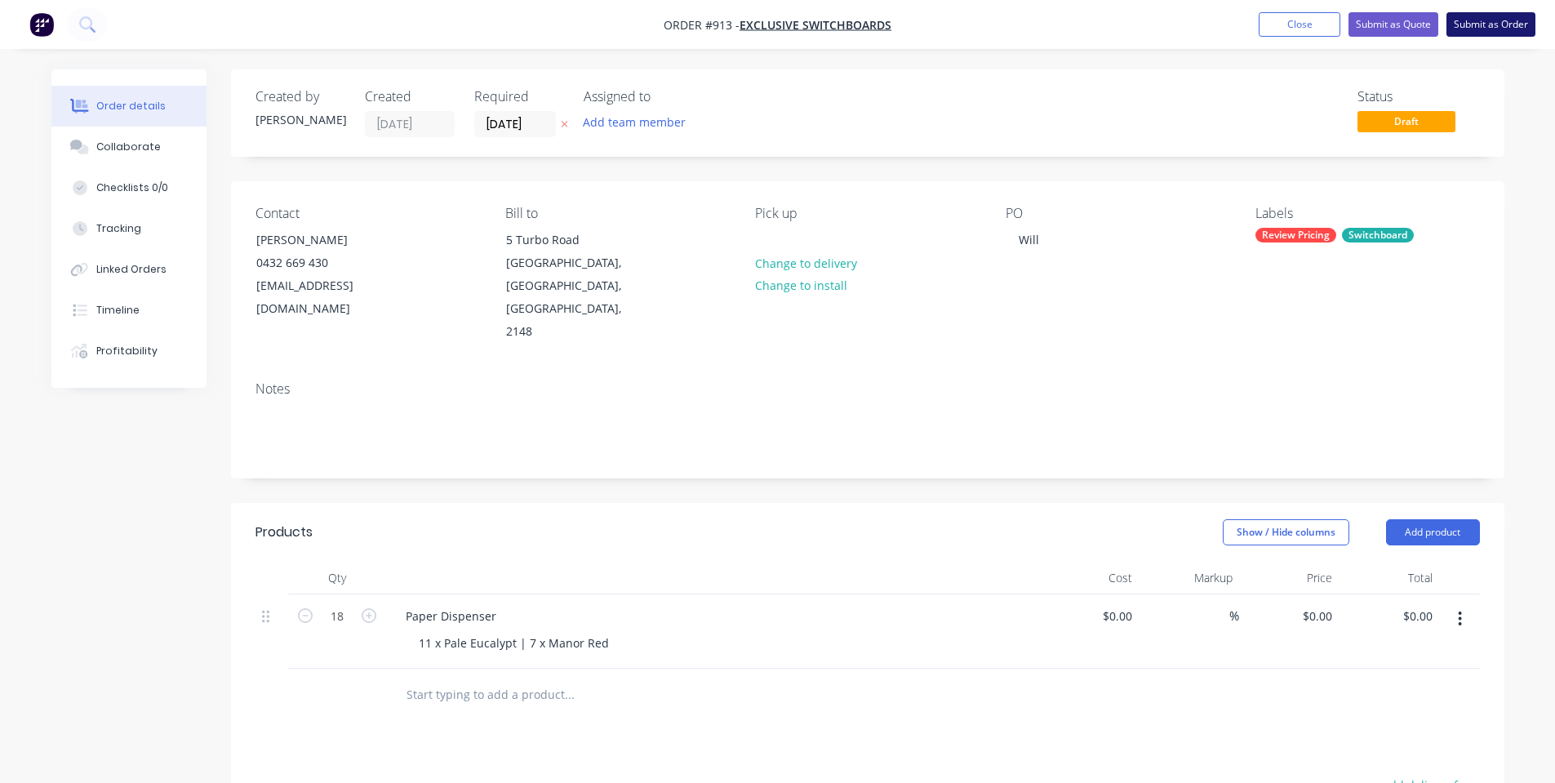
click at [1487, 16] on button "Submit as Order" at bounding box center [1491, 24] width 89 height 24
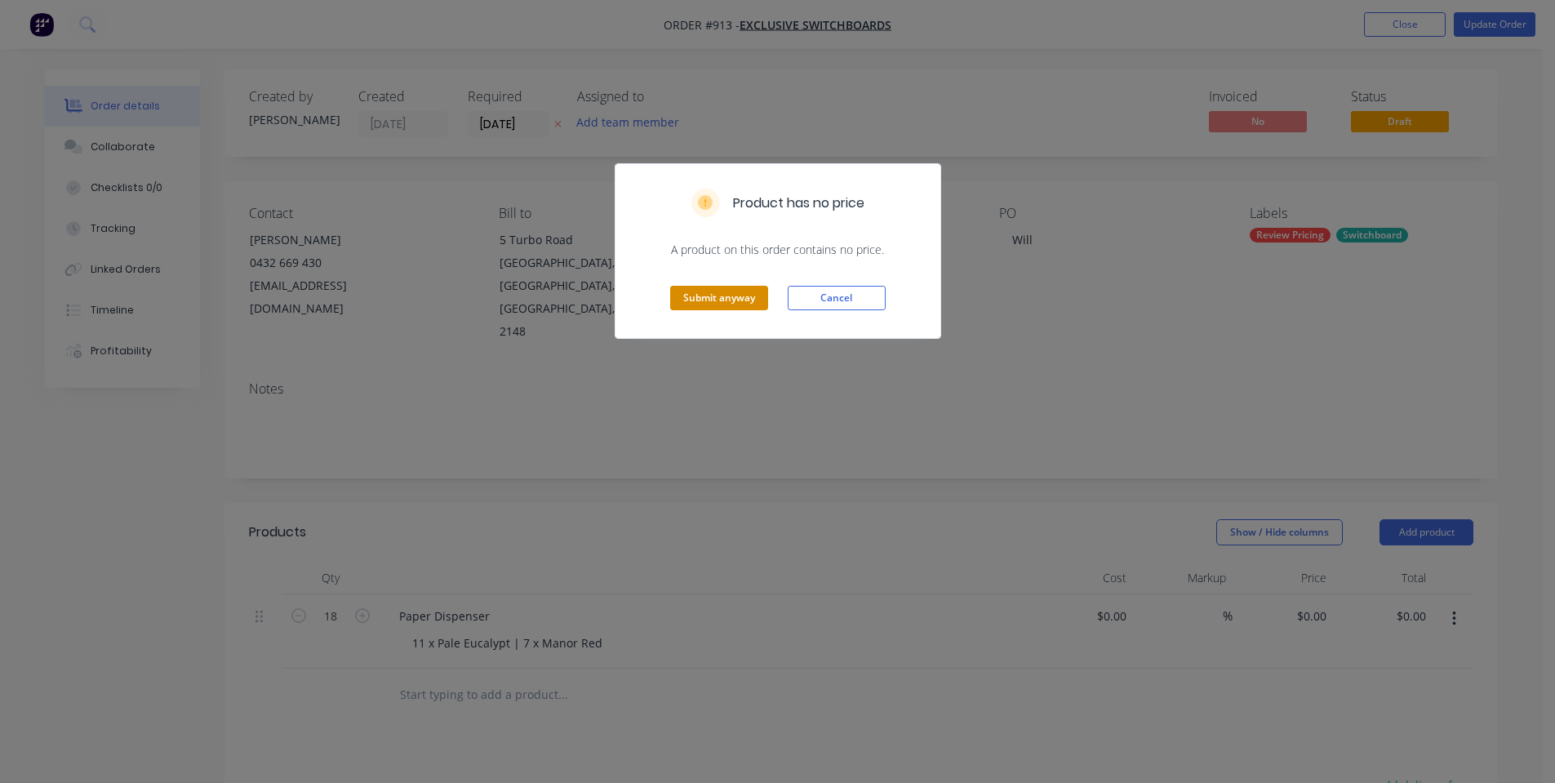
click at [728, 302] on button "Submit anyway" at bounding box center [719, 298] width 98 height 24
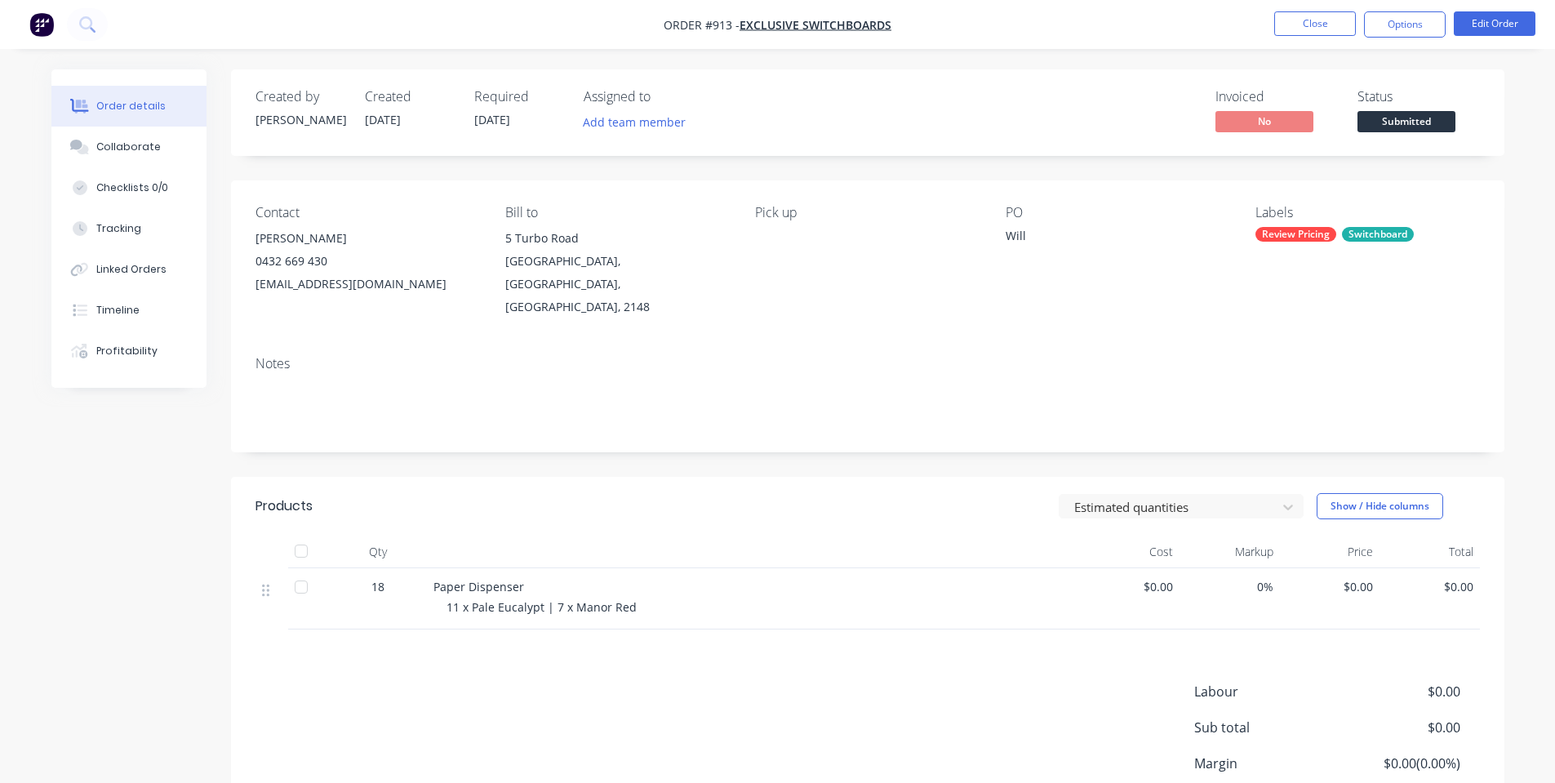
click at [540, 599] on span "11 x Pale Eucalypt | 7 x Manor Red" at bounding box center [542, 607] width 190 height 16
click at [1489, 29] on button "Edit Order" at bounding box center [1495, 23] width 82 height 24
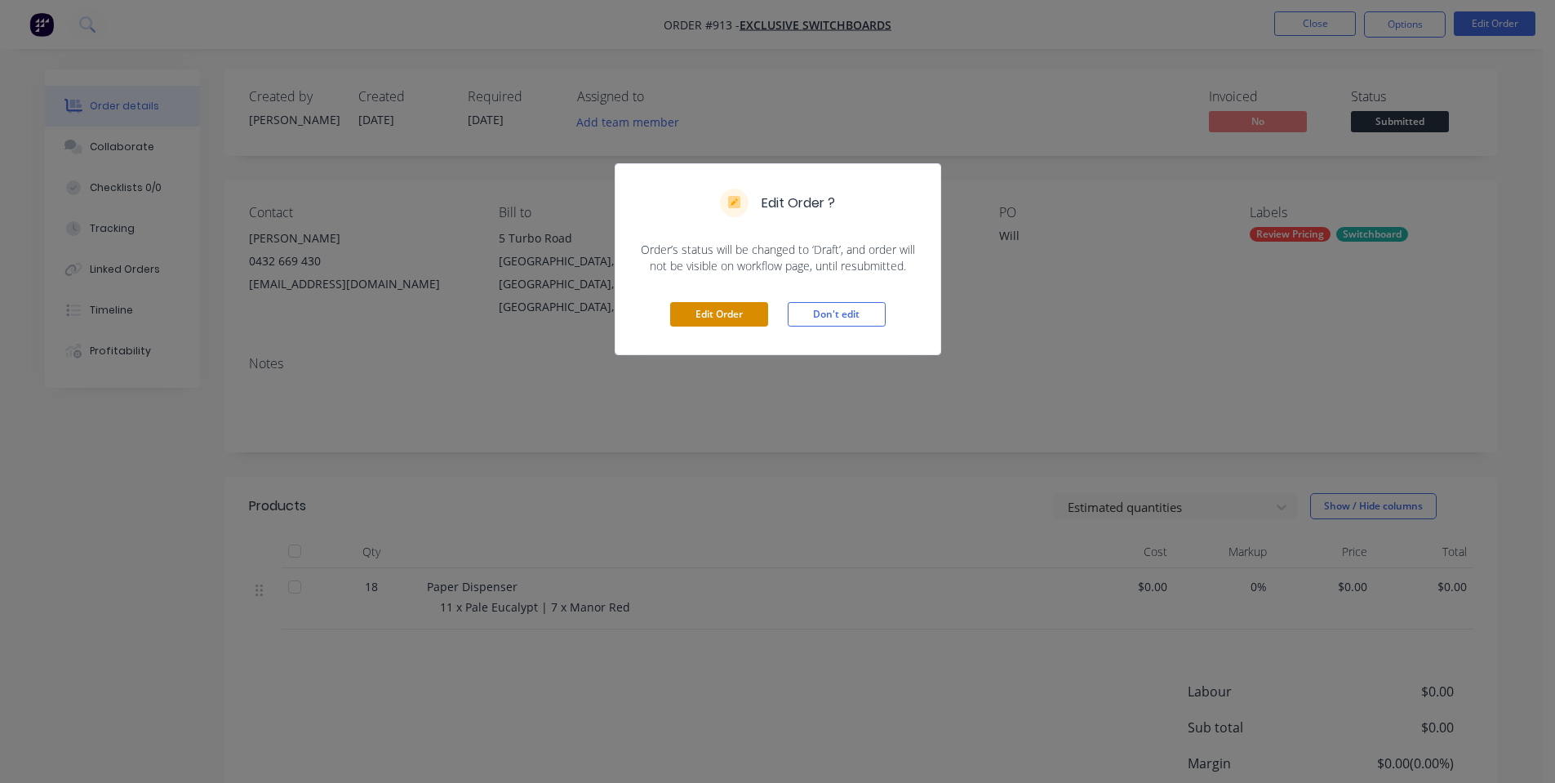
click at [722, 320] on button "Edit Order" at bounding box center [719, 314] width 98 height 24
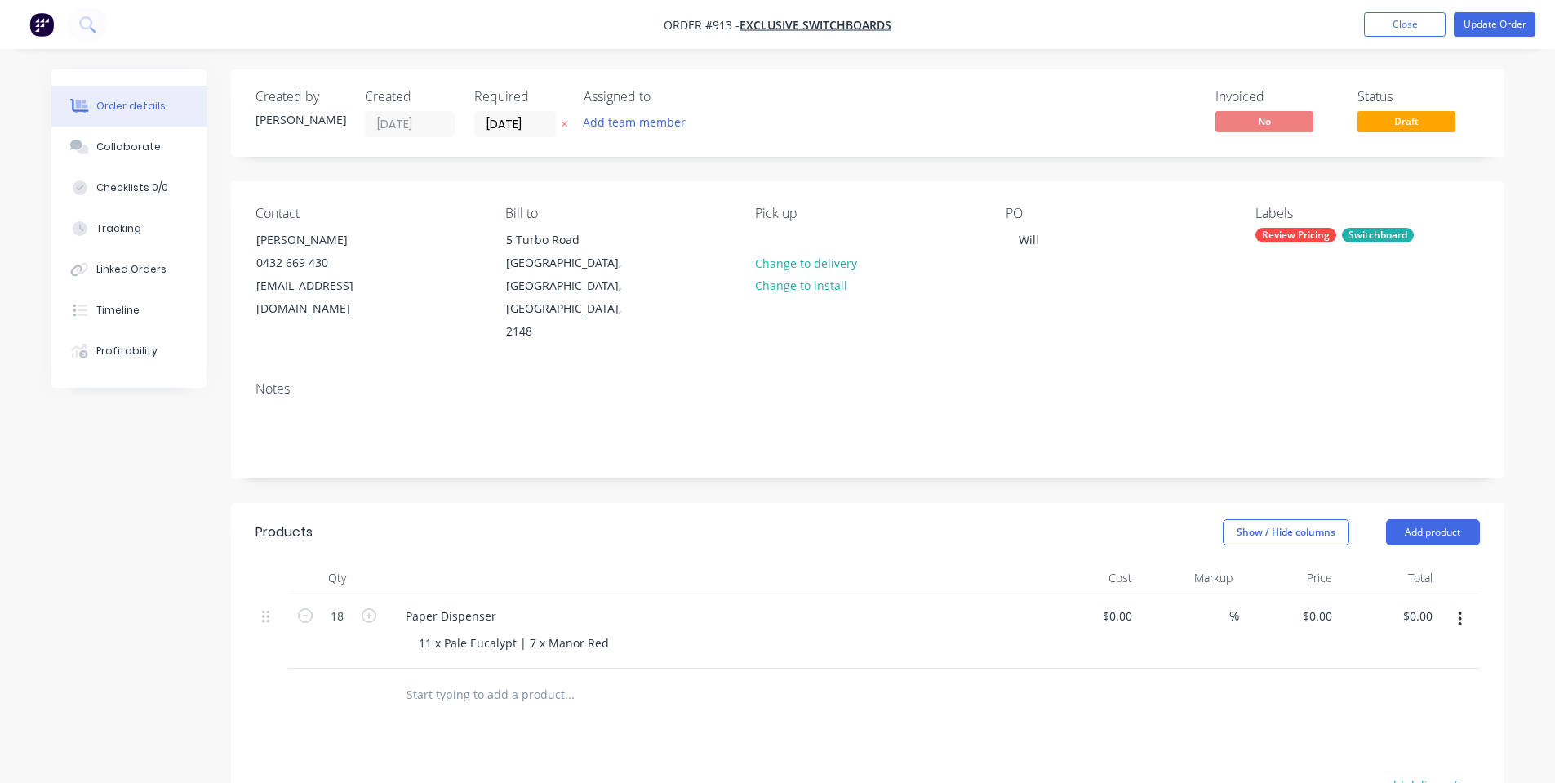
click at [632, 631] on div "11 x Pale Eucalypt | 7 x Manor Red" at bounding box center [719, 643] width 627 height 24
click at [614, 631] on div "11 x Pale Eucalypt | 7 x Manor Red" at bounding box center [514, 643] width 216 height 24
click at [512, 631] on div "11 x Pale Eucalypt | 7 x Manor Red Satin" at bounding box center [529, 643] width 247 height 24
click at [553, 679] on input "text" at bounding box center [569, 695] width 327 height 33
drag, startPoint x: 801, startPoint y: 492, endPoint x: 1337, endPoint y: 204, distance: 609.0
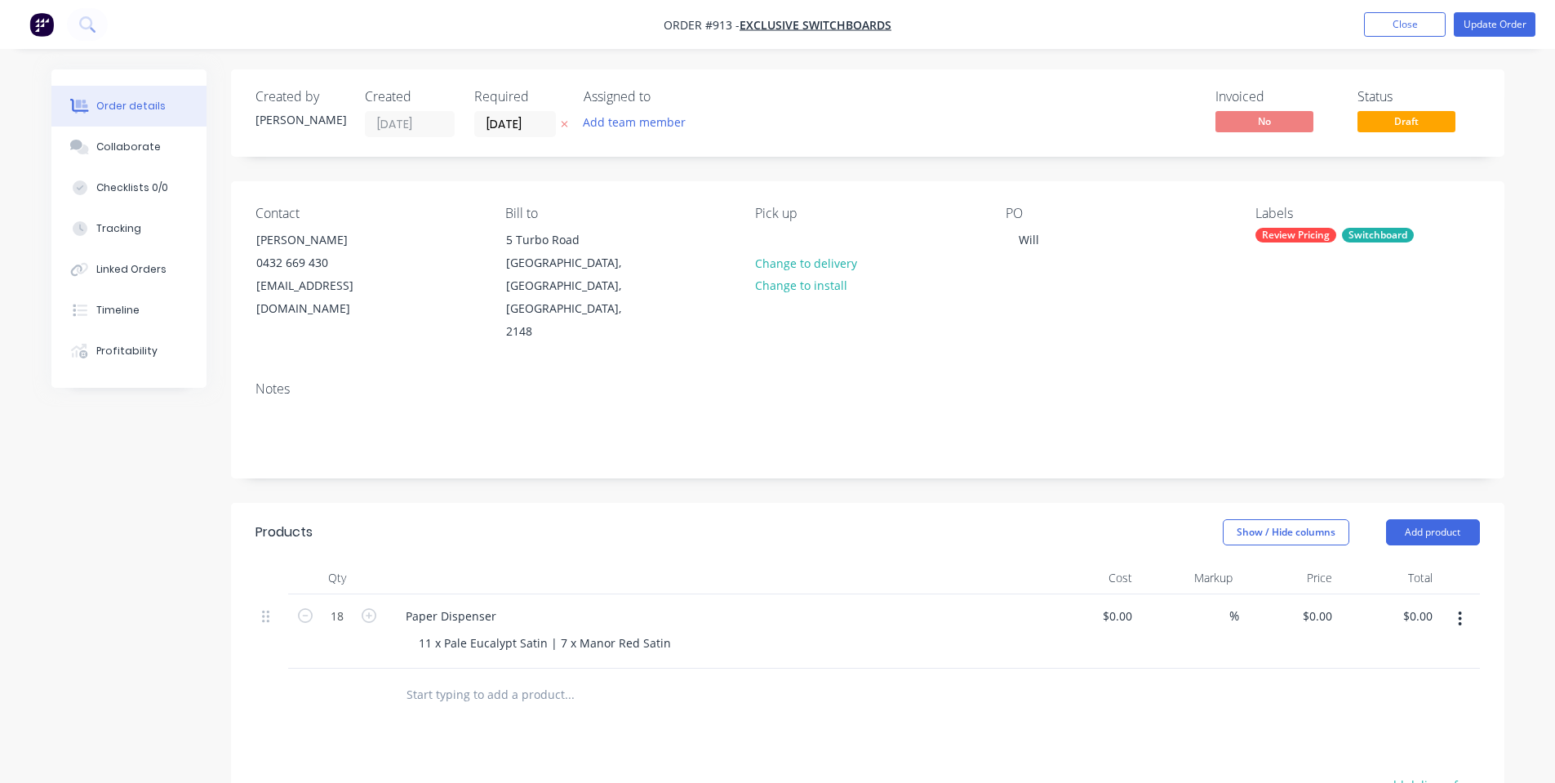
click at [802, 519] on div "Show / Hide columns Add product" at bounding box center [997, 532] width 964 height 26
click at [1498, 23] on button "Update Order" at bounding box center [1495, 24] width 82 height 24
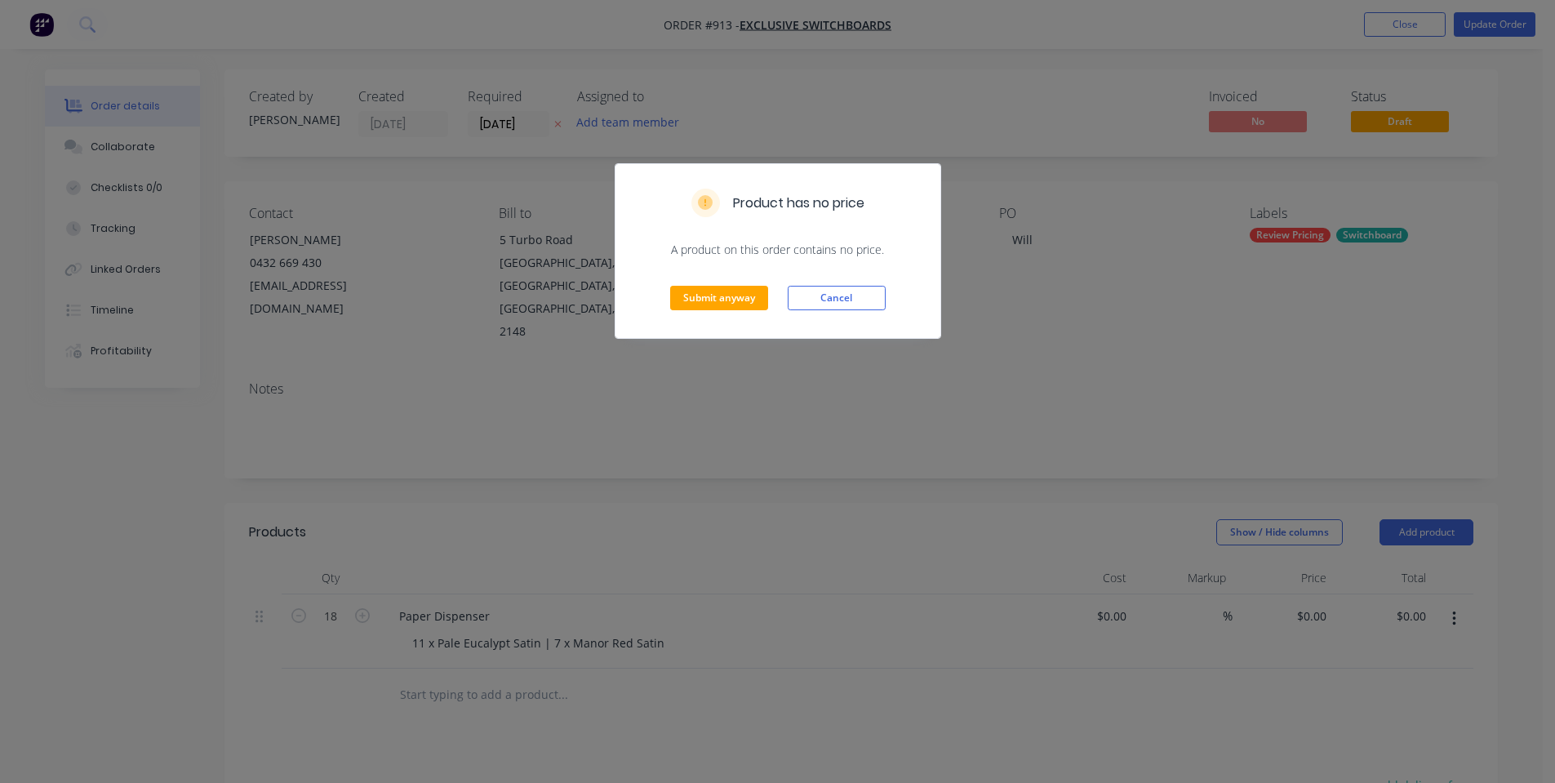
click at [704, 285] on div "Submit anyway Cancel" at bounding box center [778, 298] width 325 height 80
click at [716, 292] on button "Submit anyway" at bounding box center [719, 298] width 98 height 24
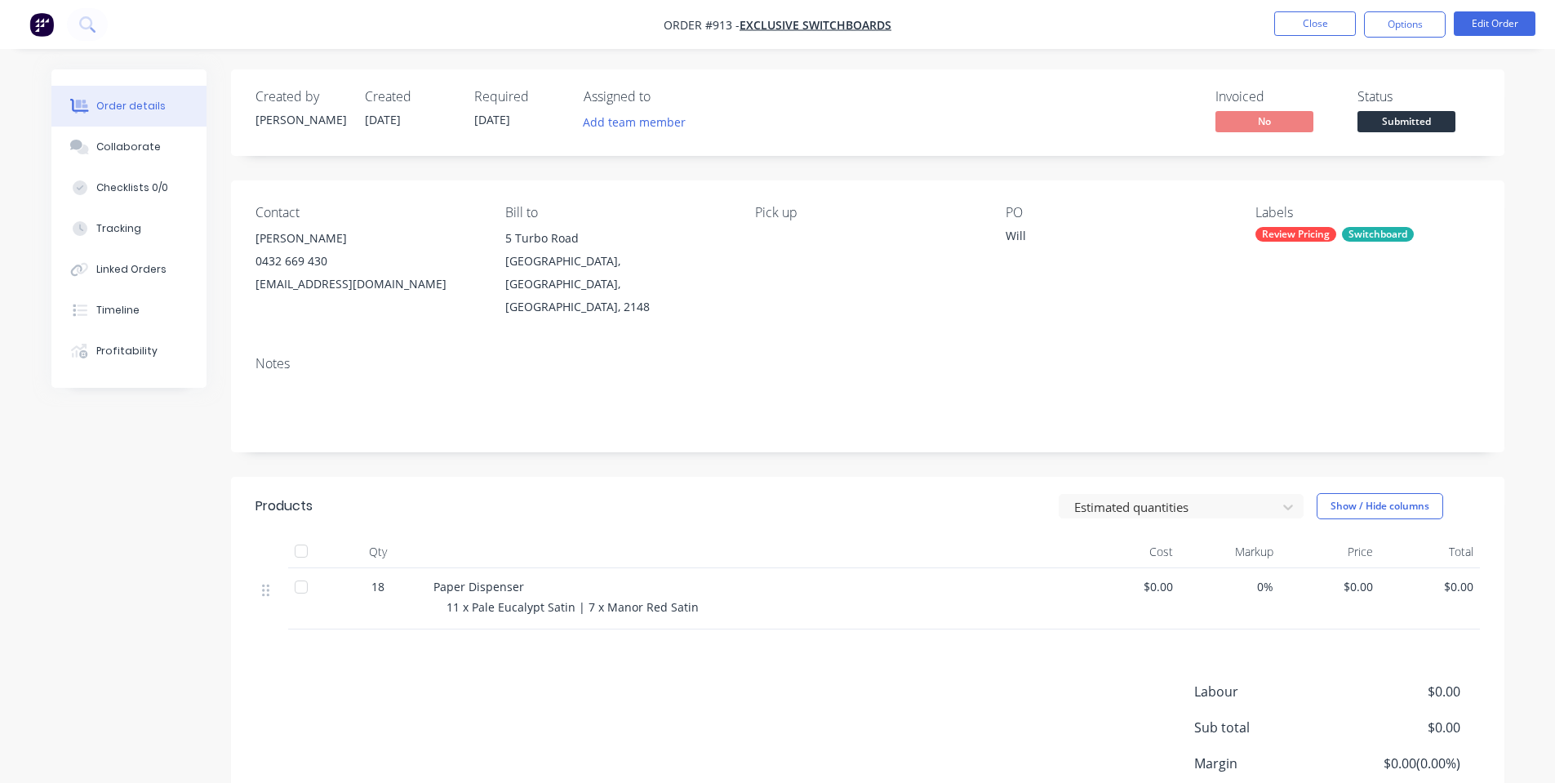
drag, startPoint x: 1325, startPoint y: 26, endPoint x: 1388, endPoint y: 120, distance: 113.0
click at [1367, 133] on div "Order #913 - Exclusive Switchboards Close Options Edit Order Order details Coll…" at bounding box center [777, 460] width 1555 height 920
click at [1389, 120] on span "Submitted" at bounding box center [1407, 121] width 98 height 20
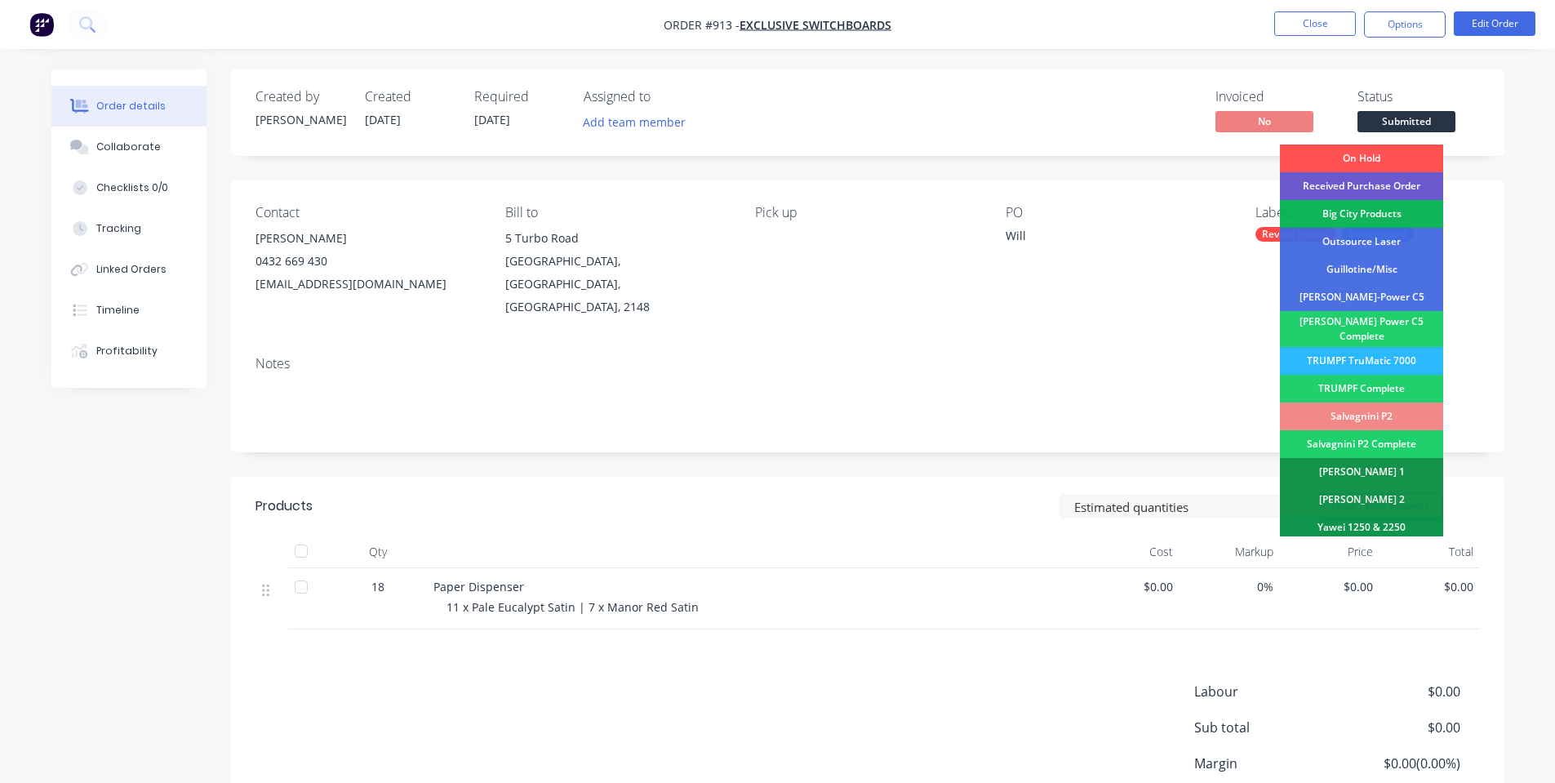
click at [1394, 194] on div "Received Purchase Order" at bounding box center [1361, 186] width 163 height 28
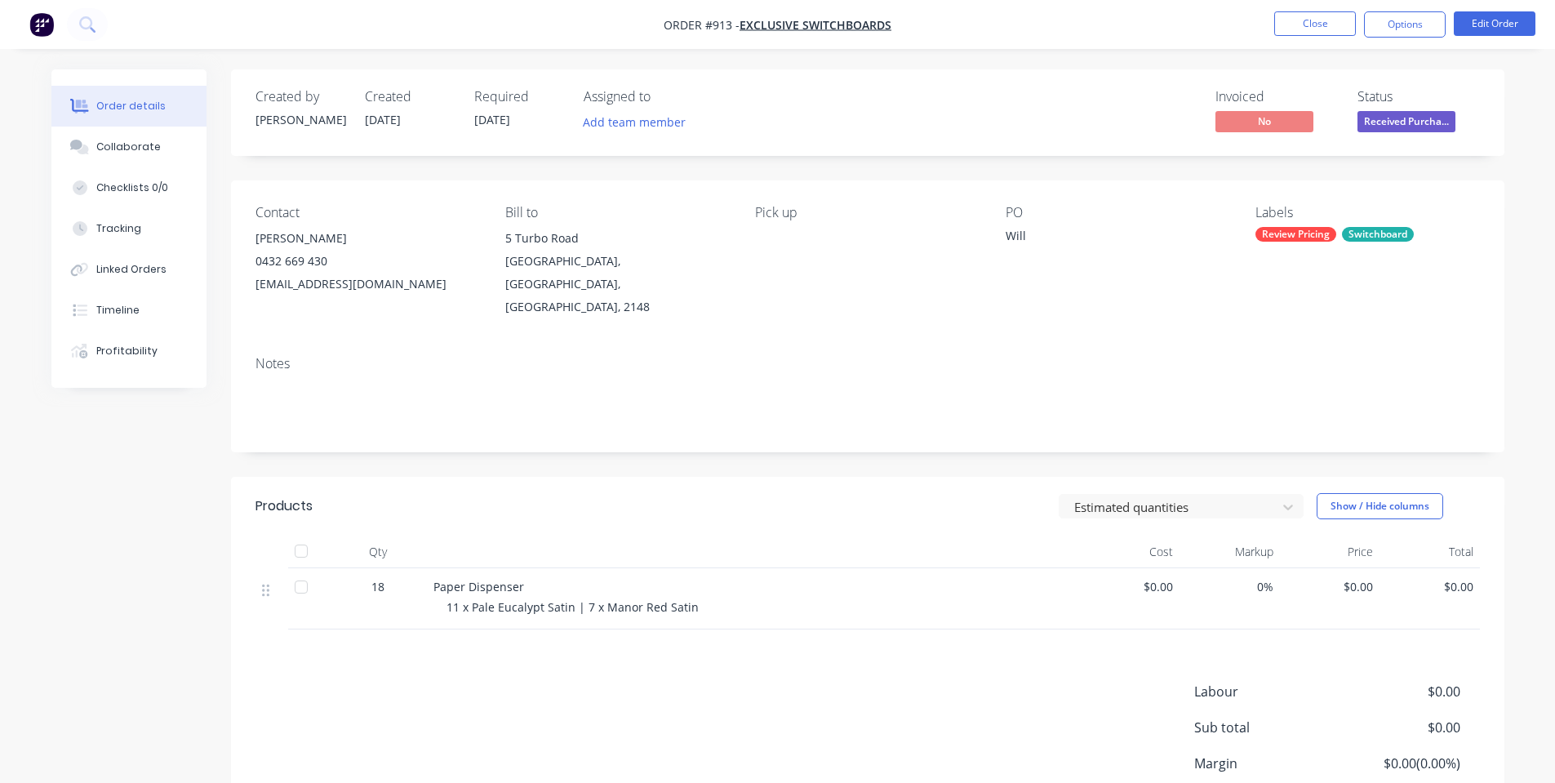
drag, startPoint x: 1335, startPoint y: 30, endPoint x: 1384, endPoint y: 119, distance: 101.6
click at [1378, 113] on div "Order #913 - Exclusive Switchboards Close Options Edit Order Order details Coll…" at bounding box center [777, 460] width 1555 height 920
click at [1385, 121] on span "Received Purcha..." at bounding box center [1407, 121] width 98 height 20
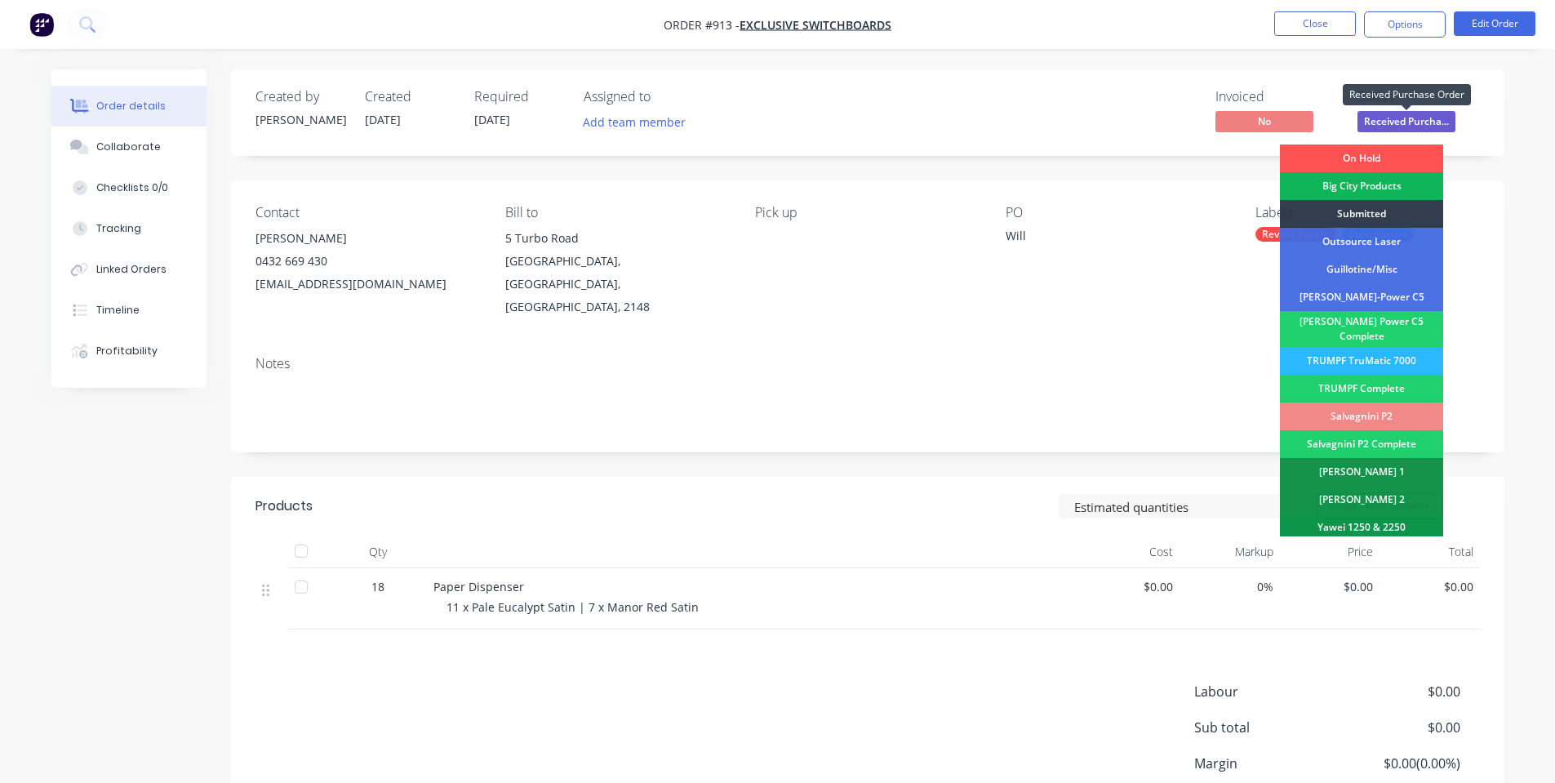
click at [1385, 122] on span "Received Purcha..." at bounding box center [1407, 121] width 98 height 20
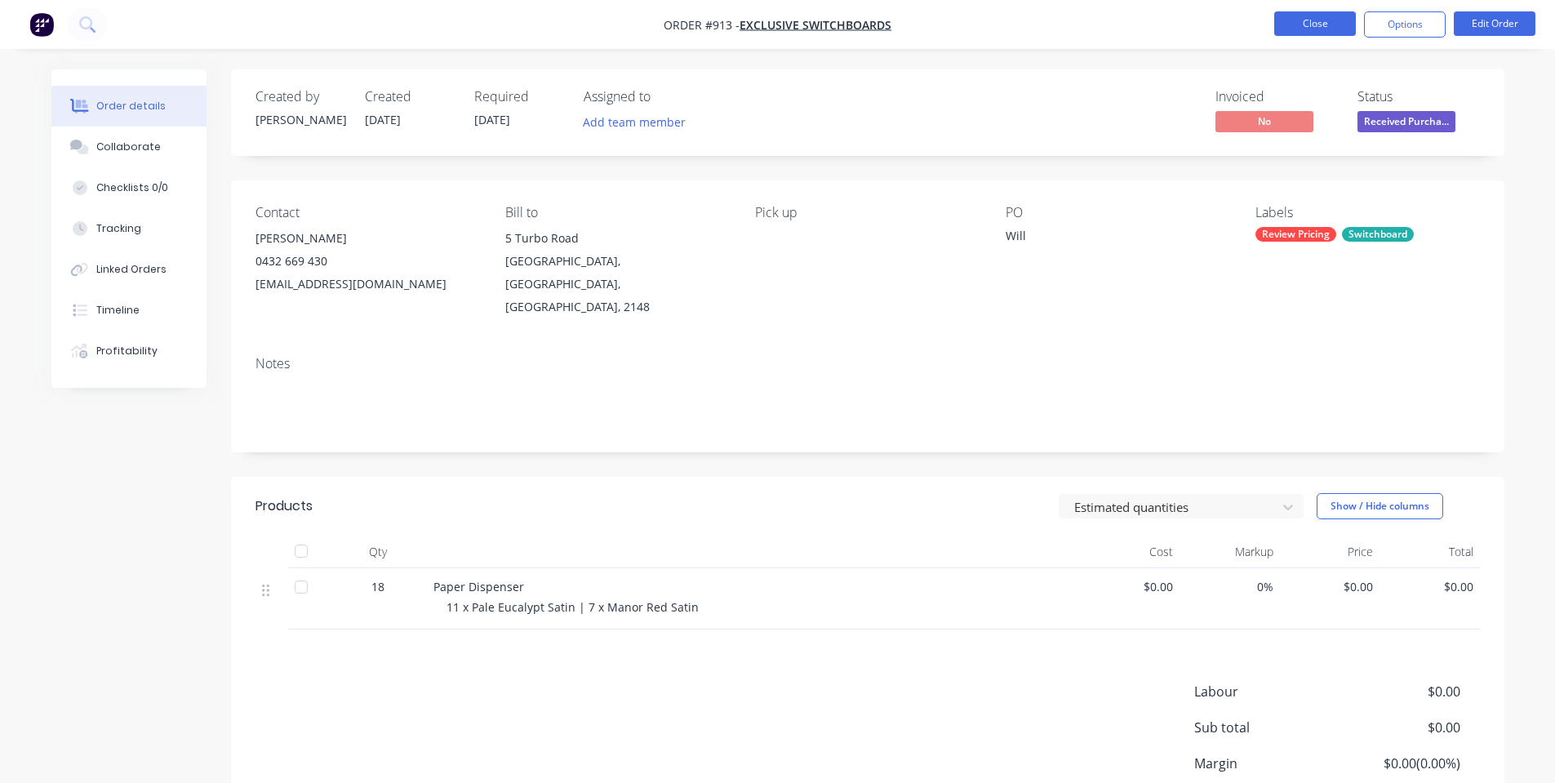
click at [1323, 31] on button "Close" at bounding box center [1316, 23] width 82 height 24
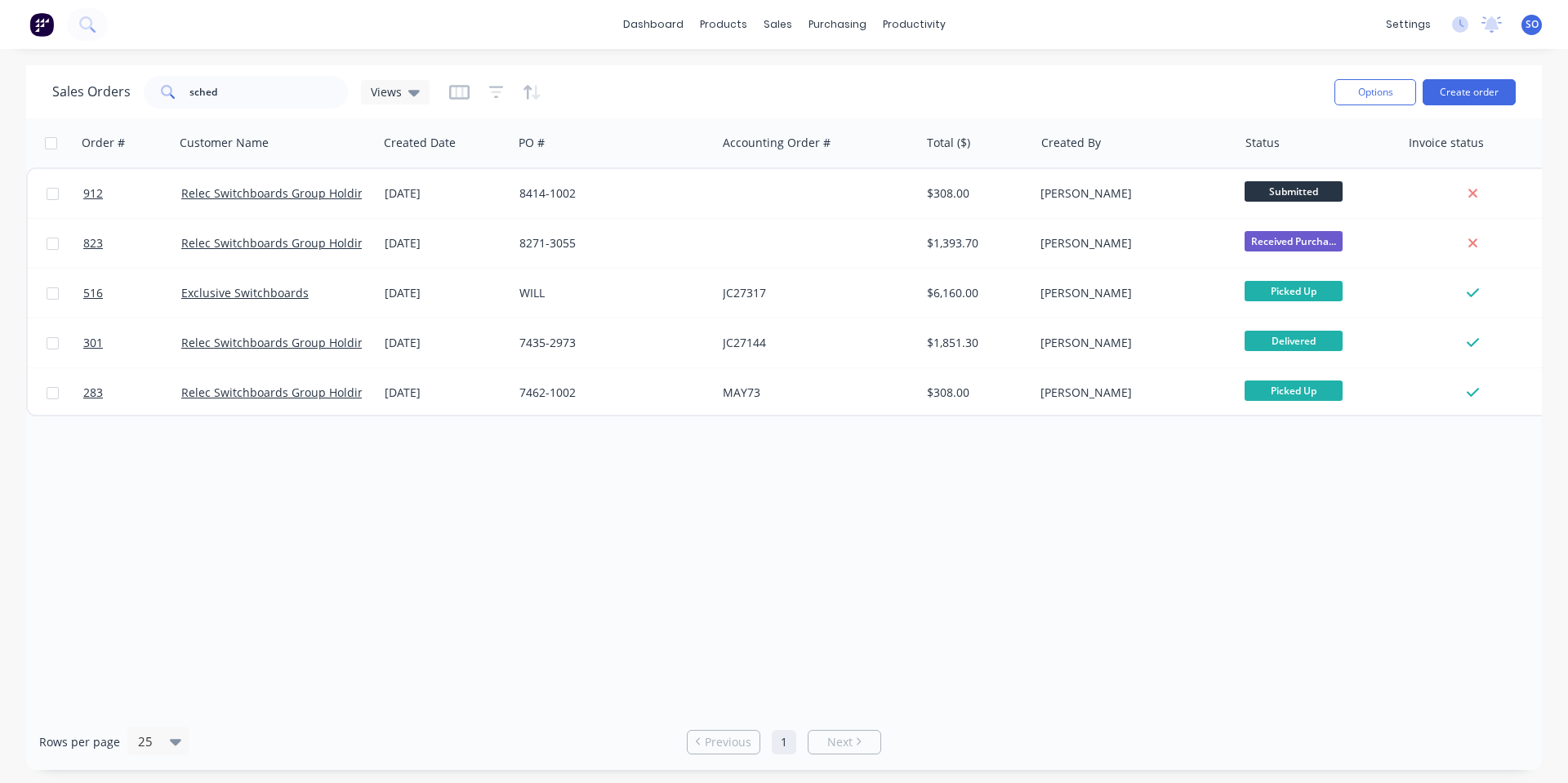
drag, startPoint x: 1254, startPoint y: 96, endPoint x: 1551, endPoint y: 189, distance: 310.9
click at [1250, 96] on div "Sales Orders sched Views" at bounding box center [686, 92] width 1269 height 40
click at [1450, 93] on button "Create order" at bounding box center [1468, 92] width 93 height 26
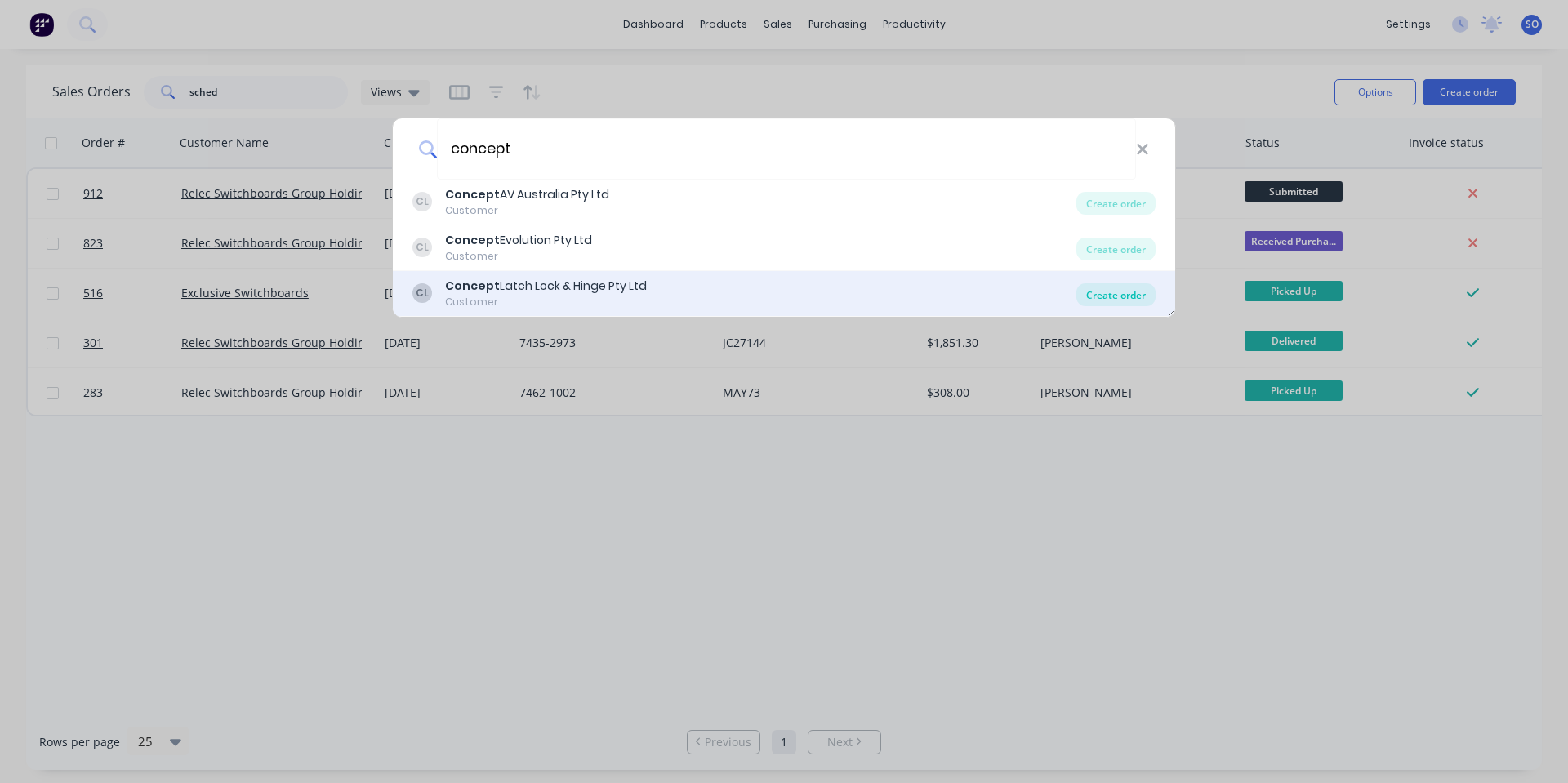
type input "concept"
click at [1116, 291] on div "Create order" at bounding box center [1115, 294] width 79 height 23
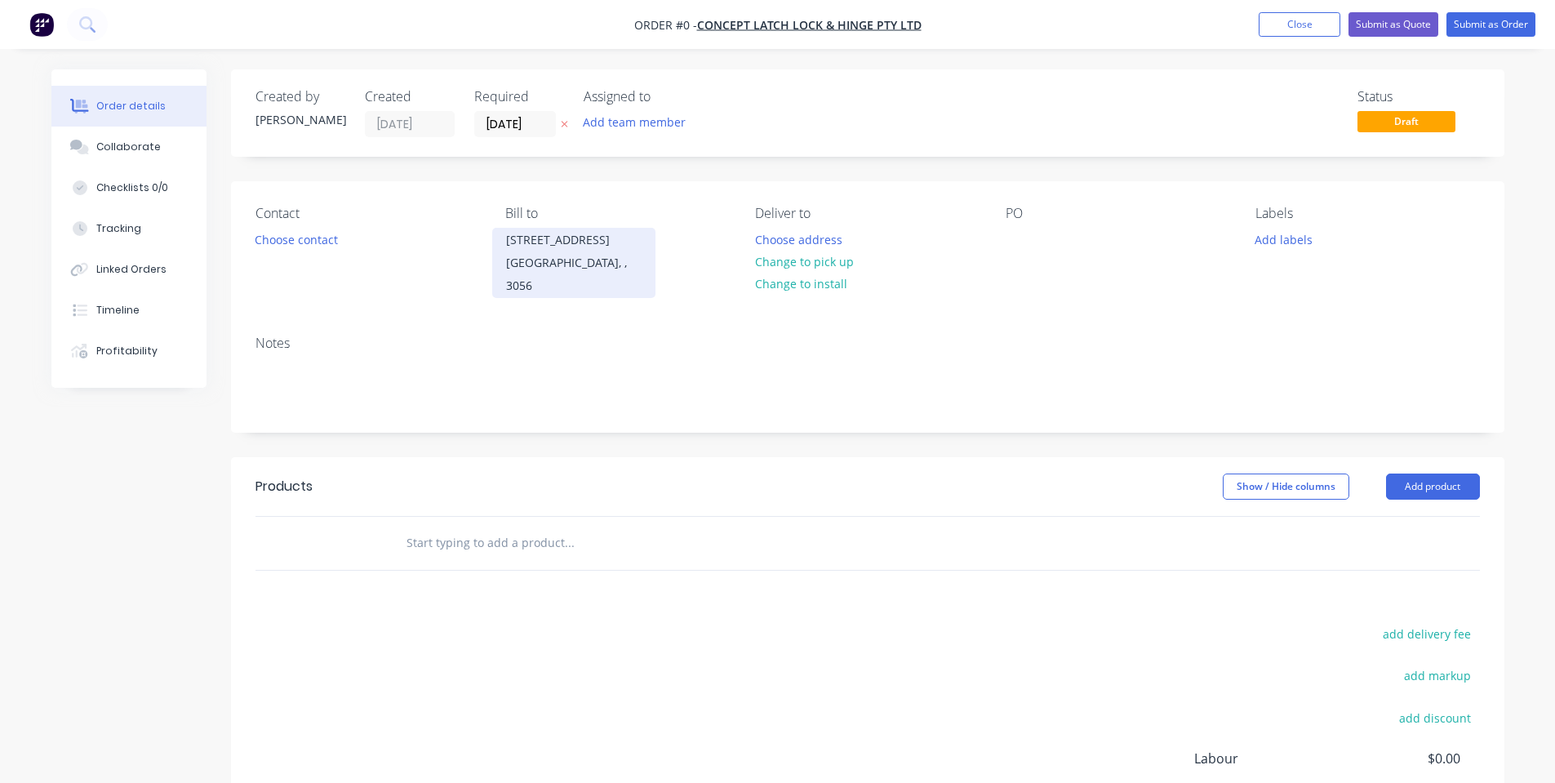
click at [561, 258] on div "[GEOGRAPHIC_DATA], , 3056" at bounding box center [574, 274] width 136 height 46
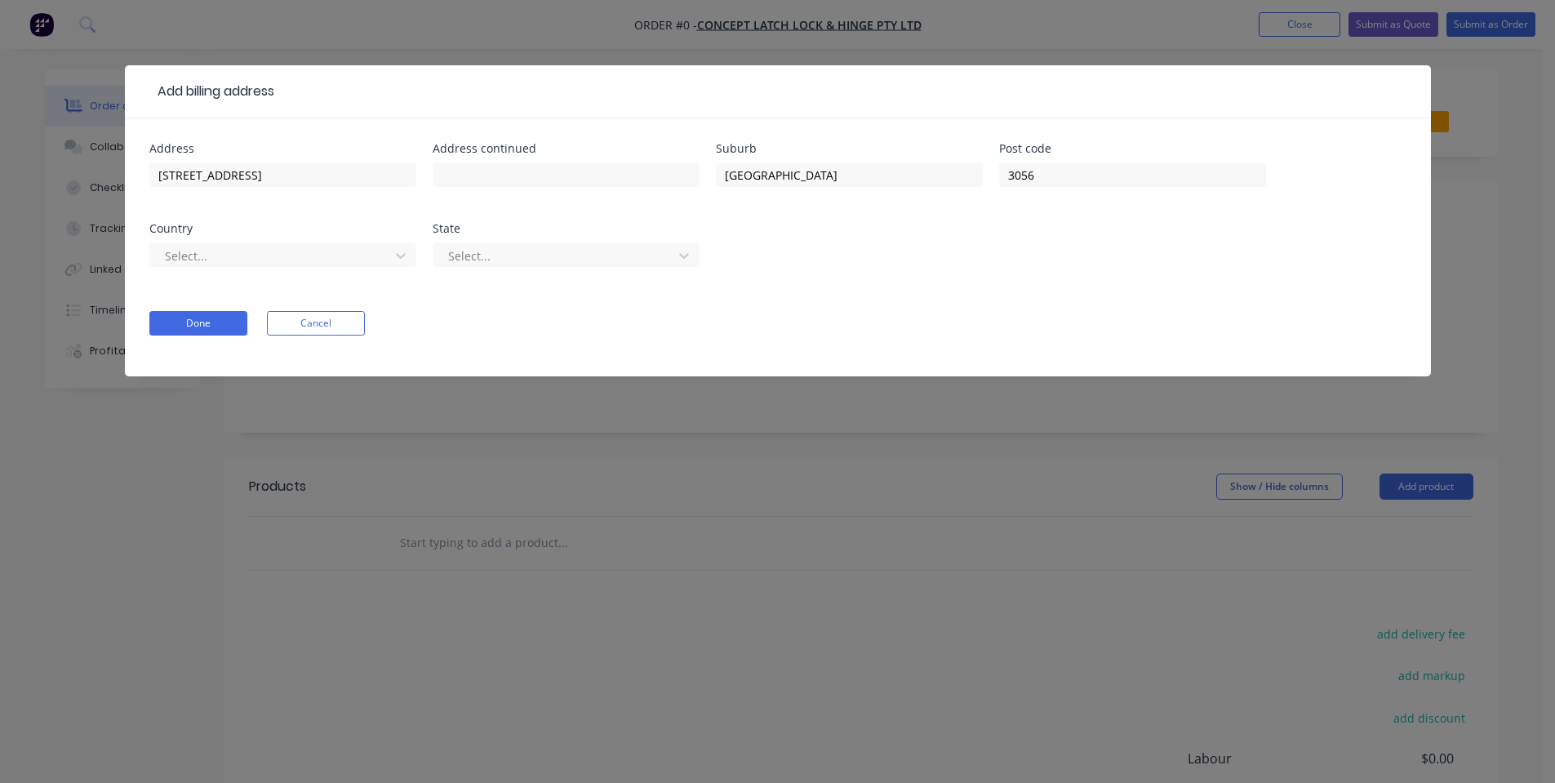
click at [331, 269] on div "Select..." at bounding box center [282, 262] width 267 height 48
click at [323, 260] on div at bounding box center [272, 256] width 218 height 20
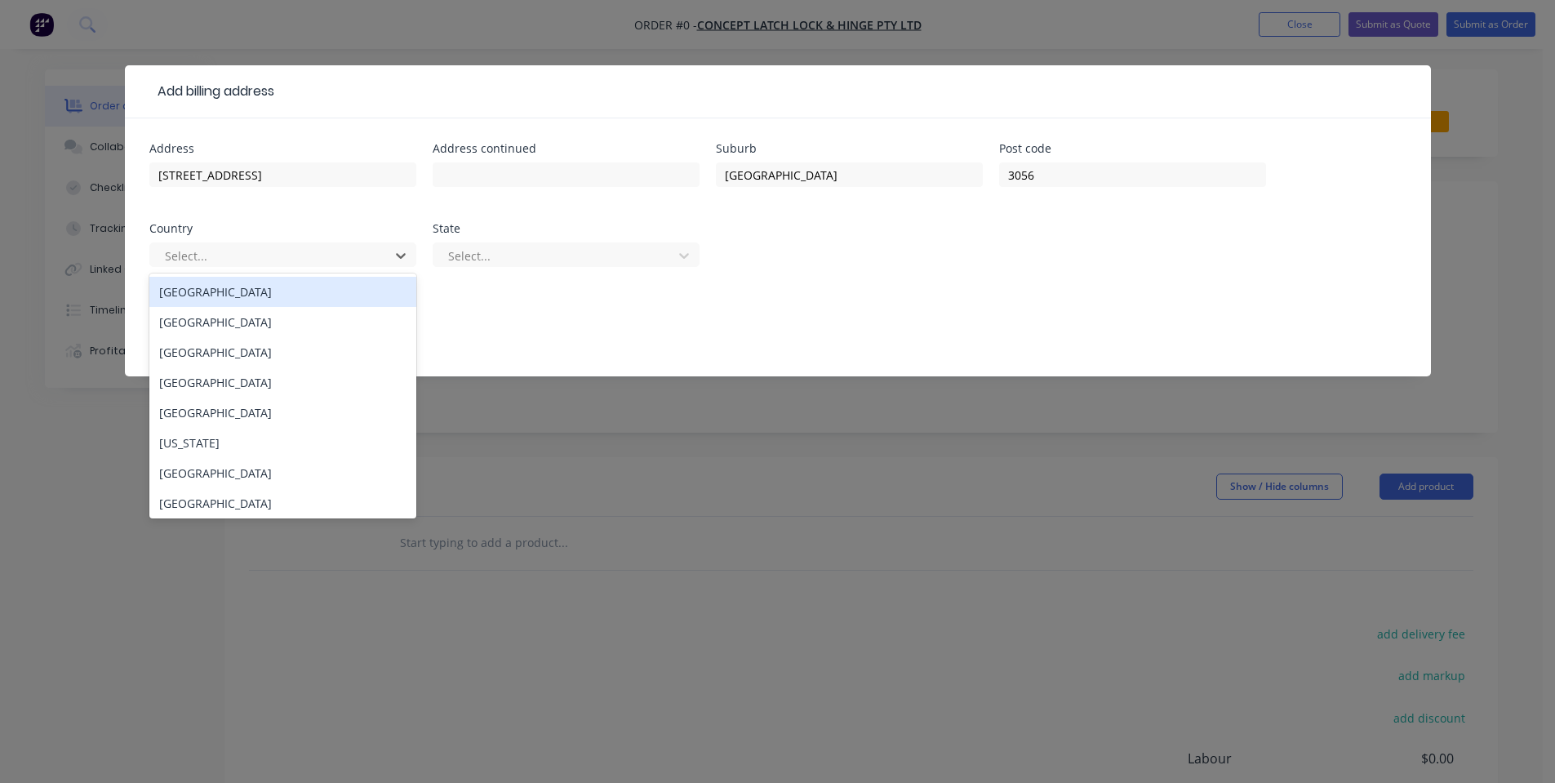
drag, startPoint x: 308, startPoint y: 288, endPoint x: 399, endPoint y: 285, distance: 91.5
click at [308, 289] on div "[GEOGRAPHIC_DATA]" at bounding box center [282, 292] width 267 height 30
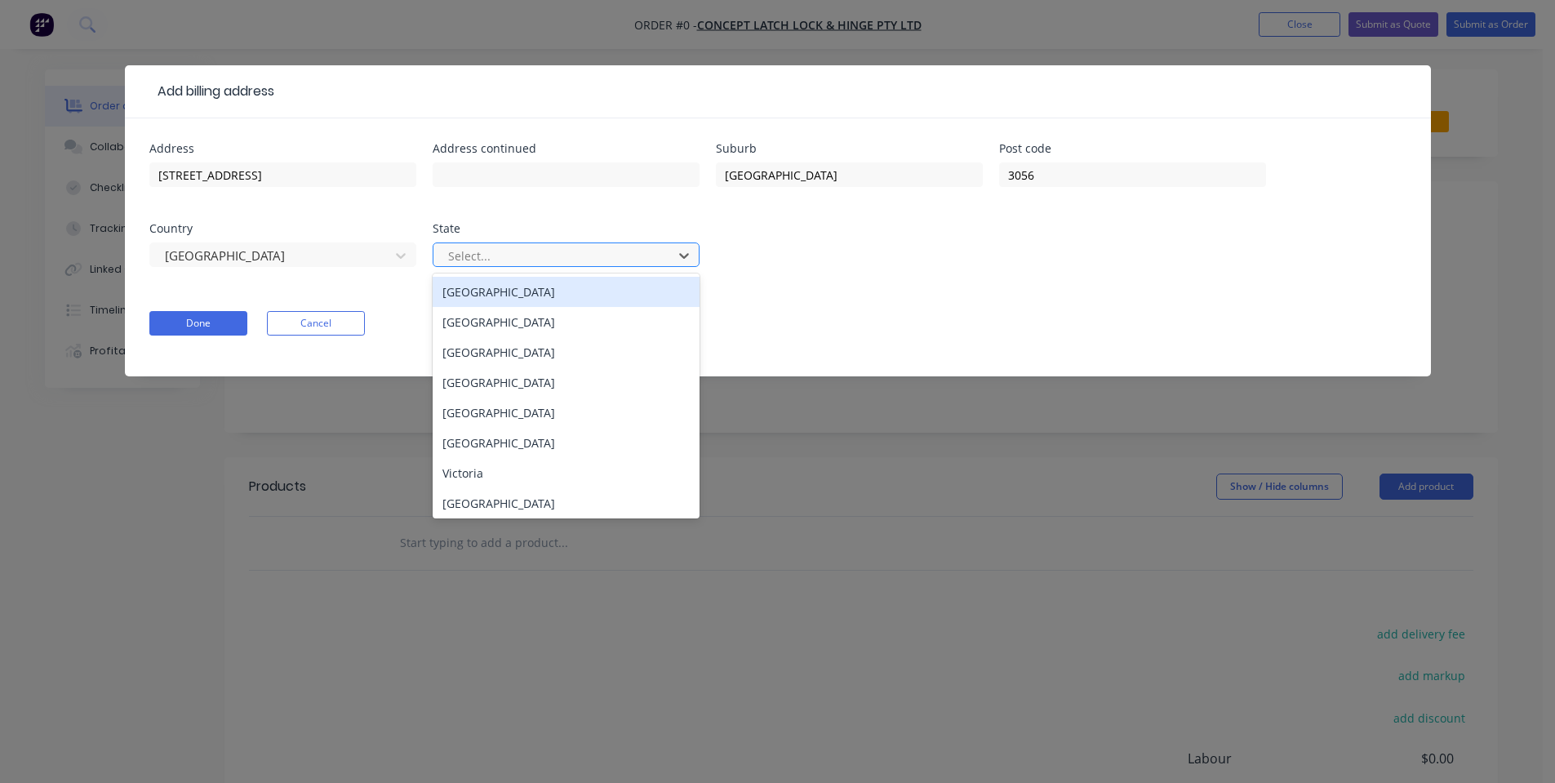
click at [482, 258] on div at bounding box center [556, 256] width 218 height 20
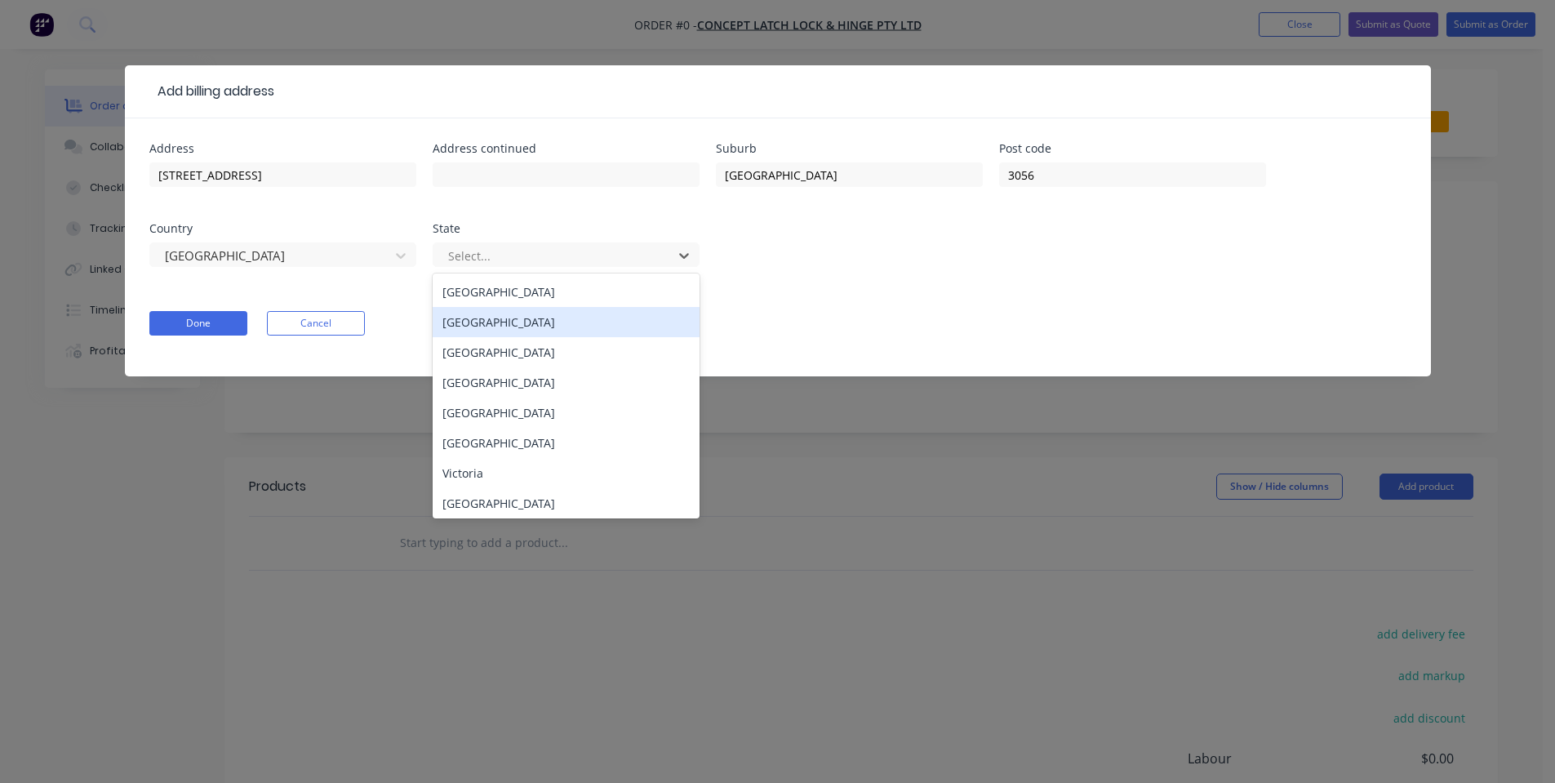
click at [501, 323] on div "[GEOGRAPHIC_DATA]" at bounding box center [566, 322] width 267 height 30
type input "[STREET_ADDRESS]"
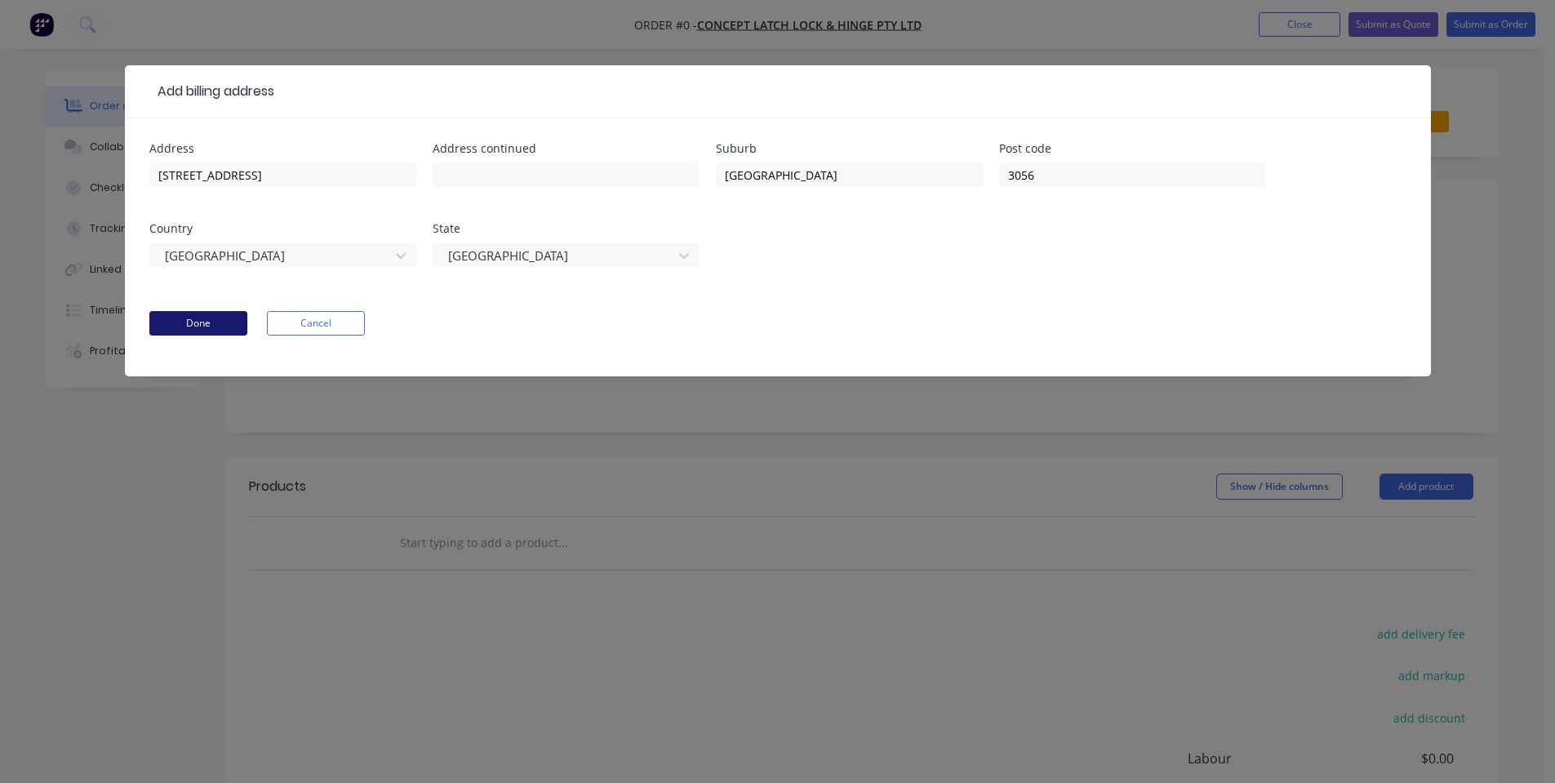
drag, startPoint x: 228, startPoint y: 321, endPoint x: 264, endPoint y: 307, distance: 38.5
click at [228, 320] on button "Done" at bounding box center [198, 323] width 98 height 24
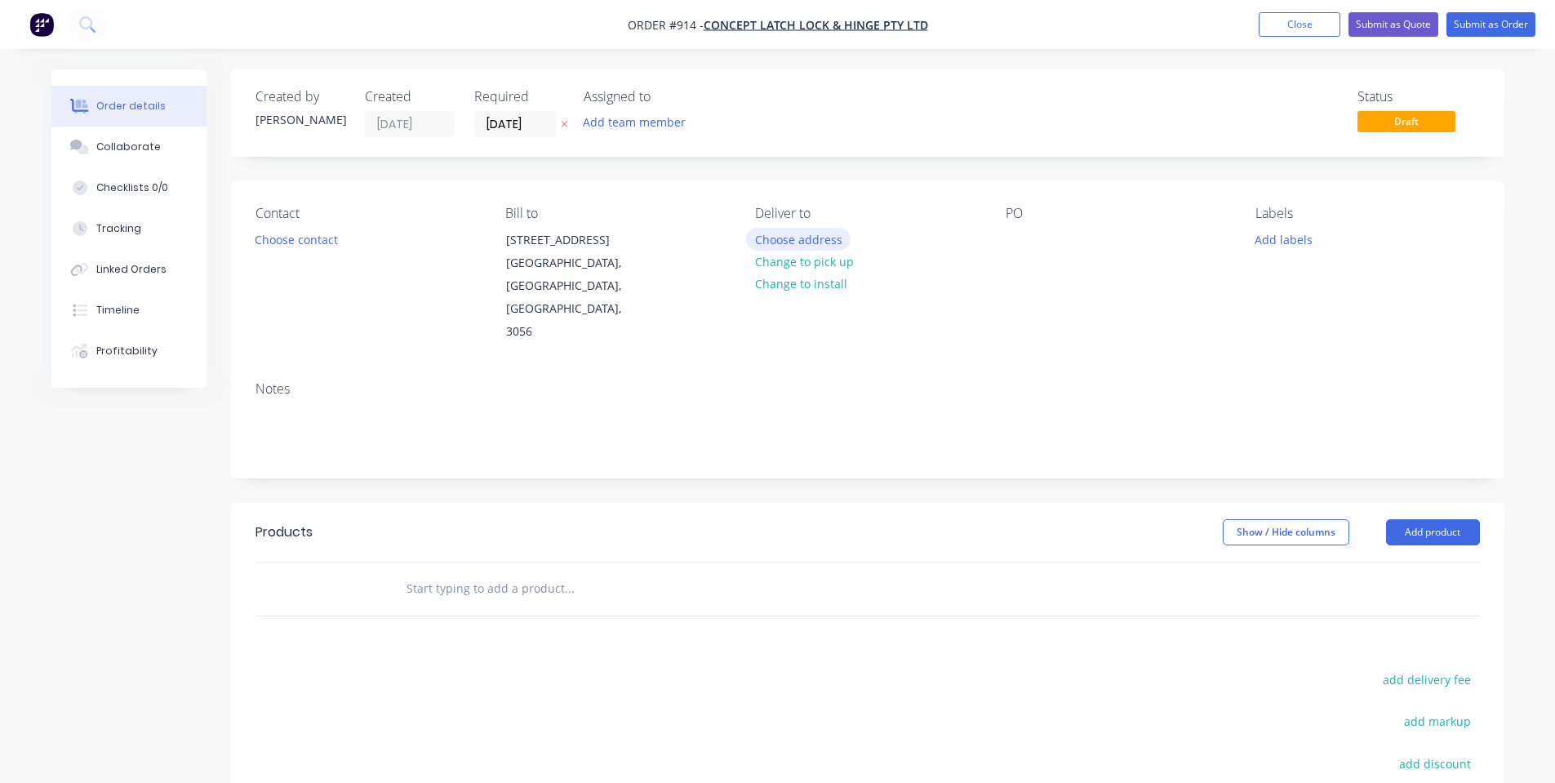
click at [830, 234] on button "Choose address" at bounding box center [798, 239] width 105 height 22
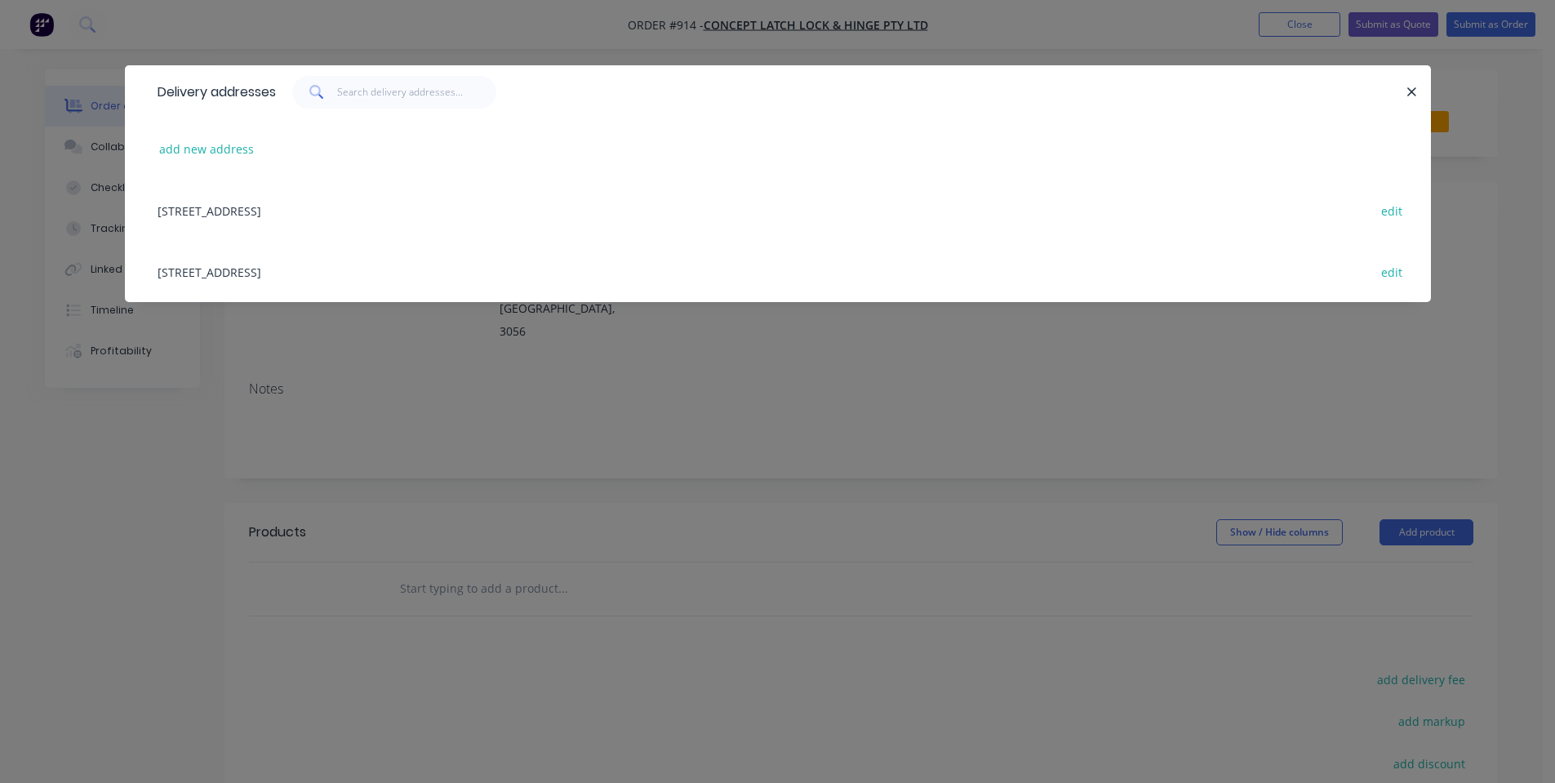
click at [452, 363] on div "Delivery addresses add new address [STREET_ADDRESS][GEOGRAPHIC_DATA], 3056 edit…" at bounding box center [777, 391] width 1555 height 783
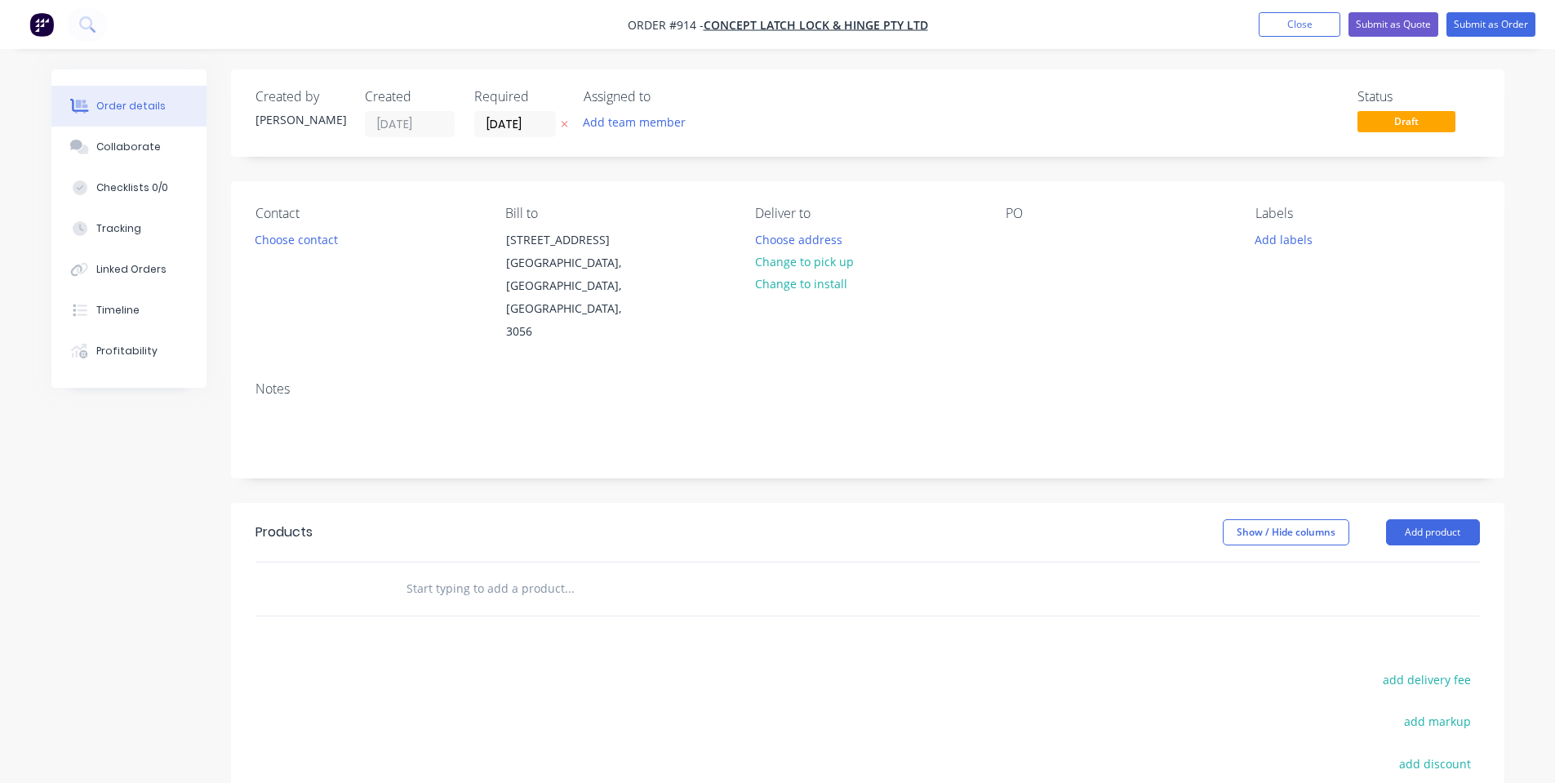
drag, startPoint x: 1314, startPoint y: 18, endPoint x: 1267, endPoint y: 64, distance: 65.2
click at [1314, 20] on button "Close" at bounding box center [1300, 24] width 82 height 24
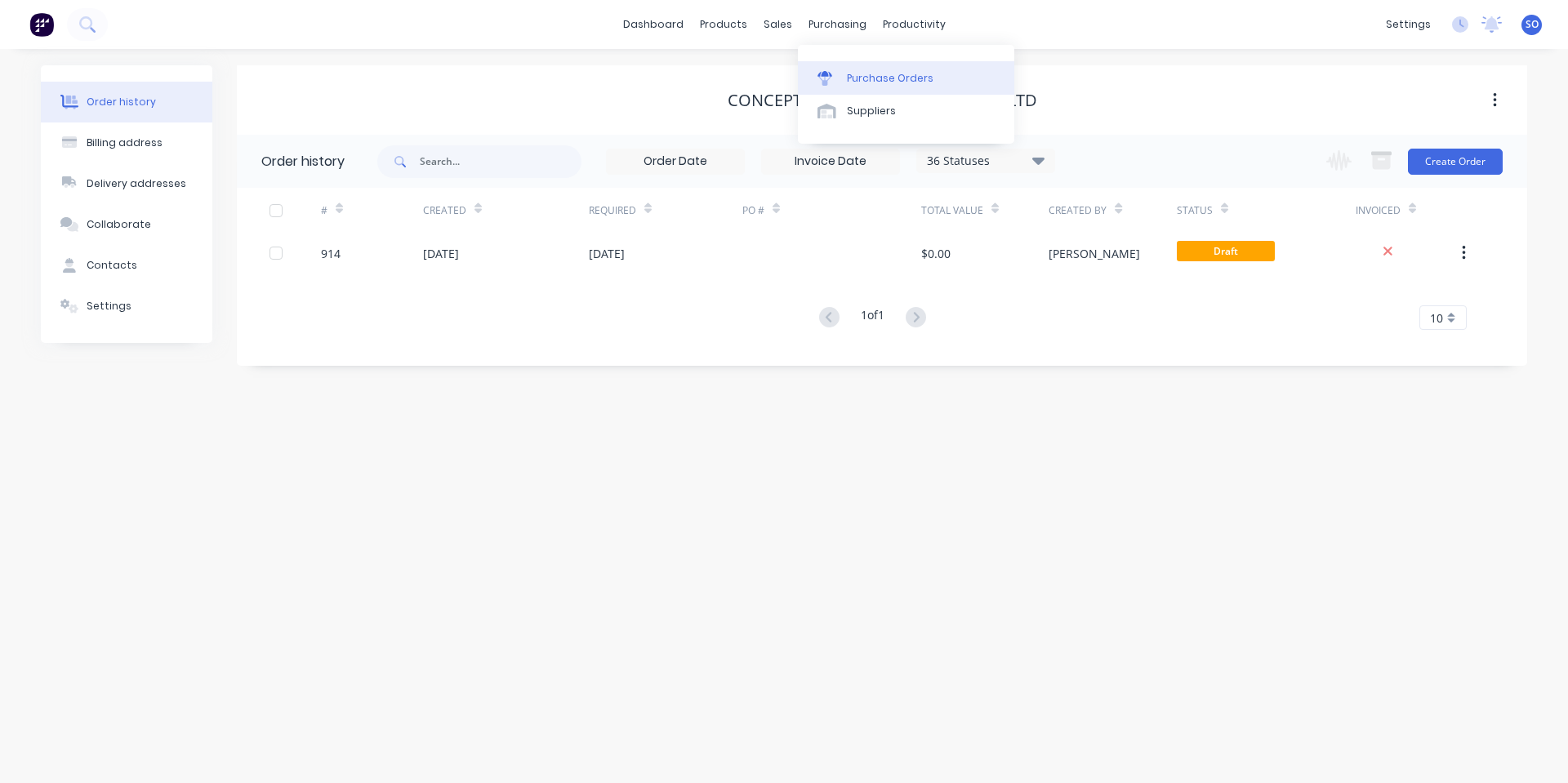
click at [856, 72] on div "Purchase Orders" at bounding box center [890, 78] width 87 height 15
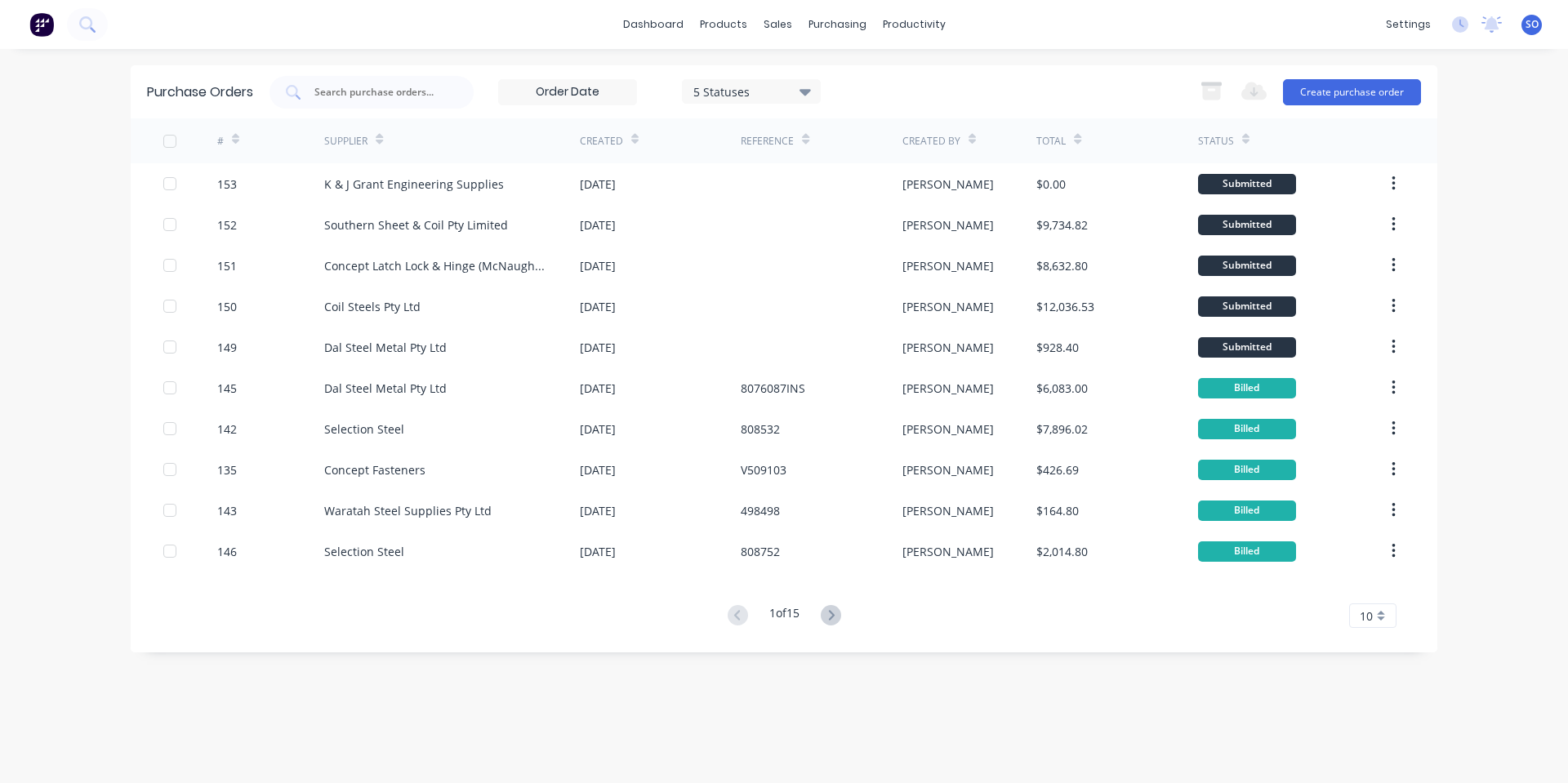
click at [1060, 80] on div "5 Statuses 5 Statuses Export to Excel (XLSX) Create purchase order" at bounding box center [844, 92] width 1151 height 33
click at [787, 90] on link "Sales Orders" at bounding box center [863, 77] width 216 height 33
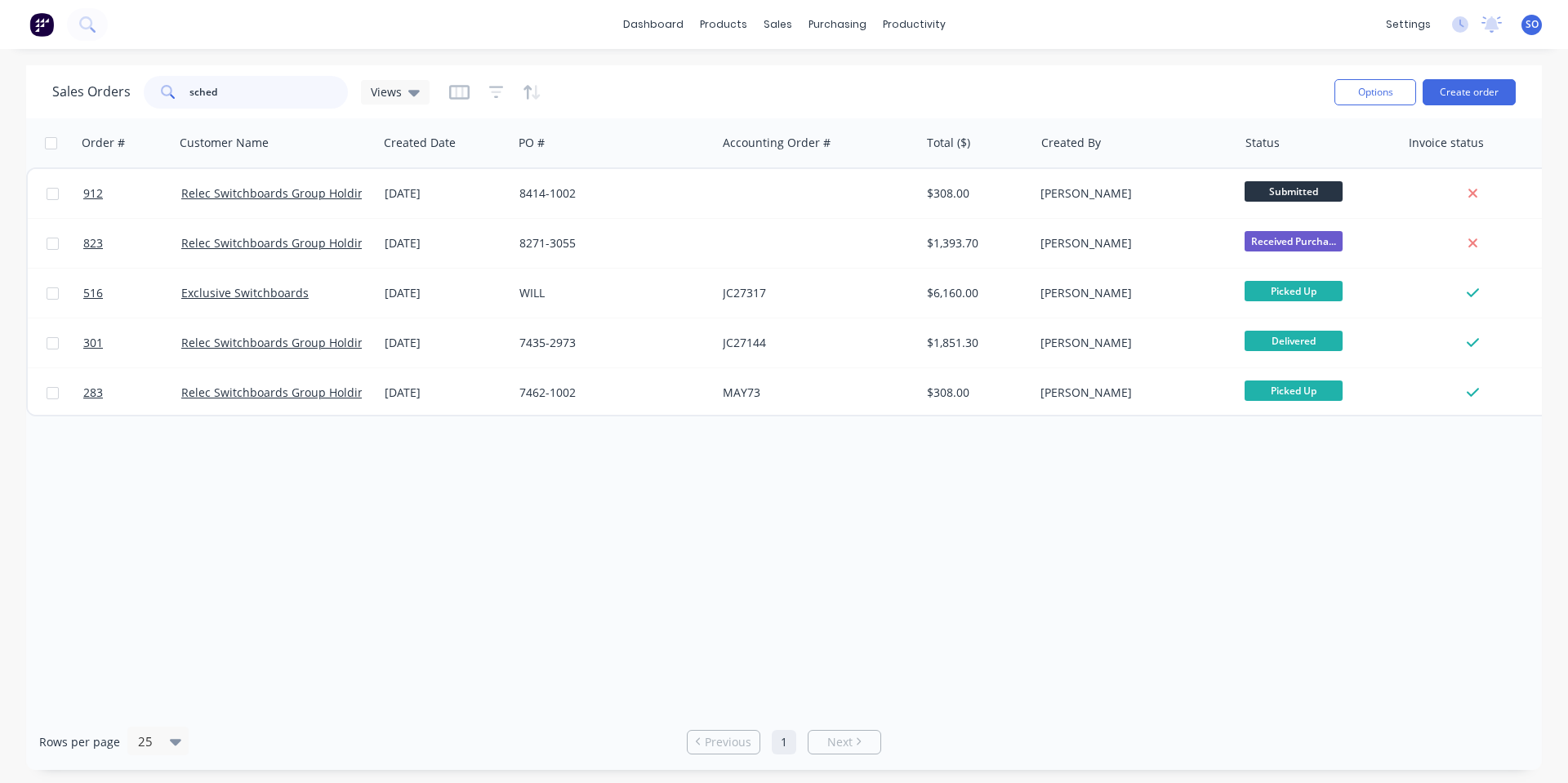
drag, startPoint x: 297, startPoint y: 100, endPoint x: 0, endPoint y: 102, distance: 297.2
click at [78, 104] on div "Sales Orders sched Views" at bounding box center [240, 92] width 377 height 33
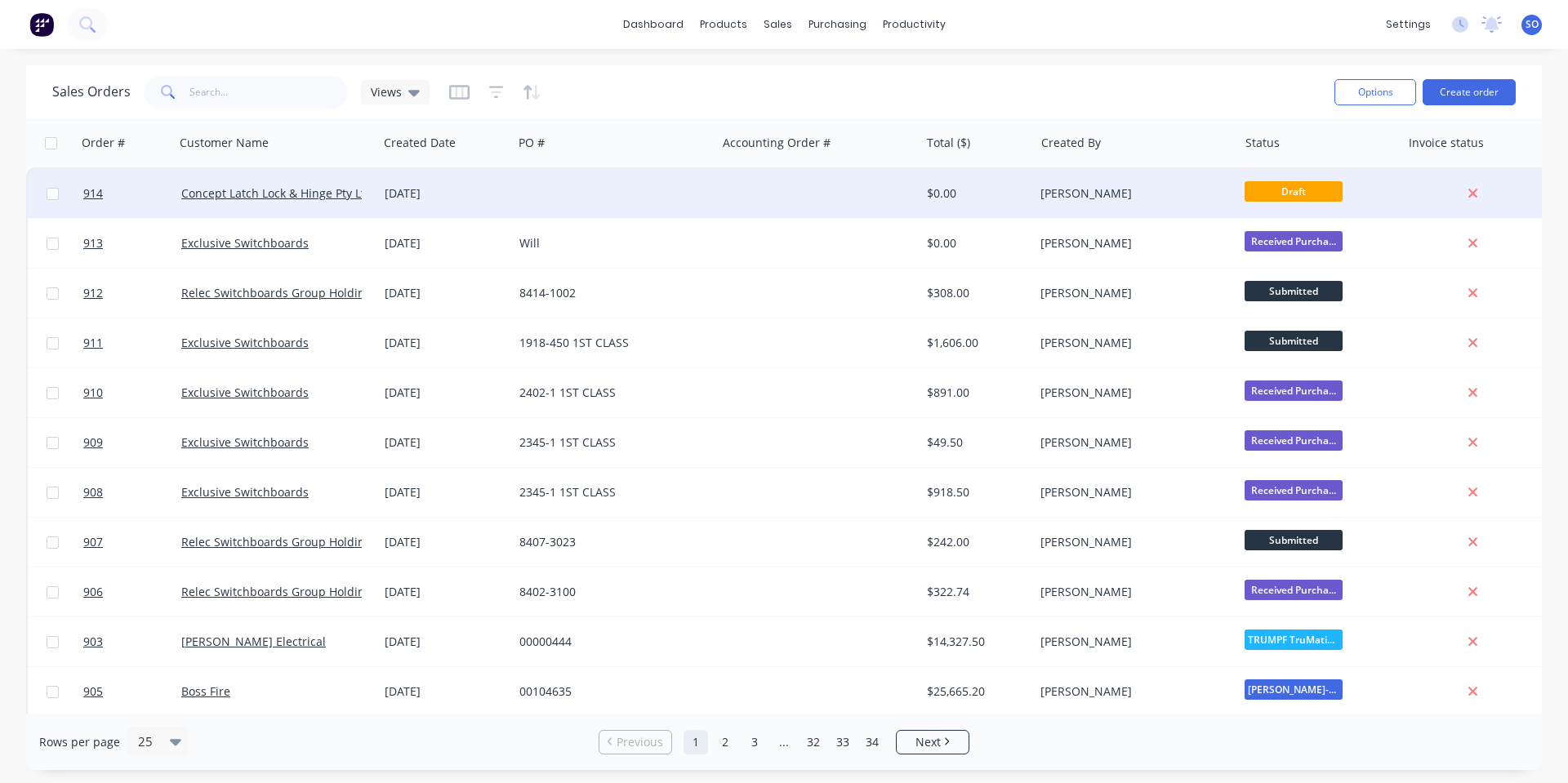
click at [826, 199] on div at bounding box center [817, 193] width 203 height 49
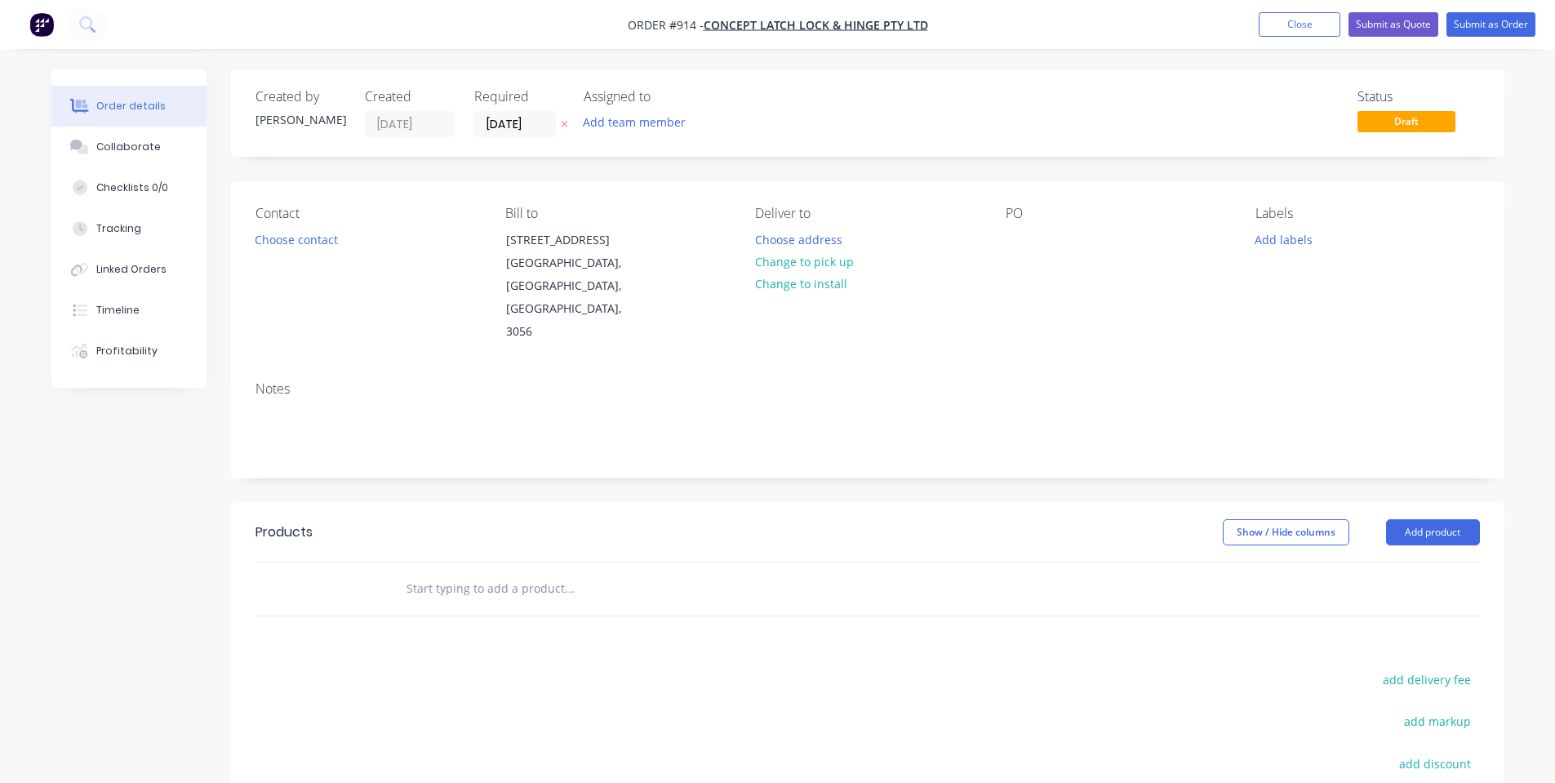
drag, startPoint x: 826, startPoint y: 199, endPoint x: 1257, endPoint y: 64, distance: 451.2
click at [792, 140] on div "Created by [PERSON_NAME] Created [DATE] Required [DATE] Assigned to Add team me…" at bounding box center [868, 112] width 1274 height 87
click at [1278, 31] on button "Close" at bounding box center [1300, 24] width 82 height 24
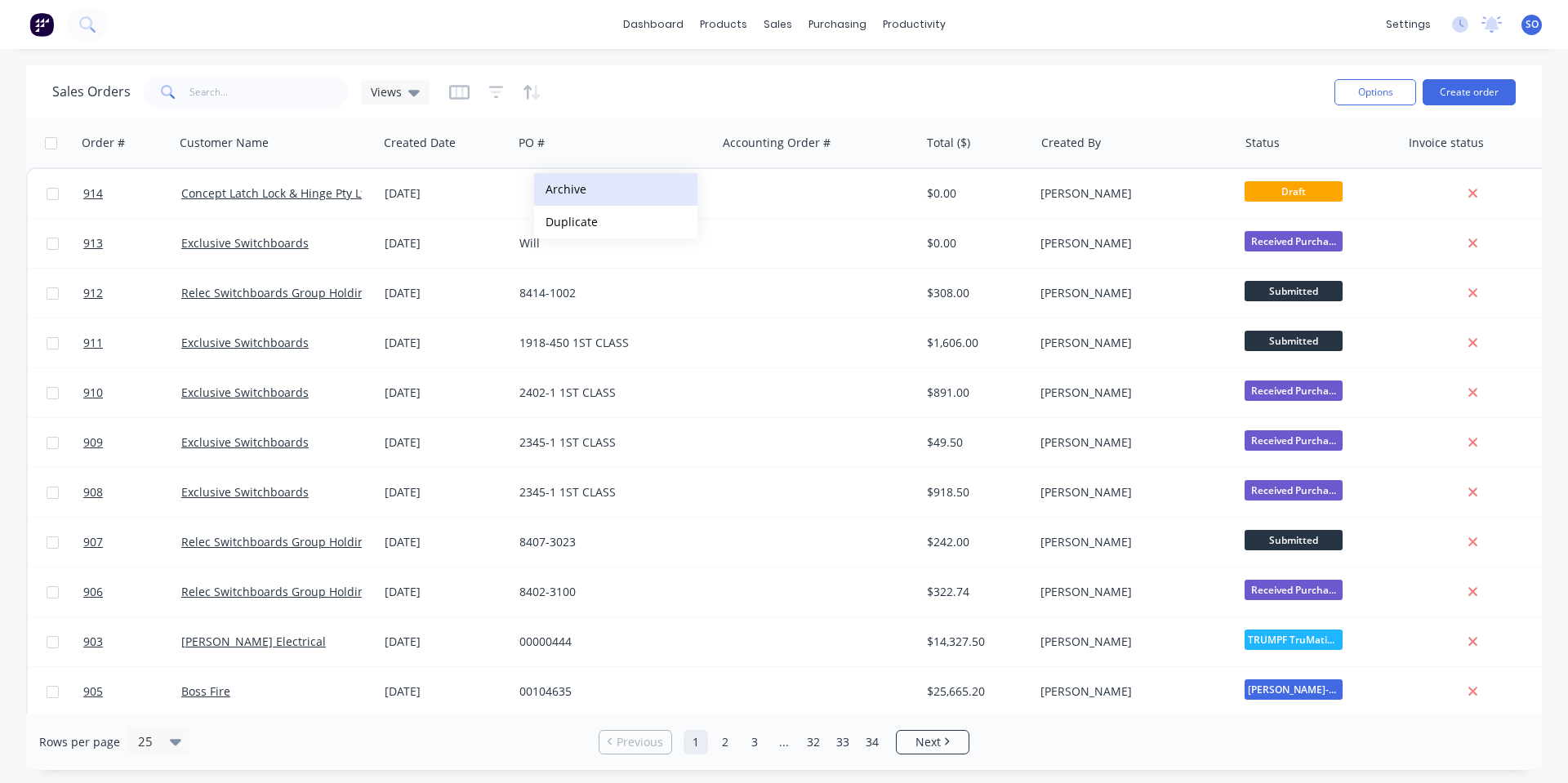
click at [644, 191] on button "Archive" at bounding box center [615, 189] width 163 height 33
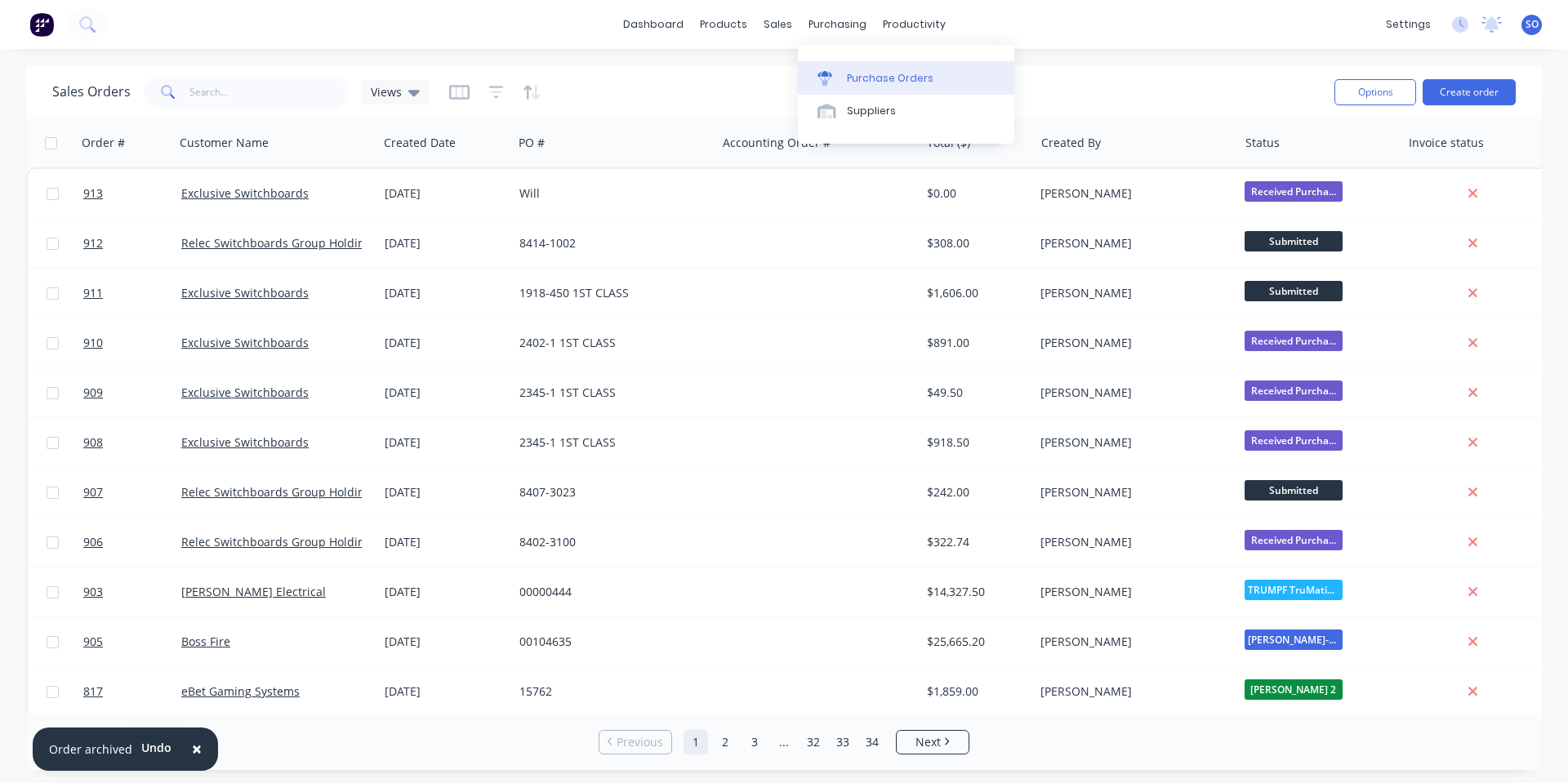
click at [973, 73] on link "Purchase Orders" at bounding box center [906, 77] width 216 height 33
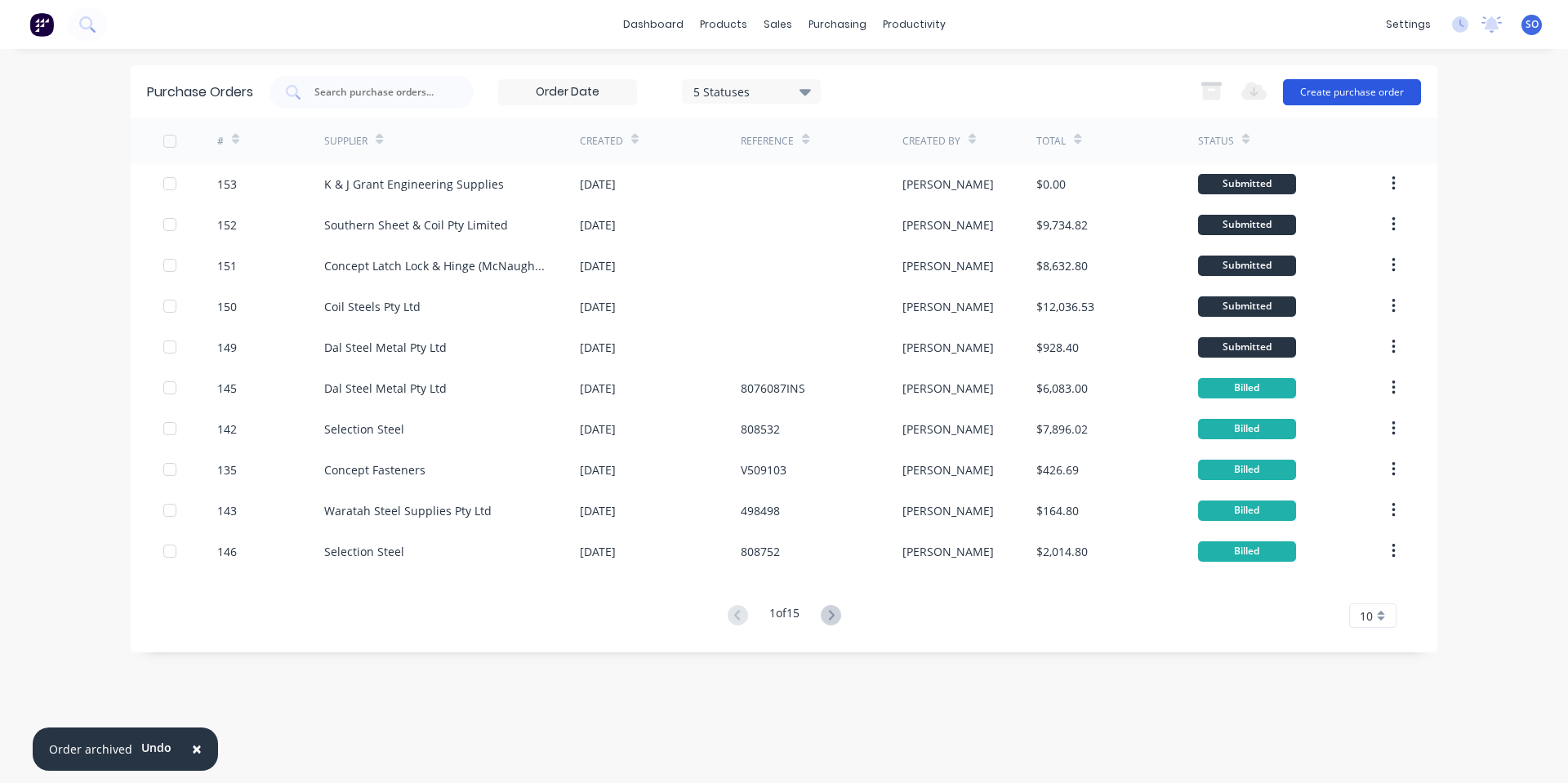
click at [1369, 91] on button "Create purchase order" at bounding box center [1352, 92] width 138 height 26
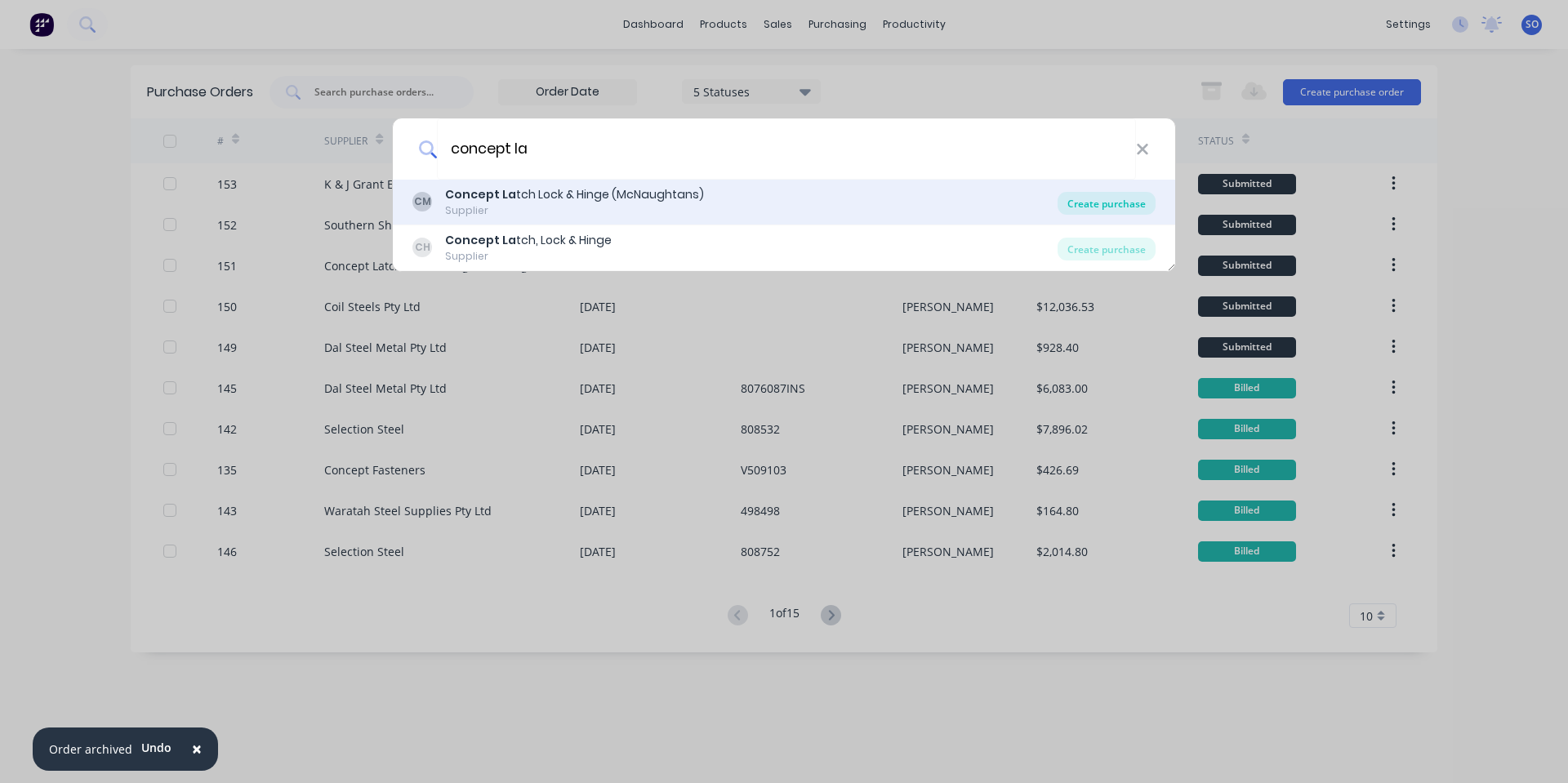
type input "concept la"
click at [1118, 196] on div "Create purchase" at bounding box center [1106, 203] width 98 height 23
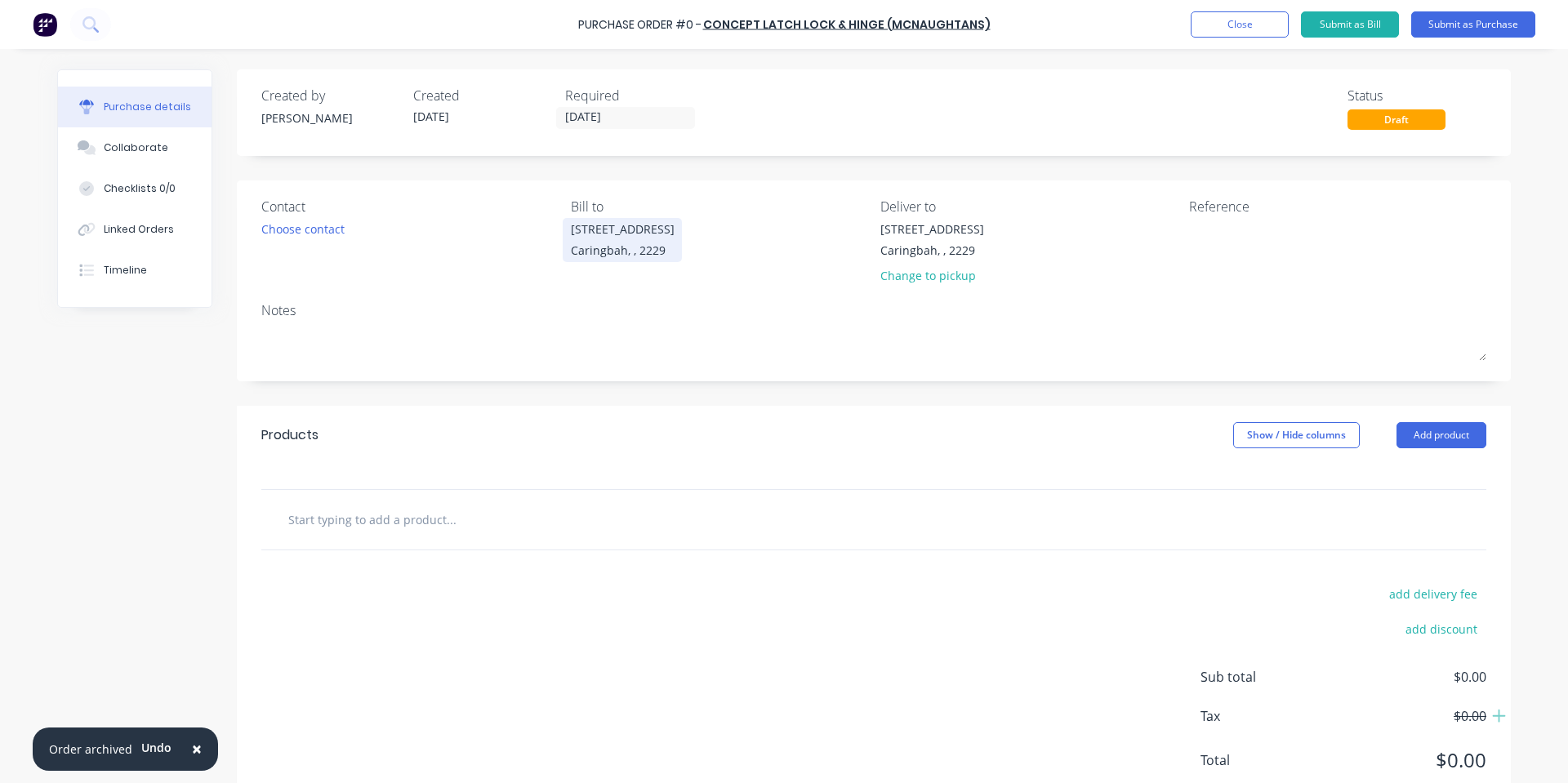
click at [649, 251] on div "Caringbah, , 2229" at bounding box center [623, 250] width 104 height 17
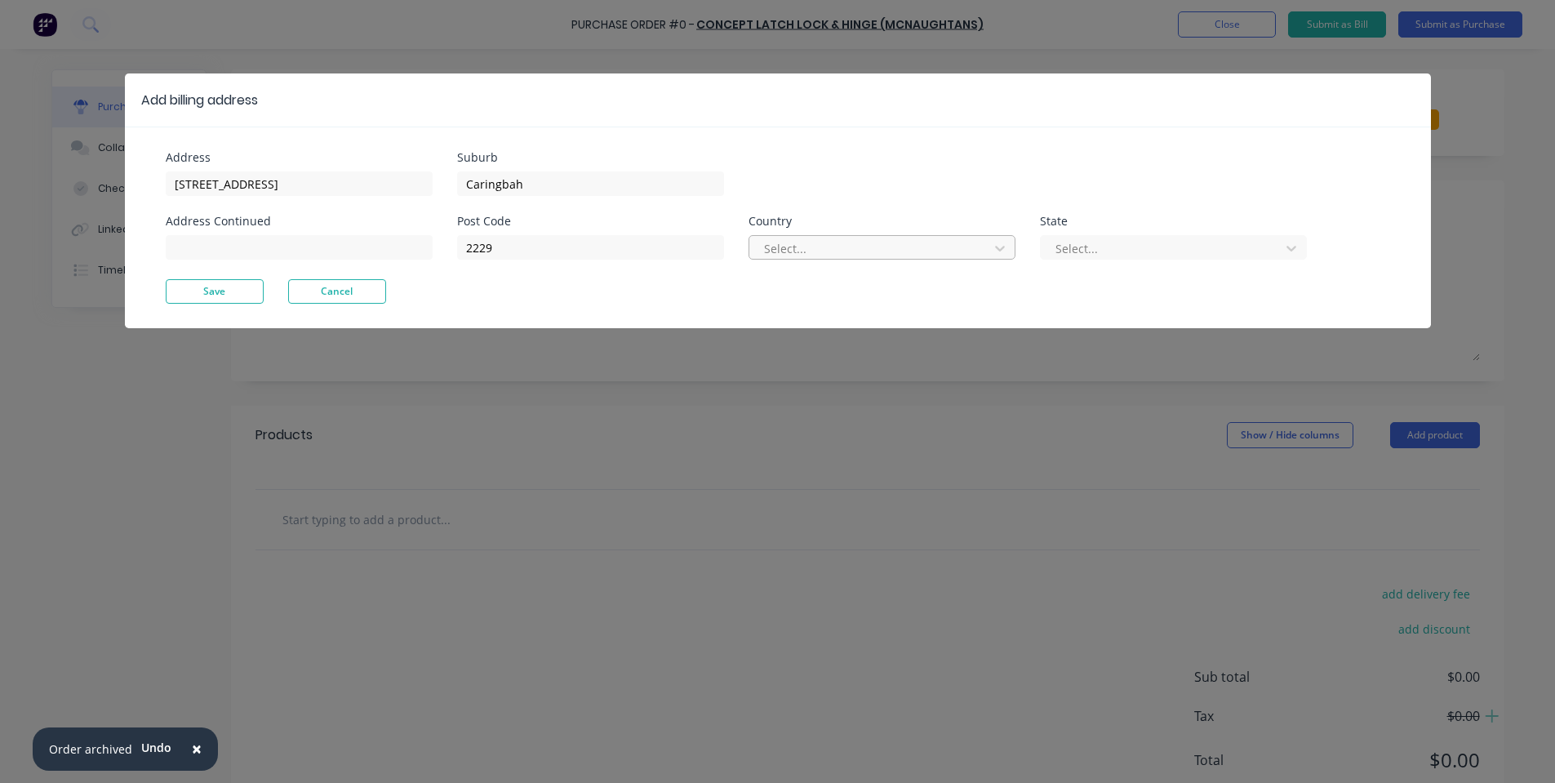
click at [882, 256] on div at bounding box center [872, 248] width 218 height 20
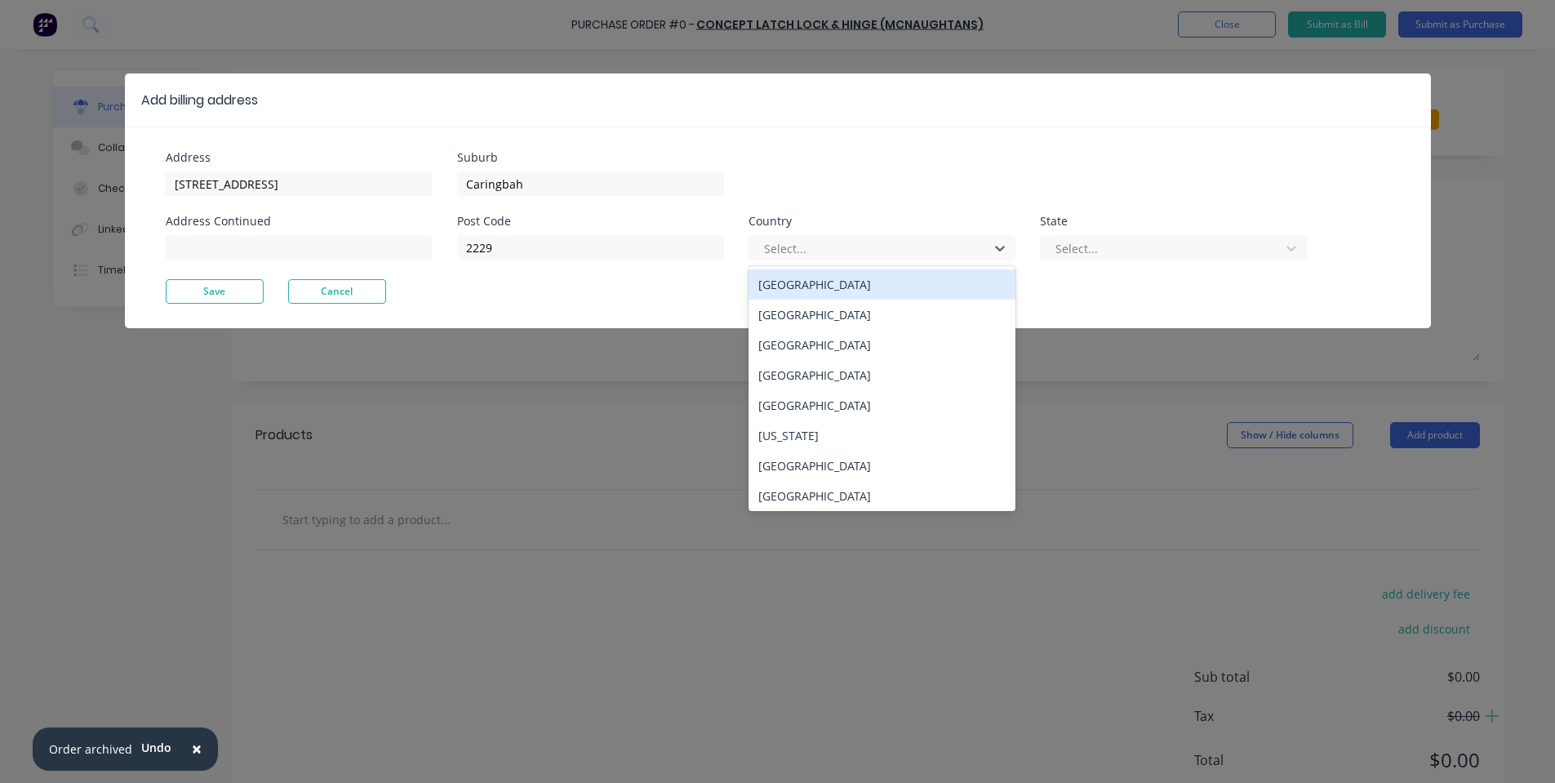
click at [866, 277] on div "[GEOGRAPHIC_DATA]" at bounding box center [882, 284] width 267 height 30
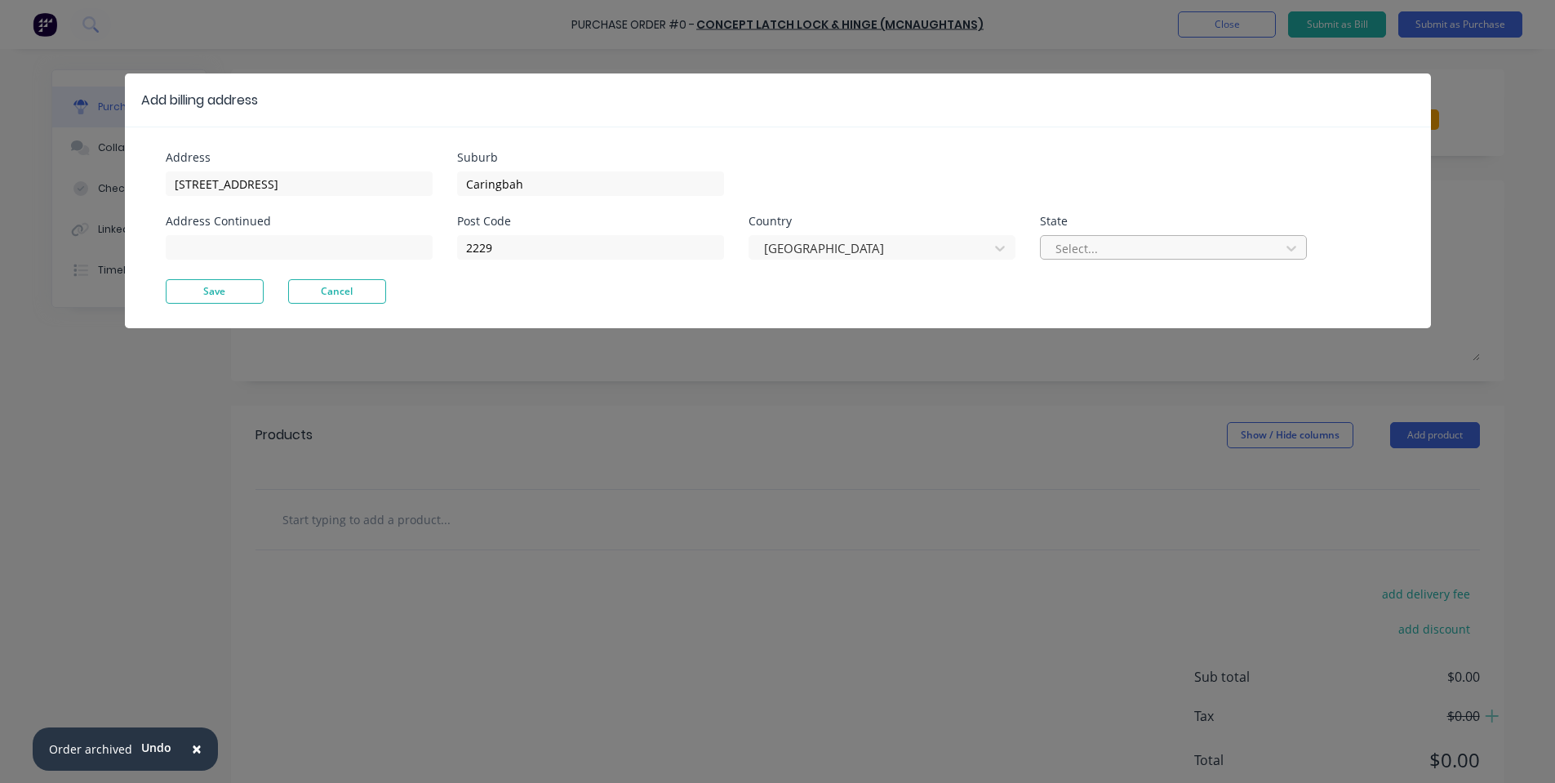
click at [1087, 240] on div at bounding box center [1163, 248] width 218 height 20
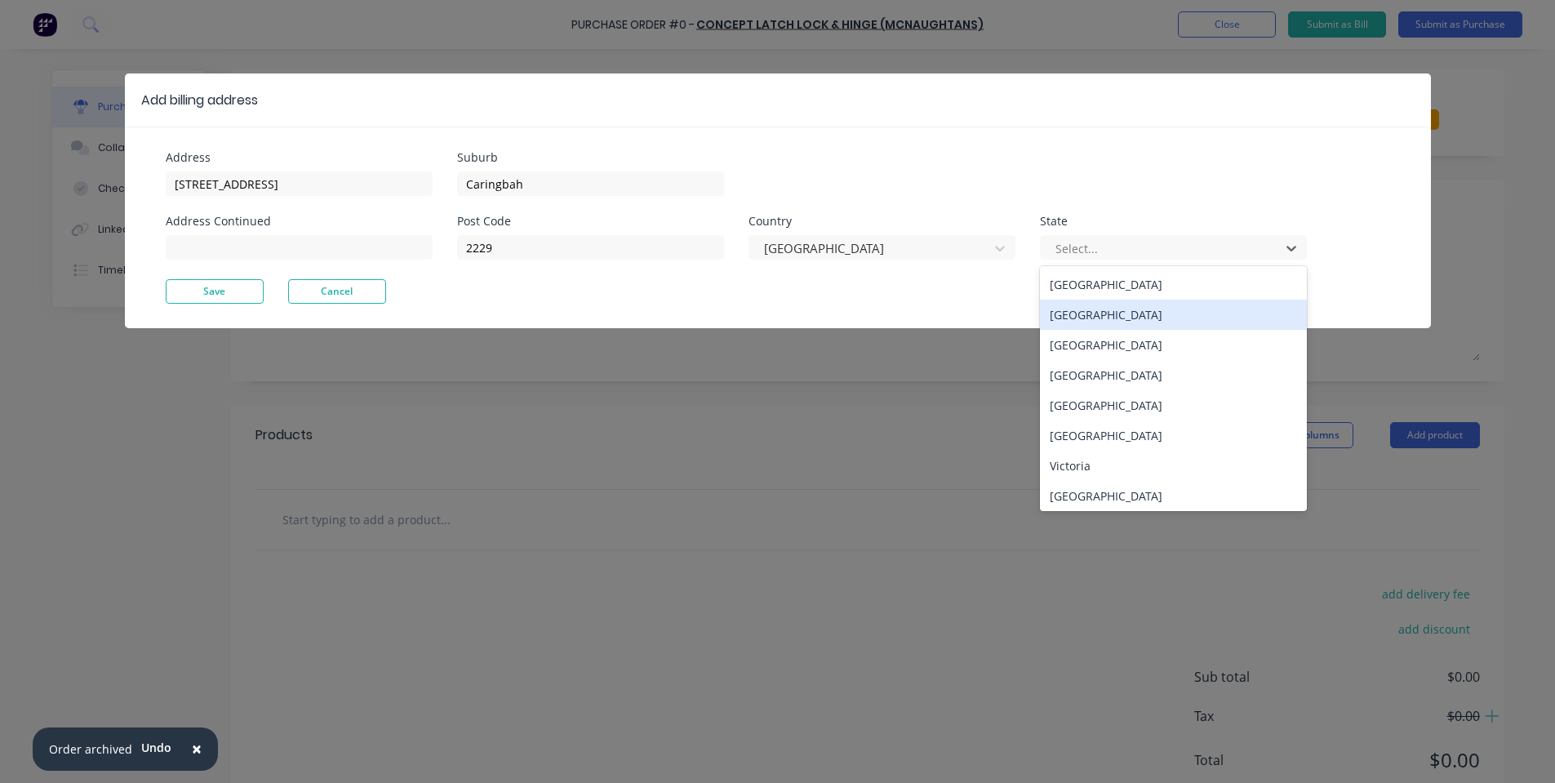
click at [1092, 319] on div "[GEOGRAPHIC_DATA]" at bounding box center [1173, 315] width 267 height 30
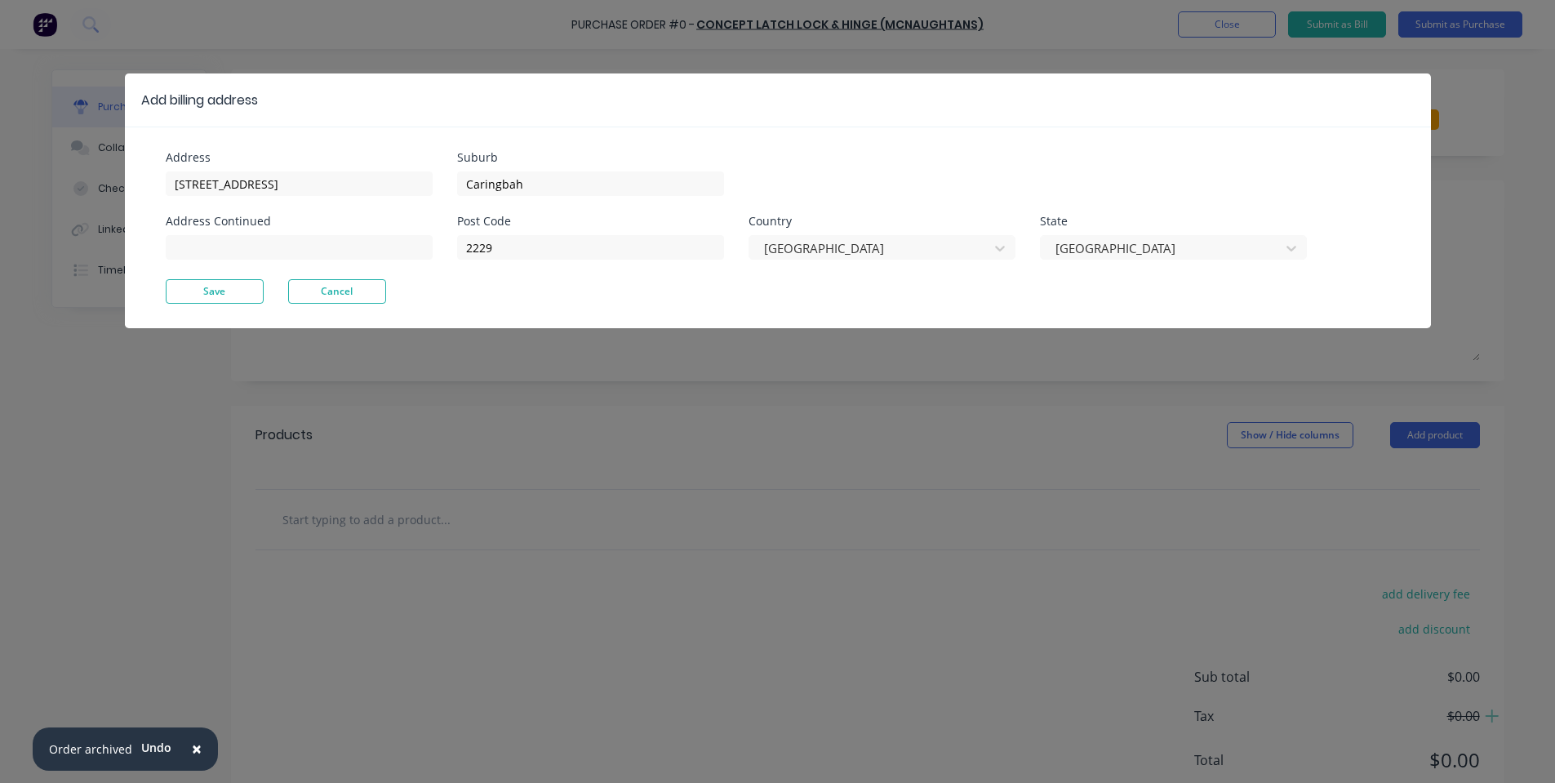
drag, startPoint x: 191, startPoint y: 295, endPoint x: 211, endPoint y: 292, distance: 19.7
click at [192, 295] on button "Save" at bounding box center [215, 291] width 98 height 24
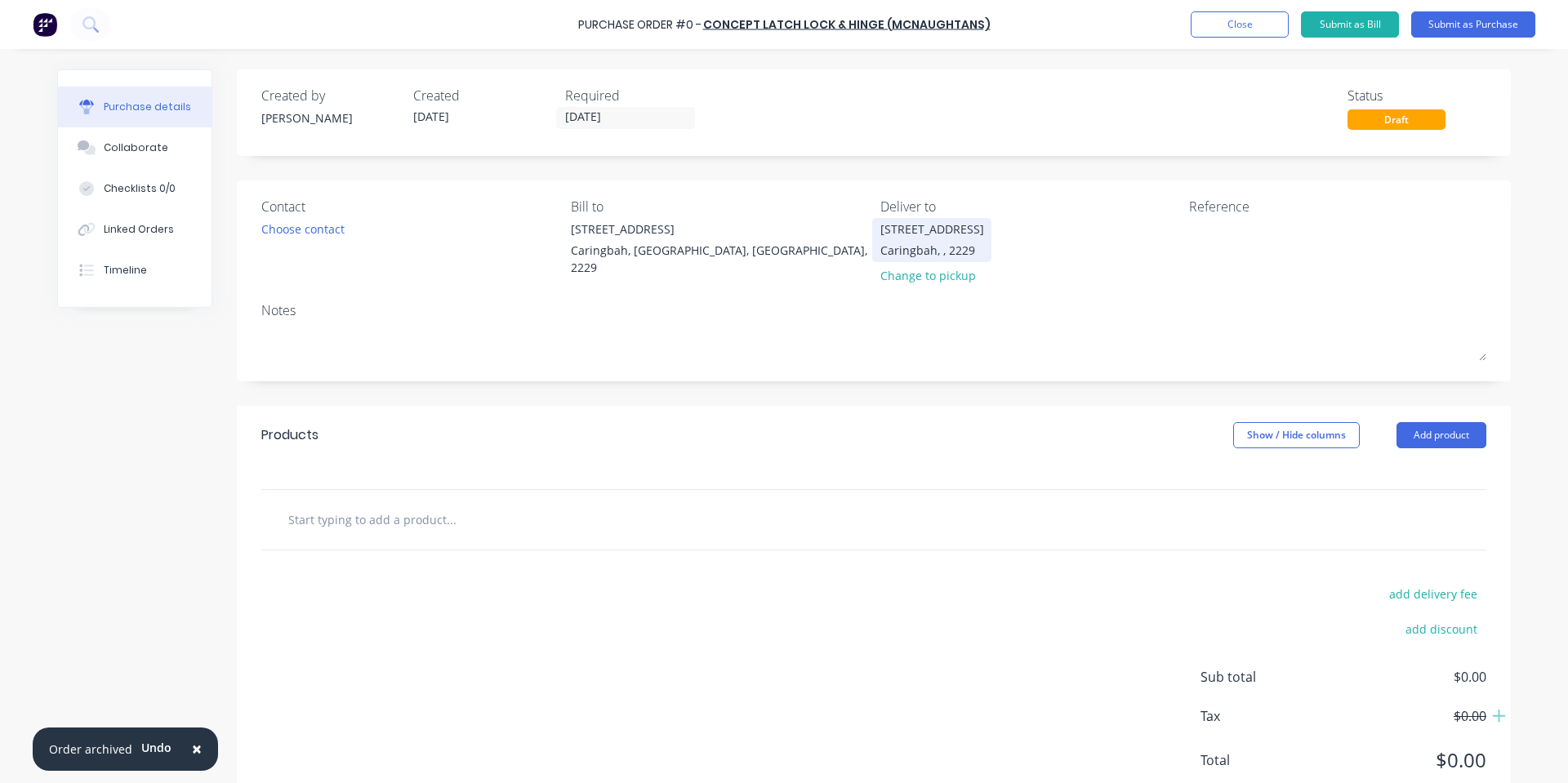
click at [960, 238] on div "[STREET_ADDRESS]" at bounding box center [932, 239] width 104 height 38
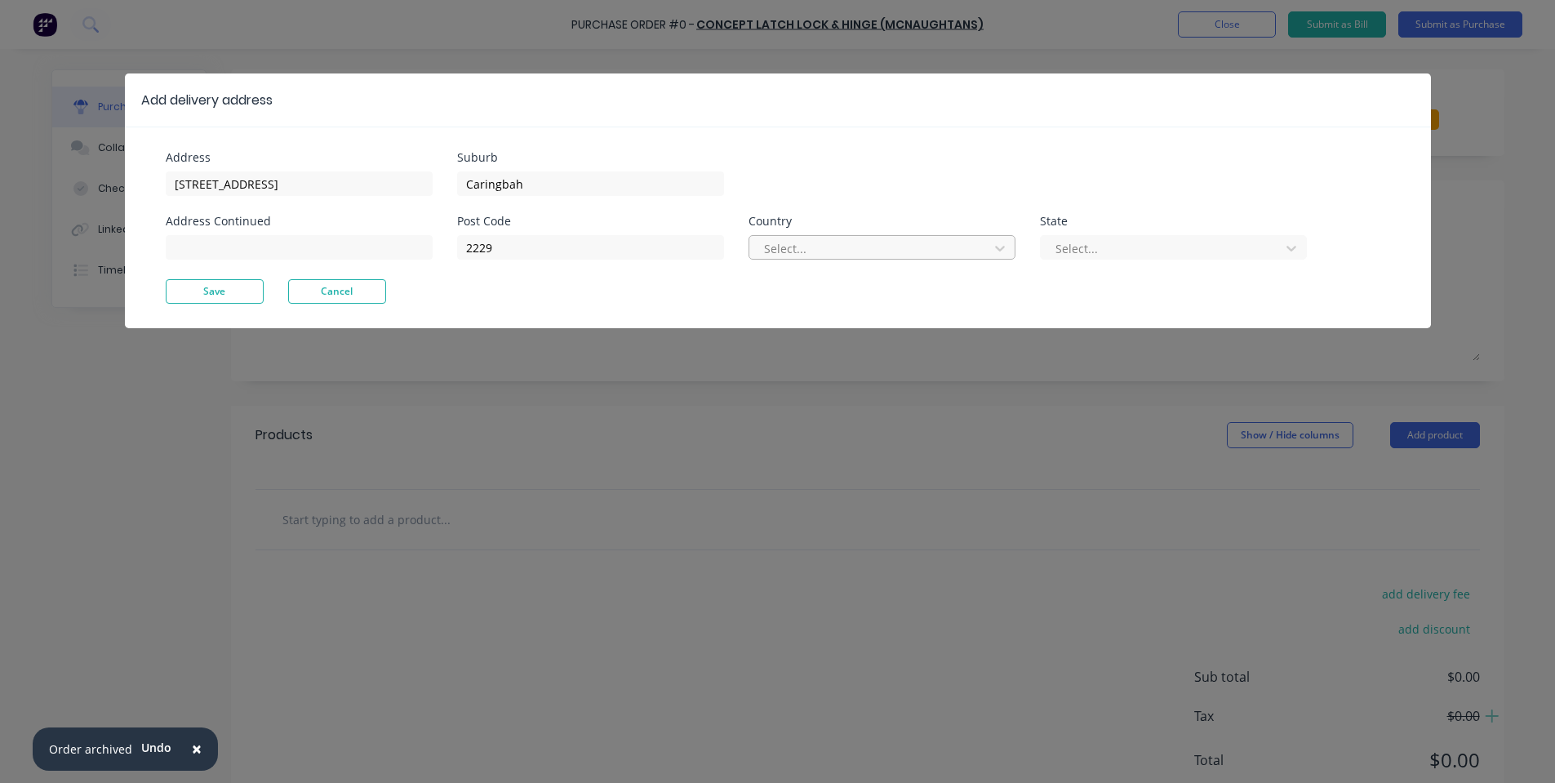
click at [892, 243] on div at bounding box center [872, 248] width 218 height 20
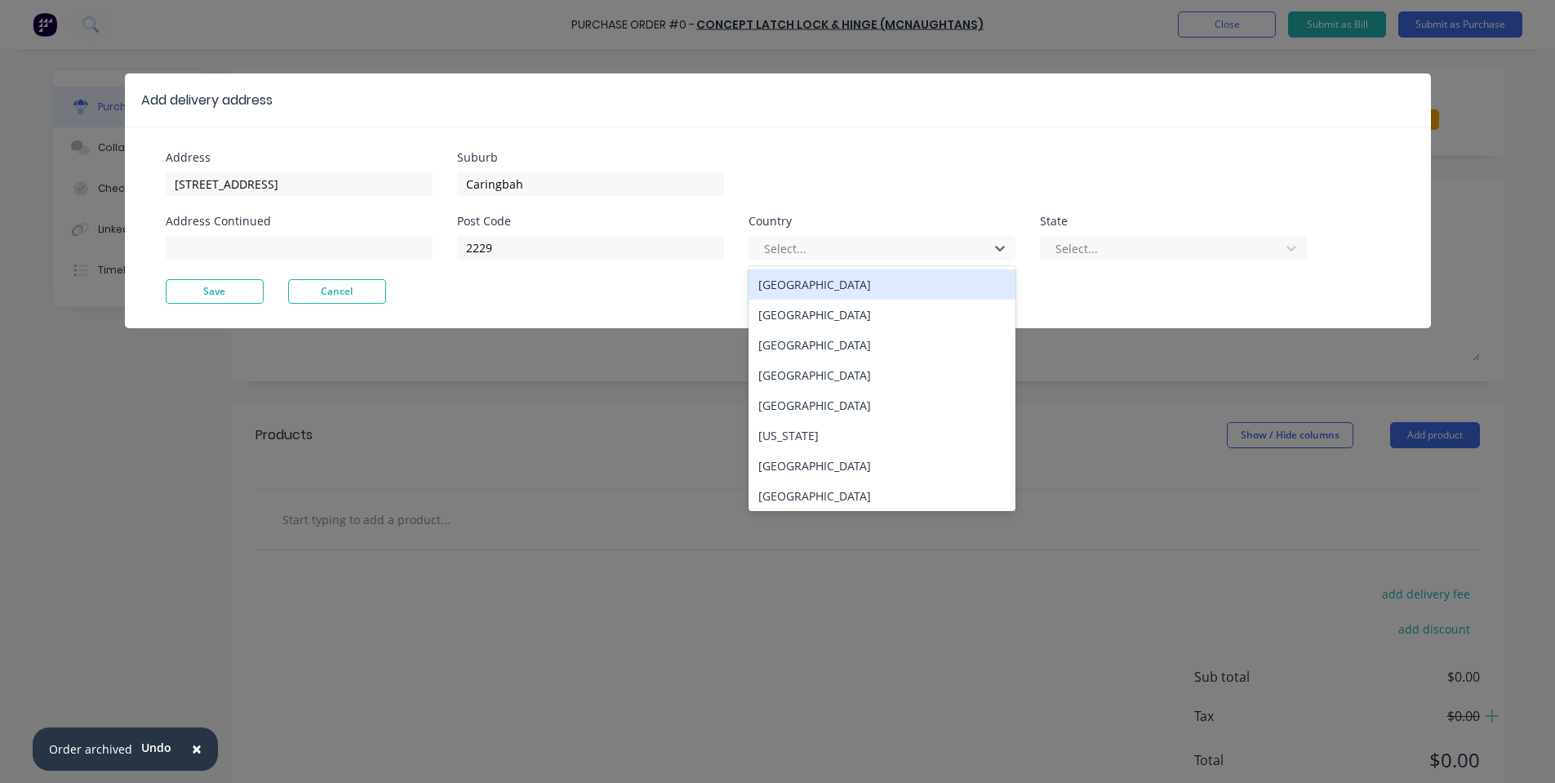
drag, startPoint x: 876, startPoint y: 283, endPoint x: 1067, endPoint y: 260, distance: 192.4
click at [878, 283] on div "[GEOGRAPHIC_DATA]" at bounding box center [882, 284] width 267 height 30
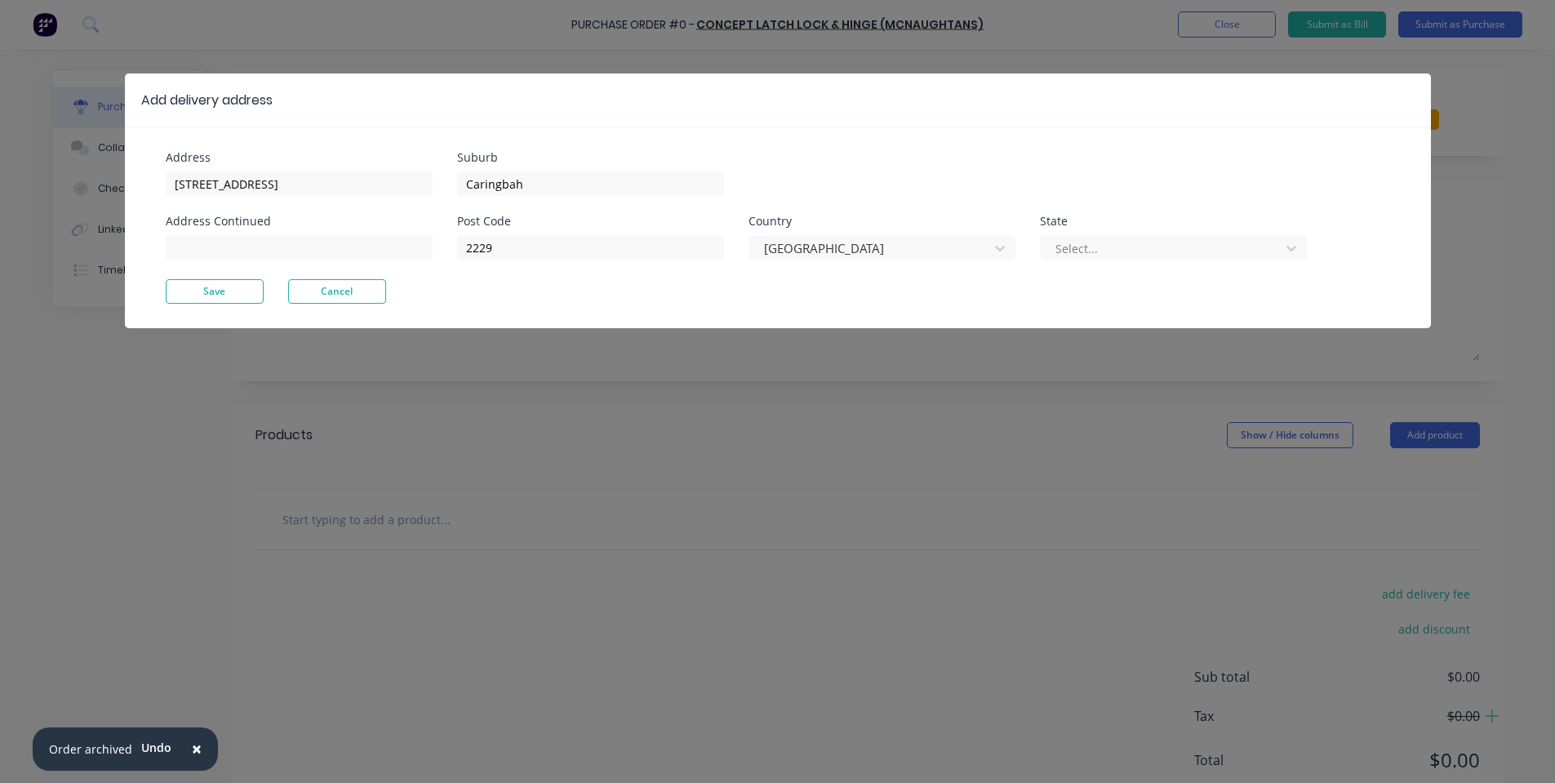
click at [1224, 232] on div "Select..." at bounding box center [1173, 245] width 267 height 29
click at [1190, 257] on div at bounding box center [1163, 248] width 218 height 20
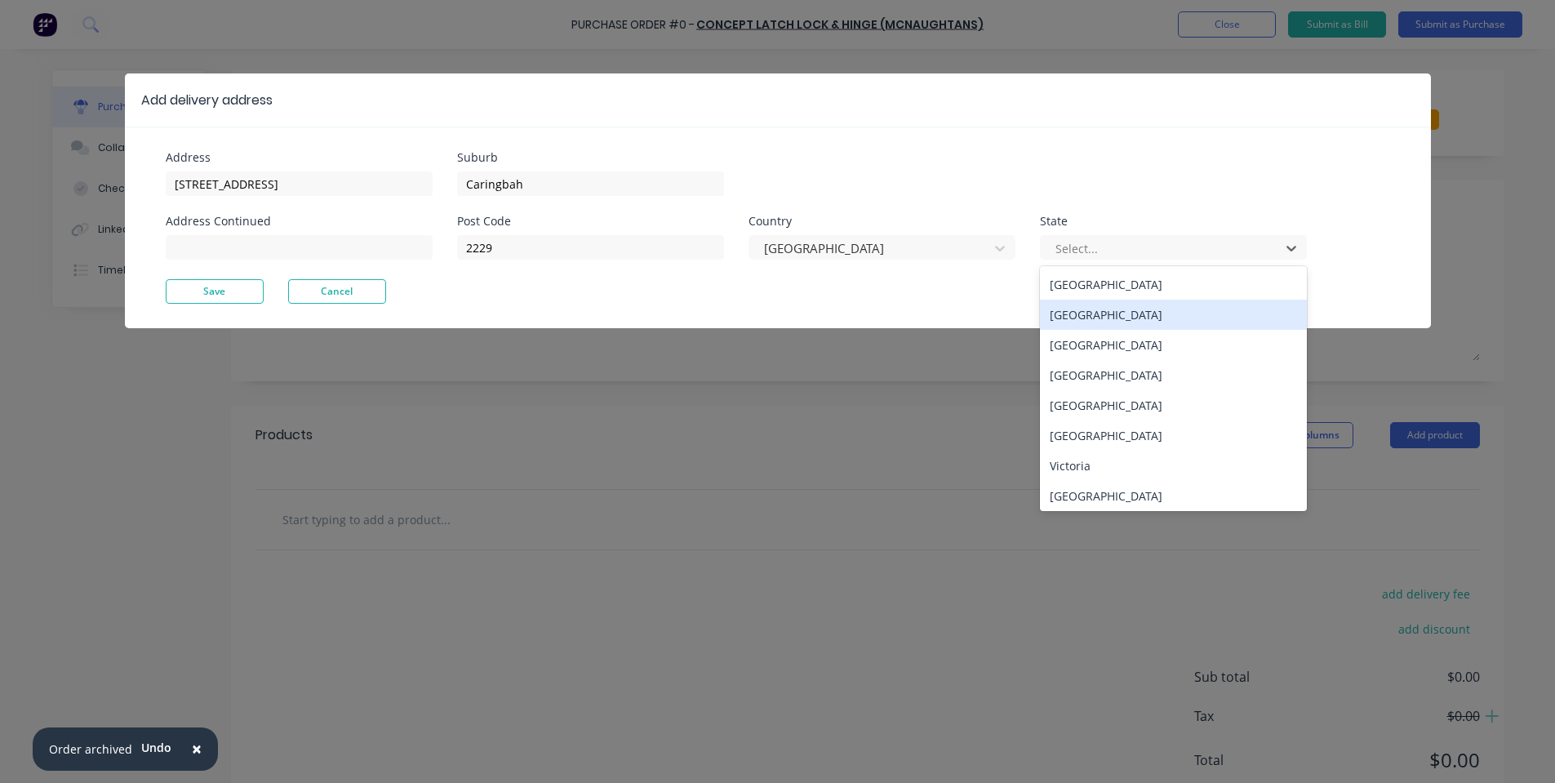
click at [1149, 305] on div "[GEOGRAPHIC_DATA]" at bounding box center [1173, 315] width 267 height 30
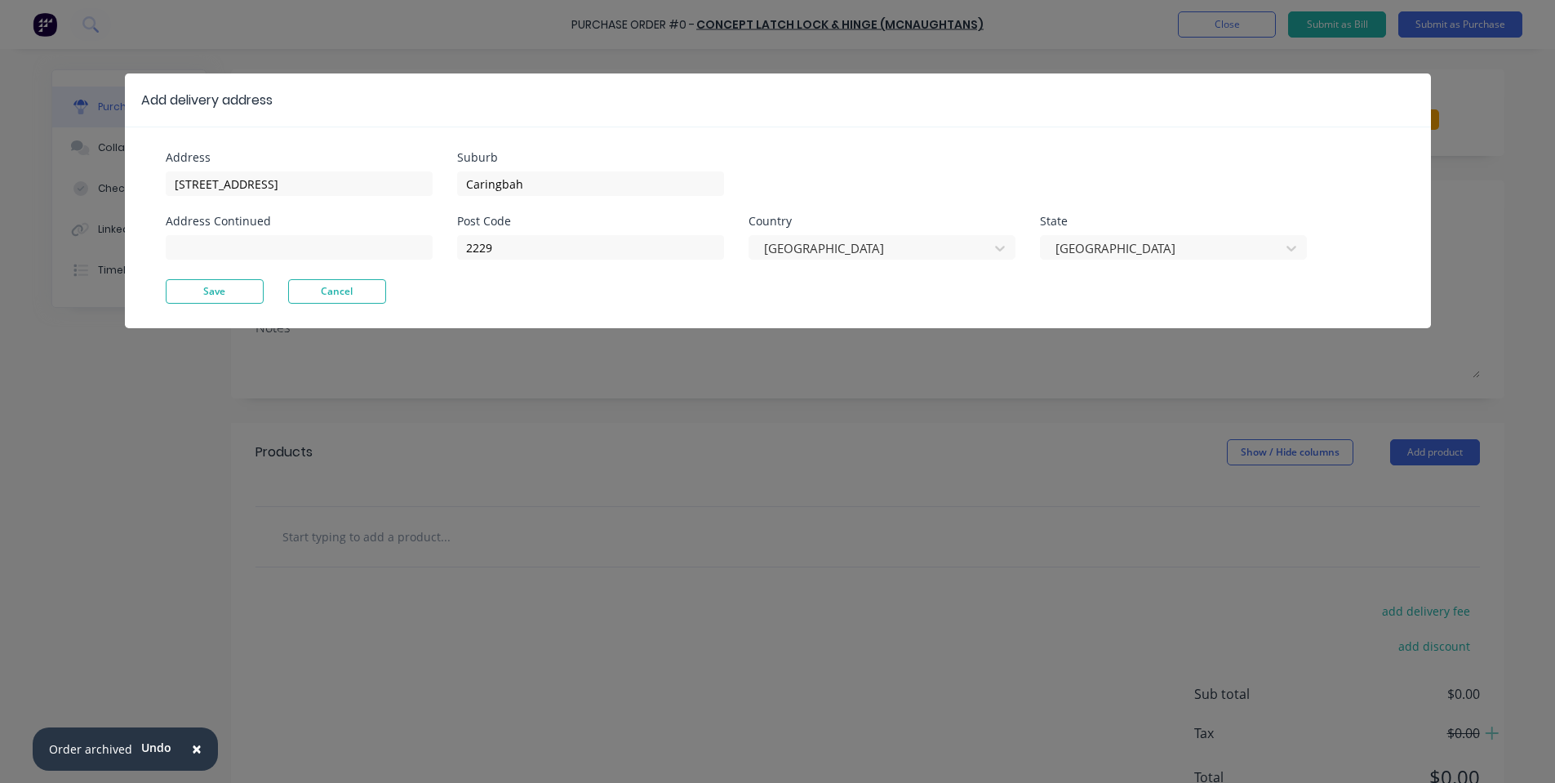
click at [203, 290] on button "Save" at bounding box center [215, 291] width 98 height 24
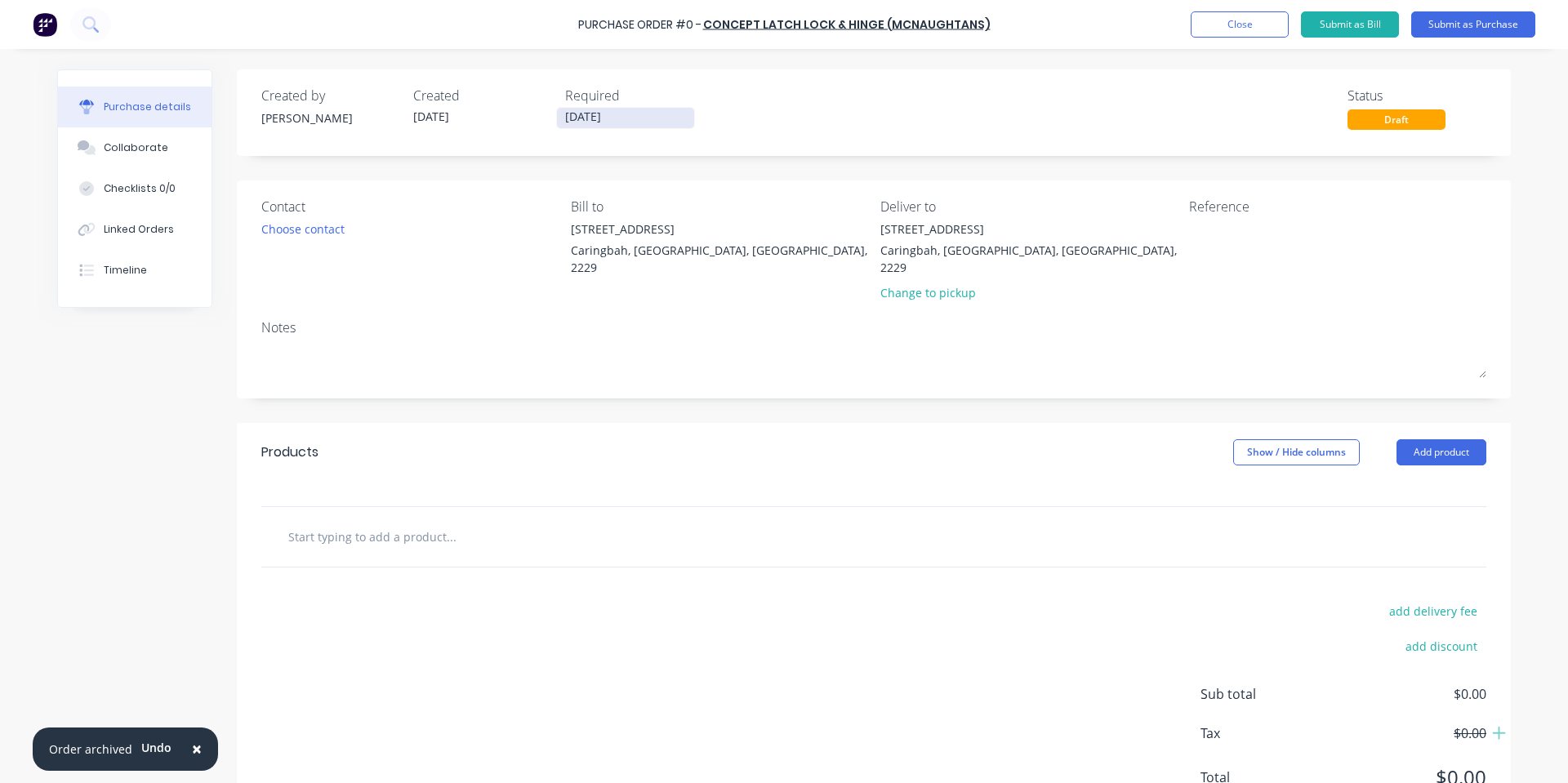
click at [588, 121] on input "[DATE]" at bounding box center [625, 118] width 137 height 20
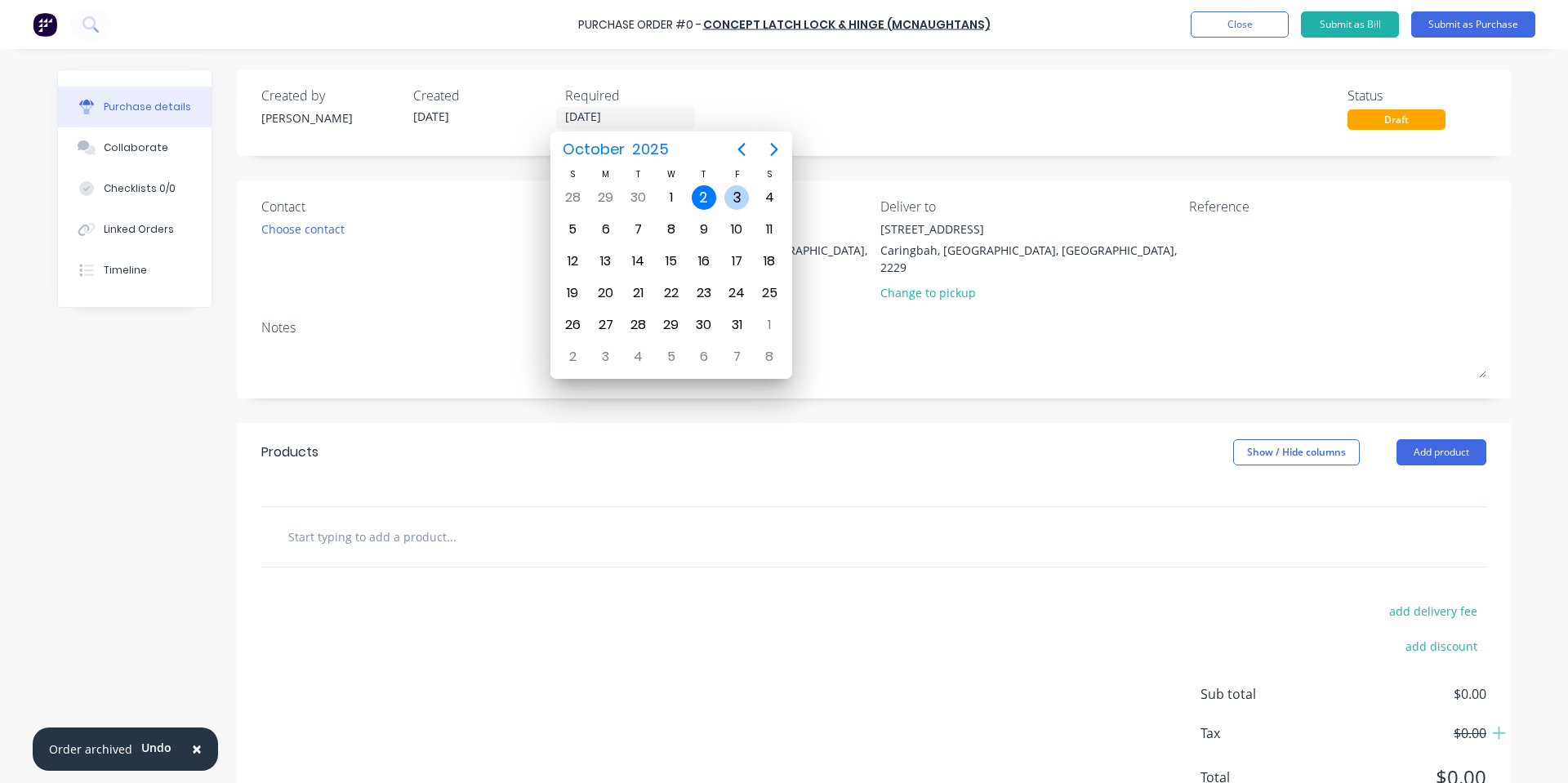
drag, startPoint x: 749, startPoint y: 196, endPoint x: 738, endPoint y: 201, distance: 11.7
click at [749, 195] on div "3" at bounding box center [736, 197] width 24 height 24
type input "[DATE]"
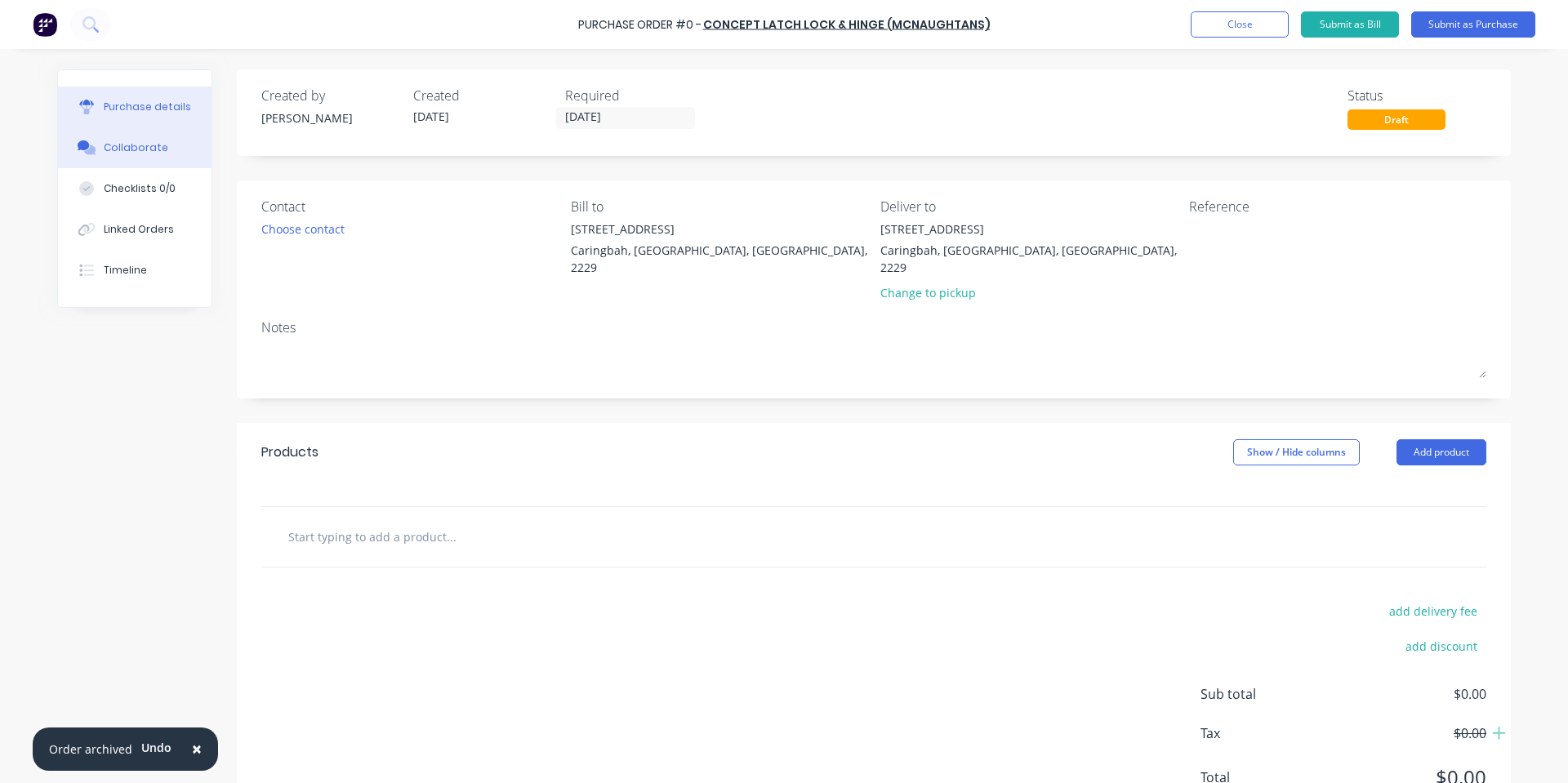
drag, startPoint x: 114, startPoint y: 154, endPoint x: 134, endPoint y: 161, distance: 20.7
click at [117, 154] on div "Collaborate" at bounding box center [136, 147] width 65 height 15
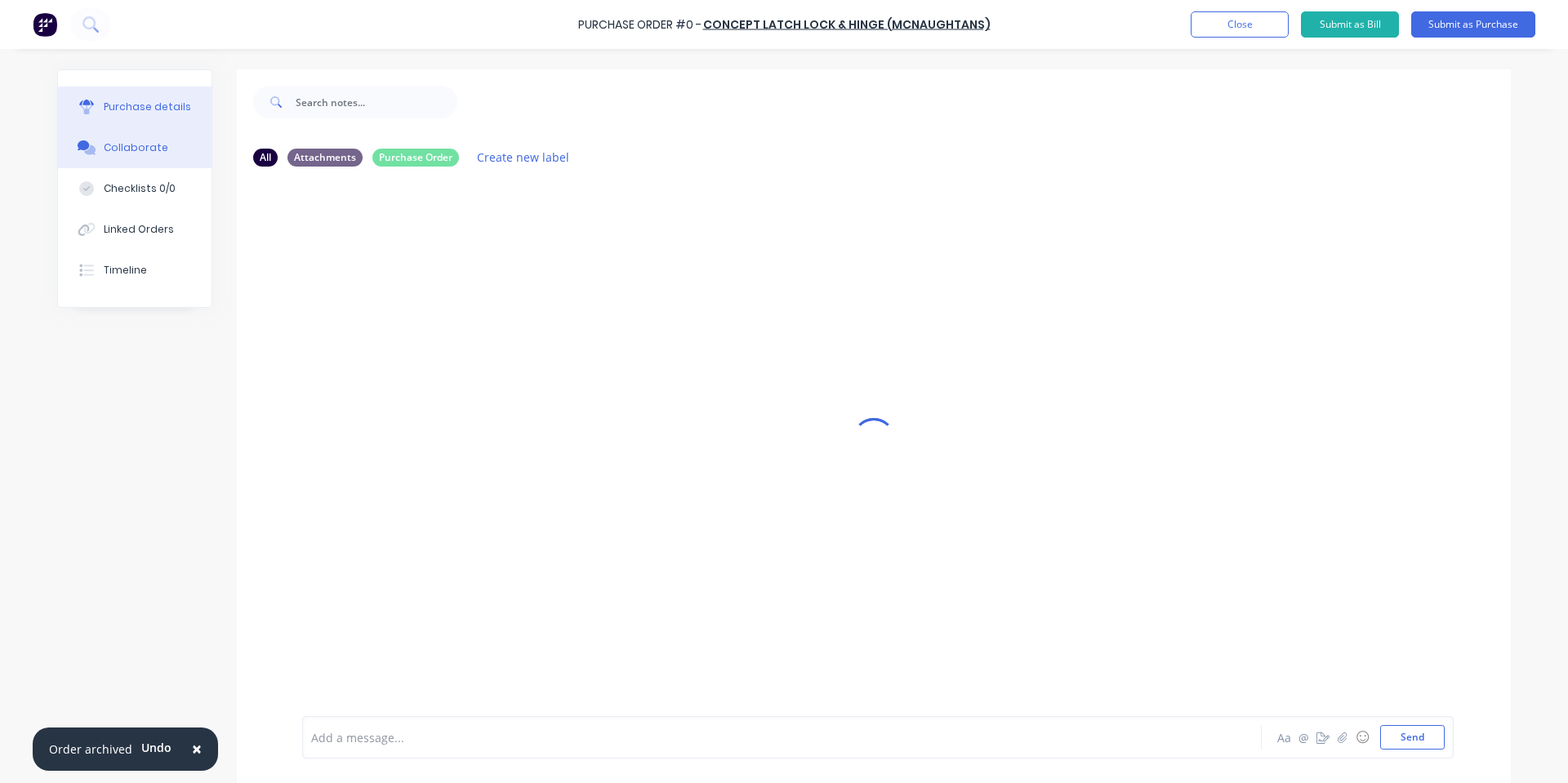
drag, startPoint x: 128, startPoint y: 100, endPoint x: 137, endPoint y: 109, distance: 12.1
click at [128, 100] on div "Purchase details" at bounding box center [147, 107] width 87 height 15
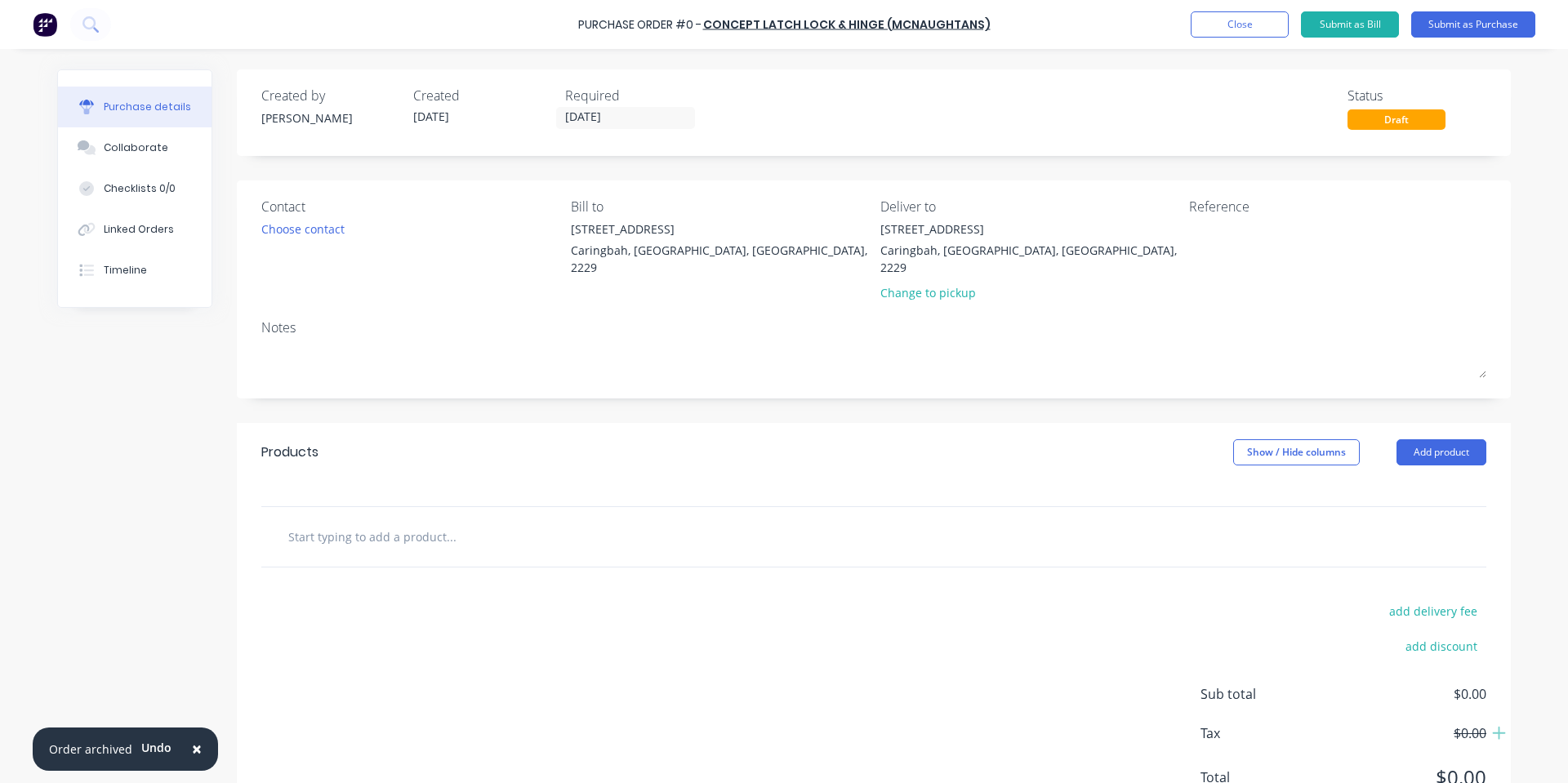
click at [436, 520] on input "text" at bounding box center [450, 536] width 327 height 33
paste input "APH820"
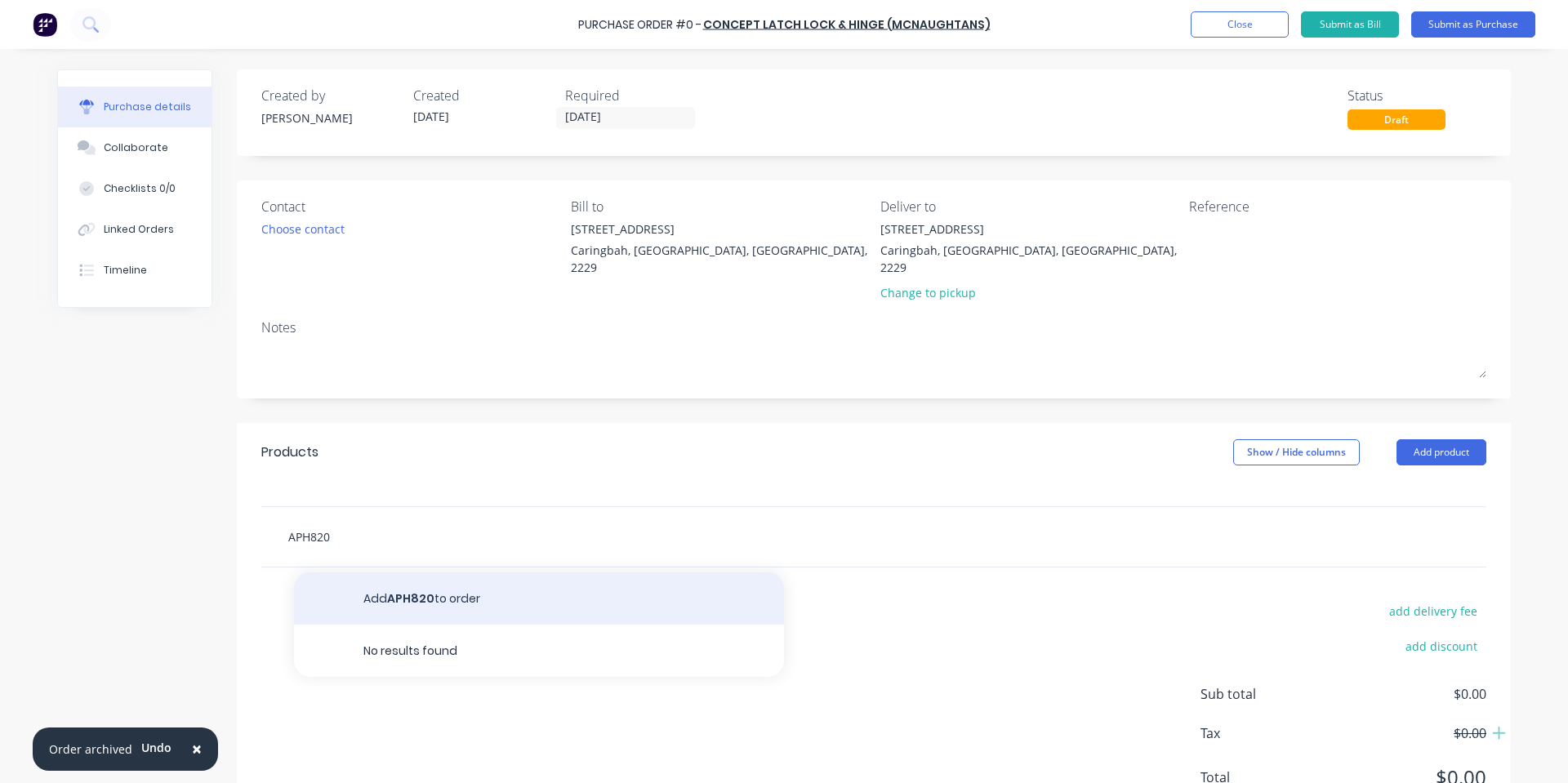
type input "APH820"
click at [410, 578] on button "Add APH820 to order" at bounding box center [539, 598] width 490 height 52
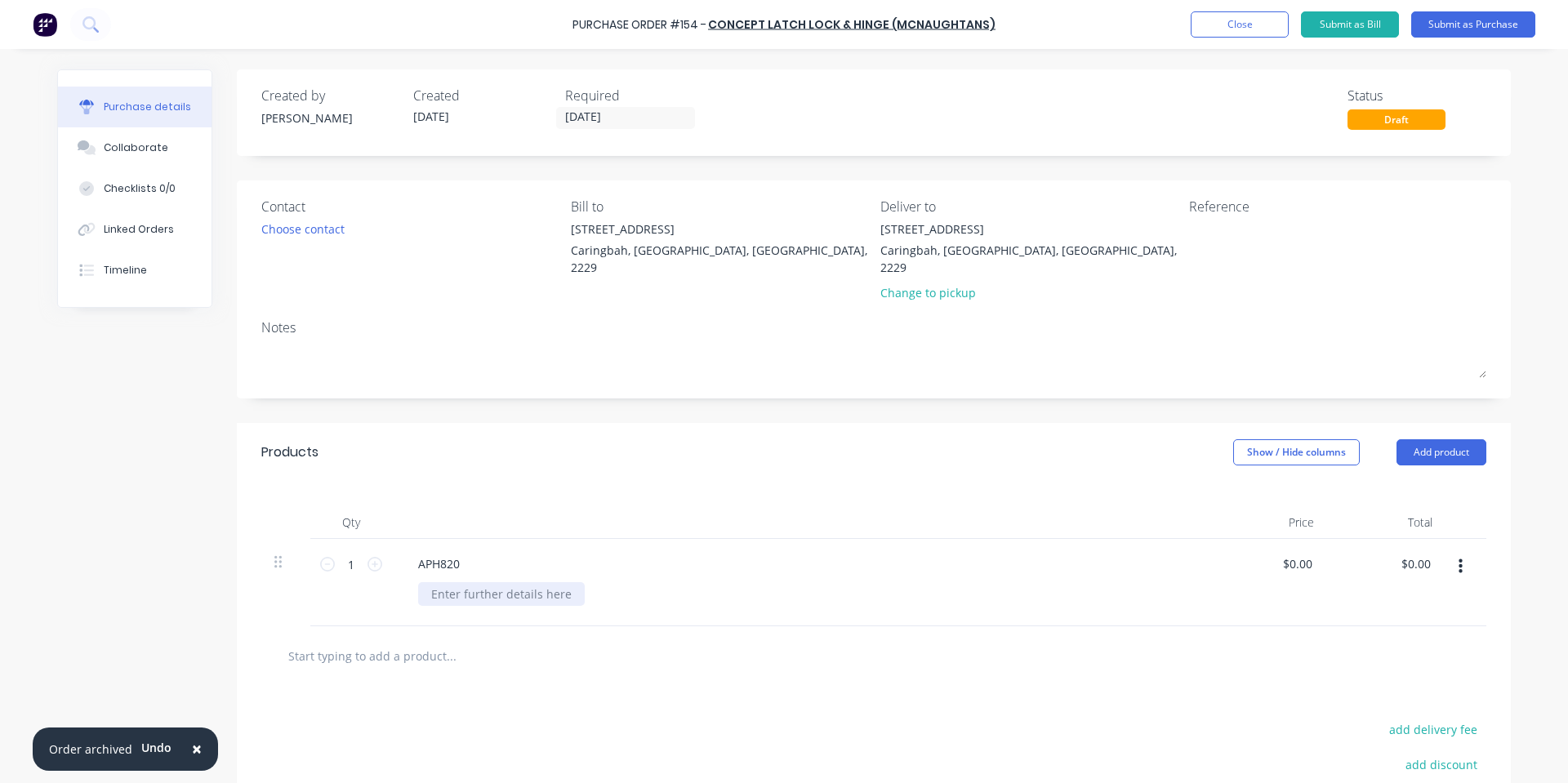
click at [465, 582] on div at bounding box center [501, 594] width 167 height 24
paste div
click at [562, 482] on div "Qty Price Total 1 1 APH820 Offset Pintle Hinge 82mm $0.00 $0.00 $0.00 $0.00" at bounding box center [874, 554] width 1274 height 145
click at [346, 552] on input "1" at bounding box center [351, 564] width 33 height 24
type input "10"
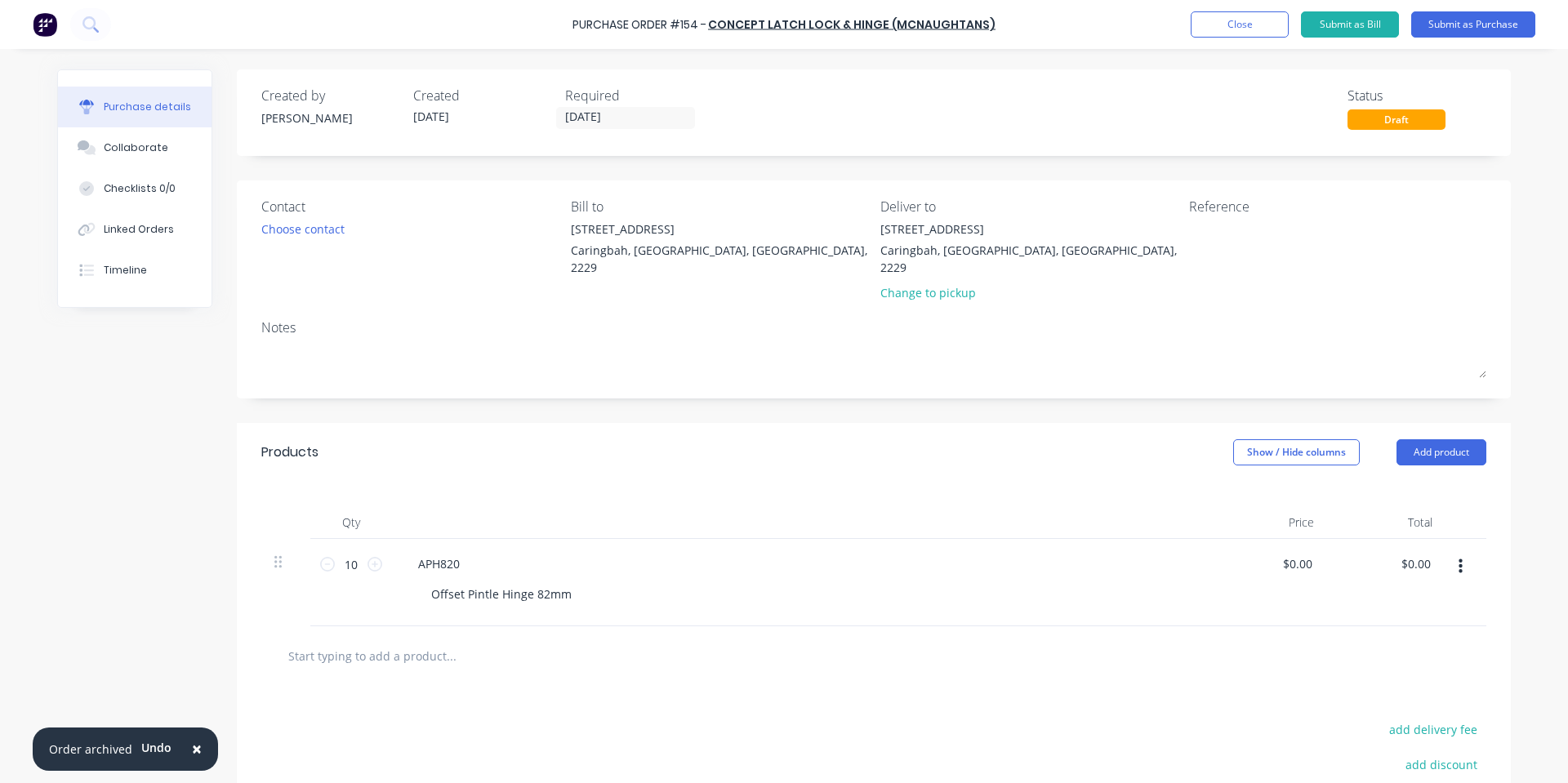
drag, startPoint x: 389, startPoint y: 479, endPoint x: 407, endPoint y: 479, distance: 18.0
click at [390, 482] on div "Qty Price Total 10 10 APH820 Offset Pintle Hinge 82mm $0.00 $0.00 $0.00 $0.00" at bounding box center [874, 554] width 1274 height 145
click at [1507, 10] on div "Purchase Order #154 - Concept Latch Lock & Hinge (McNaughtans) Add product Clos…" at bounding box center [784, 24] width 1568 height 49
click at [1506, 19] on button "Submit as Purchase" at bounding box center [1473, 24] width 124 height 26
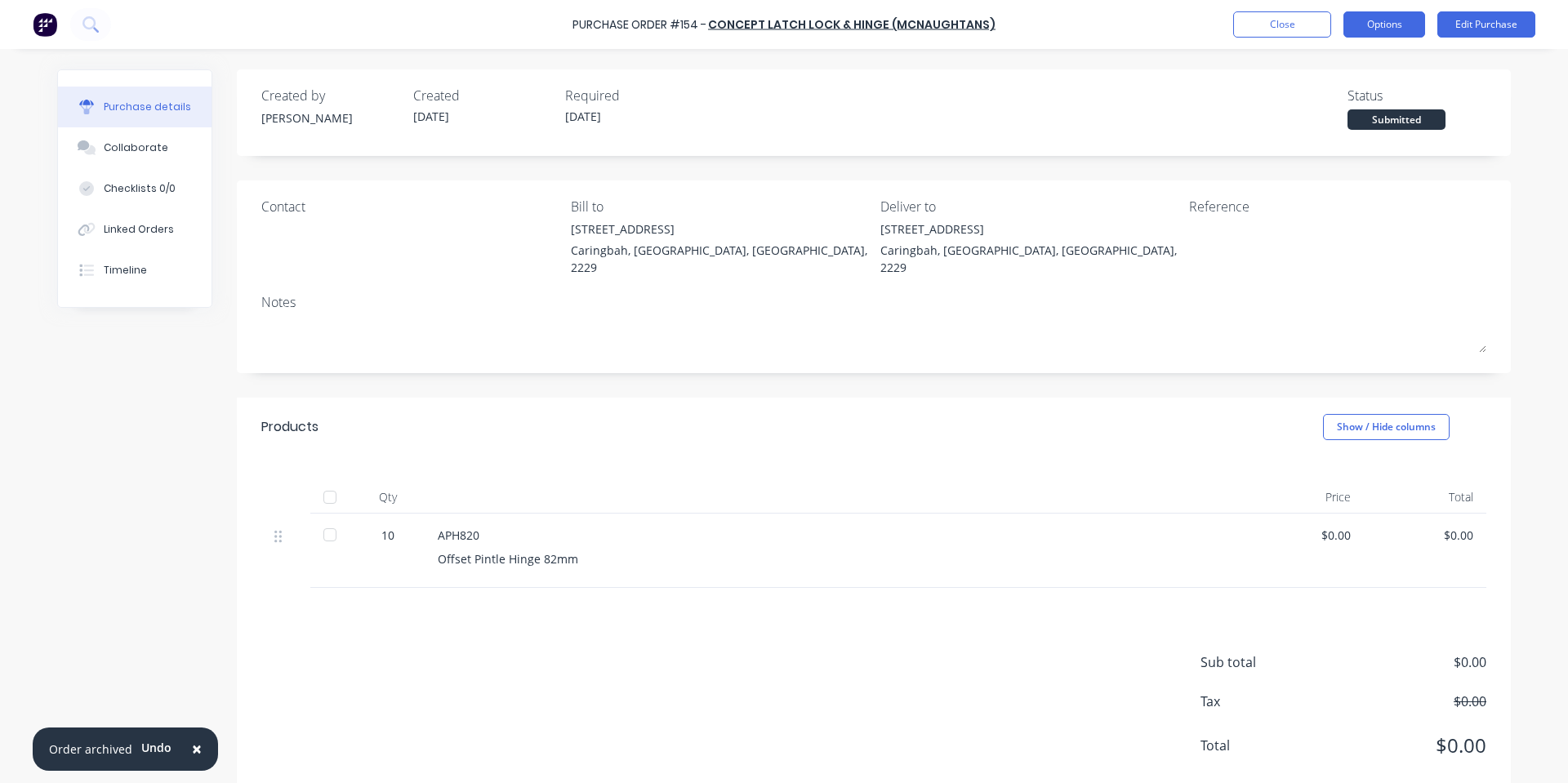
click at [1408, 33] on button "Options" at bounding box center [1384, 24] width 82 height 26
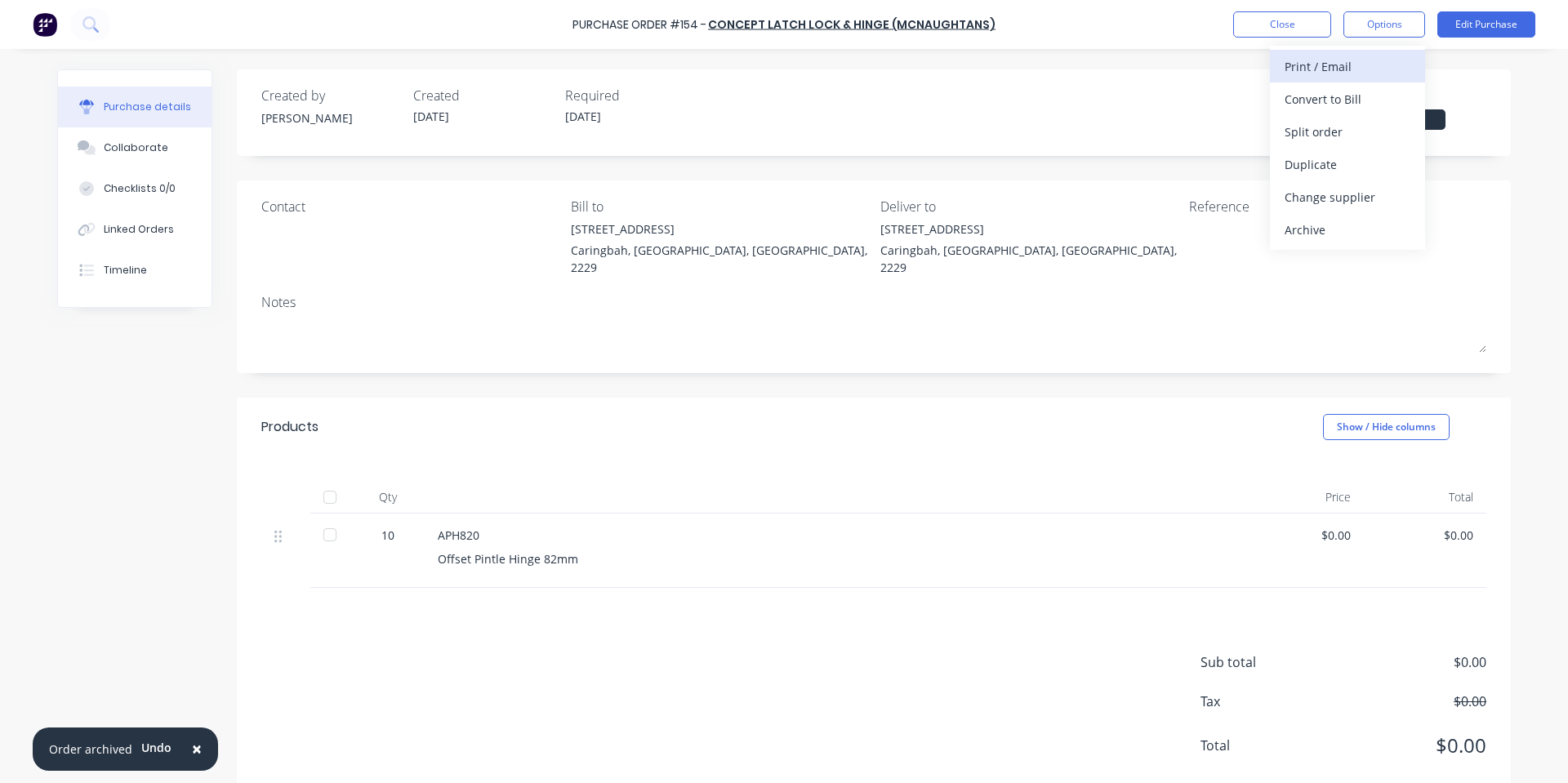
click at [1360, 72] on div "Print / Email" at bounding box center [1347, 67] width 126 height 24
click at [1370, 95] on div "With pricing" at bounding box center [1347, 99] width 126 height 24
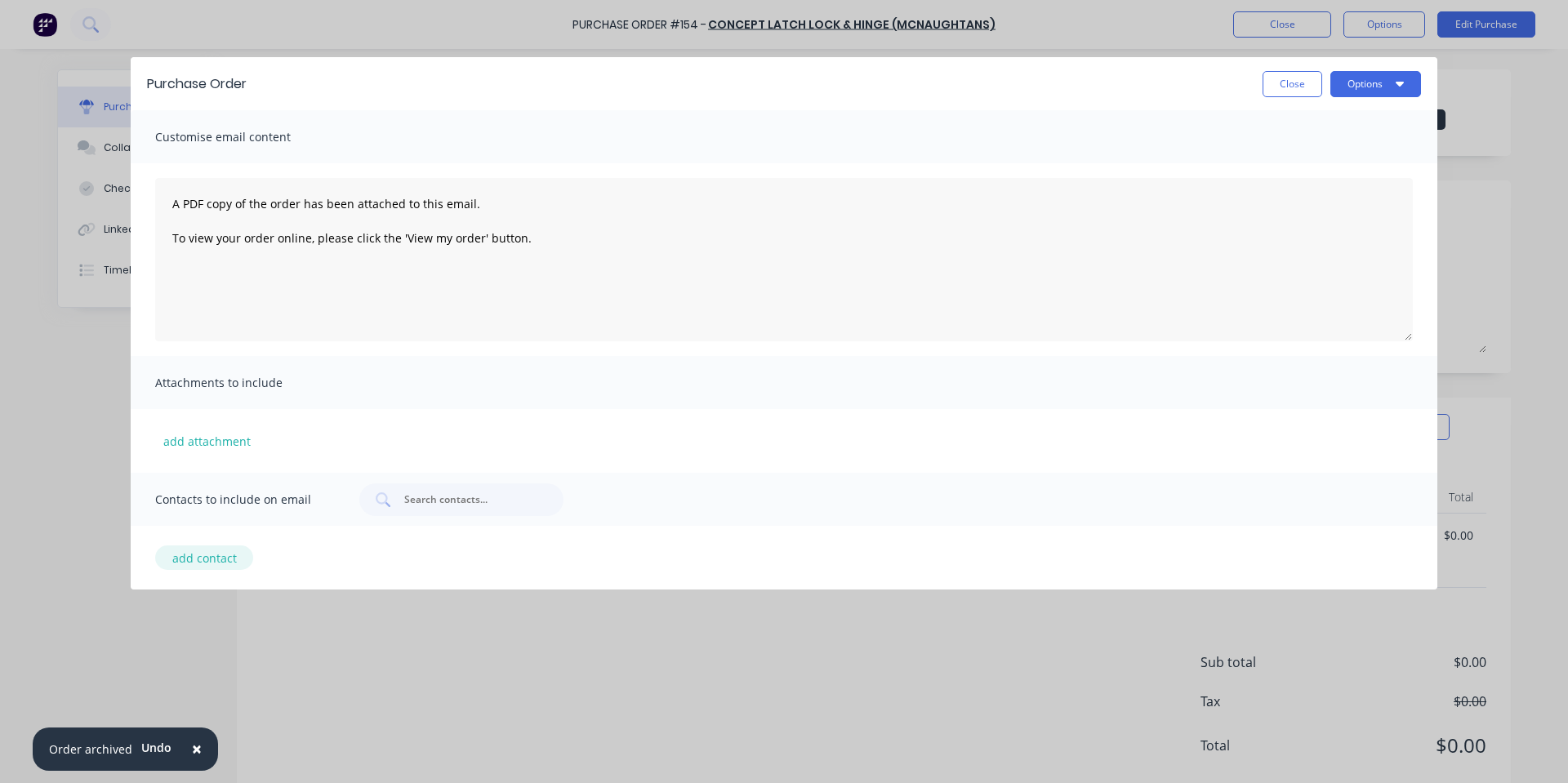
click at [196, 549] on button "add contact" at bounding box center [204, 557] width 98 height 24
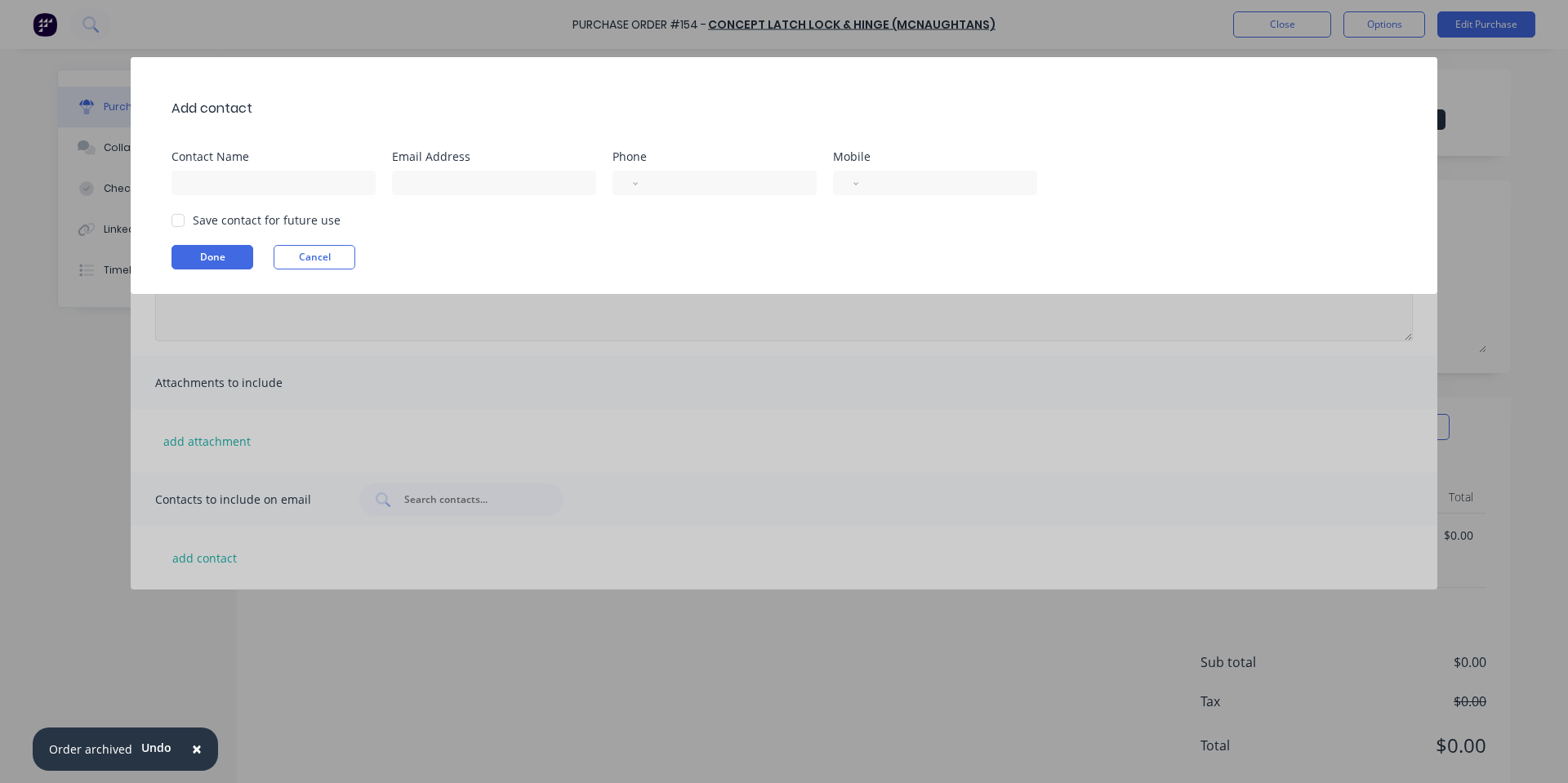
drag, startPoint x: 340, startPoint y: 259, endPoint x: 873, endPoint y: 336, distance: 537.9
click at [343, 262] on button "Cancel" at bounding box center [315, 257] width 82 height 24
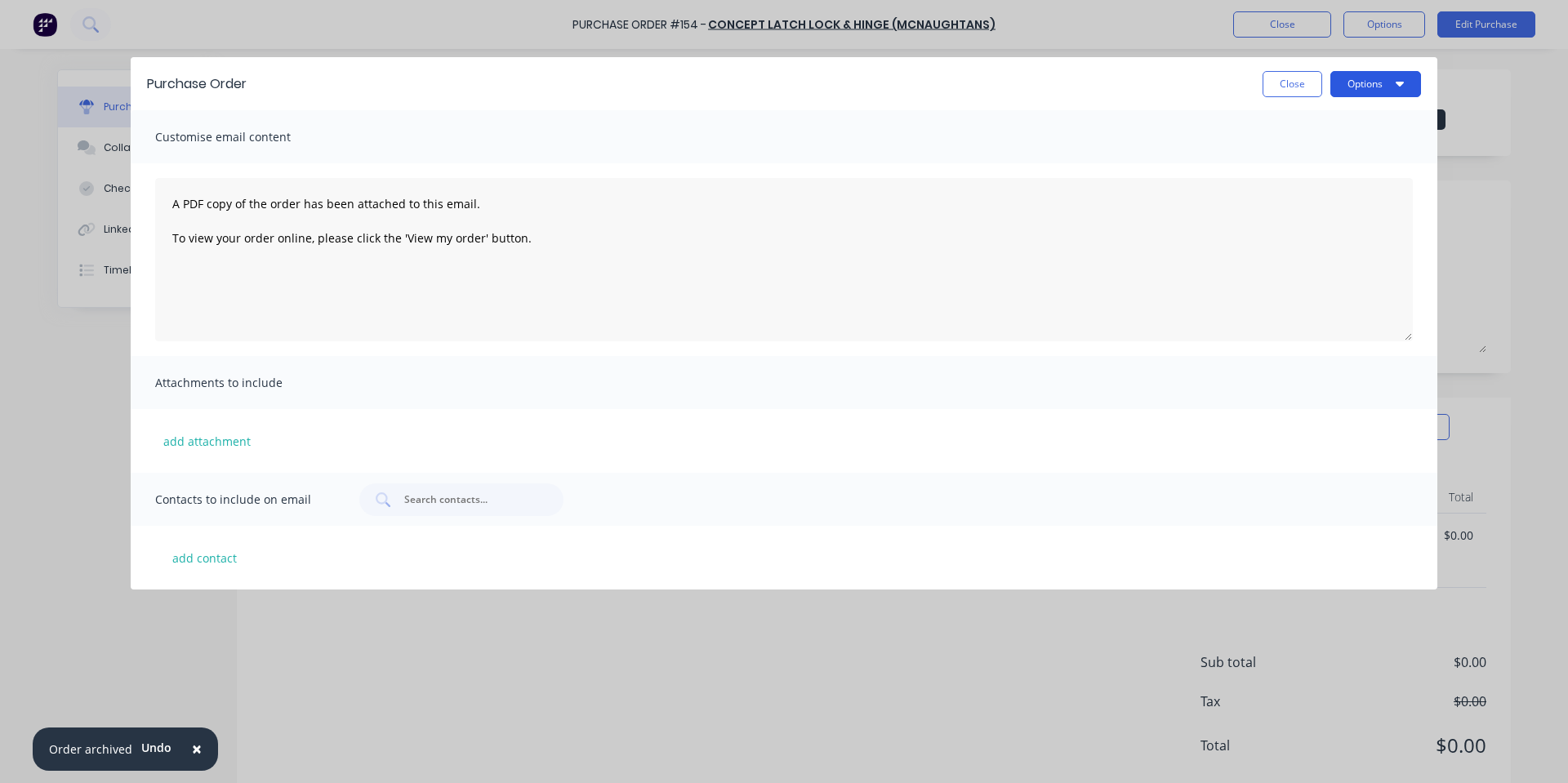
click at [1373, 82] on button "Options" at bounding box center [1375, 84] width 91 height 26
click at [1312, 142] on button "Print" at bounding box center [1343, 158] width 155 height 33
